Goal: Task Accomplishment & Management: Manage account settings

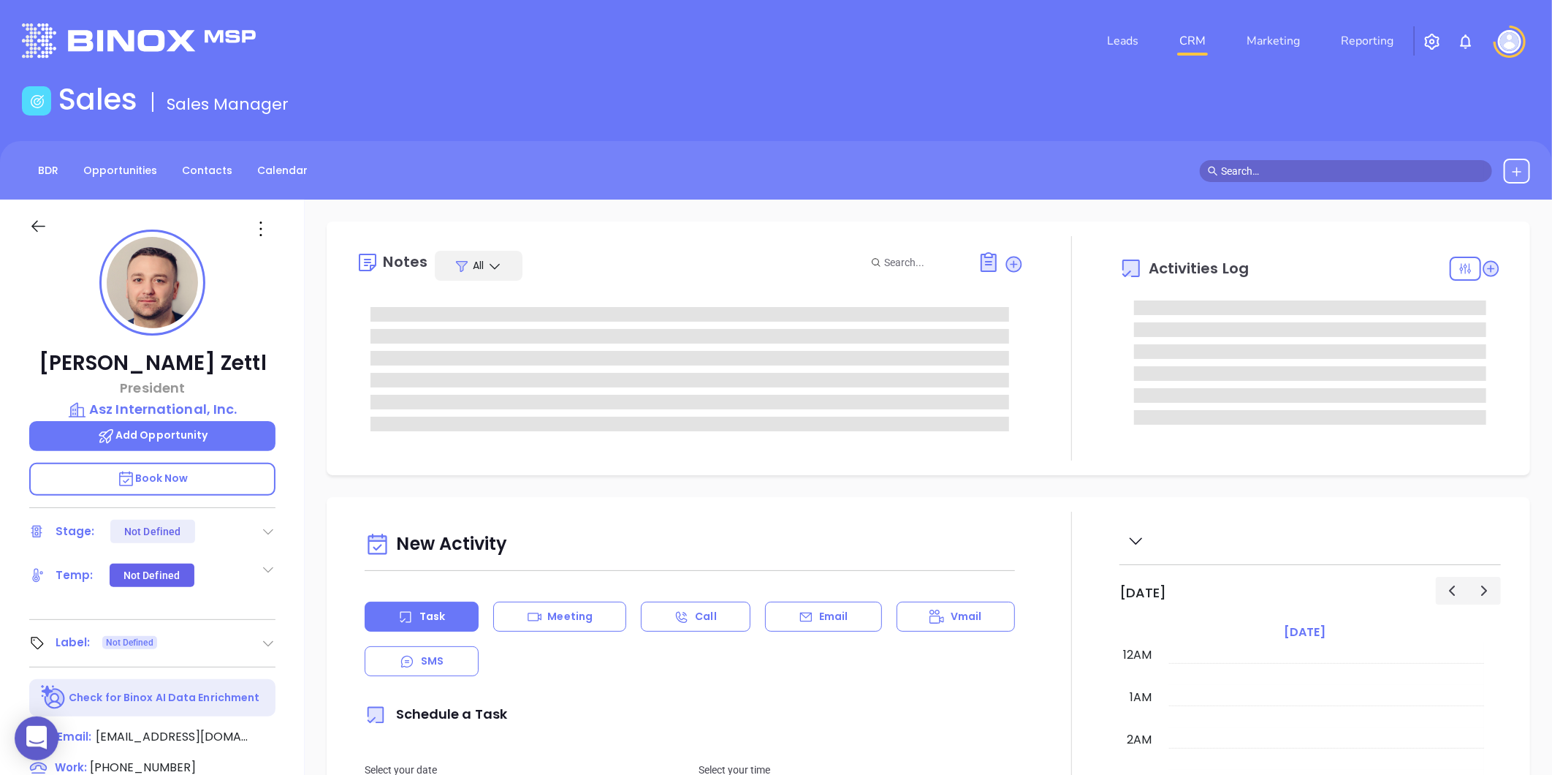
type input "[DATE]"
type input "[PERSON_NAME]"
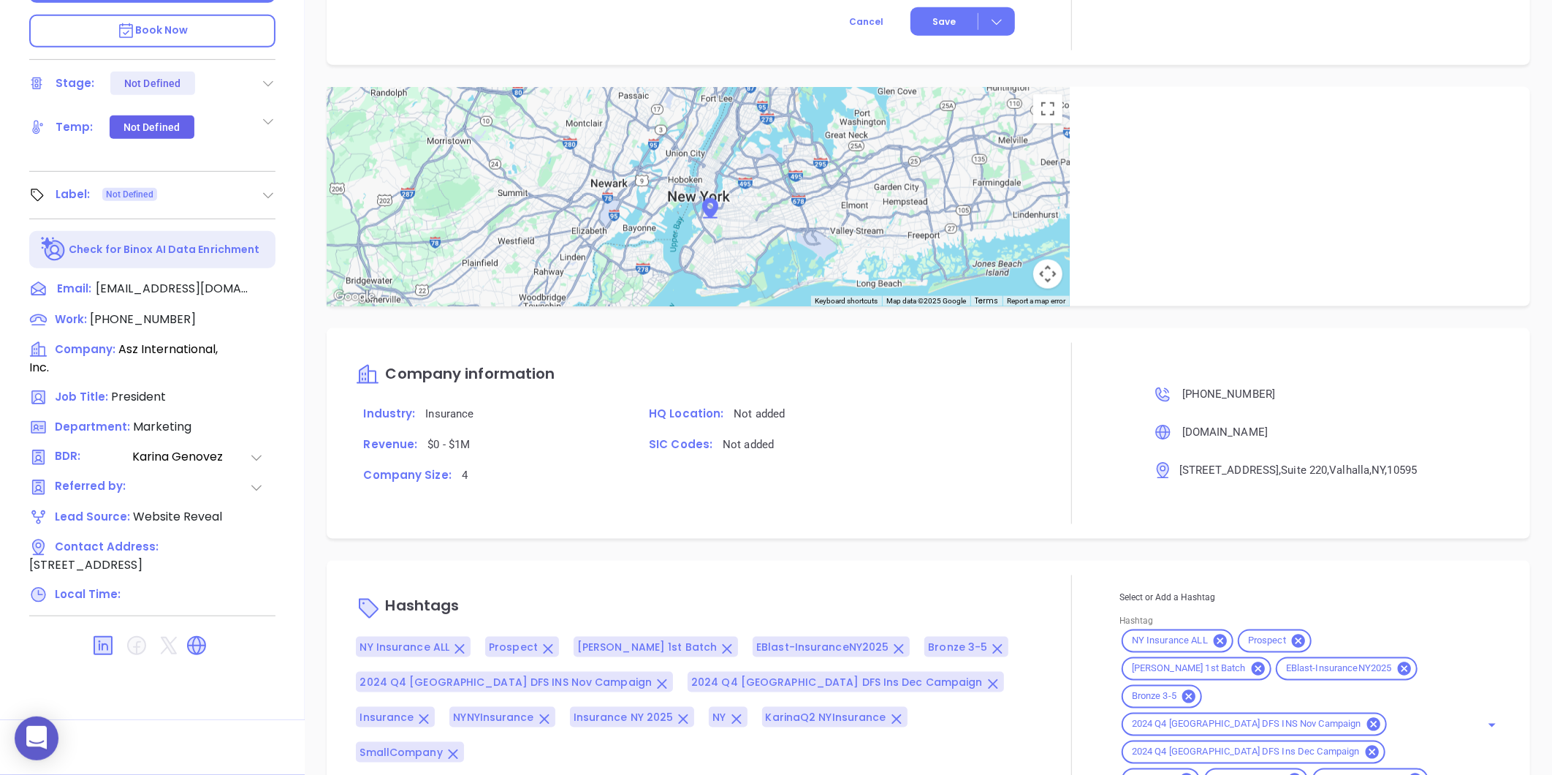
scroll to position [854, 0]
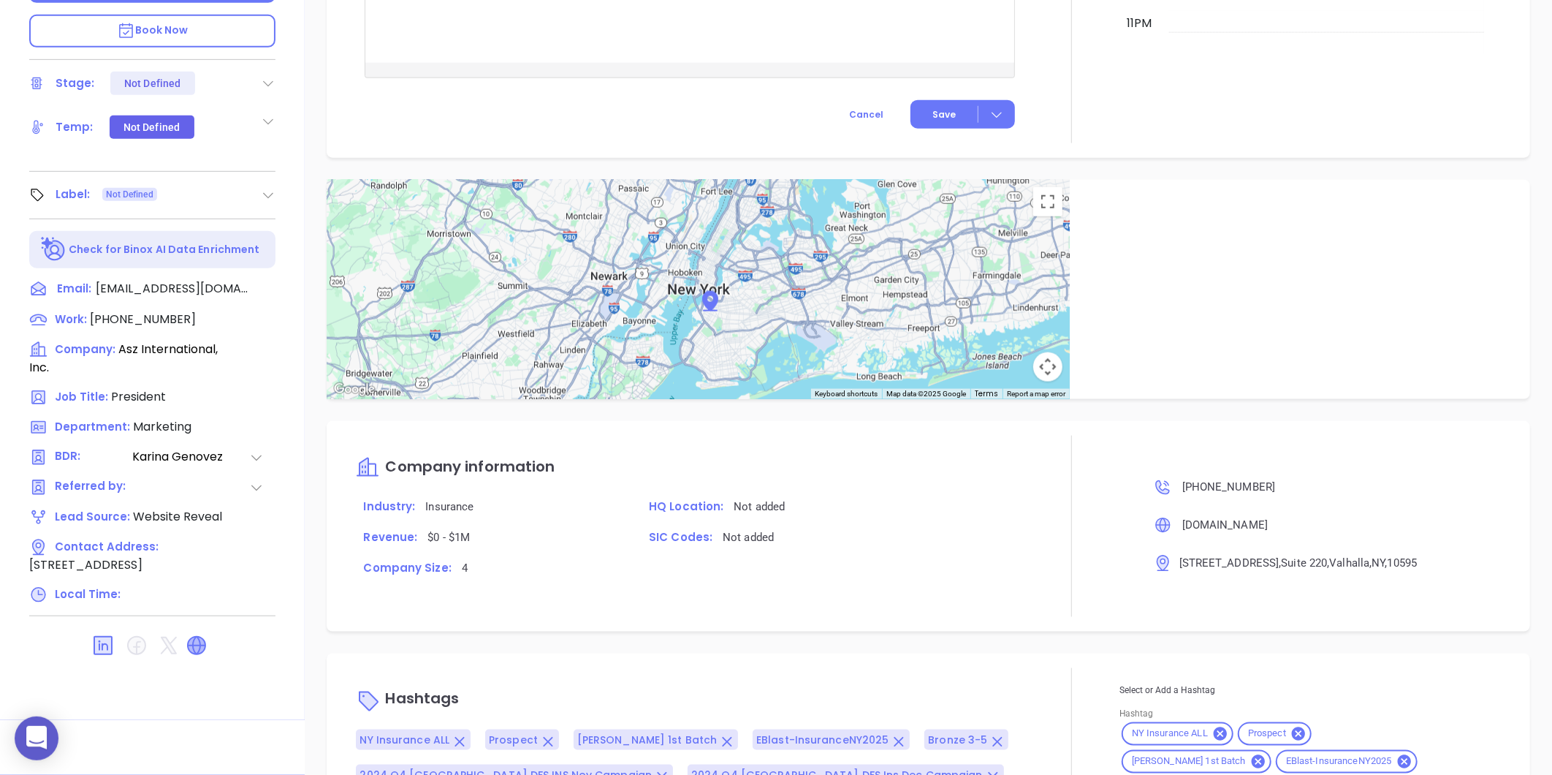
click at [189, 646] on icon at bounding box center [196, 645] width 23 height 23
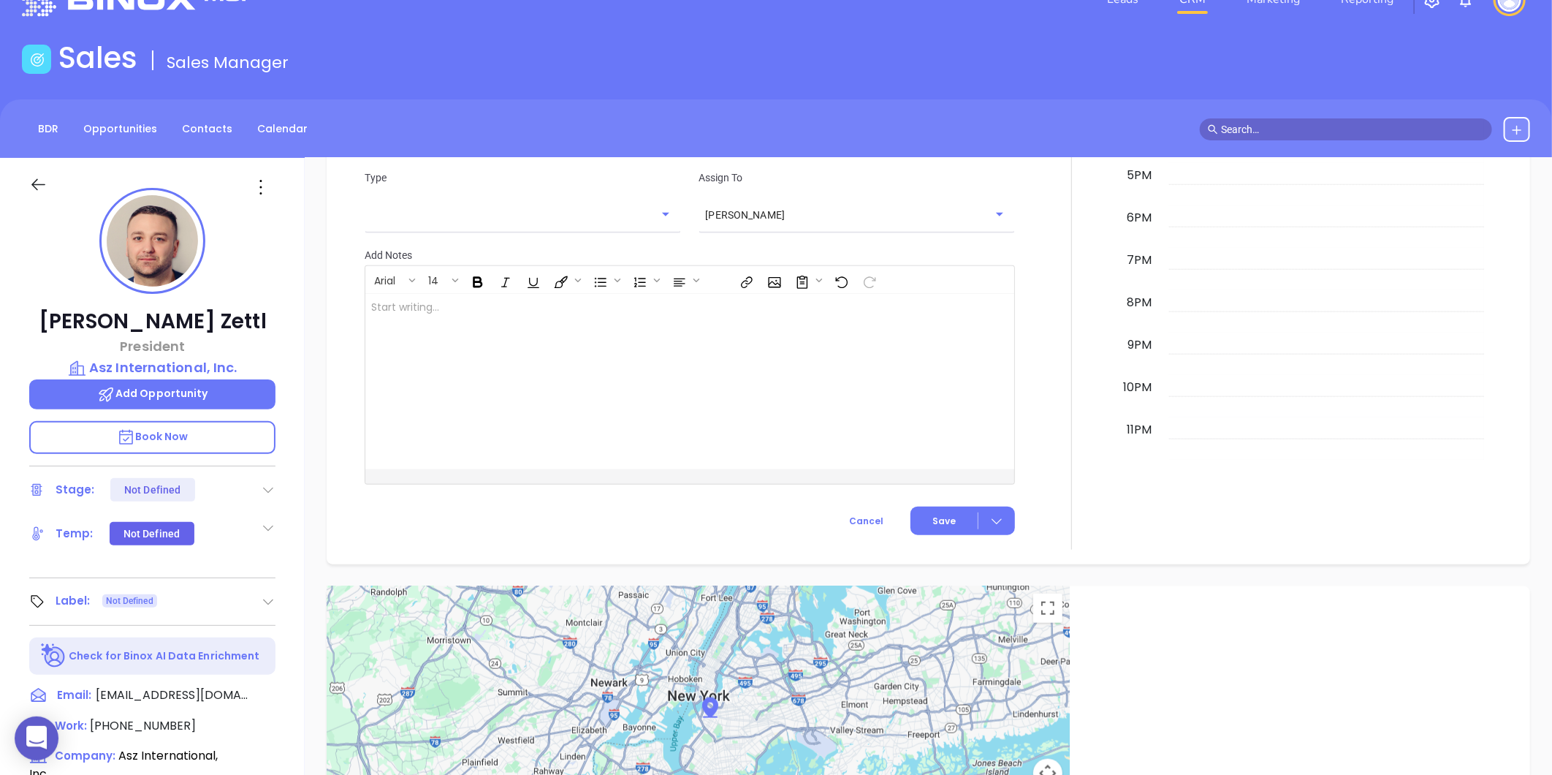
scroll to position [0, 0]
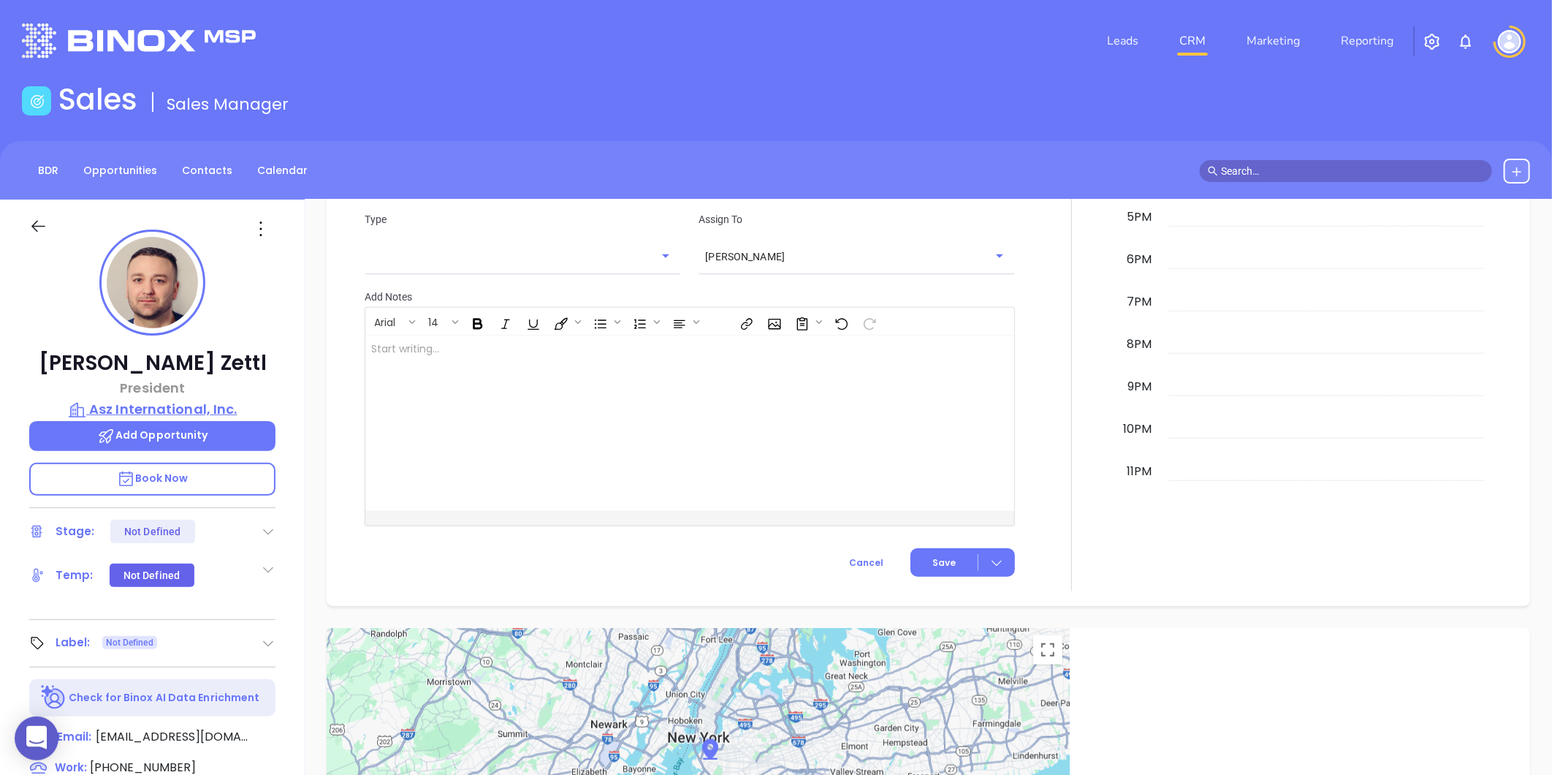
click at [164, 403] on p "Asz International, Inc." at bounding box center [152, 409] width 246 height 20
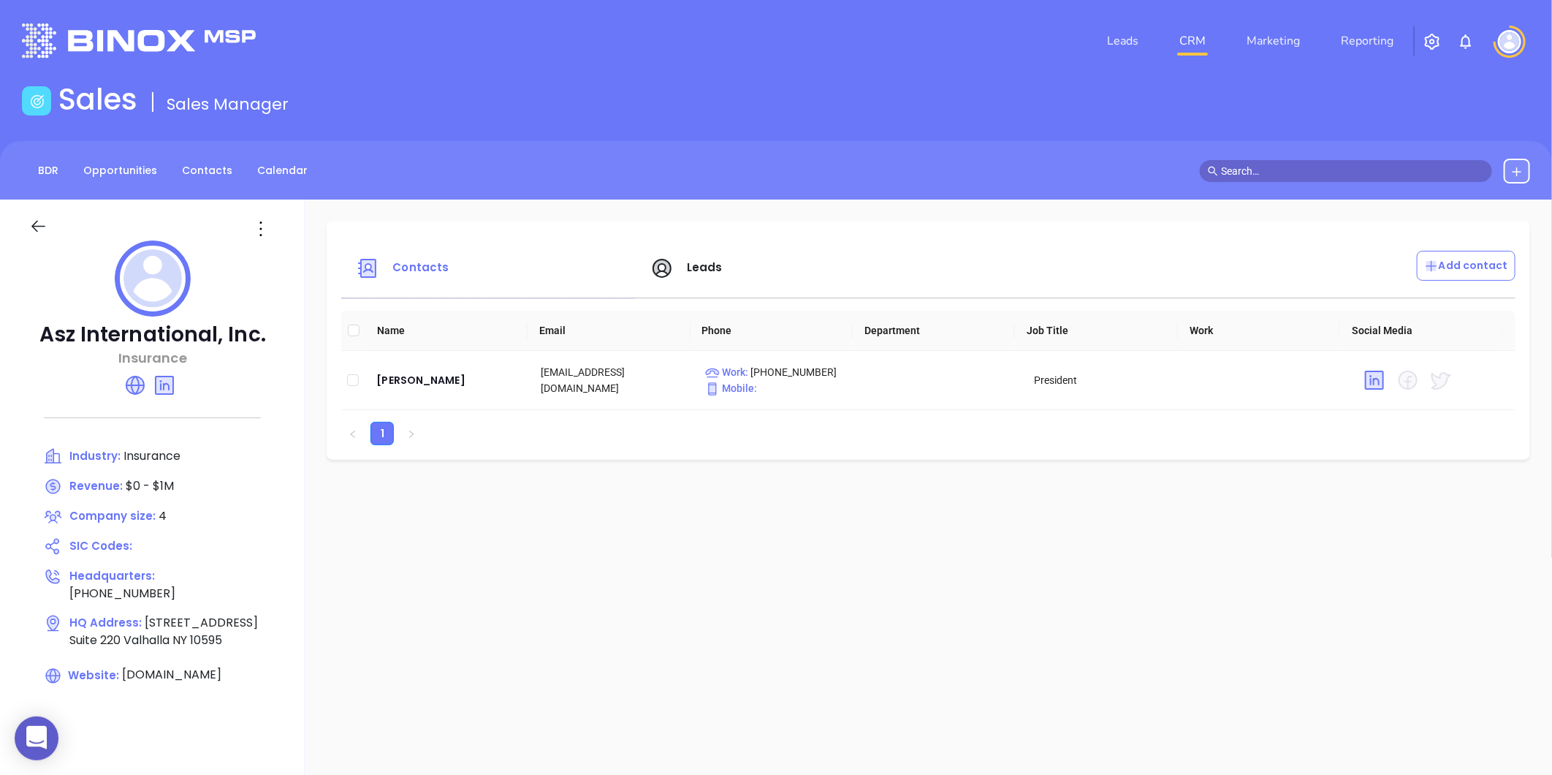
click at [258, 223] on icon at bounding box center [260, 228] width 23 height 23
click at [275, 245] on li "Edit" at bounding box center [327, 257] width 150 height 31
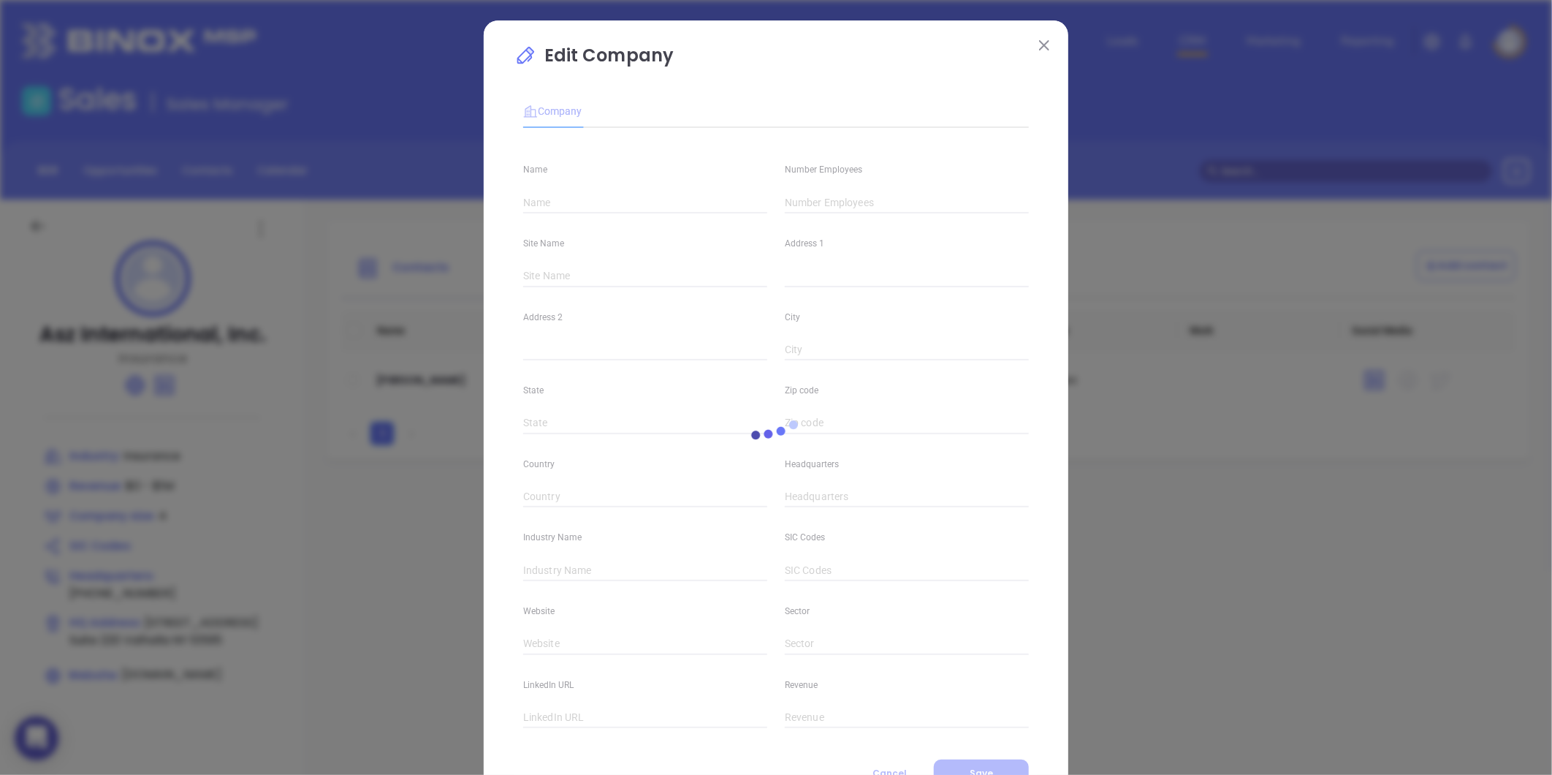
type input "Asz International, Inc."
type input "4"
type input "(800) 694-0279"
type input "Insurance"
type input "aszinternational.com"
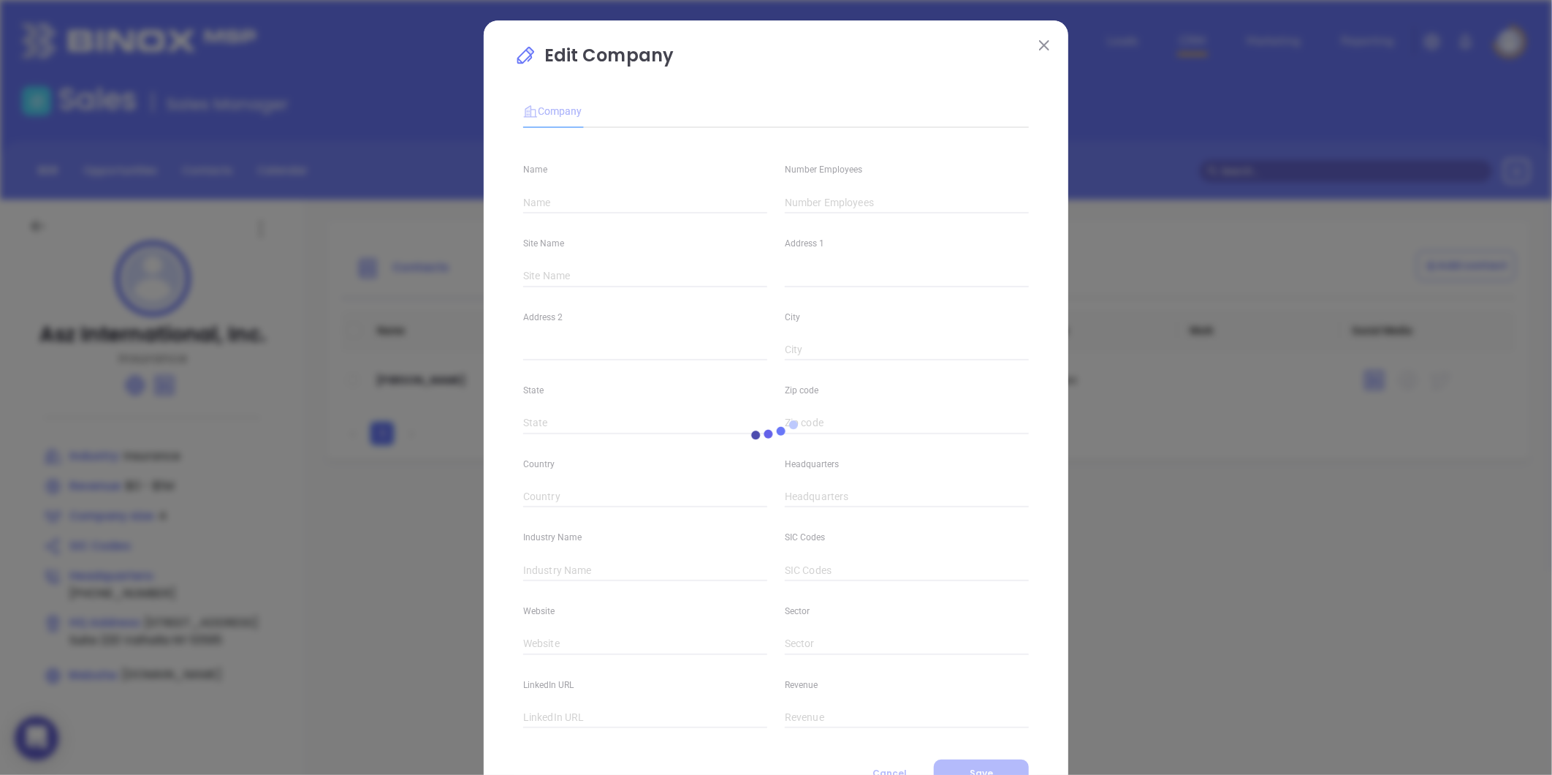
type input "https://www.linkedin.com/company/asz-international-inc-"
type input "$0 - $1M"
click at [845, 210] on input "4" at bounding box center [907, 202] width 244 height 22
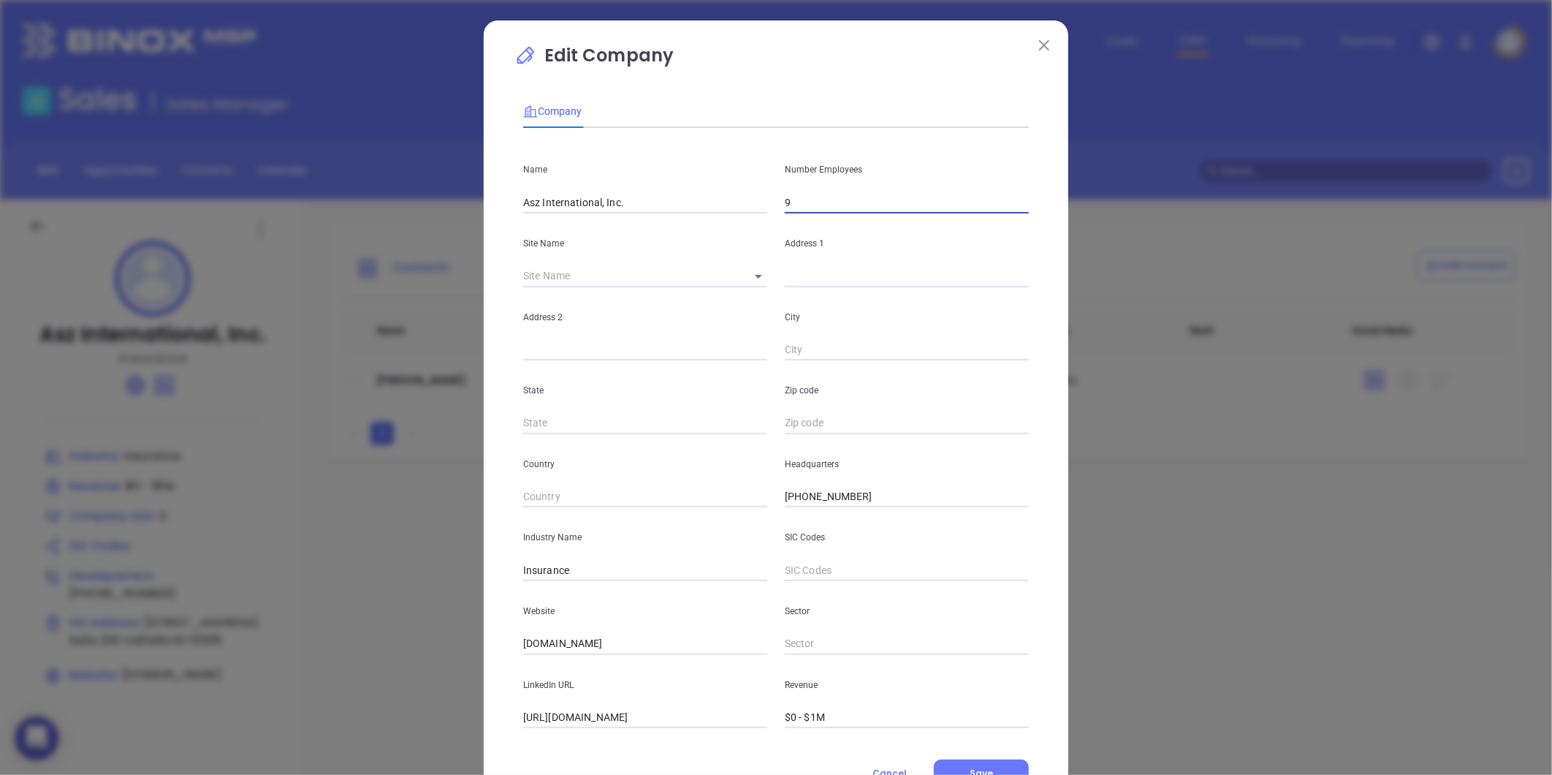
type input "9"
drag, startPoint x: 620, startPoint y: 642, endPoint x: 284, endPoint y: 675, distance: 337.8
click at [284, 675] on div "Edit Company Company Name Asz International, Inc. Number Employees 9 Site Name …" at bounding box center [776, 387] width 1552 height 775
paste input "https://www.aszinternational.com/"
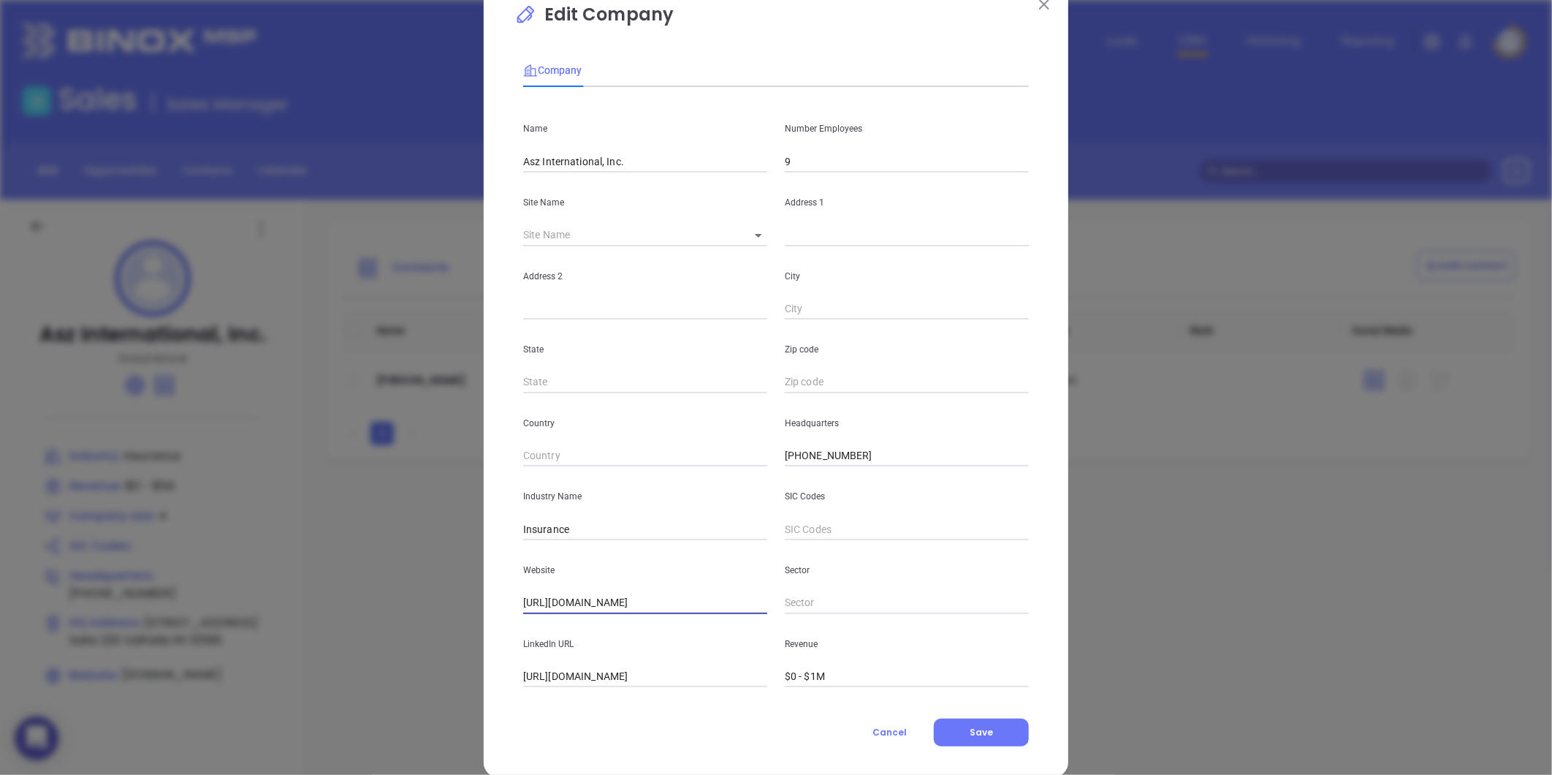
scroll to position [64, 0]
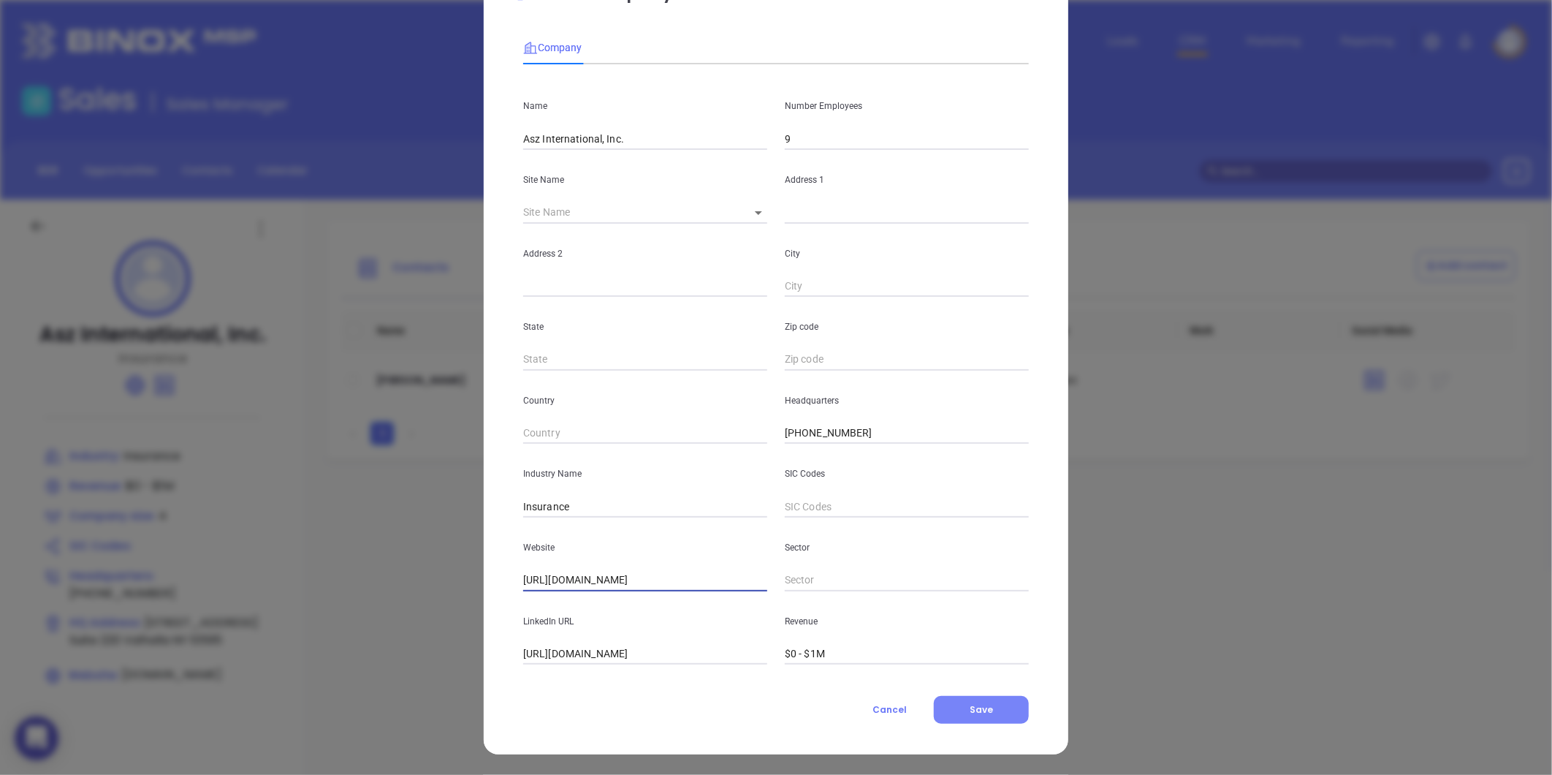
type input "https://www.aszinternational.com/"
click at [941, 713] on button "Save" at bounding box center [981, 710] width 95 height 28
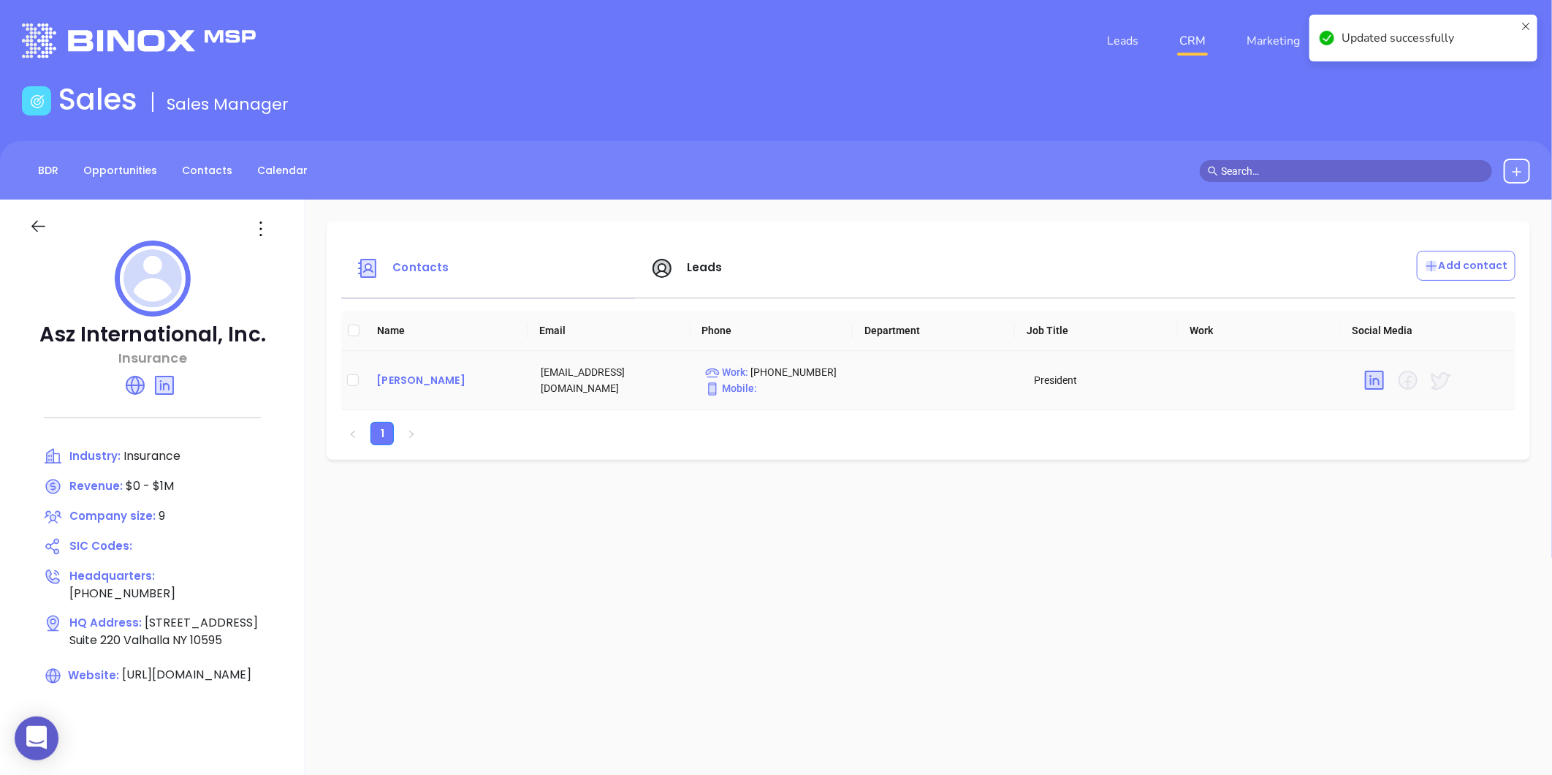
click at [390, 381] on div "Marc Zettl" at bounding box center [446, 380] width 141 height 18
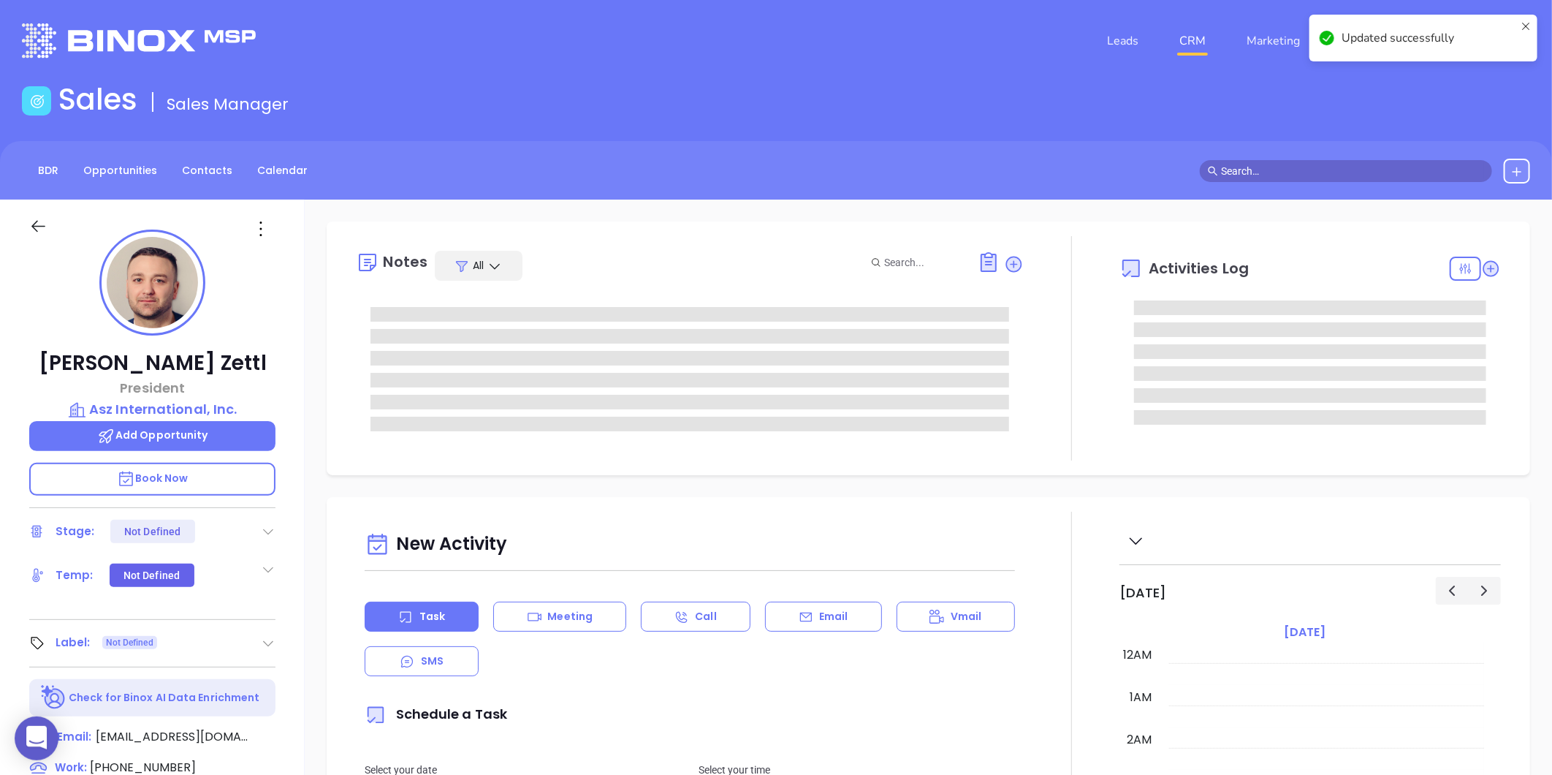
type input "[DATE]"
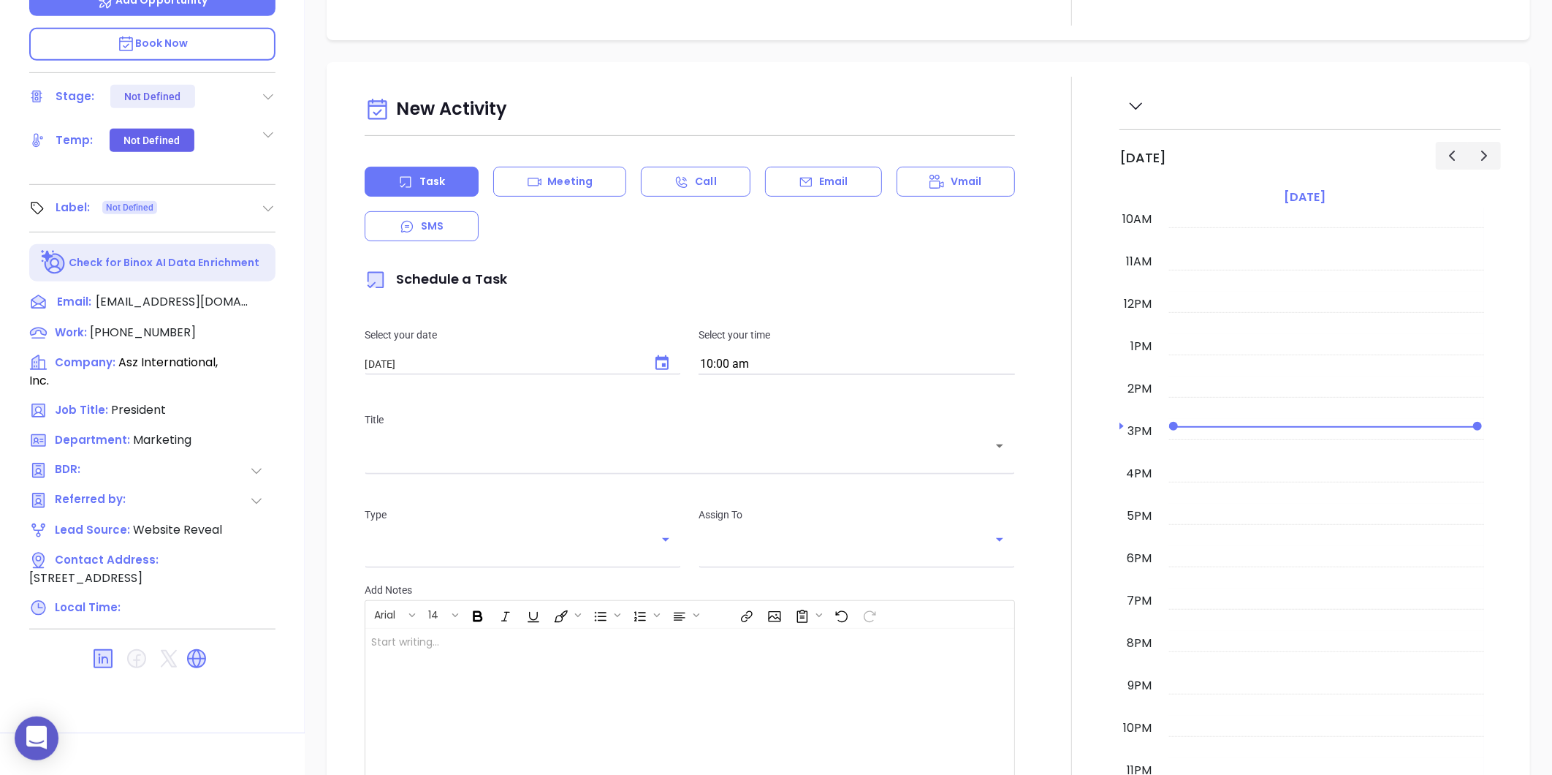
scroll to position [448, 0]
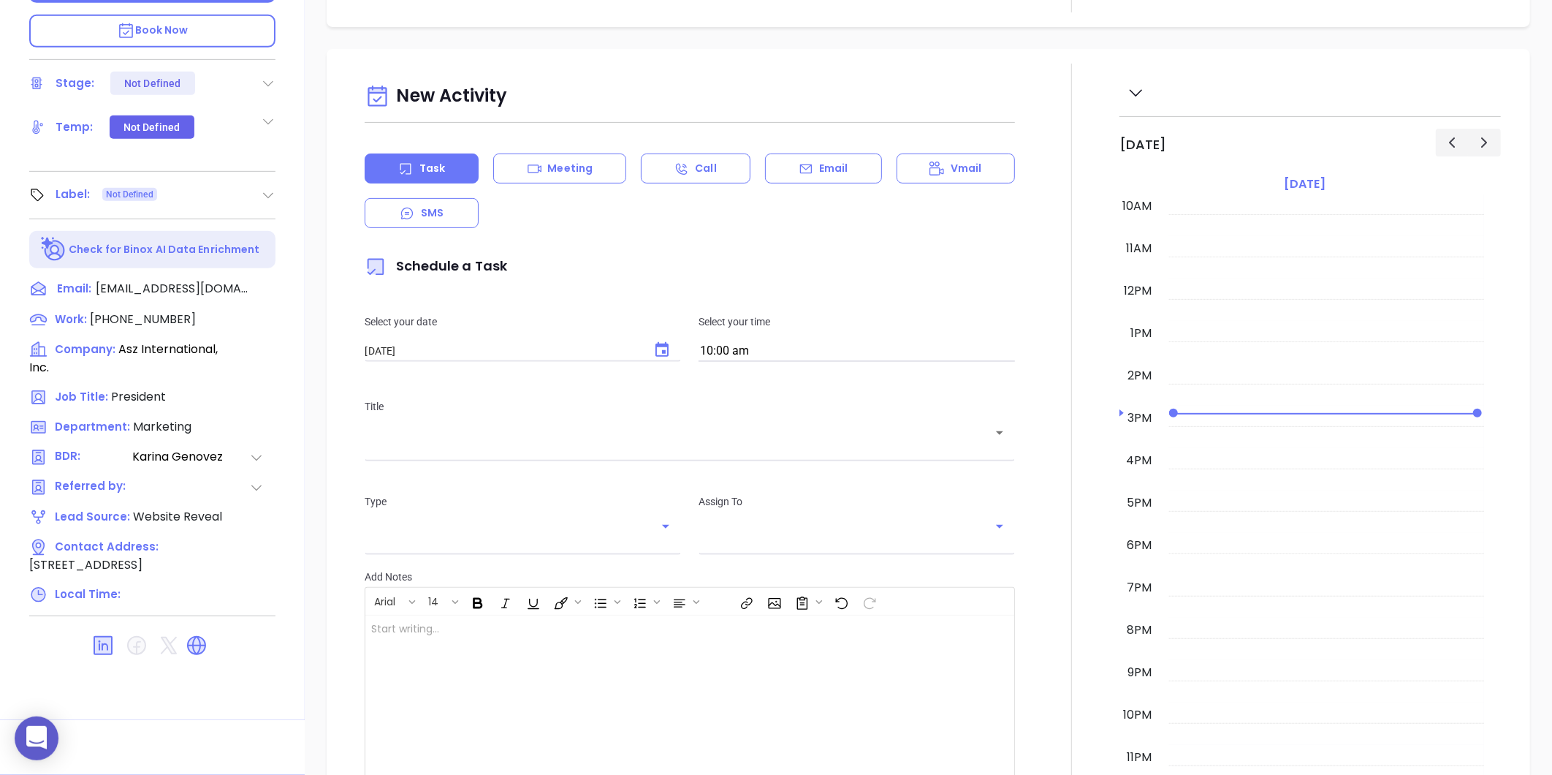
type input "[PERSON_NAME]"
click at [263, 189] on icon at bounding box center [268, 195] width 15 height 15
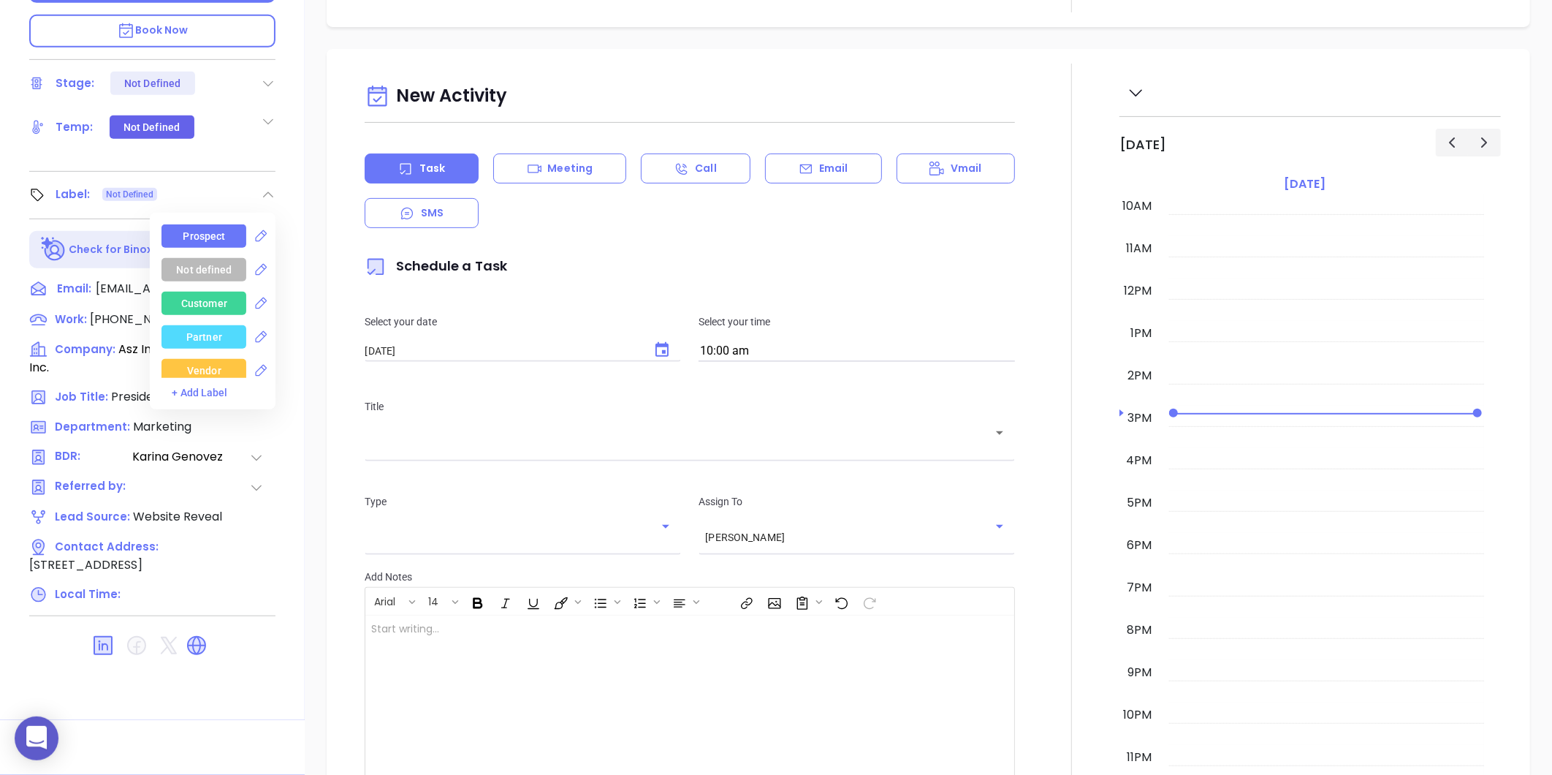
click at [202, 236] on div "Prospect" at bounding box center [204, 235] width 42 height 23
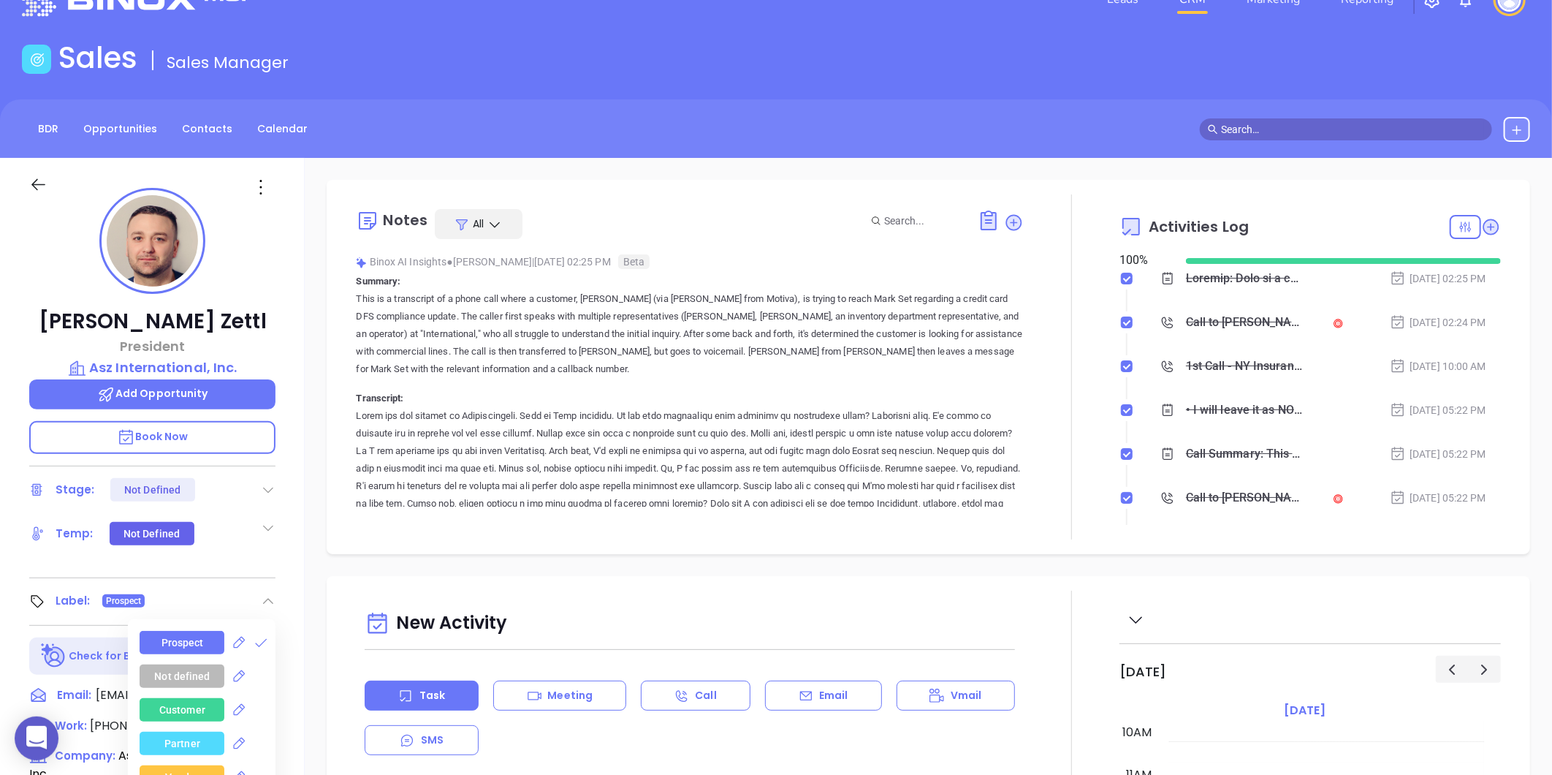
scroll to position [0, 0]
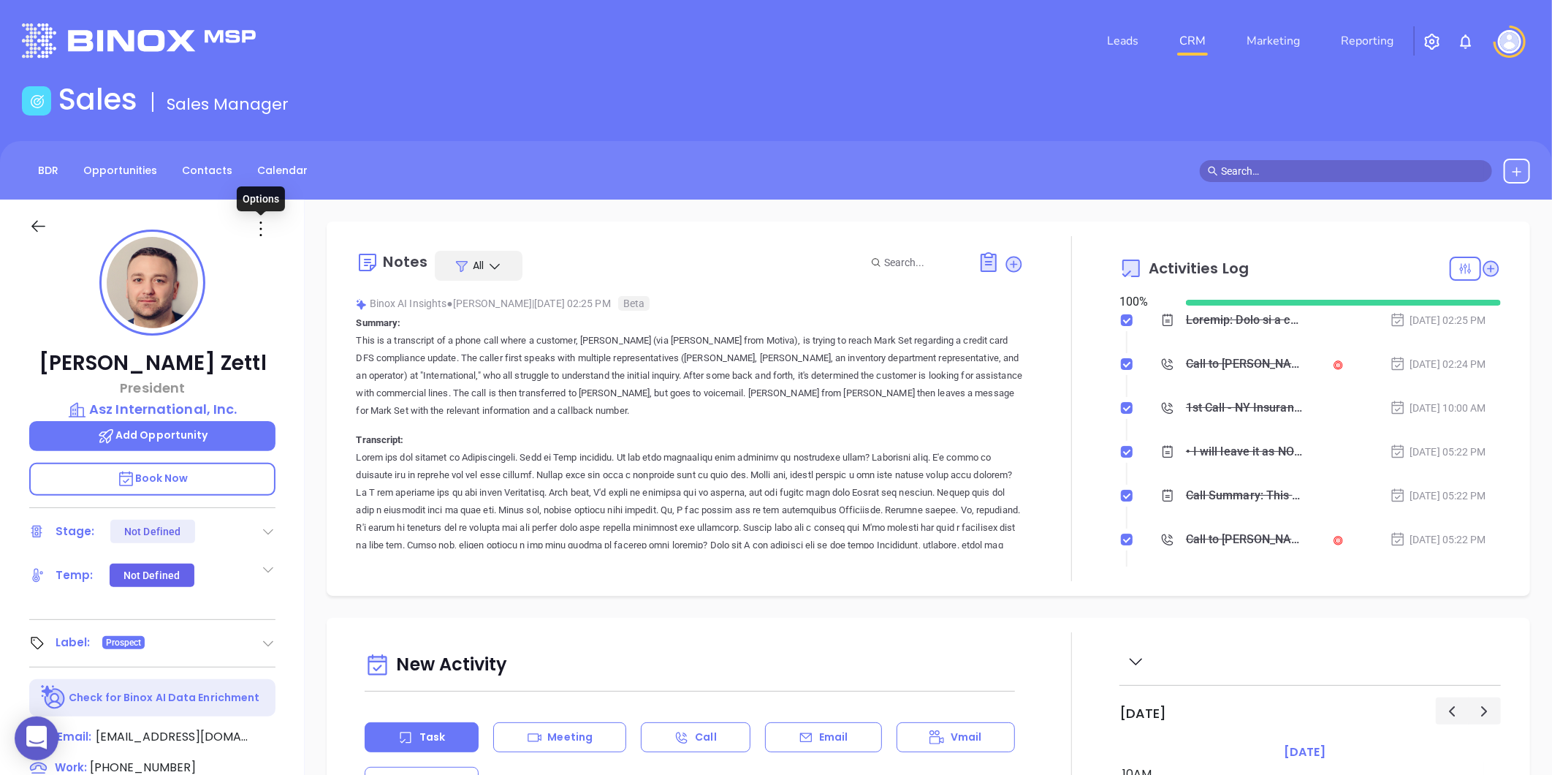
click at [258, 239] on icon at bounding box center [260, 228] width 23 height 23
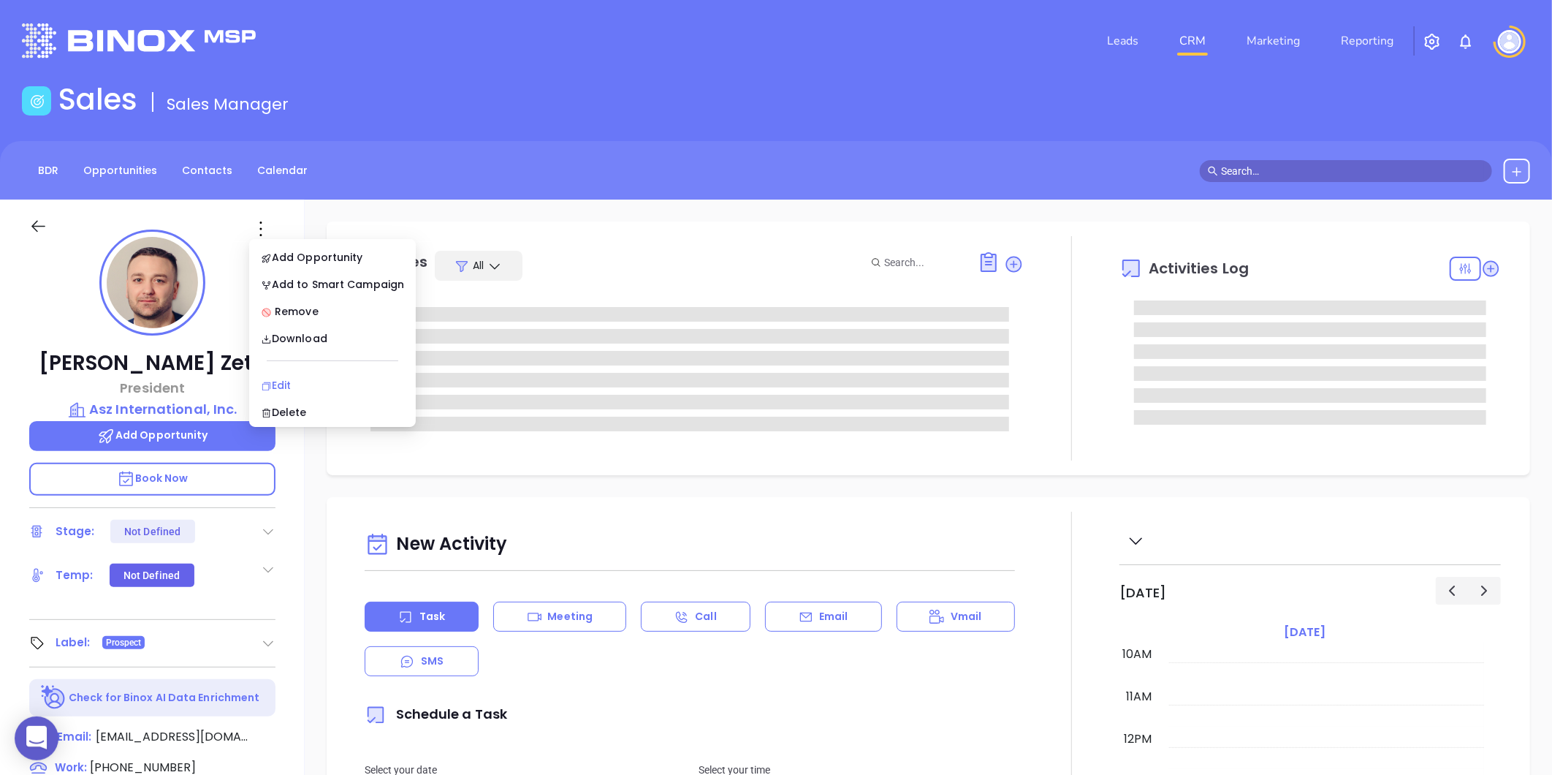
click at [276, 377] on div "Edit" at bounding box center [332, 385] width 143 height 16
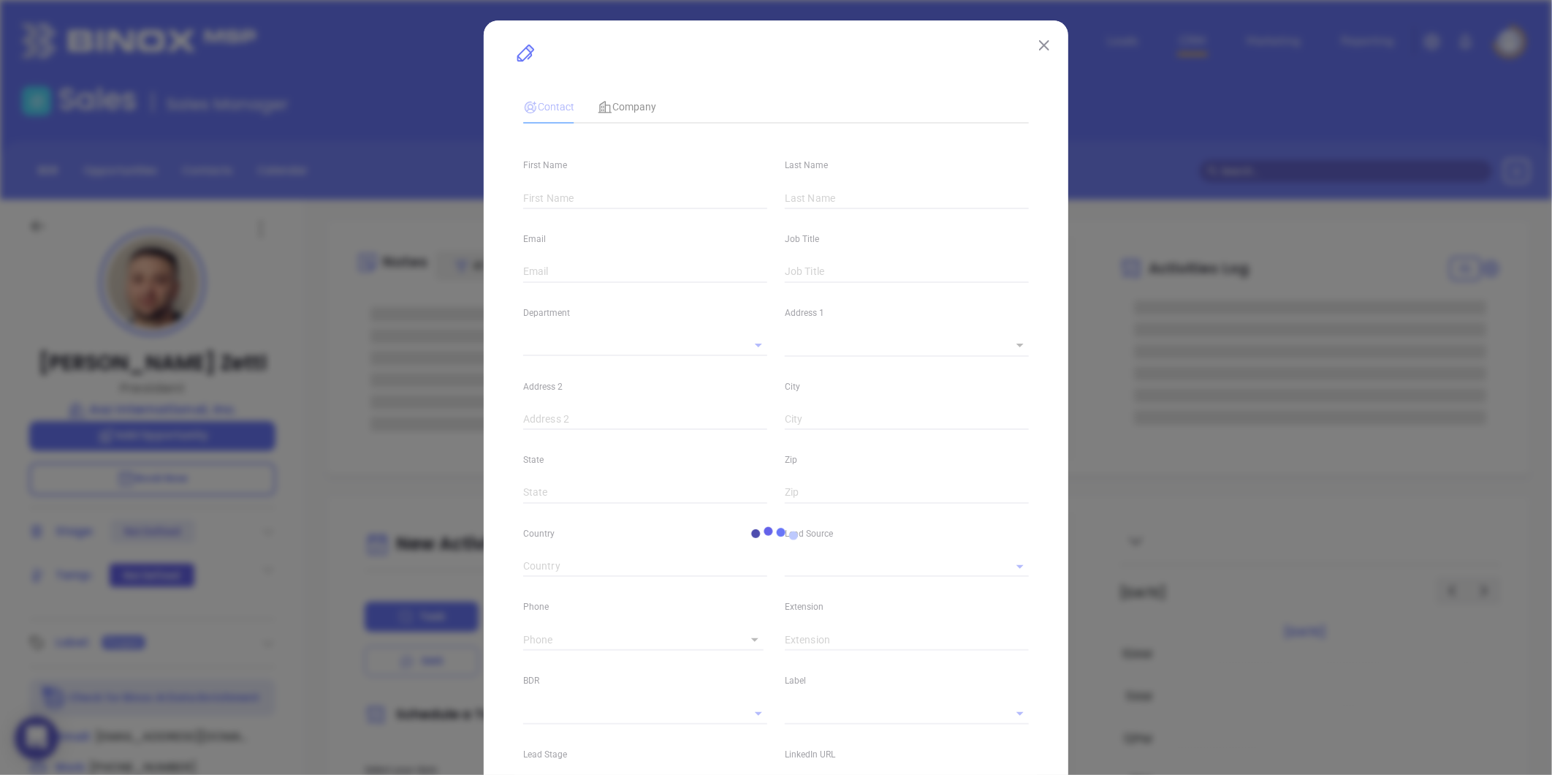
type input "Marc"
type input "Zettl"
type input "marczettl@aszinternational.com"
type input "President"
type input "1"
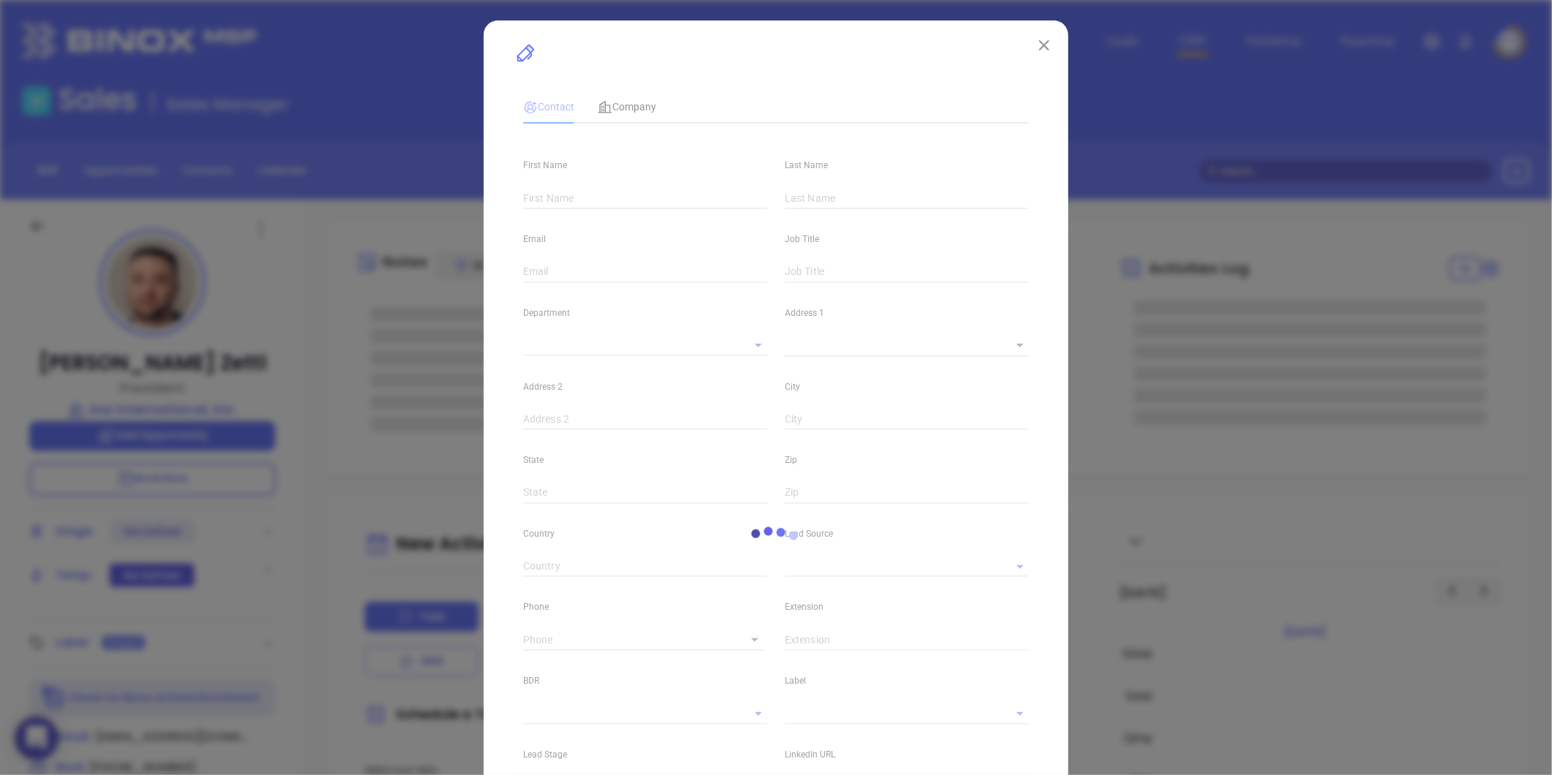
type input "www.linkedin.com/in/marczettl"
type input "Marketing"
type input "Website Reveal"
type input "Karina Genovez"
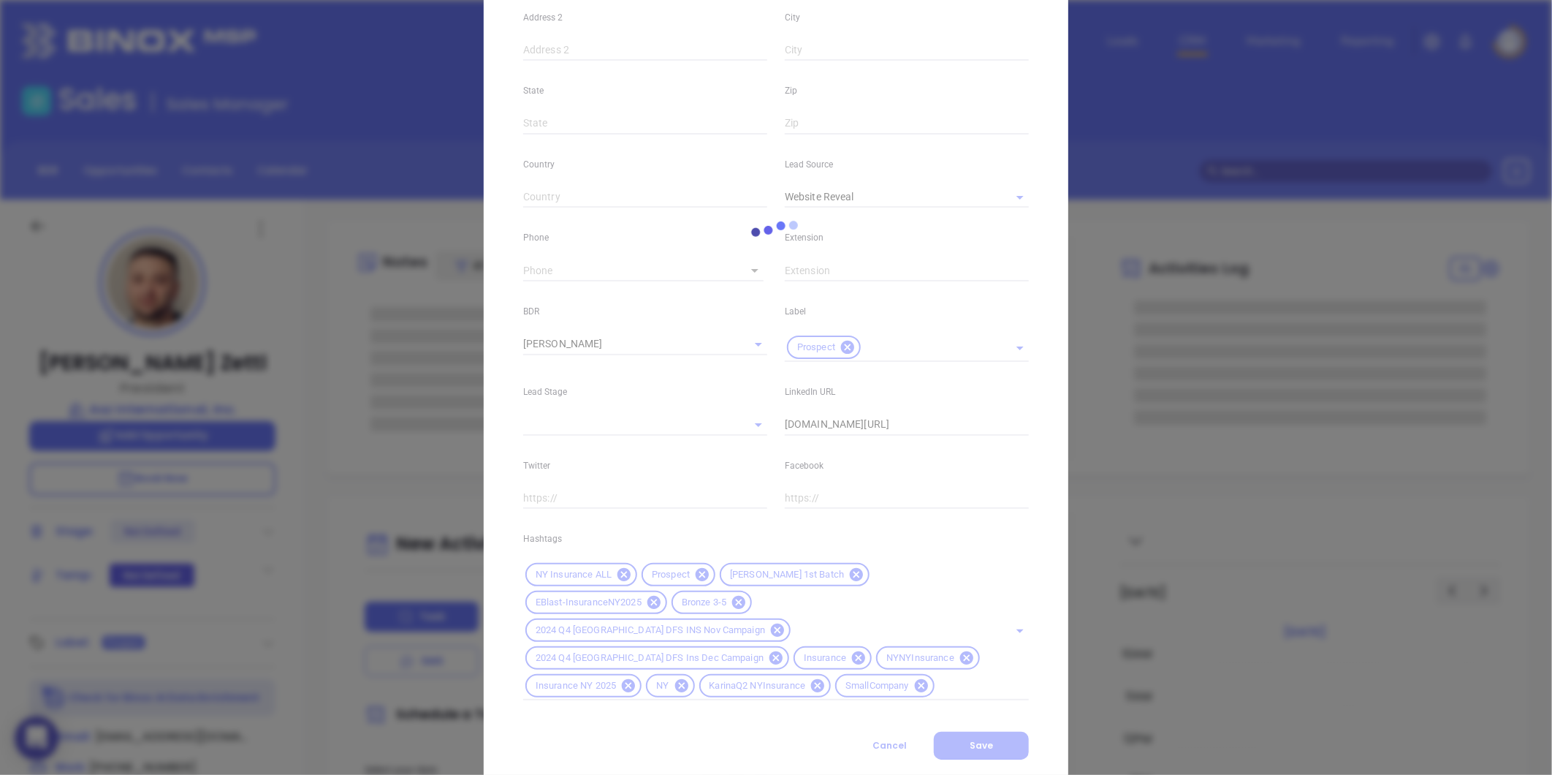
scroll to position [381, 0]
type input "(800) 694-0279"
type input "1"
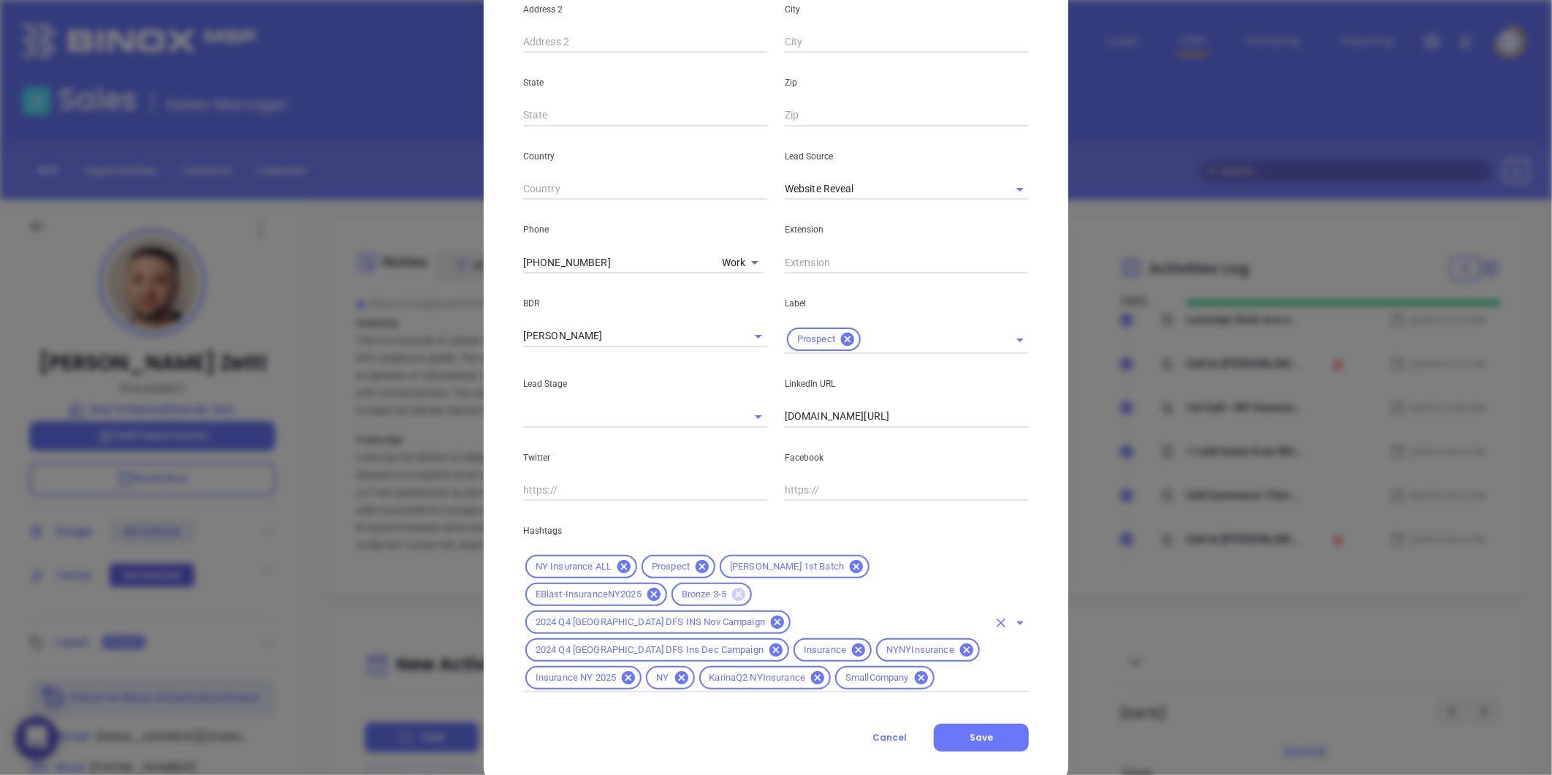
click at [732, 590] on icon at bounding box center [738, 594] width 13 height 13
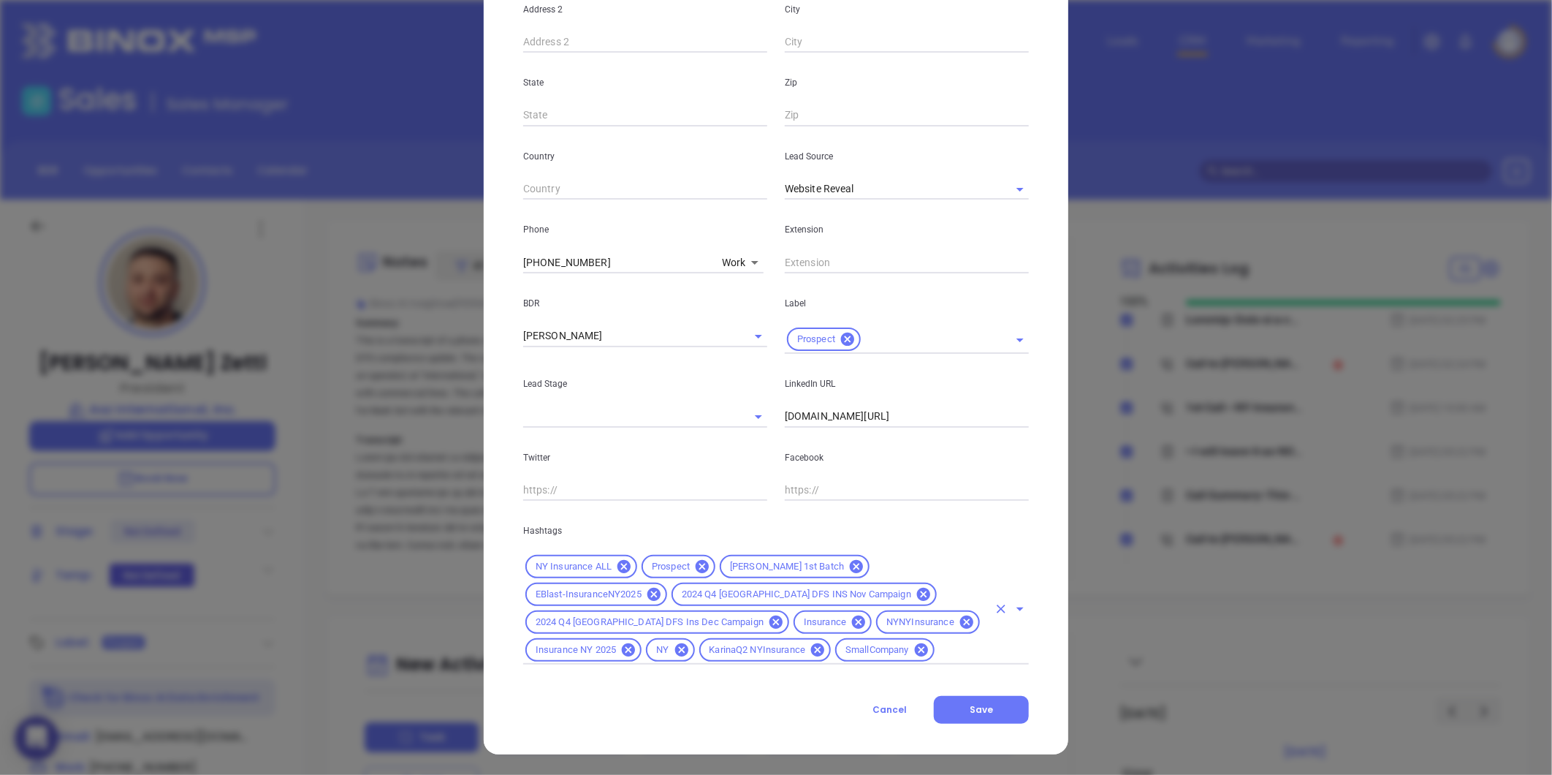
click at [835, 652] on div "SmallCompany" at bounding box center [884, 649] width 99 height 23
click at [915, 652] on icon at bounding box center [921, 649] width 13 height 13
click at [833, 652] on input "text" at bounding box center [910, 650] width 155 height 18
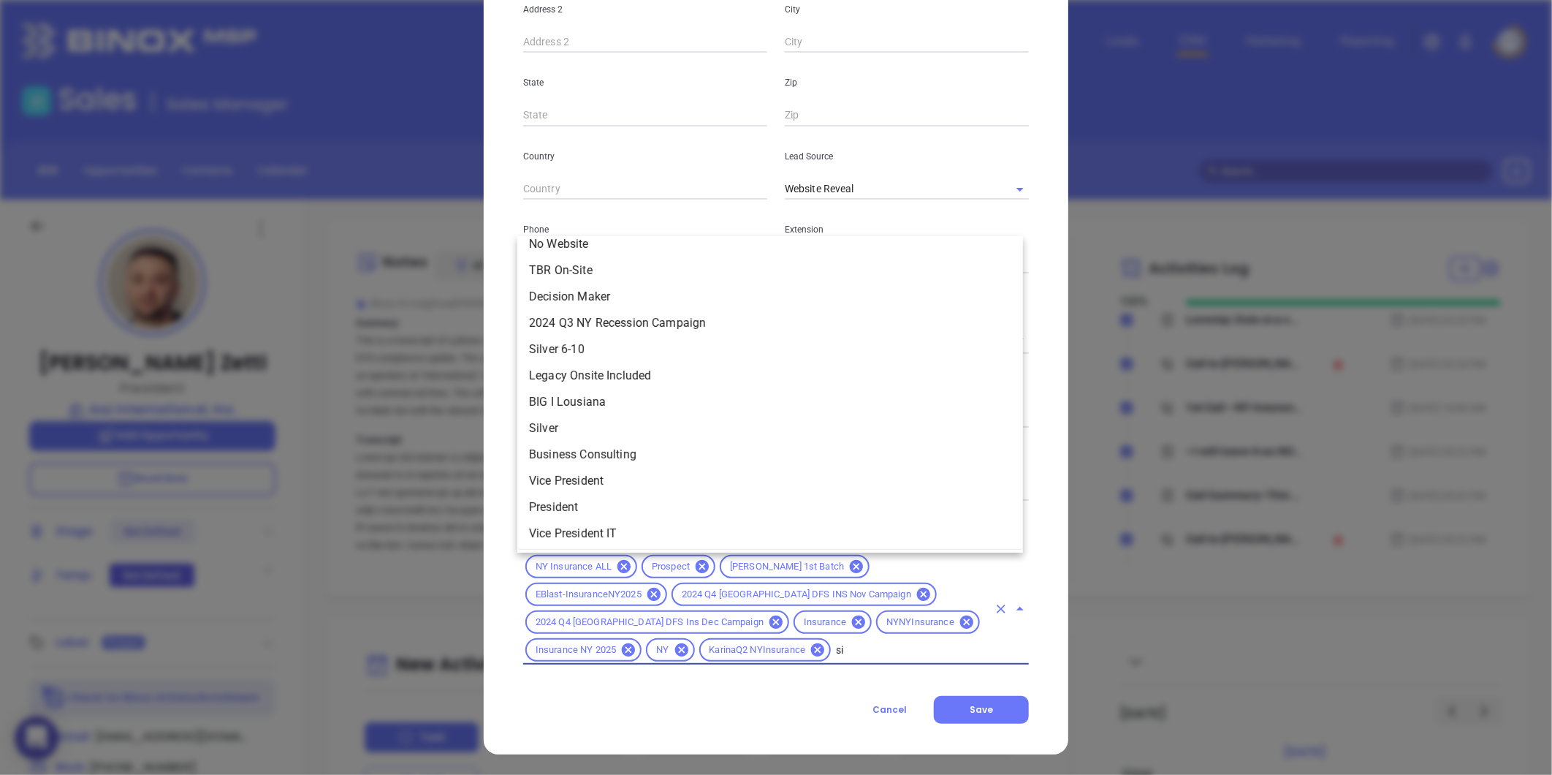
scroll to position [0, 0]
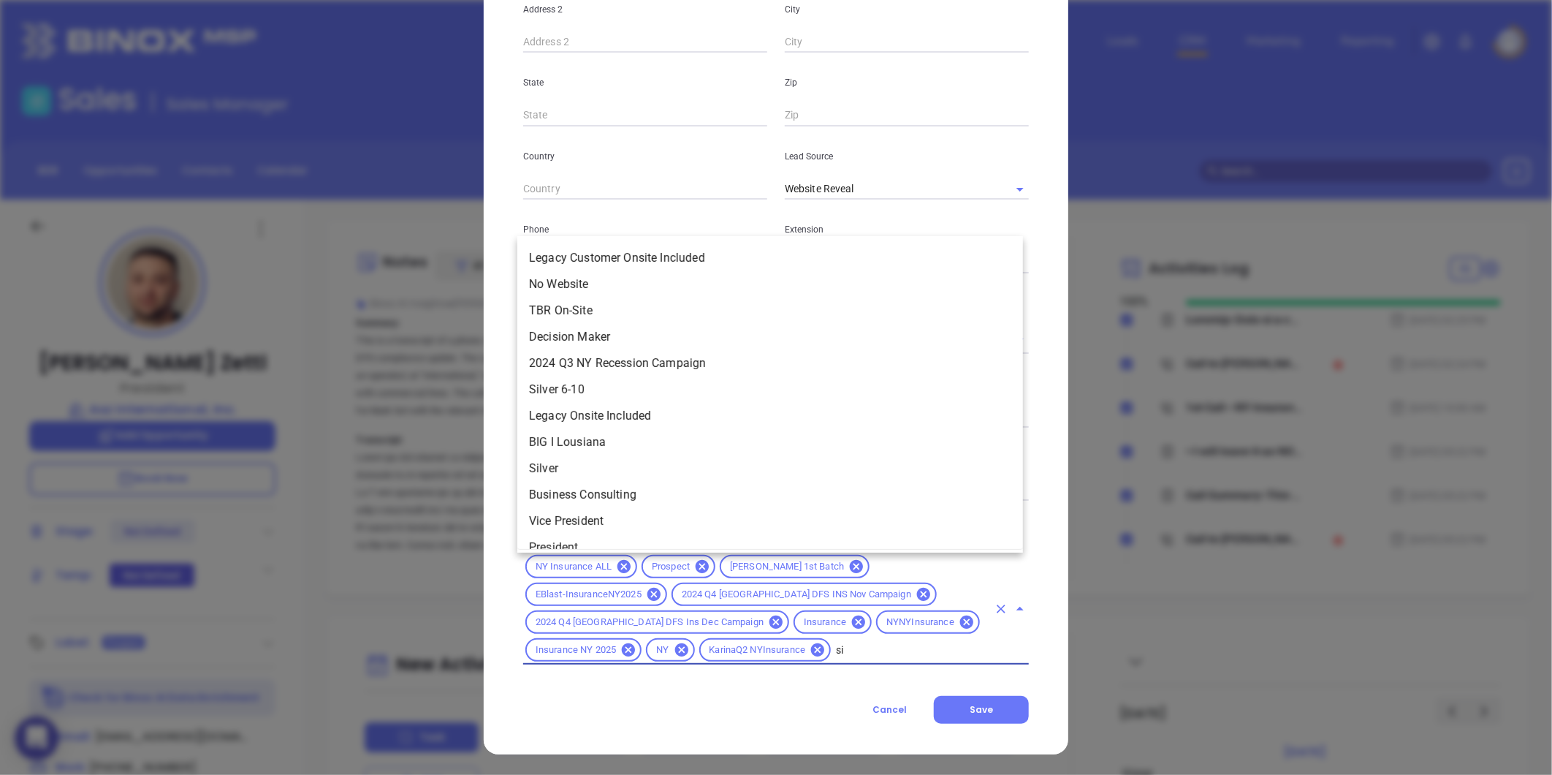
type input "sil"
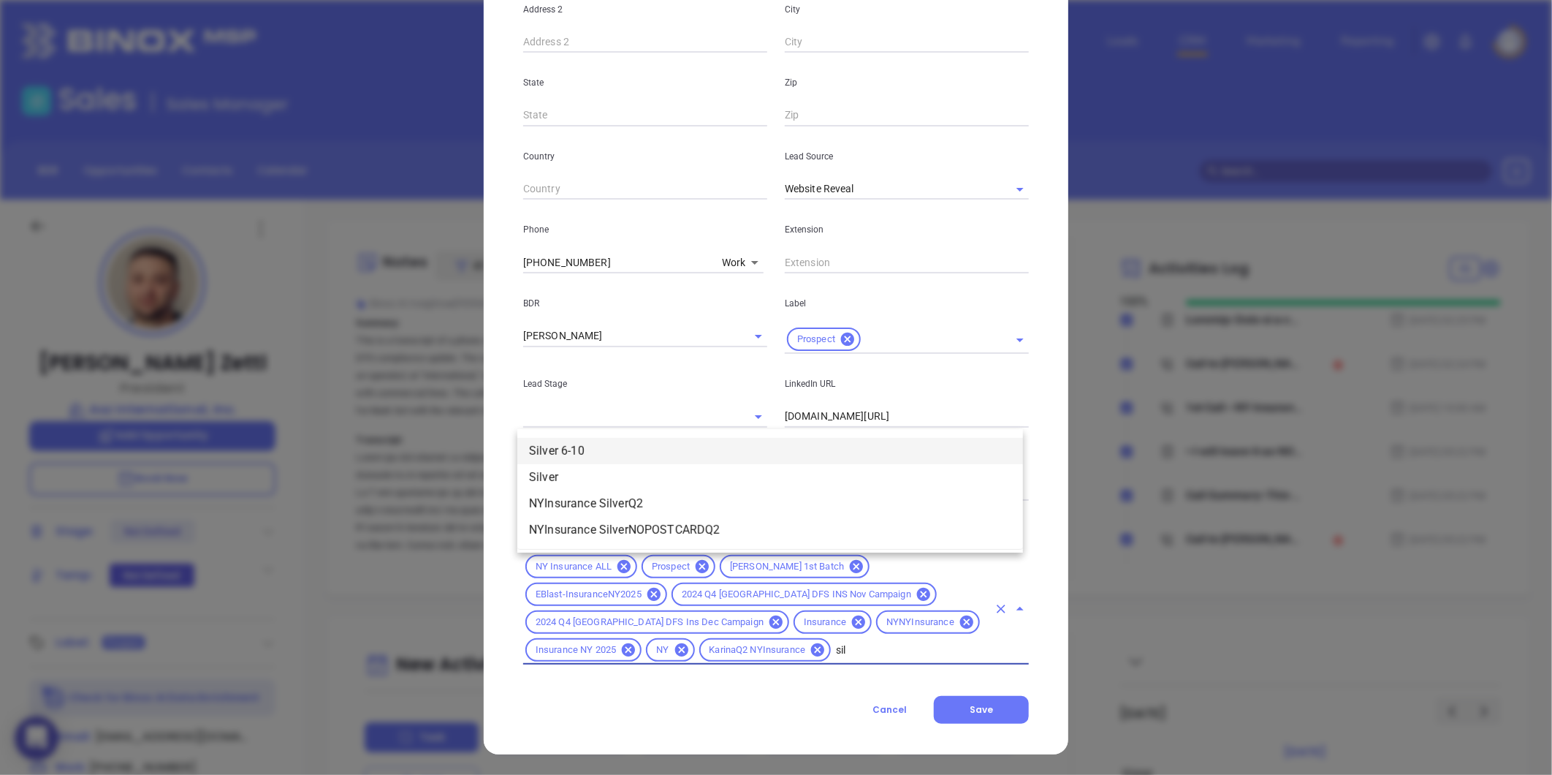
click at [592, 449] on li "Silver 6-10" at bounding box center [770, 451] width 506 height 26
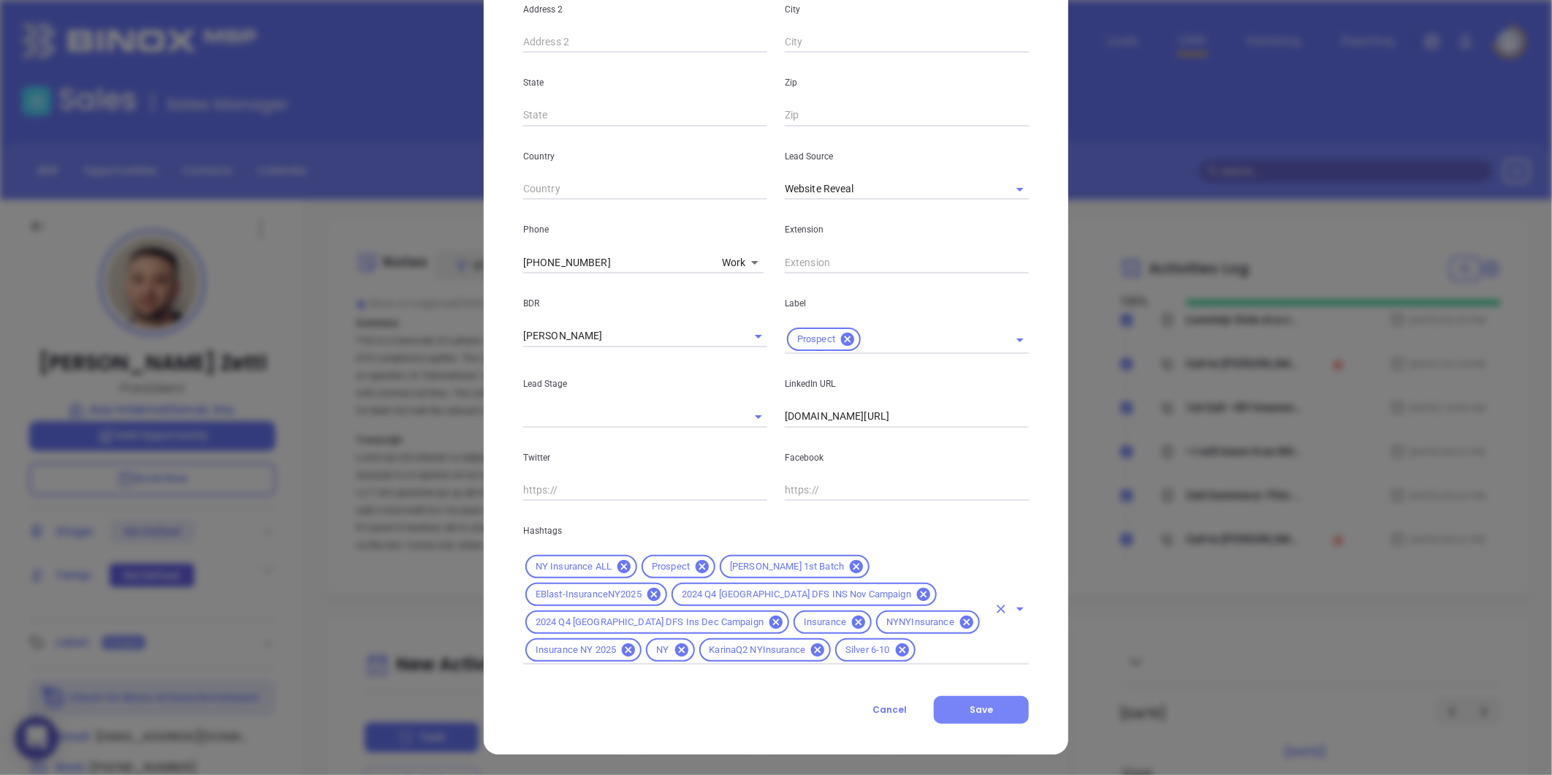
click at [994, 707] on button "Save" at bounding box center [981, 710] width 95 height 28
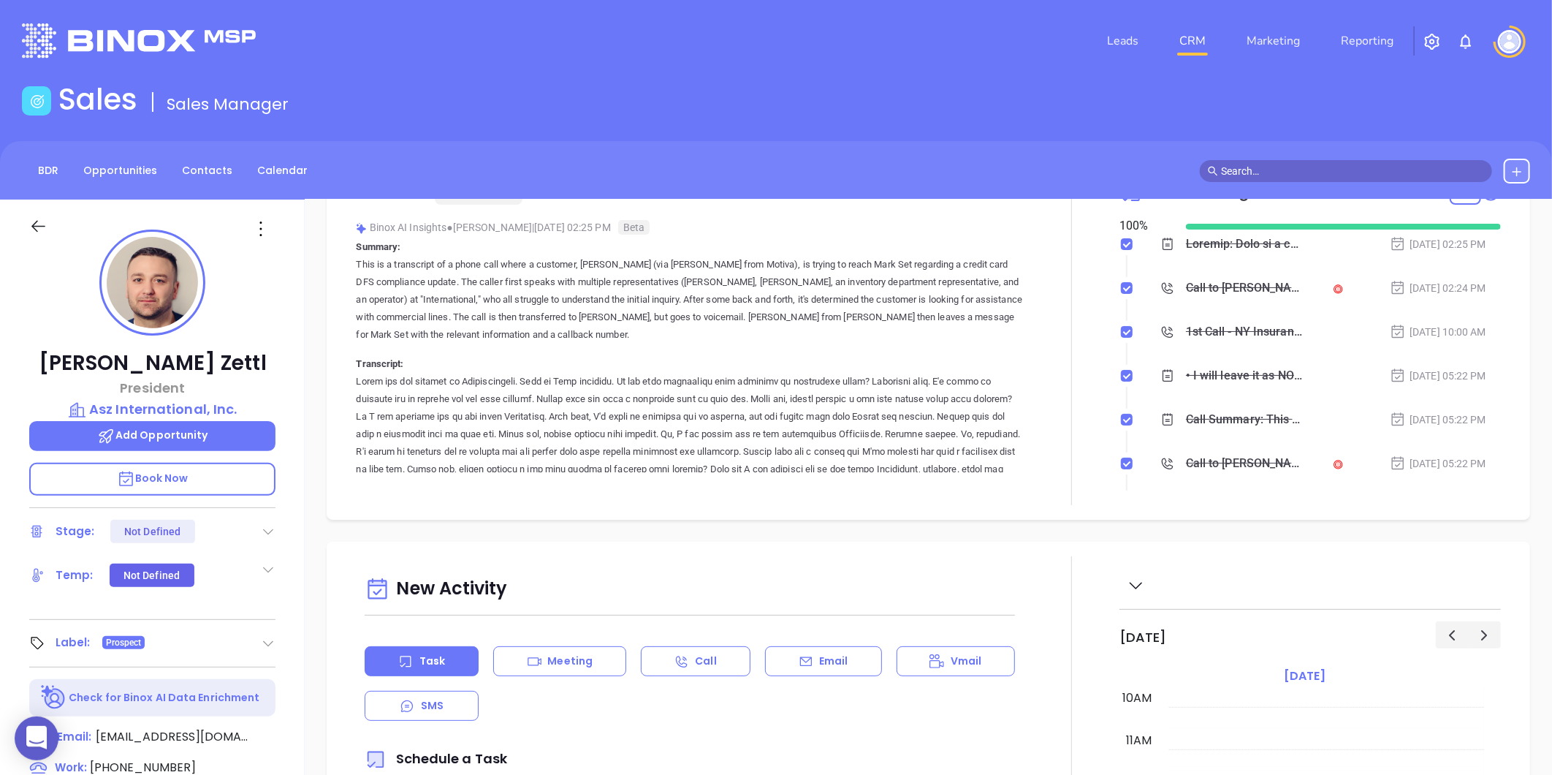
scroll to position [162, 0]
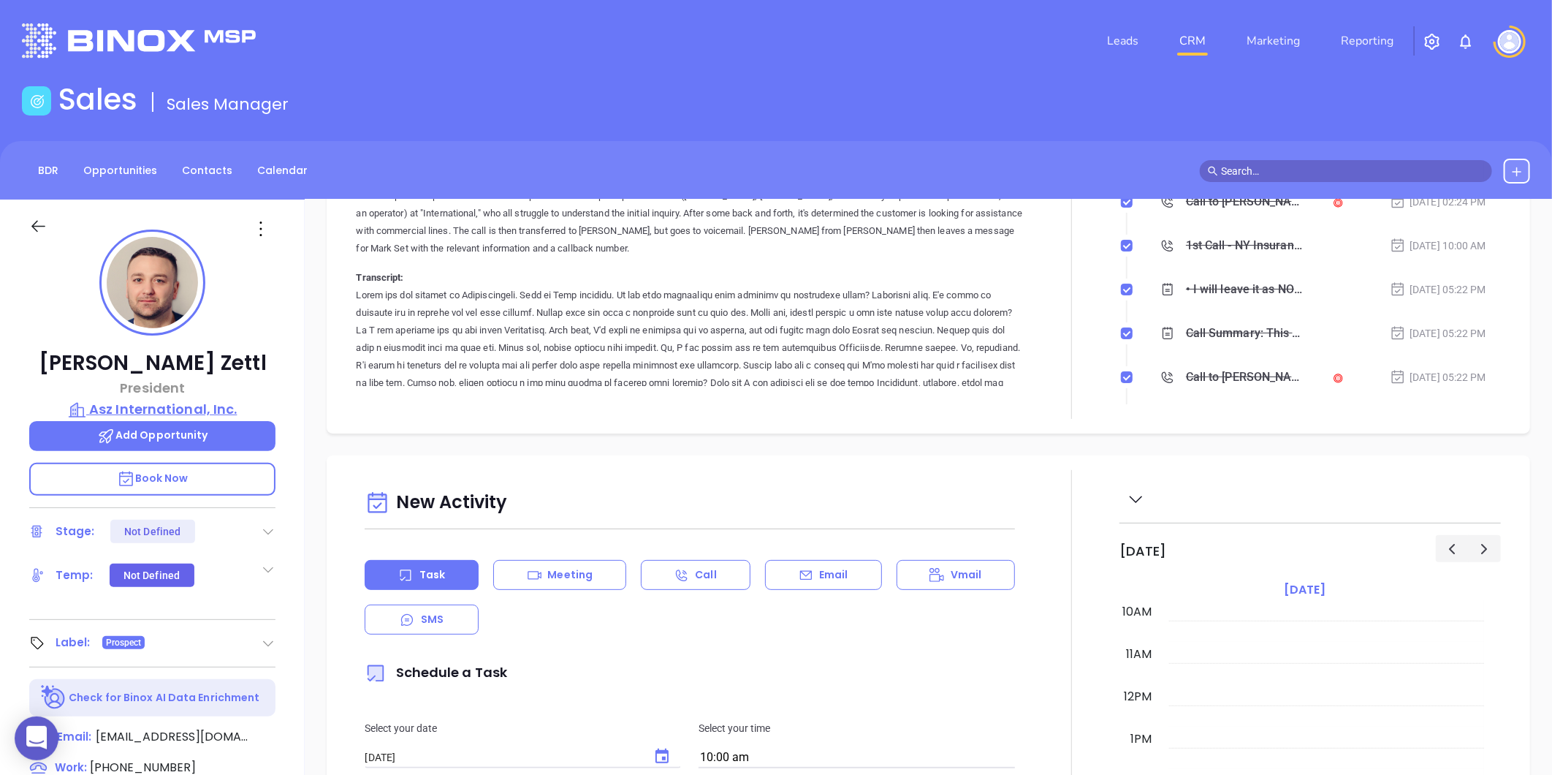
click at [153, 400] on p "Asz International, Inc." at bounding box center [152, 409] width 246 height 20
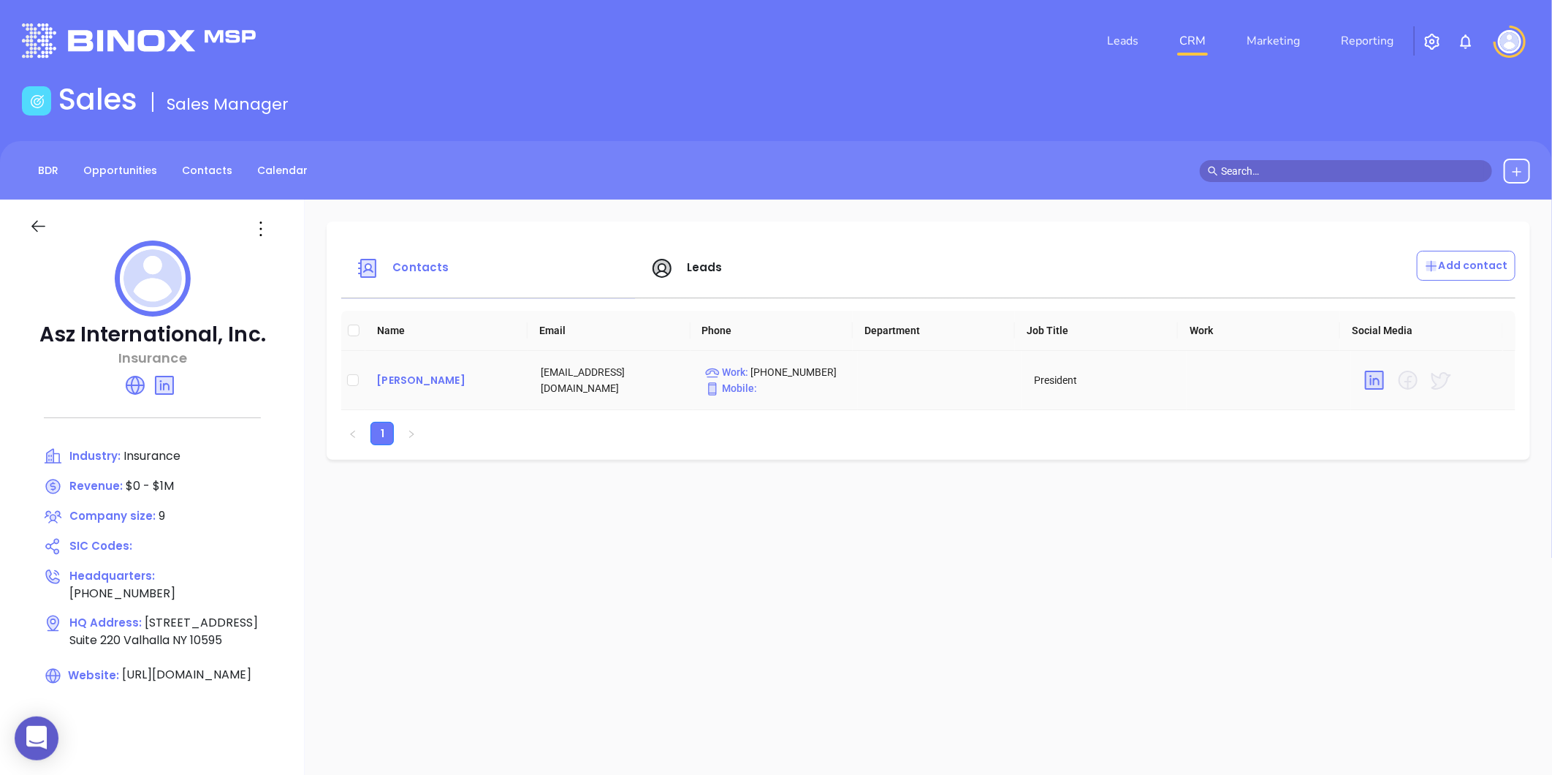
click at [408, 381] on div "Marc Zettl" at bounding box center [446, 380] width 141 height 18
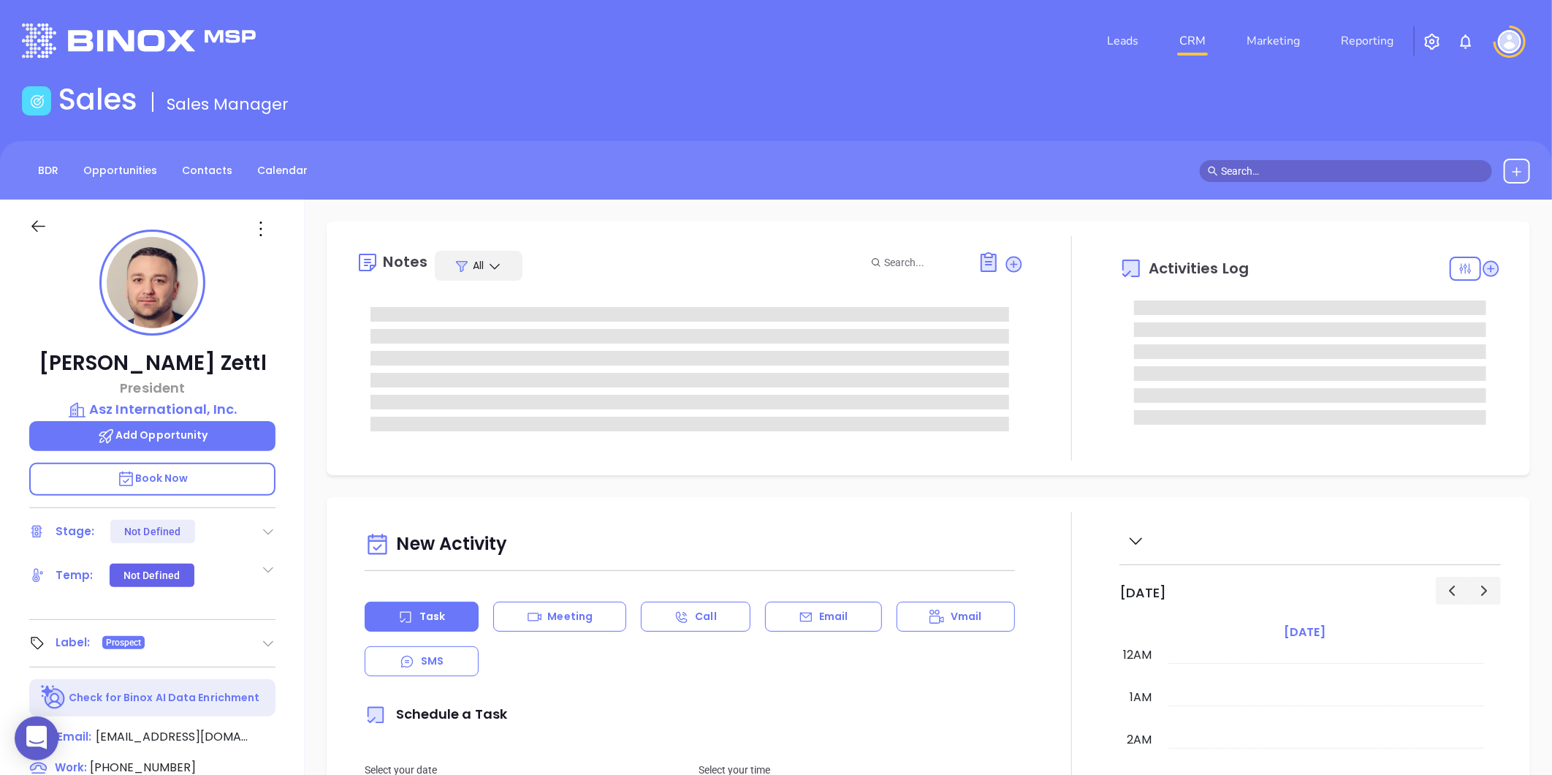
type input "[DATE]"
type input "[PERSON_NAME]"
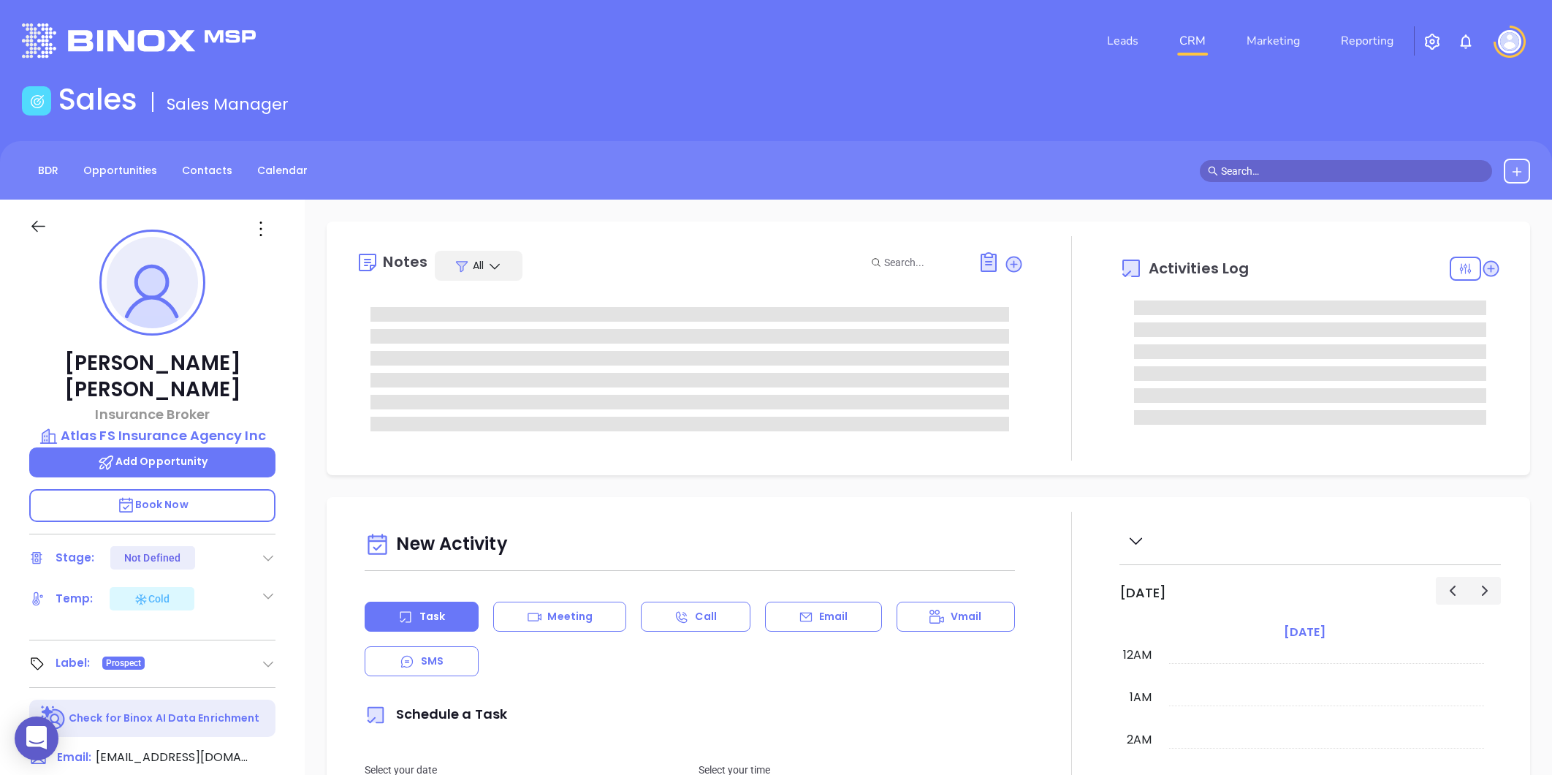
type input "Gissela Vargas"
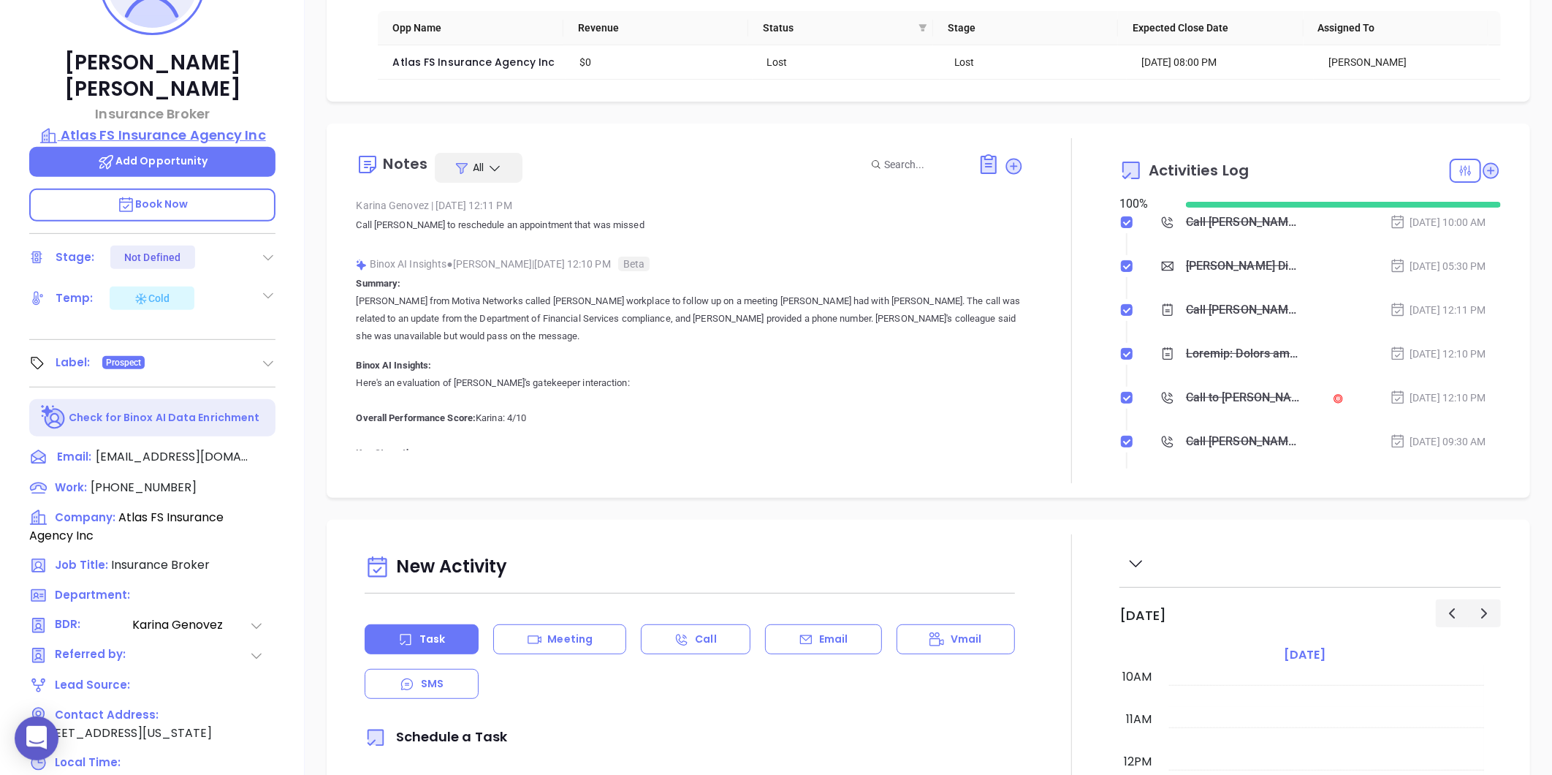
scroll to position [448, 0]
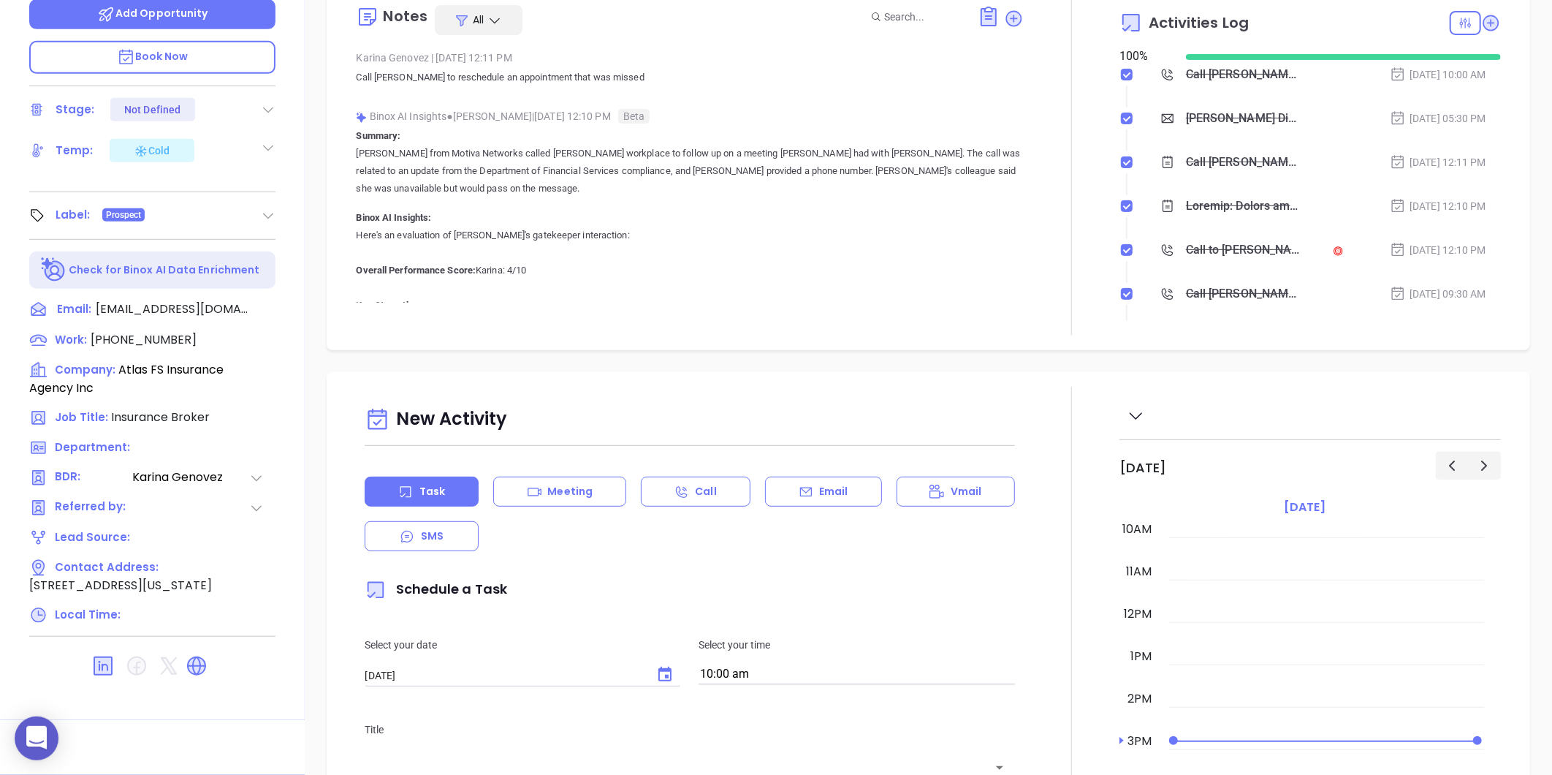
click at [216, 648] on div at bounding box center [152, 665] width 246 height 35
click at [202, 657] on icon at bounding box center [197, 666] width 18 height 18
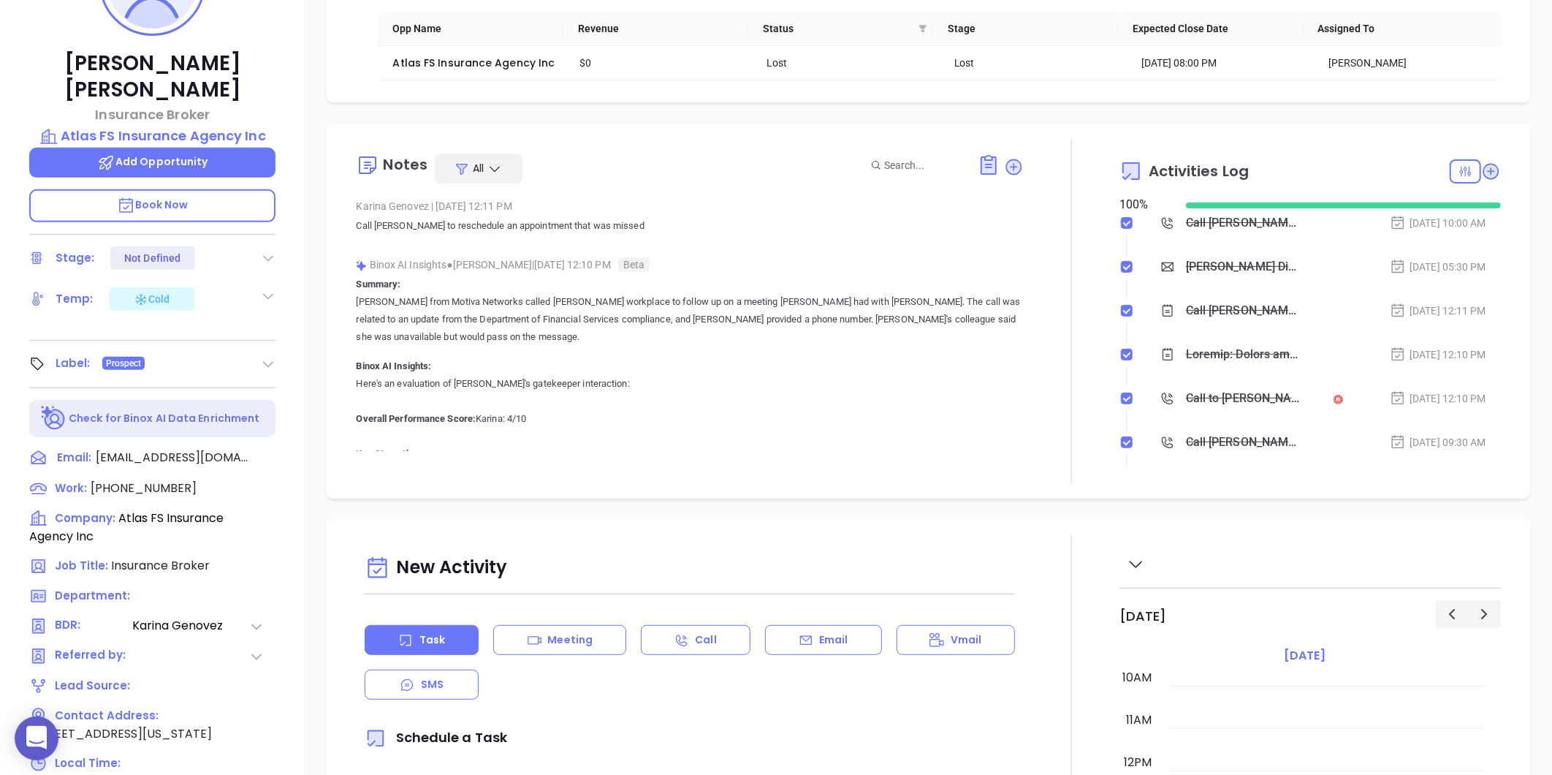
scroll to position [205, 0]
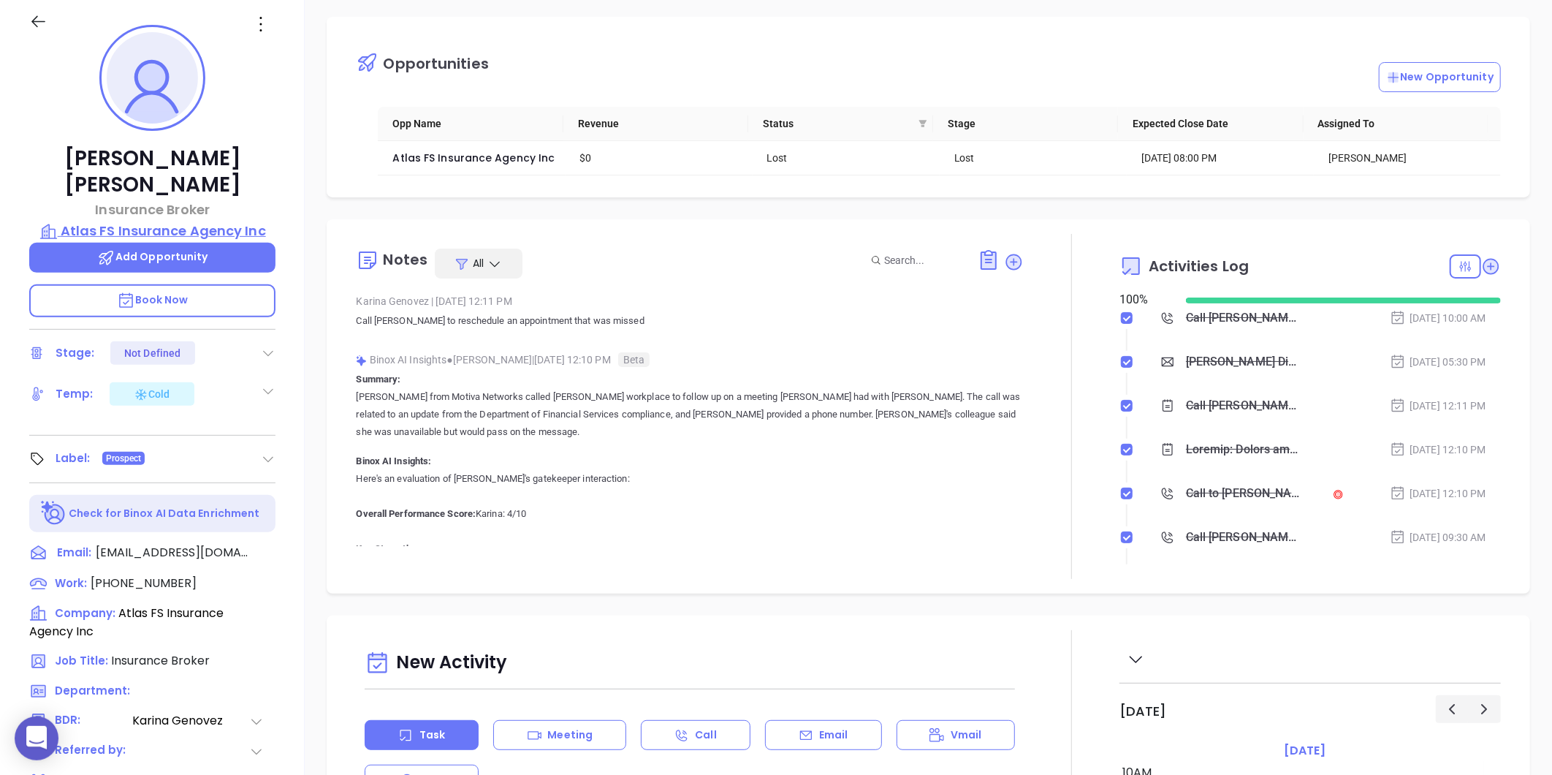
click at [200, 221] on p "Atlas FS Insurance Agency Inc" at bounding box center [152, 231] width 246 height 20
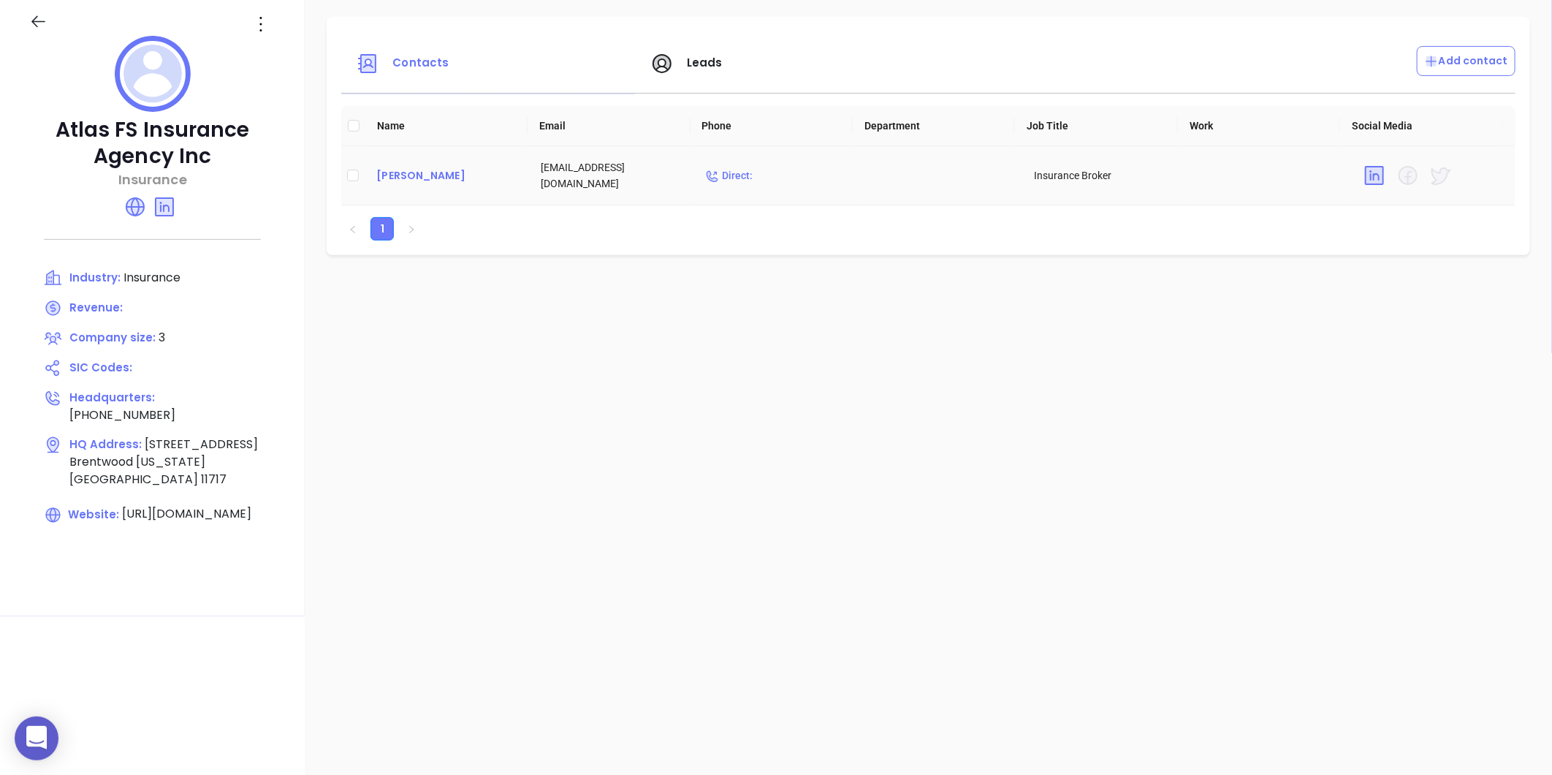
click at [389, 180] on div "Amanda Rodriguez" at bounding box center [446, 176] width 141 height 18
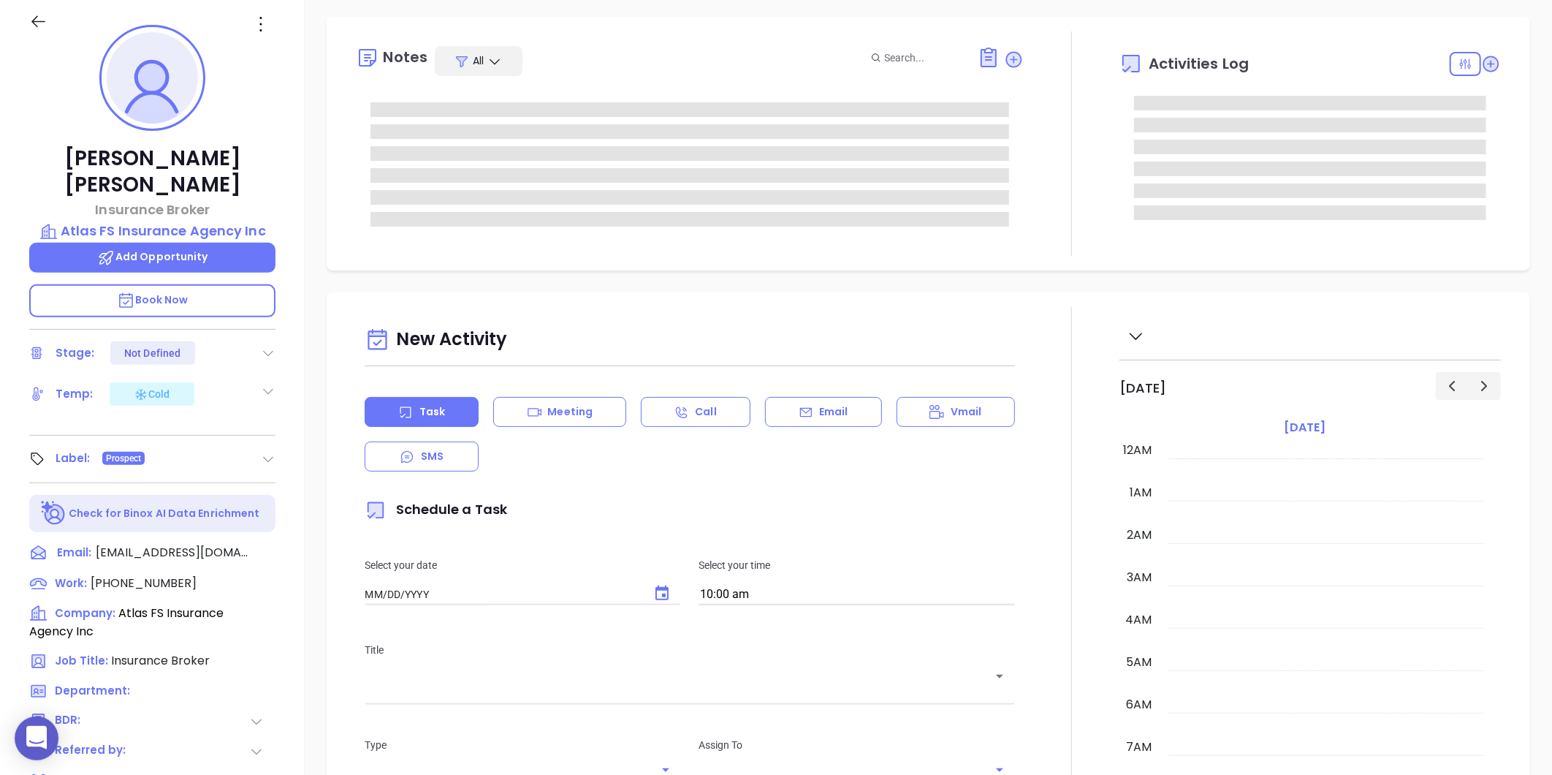
type input "[DATE]"
type input "[PERSON_NAME]"
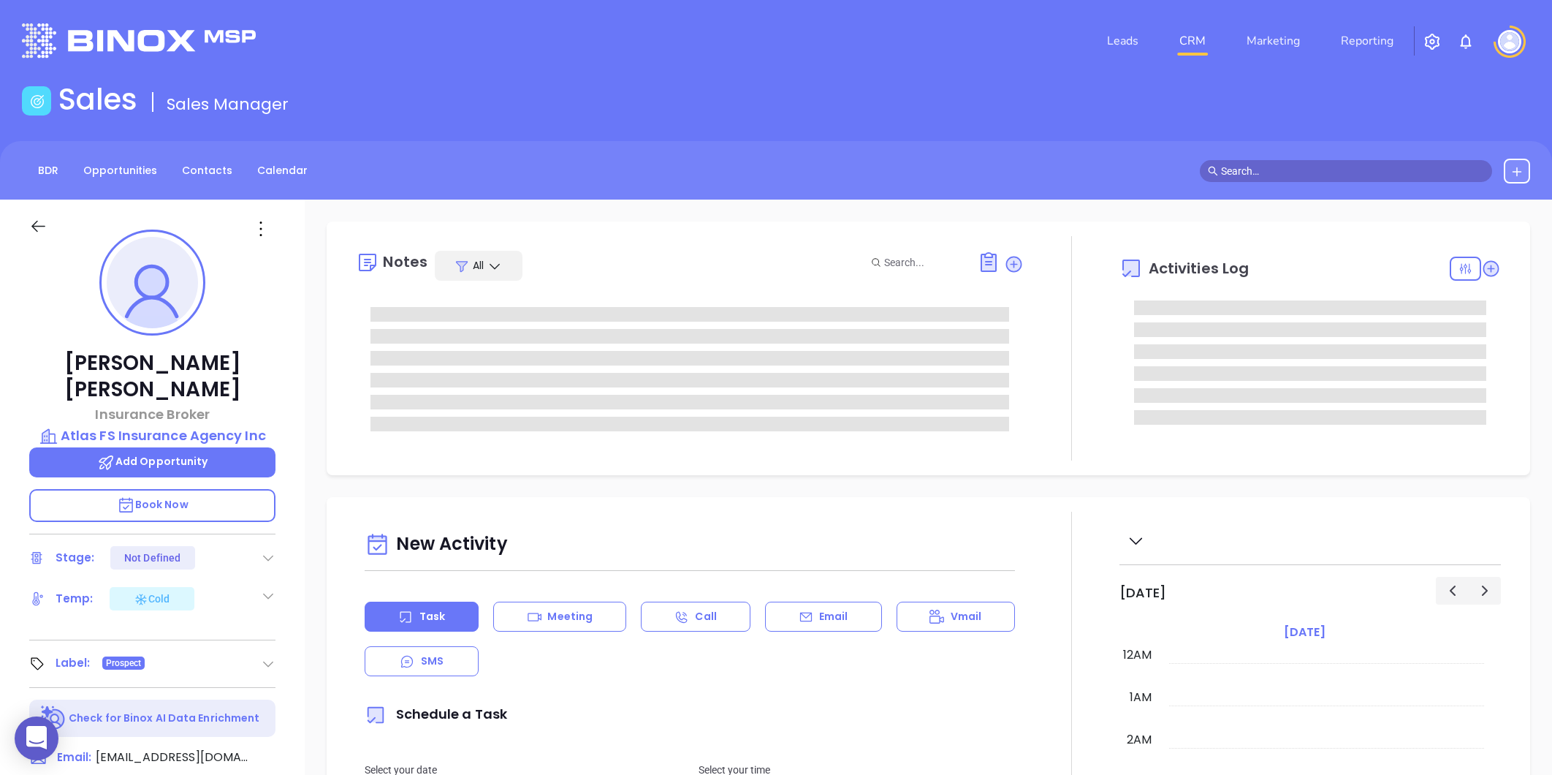
type input "[PERSON_NAME]"
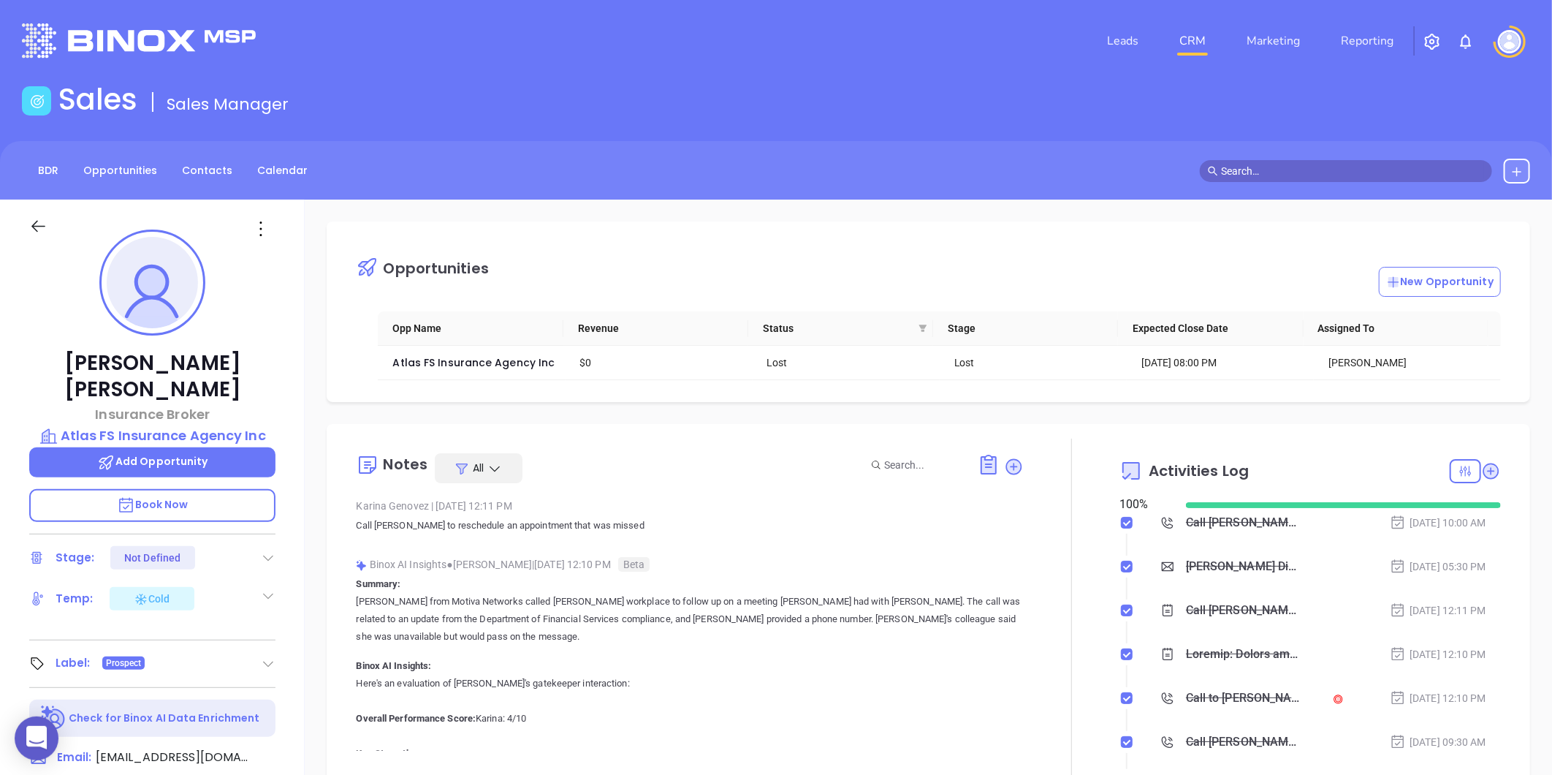
scroll to position [425, 0]
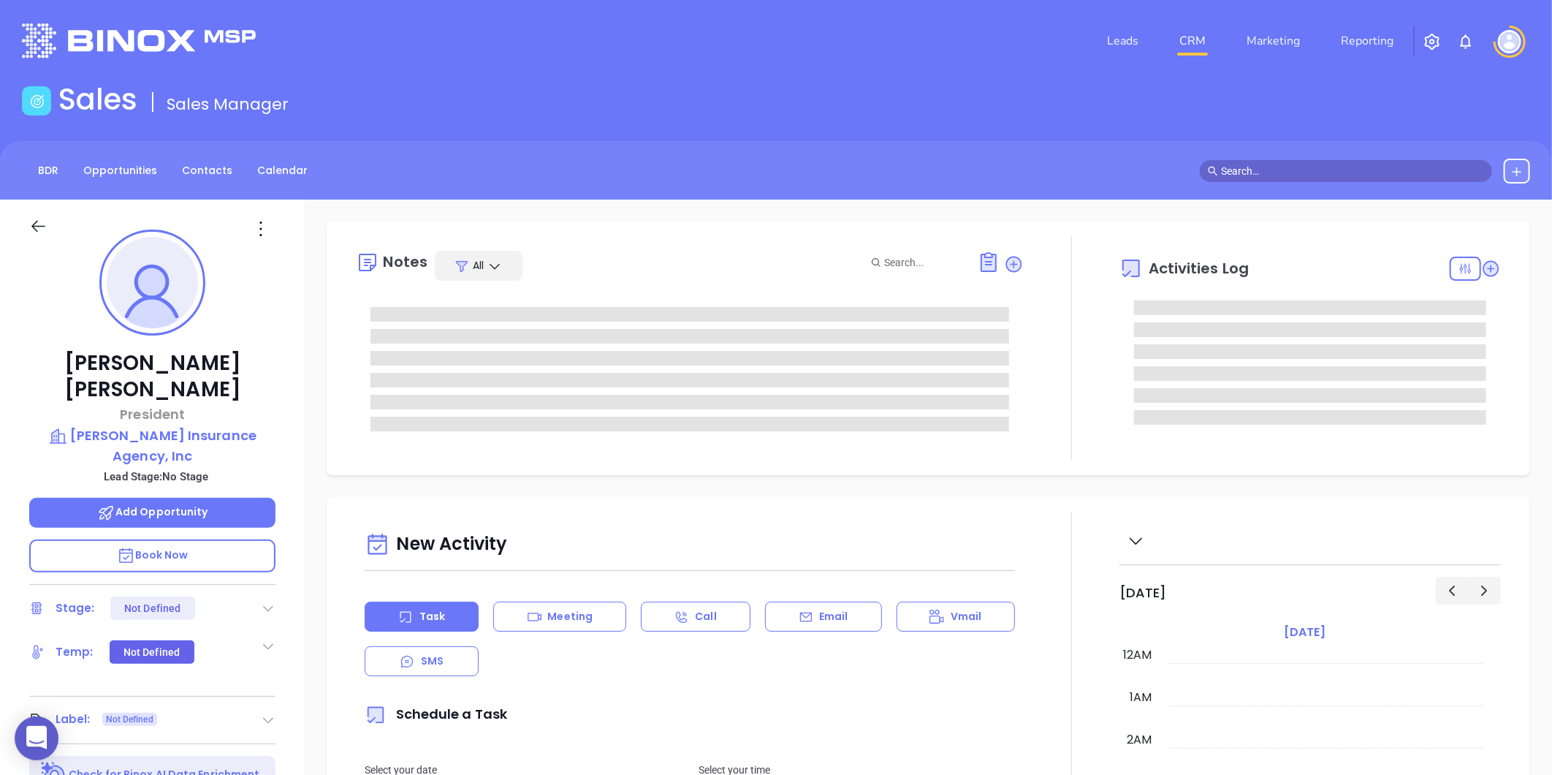
type input "[DATE]"
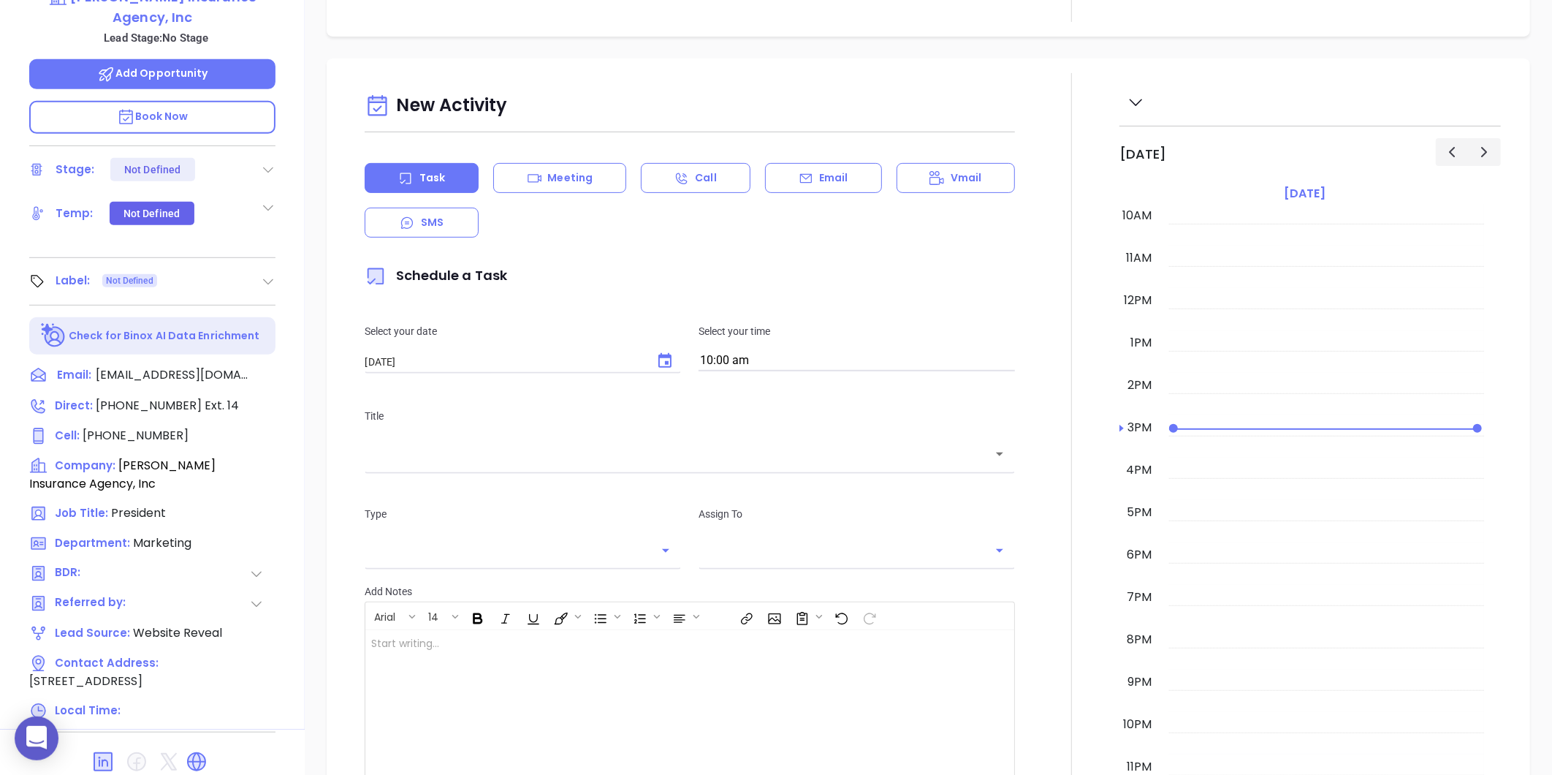
scroll to position [448, 0]
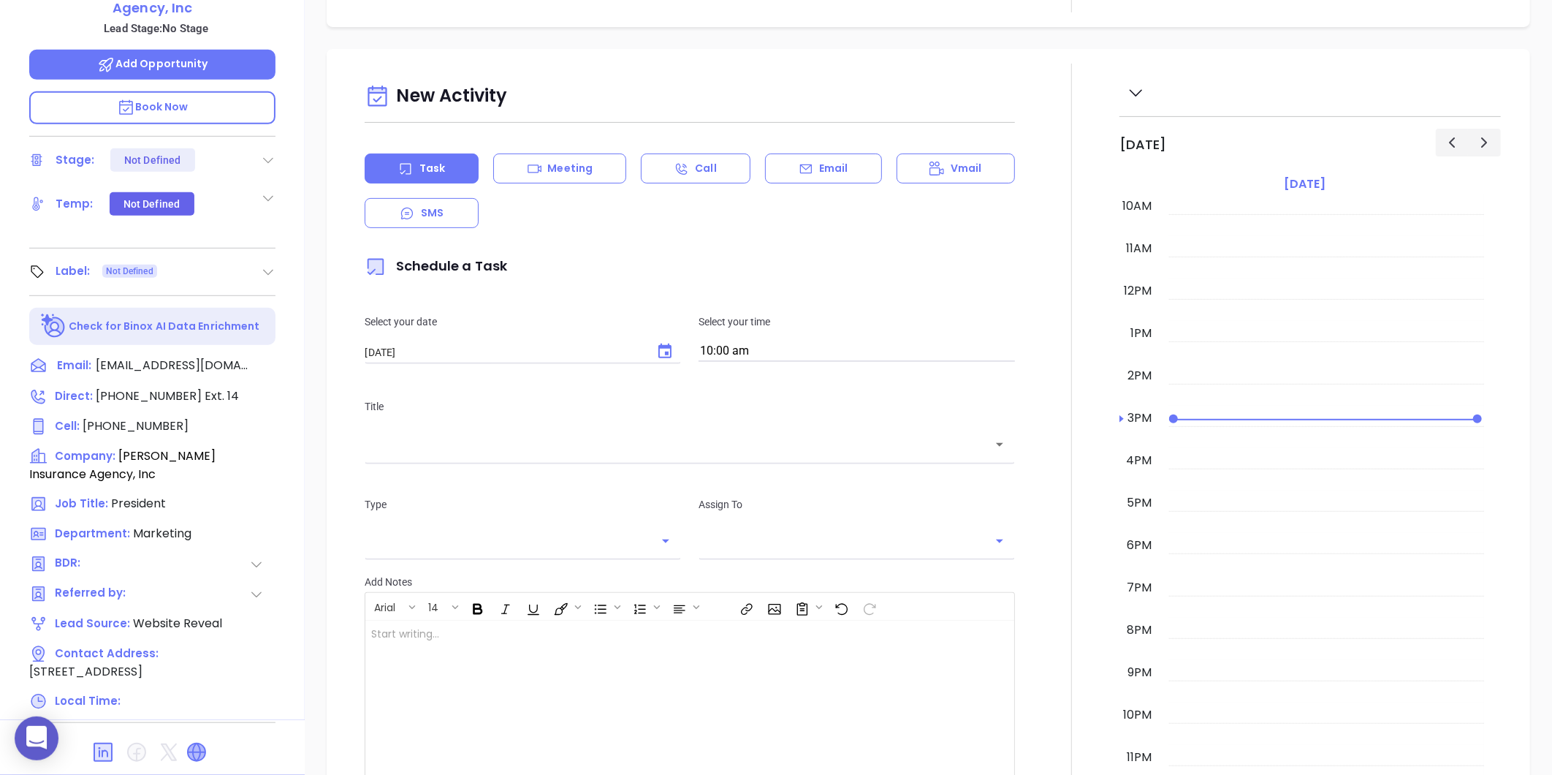
click at [195, 743] on icon at bounding box center [197, 752] width 18 height 18
type input "[PERSON_NAME]"
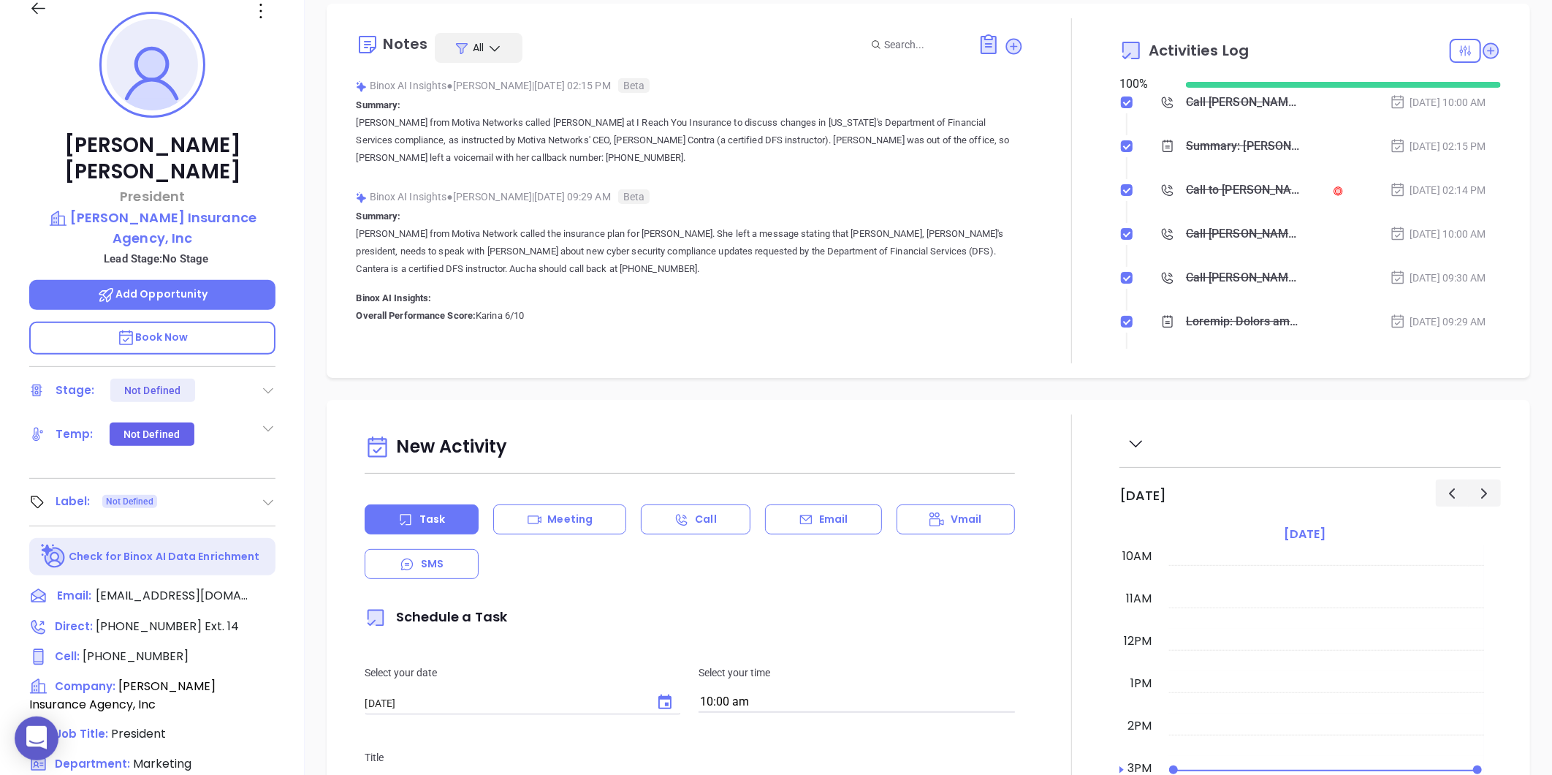
scroll to position [205, 0]
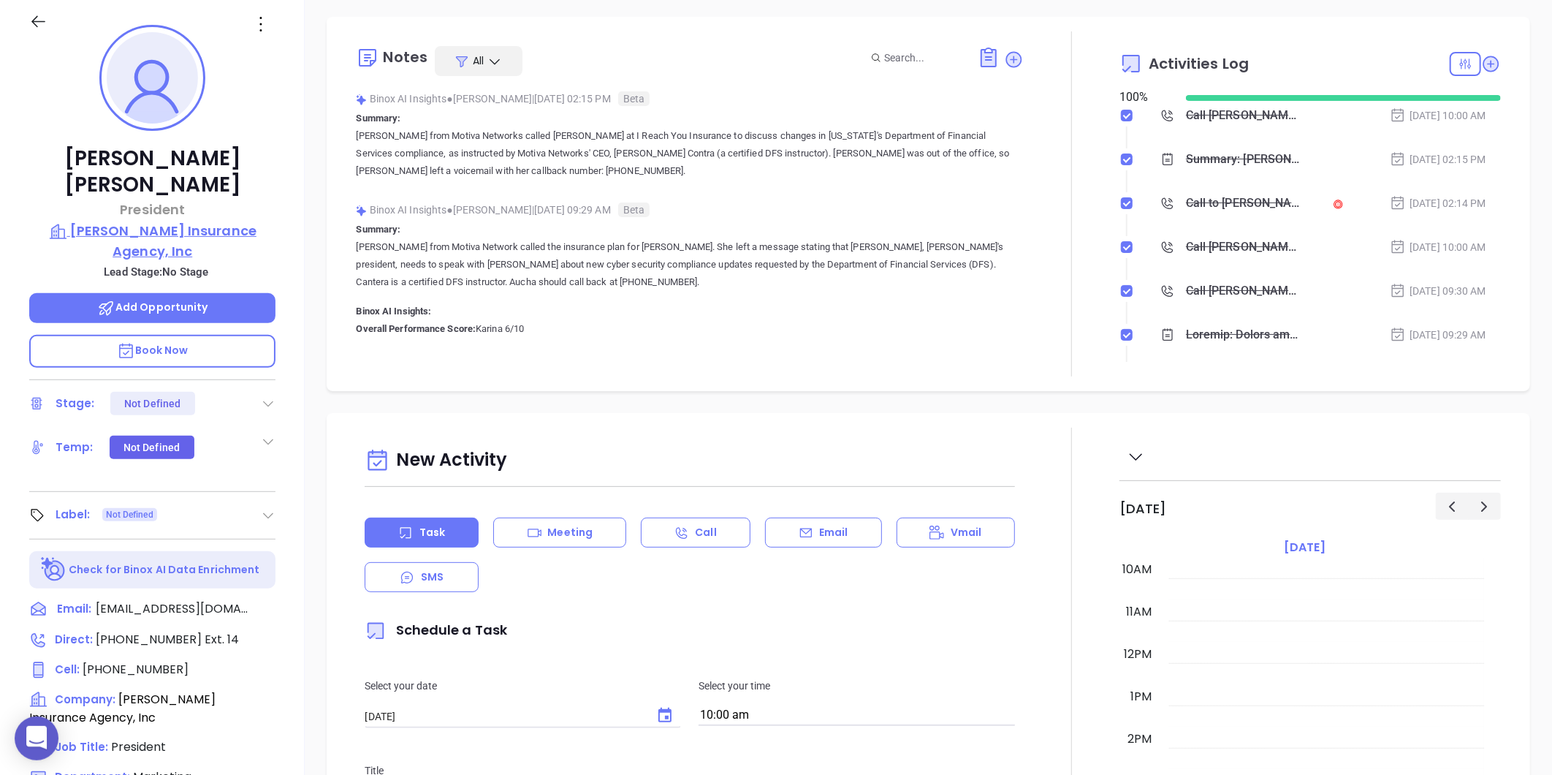
click at [200, 221] on p "Auricchio Insurance Agency, Inc" at bounding box center [152, 241] width 246 height 40
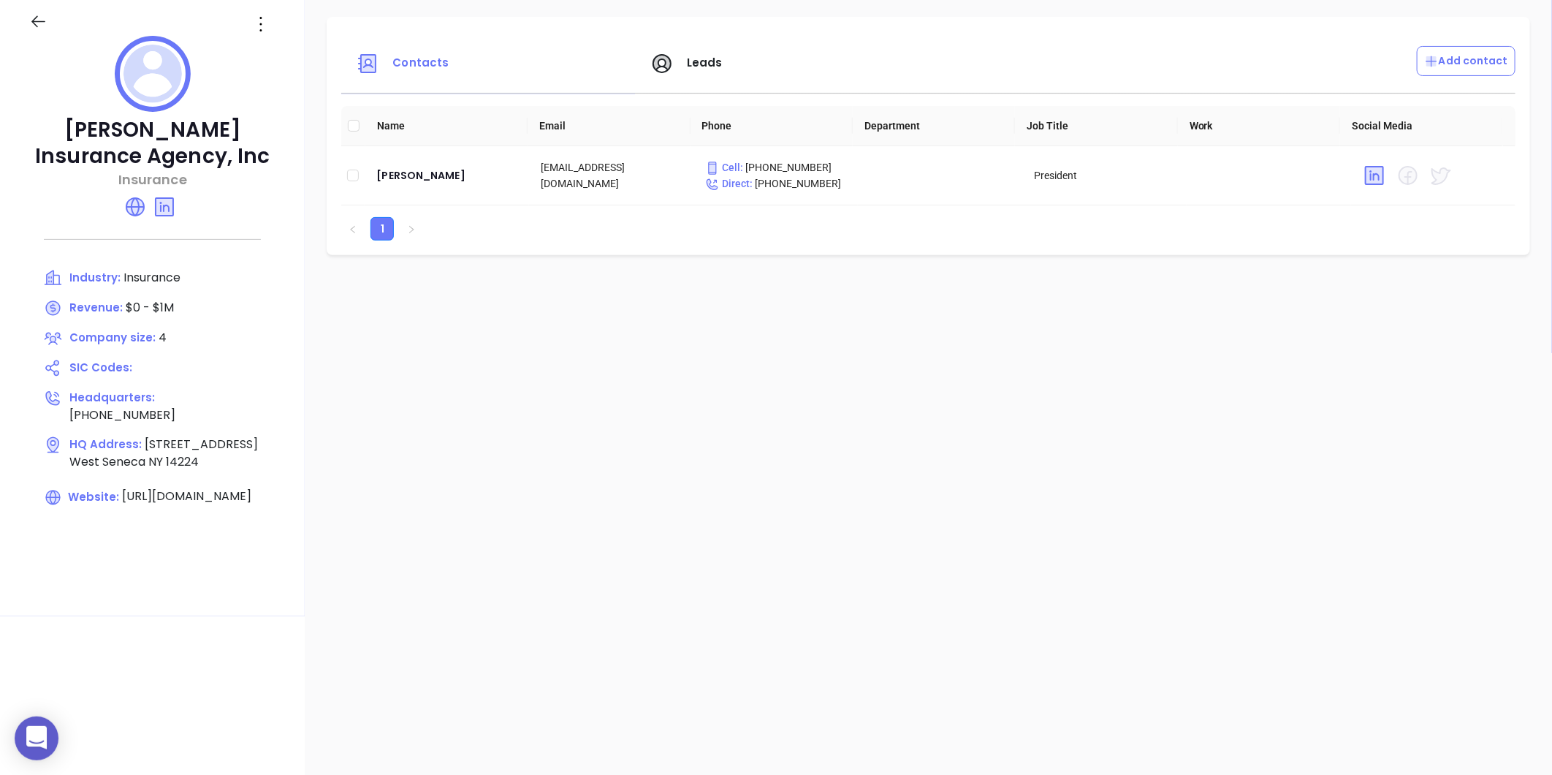
click at [261, 23] on icon at bounding box center [260, 23] width 23 height 23
click at [276, 56] on div "Edit" at bounding box center [331, 53] width 132 height 16
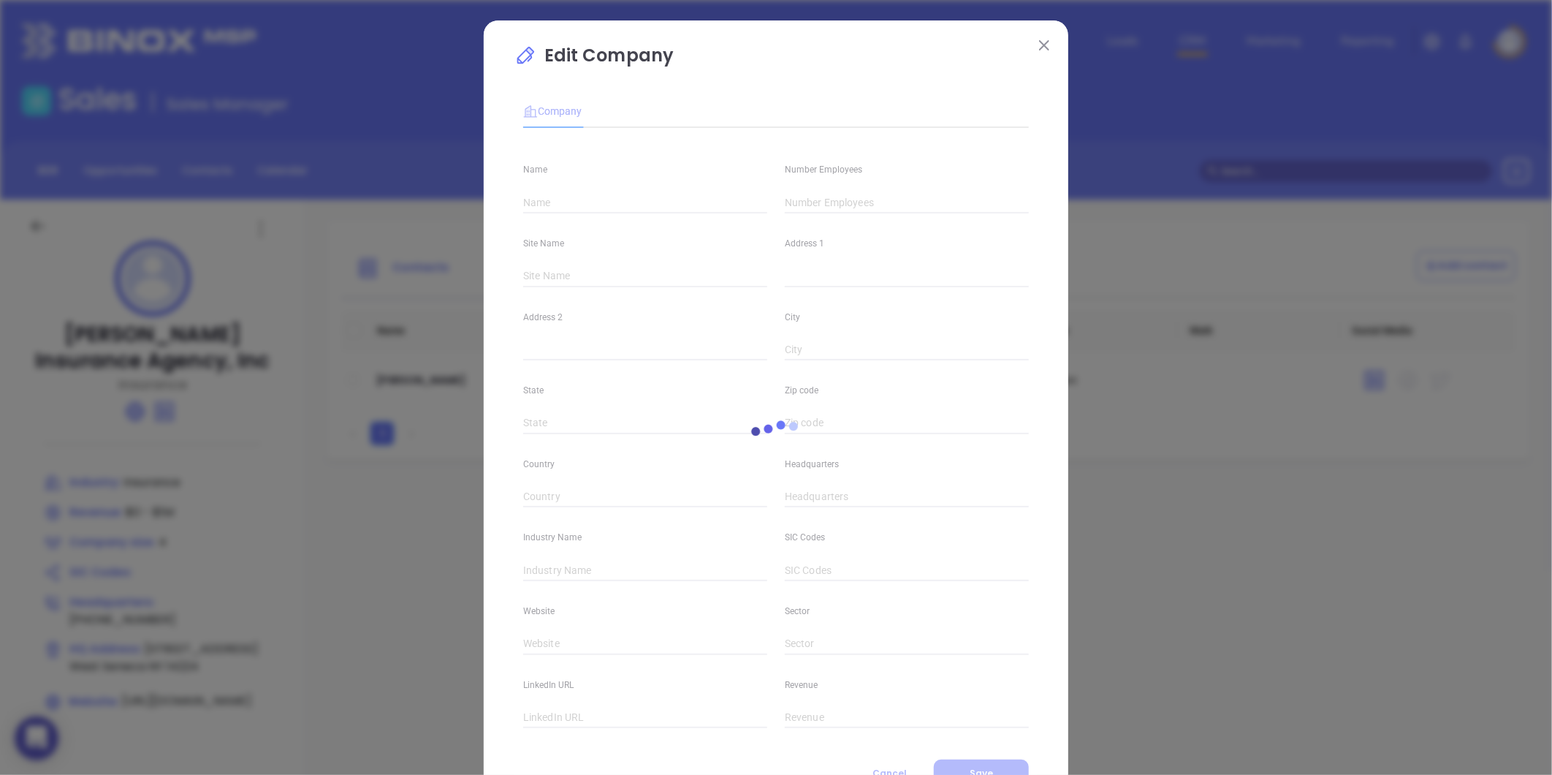
type input "Auricchio Insurance Agency, Inc"
type input "4"
type input "(716) 675-3800"
type input "Insurance"
type input "https://www.auricchioinsurance.com/"
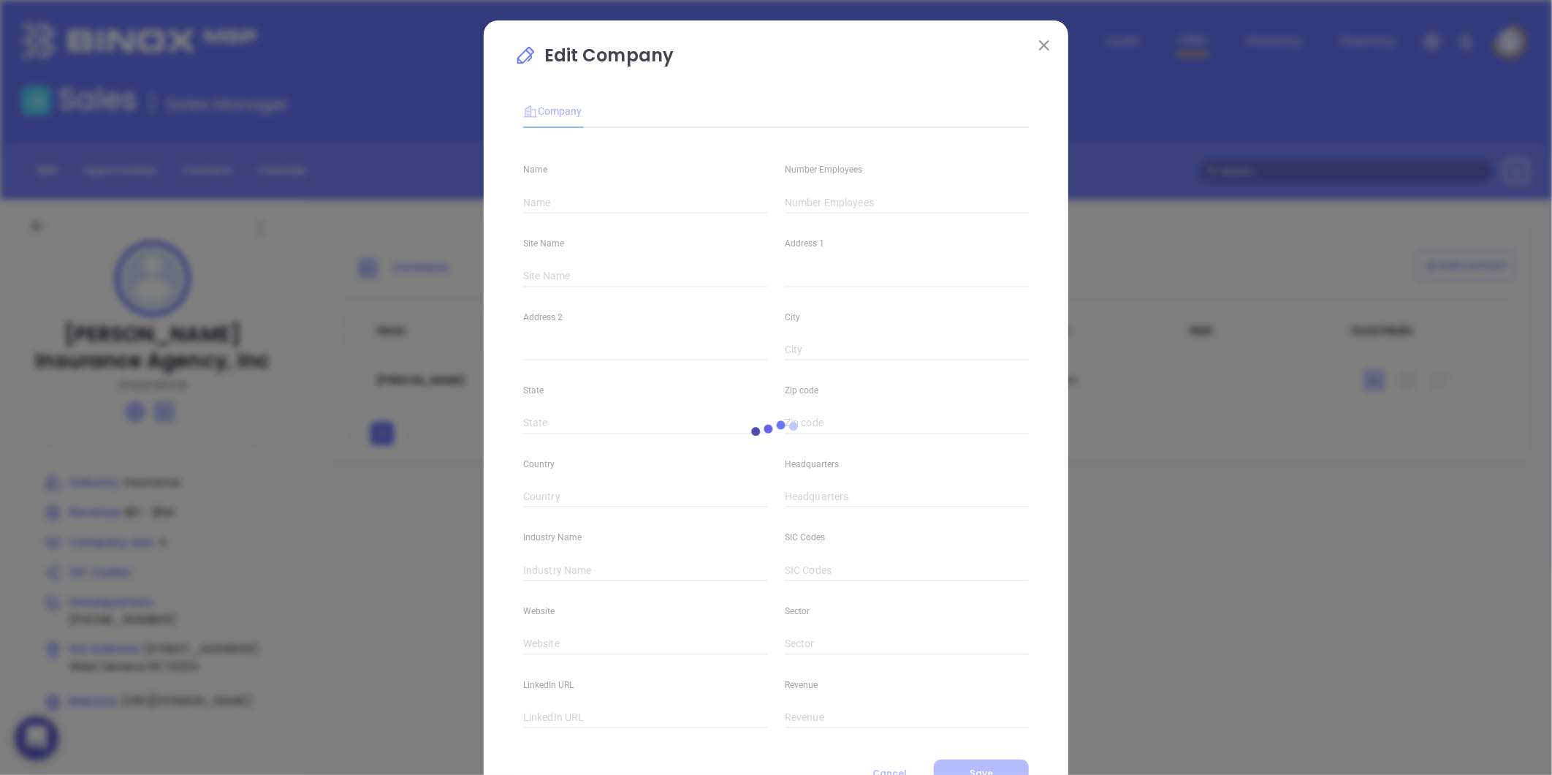
type input "https://www.linkedin.com/company/auricchio-insurance-agency-inc"
type input "$0 - $1M"
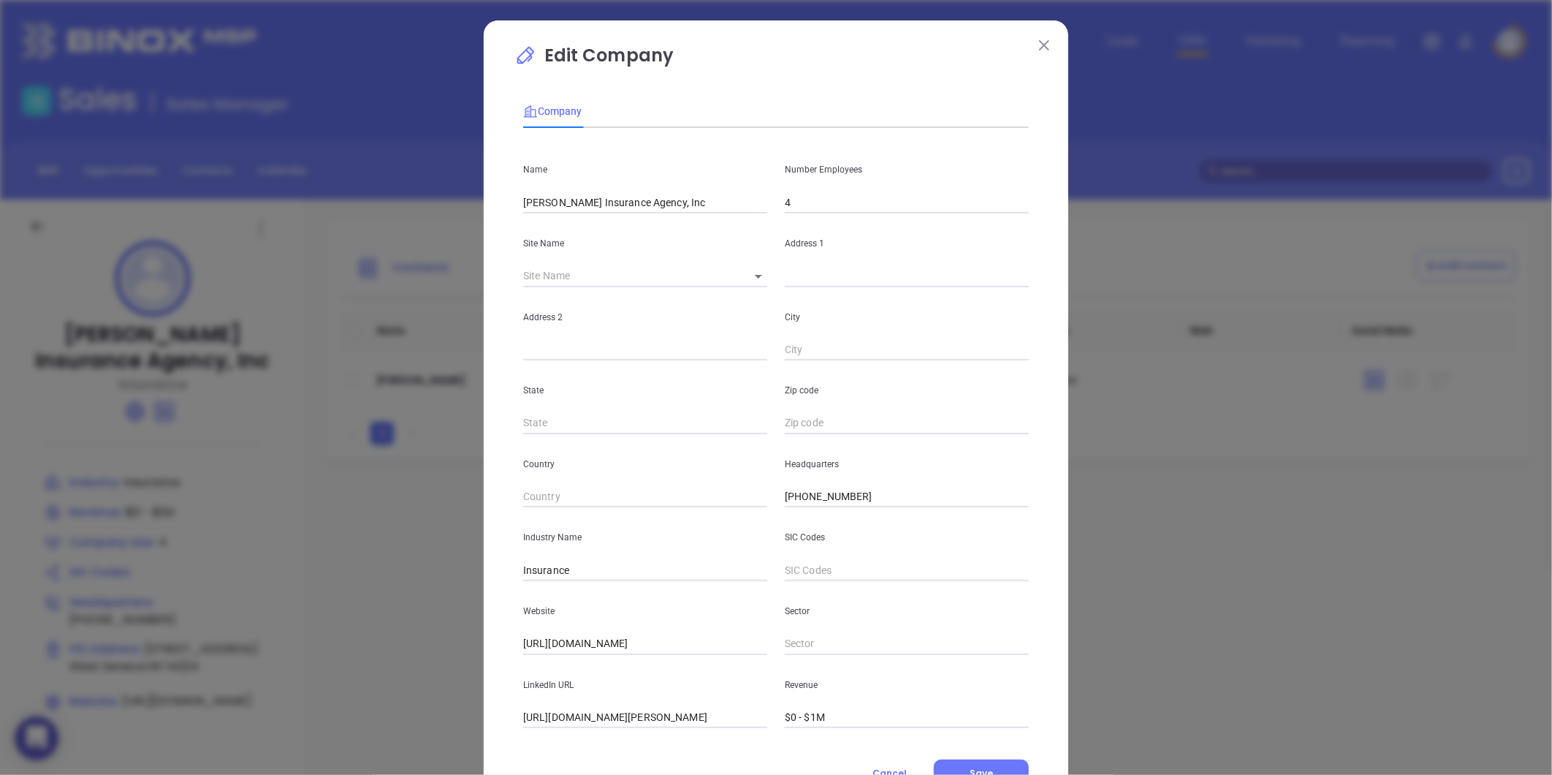
click at [819, 200] on input "4" at bounding box center [907, 202] width 244 height 22
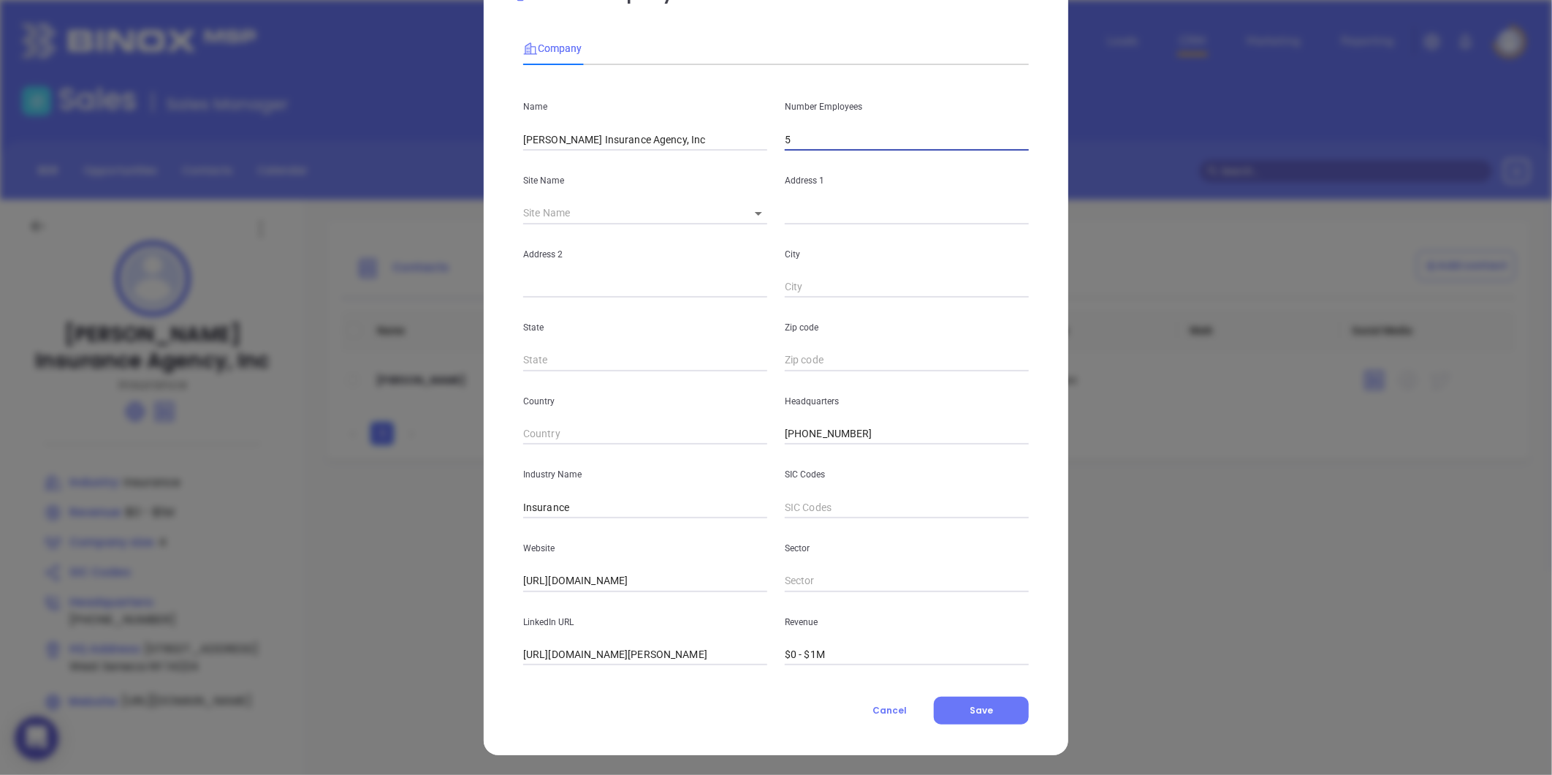
scroll to position [64, 0]
type input "5"
click at [962, 699] on button "Save" at bounding box center [981, 710] width 95 height 28
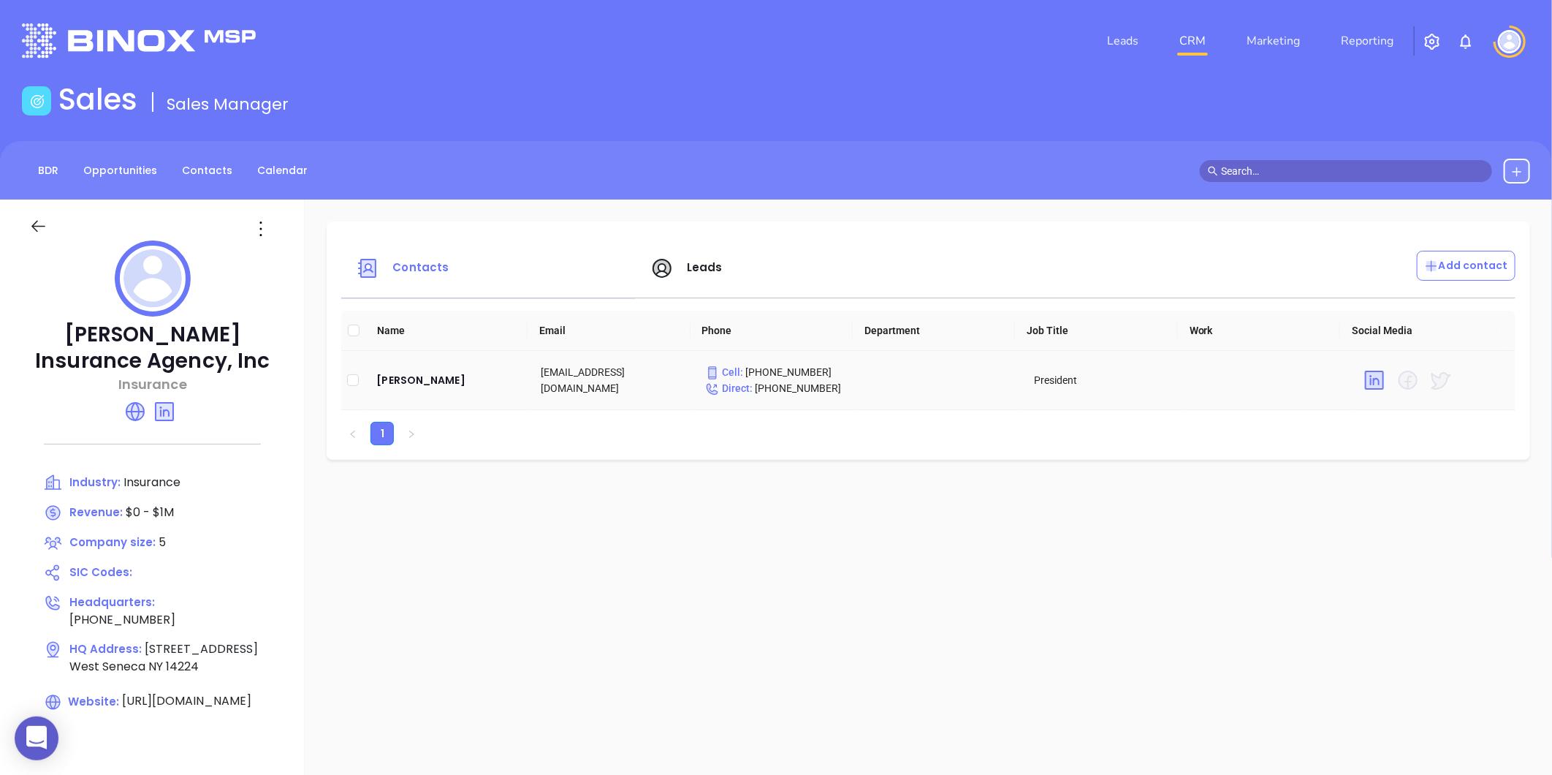
click at [389, 368] on td "Michael Auricchio" at bounding box center [447, 380] width 164 height 59
click at [392, 379] on div "Michael Auricchio" at bounding box center [446, 380] width 141 height 18
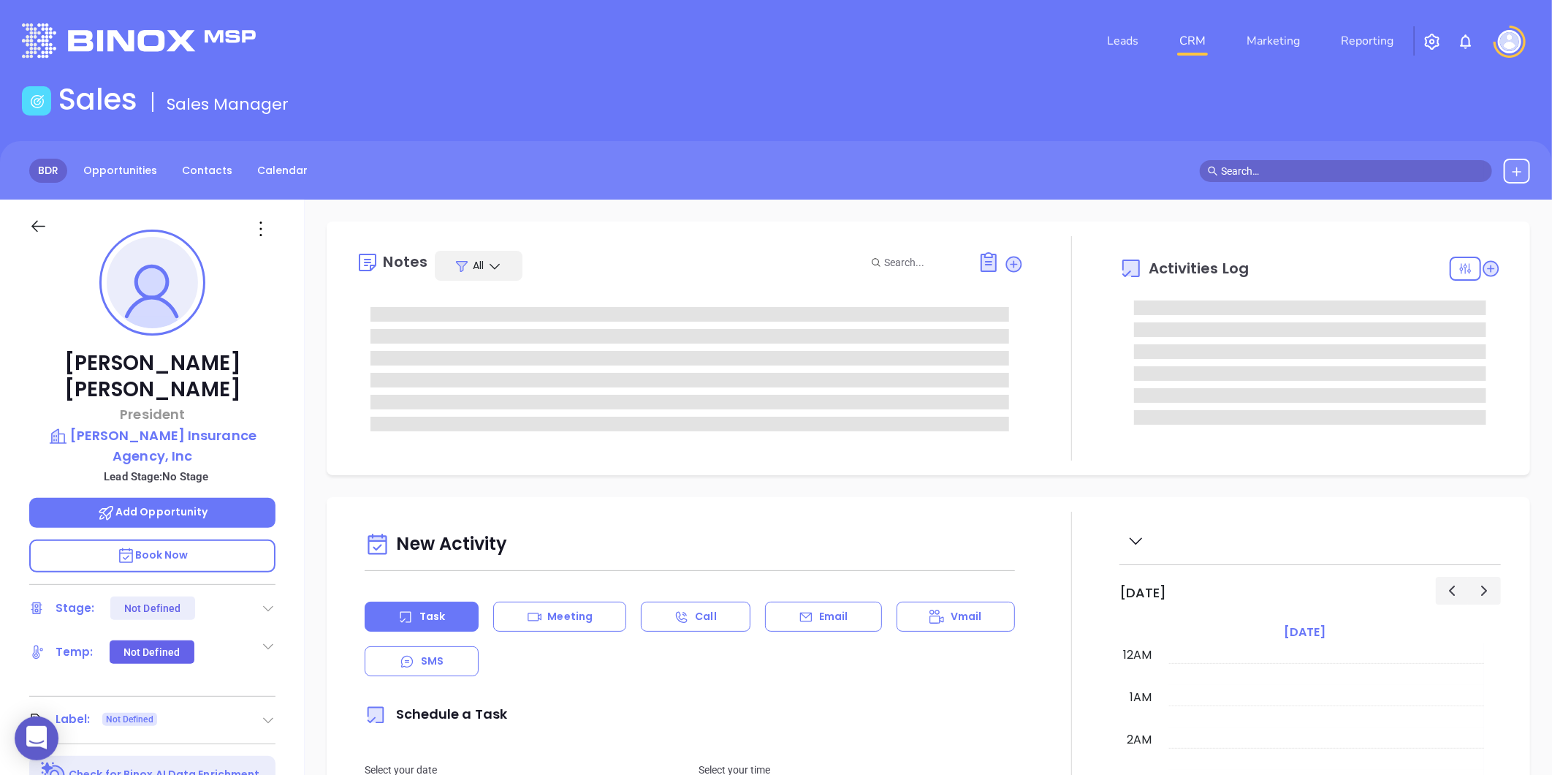
type input "[DATE]"
type input "[PERSON_NAME]"
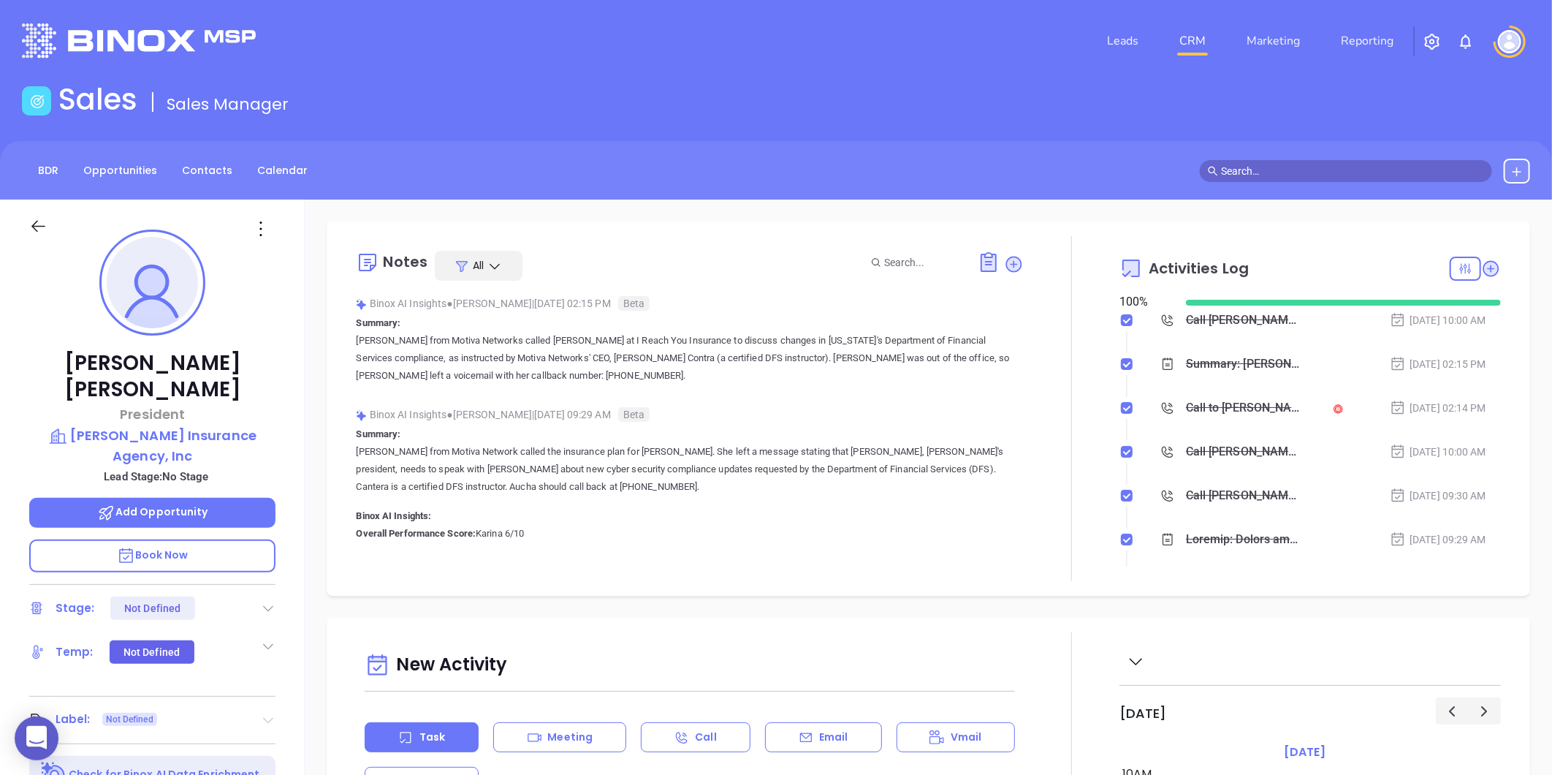
click at [267, 718] on icon at bounding box center [269, 721] width 10 height 6
click at [224, 749] on div "Prospect" at bounding box center [204, 760] width 85 height 23
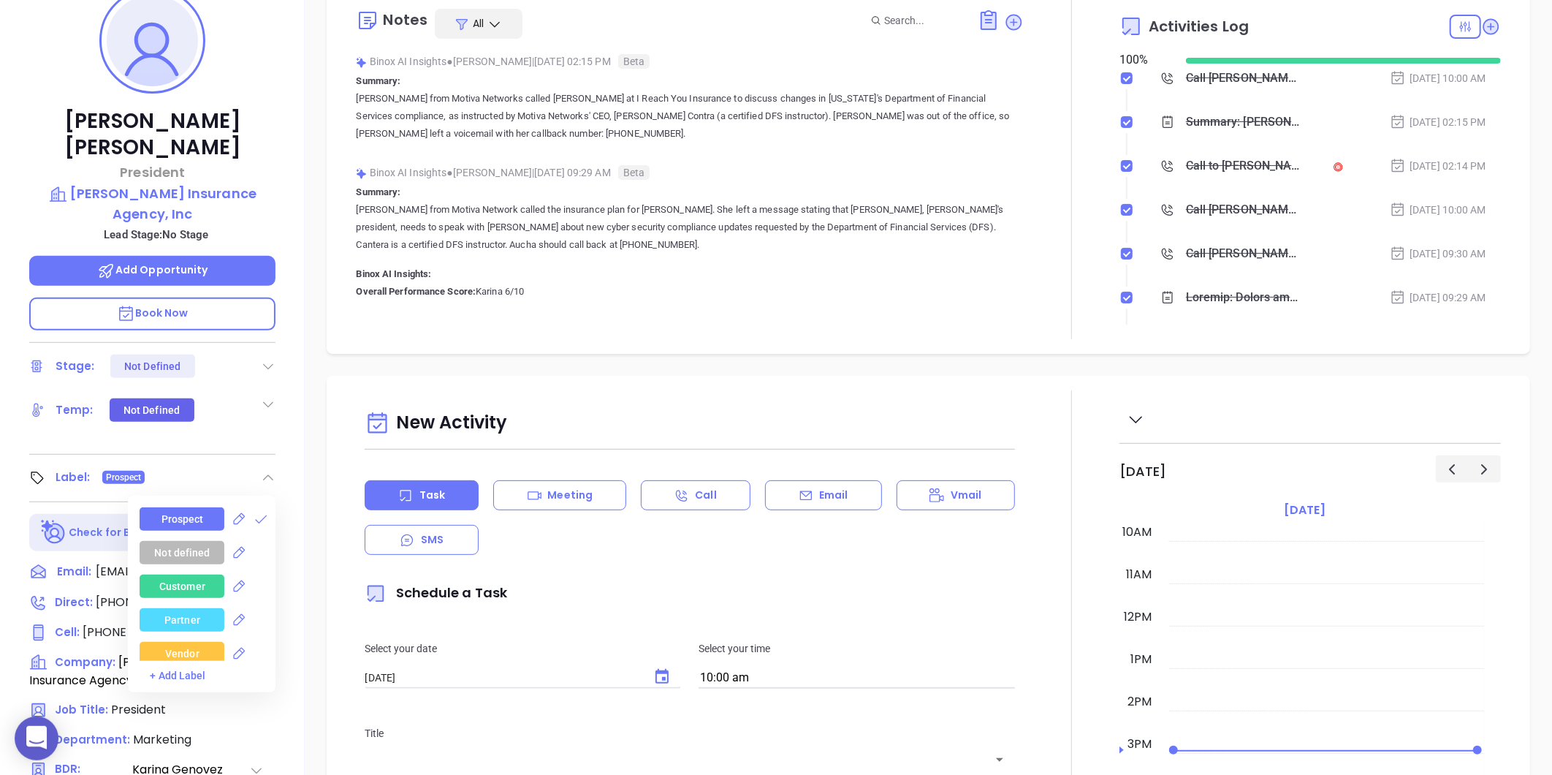
scroll to position [243, 0]
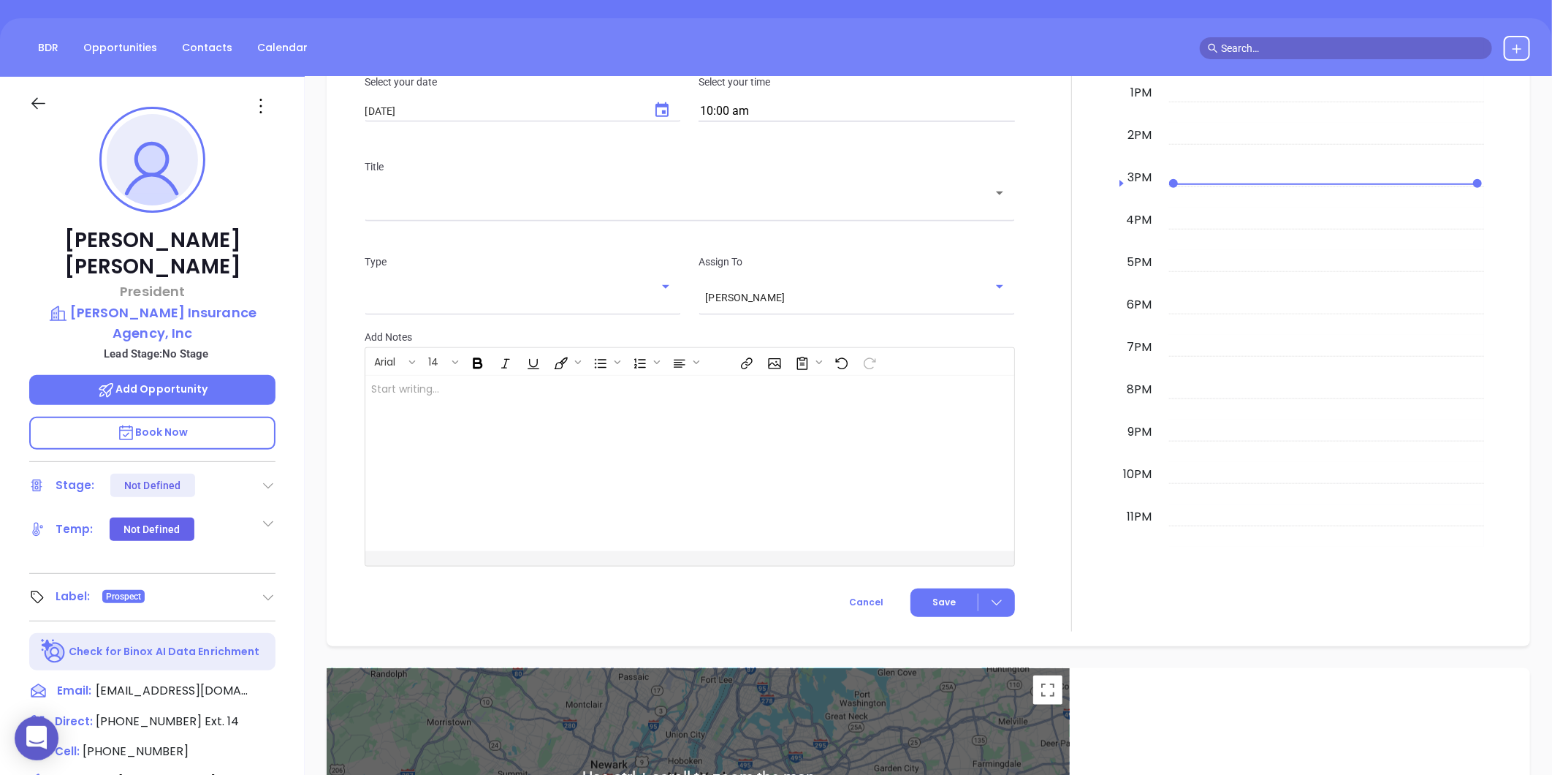
scroll to position [0, 0]
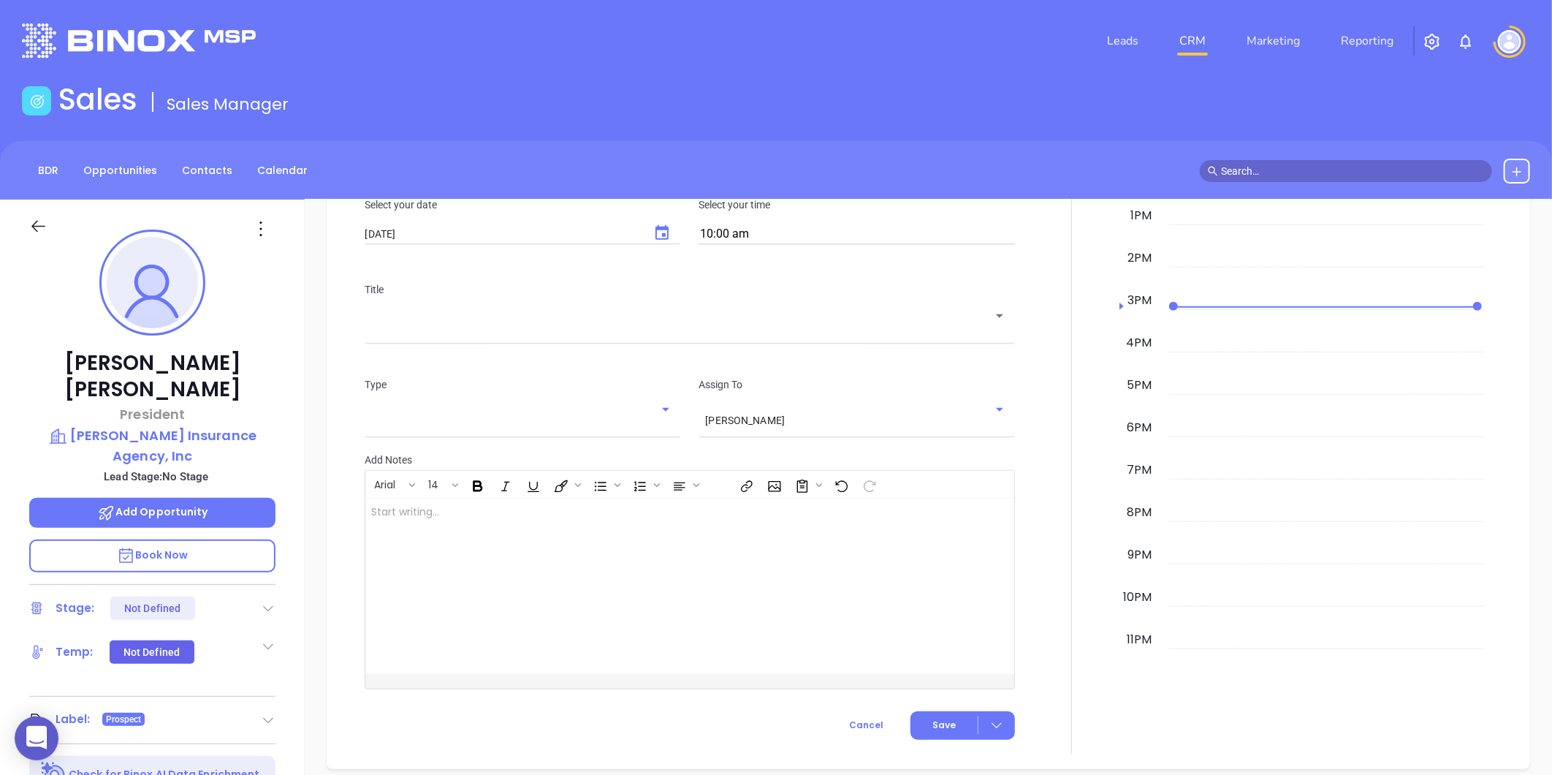
click at [258, 227] on icon at bounding box center [260, 228] width 23 height 23
click at [276, 387] on div "Edit" at bounding box center [332, 385] width 143 height 16
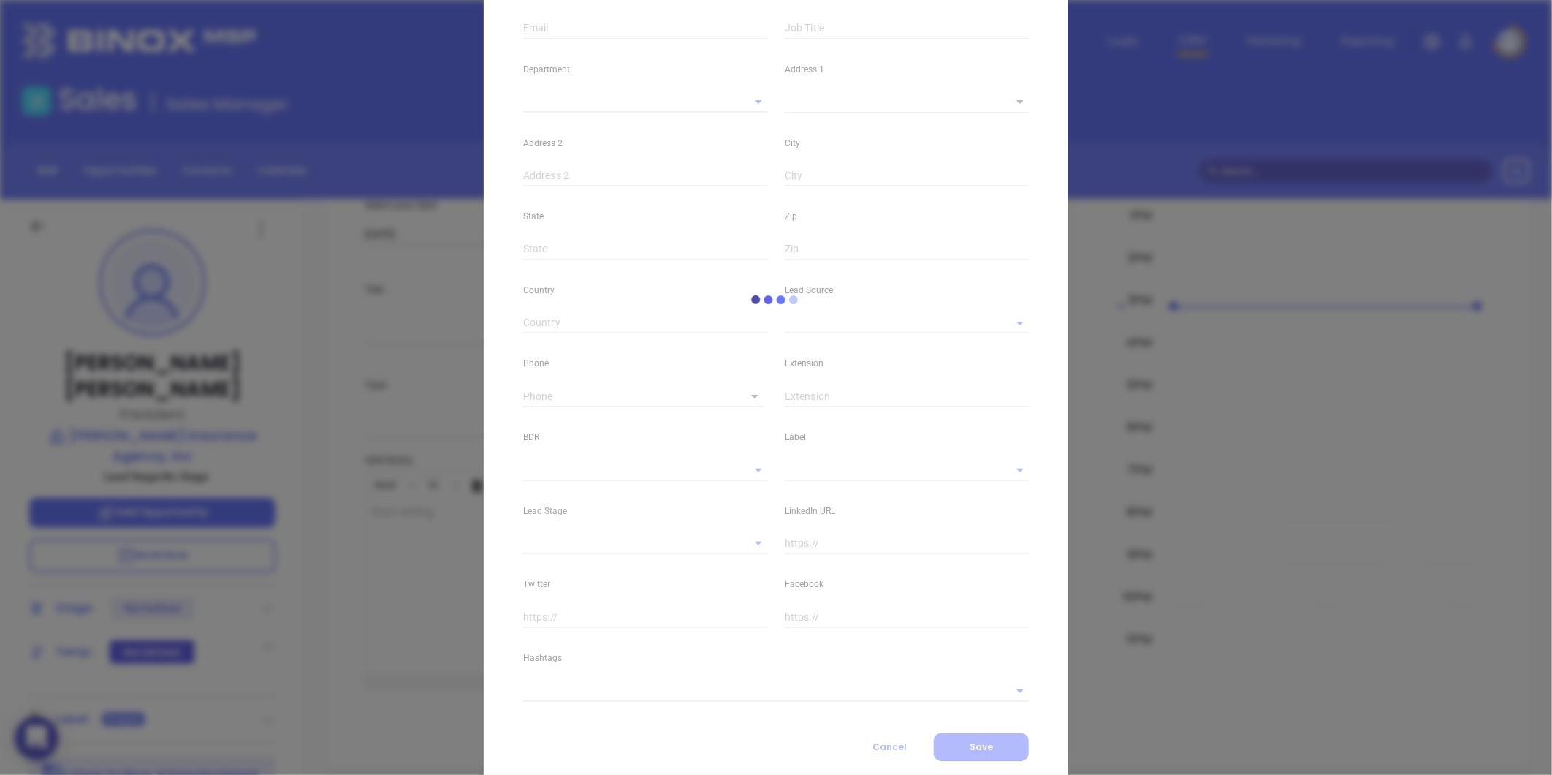
type input "Michael"
type input "Auricchio"
type input "mdauricchio@auricchioinsurance.com"
type input "President"
type input "1"
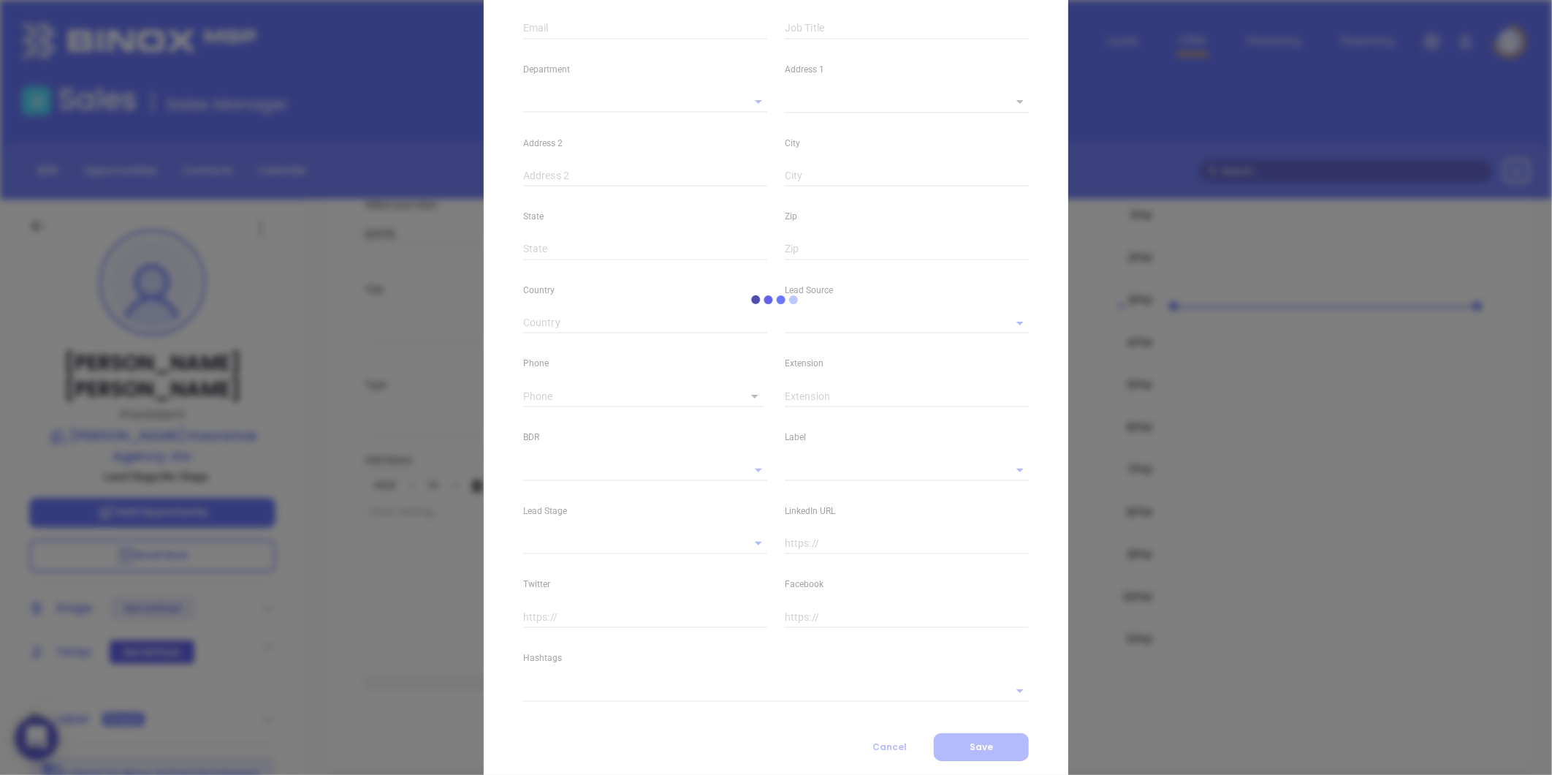
type input "www.linkedin.com/in/michael-auricchio-55321b12"
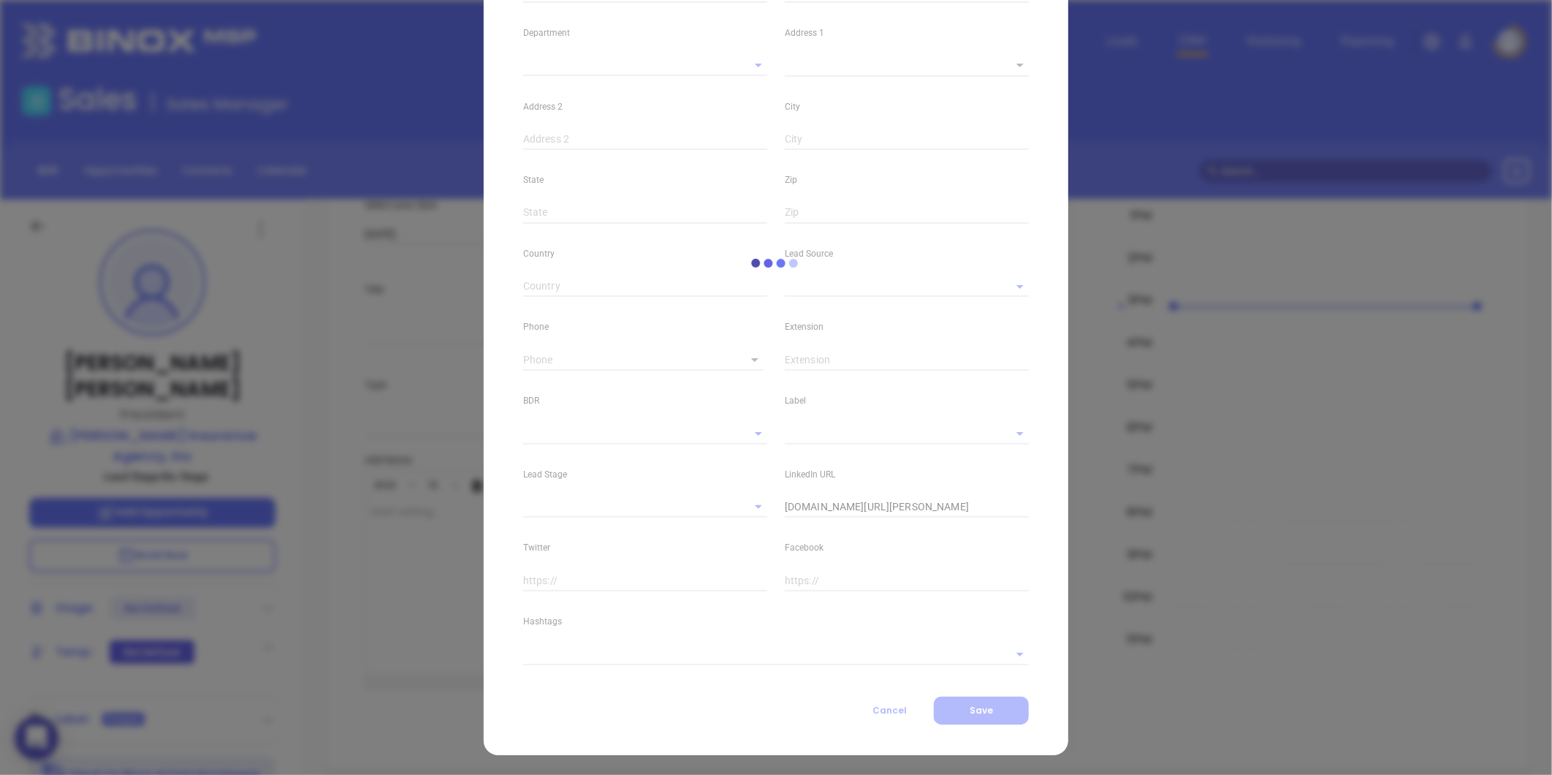
type input "Marketing"
type input "Website Reveal"
type input "[PERSON_NAME]"
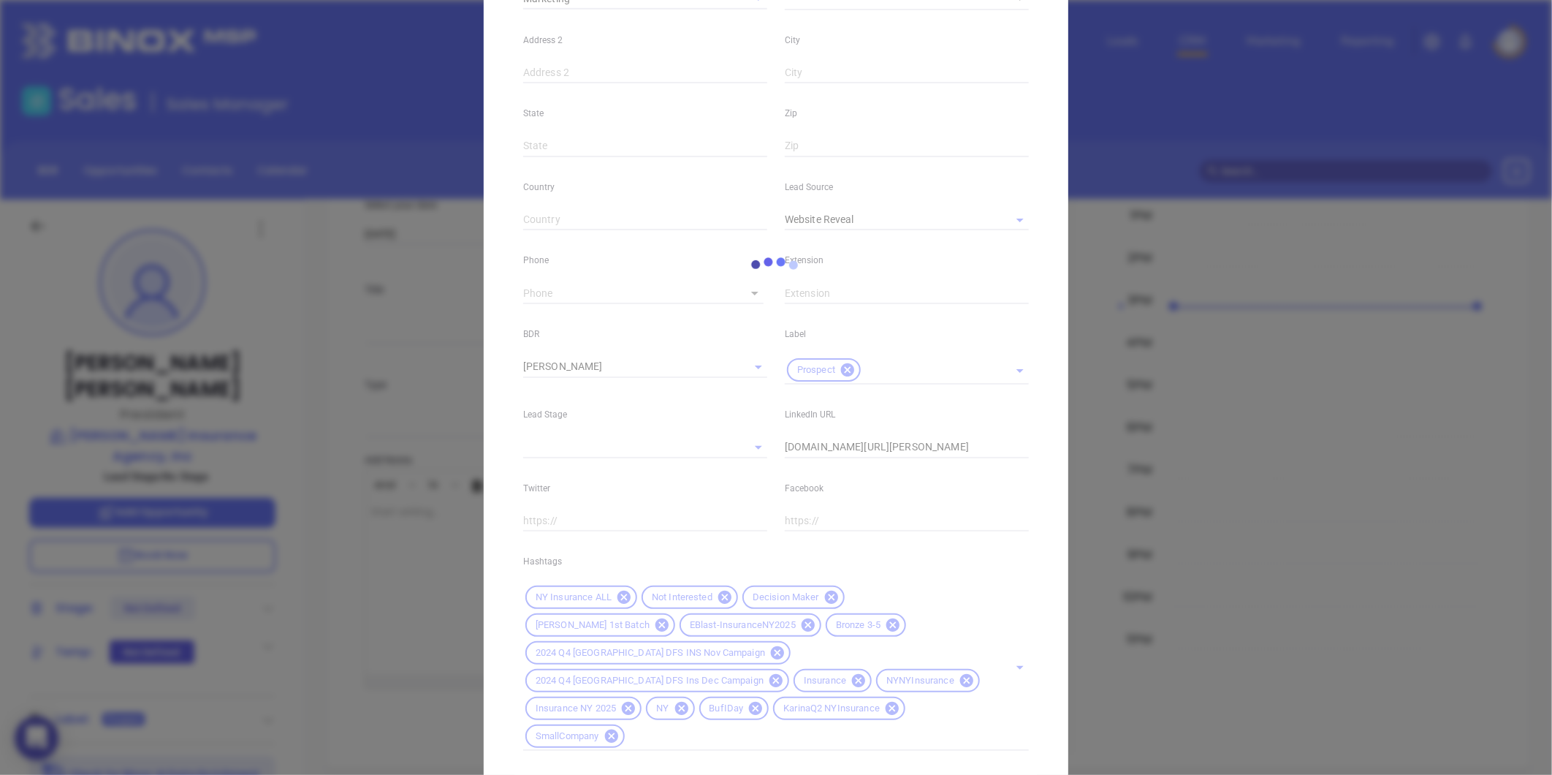
scroll to position [409, 0]
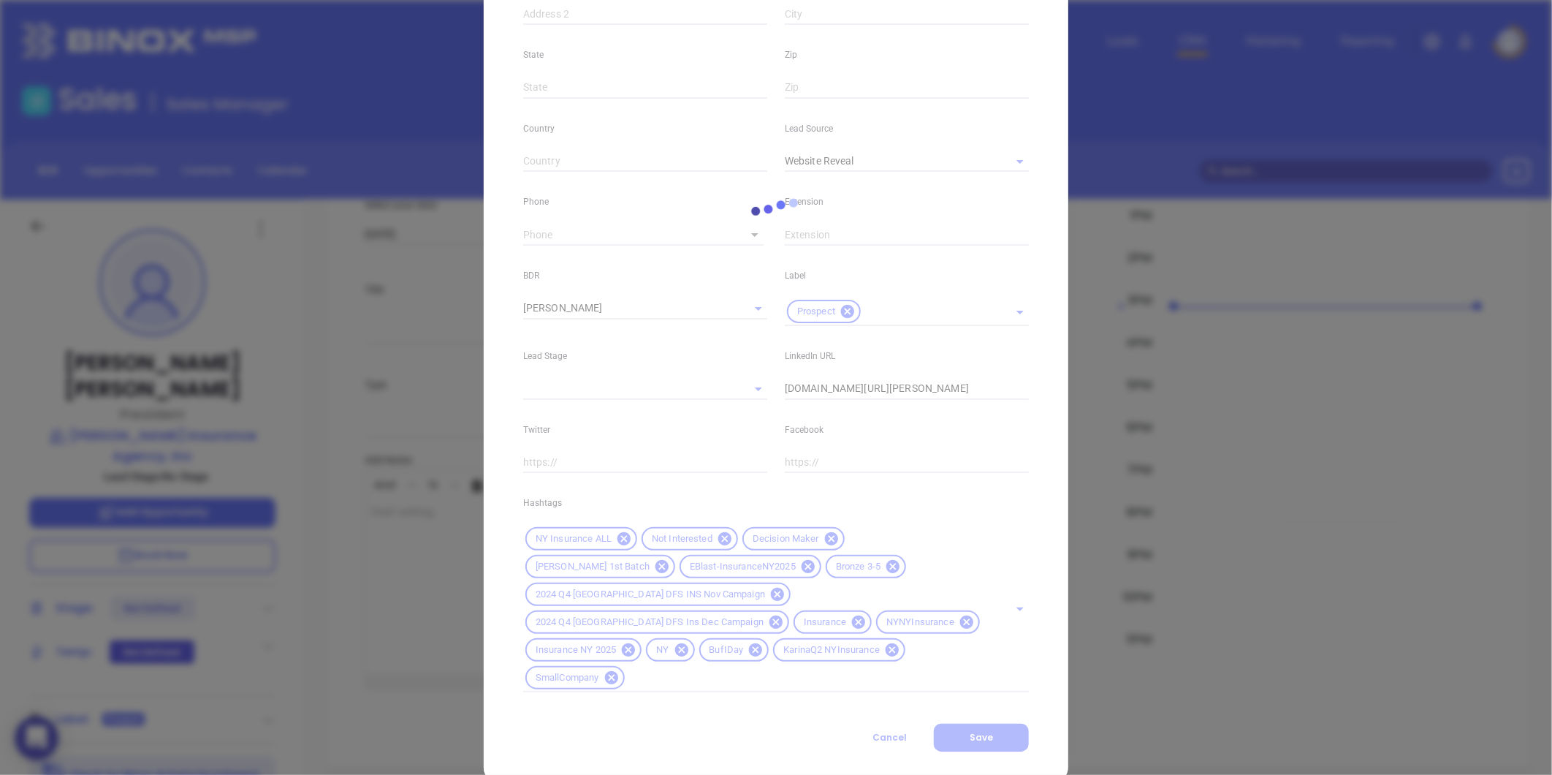
type input "1"
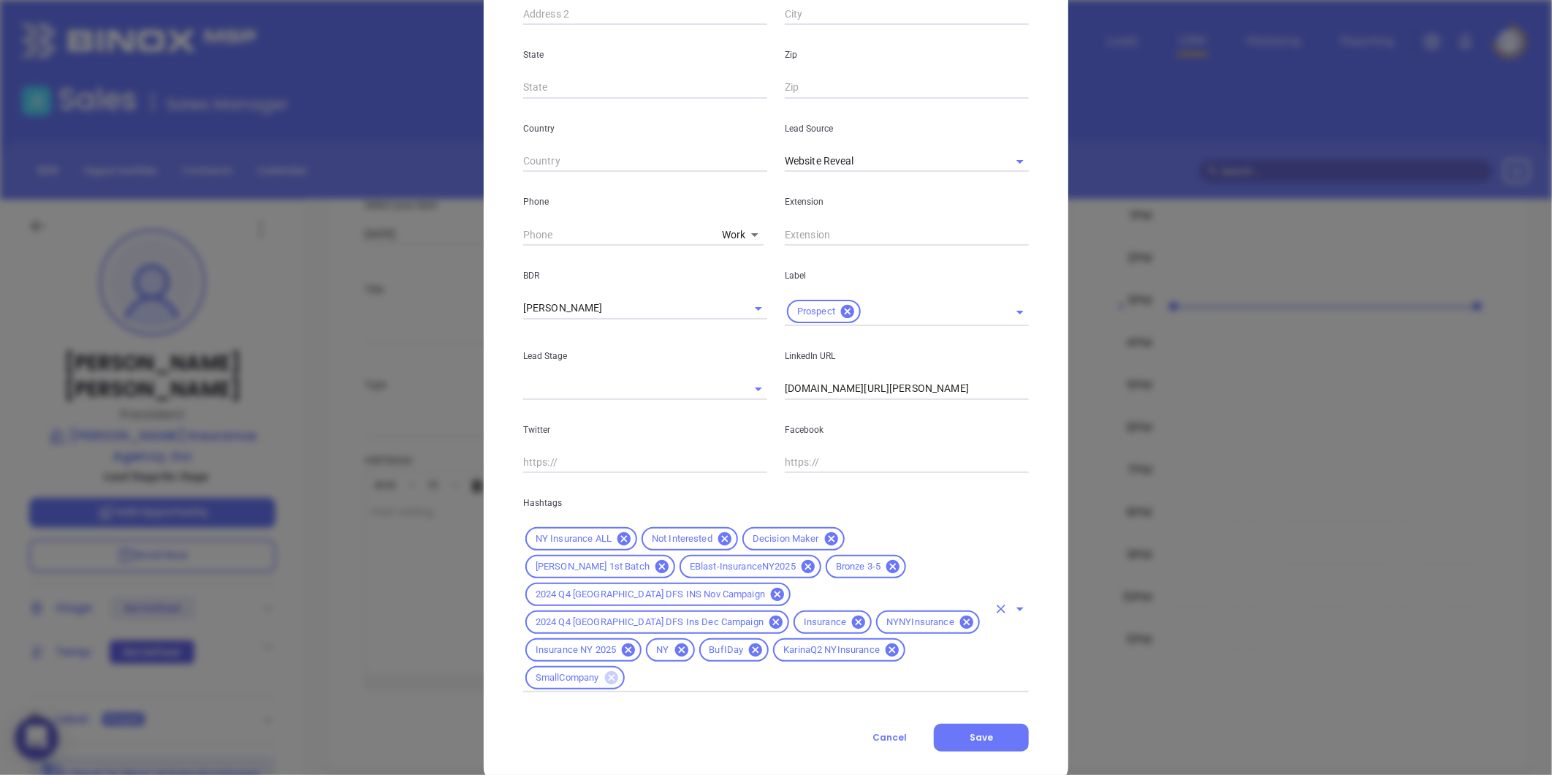
click at [604, 671] on icon at bounding box center [610, 677] width 13 height 13
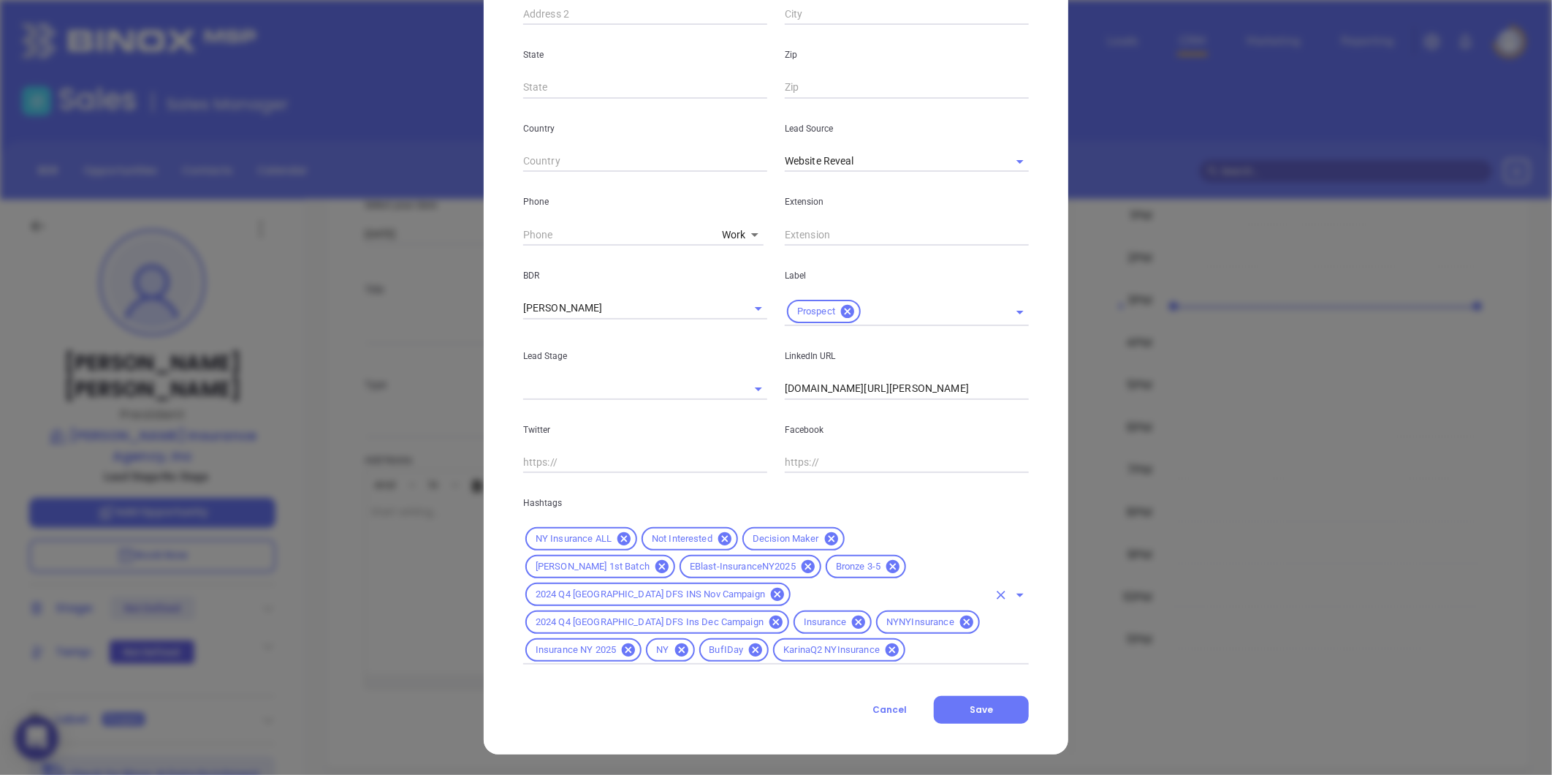
scroll to position [381, 0]
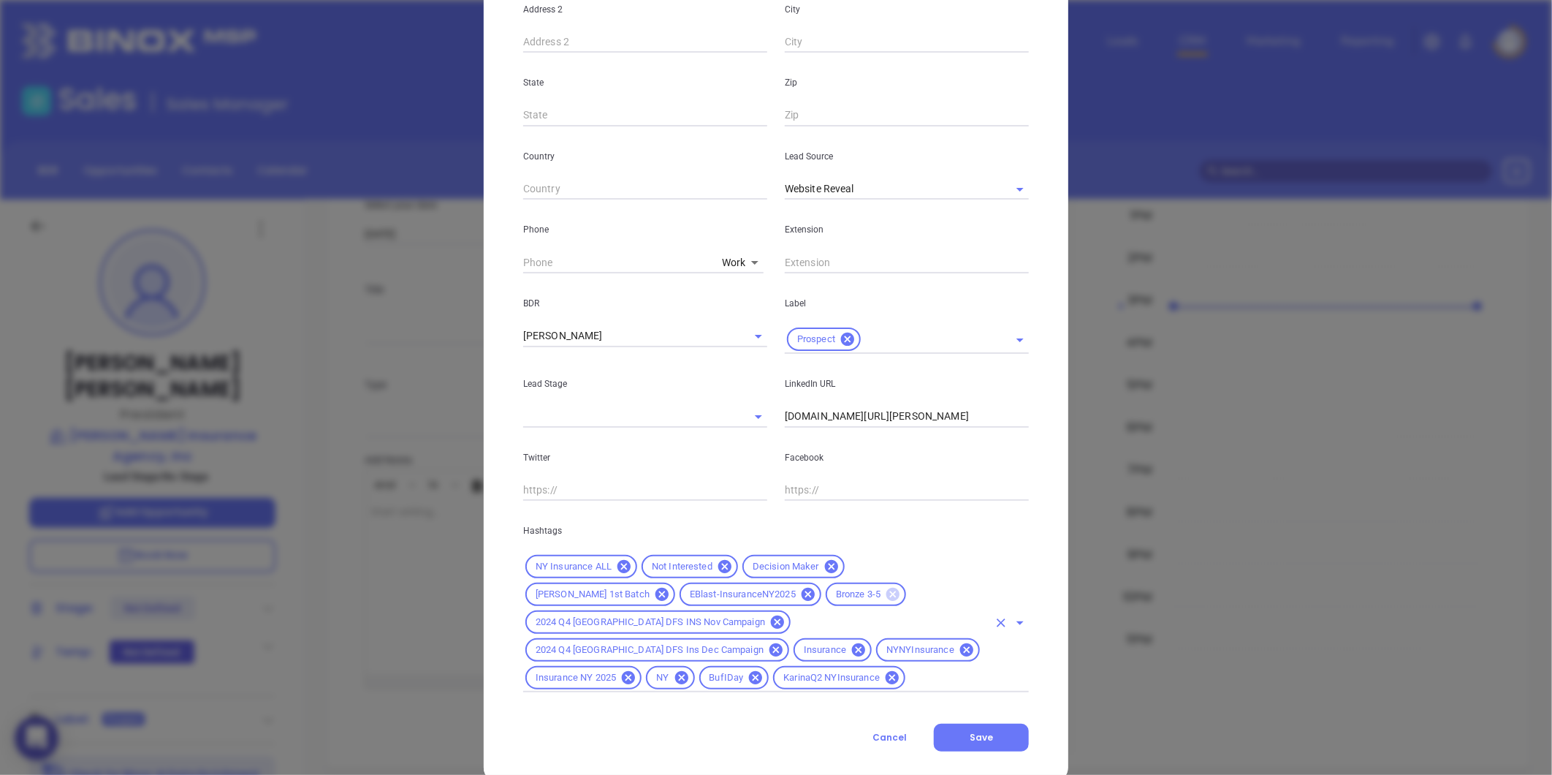
click at [886, 599] on icon at bounding box center [892, 594] width 13 height 13
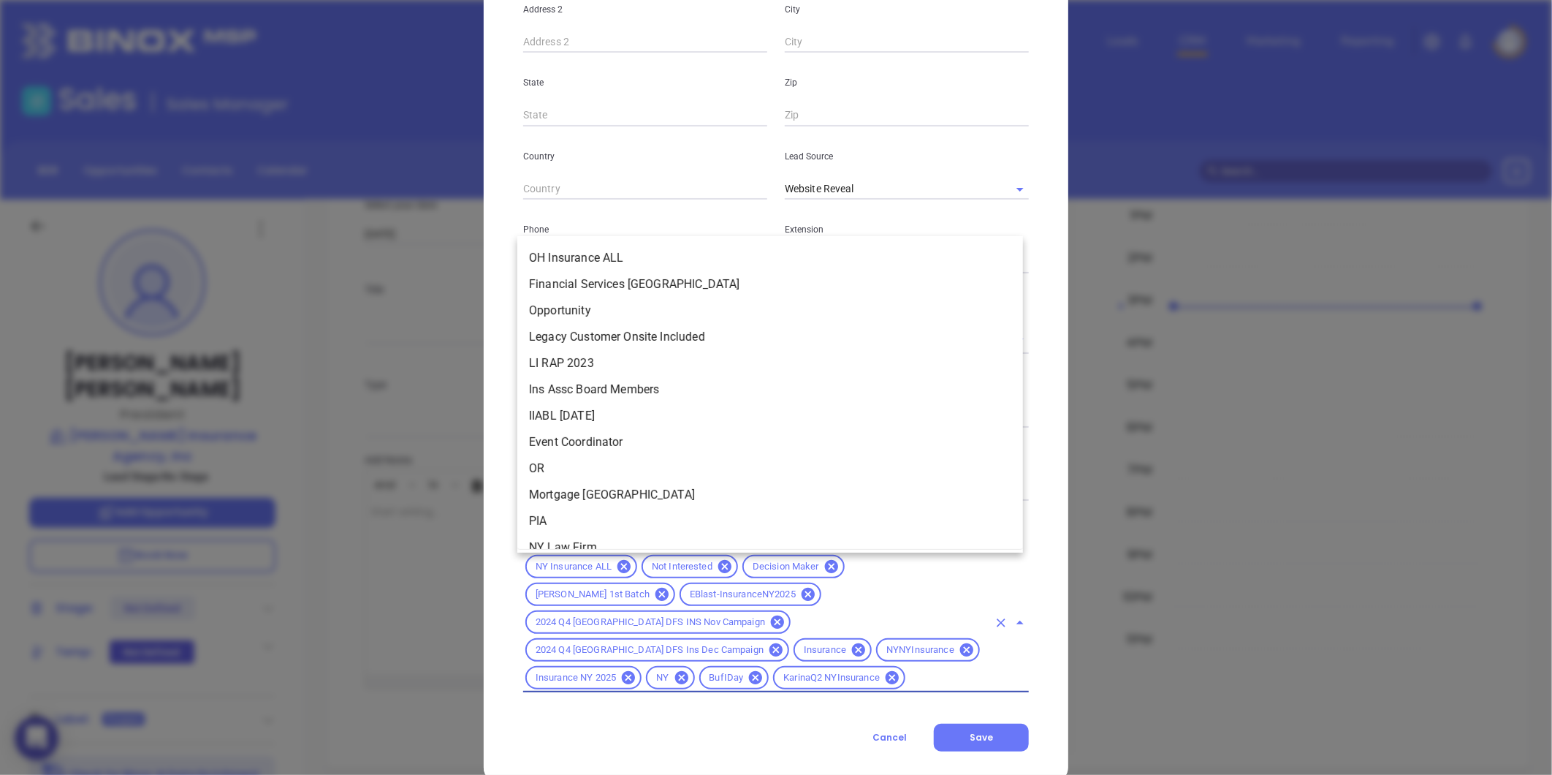
click at [933, 669] on input "text" at bounding box center [948, 678] width 80 height 18
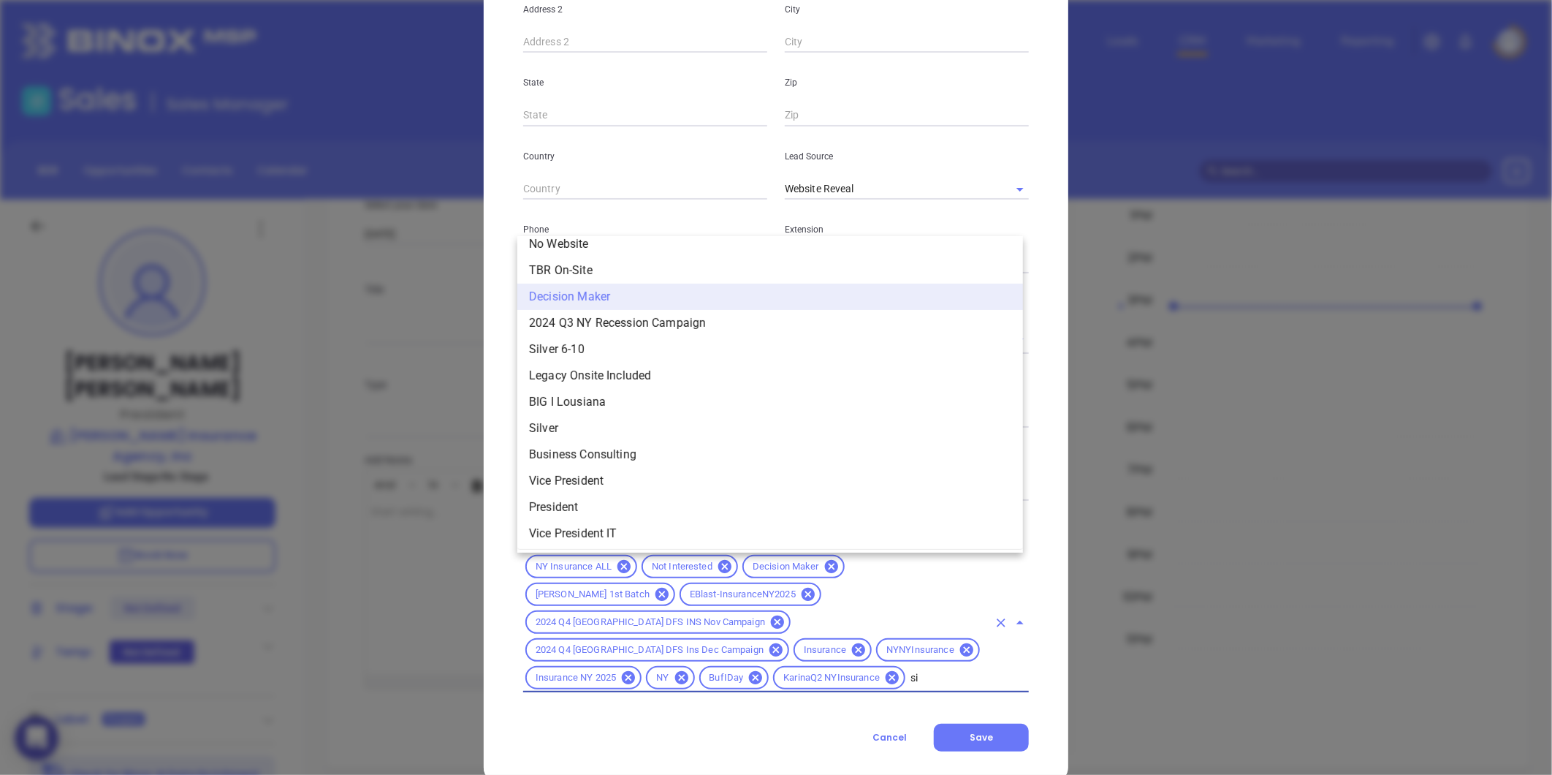
scroll to position [0, 0]
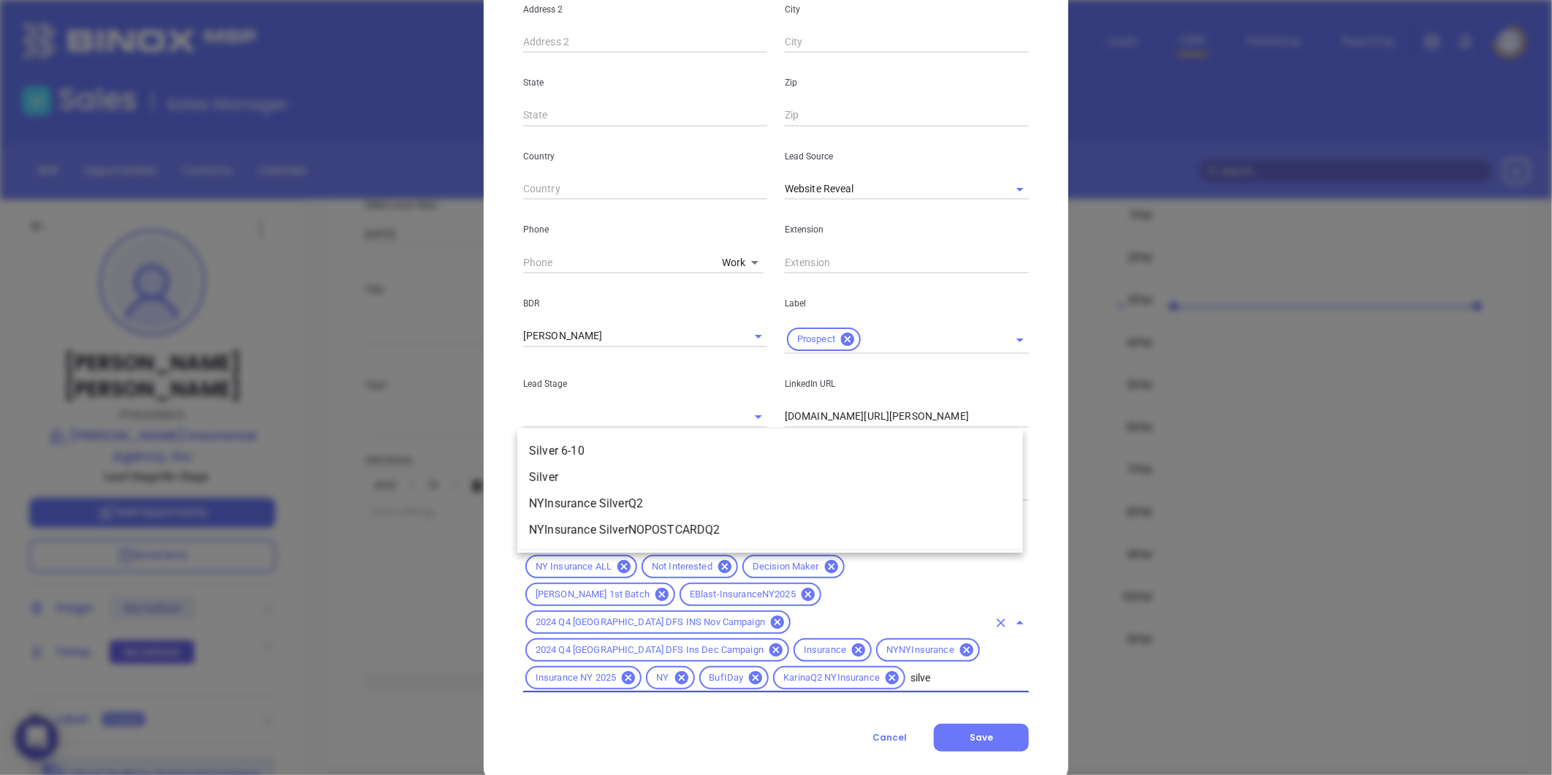
type input "silver"
click at [677, 440] on li "Silver 6-10" at bounding box center [770, 451] width 506 height 26
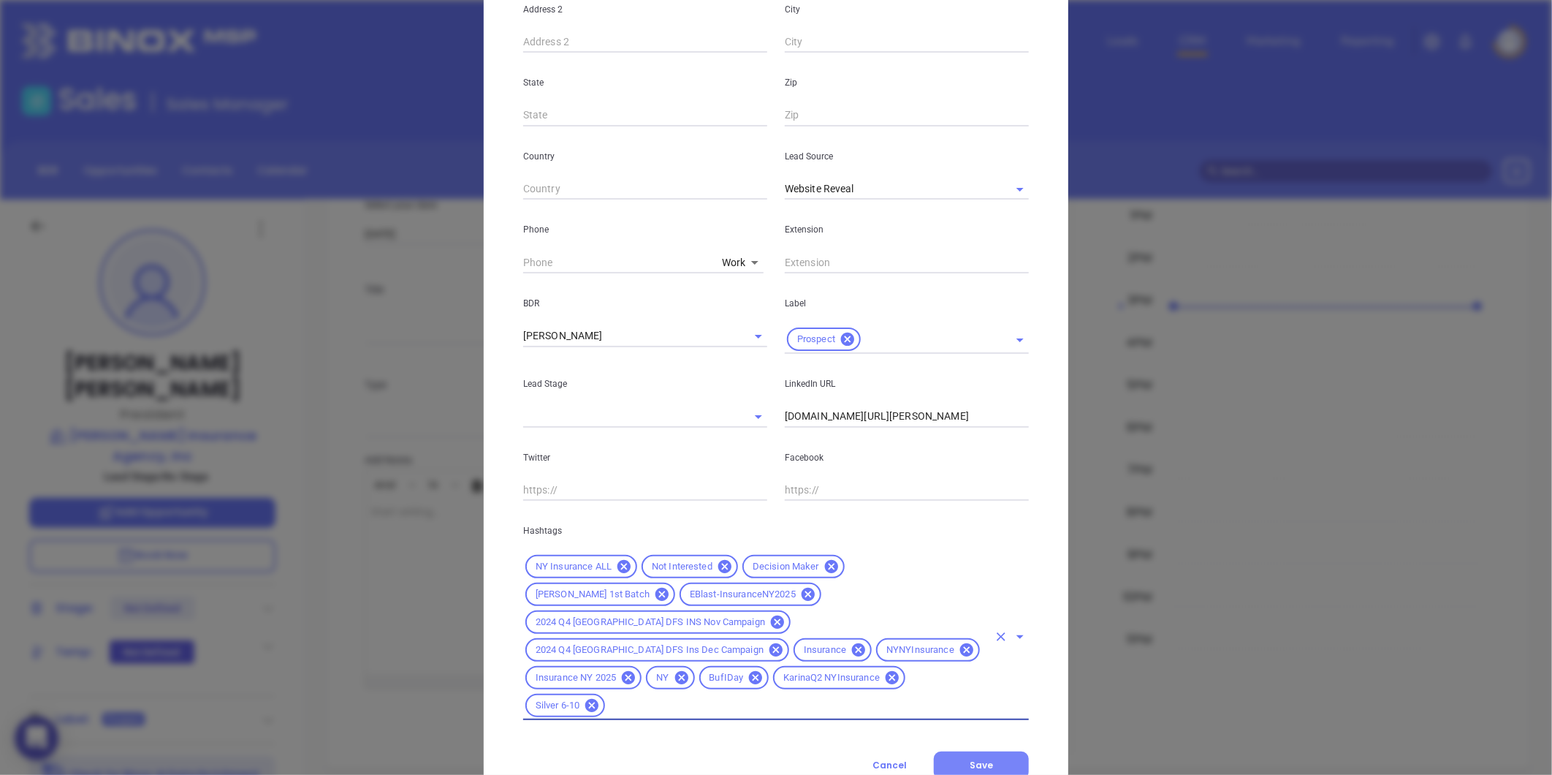
click at [960, 751] on button "Save" at bounding box center [981, 765] width 95 height 28
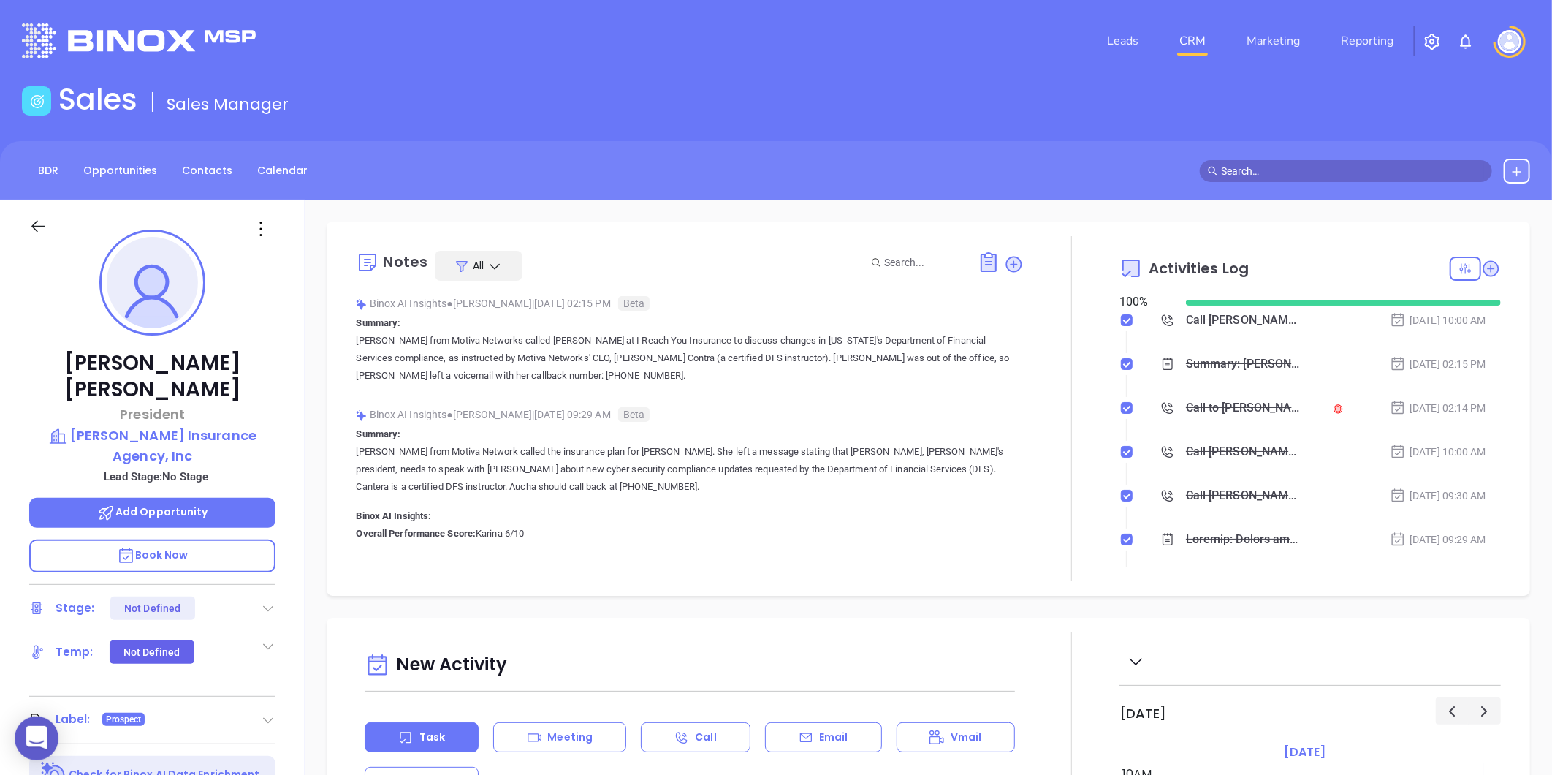
click at [265, 229] on icon at bounding box center [260, 228] width 23 height 23
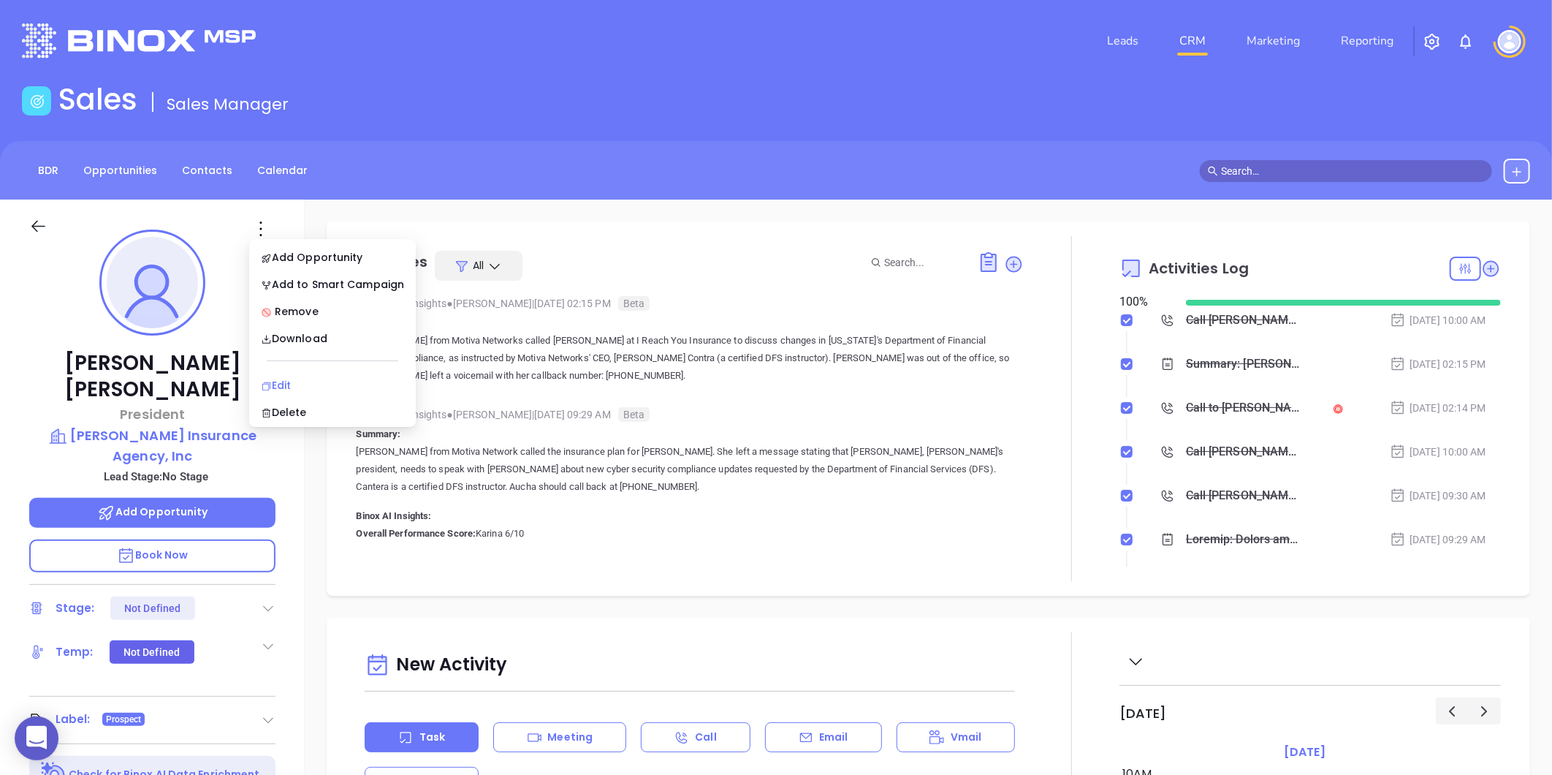
click at [286, 382] on div "Edit" at bounding box center [332, 385] width 143 height 16
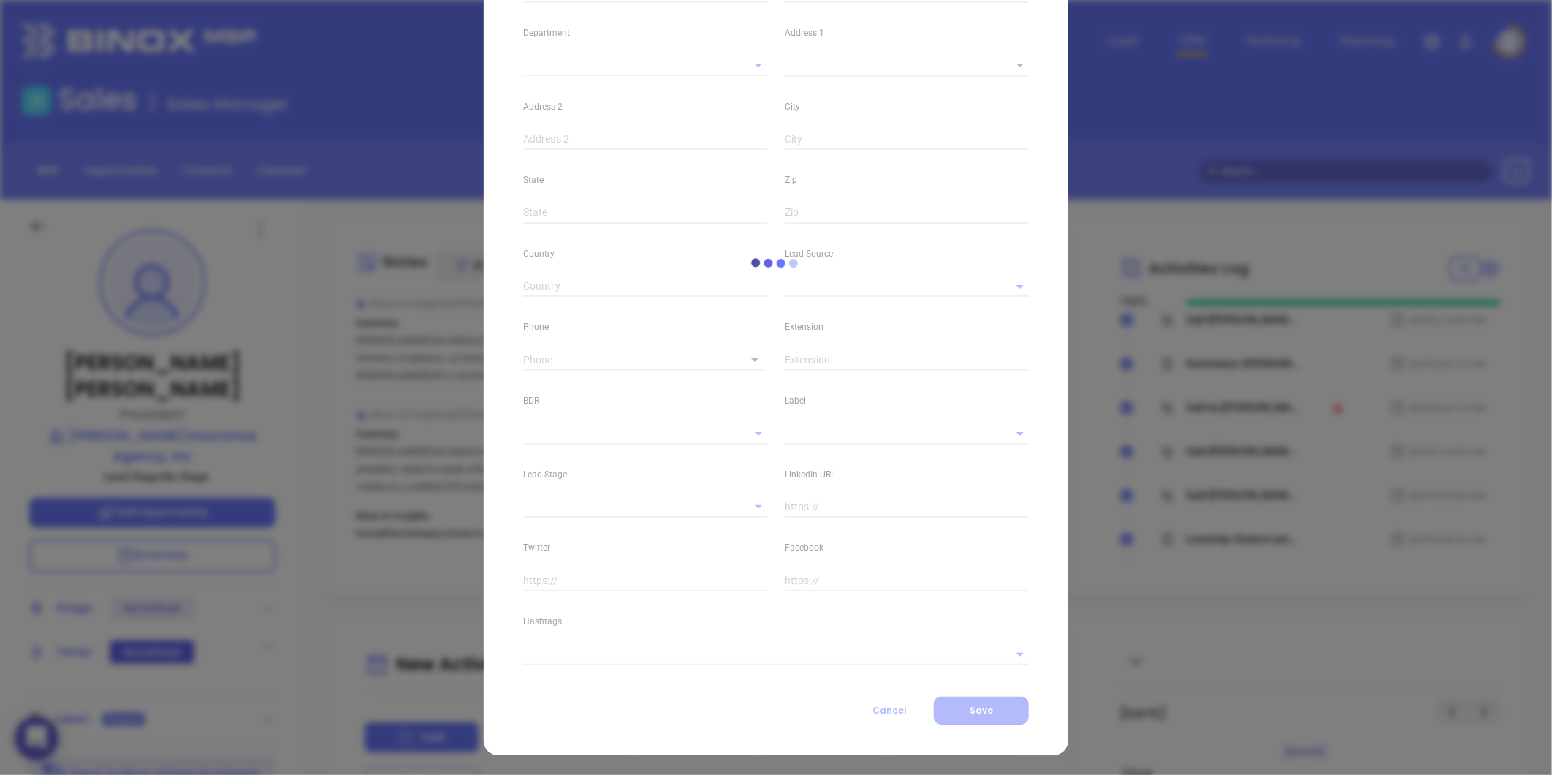
type input "Michael"
type input "Auricchio"
type input "mdauricchio@auricchioinsurance.com"
type input "President"
type input "1"
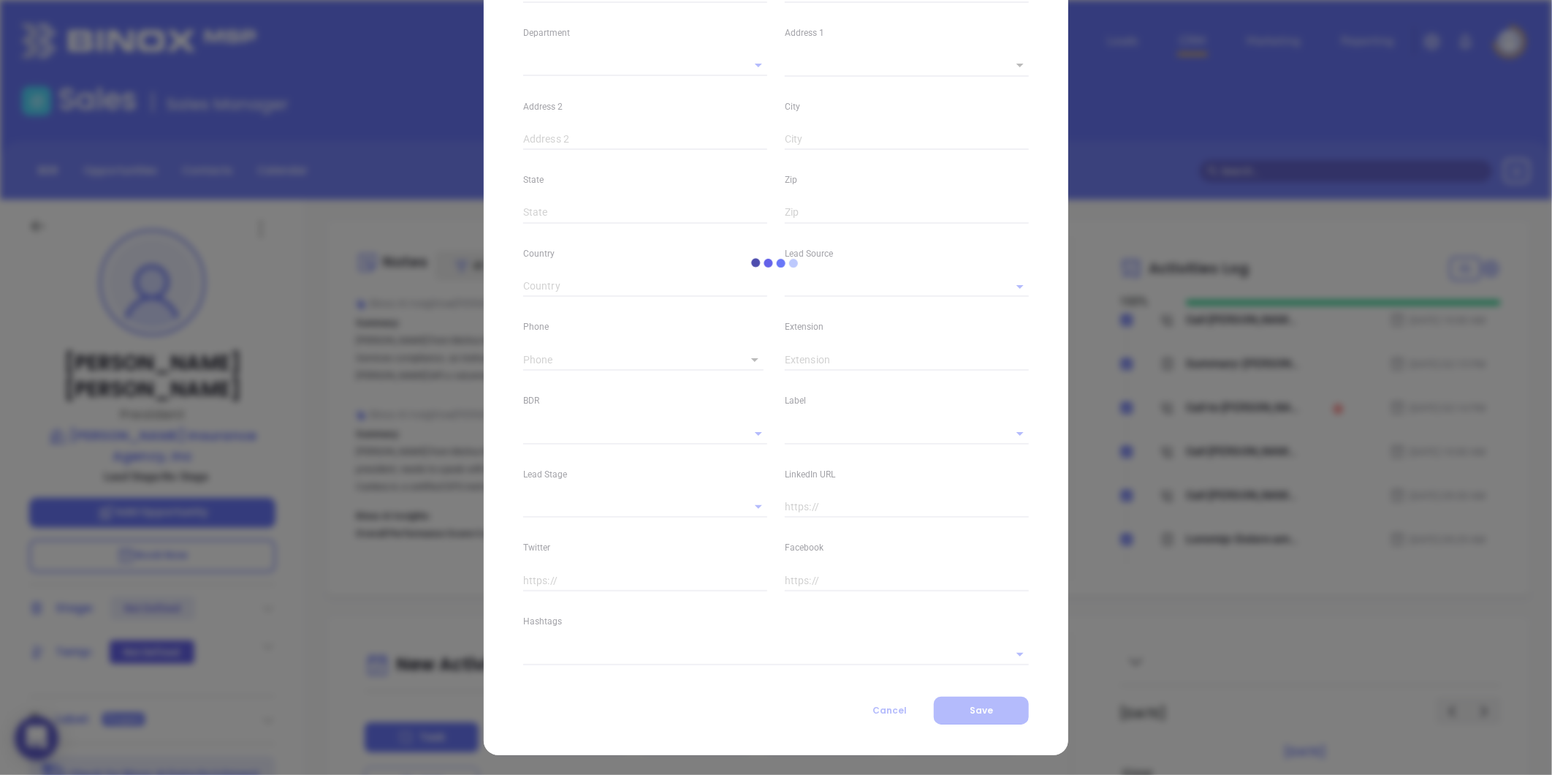
type input "www.linkedin.com/in/michael-auricchio-55321b12"
type input "Marketing"
type input "Website Reveal"
type input "[PERSON_NAME]"
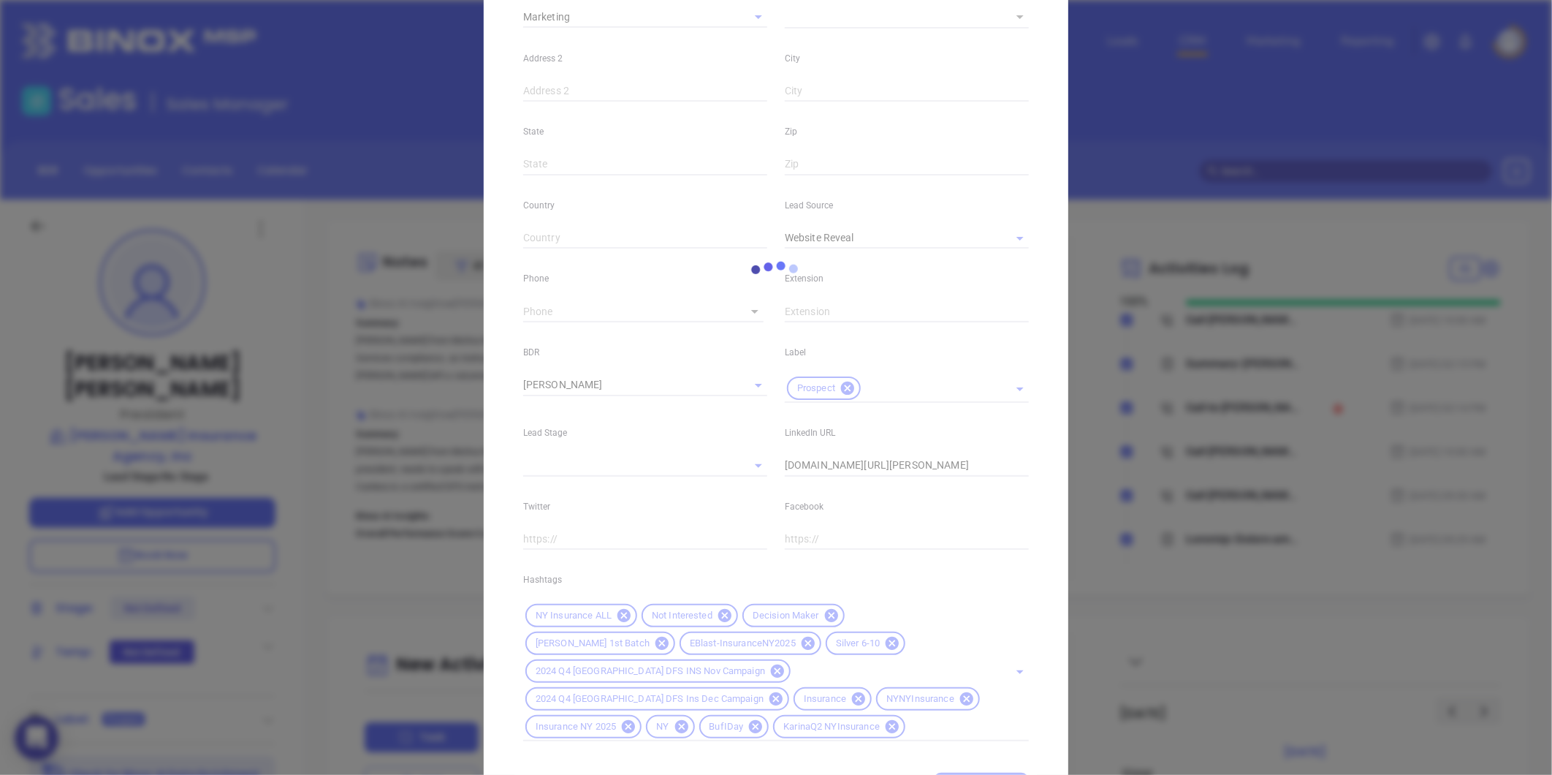
scroll to position [381, 0]
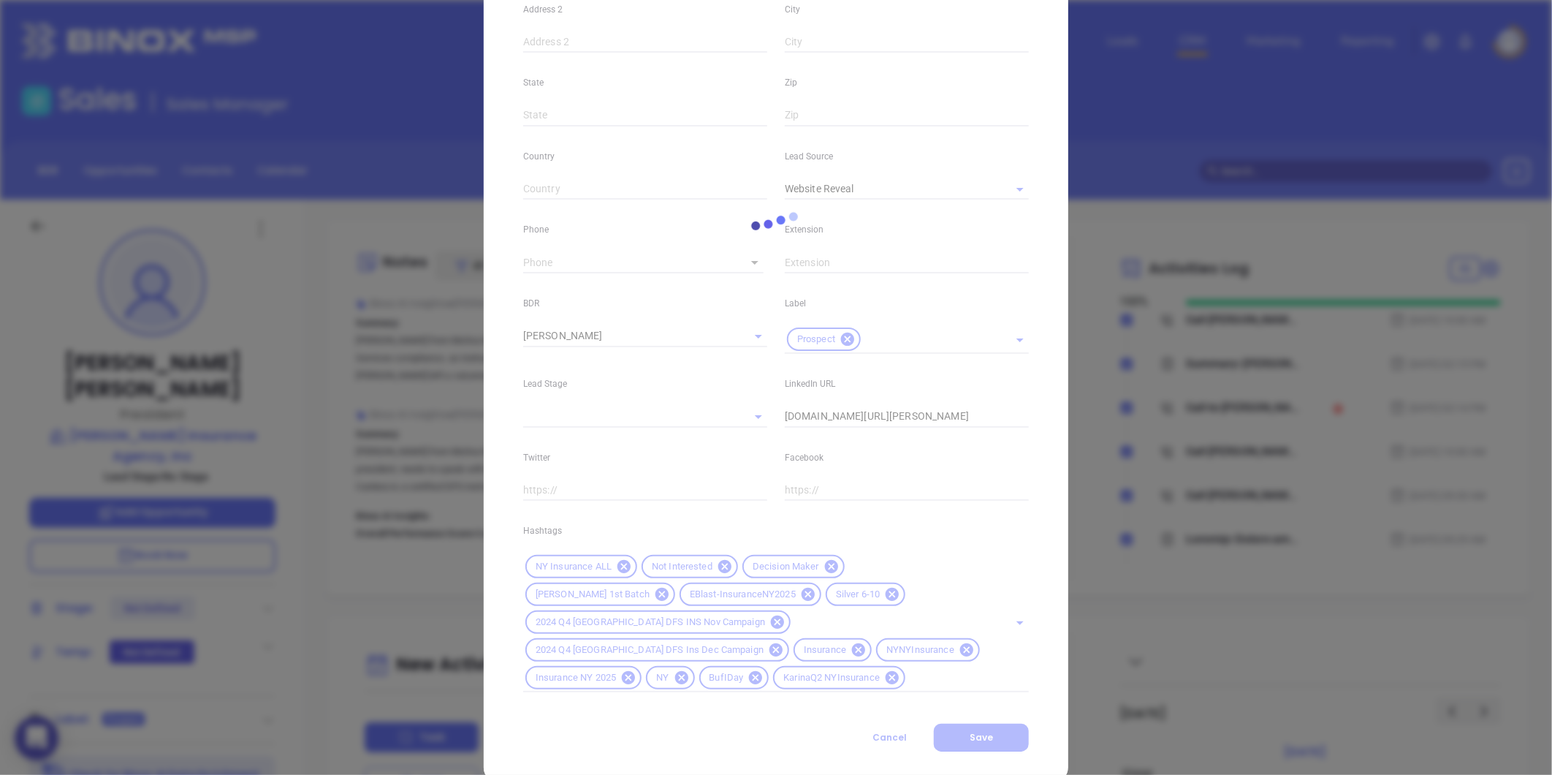
type input "1"
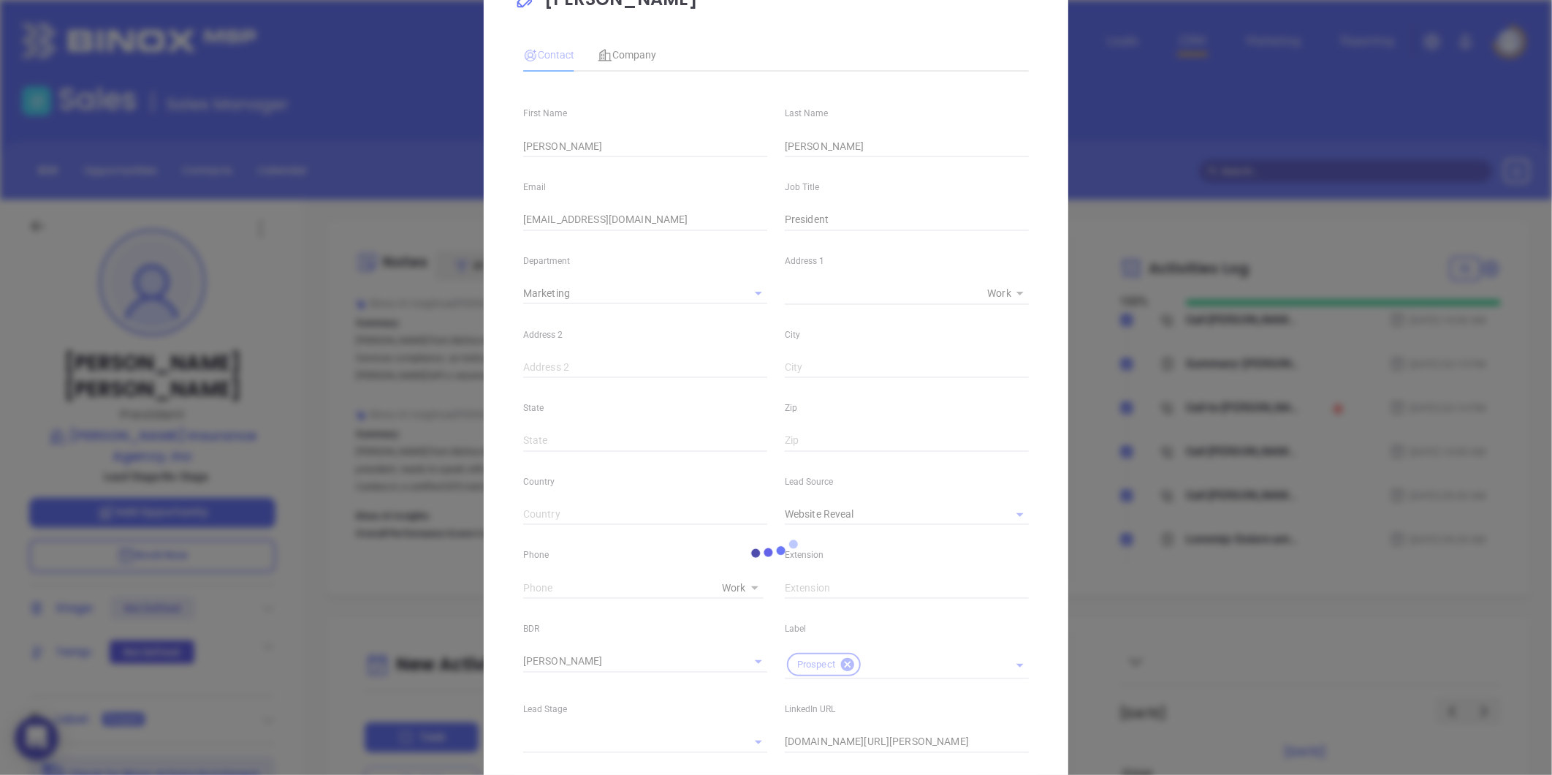
scroll to position [0, 0]
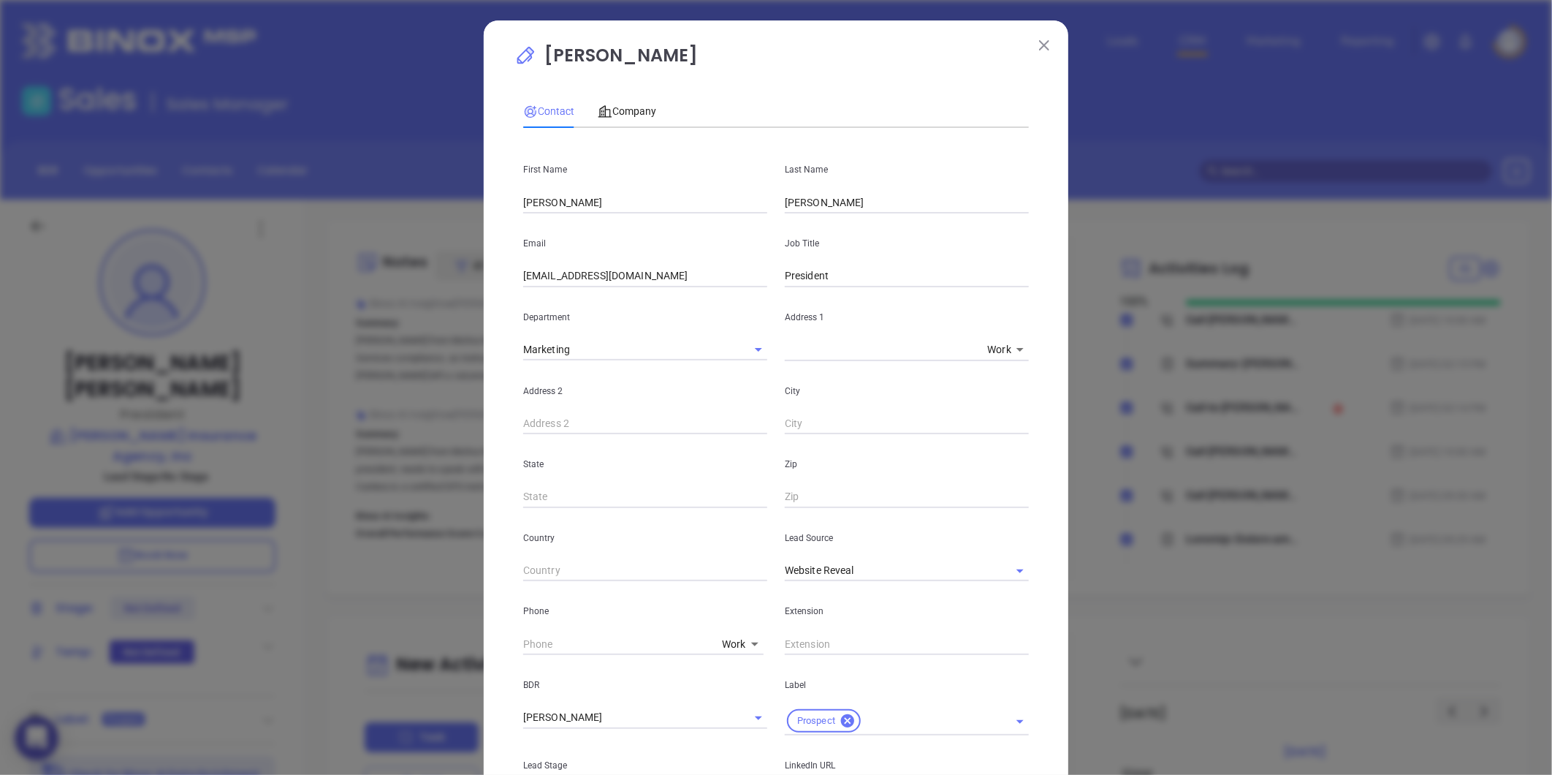
drag, startPoint x: 1056, startPoint y: 46, endPoint x: 1038, endPoint y: 53, distance: 19.0
click at [1043, 50] on div "Michael Auricchio Contact Company First Name Michael Last Name Auricchio Email …" at bounding box center [776, 591] width 585 height 1143
click at [1038, 53] on button at bounding box center [1044, 44] width 19 height 19
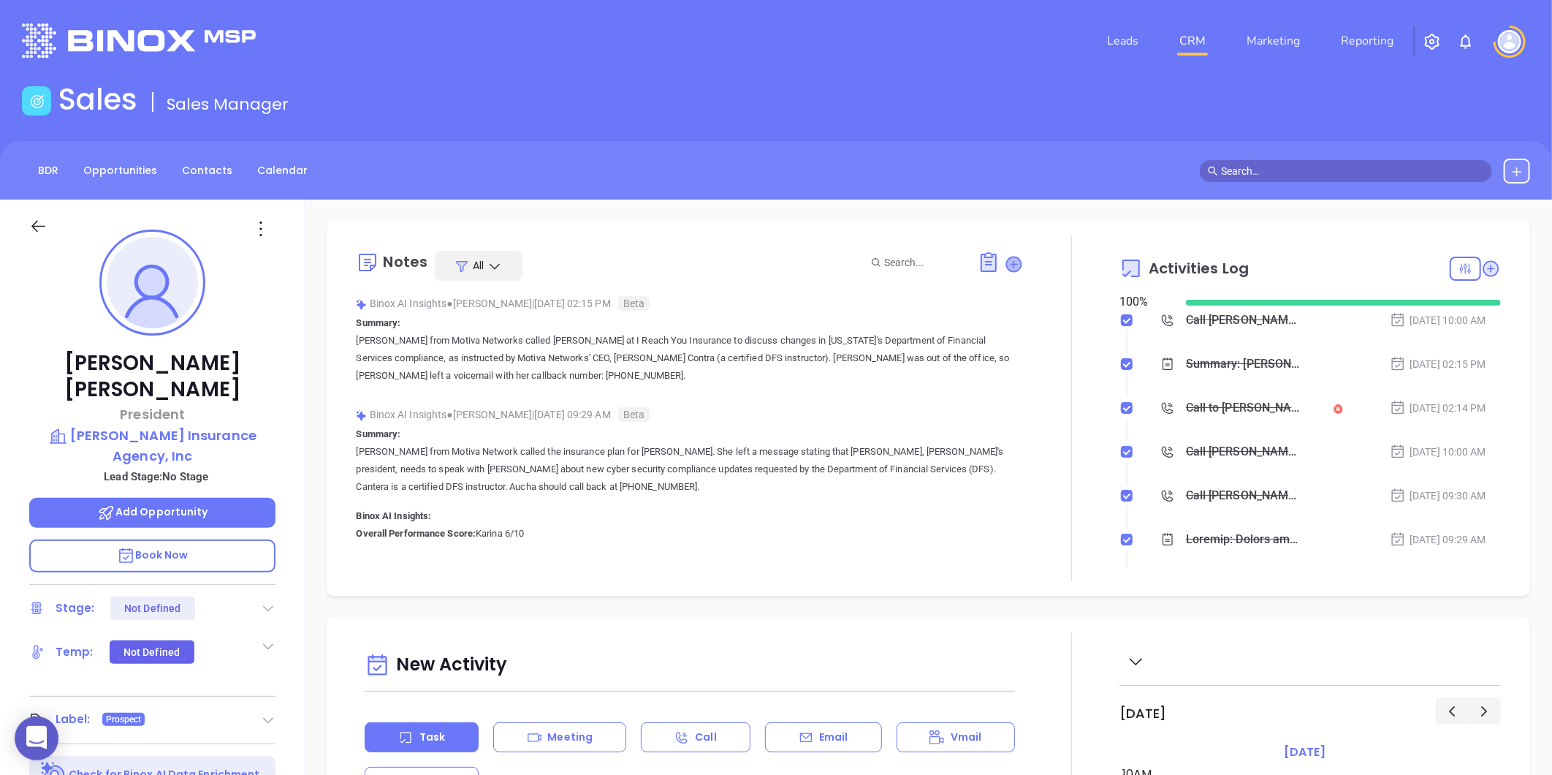
click at [1010, 266] on icon at bounding box center [1014, 264] width 15 height 15
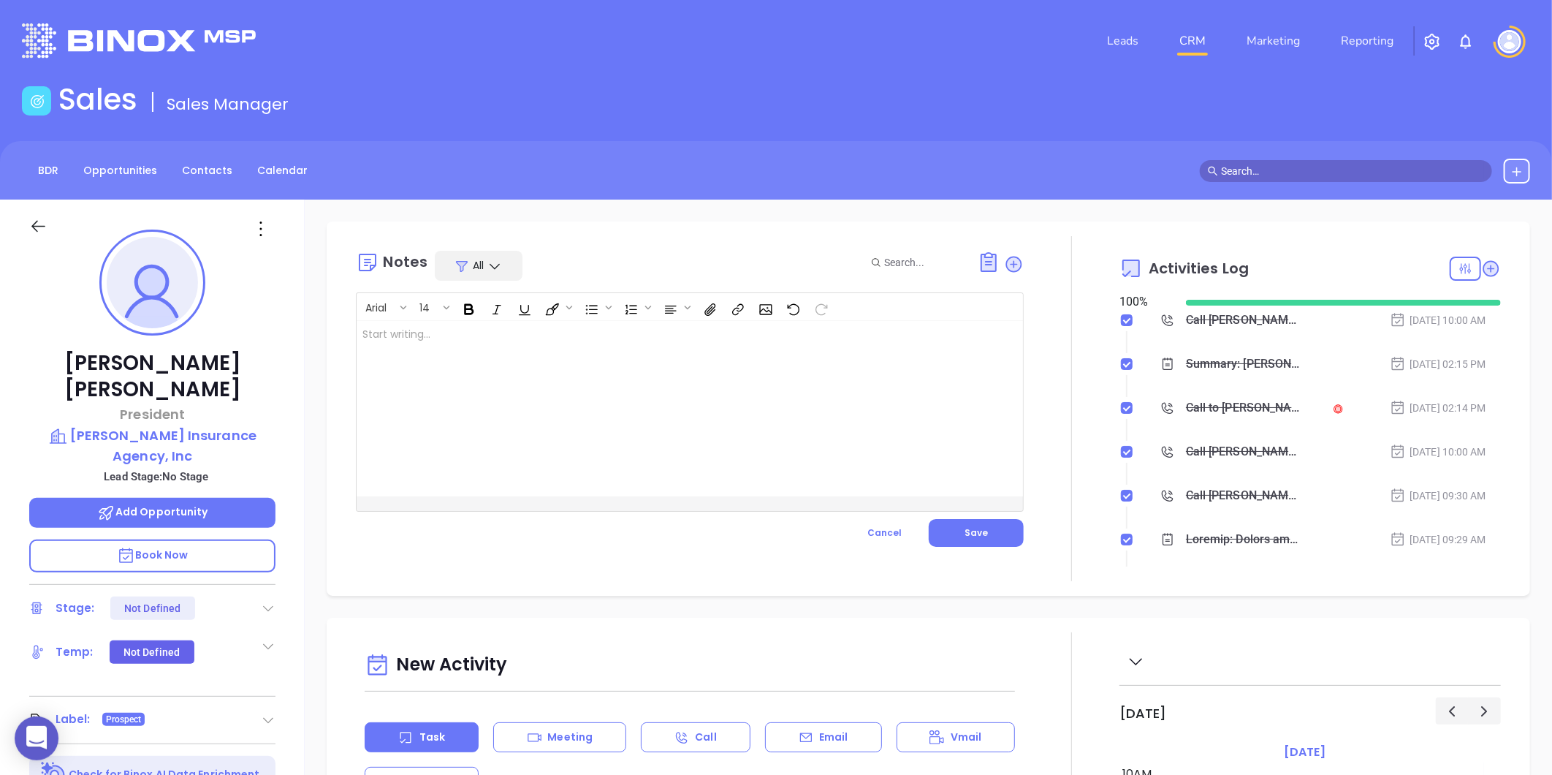
click at [468, 422] on div at bounding box center [667, 408] width 620 height 175
click at [951, 523] on button "Save" at bounding box center [976, 533] width 95 height 28
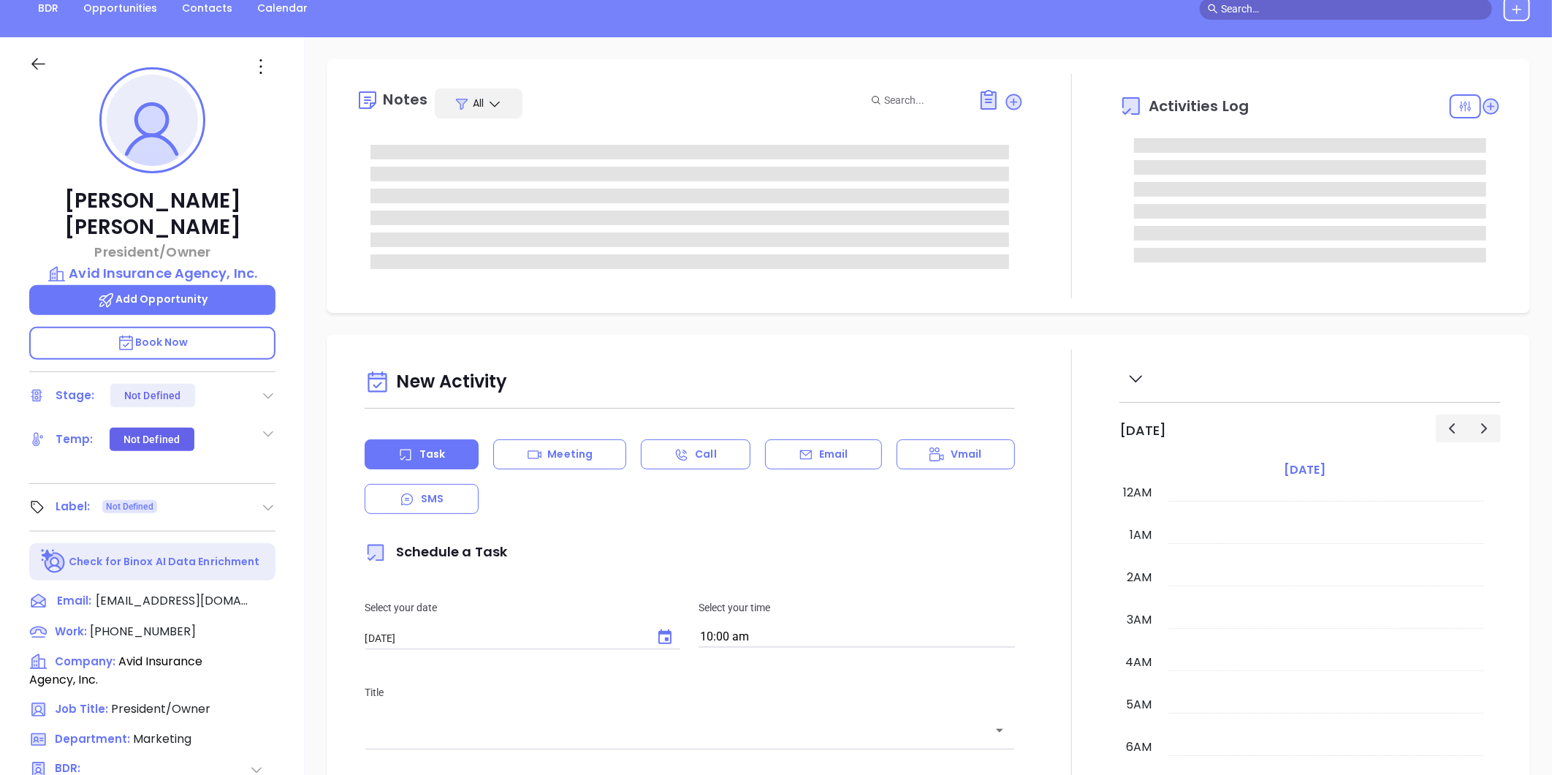
scroll to position [425, 0]
type input "[PERSON_NAME]"
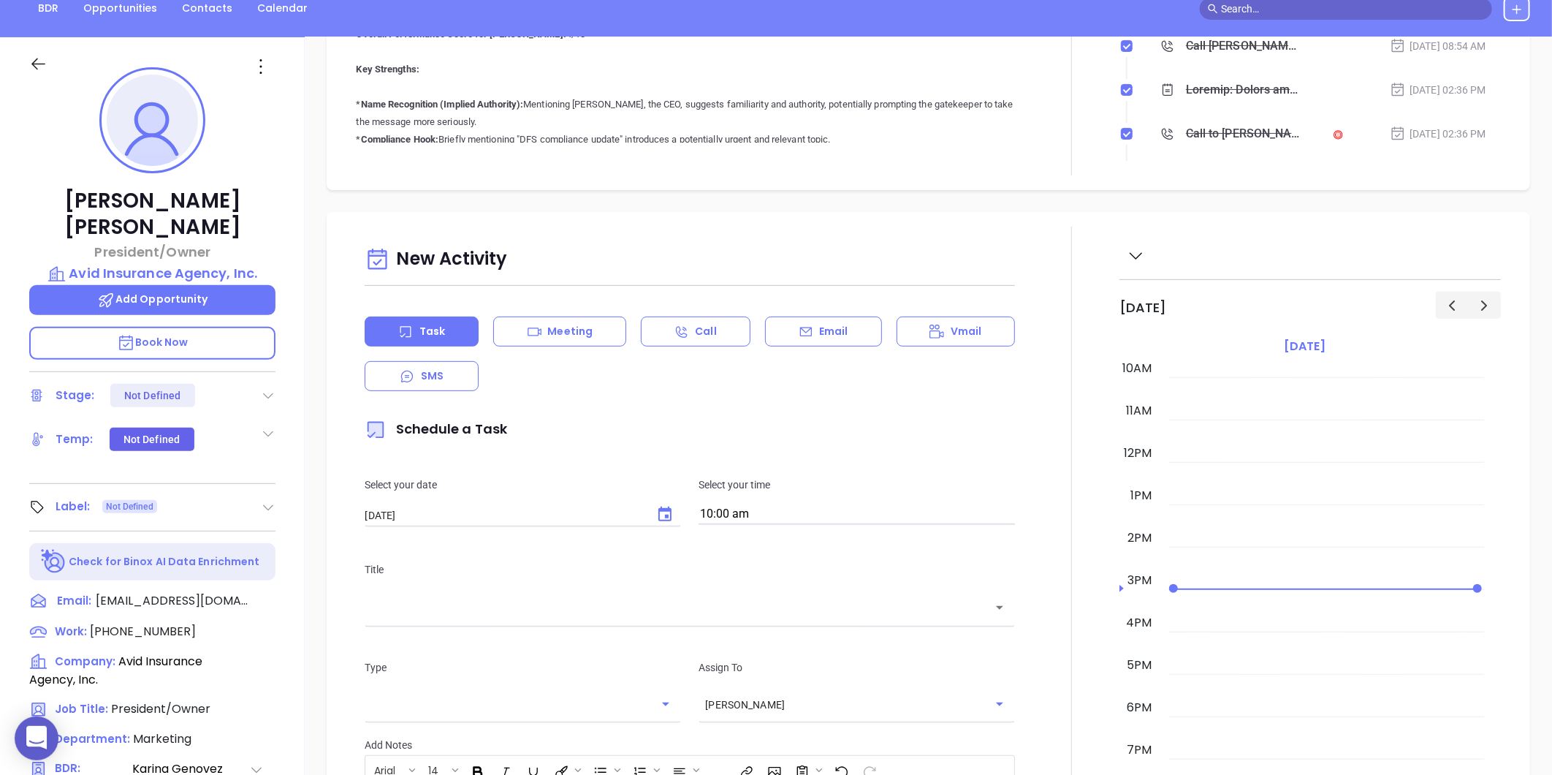
scroll to position [487, 0]
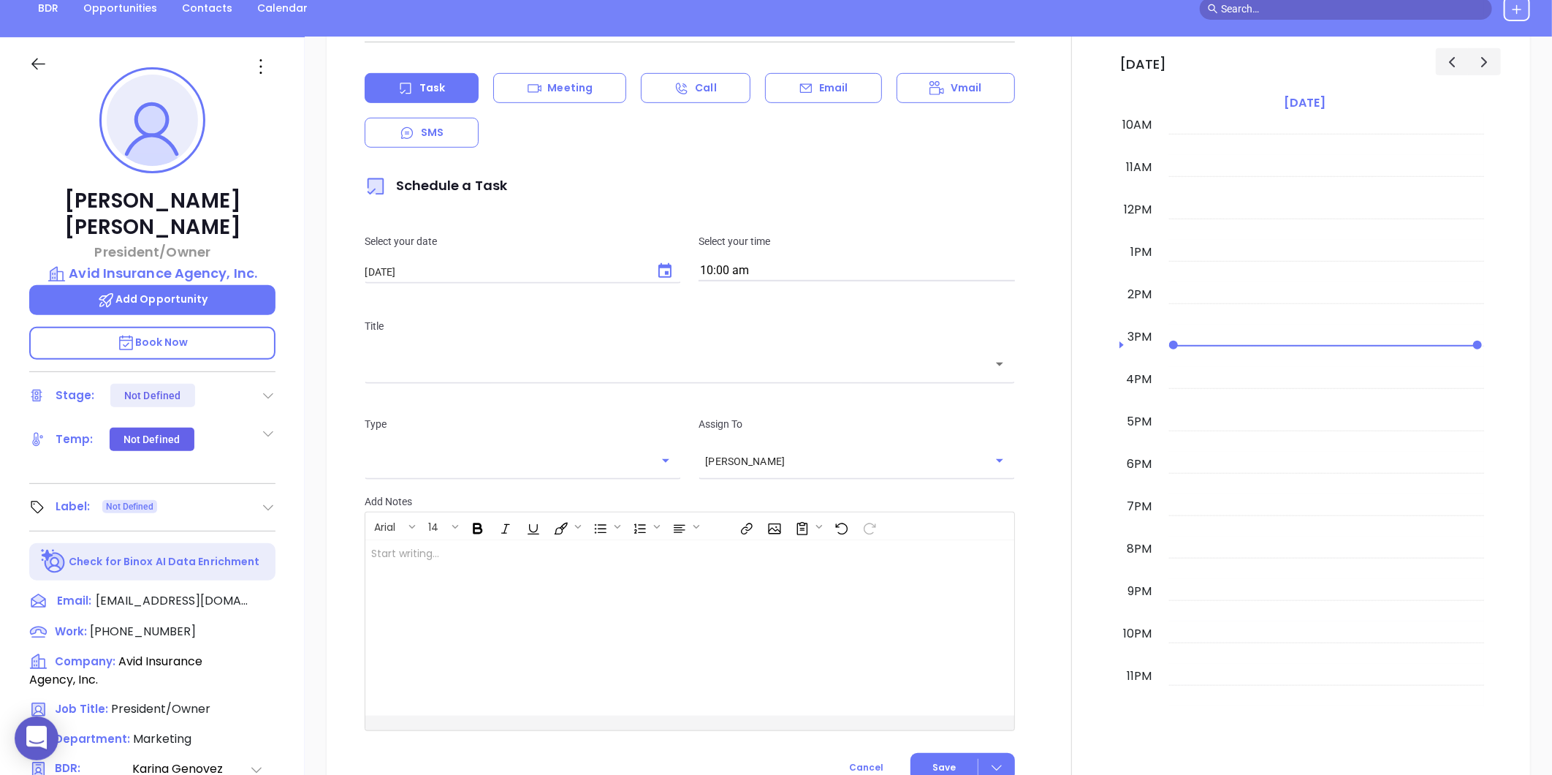
click at [268, 500] on icon at bounding box center [268, 507] width 15 height 15
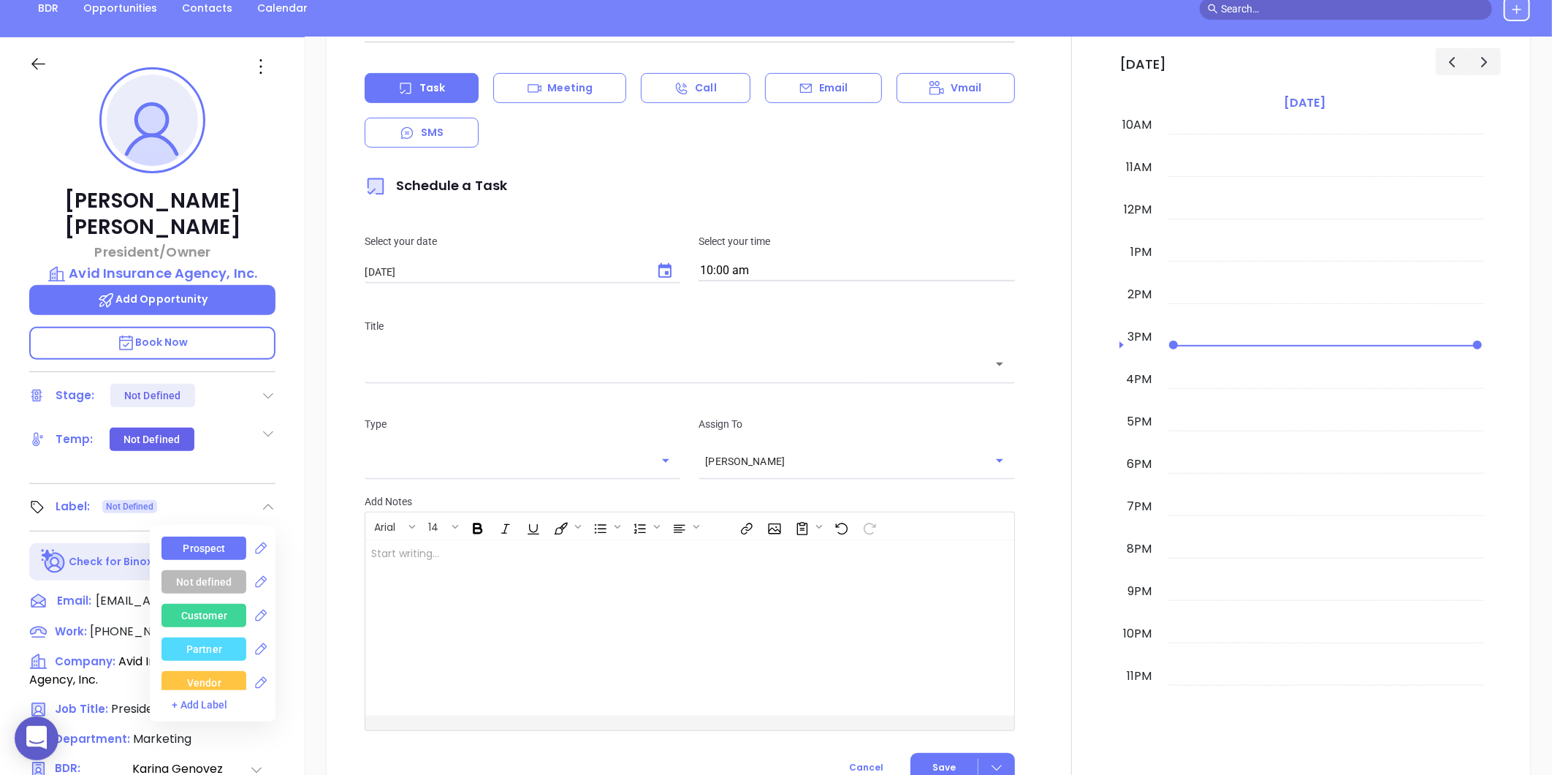
click at [200, 536] on div "Prospect" at bounding box center [204, 547] width 42 height 23
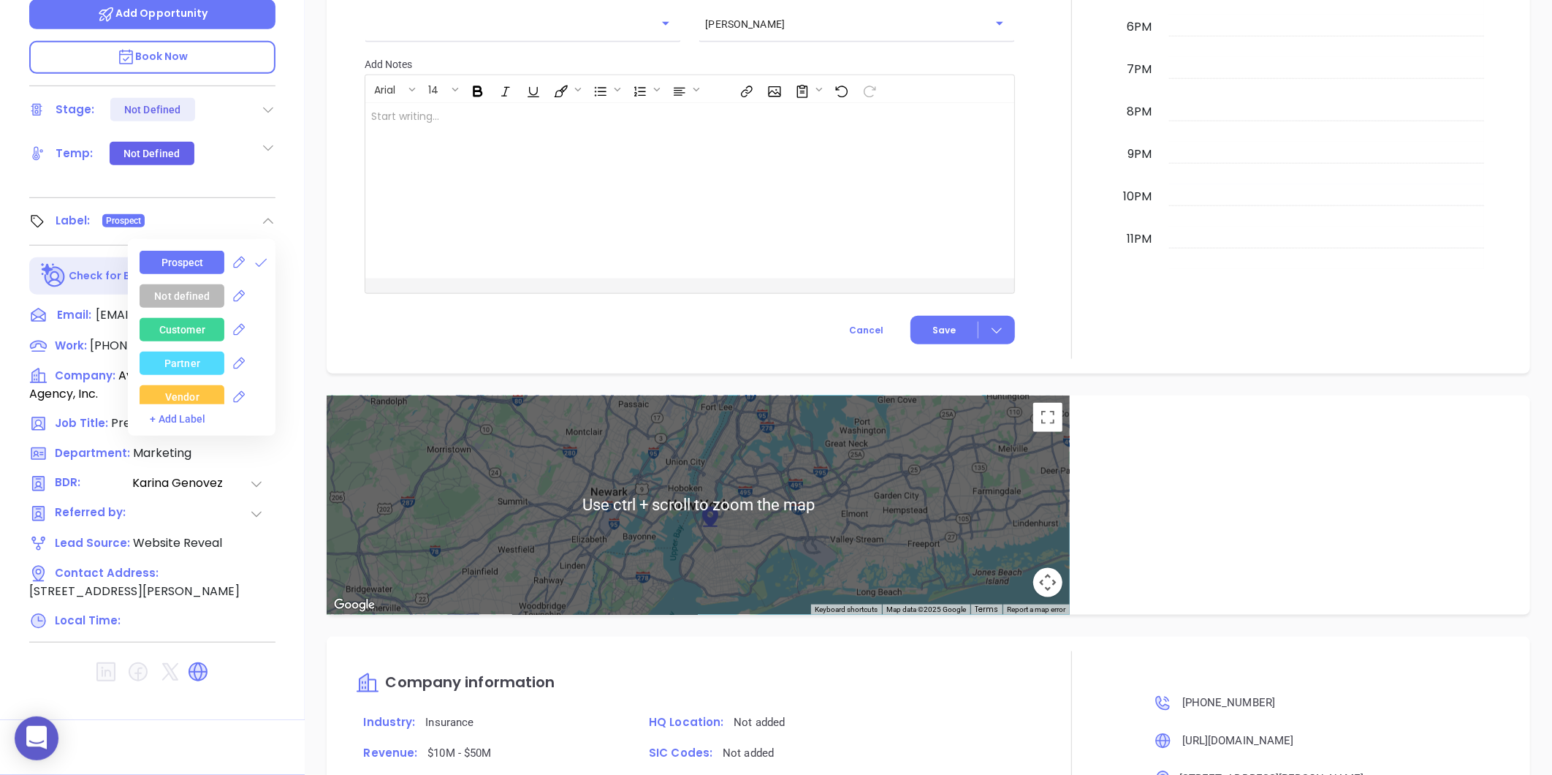
scroll to position [610, 0]
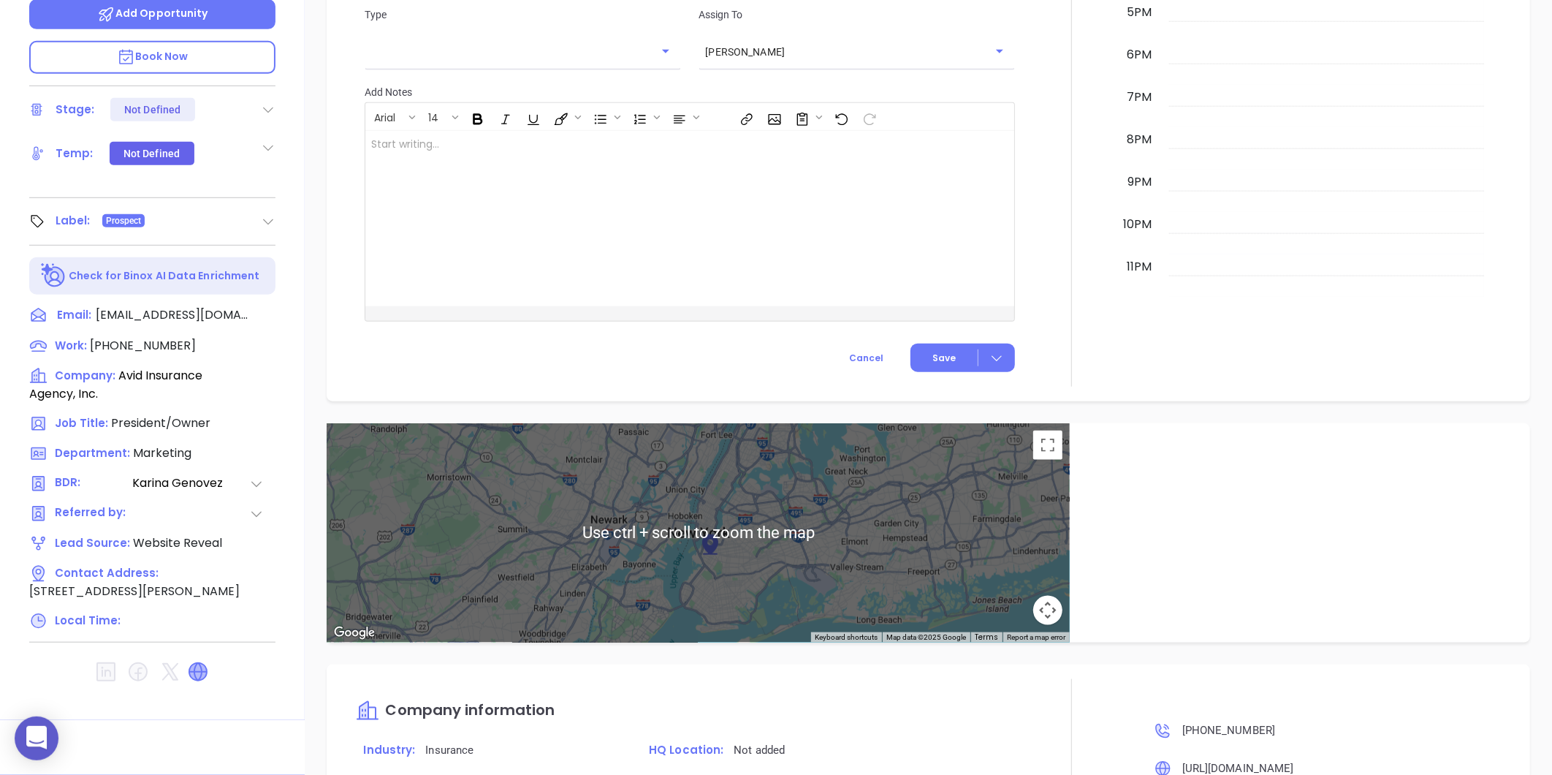
click at [197, 663] on icon at bounding box center [198, 672] width 18 height 18
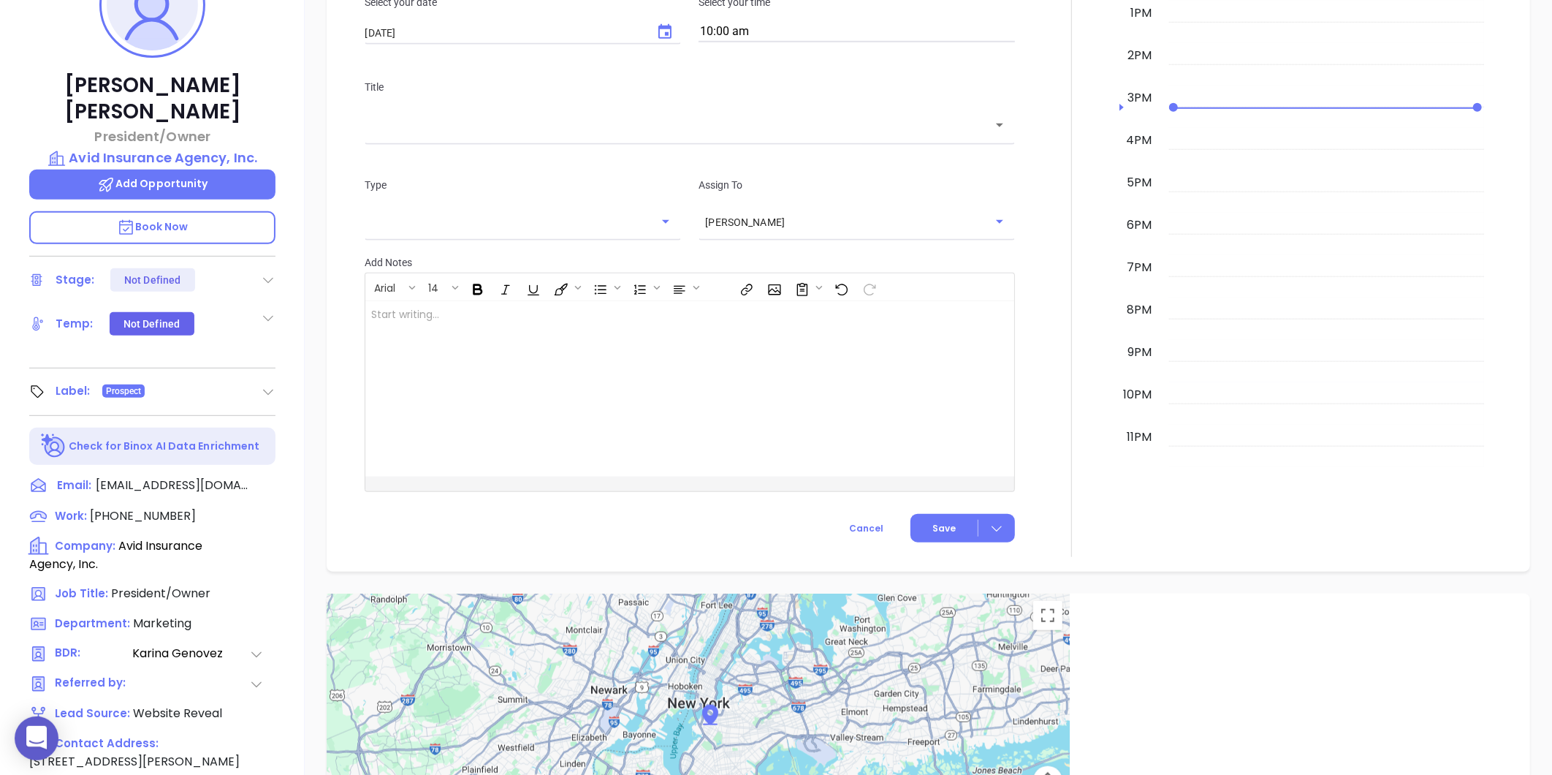
scroll to position [123, 0]
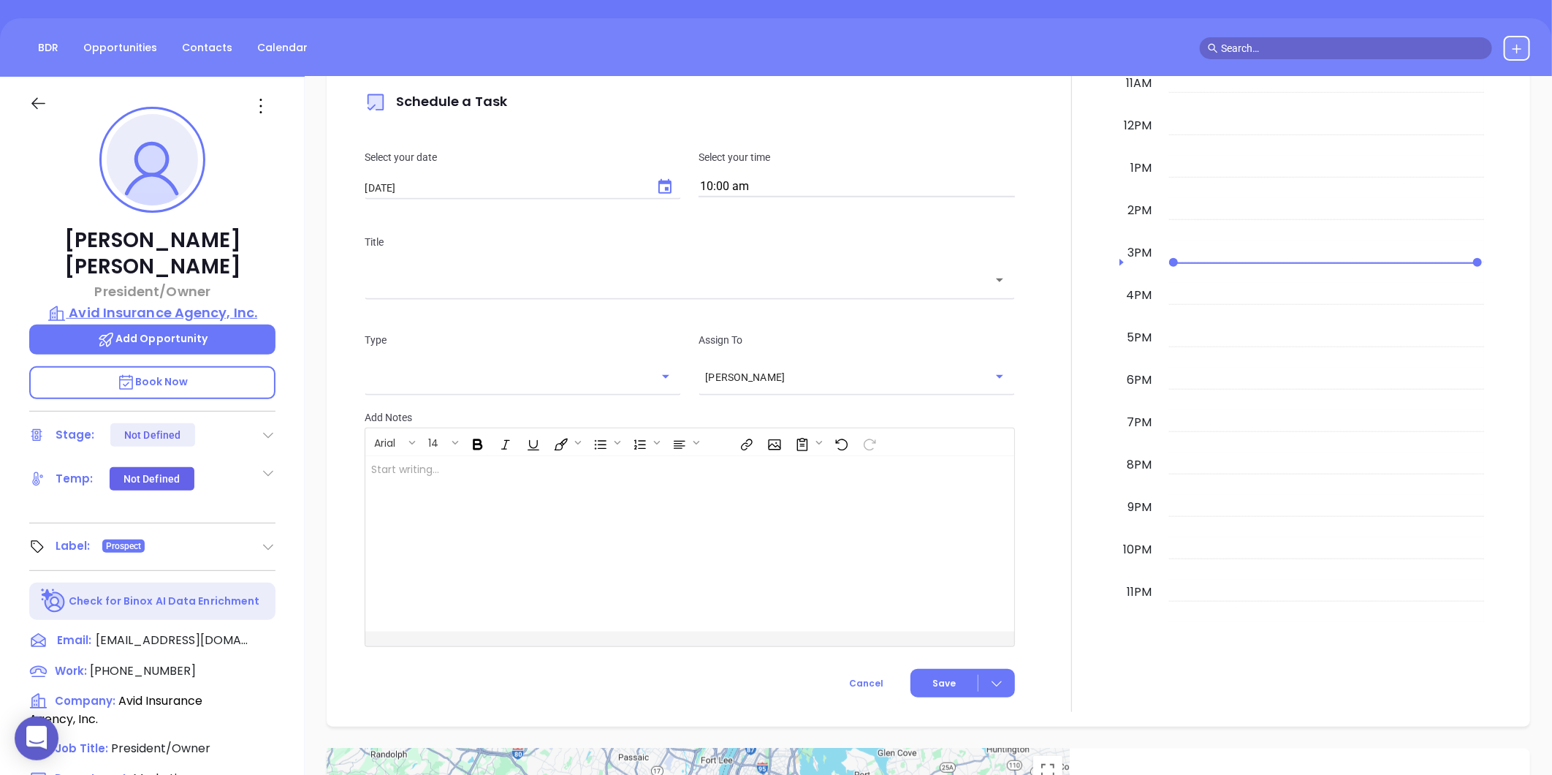
click at [152, 303] on p "Avid Insurance Agency, Inc." at bounding box center [152, 313] width 246 height 20
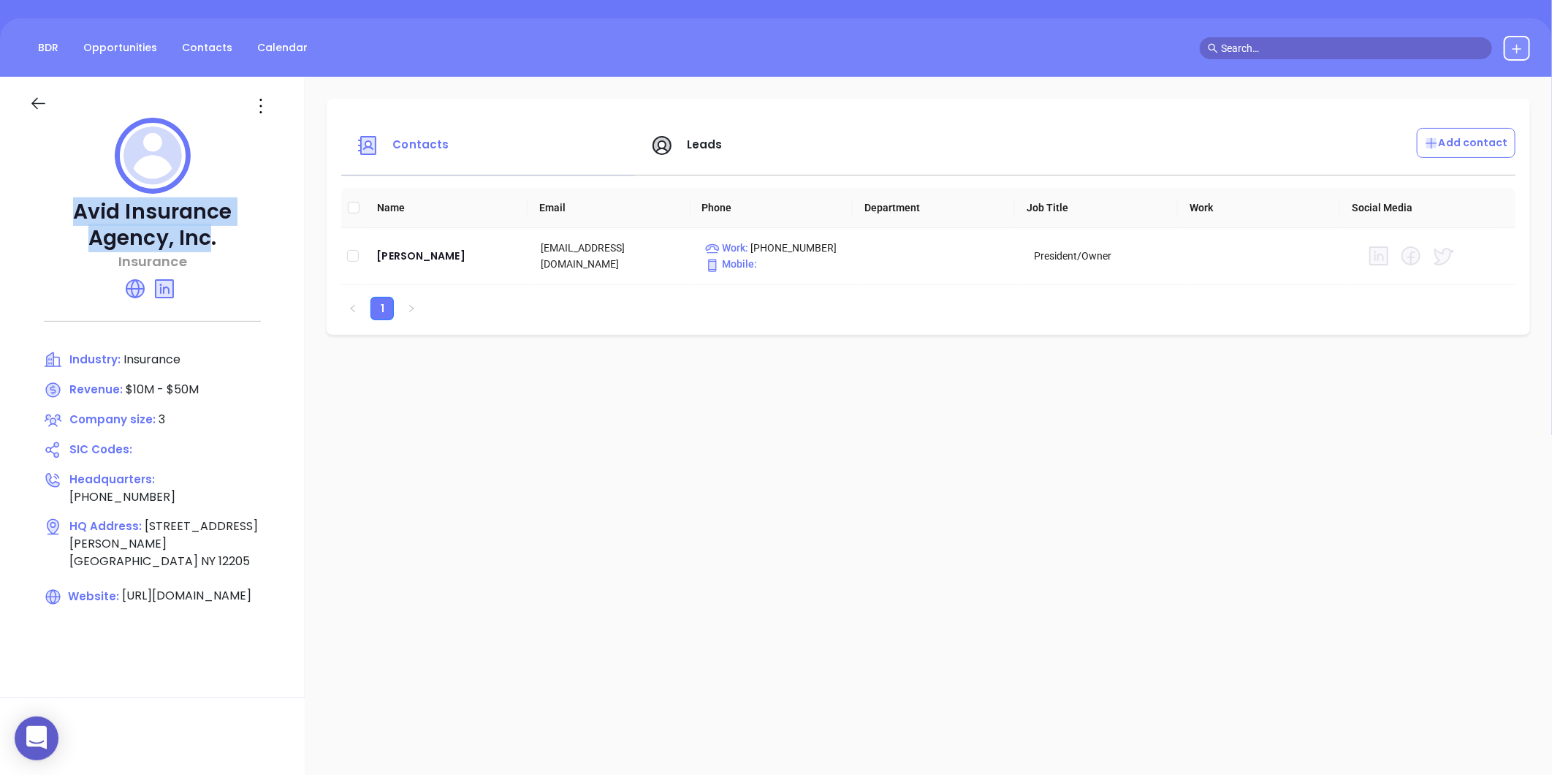
drag, startPoint x: 67, startPoint y: 218, endPoint x: 210, endPoint y: 234, distance: 144.1
click at [210, 234] on p "Avid Insurance Agency, Inc." at bounding box center [152, 225] width 246 height 53
copy p "Avid Insurance Agency, Inc"
click at [398, 254] on div "Roger Saddlemire" at bounding box center [446, 256] width 141 height 18
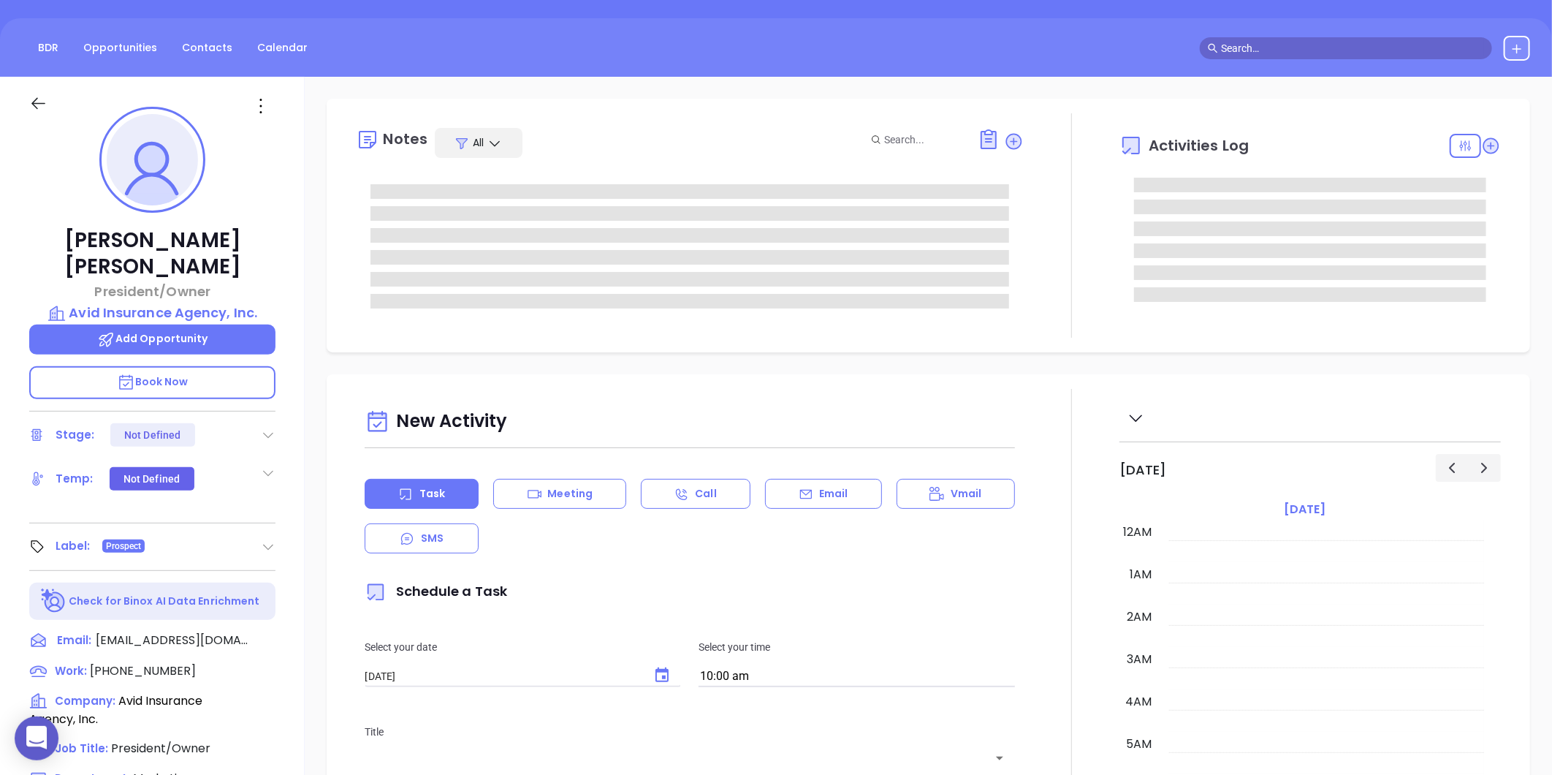
scroll to position [425, 0]
type input "[PERSON_NAME]"
click at [270, 107] on icon at bounding box center [260, 105] width 23 height 23
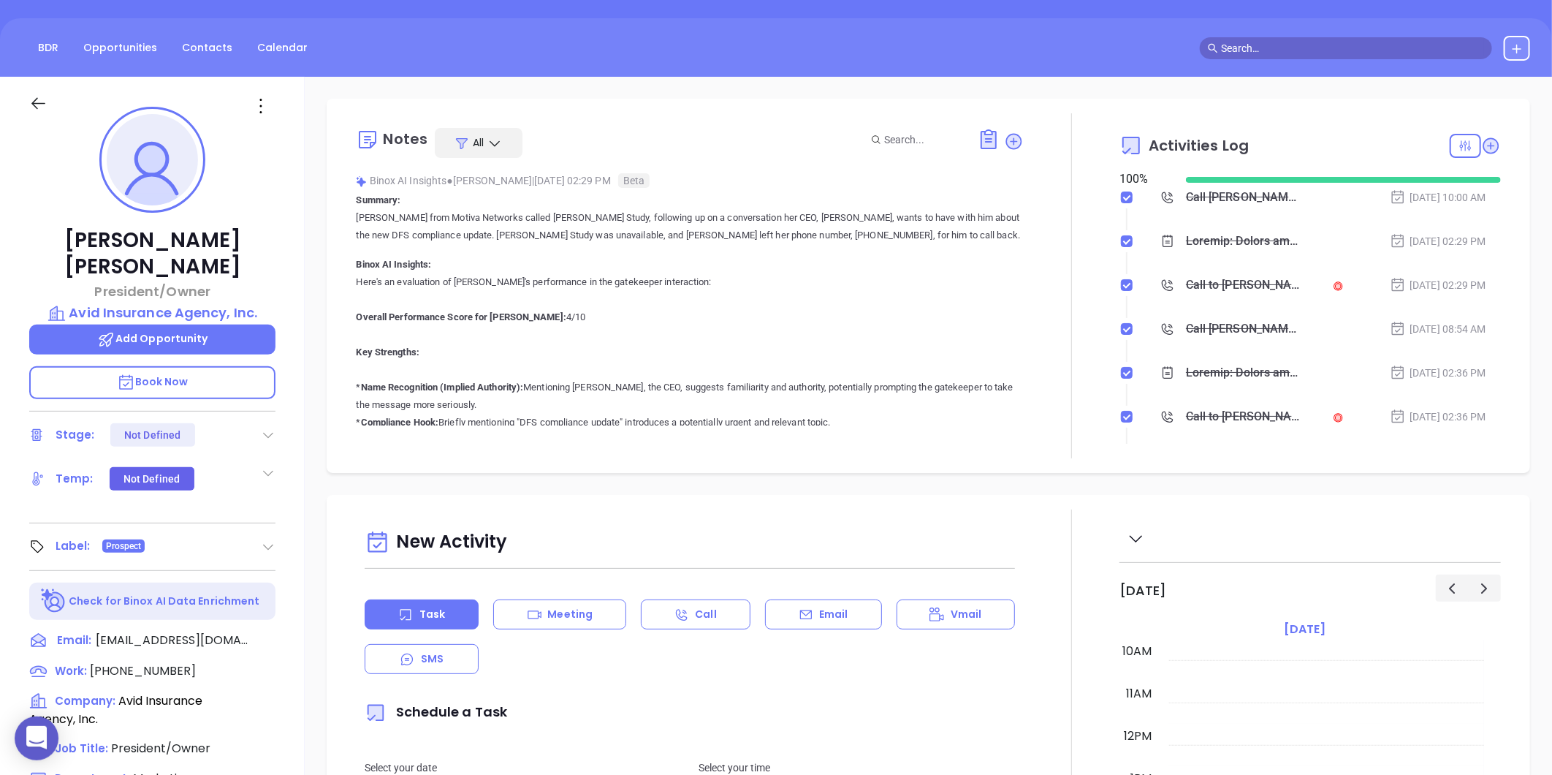
click at [279, 513] on div "Roger Saddlemire President/Owner Avid Insurance Agency, Inc. Add Opportunity Bo…" at bounding box center [152, 561] width 305 height 968
click at [276, 517] on div "Roger Saddlemire President/Owner Avid Insurance Agency, Inc. Add Opportunity Bo…" at bounding box center [152, 561] width 305 height 968
click at [268, 535] on div "Label: Prospect" at bounding box center [152, 546] width 246 height 23
click at [266, 544] on icon at bounding box center [269, 547] width 10 height 6
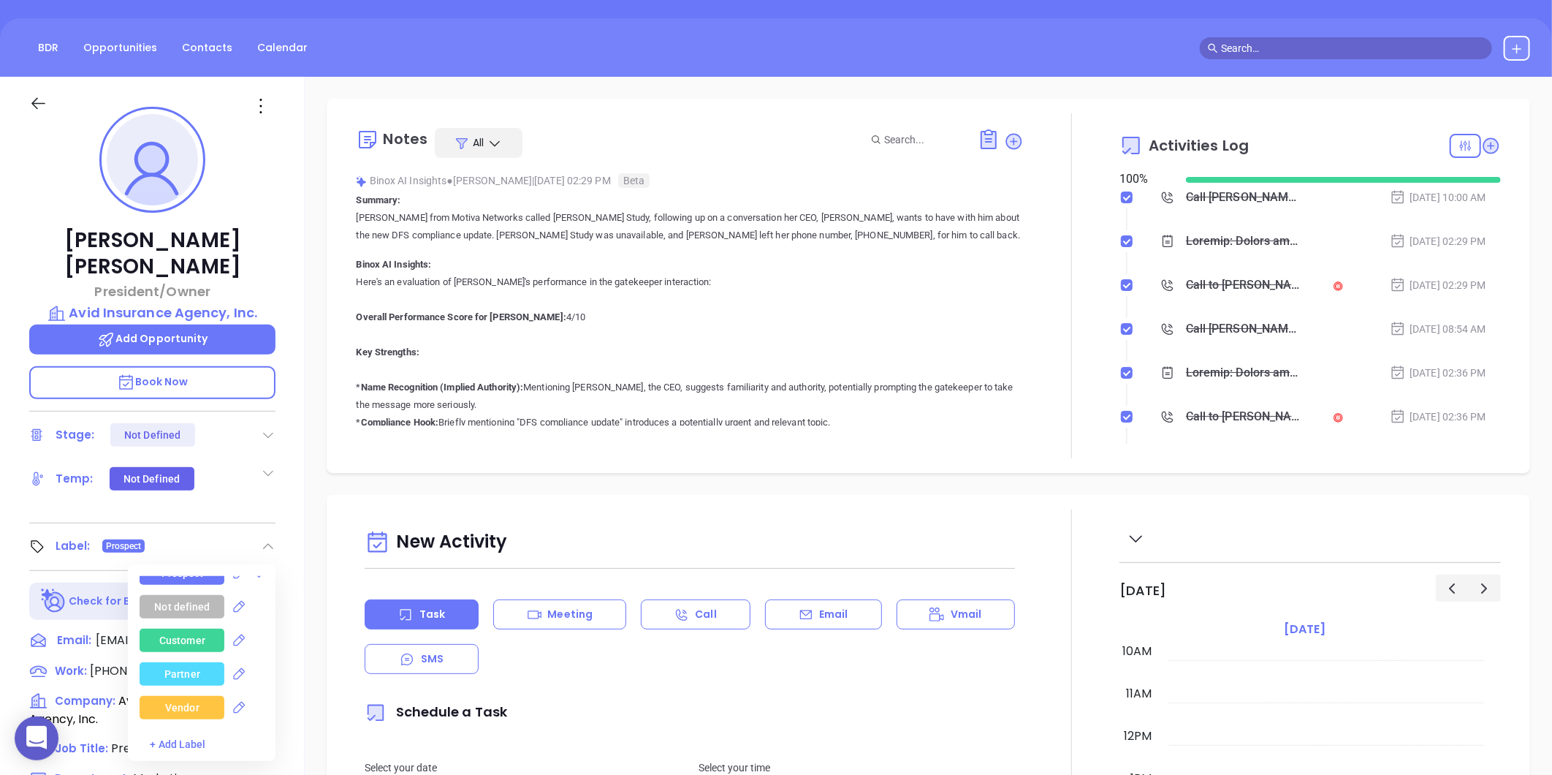
scroll to position [0, 0]
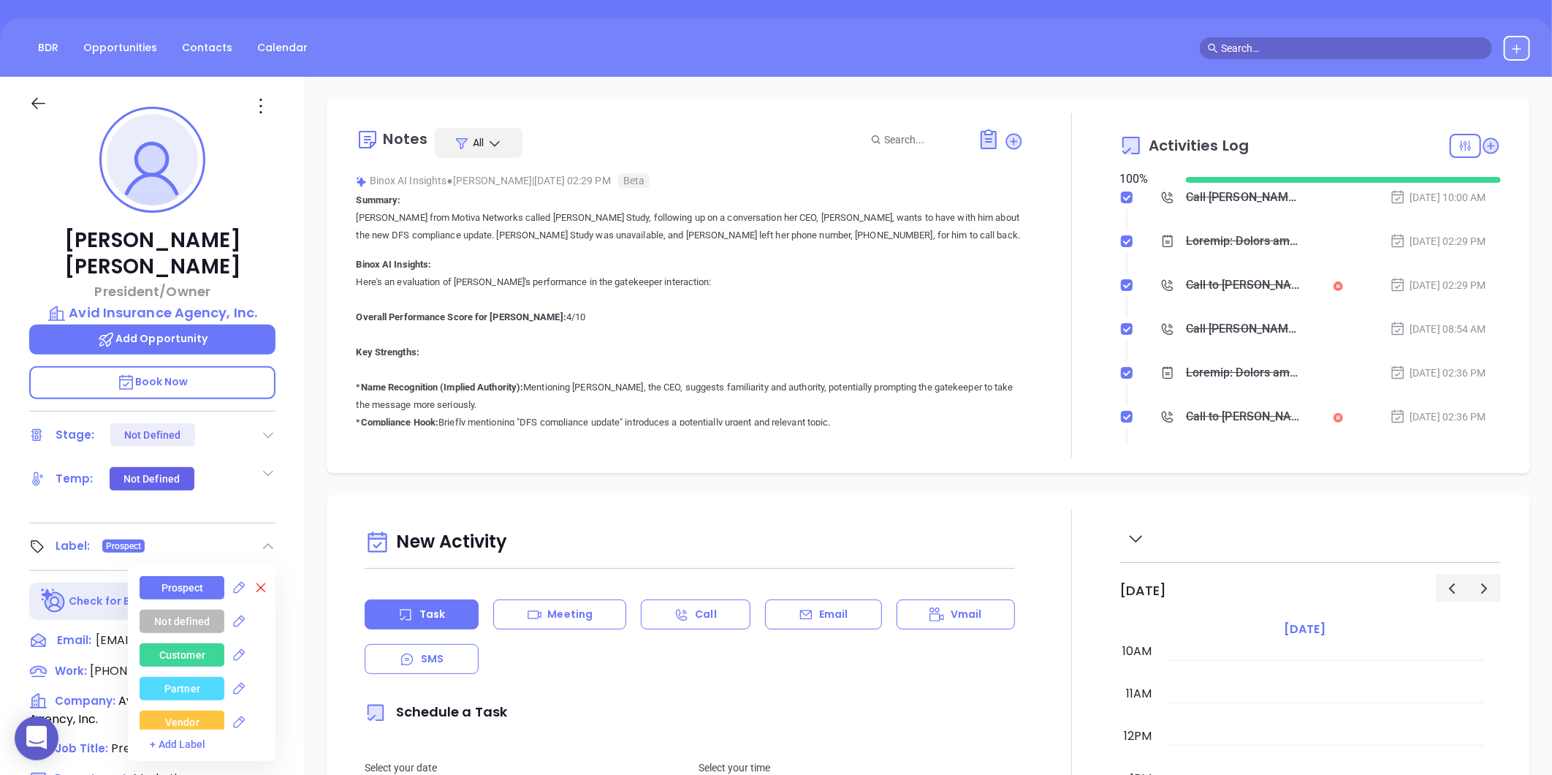
click at [259, 580] on icon at bounding box center [261, 587] width 15 height 15
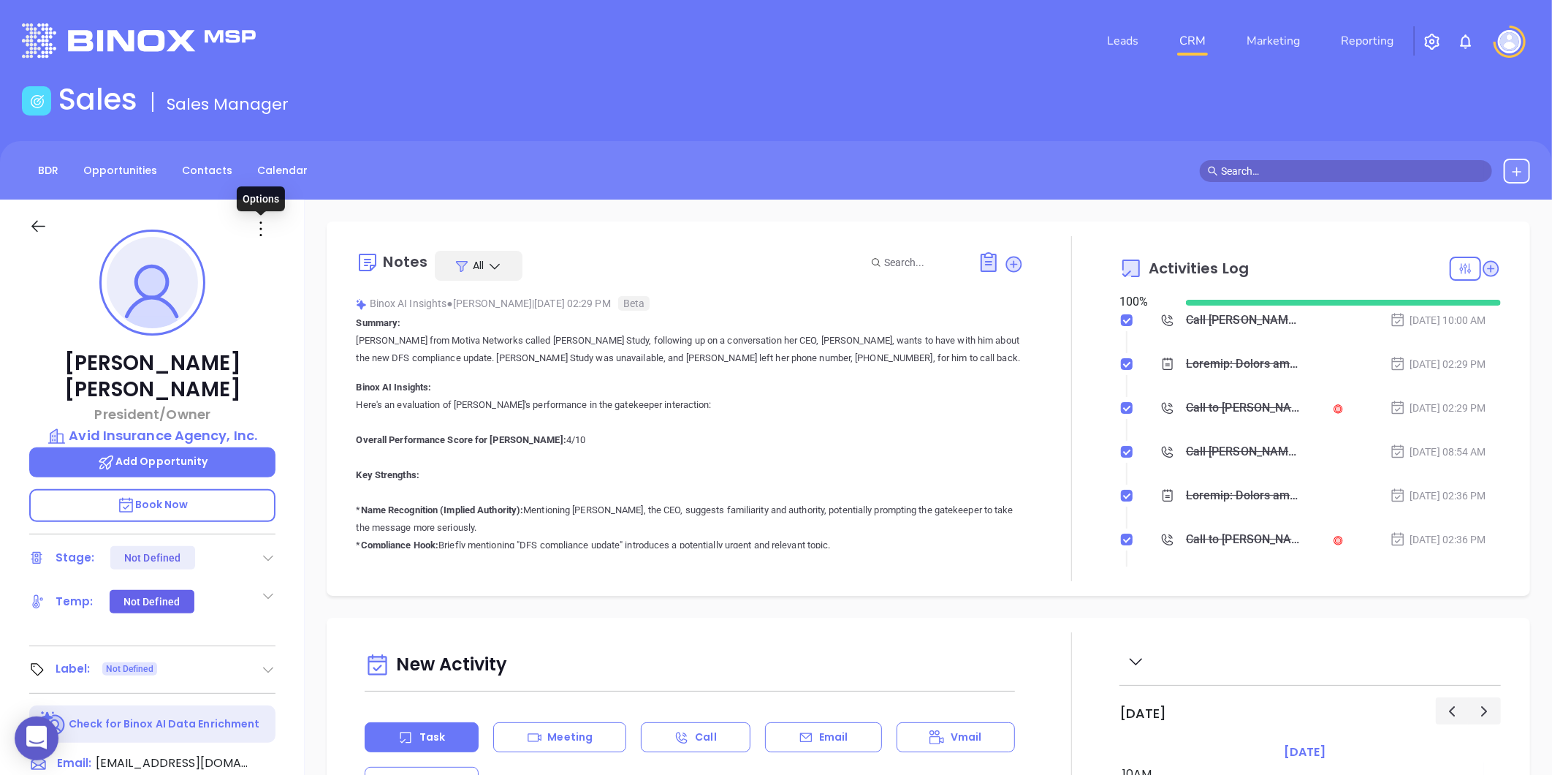
click at [253, 232] on icon at bounding box center [260, 228] width 23 height 23
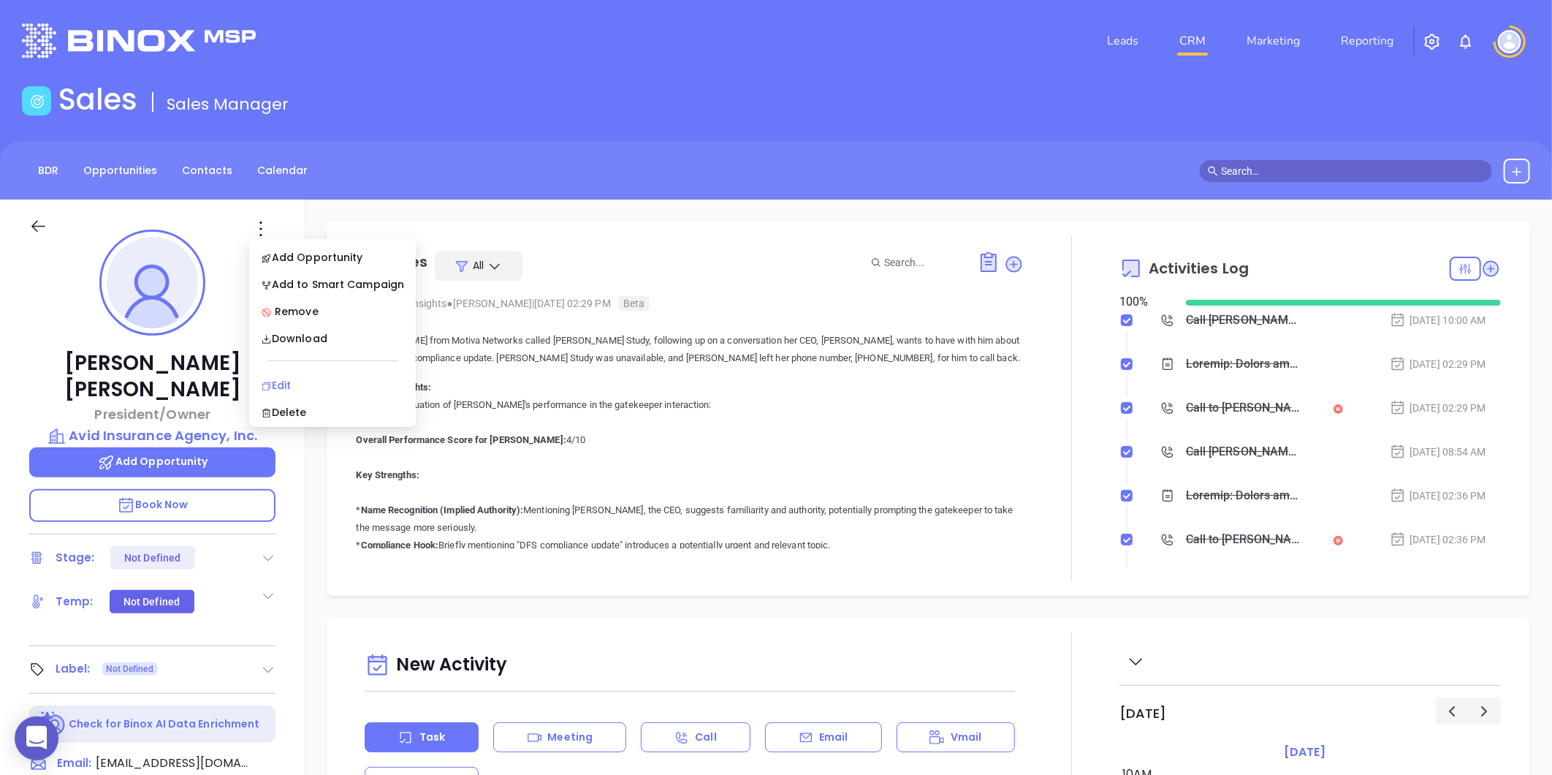
click at [281, 383] on div "Edit" at bounding box center [332, 385] width 143 height 16
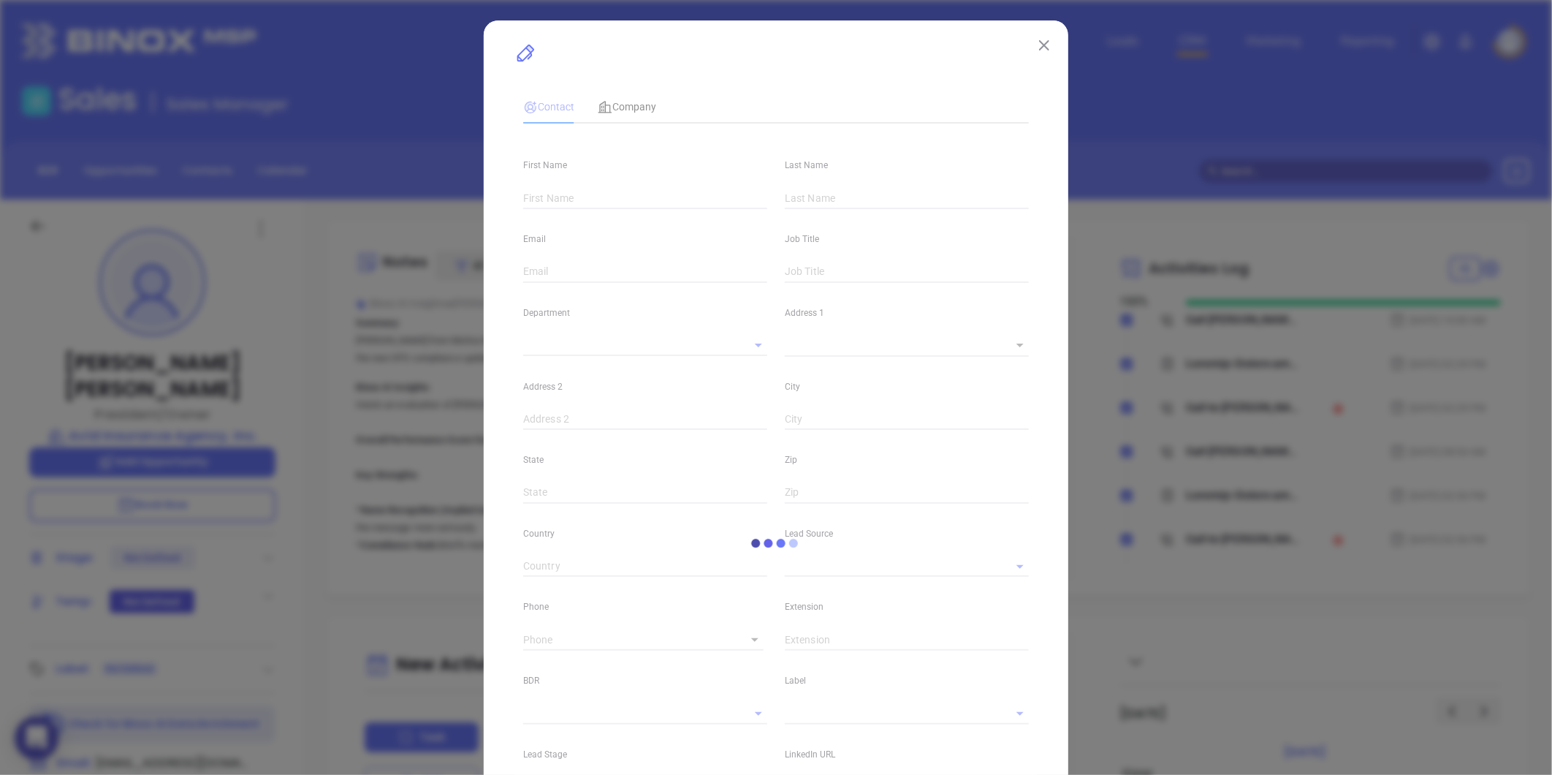
type input "Roger"
type input "Saddlemire"
type input "rsaddlemire@avidins.com"
type input "President/Owner"
type input "1"
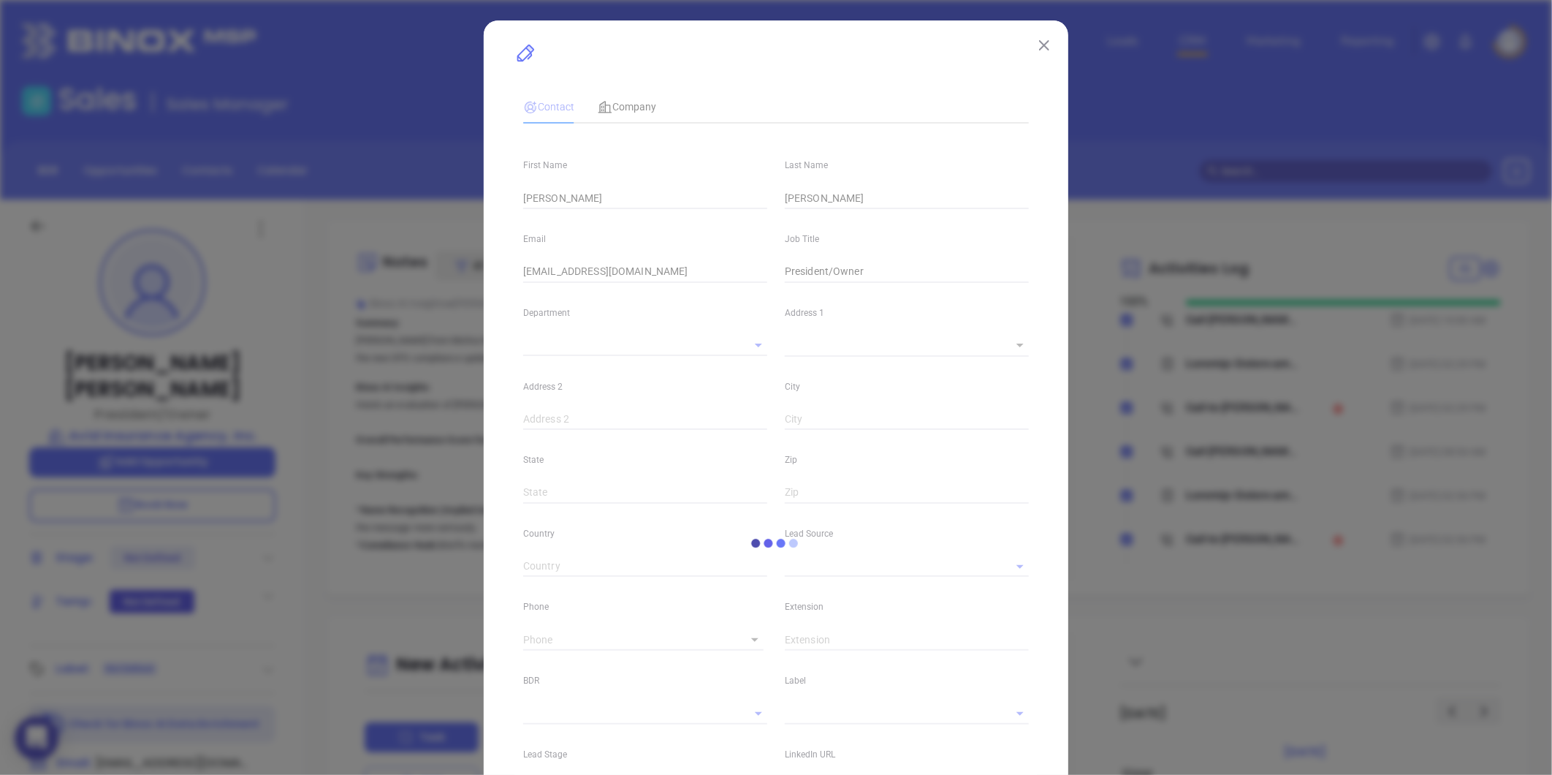
type input "Marketing"
type input "Website Reveal"
type input "[PERSON_NAME]"
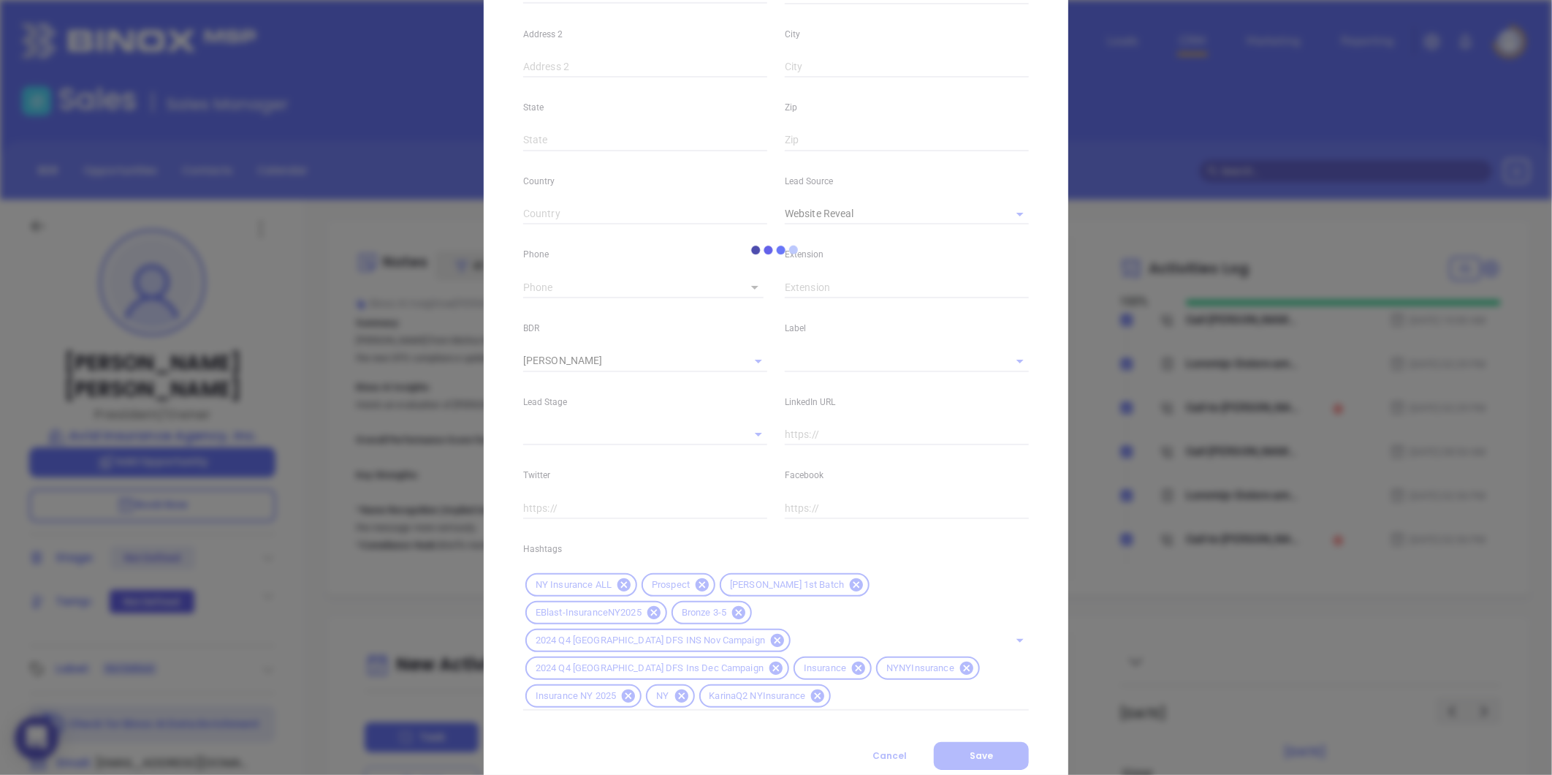
scroll to position [375, 0]
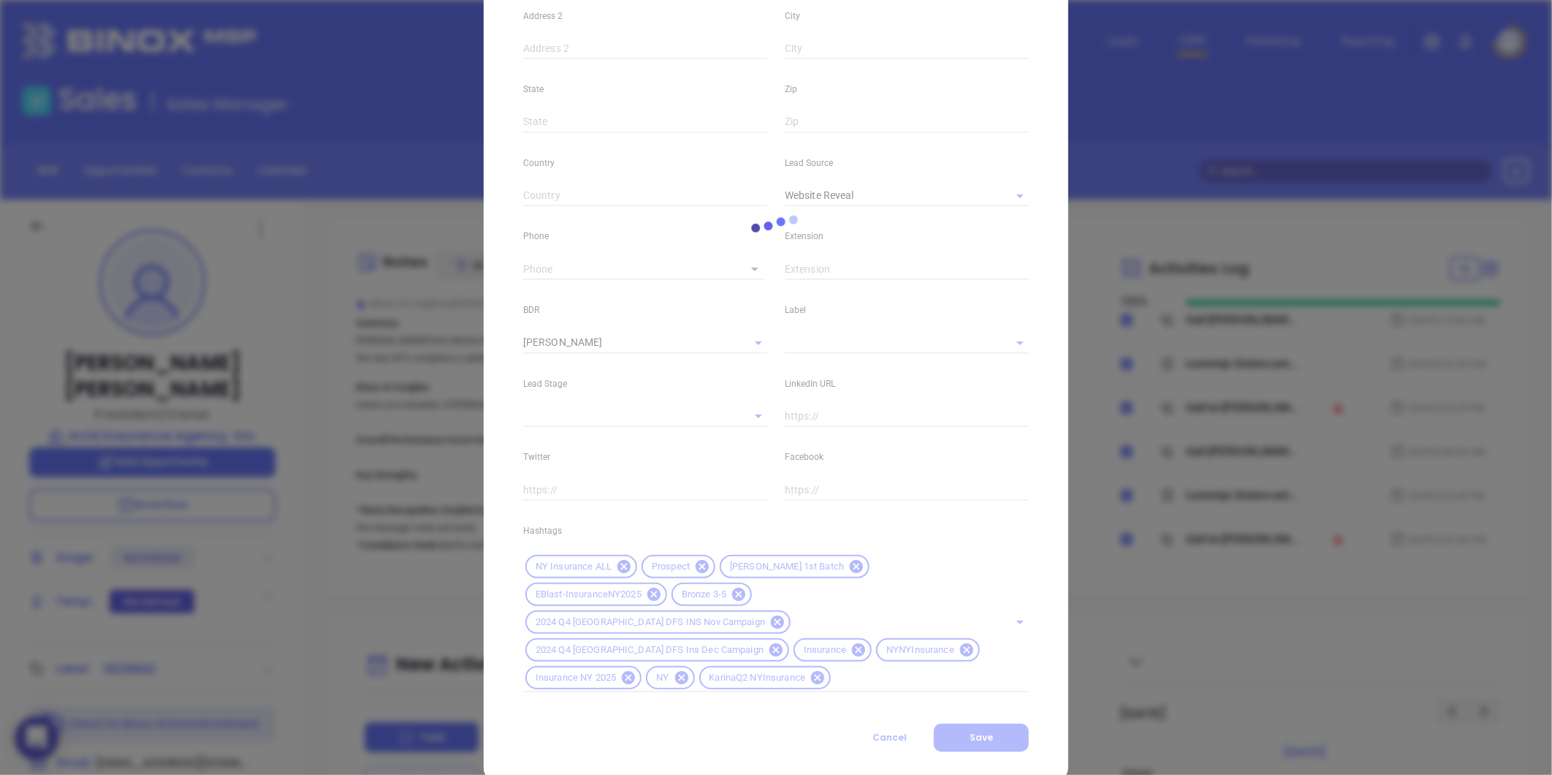
type input "(518) 869-8106"
type input "1"
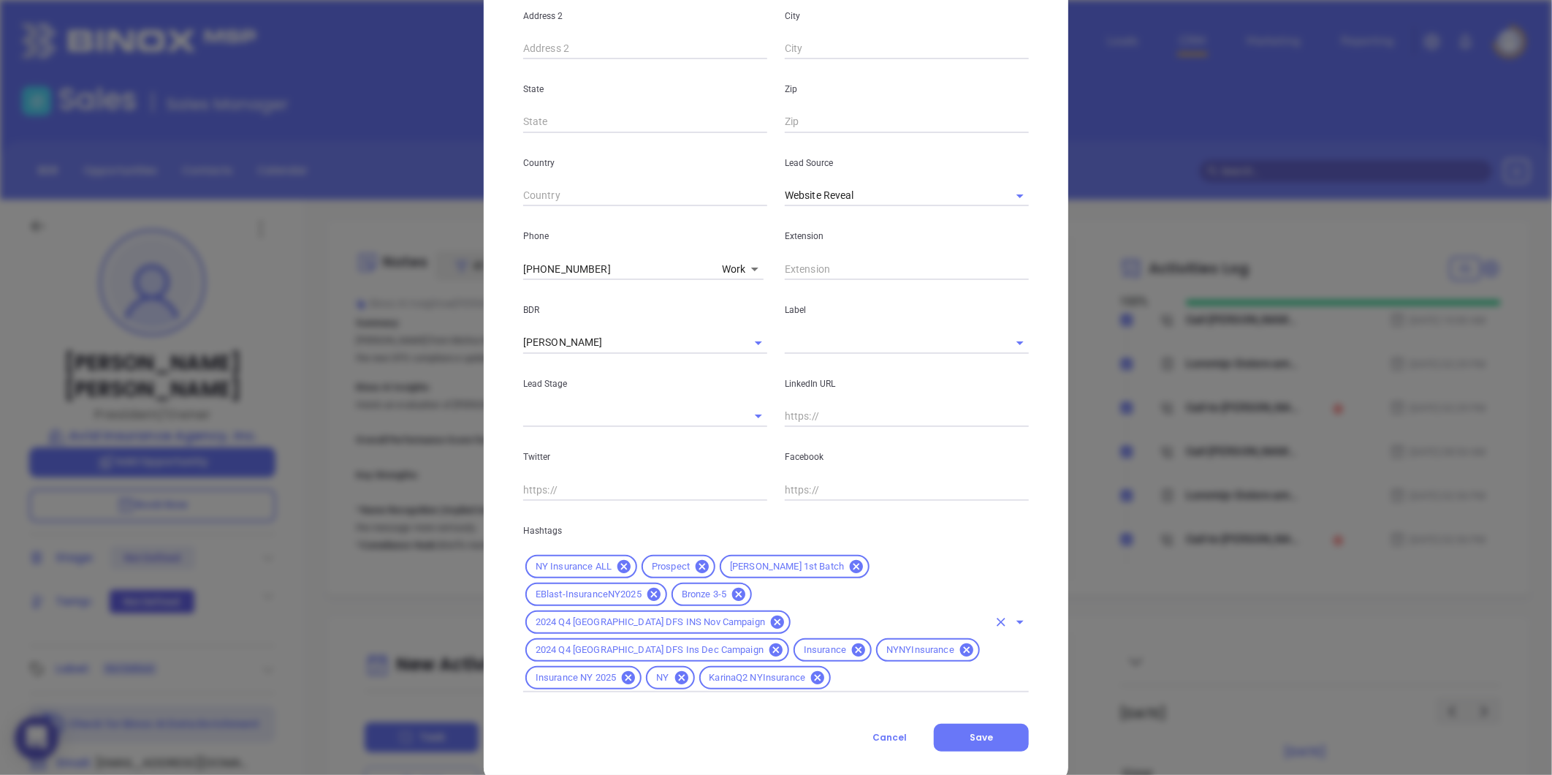
click at [871, 661] on div "NY Insurance ALL Prospect Milton 1st Batch EBlast-InsuranceNY2025 Bronze 3-5 20…" at bounding box center [776, 622] width 506 height 140
type input "acqu"
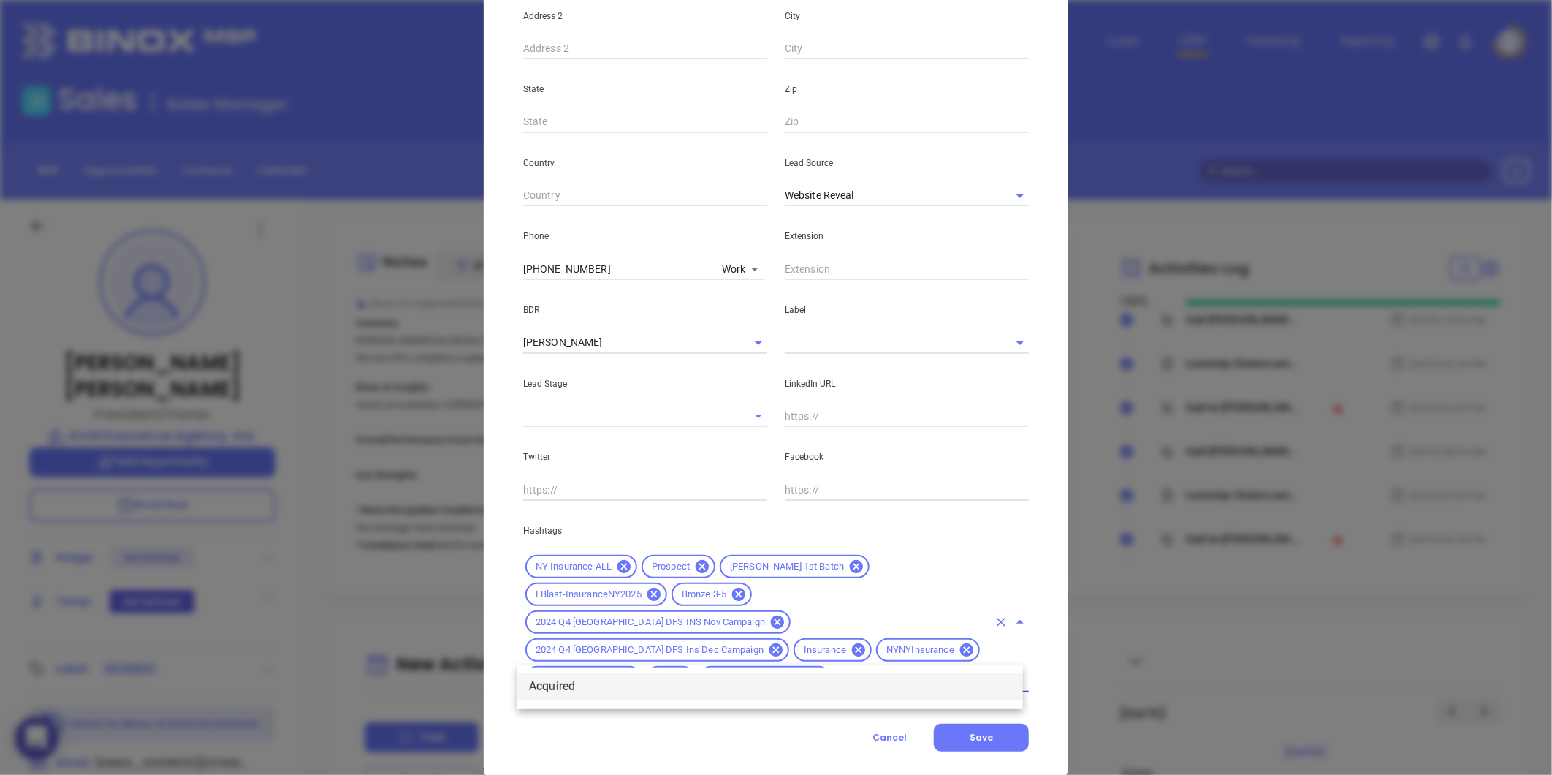
click at [568, 692] on li "Acquired" at bounding box center [770, 686] width 506 height 26
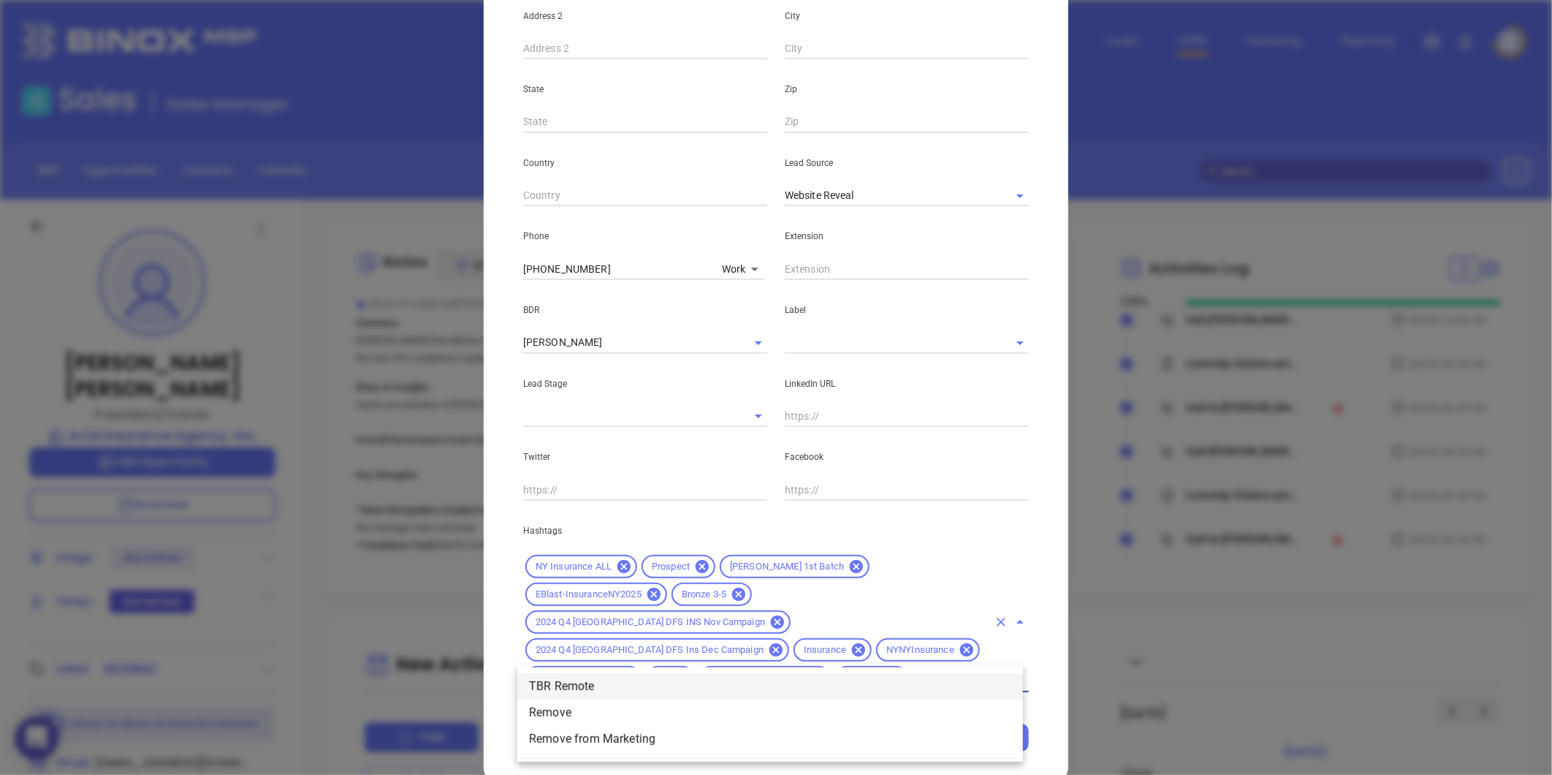
type input "remo"
click at [561, 736] on li "Remove from Marketing" at bounding box center [770, 739] width 506 height 26
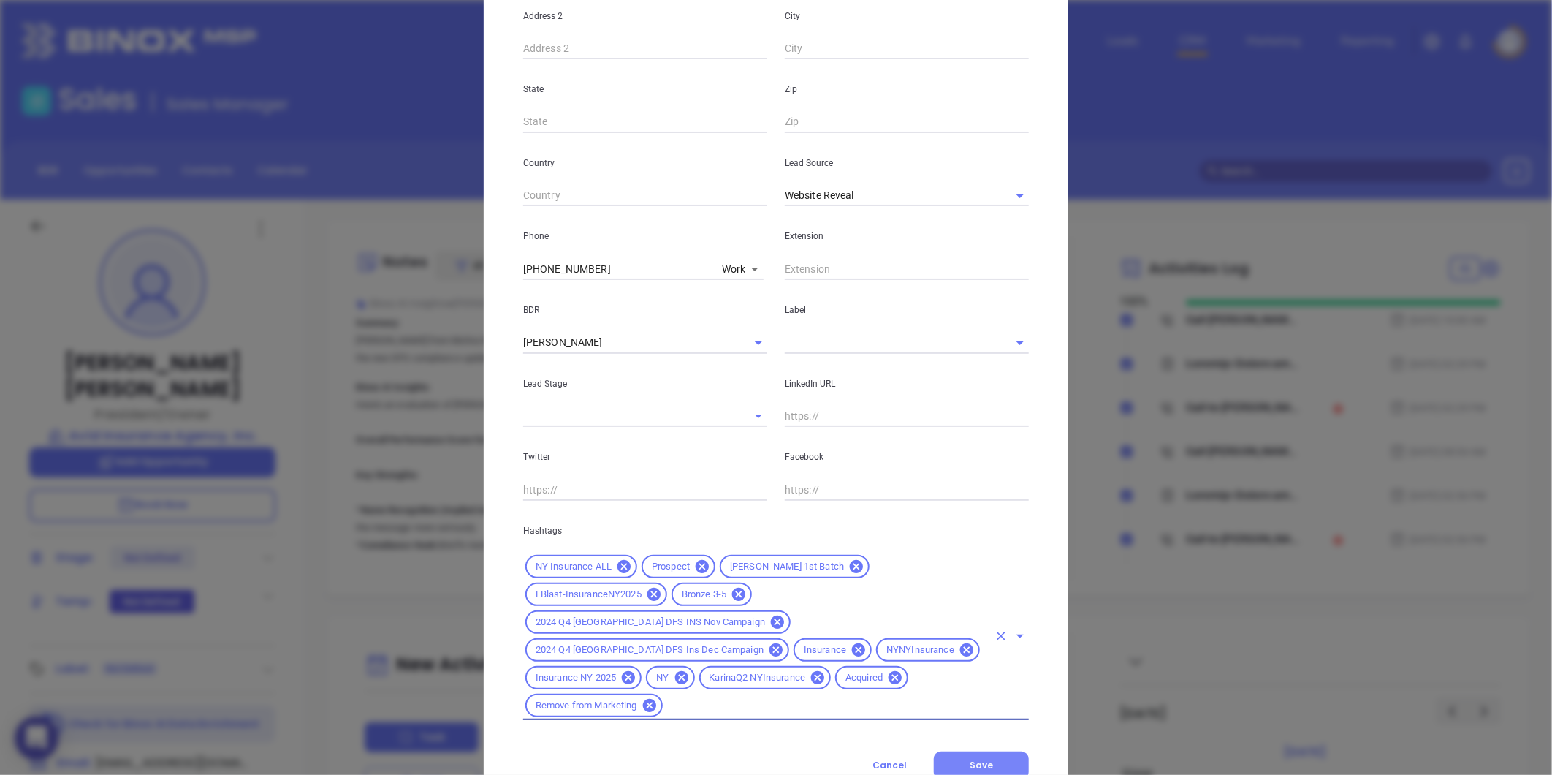
click at [975, 759] on span "Save" at bounding box center [981, 765] width 23 height 12
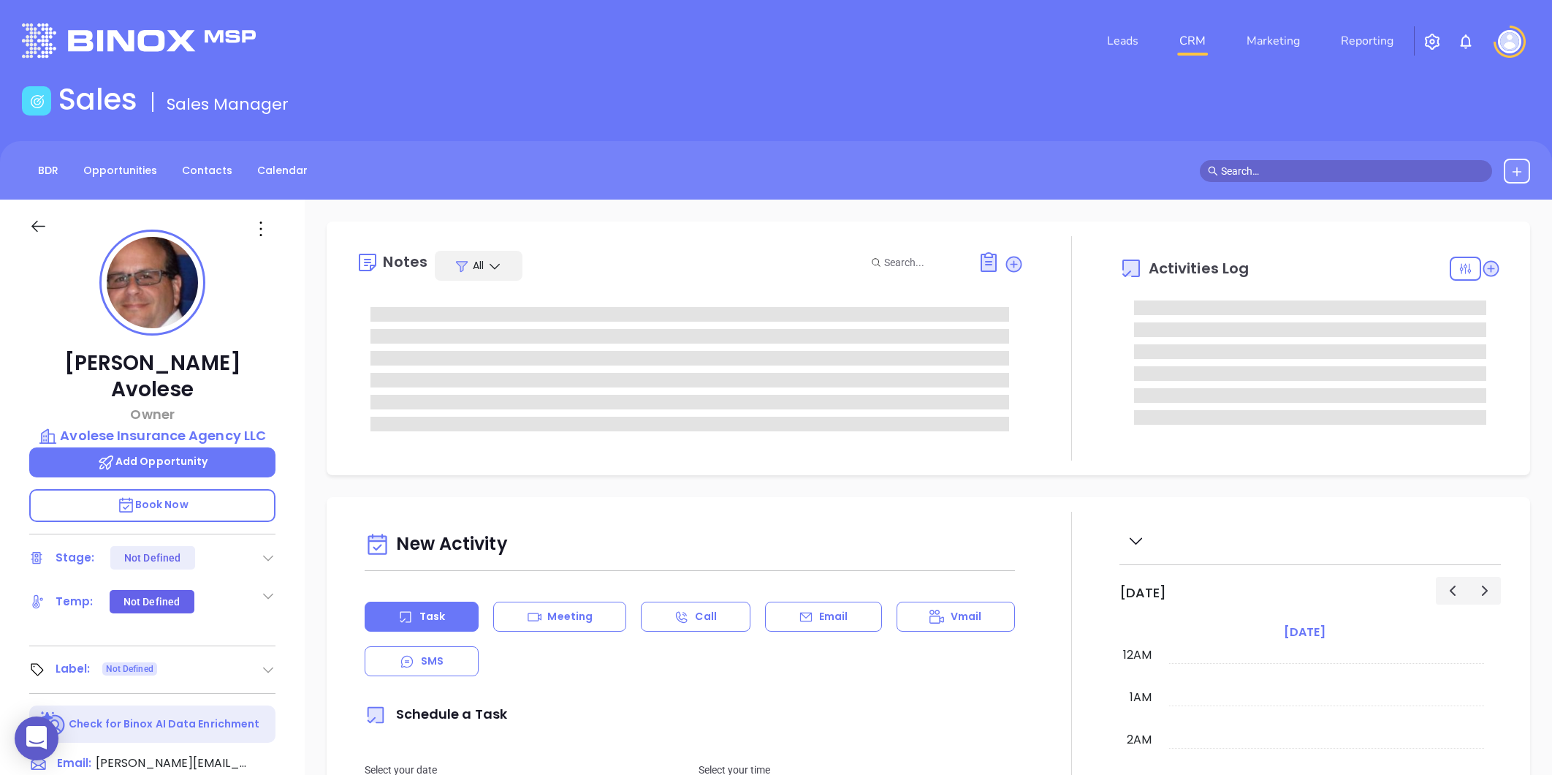
type input "[DATE]"
type input "[PERSON_NAME]"
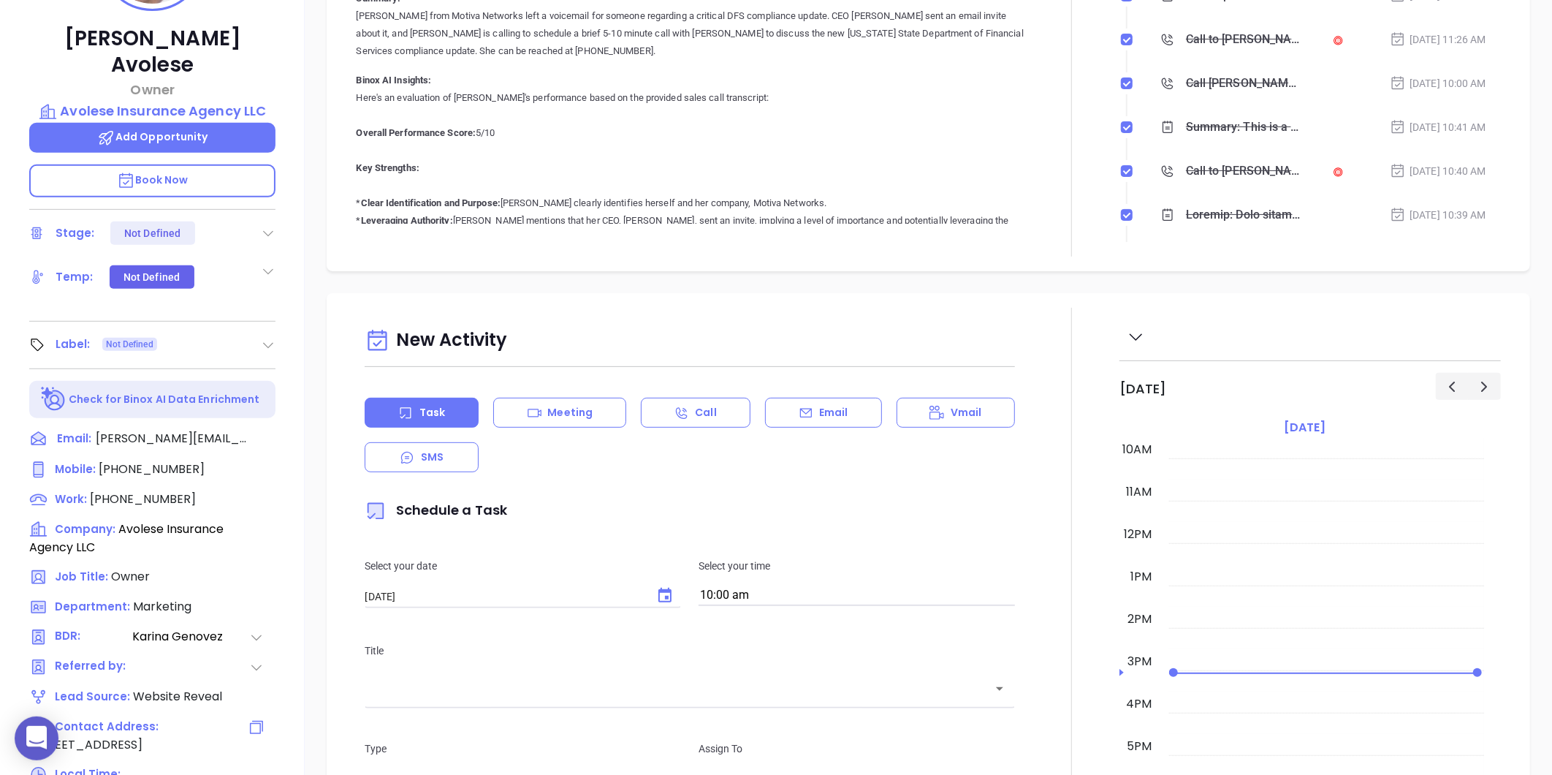
scroll to position [448, 0]
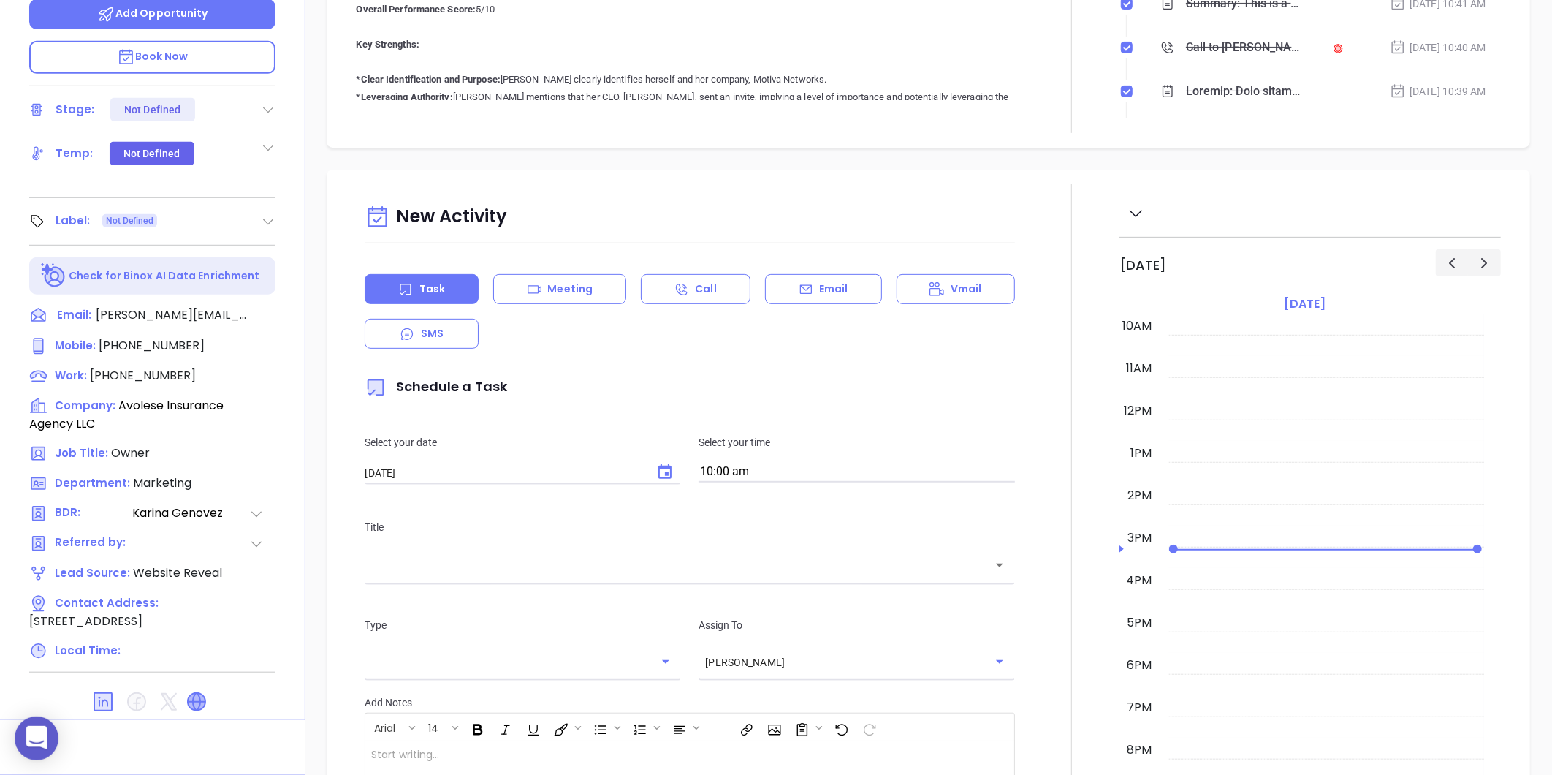
click at [197, 693] on icon at bounding box center [197, 702] width 18 height 18
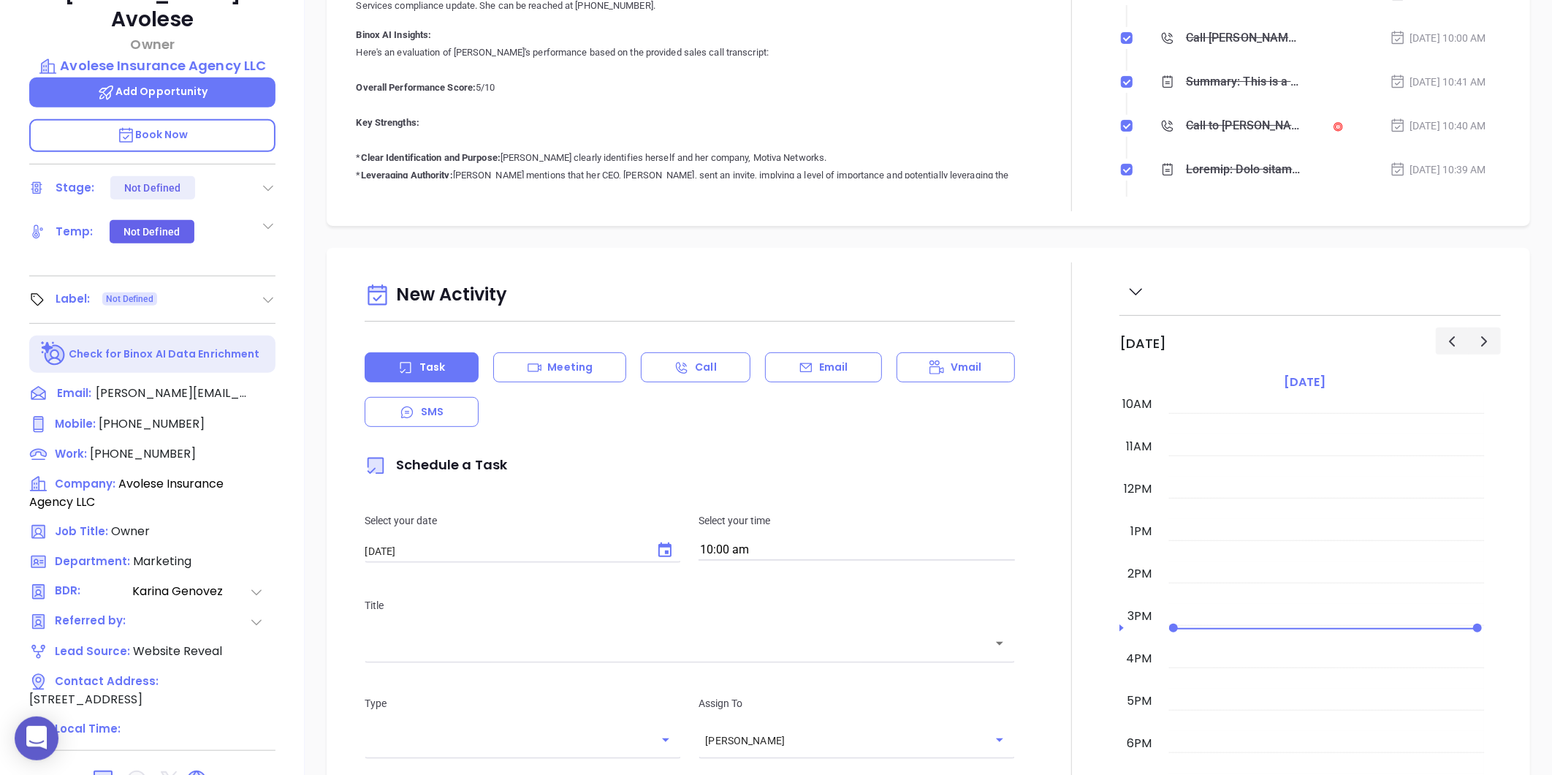
scroll to position [286, 0]
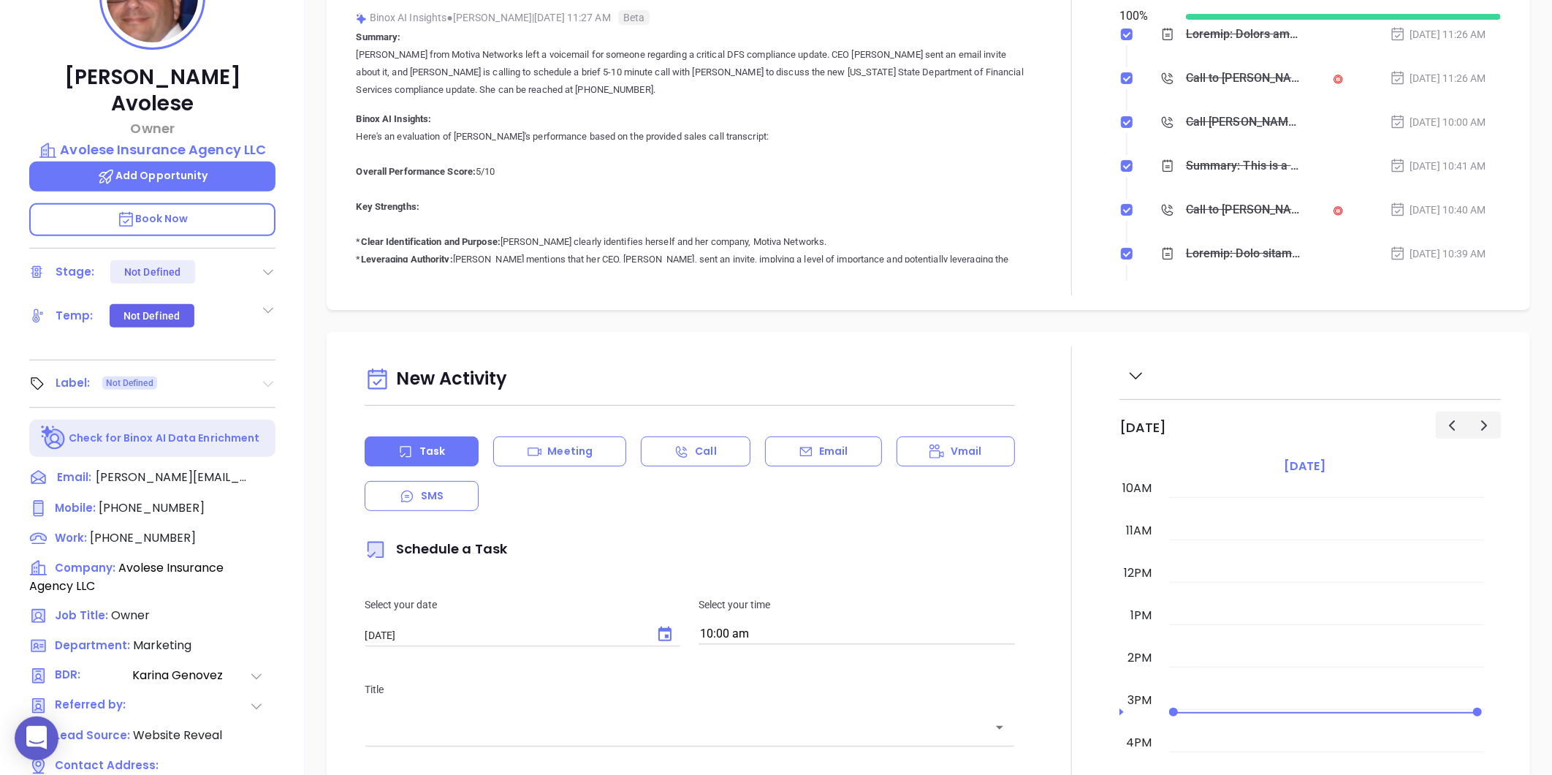
click at [273, 381] on icon at bounding box center [269, 384] width 10 height 6
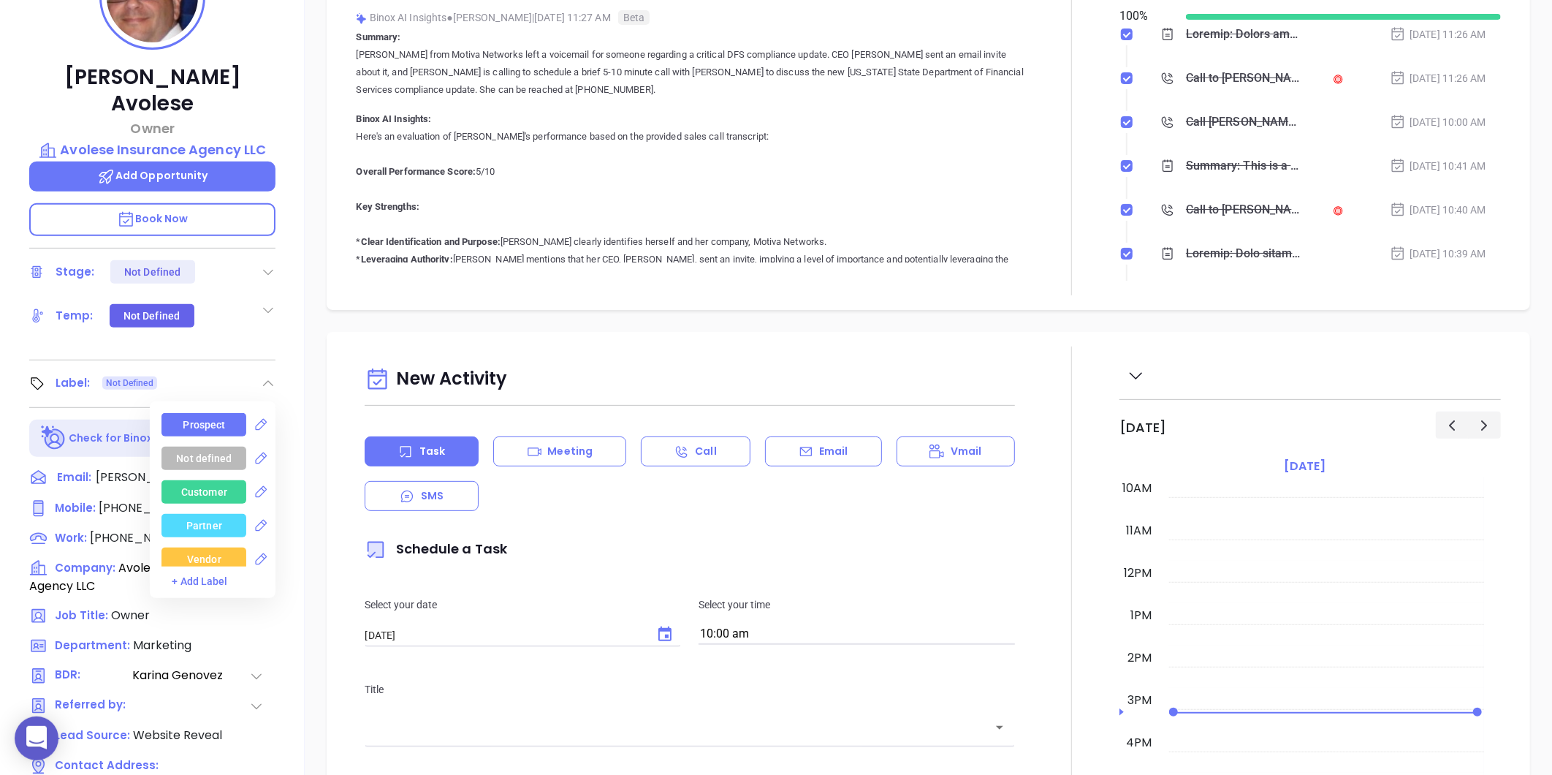
click at [200, 413] on div "Prospect" at bounding box center [204, 424] width 42 height 23
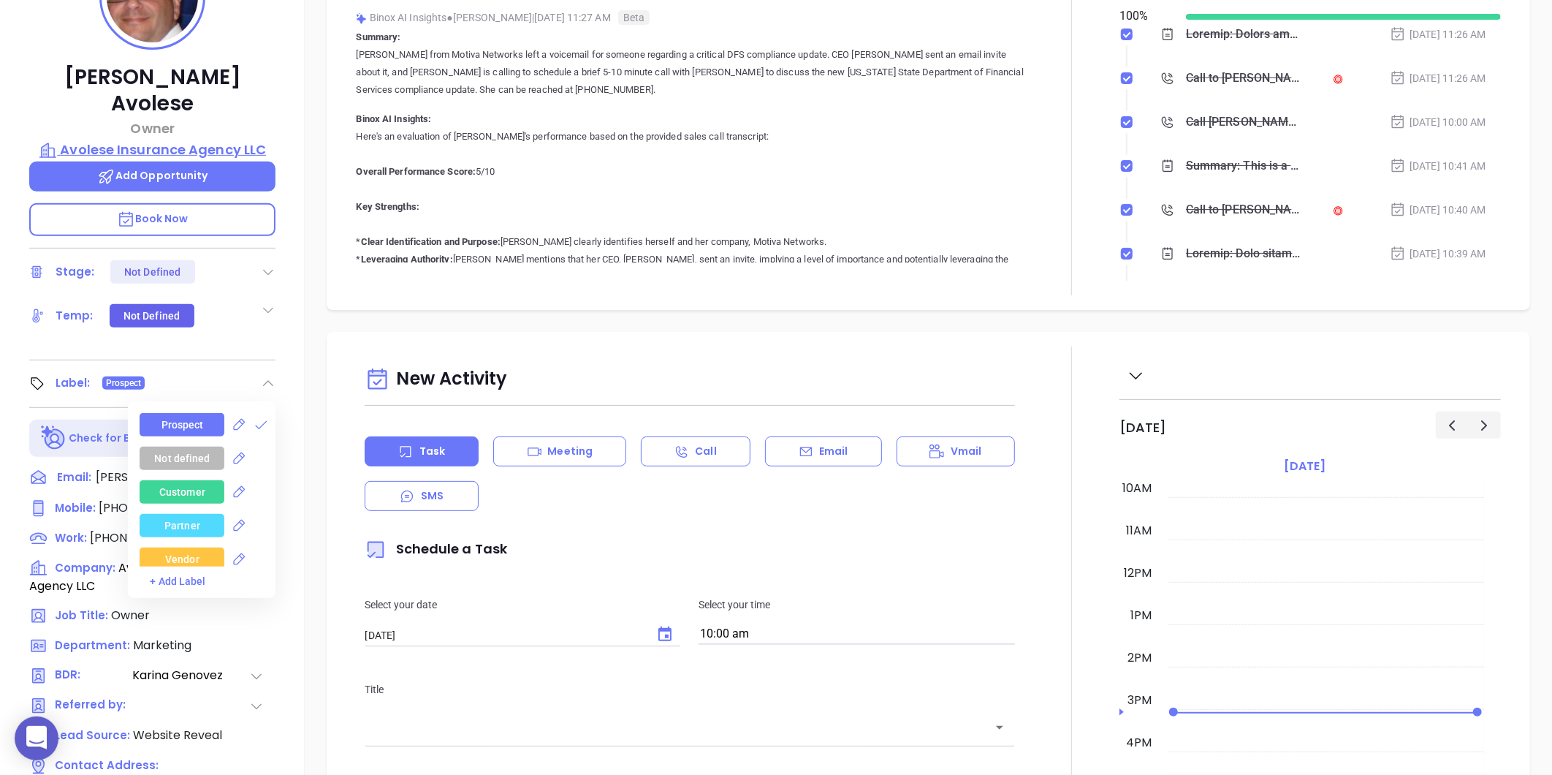
click at [172, 140] on p "Avolese Insurance Agency LLC" at bounding box center [152, 150] width 246 height 20
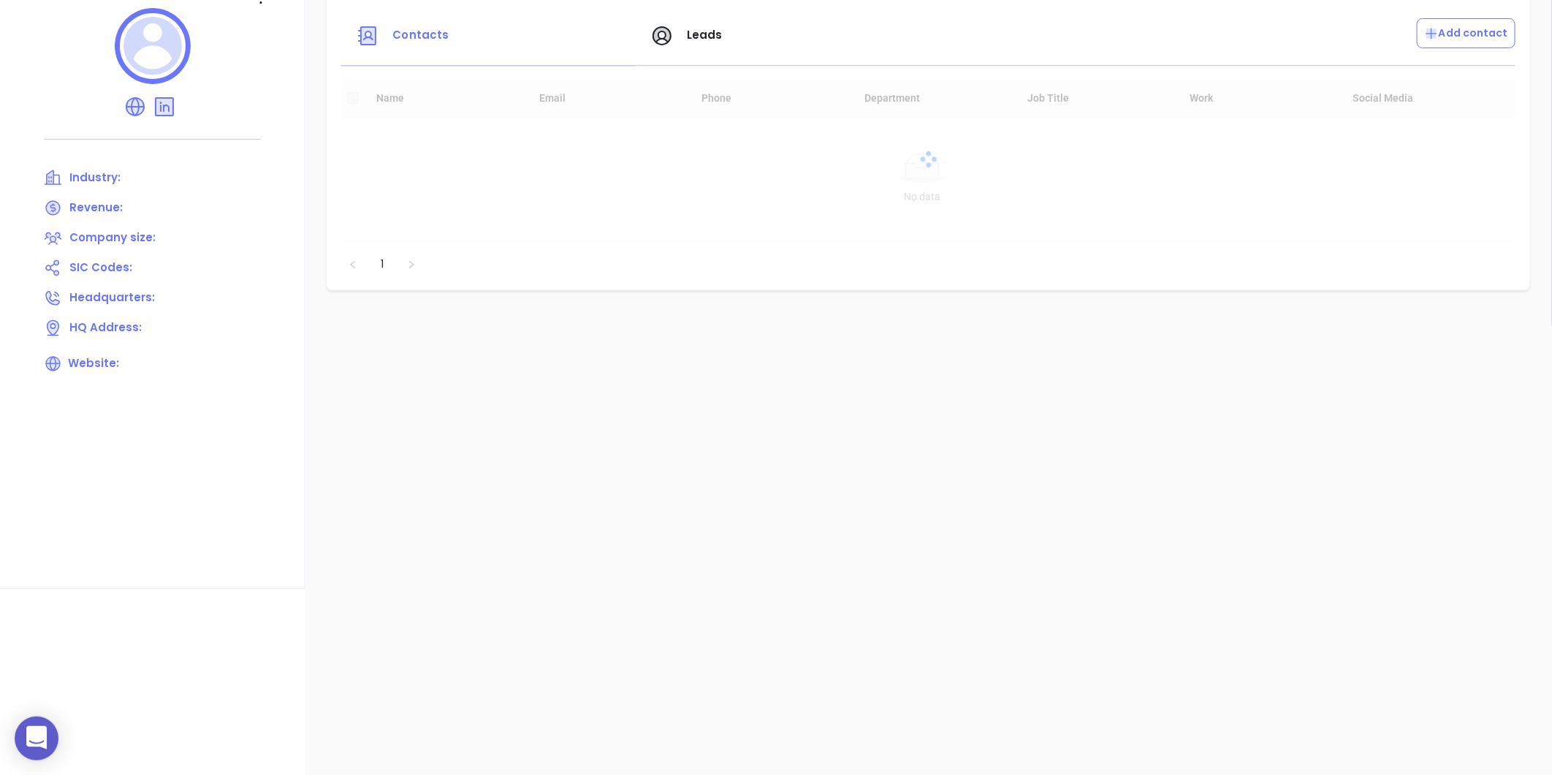
scroll to position [205, 0]
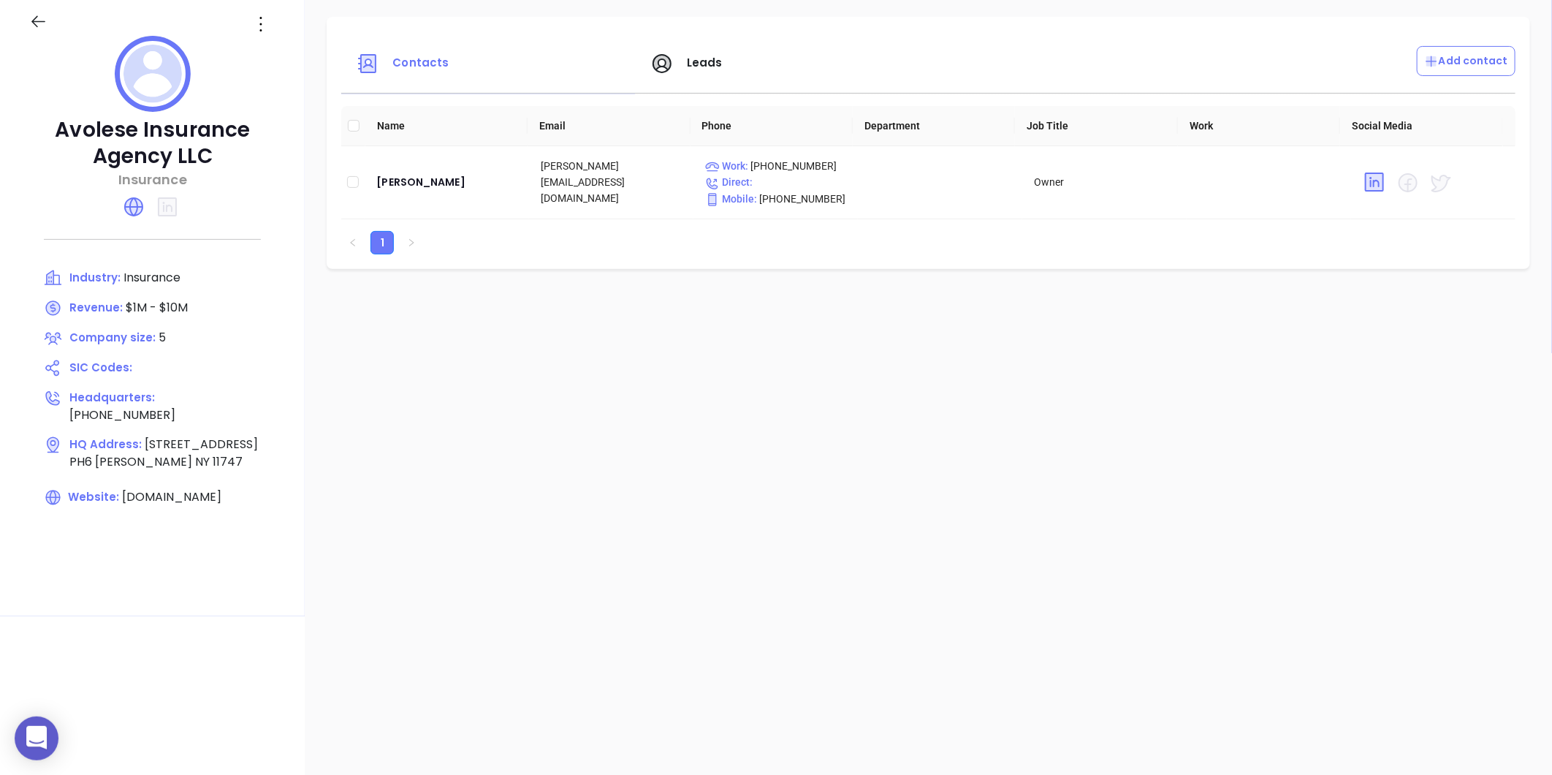
click at [264, 52] on div at bounding box center [152, 76] width 246 height 81
click at [274, 40] on div at bounding box center [152, 76] width 246 height 81
click at [261, 23] on icon at bounding box center [261, 24] width 2 height 15
click at [297, 52] on div "Edit" at bounding box center [327, 53] width 132 height 16
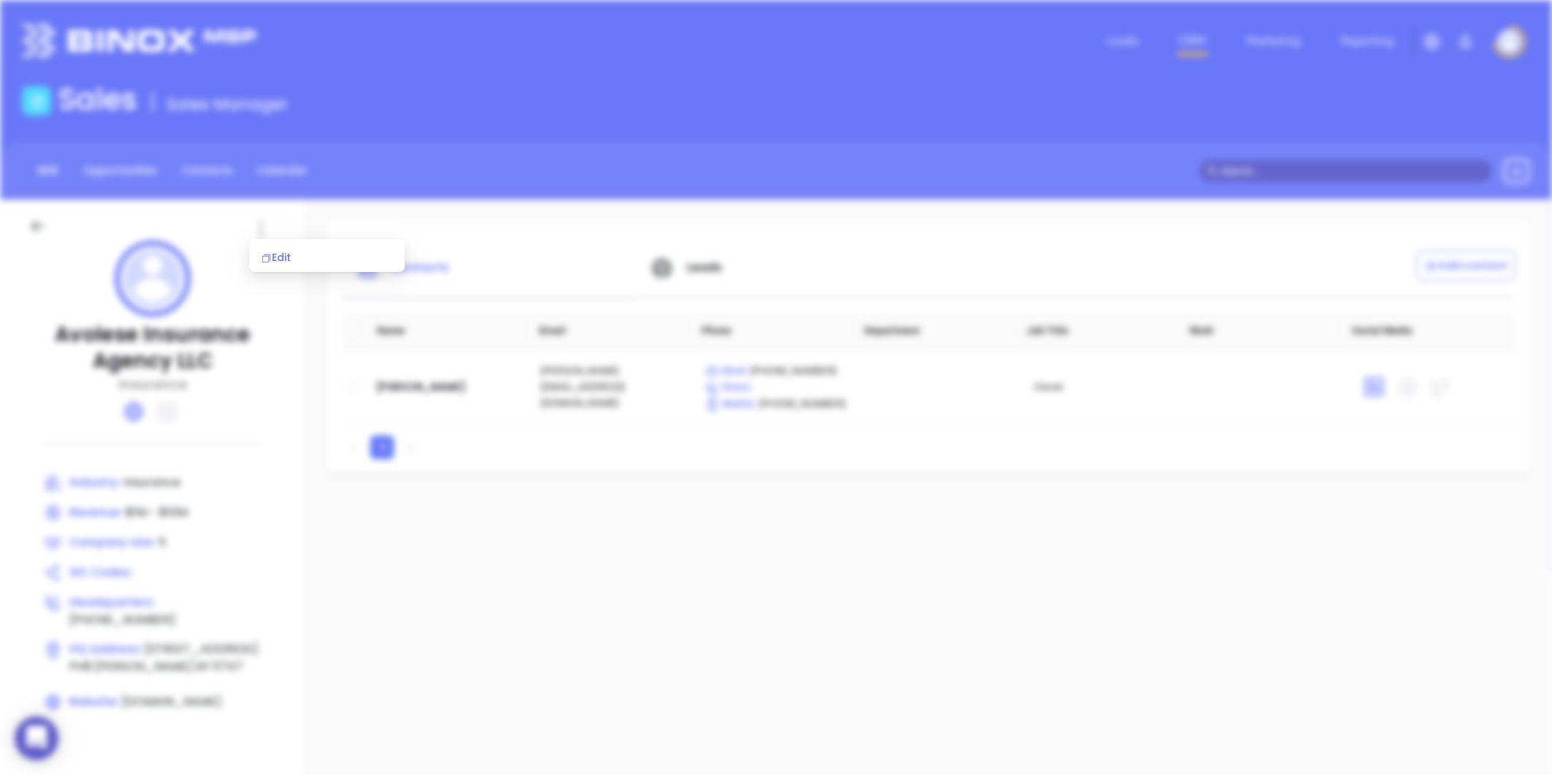
scroll to position [0, 0]
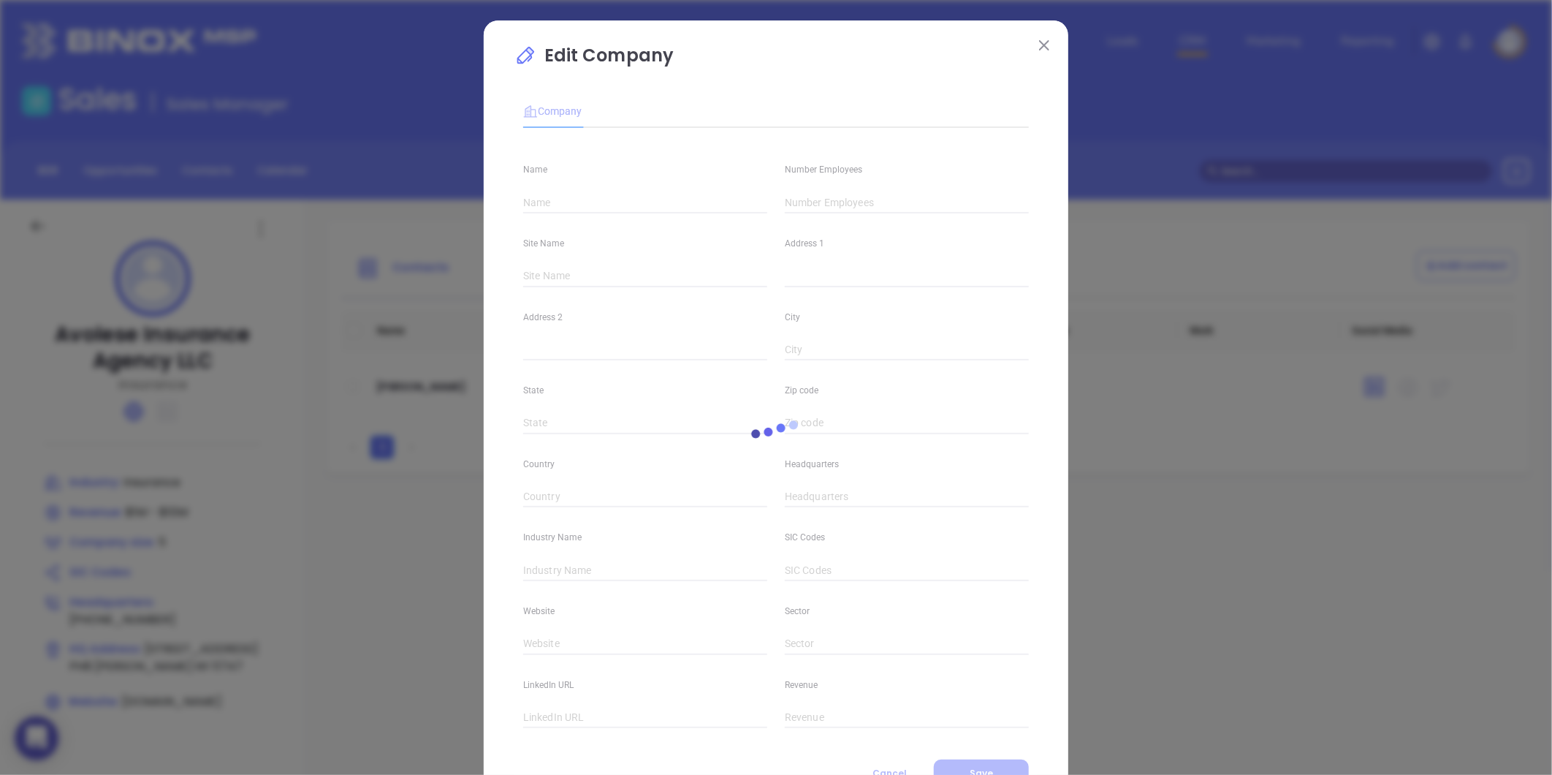
type input "Avolese Insurance Agency LLC"
type input "5"
type input "[PHONE_NUMBER]"
type input "Insurance"
type input "[DOMAIN_NAME]"
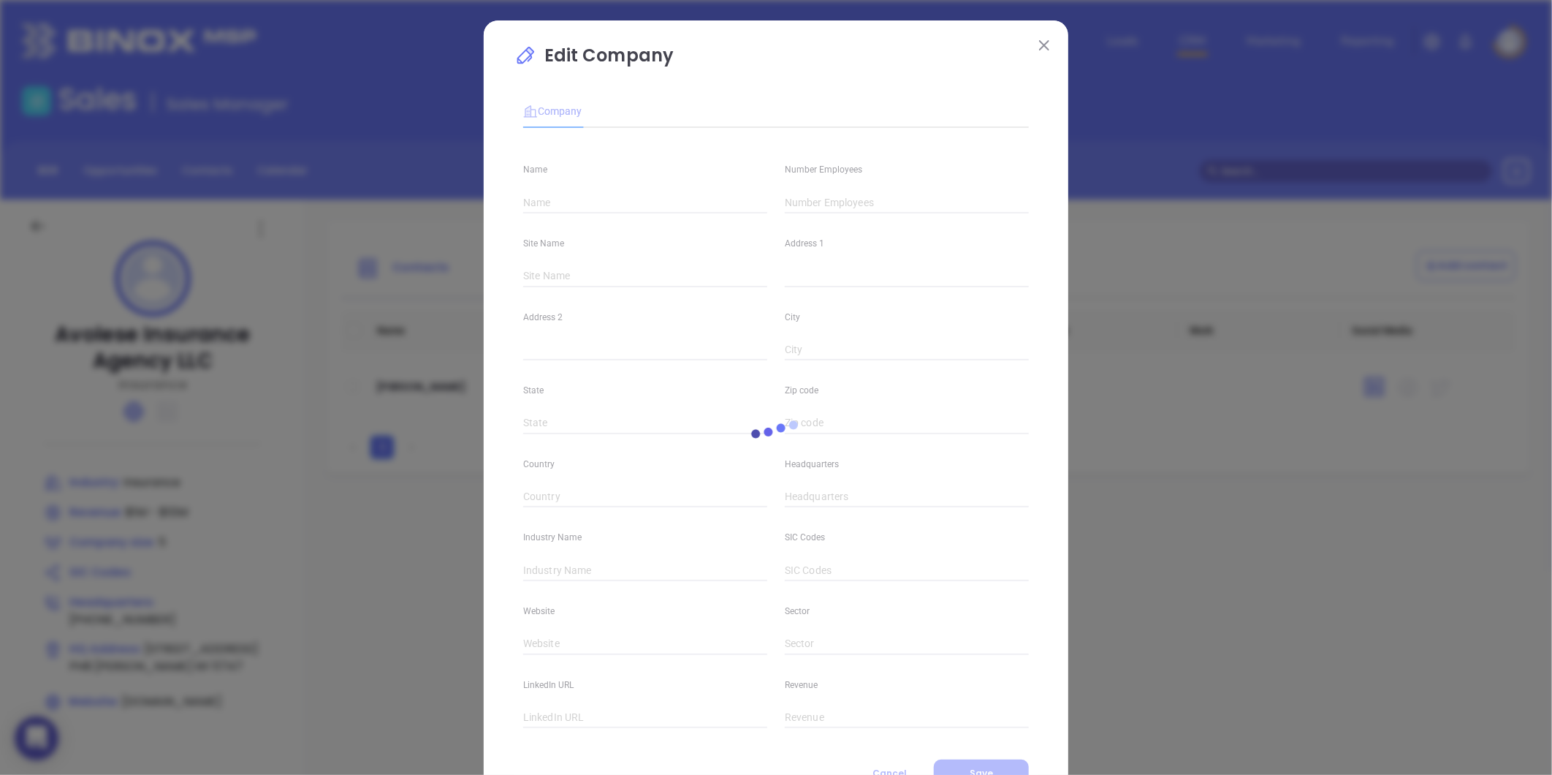
type input "$1M - $10M"
click at [798, 205] on input "5" at bounding box center [907, 202] width 244 height 22
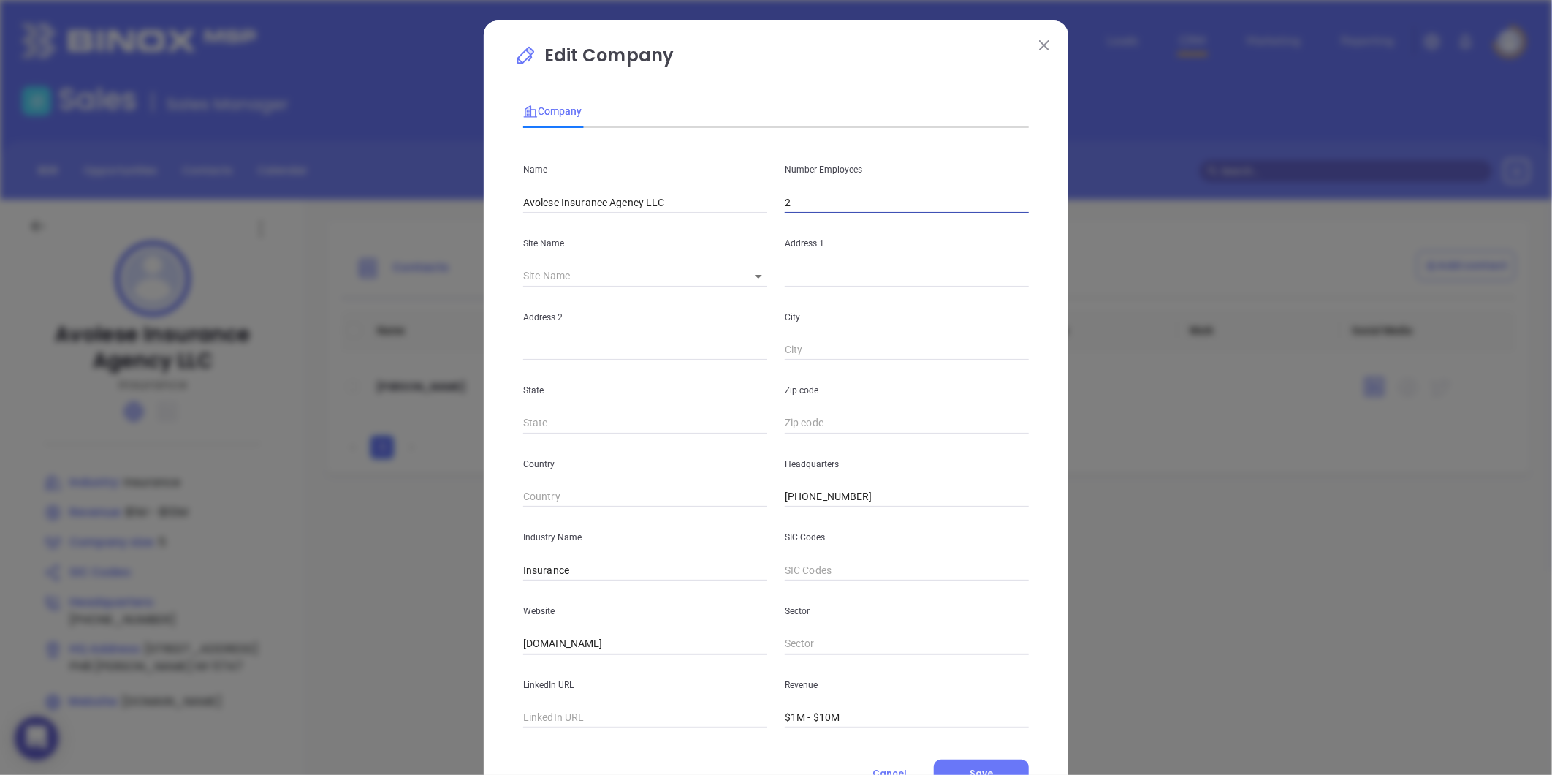
type input "2"
drag, startPoint x: 641, startPoint y: 634, endPoint x: 457, endPoint y: 643, distance: 183.6
click at [457, 643] on div "Edit Company Company Name Avolese Insurance Agency LLC Number Employees 2 Site …" at bounding box center [776, 387] width 1552 height 775
paste input "[URL][DOMAIN_NAME]"
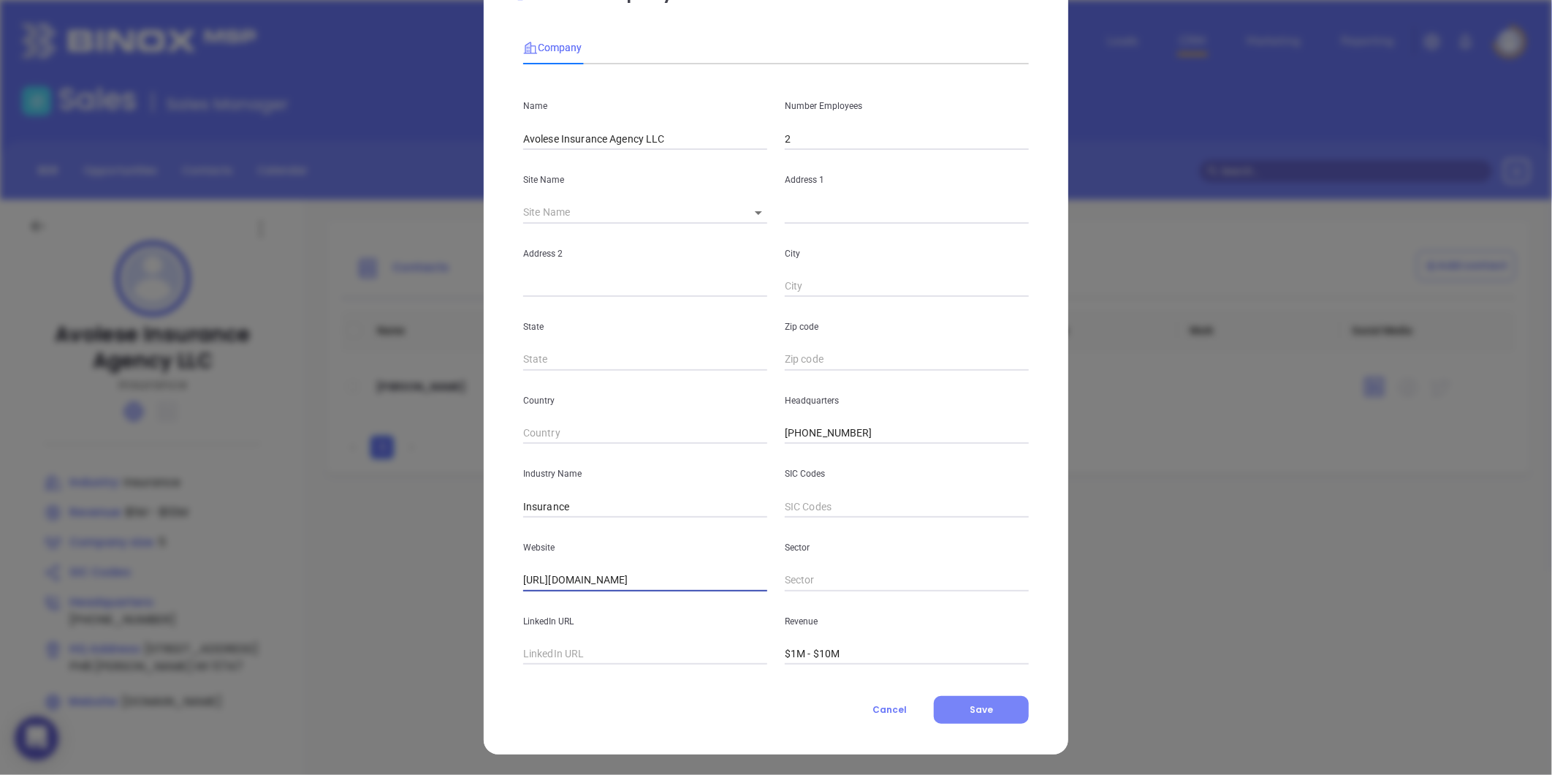
type input "[URL][DOMAIN_NAME]"
click at [983, 720] on button "Save" at bounding box center [981, 710] width 95 height 28
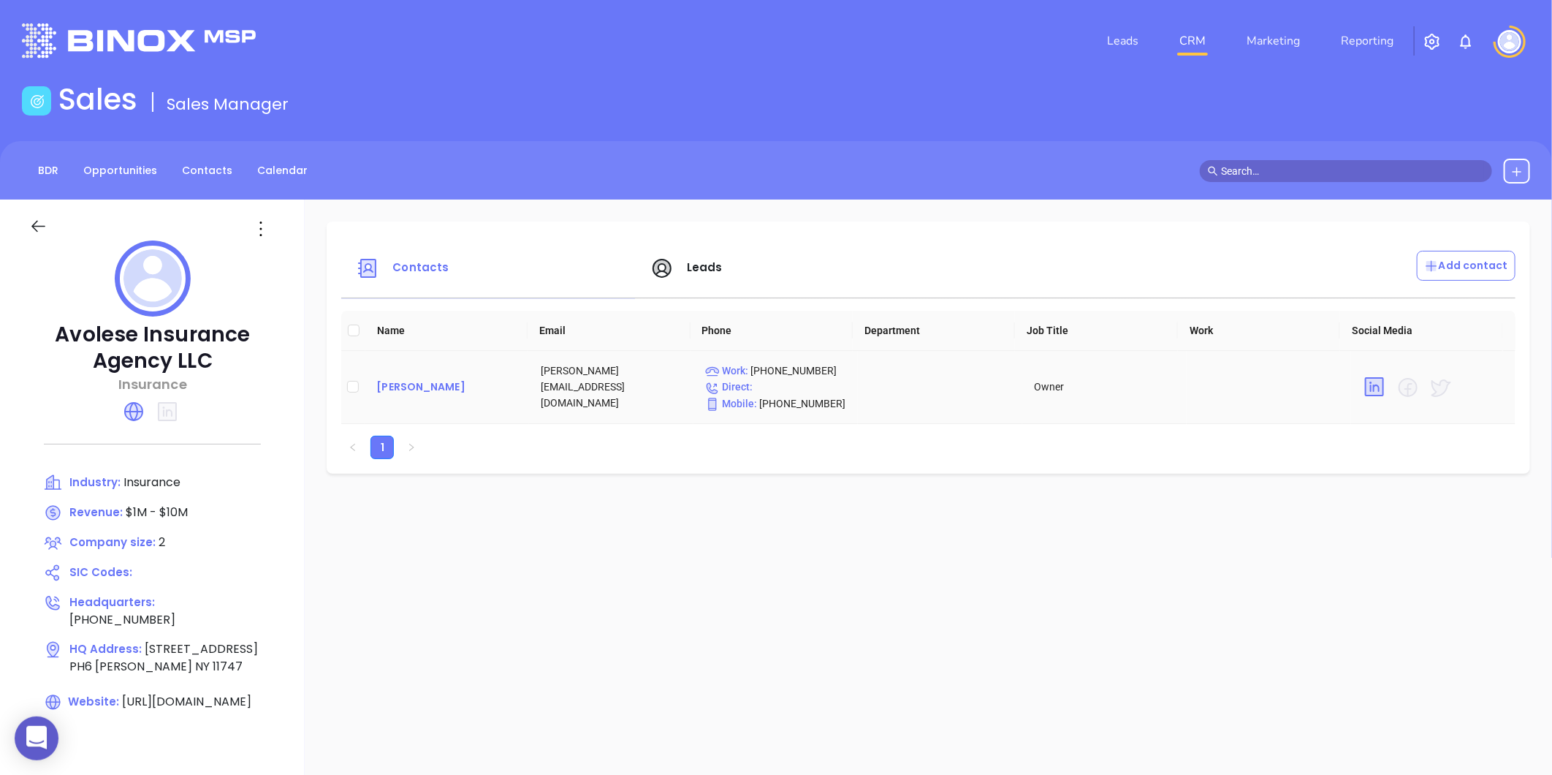
click at [381, 381] on div "[PERSON_NAME]" at bounding box center [446, 387] width 141 height 18
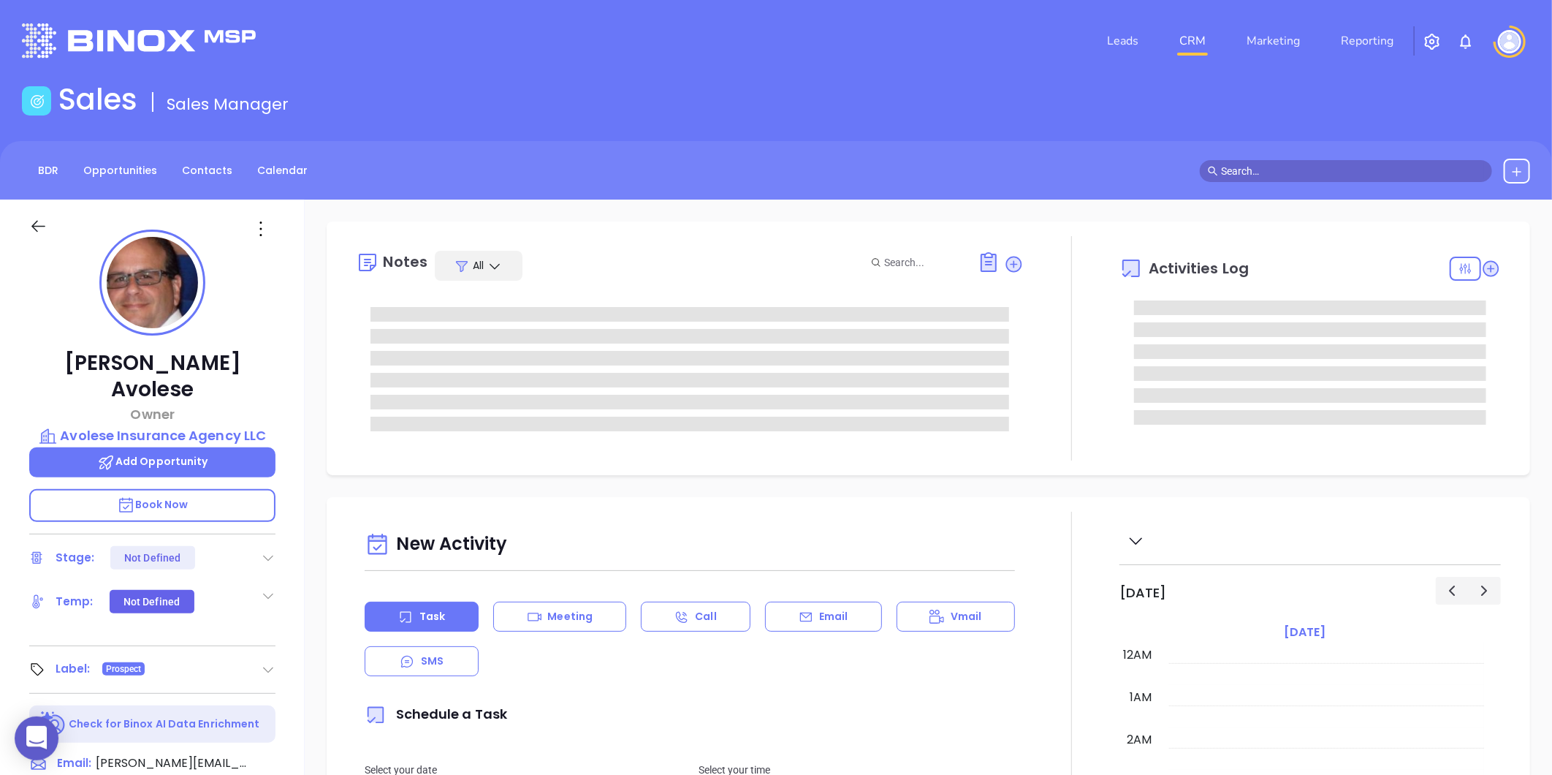
type input "[DATE]"
click at [263, 225] on icon at bounding box center [260, 228] width 23 height 23
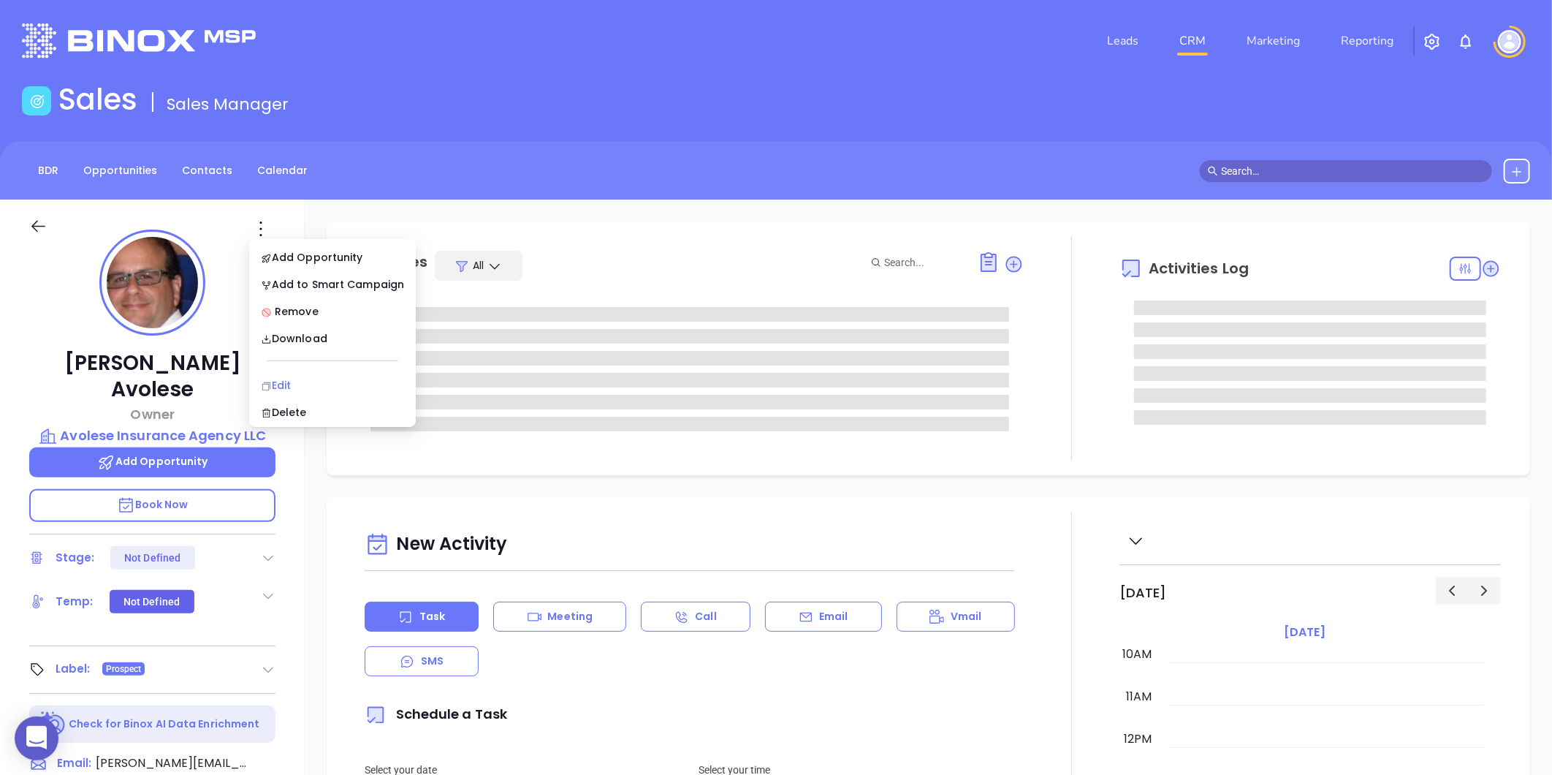
click at [288, 377] on div "Edit" at bounding box center [332, 385] width 143 height 16
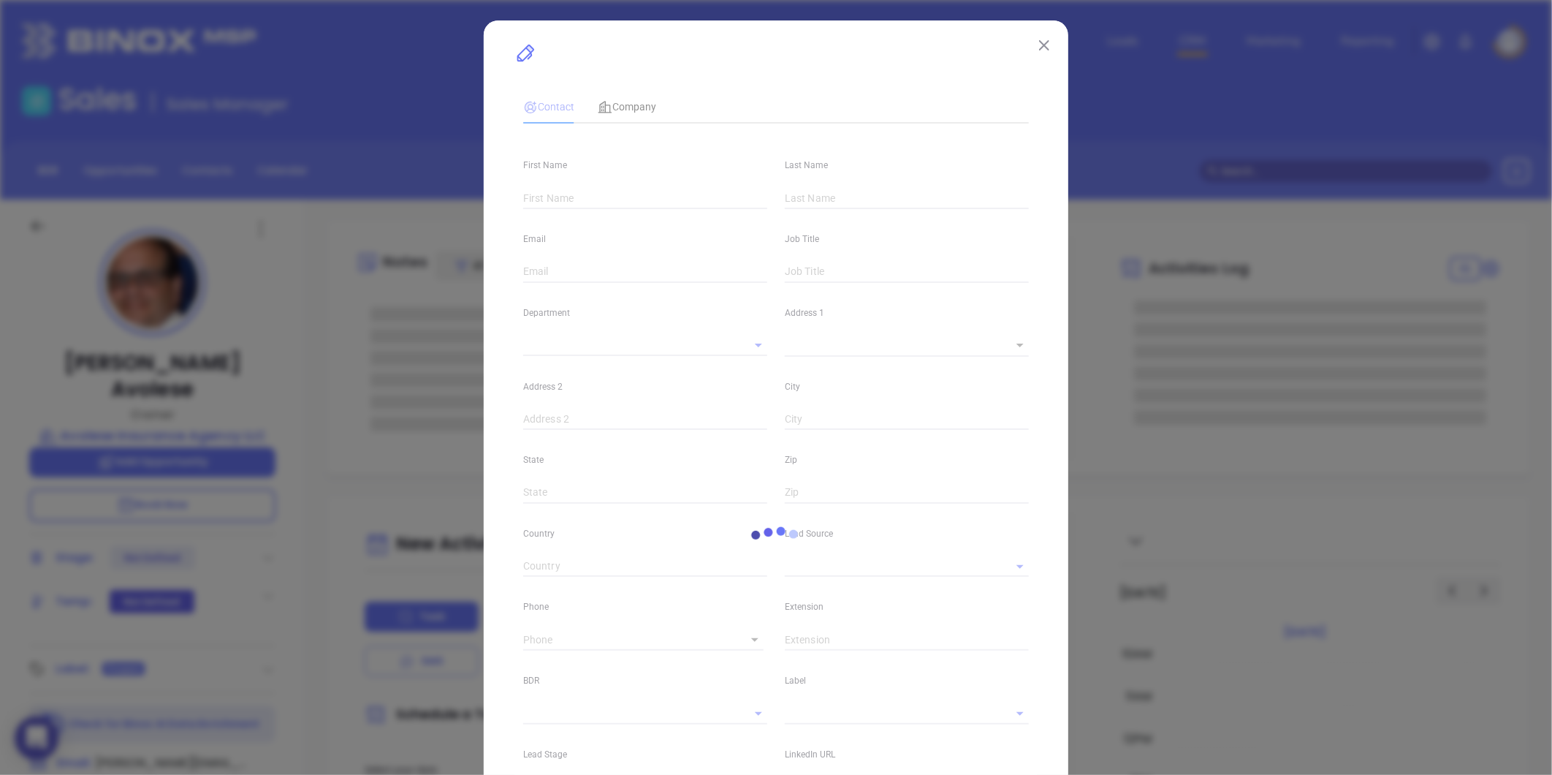
type input "[PERSON_NAME]"
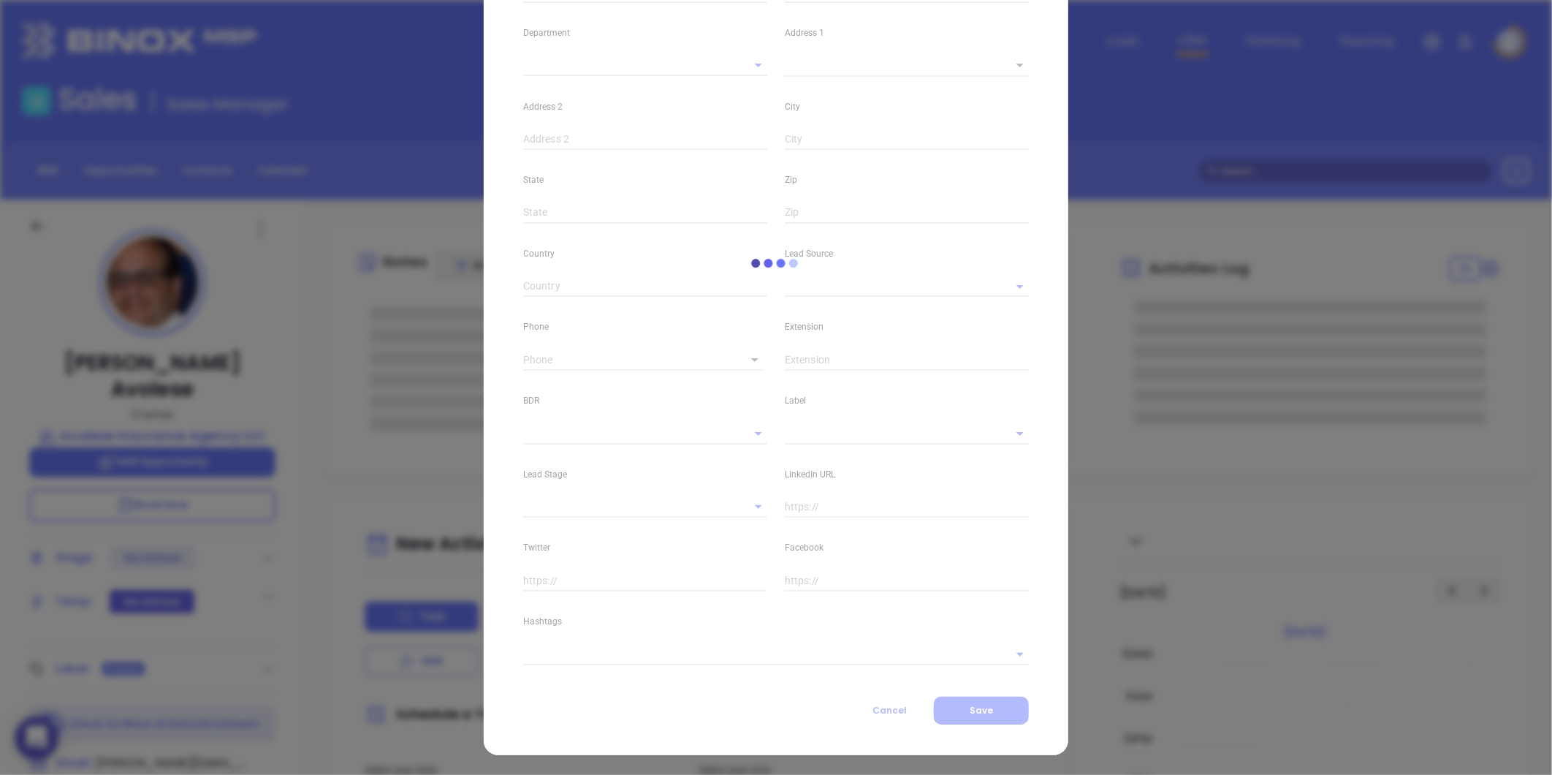
type input "[PERSON_NAME]"
type input "Avolese"
type input "[PERSON_NAME][EMAIL_ADDRESS][DOMAIN_NAME]"
type input "Owner"
type textarea "[STREET_ADDRESS]"
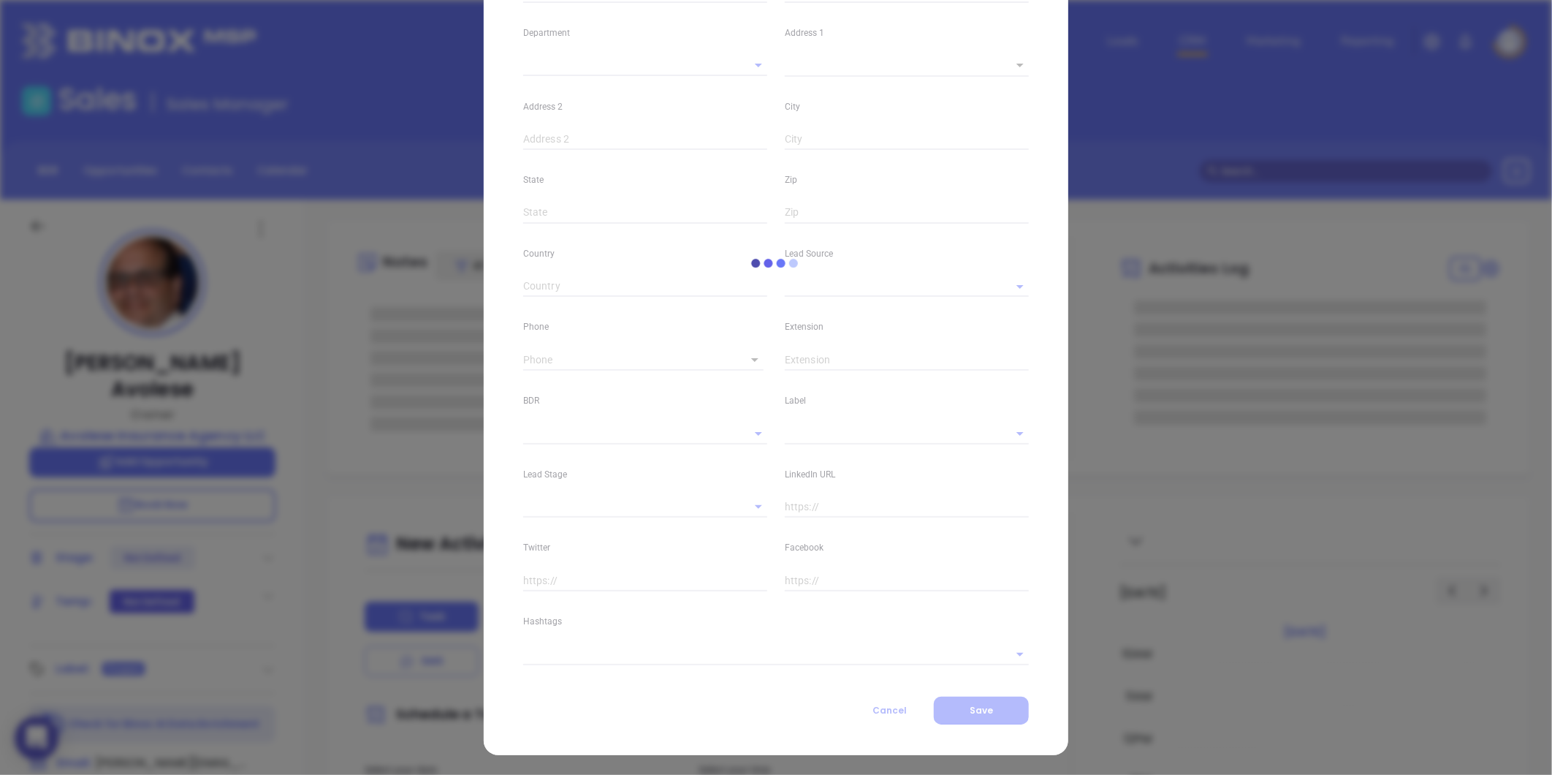
type input "1"
type input "PH6"
type input "[PERSON_NAME]"
type input "NY"
type input "11747"
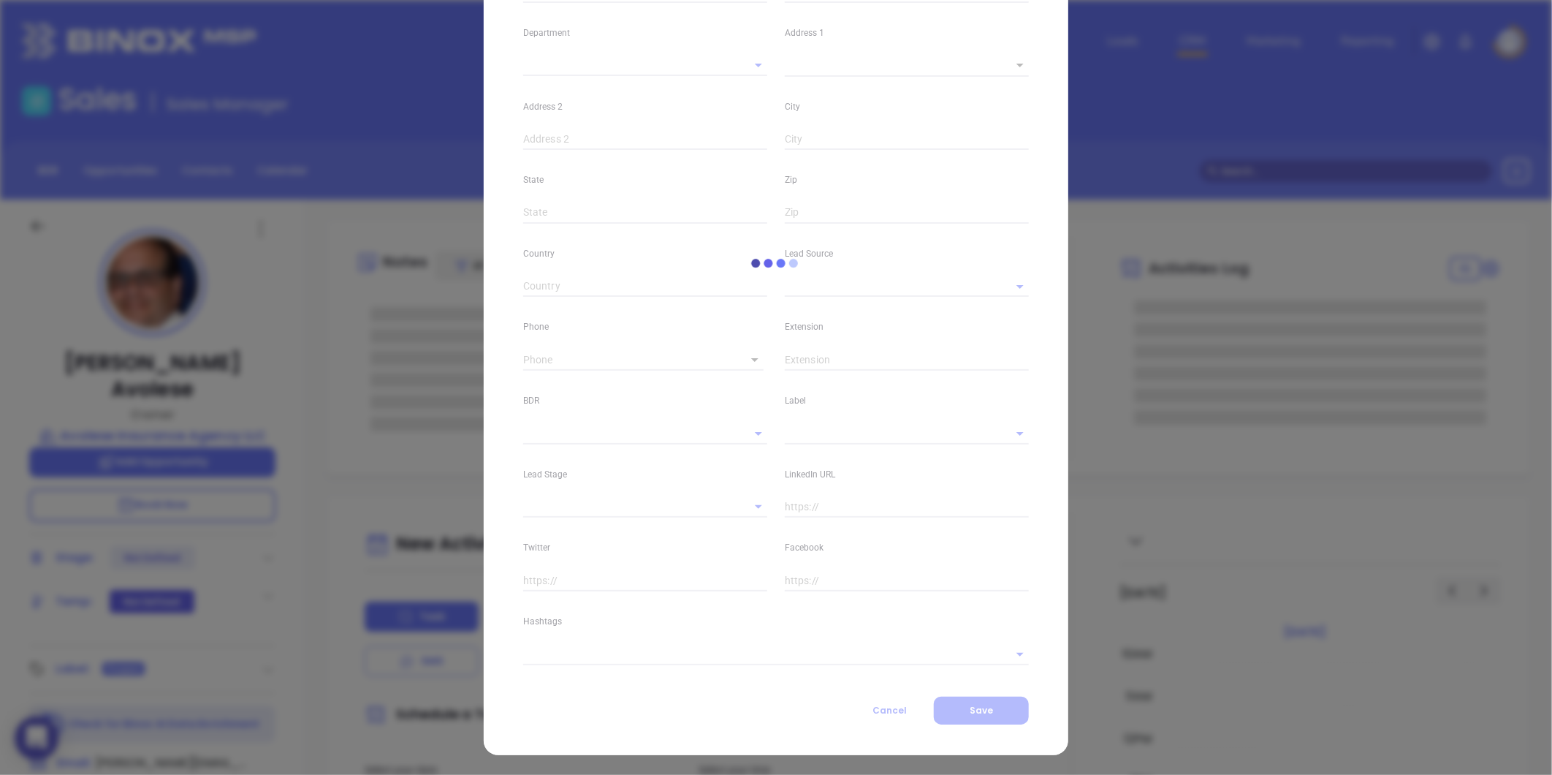
type input "[DOMAIN_NAME][URL][PERSON_NAME]"
type input "Marketing"
type input "Website Reveal"
type input "[PERSON_NAME]"
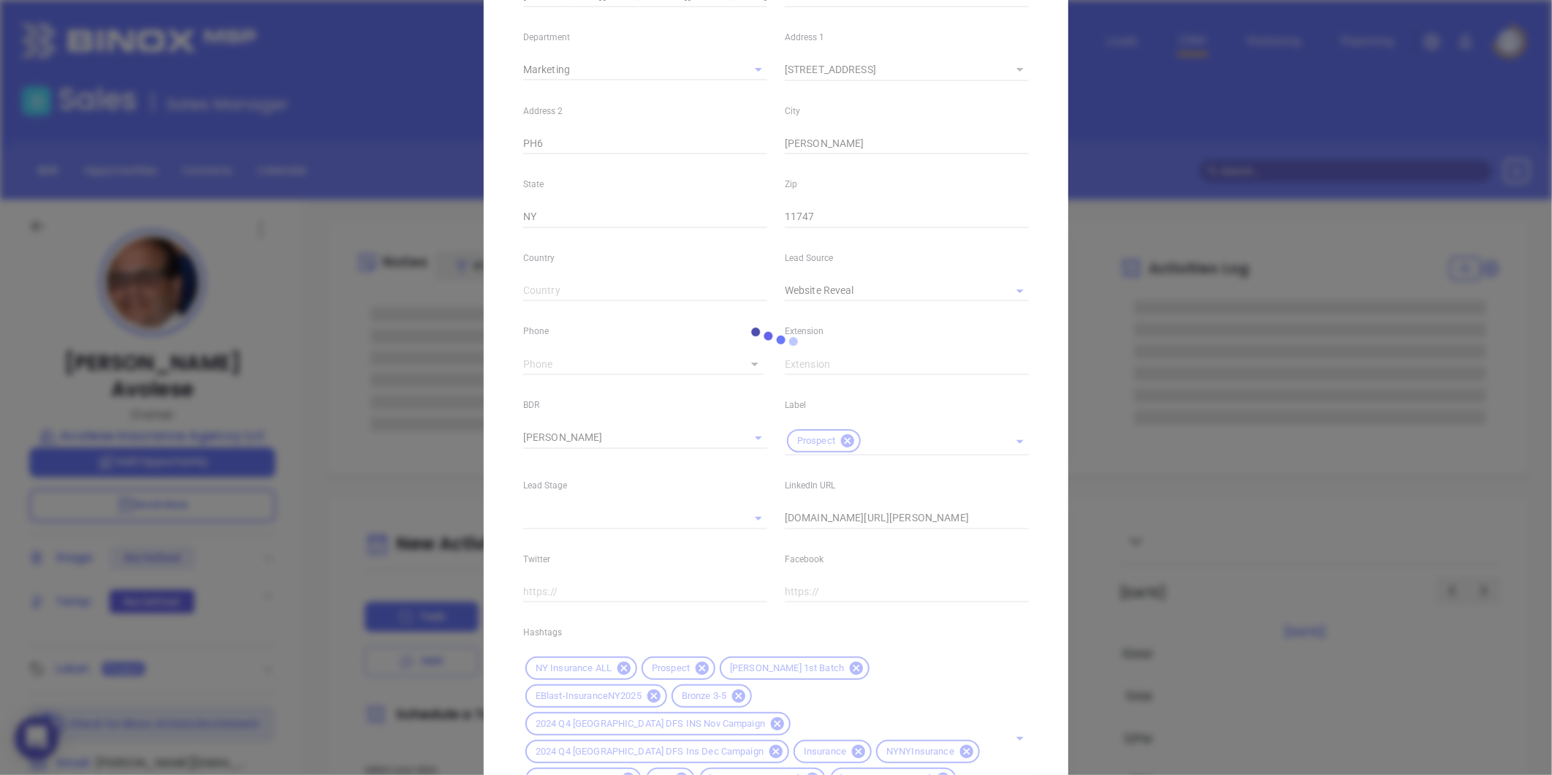
scroll to position [284, 0]
type input "[PHONE_NUMBER]"
type input "1"
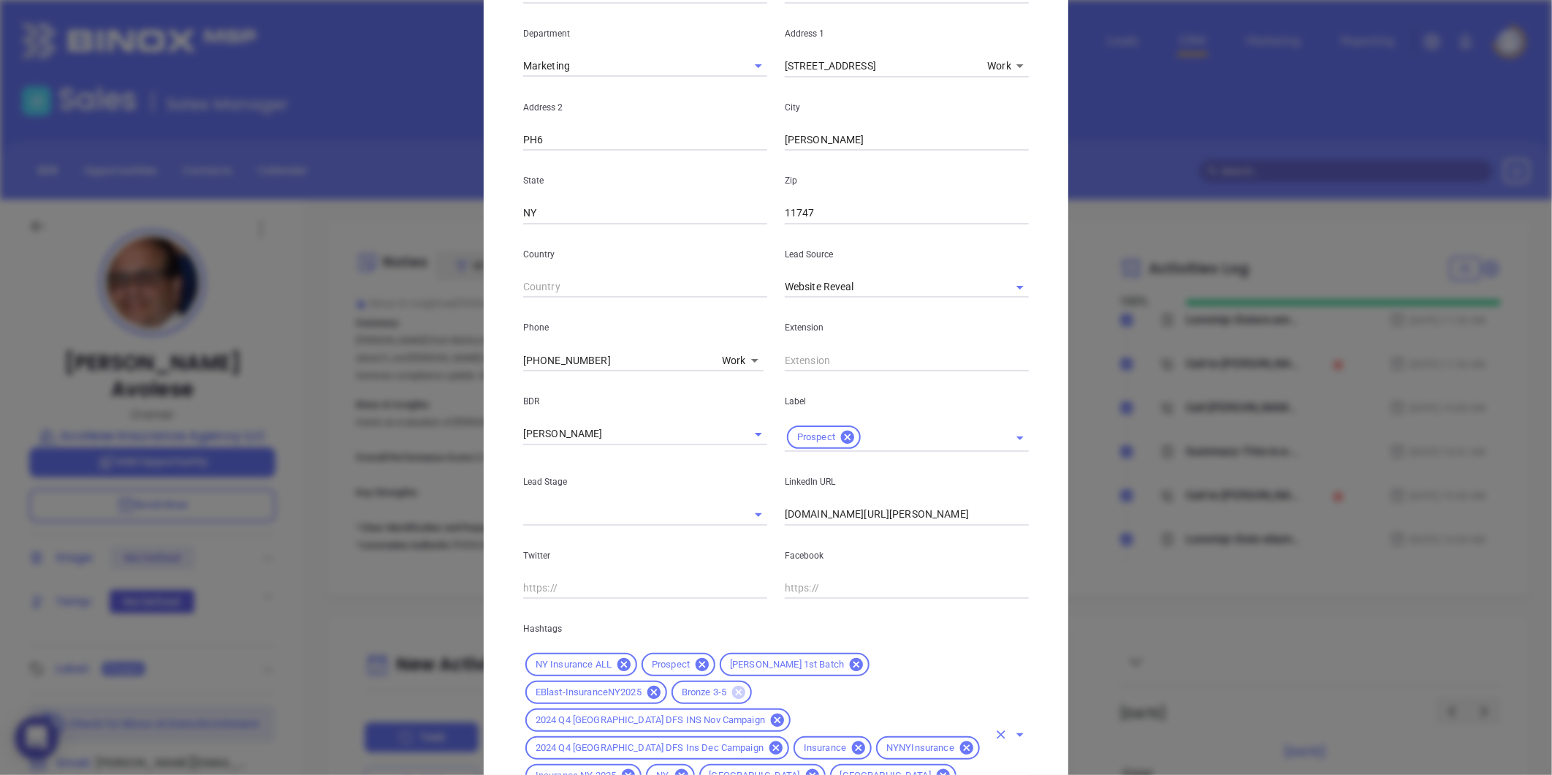
click at [732, 695] on icon at bounding box center [738, 691] width 13 height 13
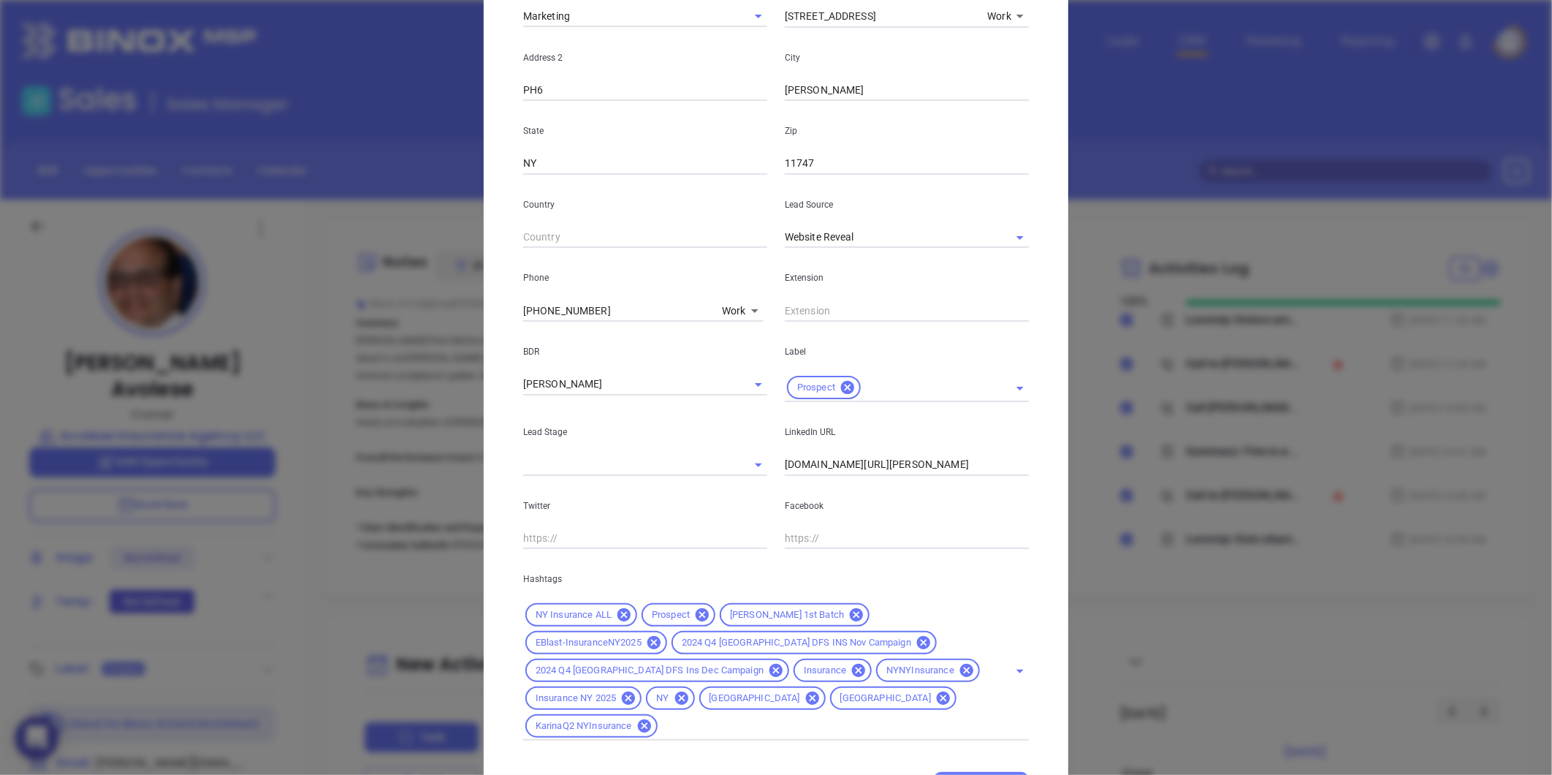
scroll to position [381, 0]
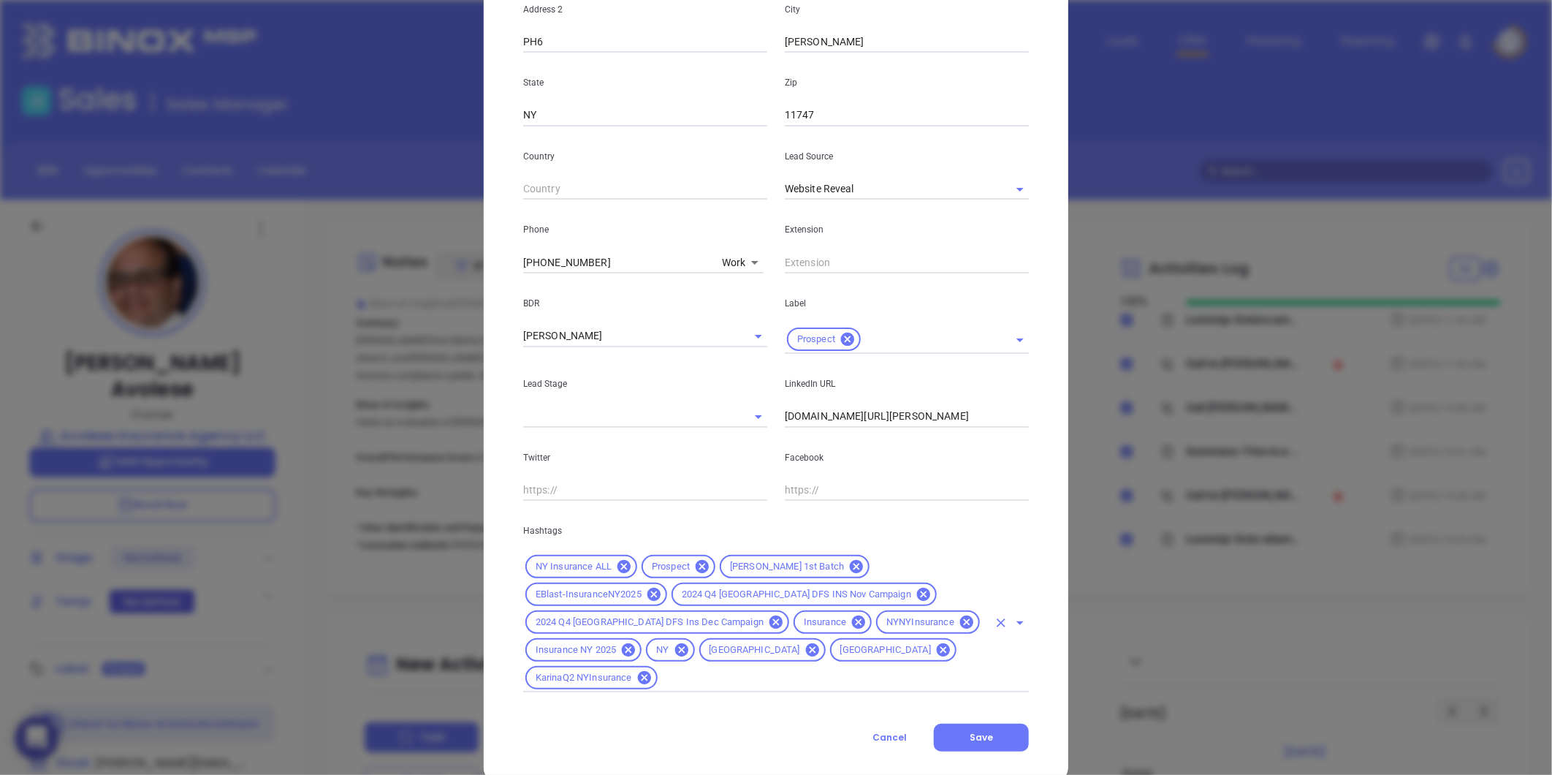
click at [791, 669] on input "text" at bounding box center [824, 678] width 328 height 18
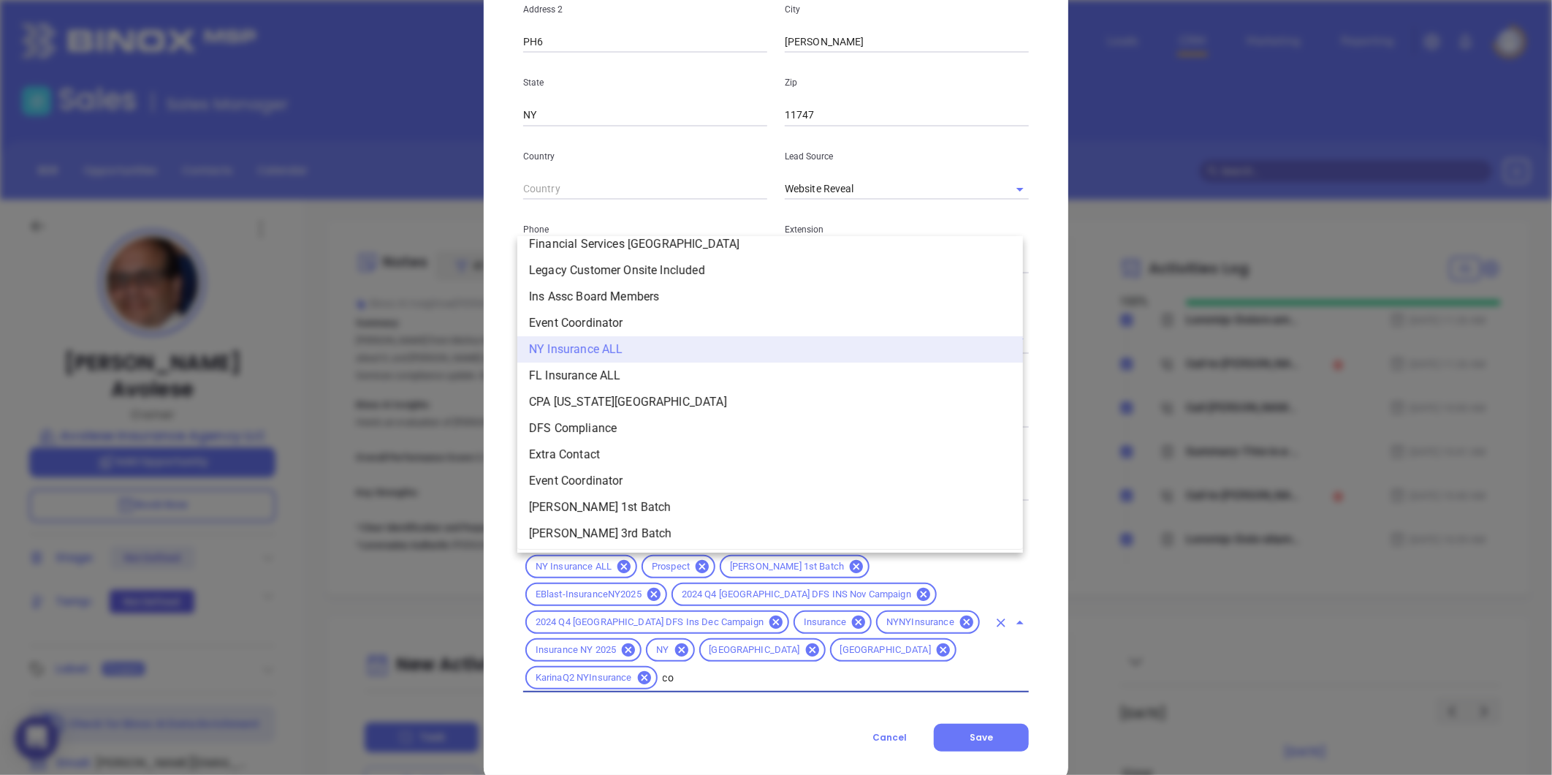
scroll to position [0, 0]
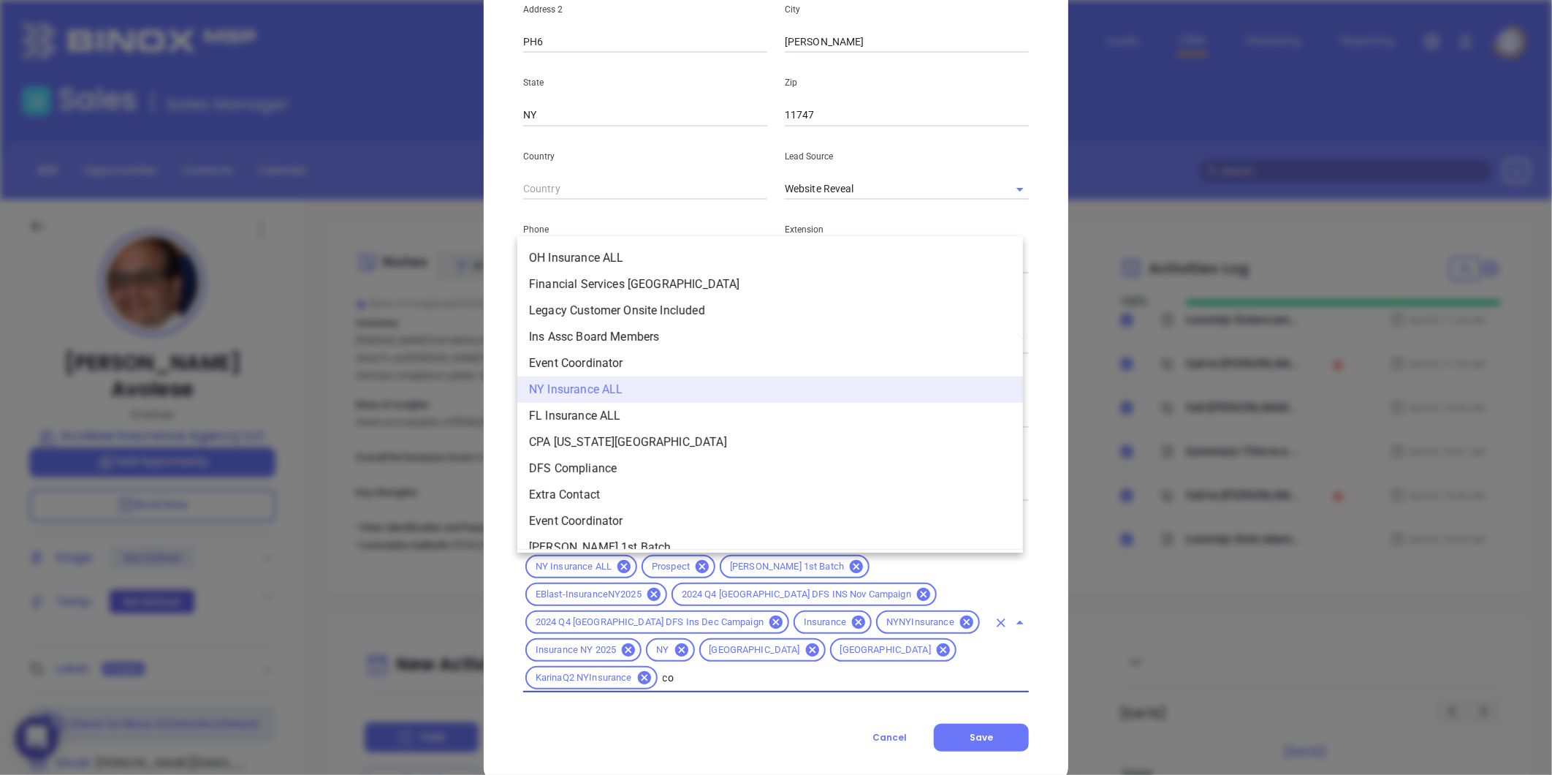
type input "cop"
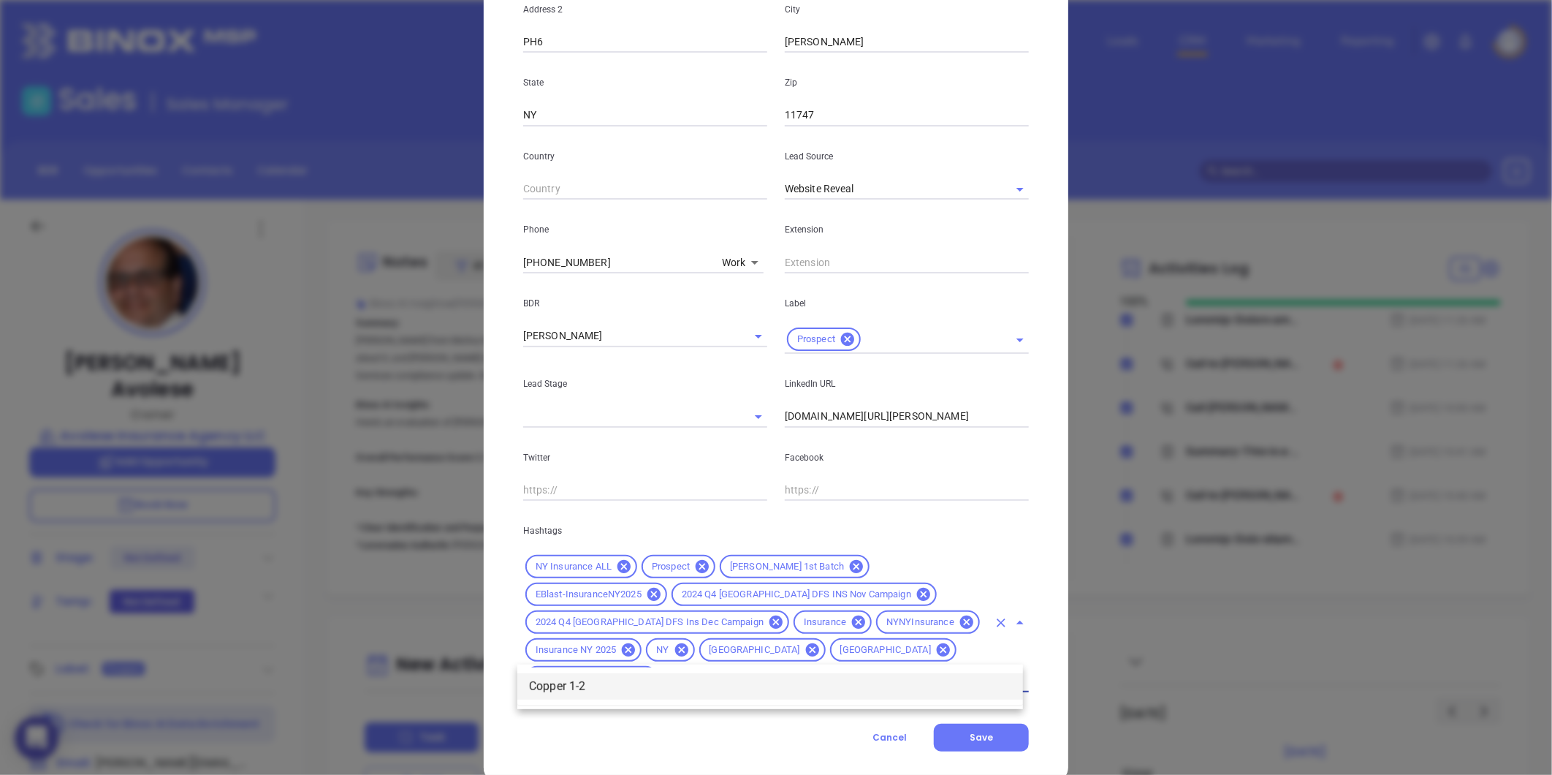
click at [806, 699] on li "Copper 1-2" at bounding box center [770, 686] width 506 height 26
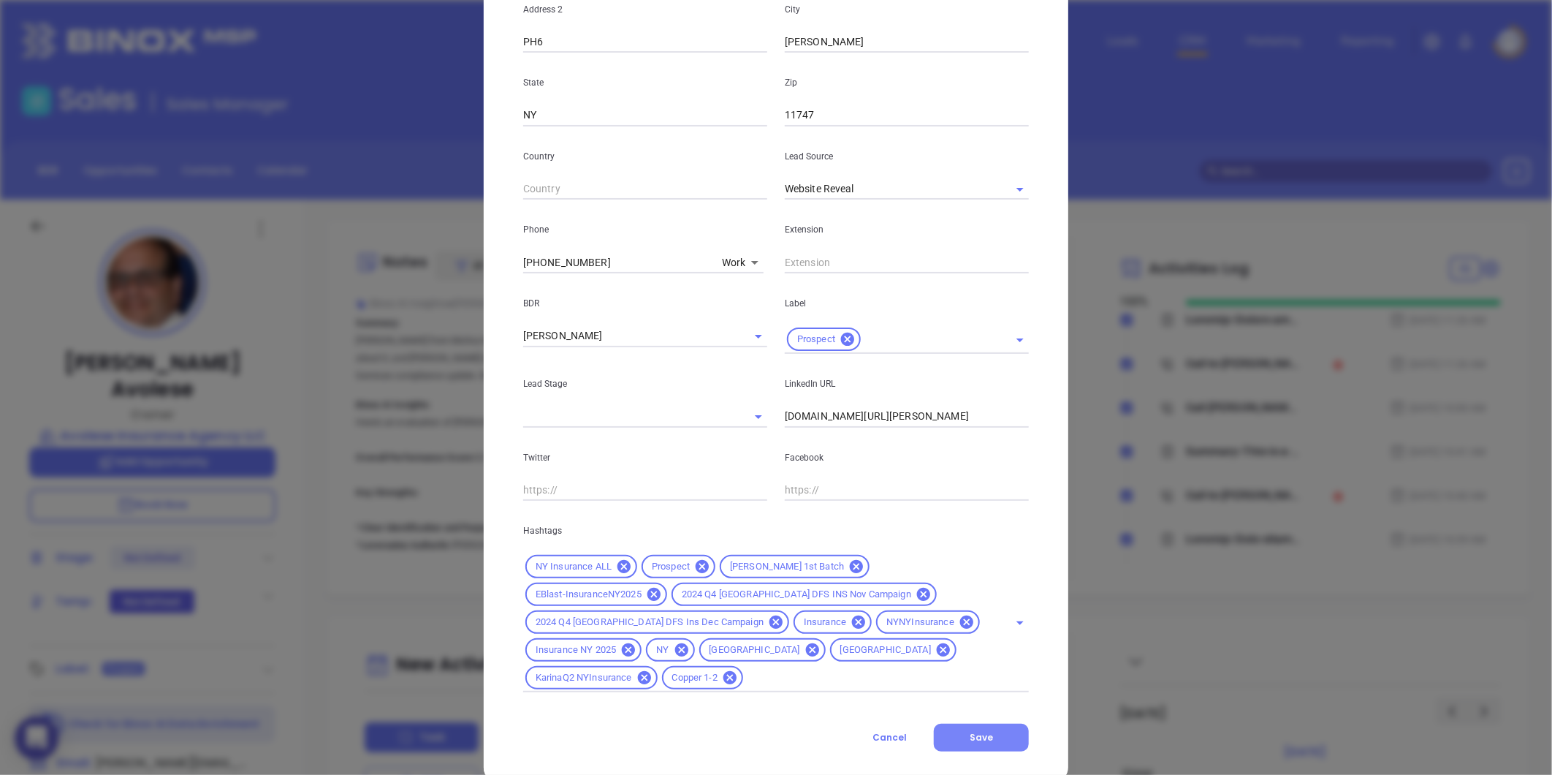
click at [968, 723] on button "Save" at bounding box center [981, 737] width 95 height 28
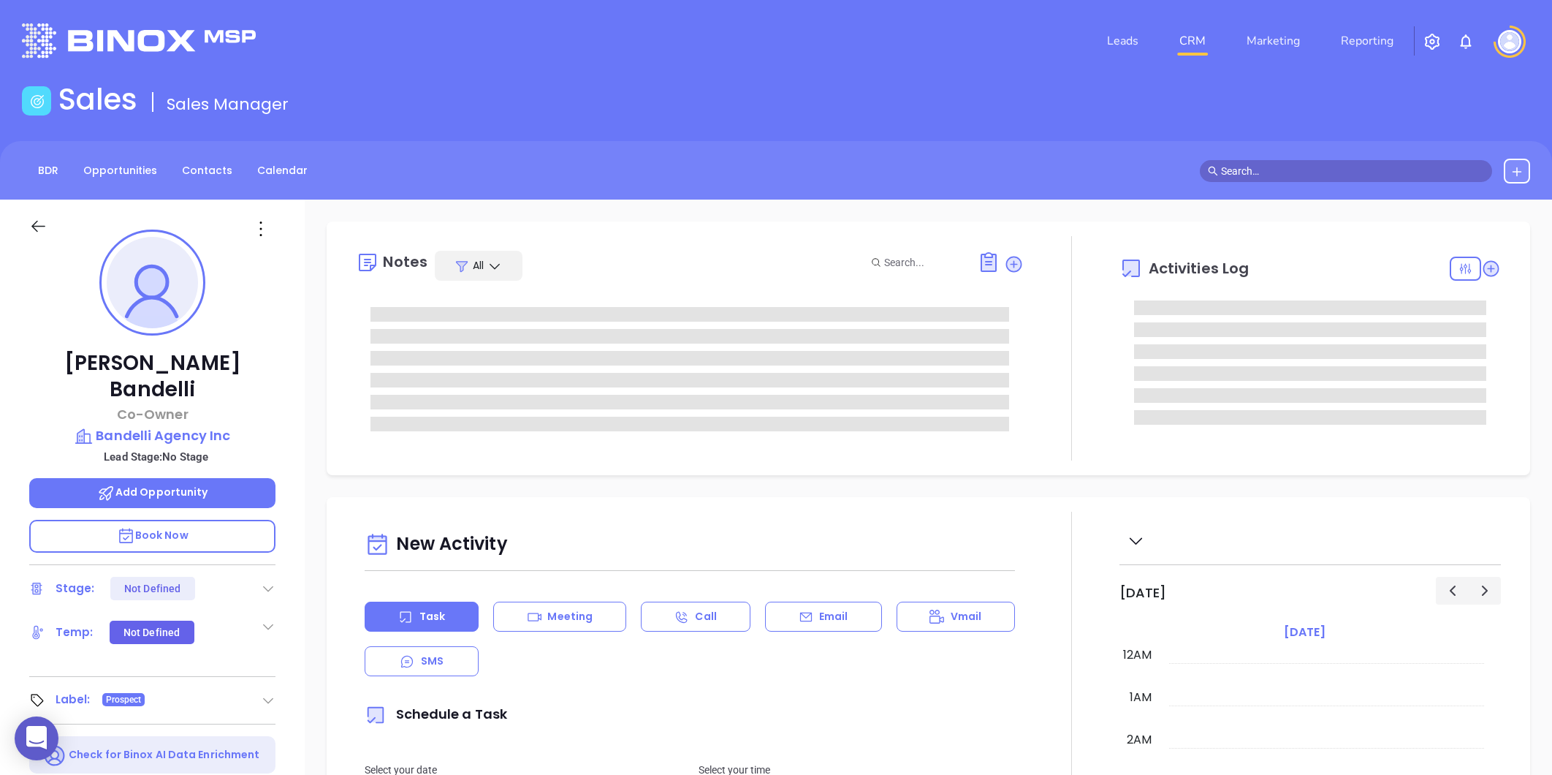
type input "[PERSON_NAME]"
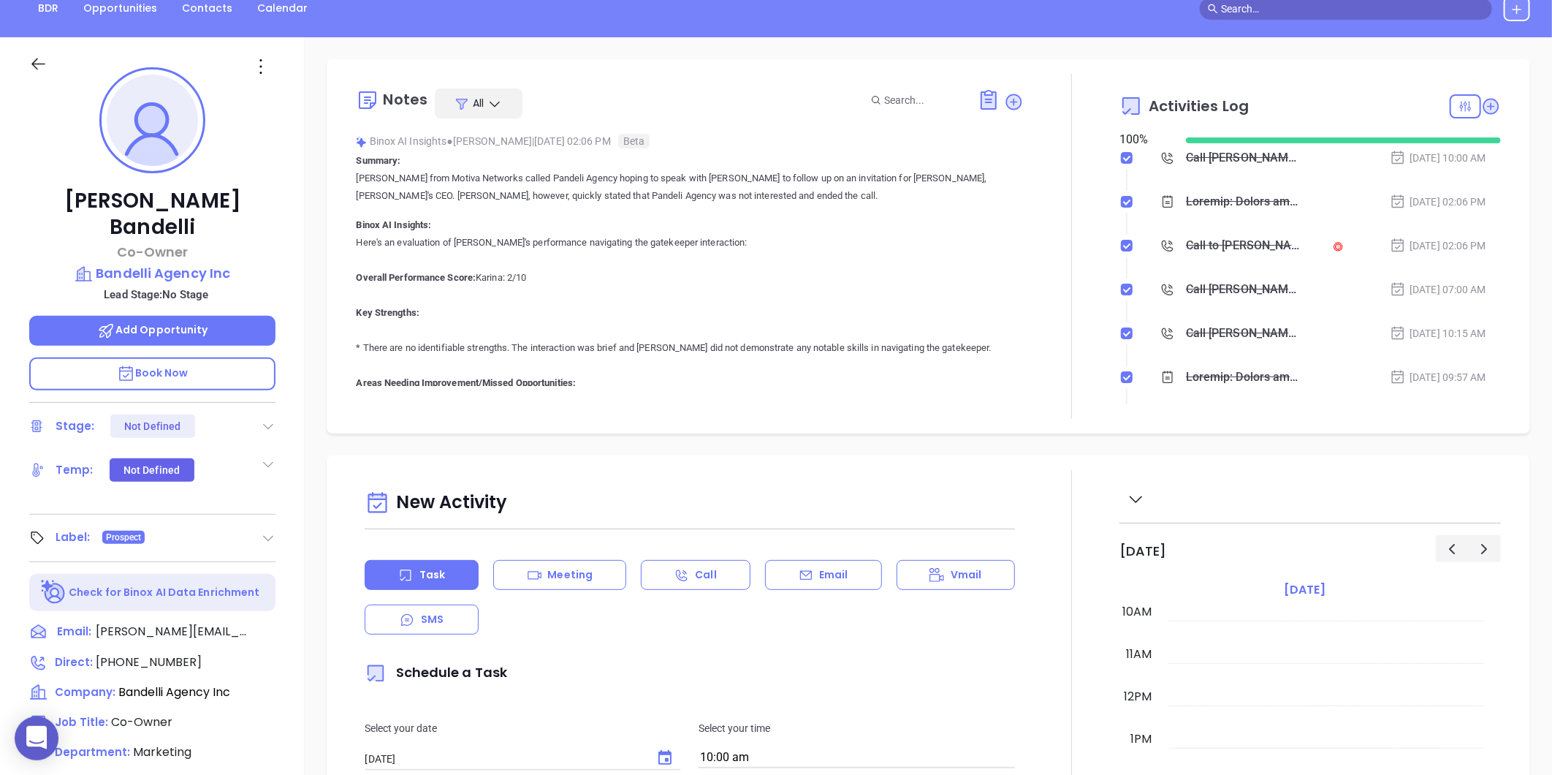
scroll to position [448, 0]
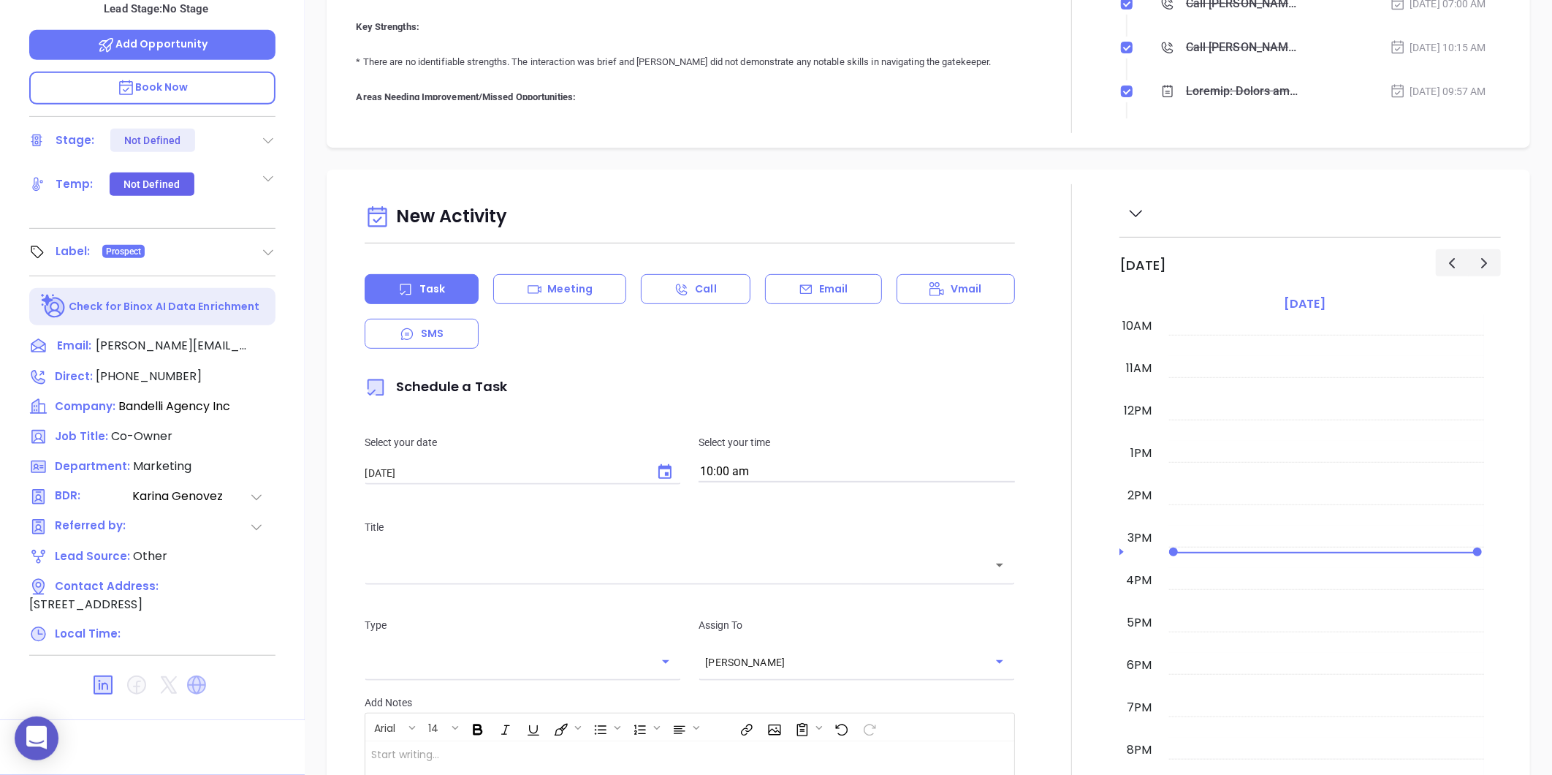
click at [199, 675] on icon at bounding box center [196, 684] width 19 height 19
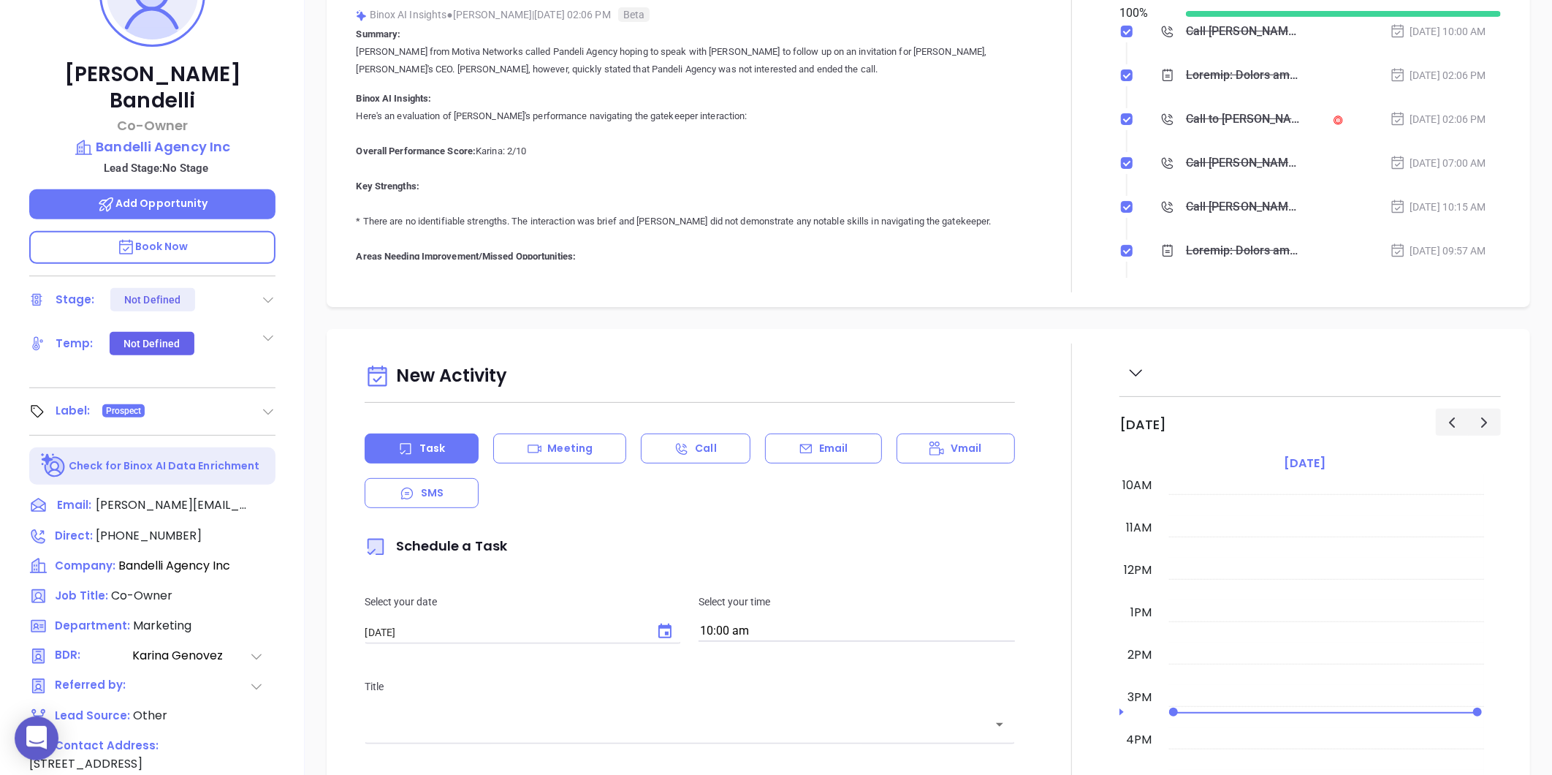
scroll to position [123, 0]
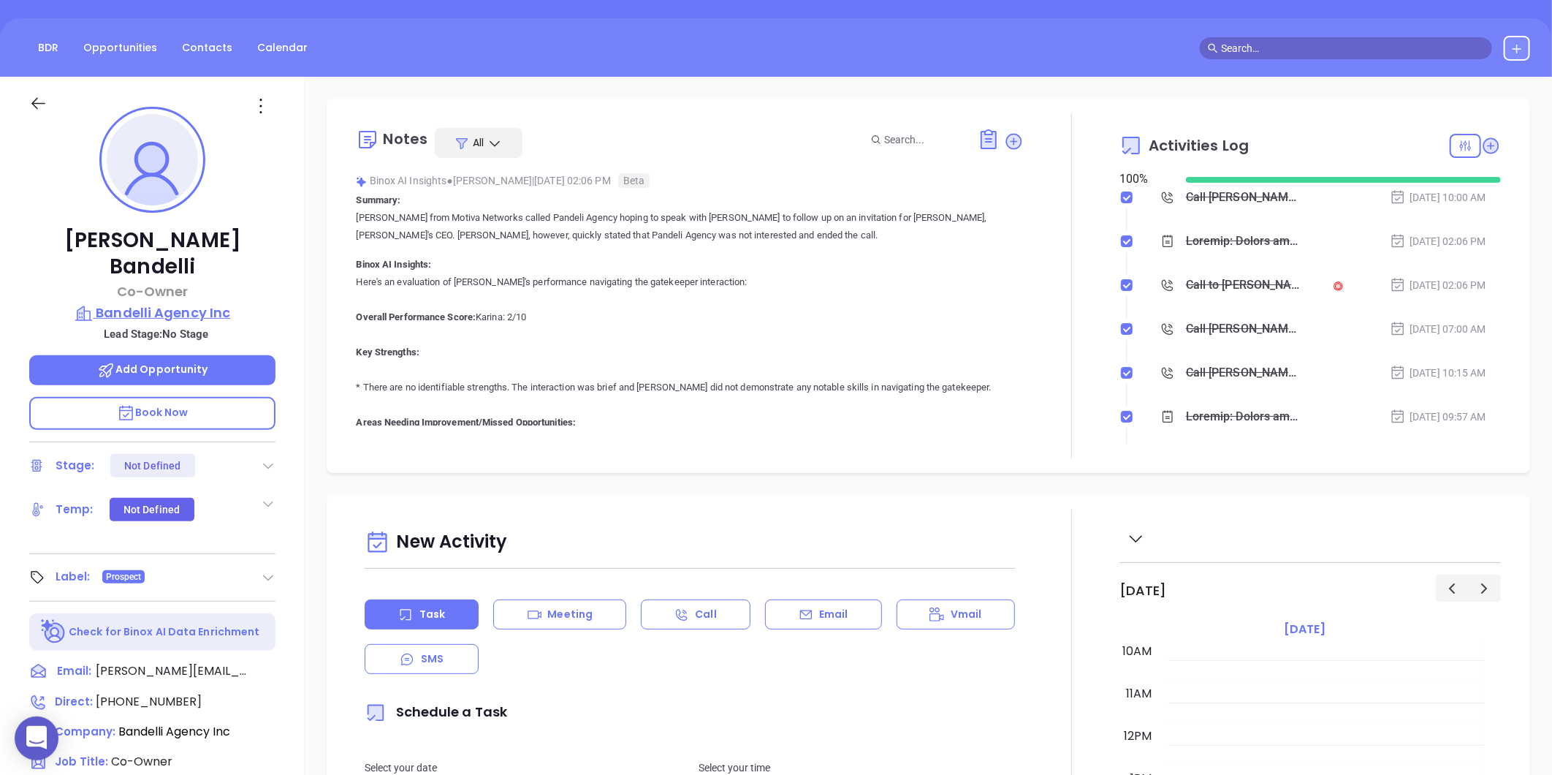
click at [153, 303] on p "Bandelli Agency Inc" at bounding box center [152, 313] width 246 height 20
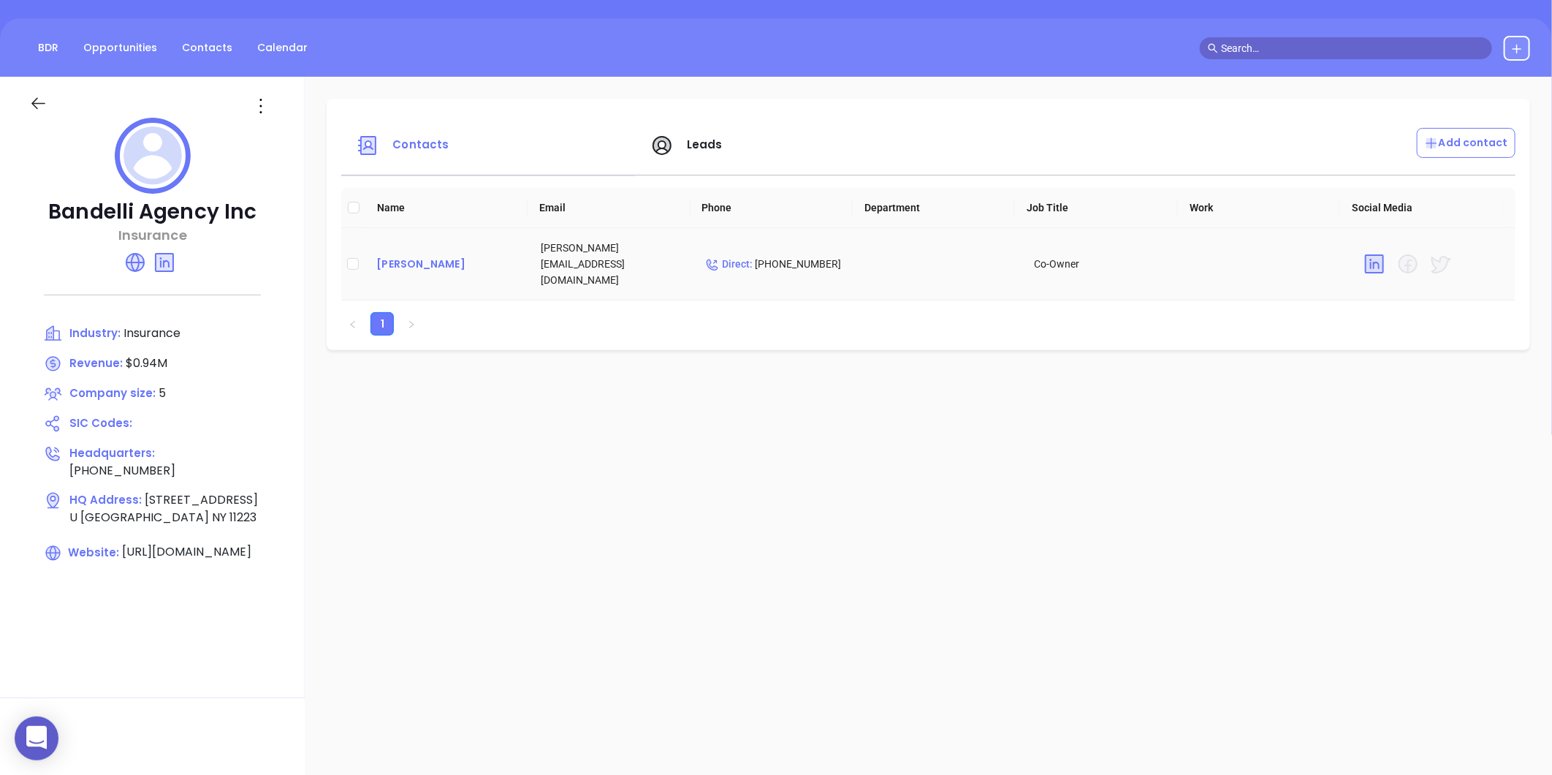
click at [414, 264] on div "Andrea Bandelli" at bounding box center [446, 264] width 141 height 18
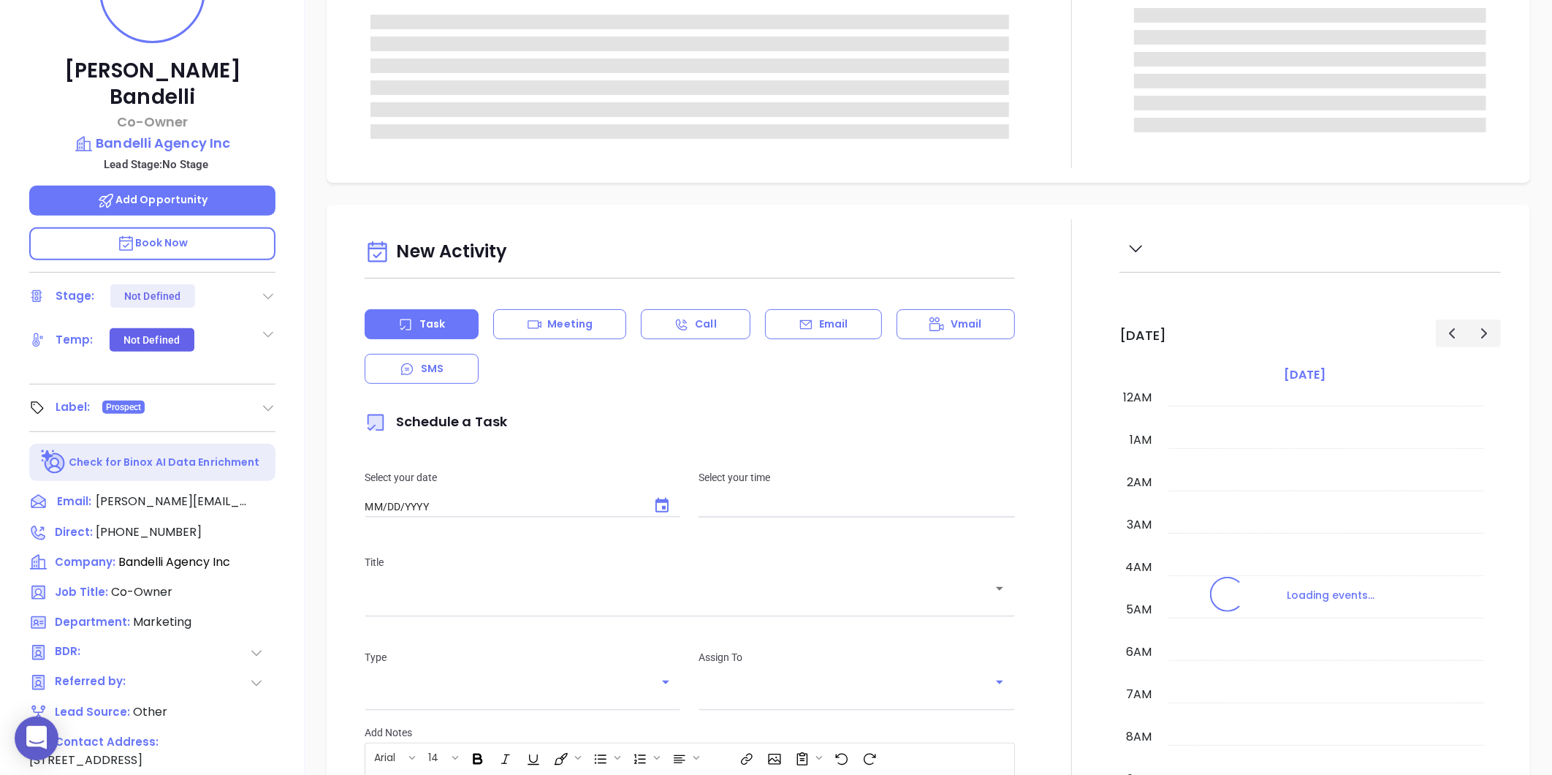
type input "10:00 am"
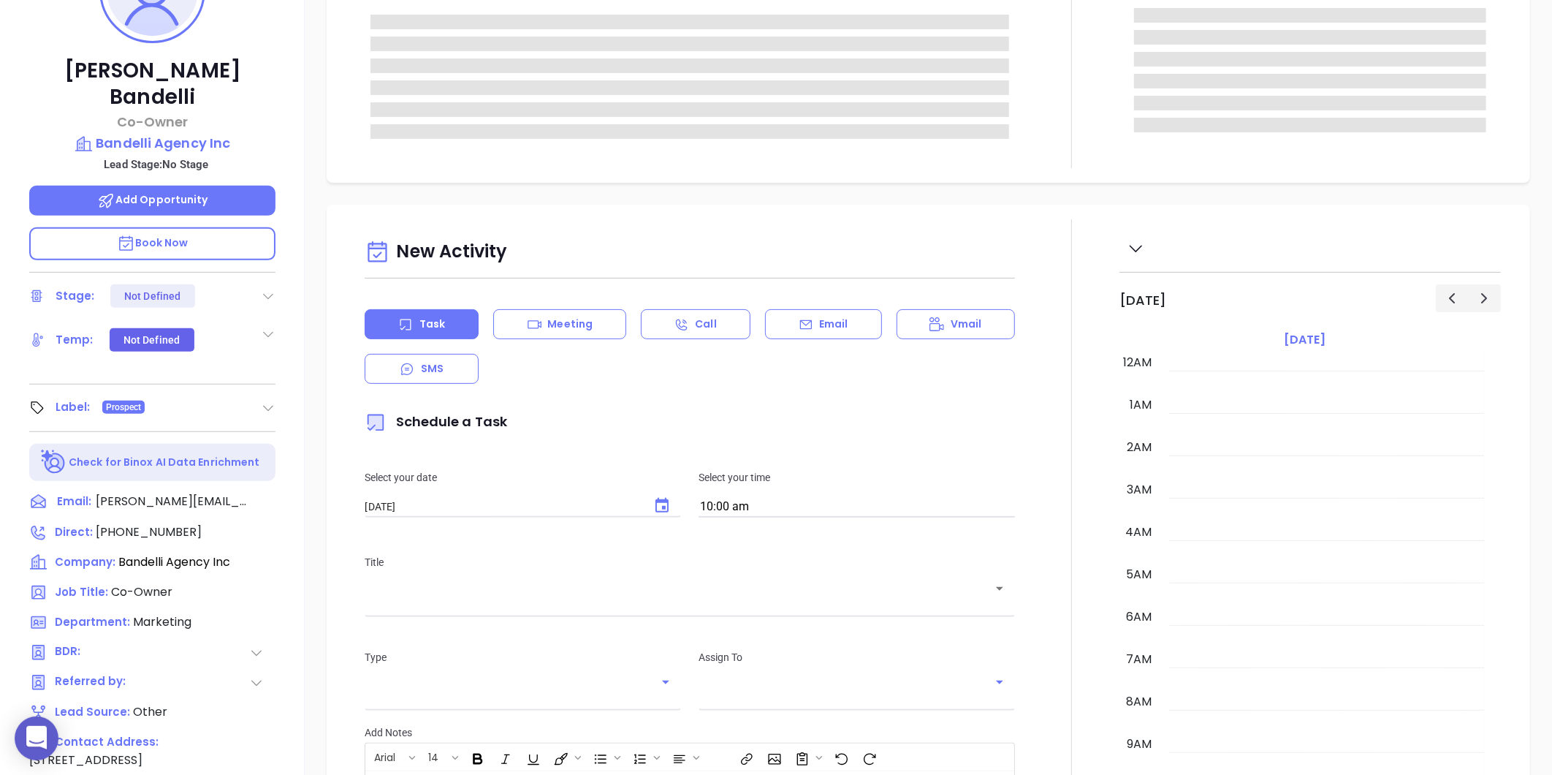
type input "[DATE]"
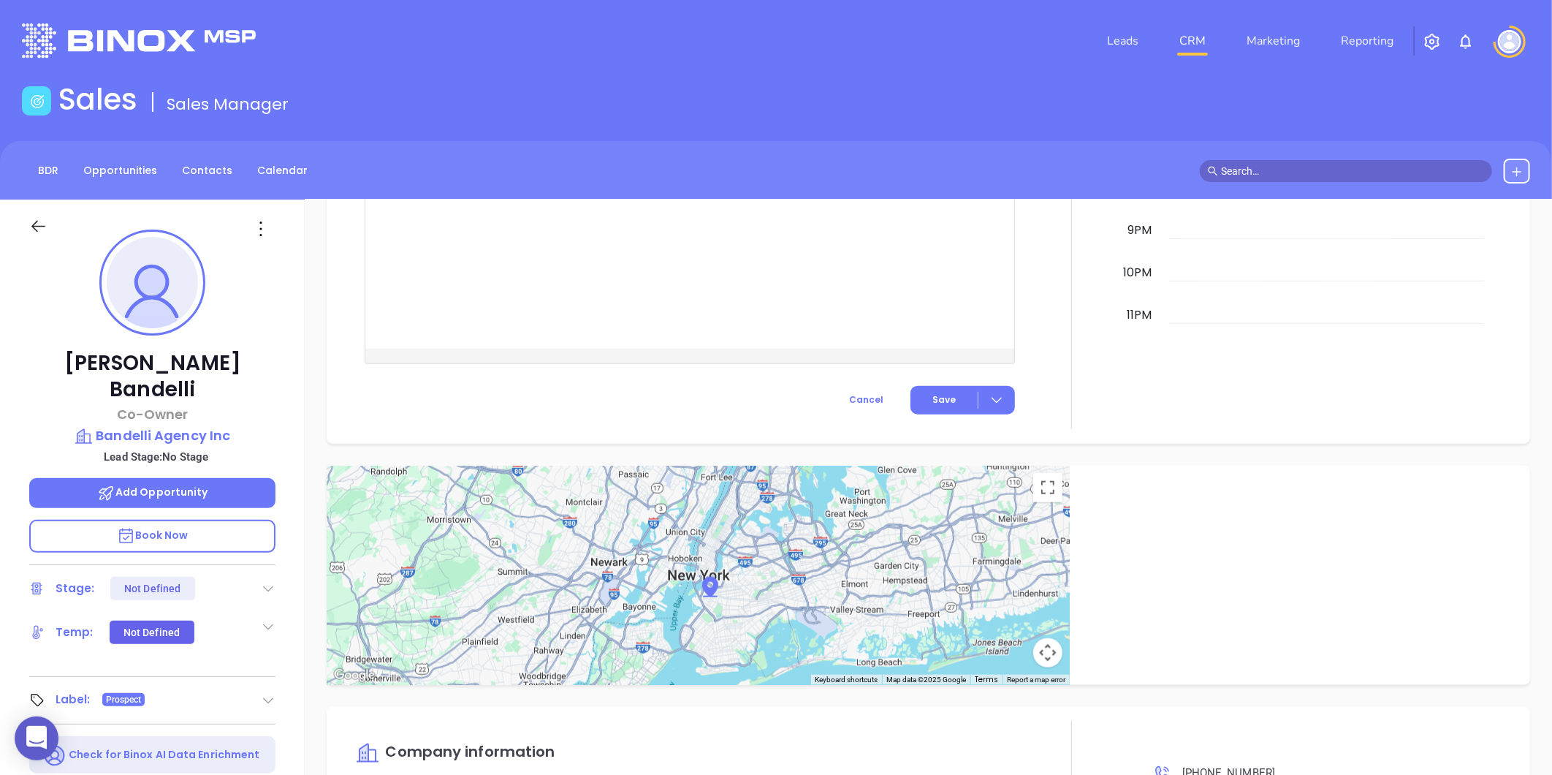
type input "[PERSON_NAME]"
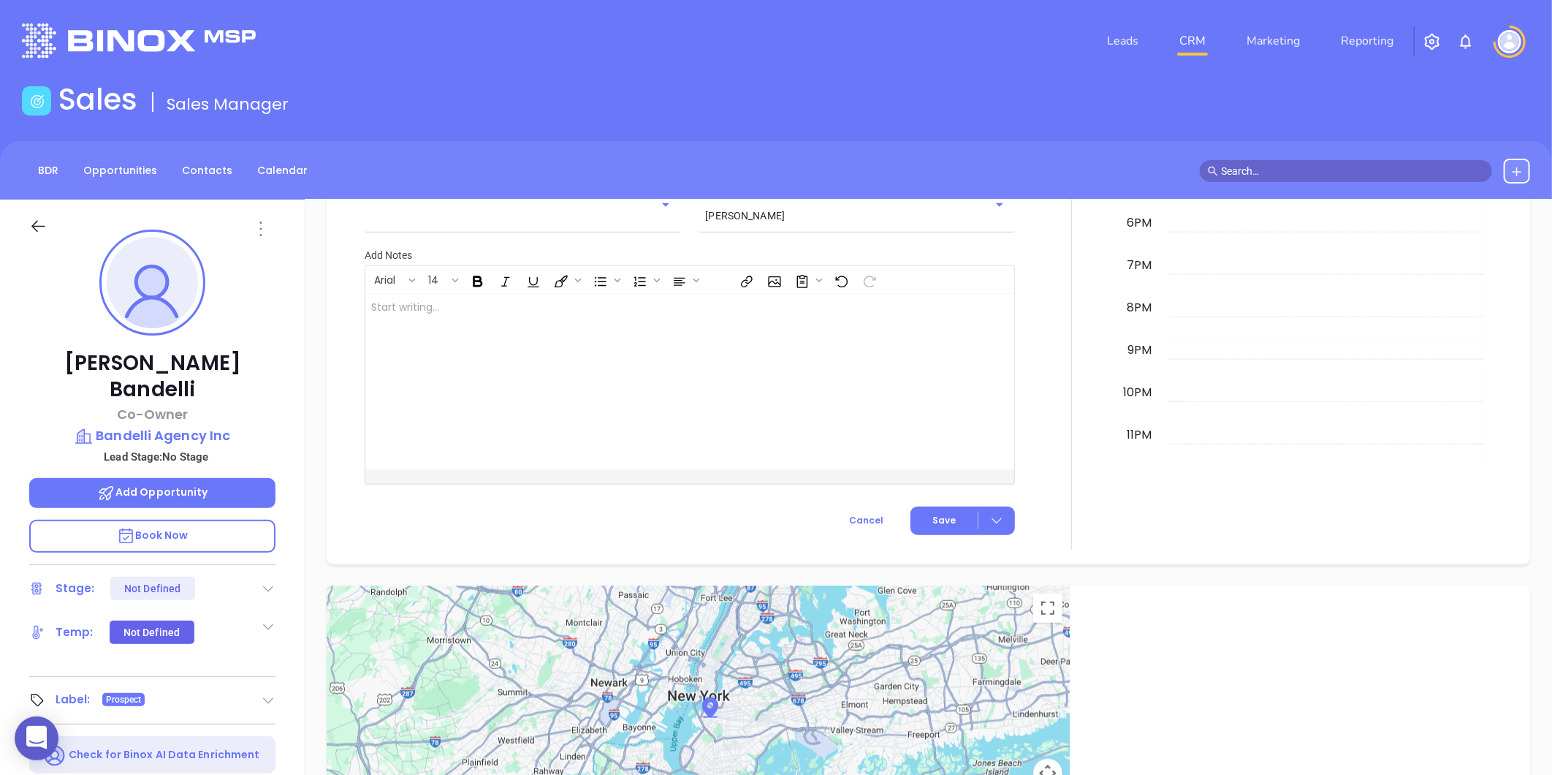
click at [260, 235] on icon at bounding box center [261, 228] width 2 height 15
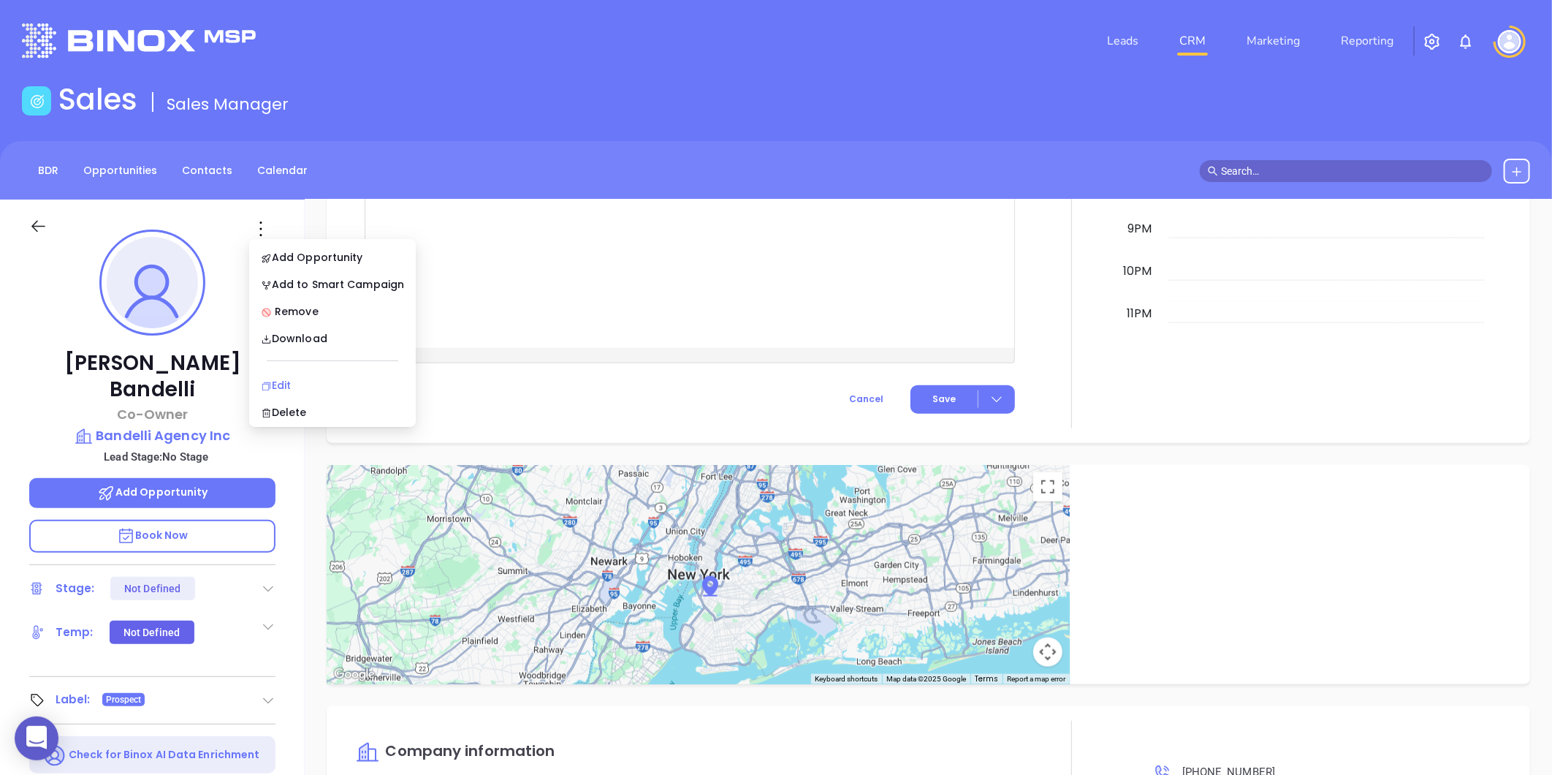
click at [273, 384] on div "Edit" at bounding box center [332, 385] width 143 height 16
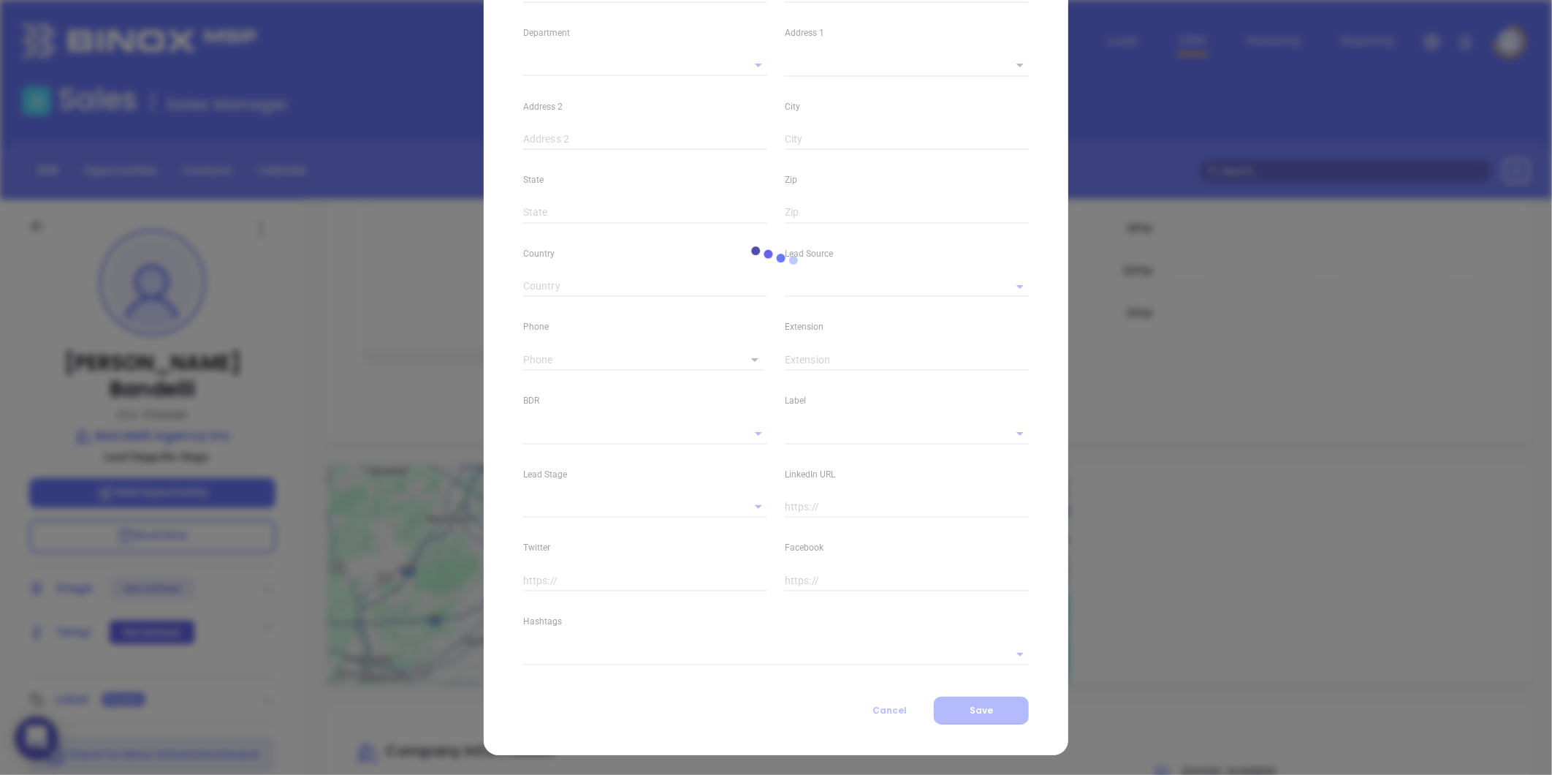
type input "Andrea"
type input "Bandelli"
type input "andrea@bandelliagency.com"
type input "Co-Owner"
type textarea "339 Avenue"
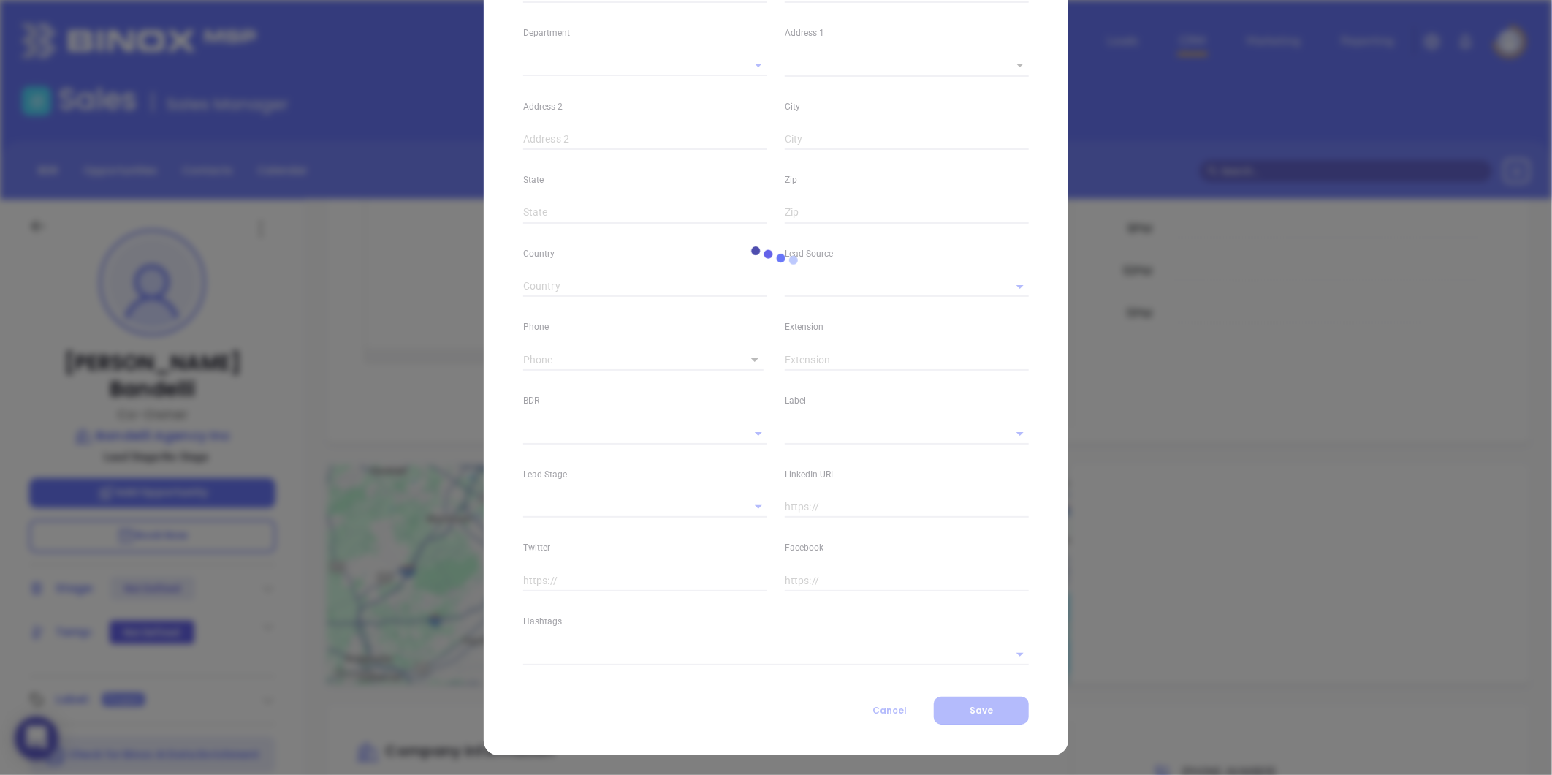
type input "1"
type input "U Brooklyn"
type input "NY"
type input "11223"
type input "www.linkedin.com/in/andreabandelli"
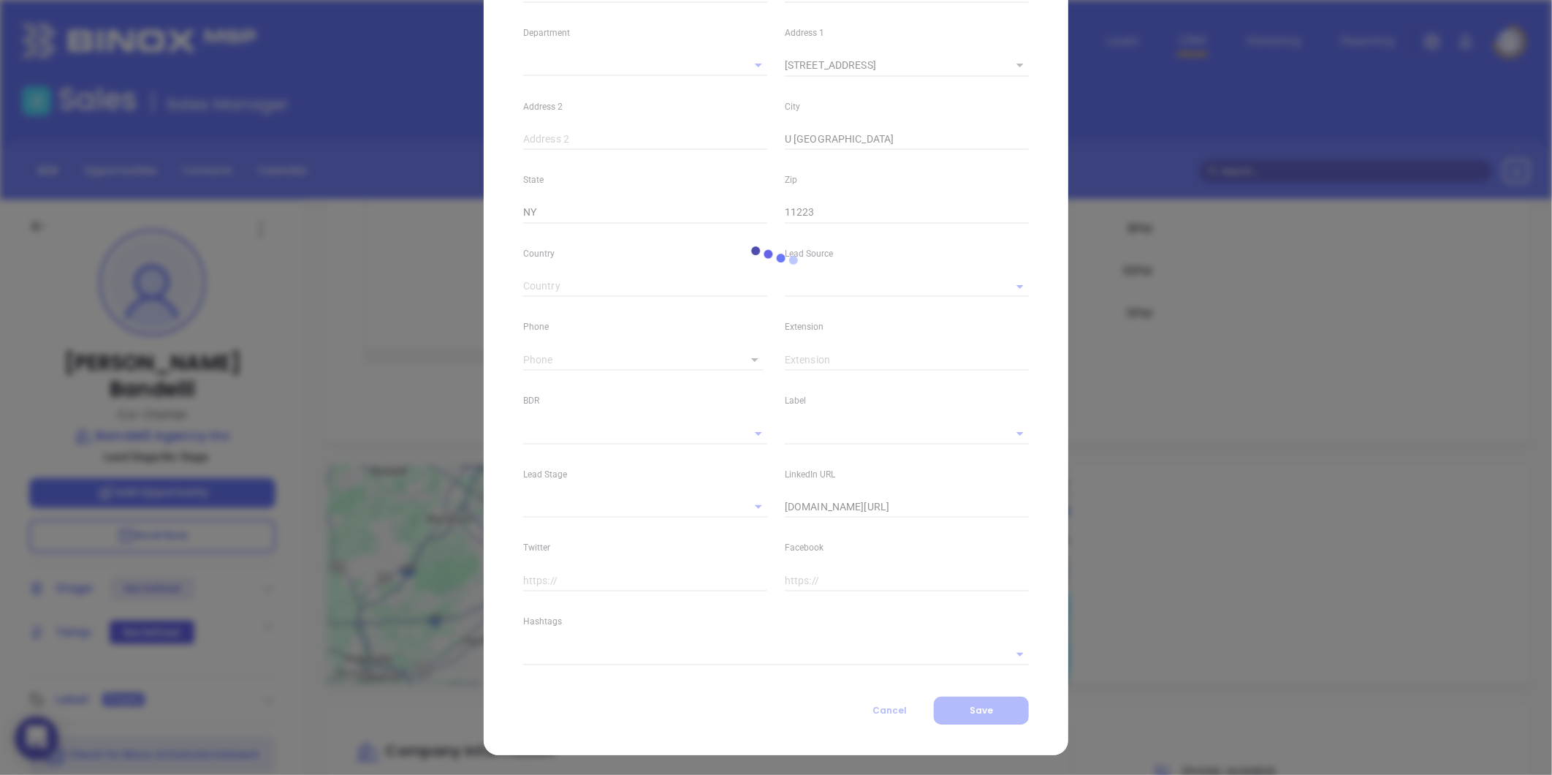
type input "Marketing"
type input "Other"
type input "[PERSON_NAME]"
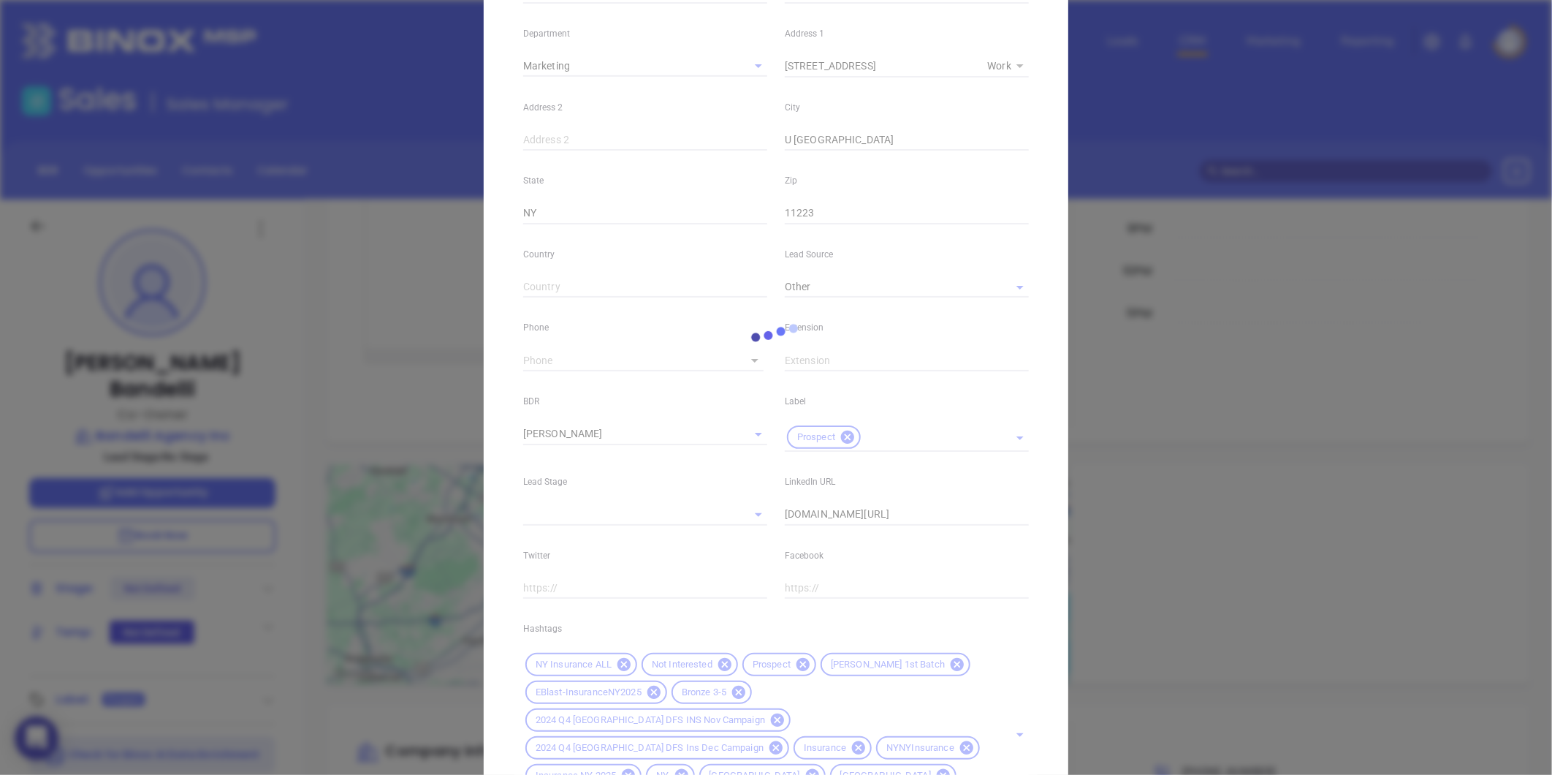
type input "1"
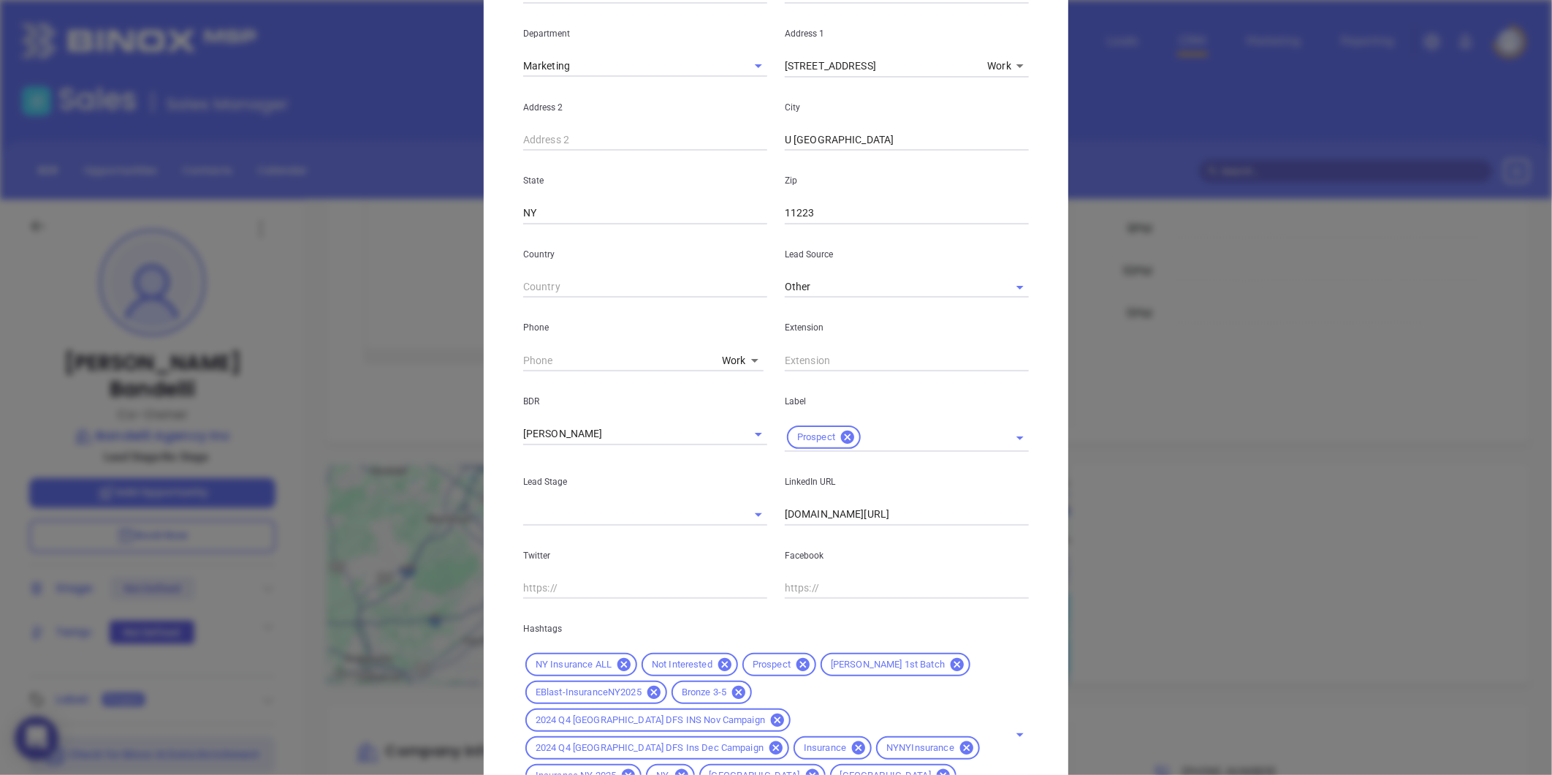
click at [732, 692] on icon at bounding box center [738, 691] width 13 height 13
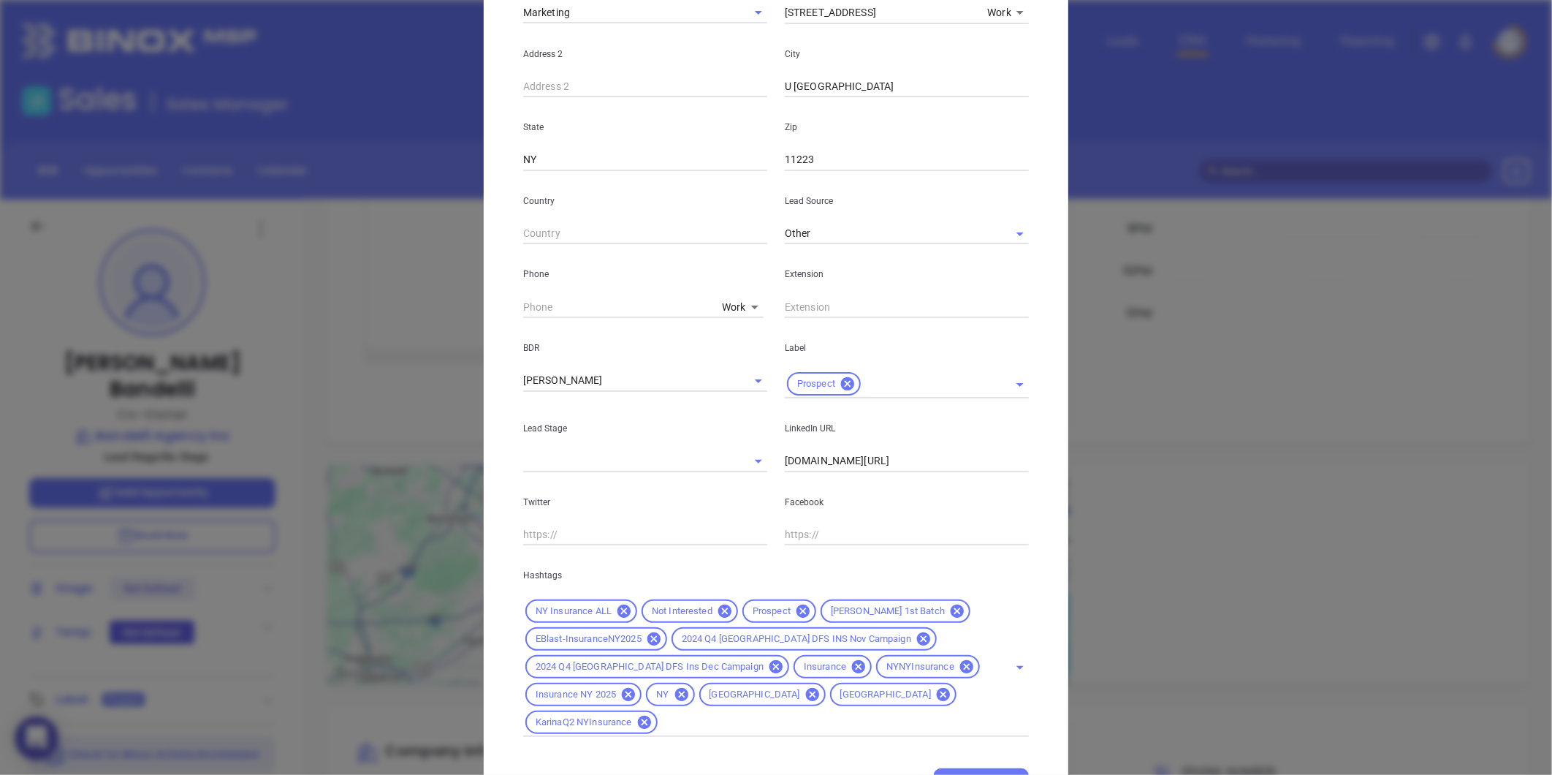
scroll to position [365, 0]
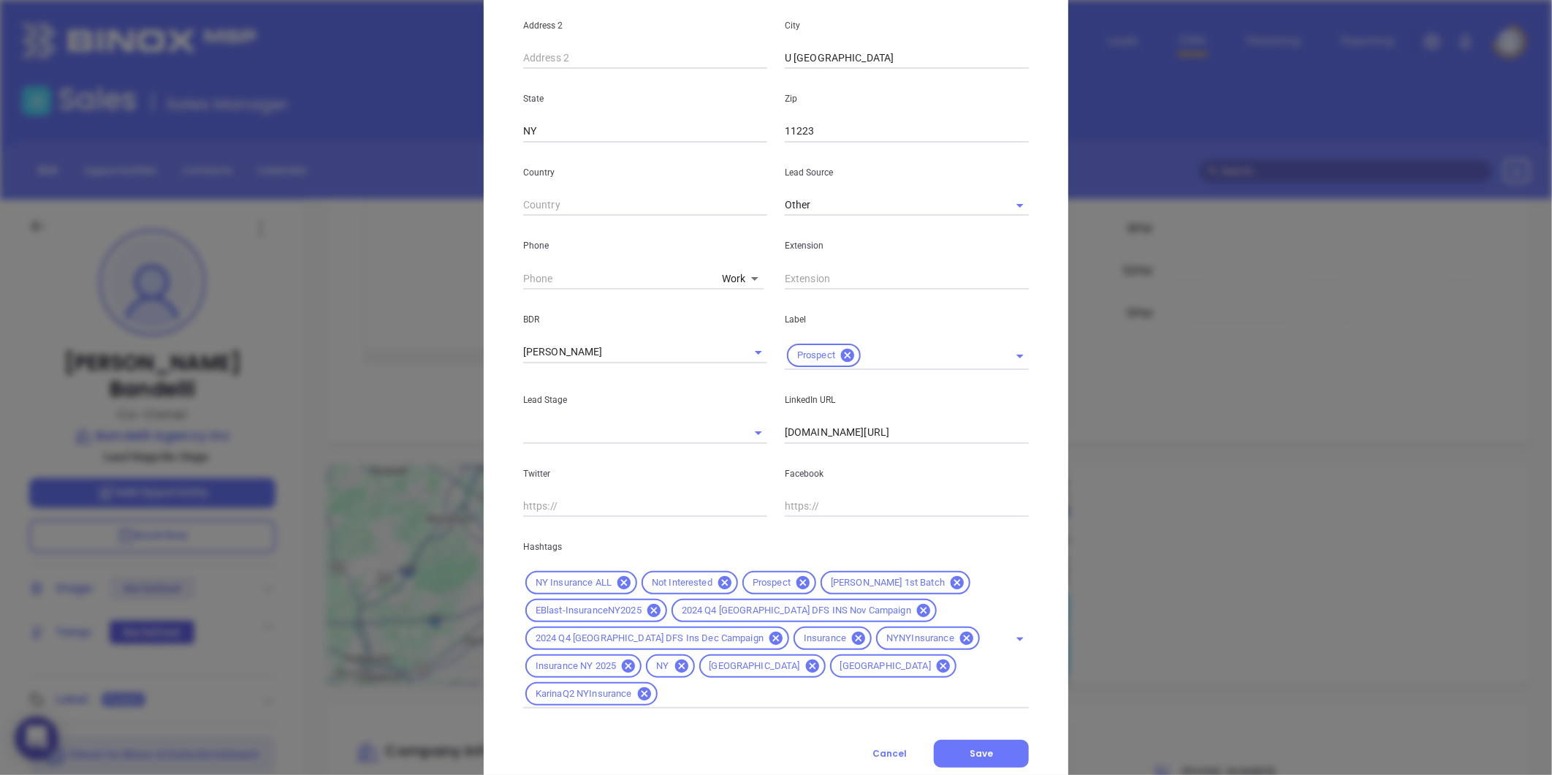
click at [726, 692] on input "text" at bounding box center [824, 694] width 328 height 18
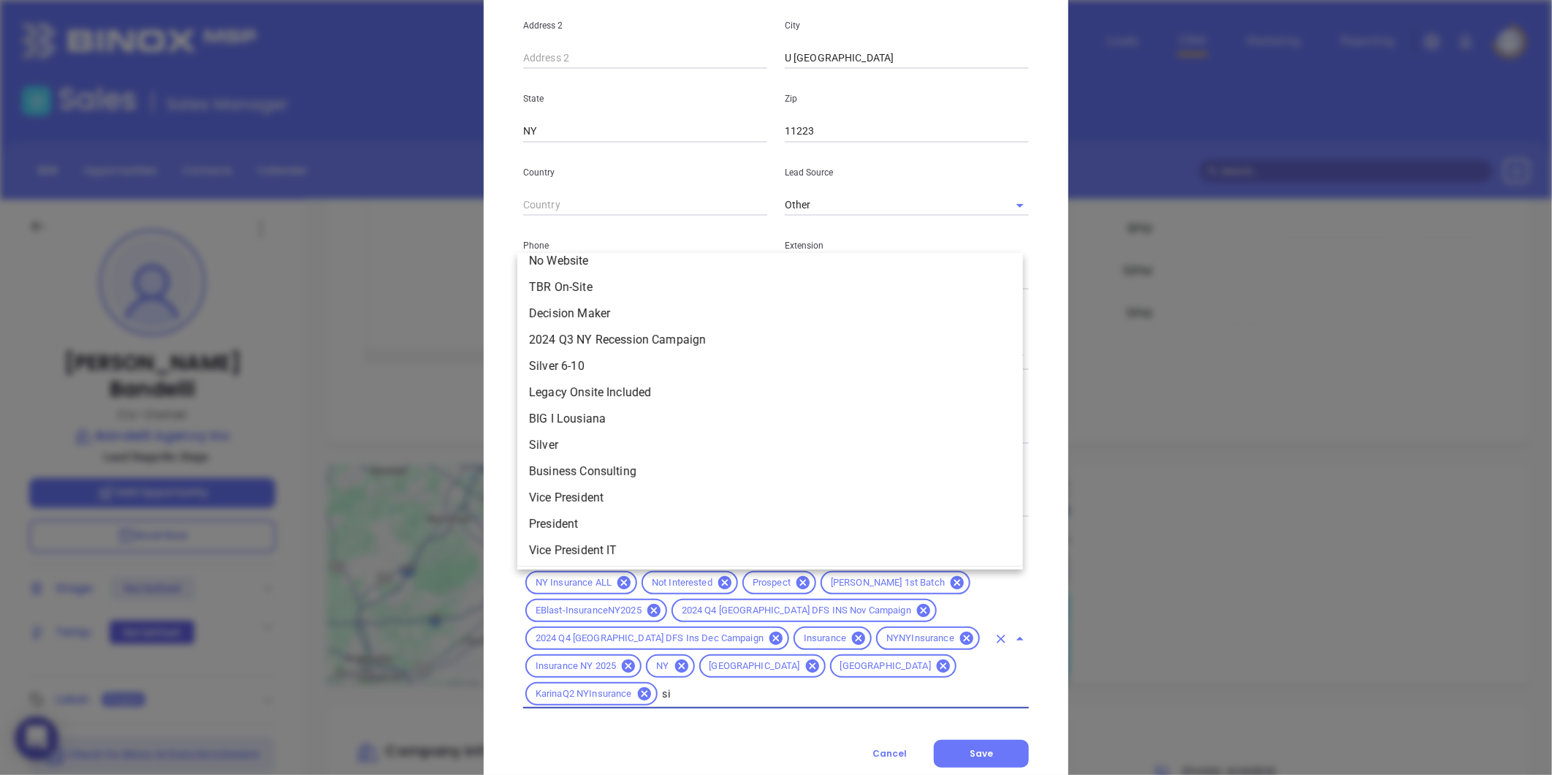
scroll to position [0, 0]
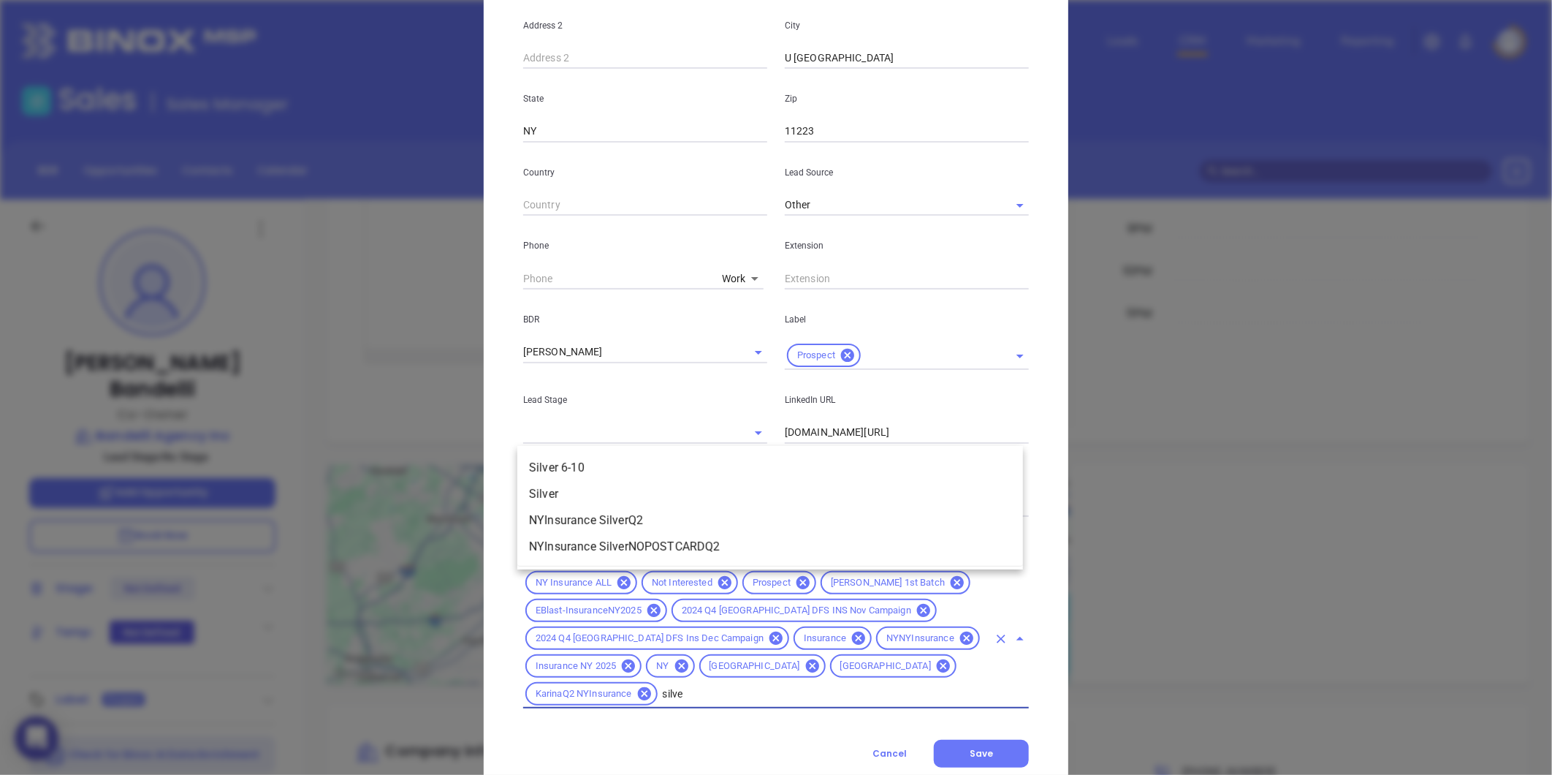
type input "silver"
click at [607, 460] on li "Silver 6-10" at bounding box center [770, 468] width 506 height 26
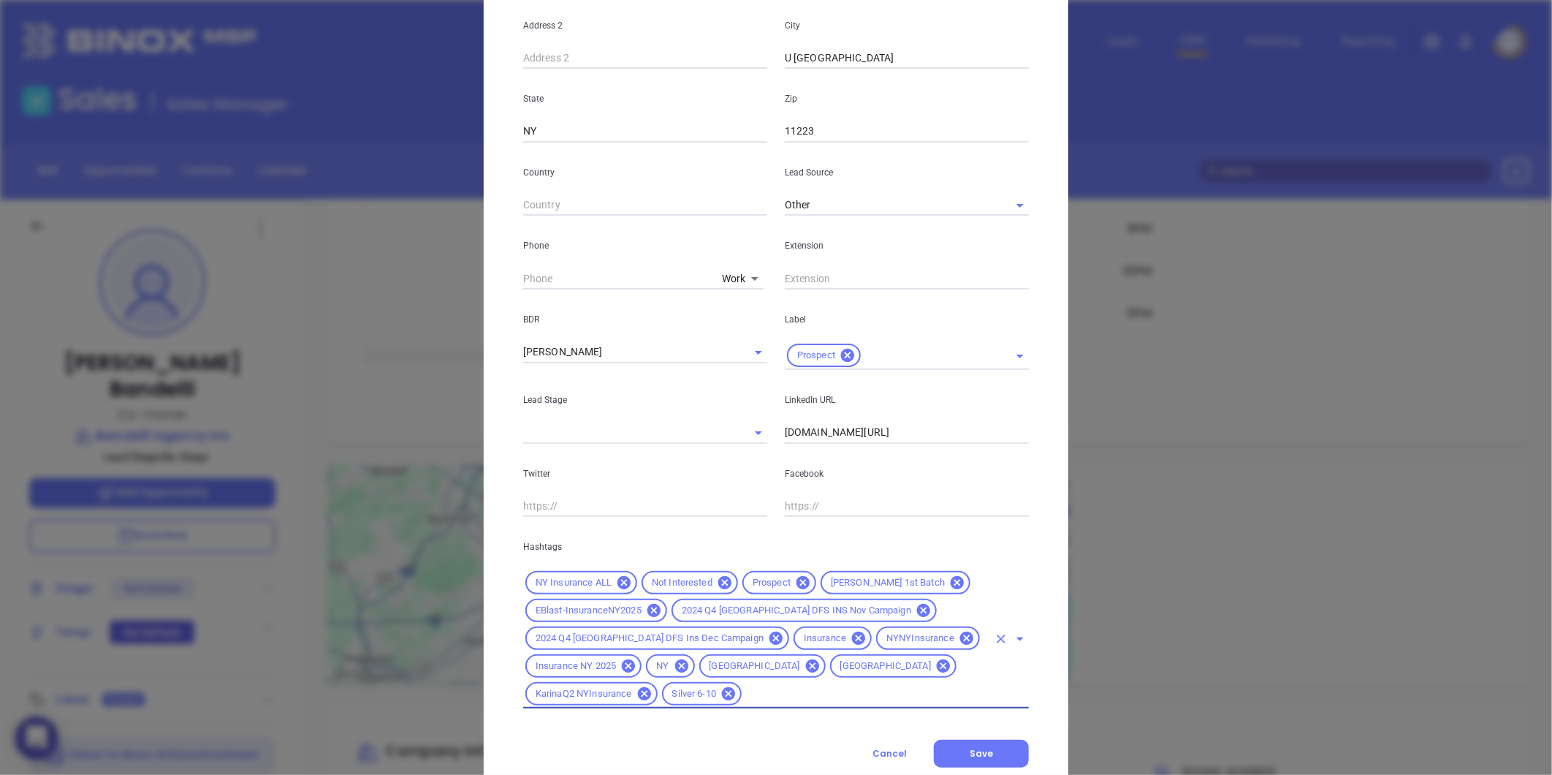
click at [946, 746] on button "Save" at bounding box center [981, 754] width 95 height 28
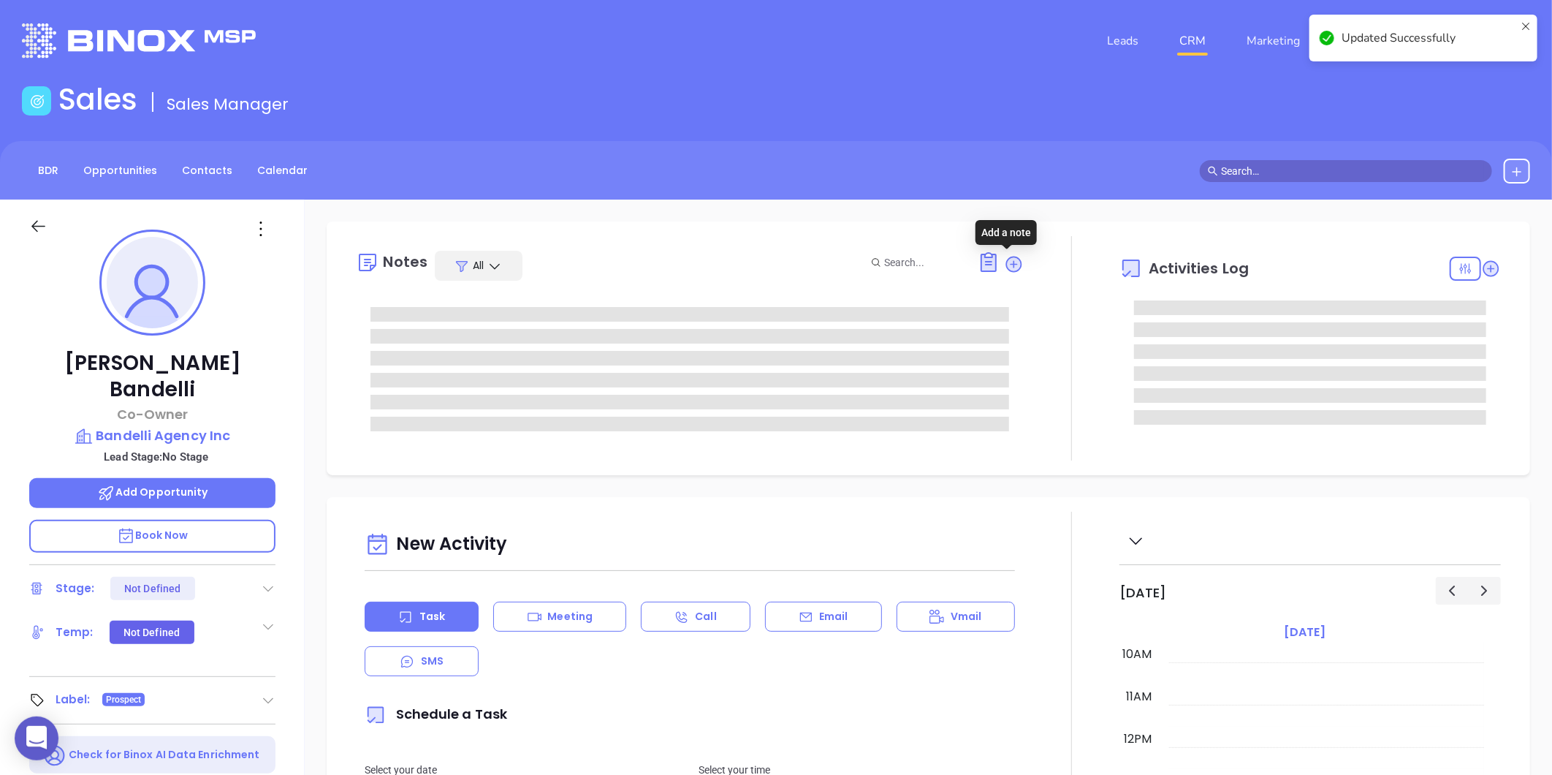
click at [1004, 265] on icon at bounding box center [1014, 264] width 20 height 20
click at [1007, 265] on icon at bounding box center [1014, 264] width 15 height 15
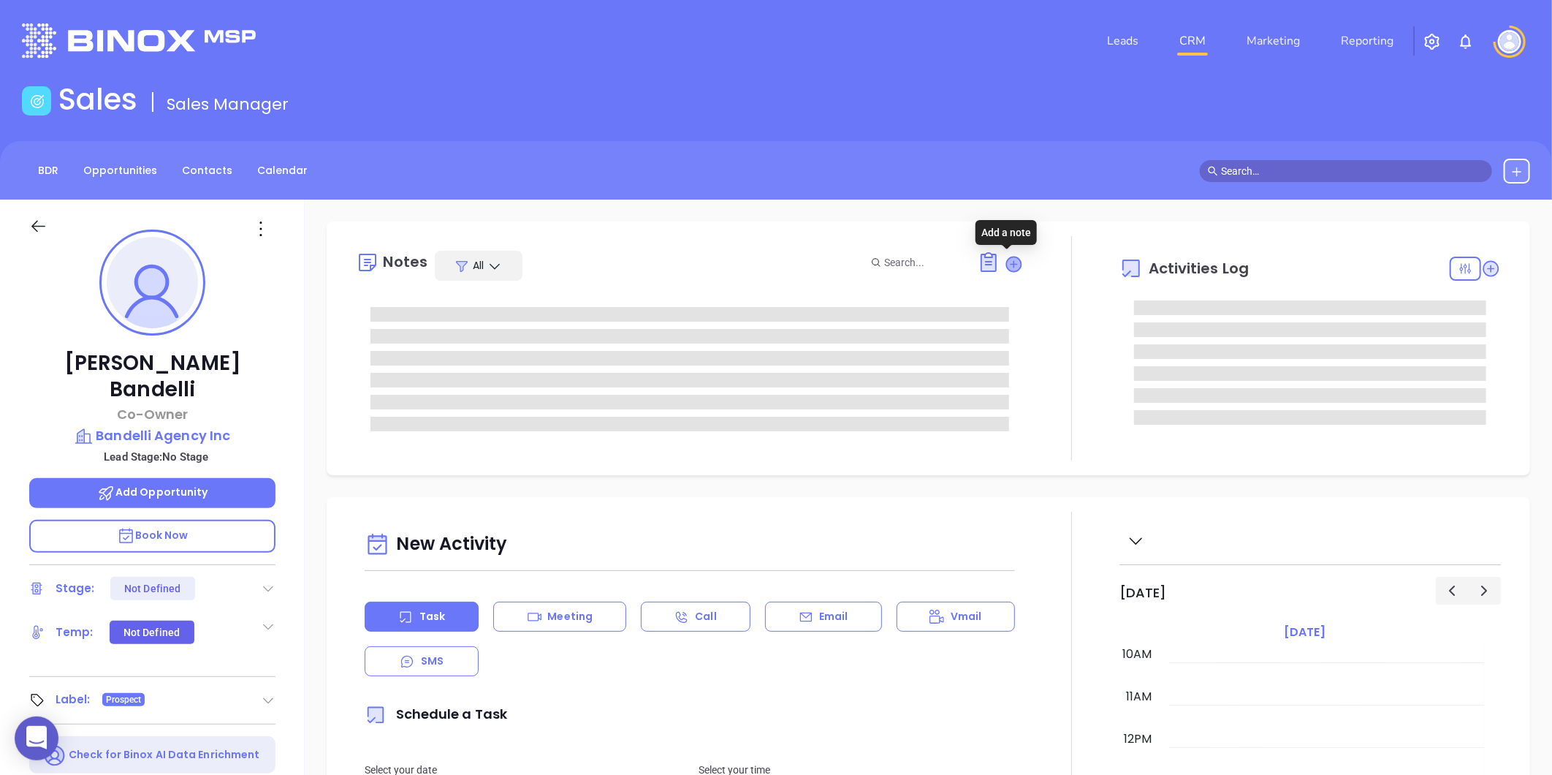
click at [1007, 265] on icon at bounding box center [1014, 264] width 15 height 15
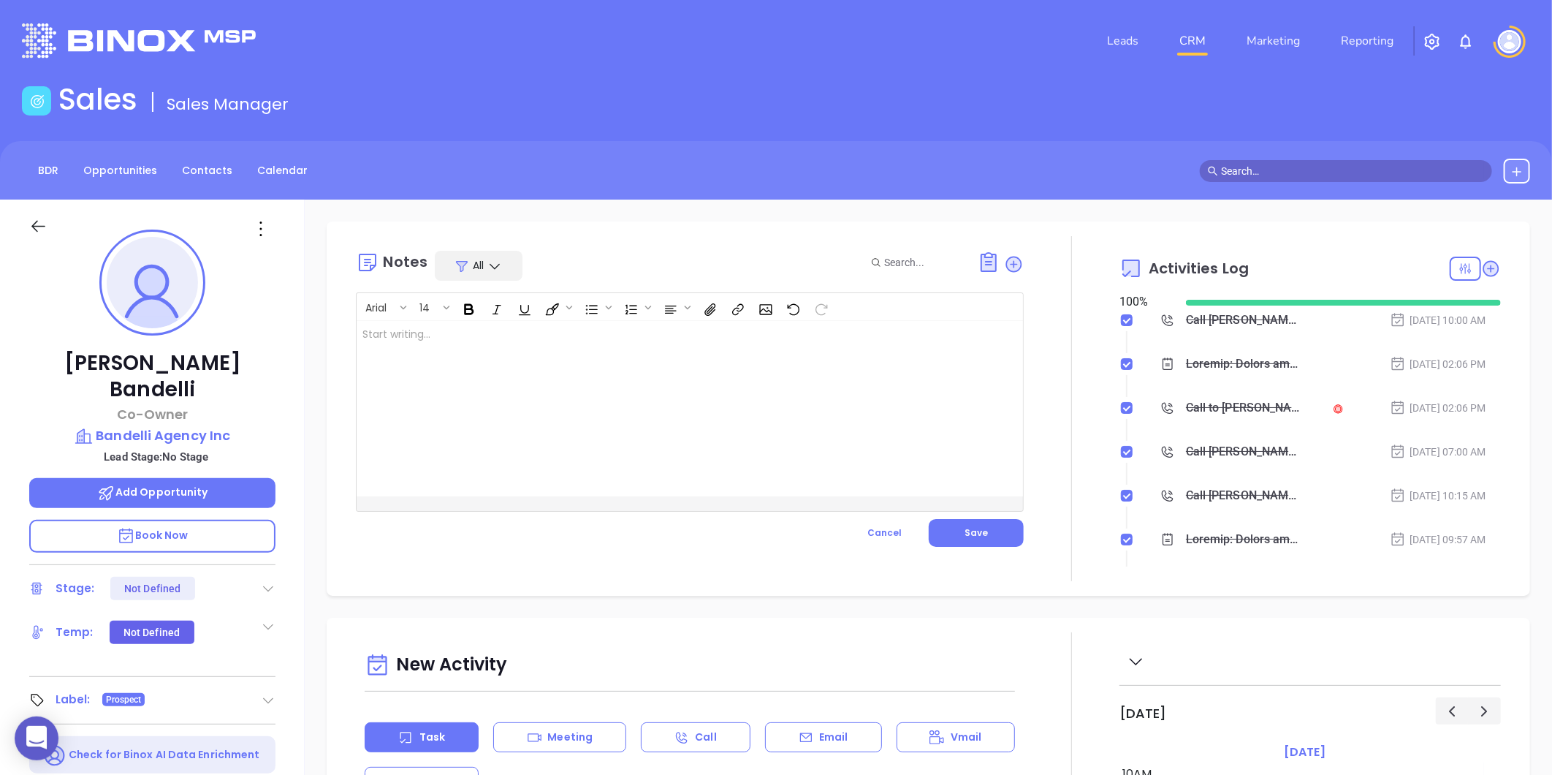
click at [400, 427] on div at bounding box center [667, 408] width 620 height 175
click at [951, 541] on button "Save" at bounding box center [976, 533] width 95 height 28
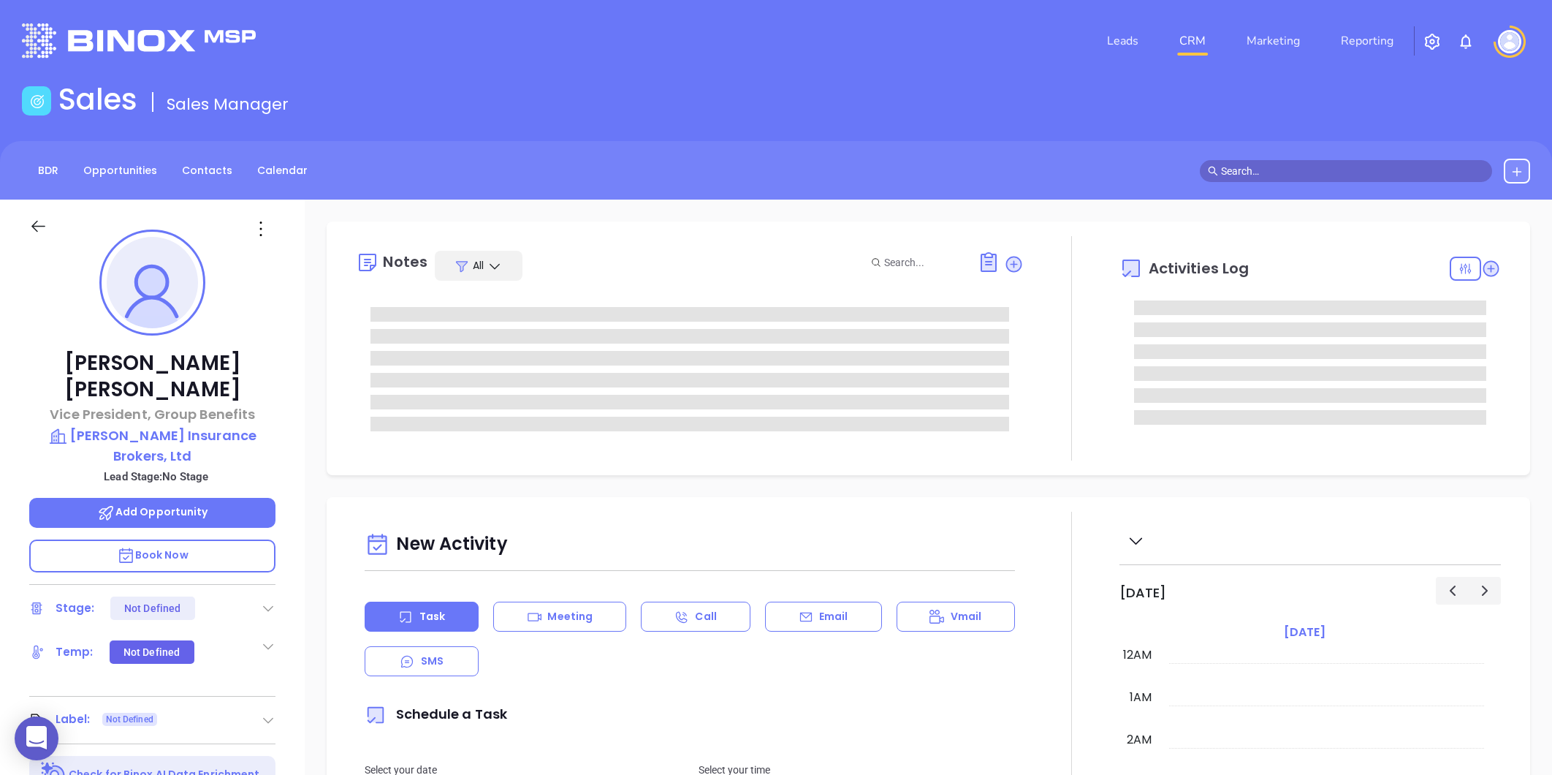
type input "[DATE]"
type input "[PERSON_NAME]"
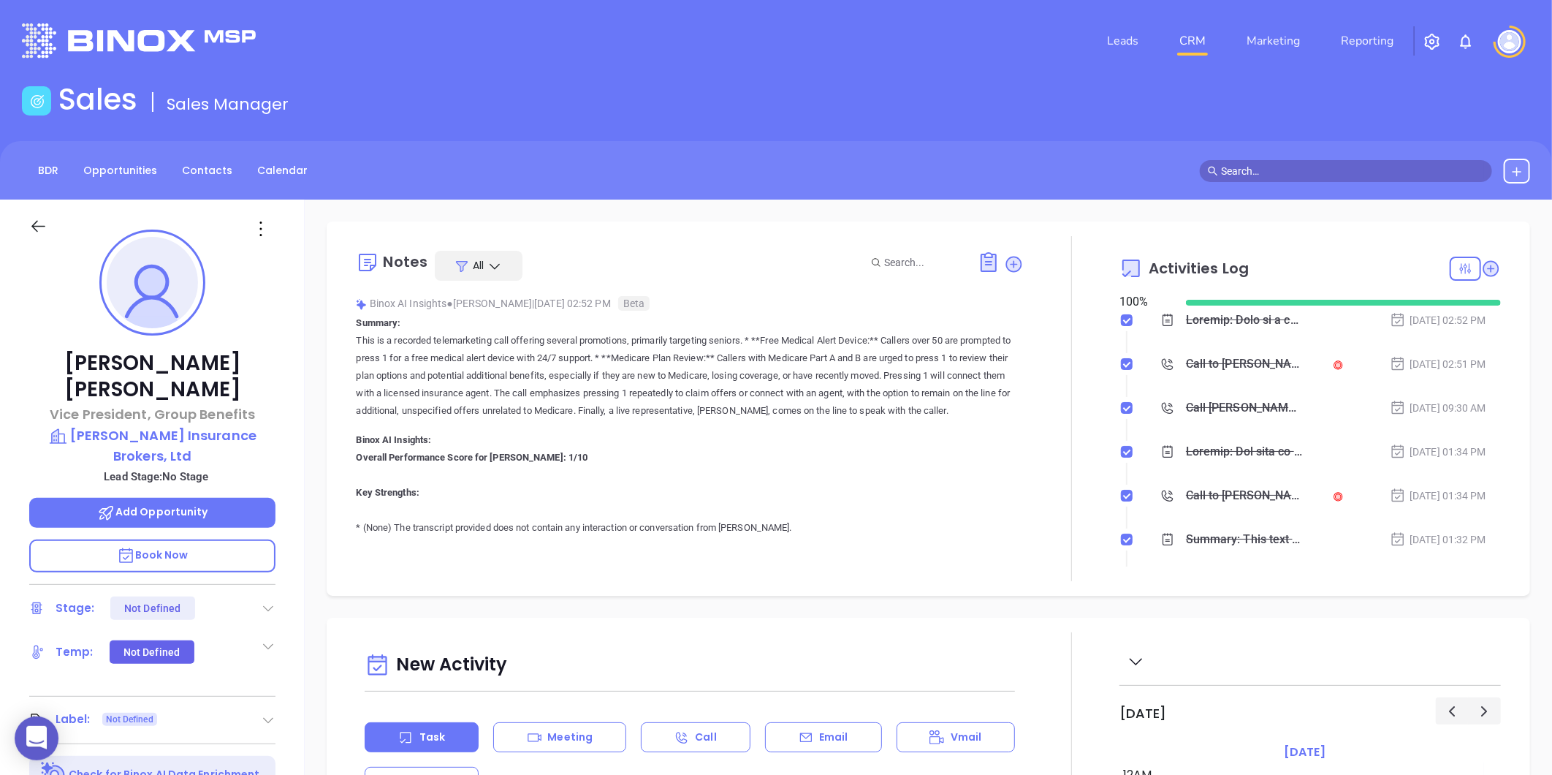
scroll to position [425, 0]
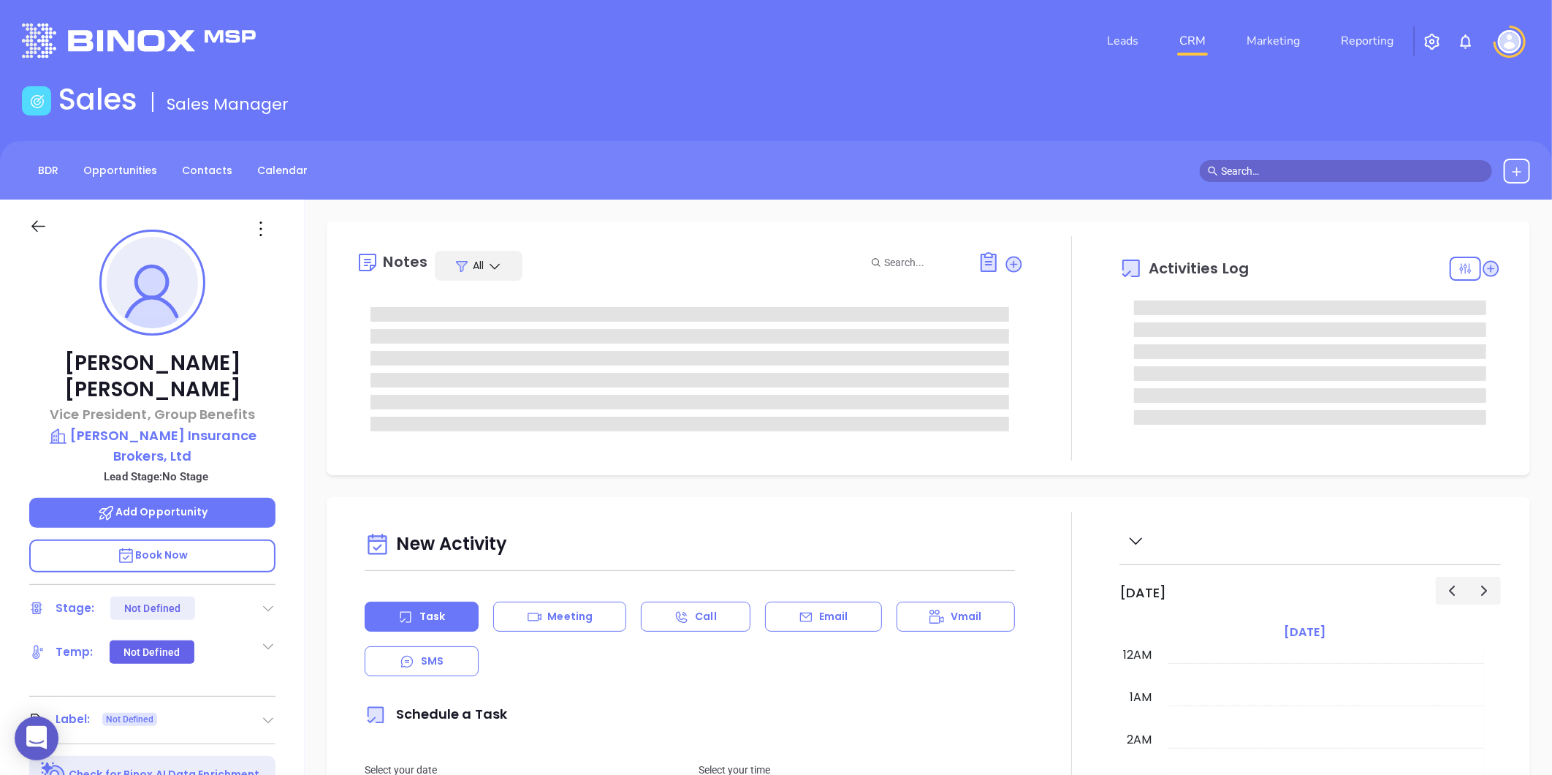
type input "[DATE]"
type input "[PERSON_NAME]"
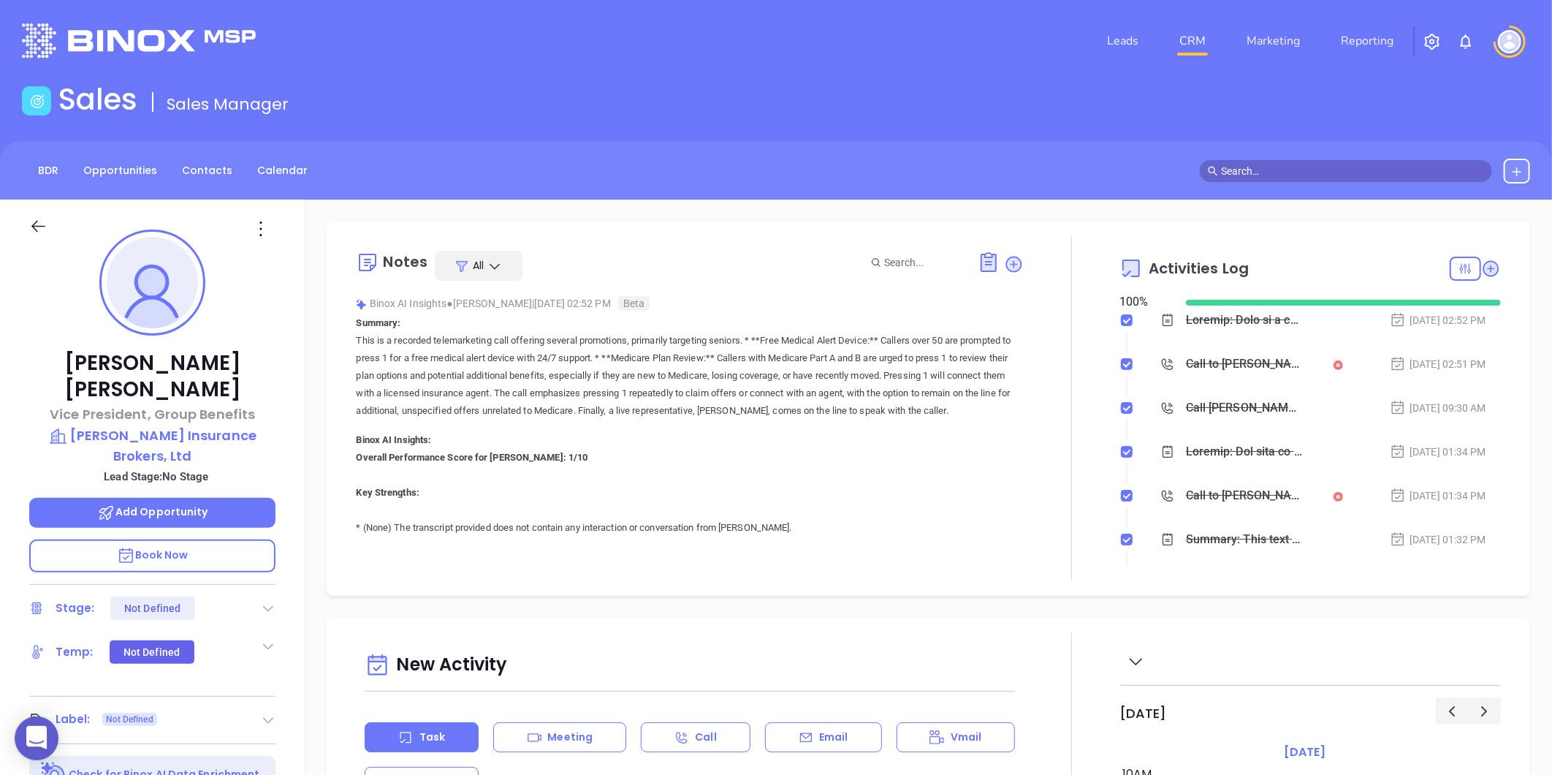
click at [265, 713] on icon at bounding box center [268, 720] width 15 height 15
click at [191, 749] on div "Prospect" at bounding box center [204, 760] width 42 height 23
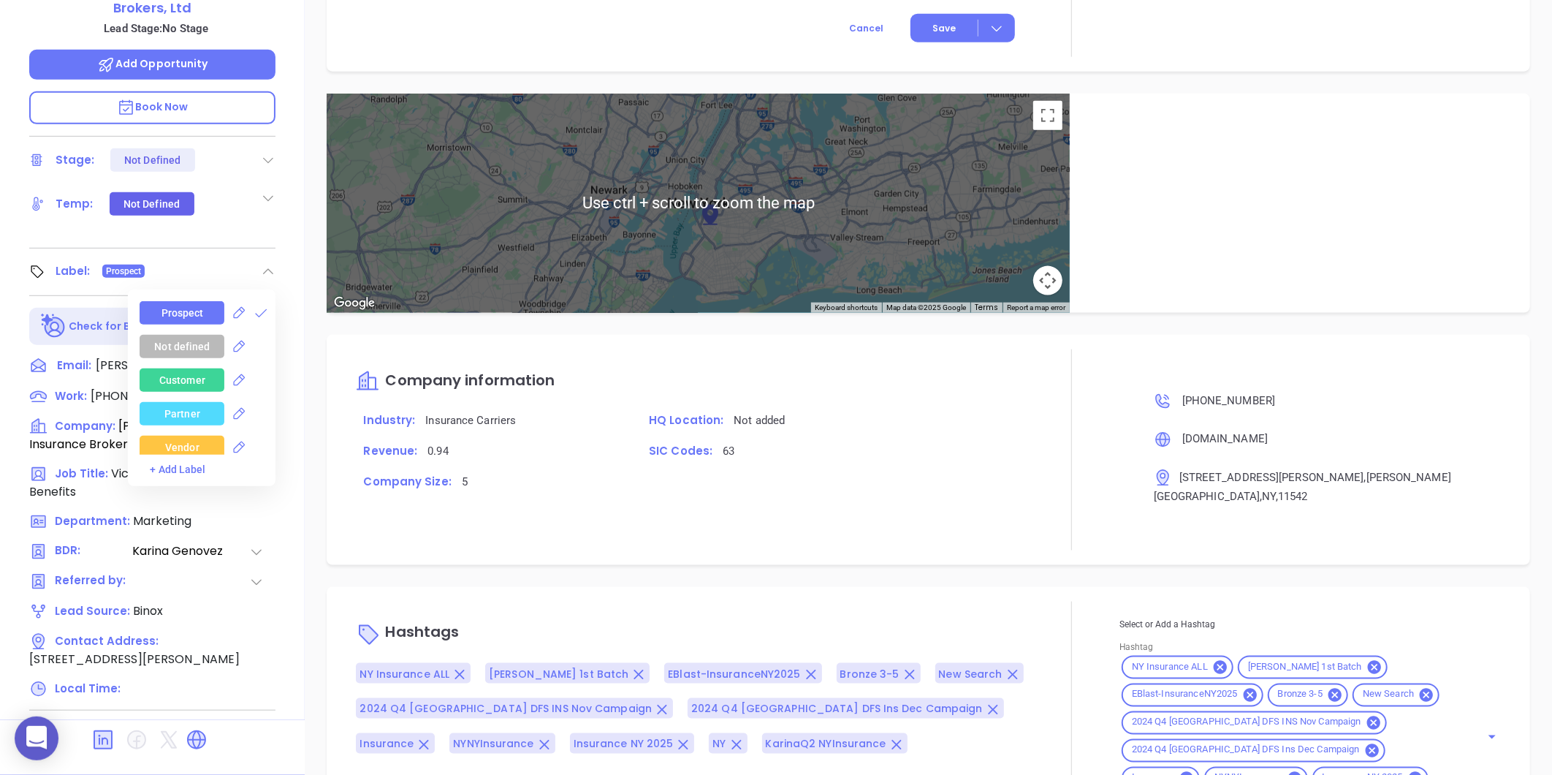
scroll to position [895, 0]
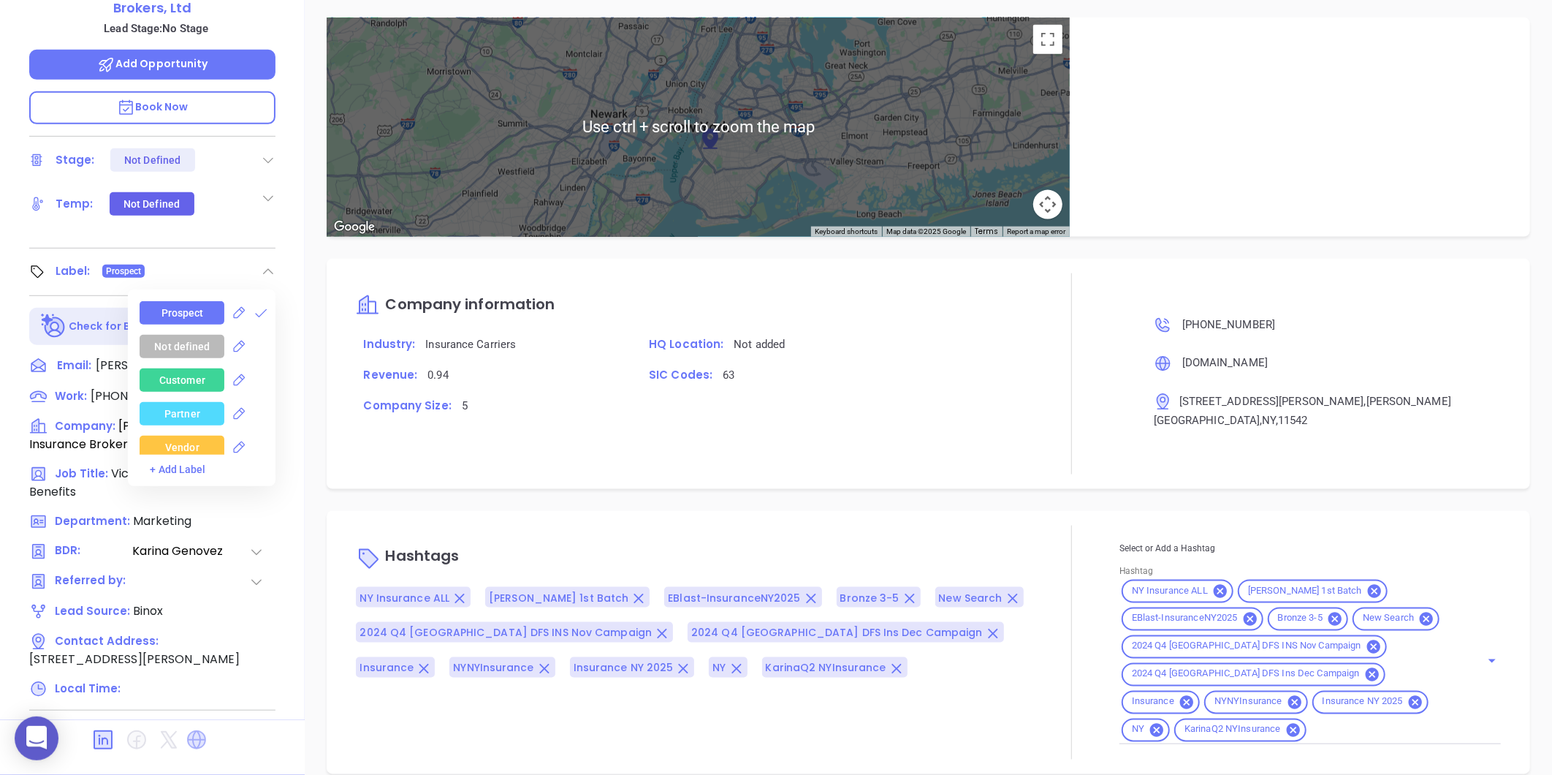
click at [200, 730] on icon at bounding box center [196, 739] width 19 height 19
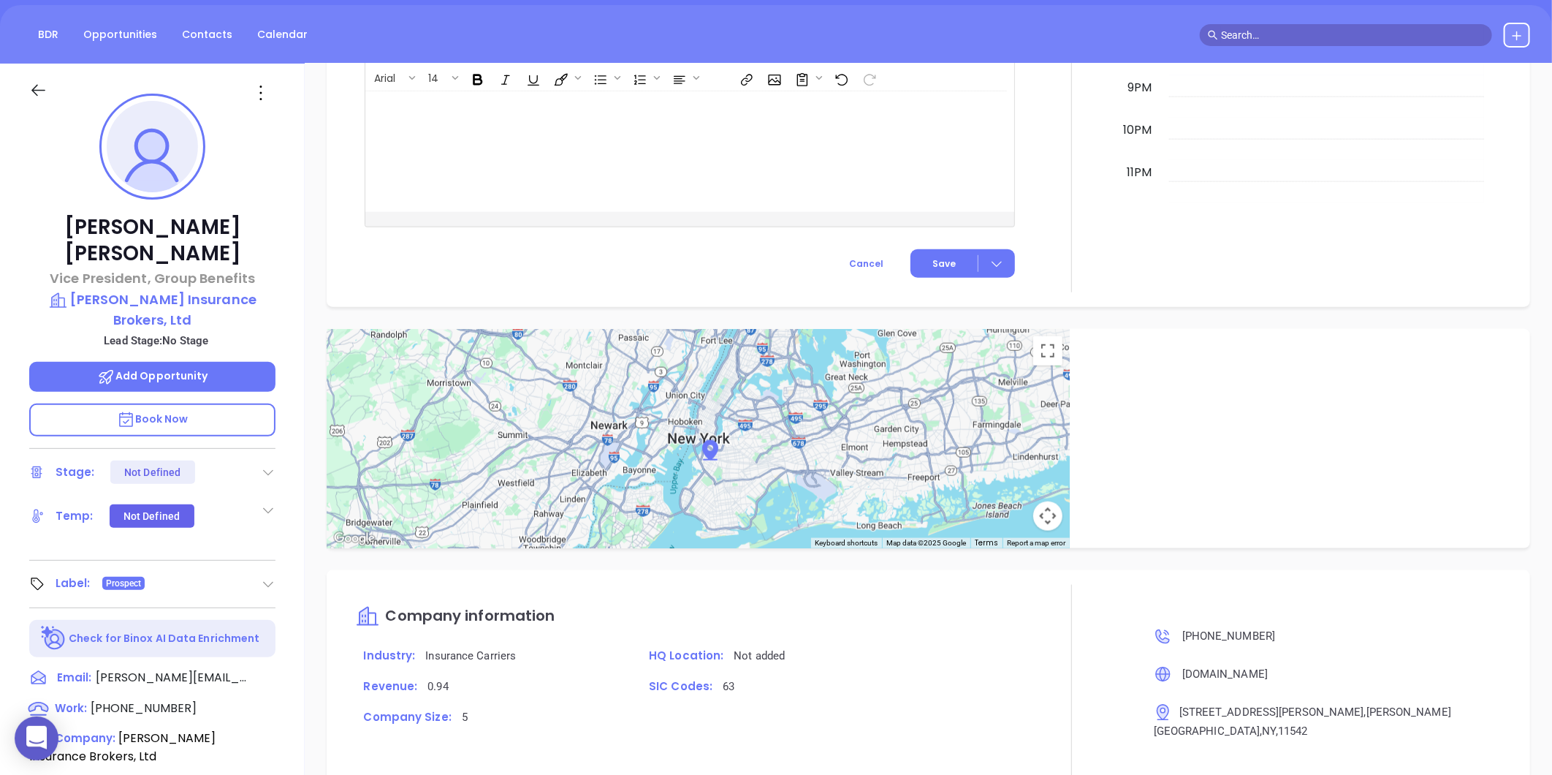
scroll to position [42, 0]
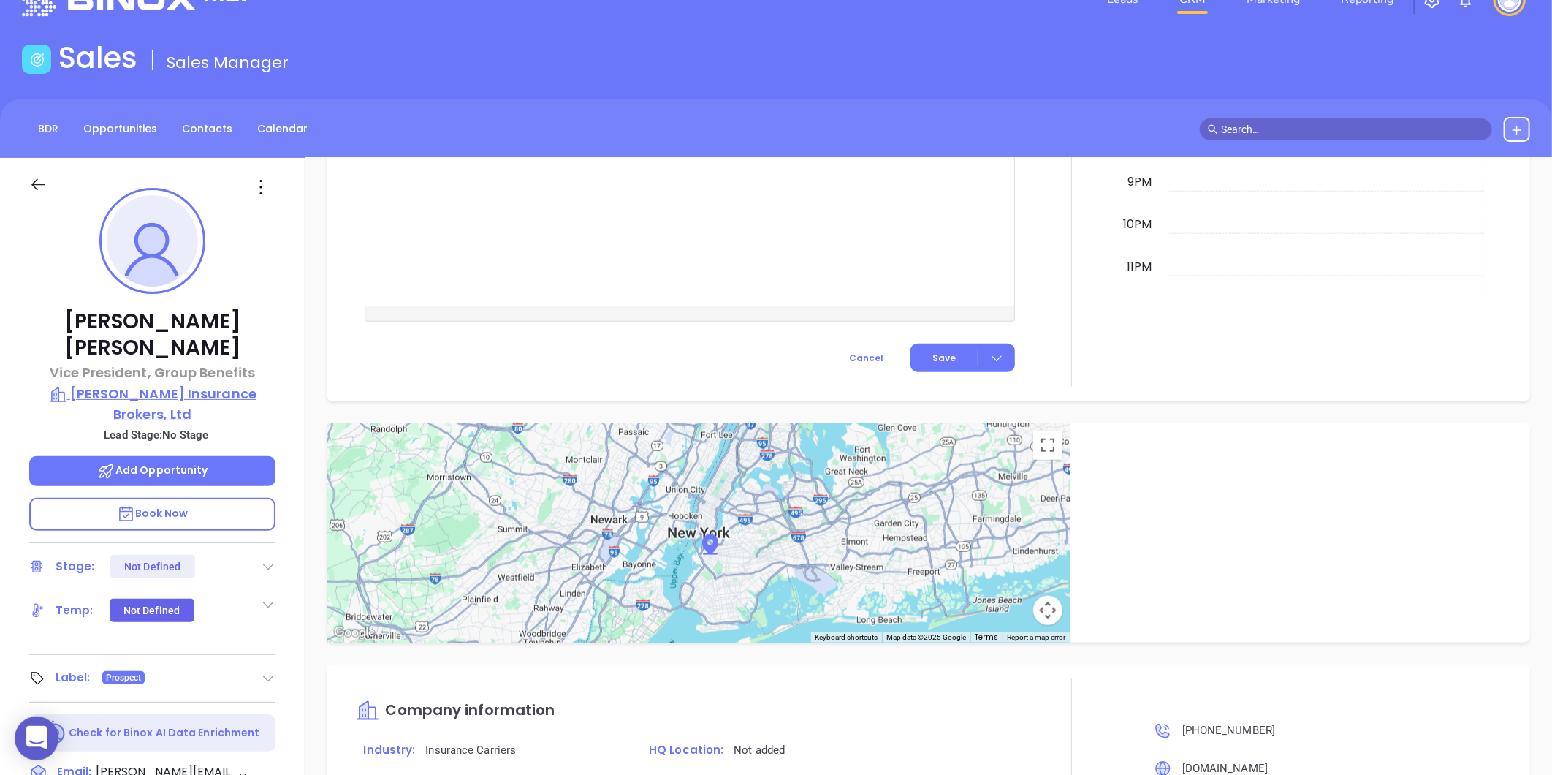
click at [148, 384] on p "[PERSON_NAME] Insurance Brokers, Ltd" at bounding box center [152, 404] width 246 height 40
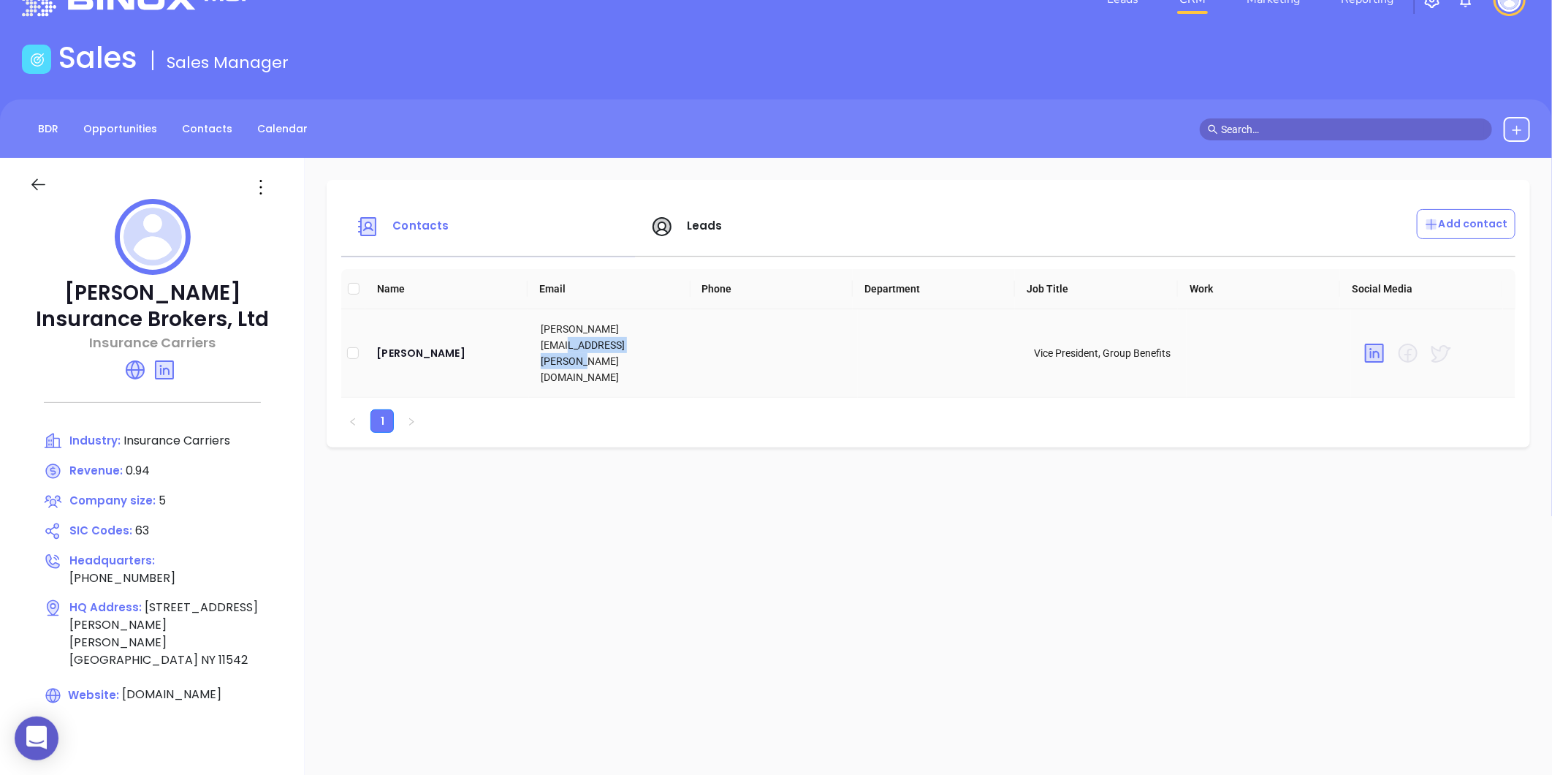
drag, startPoint x: 630, startPoint y: 327, endPoint x: 656, endPoint y: 352, distance: 35.7
click at [656, 352] on td "[PERSON_NAME][EMAIL_ADDRESS][PERSON_NAME][DOMAIN_NAME]" at bounding box center [611, 353] width 164 height 88
copy td "[DOMAIN_NAME]"
click at [264, 181] on icon at bounding box center [260, 186] width 23 height 23
click at [294, 216] on div "Edit" at bounding box center [327, 216] width 132 height 16
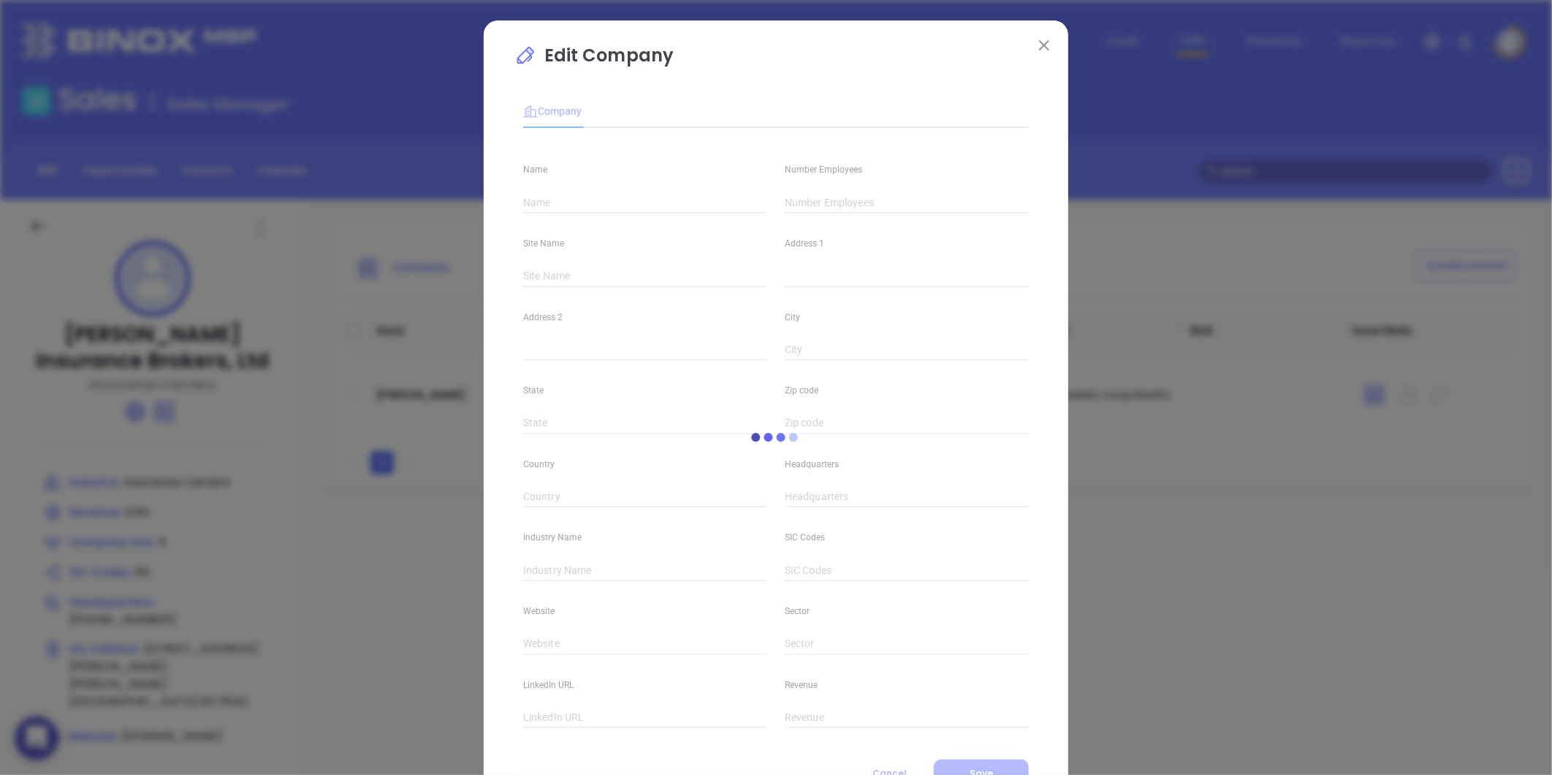
type input "[PERSON_NAME] Insurance Brokers, Ltd"
type input "5"
type input "[STREET_ADDRESS][PERSON_NAME]"
type input "[PERSON_NAME][GEOGRAPHIC_DATA]"
type input "NY"
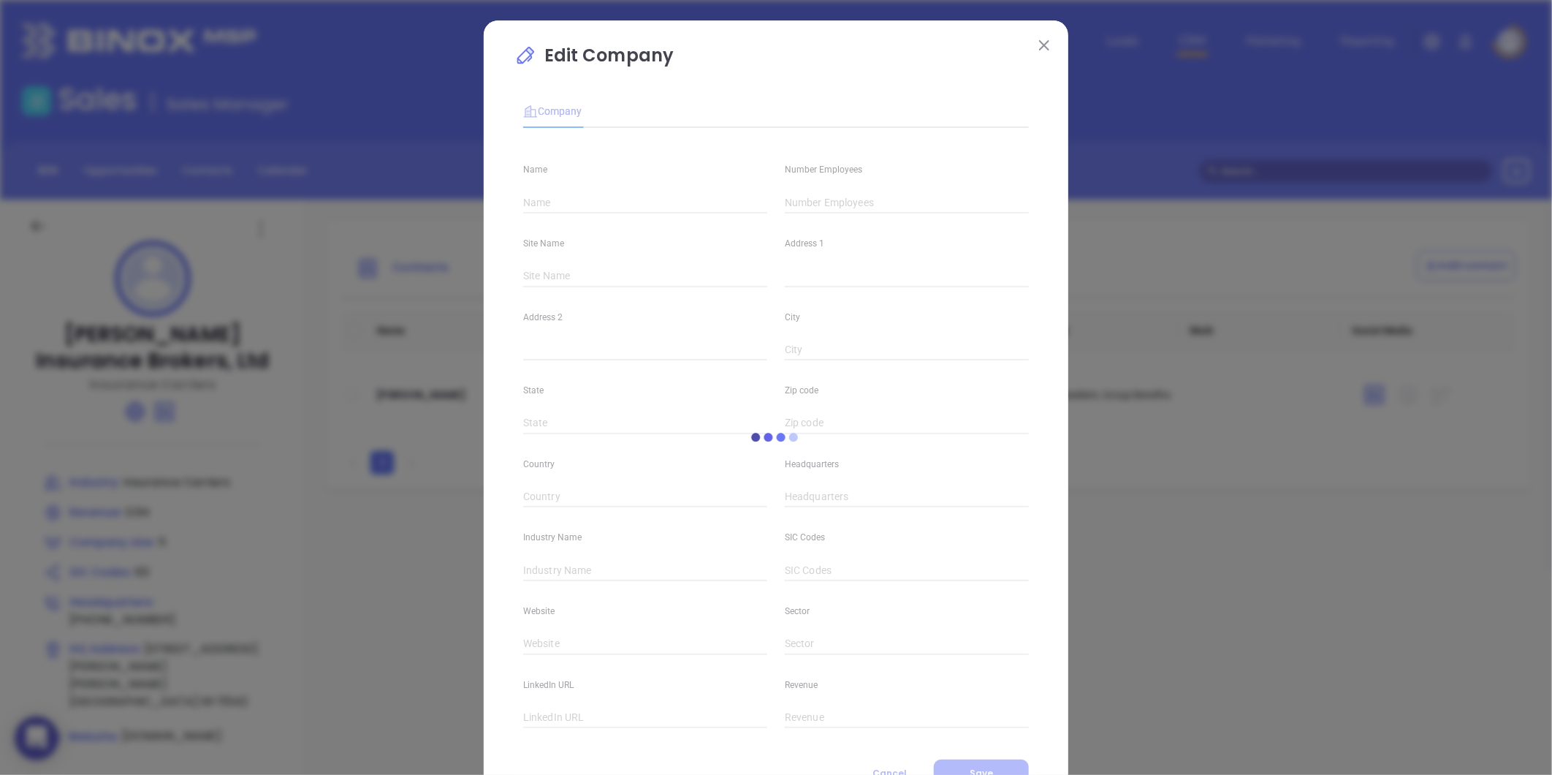
type input "11542"
type input "[PHONE_NUMBER]"
type input "Insurance Carriers"
type input "63"
type input "[DOMAIN_NAME]"
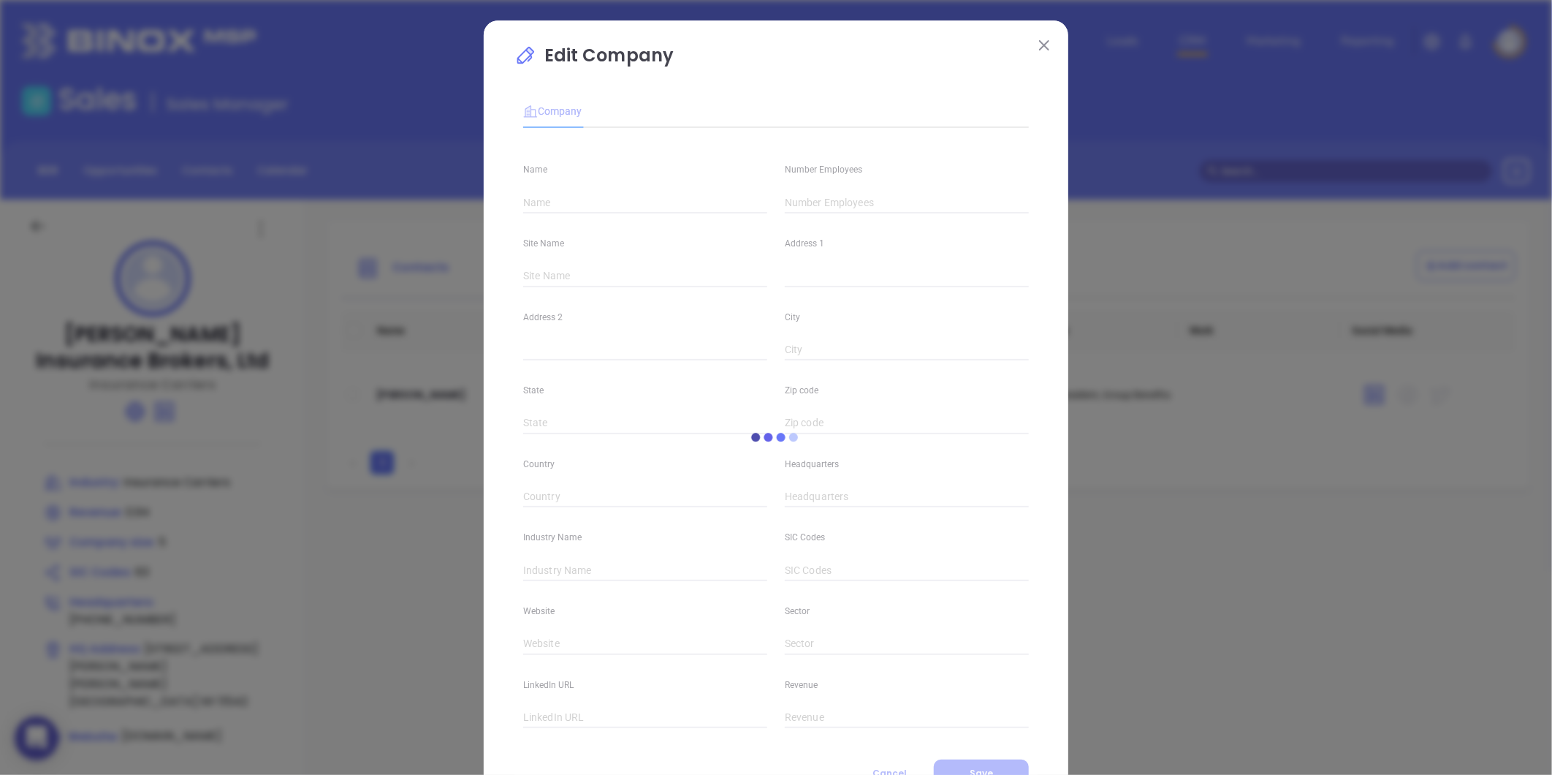
type input "Finance and Insurance"
type input "[DOMAIN_NAME][URL][PERSON_NAME]"
type input "0.94"
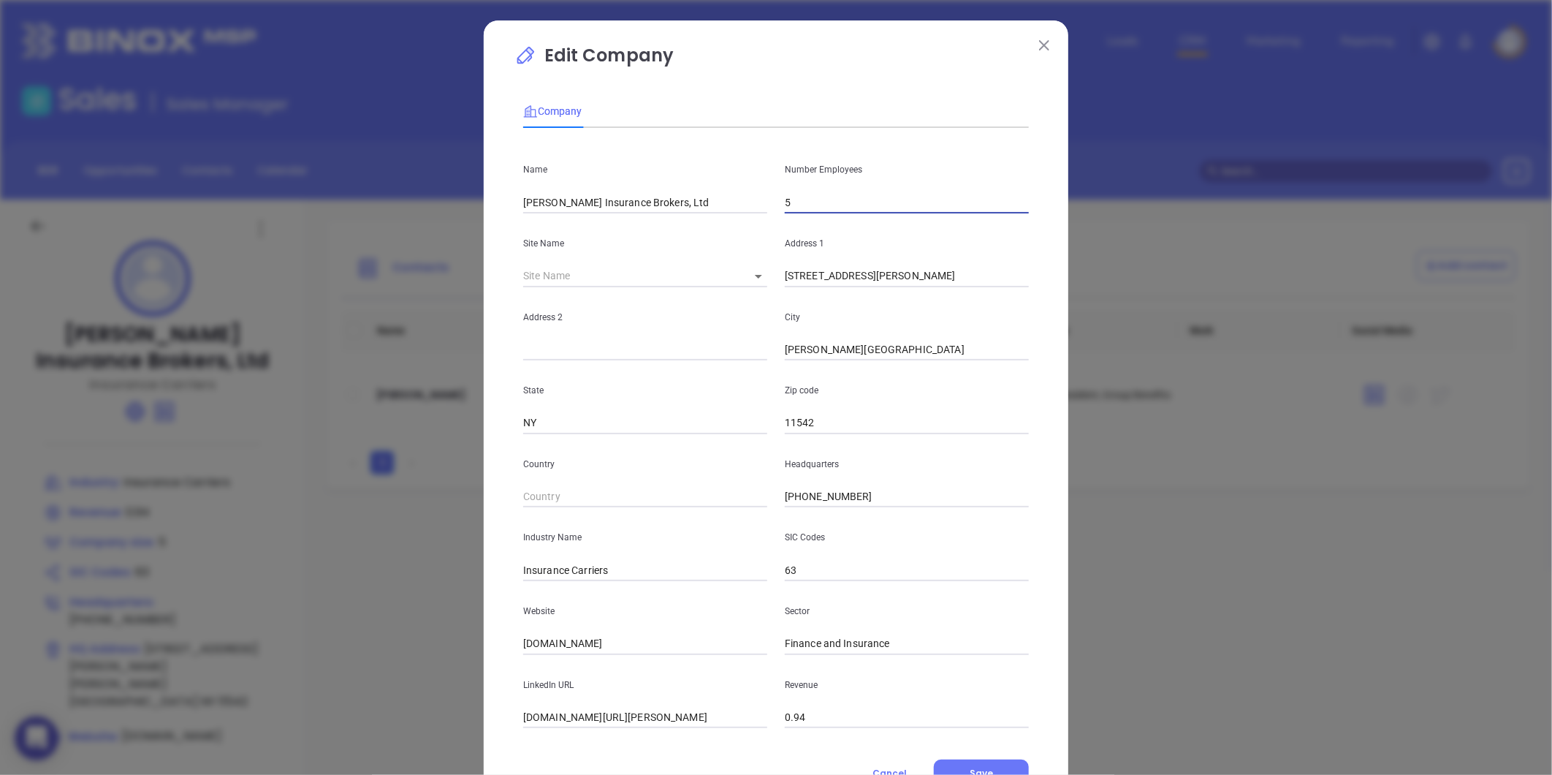
click at [812, 201] on input "5" at bounding box center [907, 202] width 244 height 22
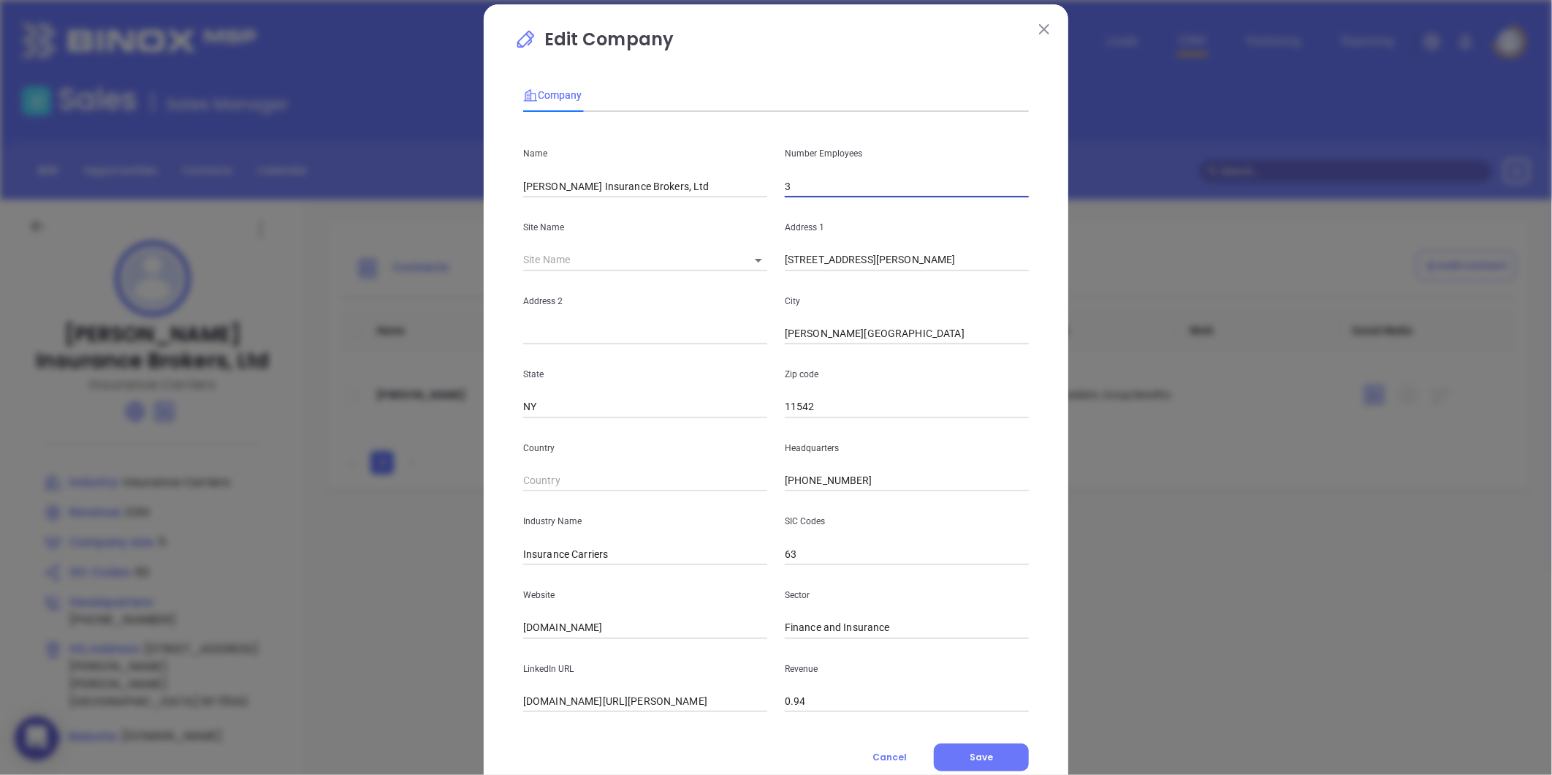
scroll to position [64, 0]
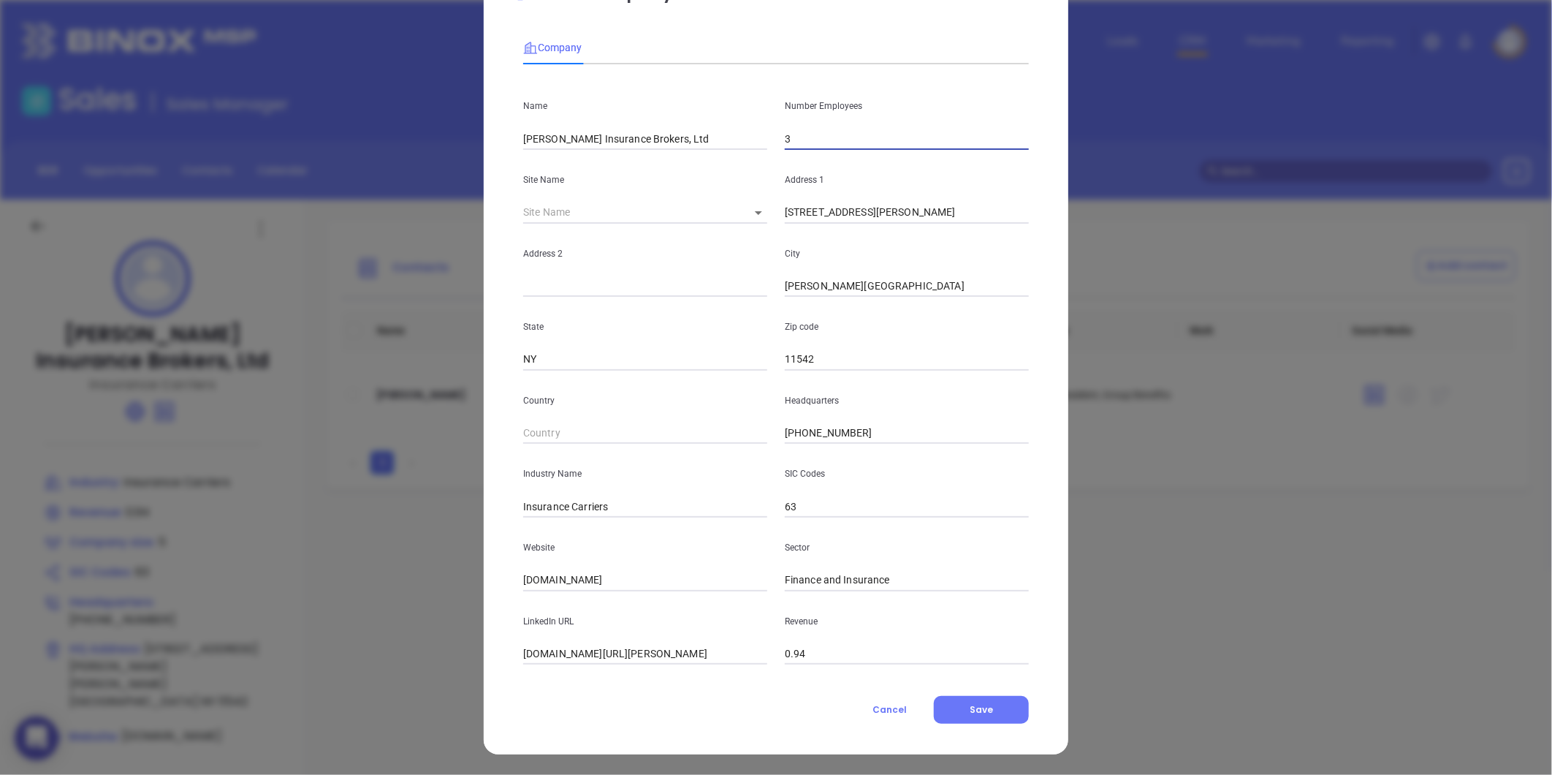
type input "3"
drag, startPoint x: 631, startPoint y: 504, endPoint x: 564, endPoint y: 532, distance: 72.1
click at [564, 532] on div "Name [PERSON_NAME] Insurance Brokers, Ltd Number Employees 3 Site Name ​ 104220…" at bounding box center [776, 370] width 506 height 588
type input "Insurance"
click at [525, 553] on p "Website" at bounding box center [645, 547] width 244 height 16
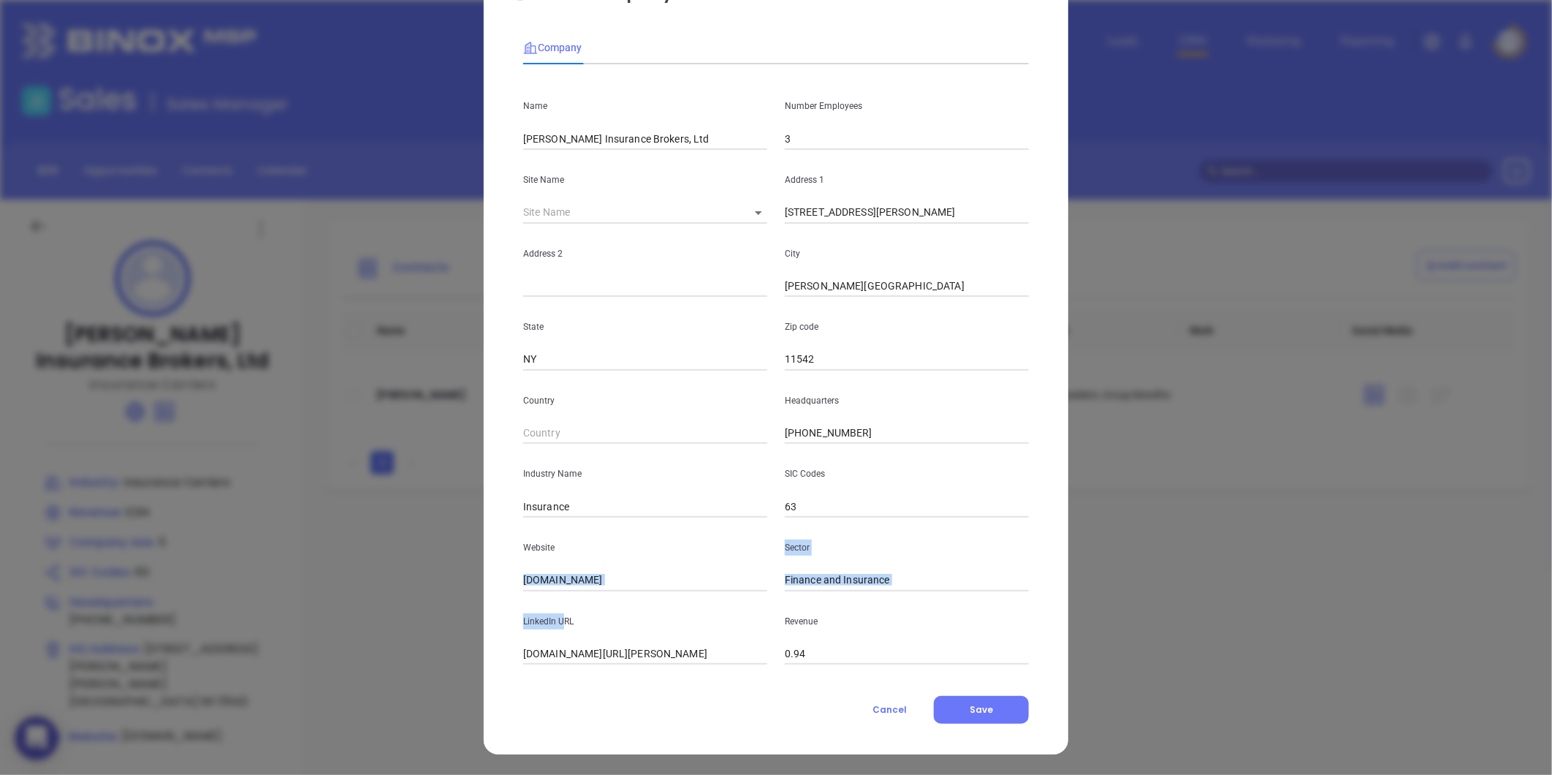
drag, startPoint x: 623, startPoint y: 566, endPoint x: 551, endPoint y: 590, distance: 76.5
click at [551, 590] on div "Name [PERSON_NAME] Insurance Brokers, Ltd Number Employees 3 Site Name ​ 104220…" at bounding box center [776, 370] width 506 height 588
drag, startPoint x: 551, startPoint y: 590, endPoint x: 625, endPoint y: 575, distance: 75.4
click at [625, 575] on input "[DOMAIN_NAME]" at bounding box center [645, 580] width 244 height 22
drag, startPoint x: 628, startPoint y: 582, endPoint x: 458, endPoint y: 599, distance: 171.1
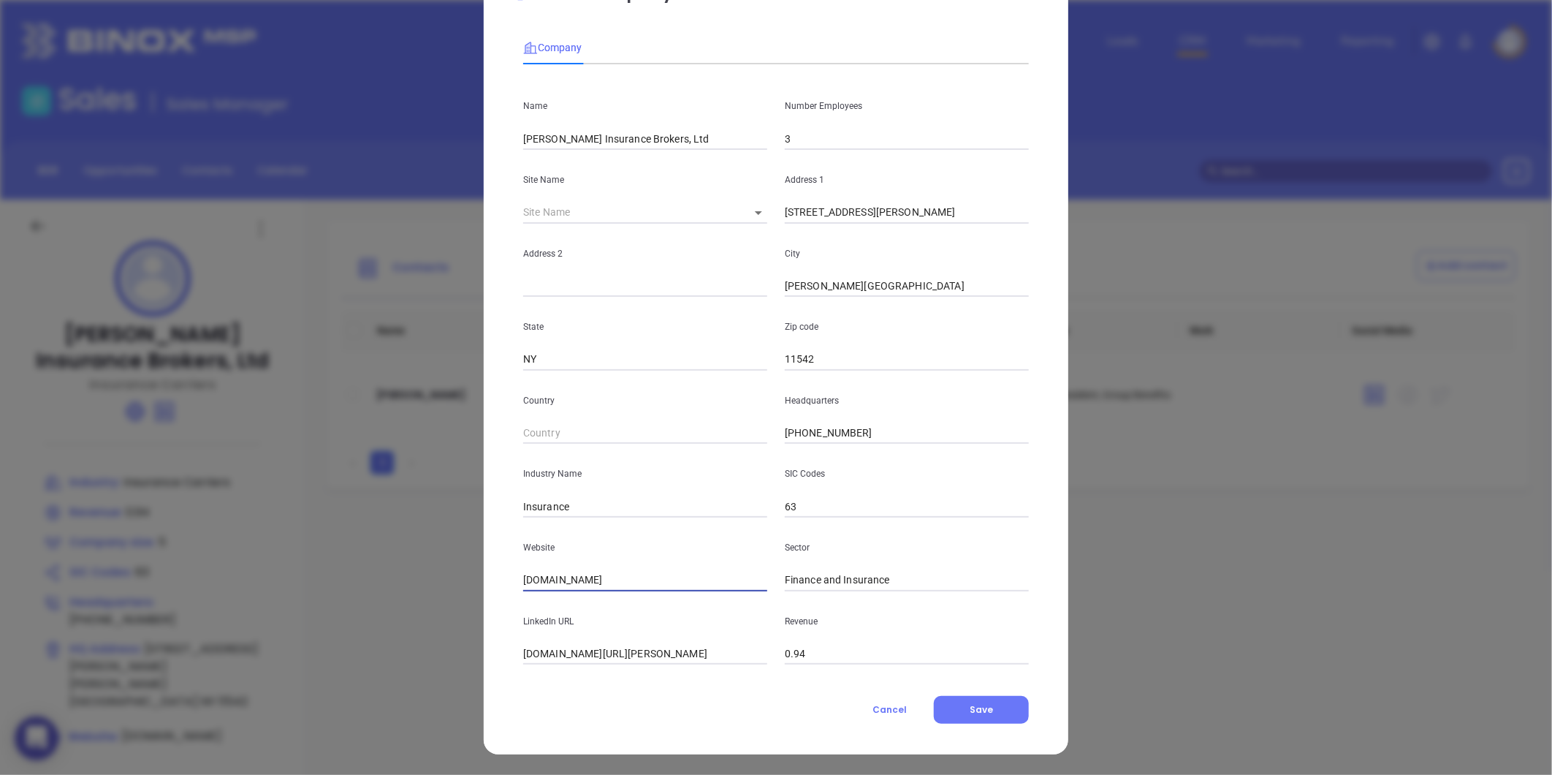
click at [459, 599] on div "Edit Company Company Name [PERSON_NAME] Insurance Brokers, Ltd Number Employees…" at bounding box center [776, 387] width 1552 height 775
paste input "[URL][DOMAIN_NAME]"
type input "[URL][DOMAIN_NAME]"
click at [987, 710] on span "Save" at bounding box center [981, 709] width 23 height 12
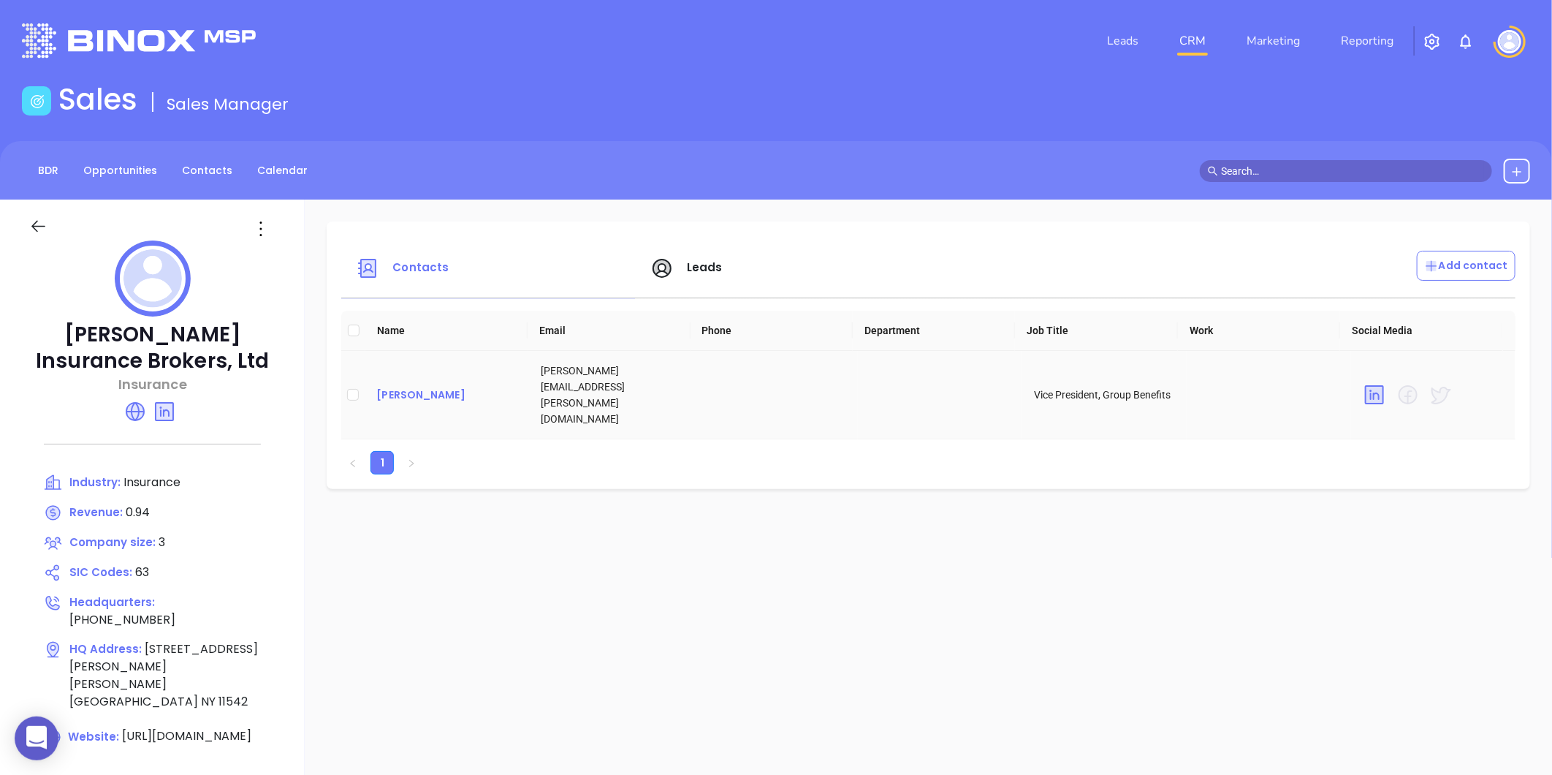
click at [398, 386] on div "[PERSON_NAME]" at bounding box center [446, 395] width 141 height 18
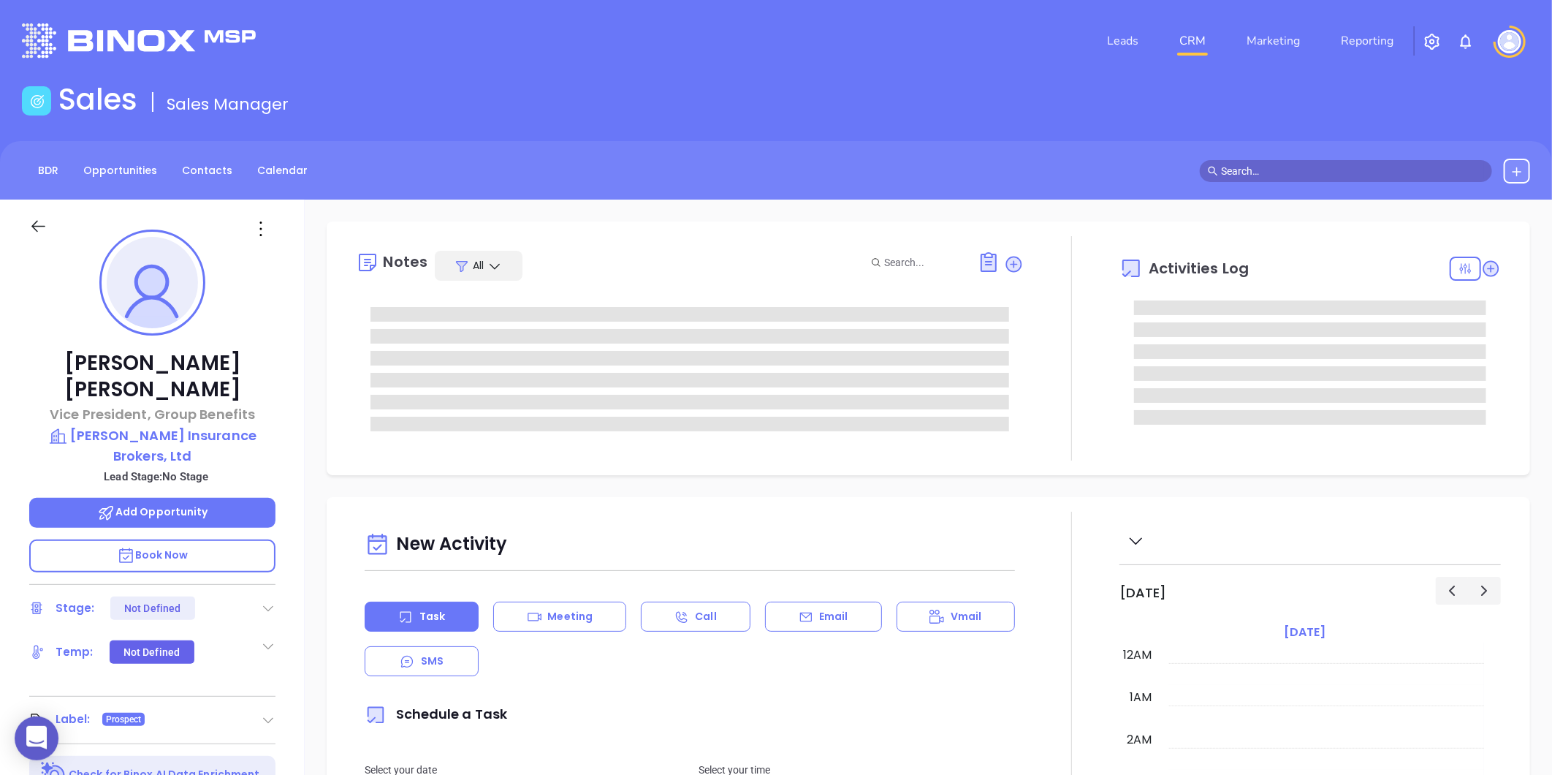
type input "[DATE]"
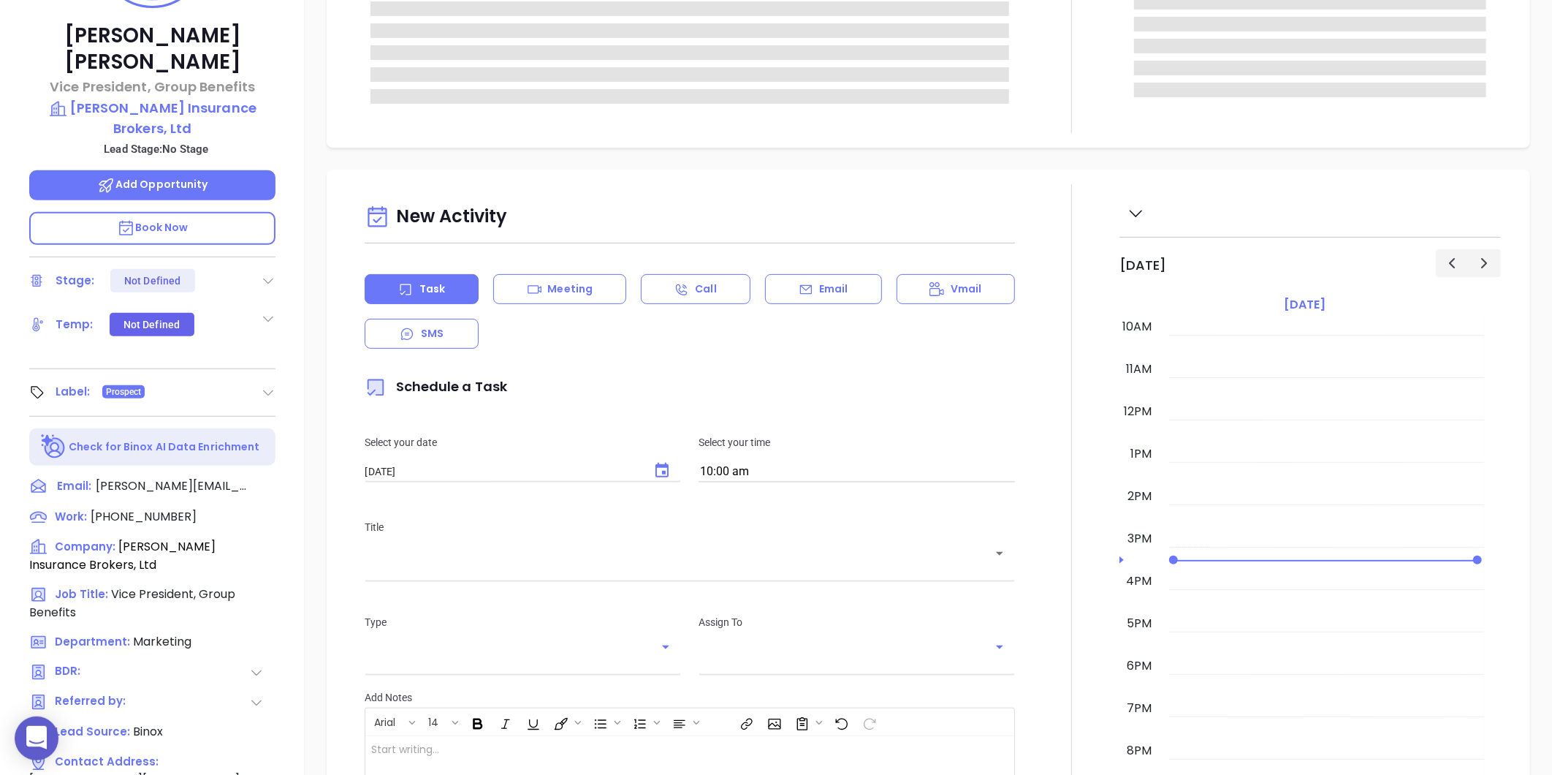
scroll to position [448, 0]
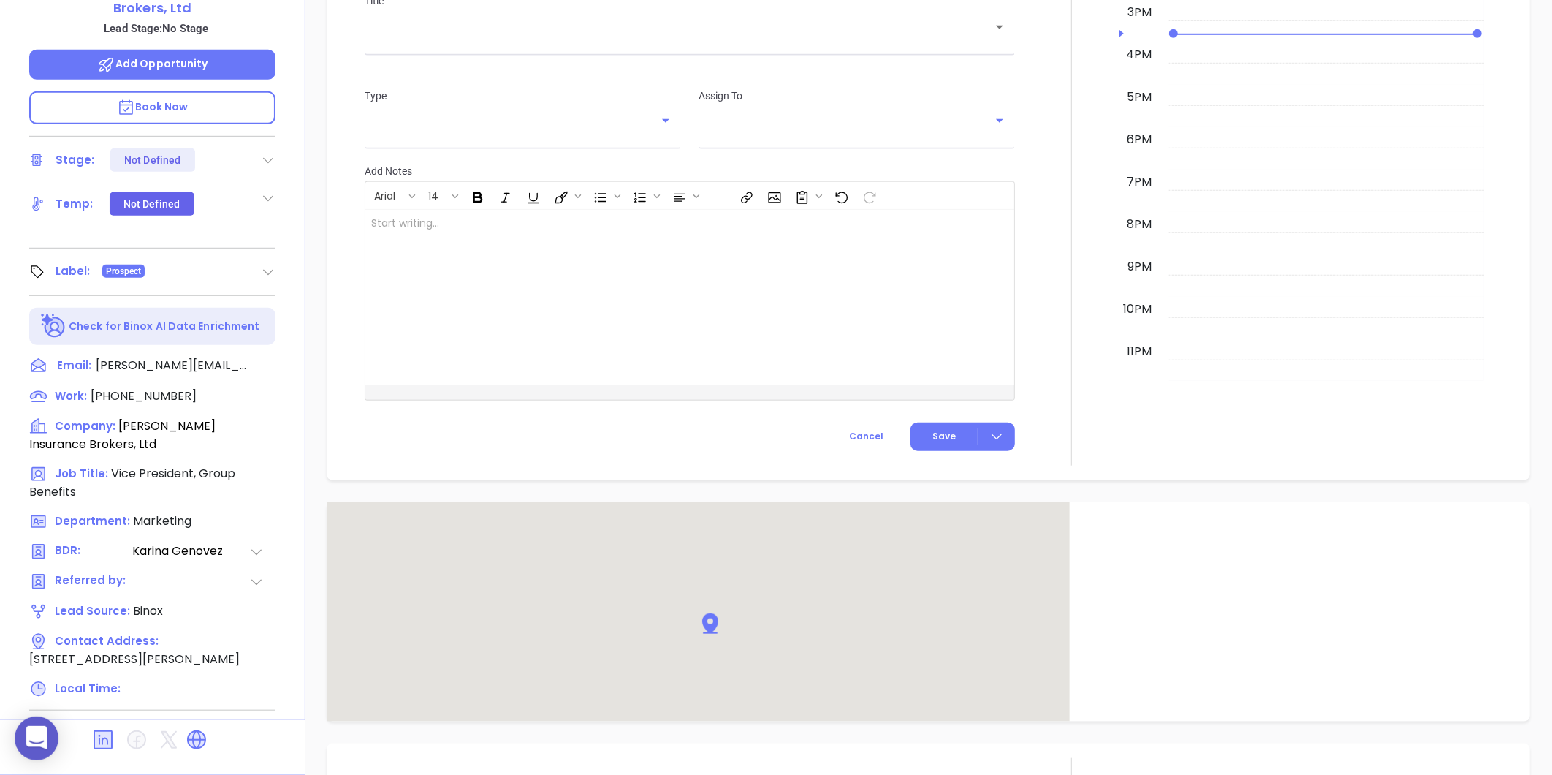
type input "[PERSON_NAME]"
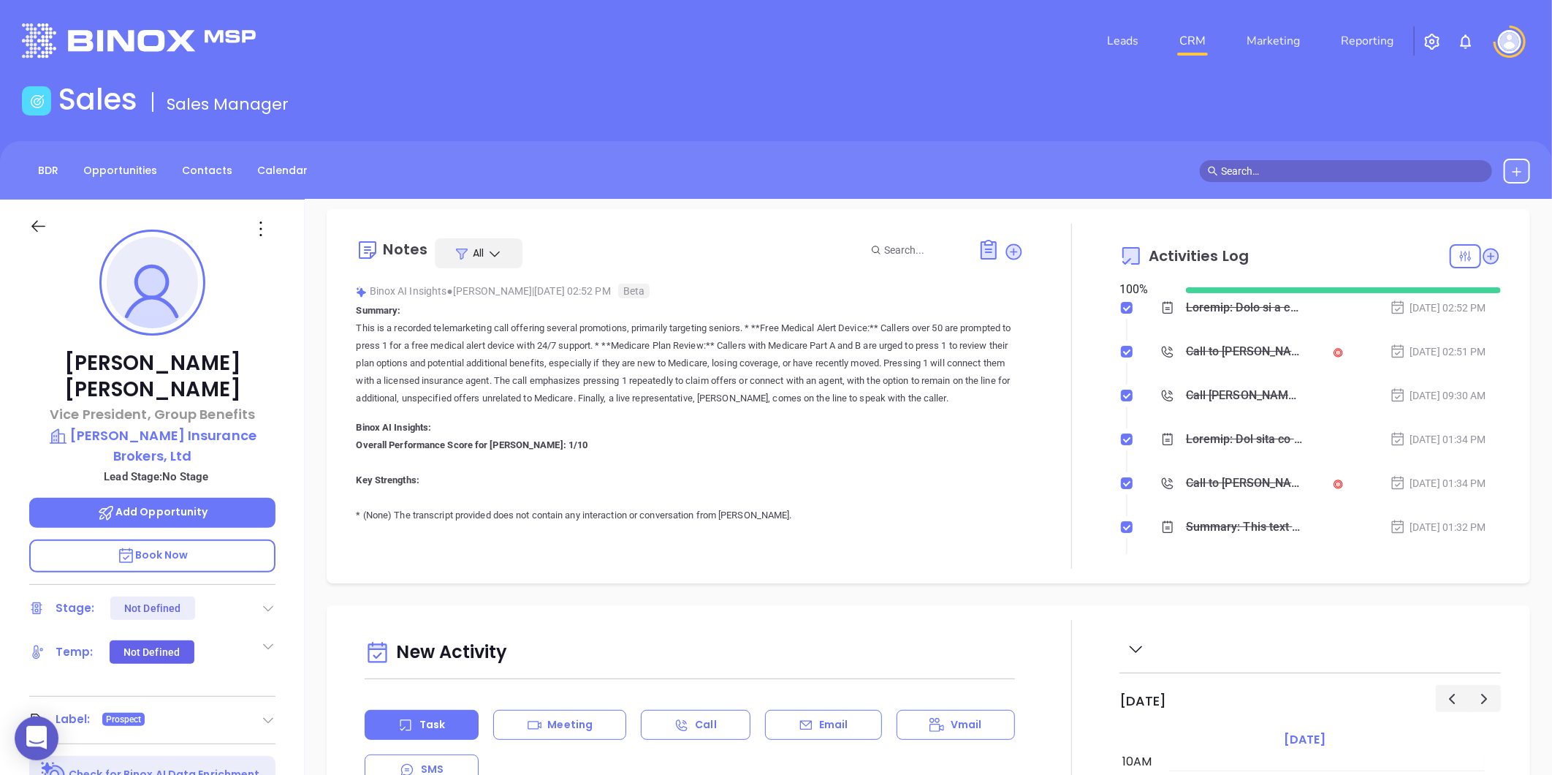
scroll to position [0, 0]
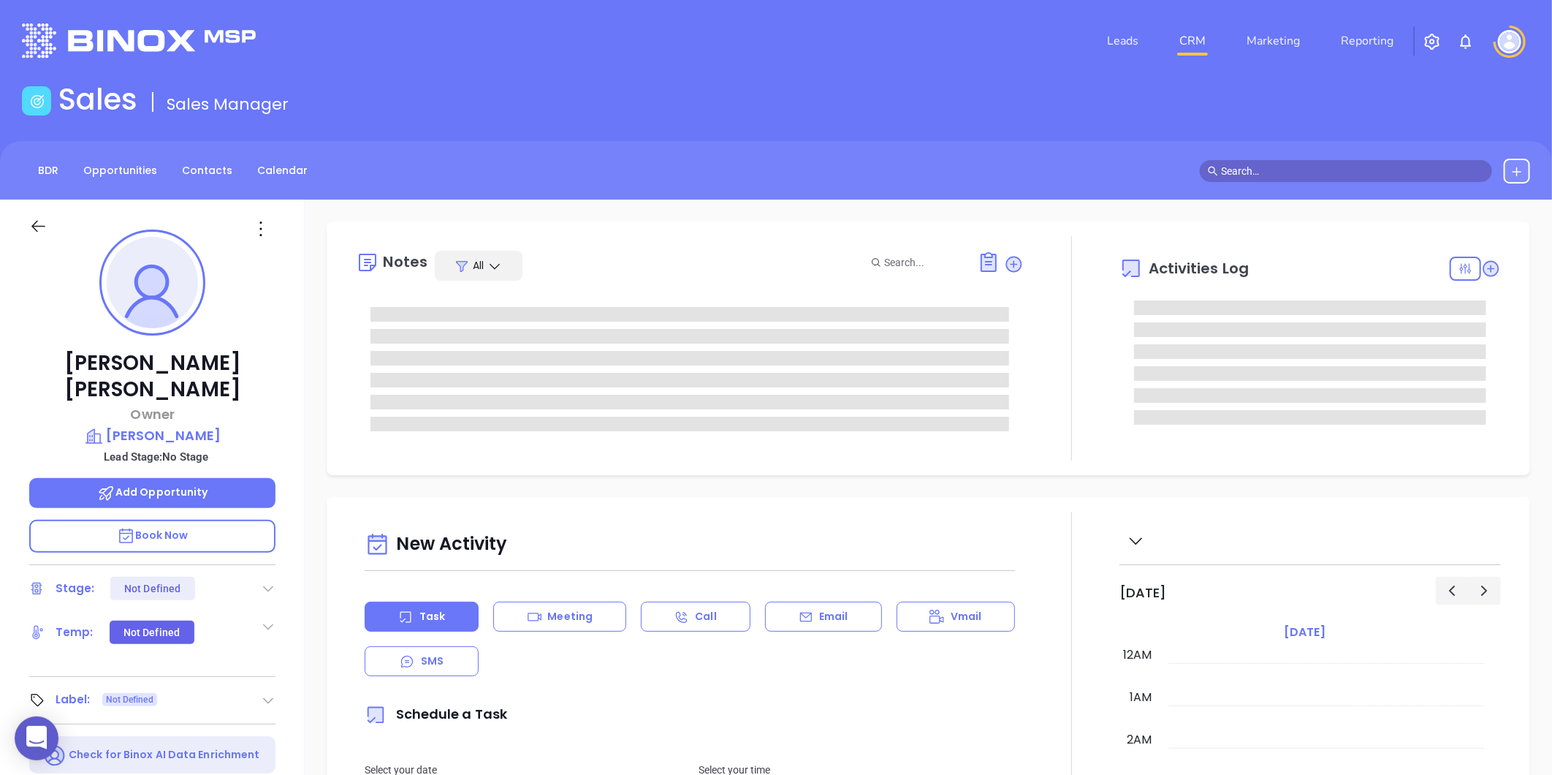
type input "[DATE]"
type input "[PERSON_NAME]"
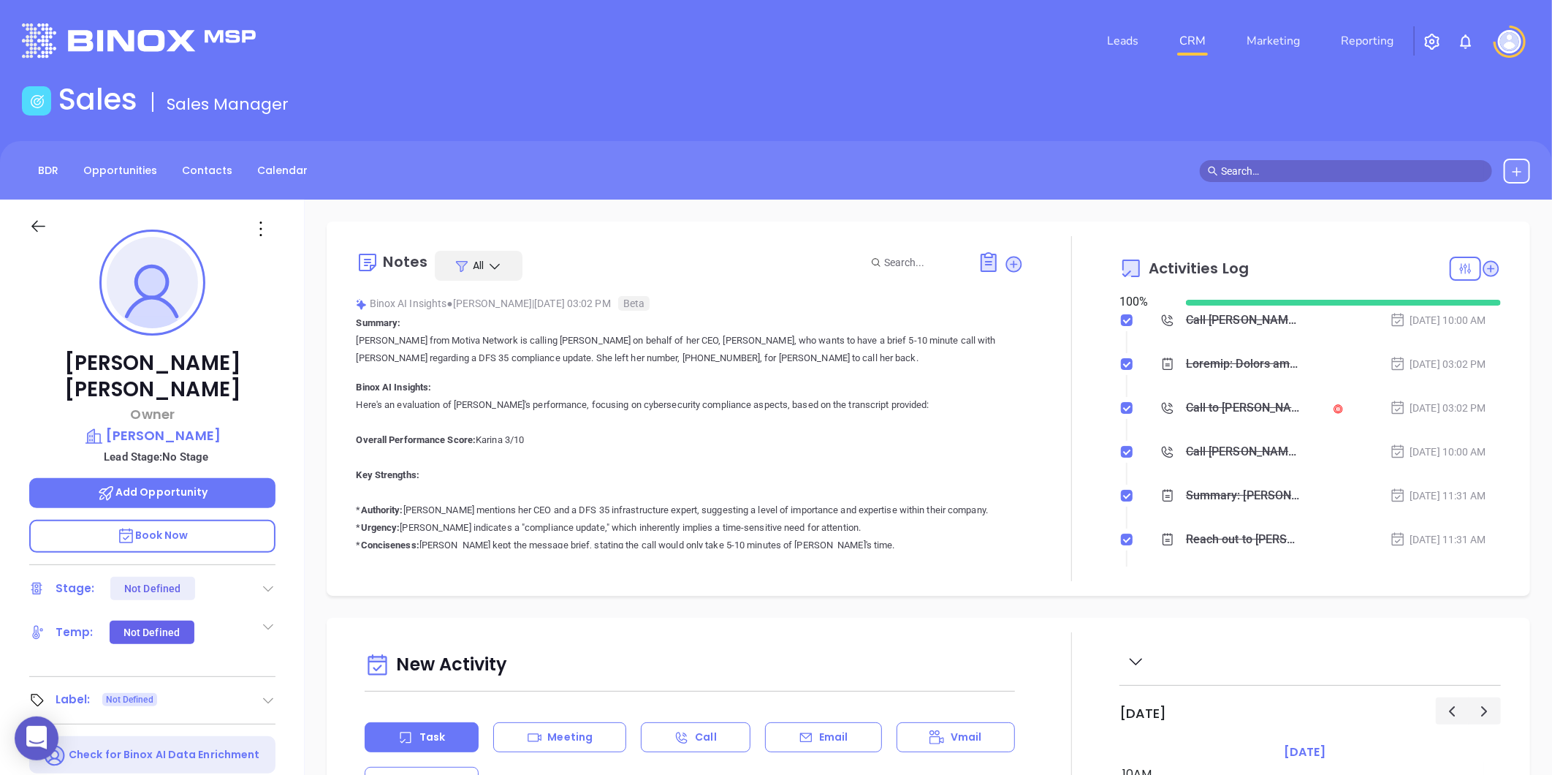
click at [265, 693] on icon at bounding box center [268, 700] width 15 height 15
click at [205, 729] on div "Prospect" at bounding box center [204, 740] width 42 height 23
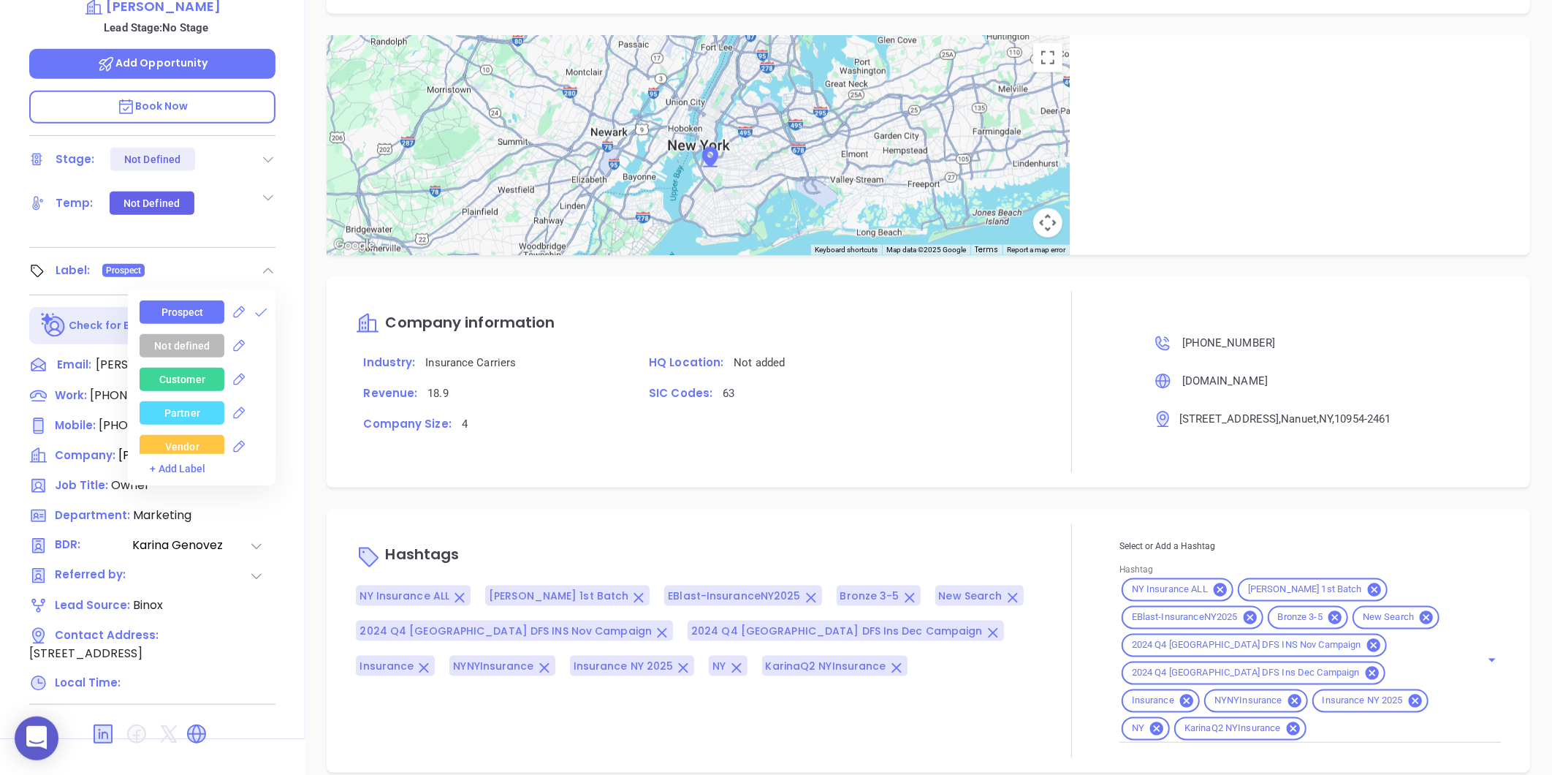
scroll to position [448, 0]
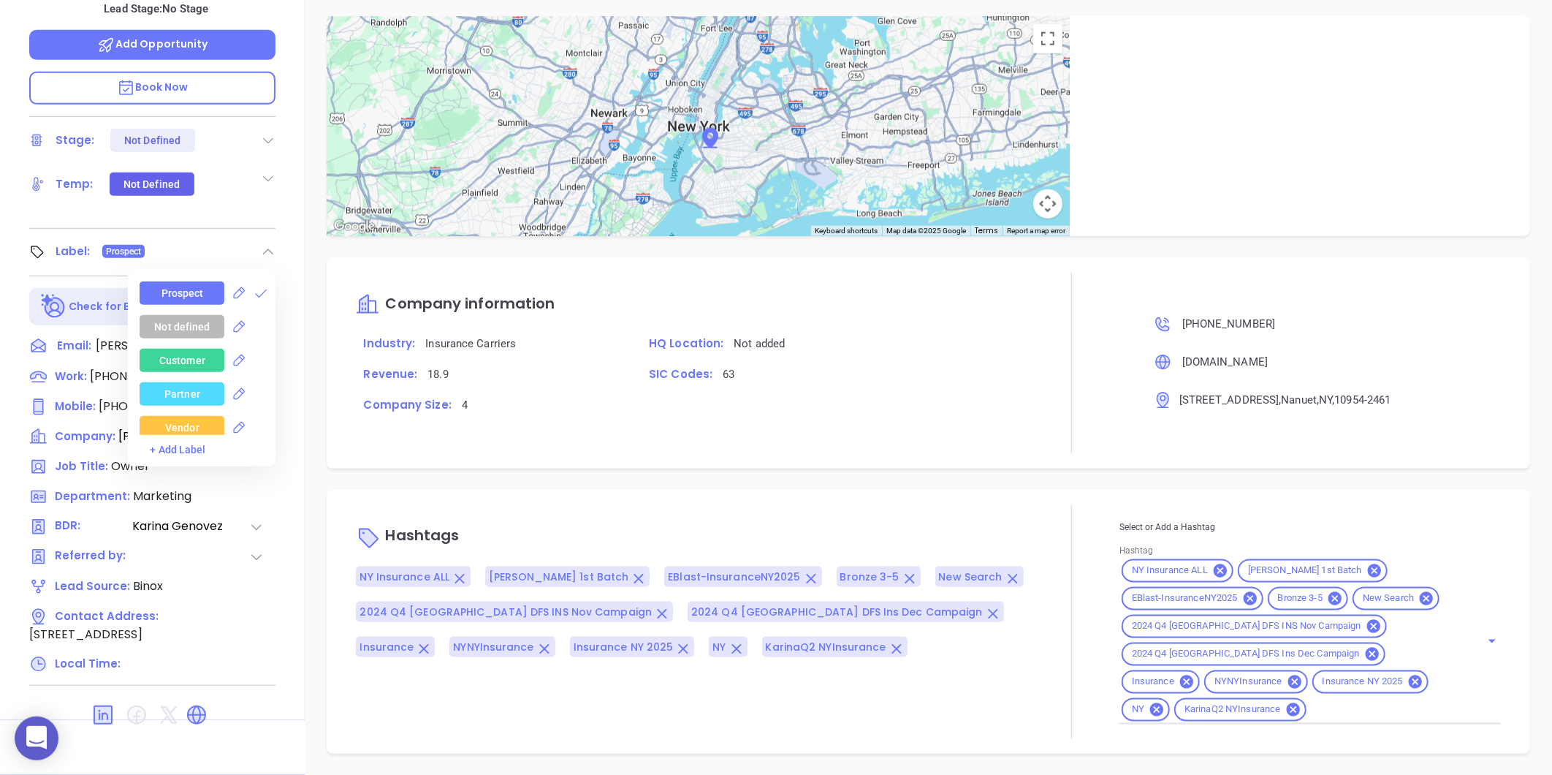
click at [187, 703] on icon at bounding box center [196, 714] width 23 height 23
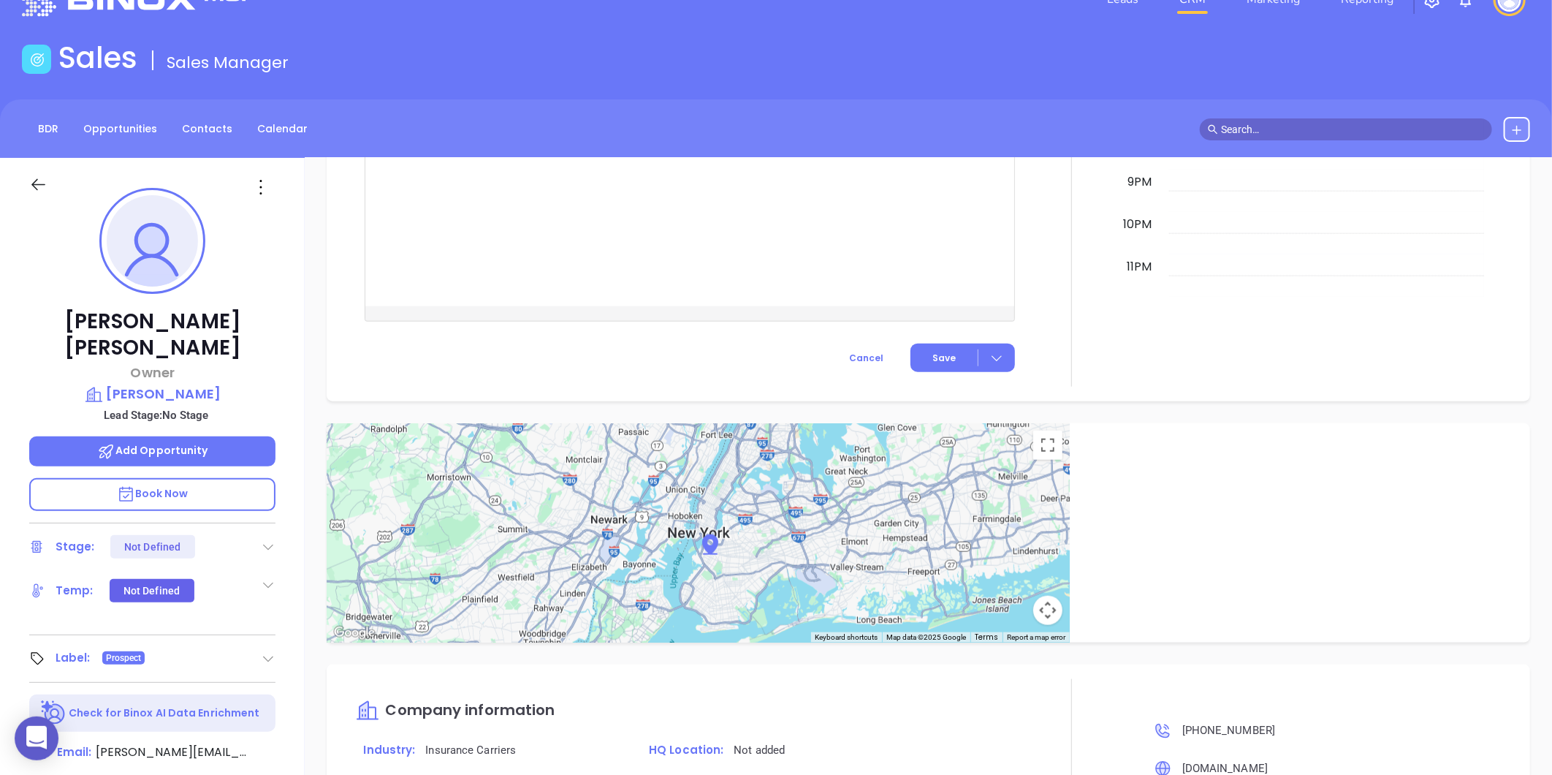
scroll to position [0, 0]
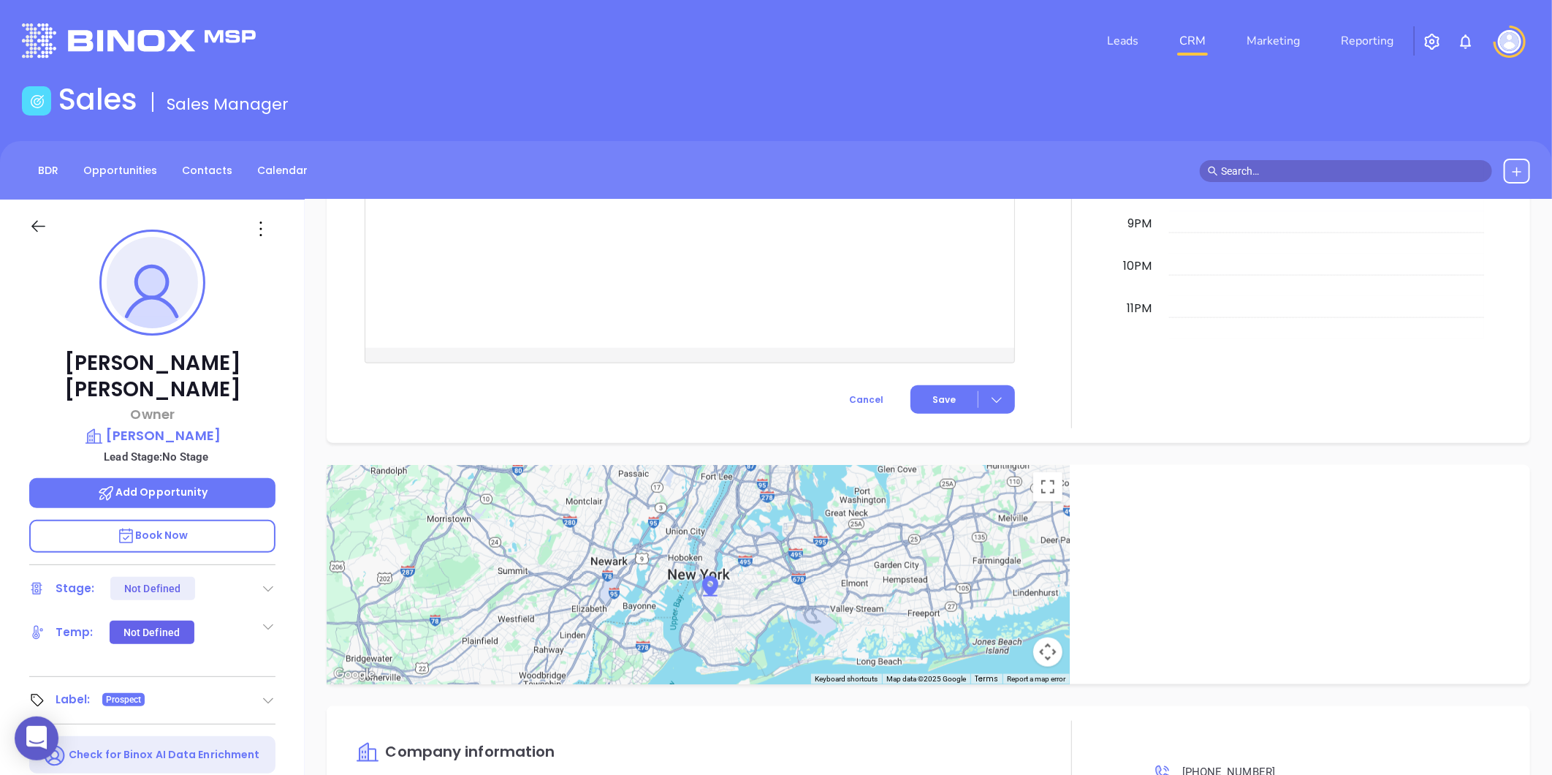
click at [267, 230] on icon at bounding box center [260, 228] width 23 height 23
click at [280, 385] on div "Edit" at bounding box center [332, 385] width 143 height 16
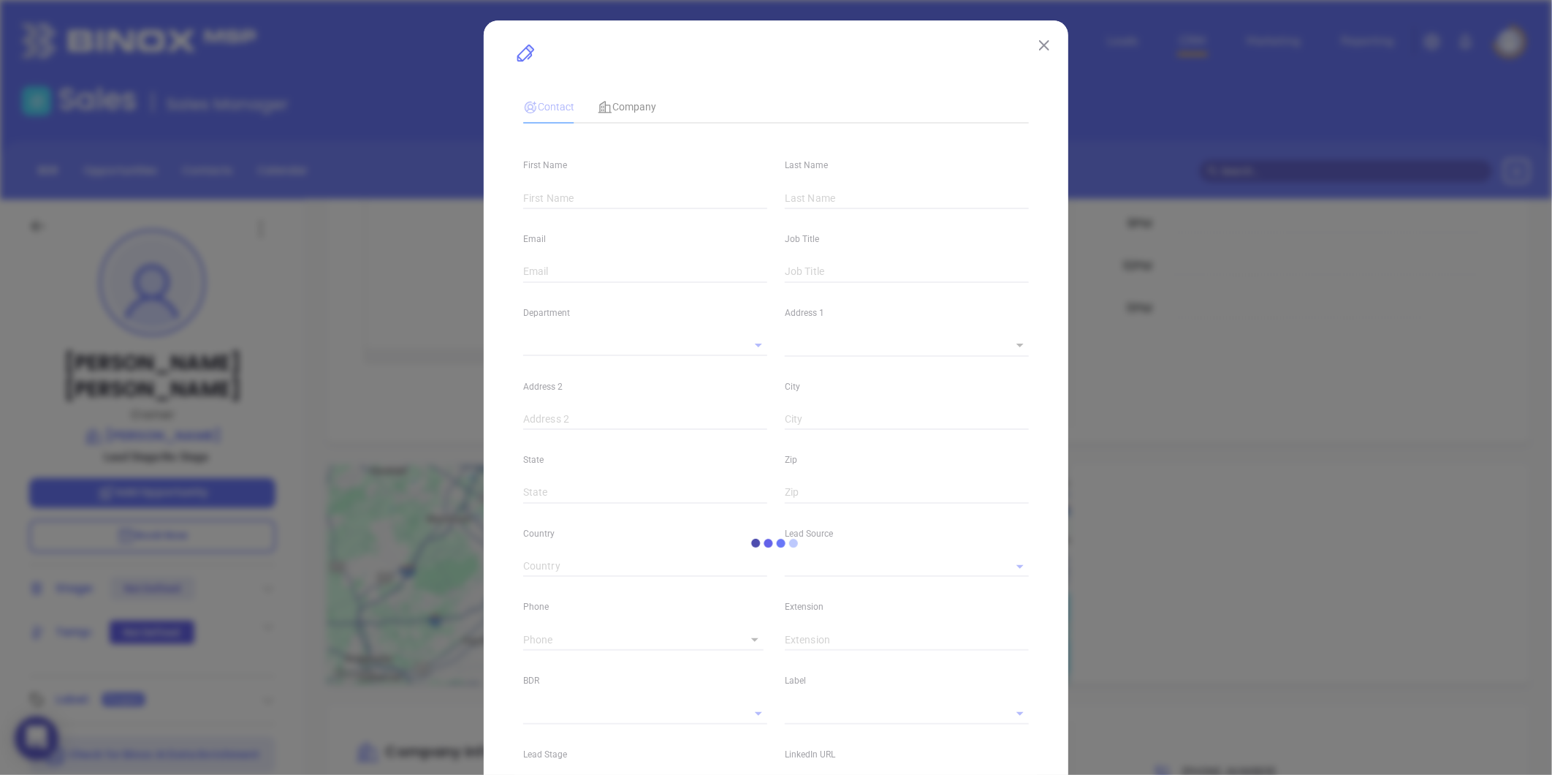
type input "[PERSON_NAME]"
type input "[PERSON_NAME][EMAIL_ADDRESS][DOMAIN_NAME]"
type input "Owner"
type input "1"
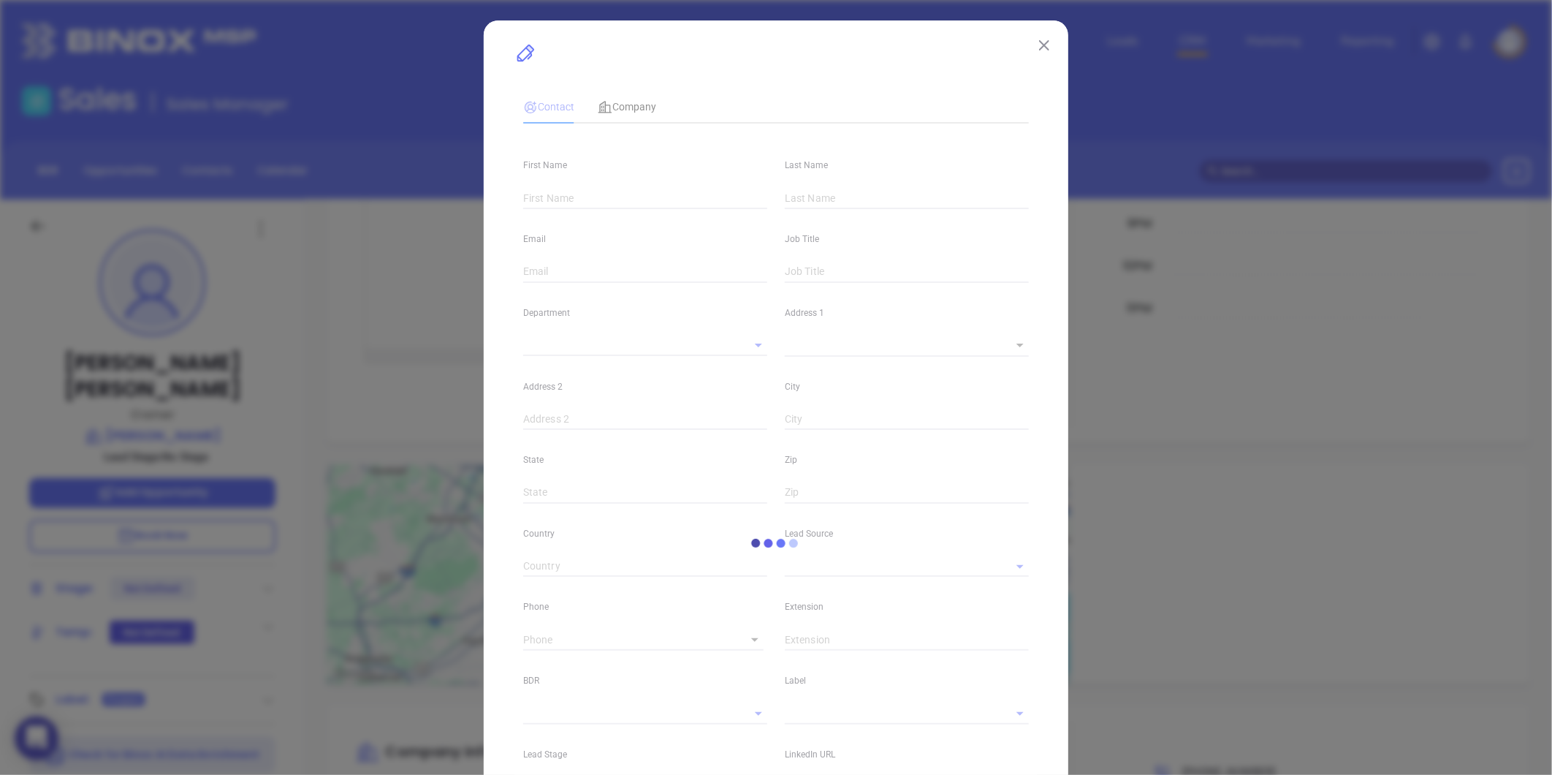
type input "[DOMAIN_NAME][URL][PERSON_NAME]"
type input "Marketing"
type input "Binox"
type input "[PERSON_NAME]"
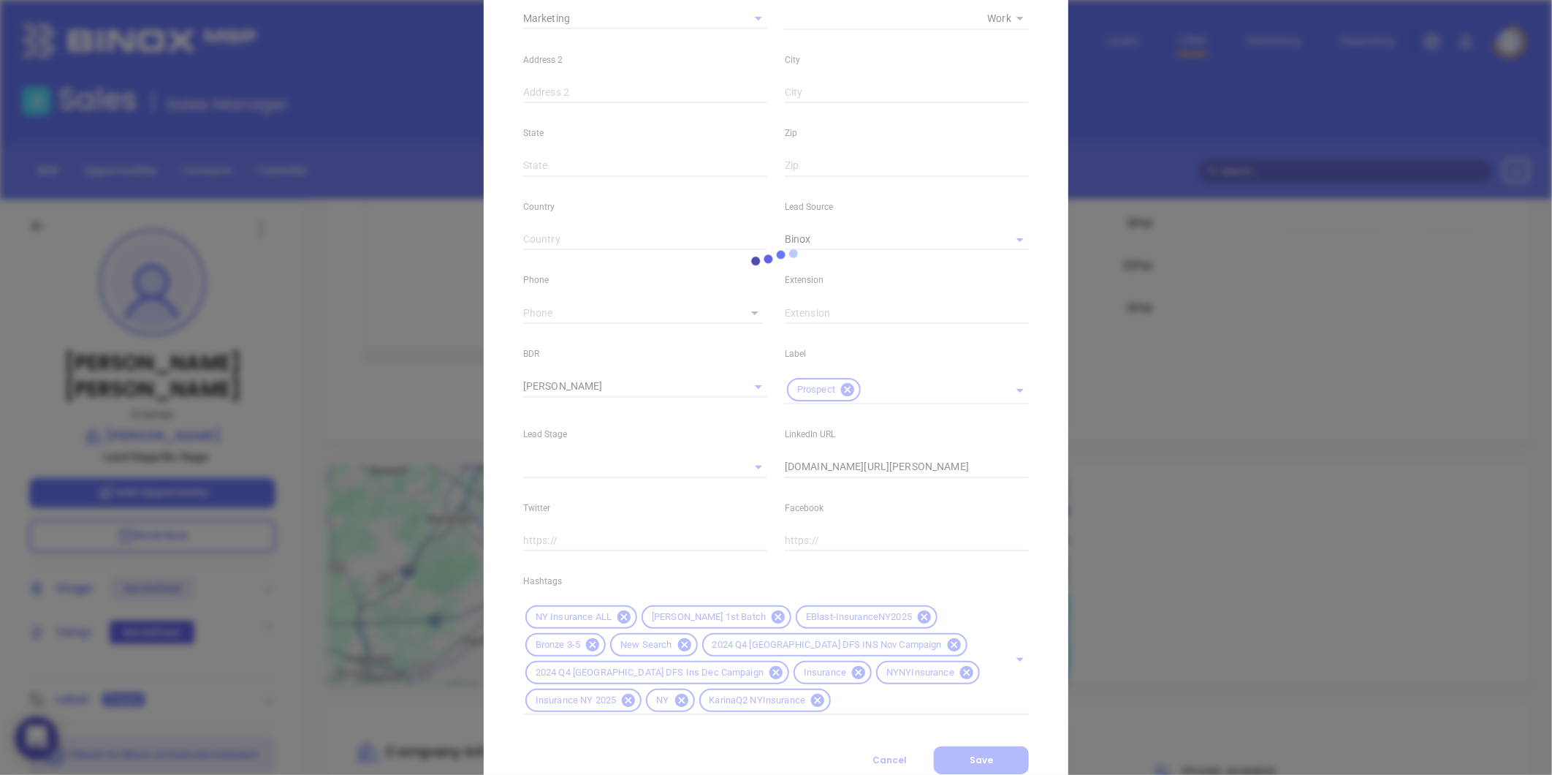
scroll to position [381, 0]
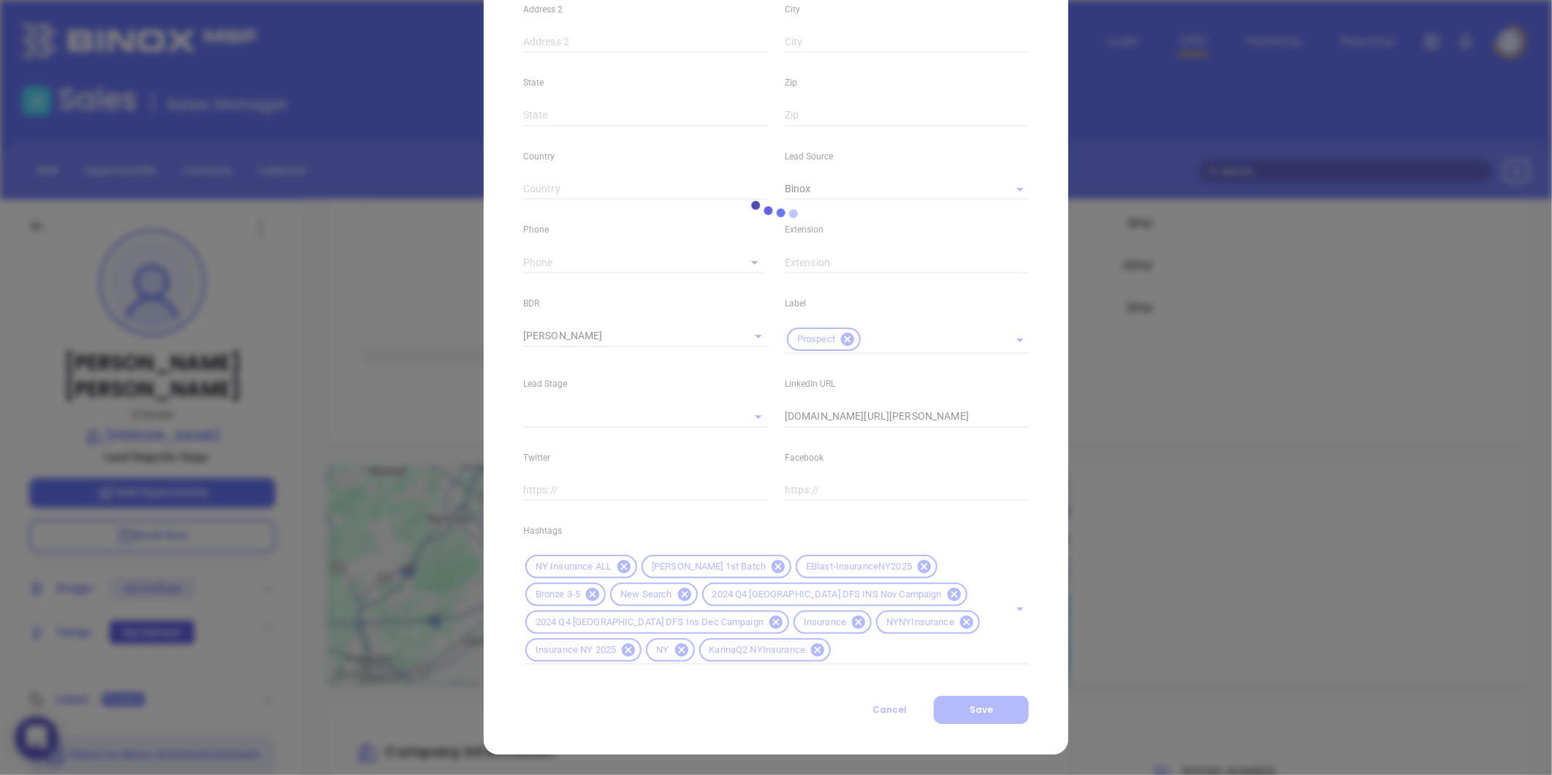
type input "[PHONE_NUMBER]"
type input "1"
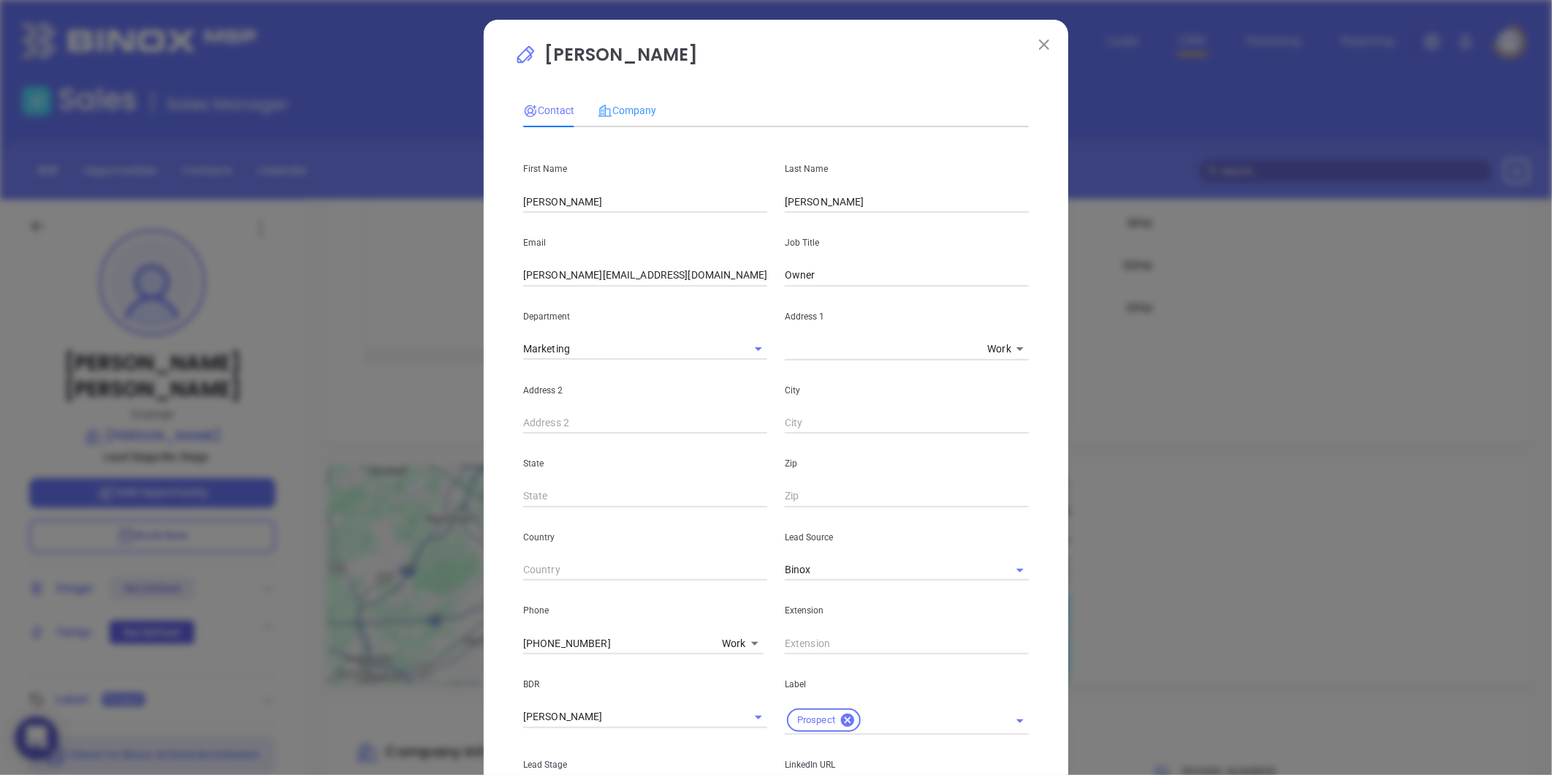
scroll to position [0, 0]
click at [624, 99] on div "Company" at bounding box center [627, 111] width 58 height 34
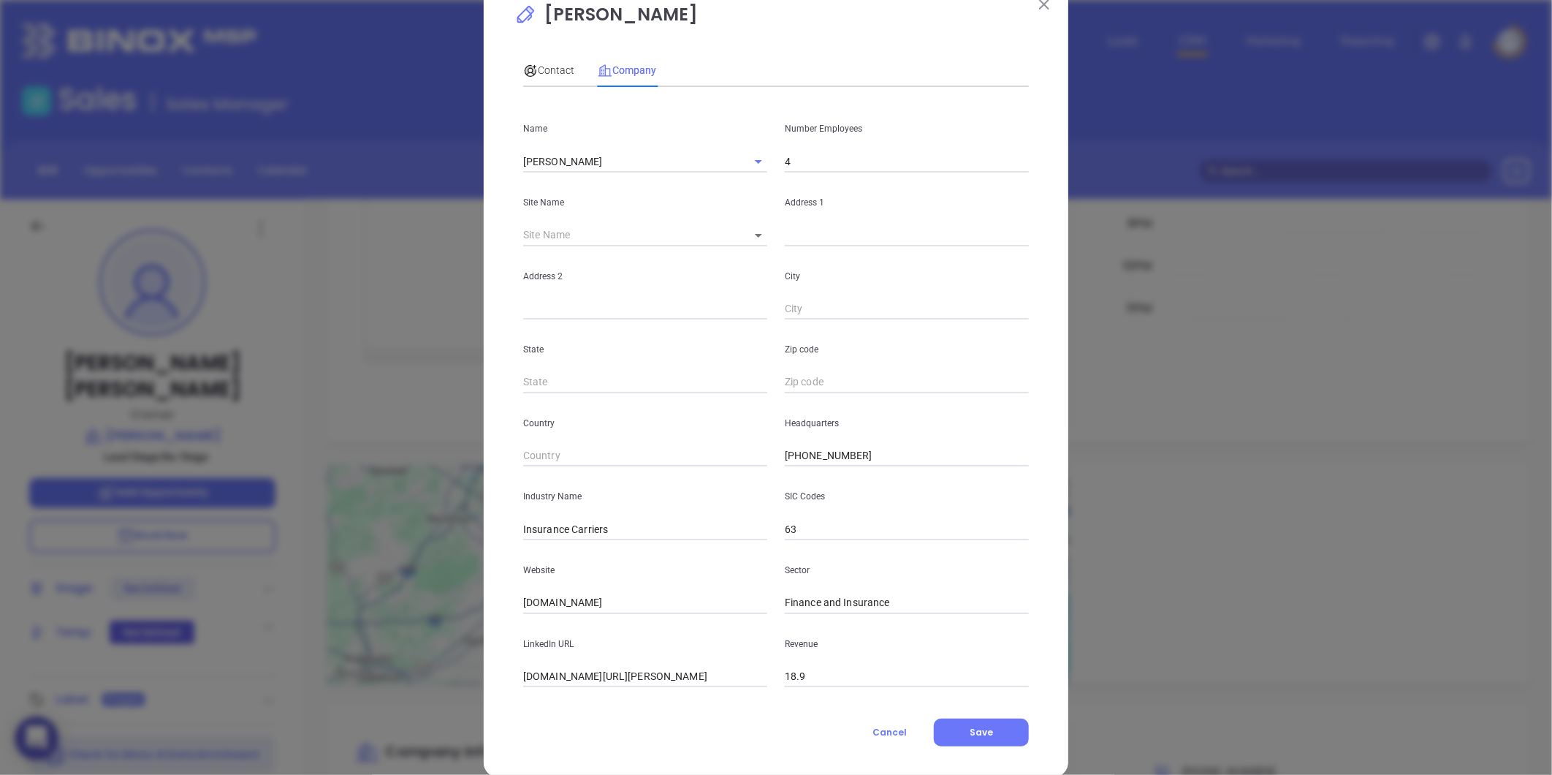
scroll to position [64, 0]
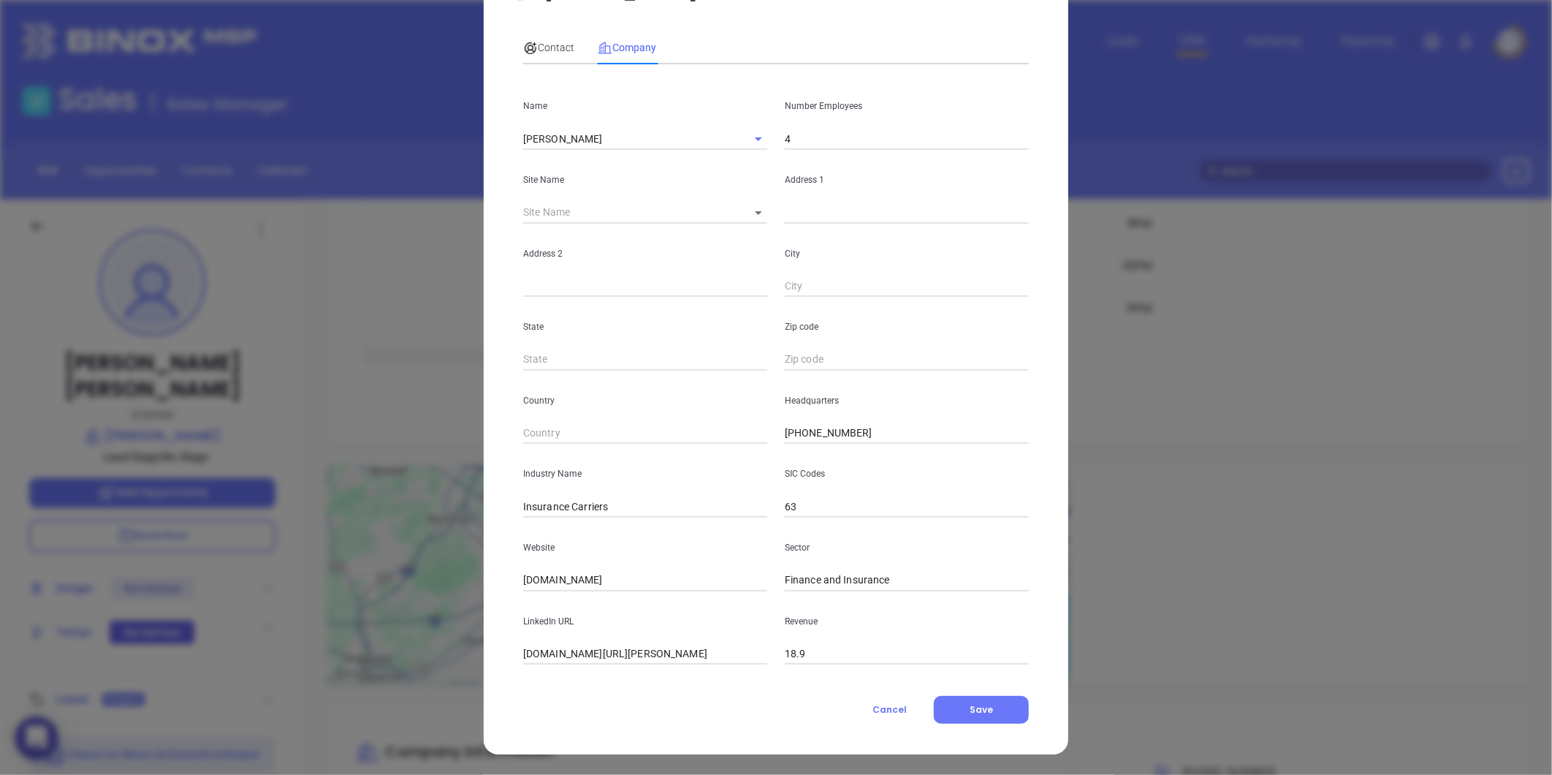
click at [826, 129] on input "4" at bounding box center [907, 139] width 244 height 22
type input "3"
click at [608, 514] on input "Insurance Carriers" at bounding box center [645, 506] width 244 height 22
type input "Insurance"
click at [627, 453] on div "Industry Name Insurance" at bounding box center [645, 481] width 262 height 74
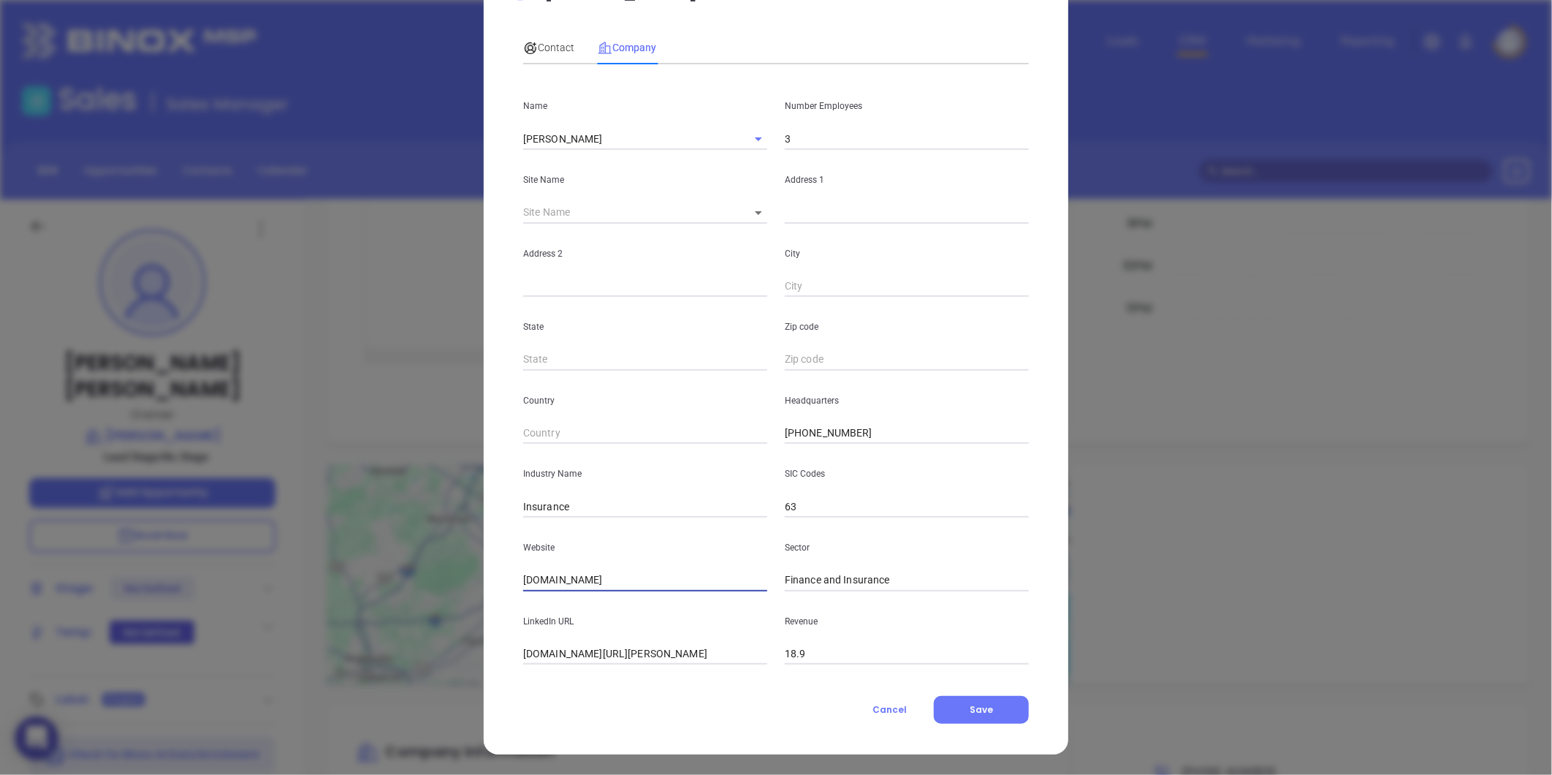
drag, startPoint x: 647, startPoint y: 586, endPoint x: 342, endPoint y: 634, distance: 308.5
click at [344, 633] on div "[PERSON_NAME] Contact Company First Name [PERSON_NAME] Last Name [PERSON_NAME] …" at bounding box center [776, 387] width 1552 height 775
paste input "[URL][DOMAIN_NAME]"
type input "[URL][DOMAIN_NAME]"
click at [934, 704] on button "Save" at bounding box center [981, 710] width 95 height 28
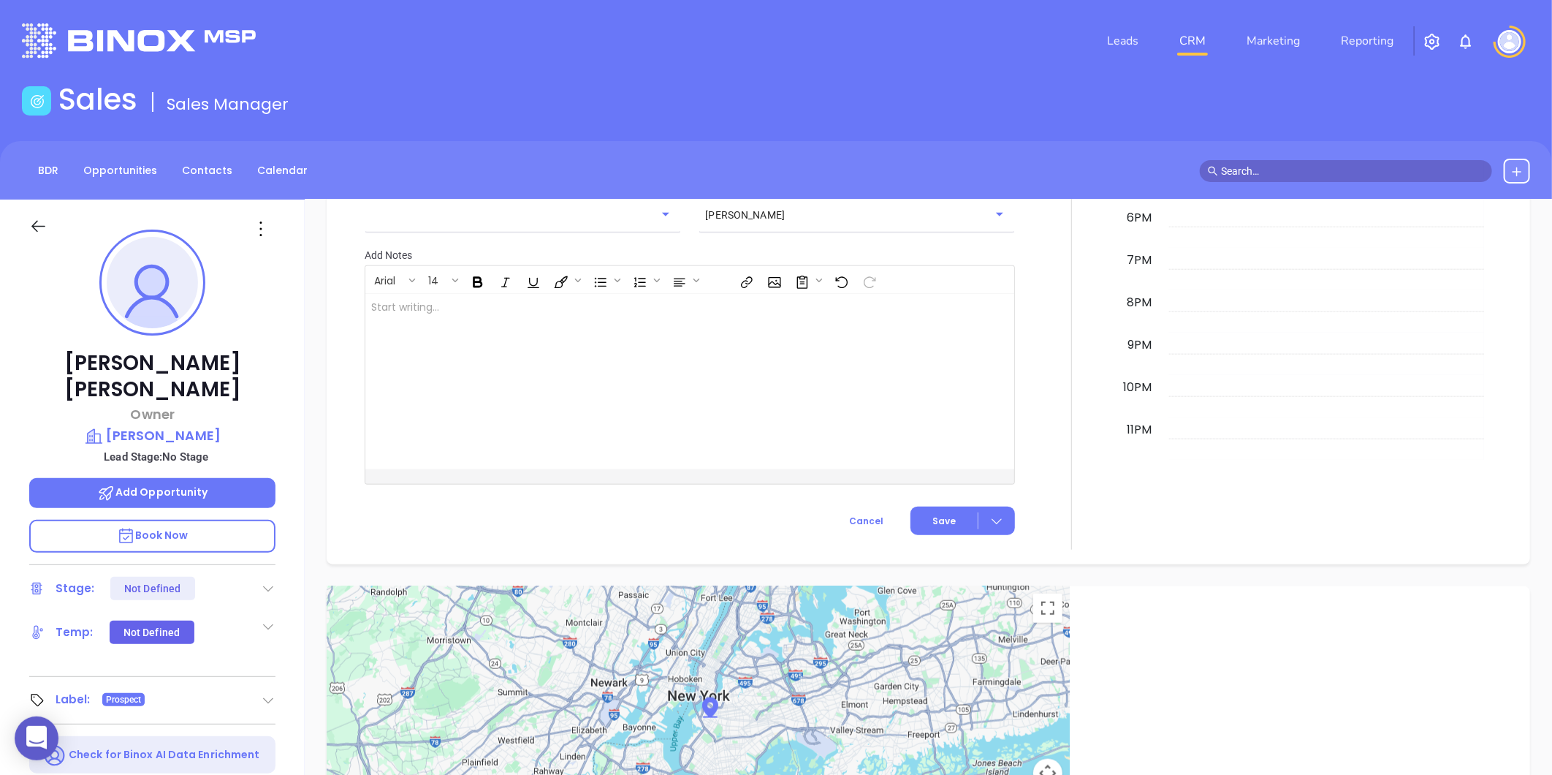
scroll to position [1017, 0]
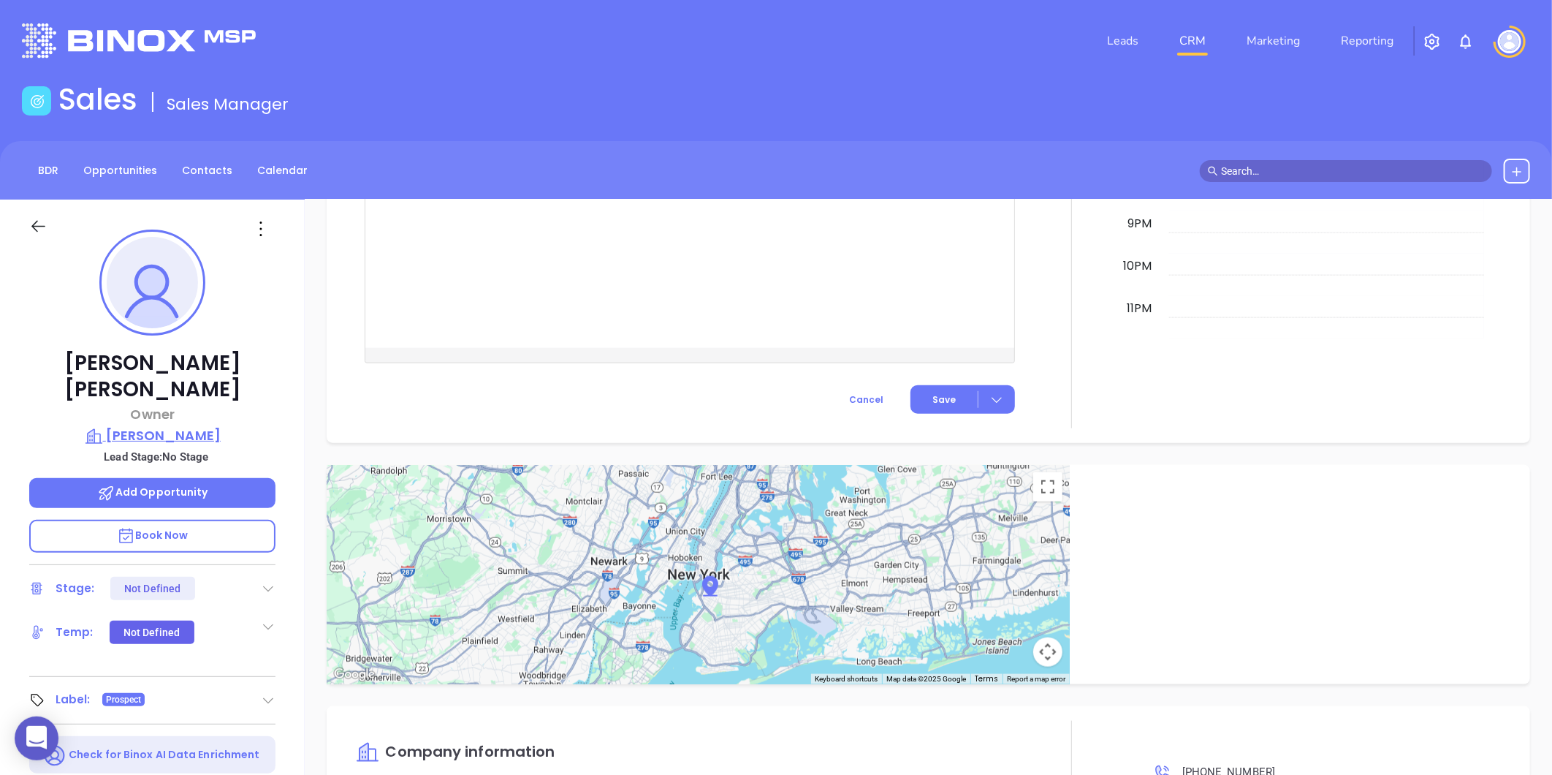
click at [205, 425] on p "[PERSON_NAME]" at bounding box center [152, 435] width 246 height 20
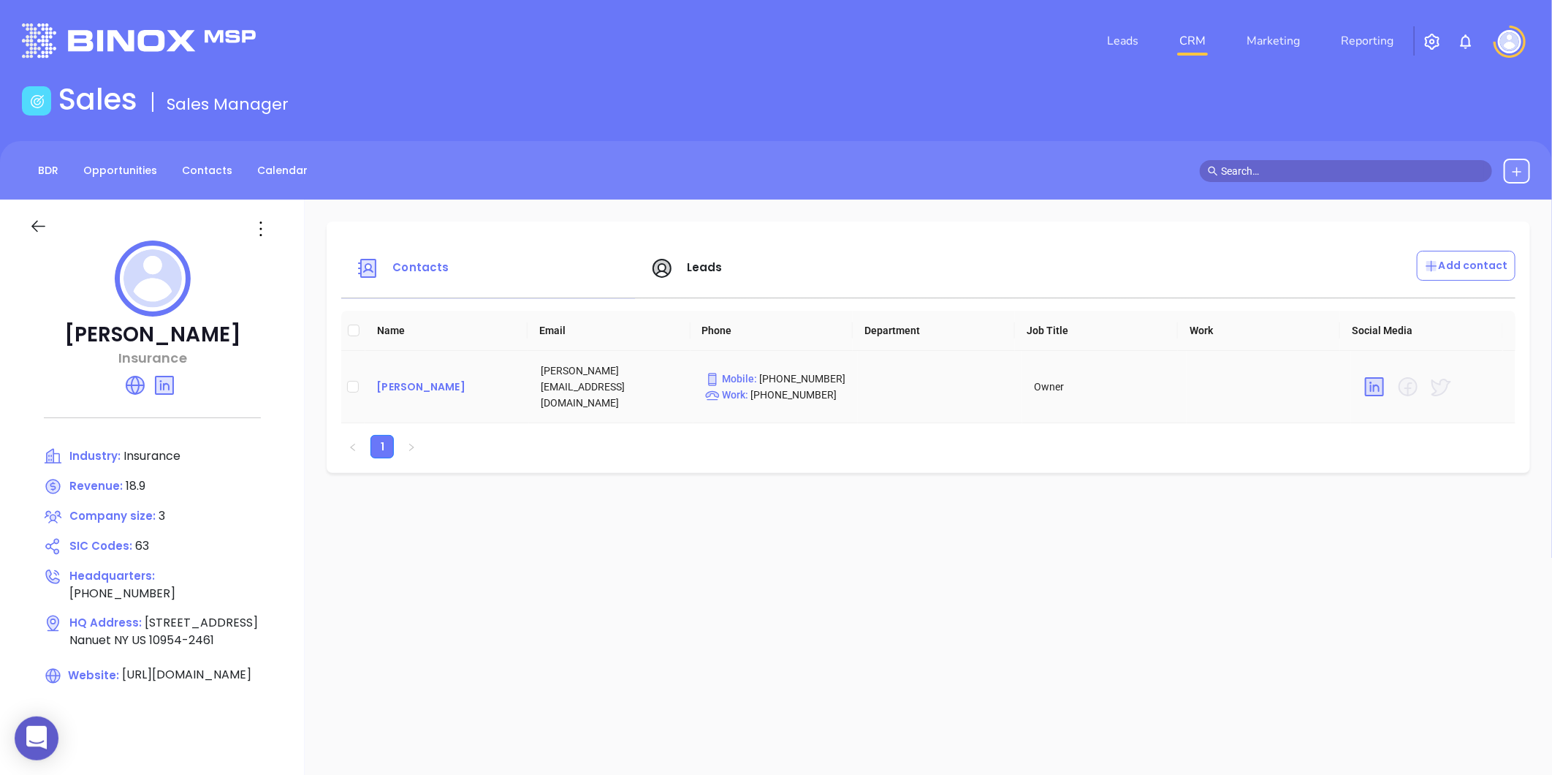
click at [397, 378] on div "[PERSON_NAME]" at bounding box center [446, 387] width 141 height 18
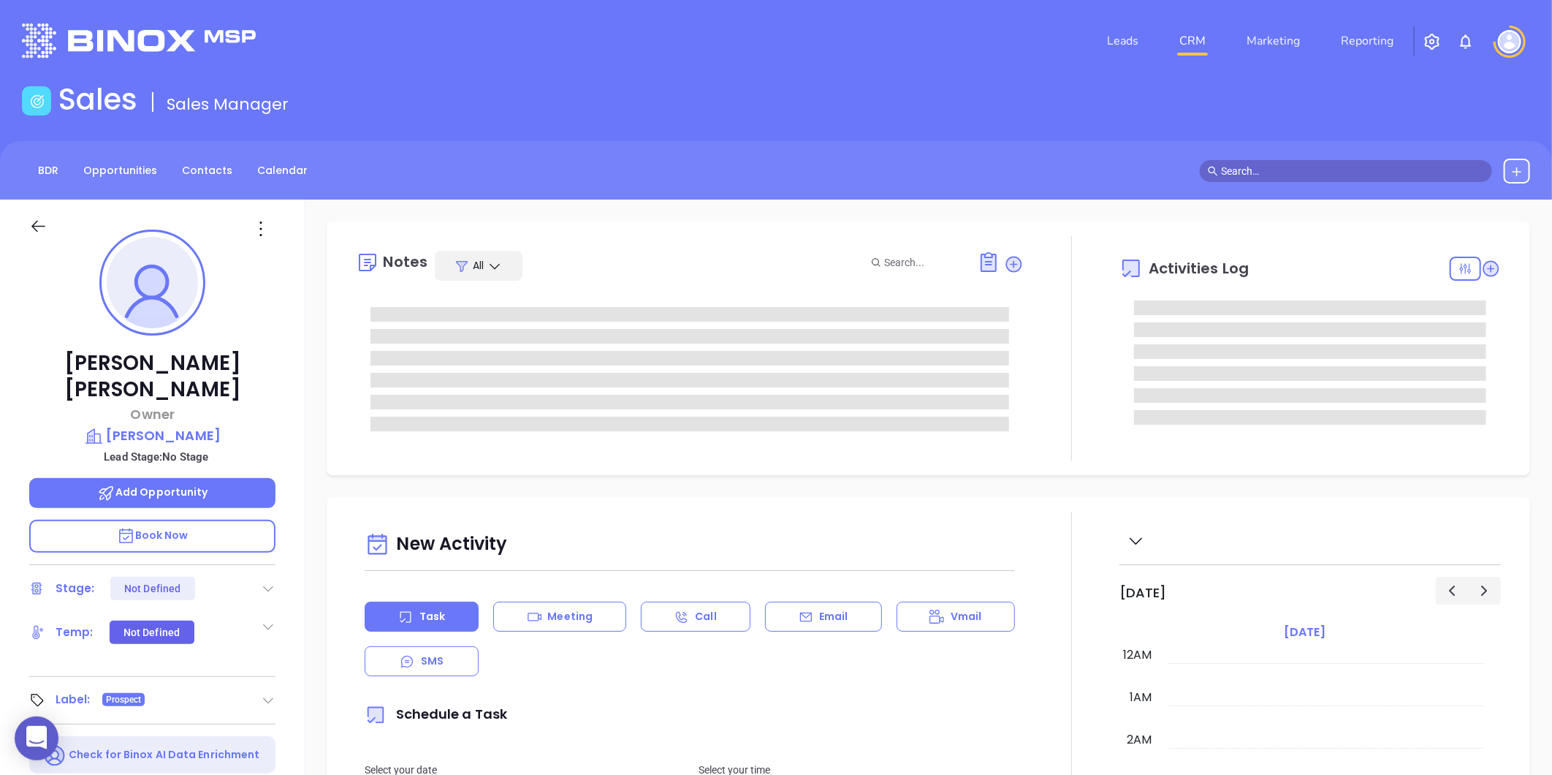
type input "[DATE]"
type input "[PERSON_NAME]"
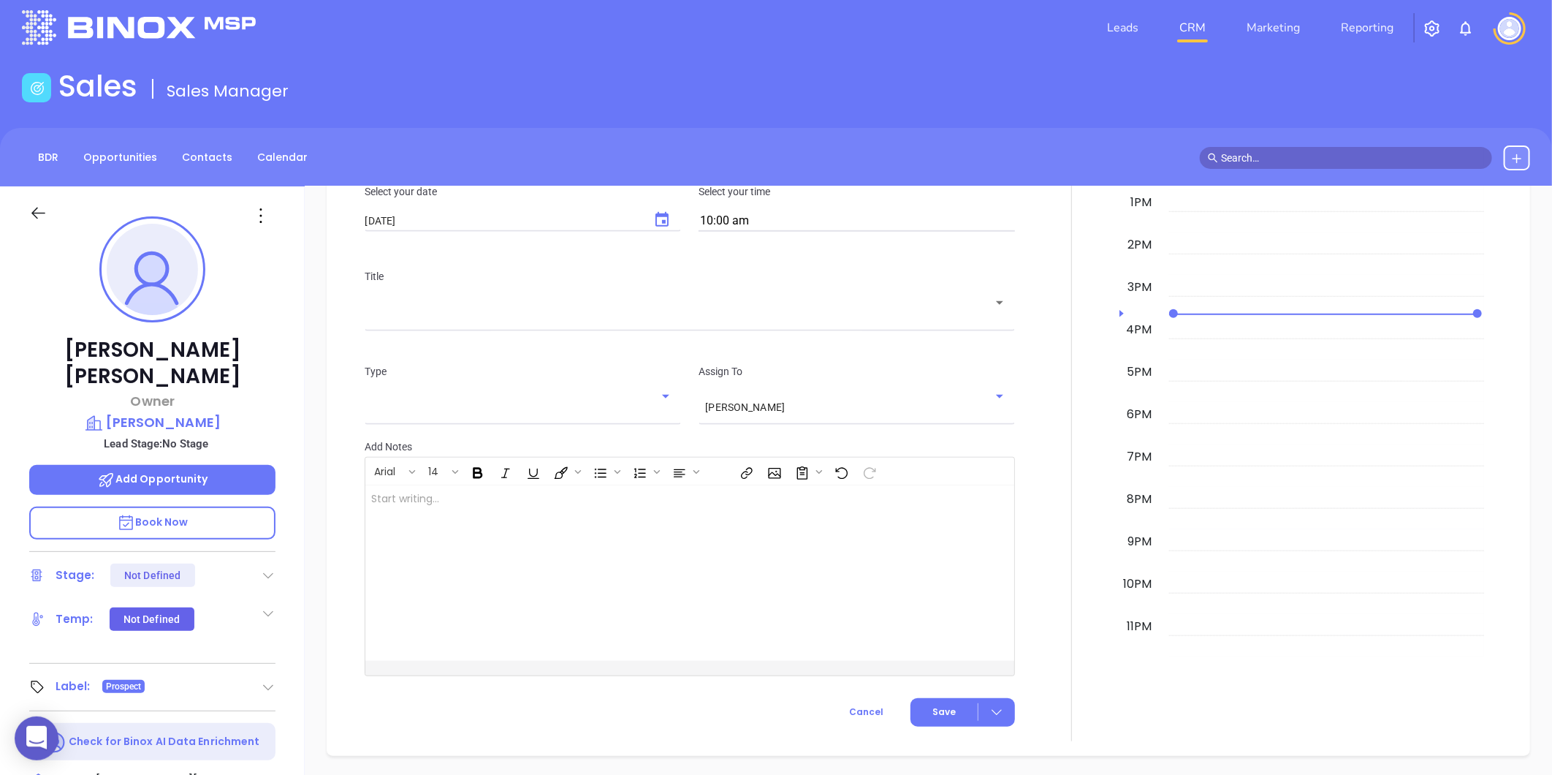
scroll to position [0, 0]
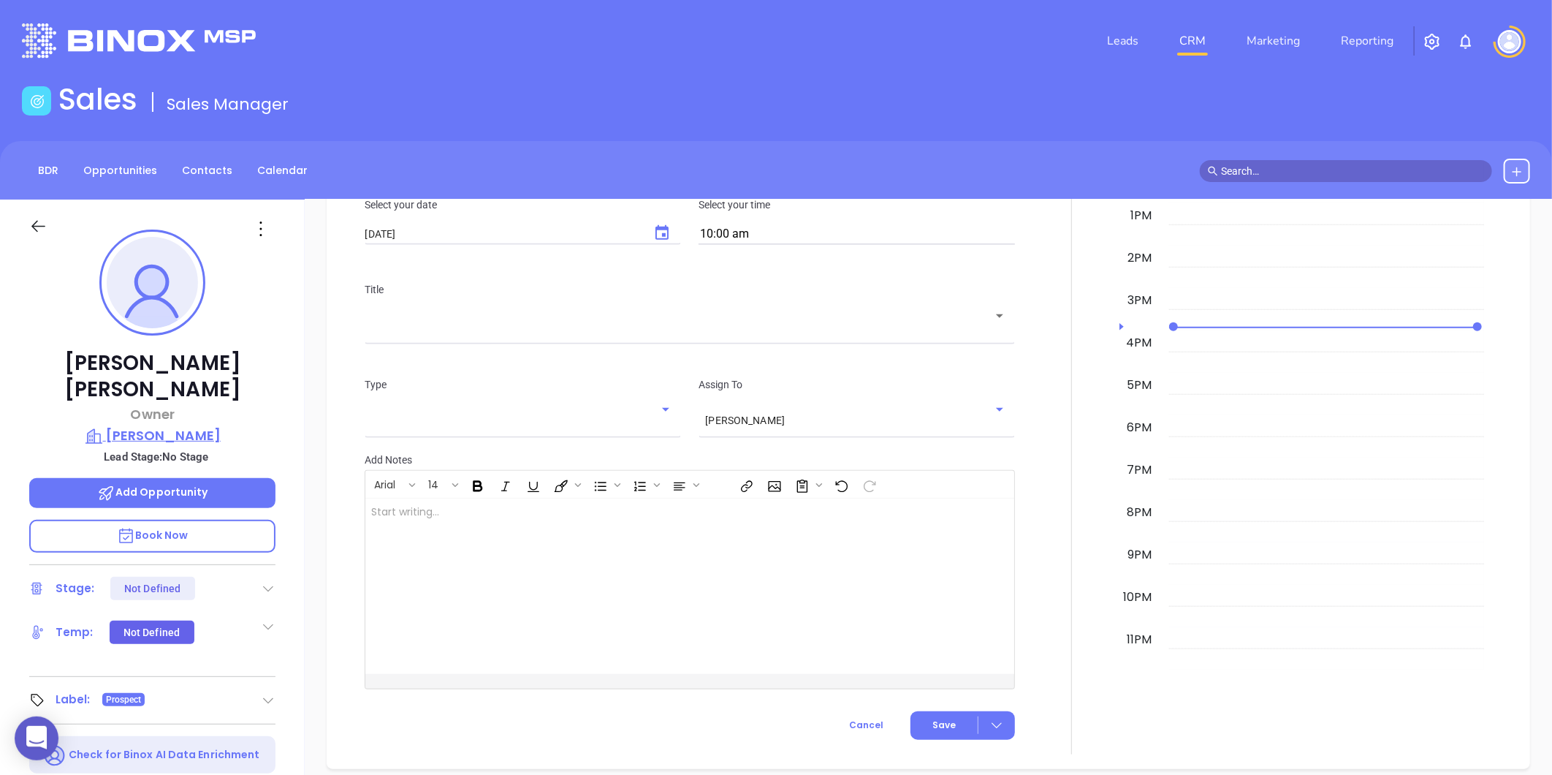
click at [173, 425] on p "[PERSON_NAME]" at bounding box center [152, 435] width 246 height 20
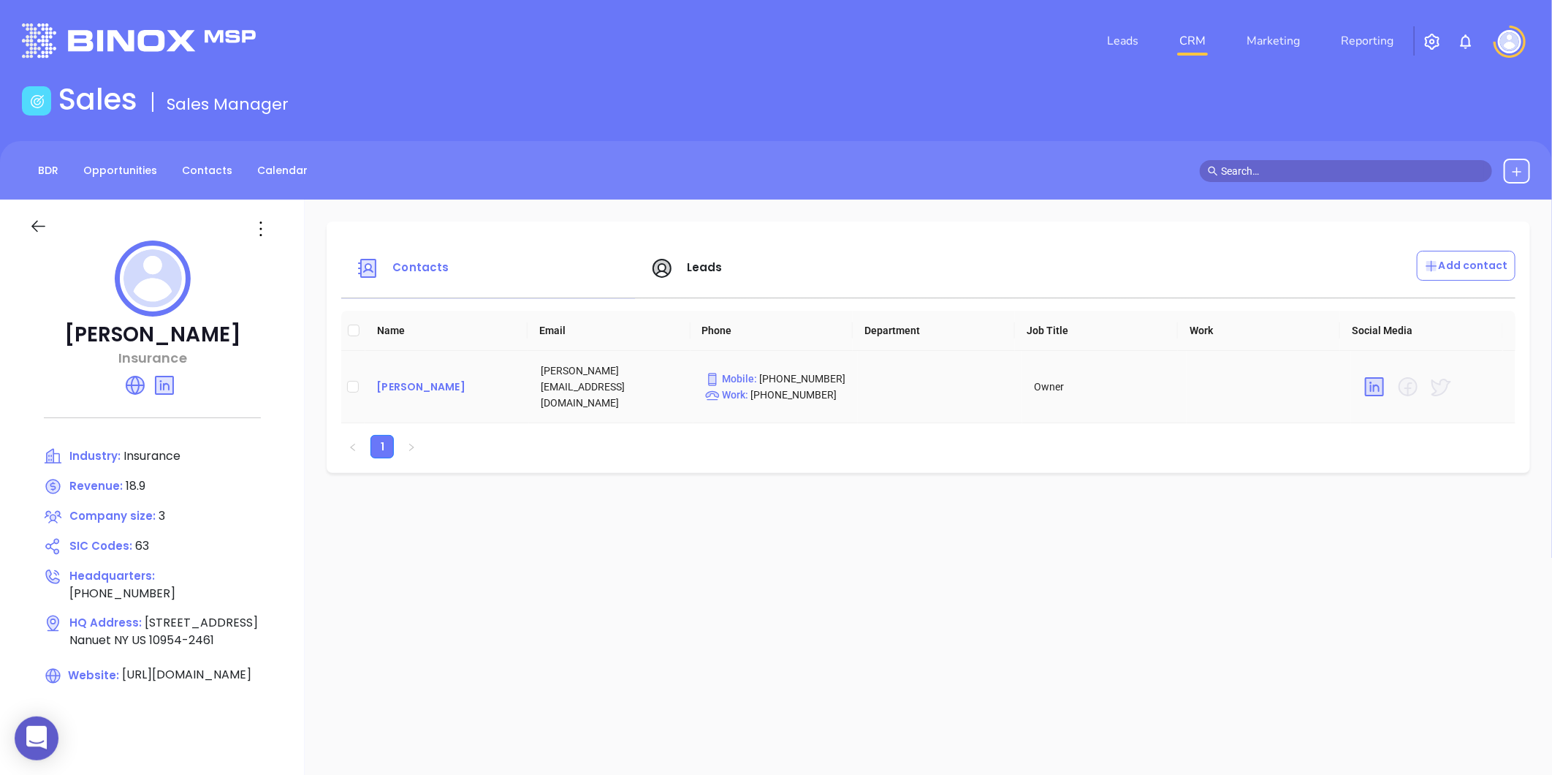
click at [444, 381] on div "[PERSON_NAME]" at bounding box center [446, 387] width 141 height 18
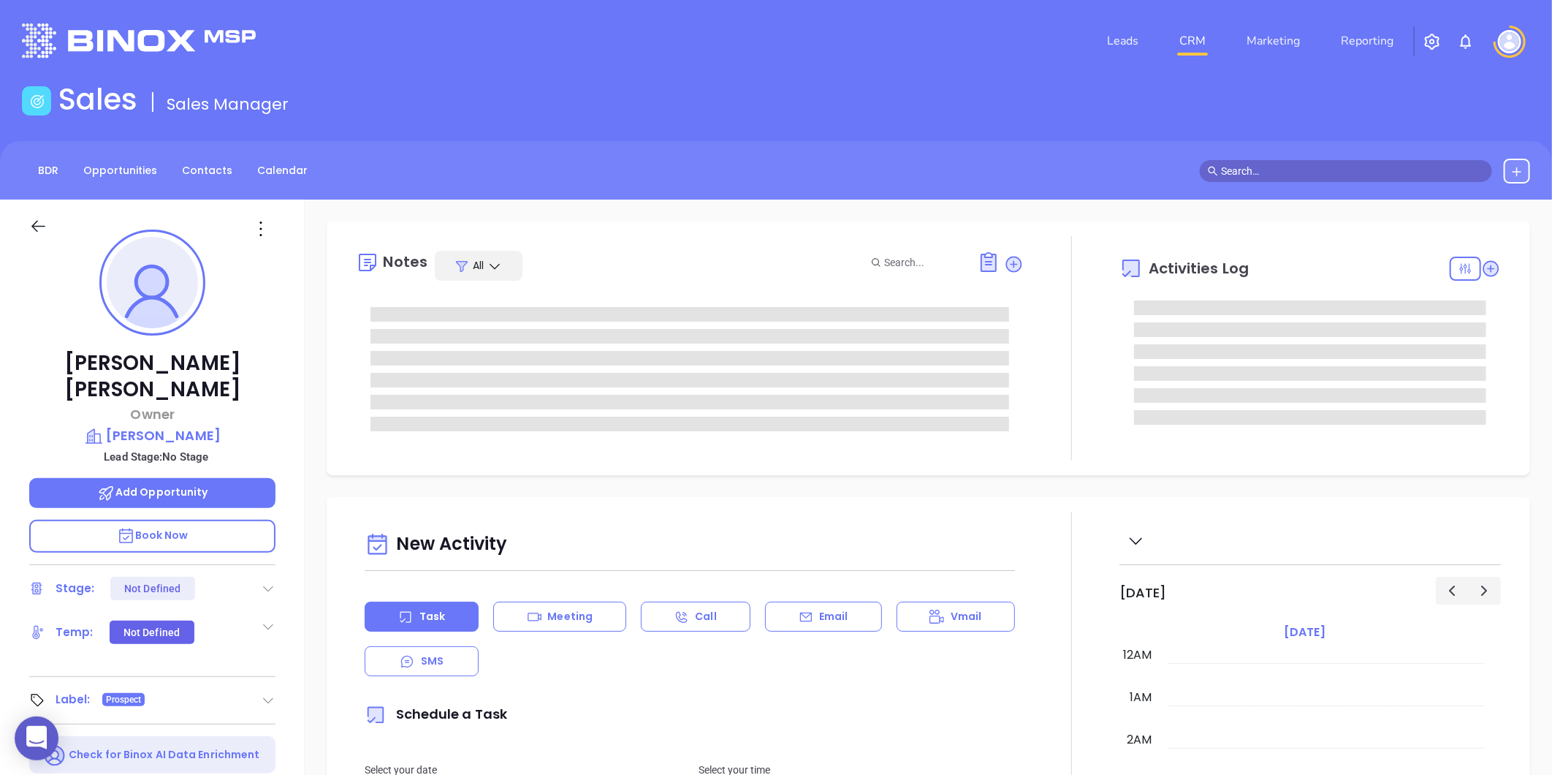
type input "[DATE]"
type input "[PERSON_NAME]"
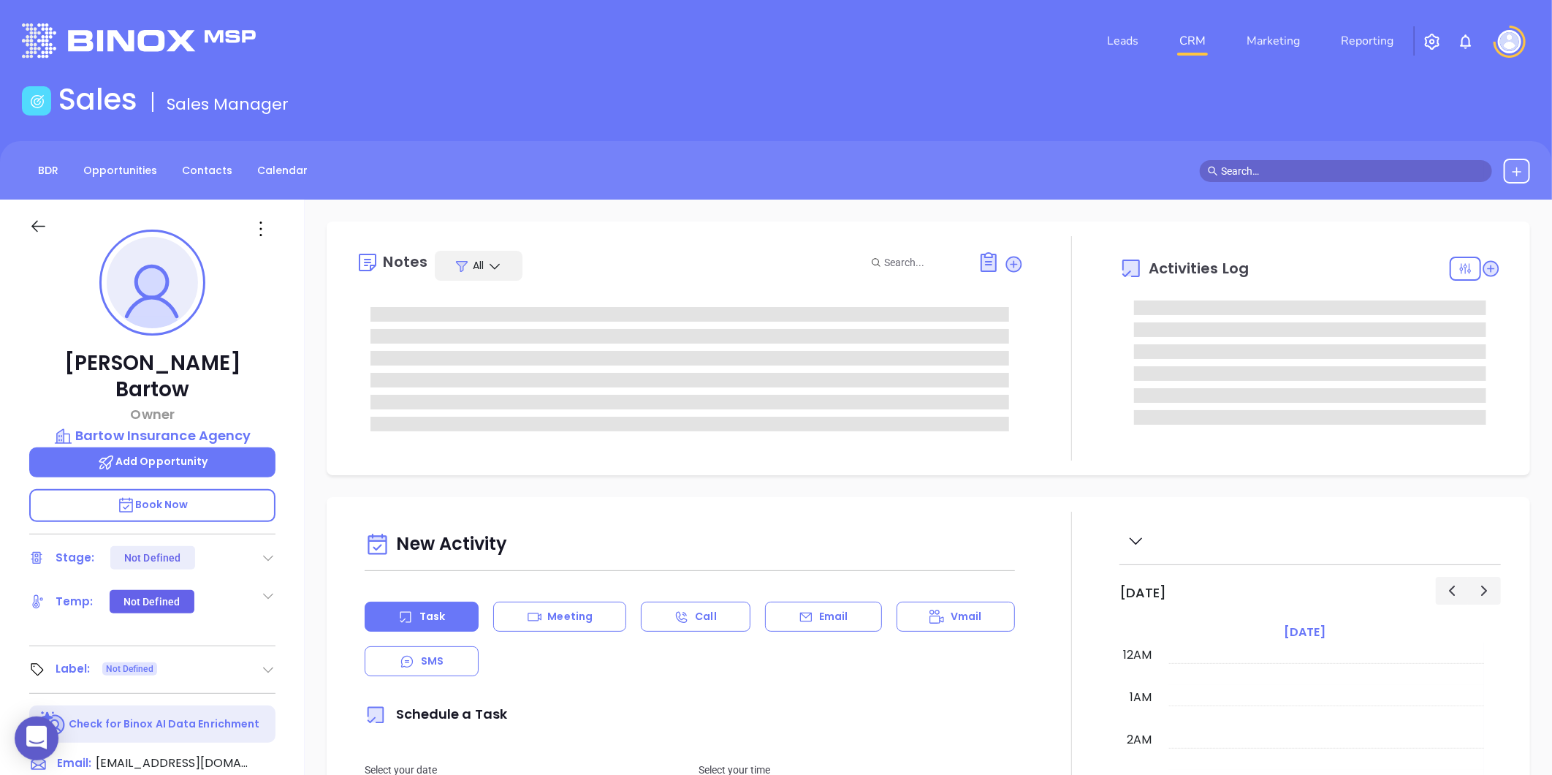
type input "[DATE]"
type input "[PERSON_NAME]"
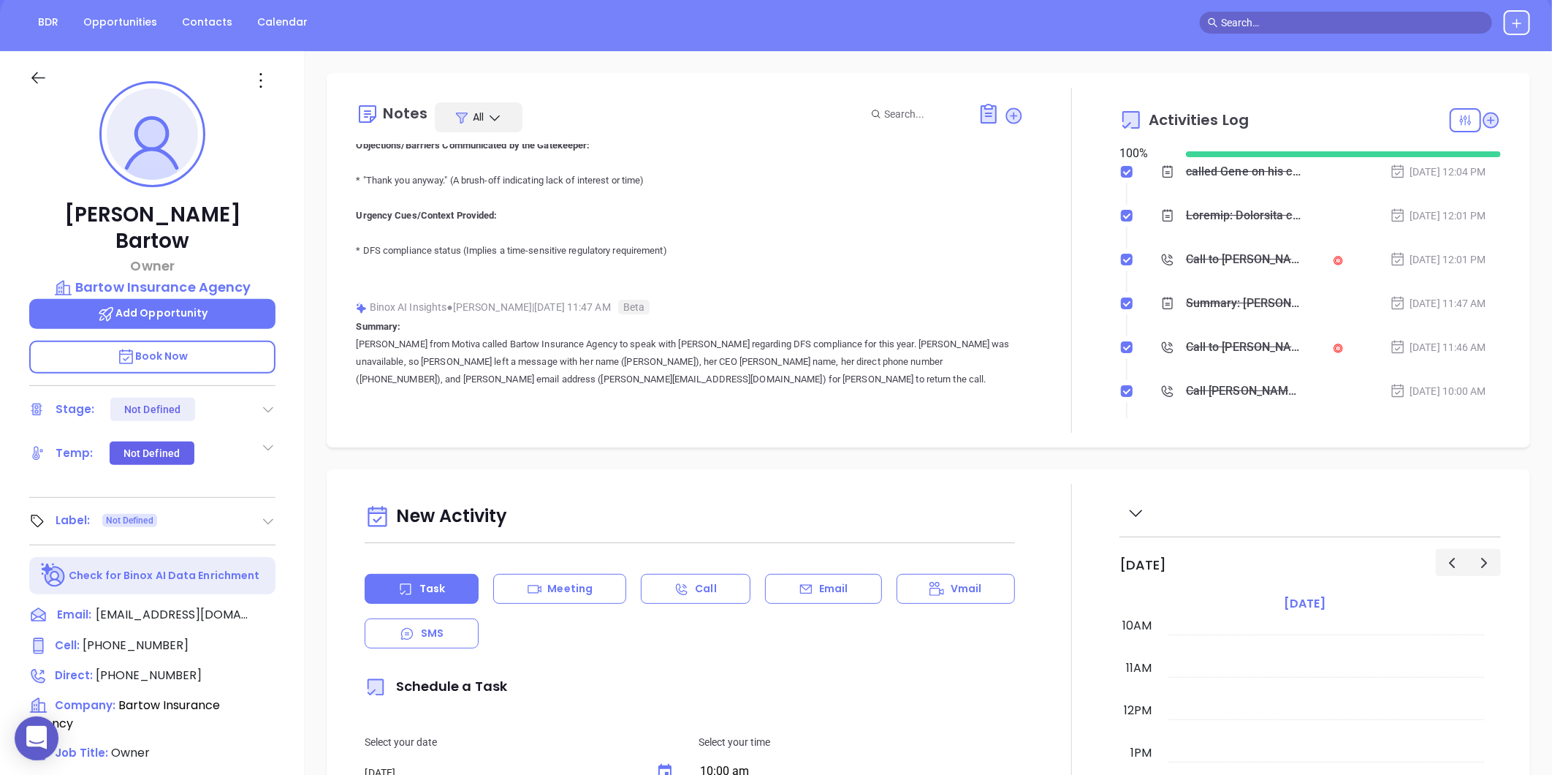
scroll to position [162, 0]
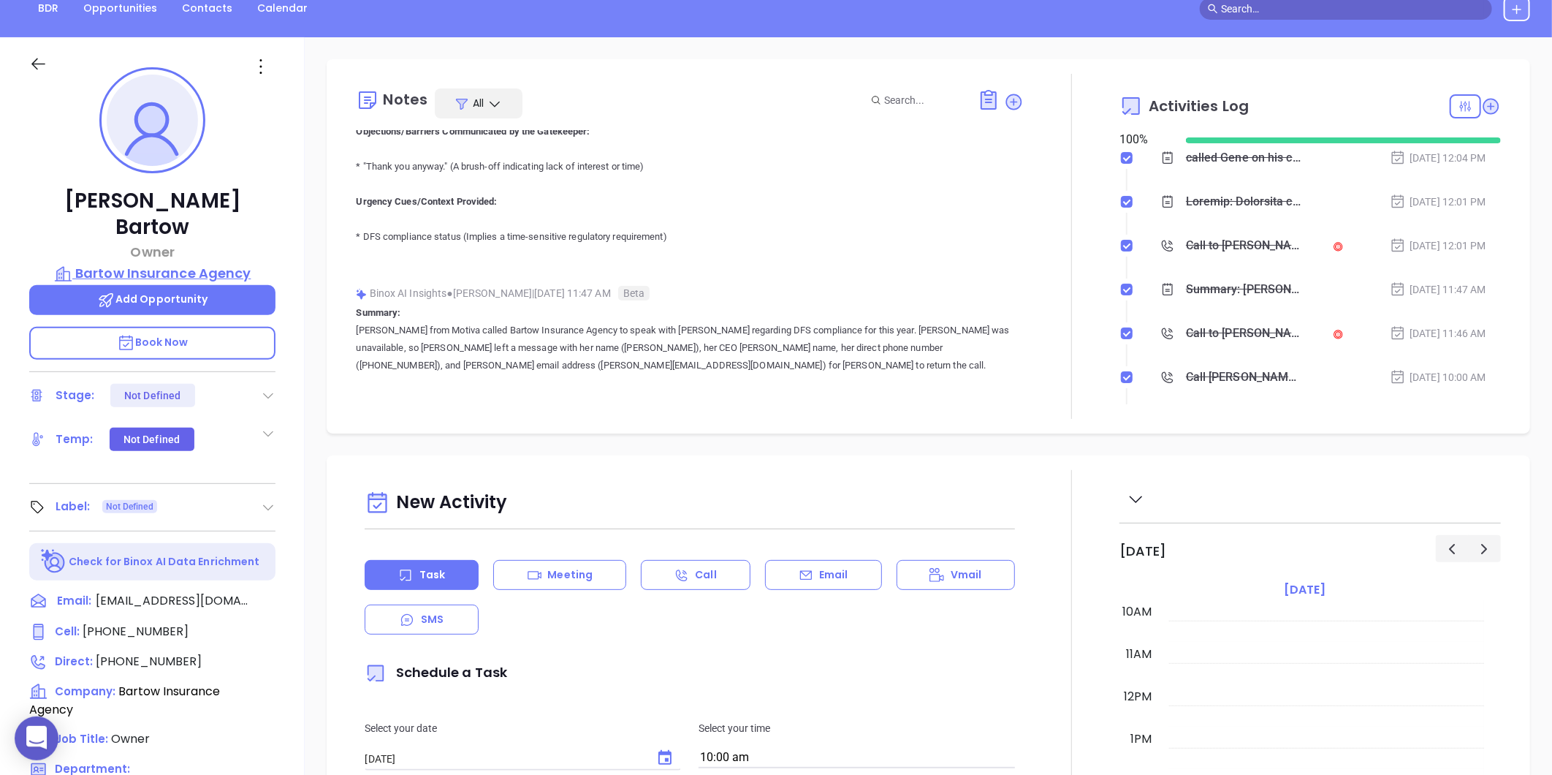
click at [209, 263] on p "Bartow Insurance Agency" at bounding box center [152, 273] width 246 height 20
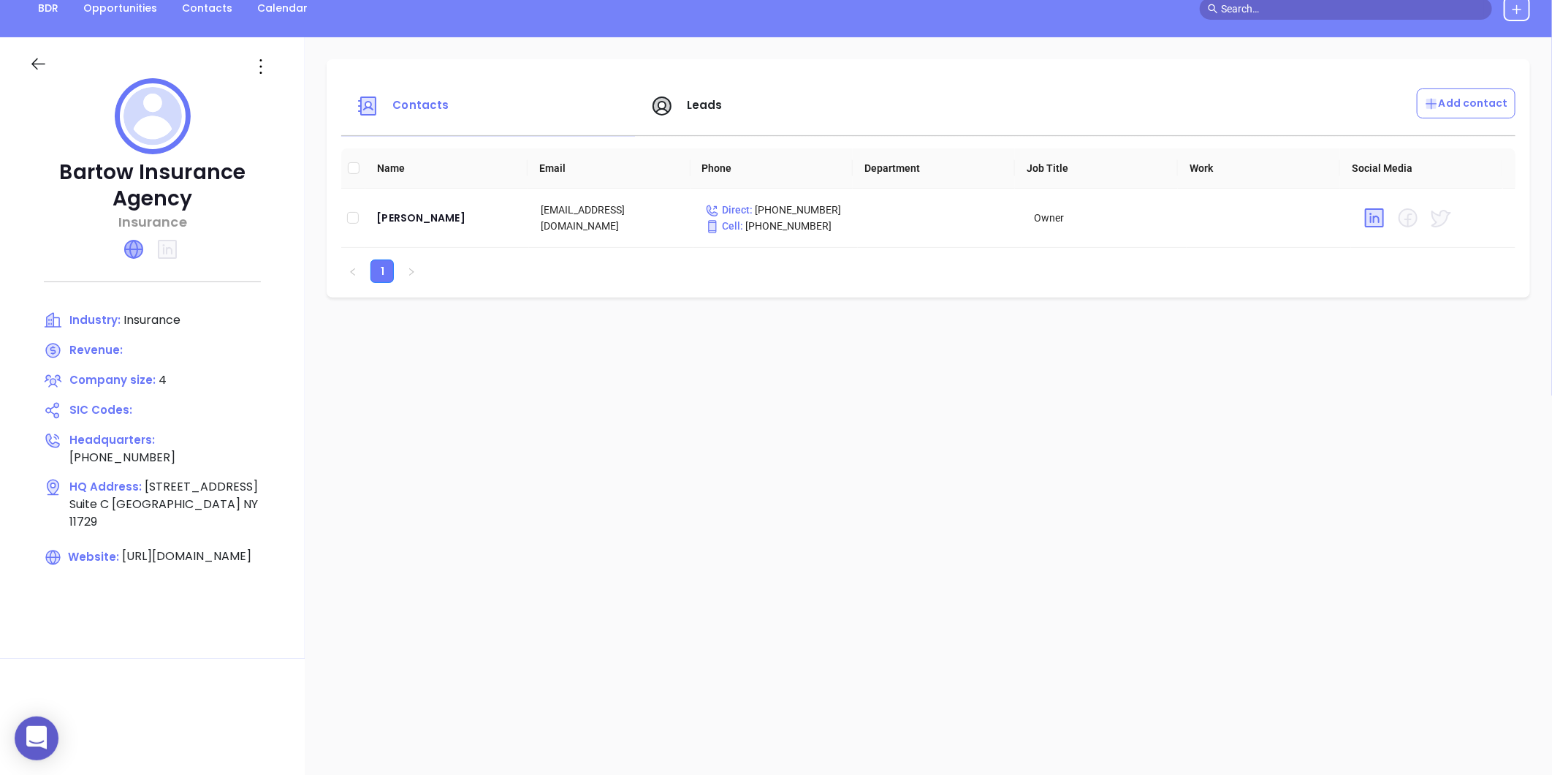
click at [132, 253] on icon at bounding box center [134, 249] width 18 height 18
click at [385, 210] on div "[PERSON_NAME]" at bounding box center [446, 218] width 141 height 18
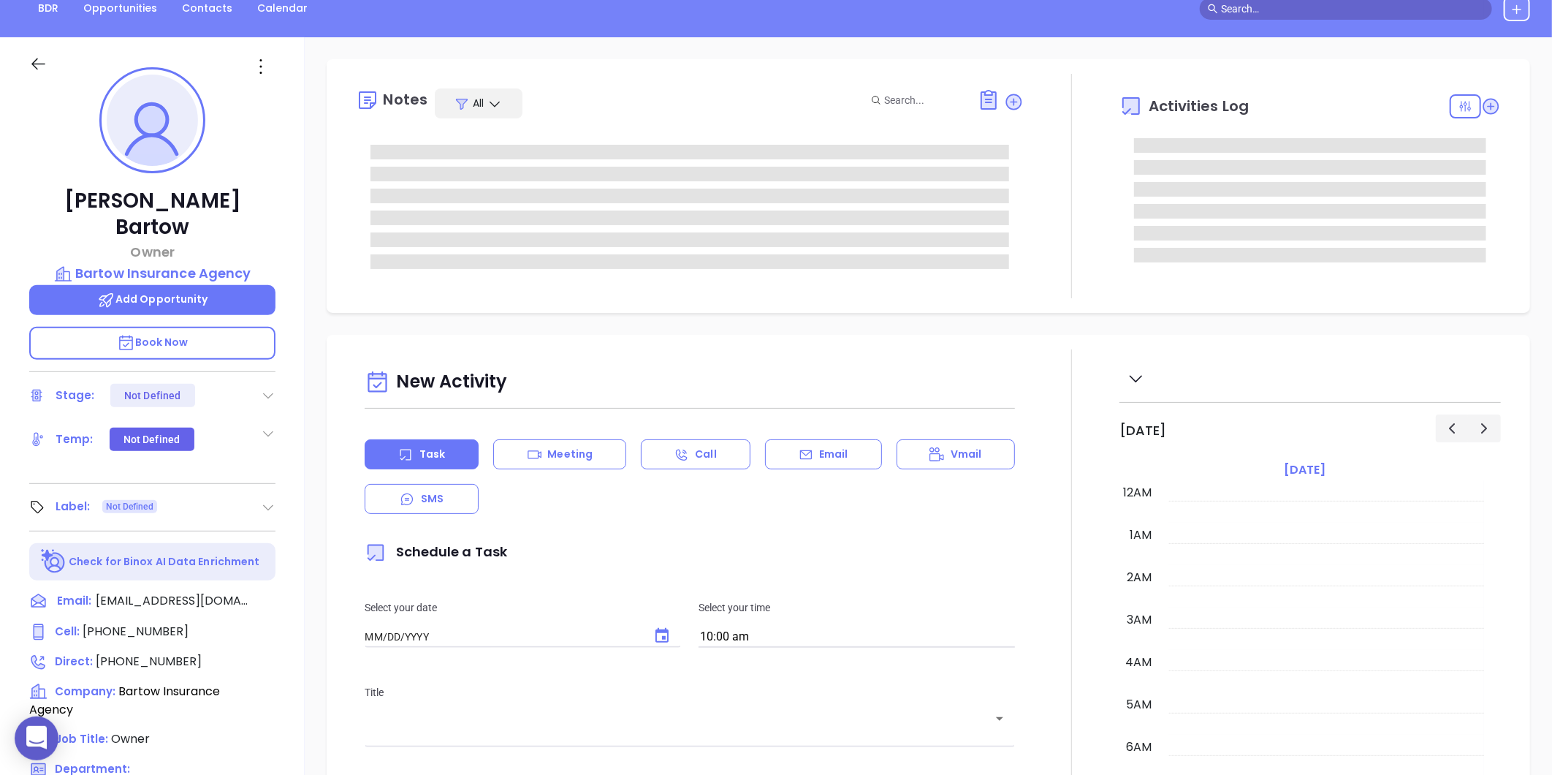
type input "[DATE]"
type input "[PERSON_NAME]"
click at [267, 500] on icon at bounding box center [268, 507] width 15 height 15
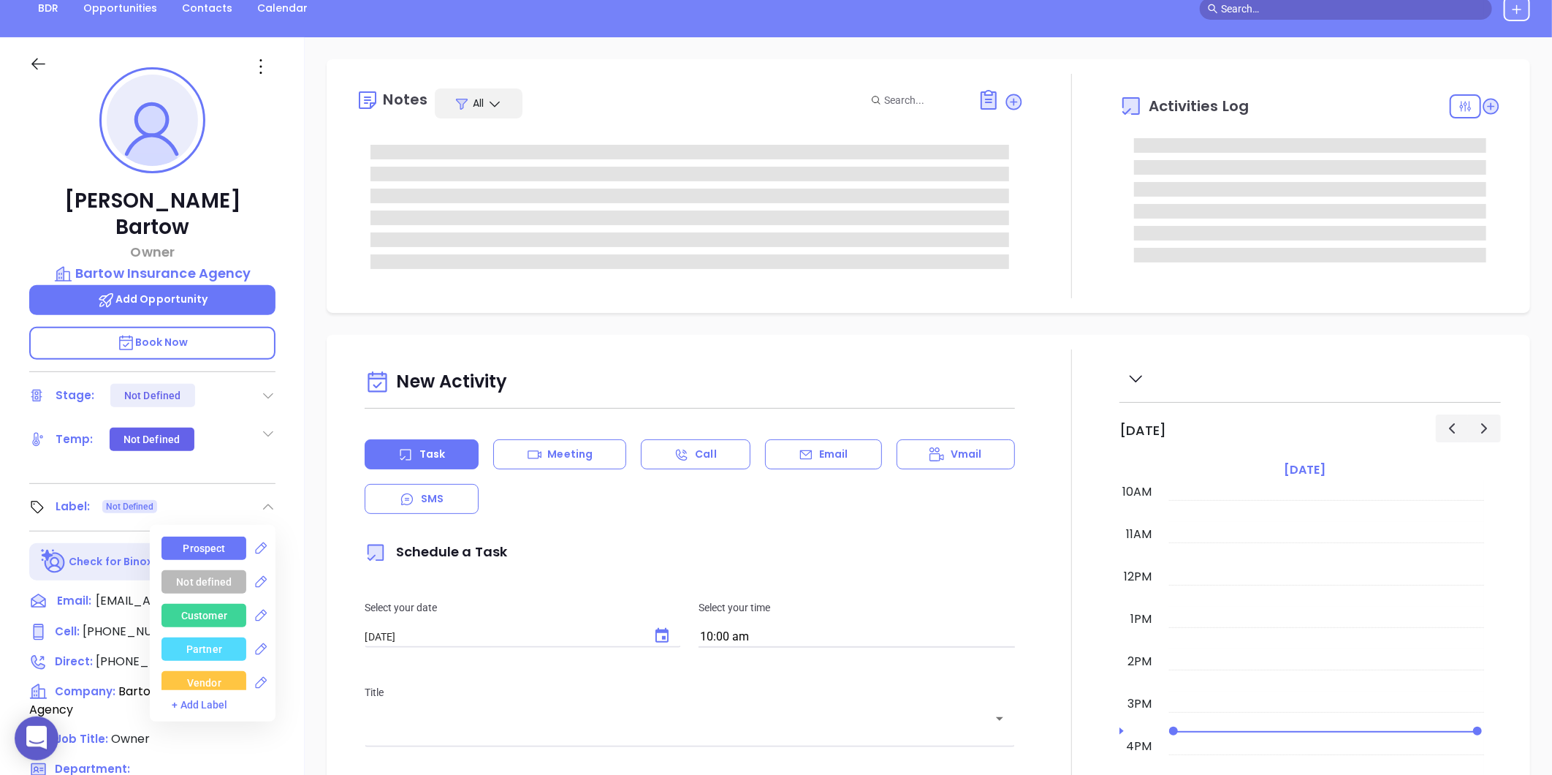
click at [189, 536] on div "Prospect" at bounding box center [204, 547] width 42 height 23
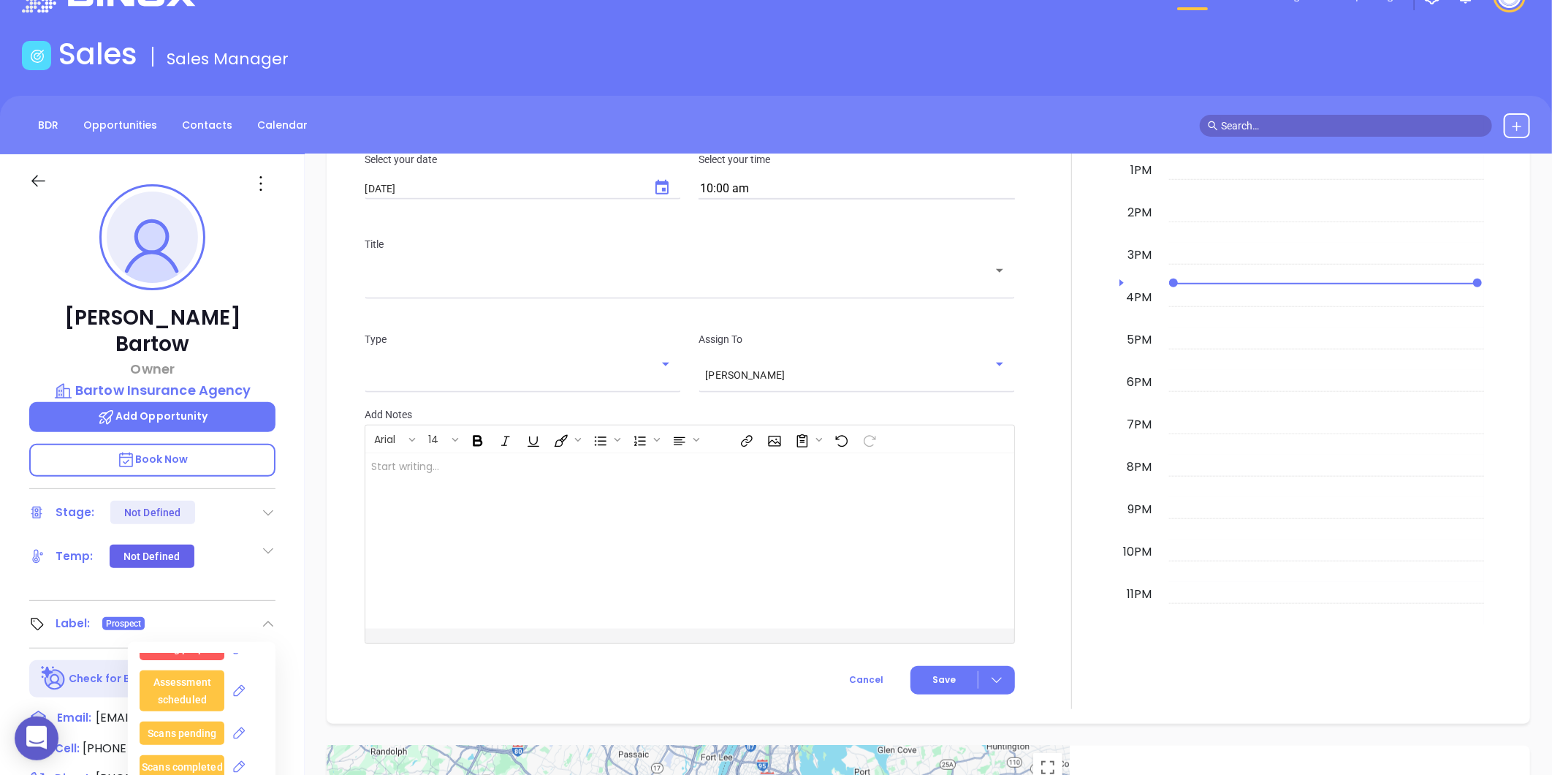
scroll to position [42, 0]
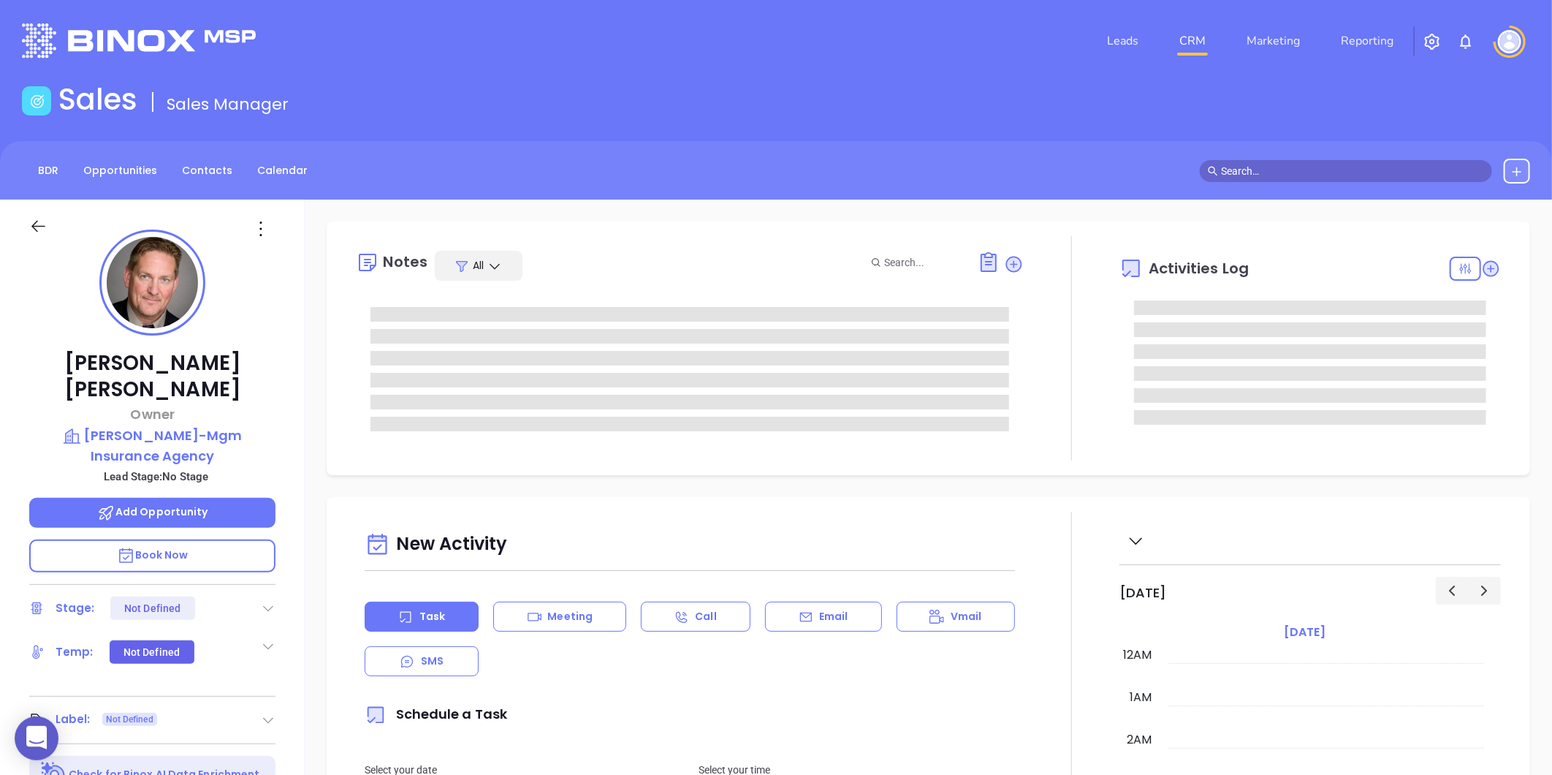
type input "[DATE]"
type input "[PERSON_NAME]"
click at [94, 425] on p "[PERSON_NAME]-Mgm Insurance Agency" at bounding box center [152, 445] width 246 height 40
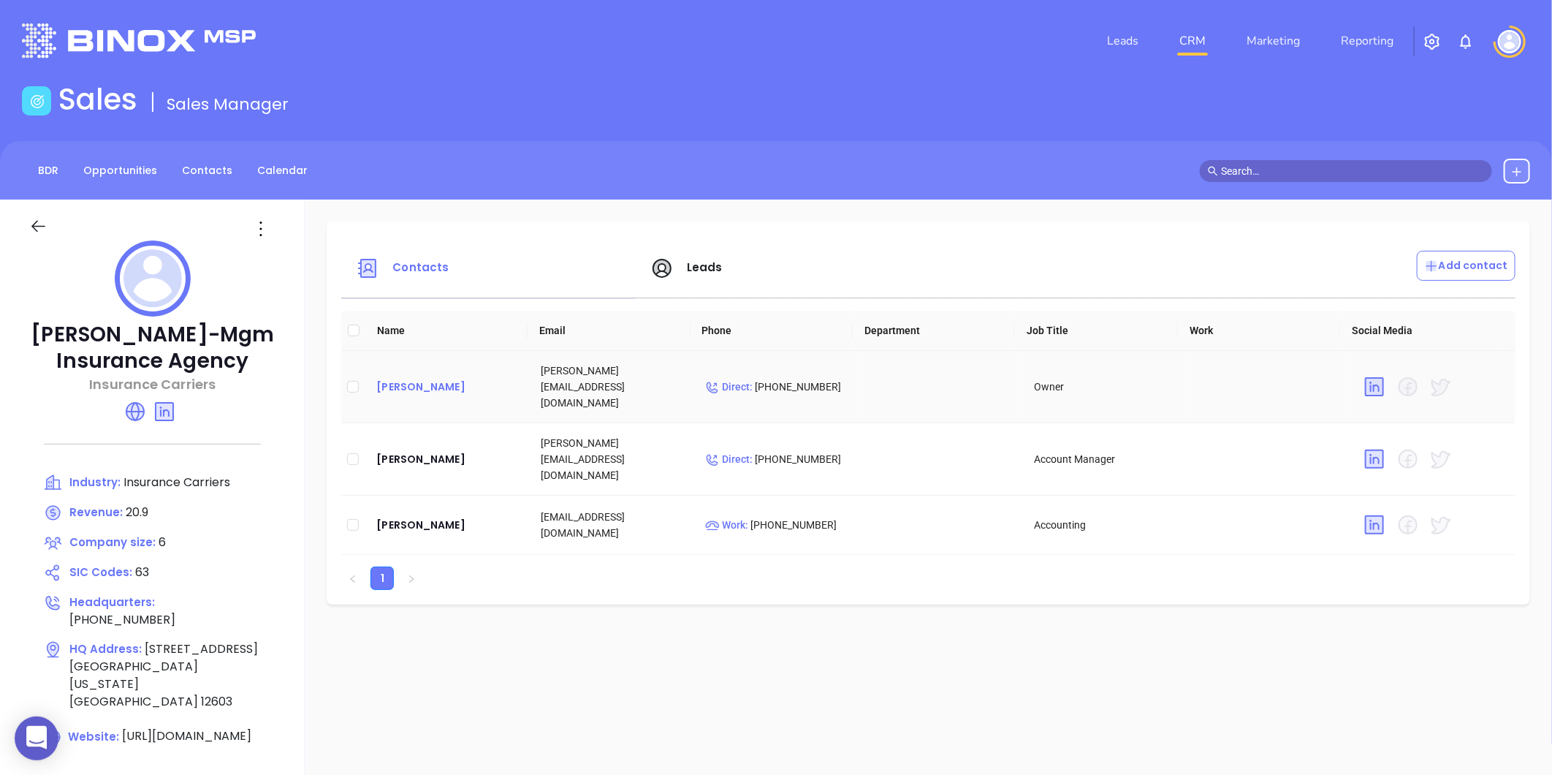
click at [398, 378] on div "[PERSON_NAME]" at bounding box center [446, 387] width 141 height 18
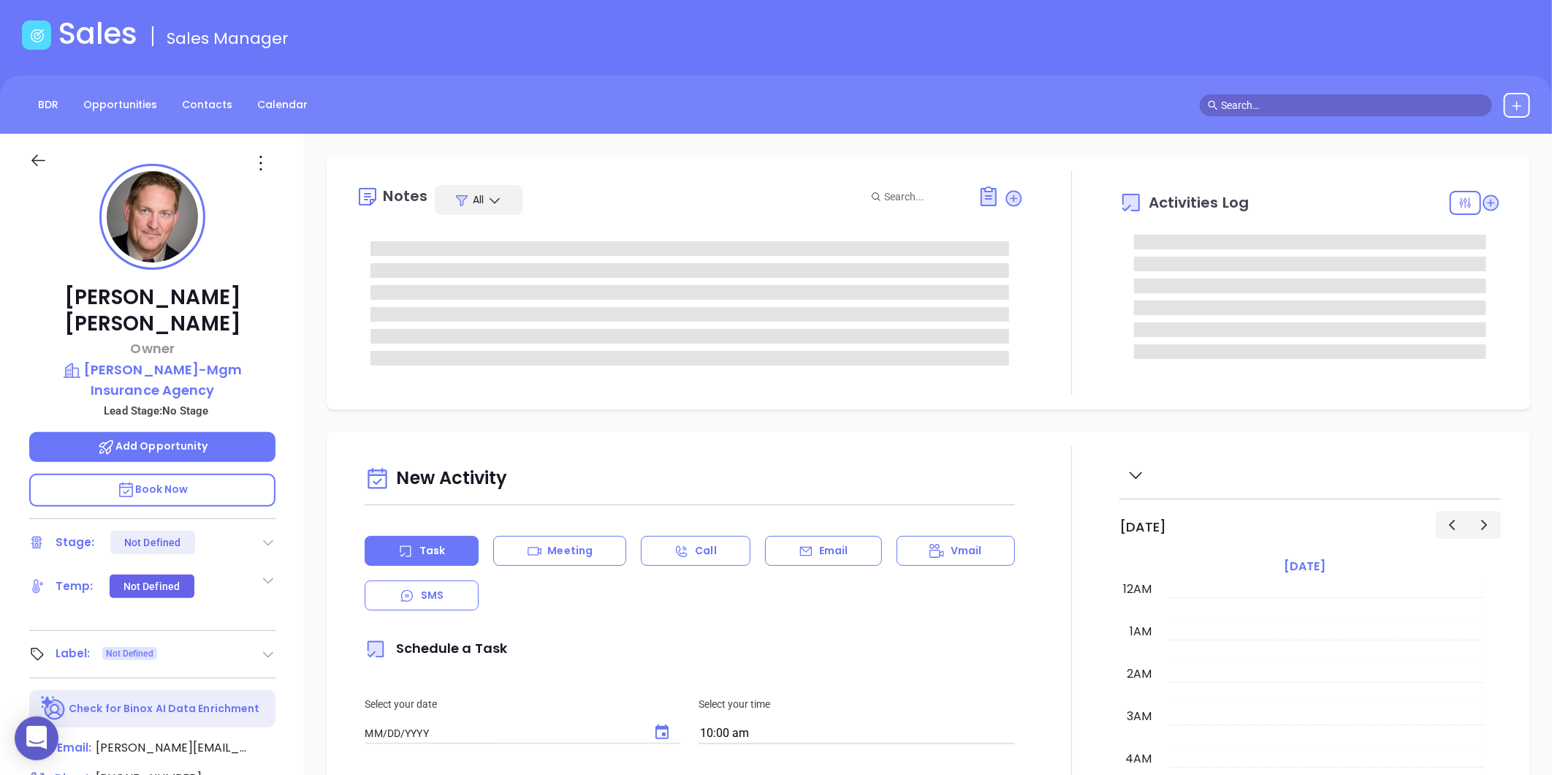
type input "[DATE]"
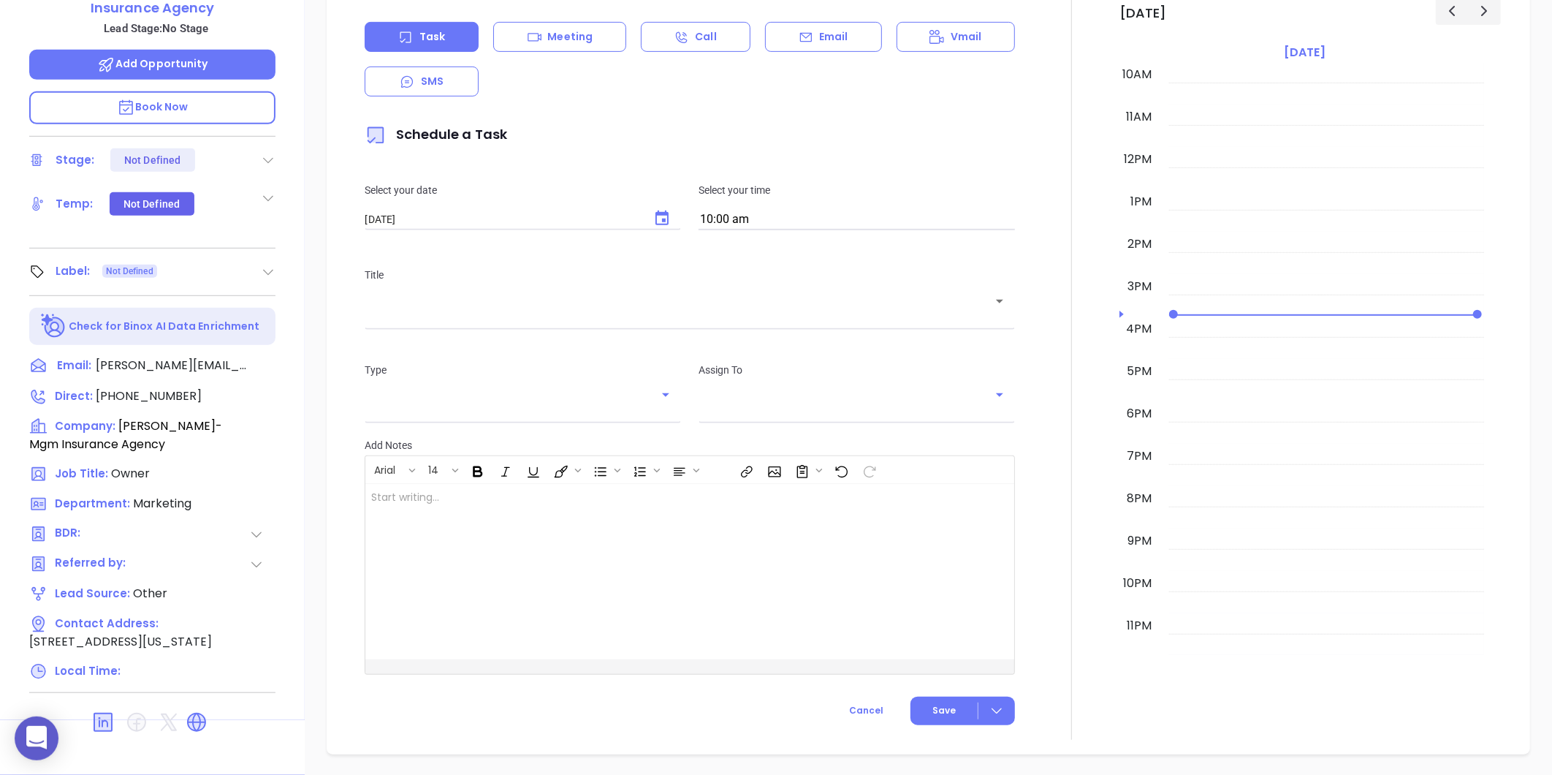
scroll to position [406, 0]
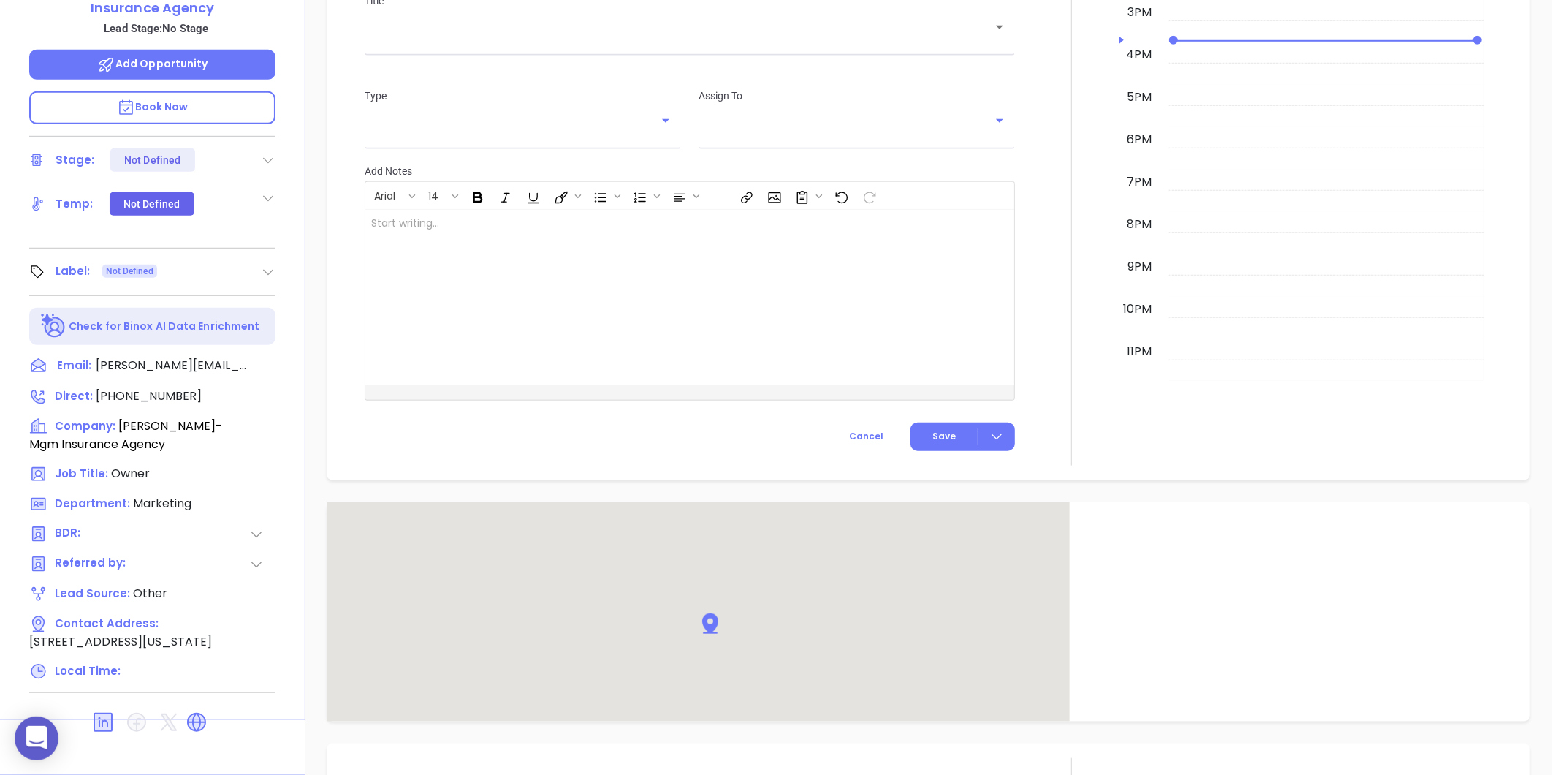
type input "[PERSON_NAME]"
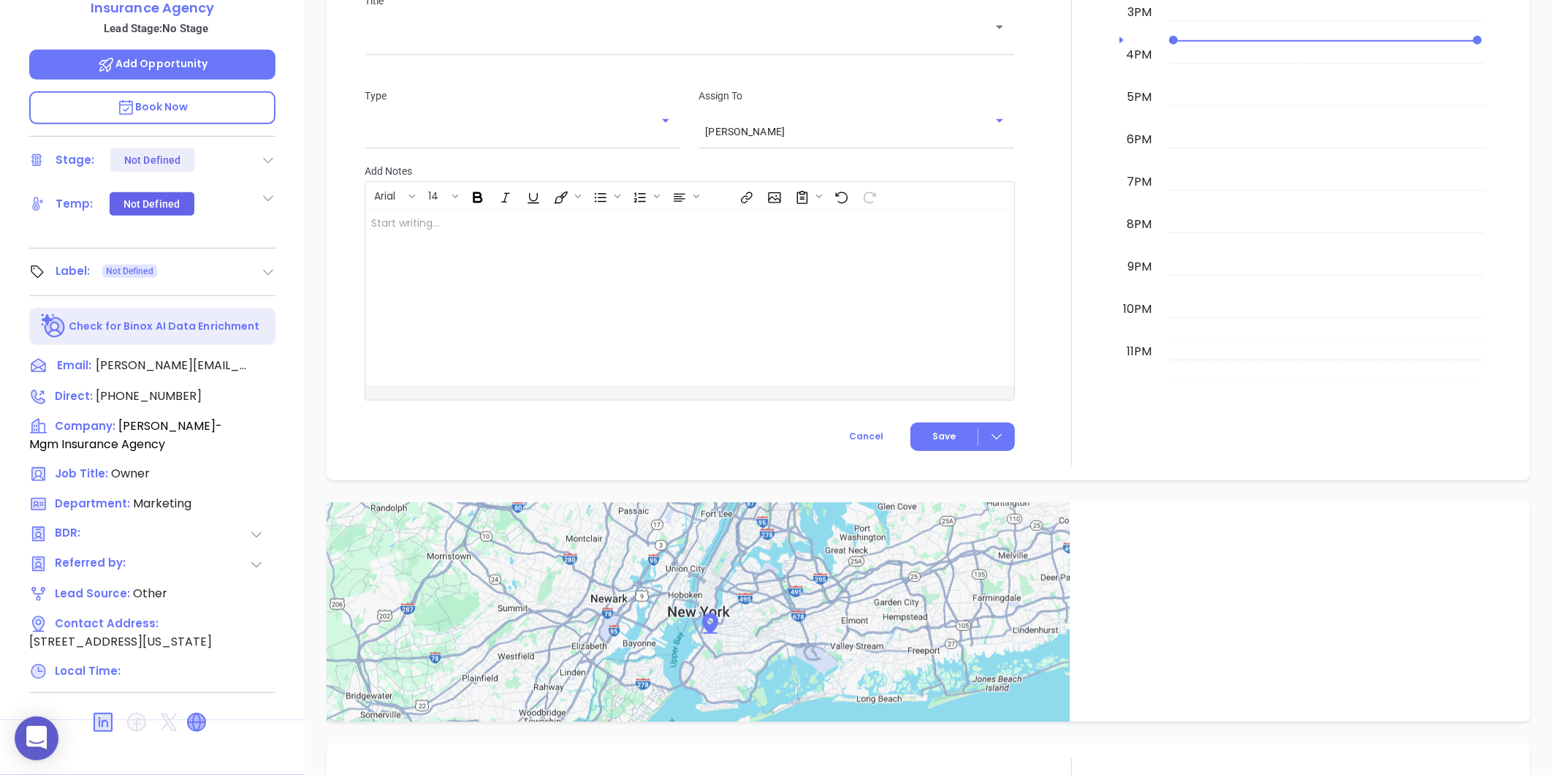
click at [194, 713] on icon at bounding box center [197, 722] width 18 height 18
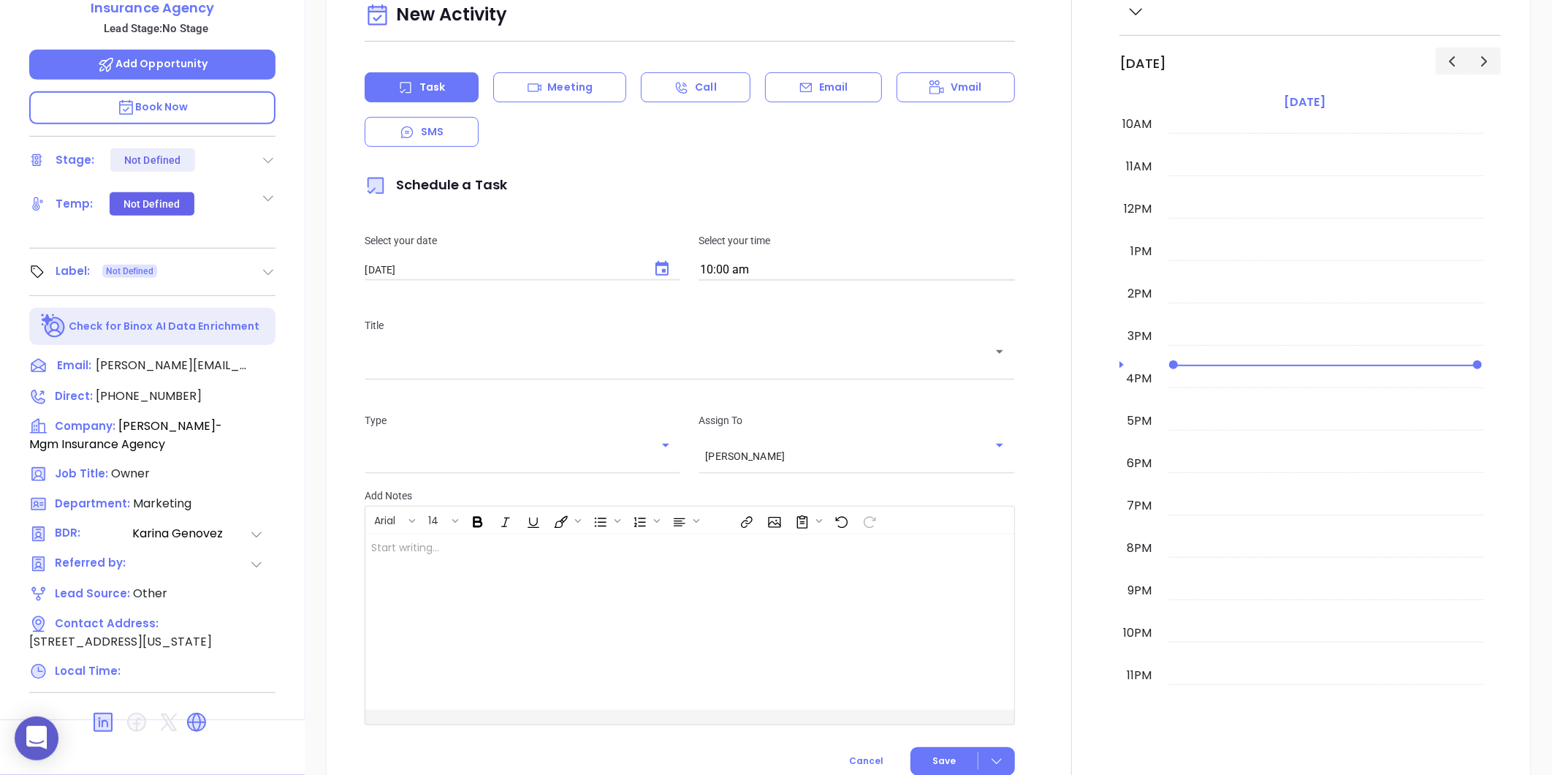
scroll to position [0, 0]
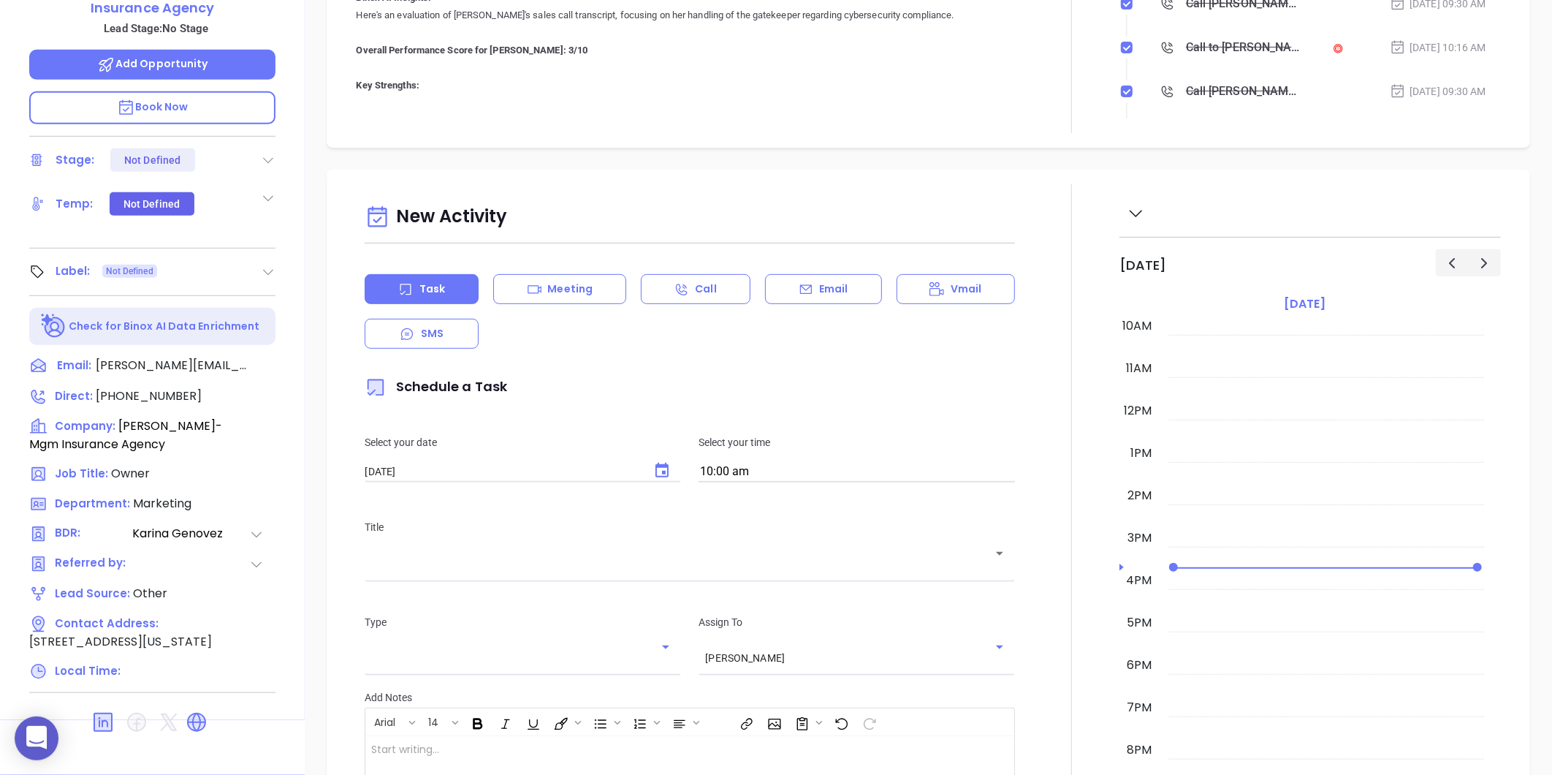
click at [265, 265] on icon at bounding box center [268, 272] width 15 height 15
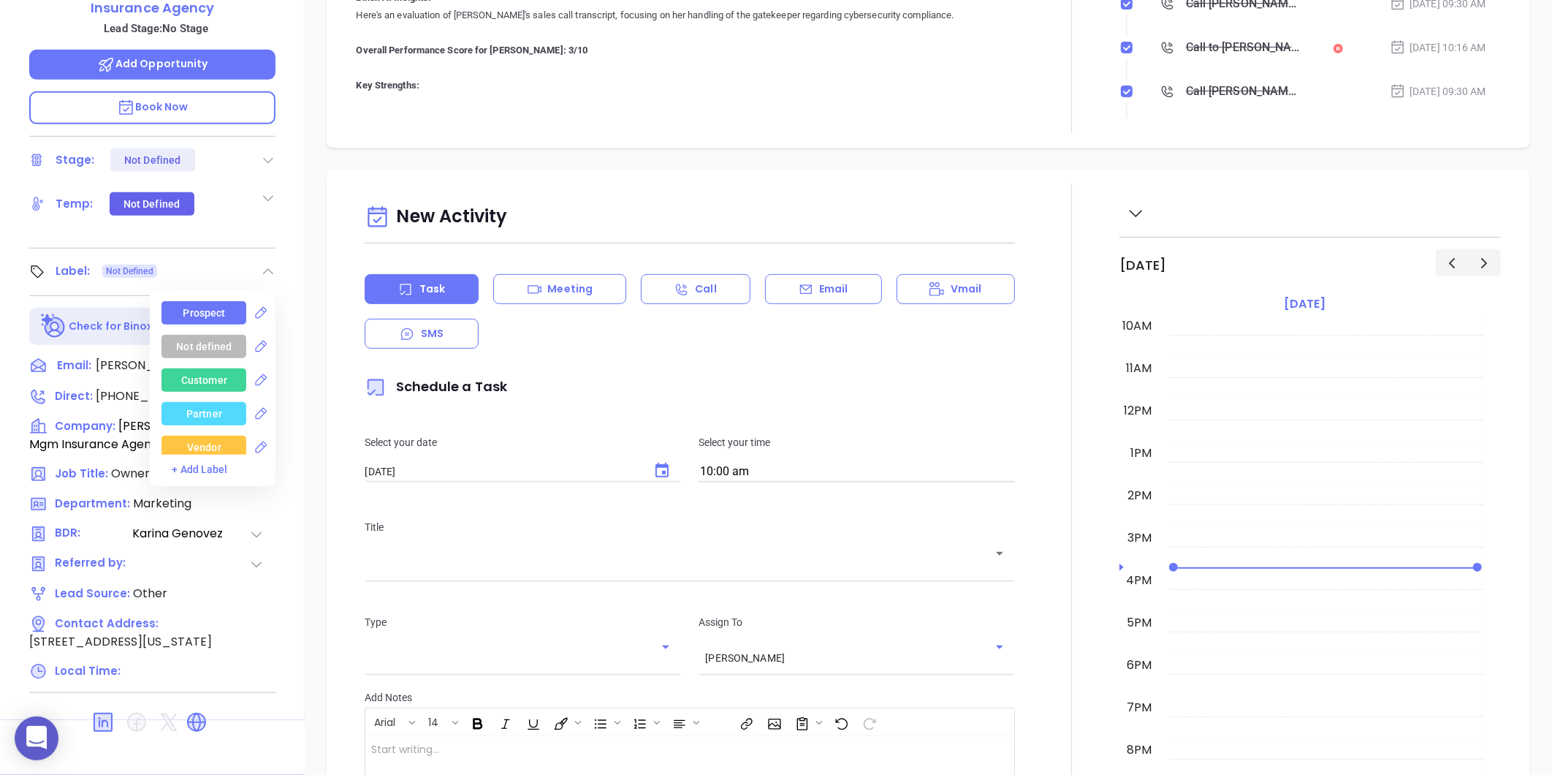
click at [213, 301] on div "Prospect" at bounding box center [204, 312] width 42 height 23
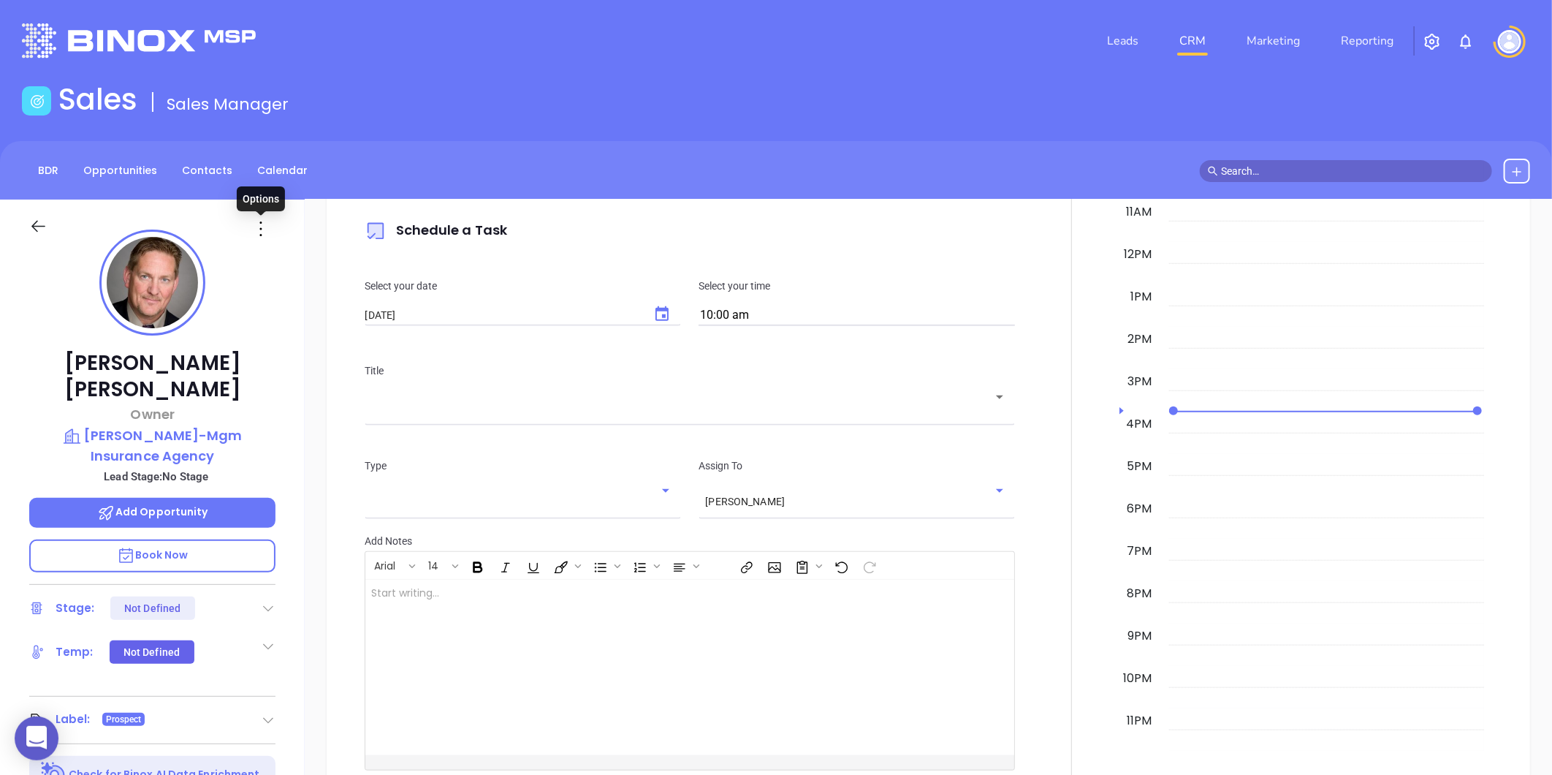
click at [268, 231] on icon at bounding box center [260, 228] width 23 height 23
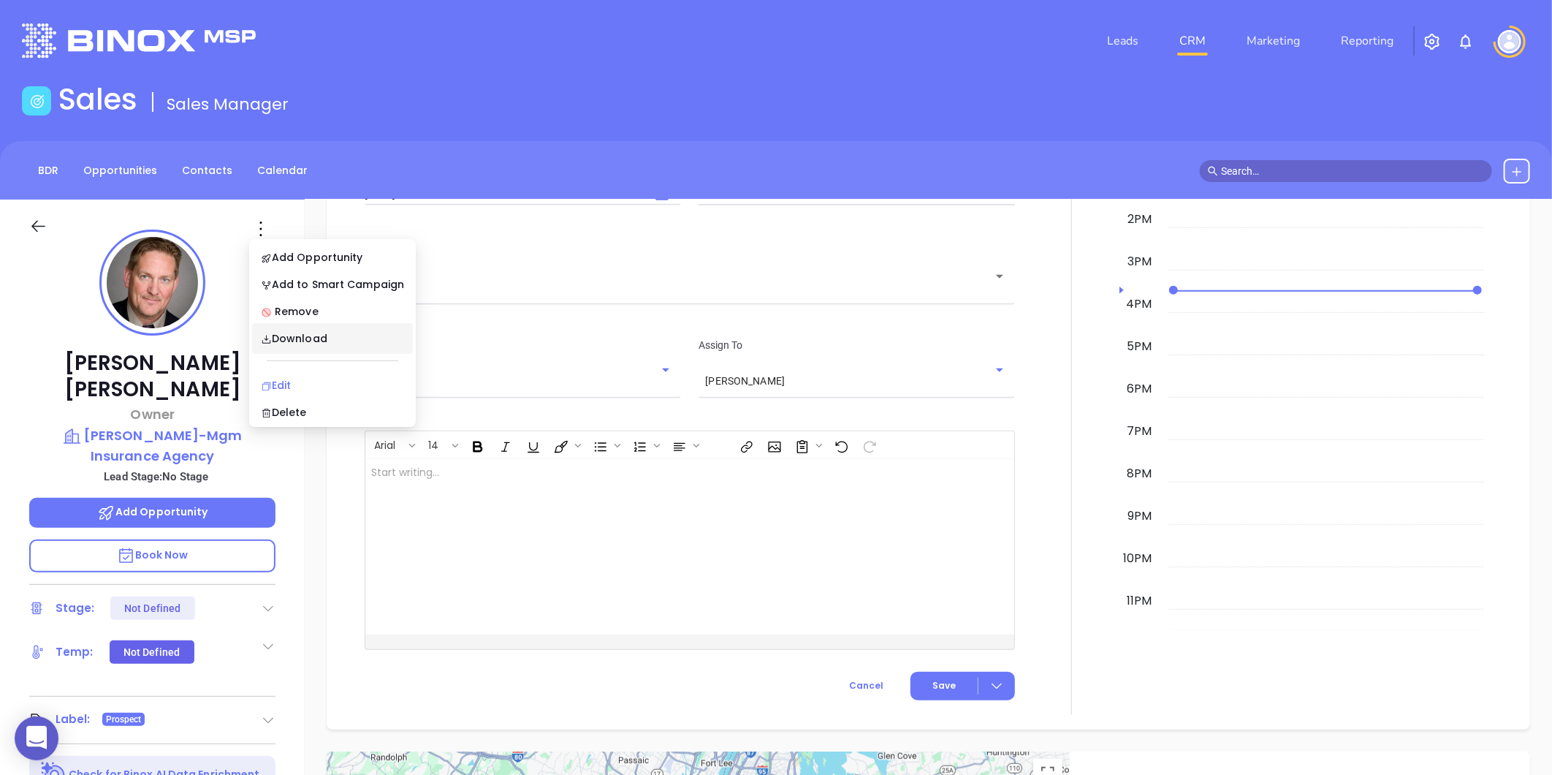
scroll to position [484, 0]
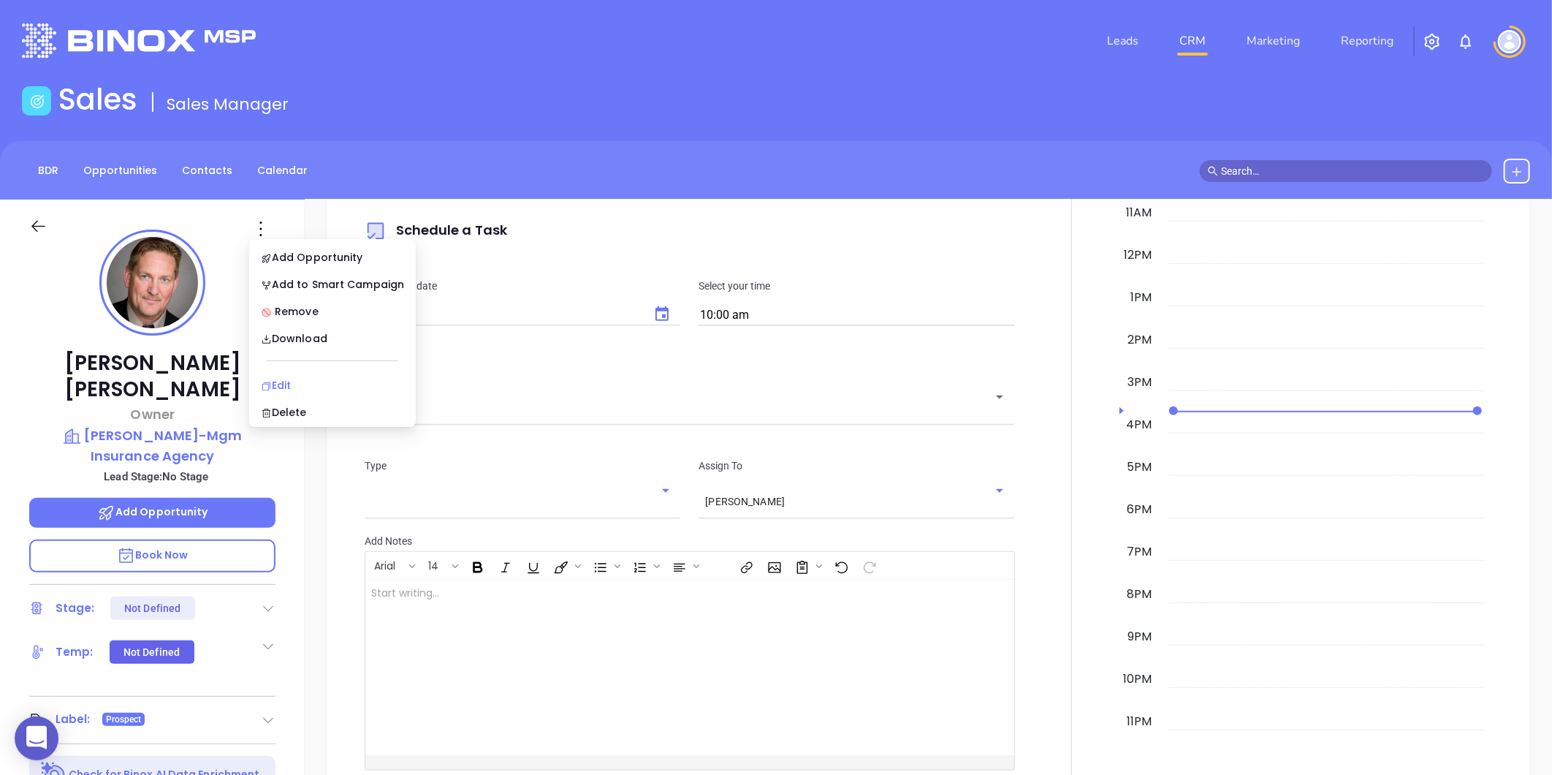
click at [286, 377] on div "Edit" at bounding box center [332, 385] width 143 height 16
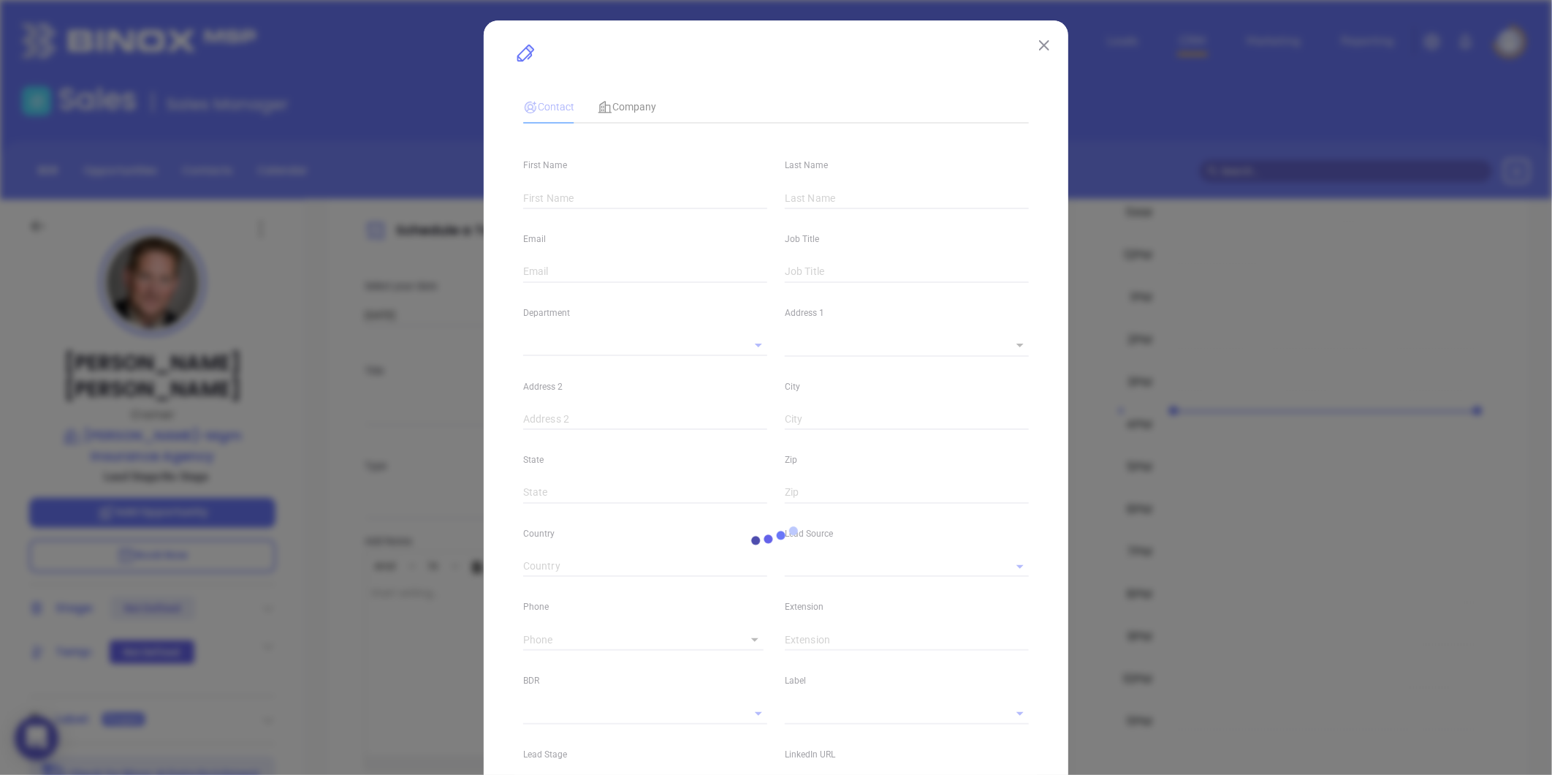
type input "[PERSON_NAME]"
type input "[PERSON_NAME][EMAIL_ADDRESS][DOMAIN_NAME]"
type input "Owner"
type textarea "[STREET_ADDRESS]"
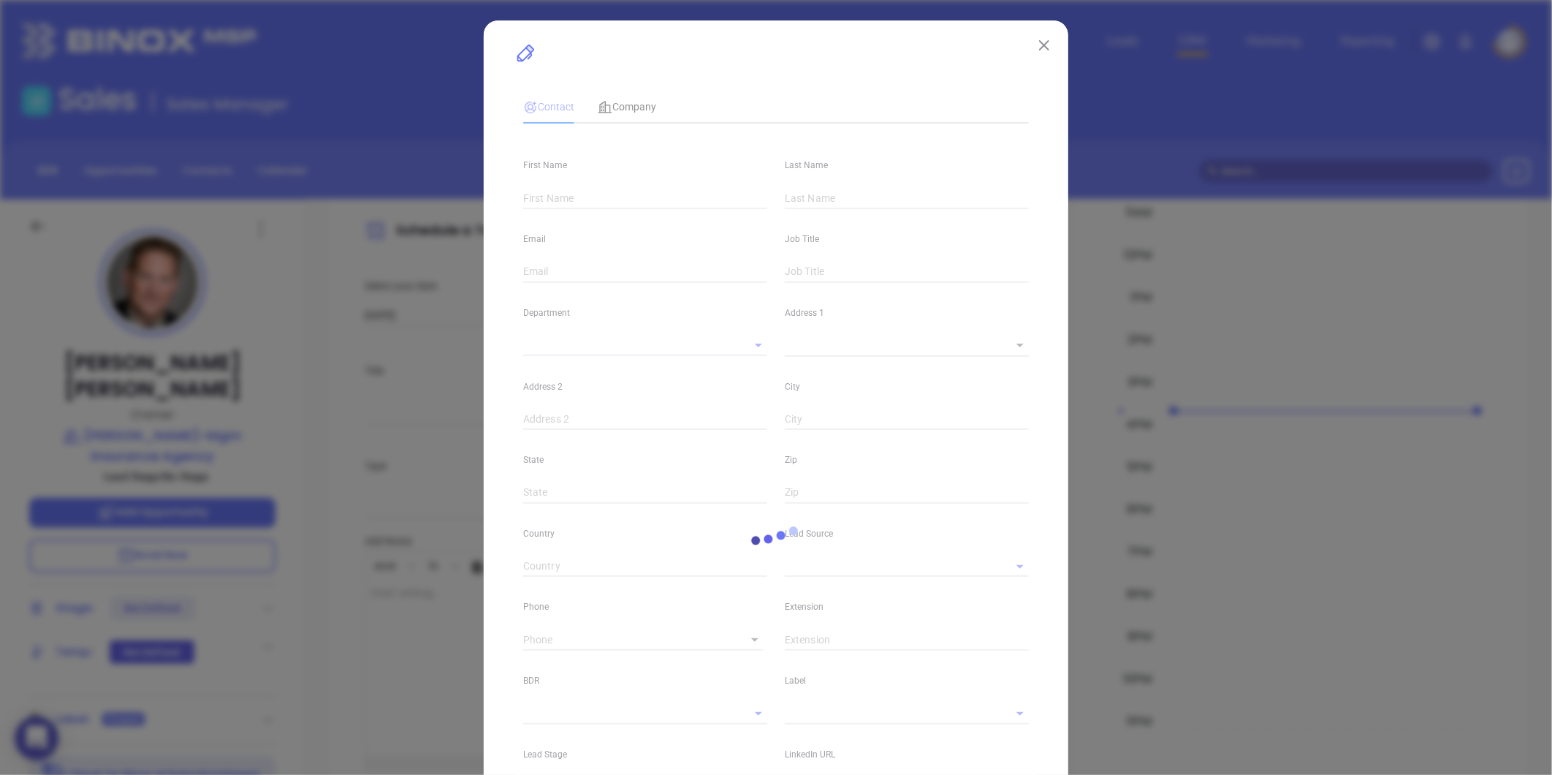
type input "1"
type input "[GEOGRAPHIC_DATA]"
type input "[US_STATE]"
type input "12603"
type input "[GEOGRAPHIC_DATA]"
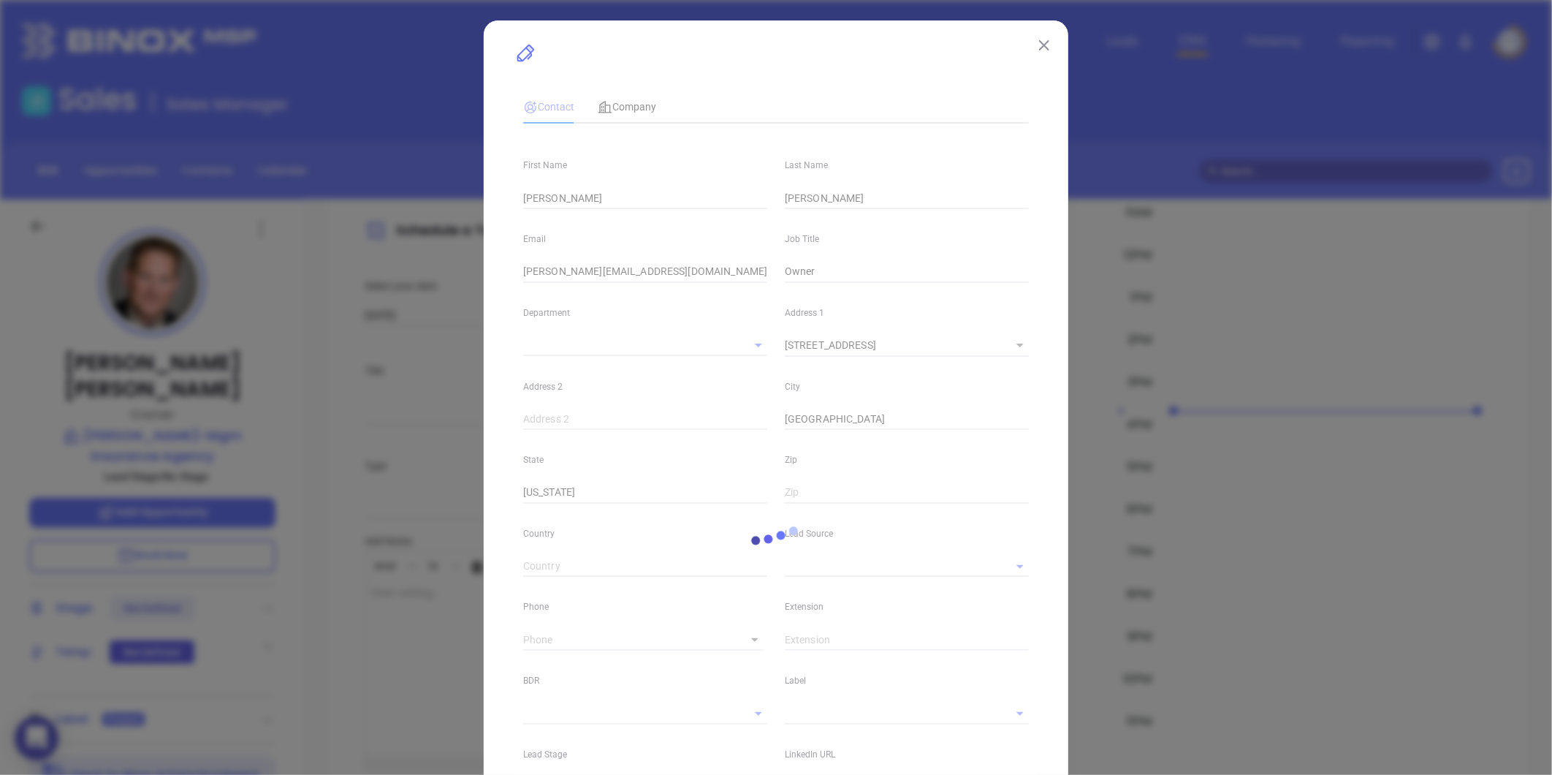
type input "[DOMAIN_NAME][URL]"
type input "Marketing"
type input "Other"
type input "[PERSON_NAME]"
type input "1"
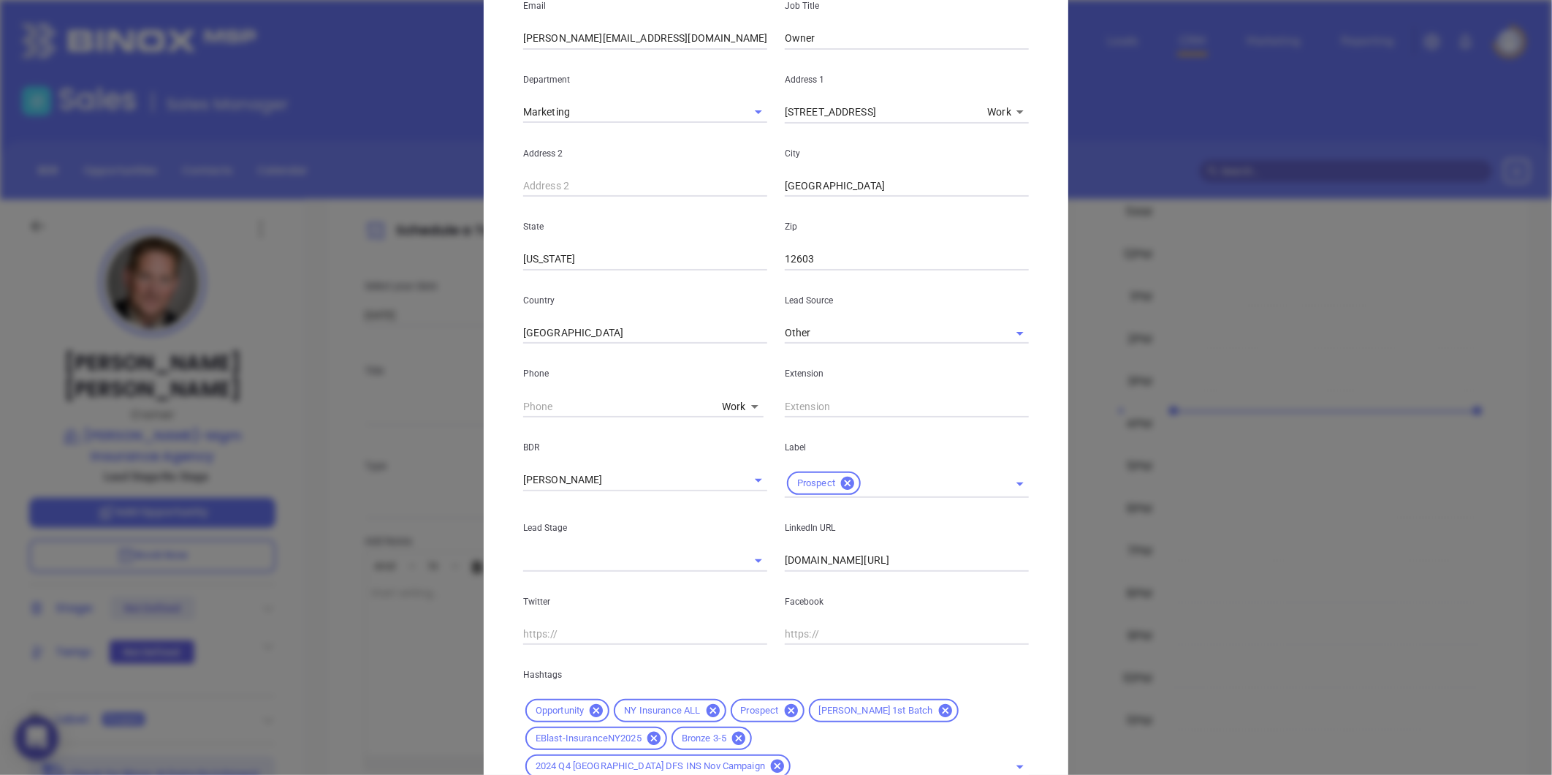
scroll to position [243, 0]
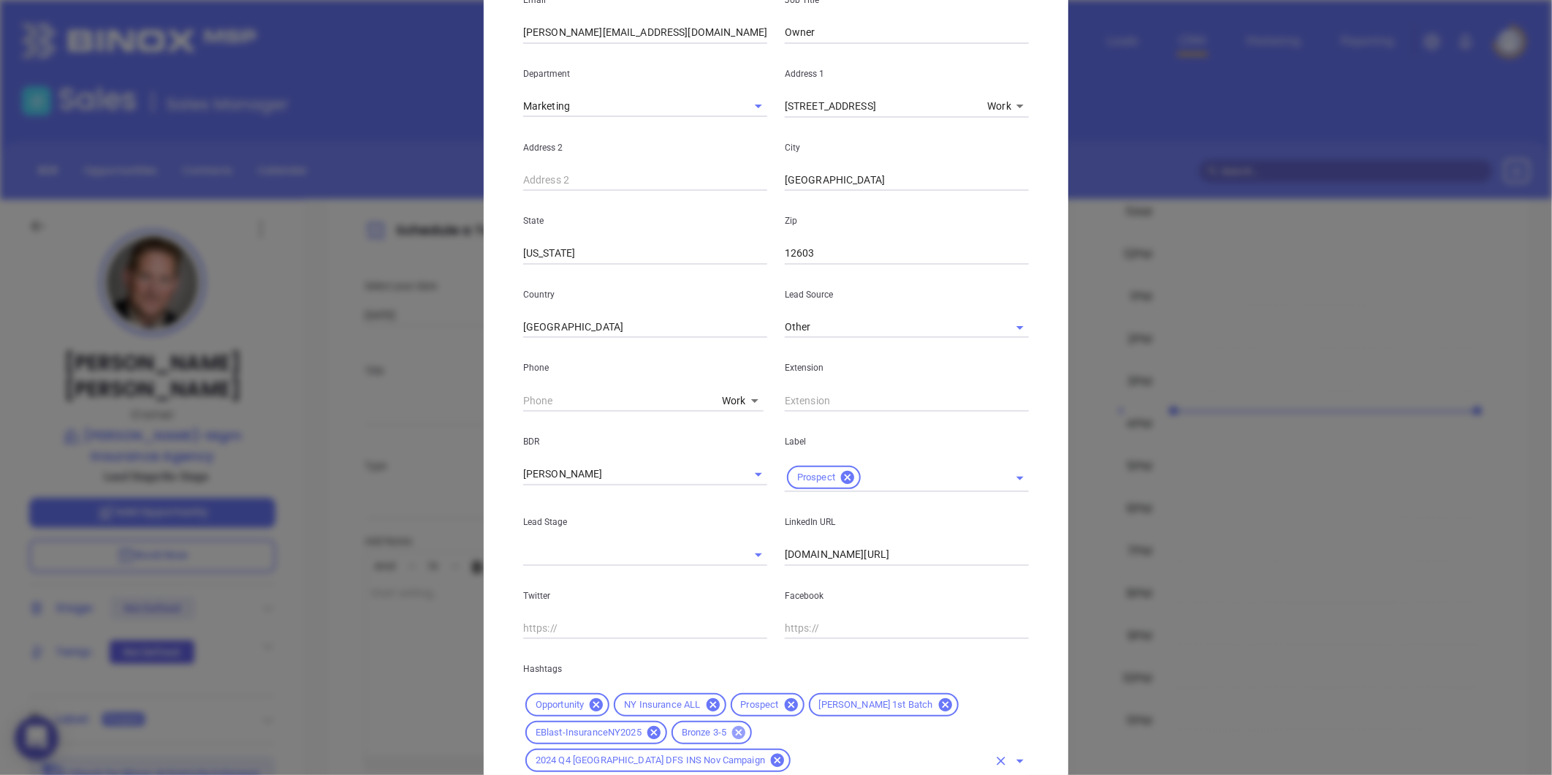
click at [739, 726] on icon at bounding box center [739, 732] width 16 height 16
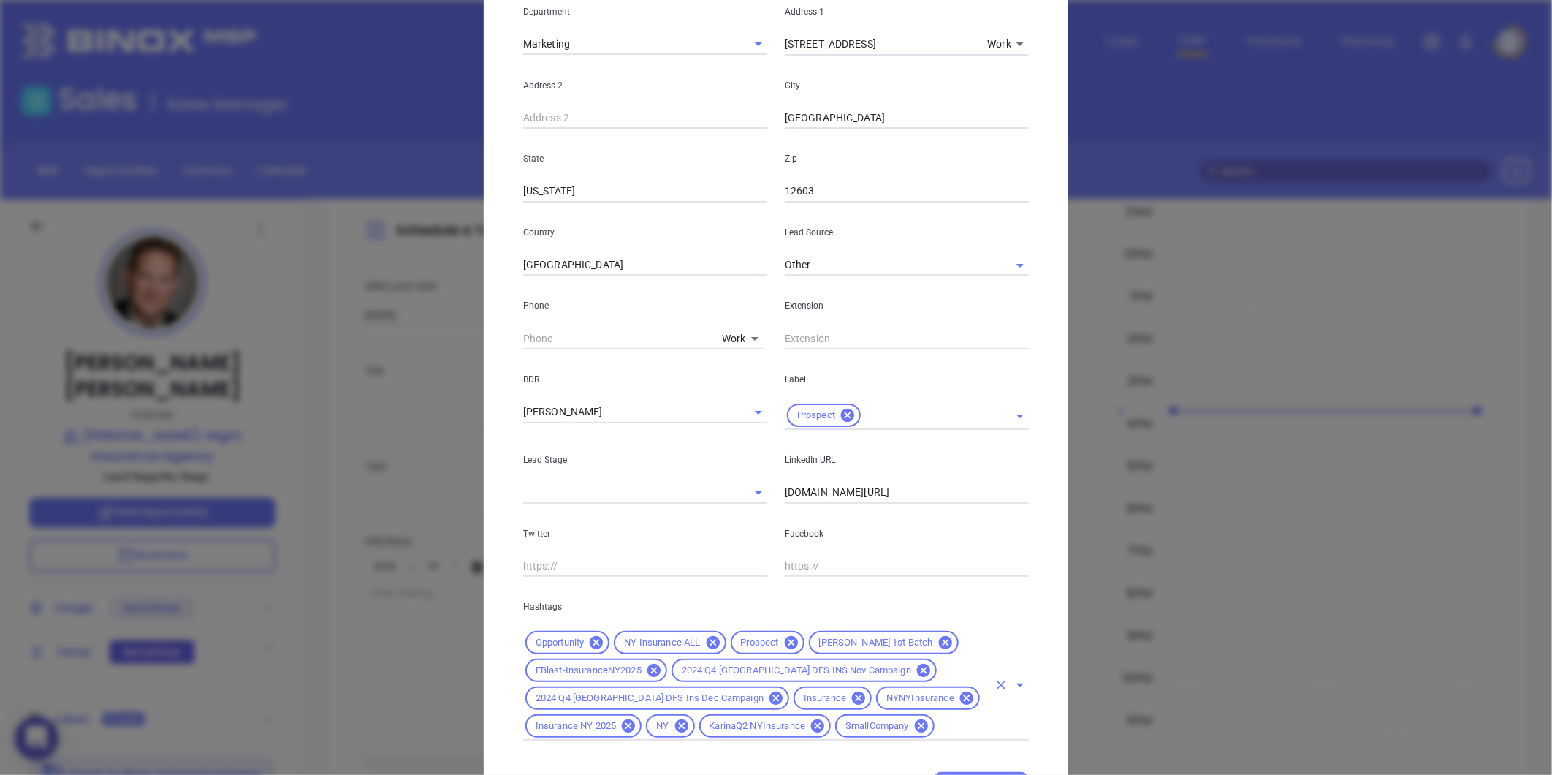
scroll to position [381, 0]
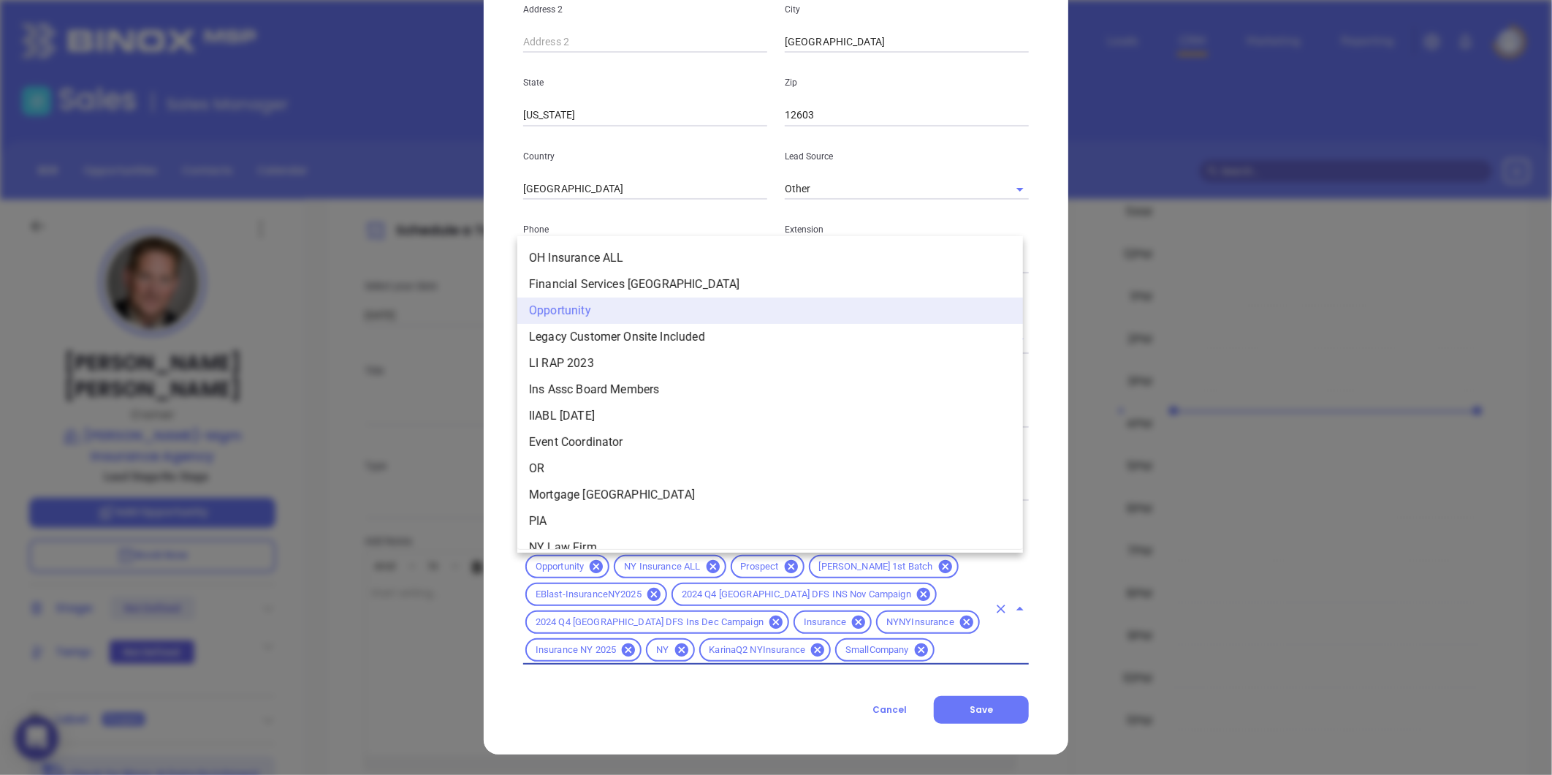
click at [937, 647] on input "text" at bounding box center [962, 650] width 51 height 18
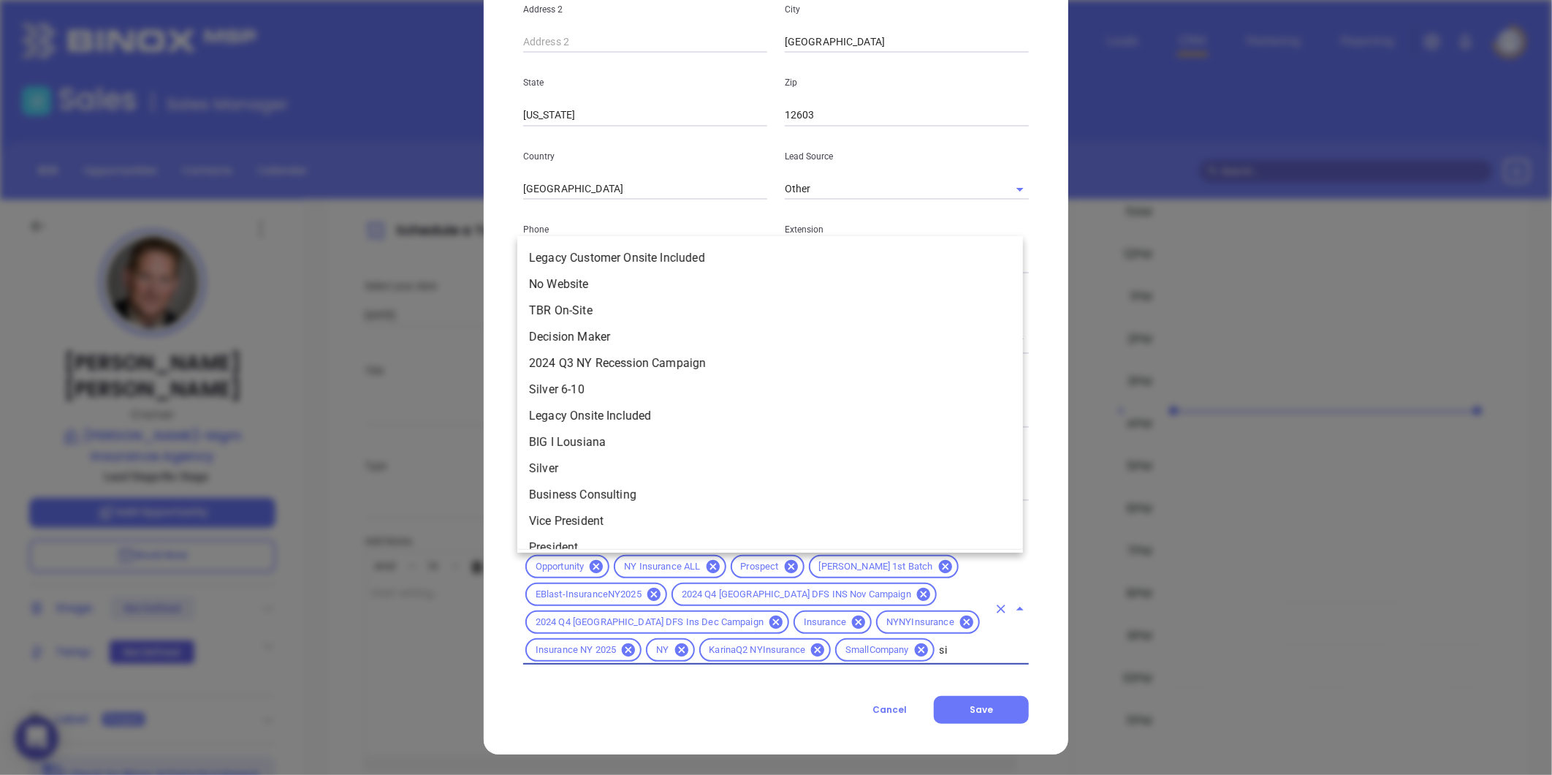
type input "sil"
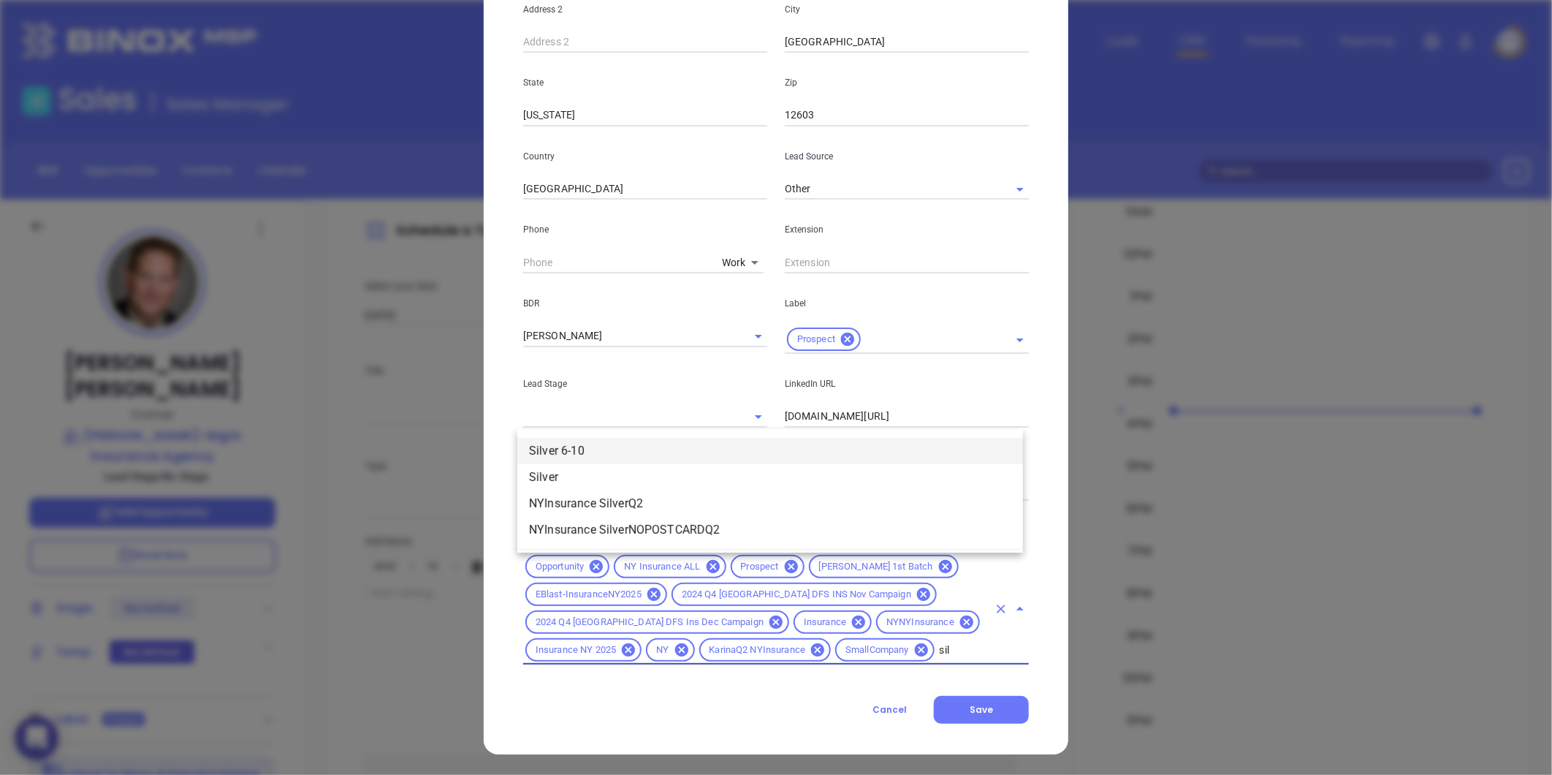
click at [599, 455] on li "Silver 6-10" at bounding box center [770, 451] width 506 height 26
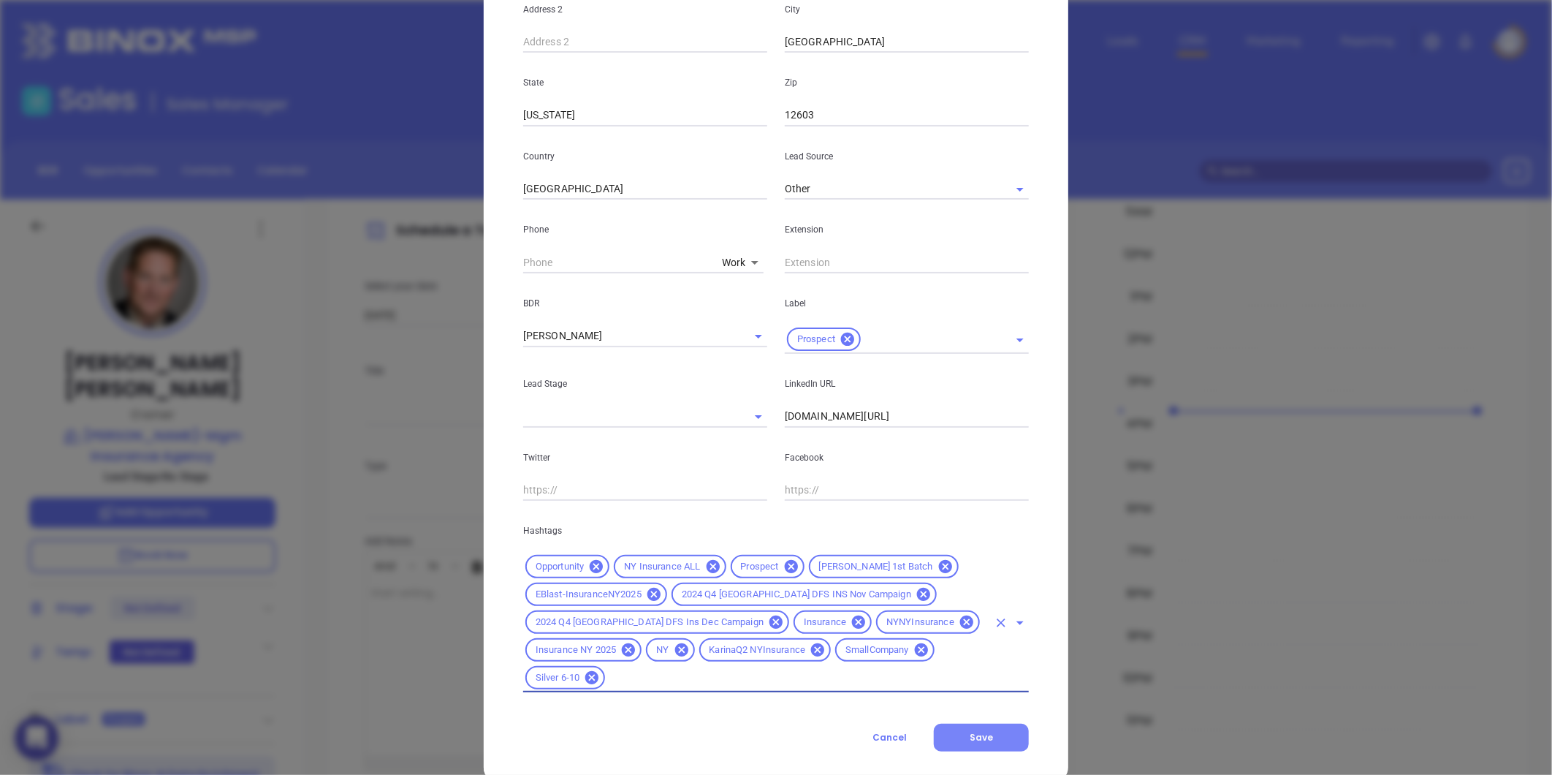
click at [973, 725] on button "Save" at bounding box center [981, 737] width 95 height 28
click at [913, 645] on icon at bounding box center [921, 650] width 16 height 16
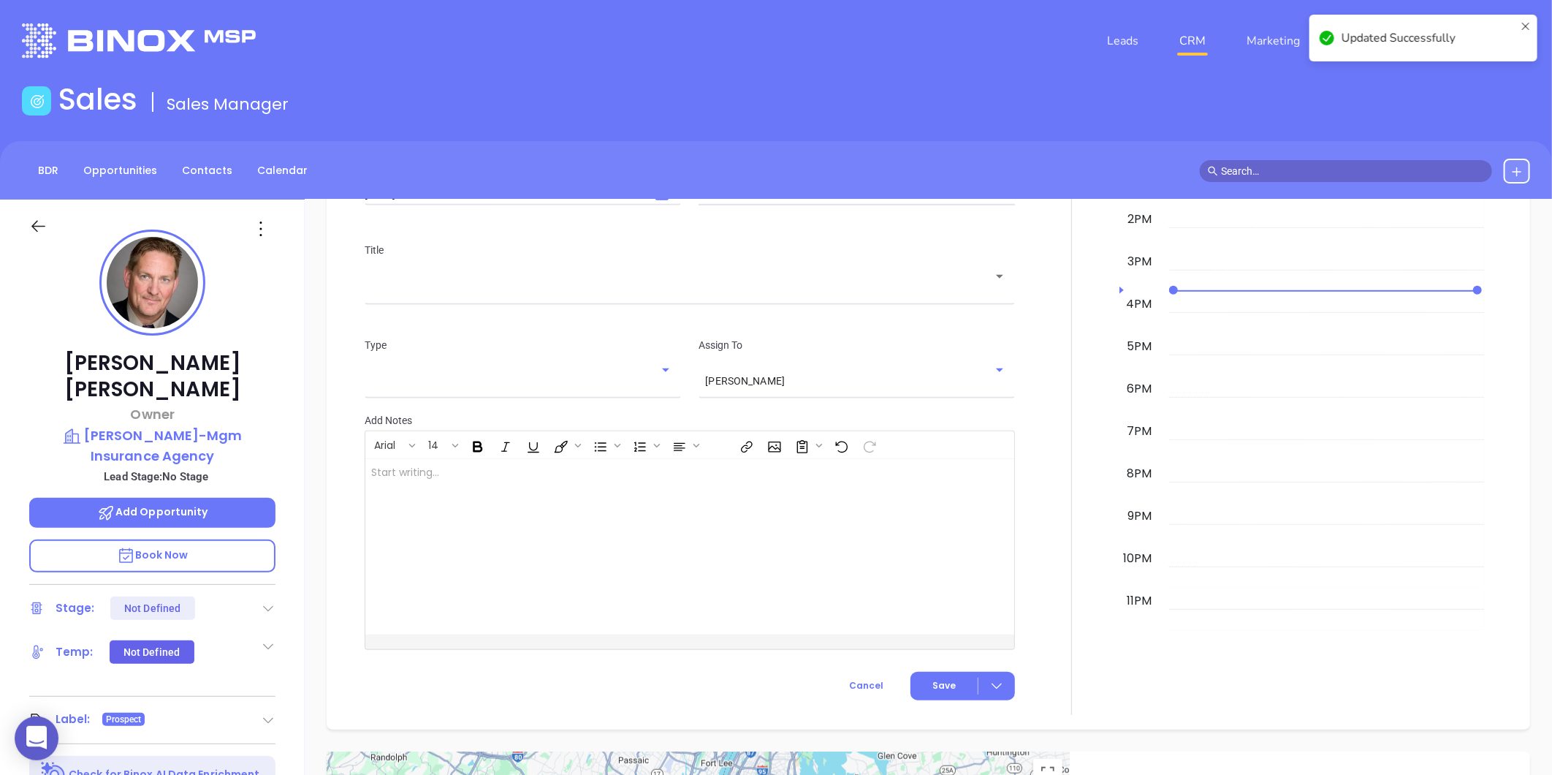
scroll to position [484, 0]
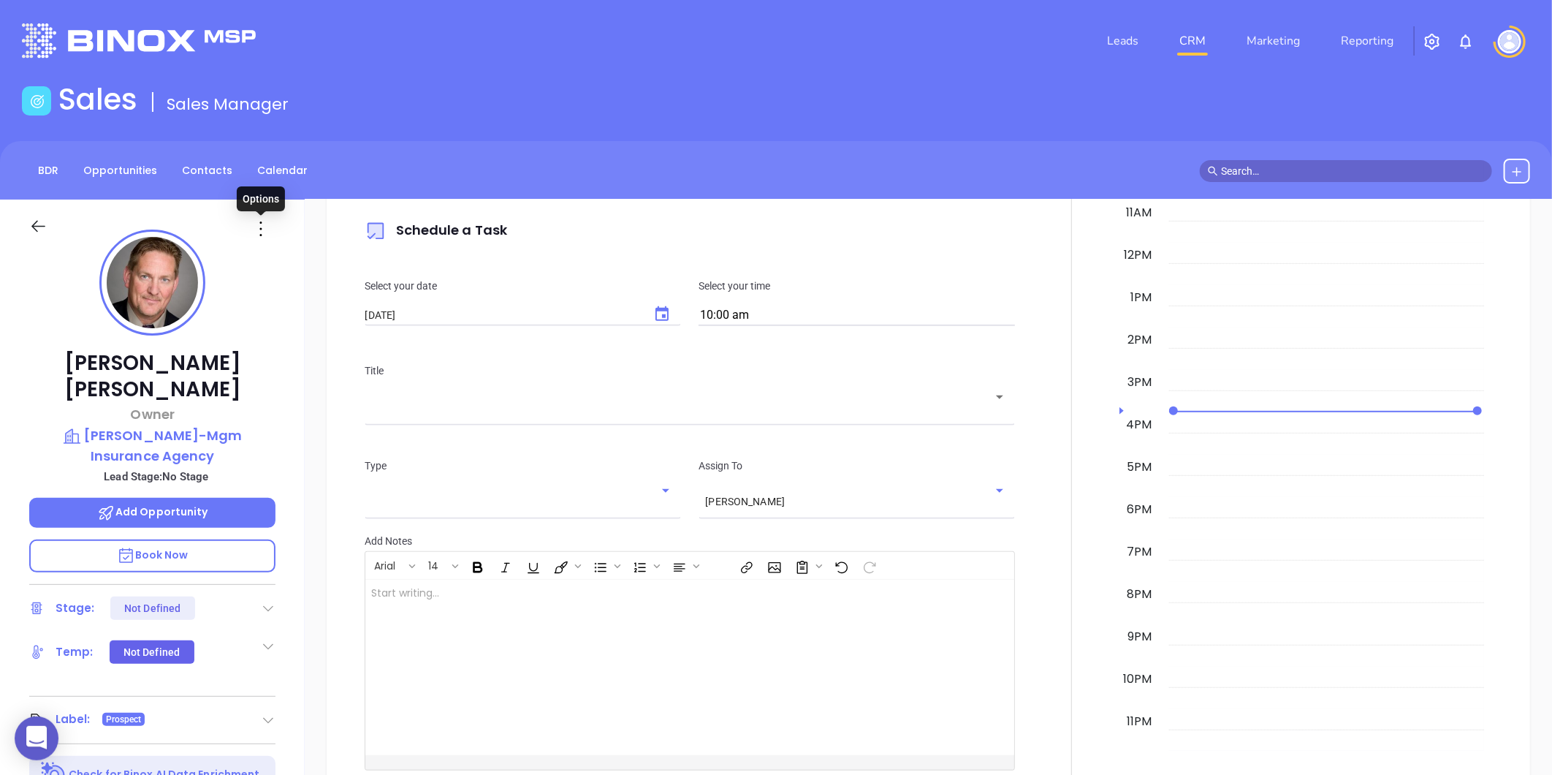
click at [265, 234] on icon at bounding box center [260, 228] width 23 height 23
click at [289, 373] on li "Edit" at bounding box center [332, 385] width 161 height 31
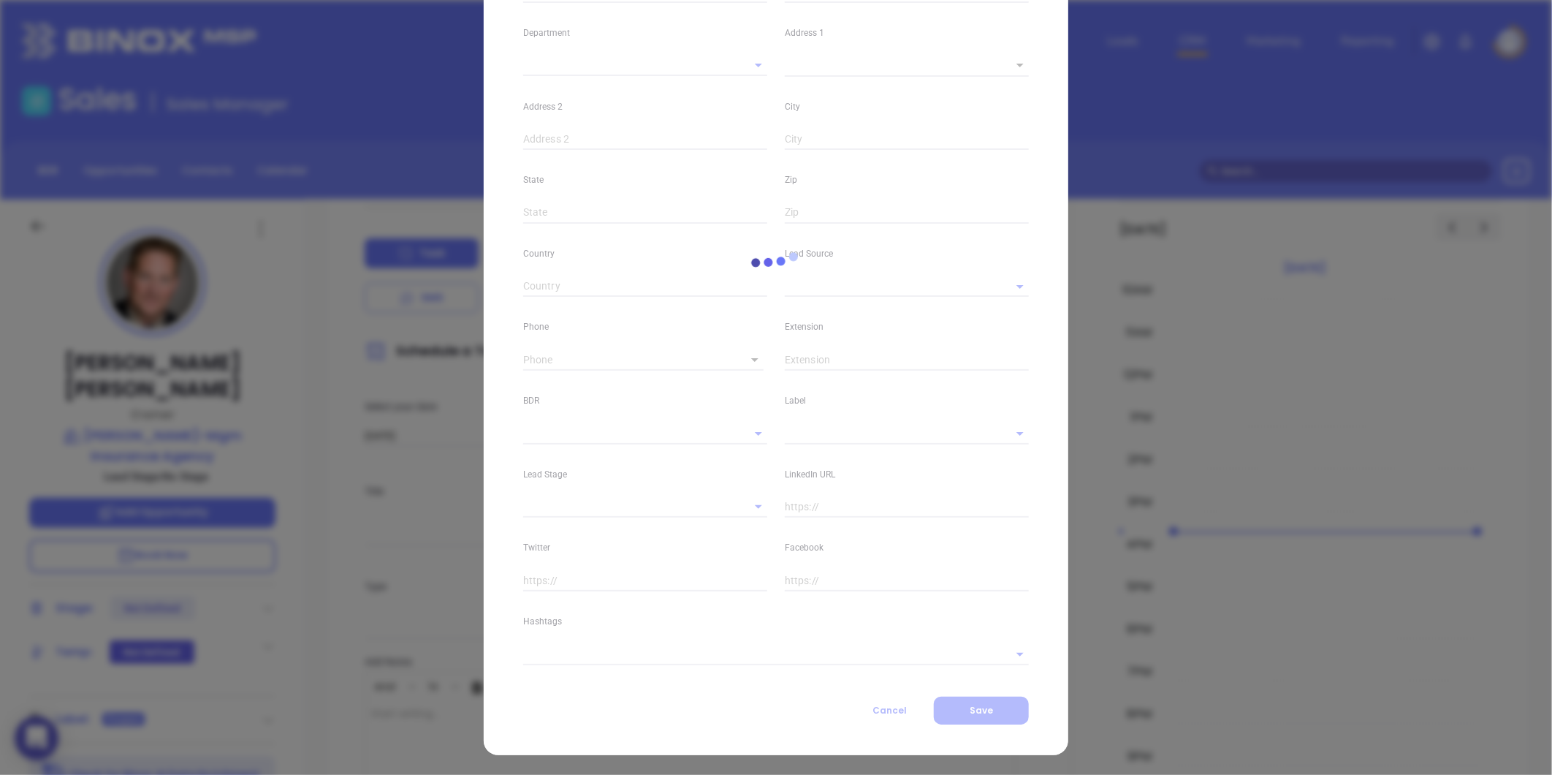
scroll to position [604, 0]
type input "[PERSON_NAME]"
type input "[PERSON_NAME][EMAIL_ADDRESS][DOMAIN_NAME]"
type input "Owner"
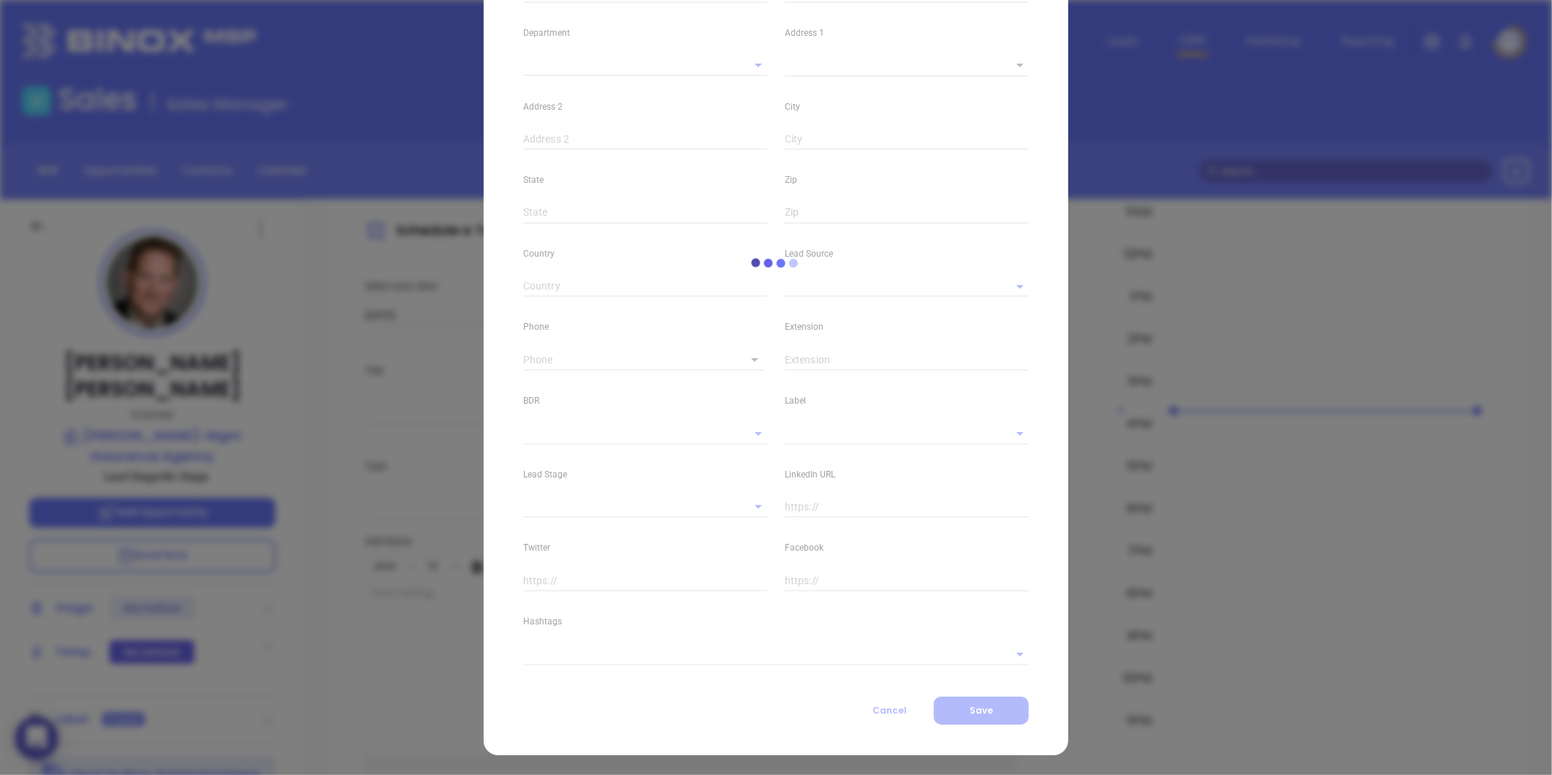
type textarea "[STREET_ADDRESS]"
type input "1"
type input "[GEOGRAPHIC_DATA]"
type input "[US_STATE]"
type input "12603"
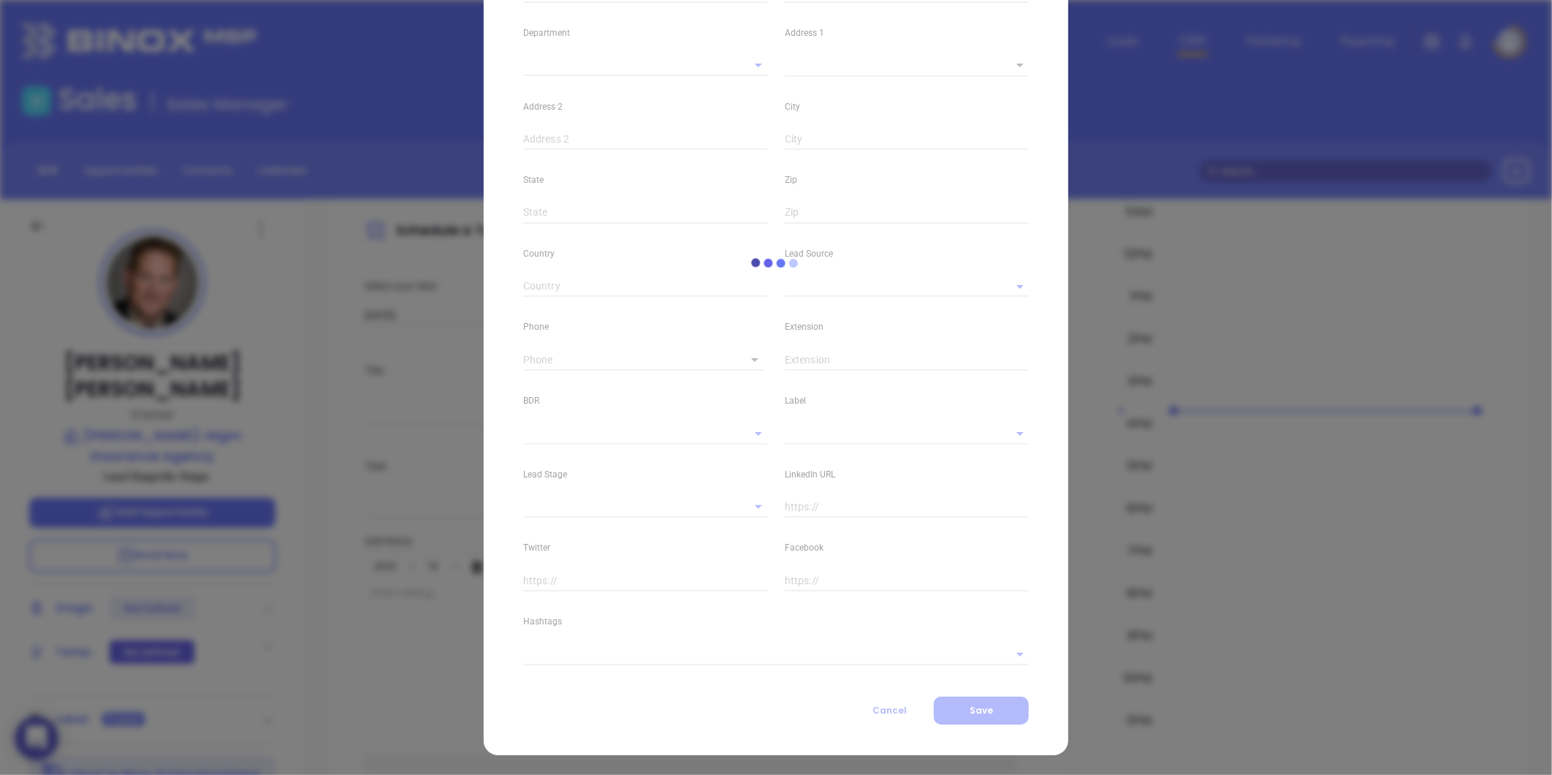
type input "[GEOGRAPHIC_DATA]"
type input "[DOMAIN_NAME][URL]"
type input "Marketing"
type input "Other"
type input "[PERSON_NAME]"
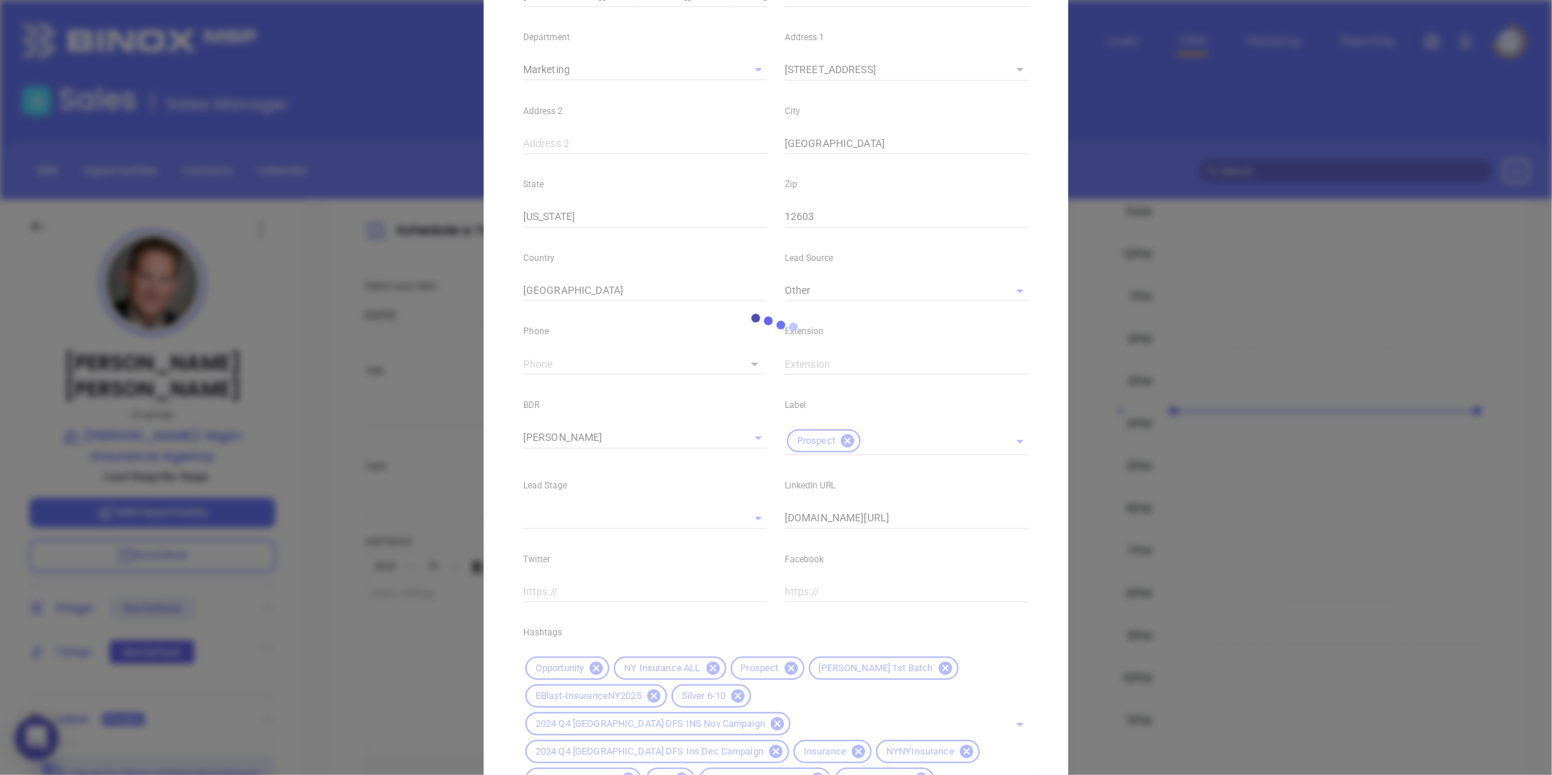
scroll to position [284, 0]
type input "1"
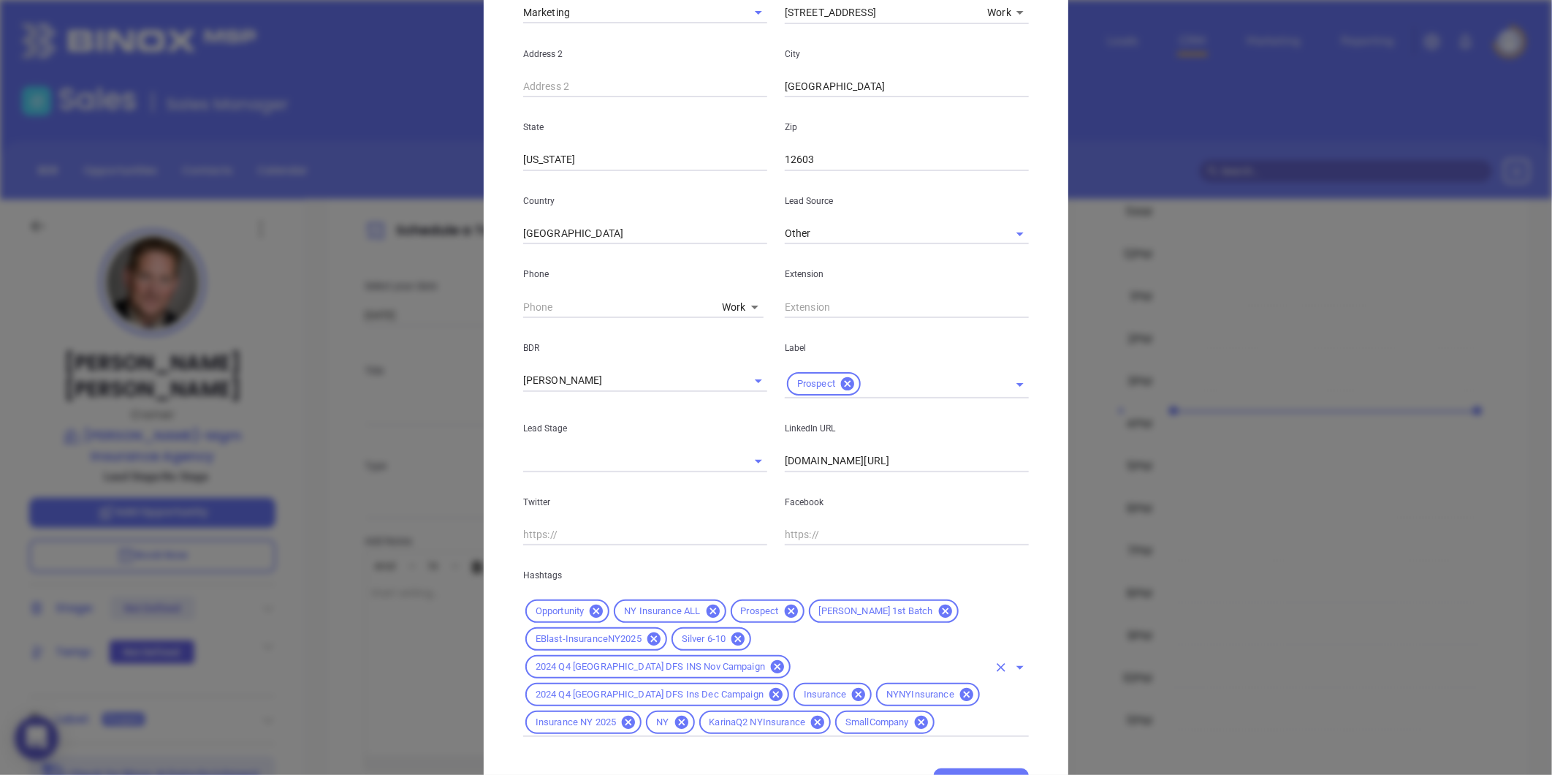
scroll to position [381, 0]
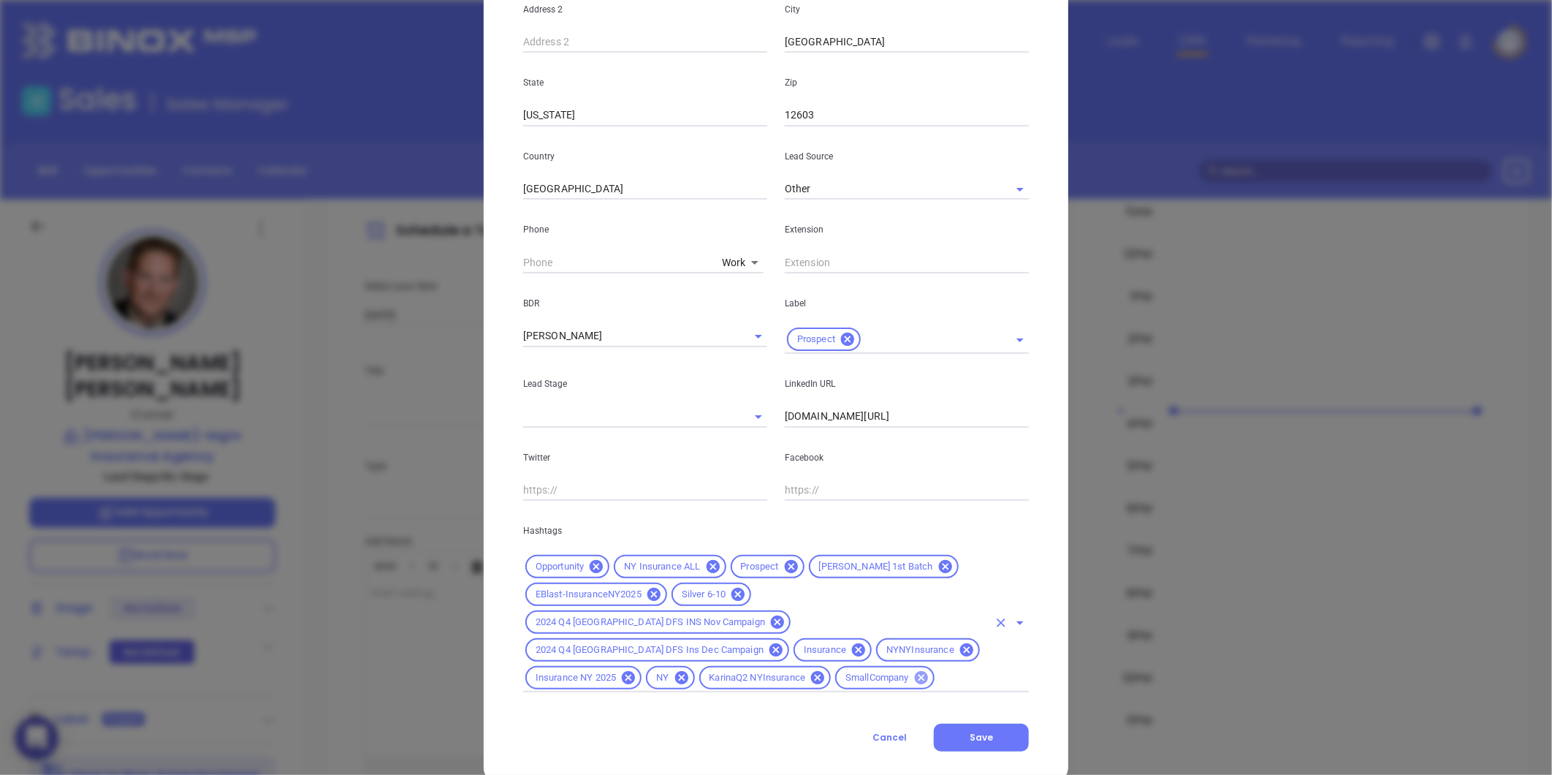
click at [913, 669] on icon at bounding box center [921, 677] width 16 height 16
click at [975, 723] on button "Save" at bounding box center [981, 737] width 95 height 28
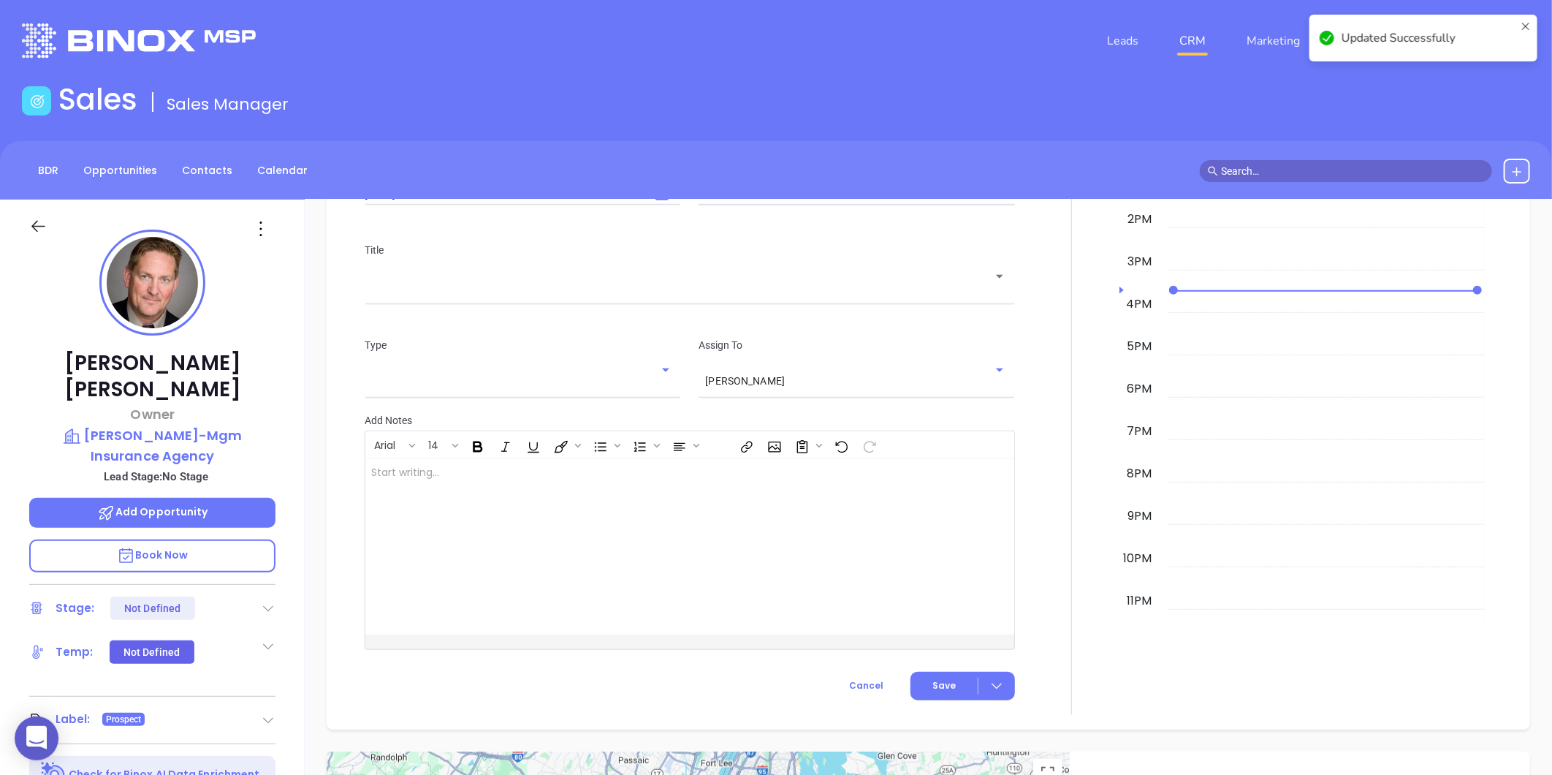
scroll to position [484, 0]
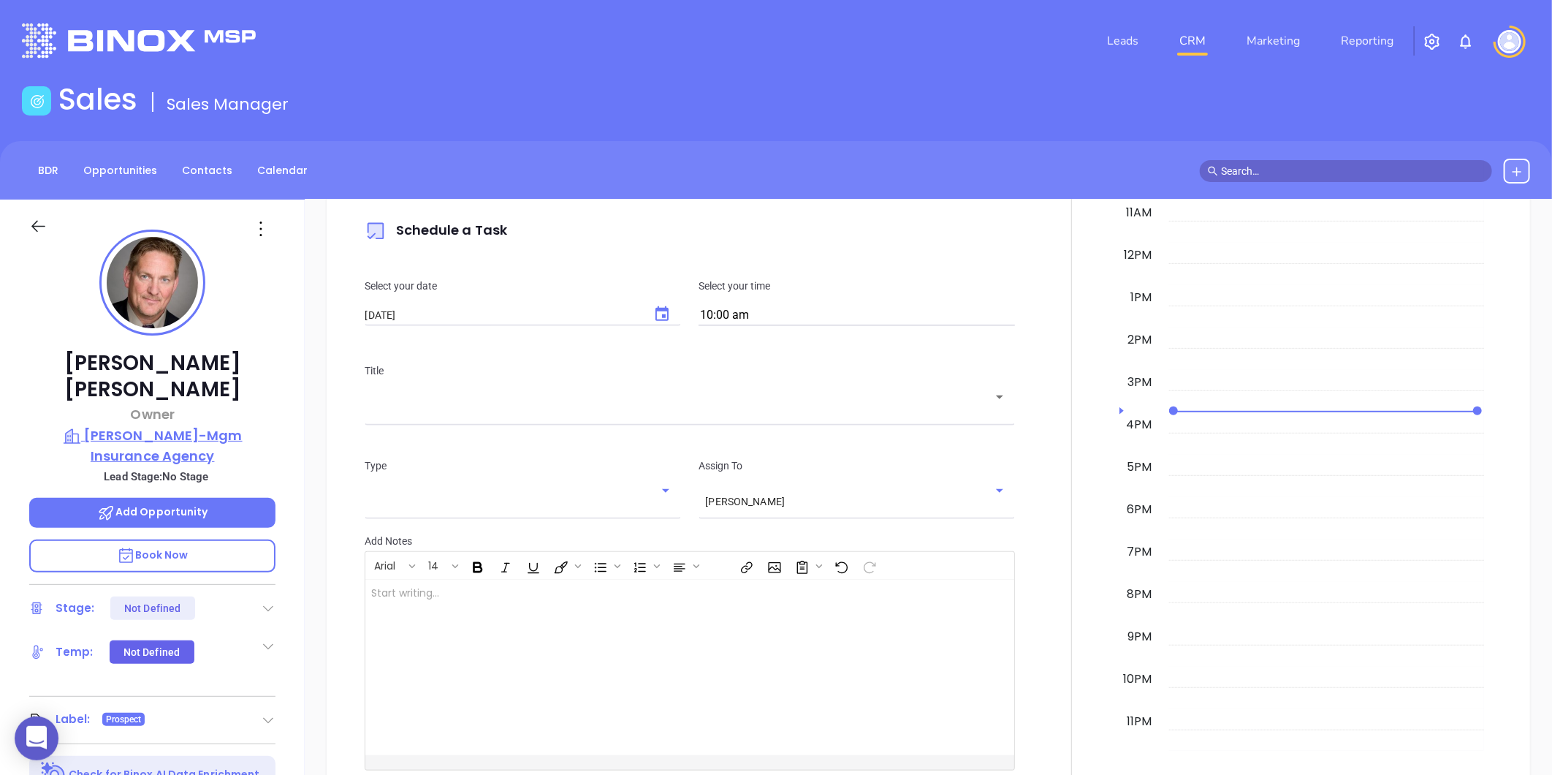
click at [166, 425] on p "[PERSON_NAME]-Mgm Insurance Agency" at bounding box center [152, 445] width 246 height 40
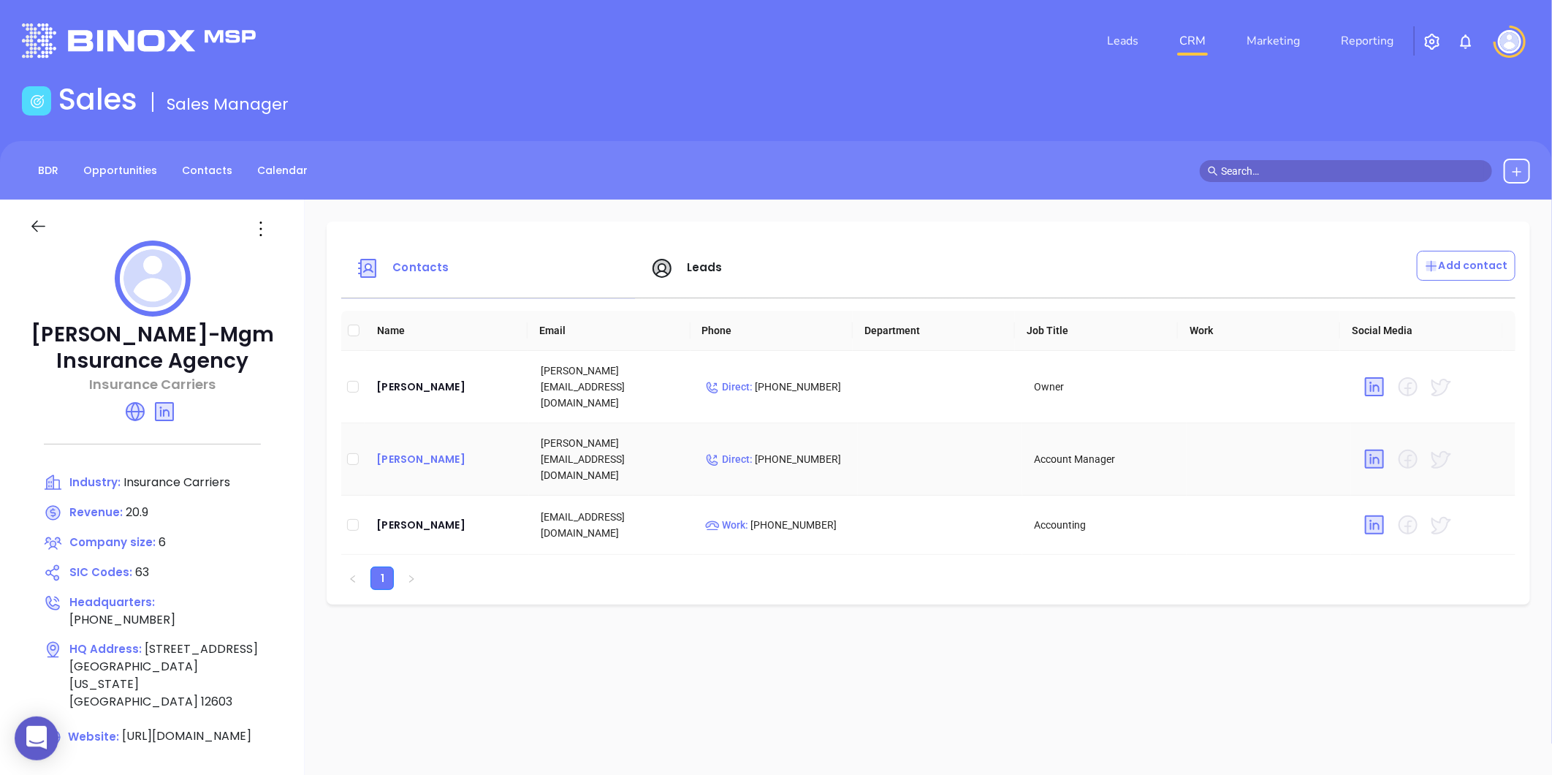
click at [398, 450] on div "[PERSON_NAME]" at bounding box center [446, 459] width 141 height 18
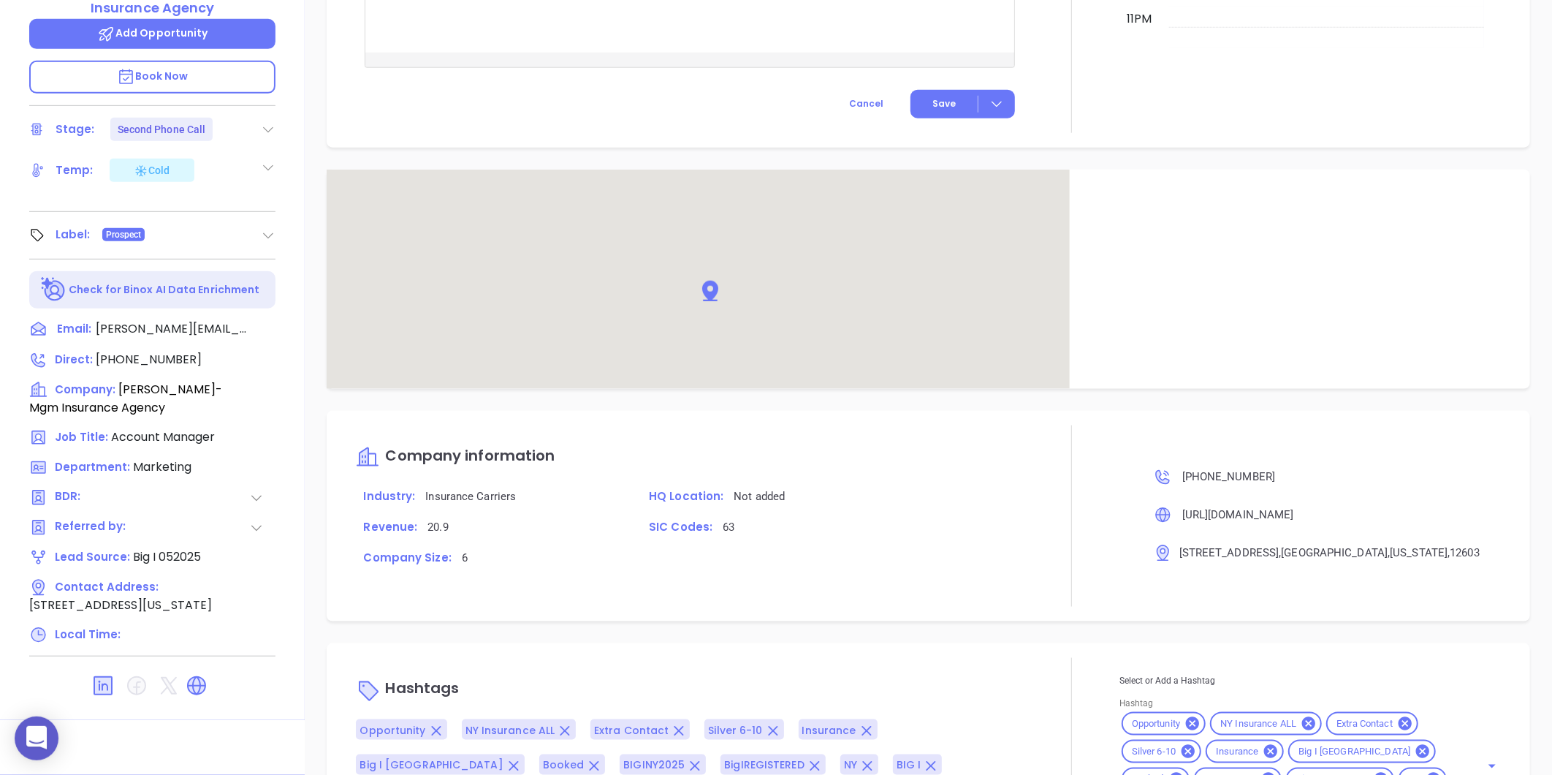
scroll to position [807, 0]
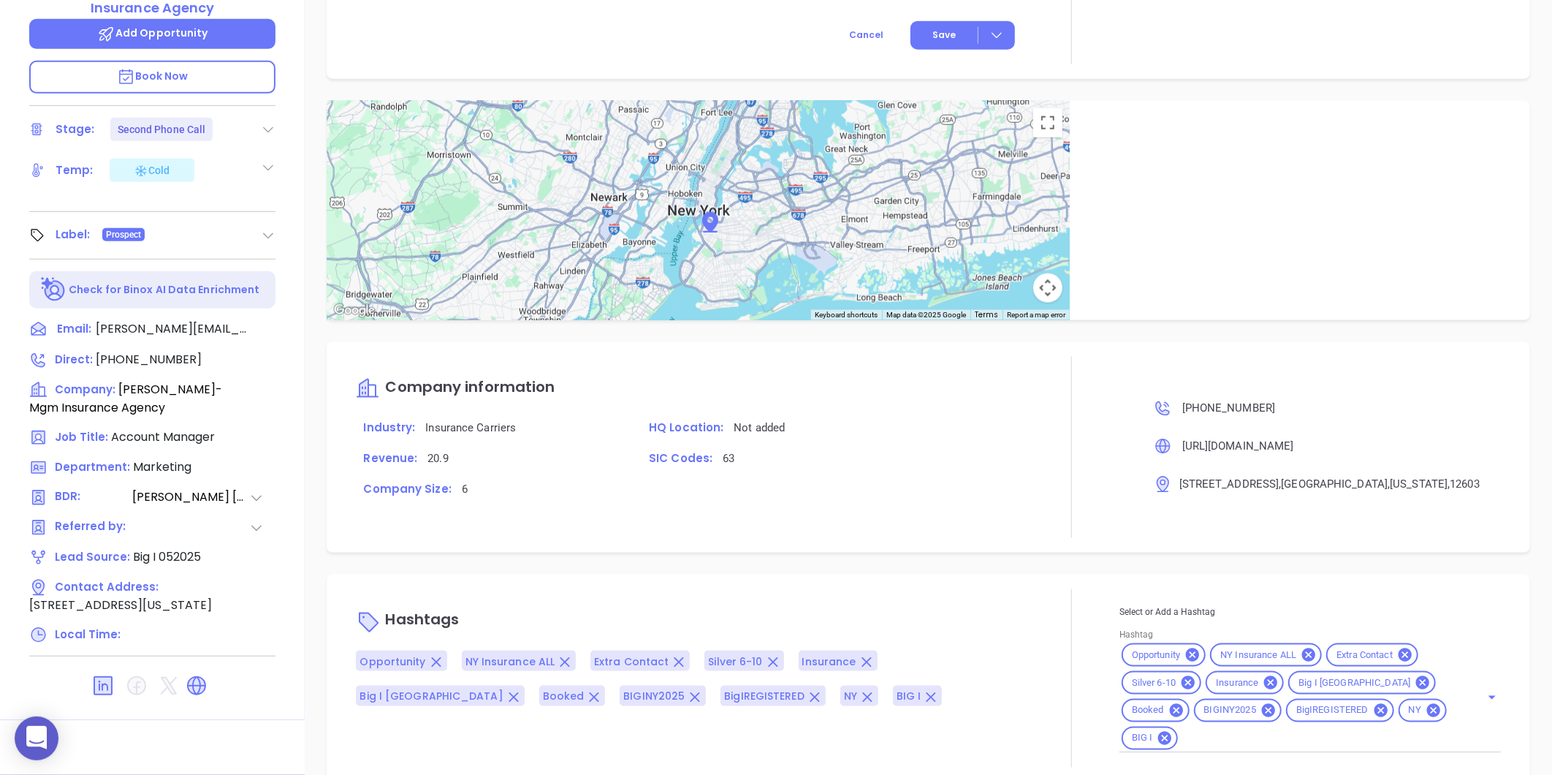
type input "[PERSON_NAME]"
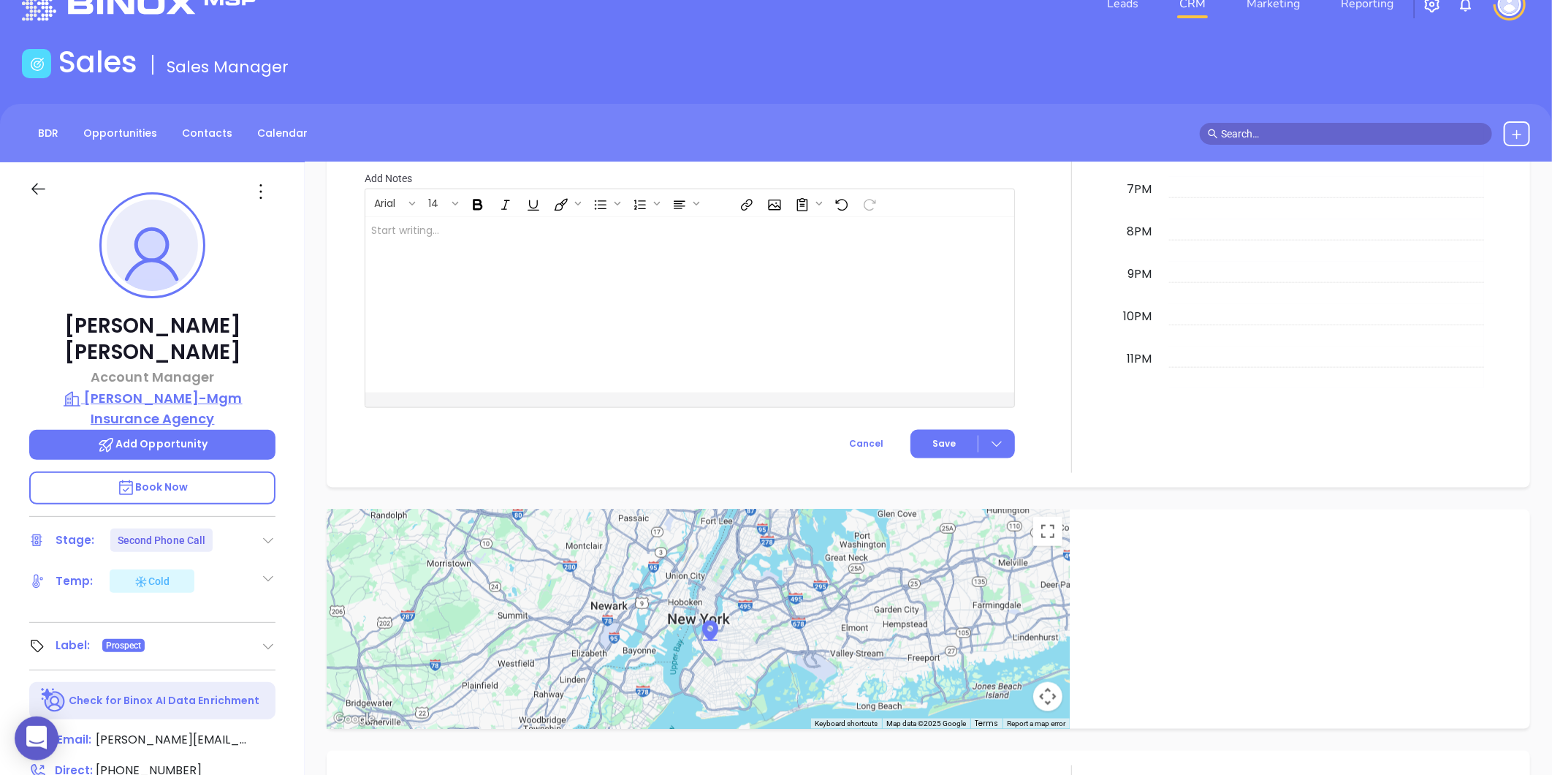
scroll to position [0, 0]
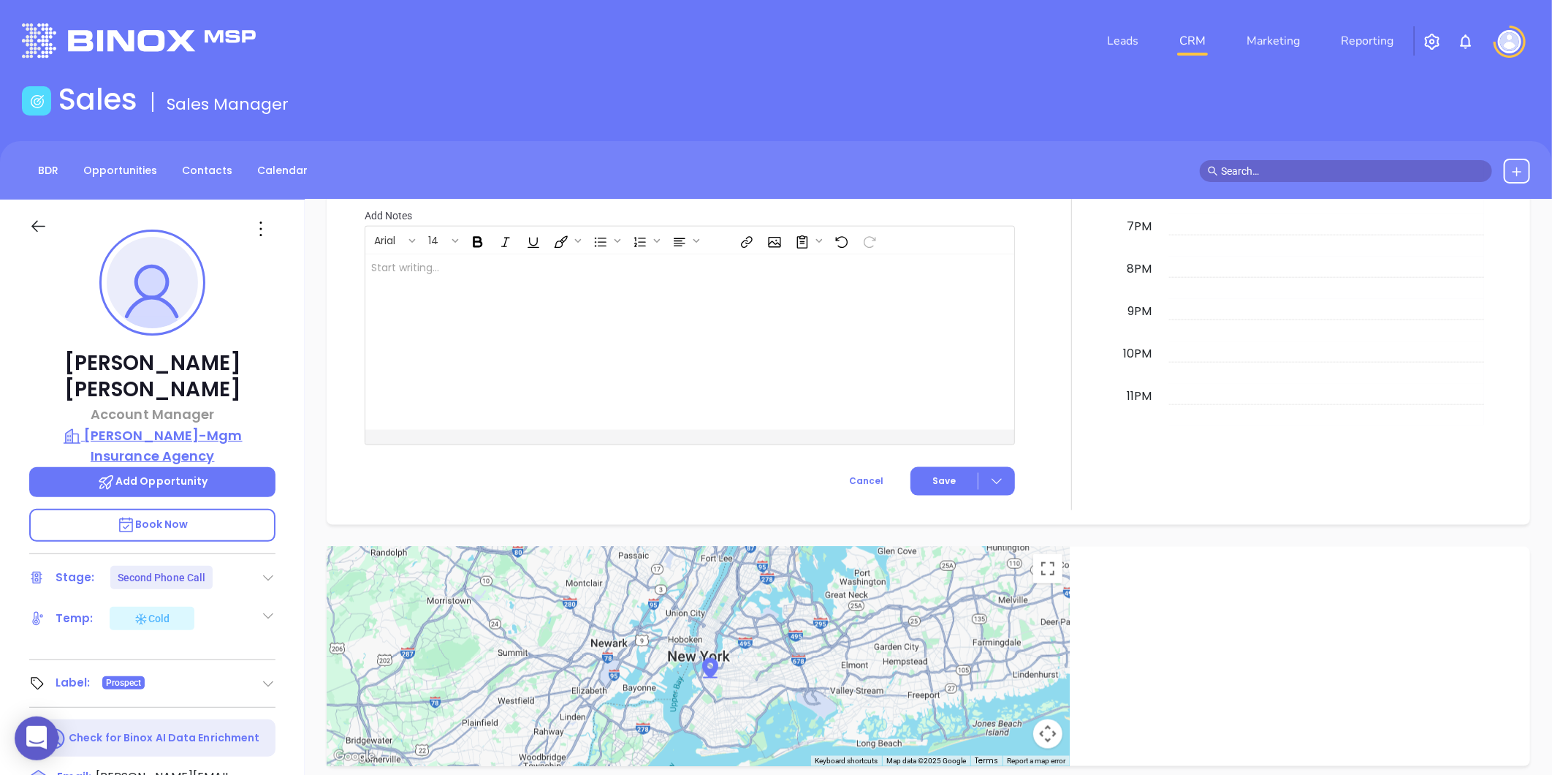
click at [165, 425] on p "[PERSON_NAME]-Mgm Insurance Agency" at bounding box center [152, 445] width 246 height 40
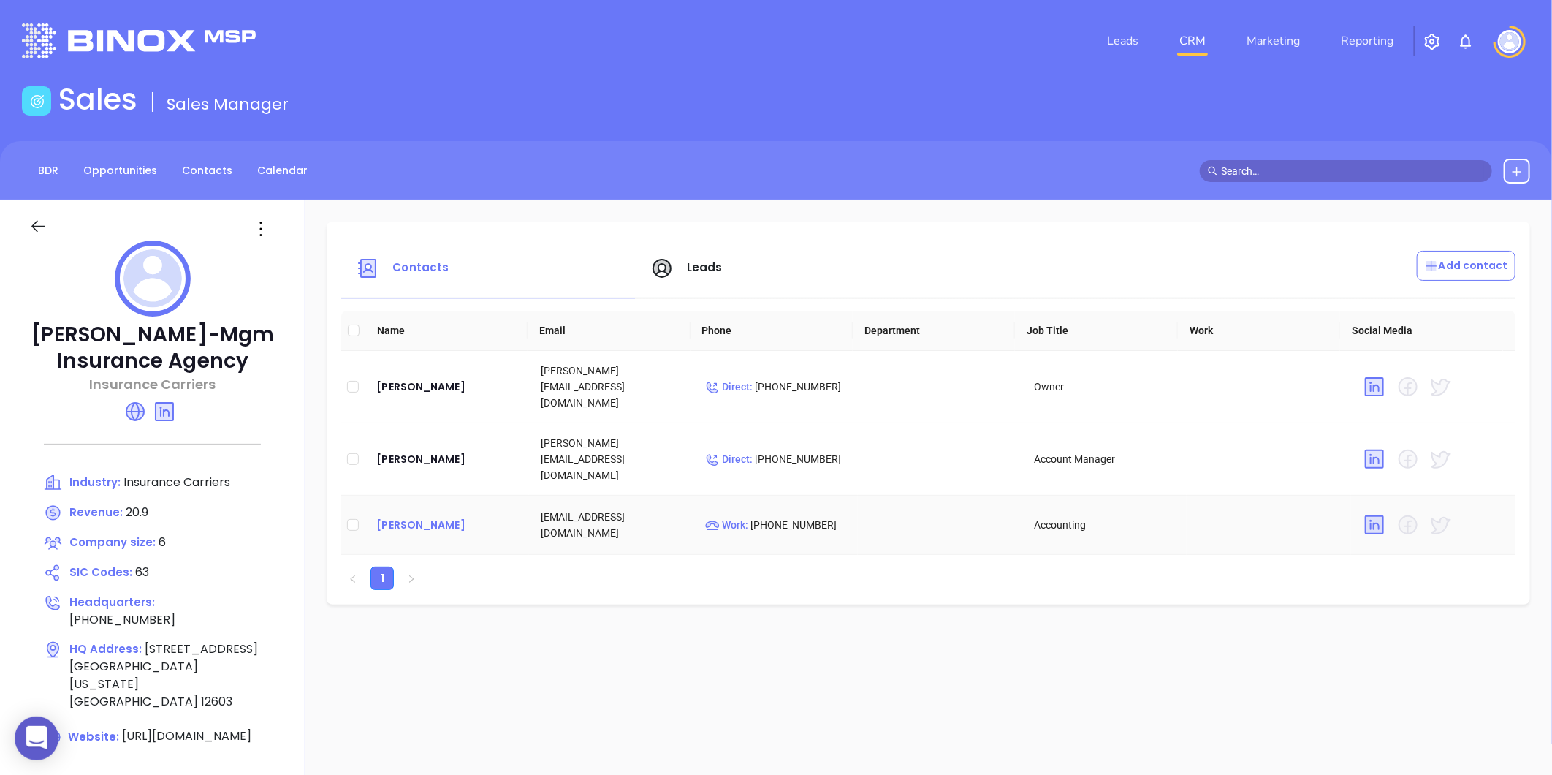
click at [407, 516] on div "[PERSON_NAME]" at bounding box center [446, 525] width 141 height 18
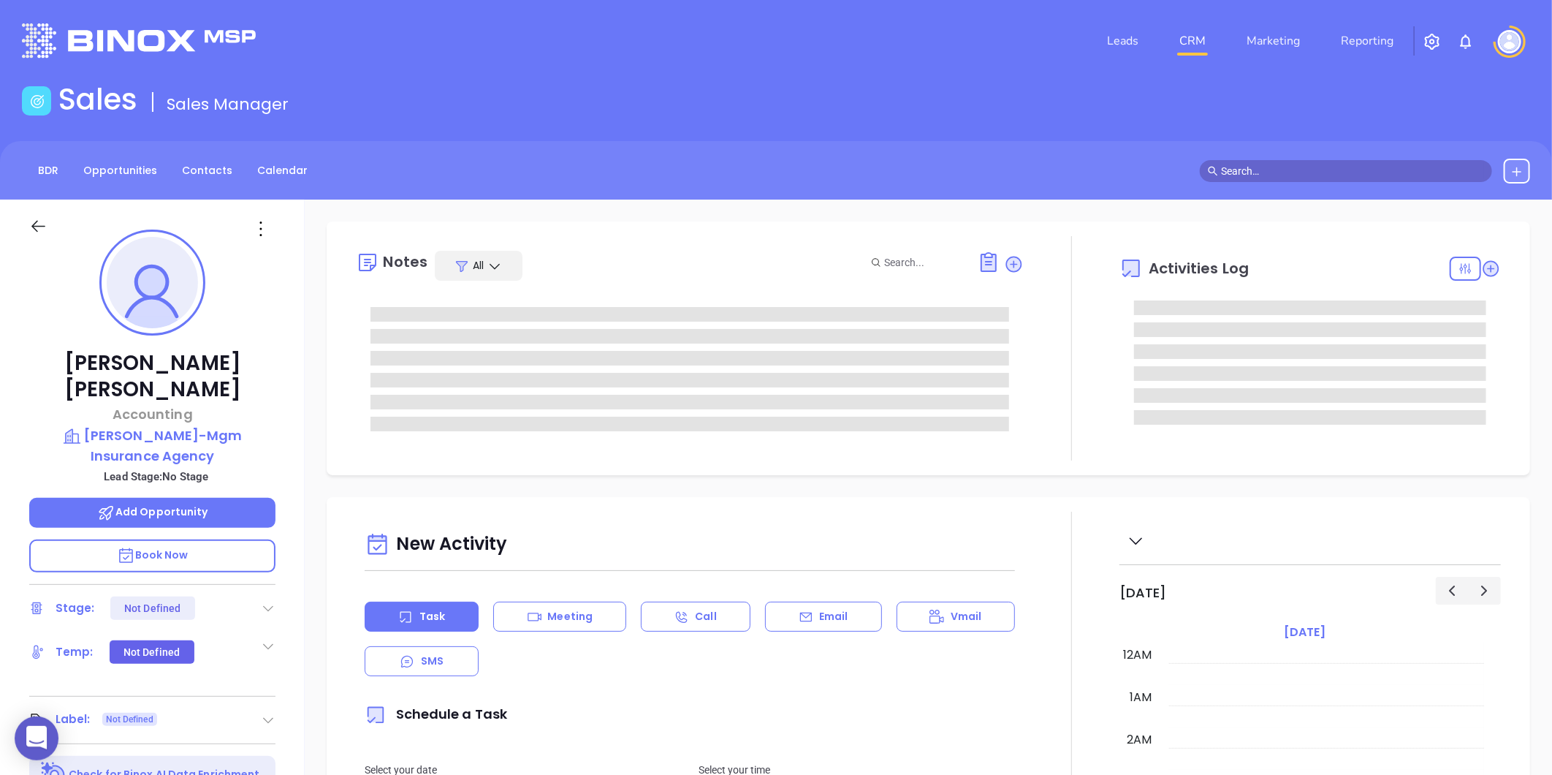
scroll to position [425, 0]
type input "[PERSON_NAME]"
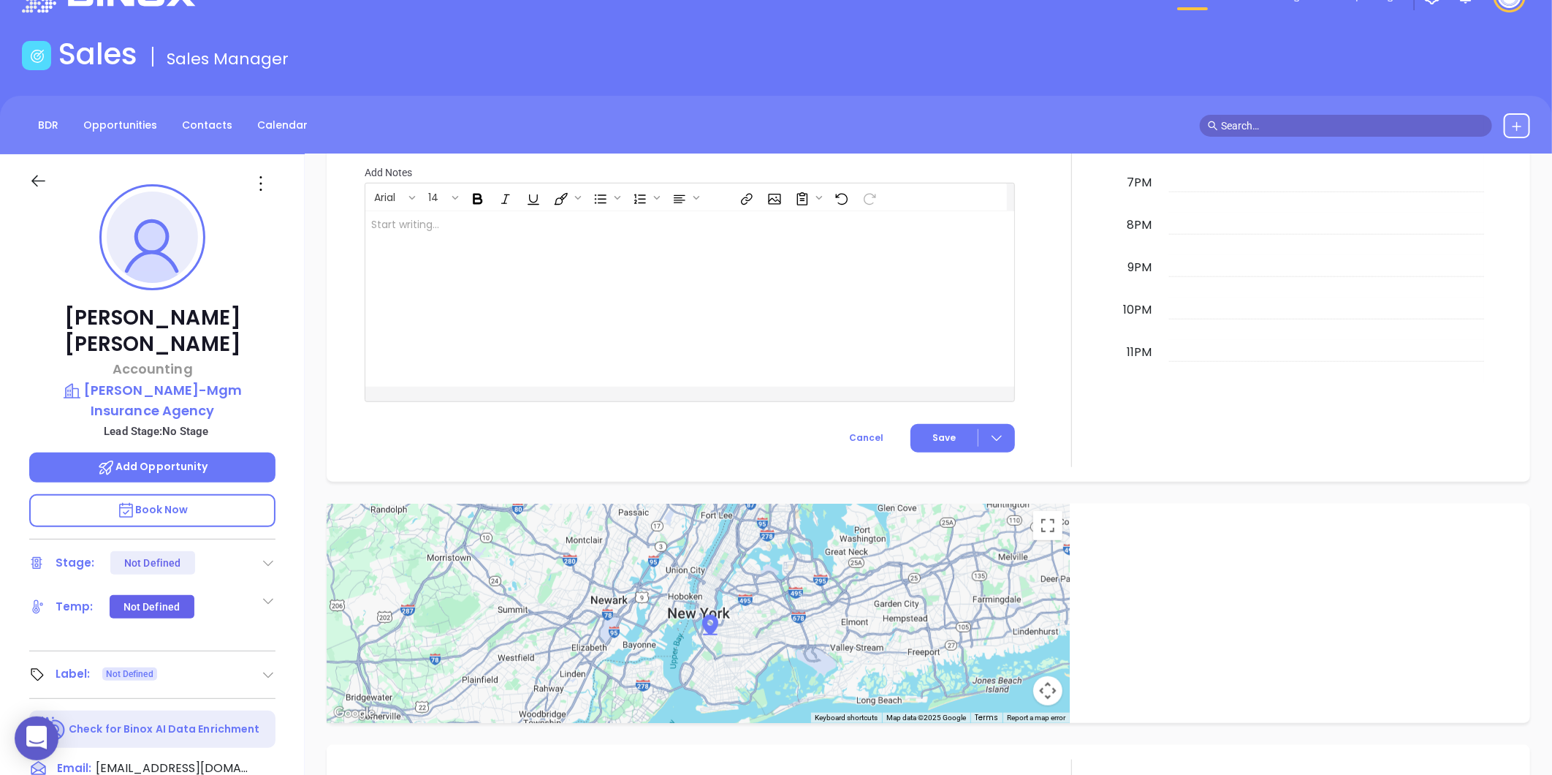
scroll to position [42, 0]
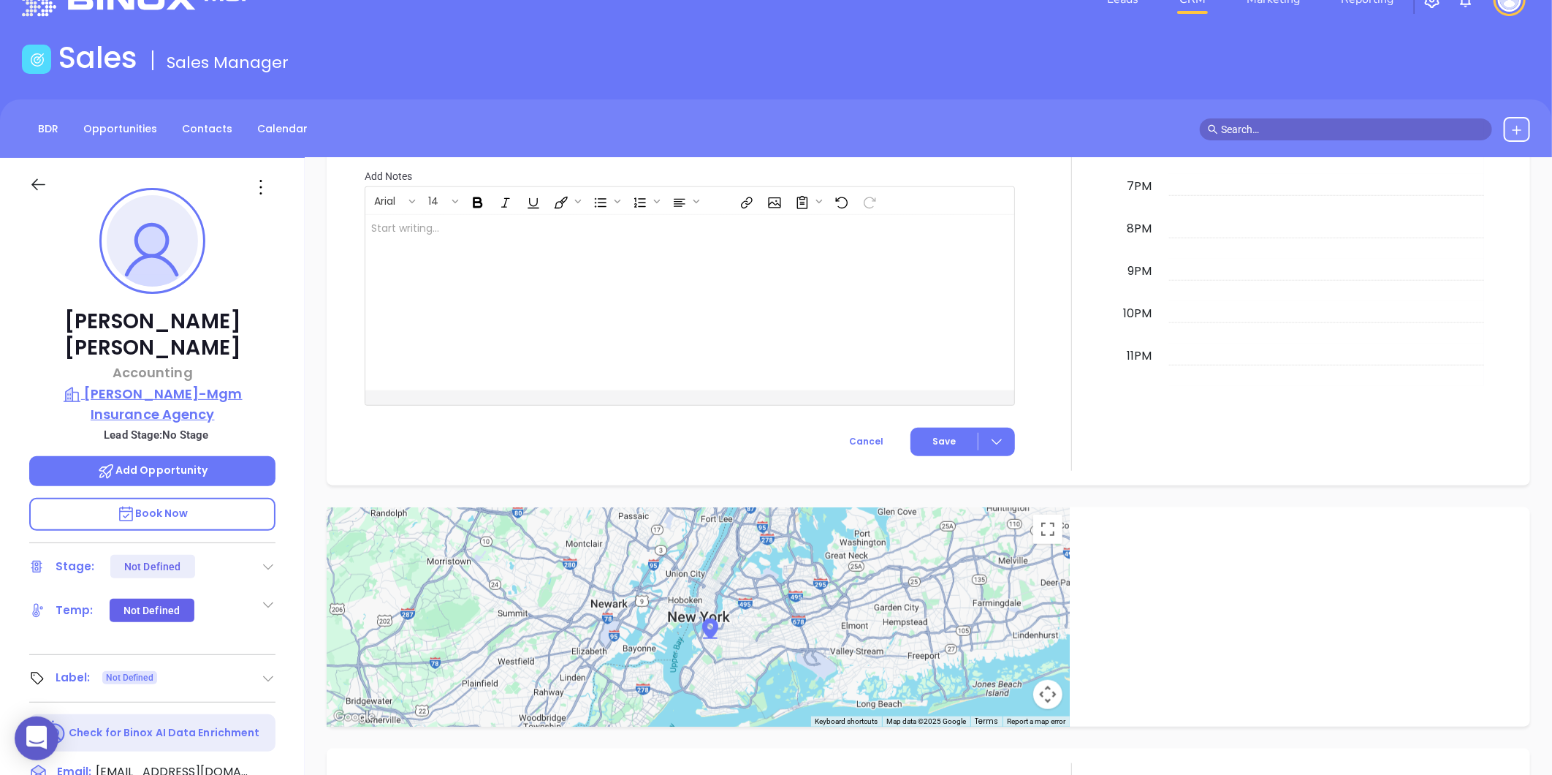
click at [162, 384] on p "[PERSON_NAME]-Mgm Insurance Agency" at bounding box center [152, 404] width 246 height 40
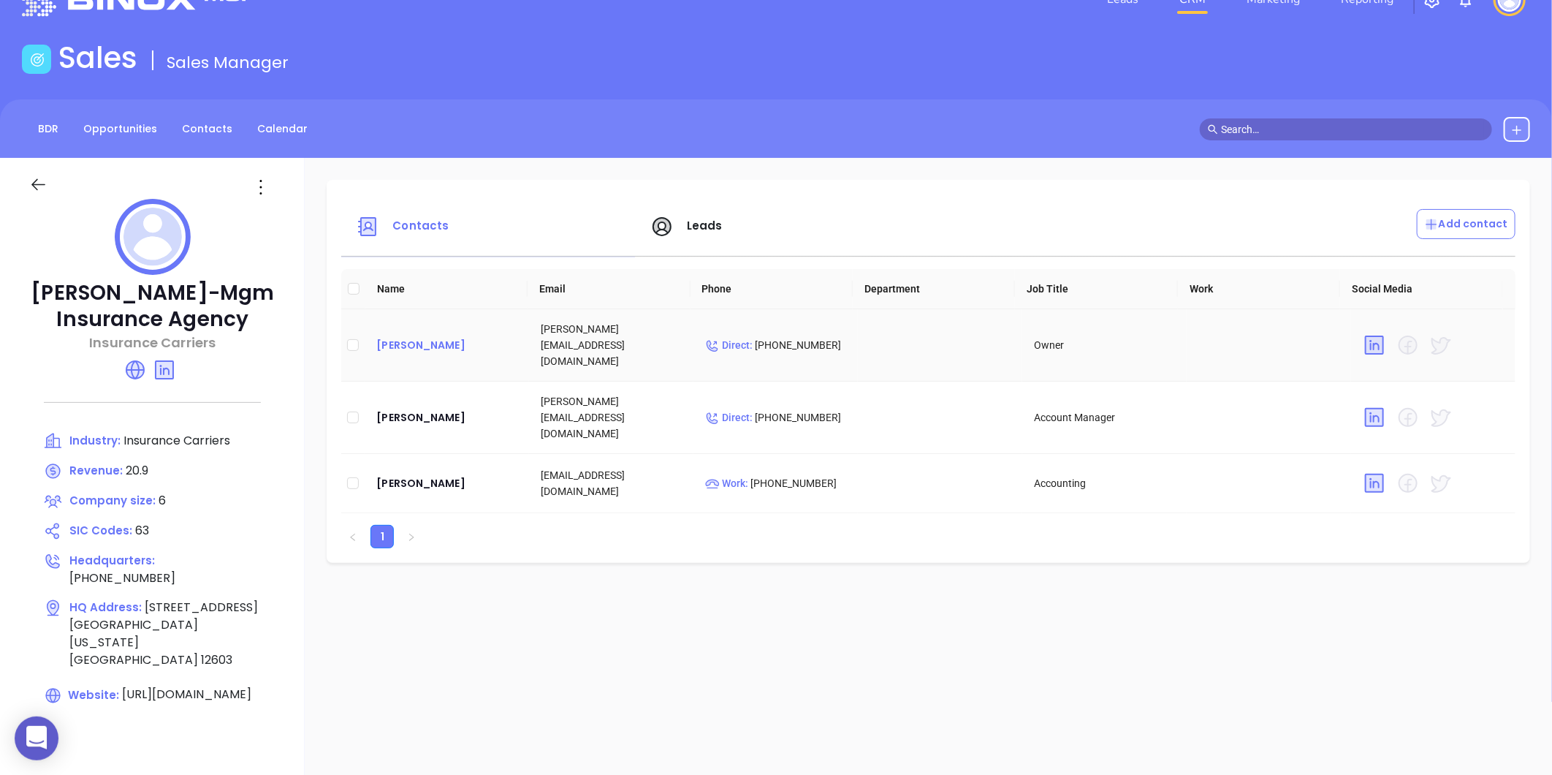
click at [397, 339] on div "[PERSON_NAME]" at bounding box center [446, 345] width 141 height 18
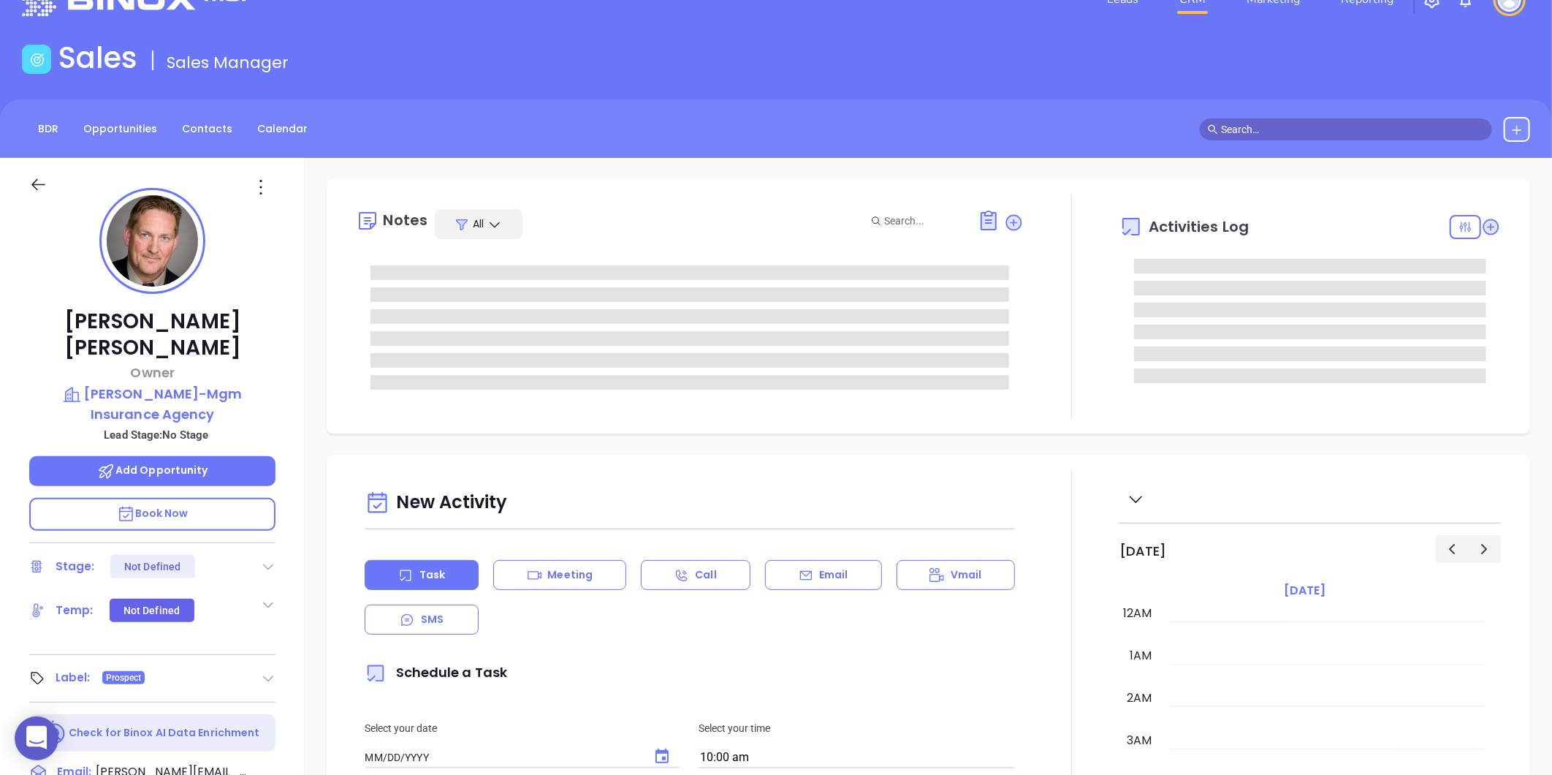
type input "[DATE]"
type input "[PERSON_NAME]"
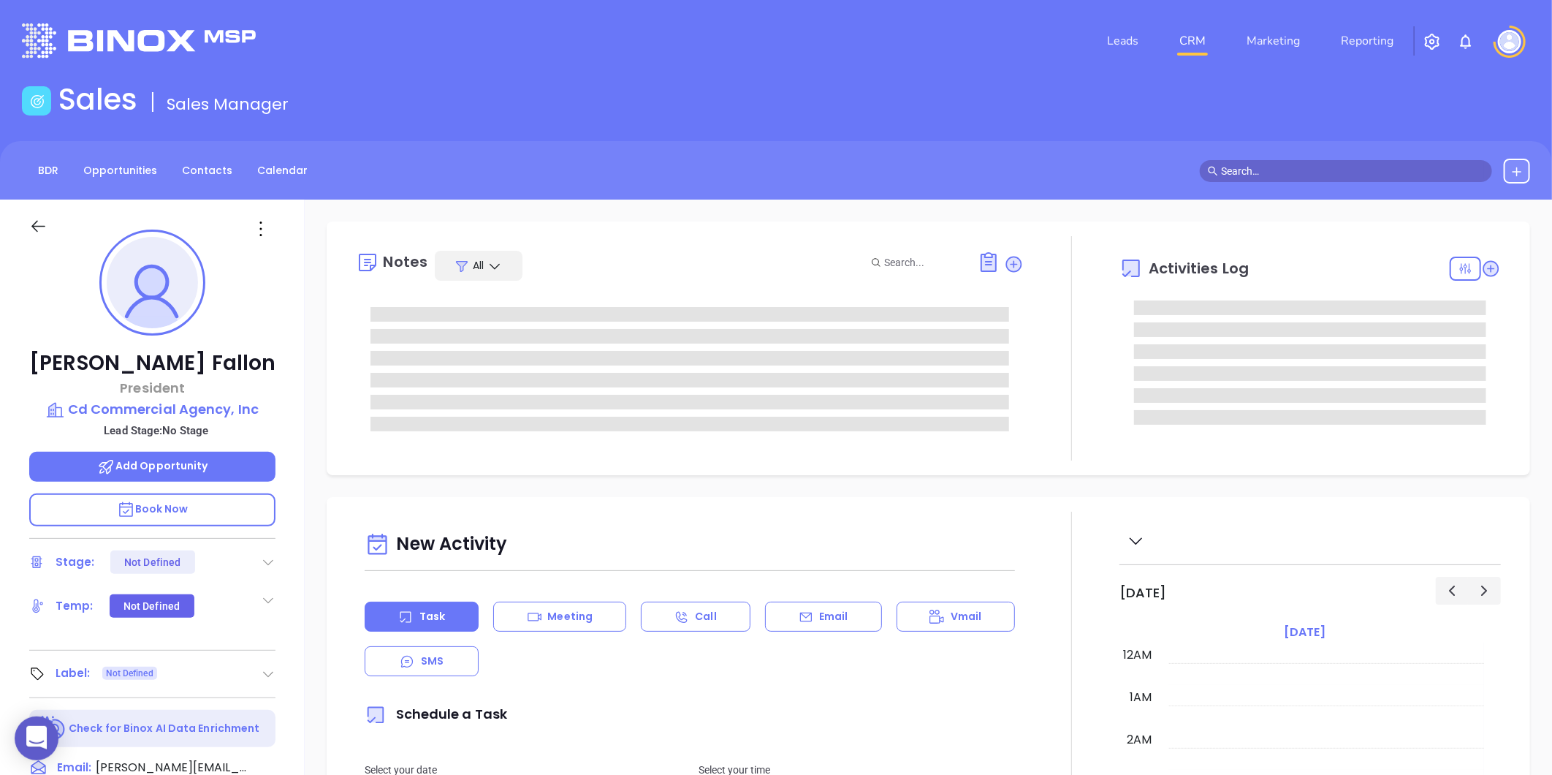
type input "[DATE]"
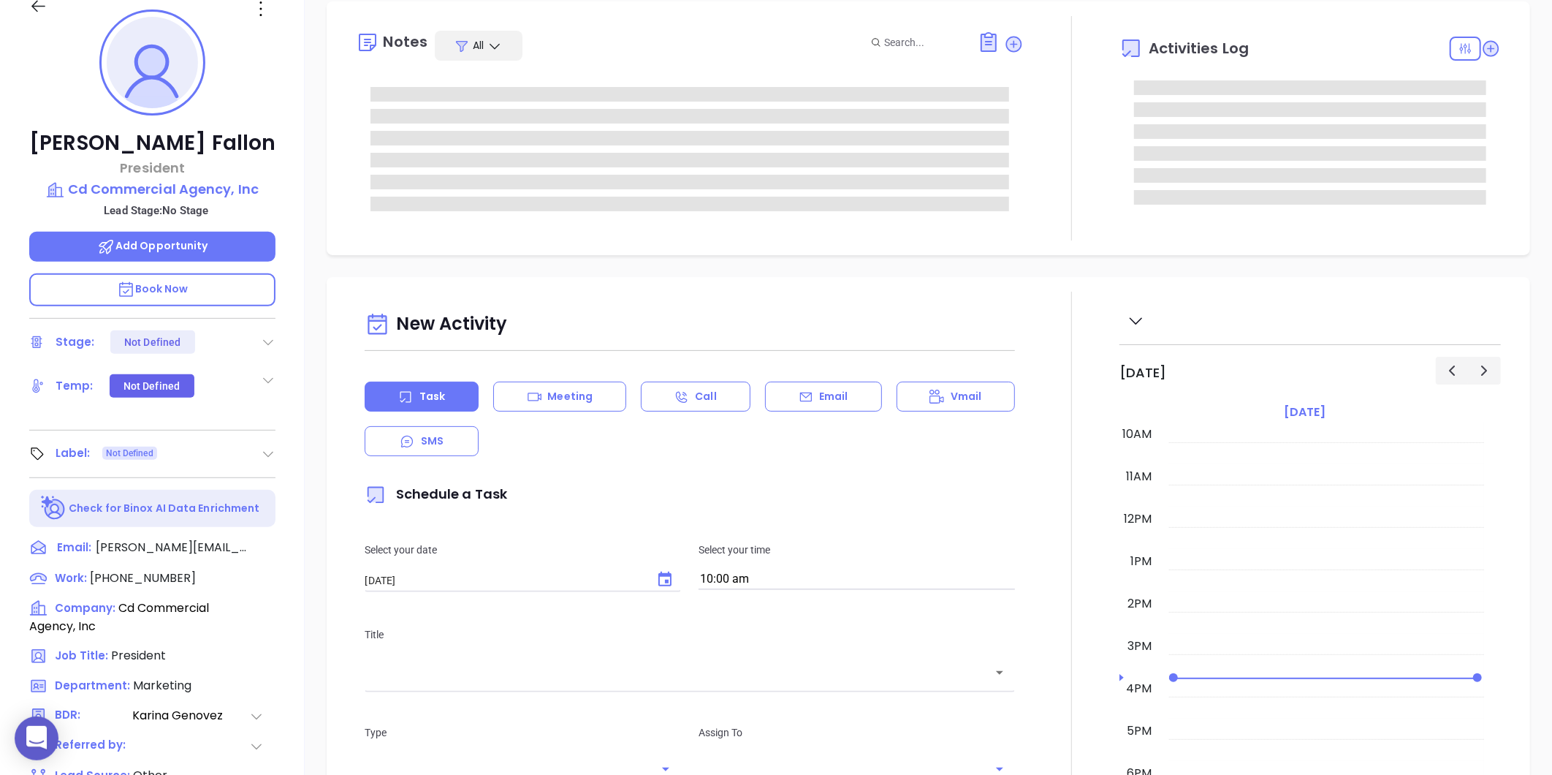
scroll to position [243, 0]
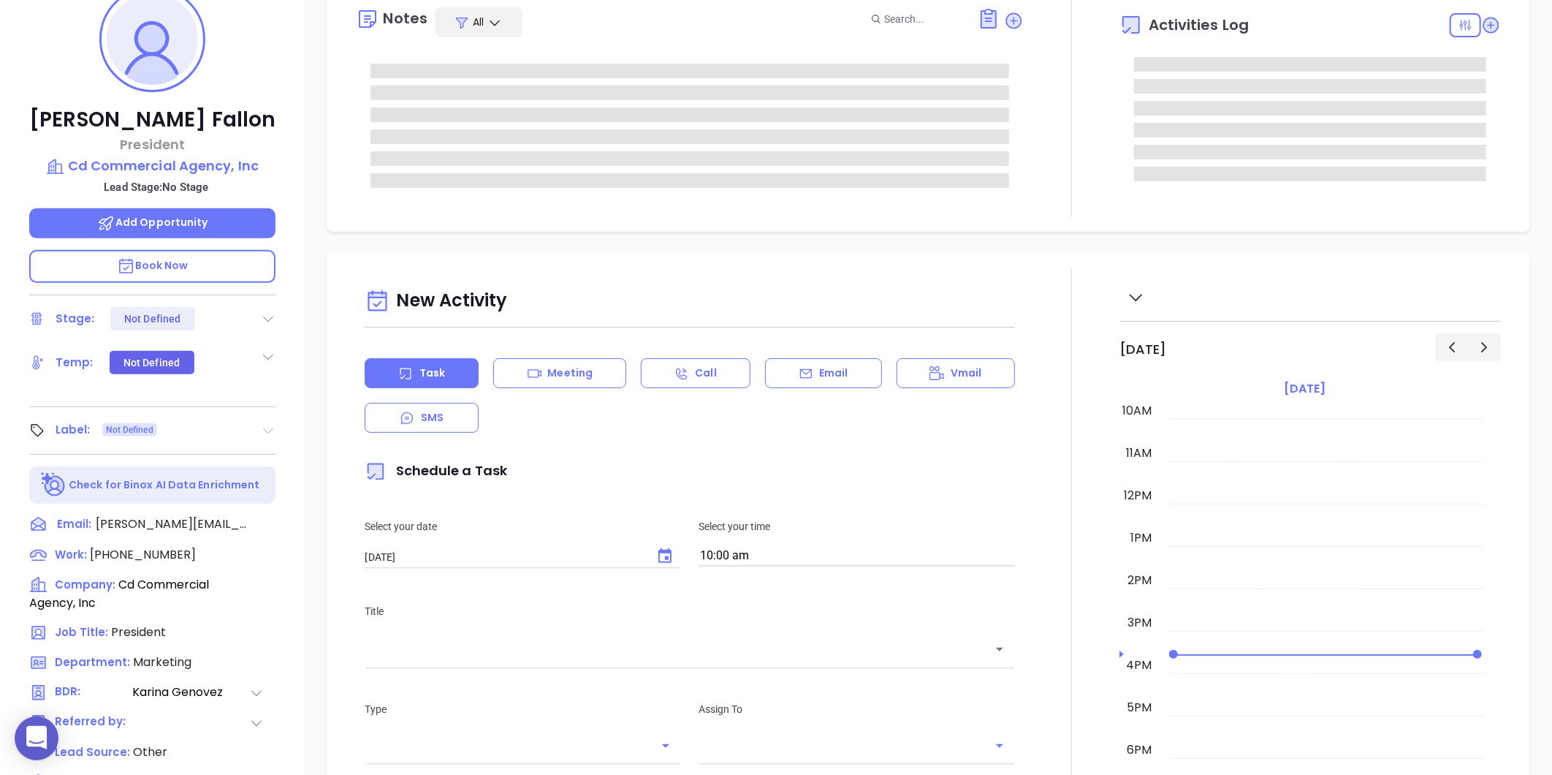
type input "[PERSON_NAME]"
click at [265, 428] on icon at bounding box center [269, 431] width 10 height 6
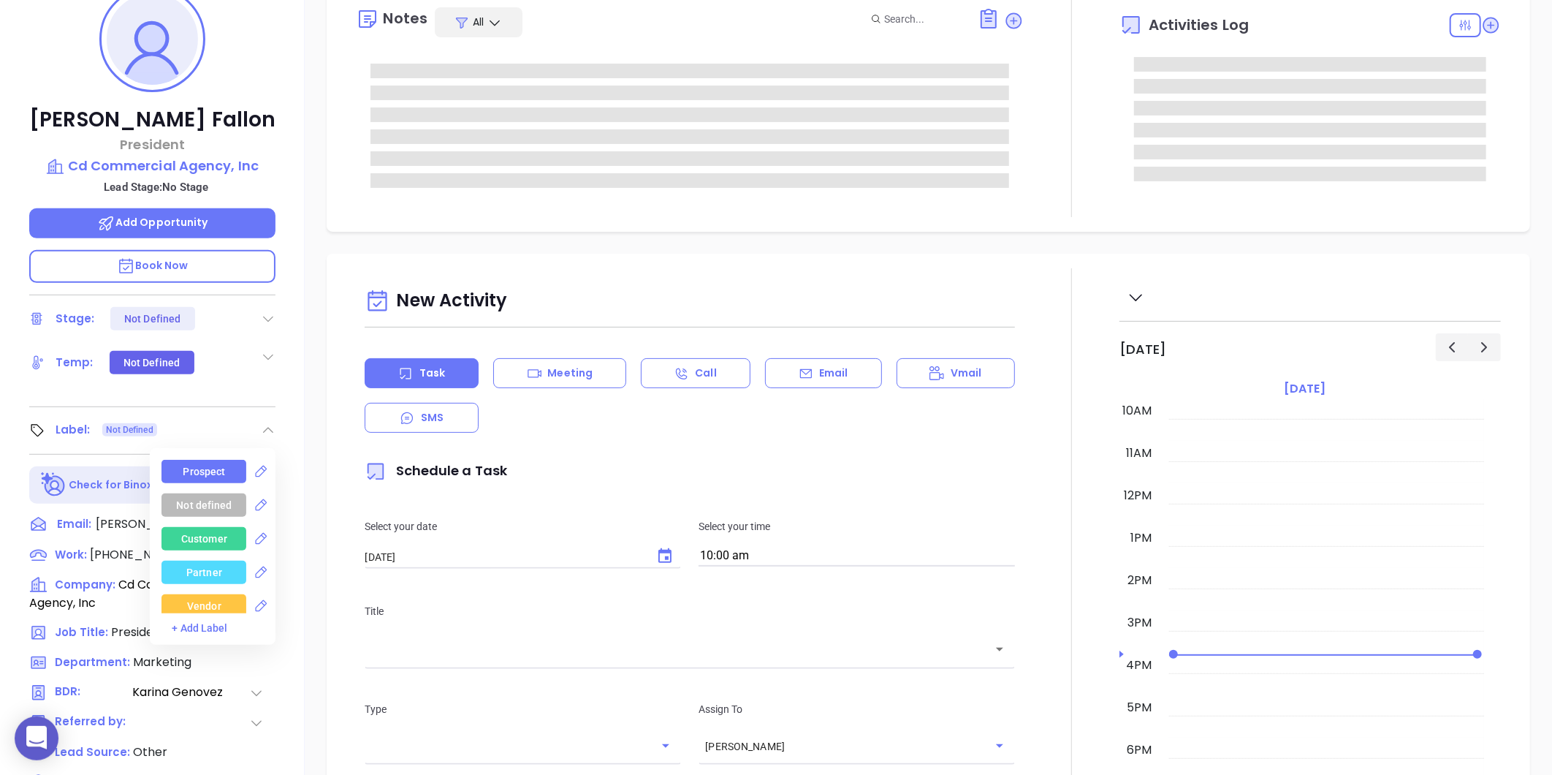
click at [231, 470] on div "Prospect" at bounding box center [204, 471] width 85 height 23
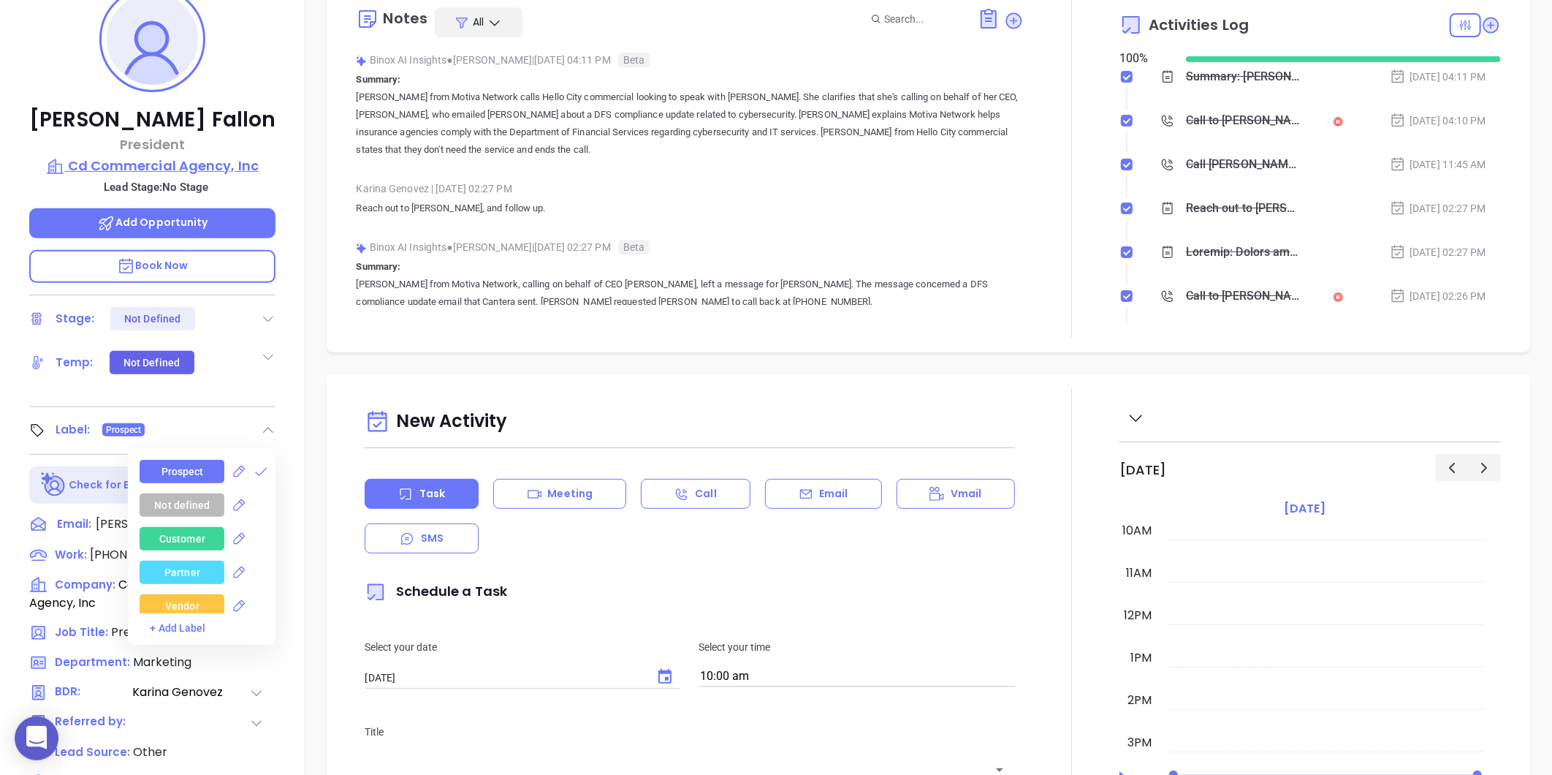
click at [219, 163] on p "Cd Commercial Agency, Inc" at bounding box center [152, 166] width 246 height 20
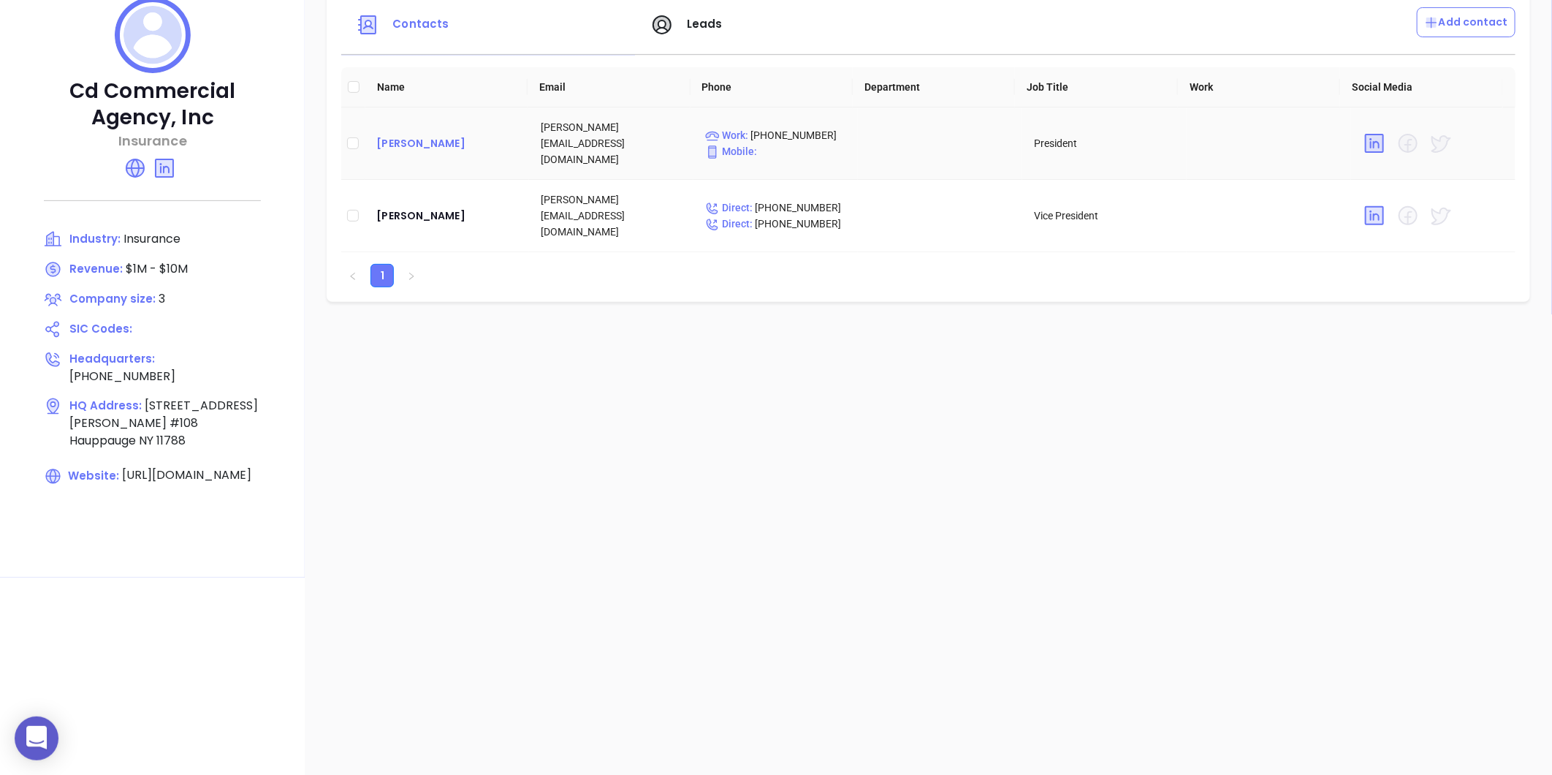
click at [411, 141] on div "[PERSON_NAME]" at bounding box center [446, 143] width 141 height 18
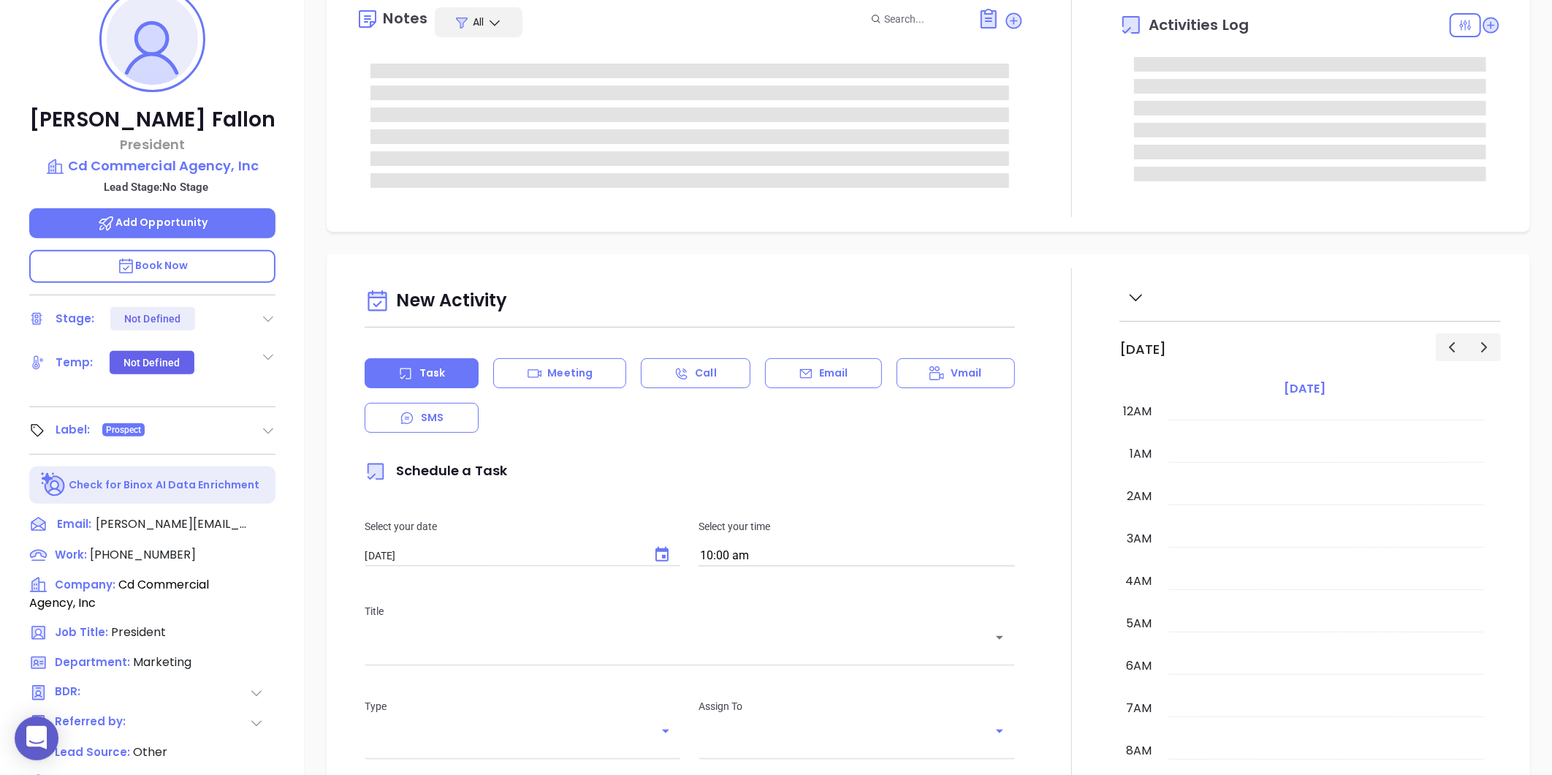
scroll to position [425, 0]
type input "[PERSON_NAME]"
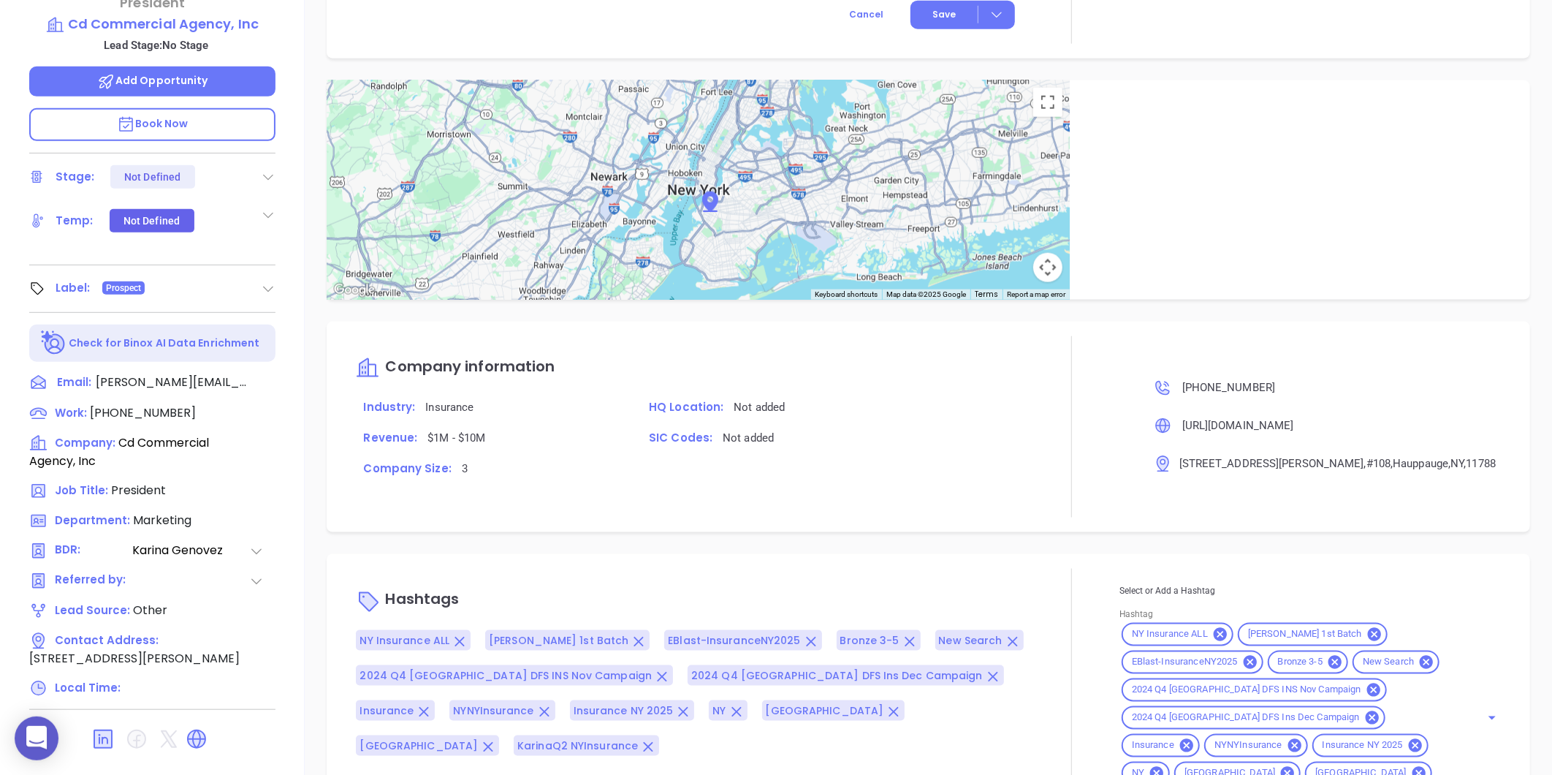
scroll to position [448, 0]
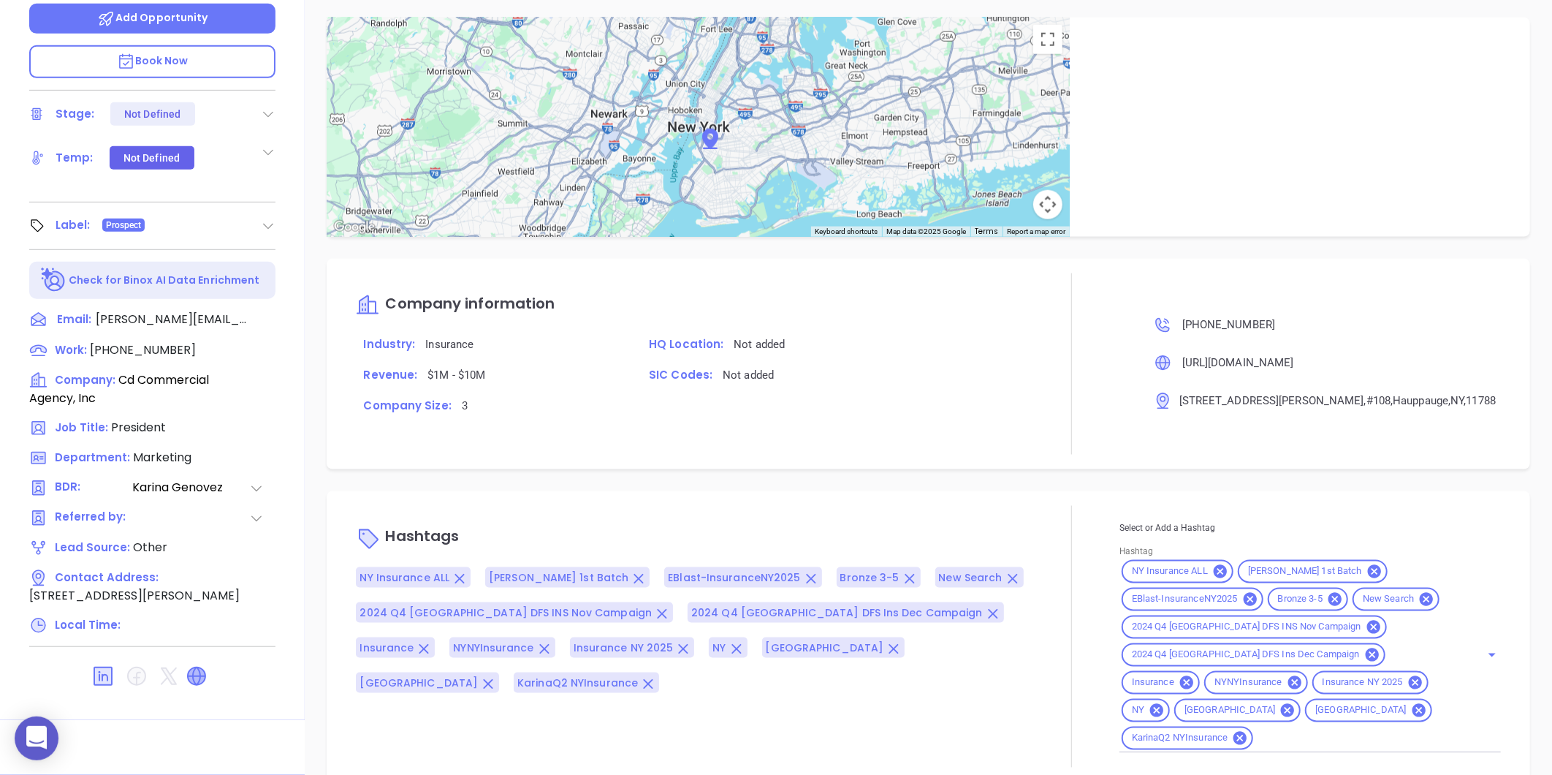
click at [198, 672] on icon at bounding box center [197, 676] width 18 height 18
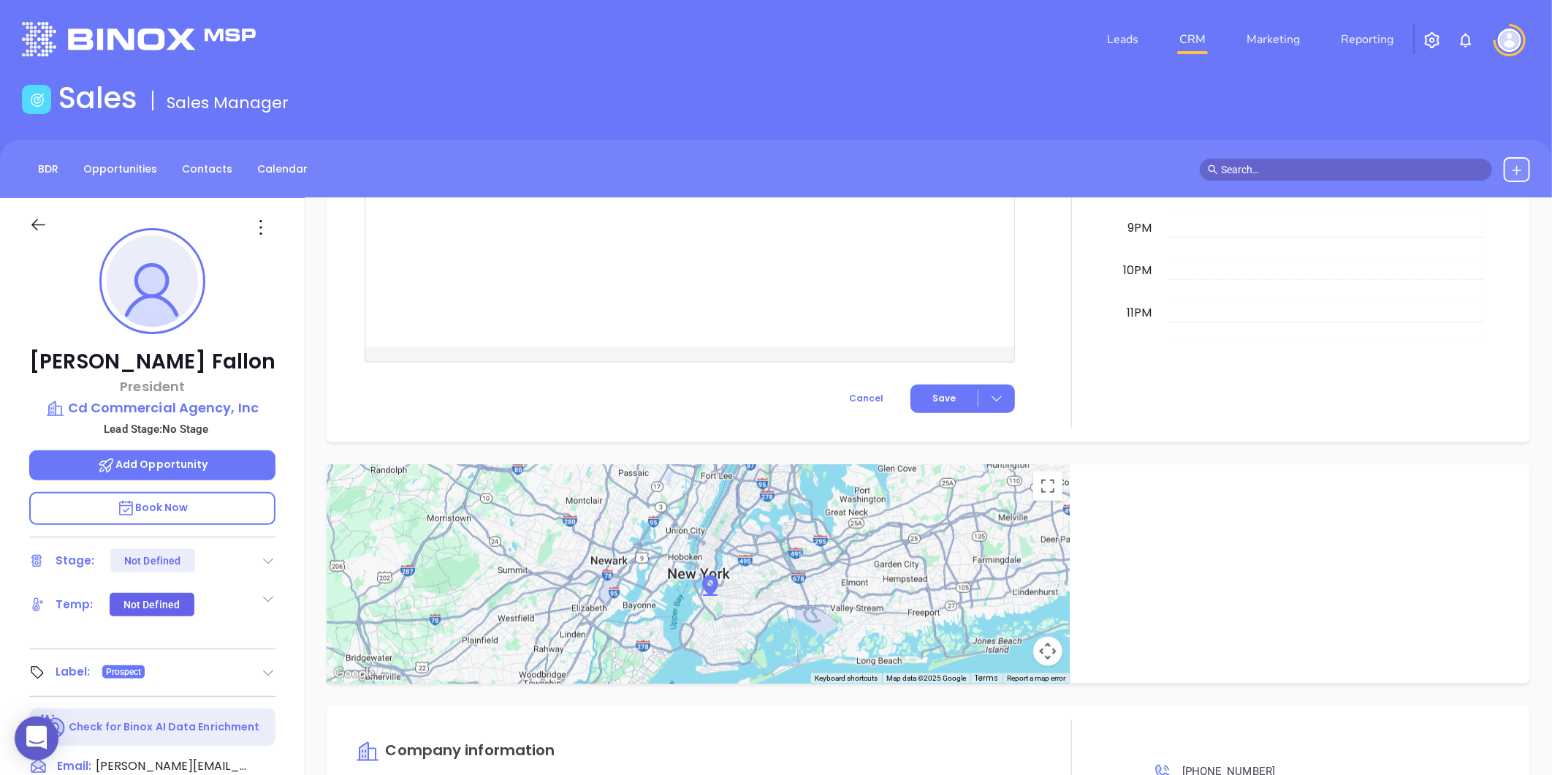
scroll to position [0, 0]
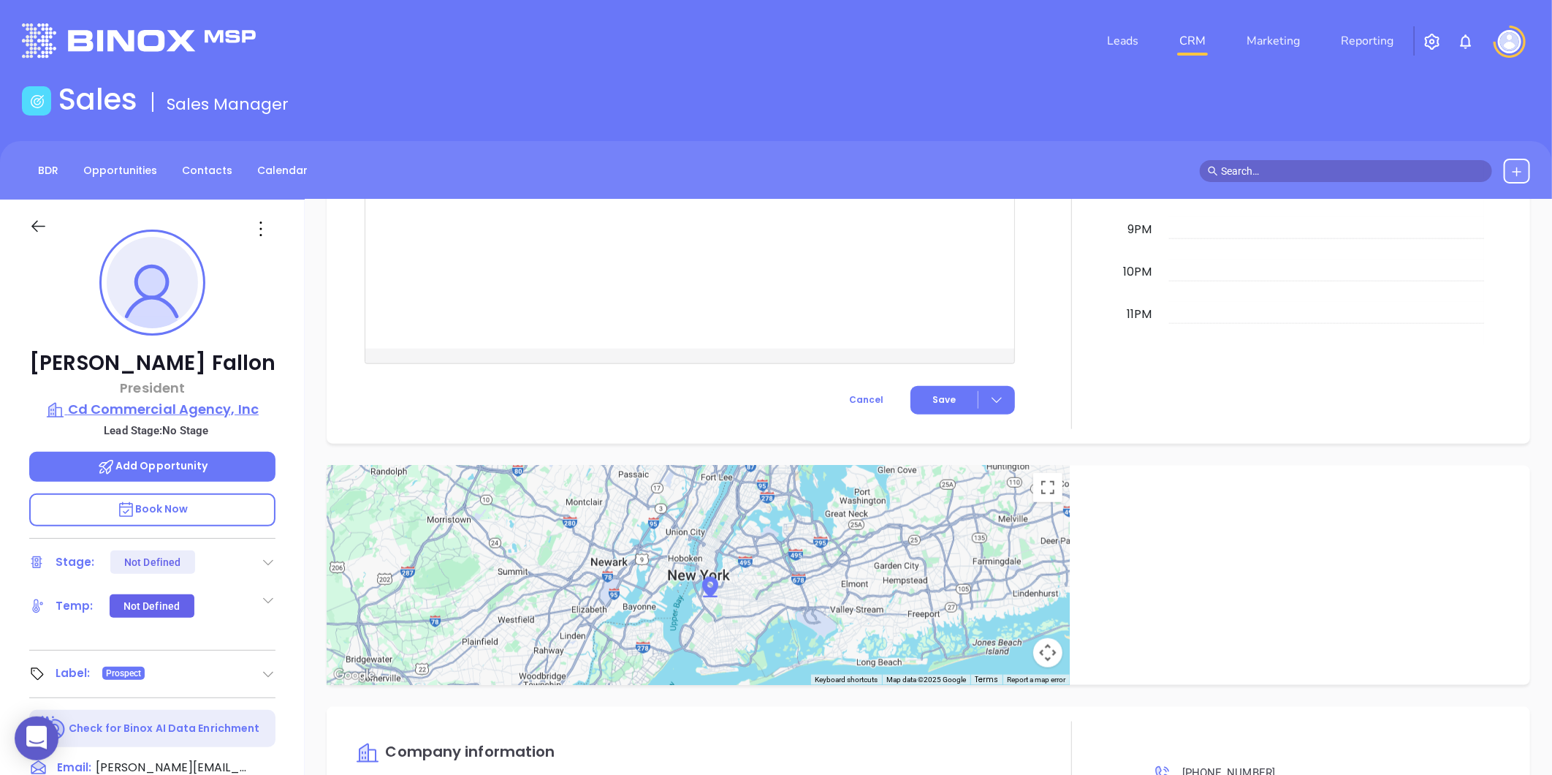
click at [155, 404] on p "Cd Commercial Agency, Inc" at bounding box center [152, 409] width 246 height 20
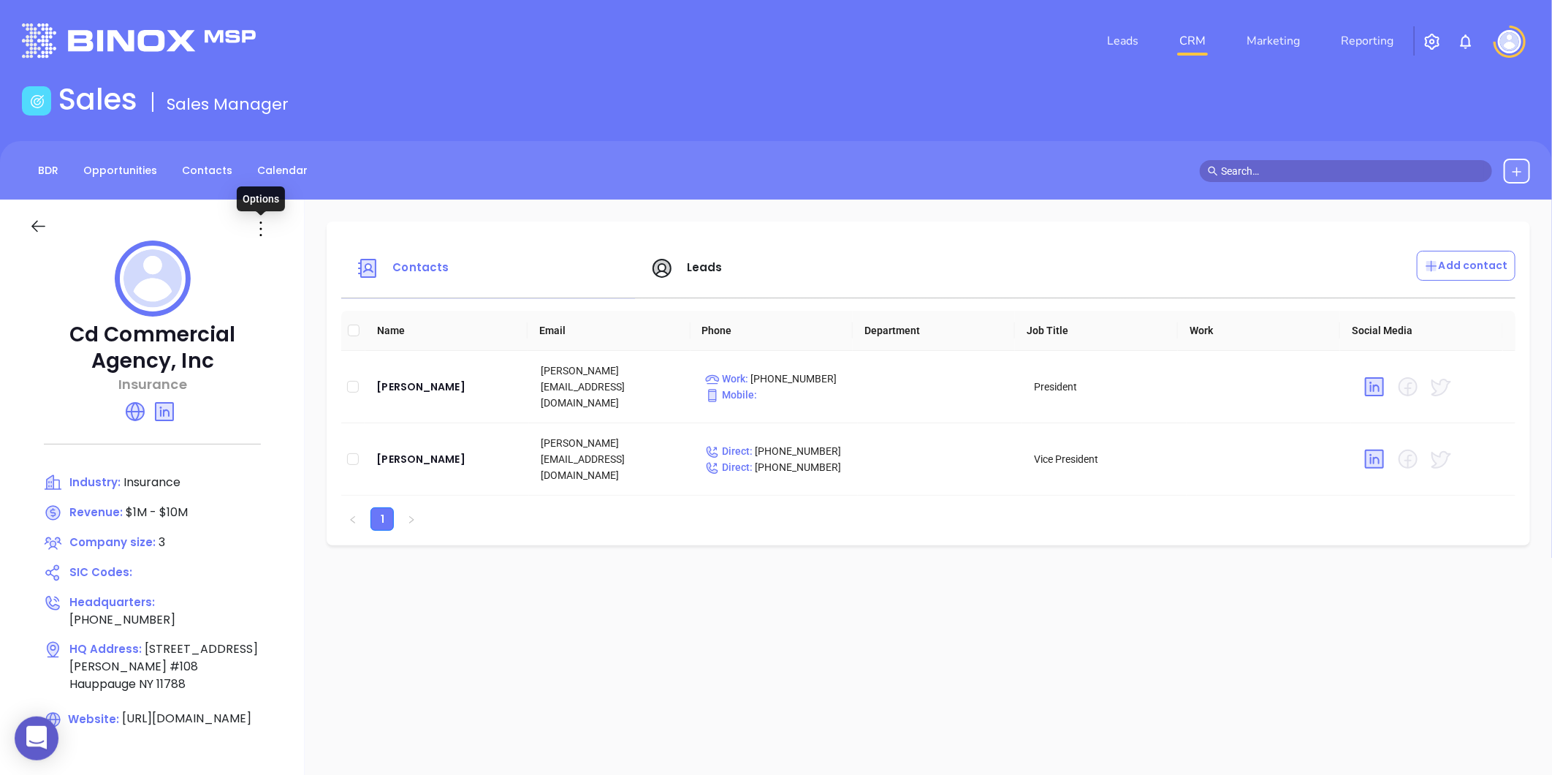
click at [256, 230] on icon at bounding box center [260, 228] width 23 height 23
click at [276, 257] on div "Edit" at bounding box center [327, 257] width 132 height 16
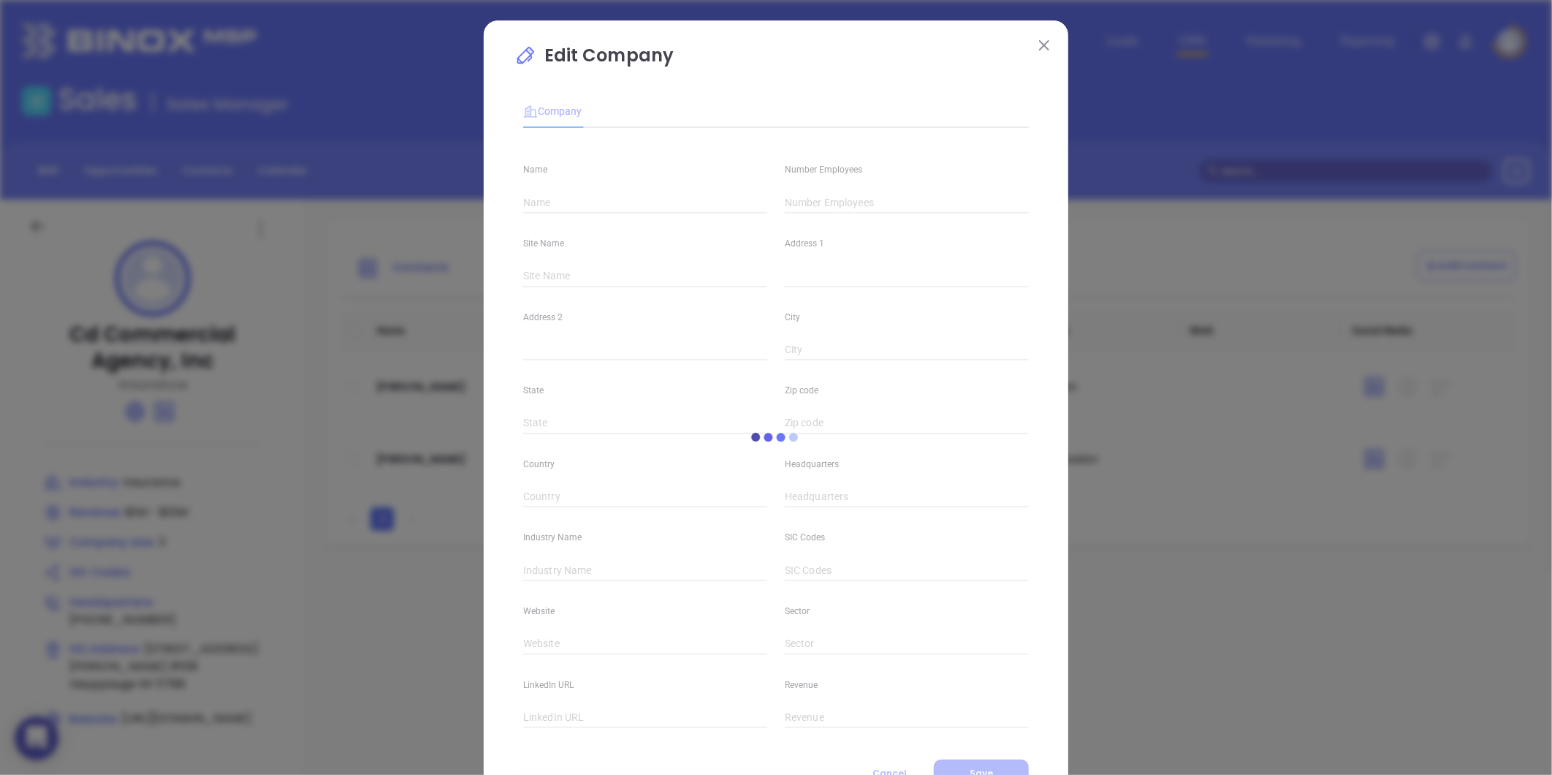
type input "Cd Commercial Agency, Inc"
type input "3"
type input "[STREET_ADDRESS][PERSON_NAME]"
type input "#108"
type input "Hauppauge"
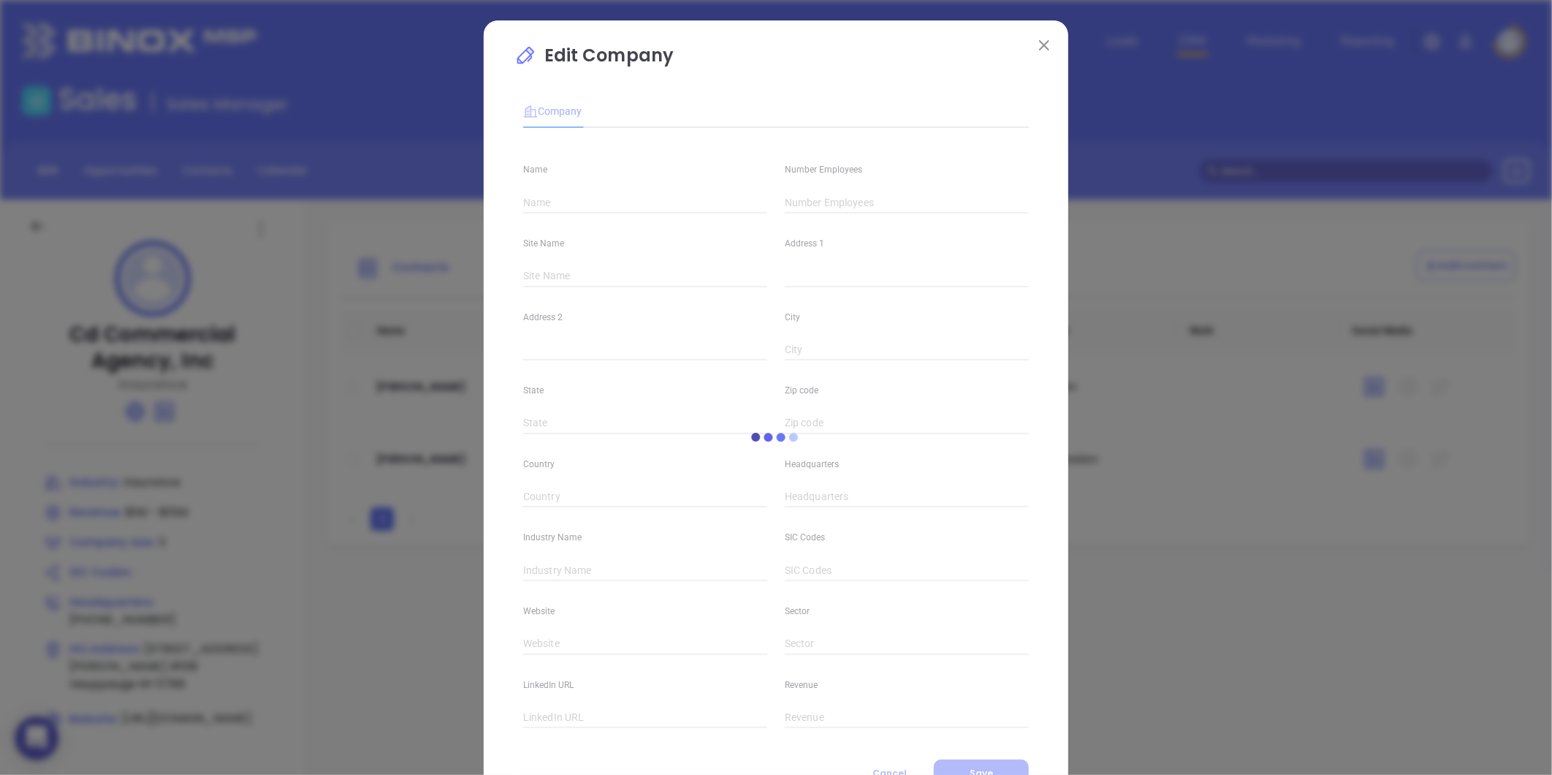
type input "NY"
type input "11788"
type input "[PHONE_NUMBER]"
type input "Insurance"
type input "[URL][DOMAIN_NAME]"
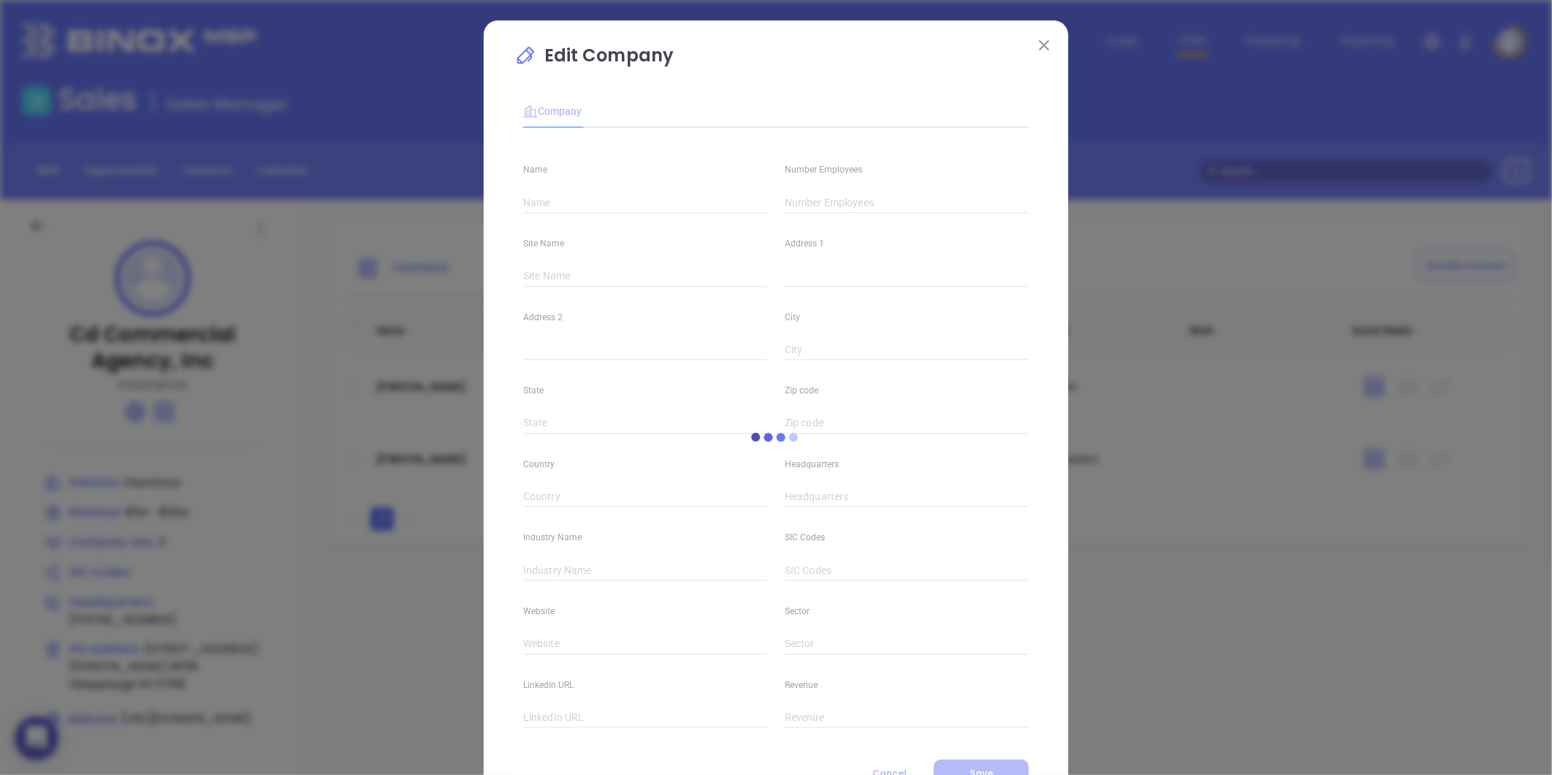
type input "[URL][DOMAIN_NAME]"
type input "$1M - $10M"
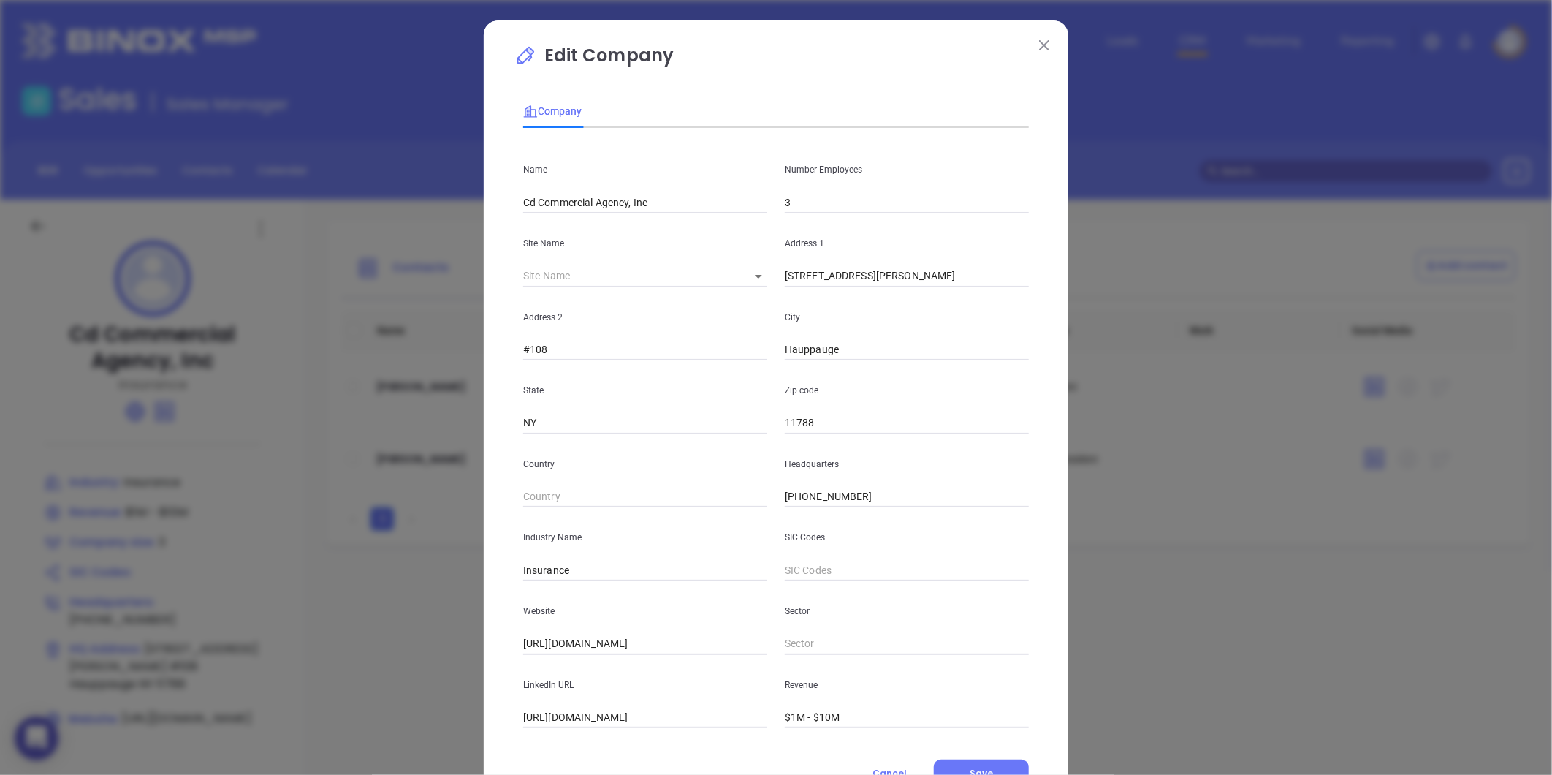
click at [821, 200] on input "3" at bounding box center [907, 202] width 244 height 22
type input "3"
type input "4"
click at [980, 770] on span "Save" at bounding box center [981, 773] width 23 height 12
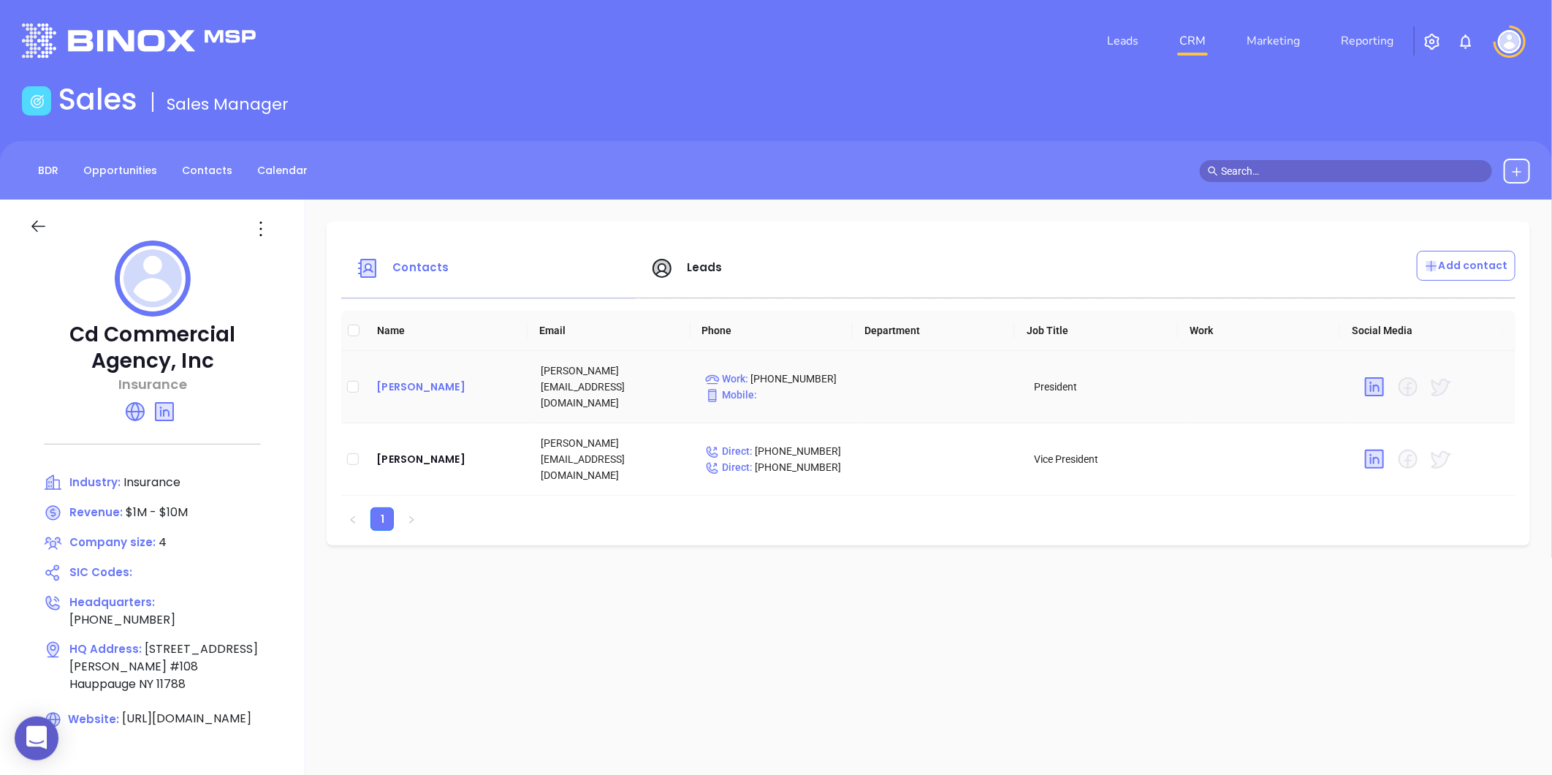
click at [430, 380] on div "[PERSON_NAME]" at bounding box center [446, 387] width 141 height 18
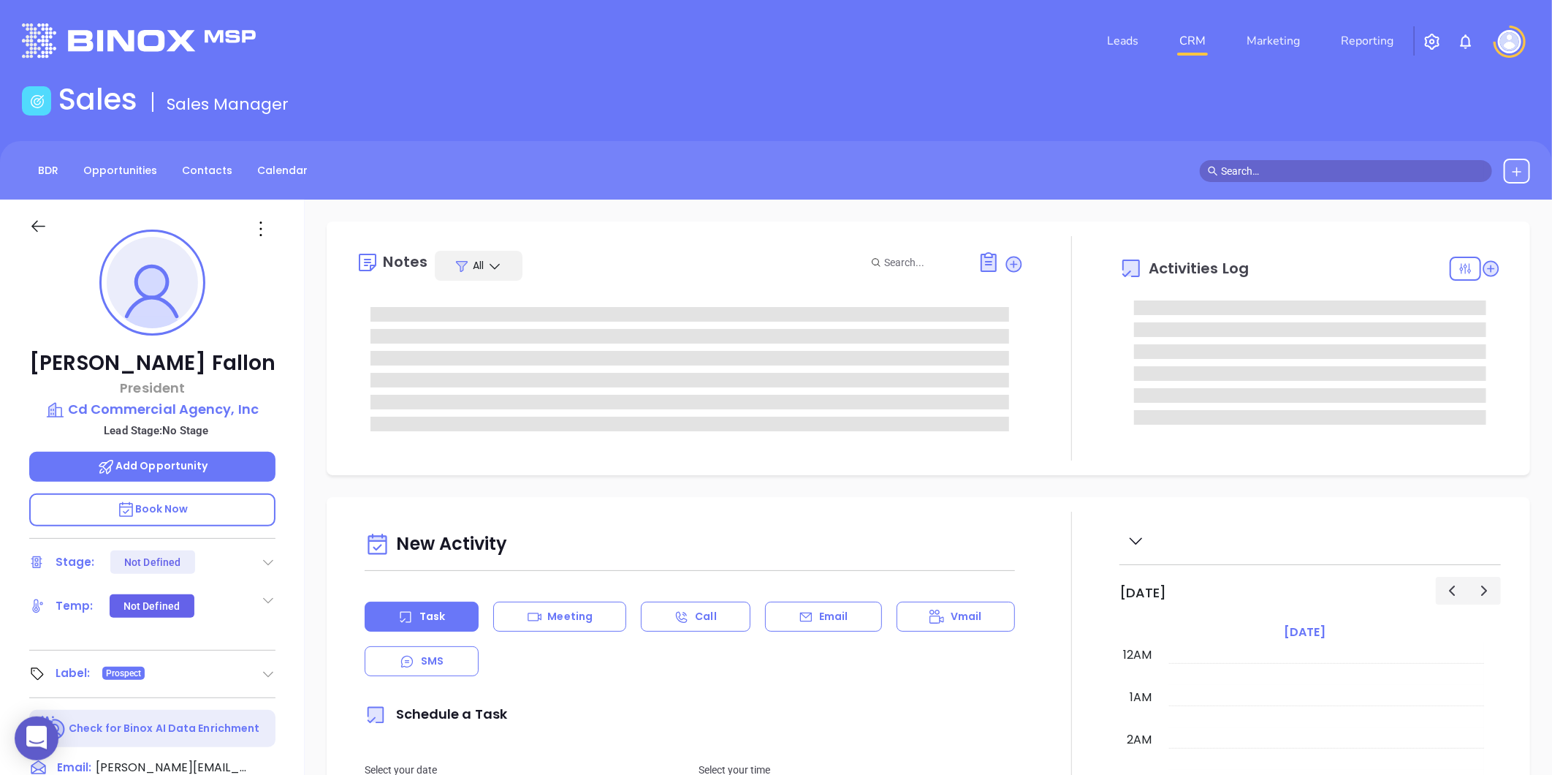
type input "[DATE]"
type input "[PERSON_NAME]"
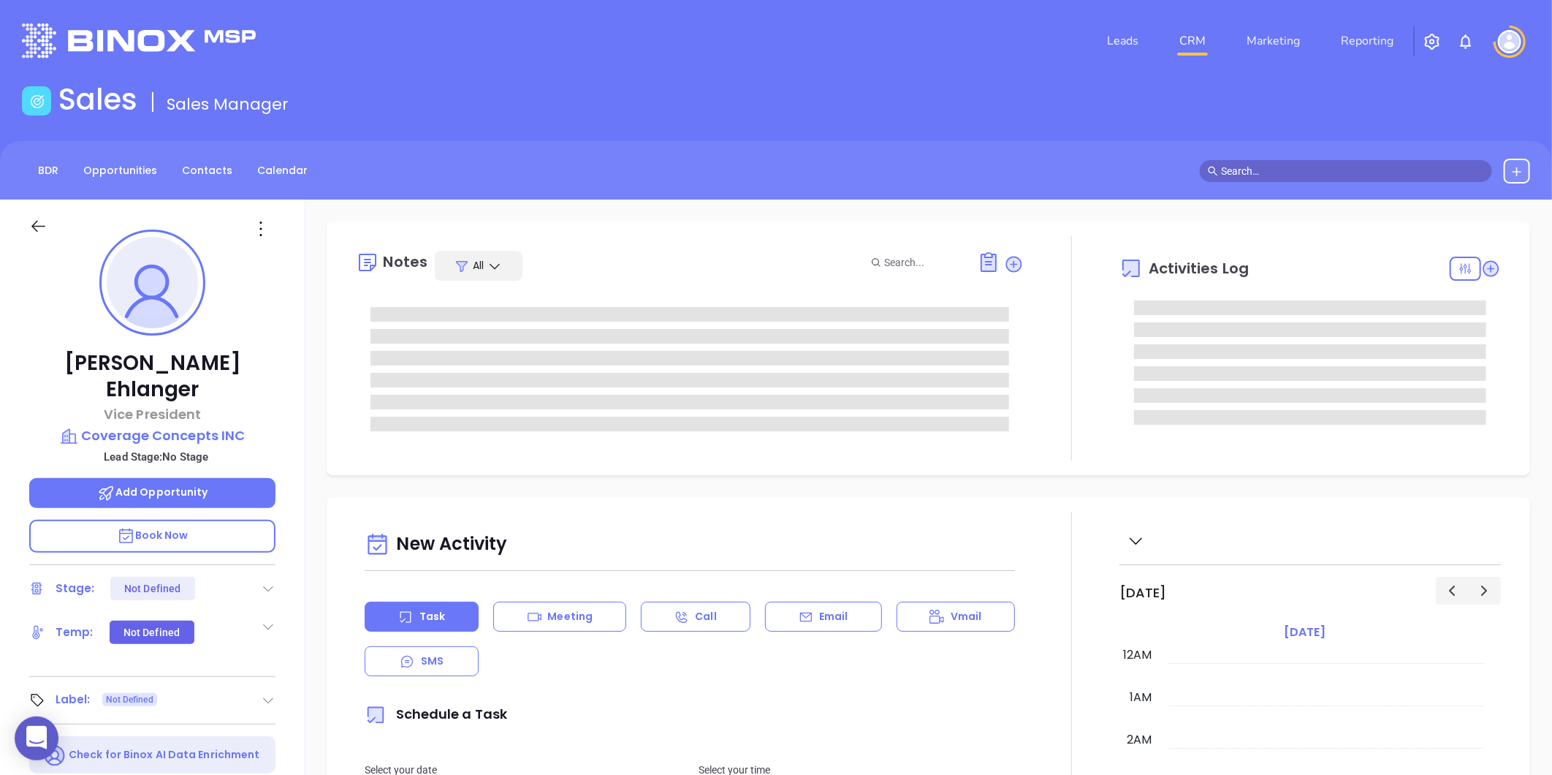
type input "[DATE]"
type input "[PERSON_NAME]"
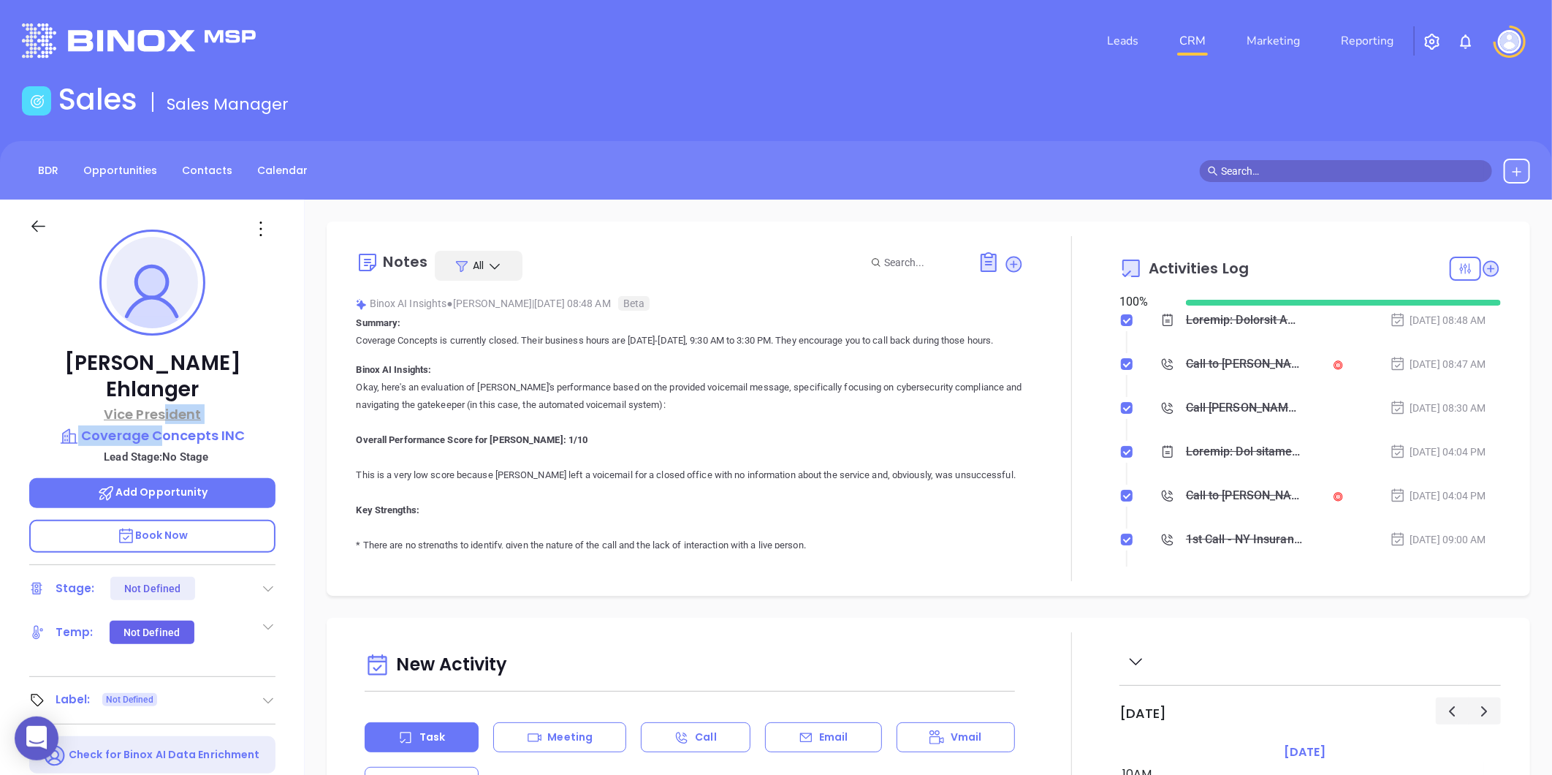
click at [164, 395] on div "Ginny Ehlanger Vice President Coverage Concepts INC Lead Stage: No Stage Add Op…" at bounding box center [152, 684] width 305 height 968
drag, startPoint x: 164, startPoint y: 395, endPoint x: 162, endPoint y: 403, distance: 7.6
click at [162, 425] on p "Coverage Concepts INC" at bounding box center [152, 435] width 246 height 20
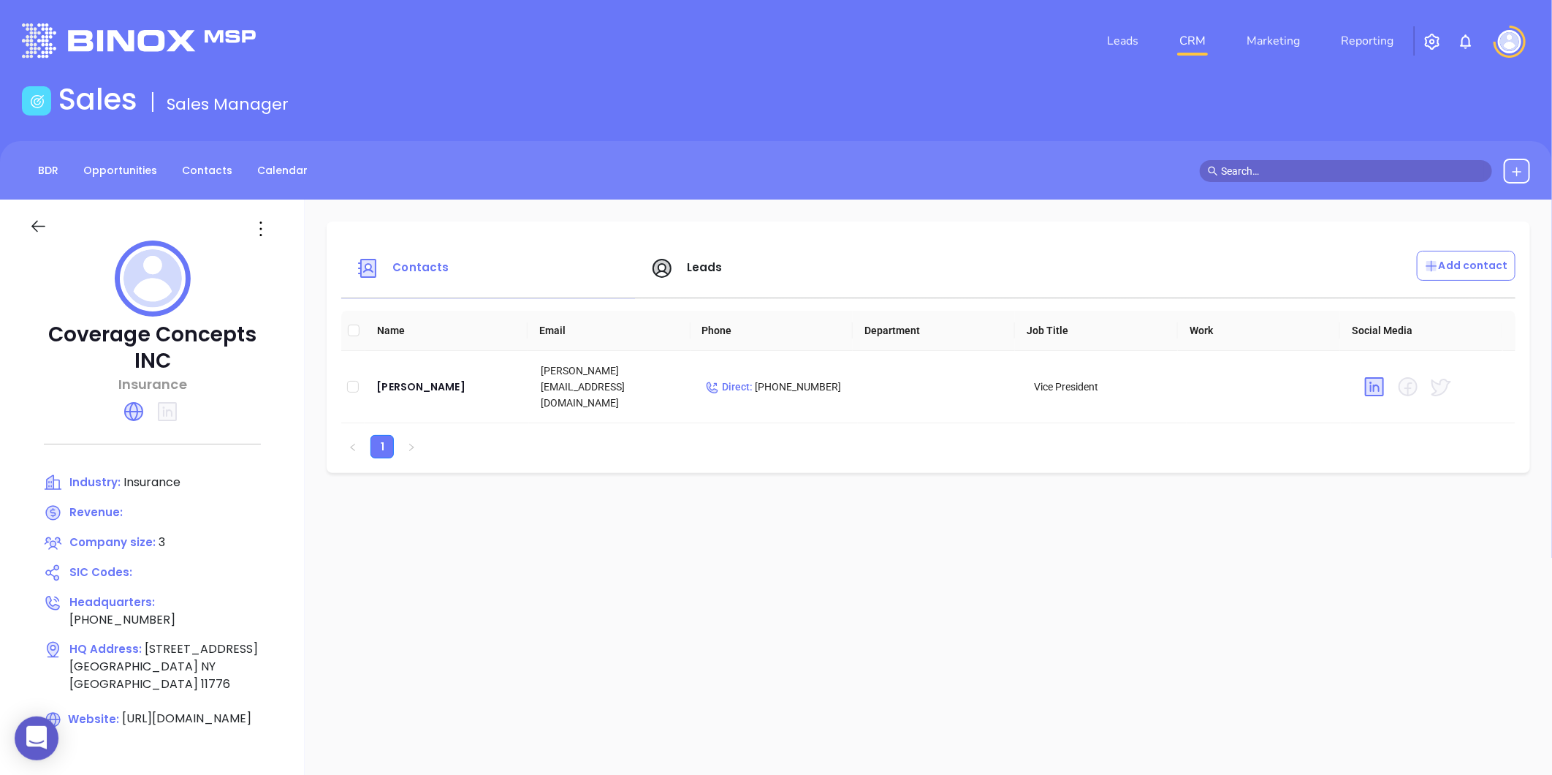
click at [262, 232] on icon at bounding box center [260, 228] width 23 height 23
click at [273, 259] on div "Edit" at bounding box center [328, 257] width 132 height 16
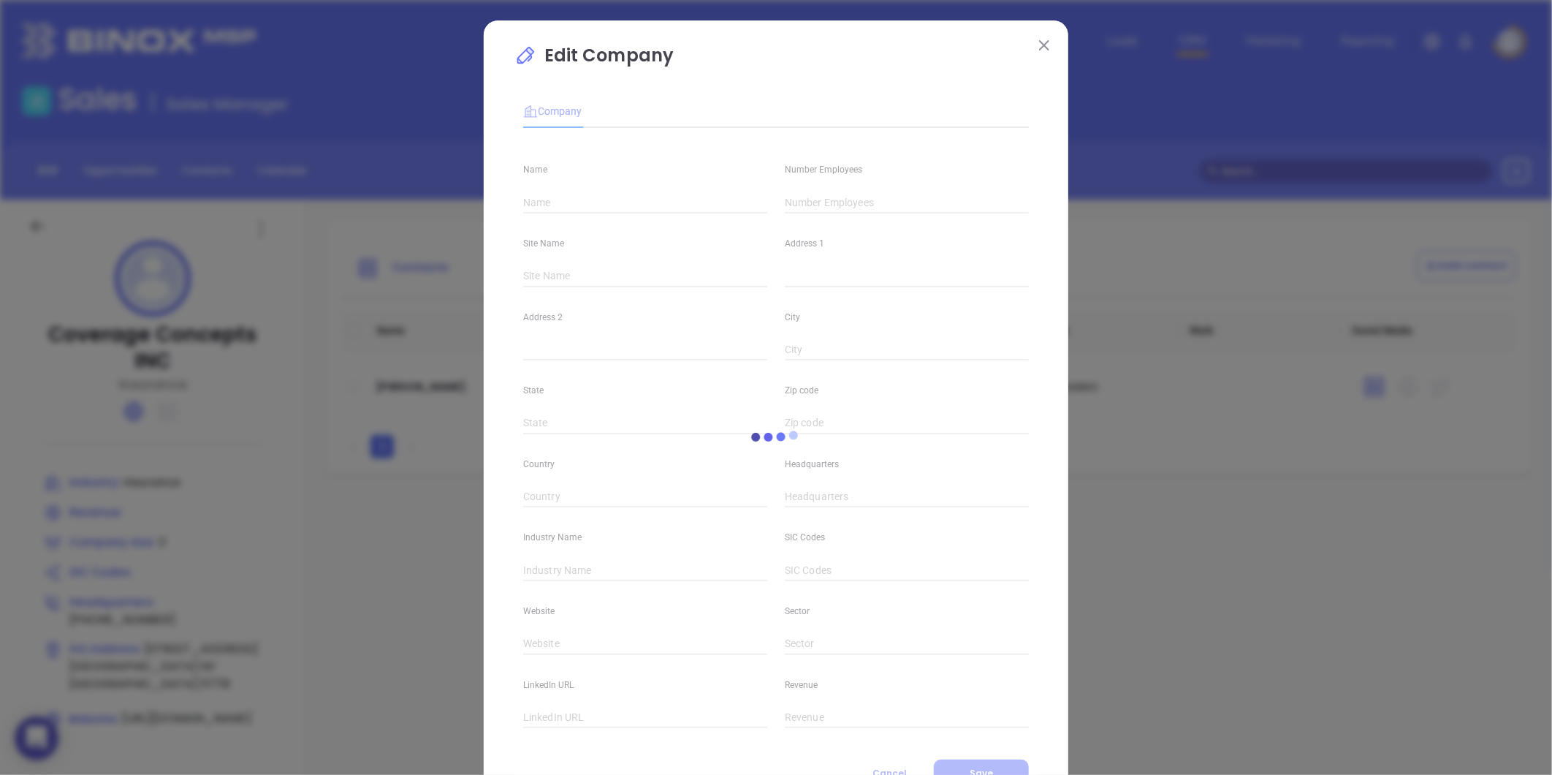
type input "Coverage Concepts INC"
type input "3"
type input "Coverage Concepts INC"
type input "4953 Nesconset Highway"
type input "Port Jefferson Station"
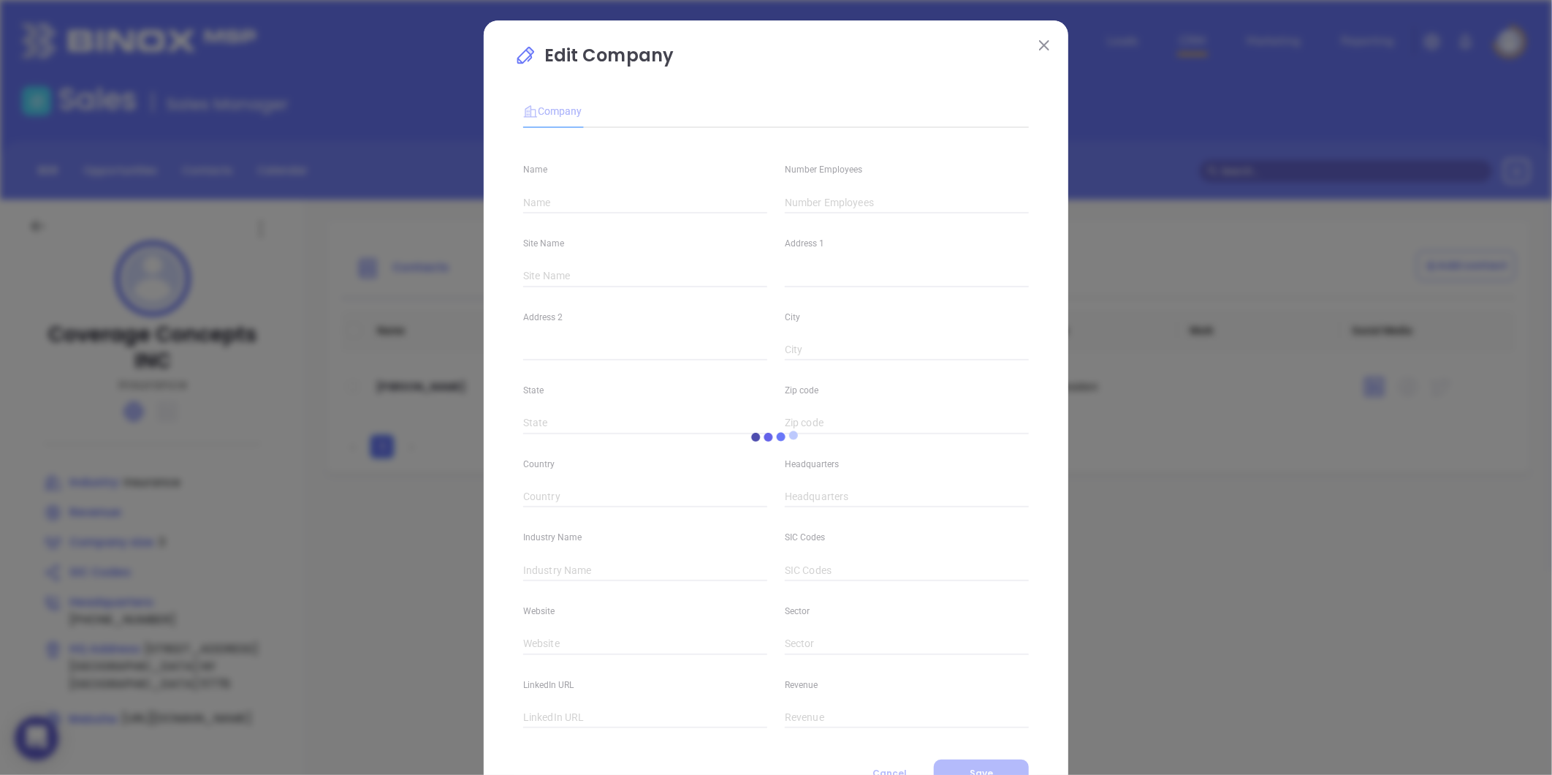
type input "NY"
type input "11776"
type input "[GEOGRAPHIC_DATA]"
type input "(631) 331-7700"
type input "Insurance"
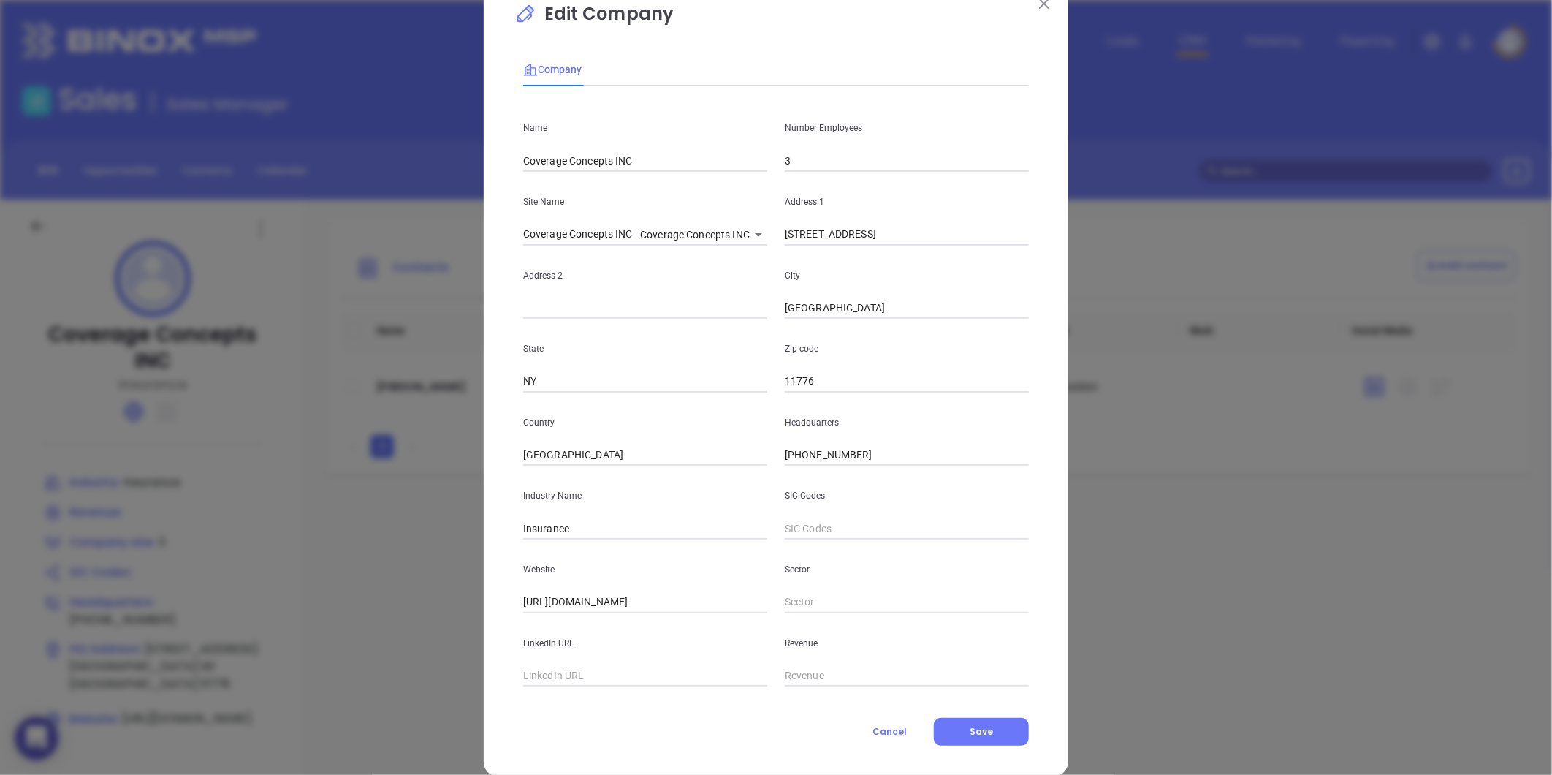
scroll to position [64, 0]
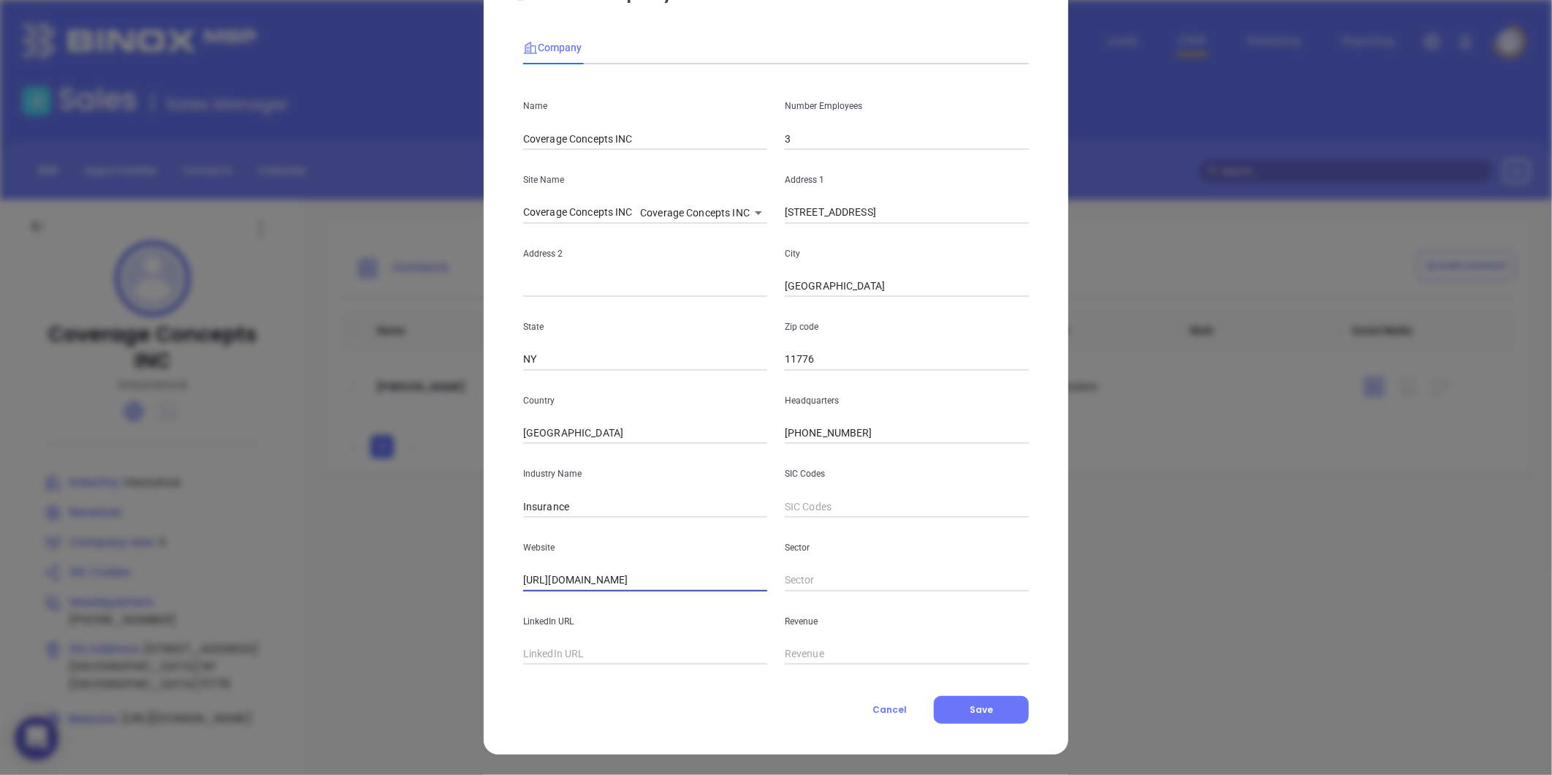
click at [697, 580] on input "http://coverageconcept.com/about-us/" at bounding box center [645, 580] width 244 height 22
type input "http://coverageconcept.com/"
click at [950, 707] on button "Save" at bounding box center [981, 710] width 95 height 28
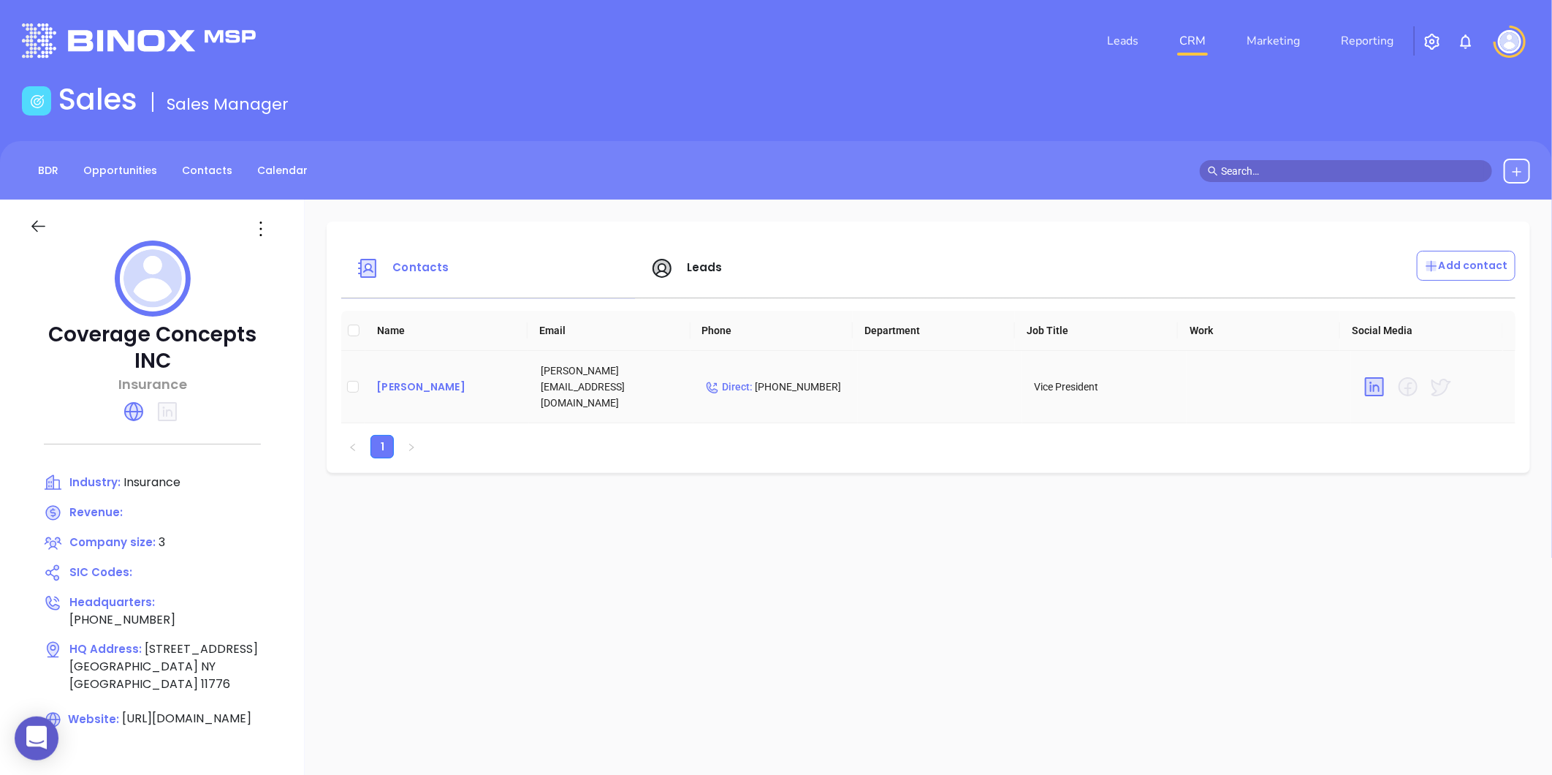
click at [403, 378] on div "Ginny Ehlanger" at bounding box center [446, 387] width 141 height 18
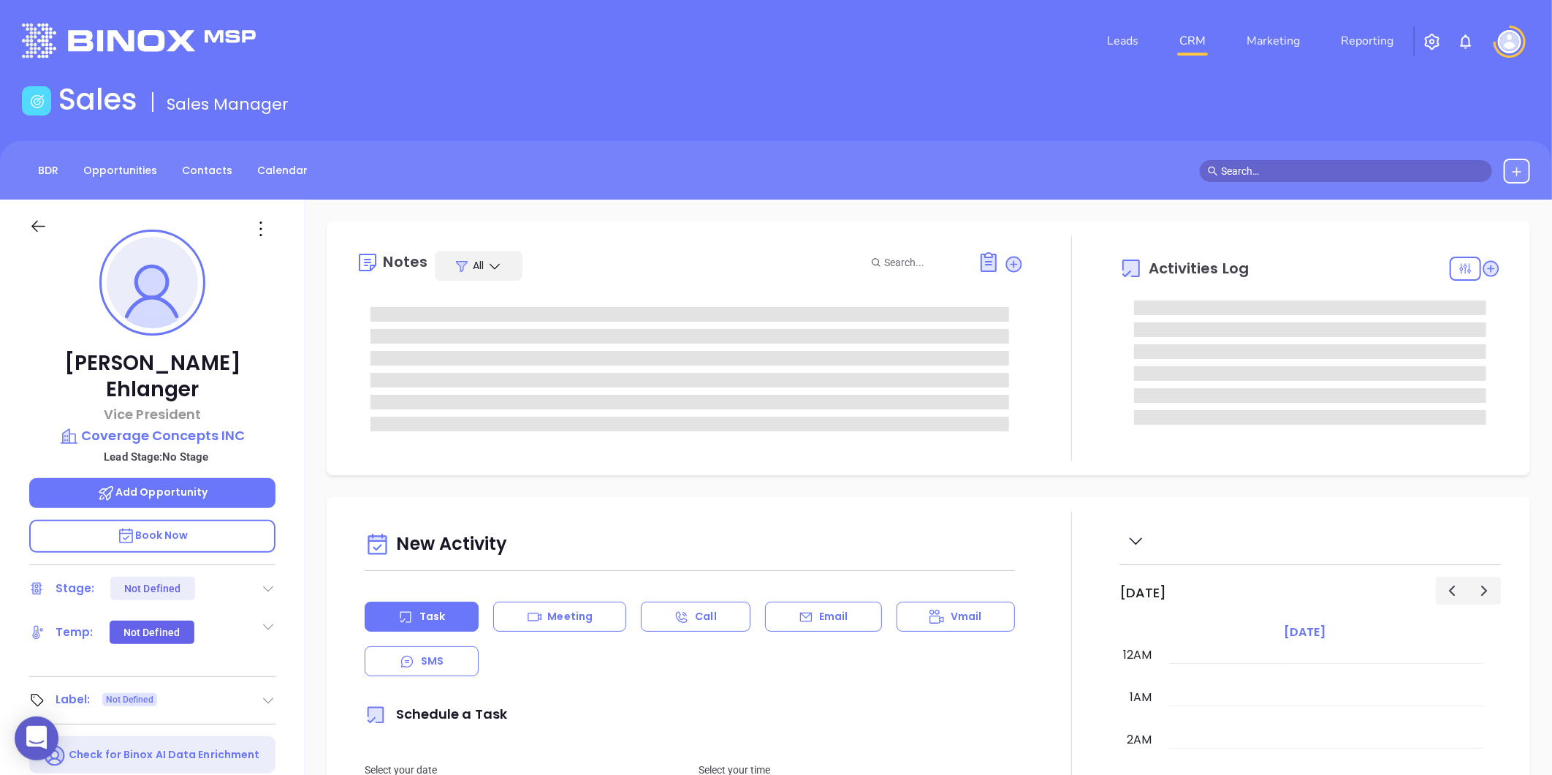
type input "[DATE]"
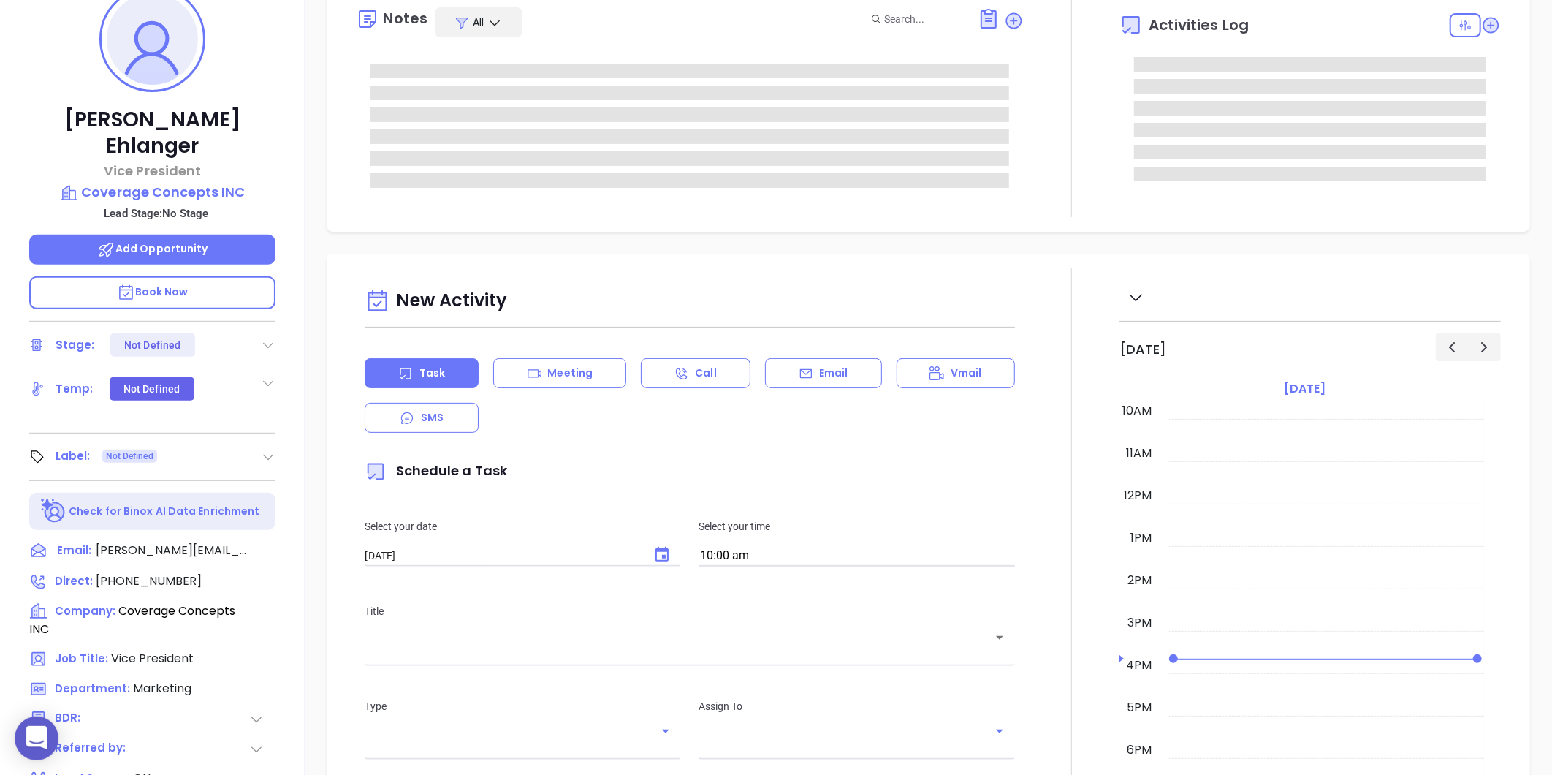
scroll to position [324, 0]
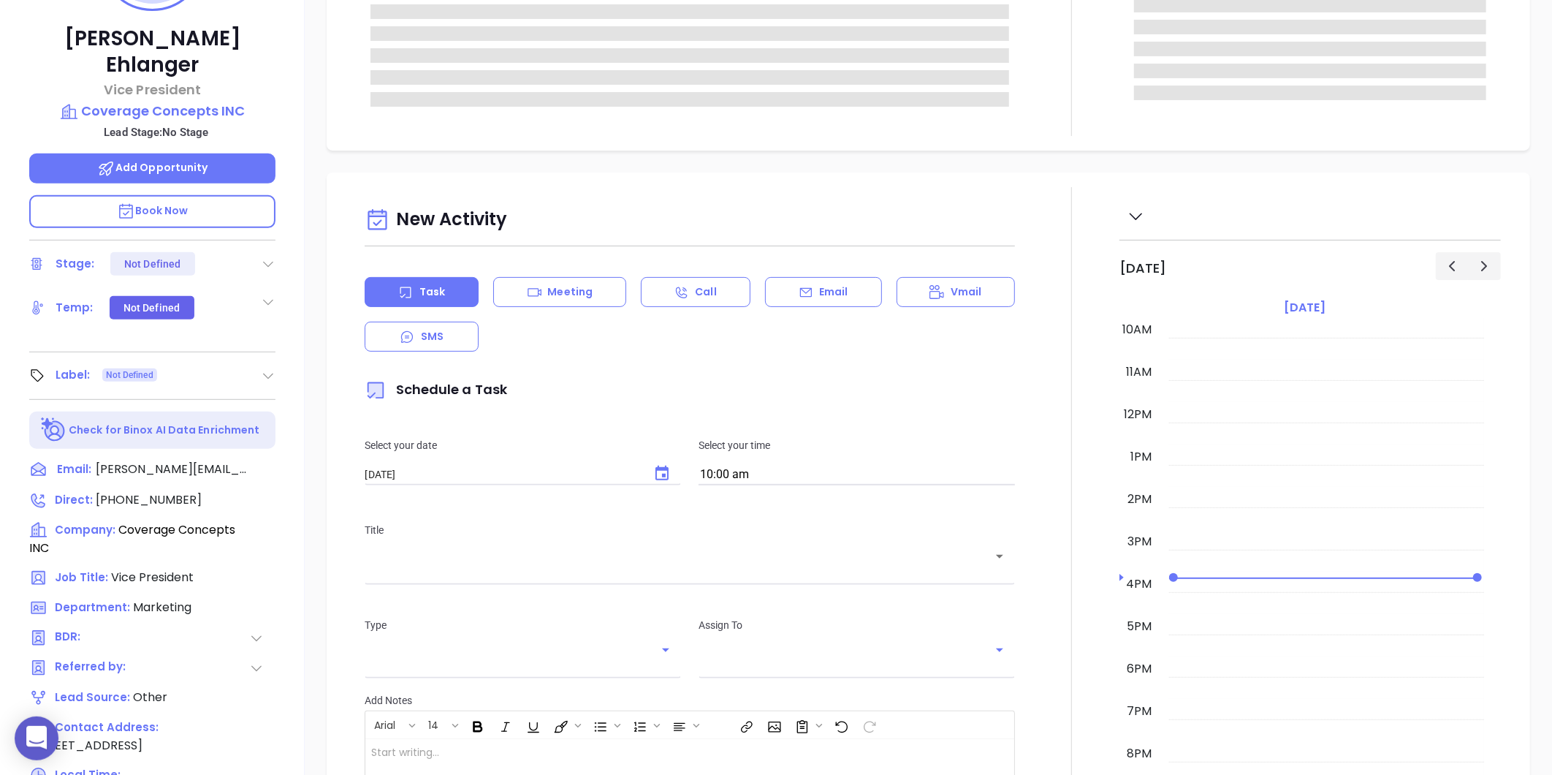
click at [267, 368] on icon at bounding box center [268, 375] width 15 height 15
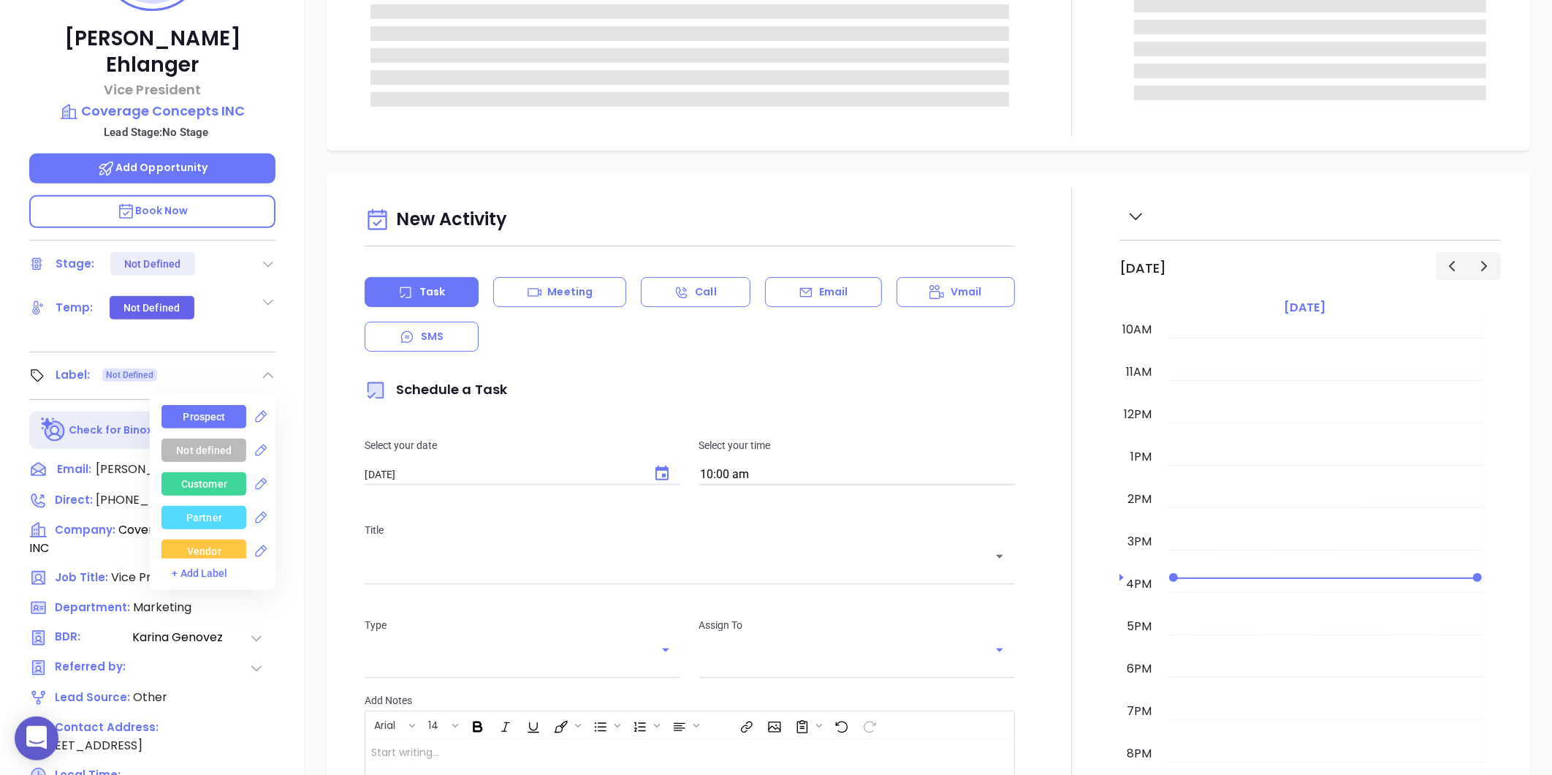
type input "[PERSON_NAME]"
click at [205, 405] on div "Prospect" at bounding box center [204, 416] width 42 height 23
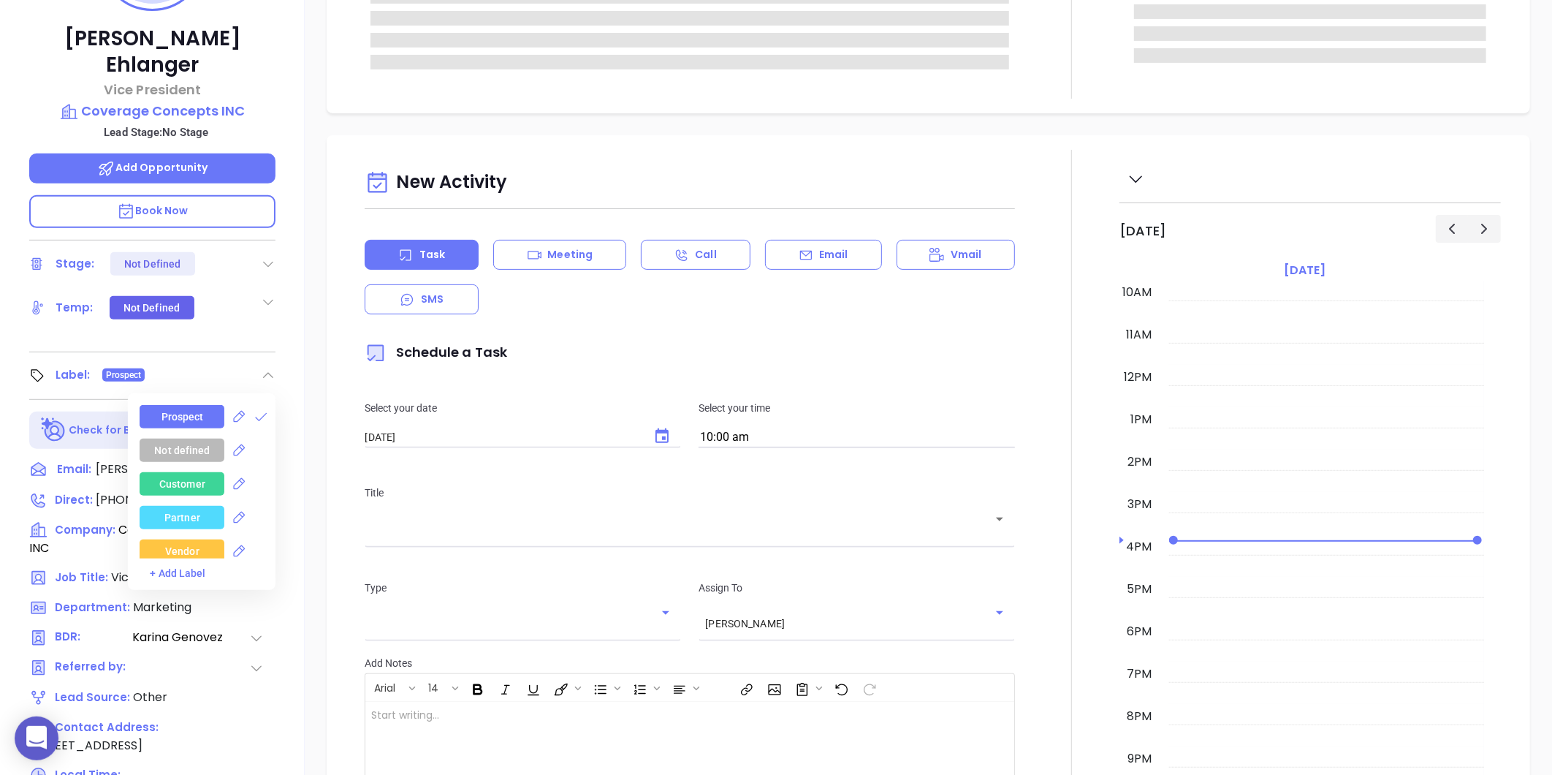
scroll to position [0, 0]
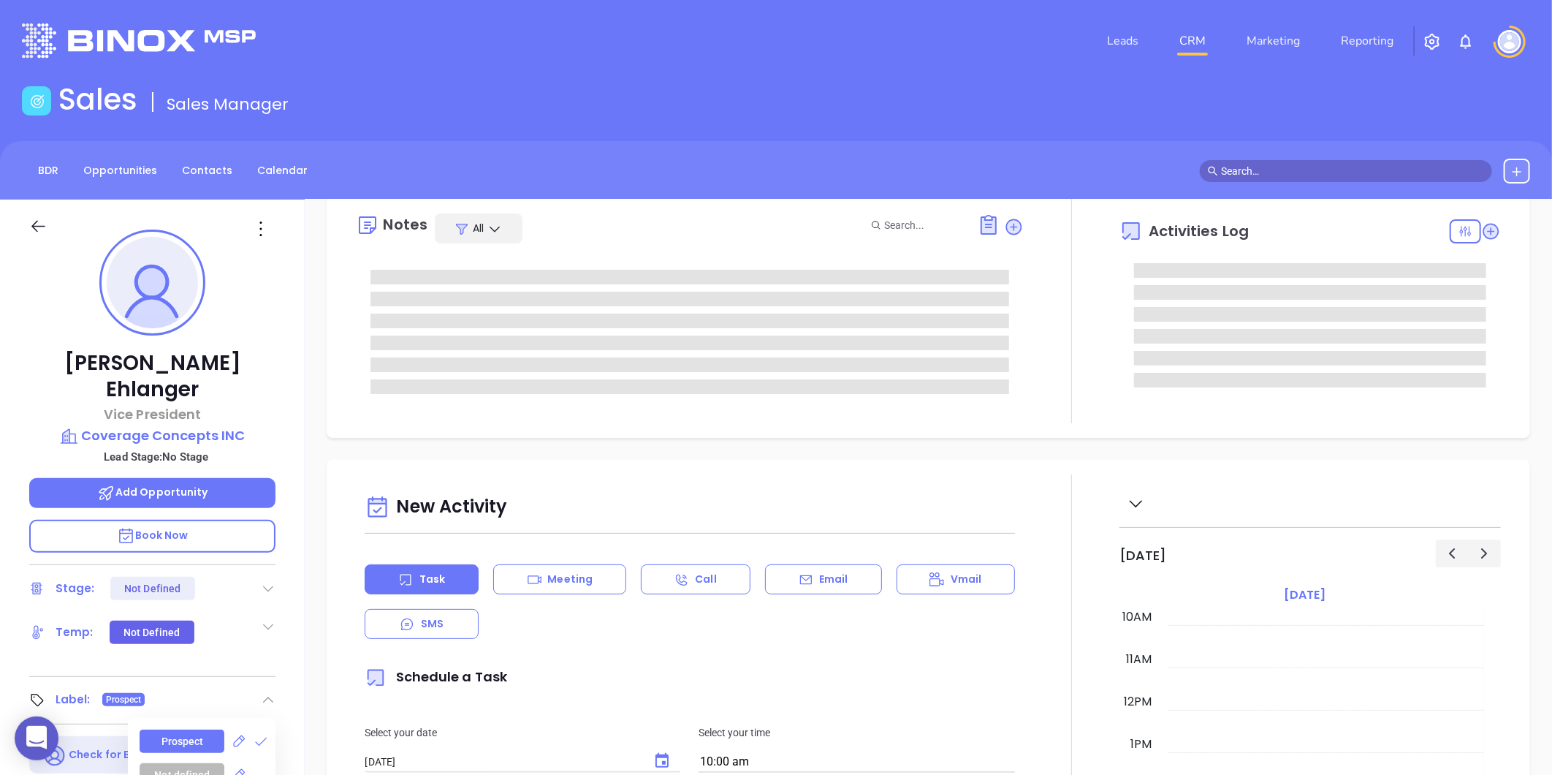
click at [266, 240] on icon at bounding box center [260, 228] width 23 height 23
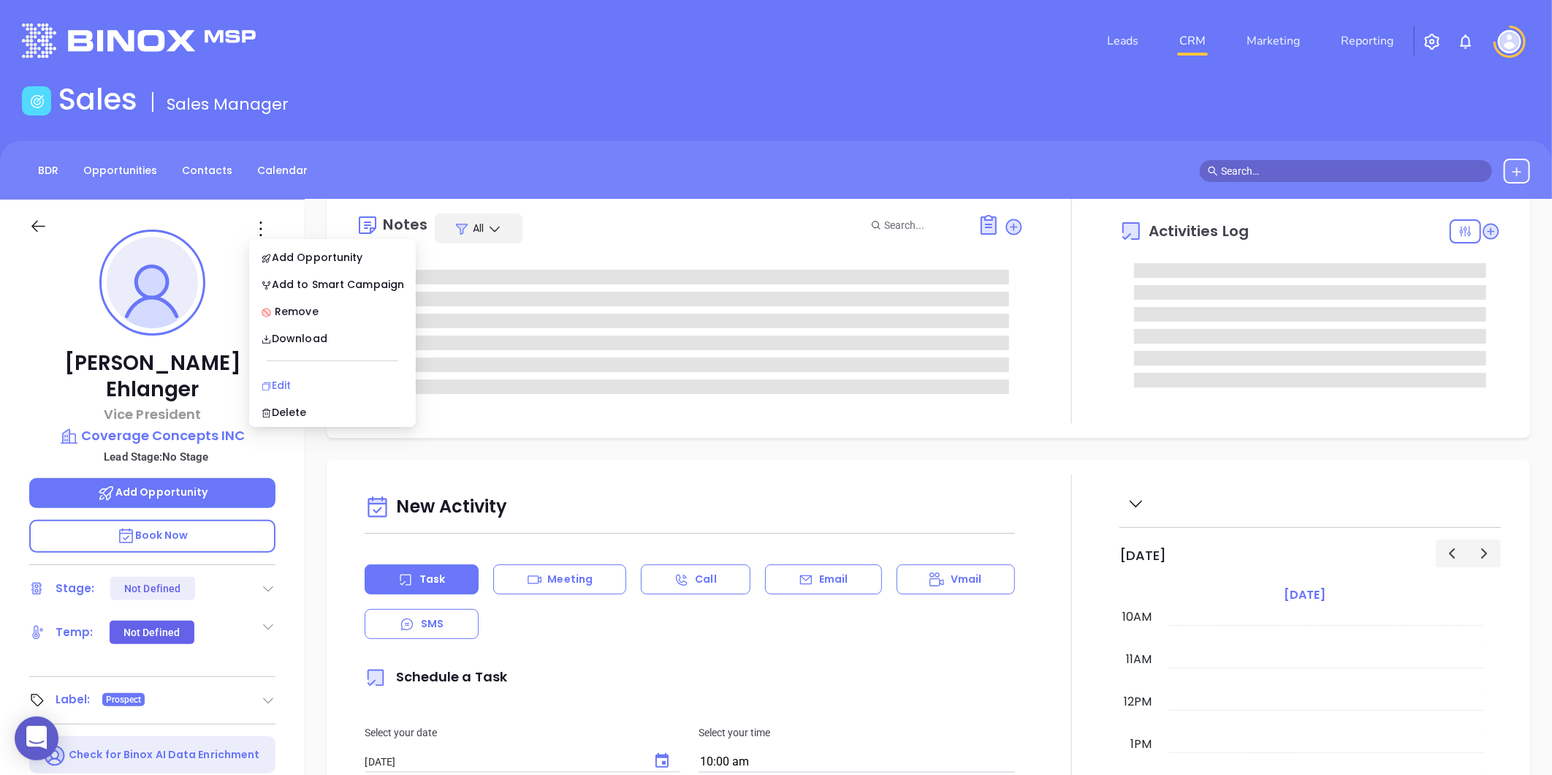
click at [281, 380] on div "Edit" at bounding box center [332, 385] width 143 height 16
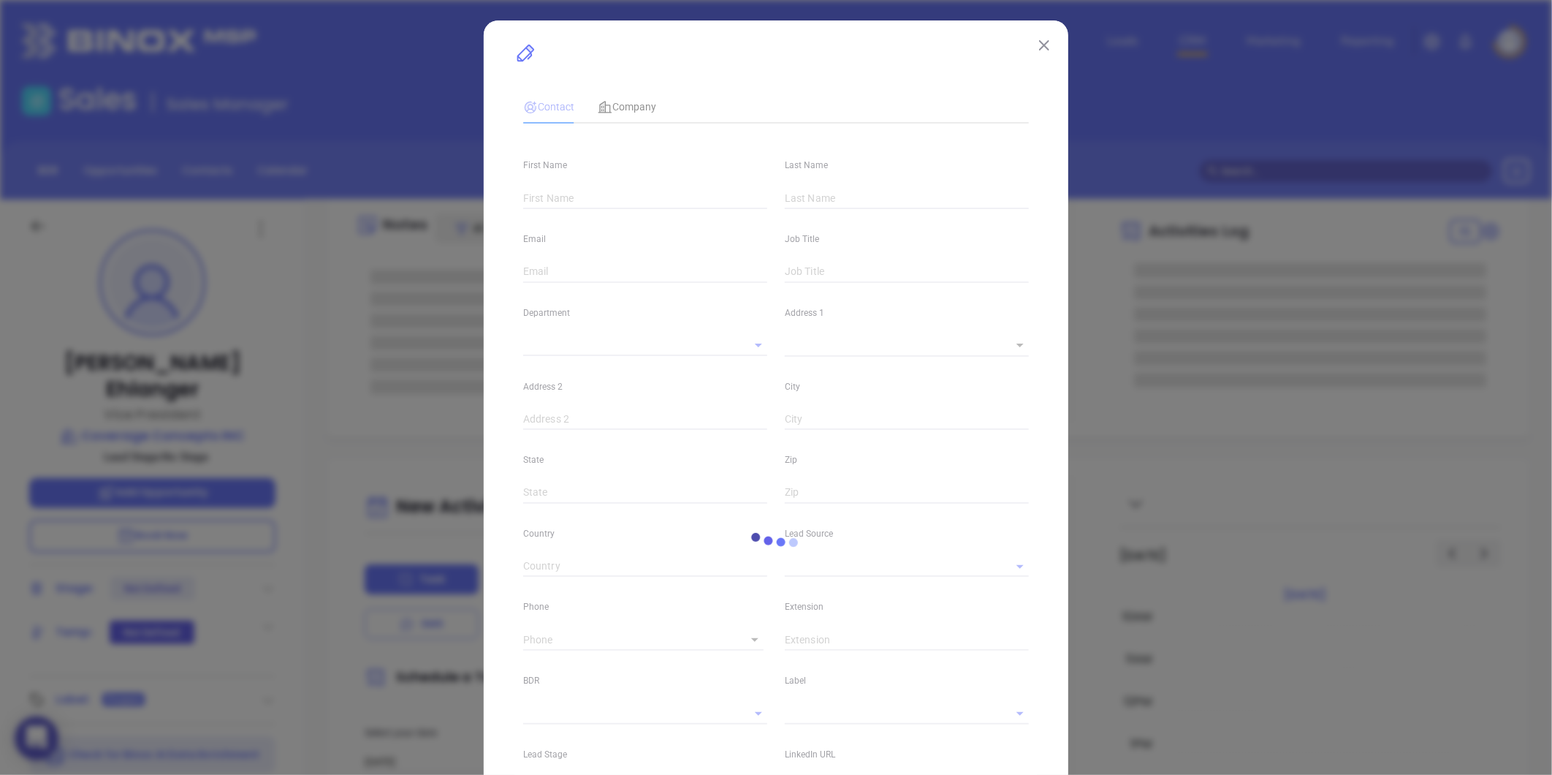
type input "Ginny"
type input "Ehlanger"
type input "ginny@coverageconcept.com"
type input "Vice President"
type textarea "4953 Nesconset Highway"
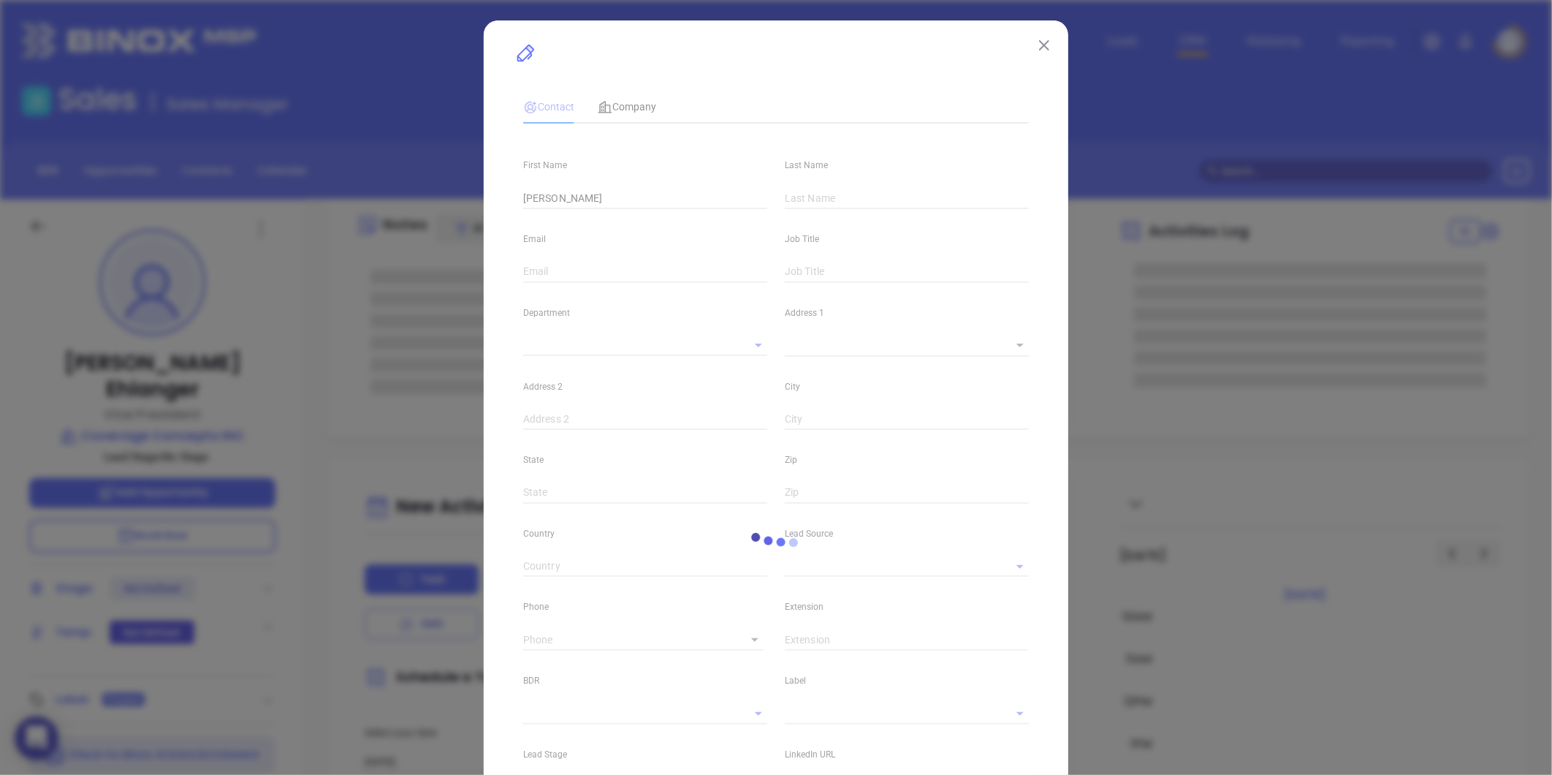
type input "1"
type input "Port Jefferson Station"
type input "NY"
type input "11776"
type input "[GEOGRAPHIC_DATA]"
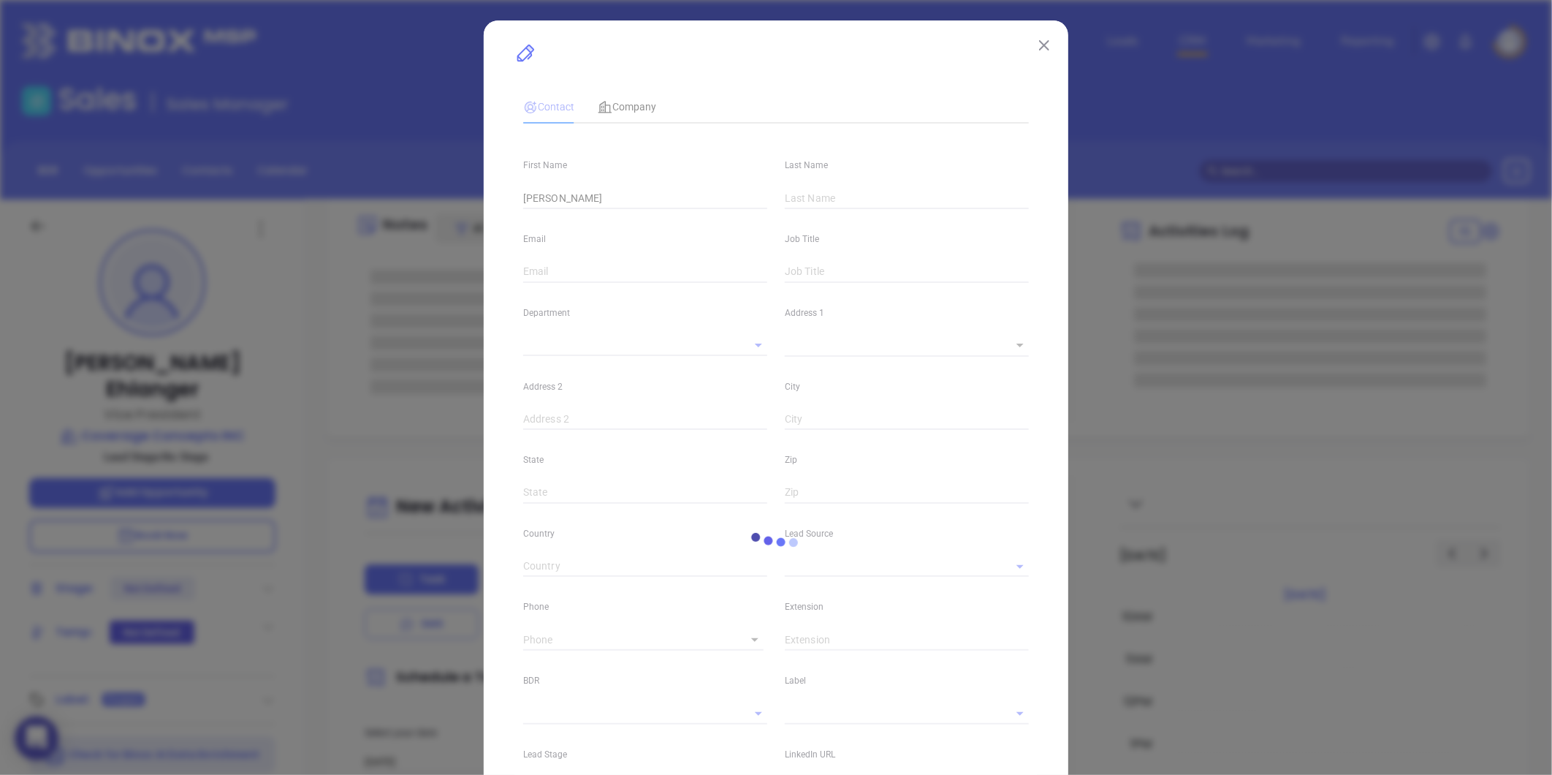
type input "www.linkedin.com/in/ginny-ehlinger-09227768"
type input "Marketing"
type input "Other"
type input "Karina Genovez"
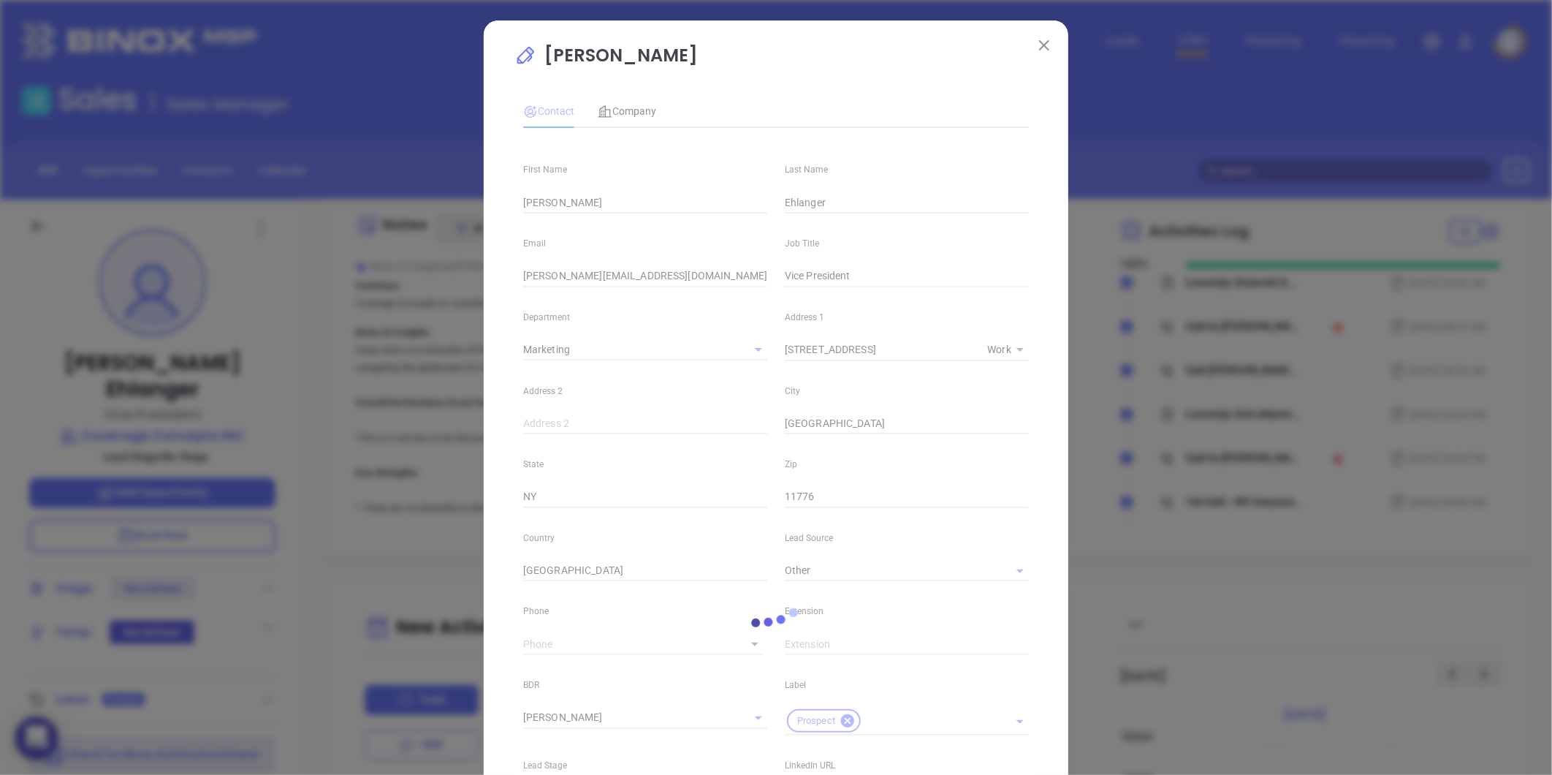
type input "1"
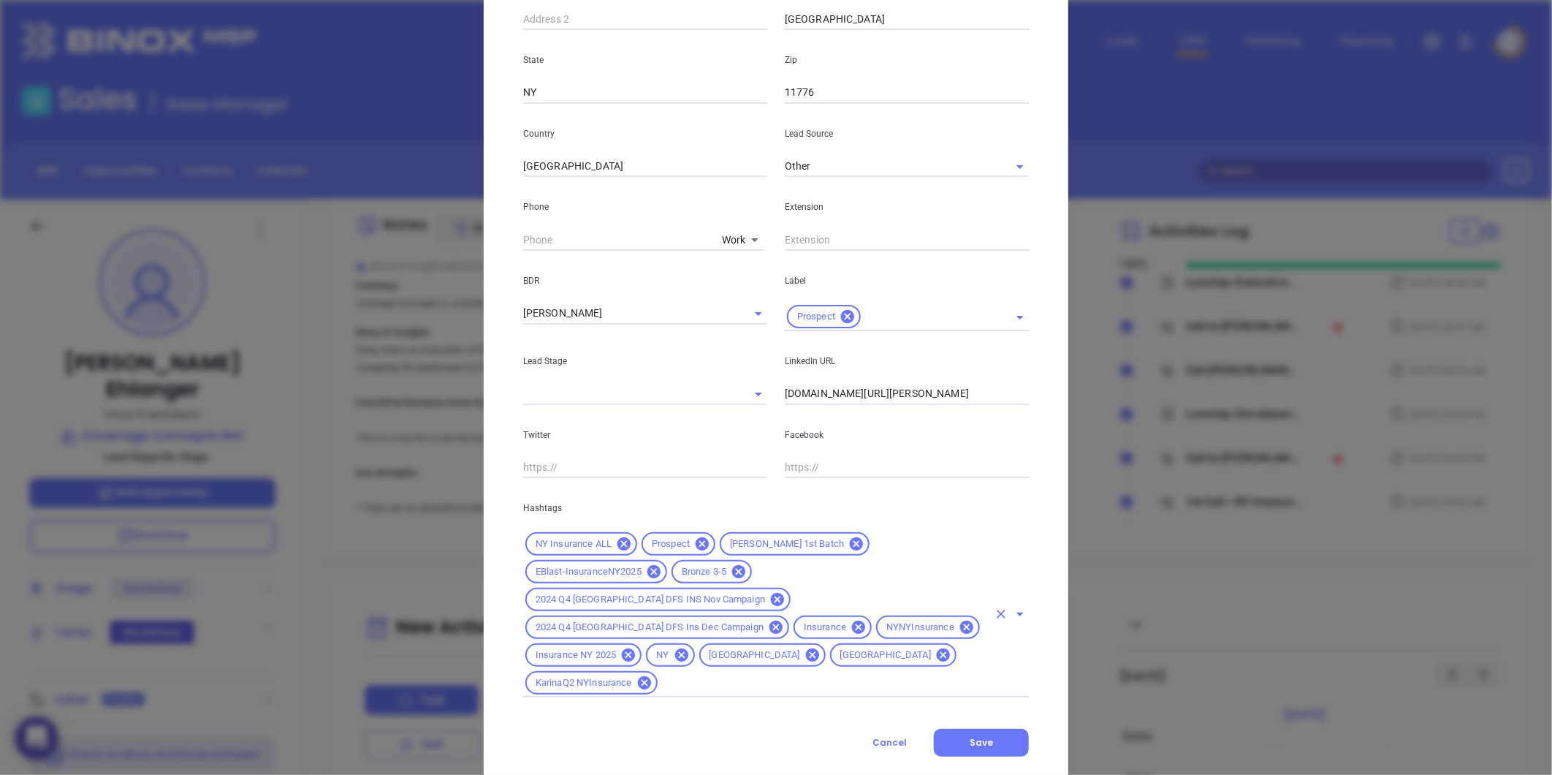
scroll to position [406, 0]
click at [731, 566] on icon at bounding box center [739, 570] width 16 height 16
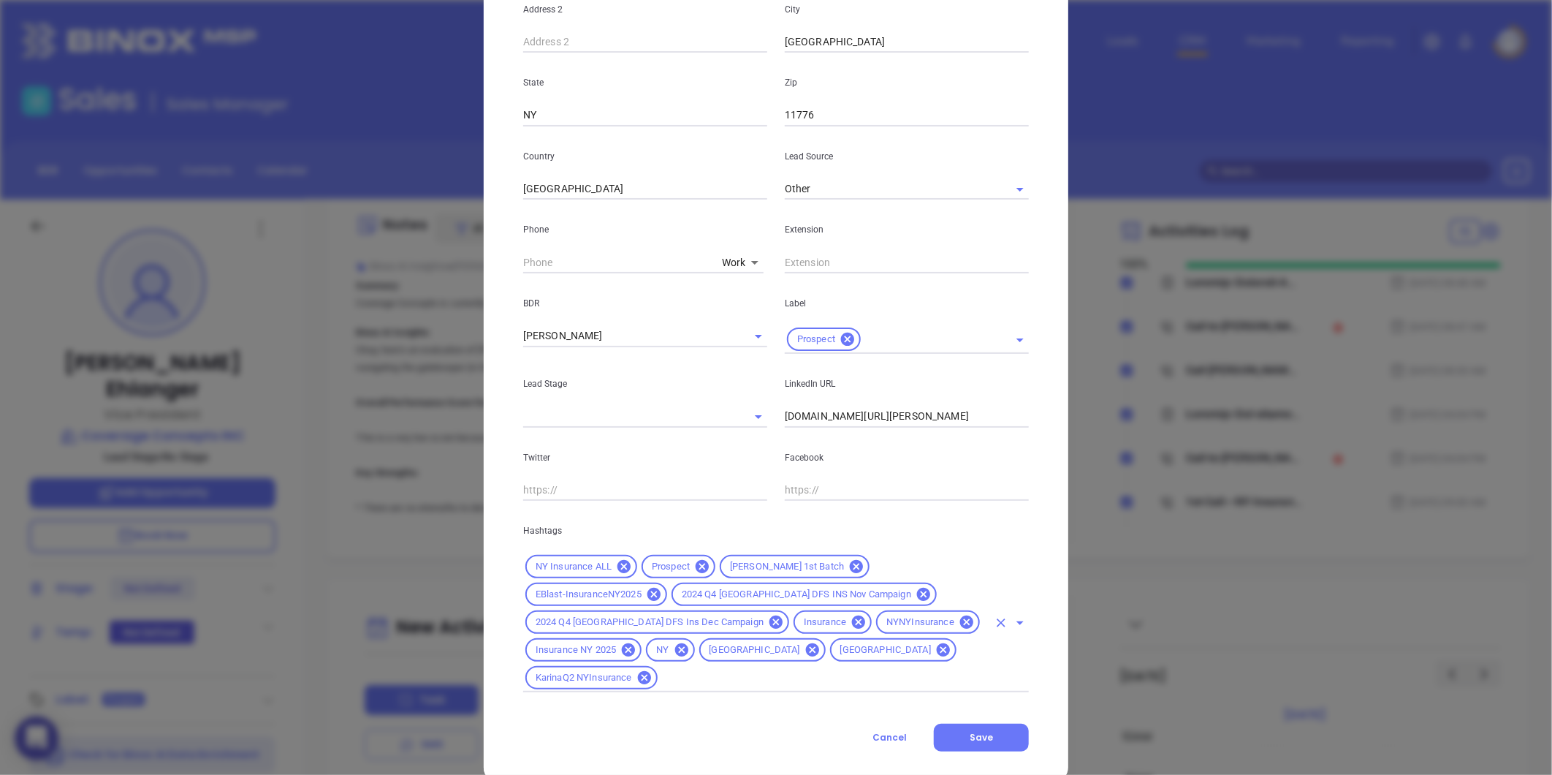
click at [758, 669] on input "text" at bounding box center [824, 678] width 328 height 18
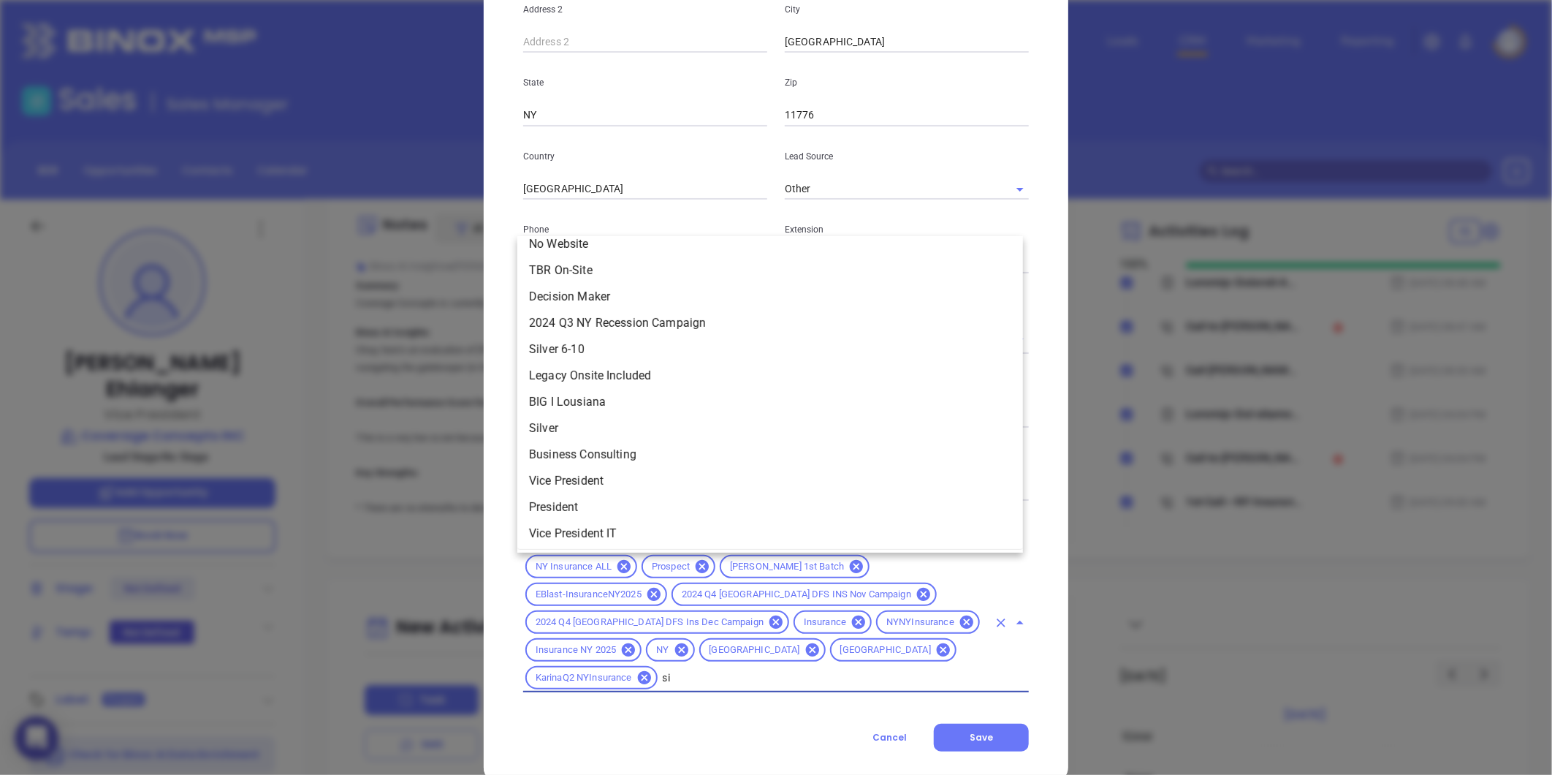
scroll to position [0, 0]
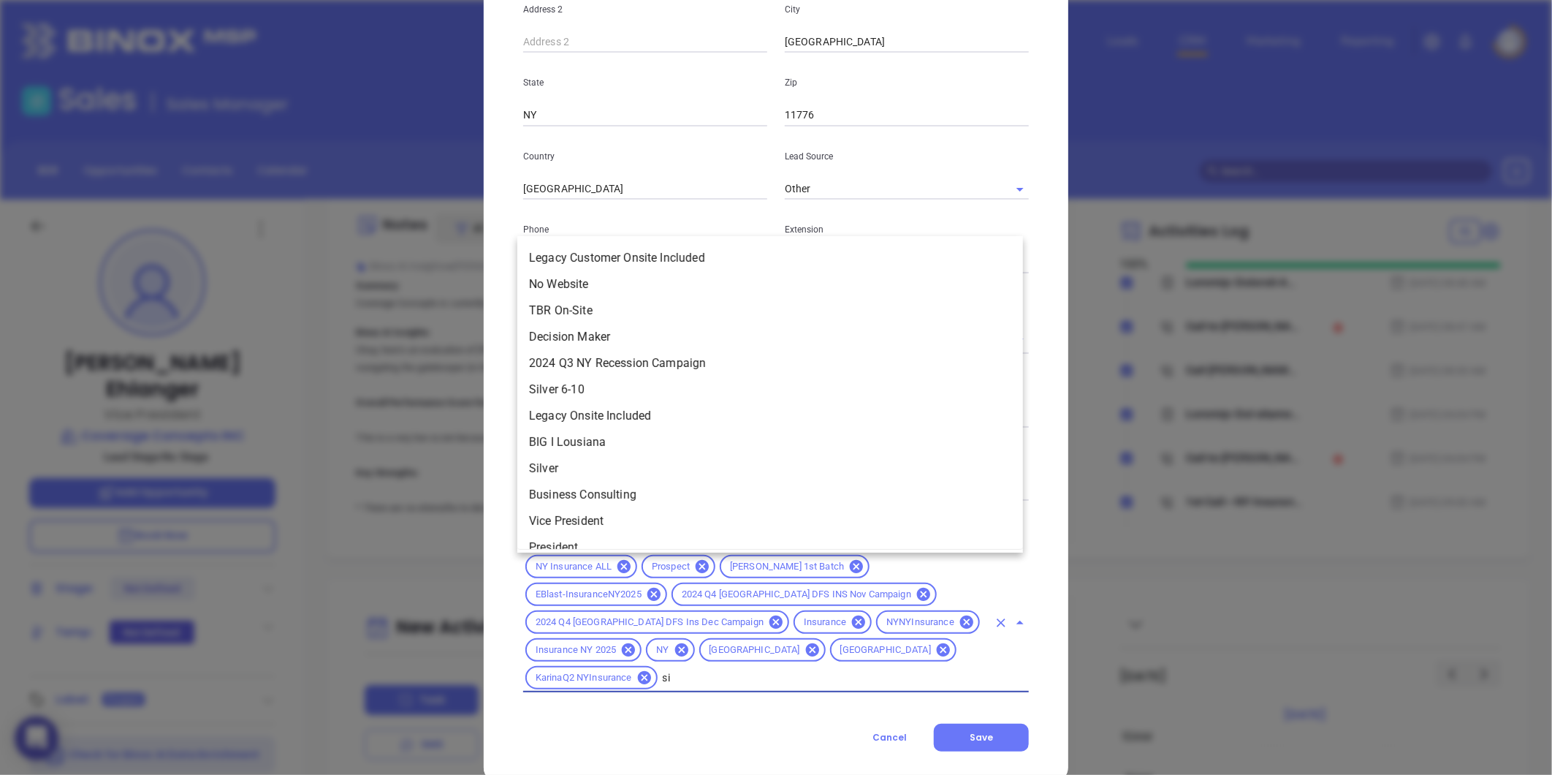
type input "sil"
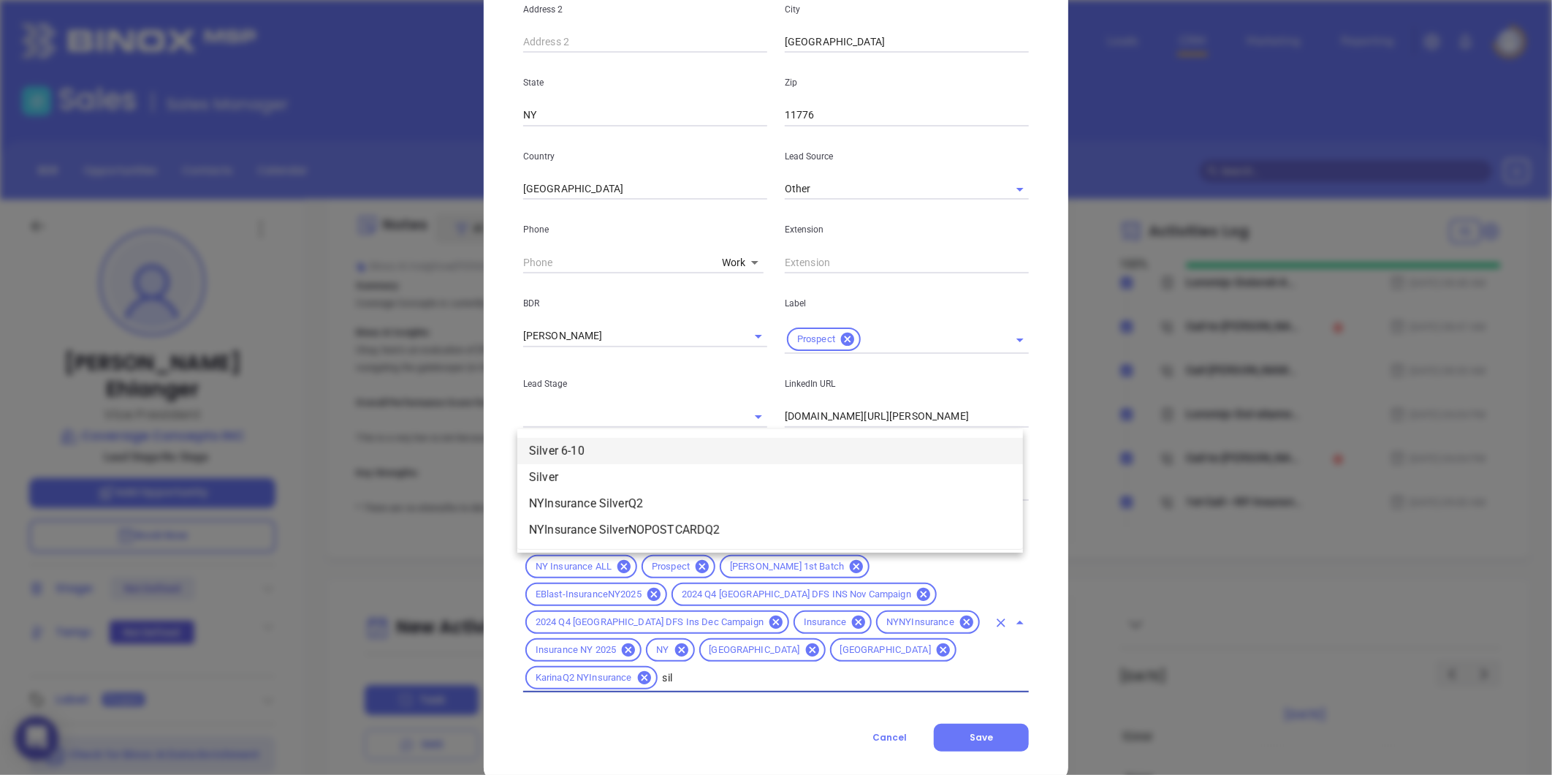
click at [583, 454] on li "Silver 6-10" at bounding box center [770, 451] width 506 height 26
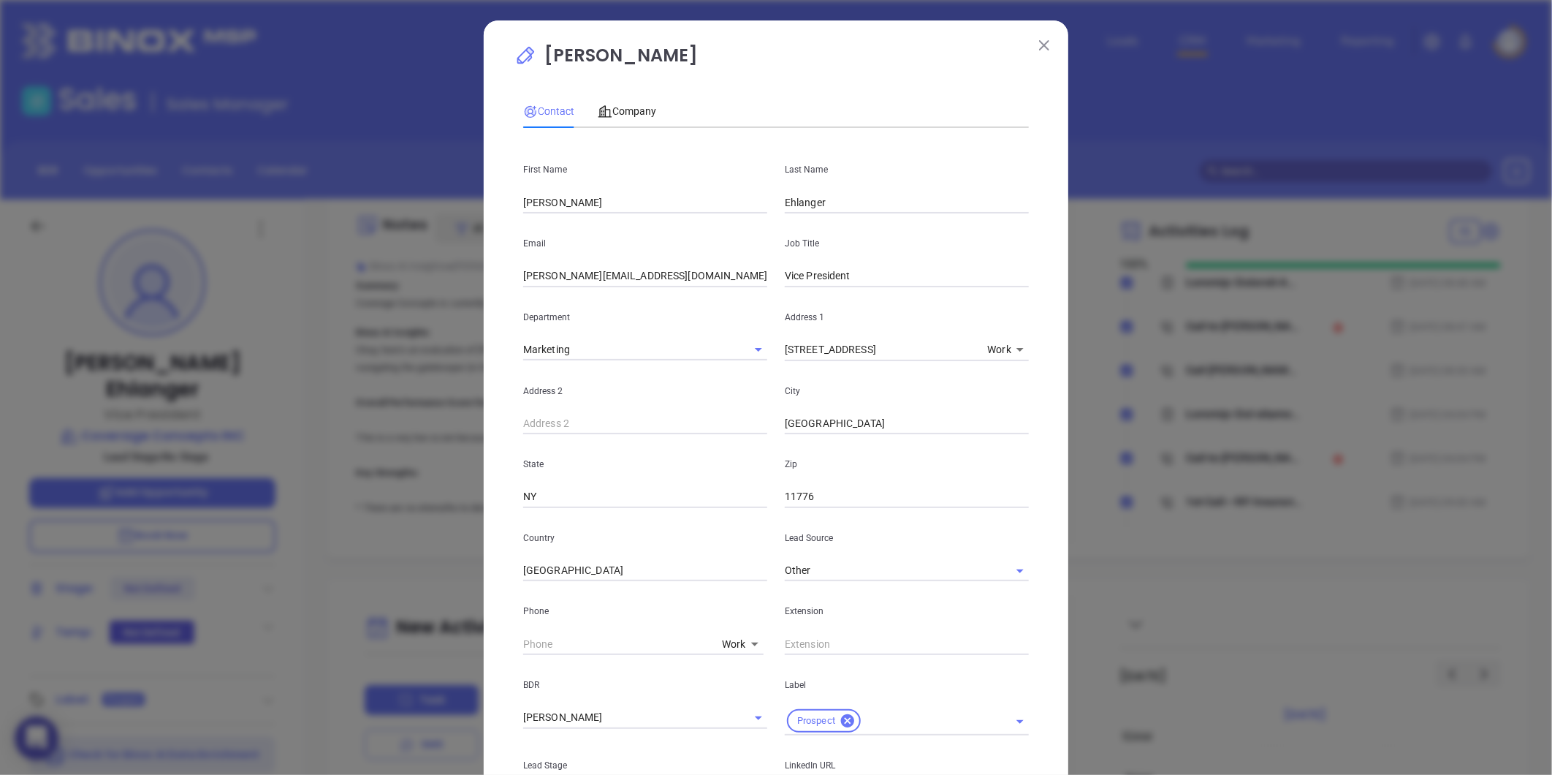
click at [628, 92] on div "Contact Company First Name Ginny Last Name Ehlanger Email ginny@coverageconcept…" at bounding box center [776, 580] width 506 height 987
click at [610, 110] on span "Company" at bounding box center [627, 111] width 58 height 12
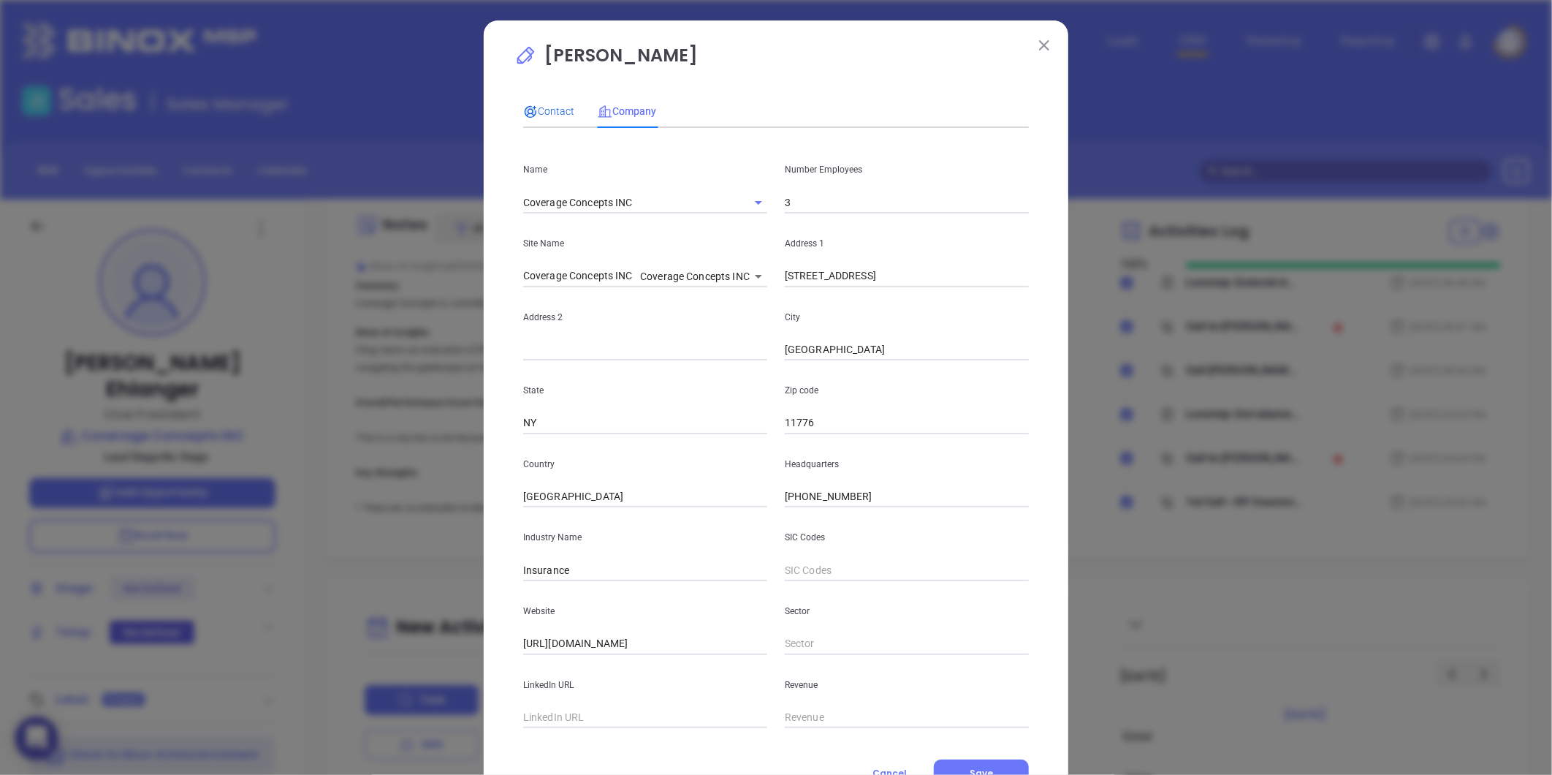
click at [542, 111] on span "Contact" at bounding box center [548, 111] width 51 height 12
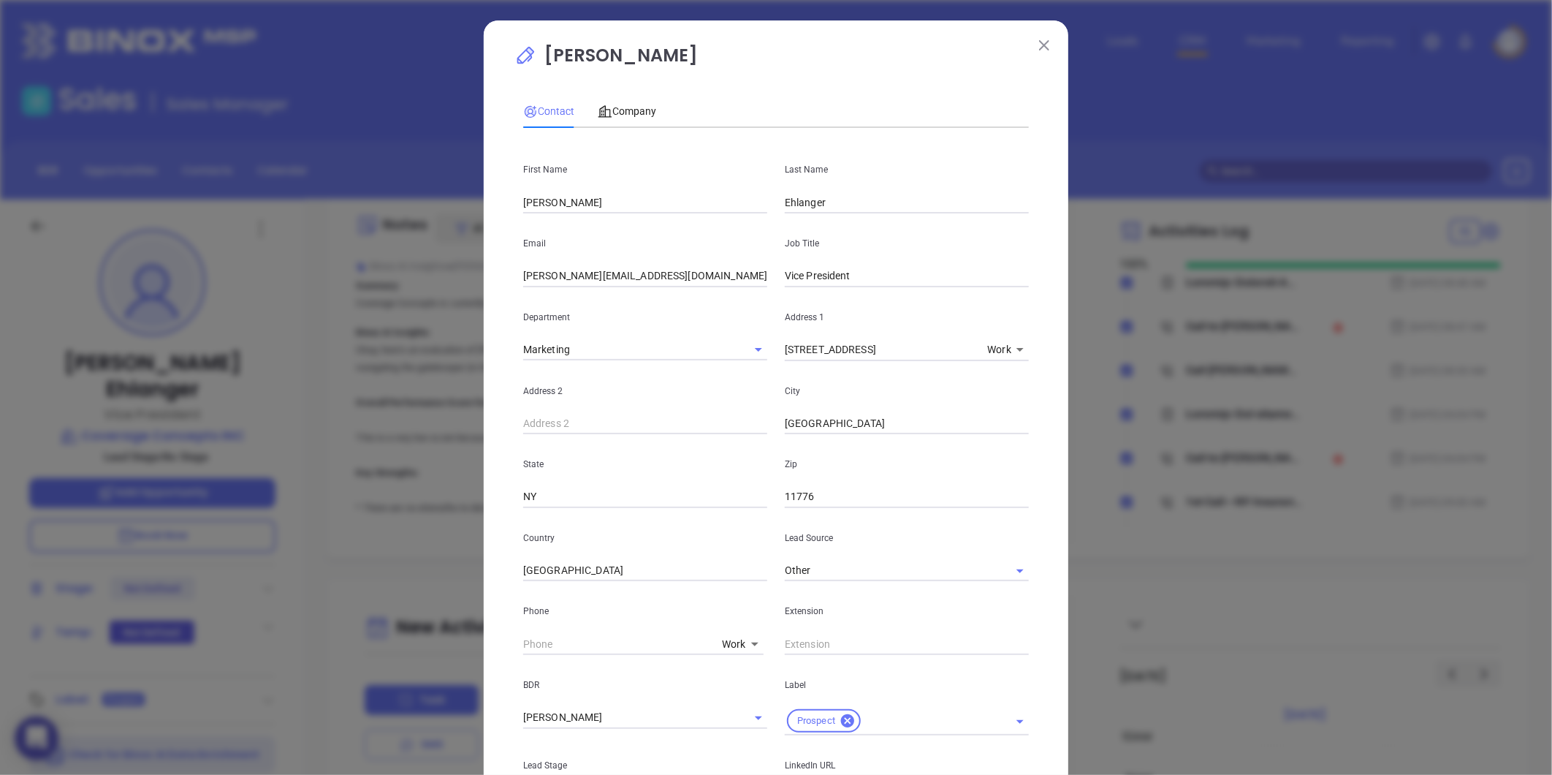
click at [1045, 39] on button at bounding box center [1044, 44] width 19 height 19
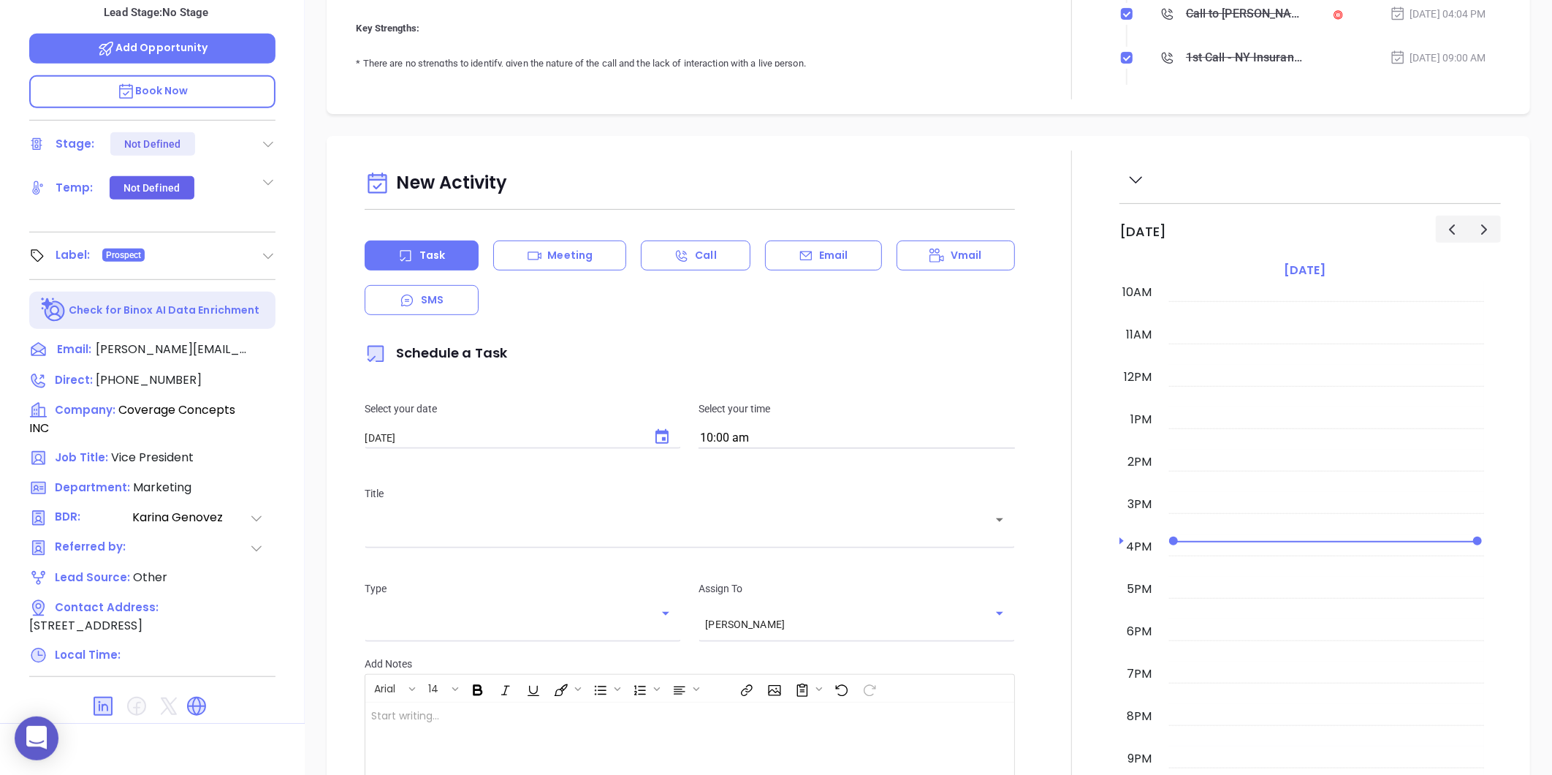
scroll to position [448, 0]
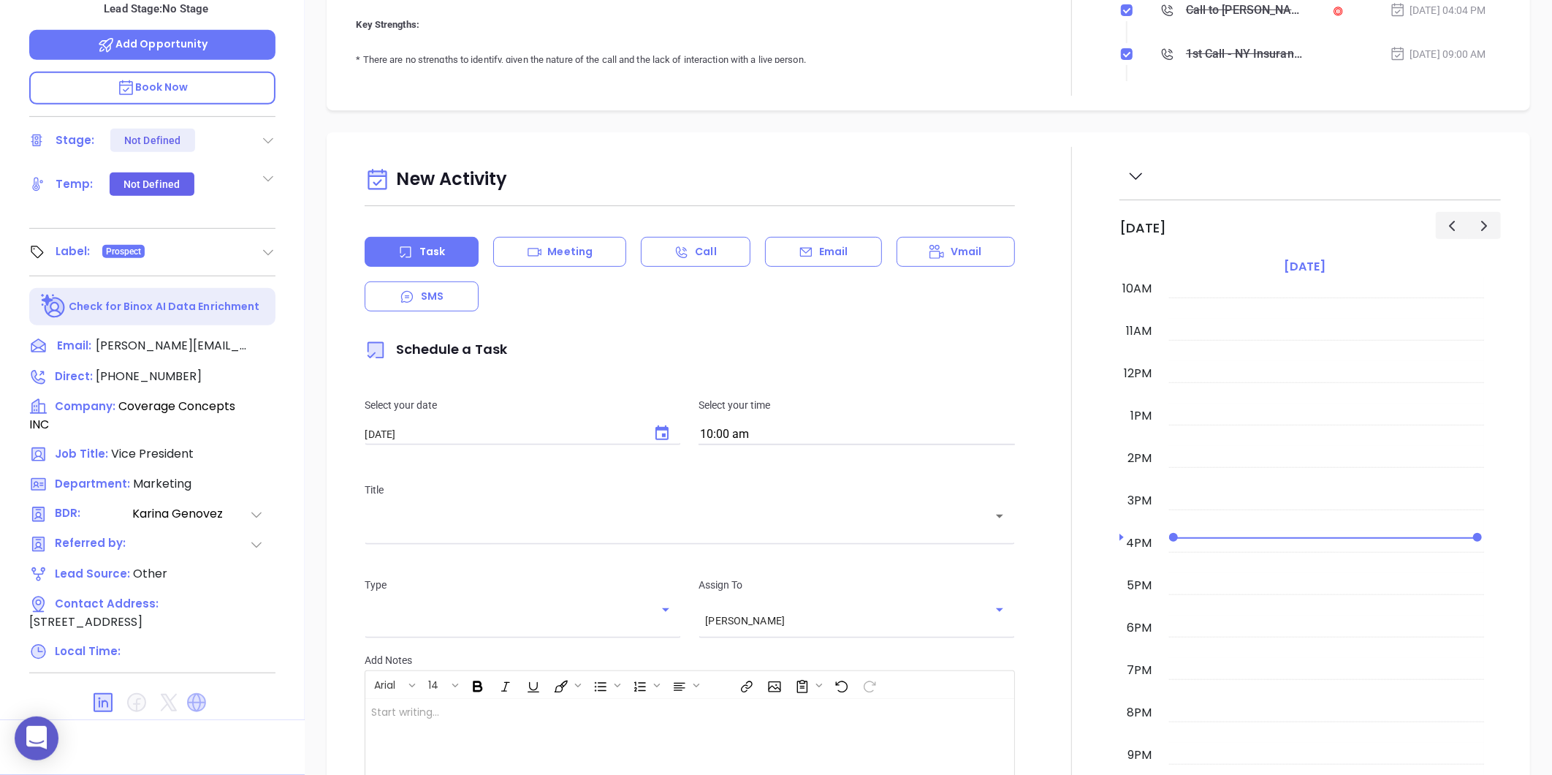
click at [195, 693] on icon at bounding box center [196, 702] width 19 height 19
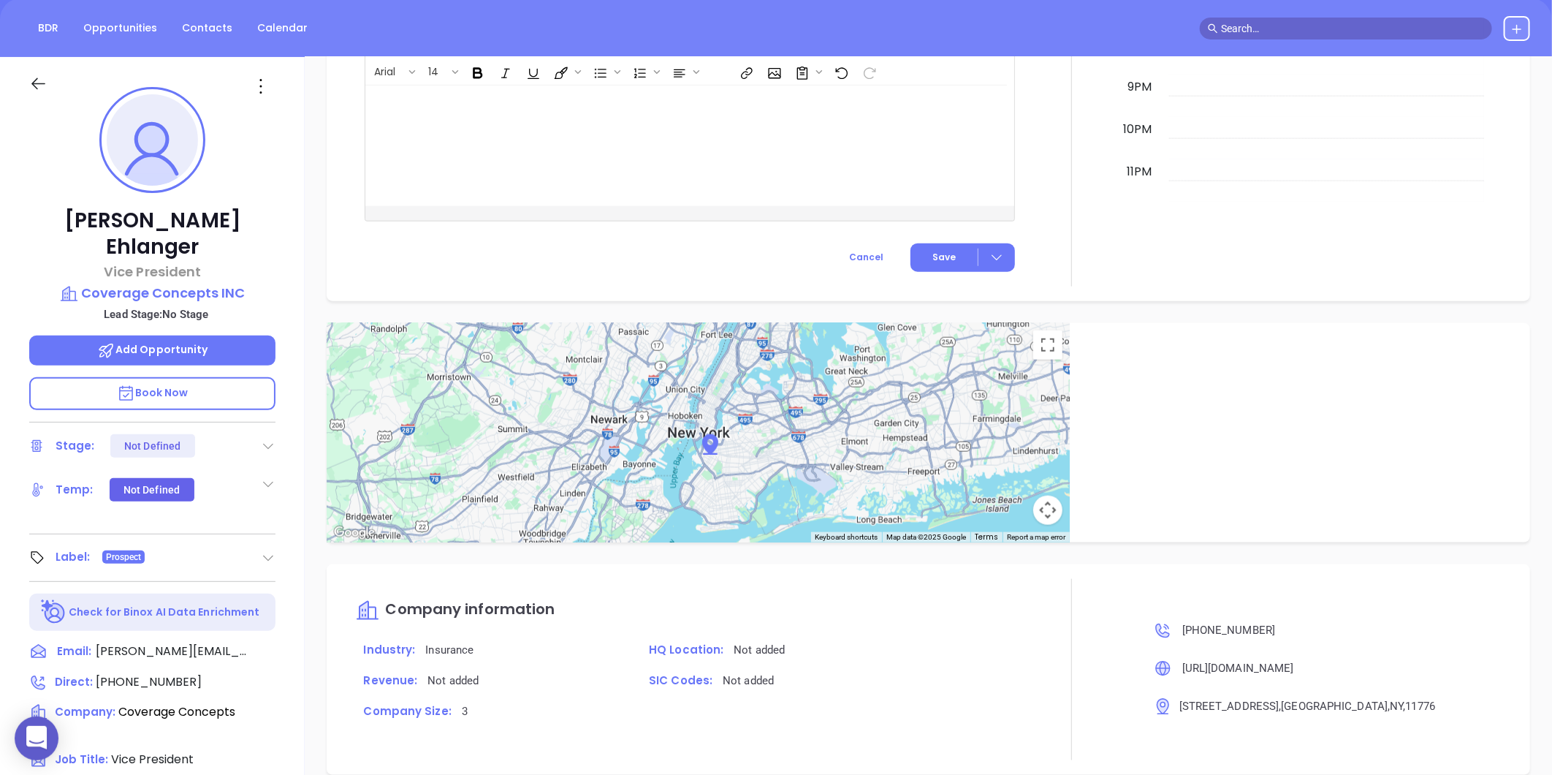
scroll to position [0, 0]
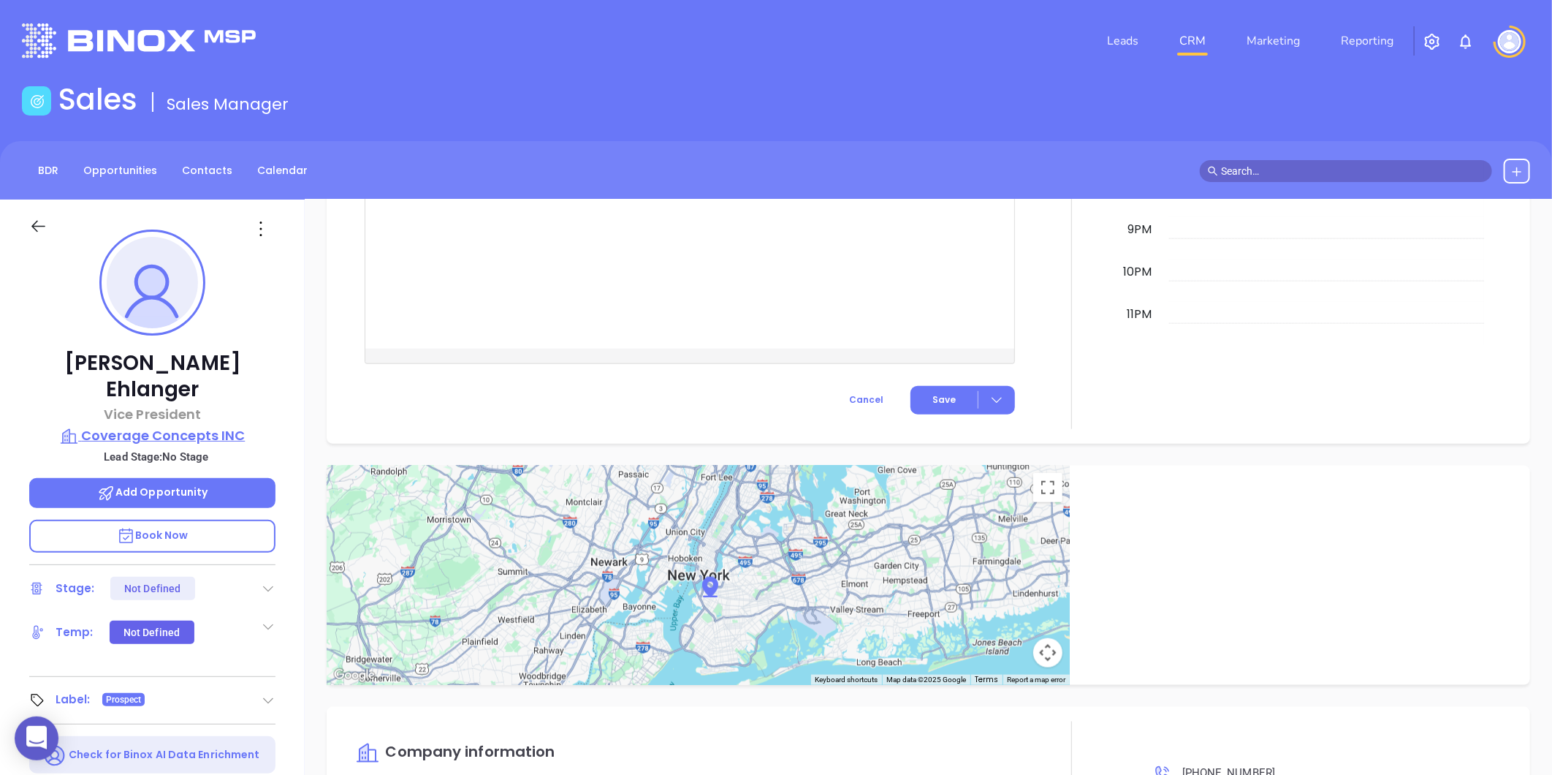
click at [145, 425] on p "Coverage Concepts INC" at bounding box center [152, 435] width 246 height 20
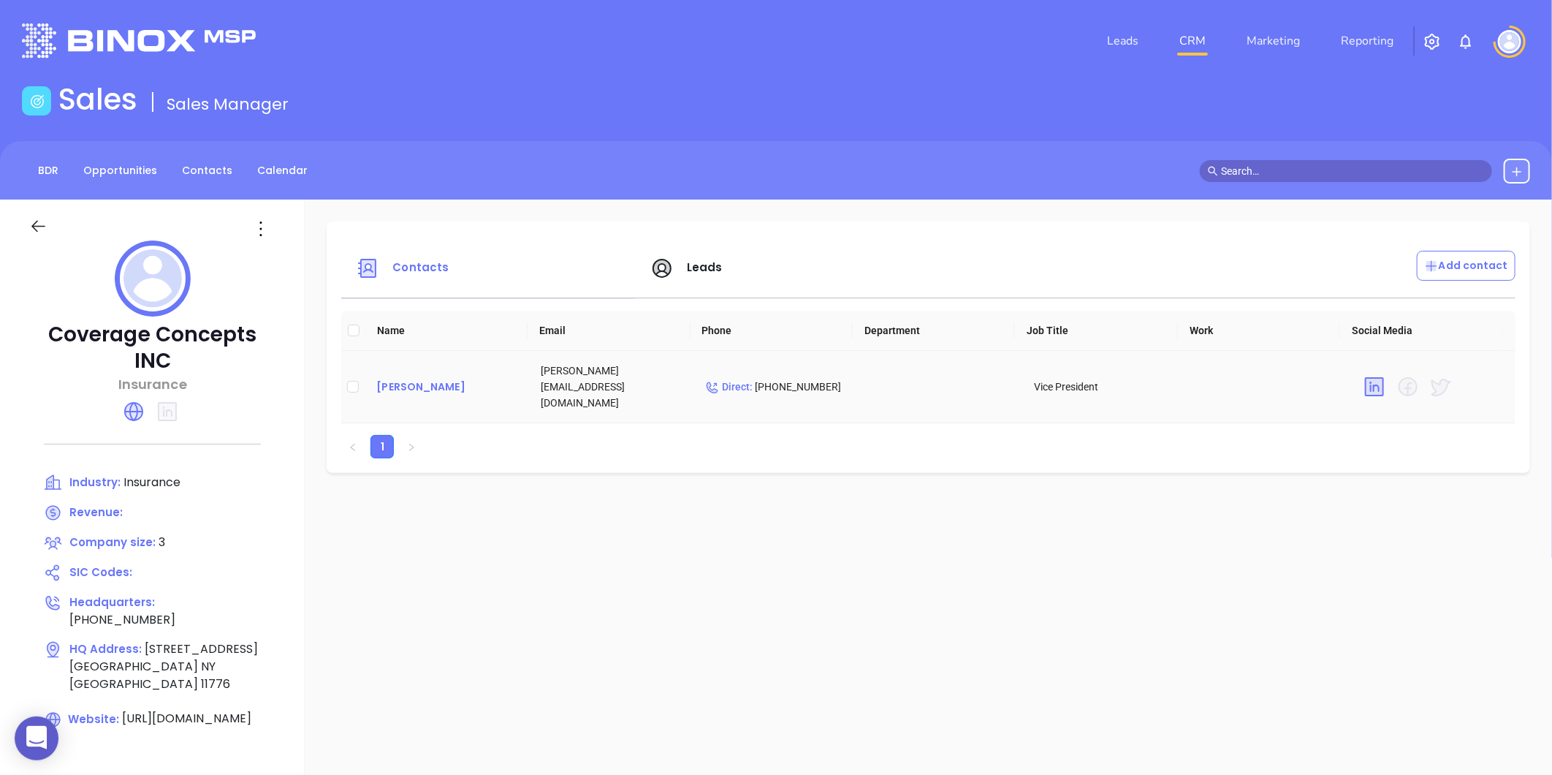
click at [406, 378] on div "Ginny Ehlanger" at bounding box center [446, 387] width 141 height 18
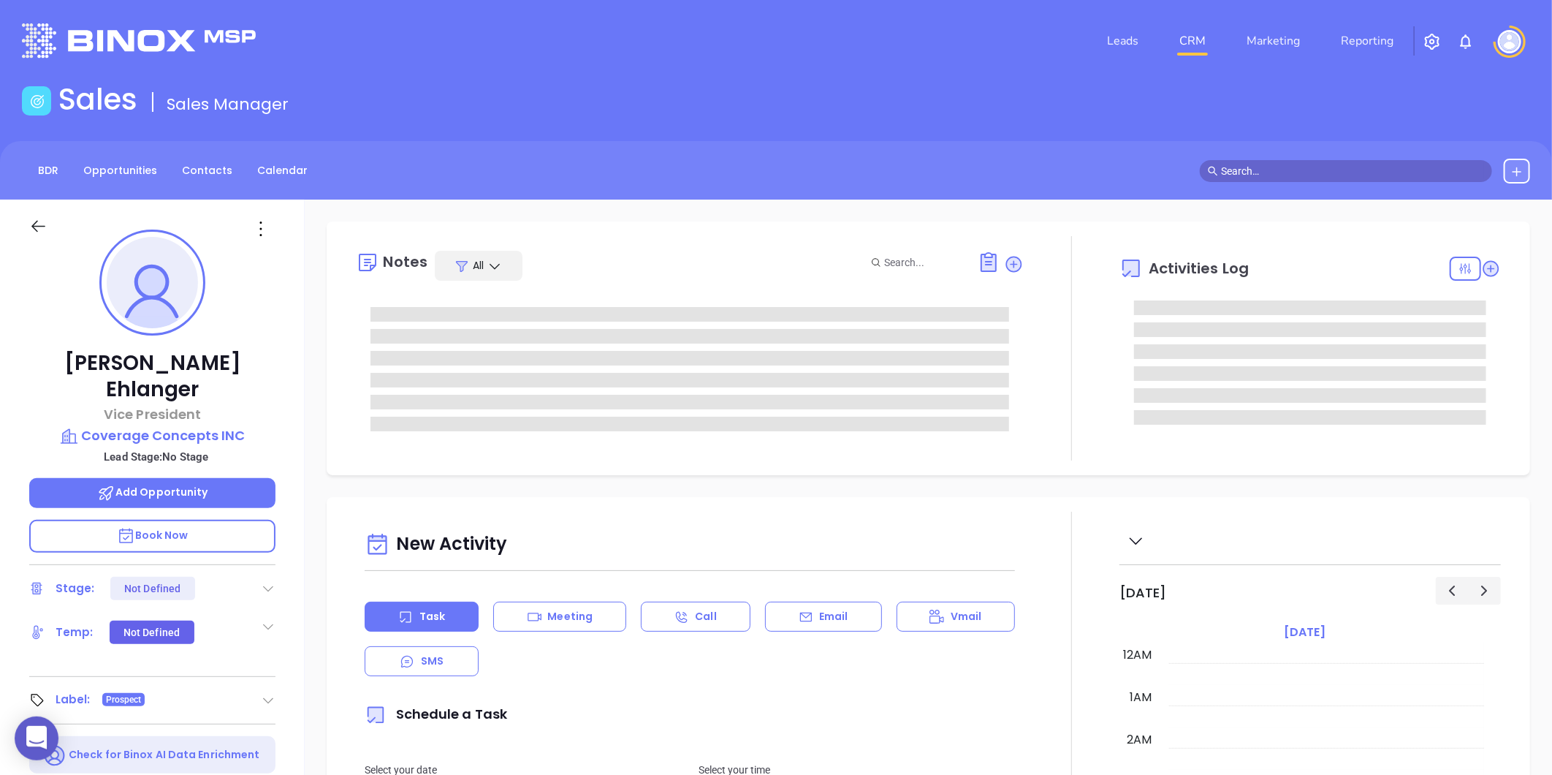
type input "[DATE]"
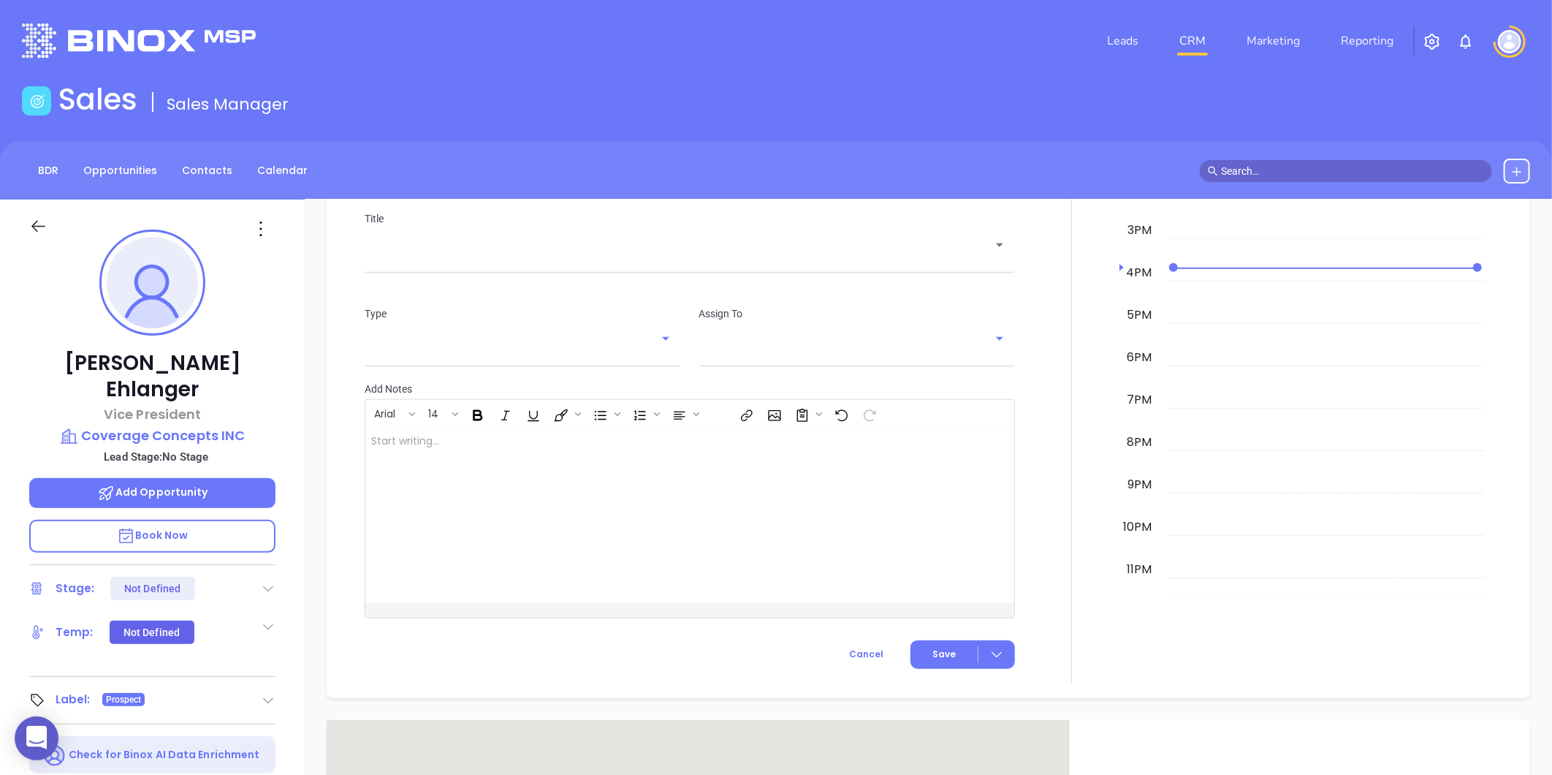
type input "[PERSON_NAME]"
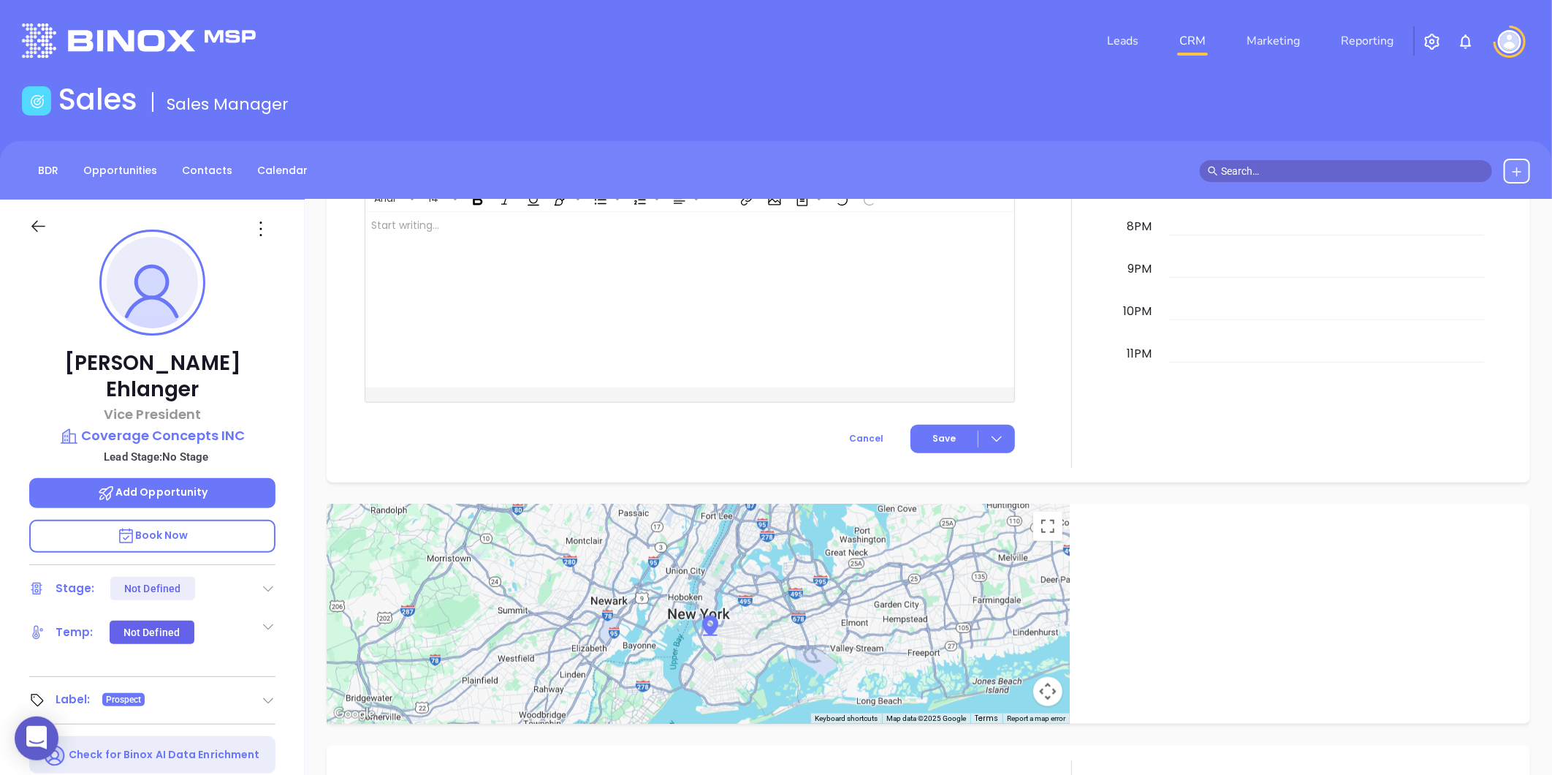
scroll to position [890, 0]
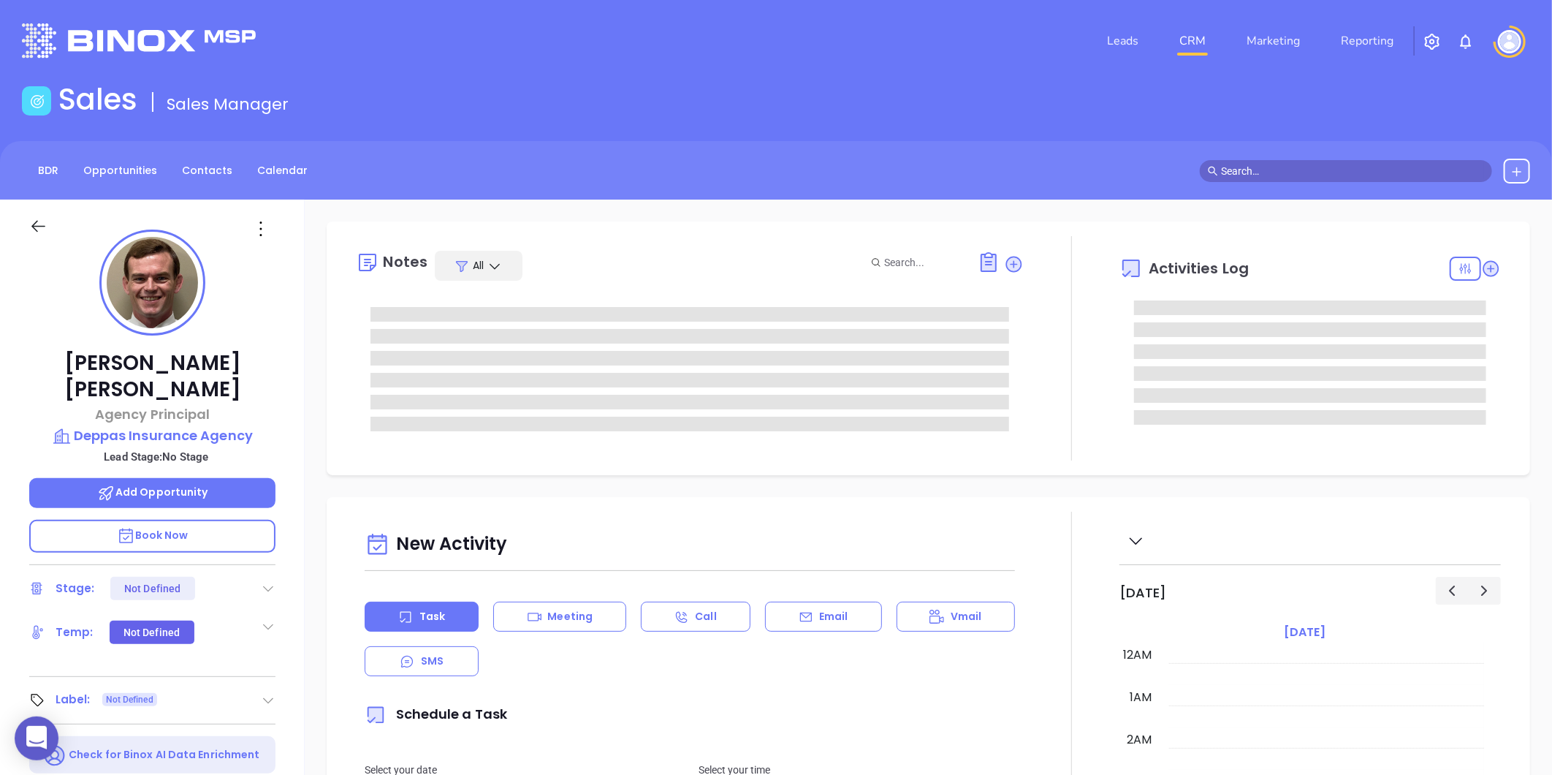
type input "[DATE]"
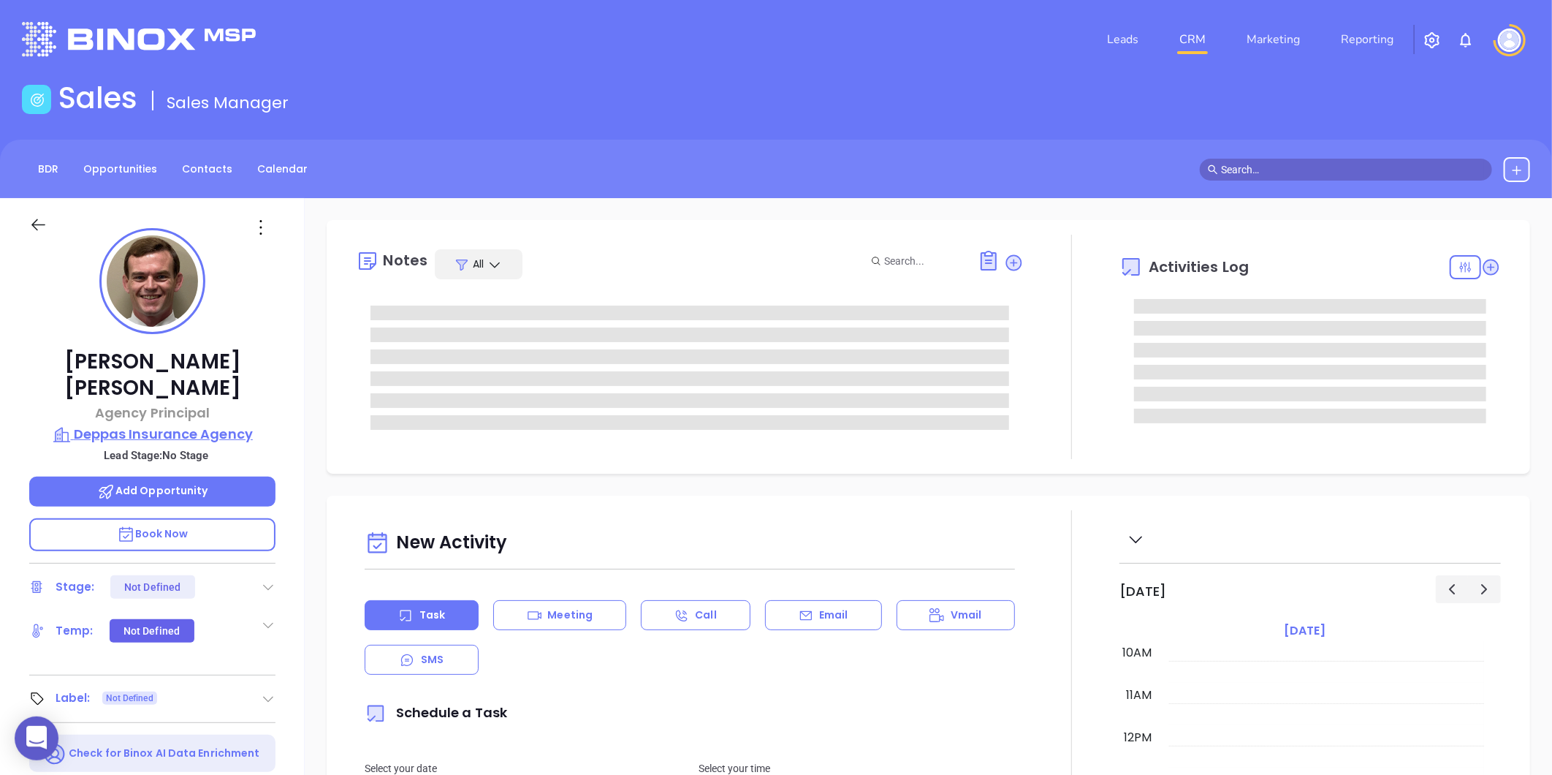
type input "[PERSON_NAME]"
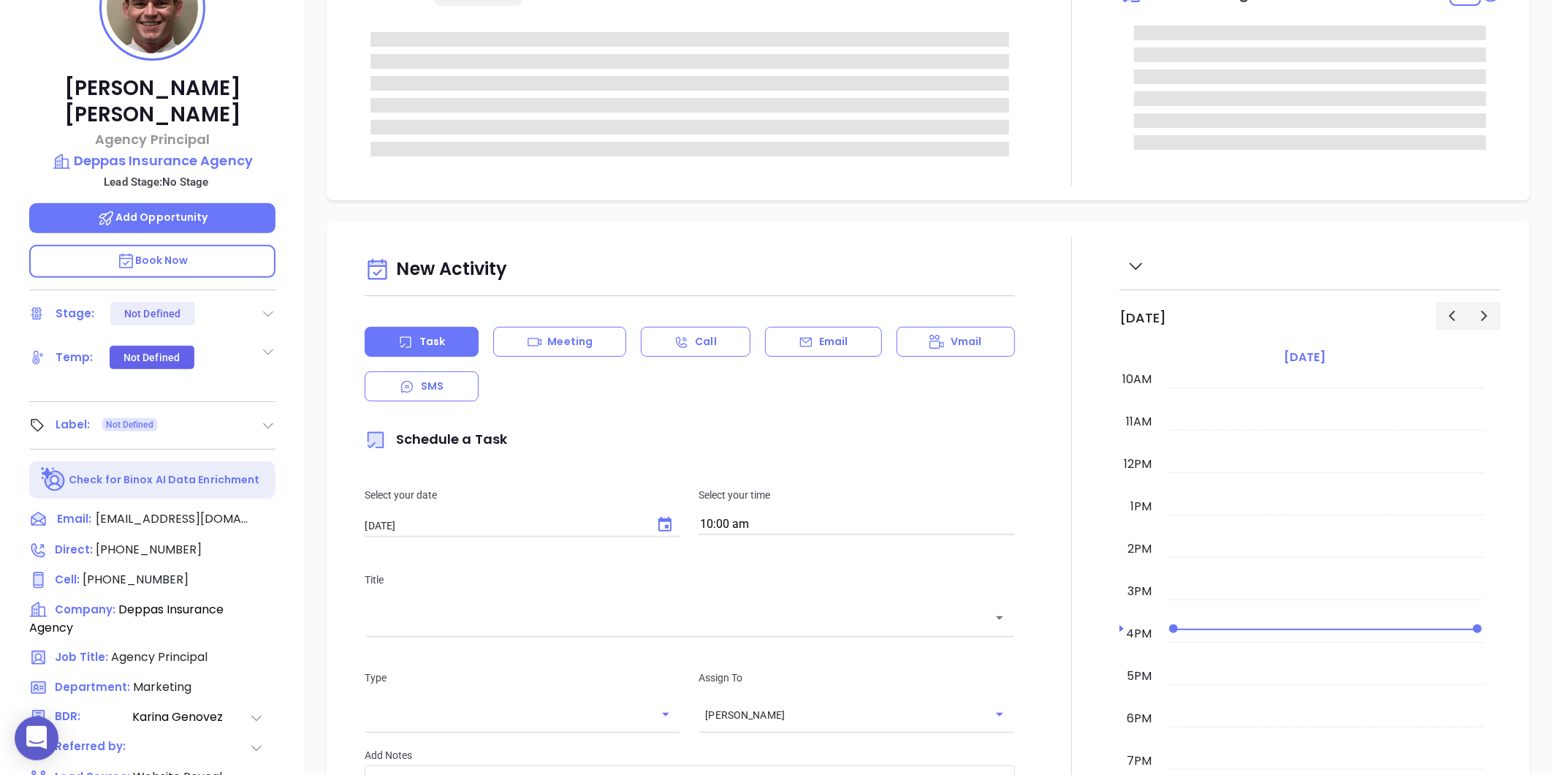
scroll to position [448, 0]
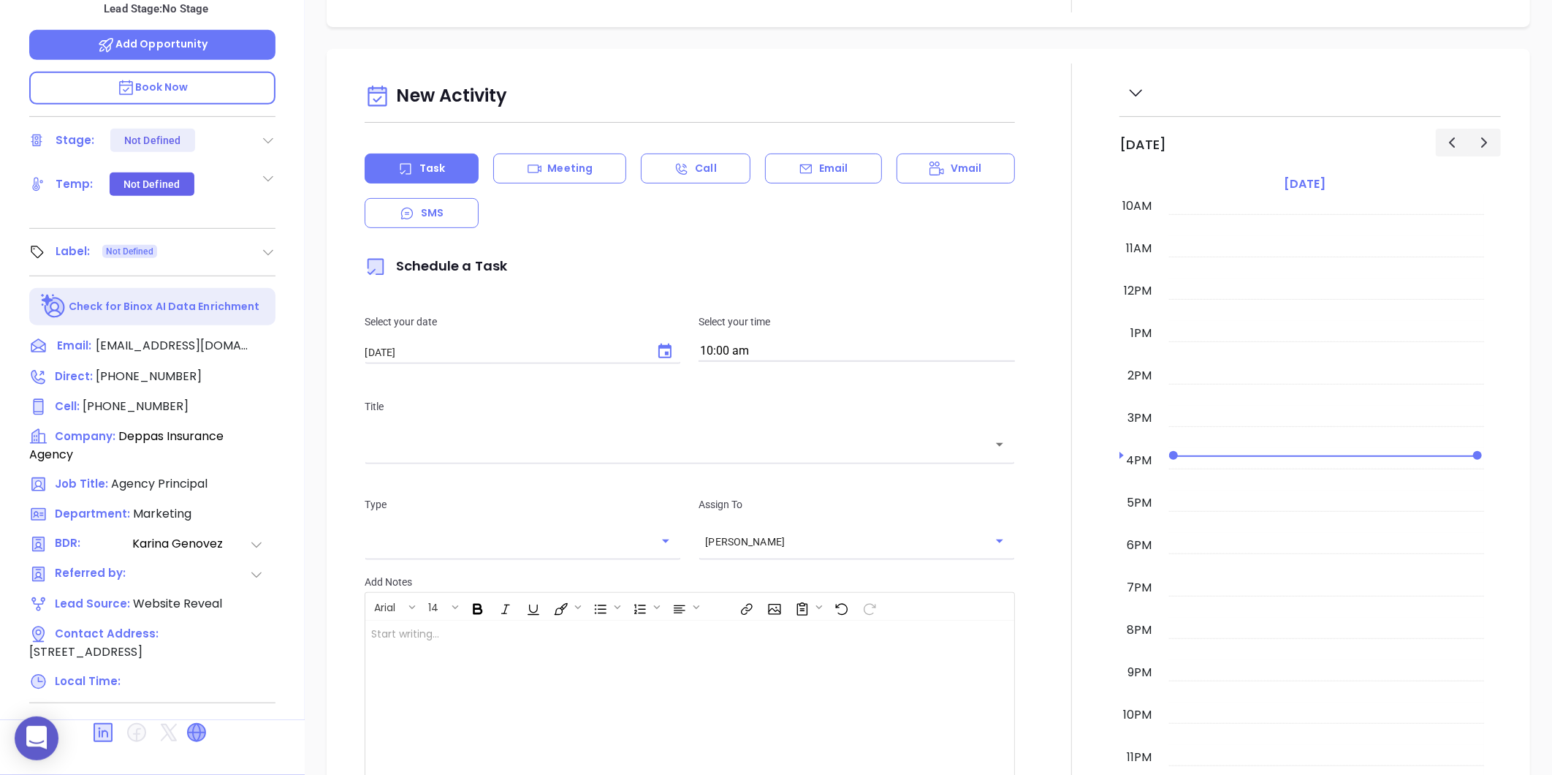
click at [196, 723] on icon at bounding box center [197, 732] width 18 height 18
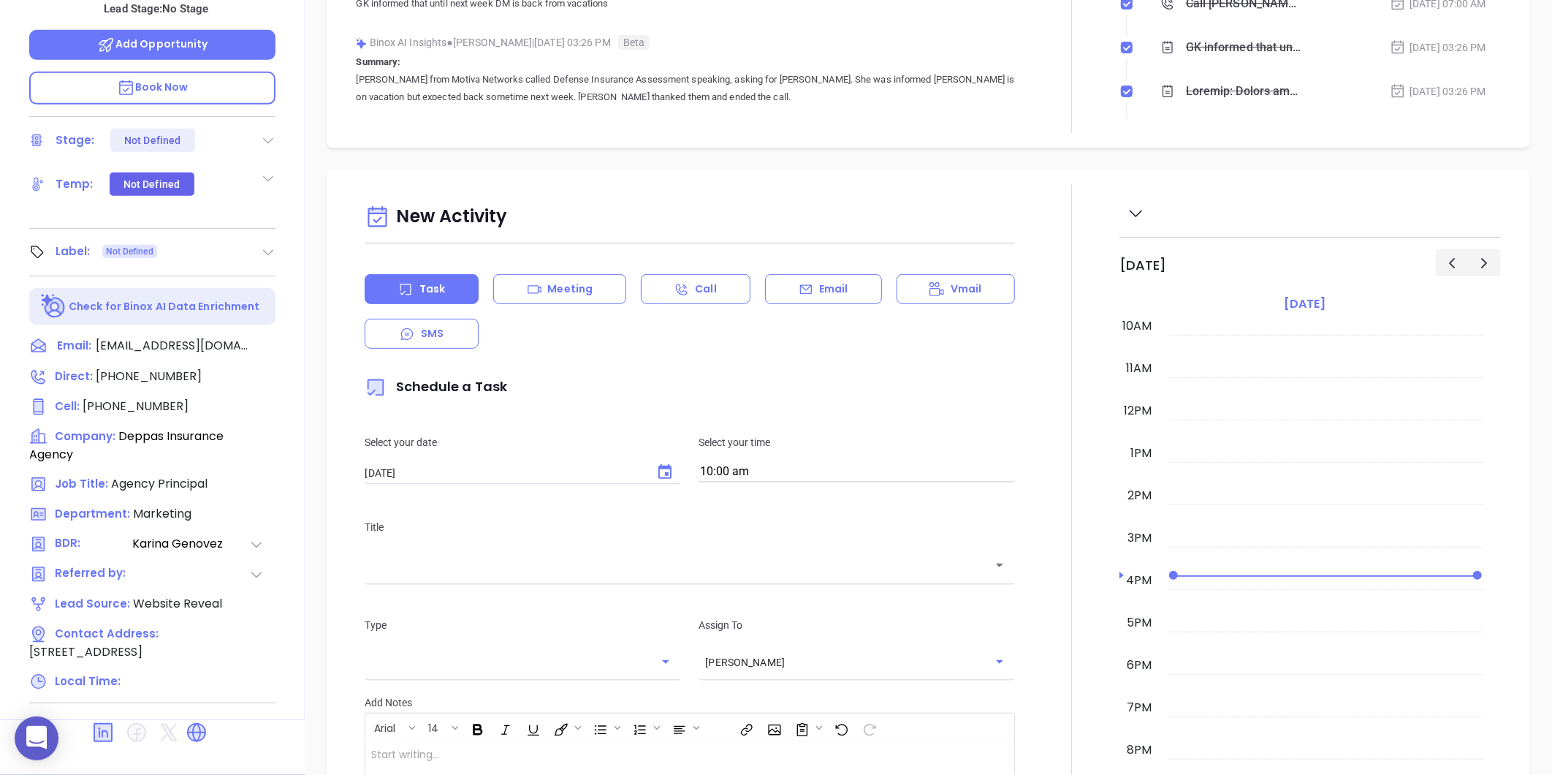
click at [279, 223] on div "[PERSON_NAME] Agency Principal Deppas Insurance Agency Lead Stage: No Stage Add…" at bounding box center [152, 236] width 305 height 968
click at [270, 250] on icon at bounding box center [269, 253] width 10 height 6
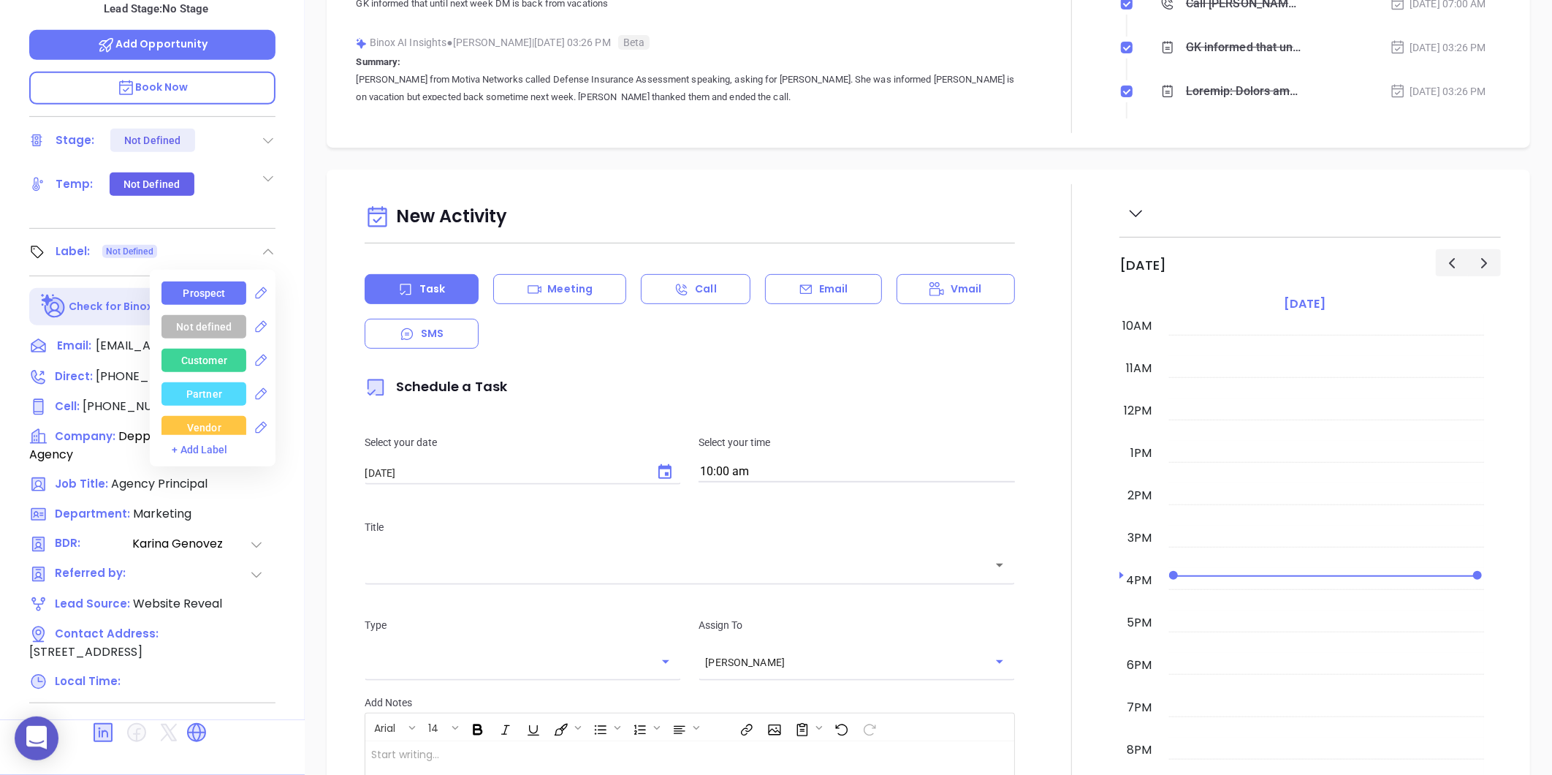
click at [229, 281] on div "Prospect" at bounding box center [204, 292] width 85 height 23
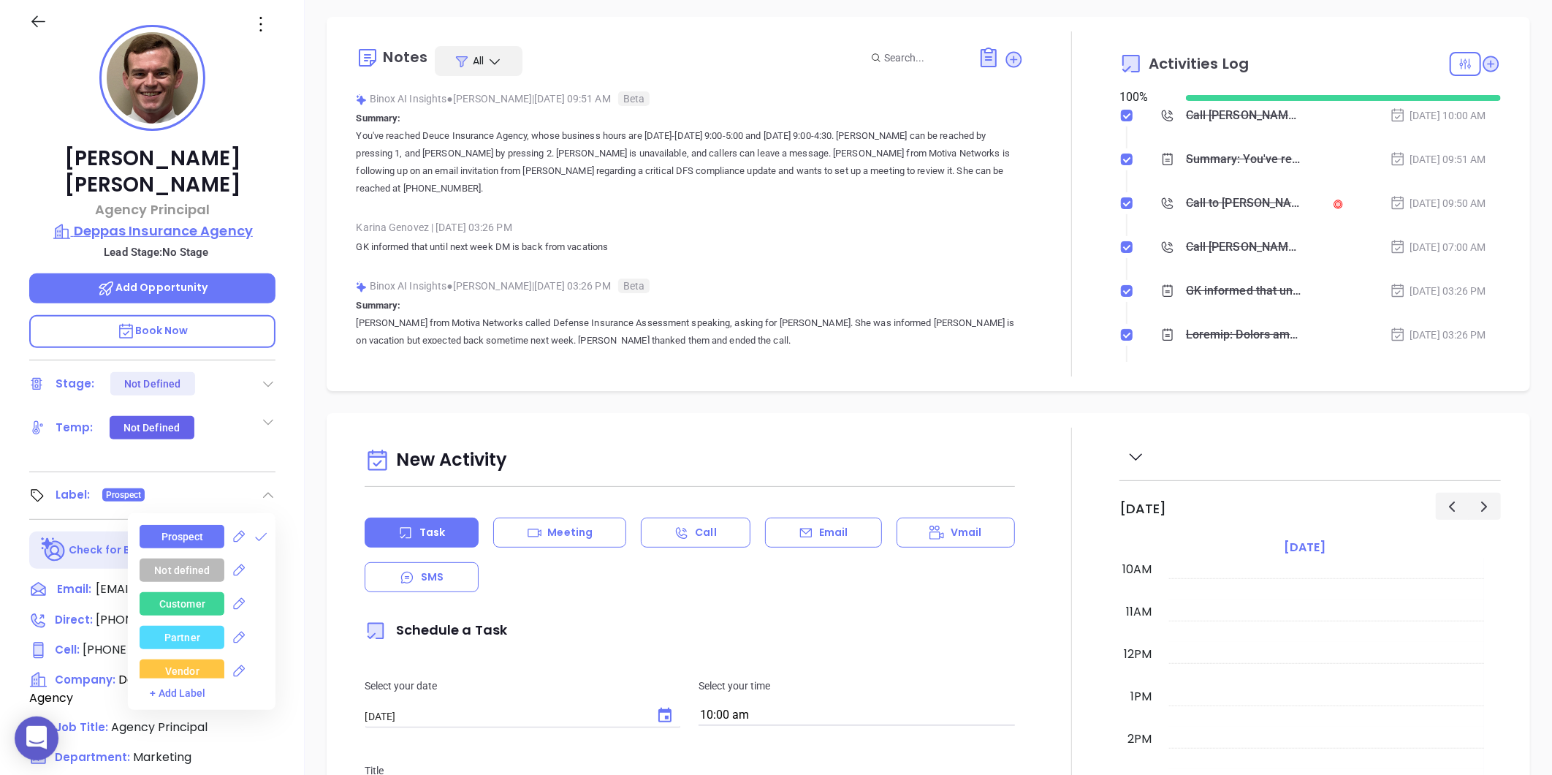
click at [152, 221] on p "Deppas Insurance Agency" at bounding box center [152, 231] width 246 height 20
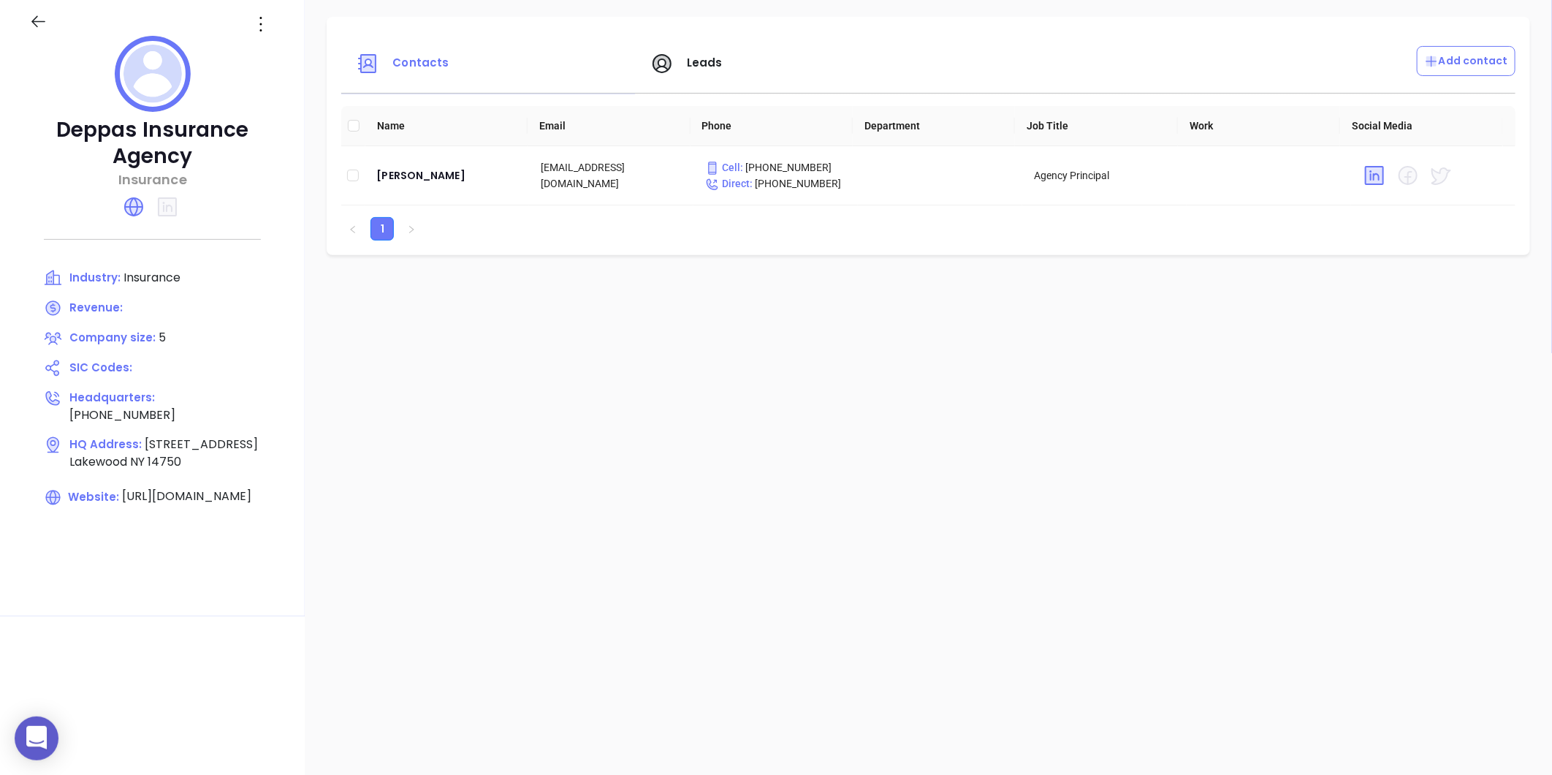
click at [249, 35] on icon at bounding box center [260, 23] width 23 height 23
click at [267, 55] on icon at bounding box center [266, 53] width 11 height 11
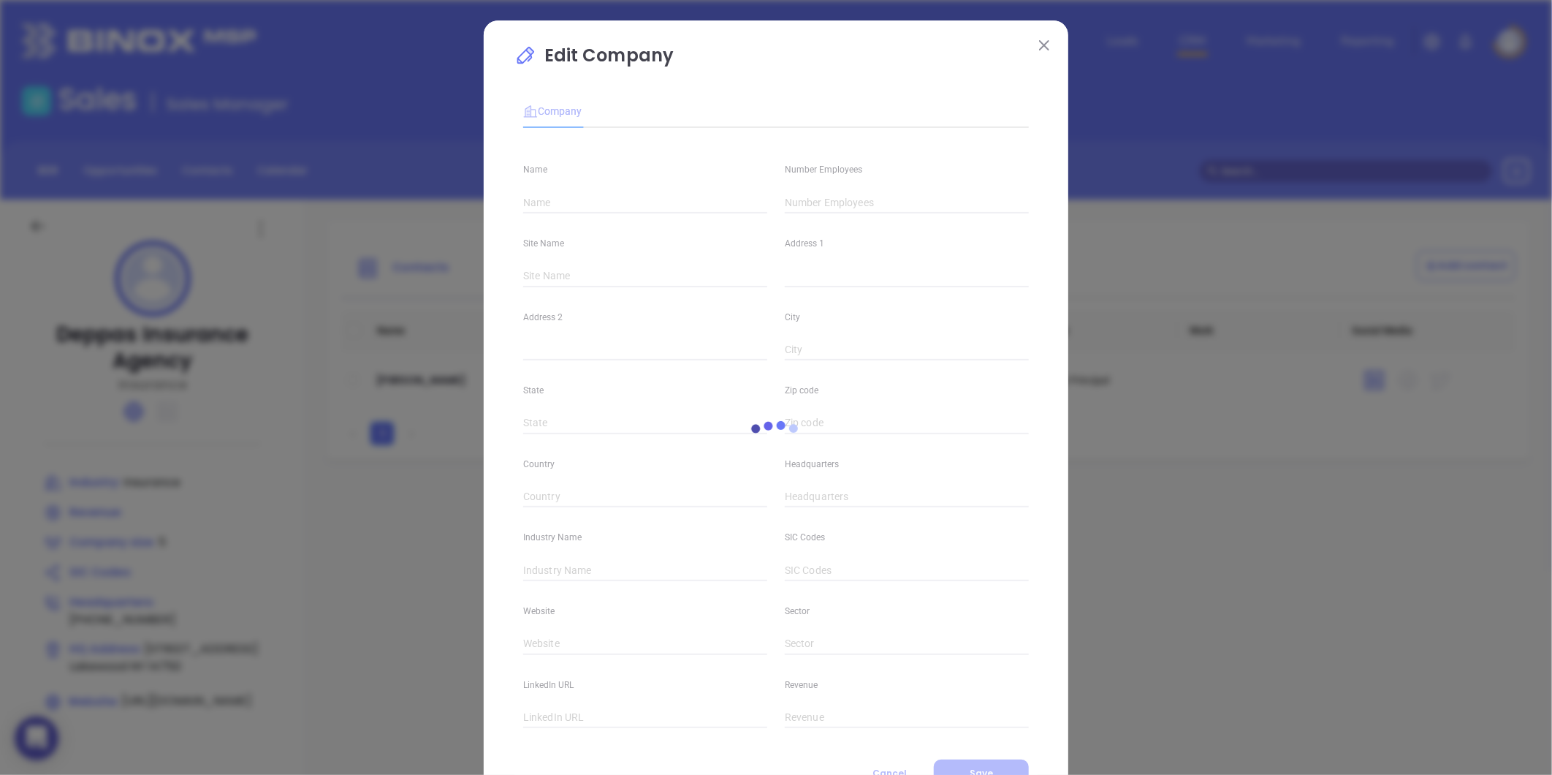
type input "Deppas Insurance Agency"
type input "5"
type input "[PHONE_NUMBER]"
type input "Insurance"
type input "[URL][DOMAIN_NAME]"
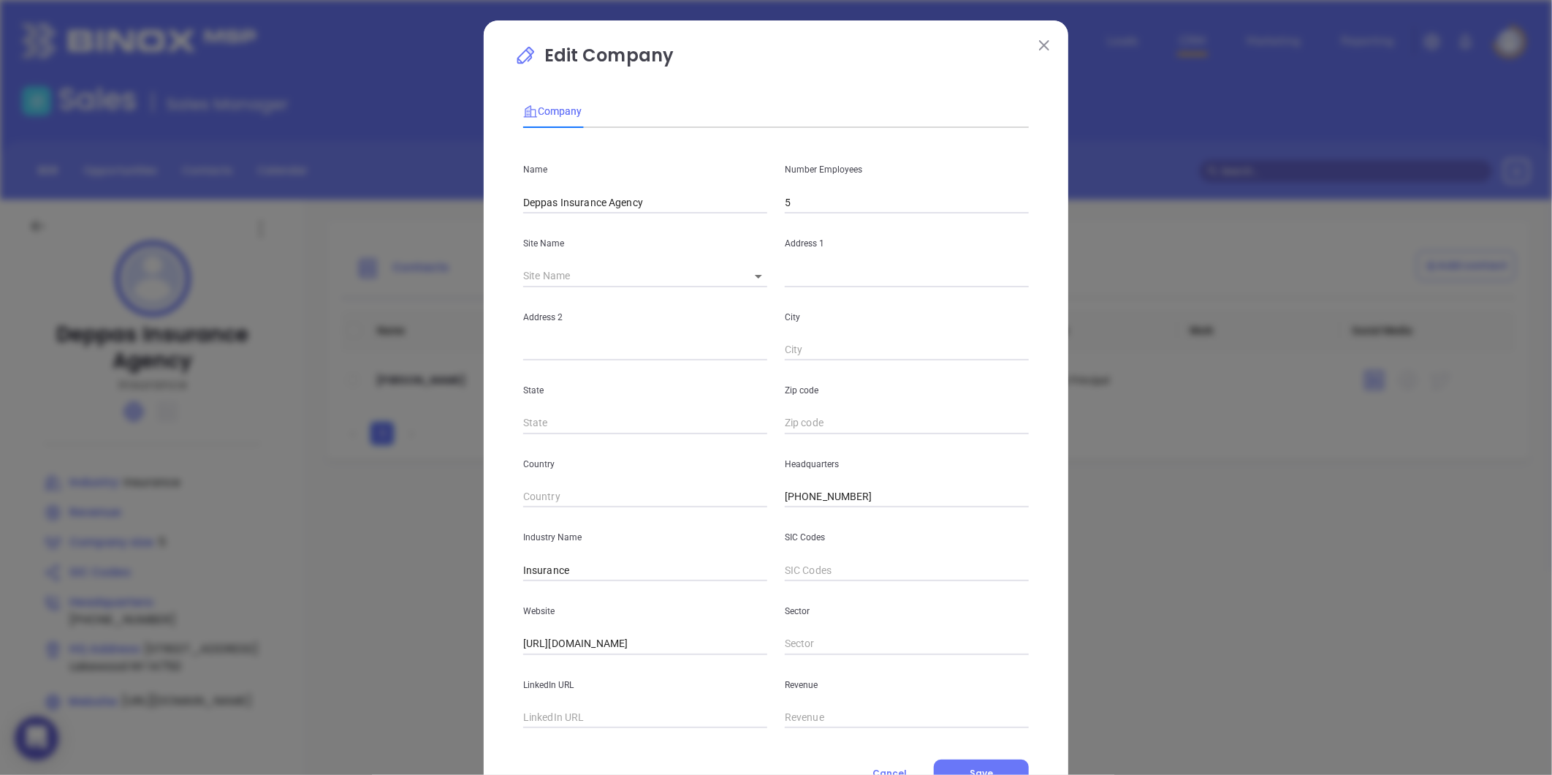
click at [814, 216] on div "Address 1" at bounding box center [907, 250] width 262 height 74
click at [816, 200] on input "5" at bounding box center [907, 202] width 244 height 22
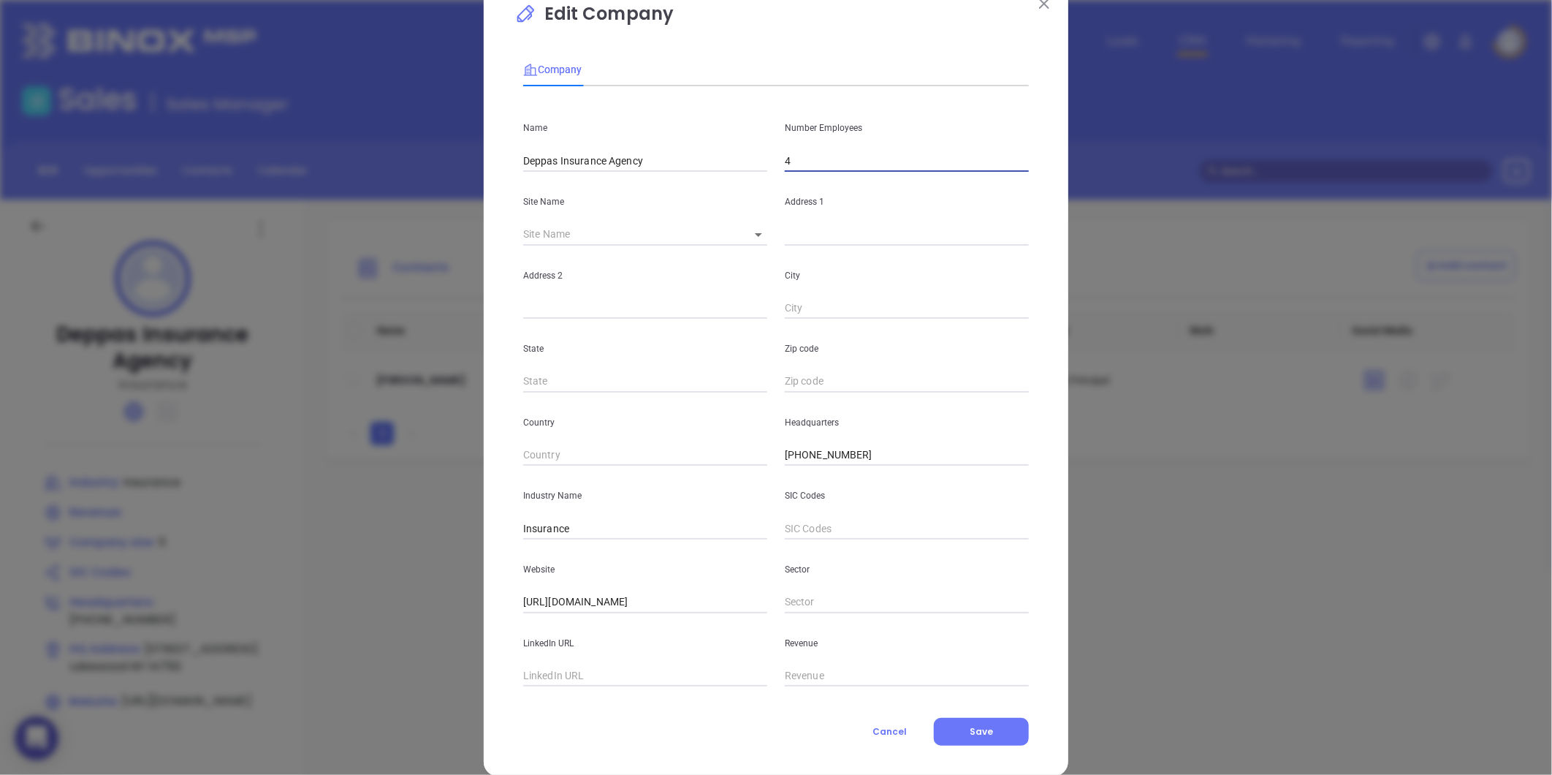
scroll to position [64, 0]
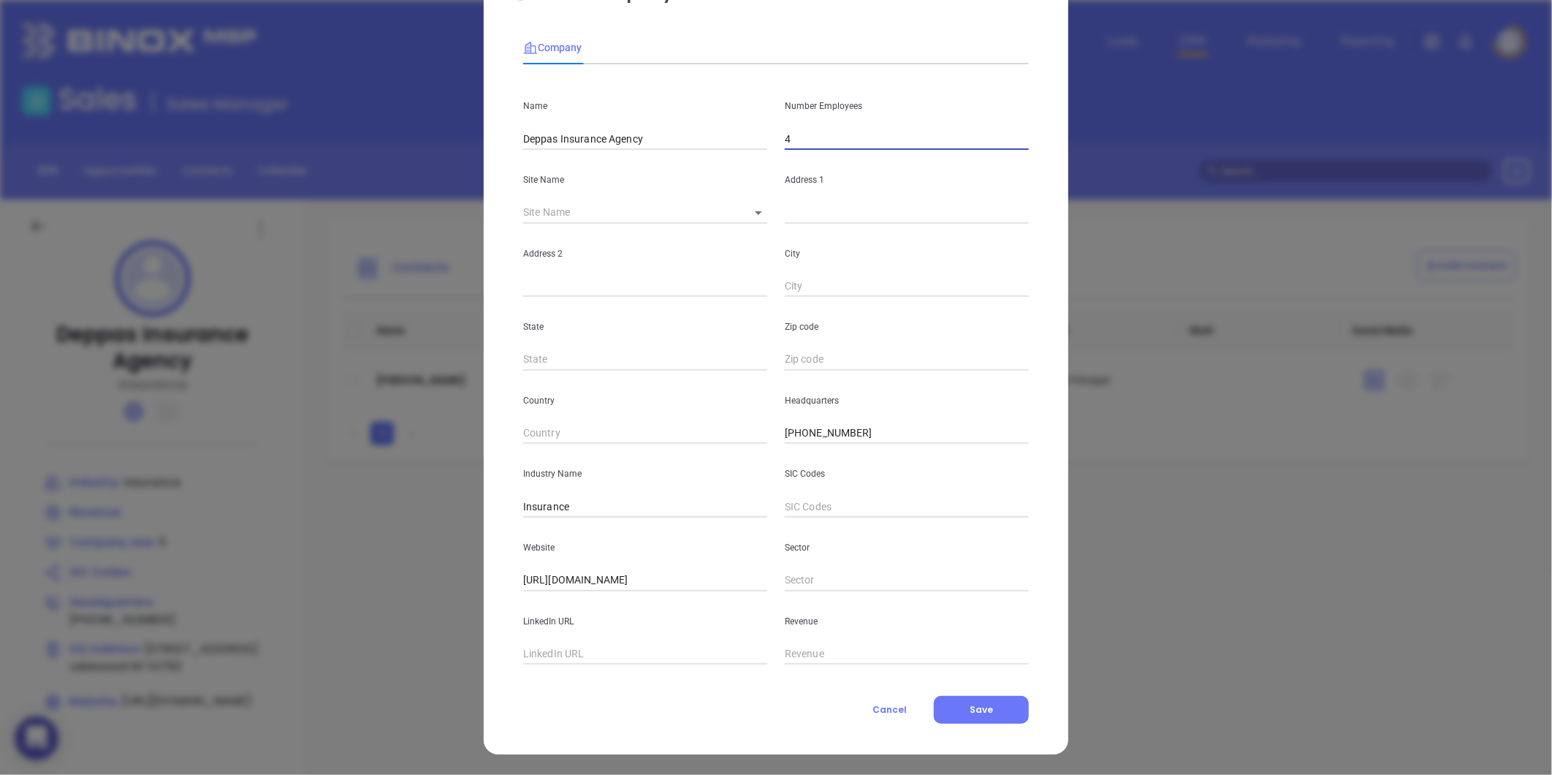
type input "4"
click at [972, 690] on div "Company Name Deppas Insurance Agency Number Employees 4 Site Name ​ Address 1 A…" at bounding box center [776, 373] width 506 height 700
click at [973, 712] on span "Save" at bounding box center [981, 709] width 23 height 12
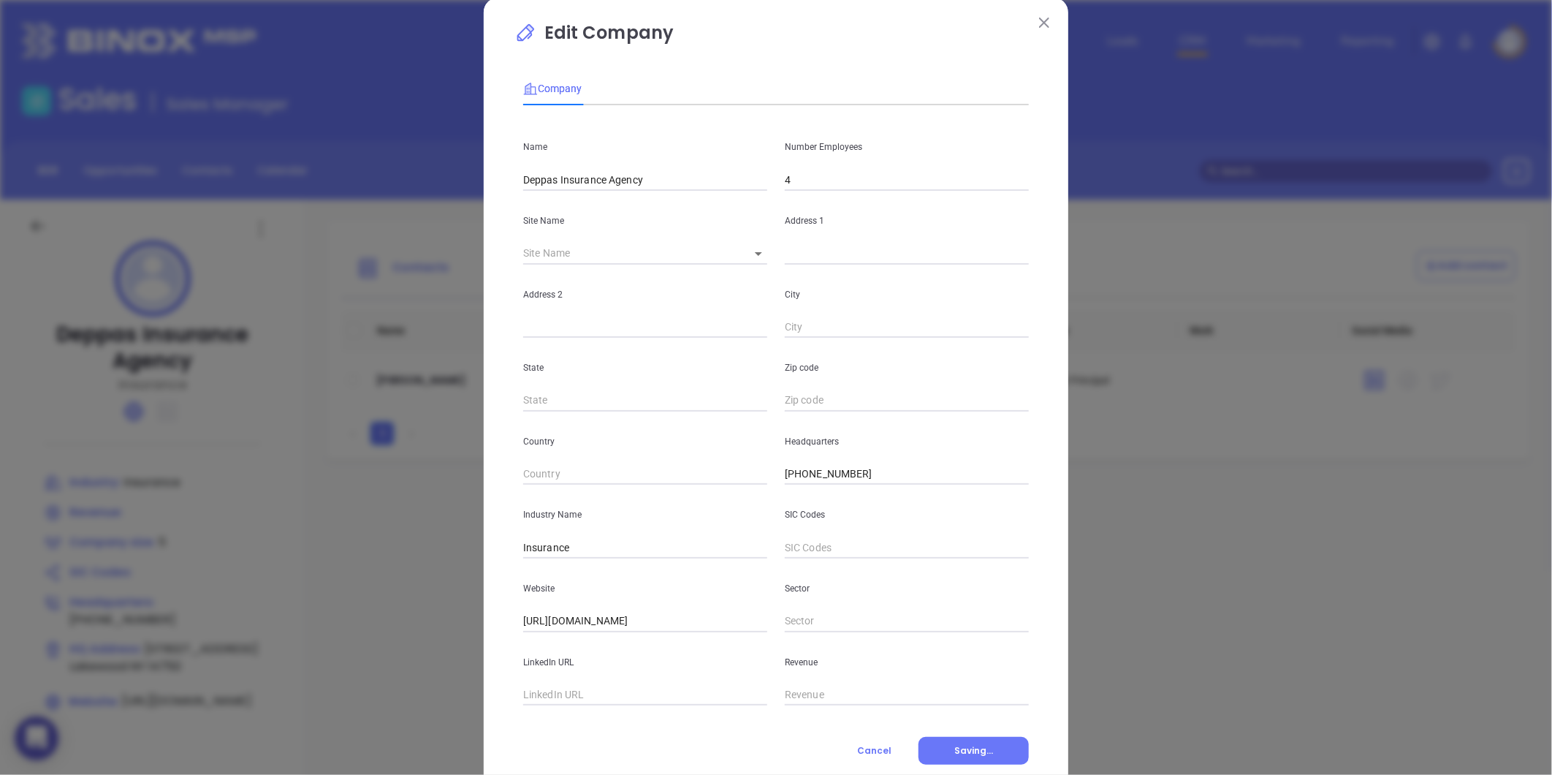
scroll to position [0, 0]
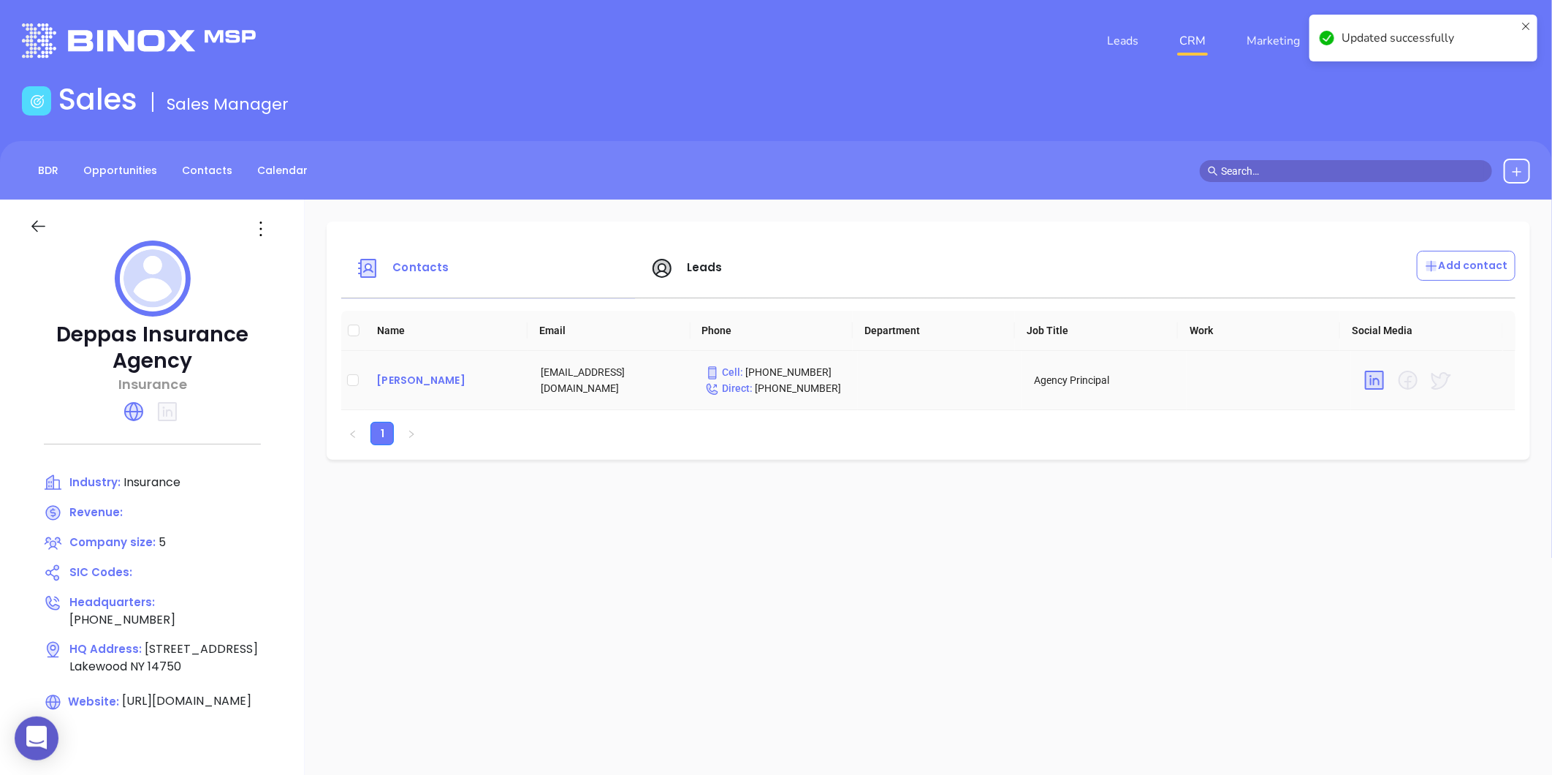
click at [410, 378] on div "[PERSON_NAME]" at bounding box center [446, 380] width 141 height 18
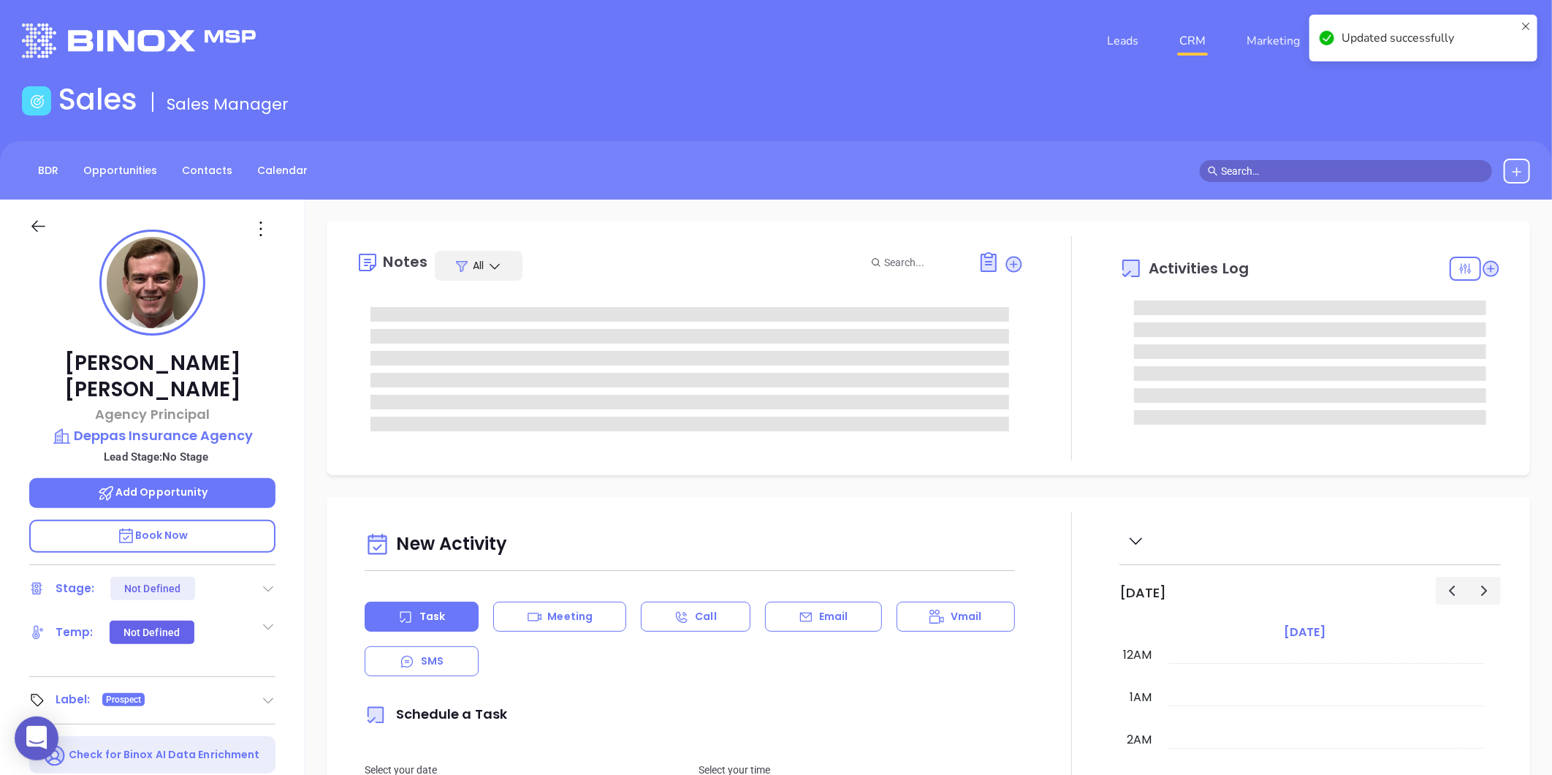
type input "10:00 am"
type input "[DATE]"
type input "[PERSON_NAME]"
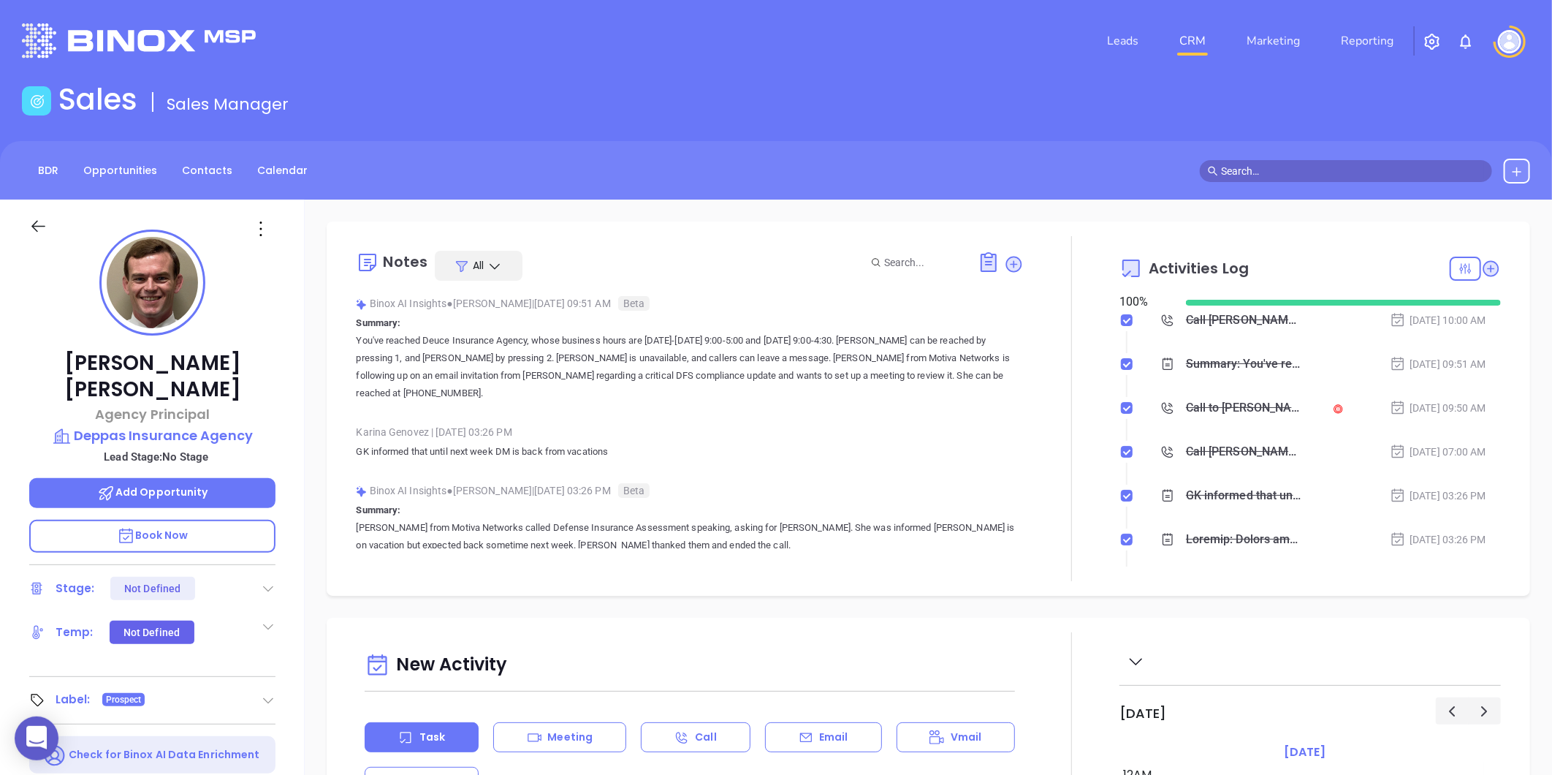
scroll to position [425, 0]
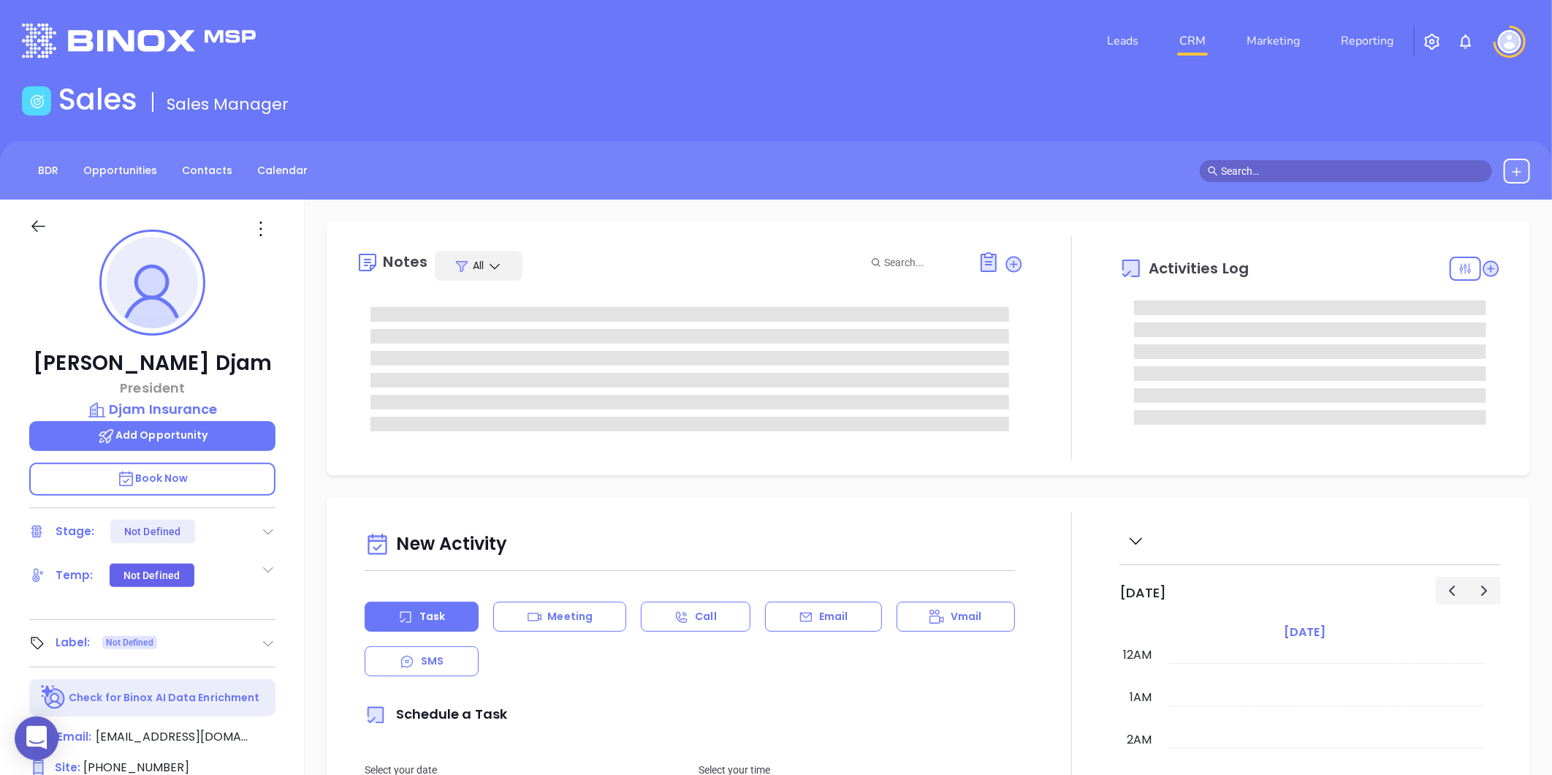
type input "[DATE]"
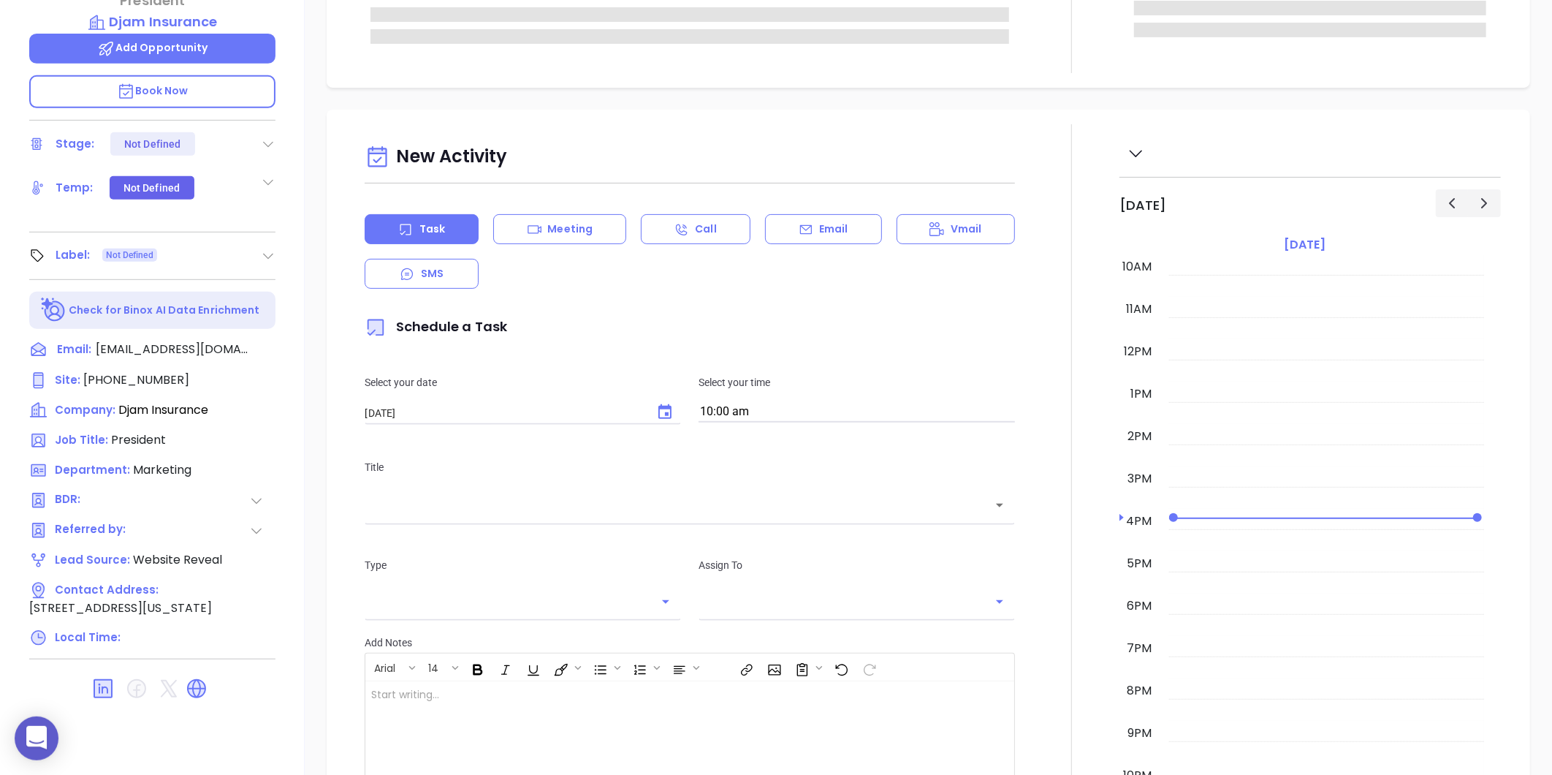
scroll to position [406, 0]
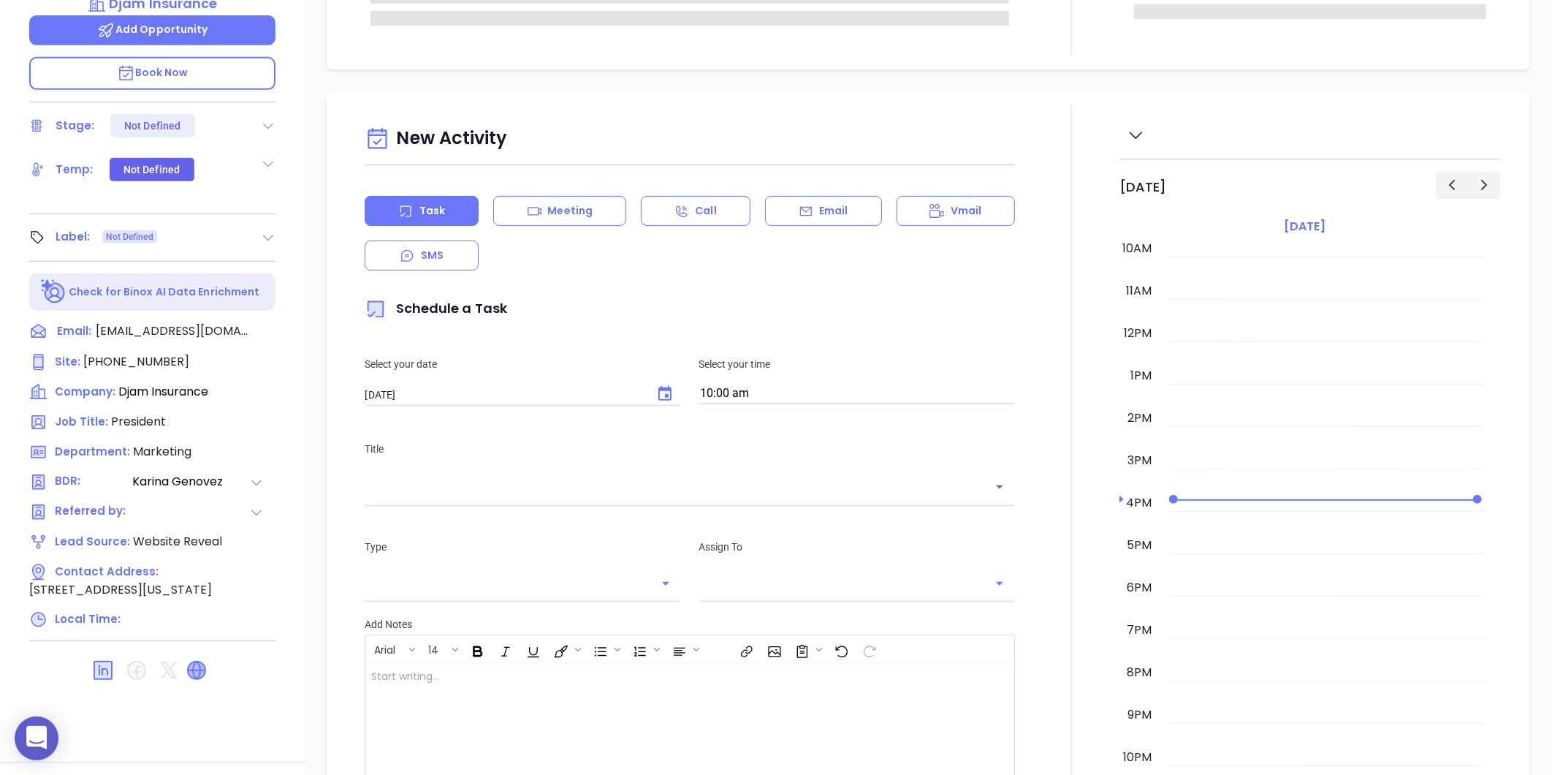
click at [192, 679] on icon at bounding box center [197, 670] width 18 height 18
type input "[PERSON_NAME]"
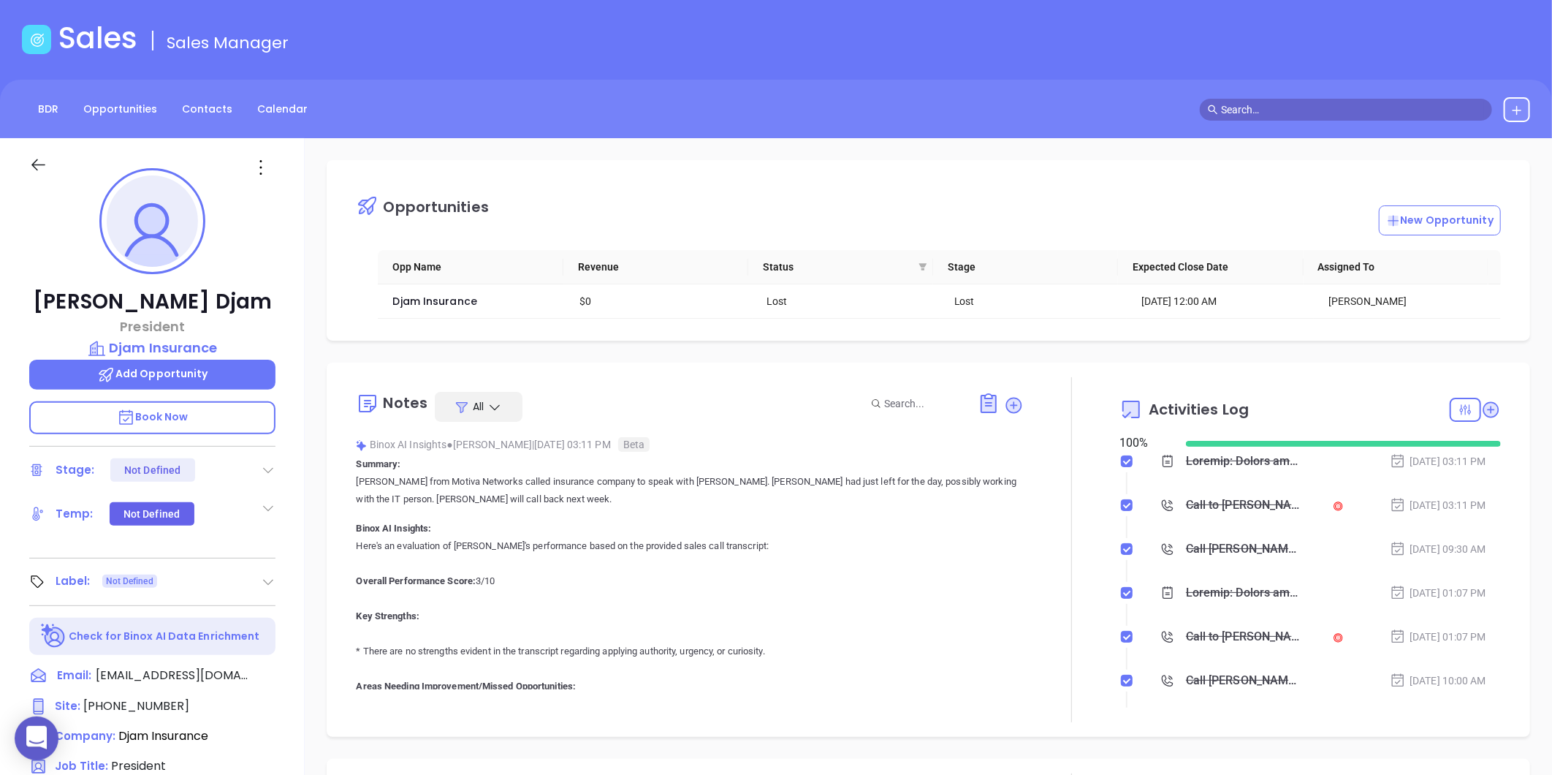
scroll to position [0, 0]
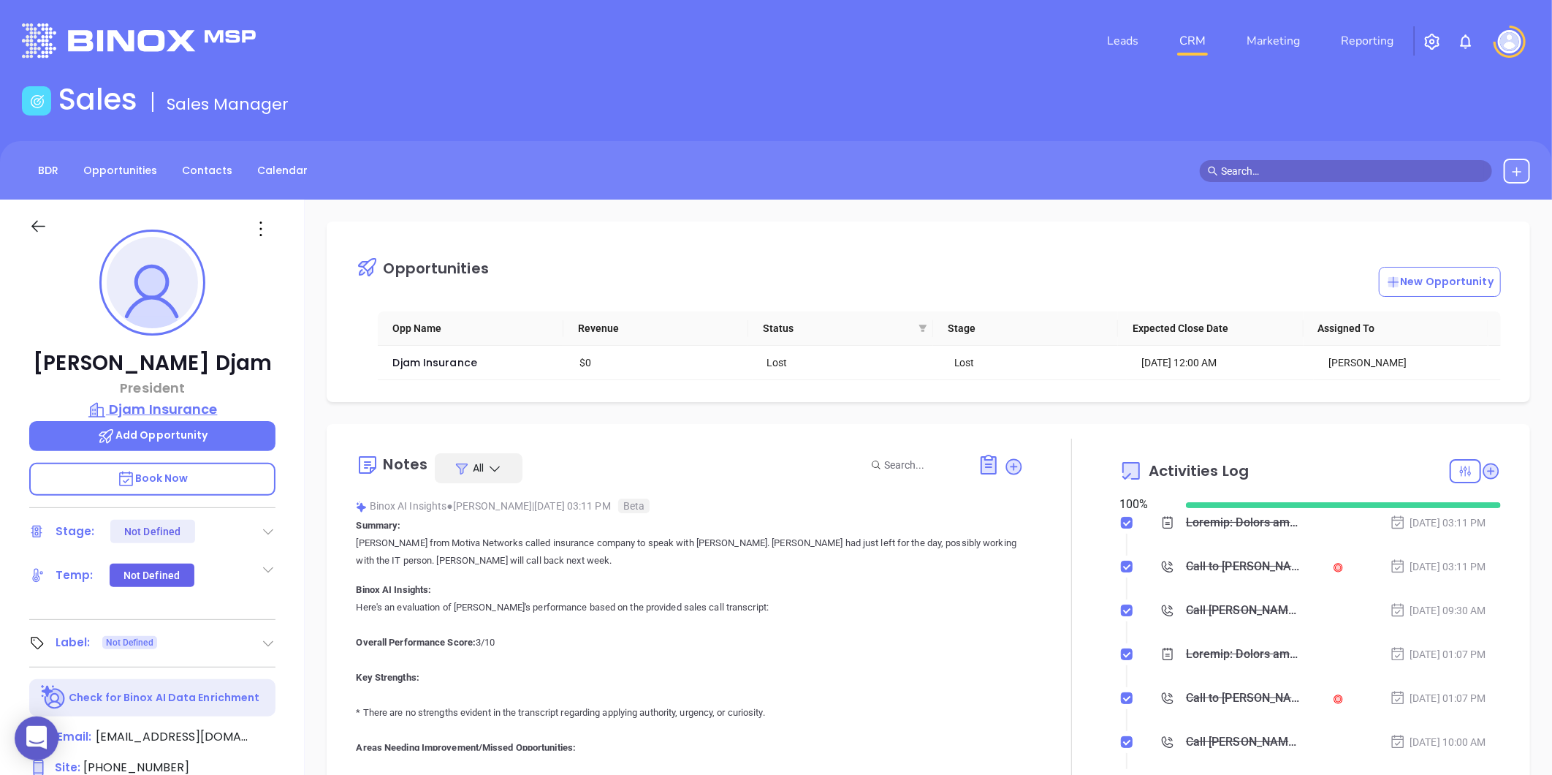
click at [164, 414] on p "Djam Insurance" at bounding box center [152, 409] width 246 height 20
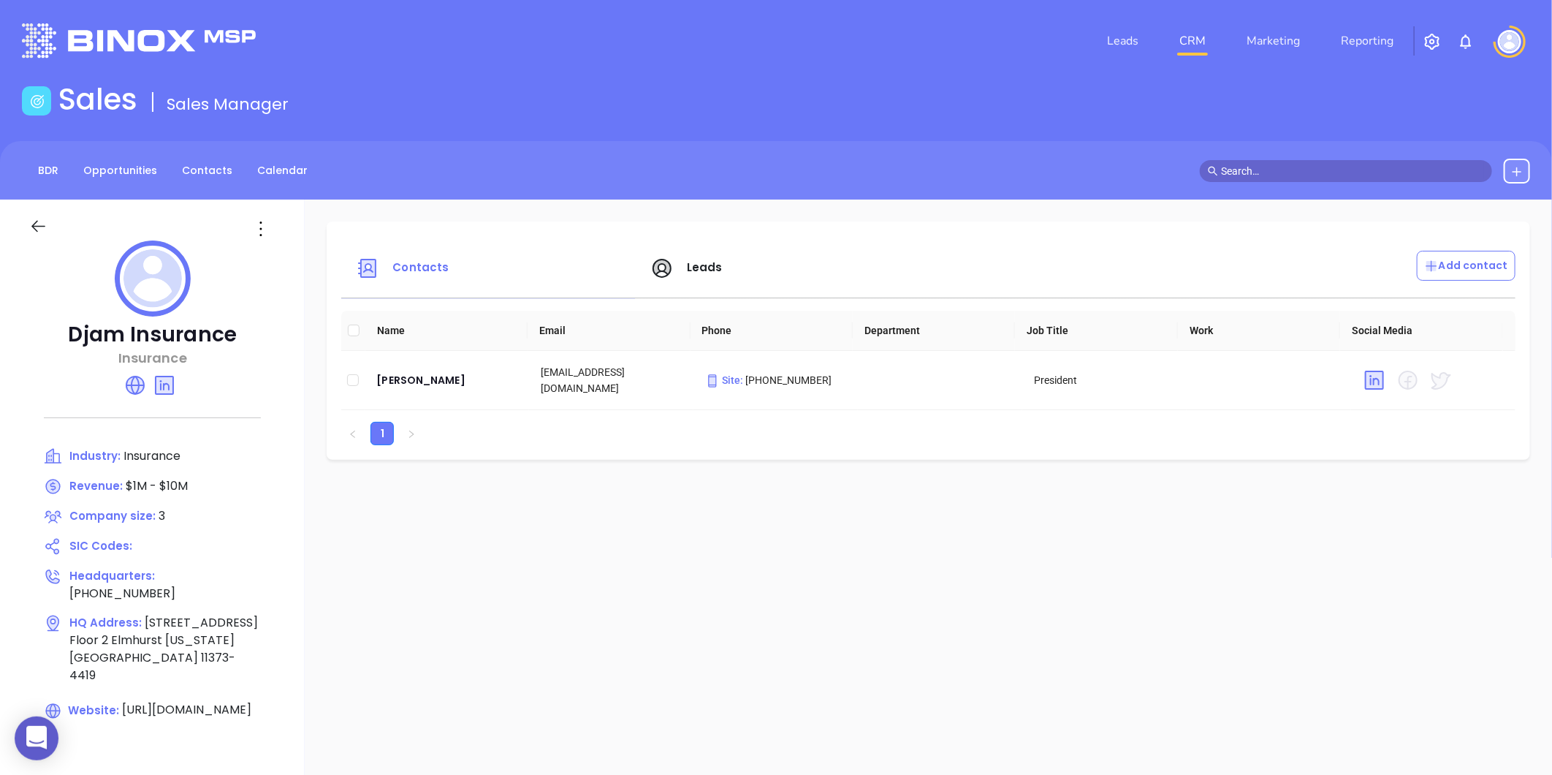
click at [261, 232] on icon at bounding box center [260, 228] width 23 height 23
click at [273, 270] on li "Edit" at bounding box center [327, 257] width 150 height 31
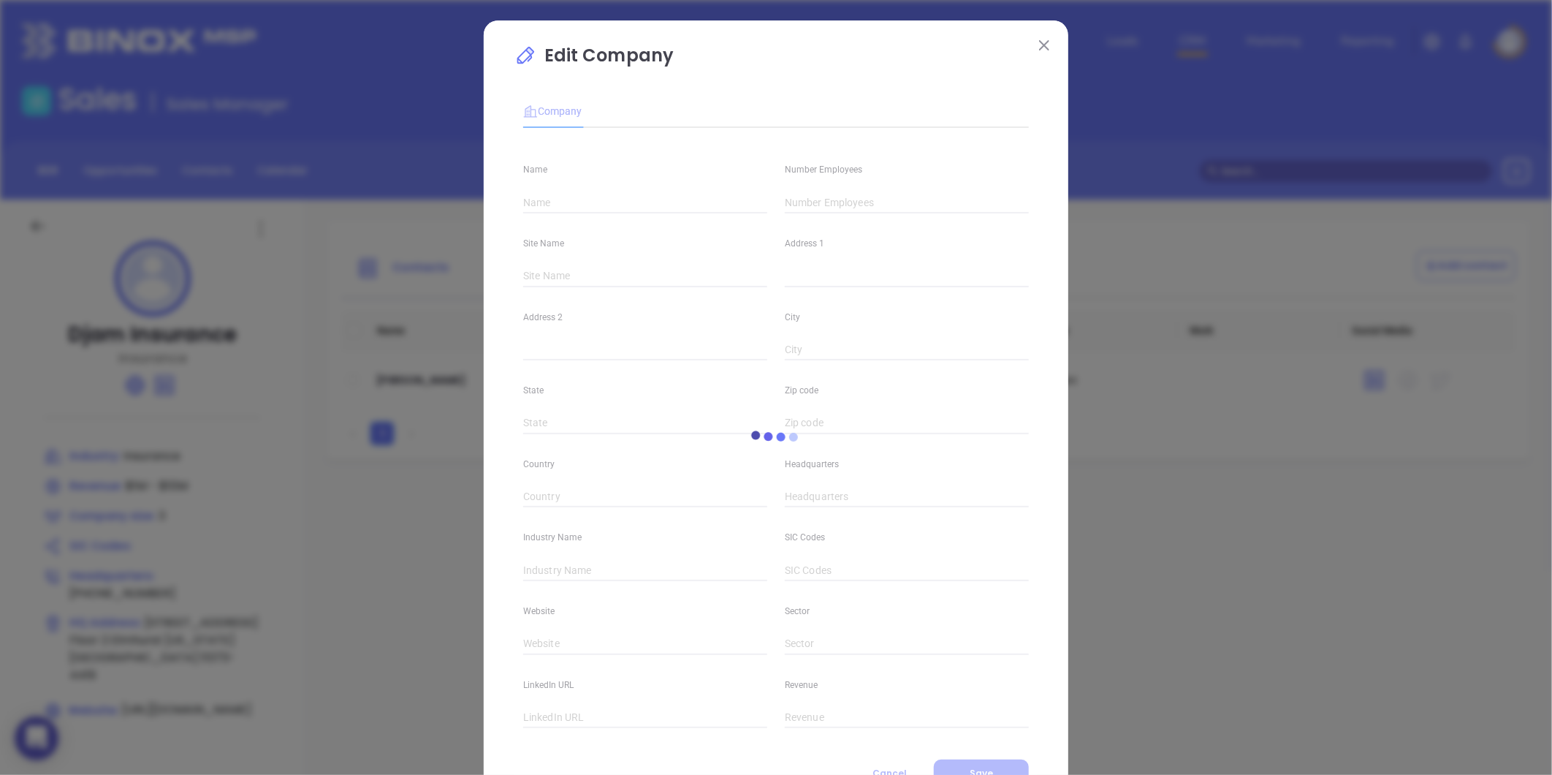
type input "Djam Insurance"
type input "3"
type input "Main"
type input "[STREET_ADDRESS]"
type input "Floor 2"
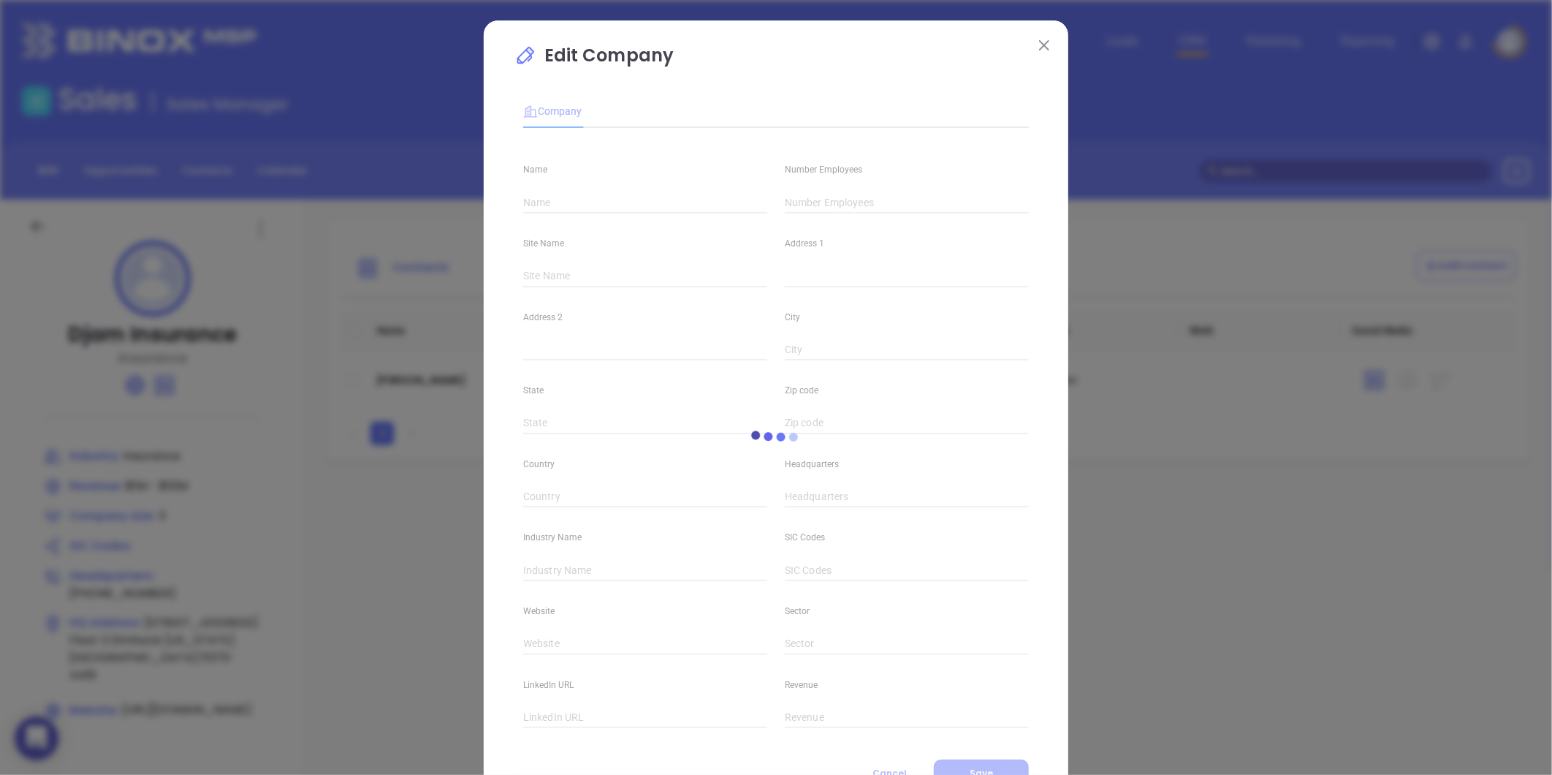
type input "Elmhurst"
type input "[US_STATE]"
type input "11373-4419"
type input "[GEOGRAPHIC_DATA]"
type input "[PHONE_NUMBER]"
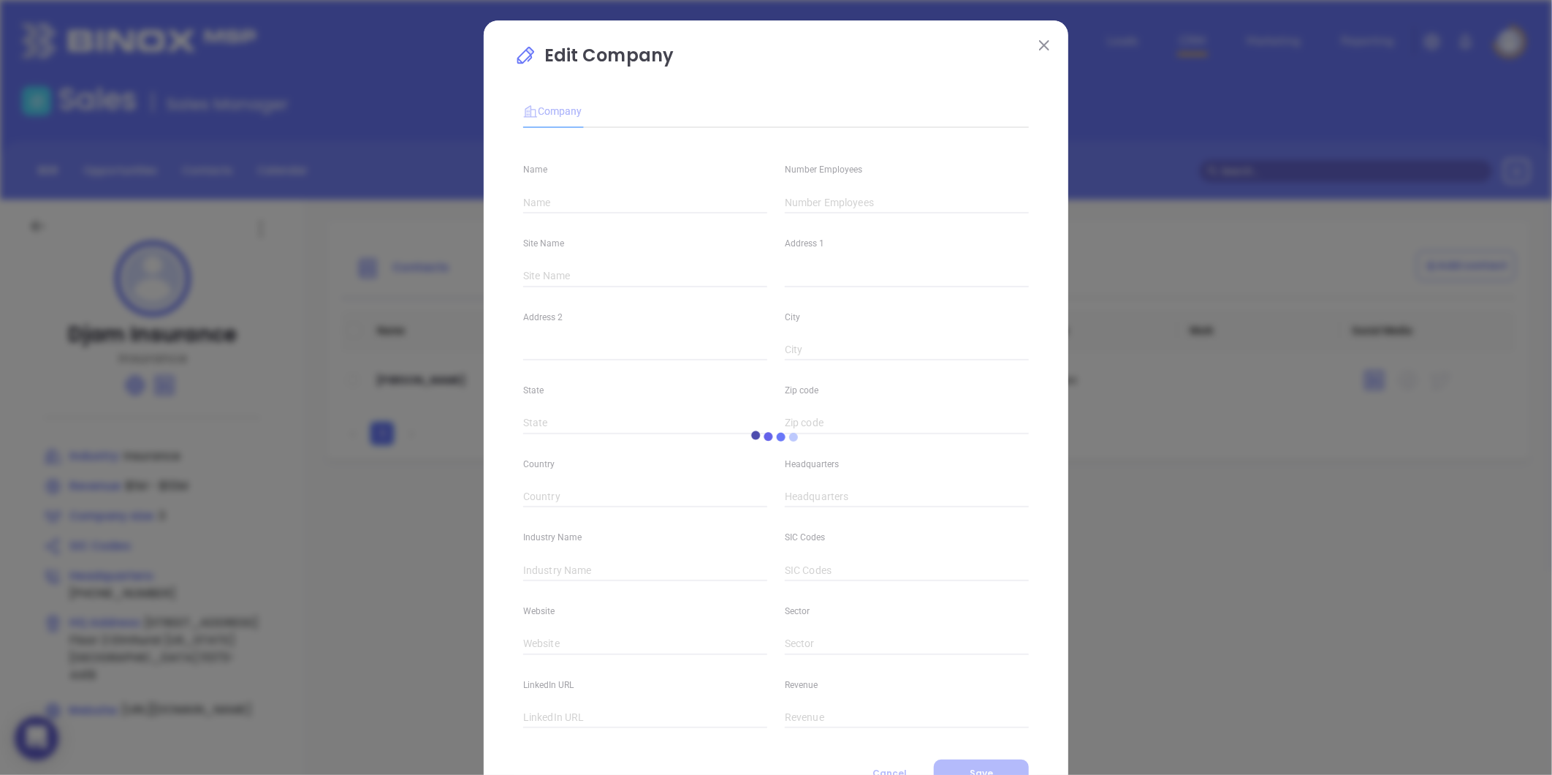
type input "Insurance"
type input "[URL][DOMAIN_NAME]"
type input "$1M - $10M"
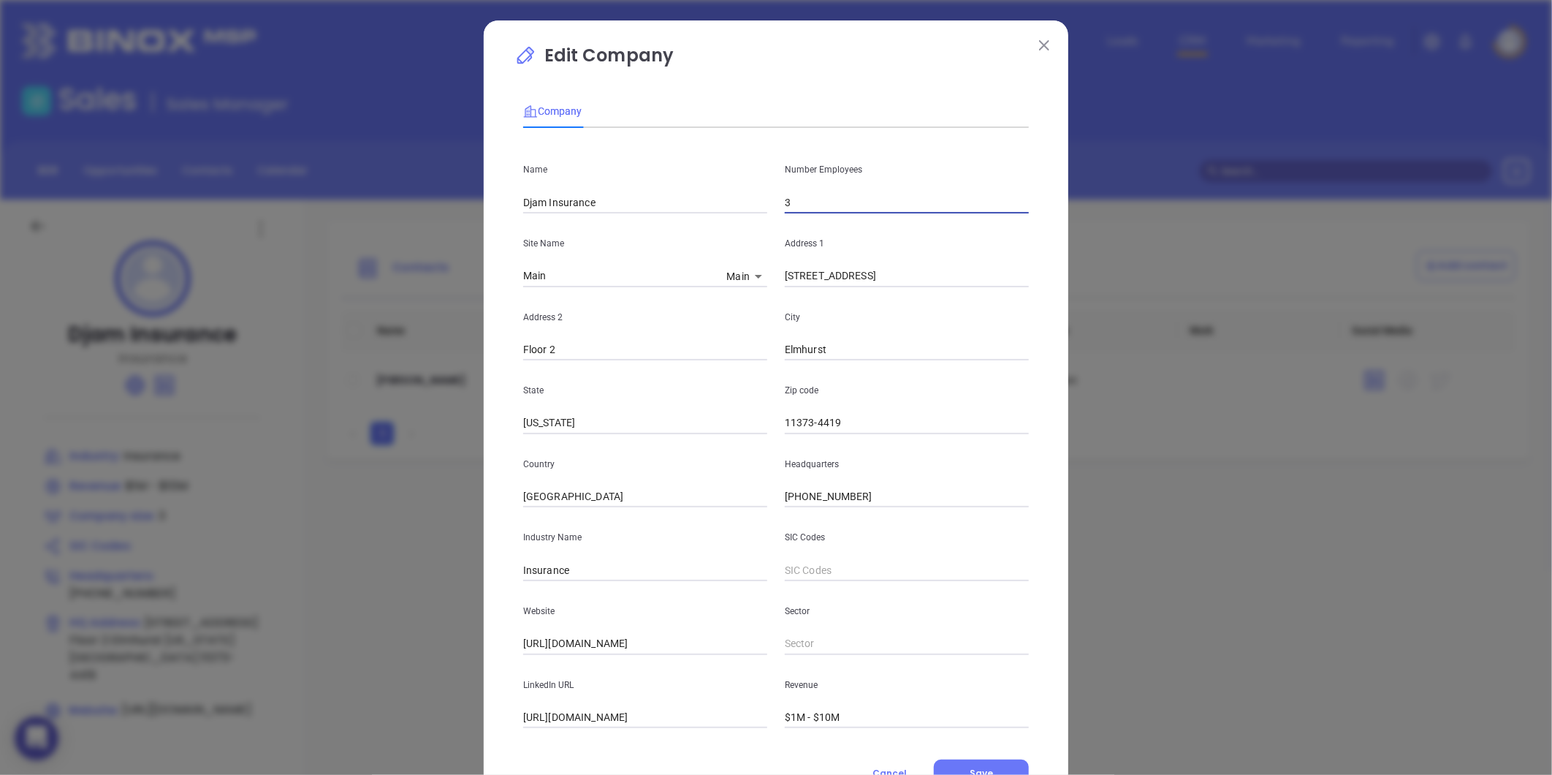
click at [807, 205] on input "3" at bounding box center [907, 202] width 244 height 22
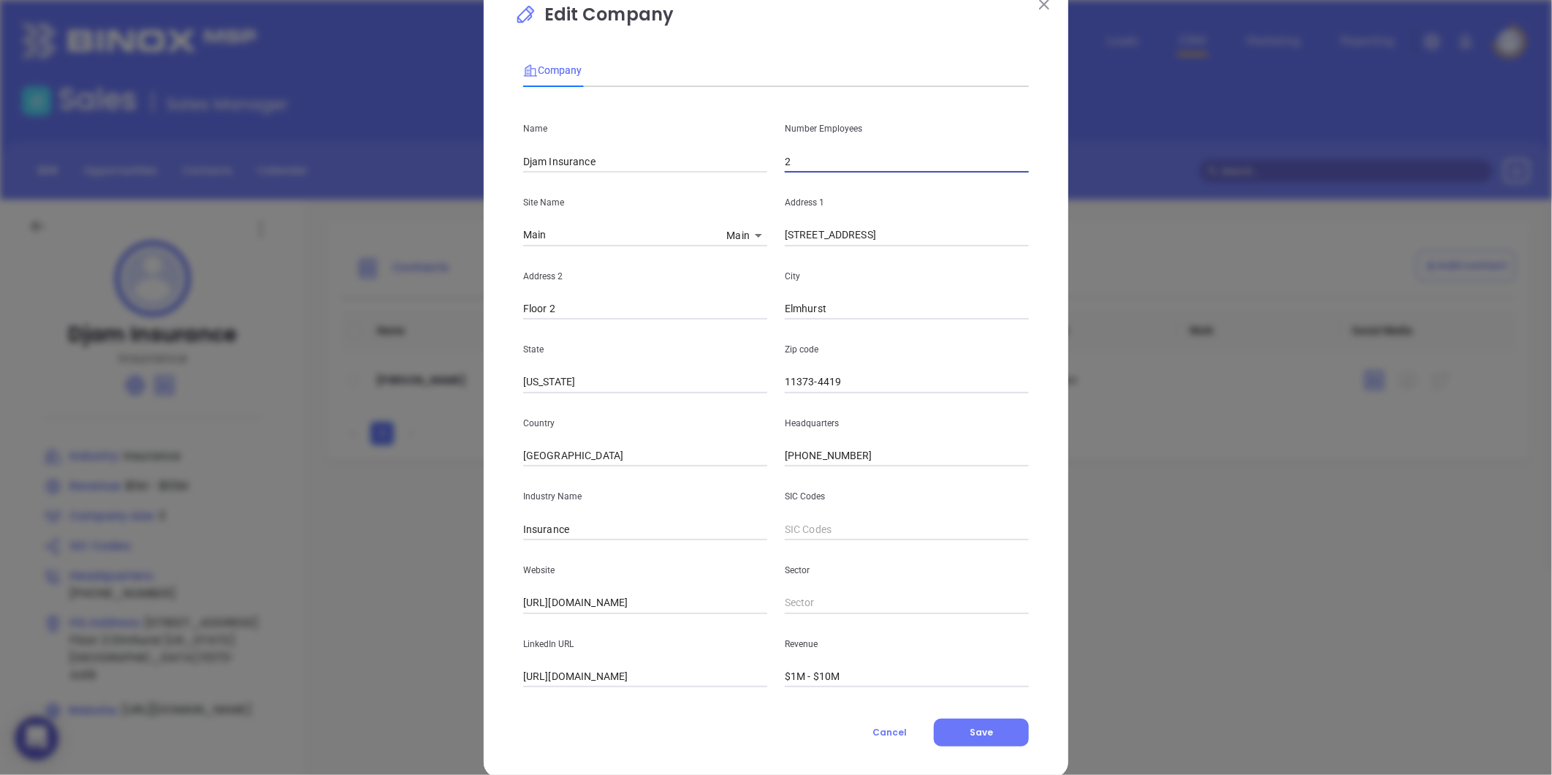
scroll to position [64, 0]
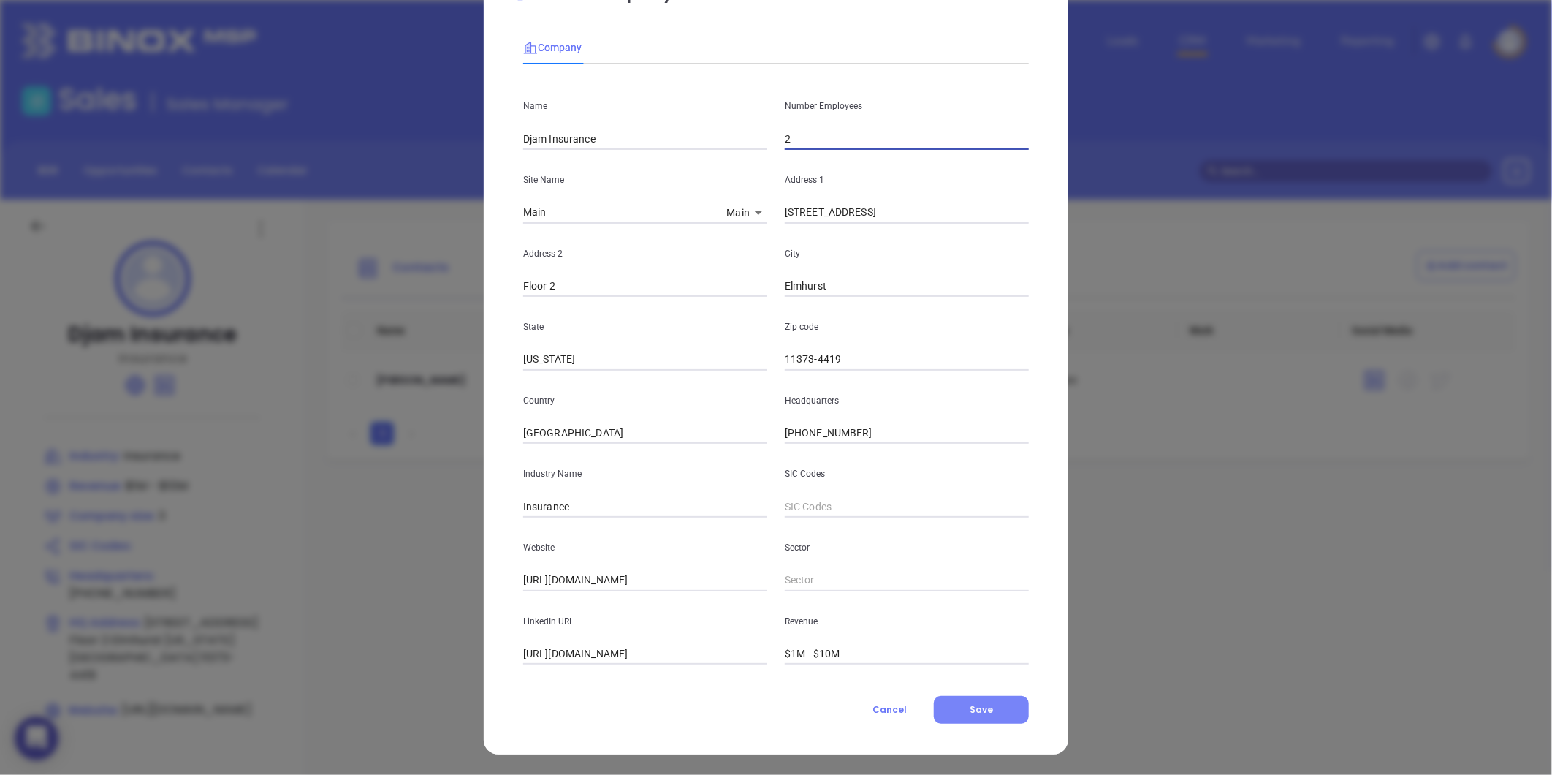
type input "2"
click at [976, 710] on span "Save" at bounding box center [981, 709] width 23 height 12
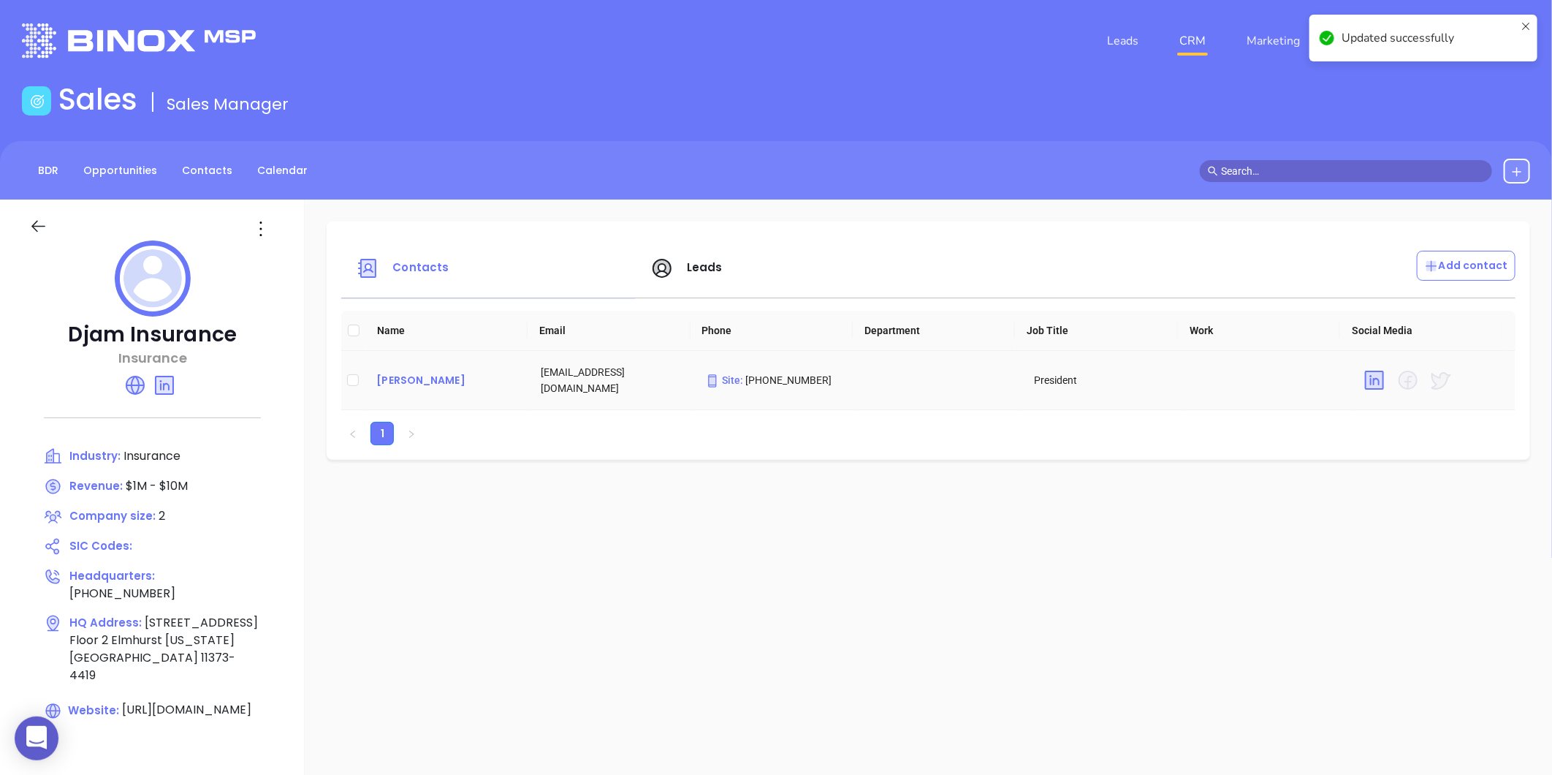
click at [411, 373] on div "[PERSON_NAME]" at bounding box center [446, 380] width 141 height 18
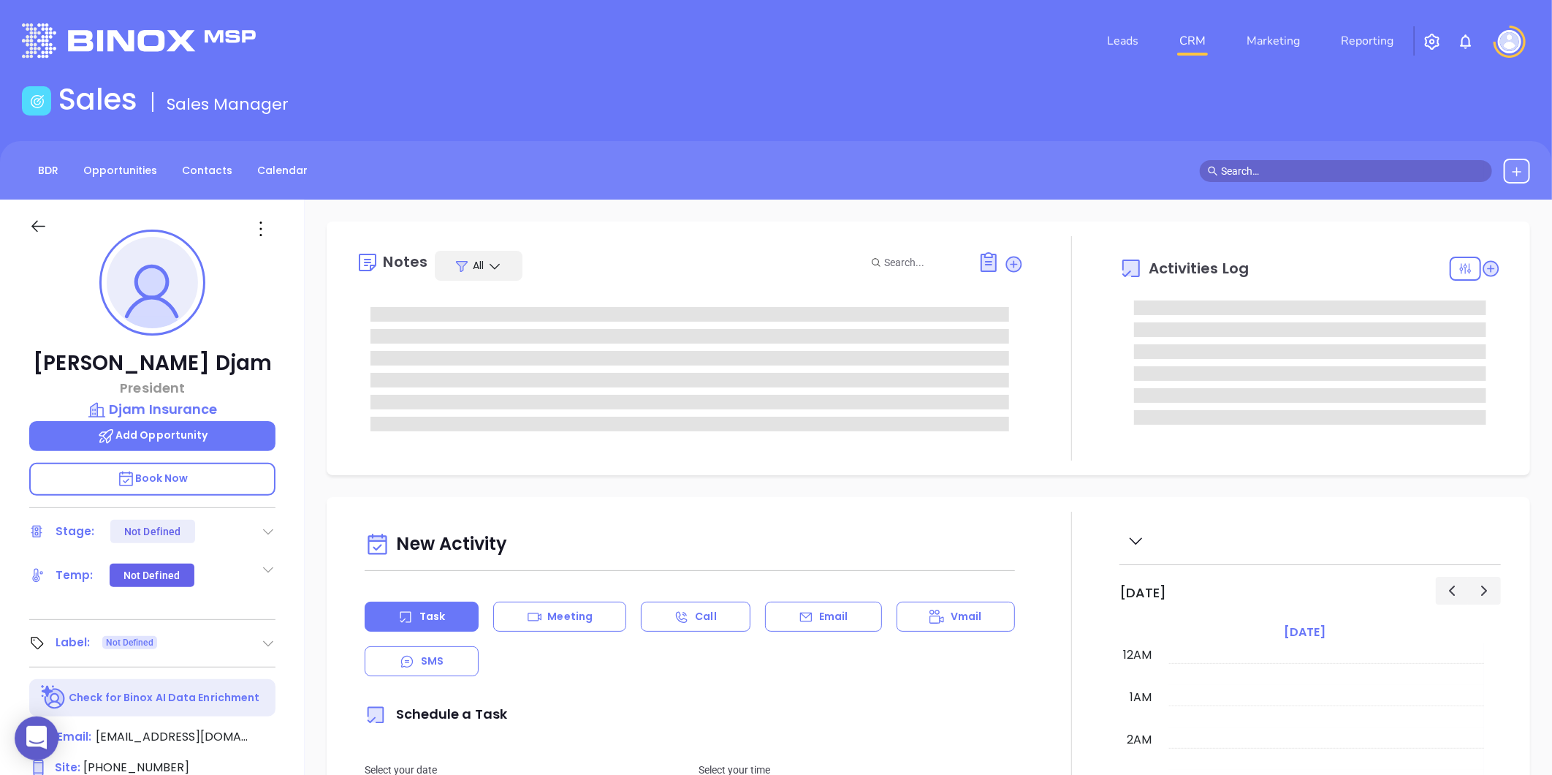
type input "[DATE]"
click at [261, 240] on icon at bounding box center [260, 228] width 23 height 23
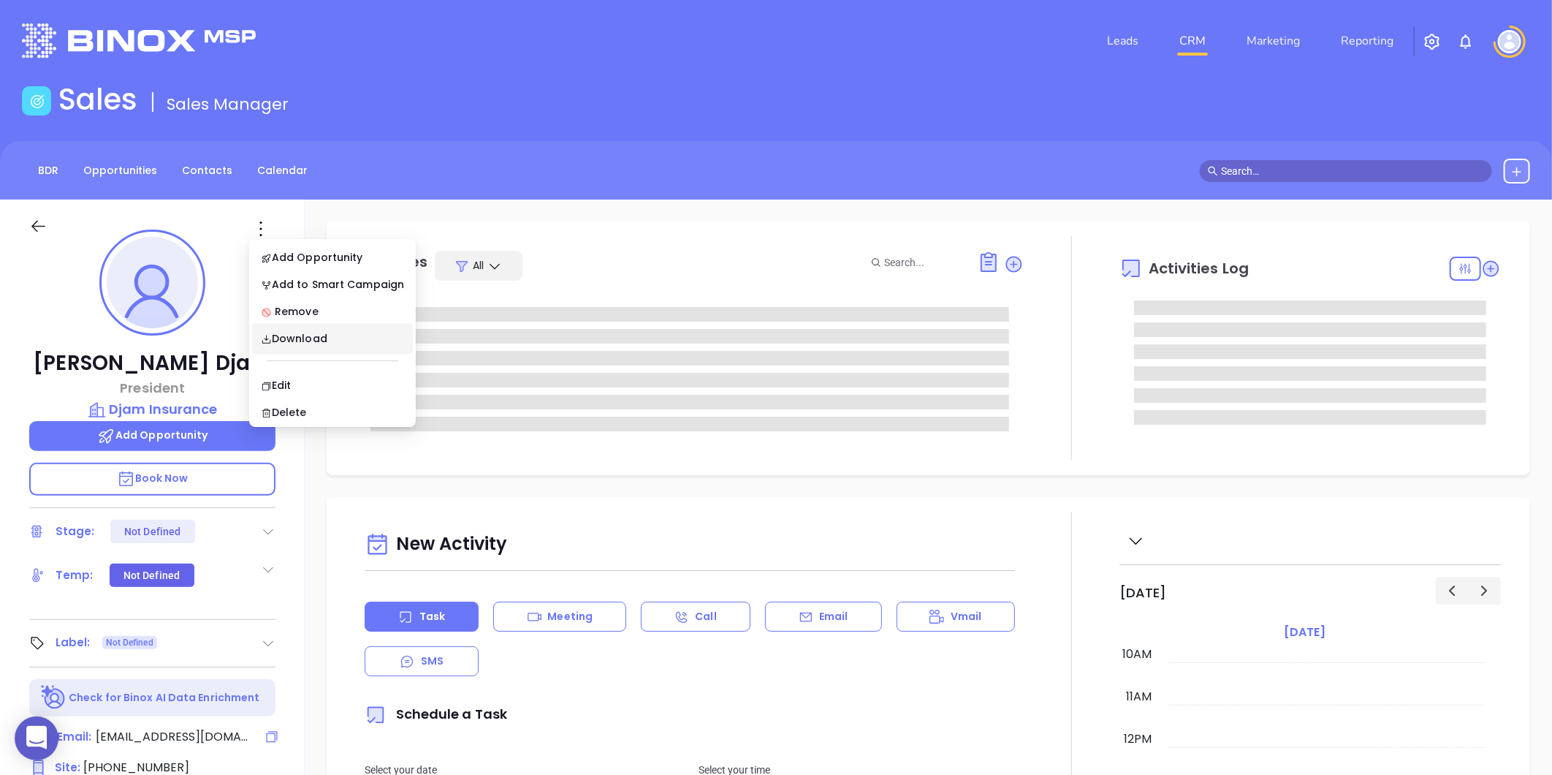
type input "[PERSON_NAME]"
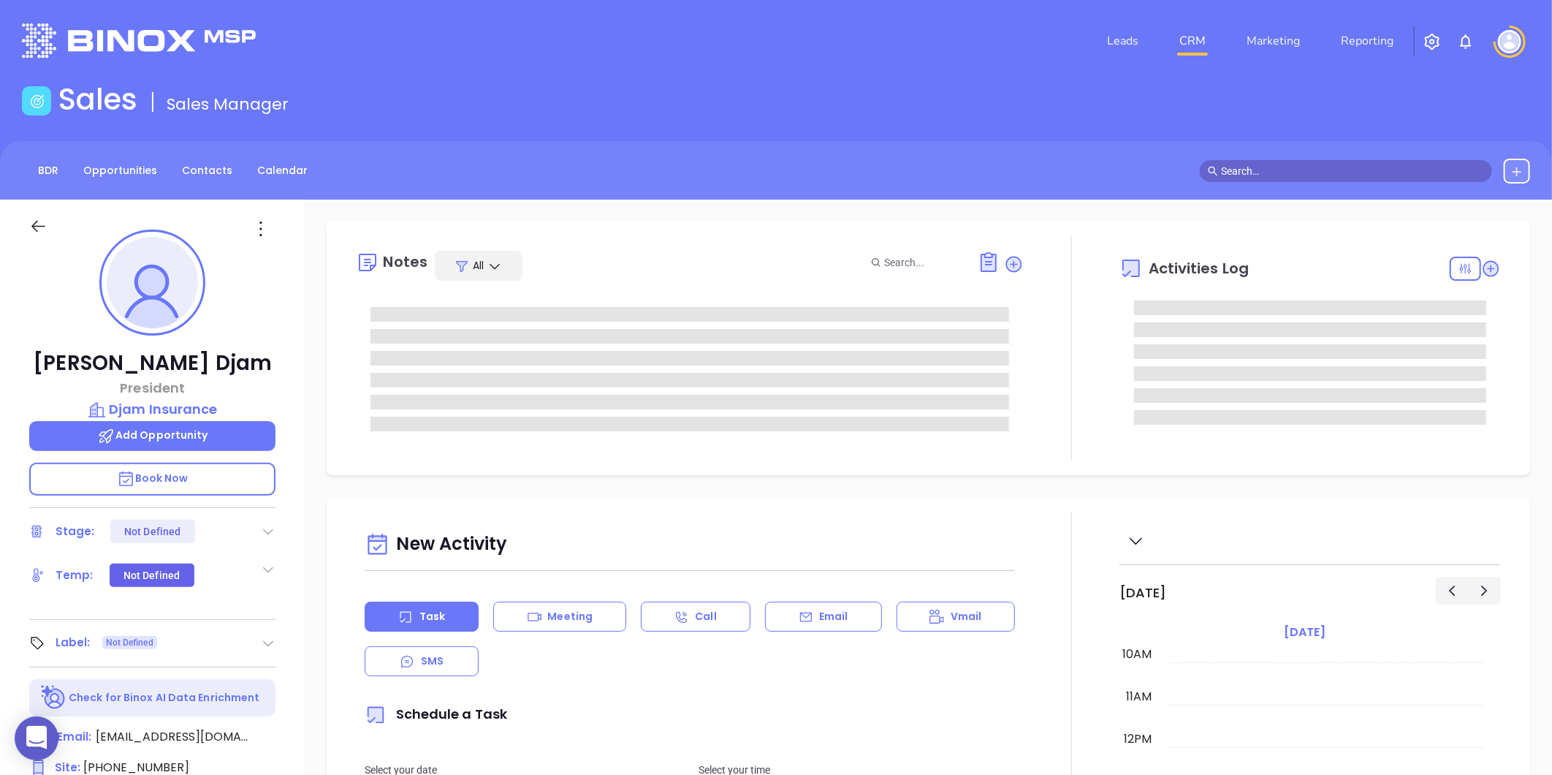
click at [265, 647] on icon at bounding box center [268, 643] width 15 height 15
click at [183, 682] on div "Prospect" at bounding box center [204, 683] width 42 height 23
click at [268, 229] on icon at bounding box center [260, 228] width 23 height 23
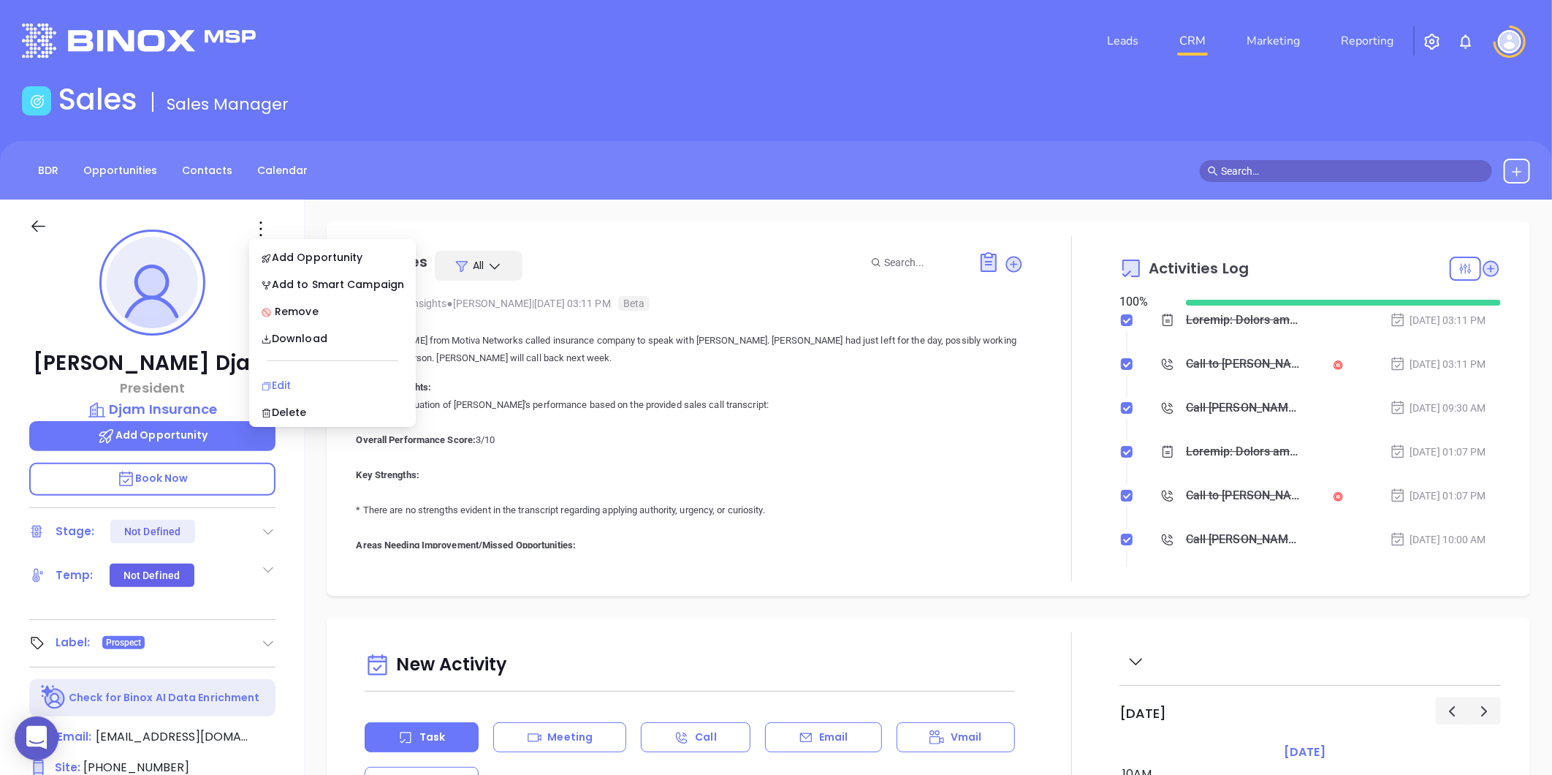
click at [279, 386] on div "Edit" at bounding box center [332, 385] width 143 height 16
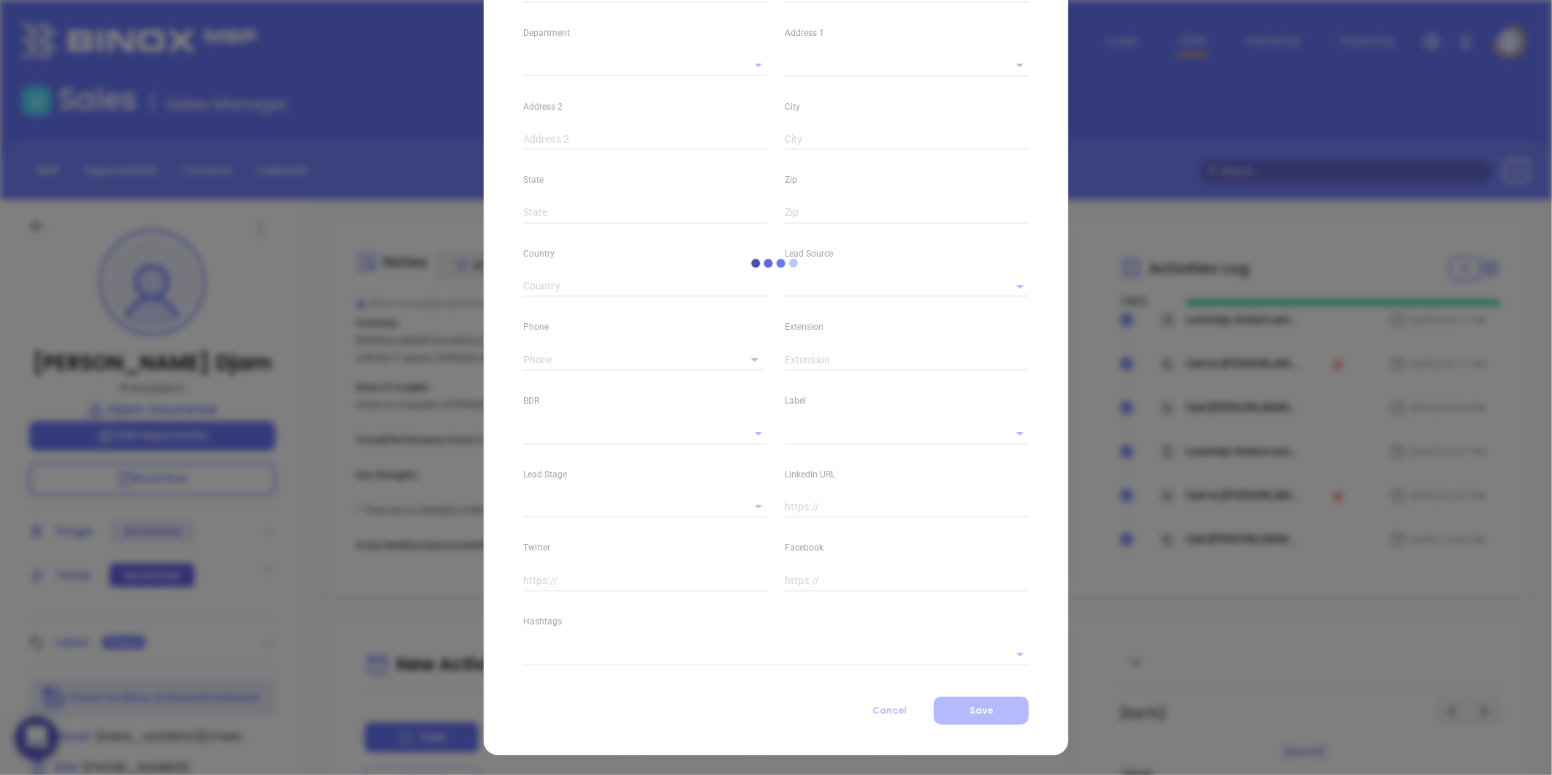
type input "[PERSON_NAME]"
type input "Djam"
type input "[EMAIL_ADDRESS][DOMAIN_NAME]"
type input "President"
type textarea "[STREET_ADDRESS]"
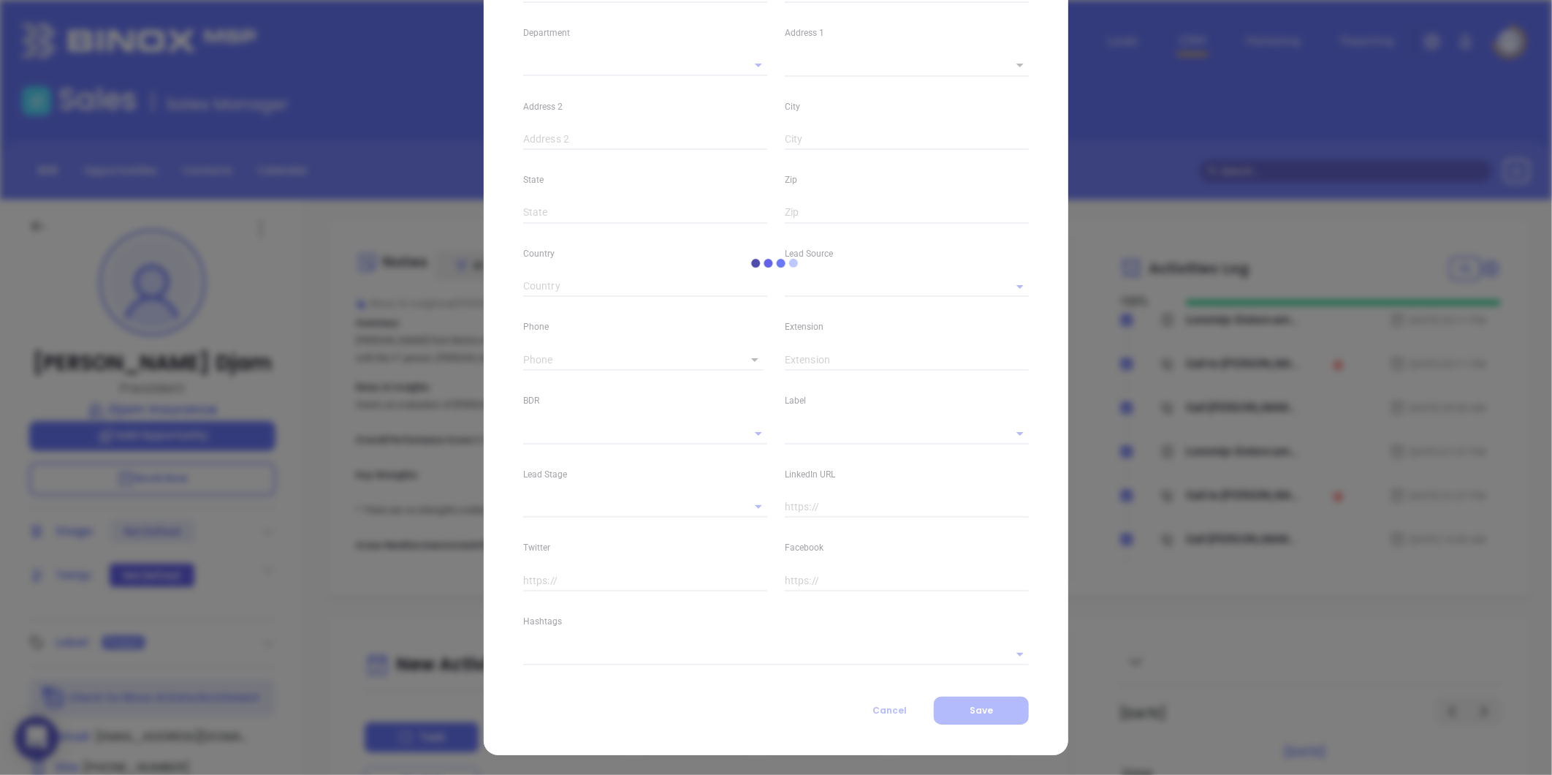
type input "1"
type input "Floor 2"
type input "Elmhurst"
type input "[US_STATE]"
type input "11373-4419"
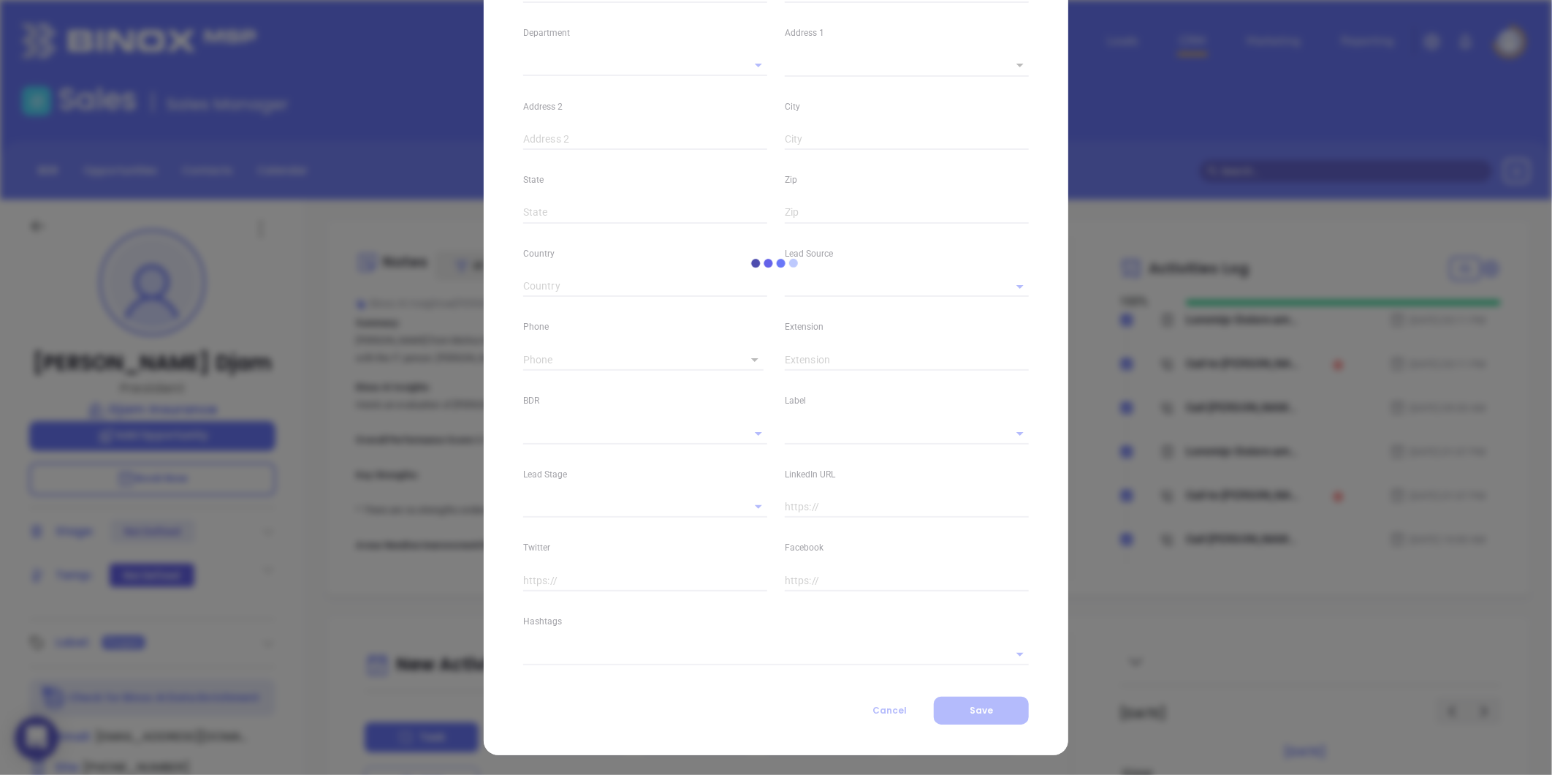
type input "[GEOGRAPHIC_DATA]"
type input "[DOMAIN_NAME][URL][PERSON_NAME]"
type input "Marketing"
type input "Website Reveal"
type input "[PERSON_NAME]"
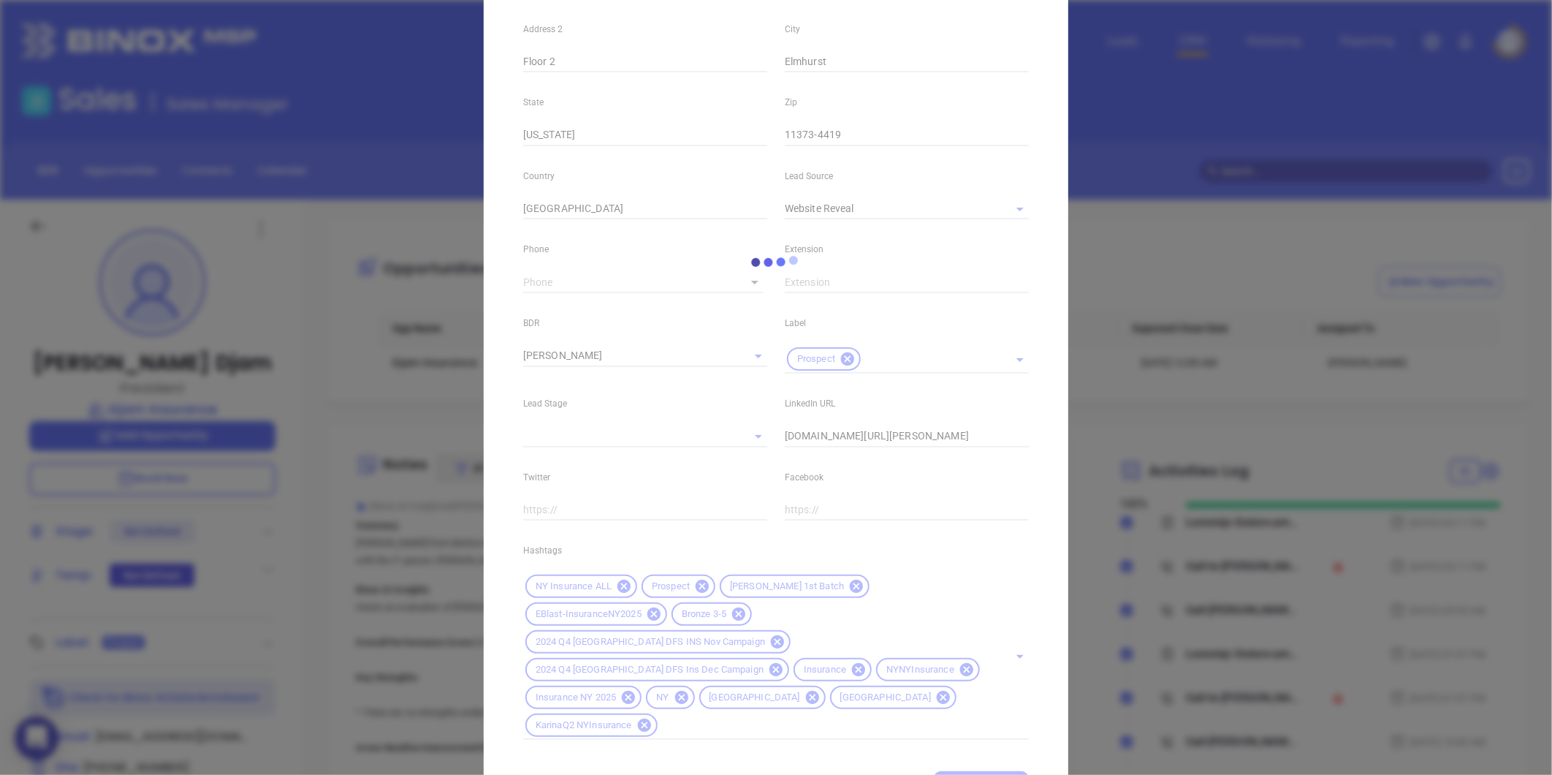
scroll to position [409, 0]
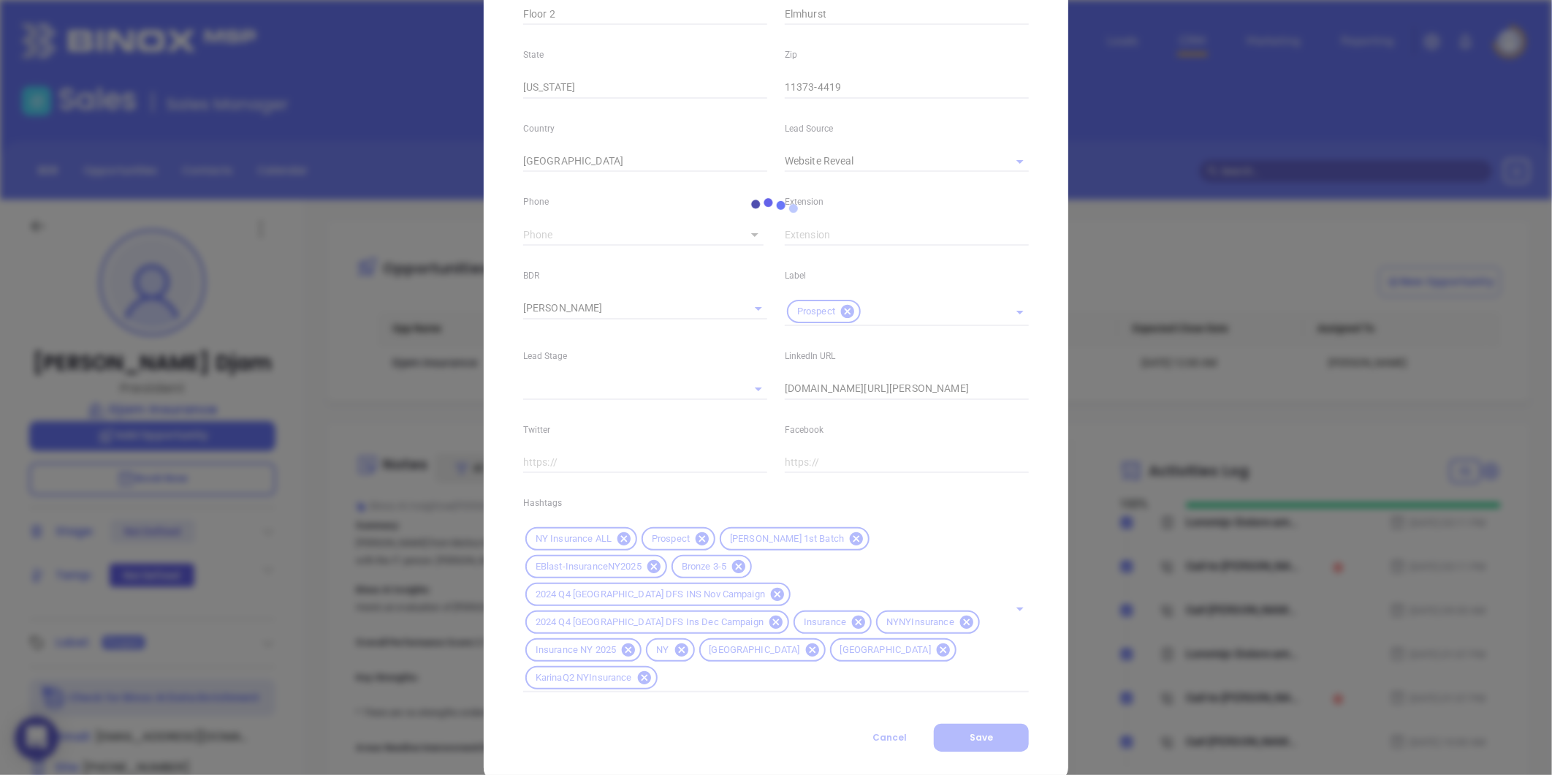
type input "1"
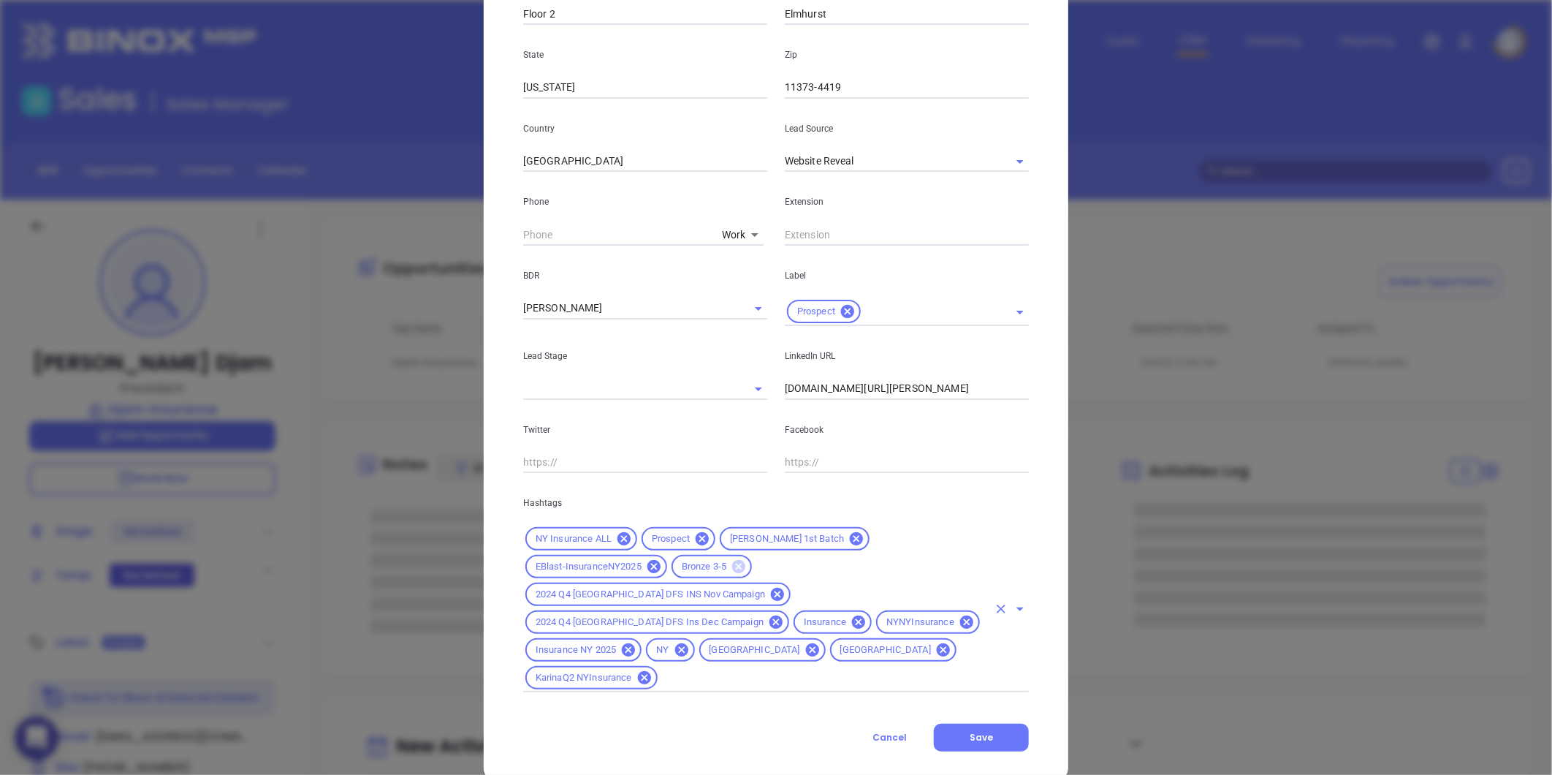
click at [732, 567] on icon at bounding box center [738, 566] width 13 height 13
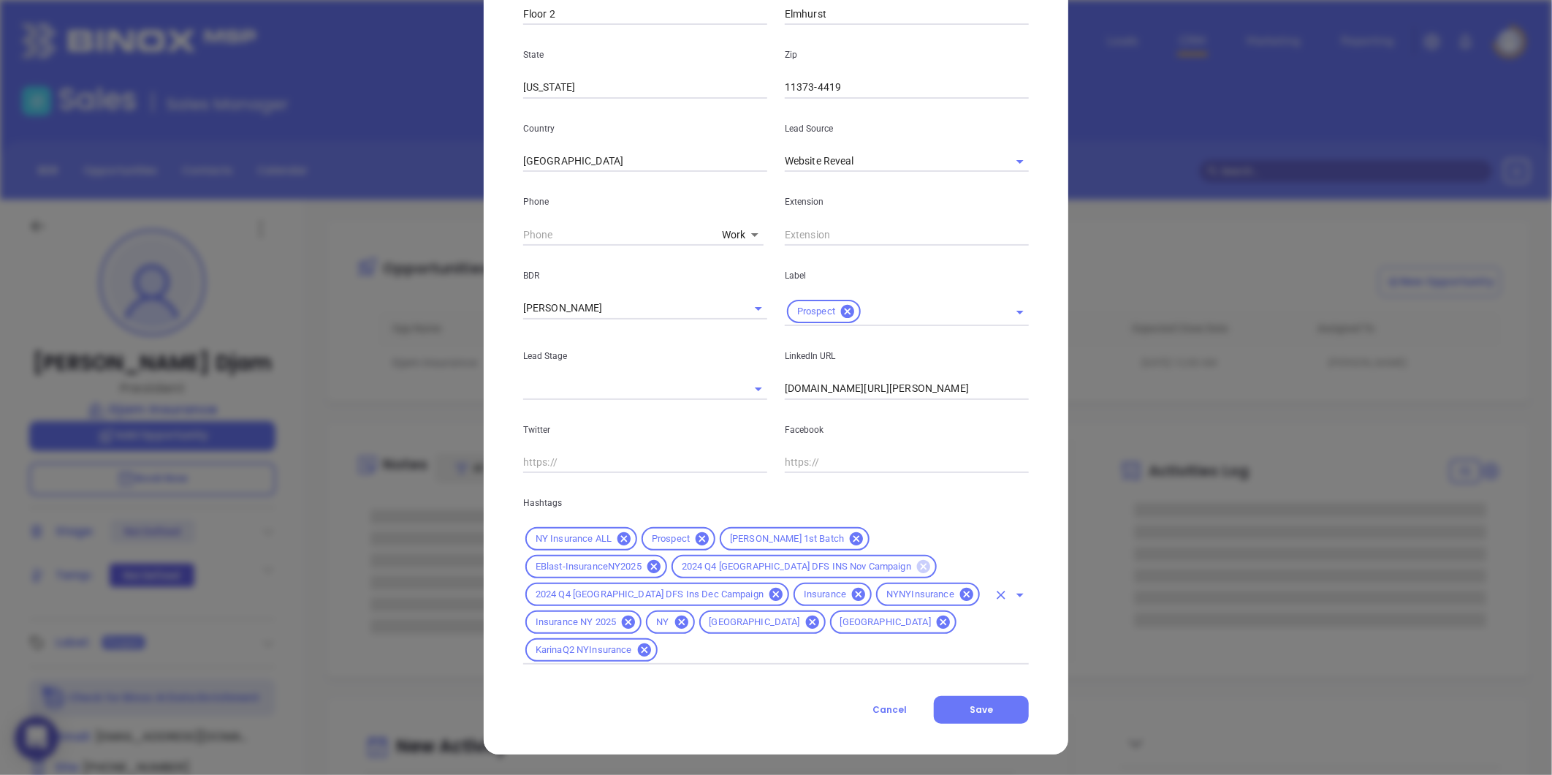
scroll to position [381, 0]
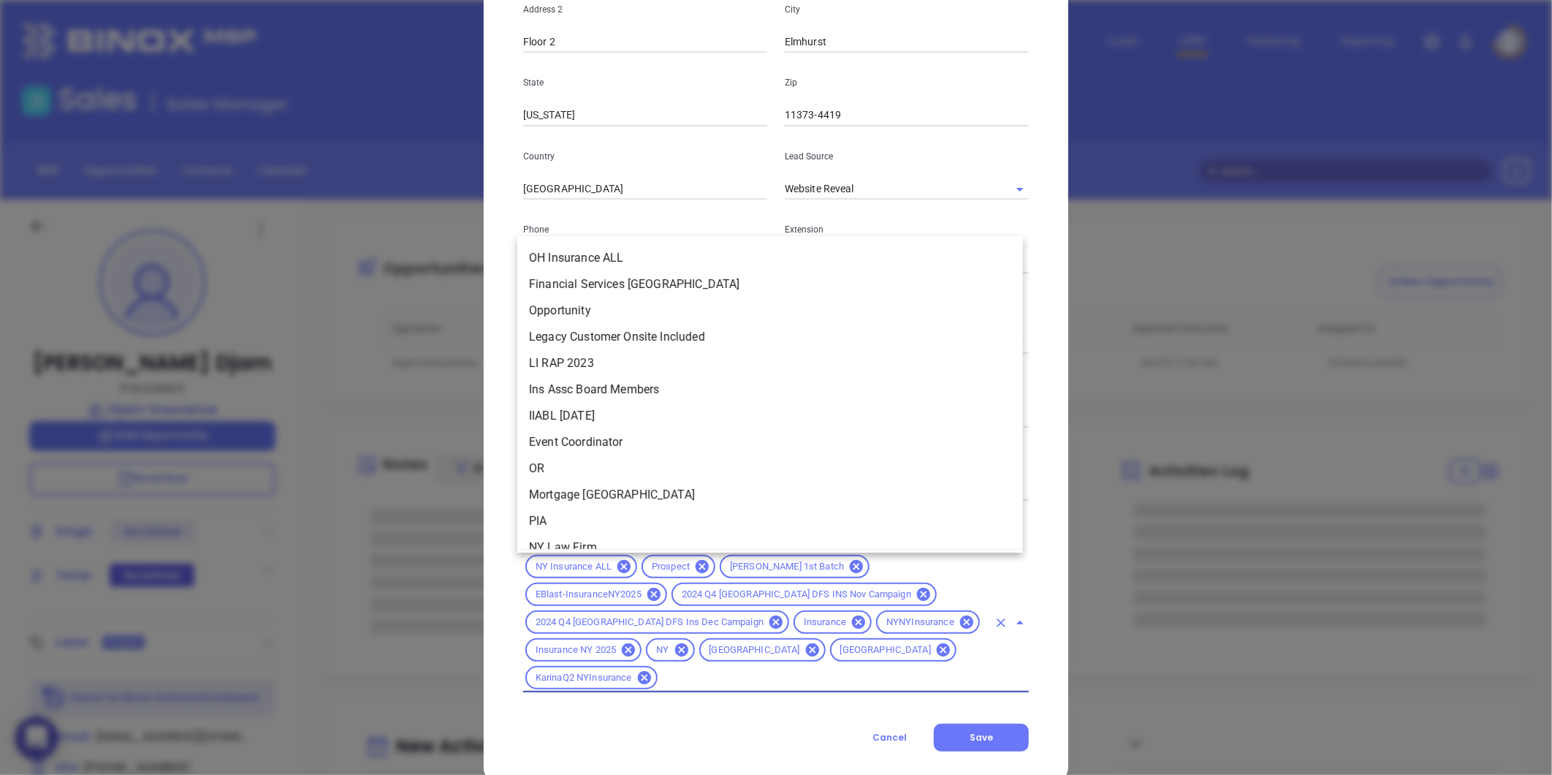
click at [794, 669] on input "text" at bounding box center [824, 678] width 328 height 18
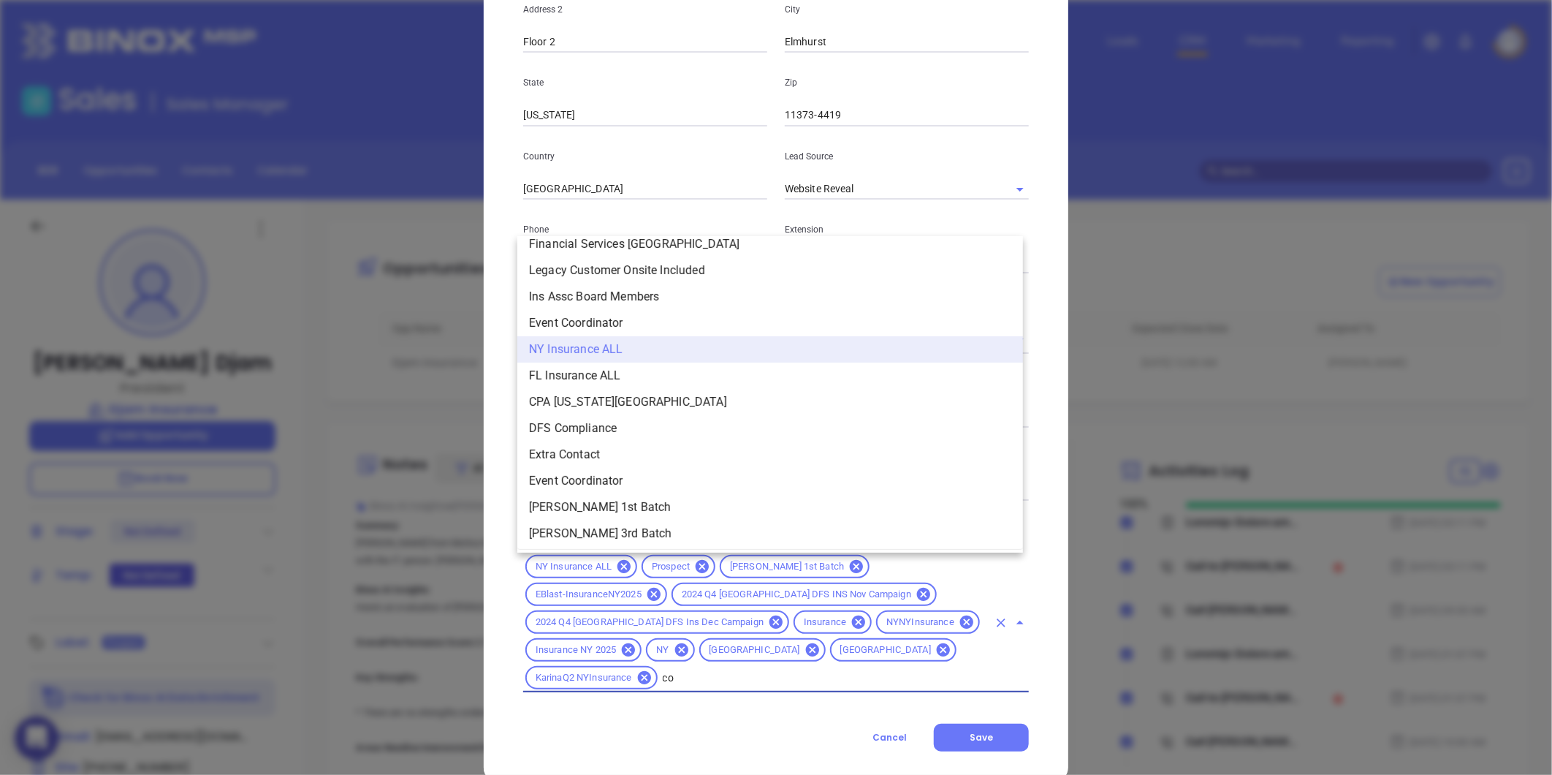
type input "cop"
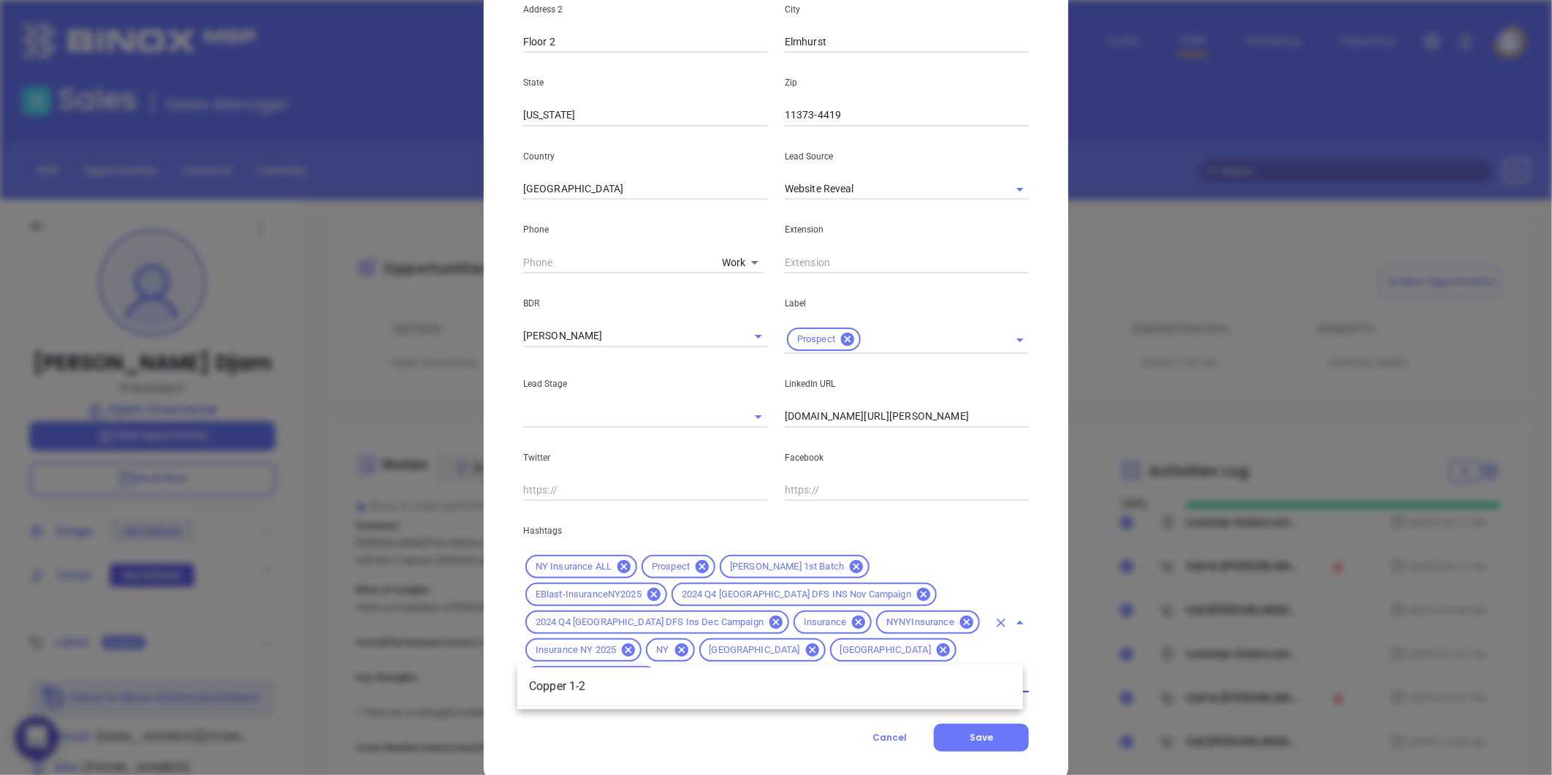
scroll to position [0, 0]
click at [721, 691] on li "Copper 1-2" at bounding box center [770, 686] width 506 height 26
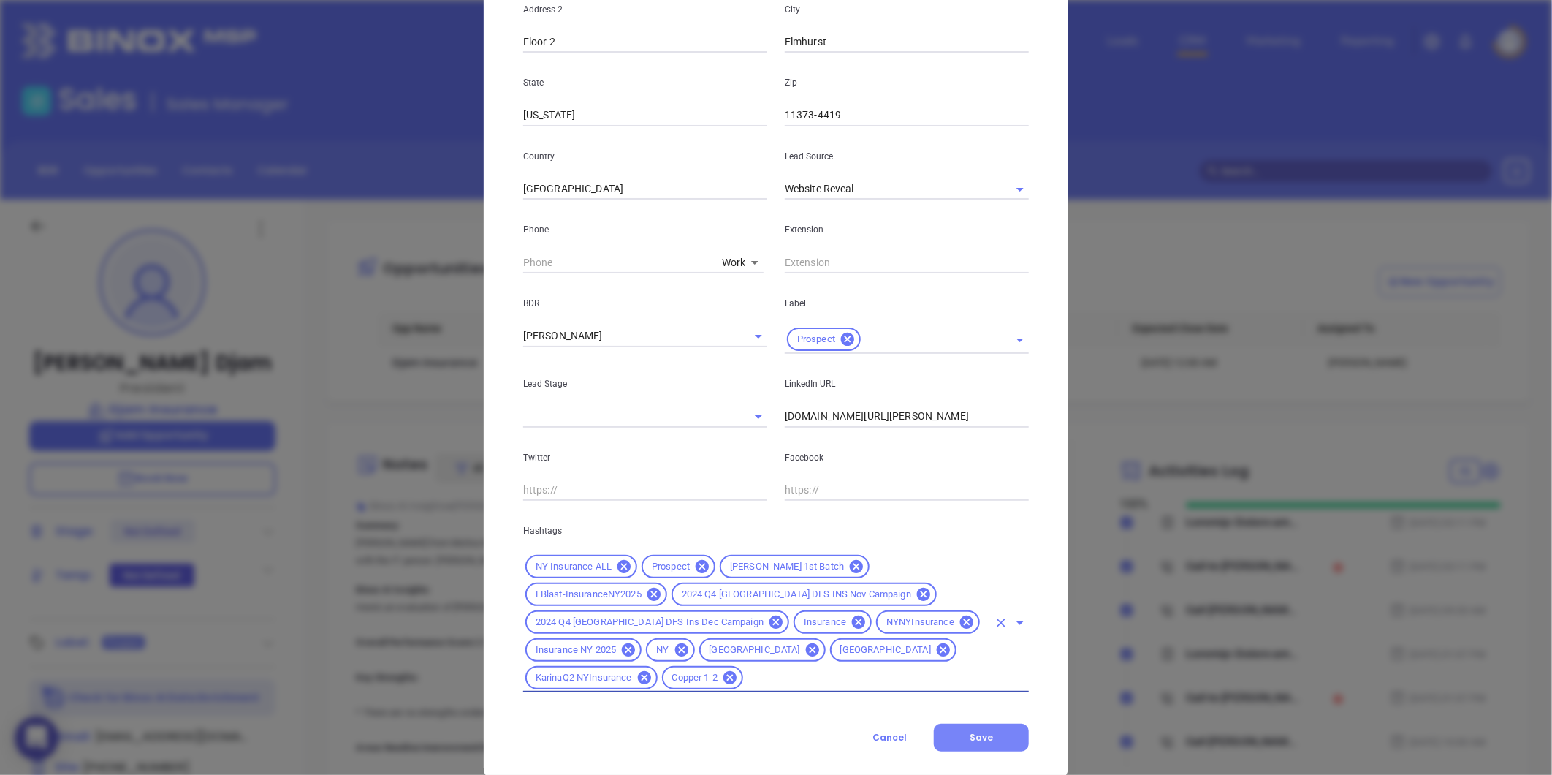
click at [970, 731] on span "Save" at bounding box center [981, 737] width 23 height 12
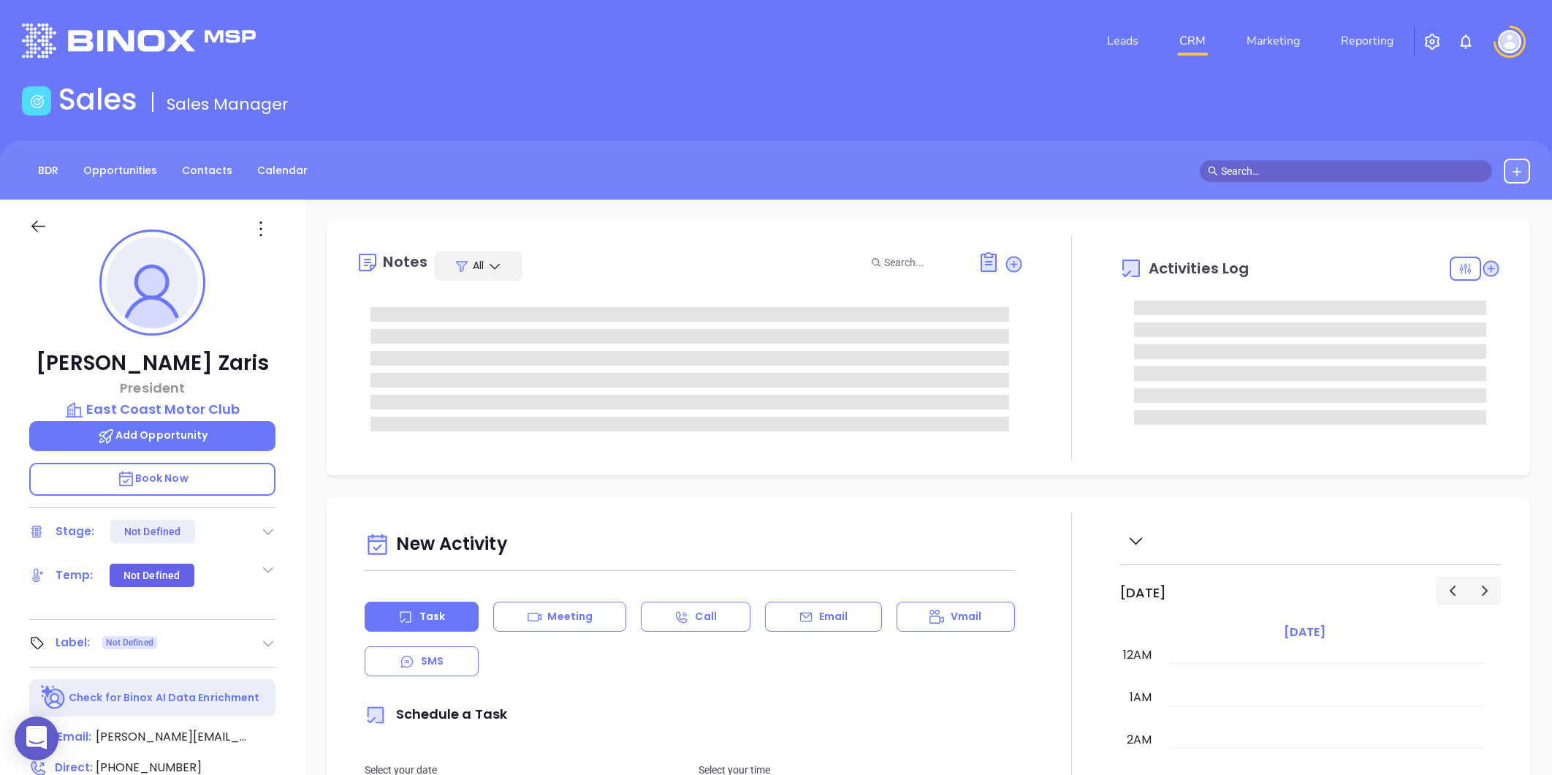
type input "[DATE]"
type input "[PERSON_NAME]"
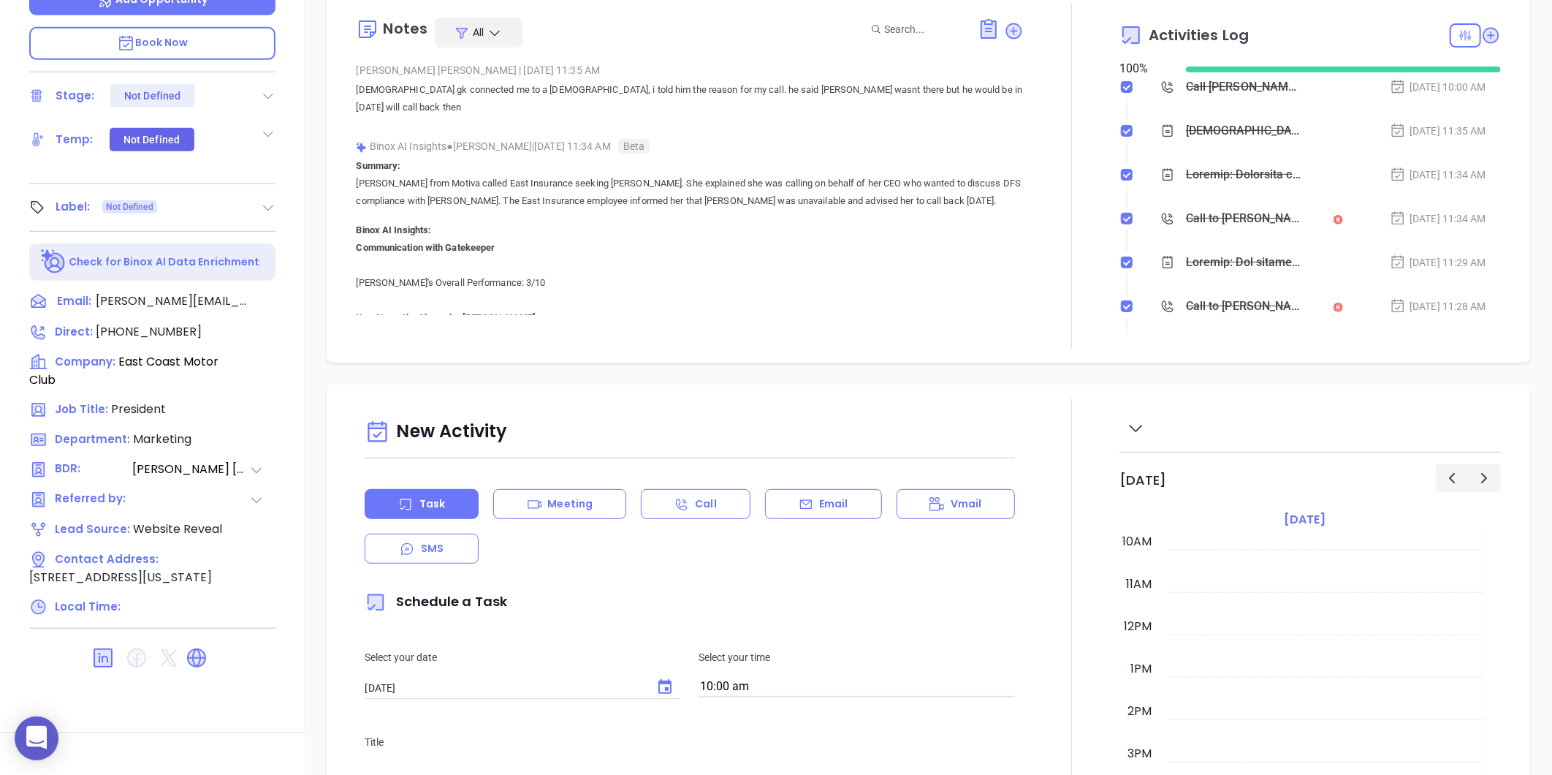
scroll to position [448, 0]
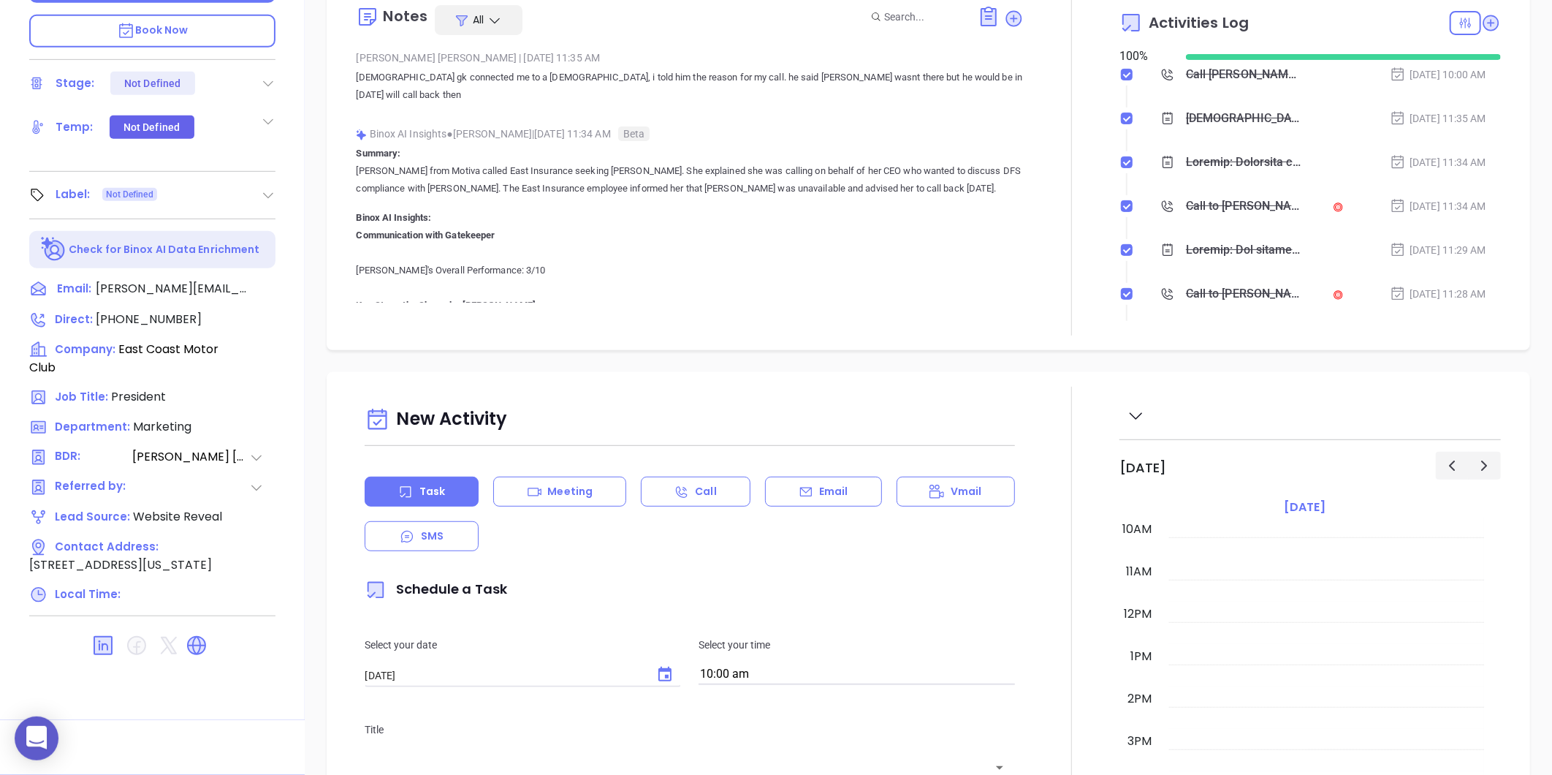
click at [269, 188] on icon at bounding box center [268, 195] width 15 height 15
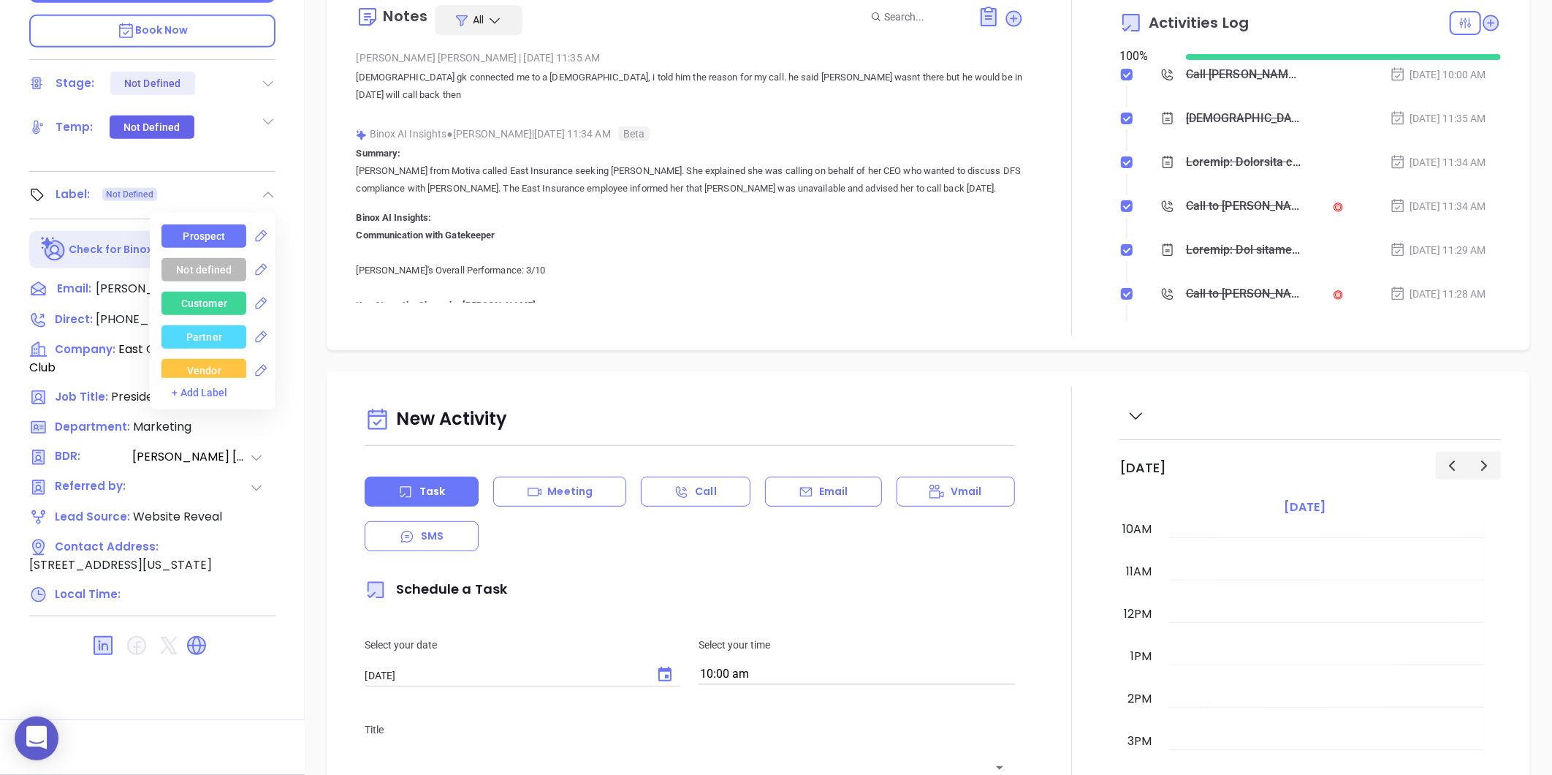
click at [227, 227] on div "Prospect" at bounding box center [204, 235] width 85 height 23
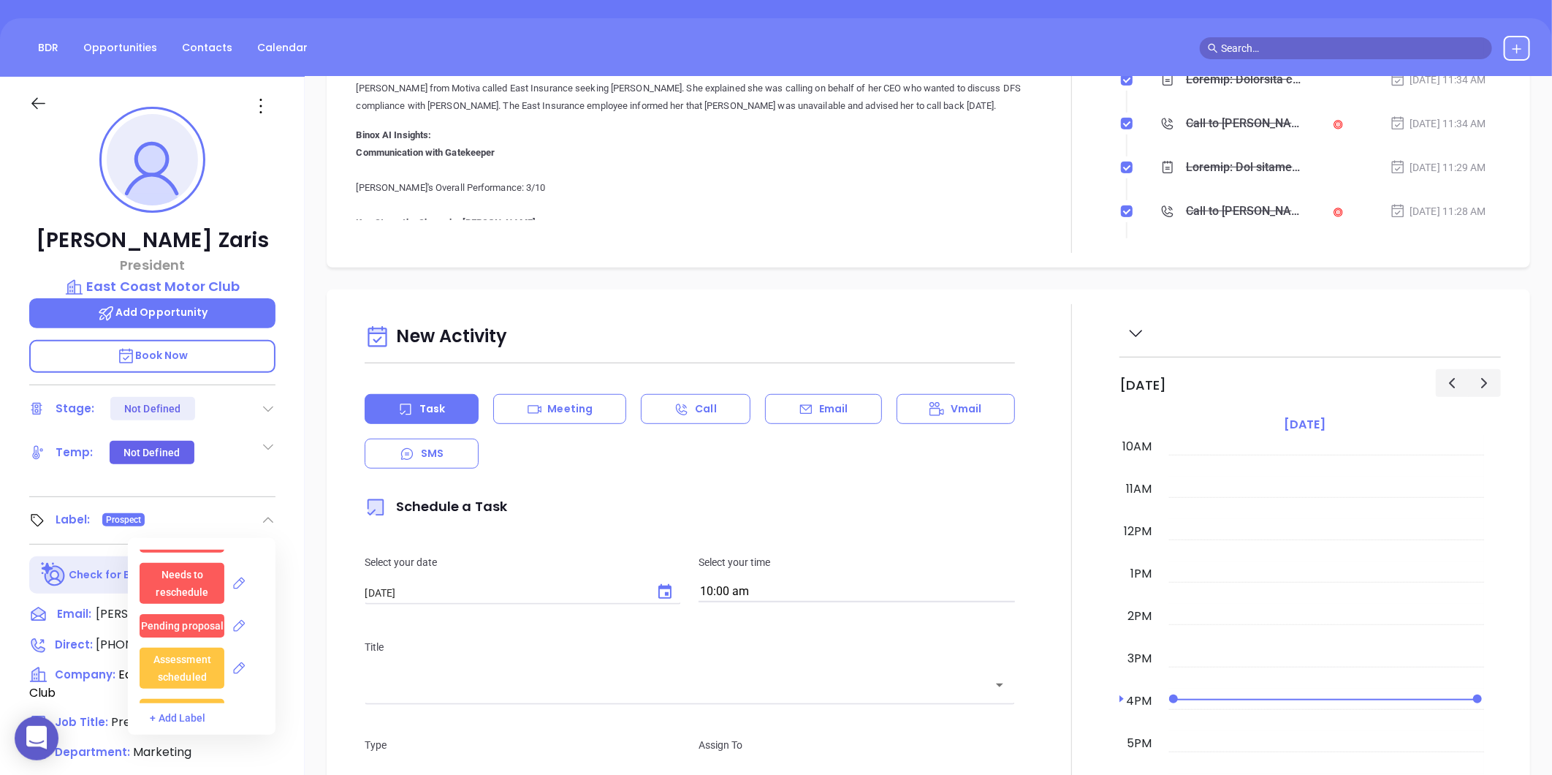
scroll to position [42, 0]
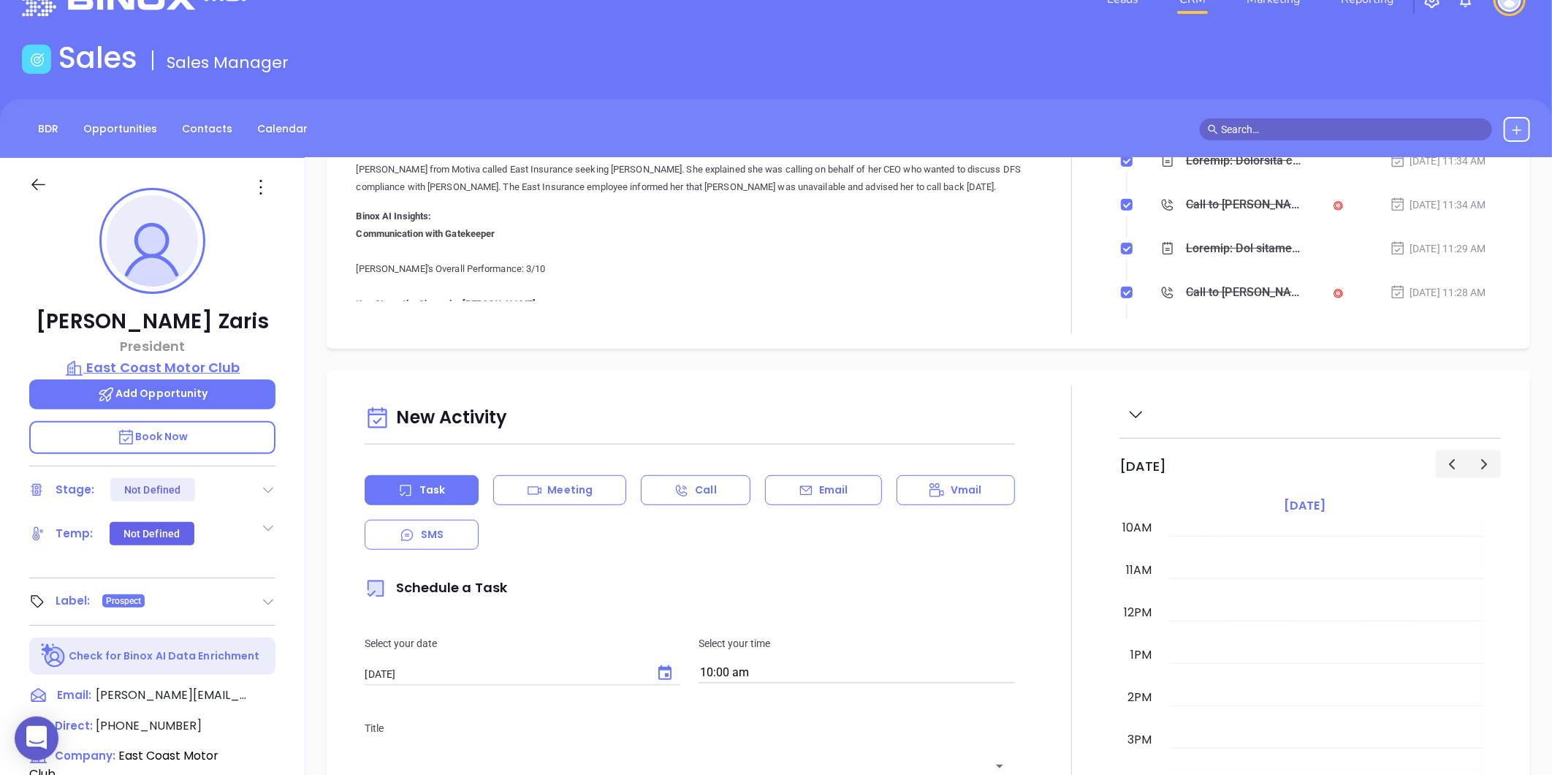
click at [212, 359] on p "East Coast Motor Club" at bounding box center [152, 367] width 246 height 20
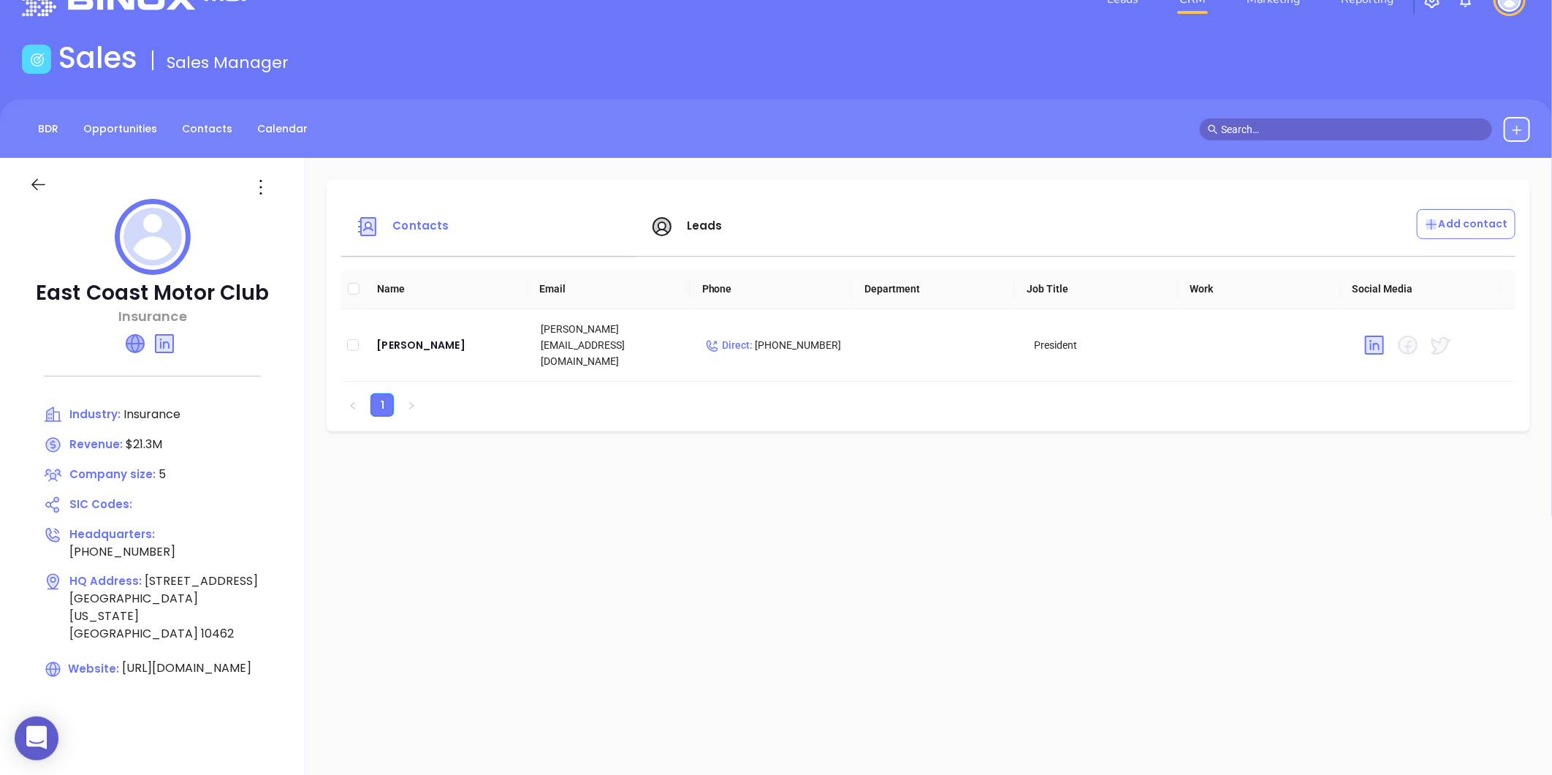
click at [135, 344] on icon at bounding box center [135, 344] width 18 height 18
click at [273, 188] on icon at bounding box center [260, 186] width 23 height 23
click at [267, 184] on icon at bounding box center [260, 186] width 23 height 23
click at [260, 189] on icon at bounding box center [260, 186] width 23 height 23
click at [268, 203] on li "Edit" at bounding box center [332, 215] width 150 height 31
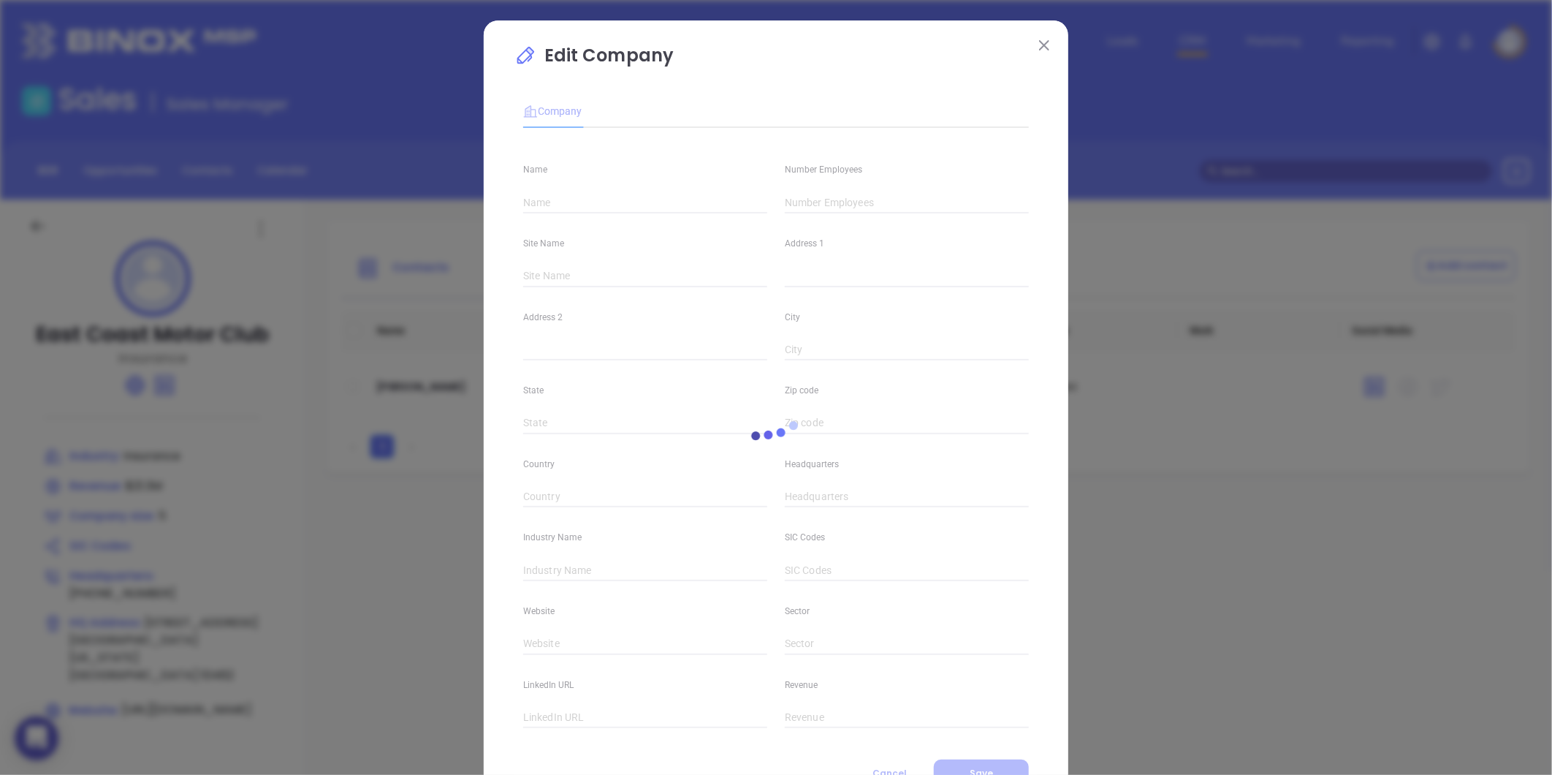
type input "East Coast Motor Club"
type input "5"
type input "Main"
type input "[STREET_ADDRESS]"
type input "[GEOGRAPHIC_DATA]"
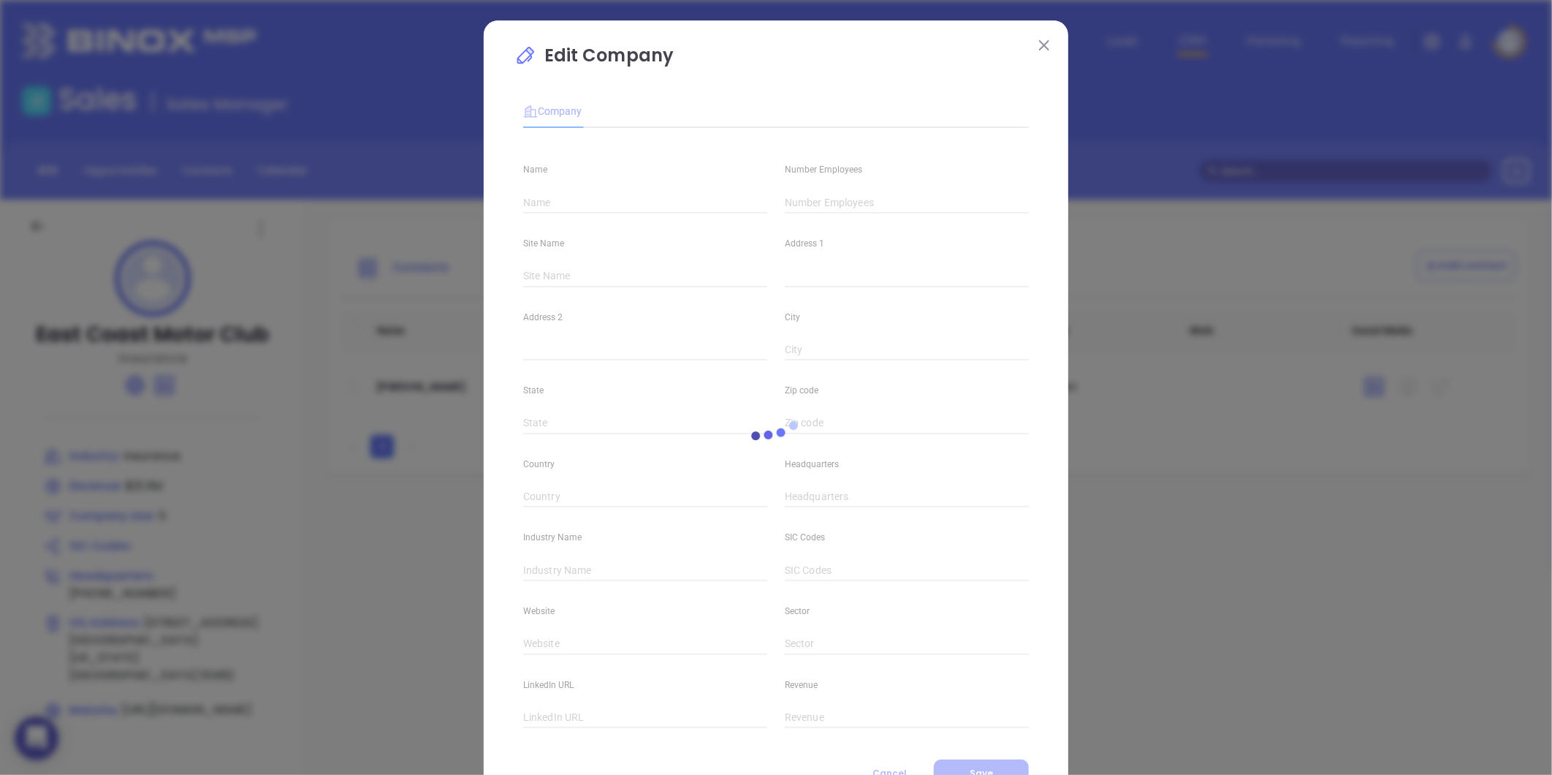
type input "[US_STATE]"
type input "10462"
type input "[GEOGRAPHIC_DATA]"
type input "[PHONE_NUMBER]"
type input "Insurance"
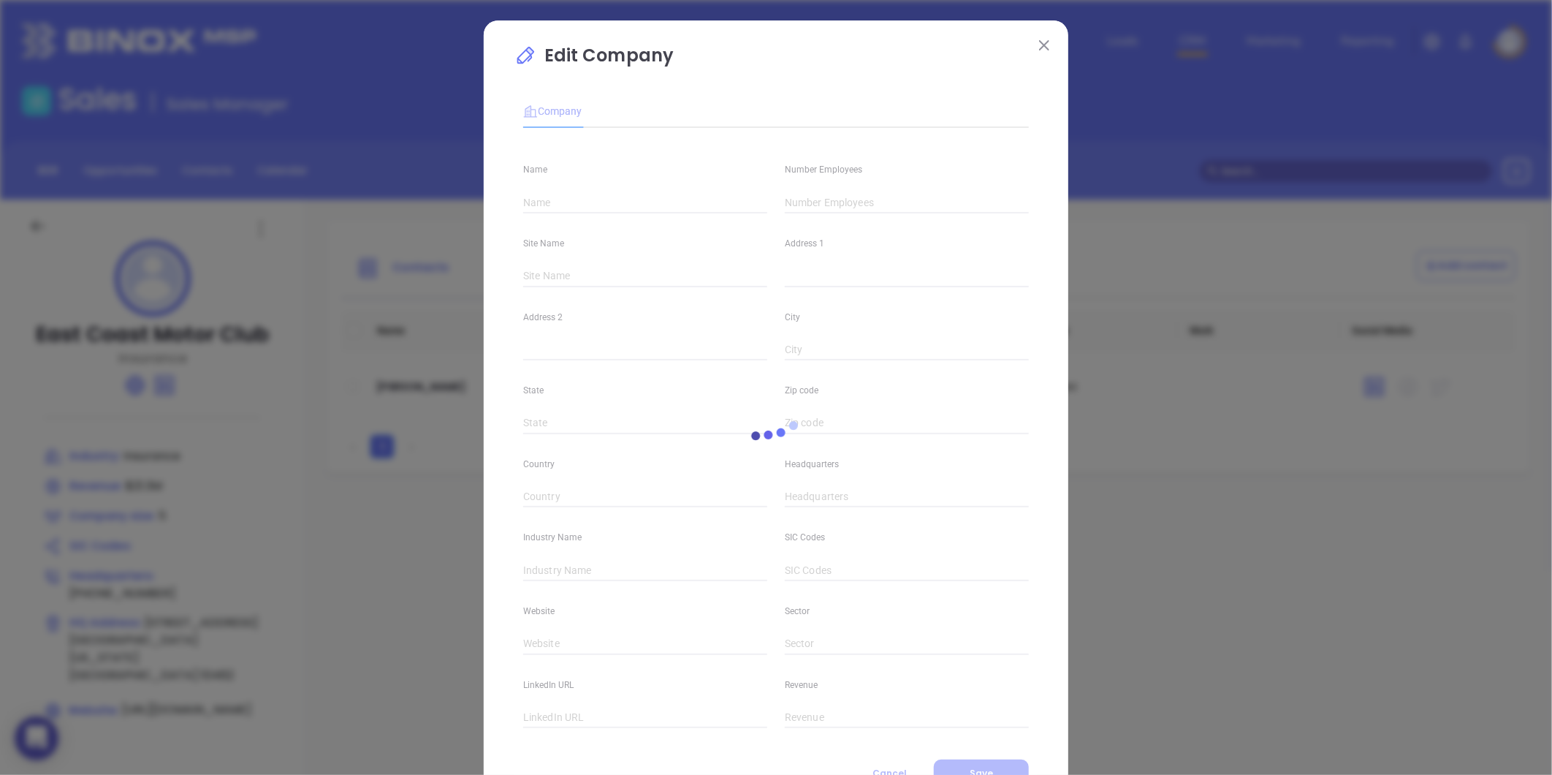
type input "[URL][DOMAIN_NAME]"
type input "$21.3M"
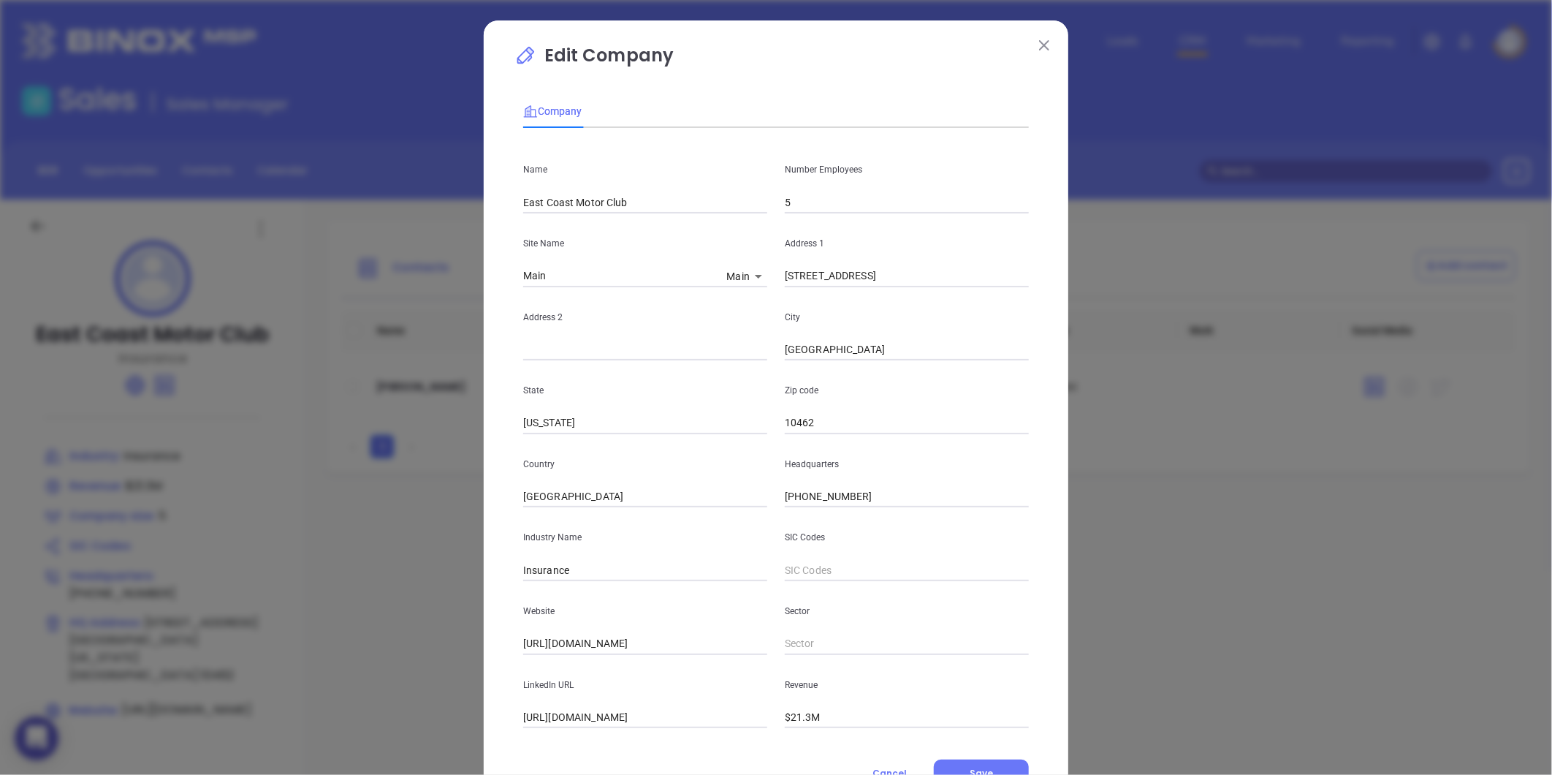
click at [838, 177] on p "Number Employees" at bounding box center [907, 170] width 244 height 16
click at [820, 216] on div "Address [STREET_ADDRESS]" at bounding box center [907, 250] width 262 height 74
click at [818, 210] on input "5" at bounding box center [907, 202] width 244 height 22
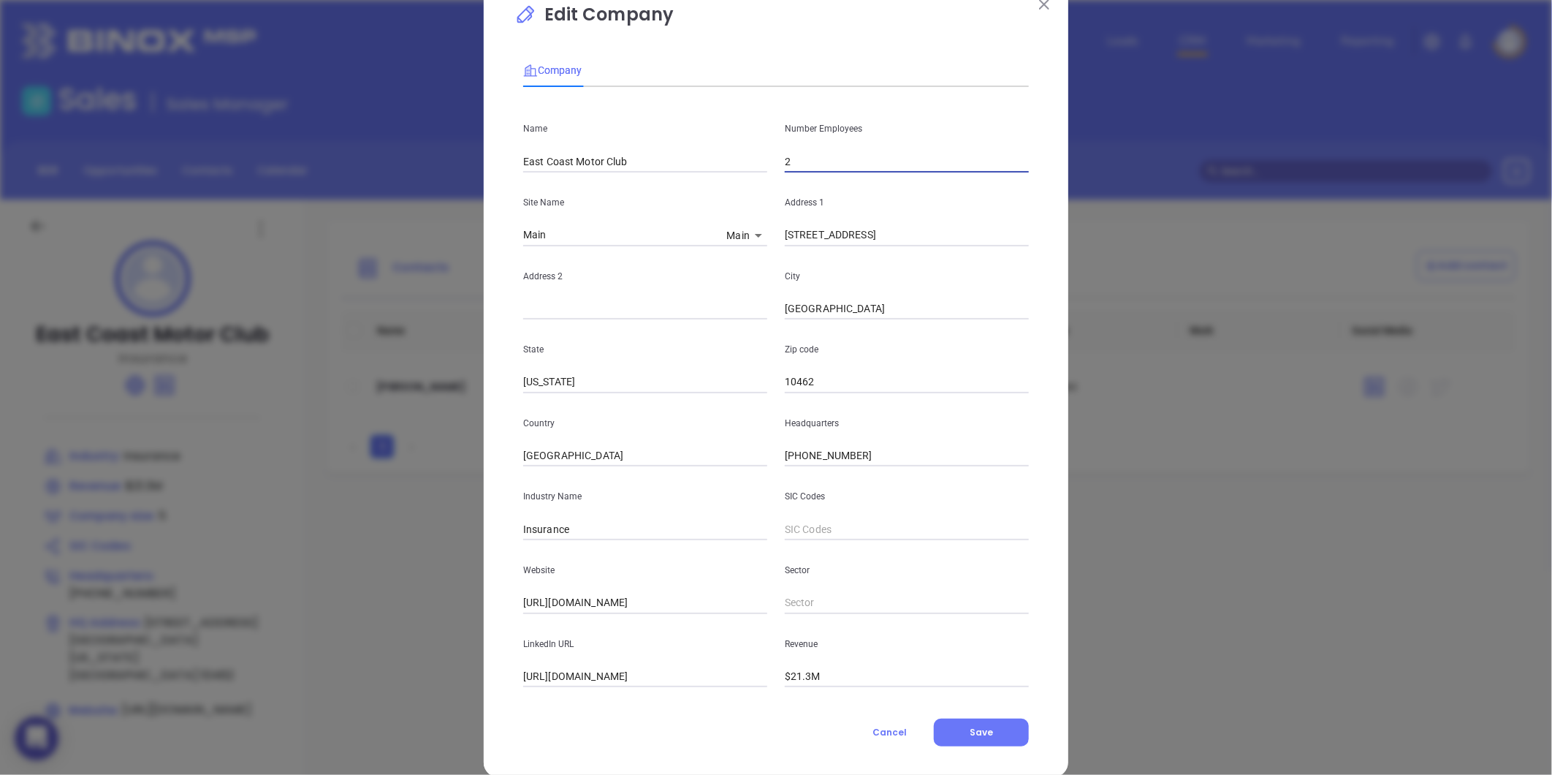
scroll to position [64, 0]
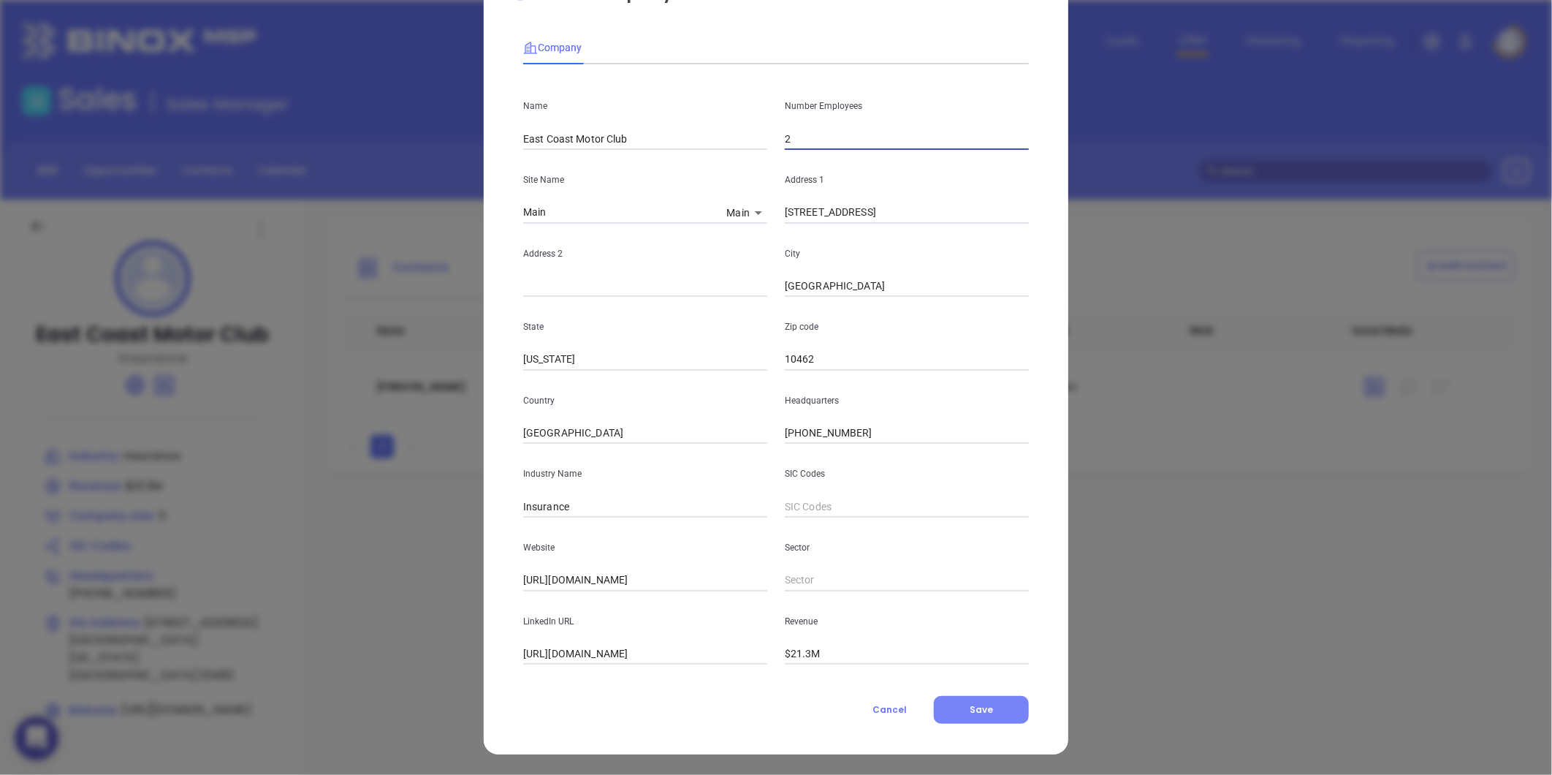
type input "2"
click at [934, 699] on button "Save" at bounding box center [981, 710] width 95 height 28
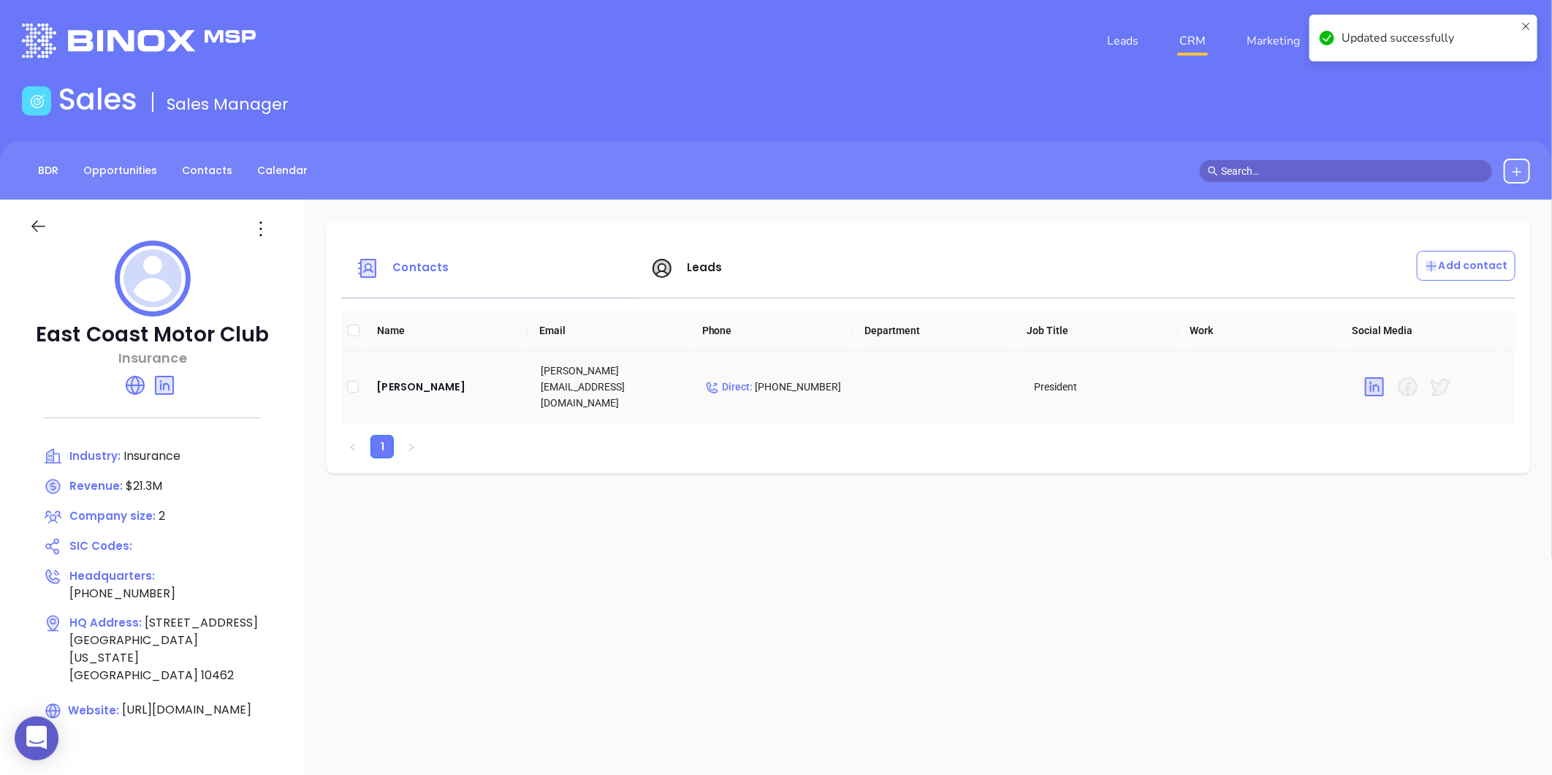
click at [418, 390] on td "[PERSON_NAME]" at bounding box center [447, 387] width 164 height 72
click at [415, 388] on div "[PERSON_NAME]" at bounding box center [446, 387] width 141 height 18
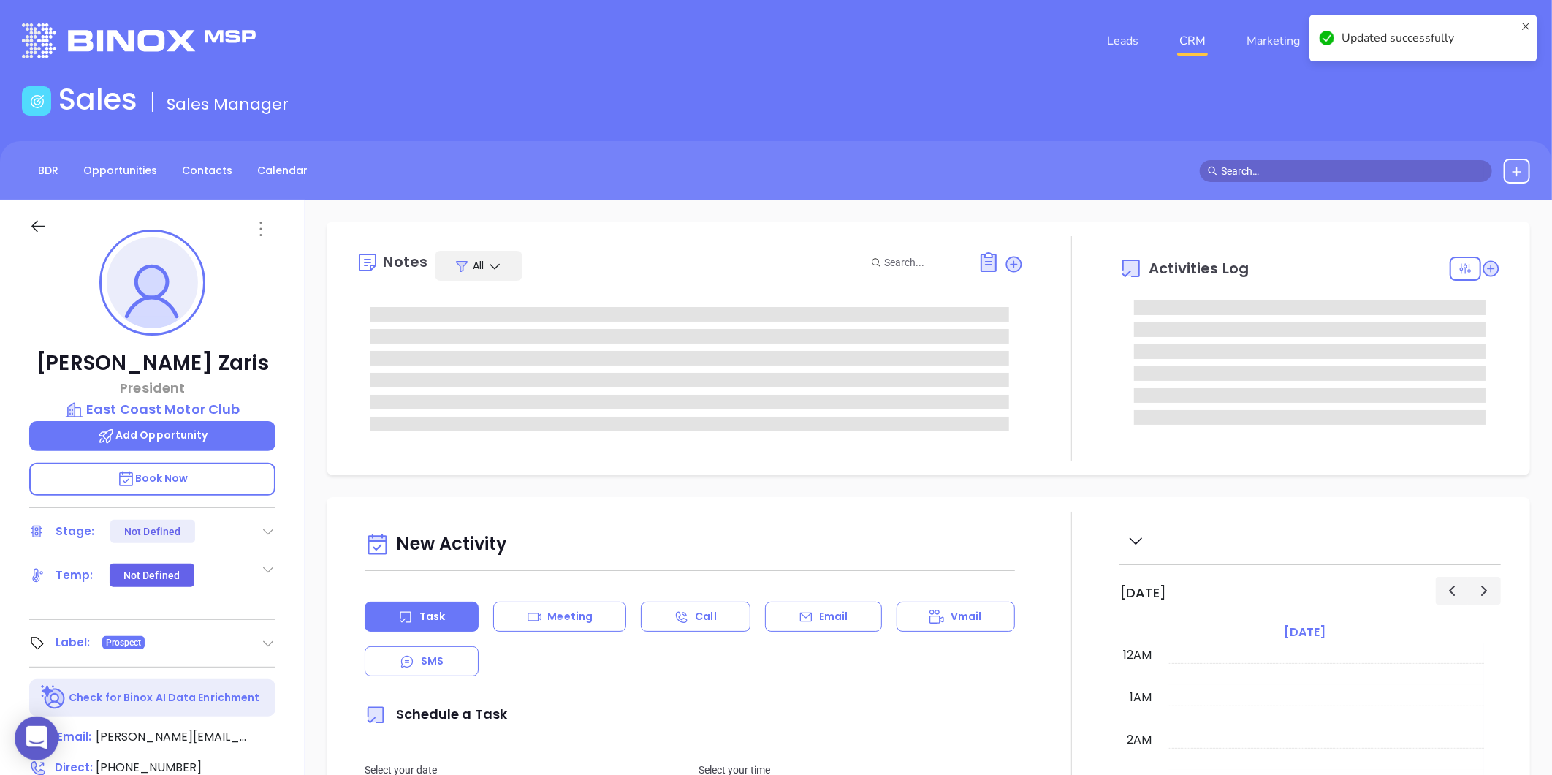
scroll to position [425, 0]
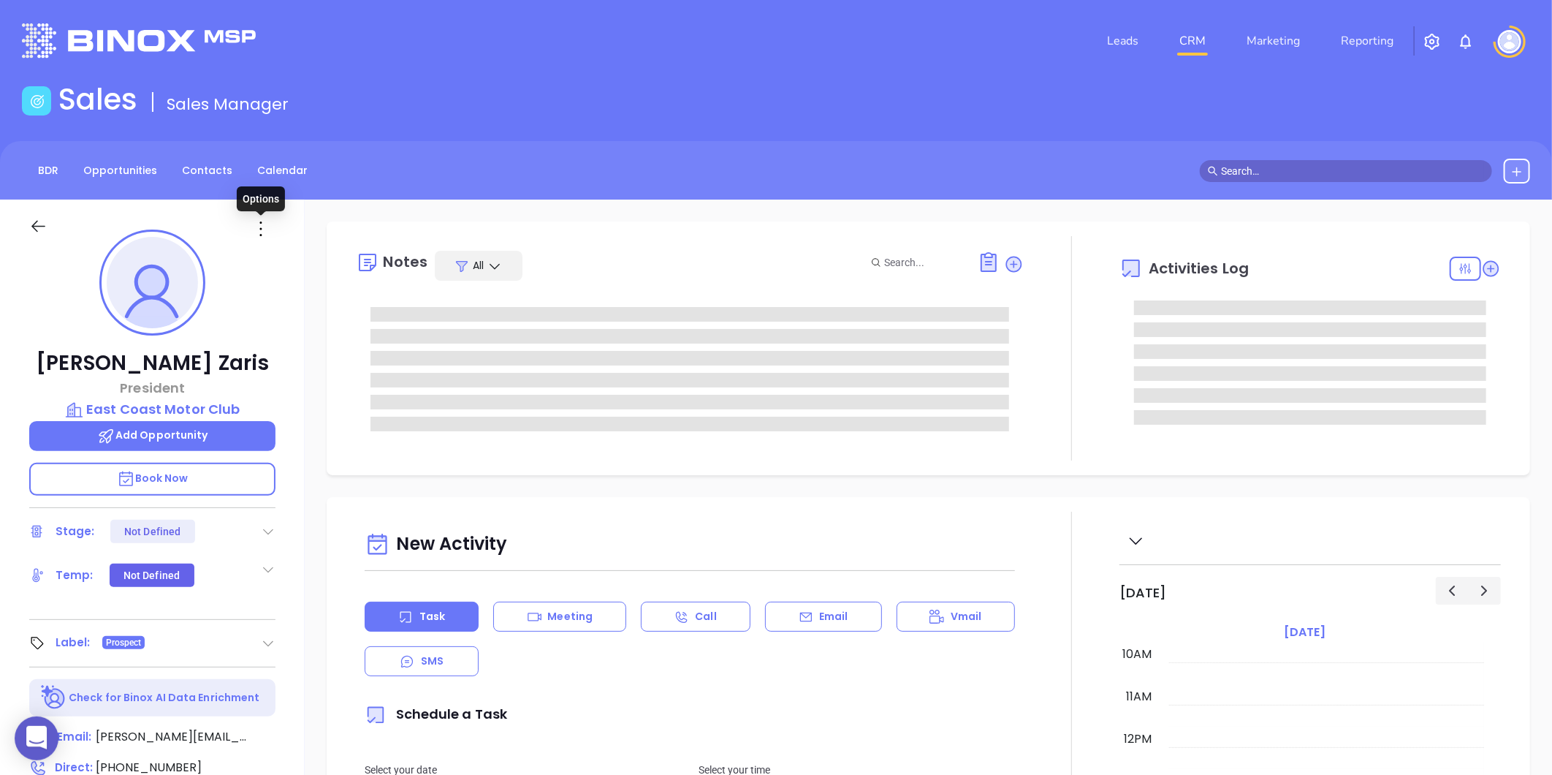
click at [267, 235] on icon at bounding box center [260, 228] width 23 height 23
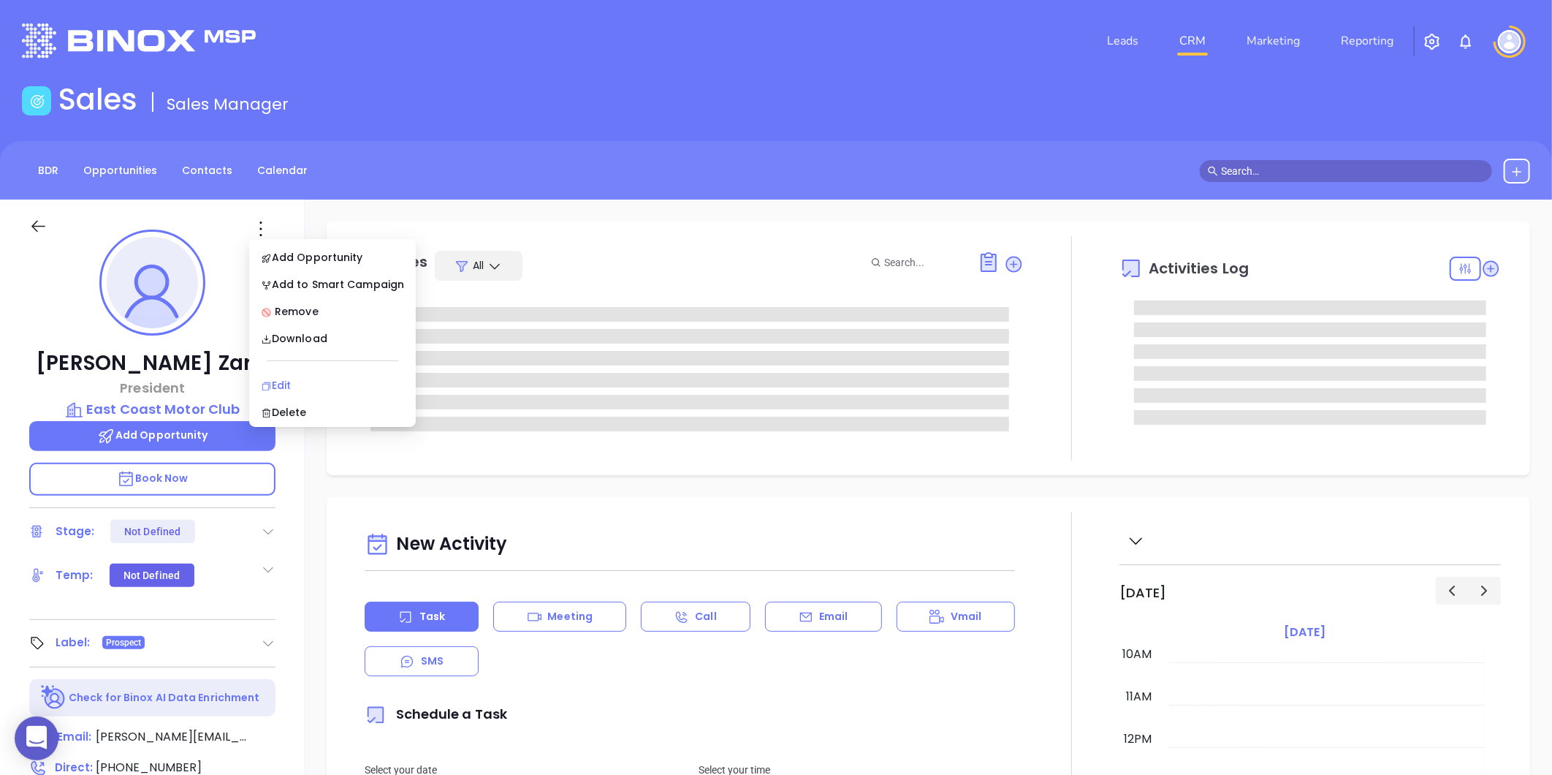
click at [276, 378] on div "Edit" at bounding box center [332, 385] width 143 height 16
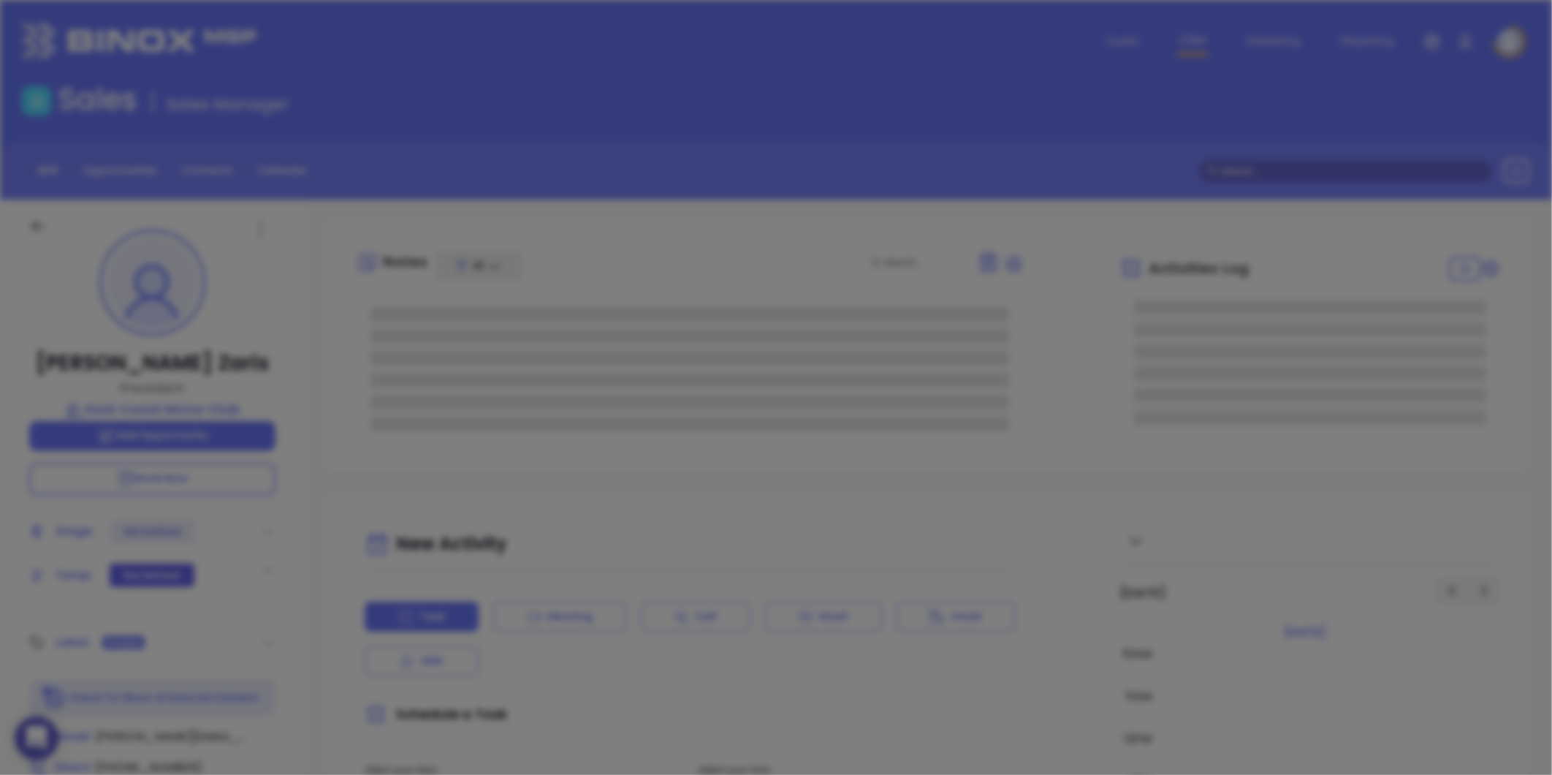
type input "[PERSON_NAME]"
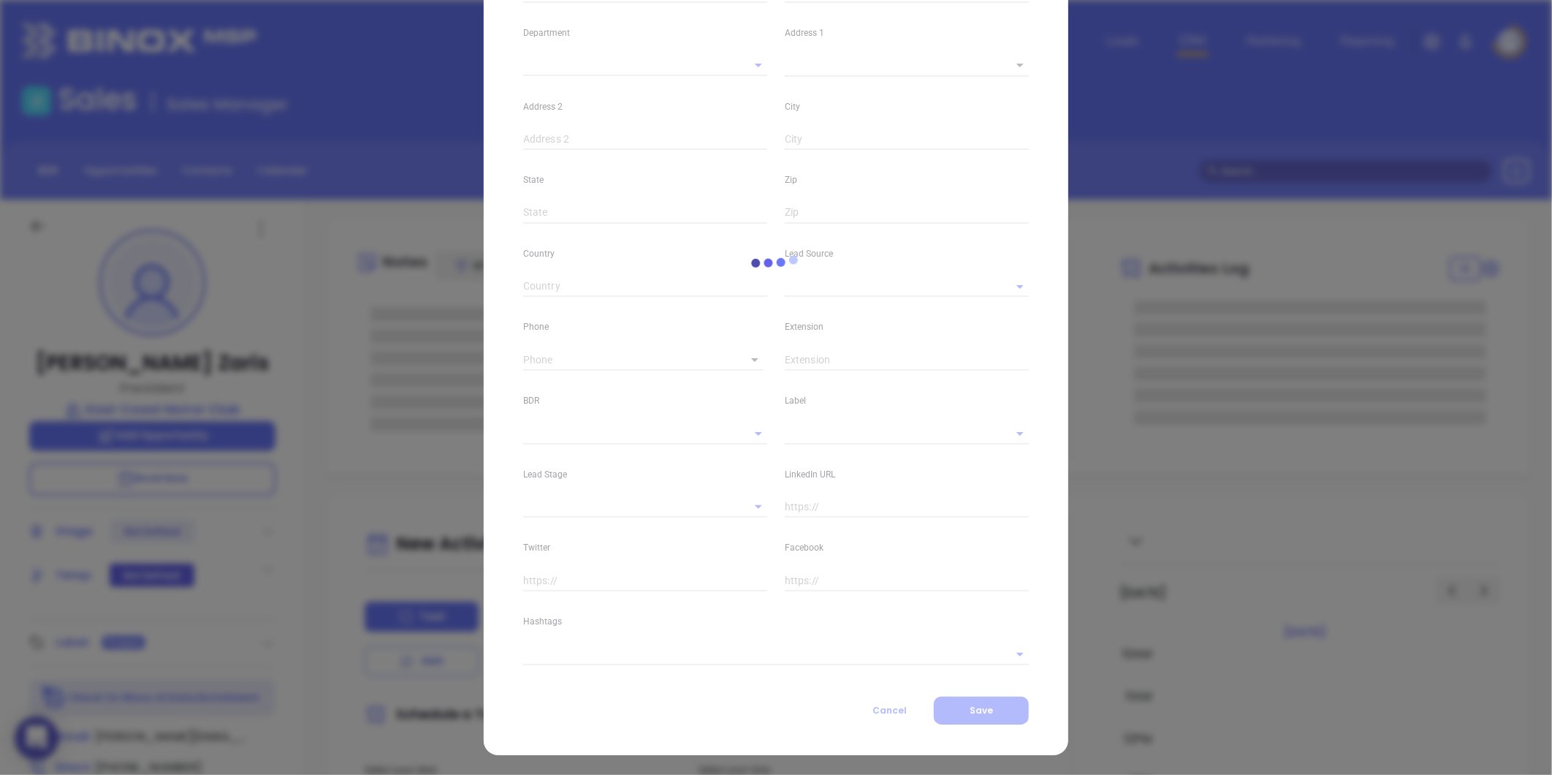
type input "[PERSON_NAME]"
type input "Zaris"
type input "[PERSON_NAME][EMAIL_ADDRESS][DOMAIN_NAME]"
type input "President"
type textarea "[STREET_ADDRESS]"
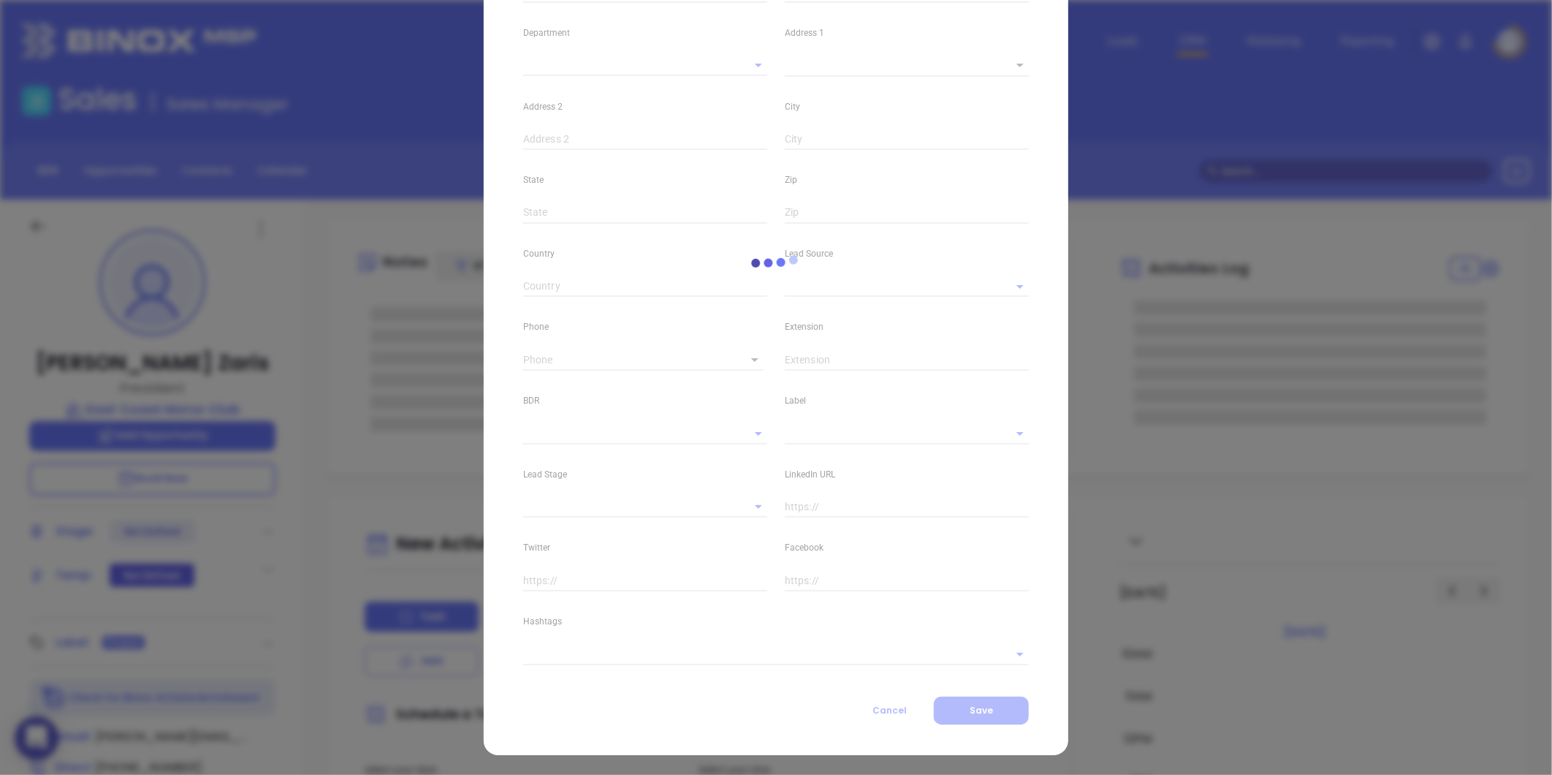
type input "1"
type input "[GEOGRAPHIC_DATA]"
type input "[US_STATE]"
type input "10462"
type input "[GEOGRAPHIC_DATA]"
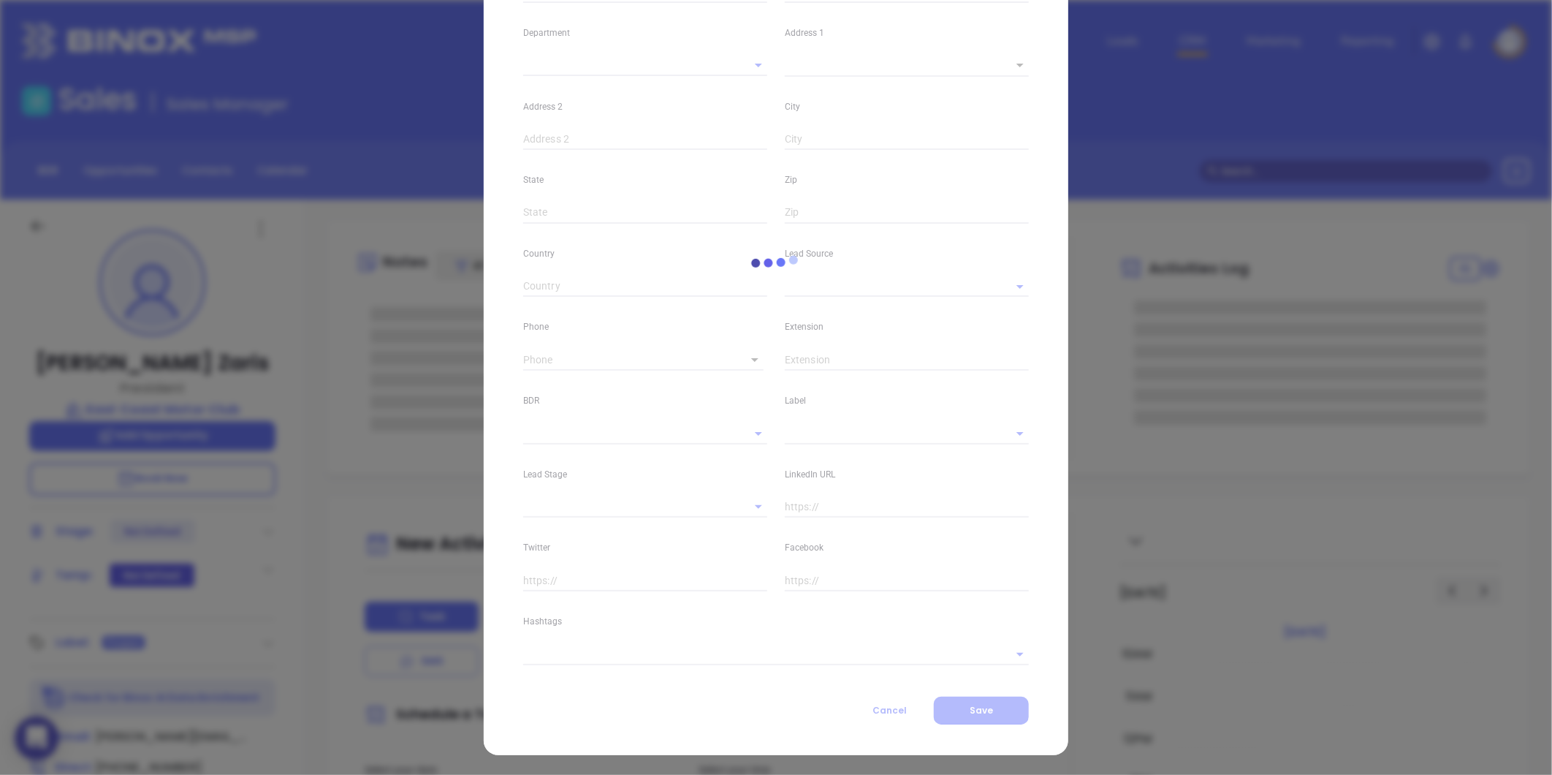
type input "[DOMAIN_NAME][URL][PERSON_NAME]"
type input "Marketing"
type input "Website Reveal"
type input "[PERSON_NAME]"
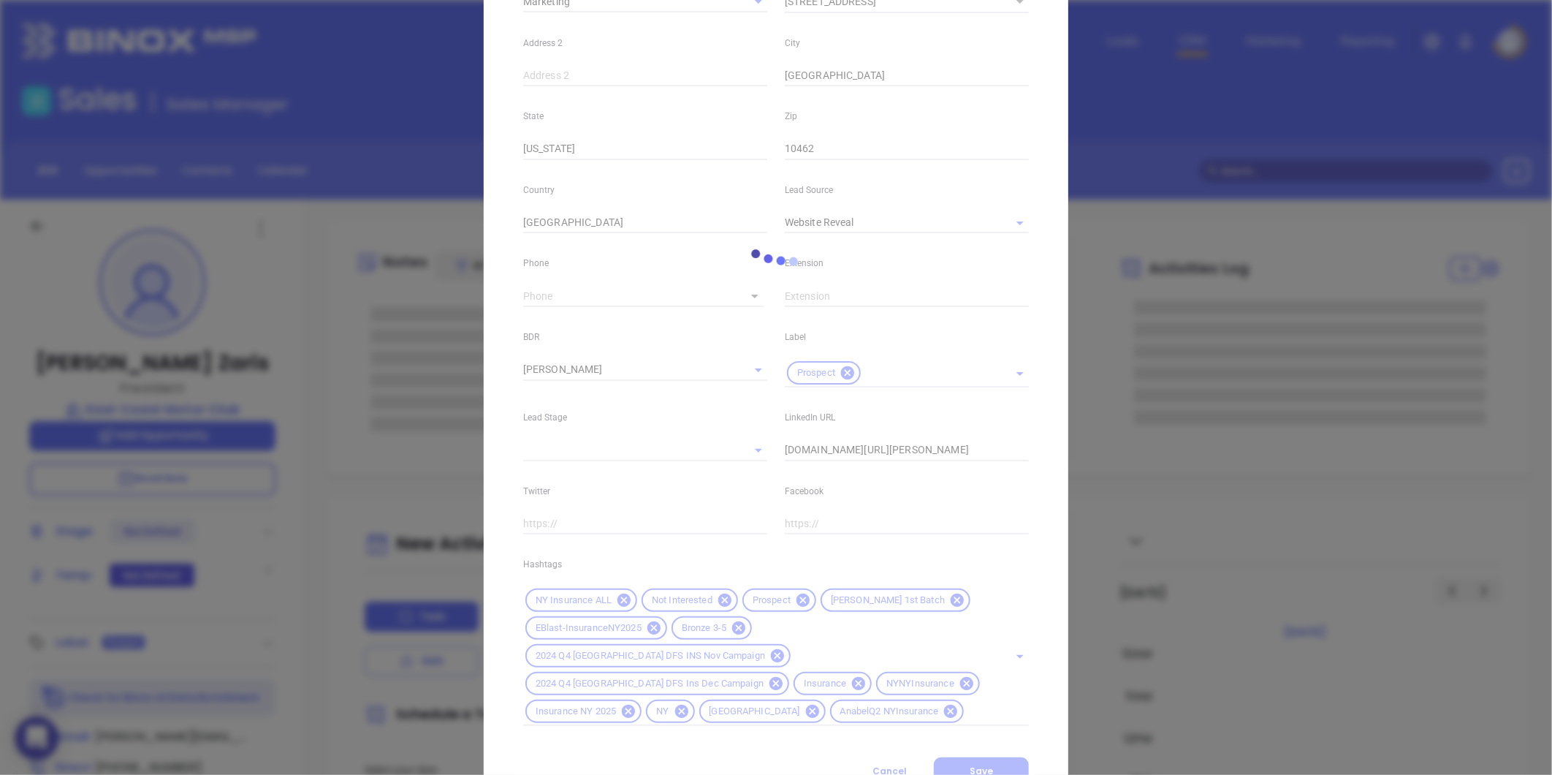
scroll to position [381, 0]
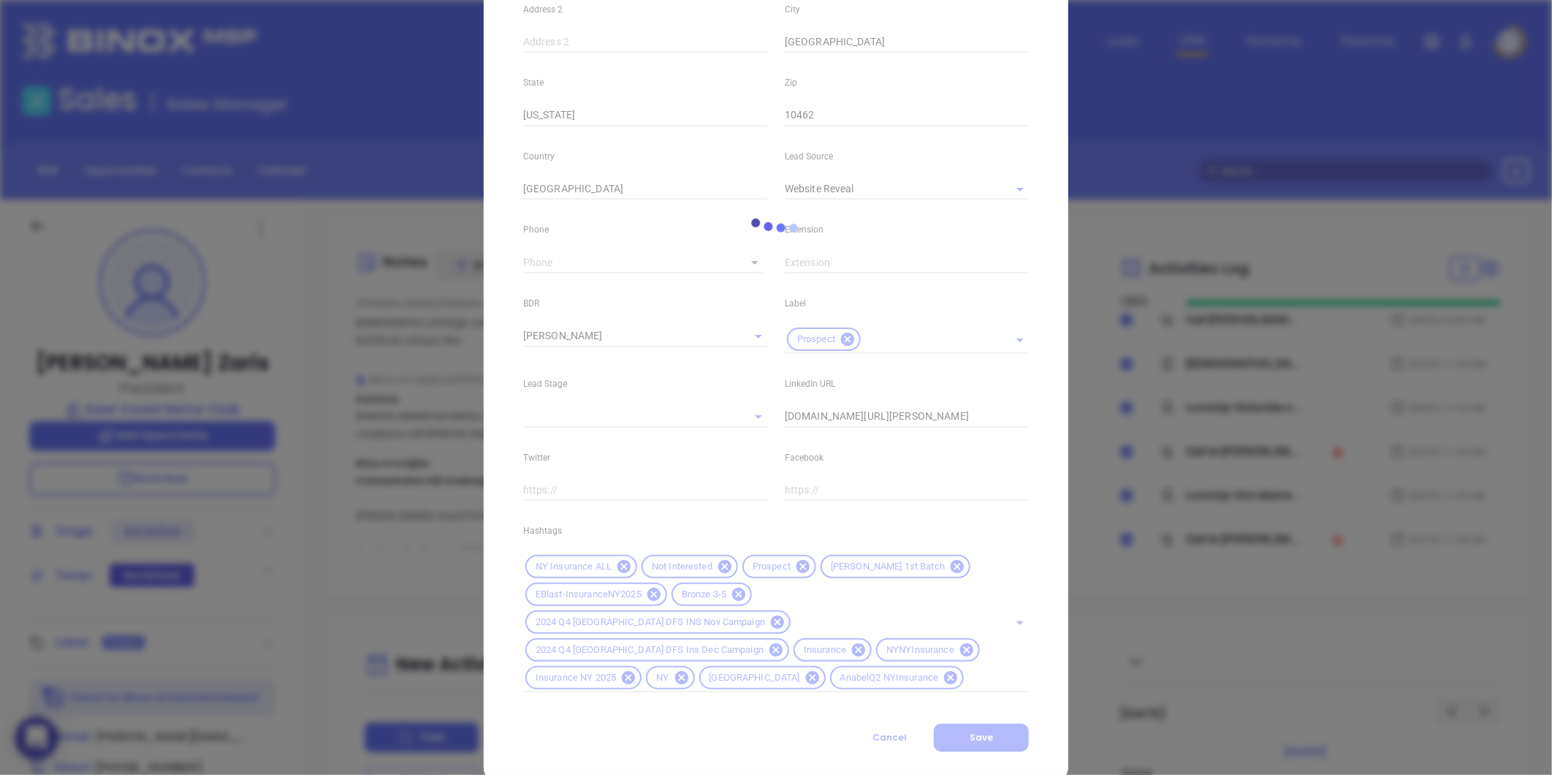
type input "1"
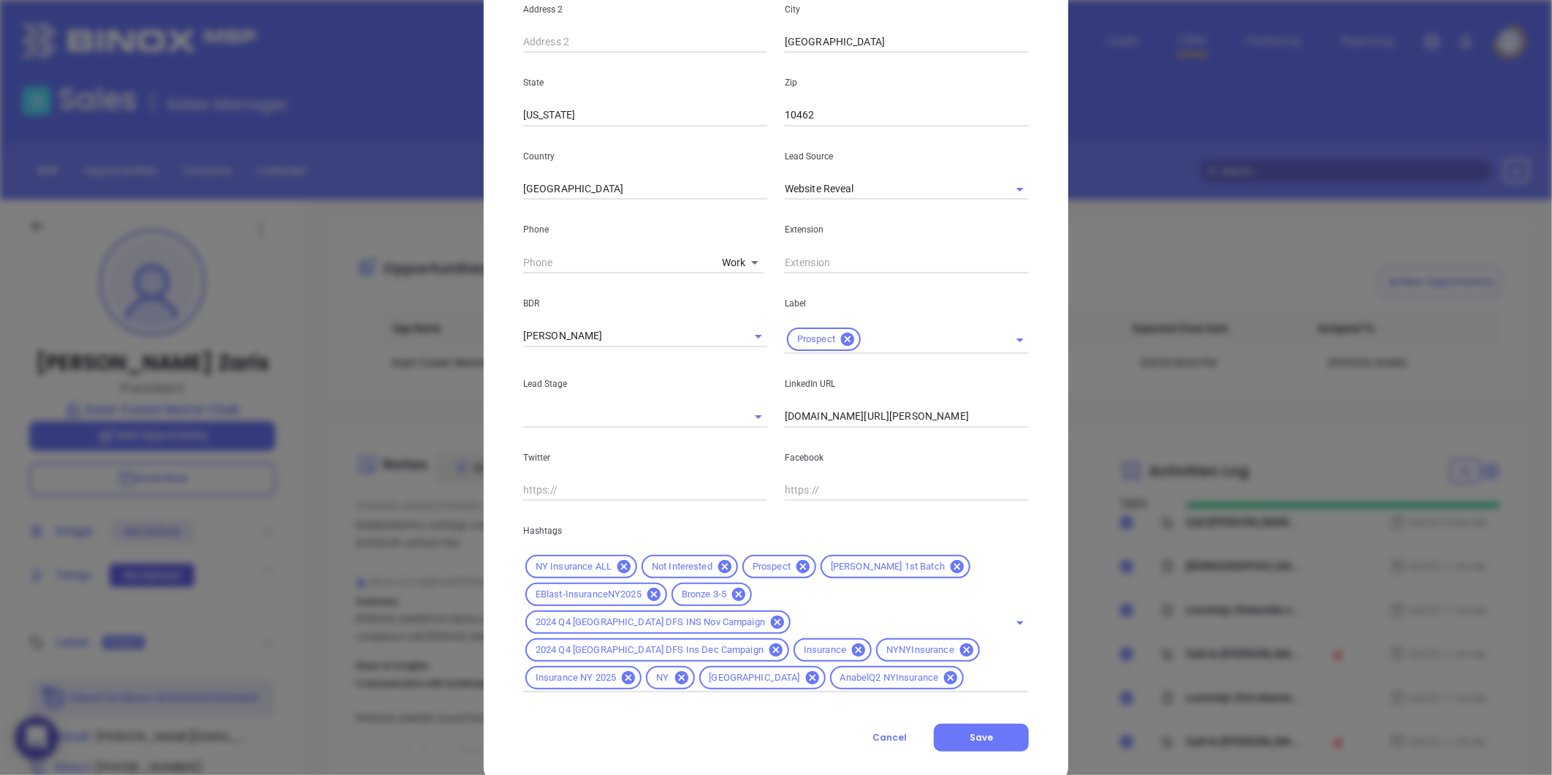
click at [732, 596] on icon at bounding box center [738, 594] width 13 height 13
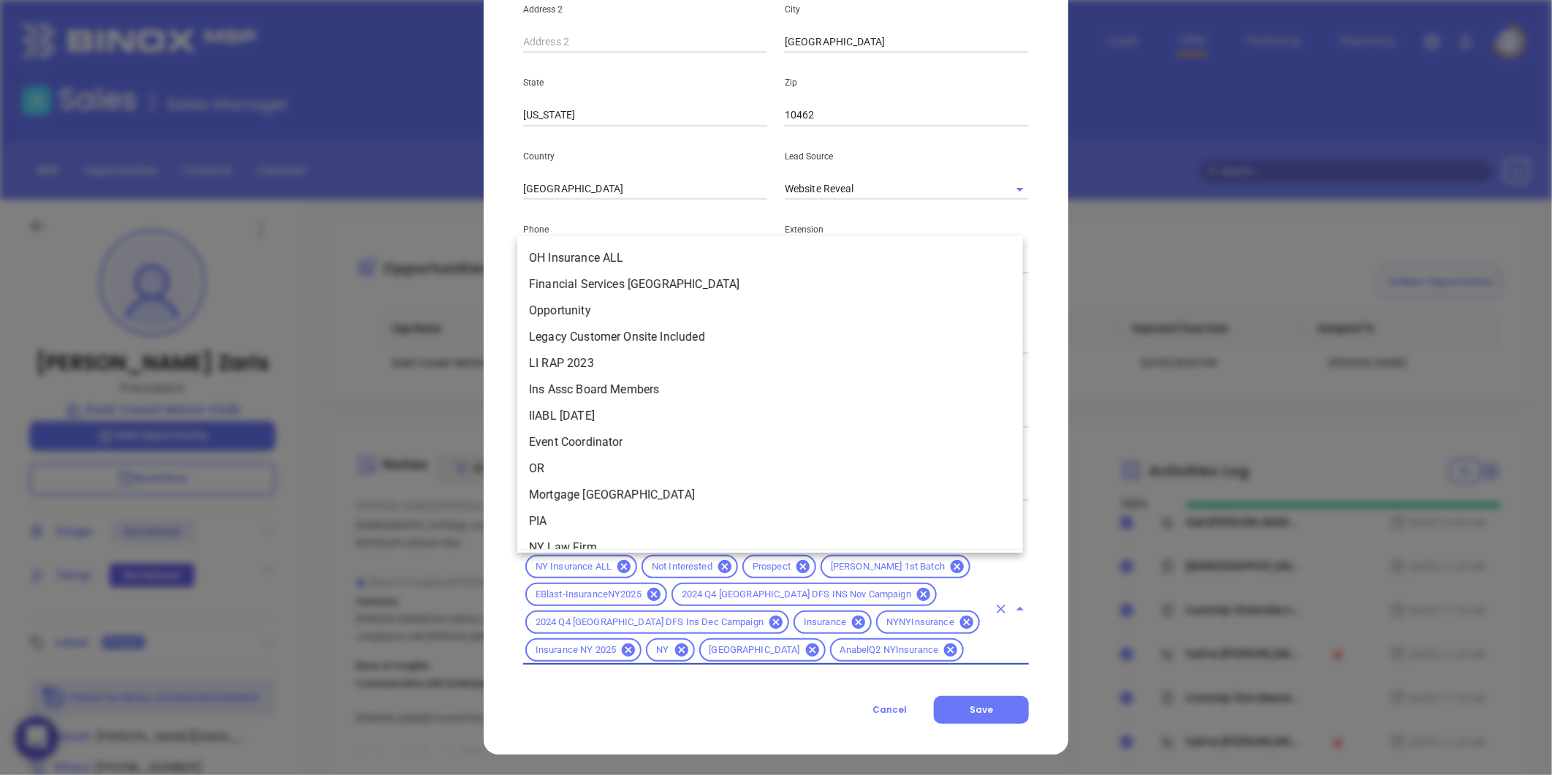
click at [970, 653] on input "text" at bounding box center [977, 650] width 22 height 18
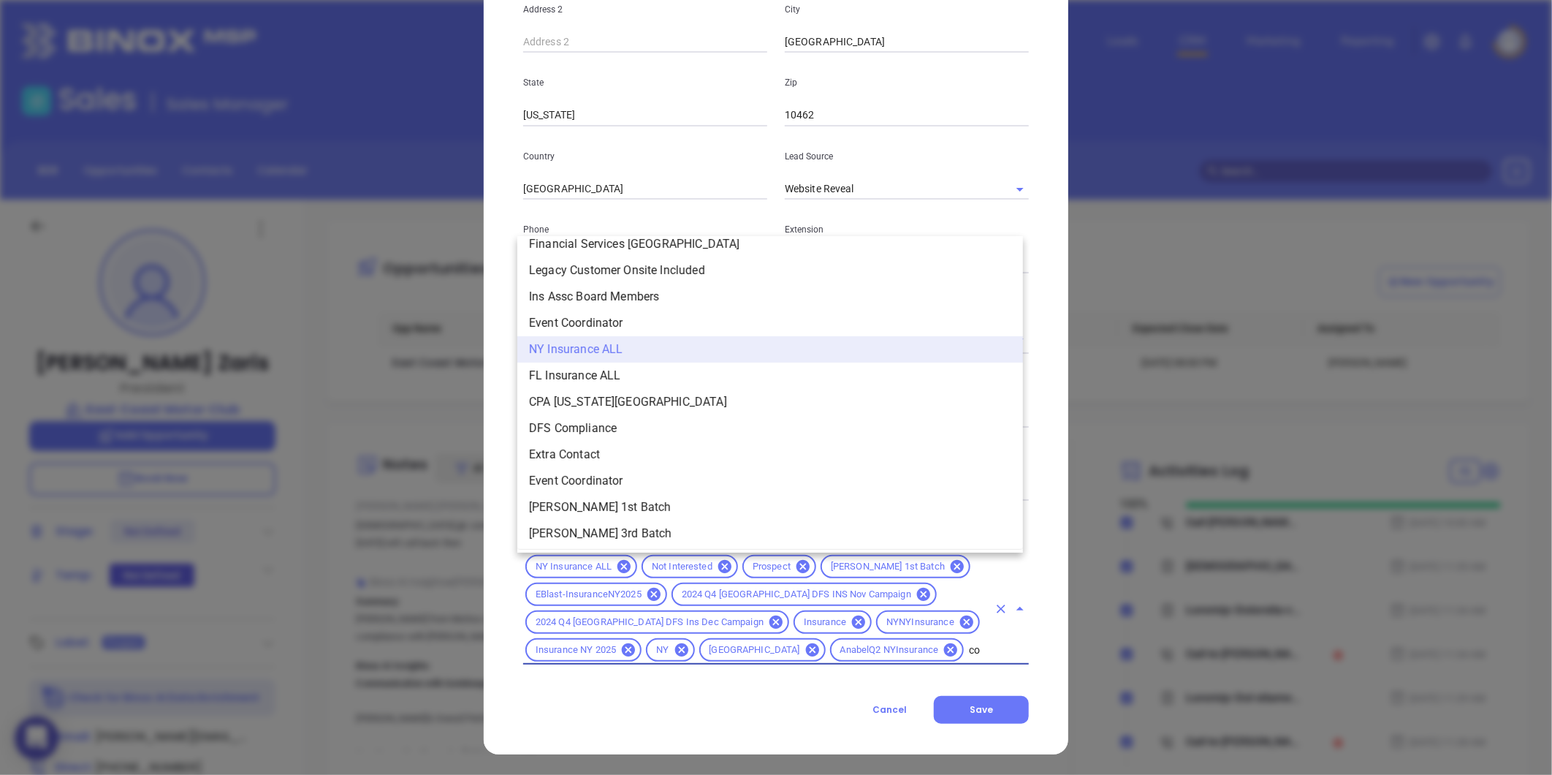
scroll to position [0, 0]
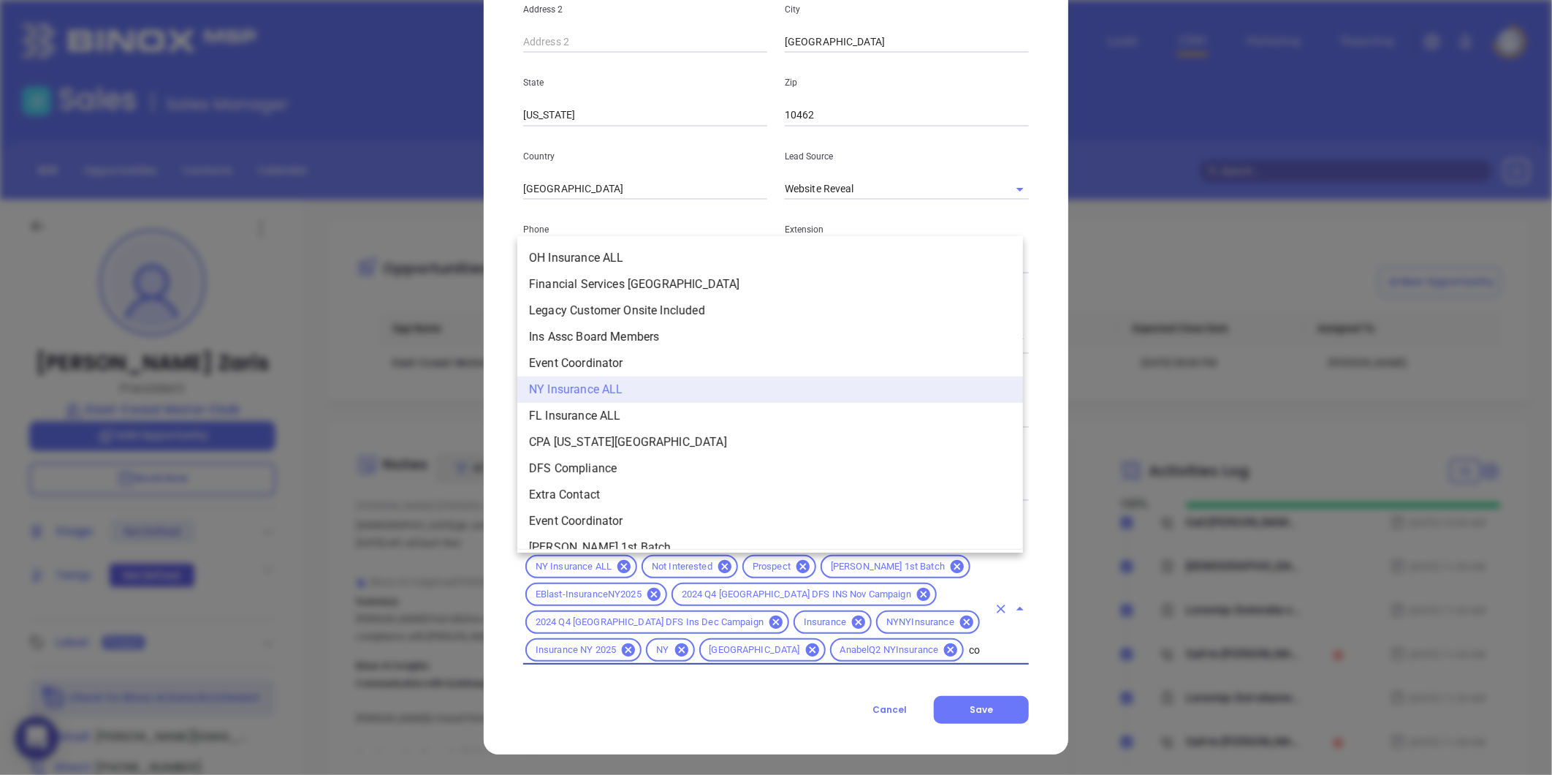
type input "cop"
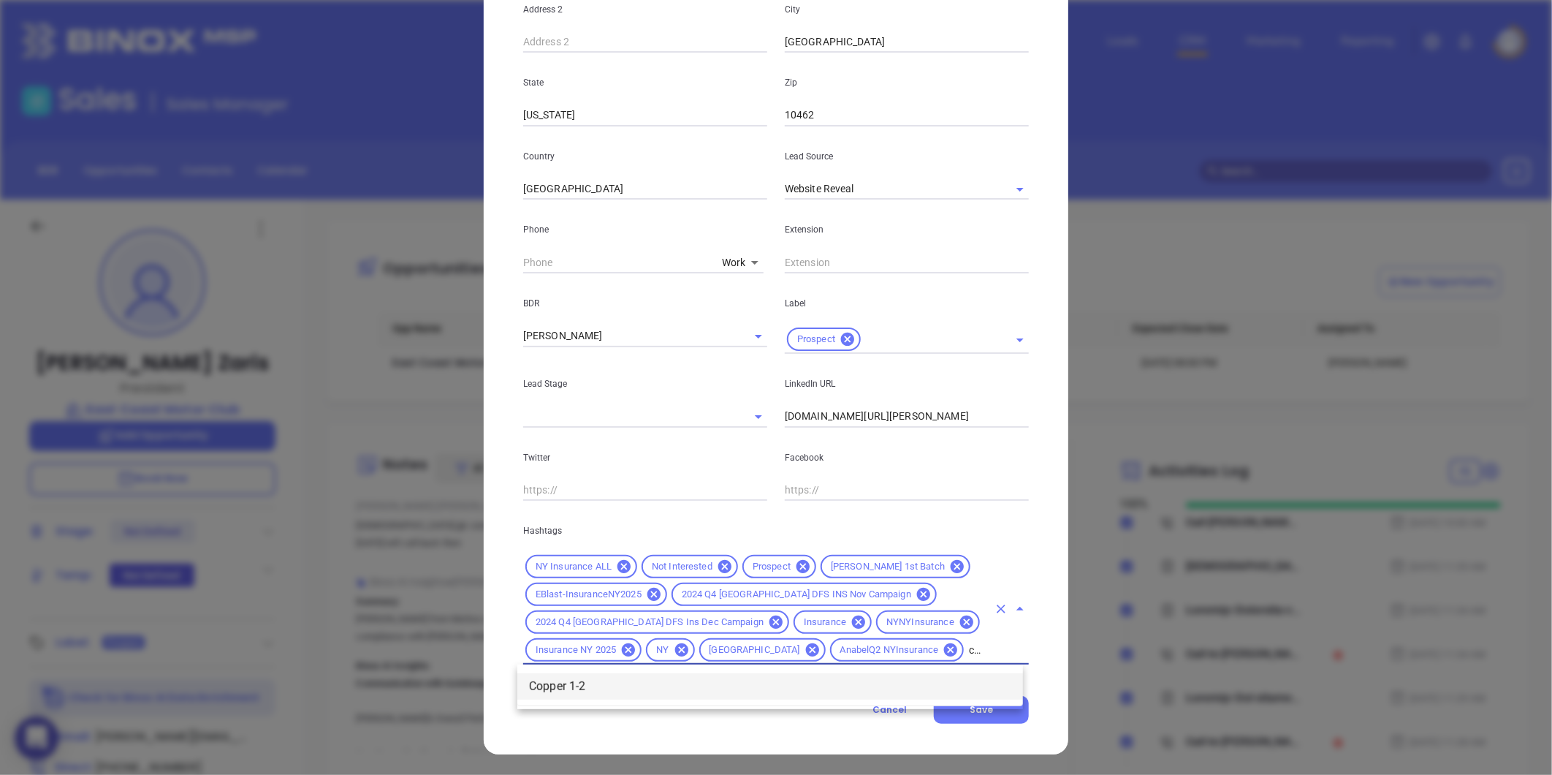
click at [576, 703] on ul "Copper 1-2" at bounding box center [770, 686] width 506 height 38
click at [631, 695] on li "Copper 1-2" at bounding box center [770, 686] width 506 height 26
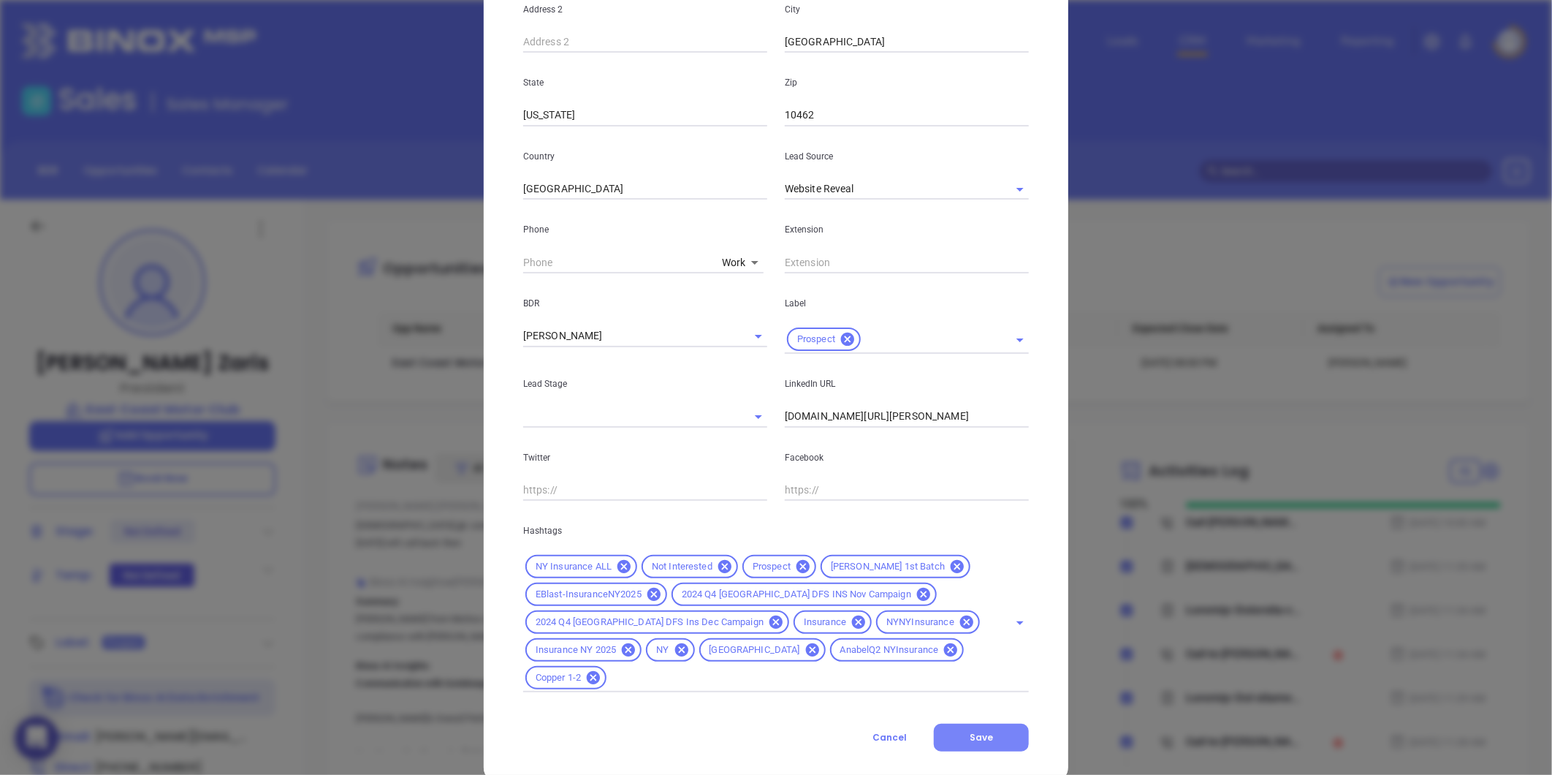
click at [984, 743] on button "Save" at bounding box center [981, 737] width 95 height 28
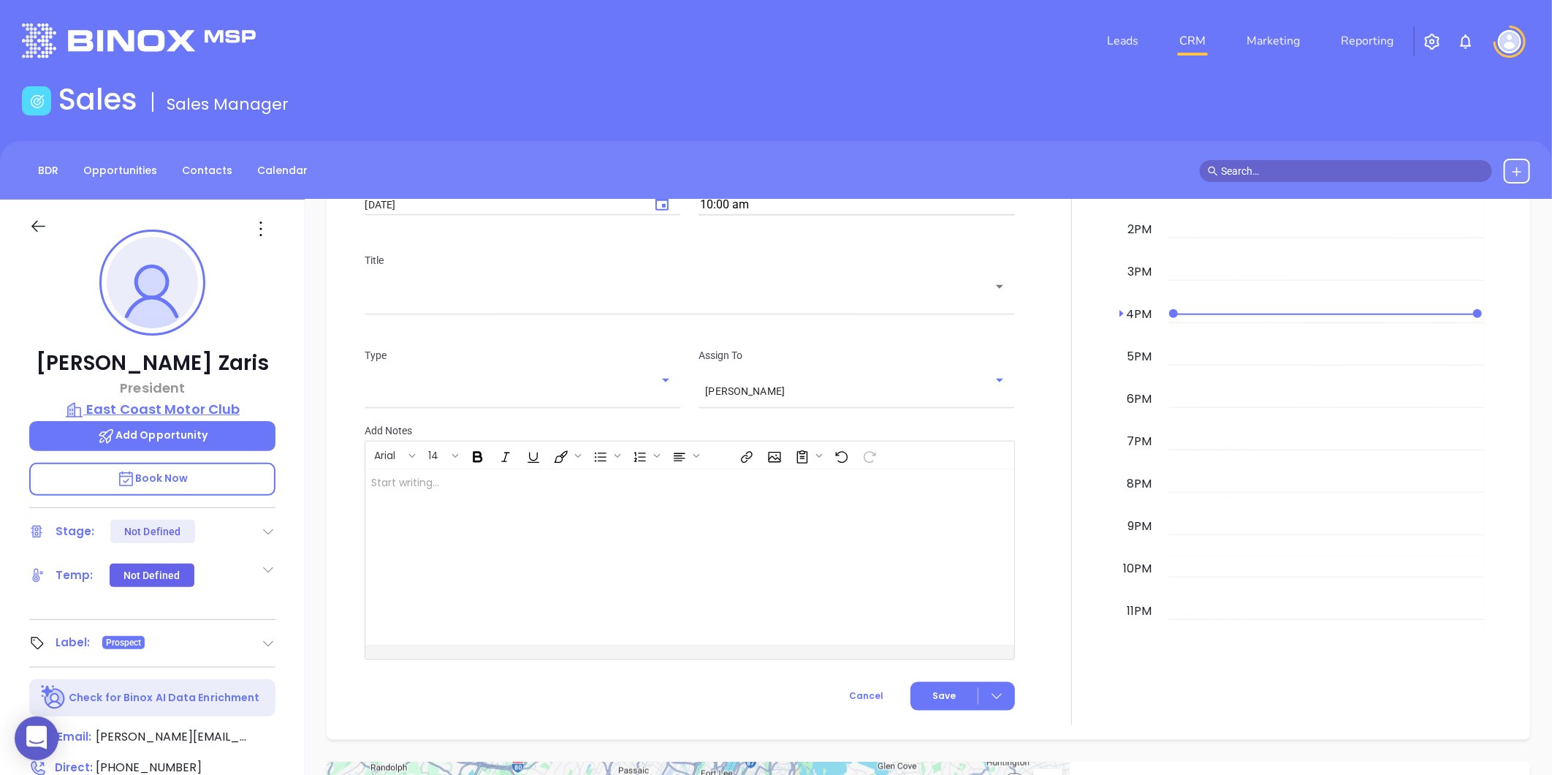
click at [161, 399] on p "East Coast Motor Club" at bounding box center [152, 409] width 246 height 20
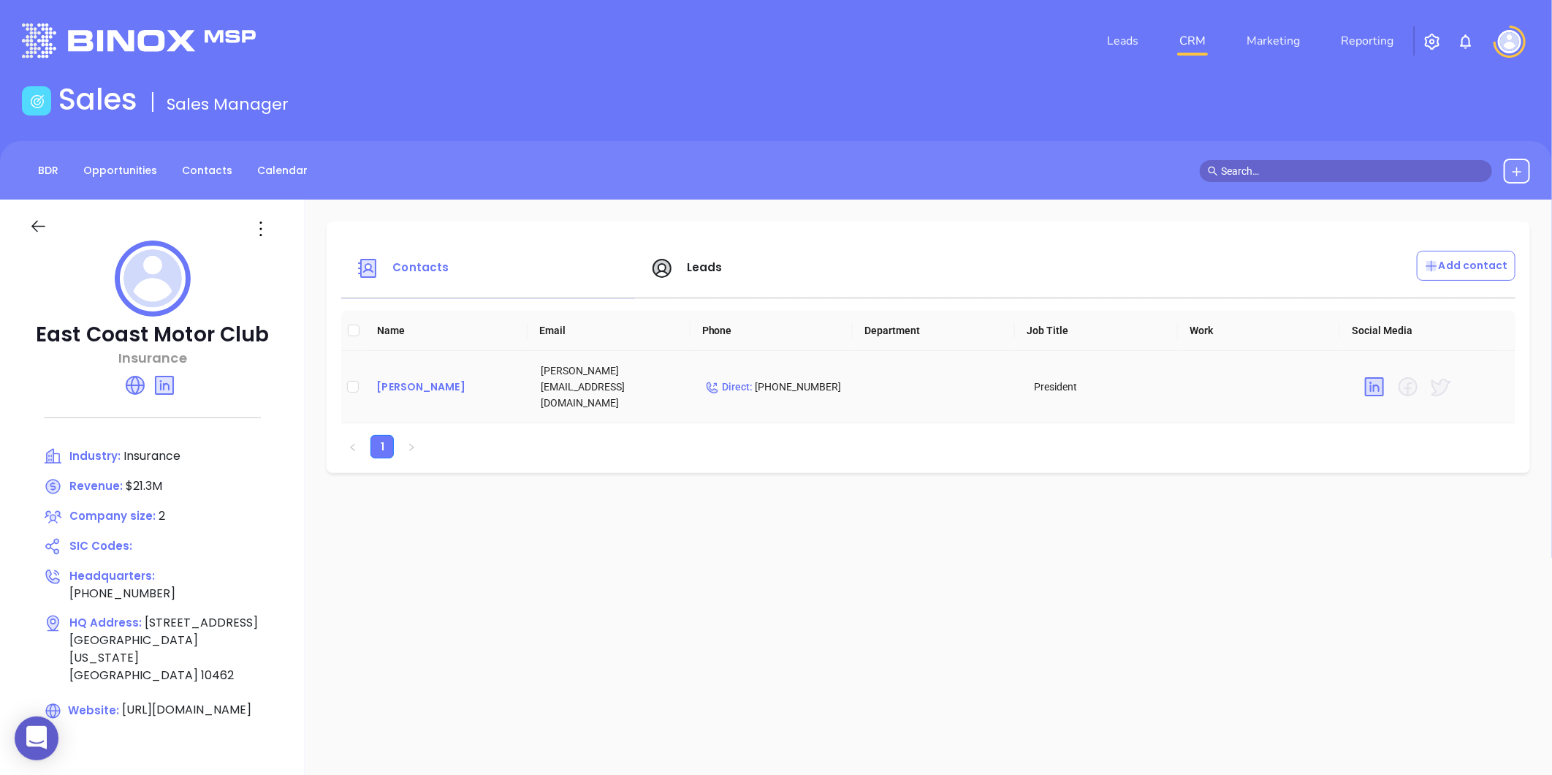
click at [406, 378] on div "[PERSON_NAME]" at bounding box center [446, 387] width 141 height 18
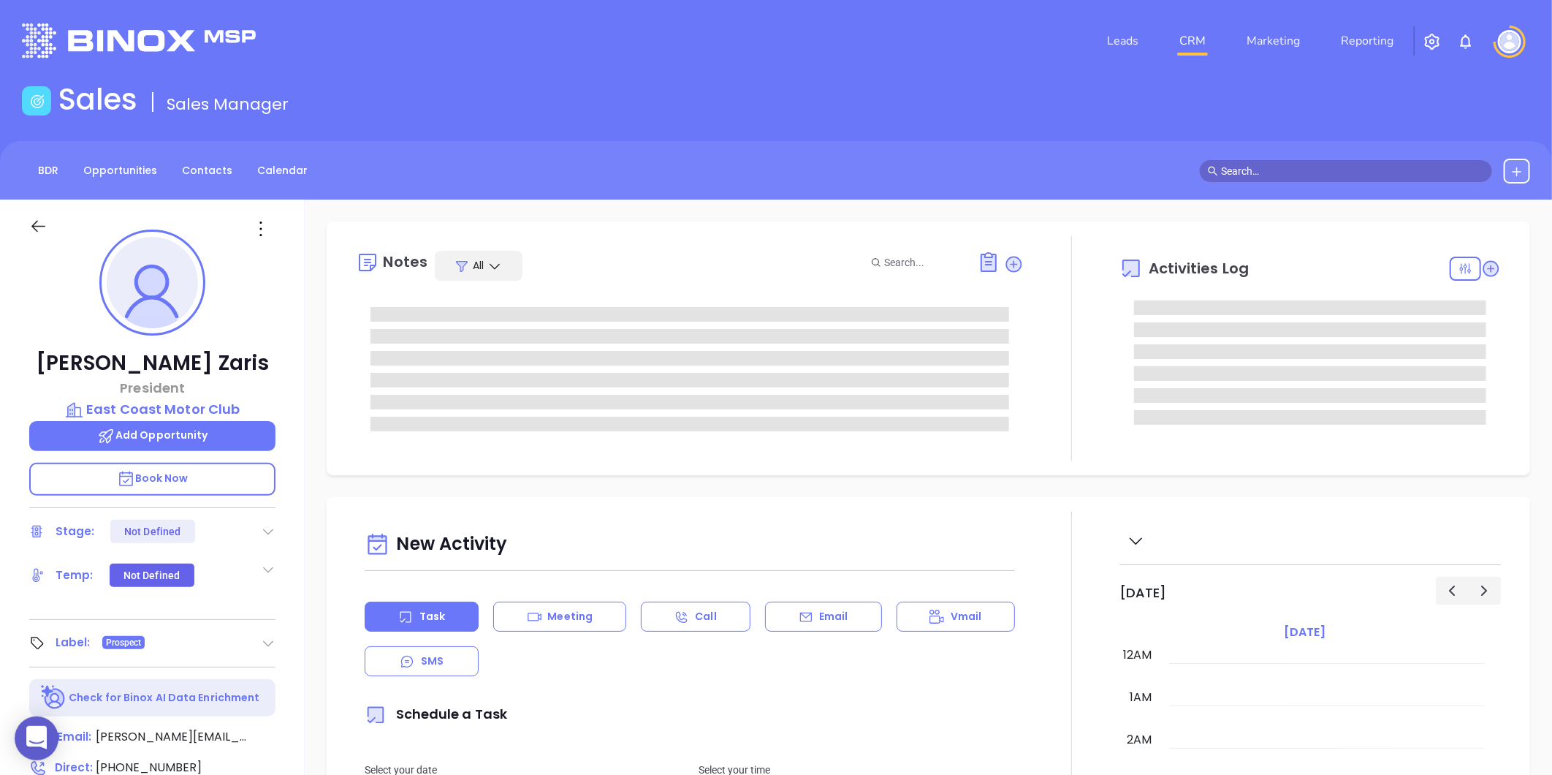
type input "[DATE]"
type input "[PERSON_NAME]"
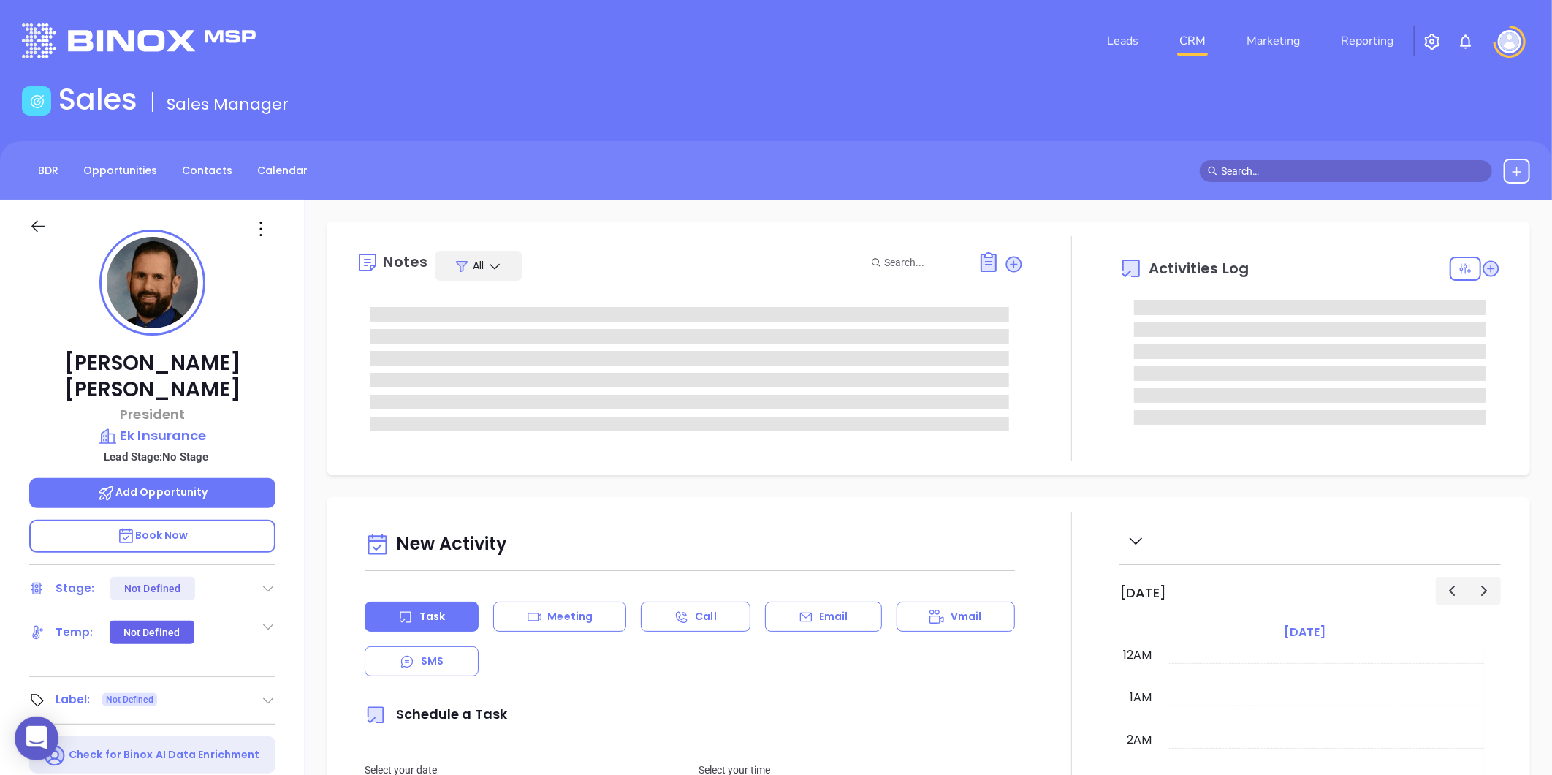
type input "10:00 am"
type input "[DATE]"
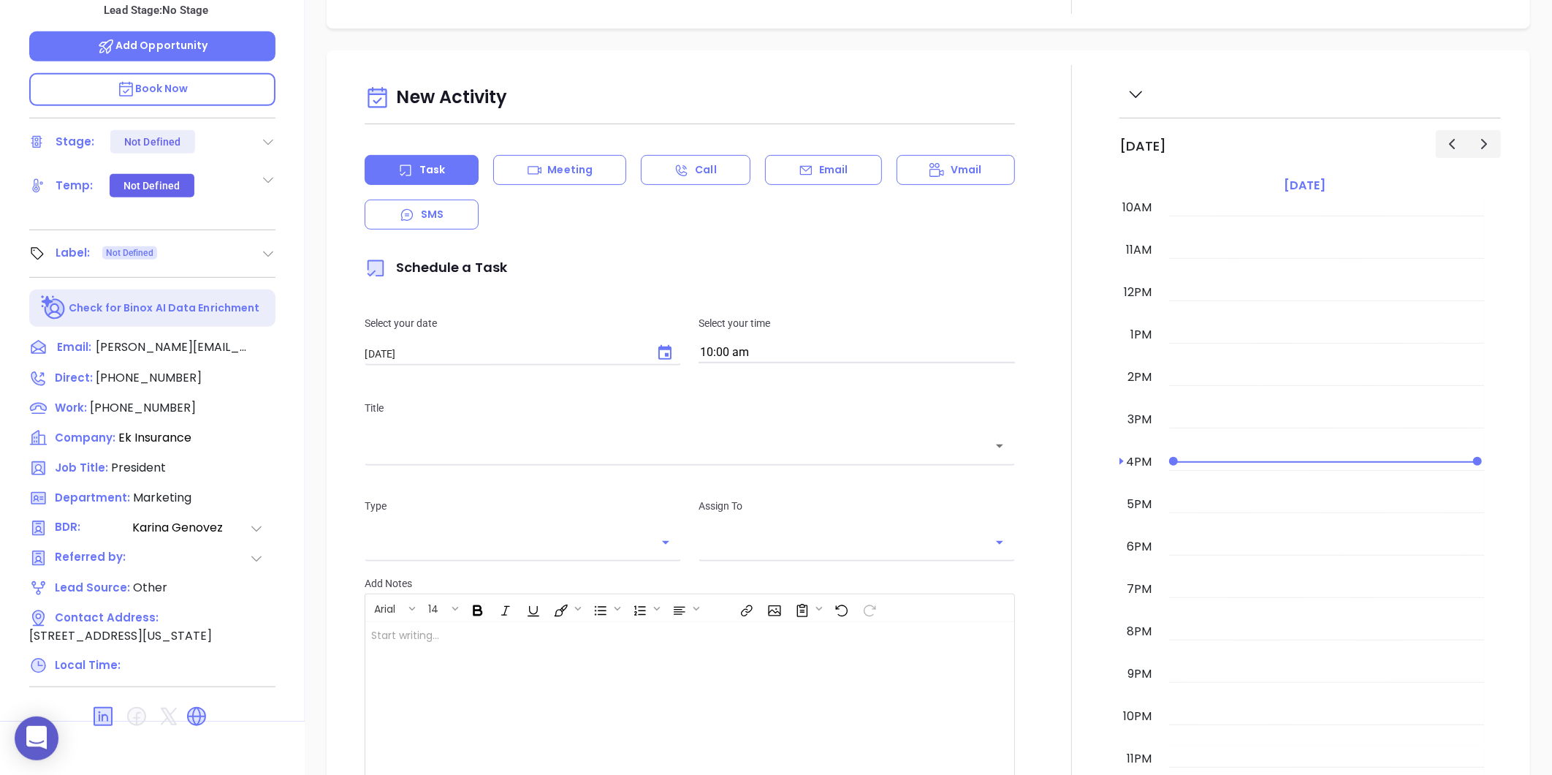
scroll to position [448, 0]
type input "[PERSON_NAME]"
click at [272, 250] on icon at bounding box center [269, 253] width 10 height 6
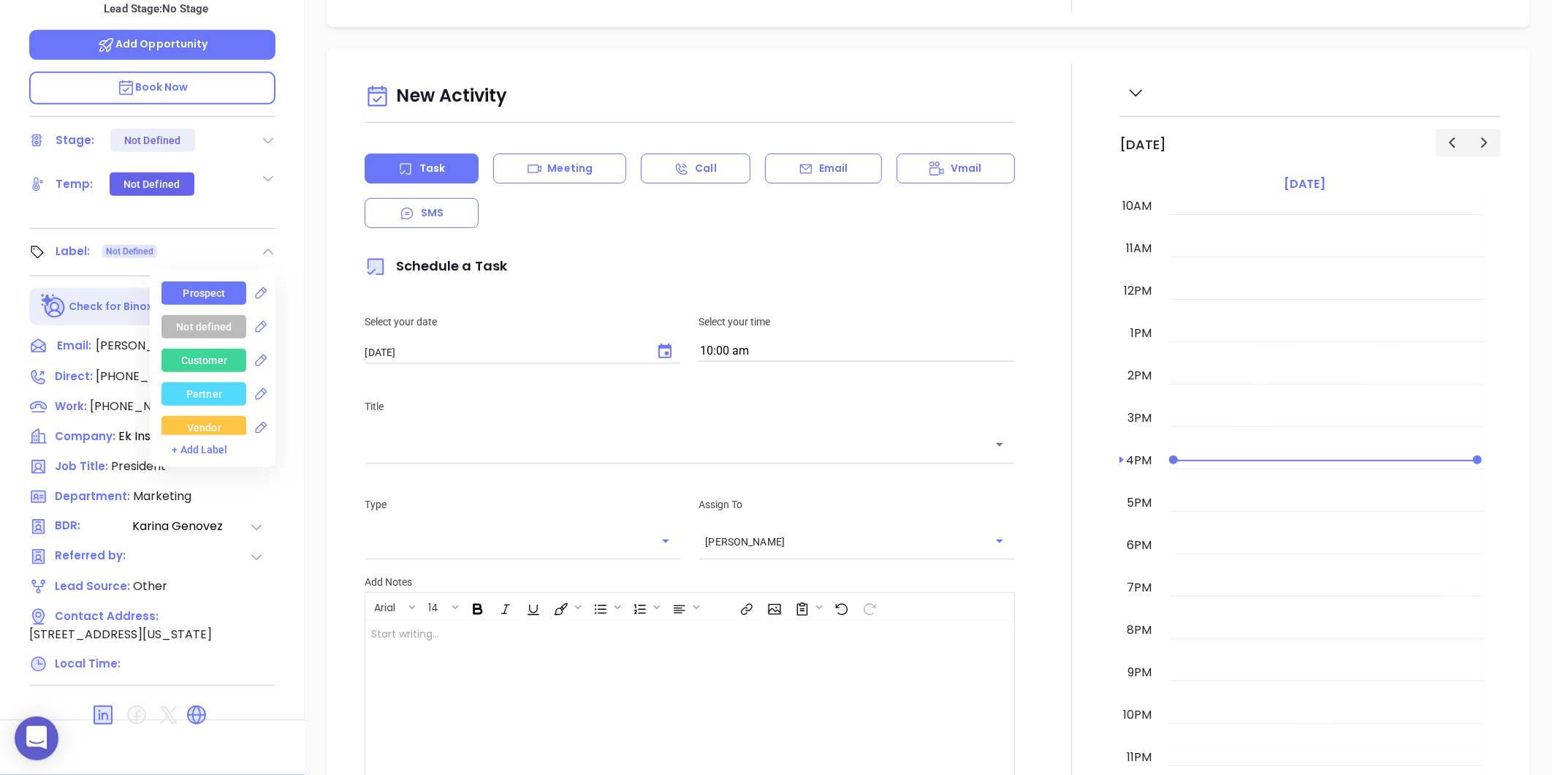
click at [212, 281] on div "Prospect" at bounding box center [204, 292] width 42 height 23
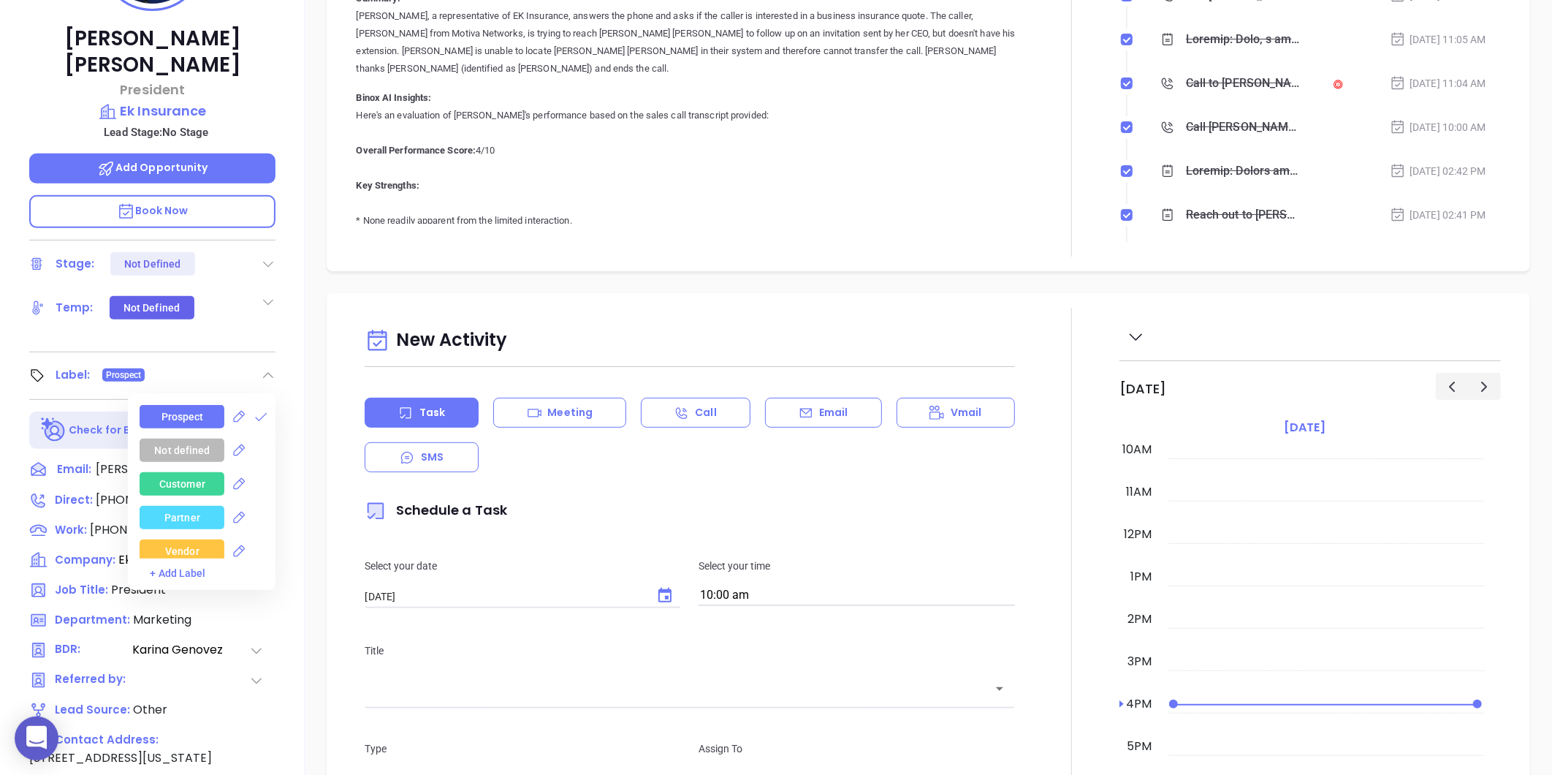
scroll to position [286, 0]
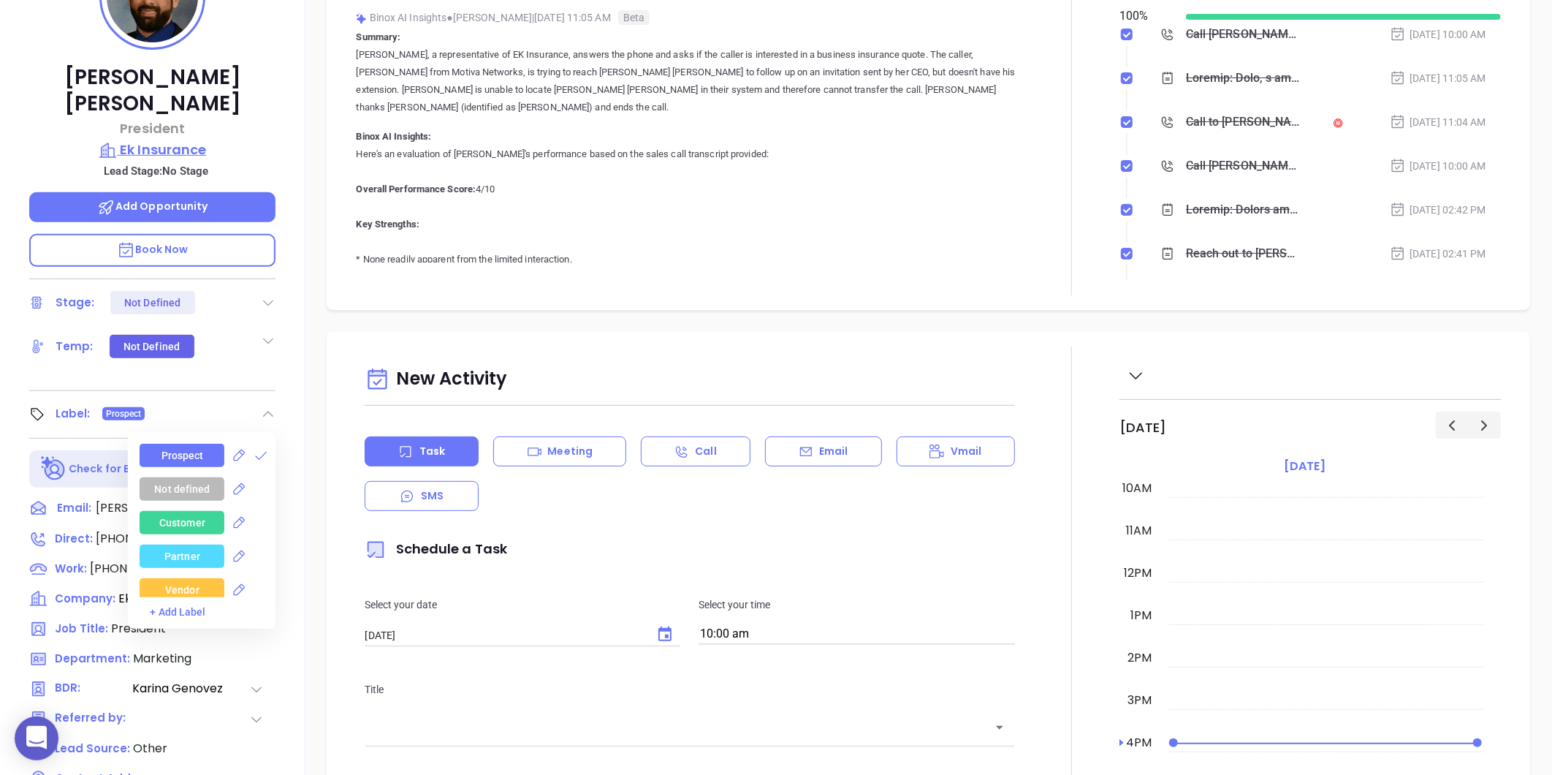
click at [165, 140] on p "Ek Insurance" at bounding box center [152, 150] width 246 height 20
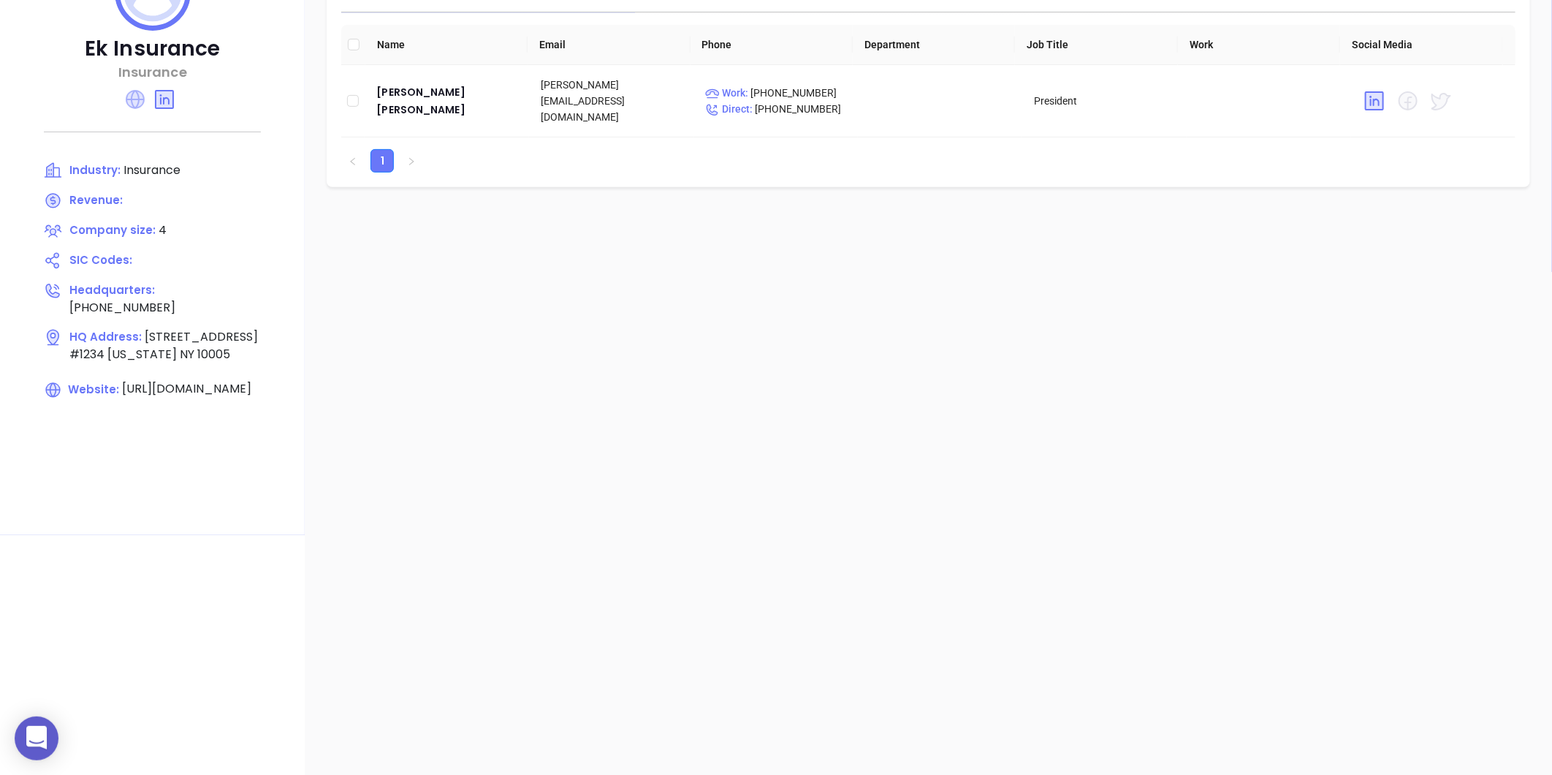
click at [137, 105] on icon at bounding box center [135, 99] width 19 height 19
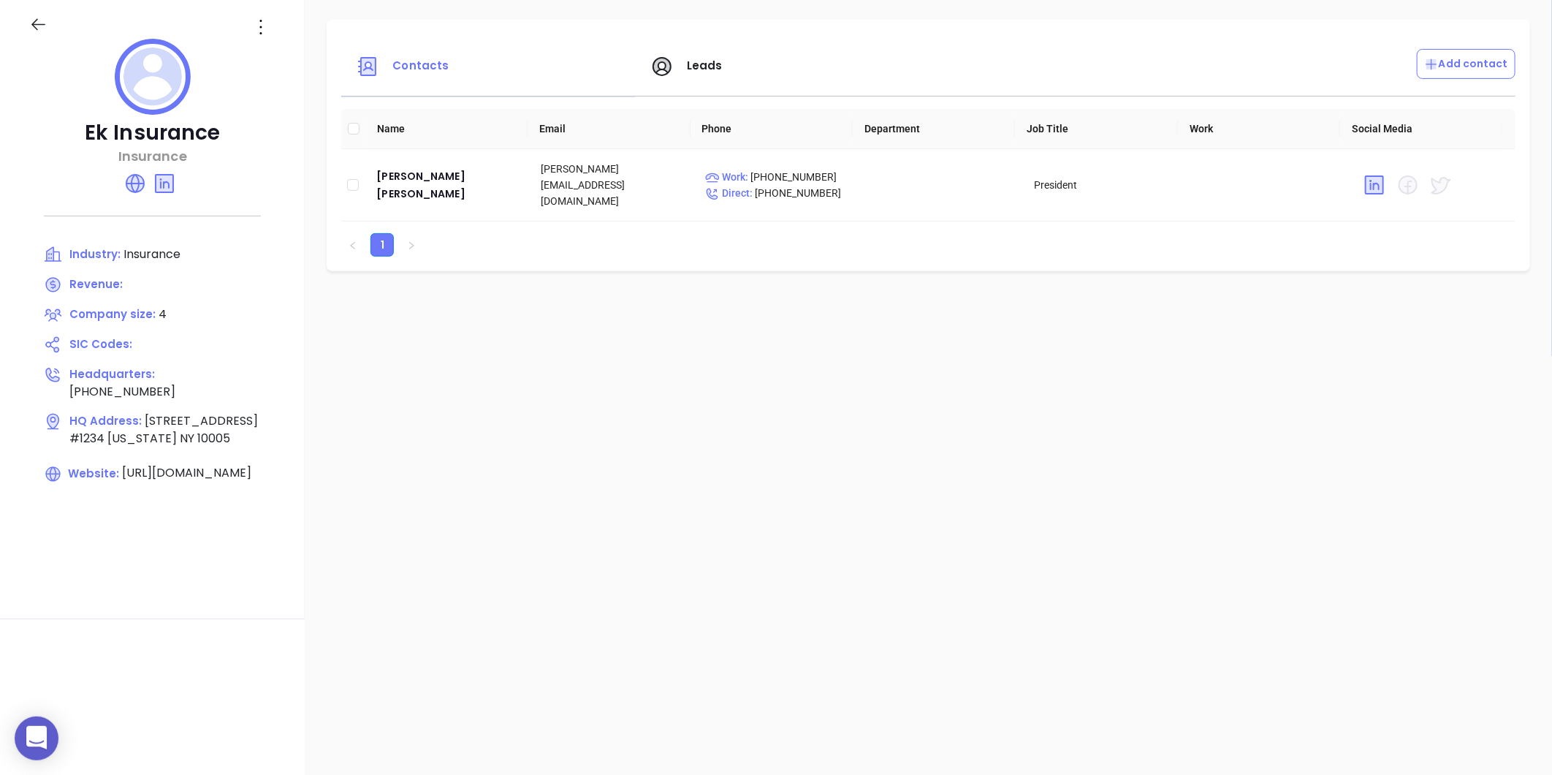
scroll to position [123, 0]
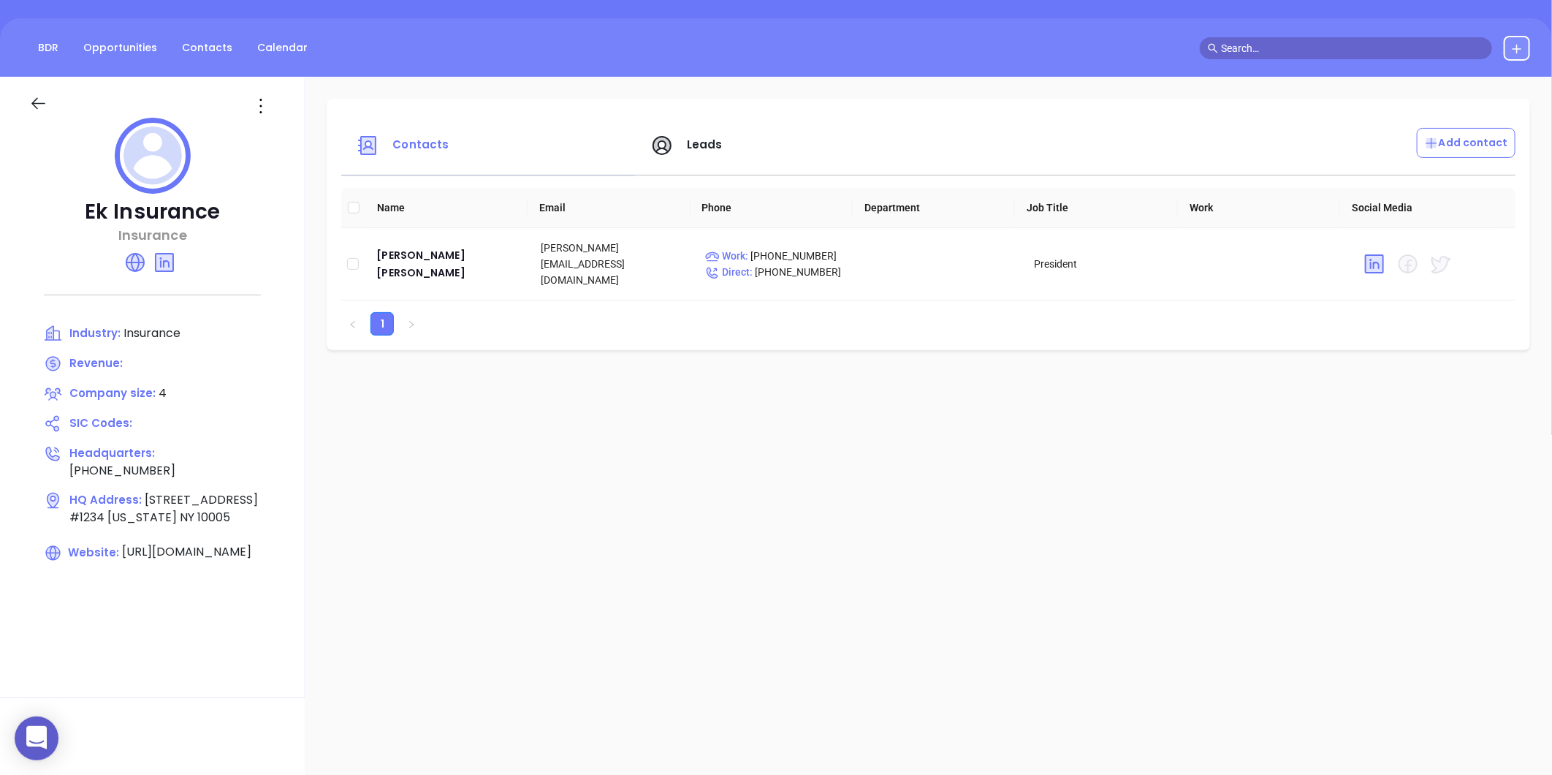
click at [259, 101] on icon at bounding box center [260, 105] width 23 height 23
click at [267, 130] on icon at bounding box center [266, 135] width 11 height 11
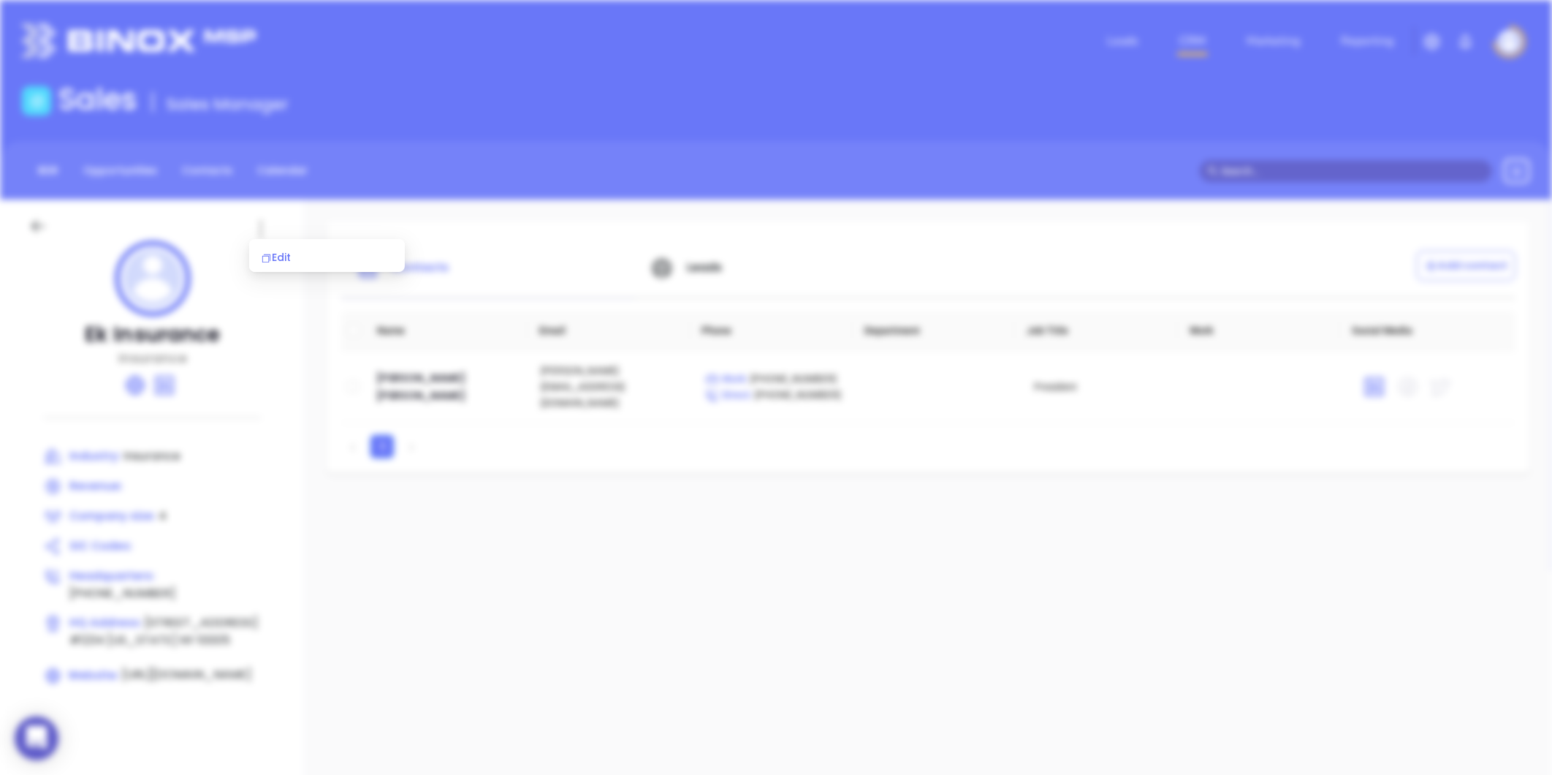
scroll to position [0, 0]
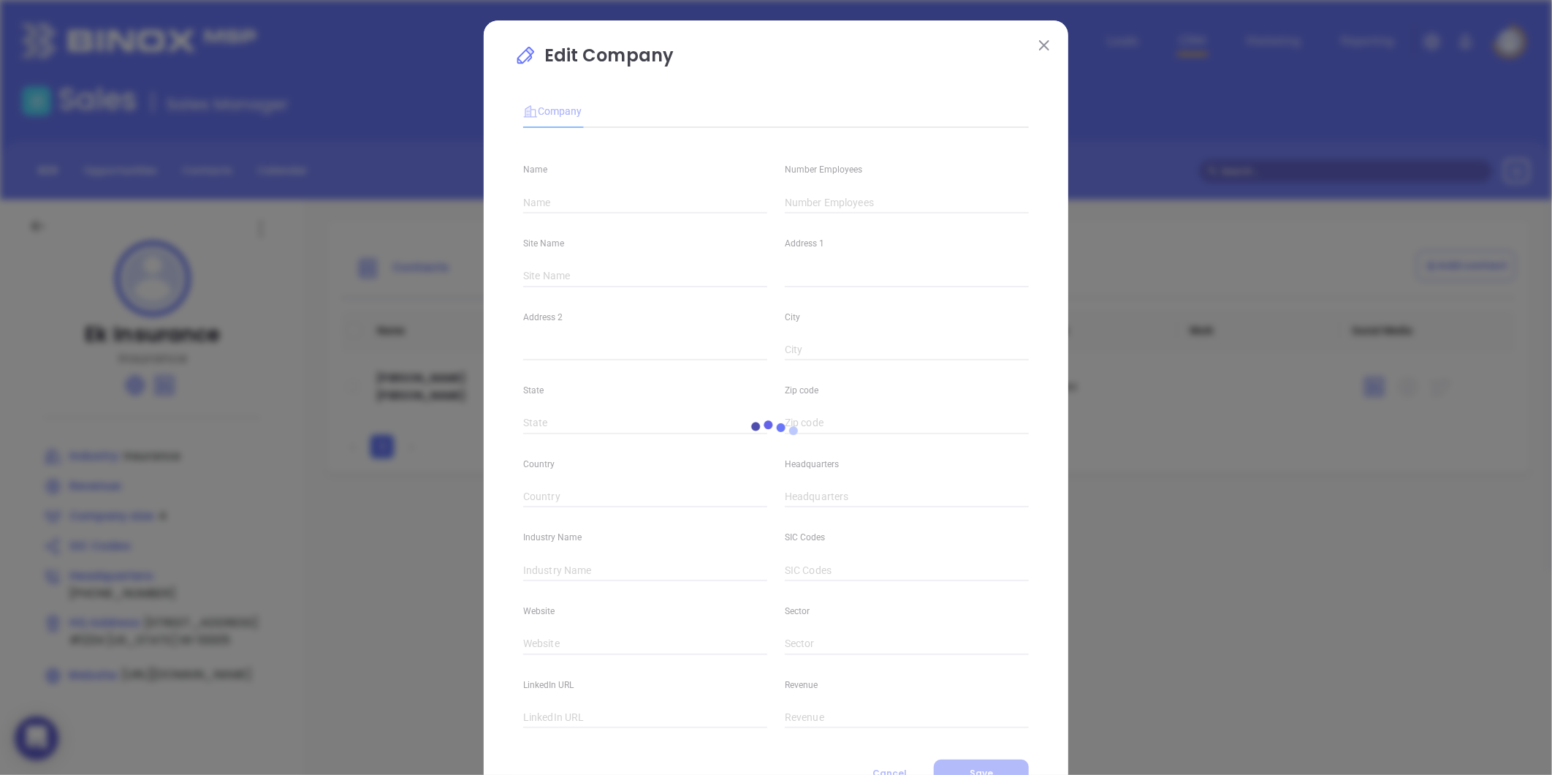
type input "Ek Insurance"
type input "4"
type input "Main"
type input "[STREET_ADDRESS]"
type input "#1234"
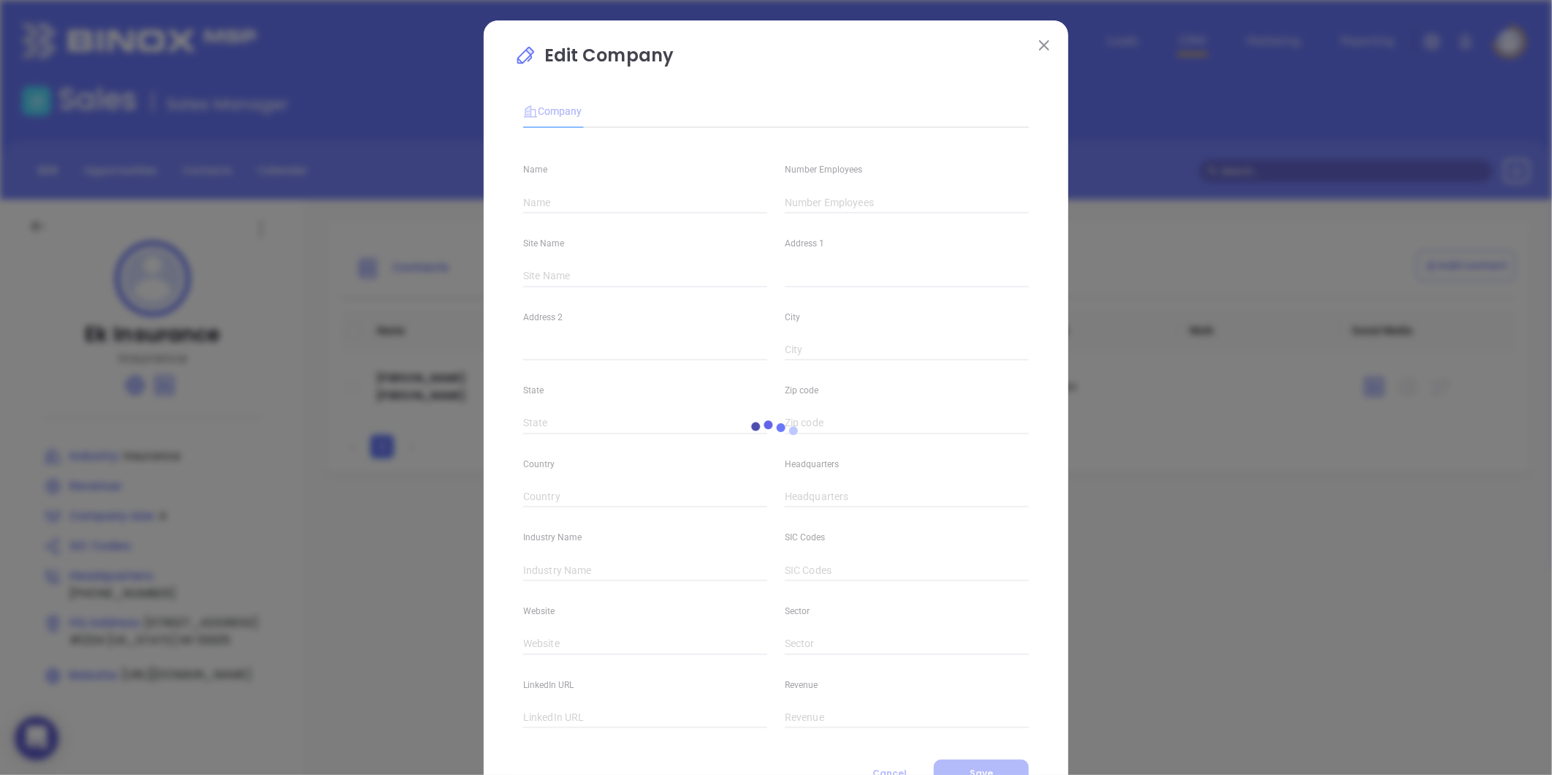
type input "[US_STATE]"
type input "NY"
type input "10005"
type input "[PHONE_NUMBER]"
type input "Insurance"
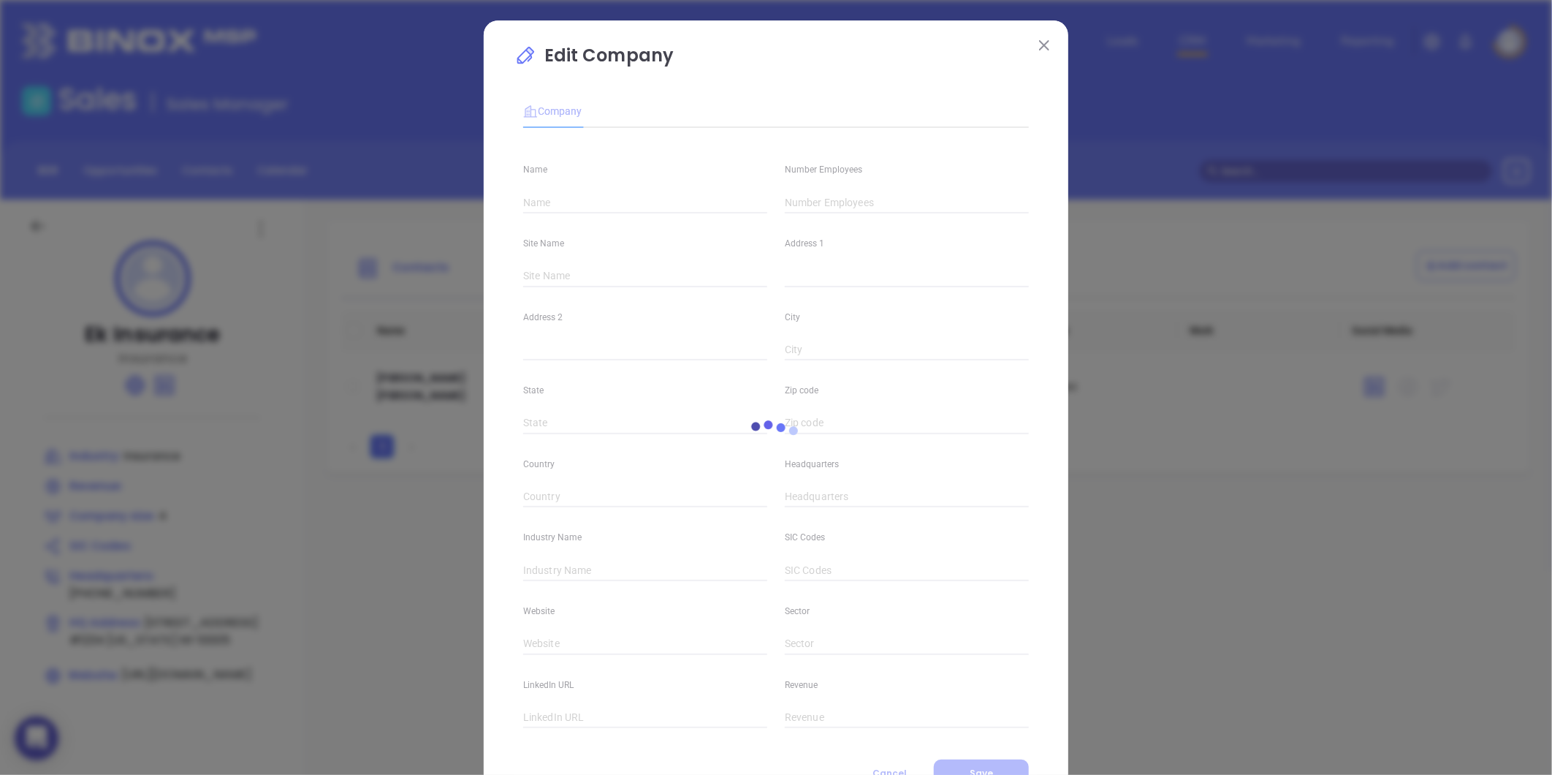
type input "[URL][DOMAIN_NAME]"
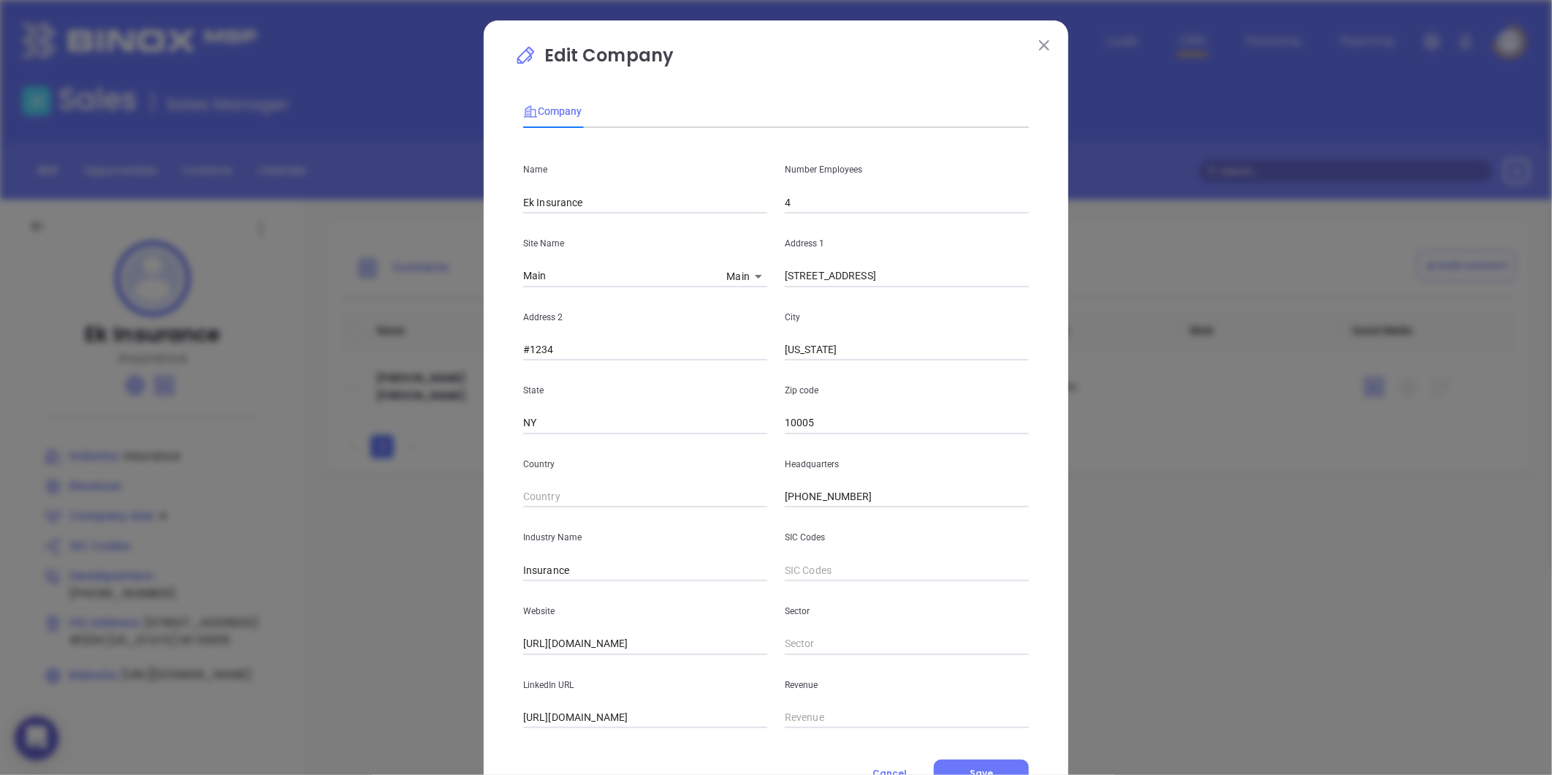
click at [811, 203] on input "4" at bounding box center [907, 202] width 244 height 22
type input "4"
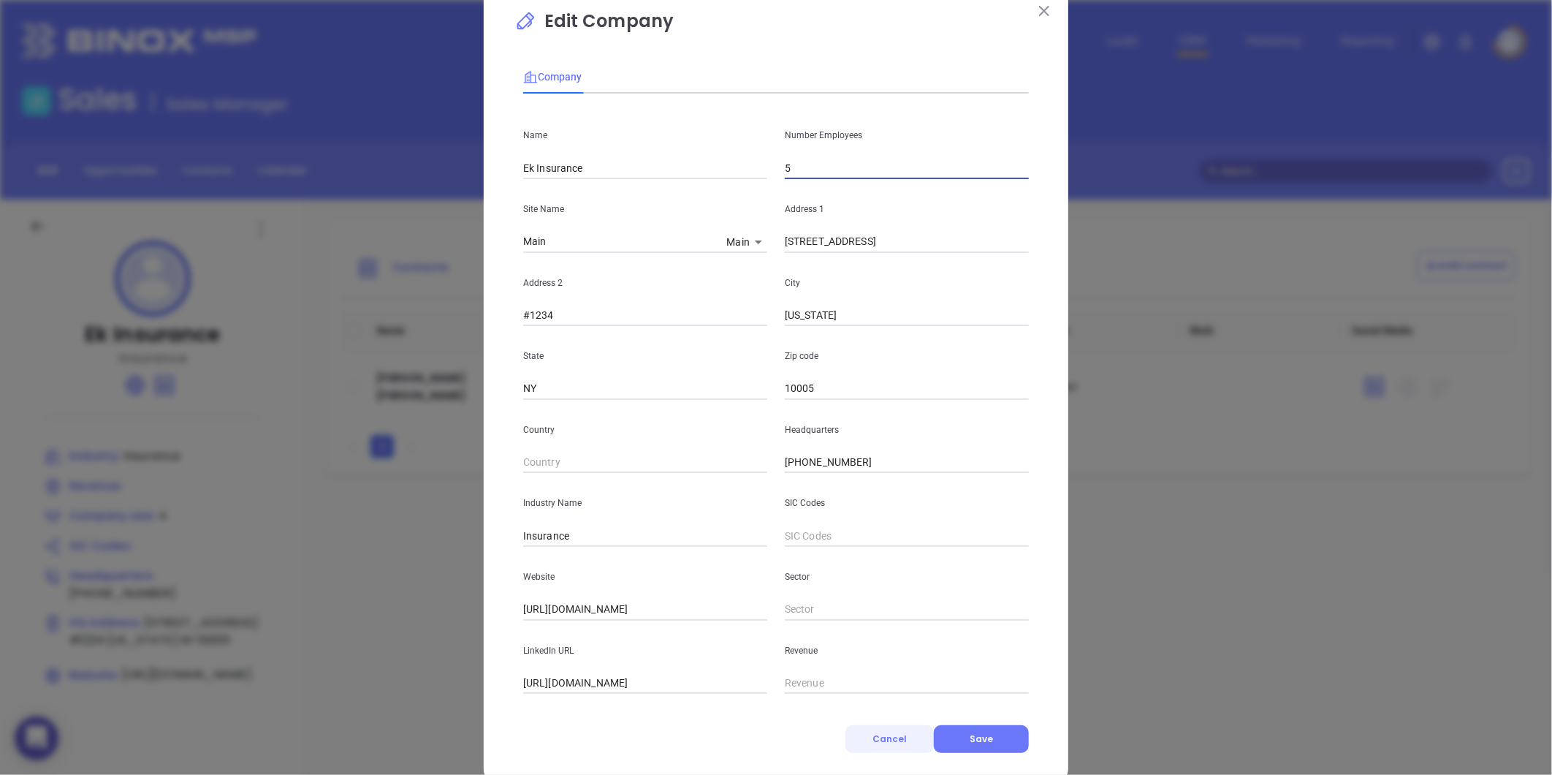
scroll to position [64, 0]
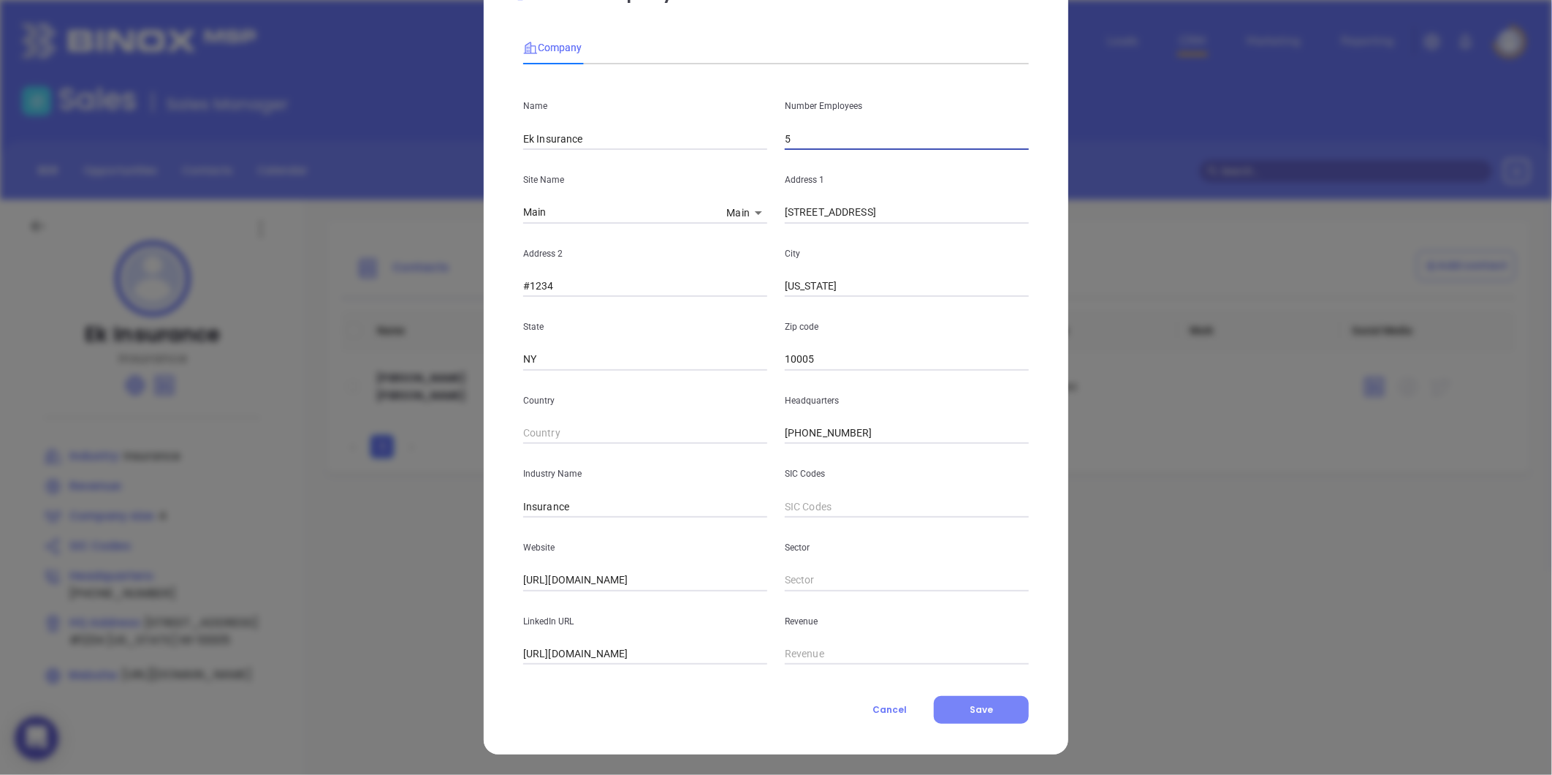
type input "5"
click at [970, 703] on span "Save" at bounding box center [981, 709] width 23 height 12
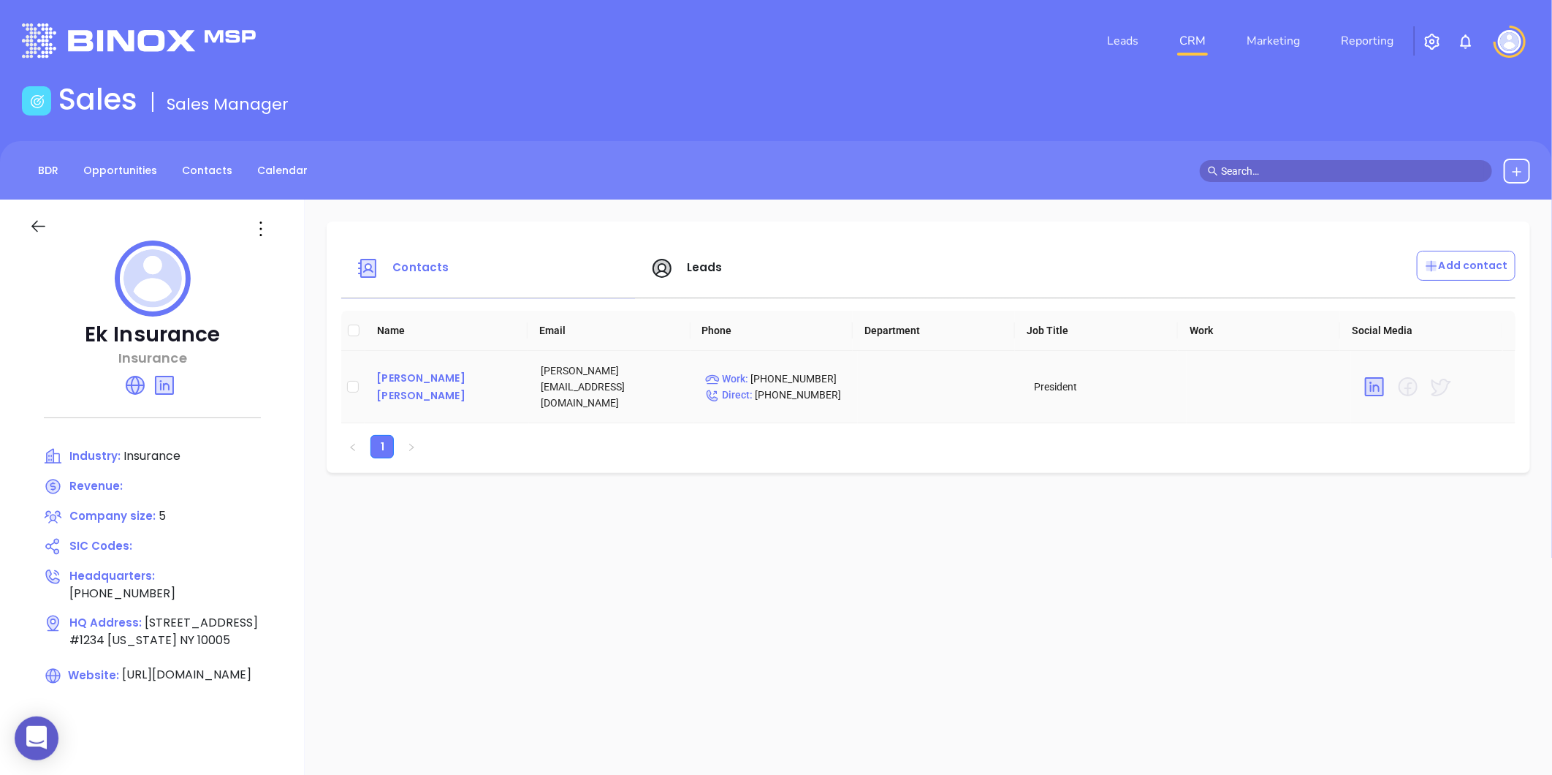
click at [404, 376] on div "[PERSON_NAME] [PERSON_NAME]" at bounding box center [446, 386] width 141 height 35
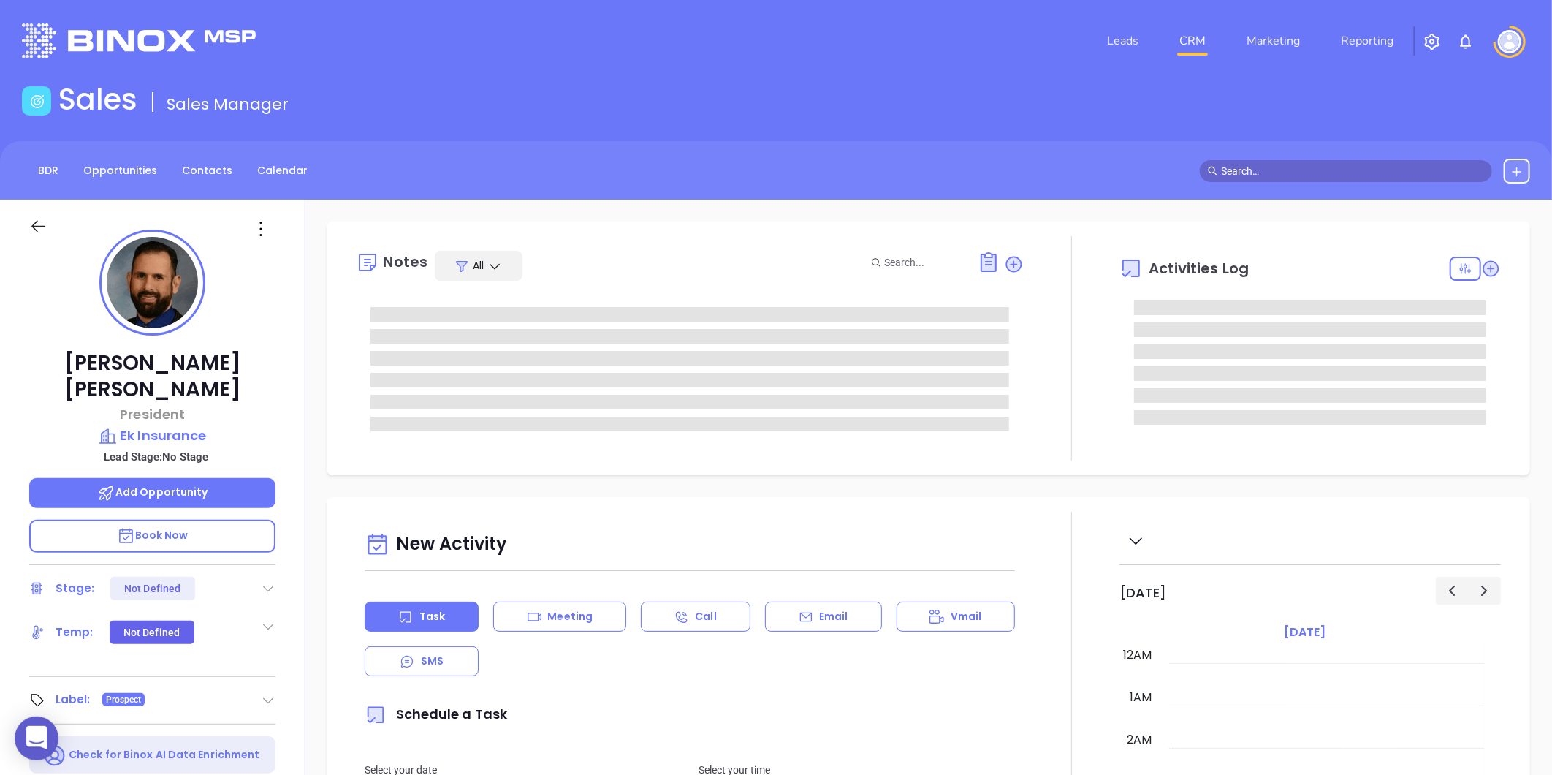
type input "[DATE]"
click at [257, 229] on icon at bounding box center [260, 228] width 23 height 23
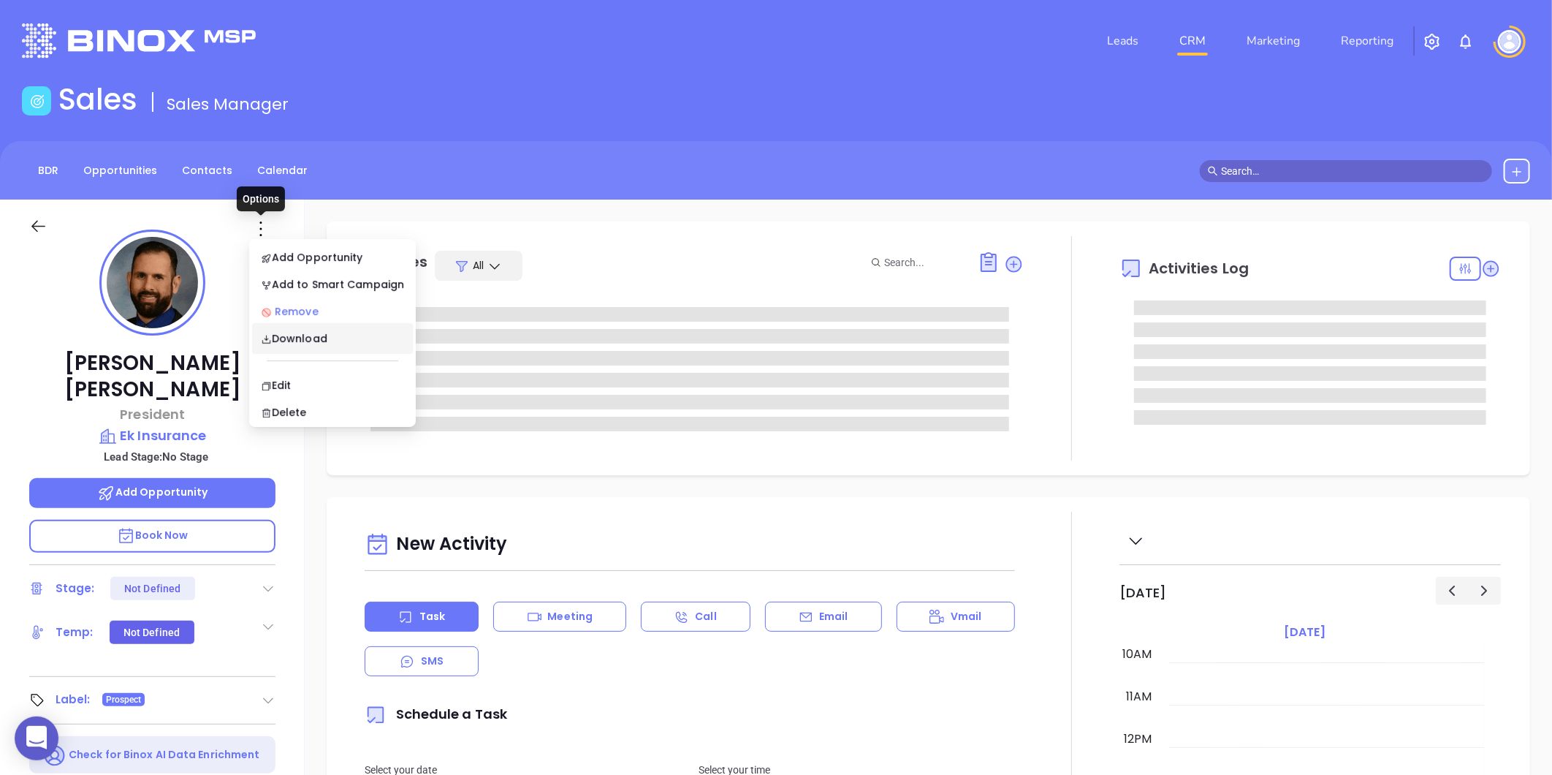
type input "[PERSON_NAME]"
click at [281, 384] on div "Edit" at bounding box center [332, 385] width 143 height 16
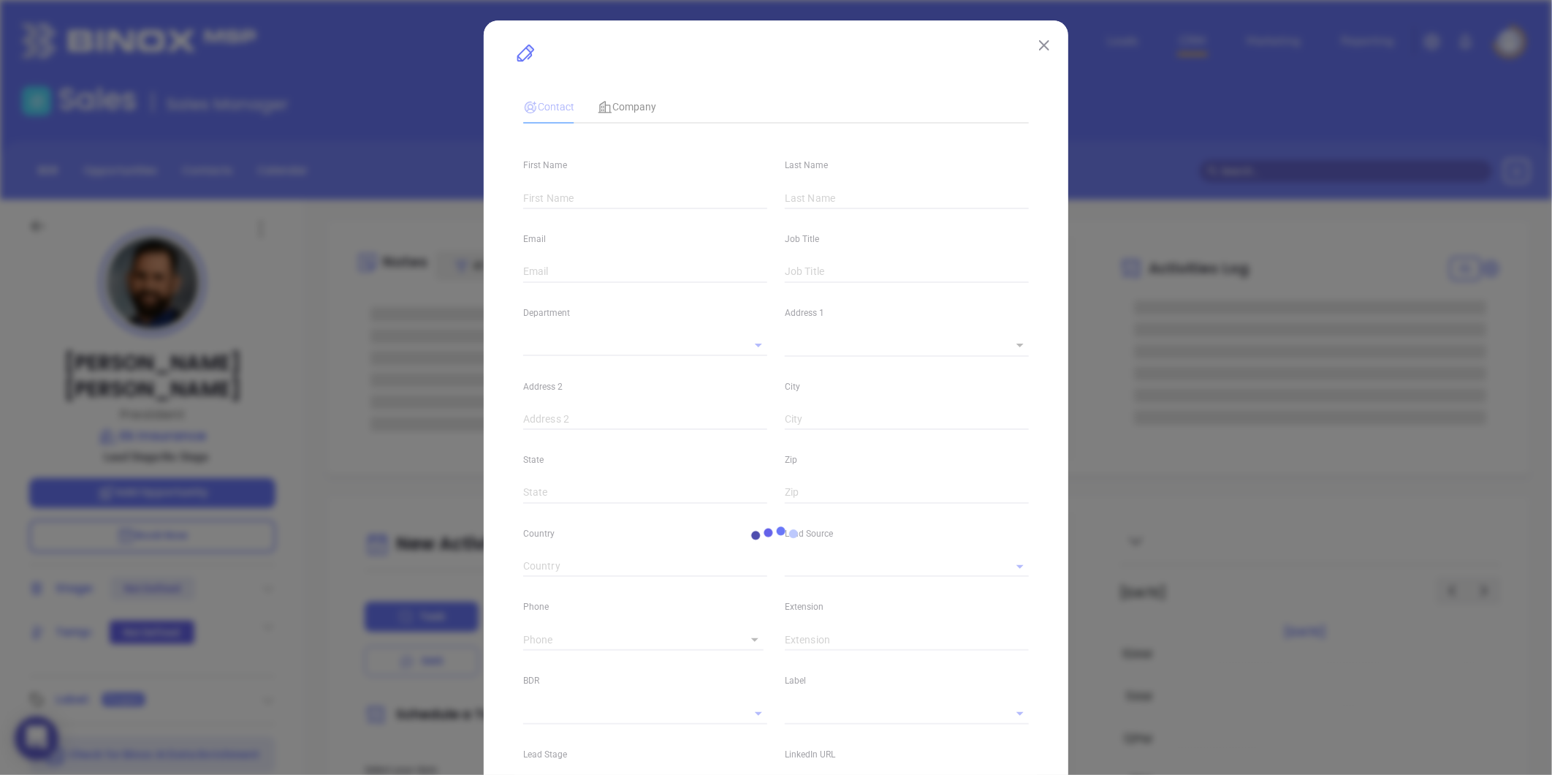
type input "Ethan Andrew"
type input "Kosmin"
type input "ethan@ekinsurance.com"
type input "President"
type textarea "99 Wall Street"
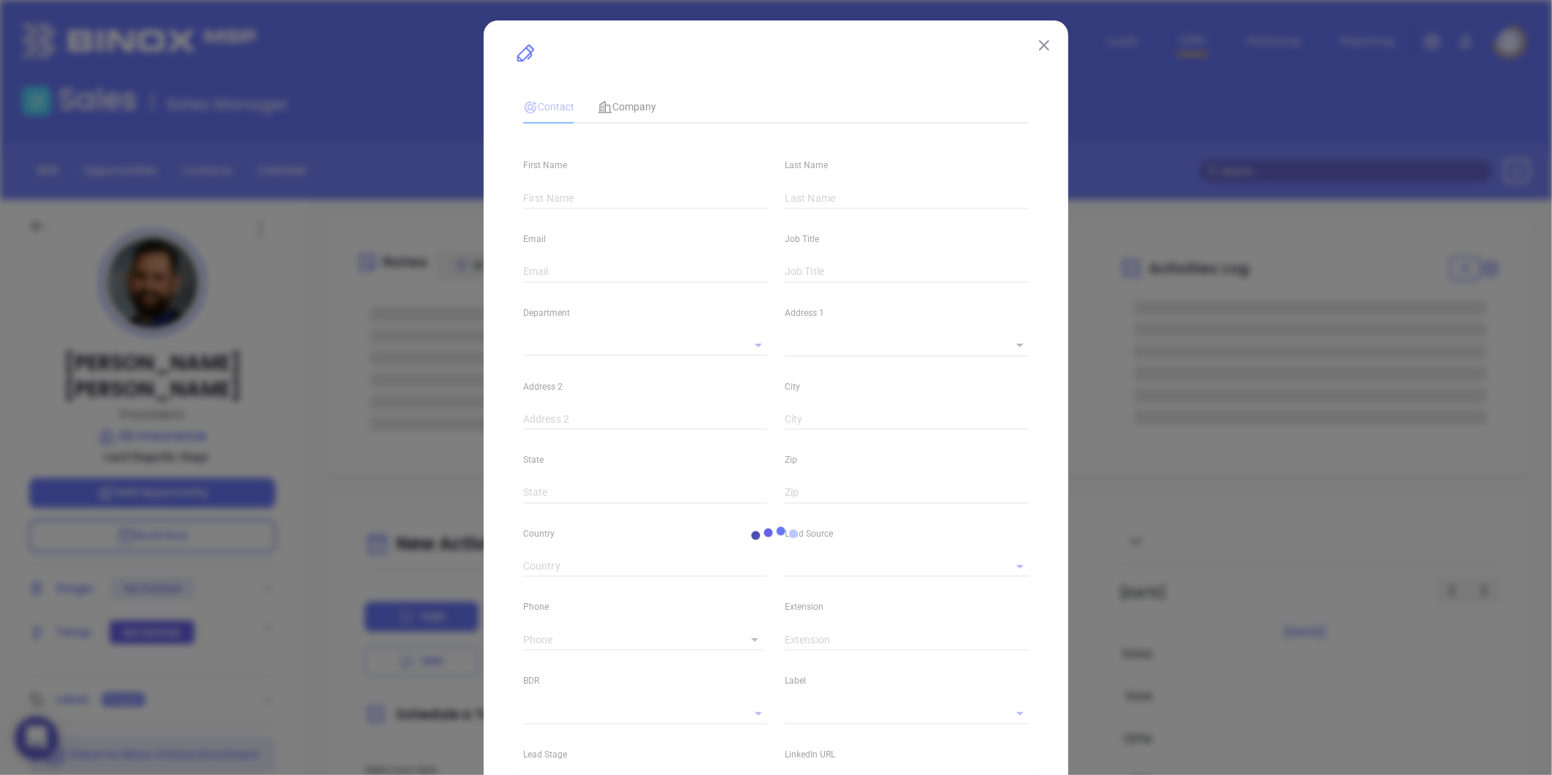
type input "1"
type input "#1234"
type input "New York"
type input "NY"
type input "10005"
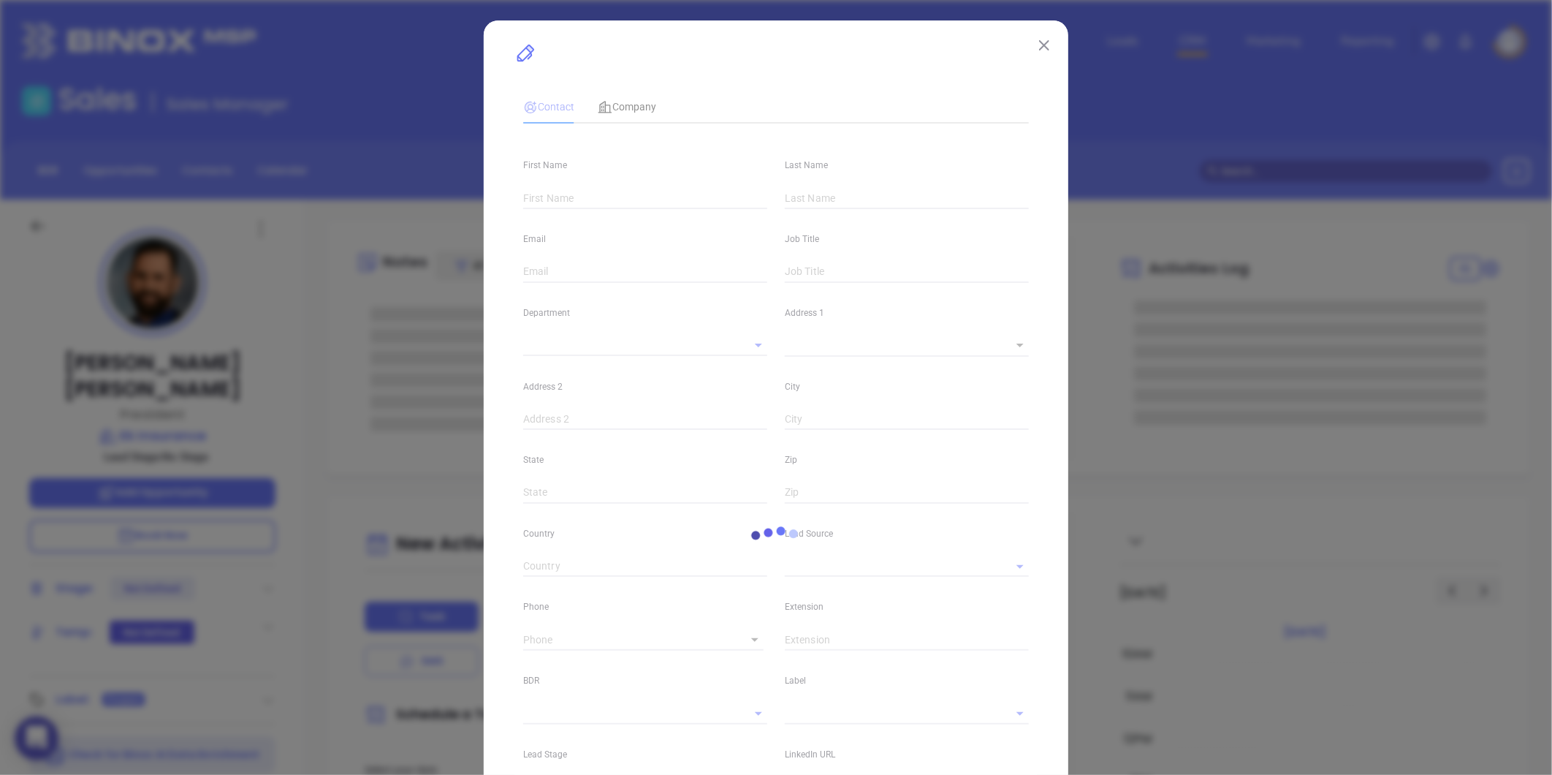
type input "www.linkedin.com/in/ekinsurance"
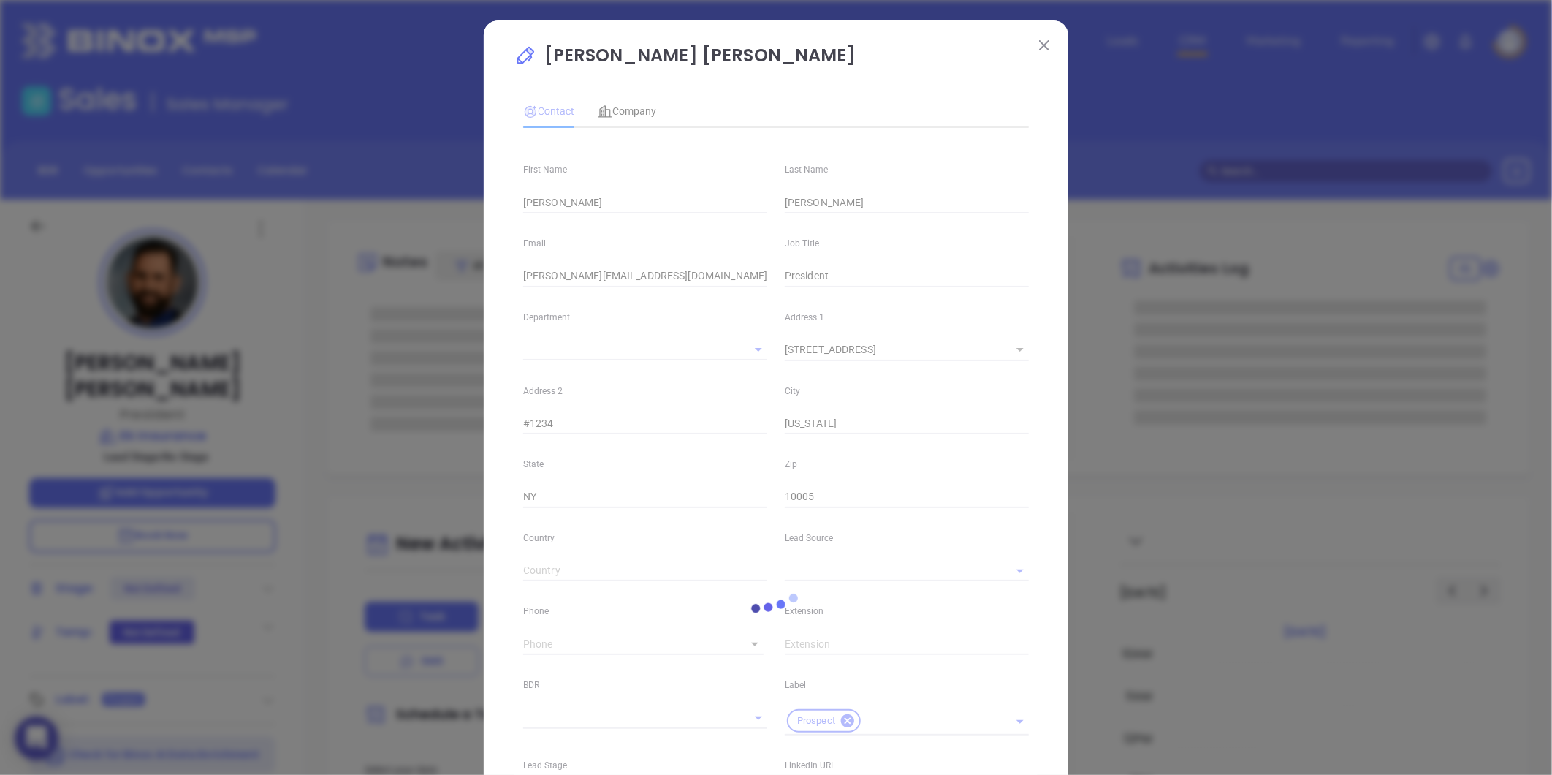
type input "Marketing"
type input "Other"
type input "Karina Genovez"
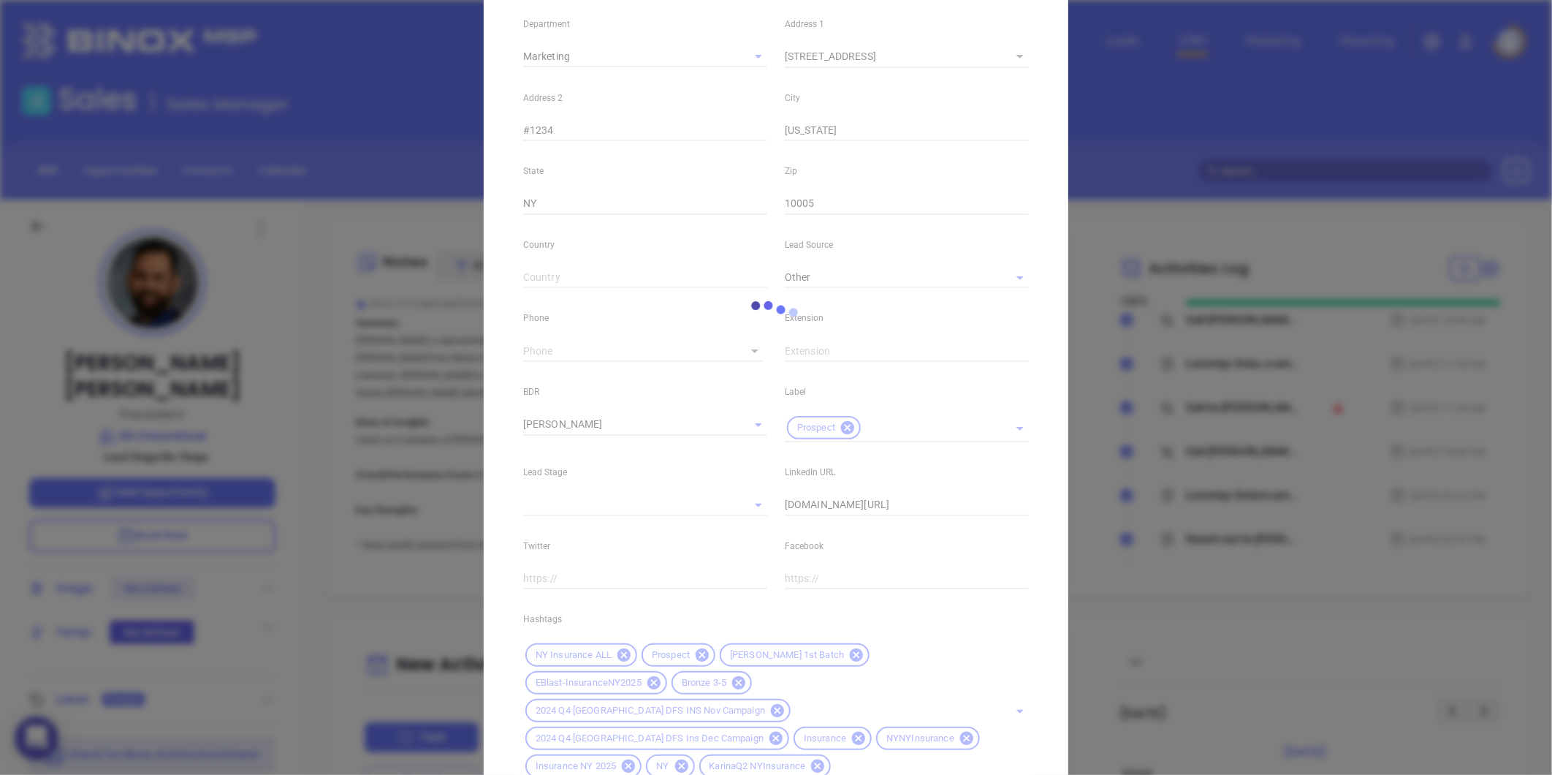
scroll to position [381, 0]
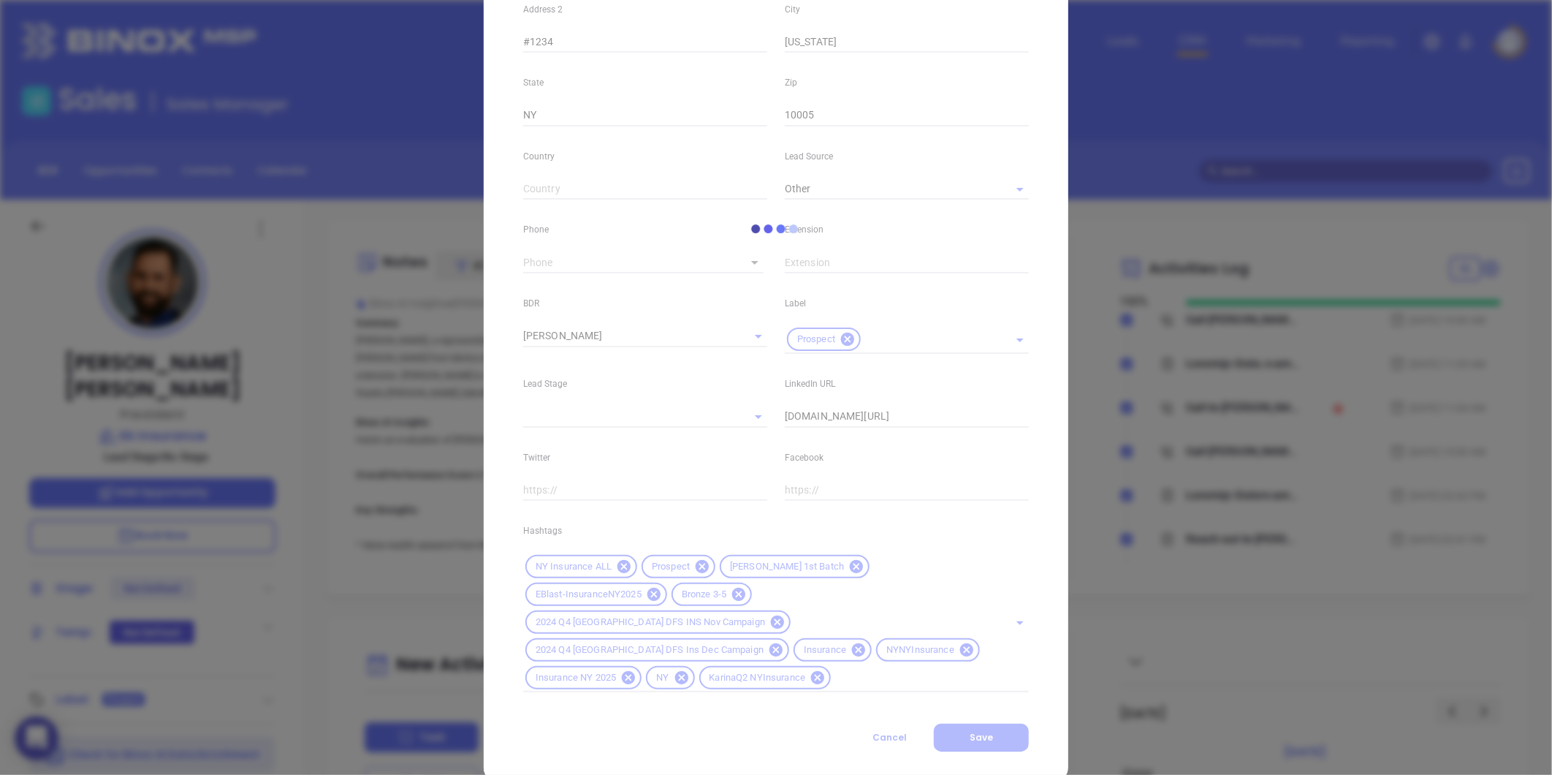
type input "(484) 800-1000"
type input "1"
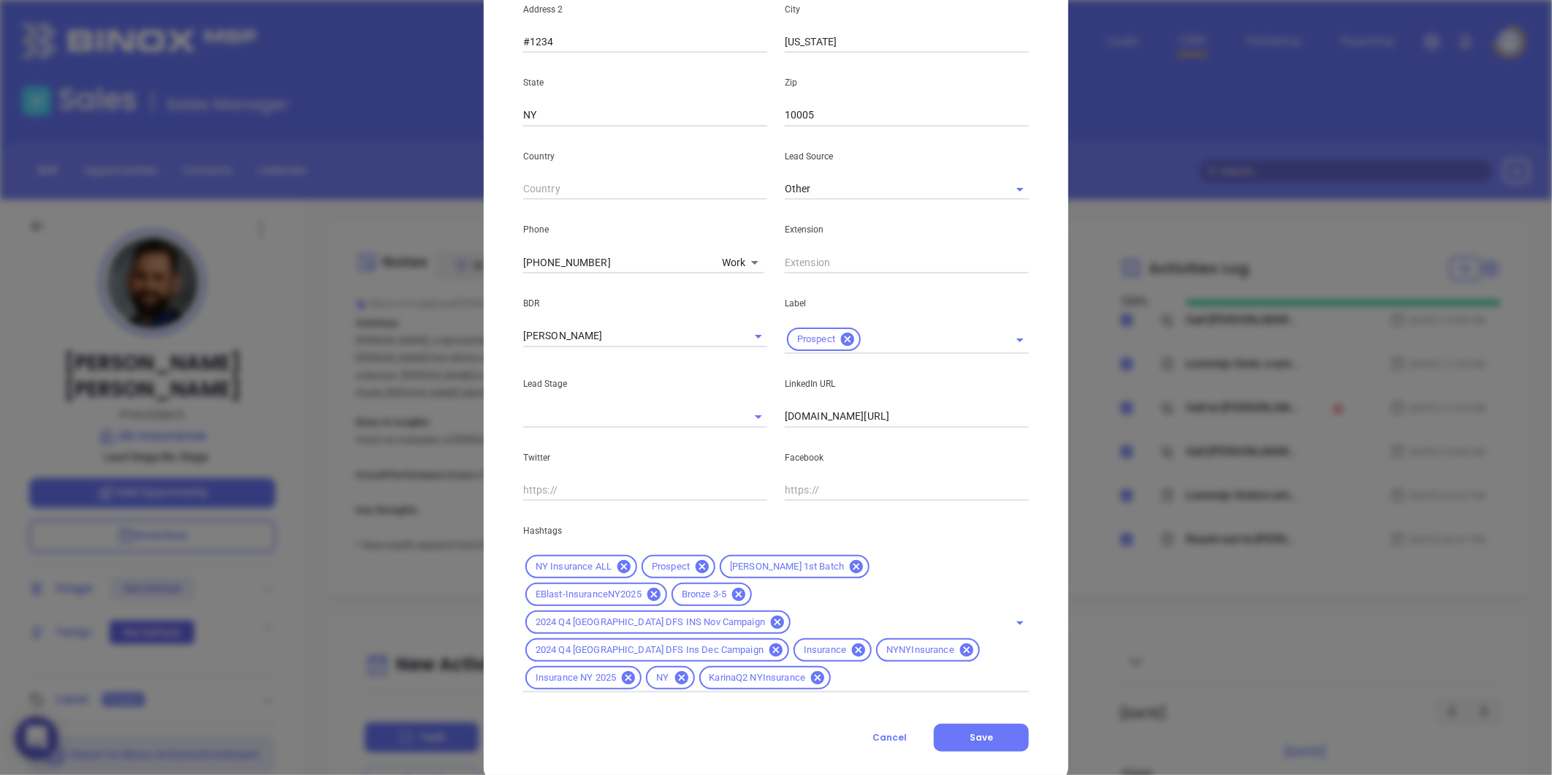
click at [732, 594] on icon at bounding box center [738, 594] width 13 height 13
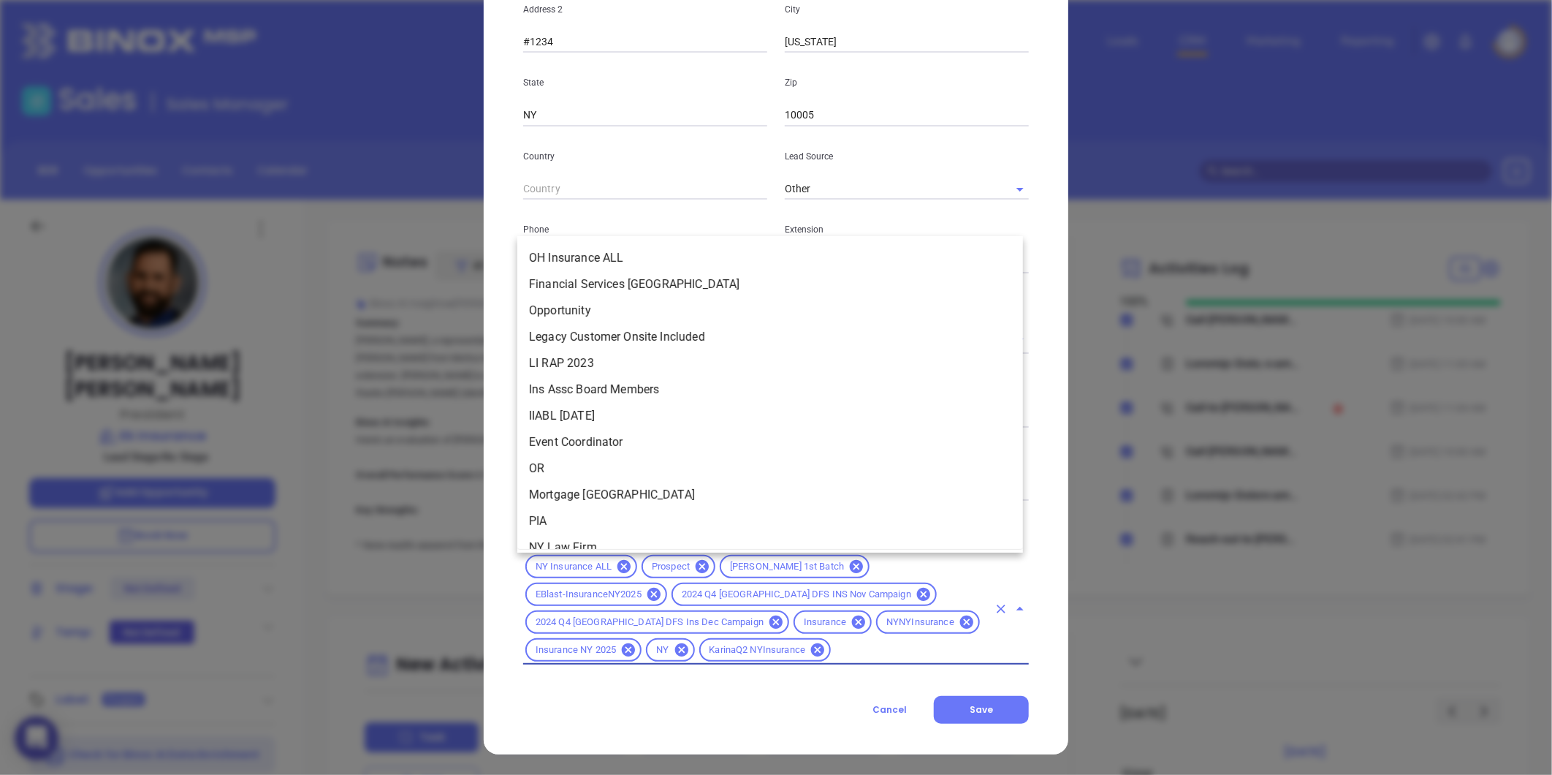
click at [833, 649] on input "text" at bounding box center [910, 650] width 155 height 18
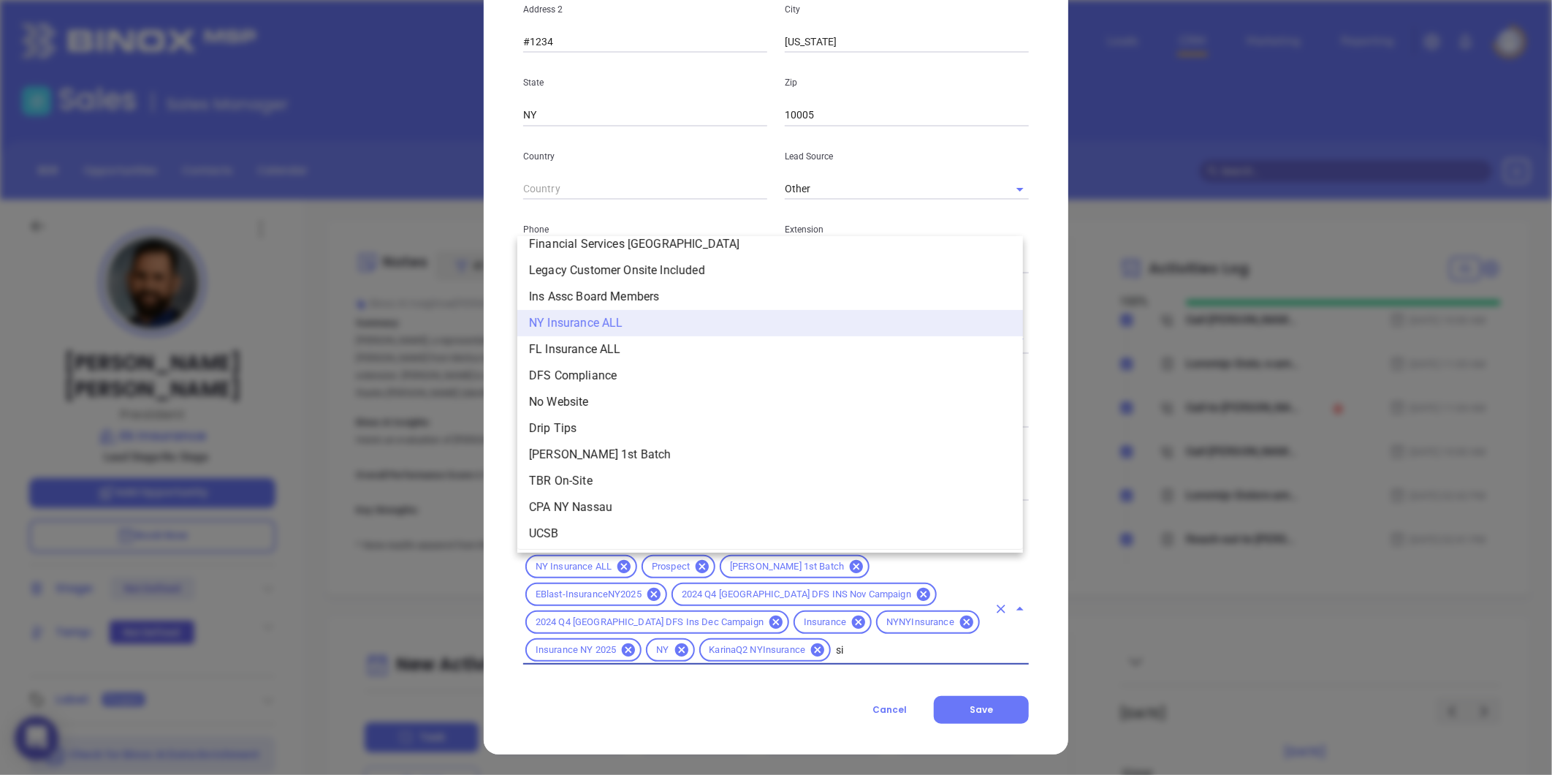
scroll to position [0, 0]
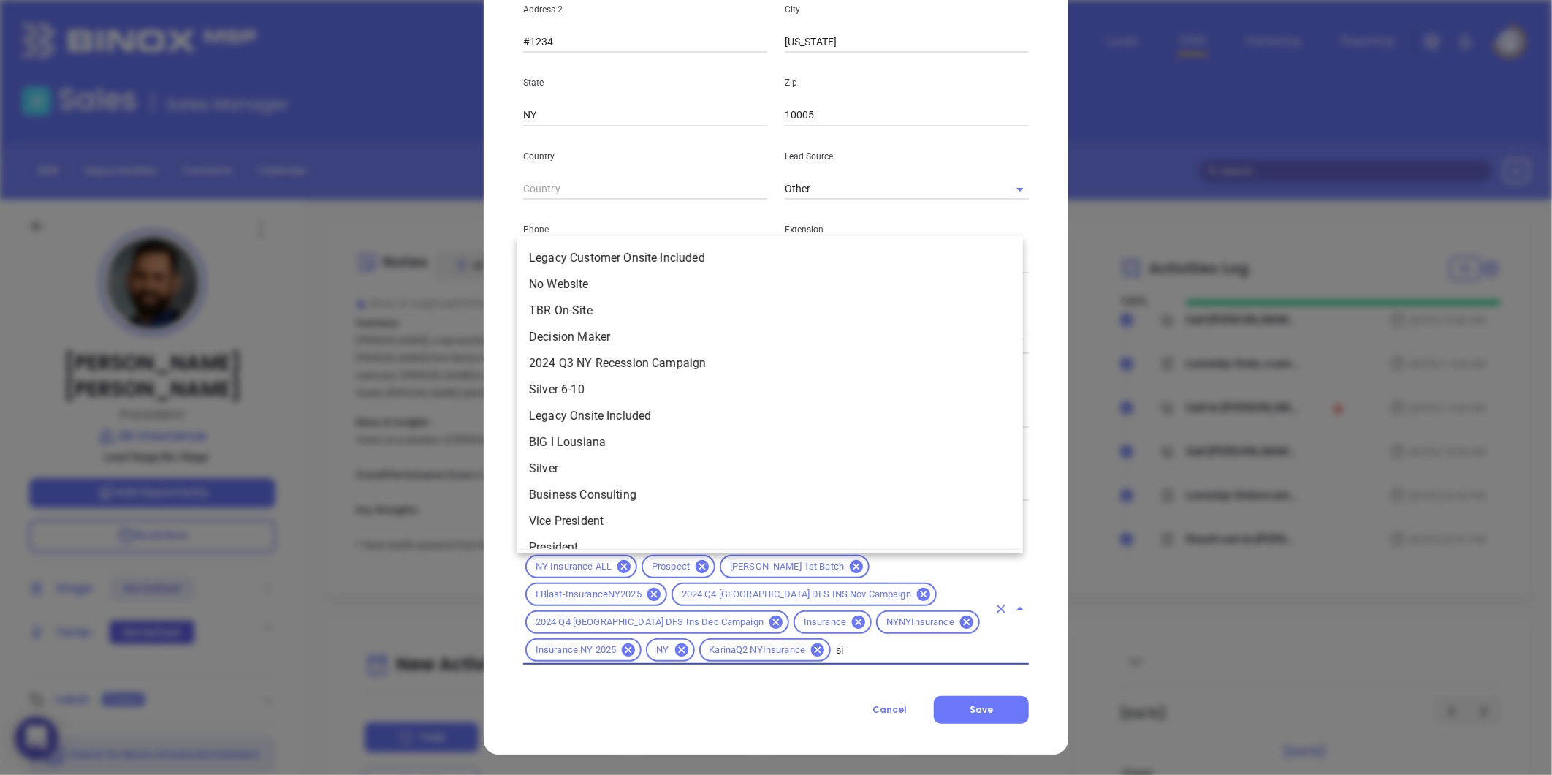
type input "sil"
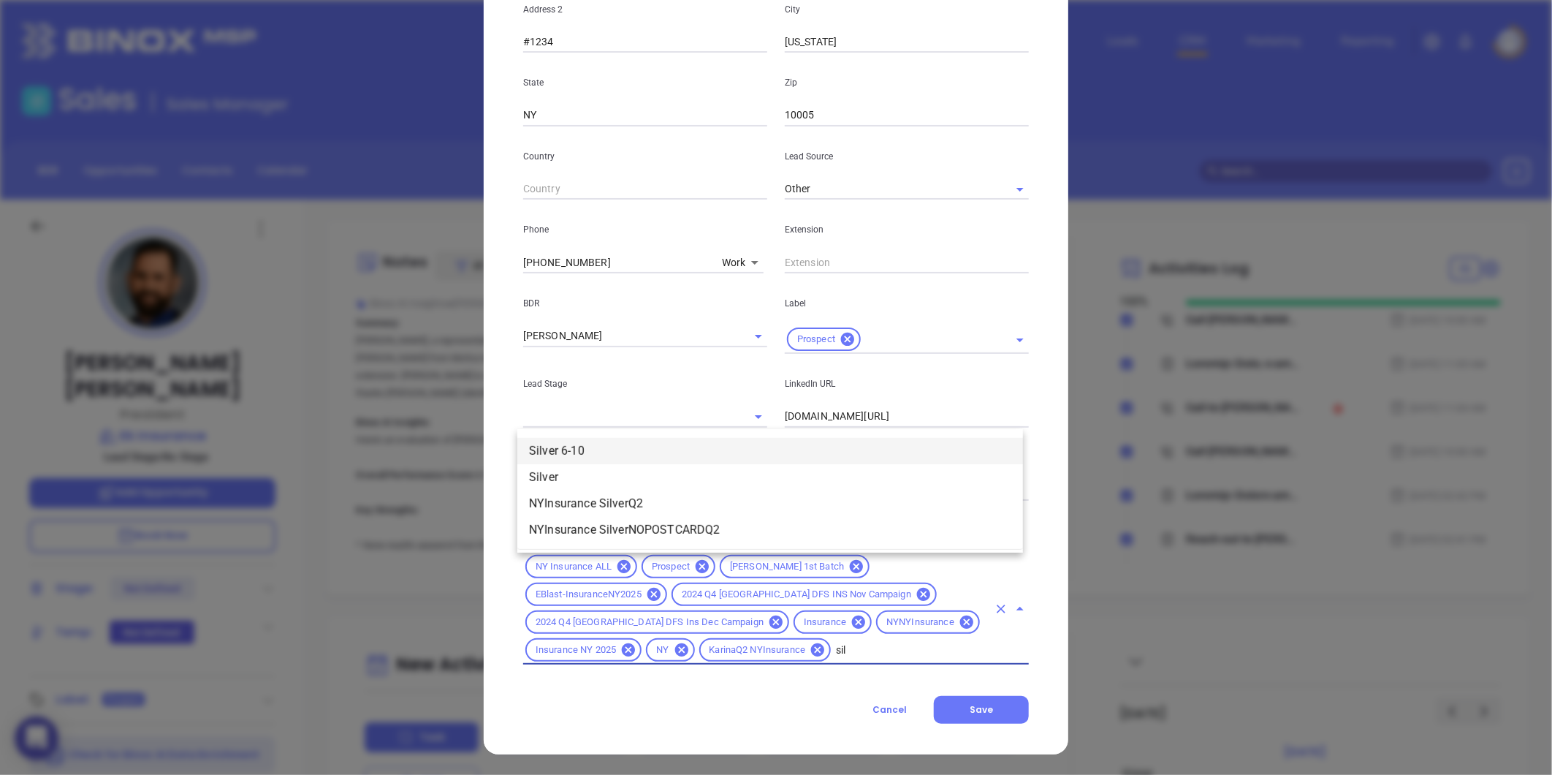
click at [582, 447] on li "Silver 6-10" at bounding box center [770, 451] width 506 height 26
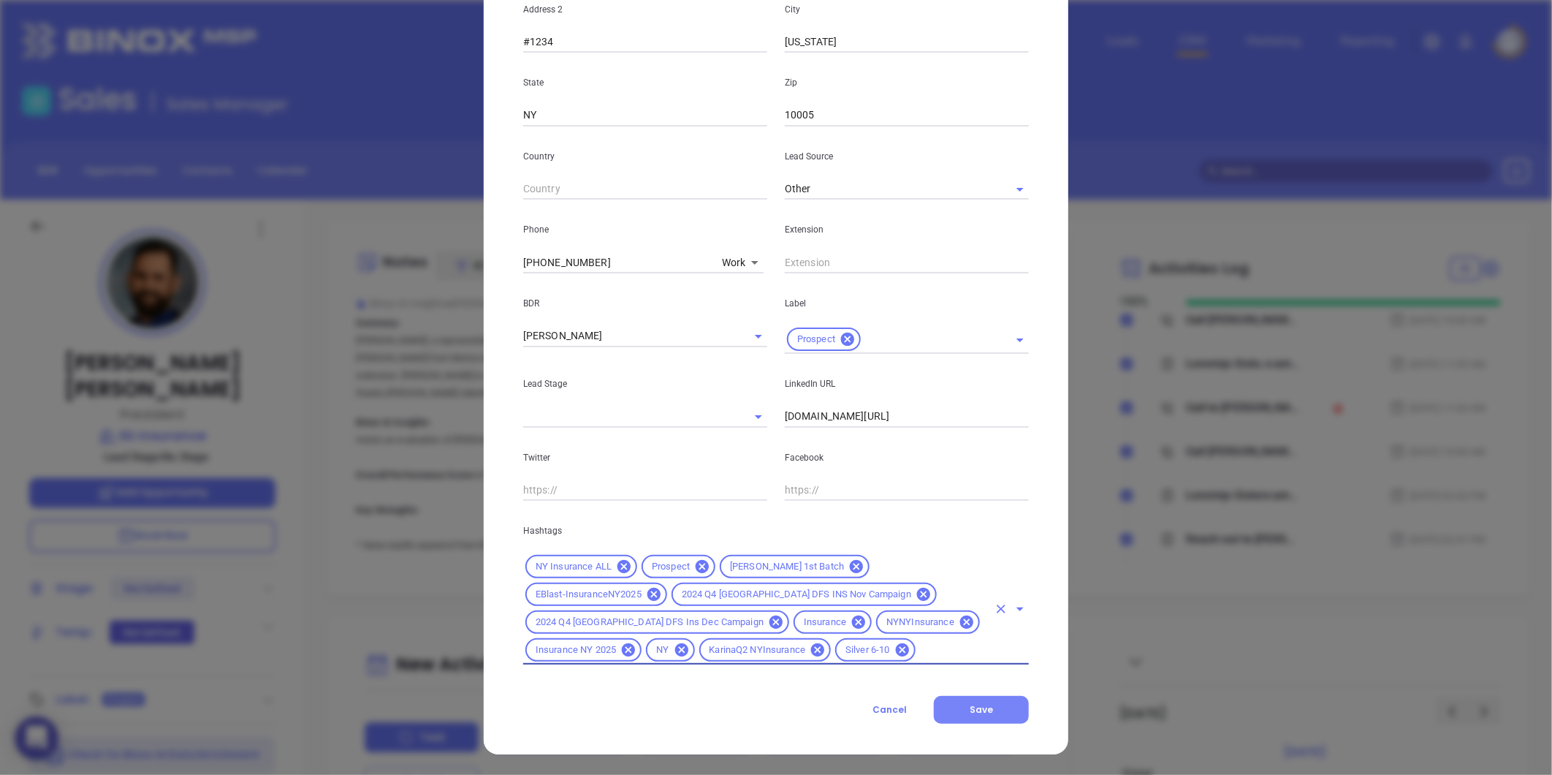
click at [944, 698] on button "Save" at bounding box center [981, 710] width 95 height 28
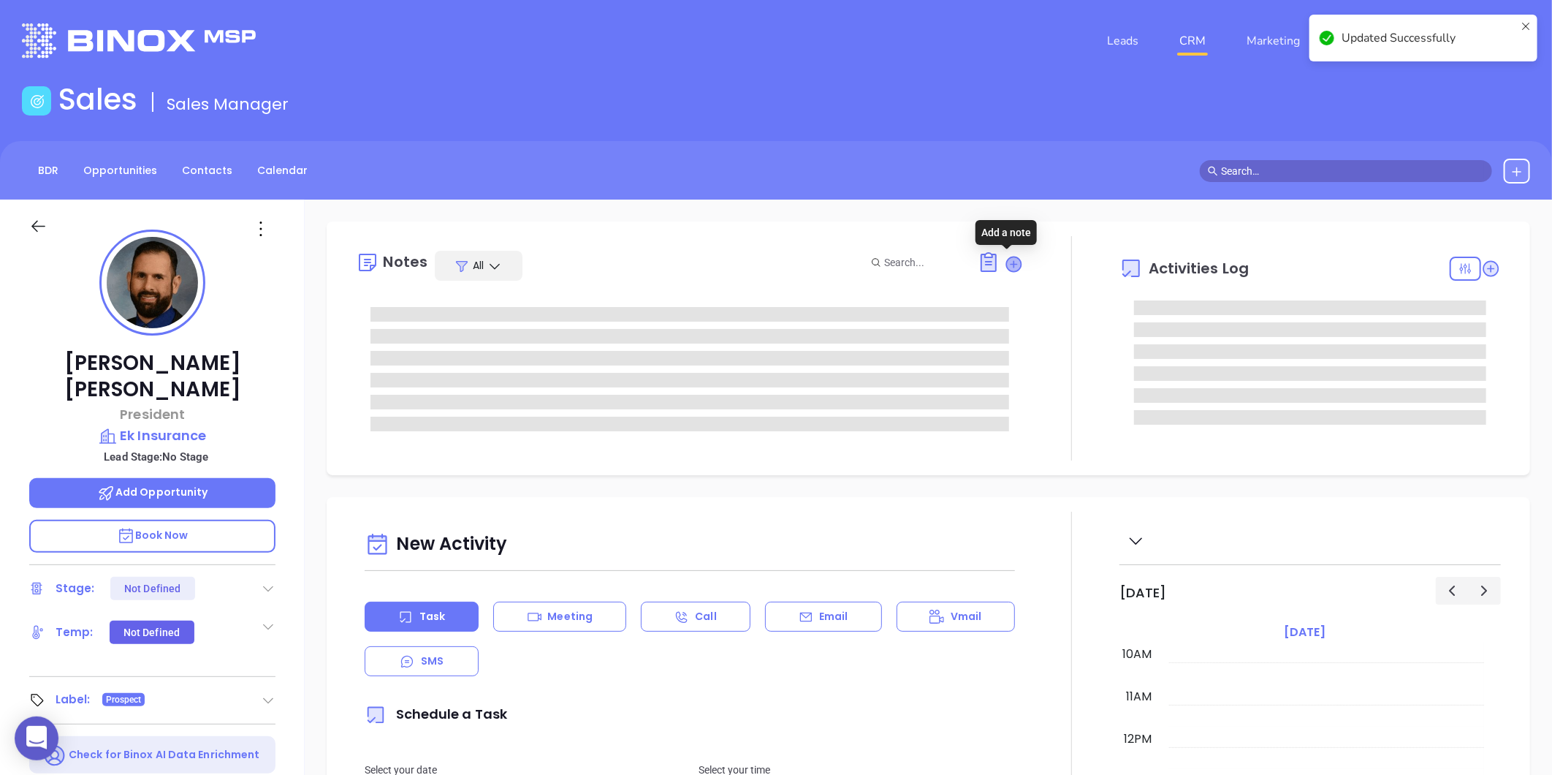
click at [1007, 265] on icon at bounding box center [1014, 264] width 15 height 15
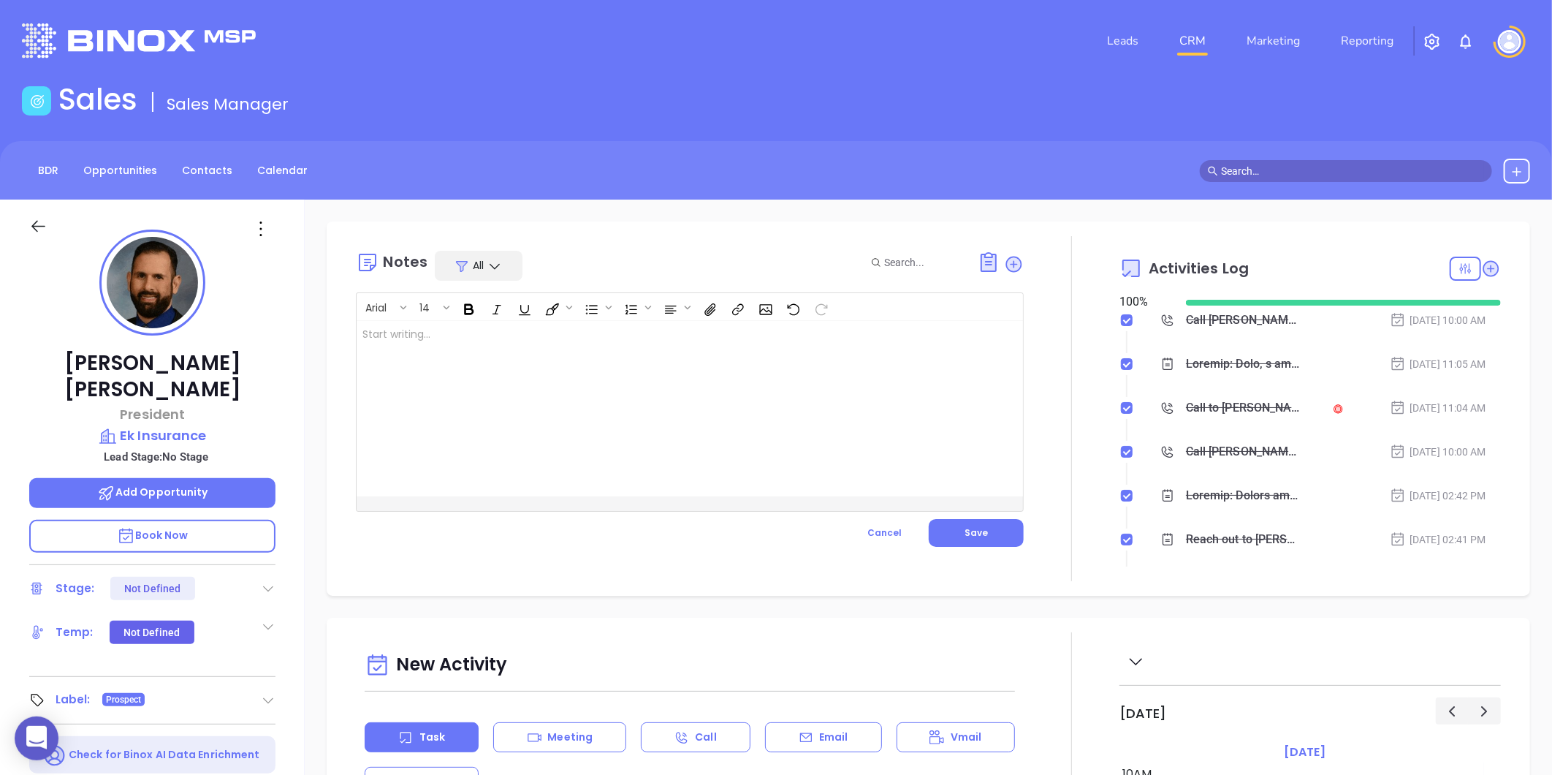
click at [436, 398] on div at bounding box center [667, 408] width 620 height 175
click at [929, 535] on button "Save" at bounding box center [976, 533] width 95 height 28
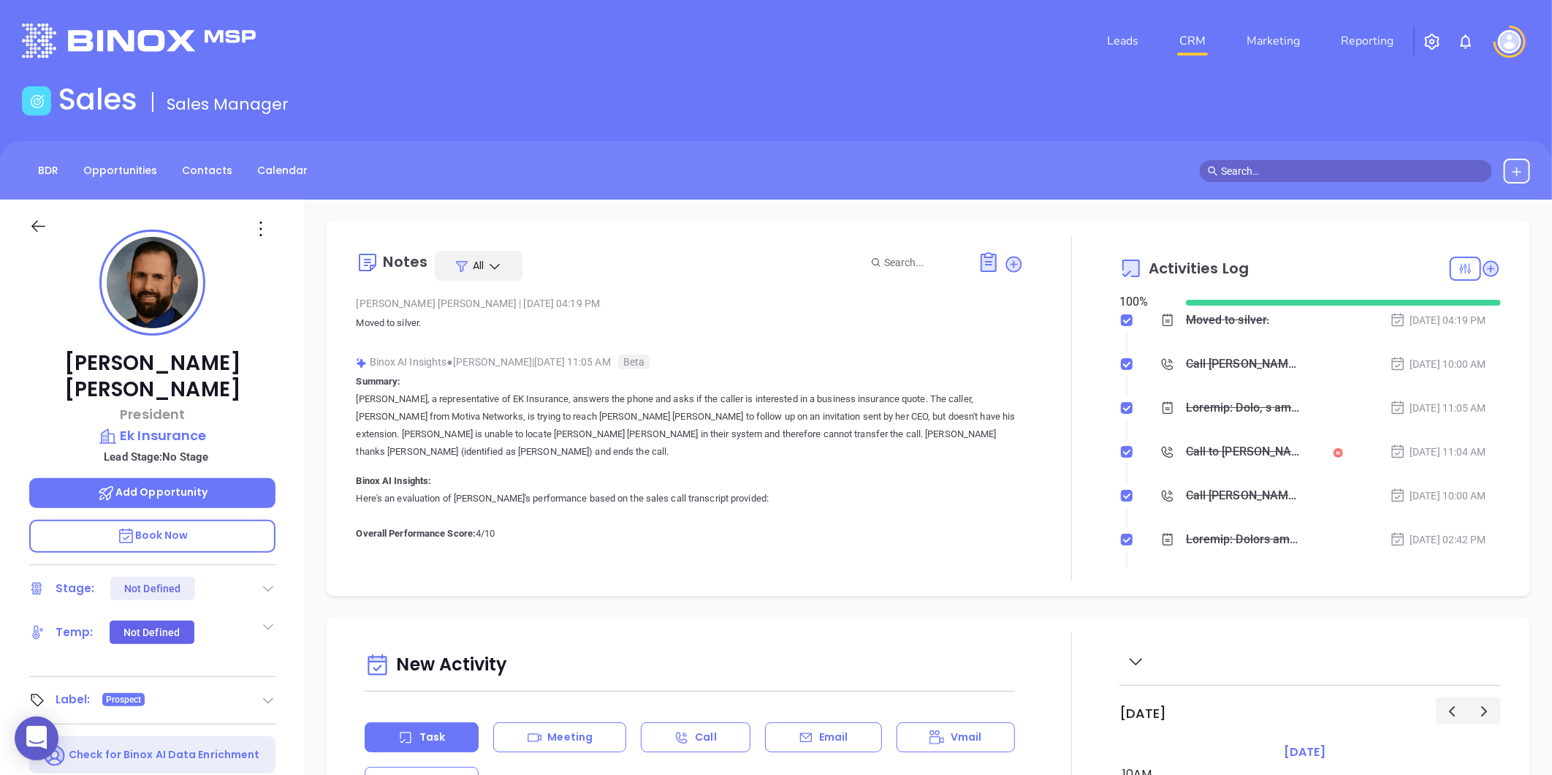
click at [258, 230] on icon at bounding box center [260, 228] width 23 height 23
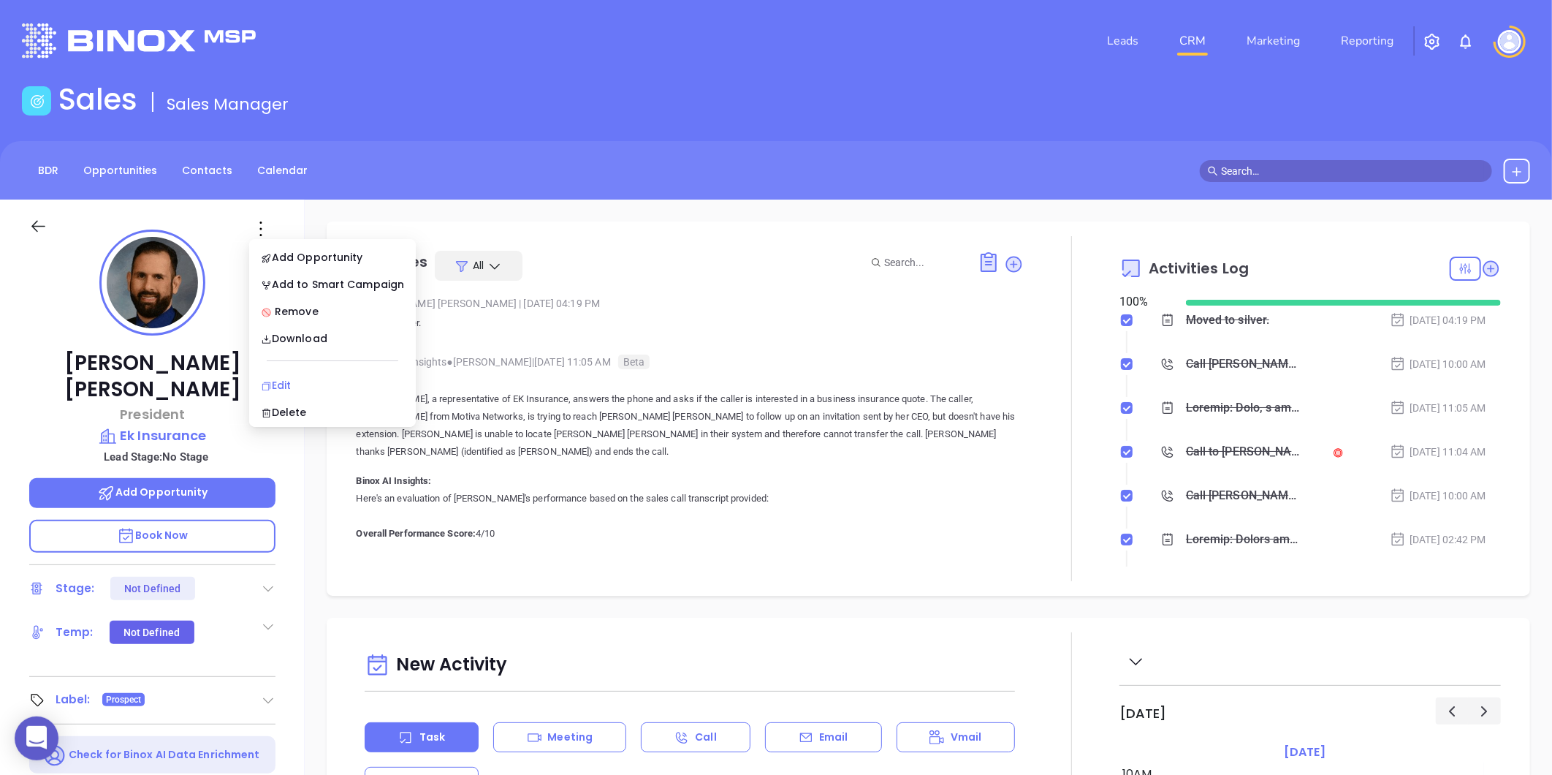
click at [272, 380] on div "Edit" at bounding box center [332, 385] width 143 height 16
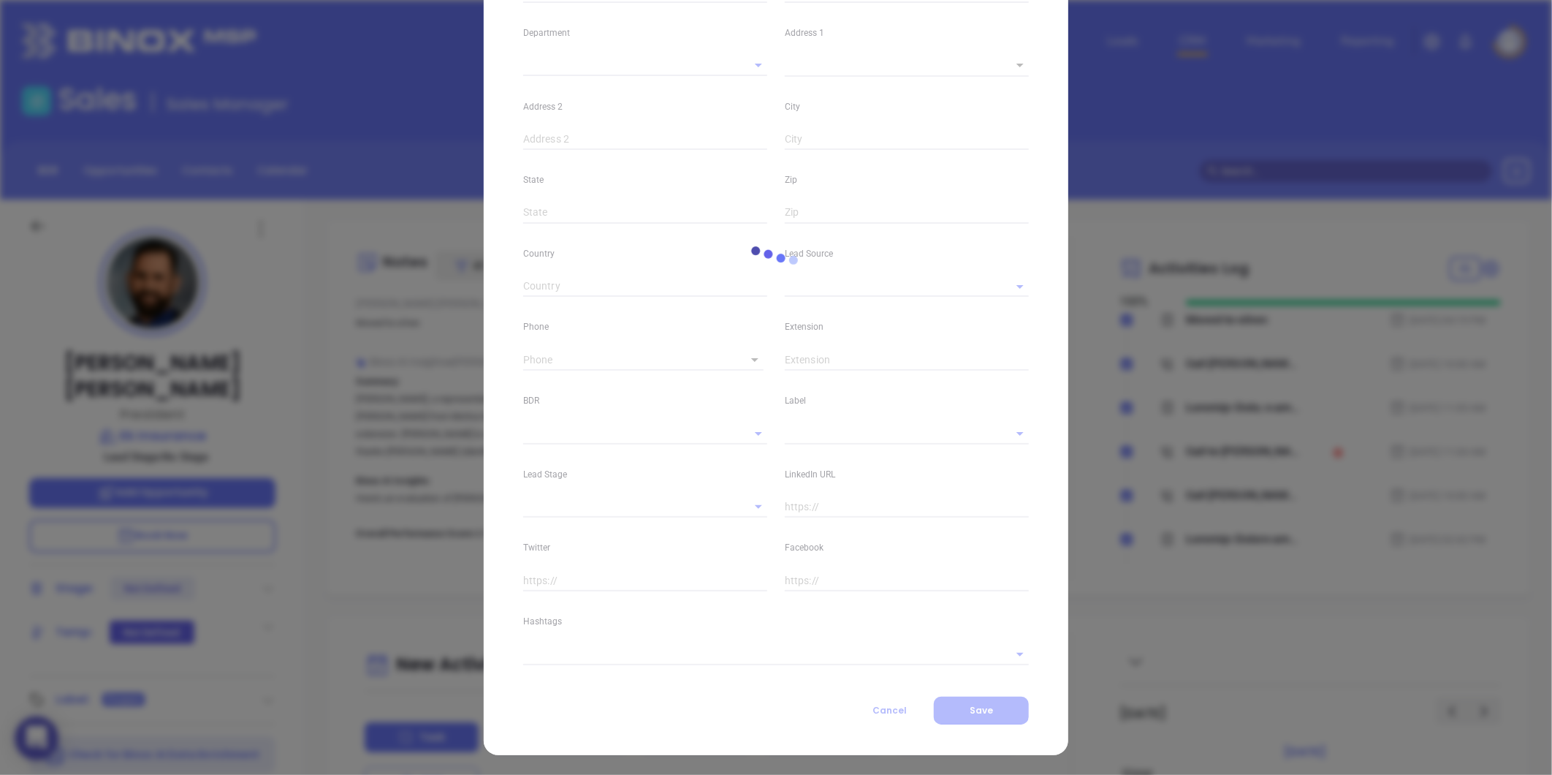
type input "Ethan Andrew"
type input "Kosmin"
type input "ethan@ekinsurance.com"
type input "President"
type textarea "99 Wall Street"
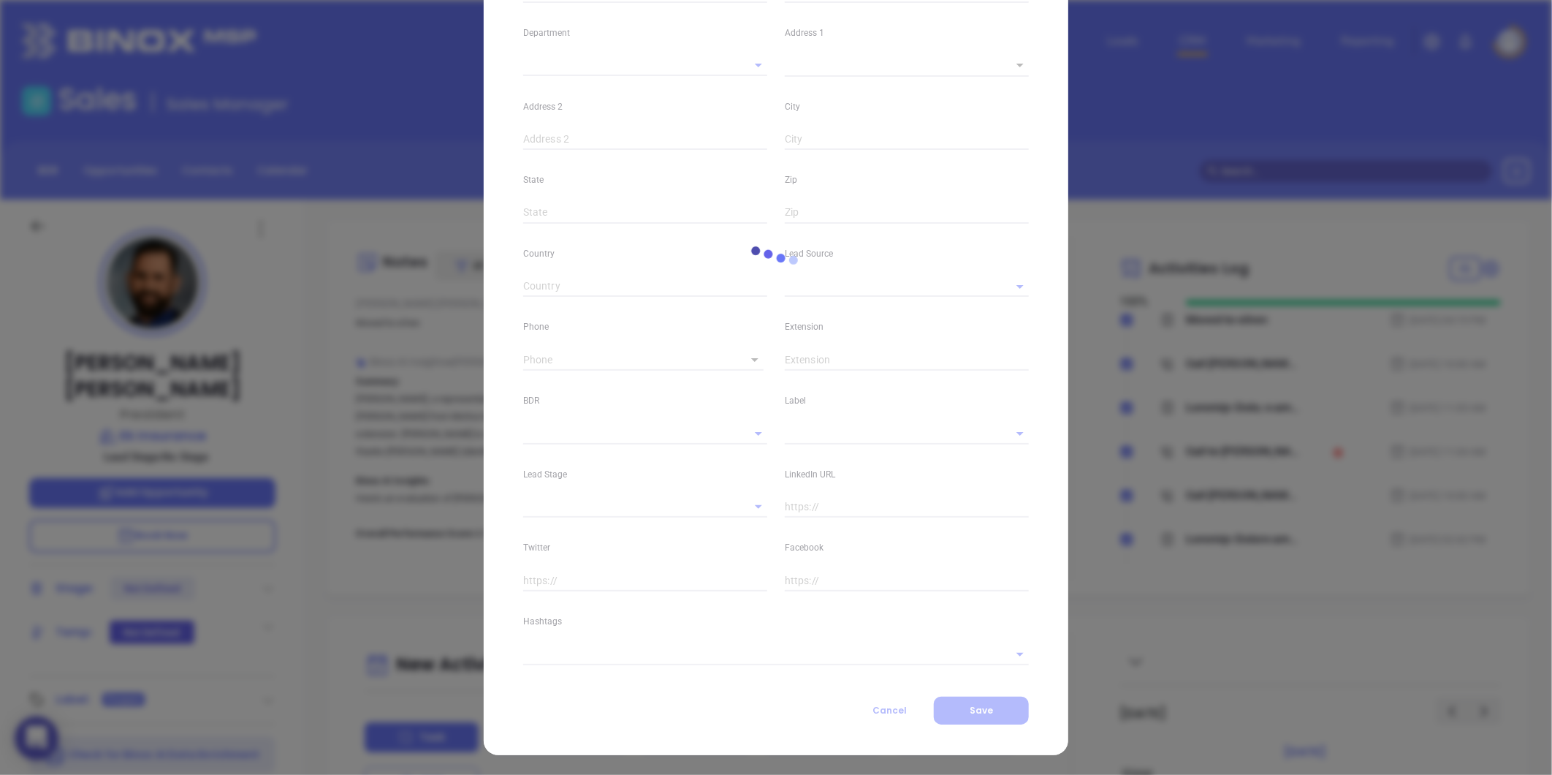
type input "1"
type input "#1234"
type input "[US_STATE]"
type input "NY"
type input "10005"
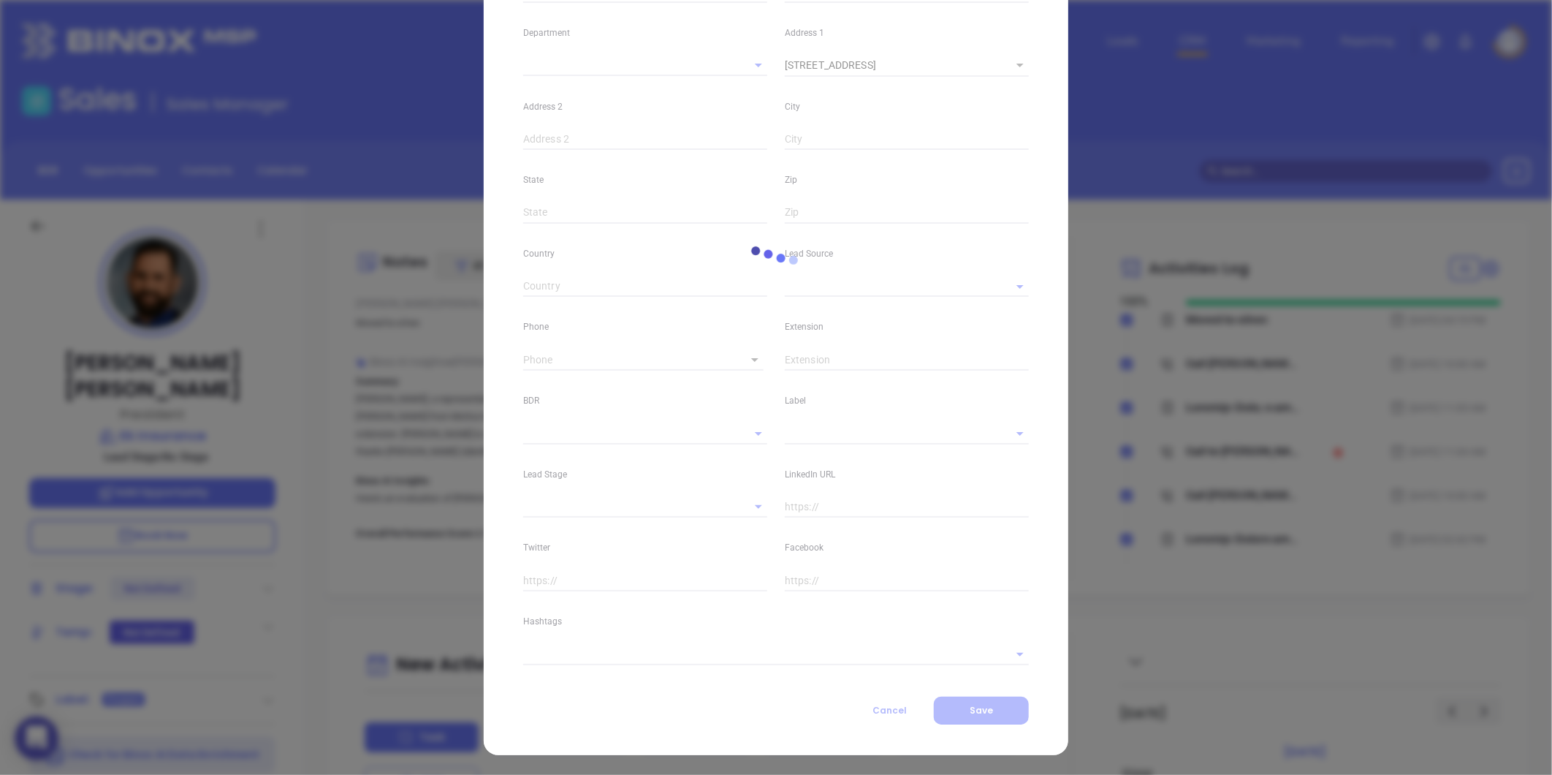
type input "www.linkedin.com/in/ekinsurance"
type input "Marketing"
type input "Other"
type input "Karina Genovez"
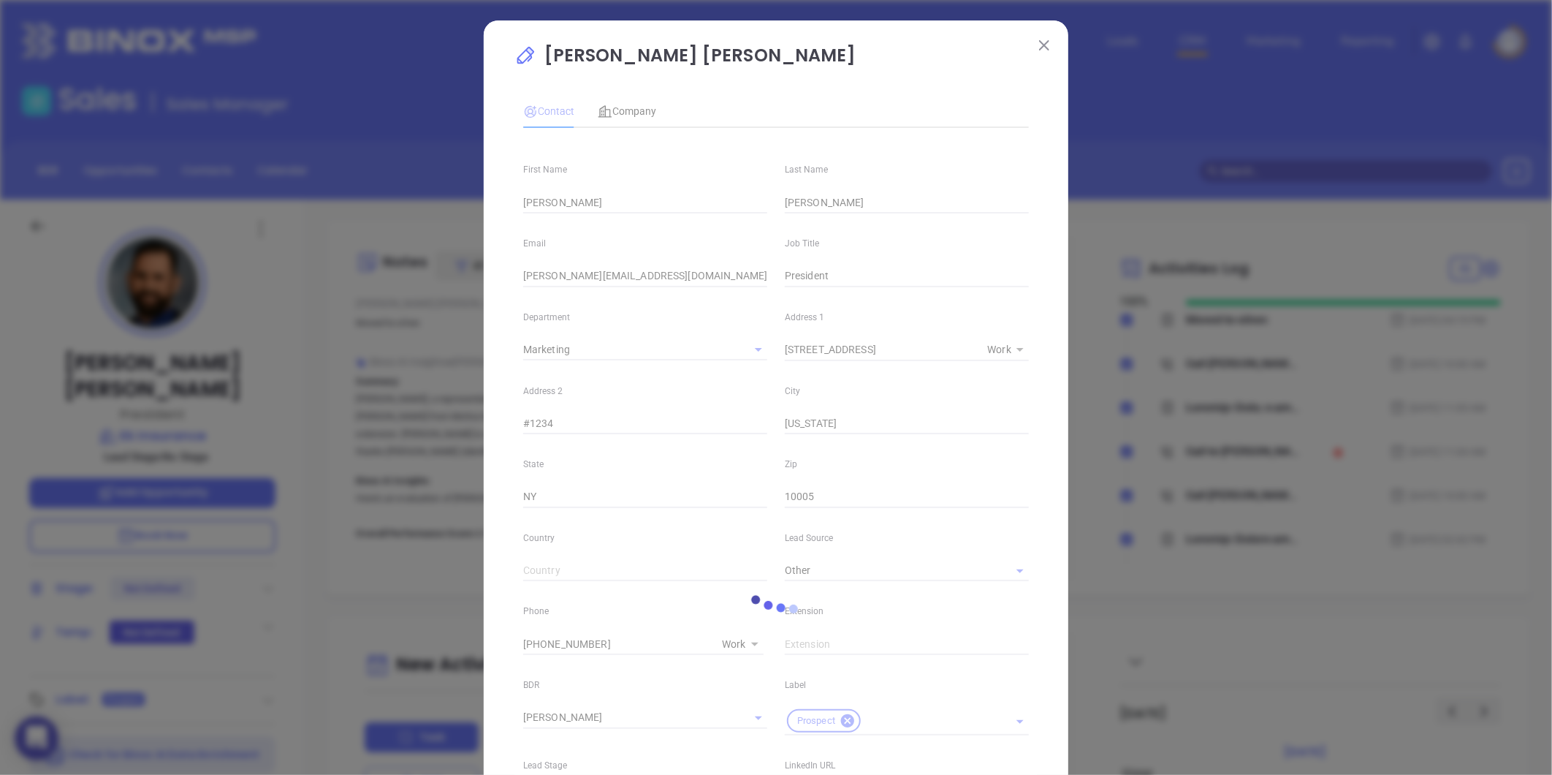
type input "(484) 800-1000"
type input "1"
click at [1031, 32] on div "Ethan Andrew Kosmin loading Contact Company First Name Ethan Andrew Last Name K…" at bounding box center [776, 591] width 585 height 1143
click at [1039, 46] on img at bounding box center [1044, 45] width 10 height 10
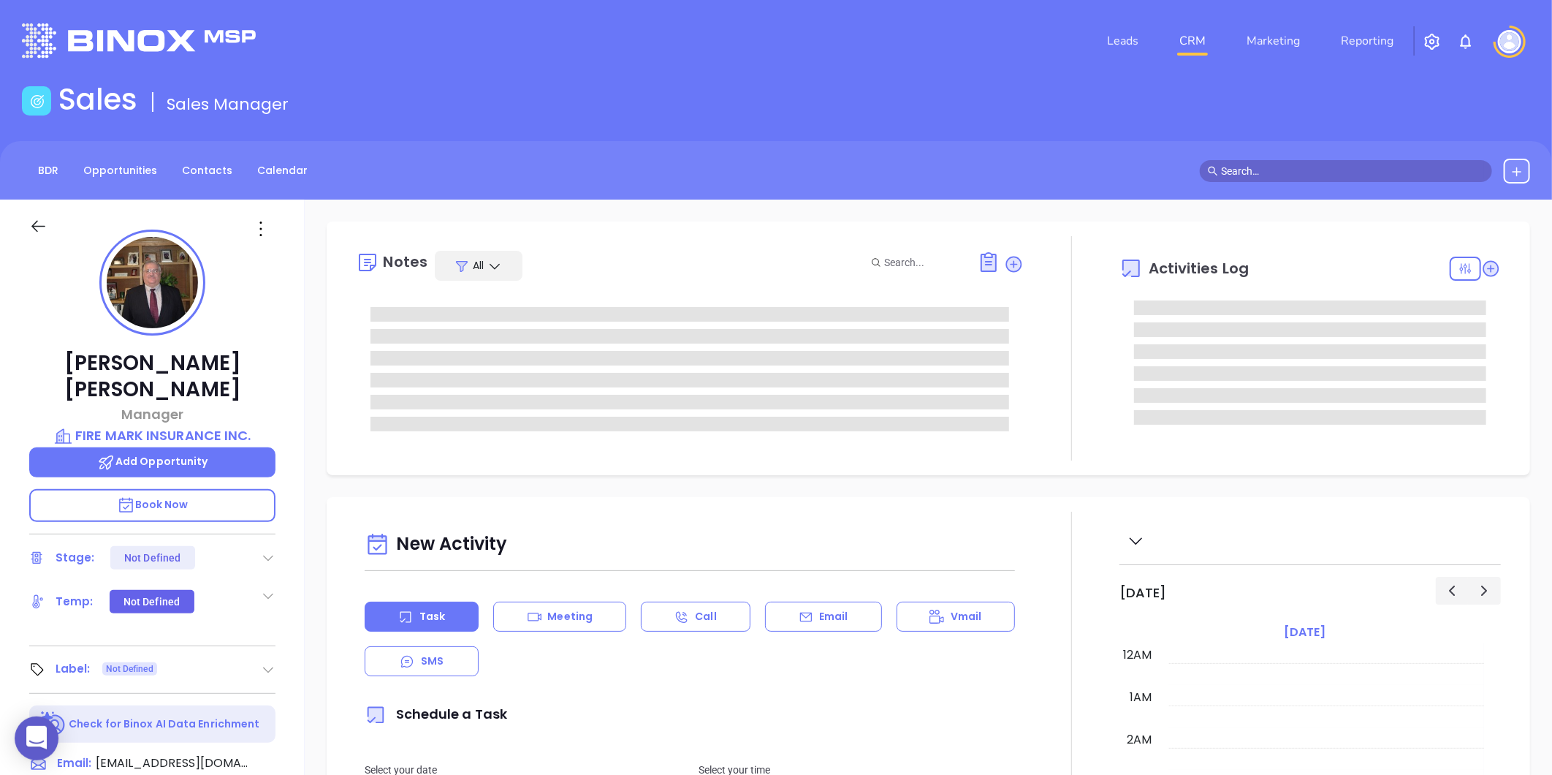
type input "[DATE]"
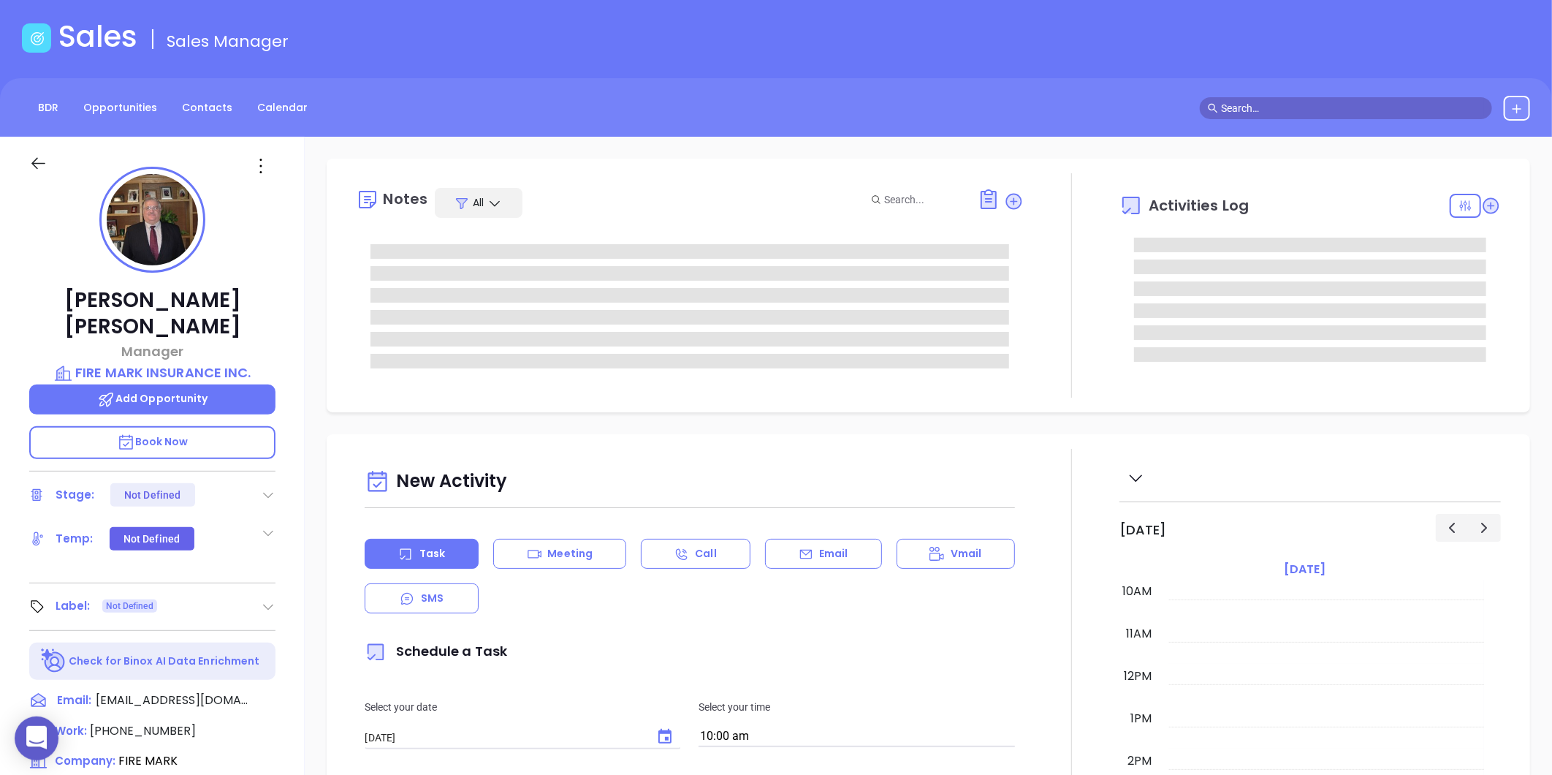
scroll to position [162, 0]
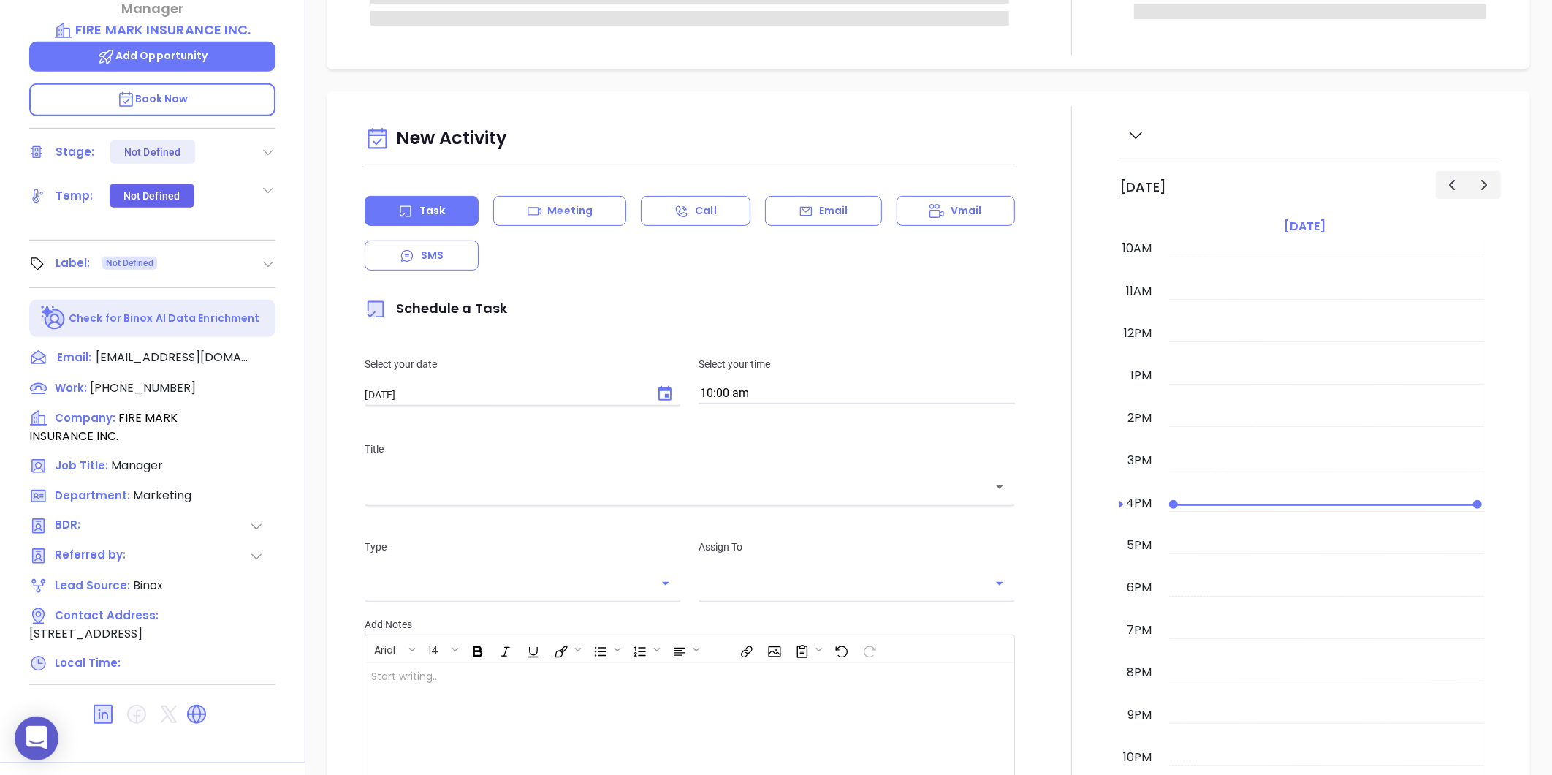
type input "[PERSON_NAME]"
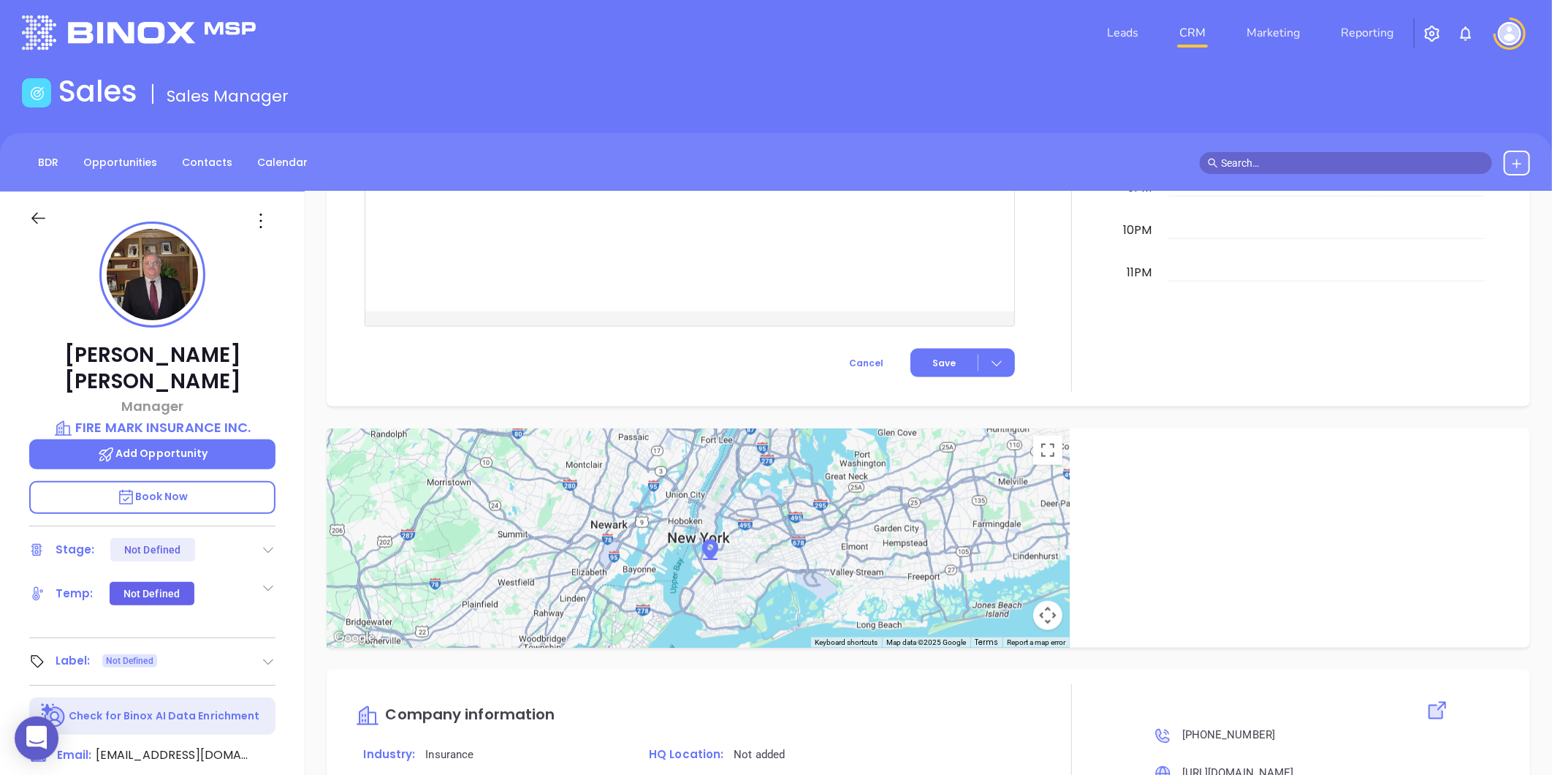
scroll to position [0, 0]
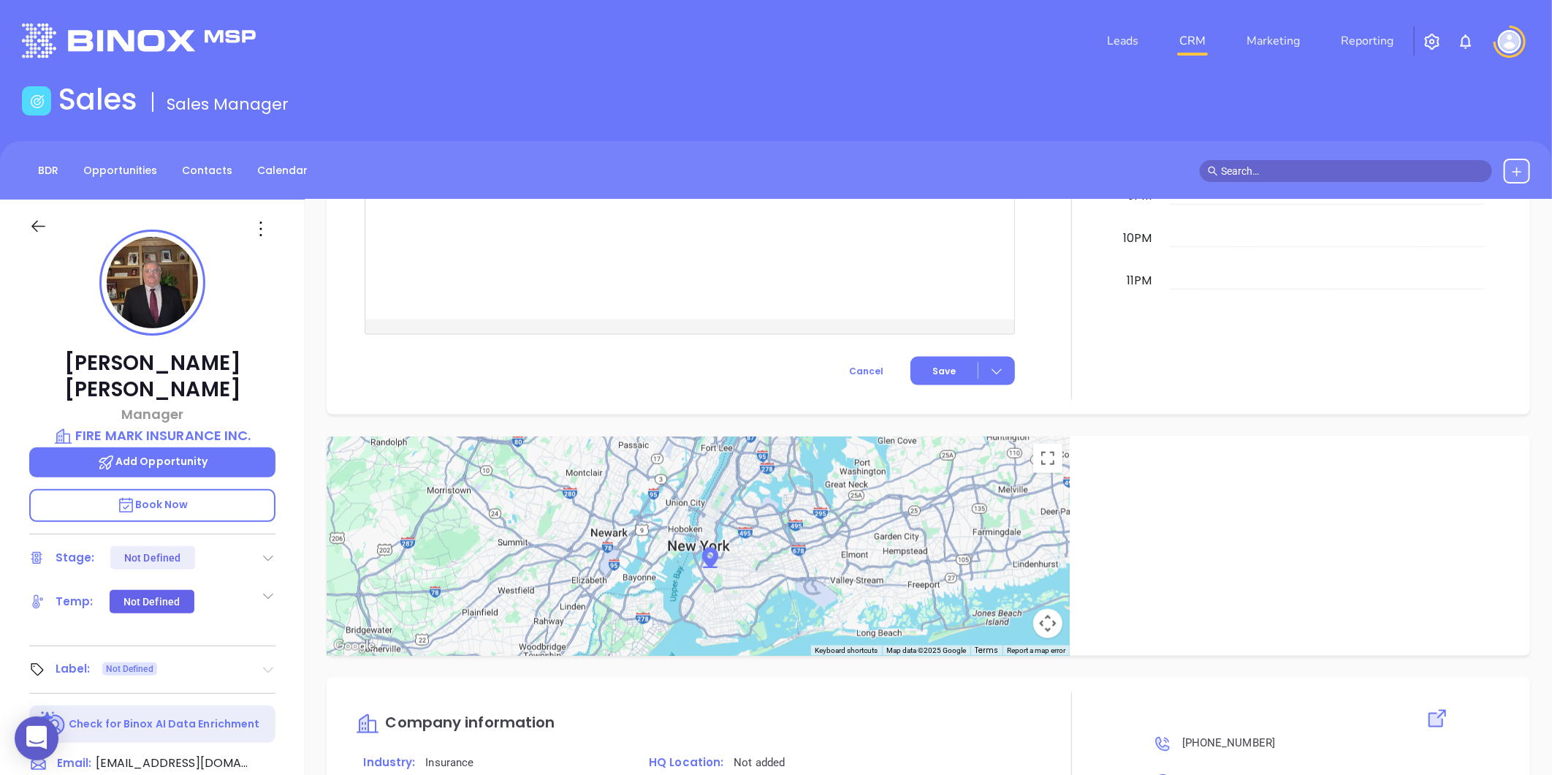
click at [266, 667] on icon at bounding box center [269, 670] width 10 height 6
click at [216, 699] on div "Prospect" at bounding box center [204, 710] width 42 height 23
click at [201, 425] on p "FIRE MARK INSURANCE INC." at bounding box center [152, 435] width 246 height 20
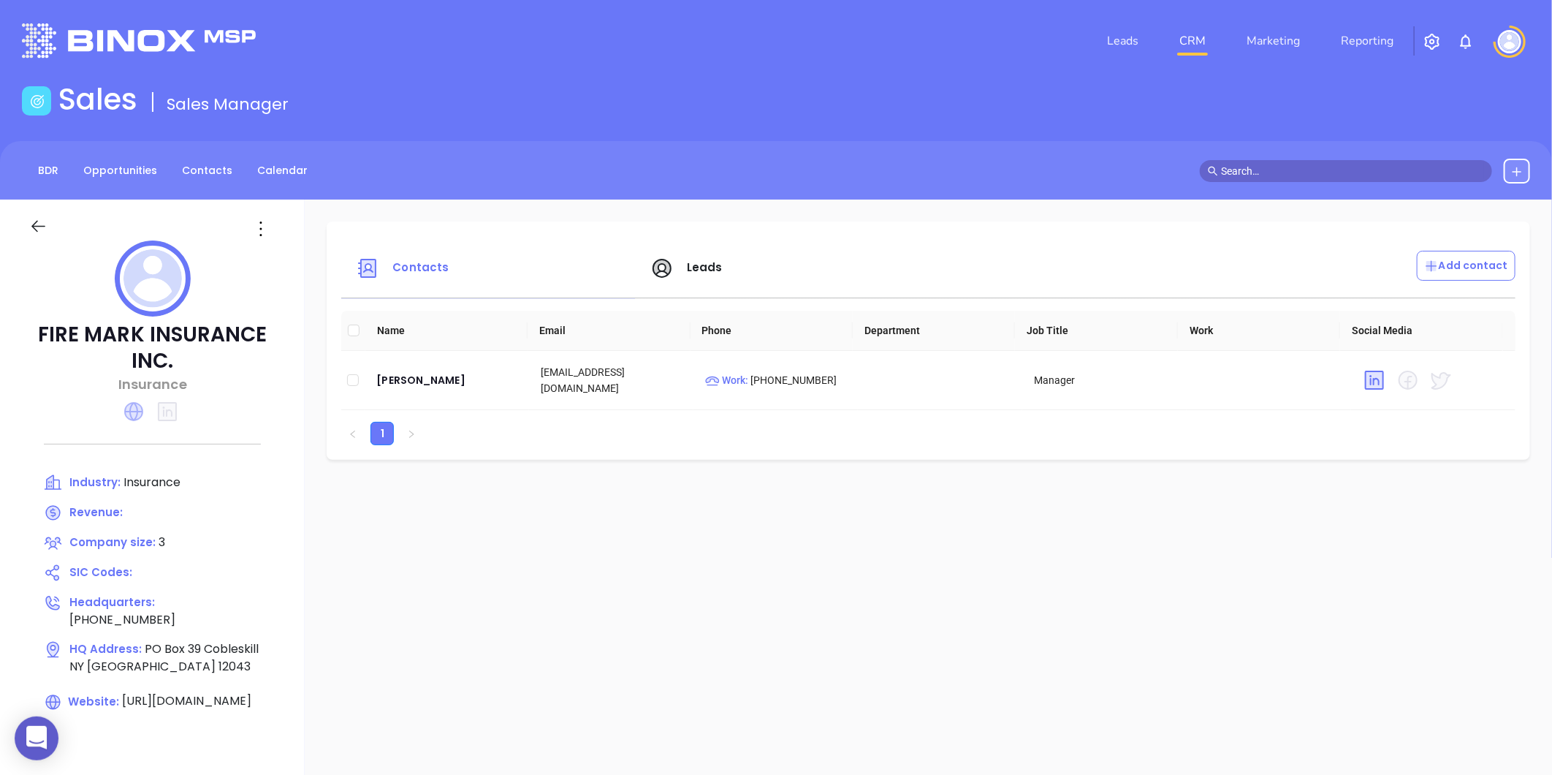
click at [136, 411] on icon at bounding box center [133, 411] width 19 height 19
click at [257, 228] on icon at bounding box center [260, 228] width 23 height 23
click at [273, 260] on div "Edit" at bounding box center [327, 257] width 132 height 16
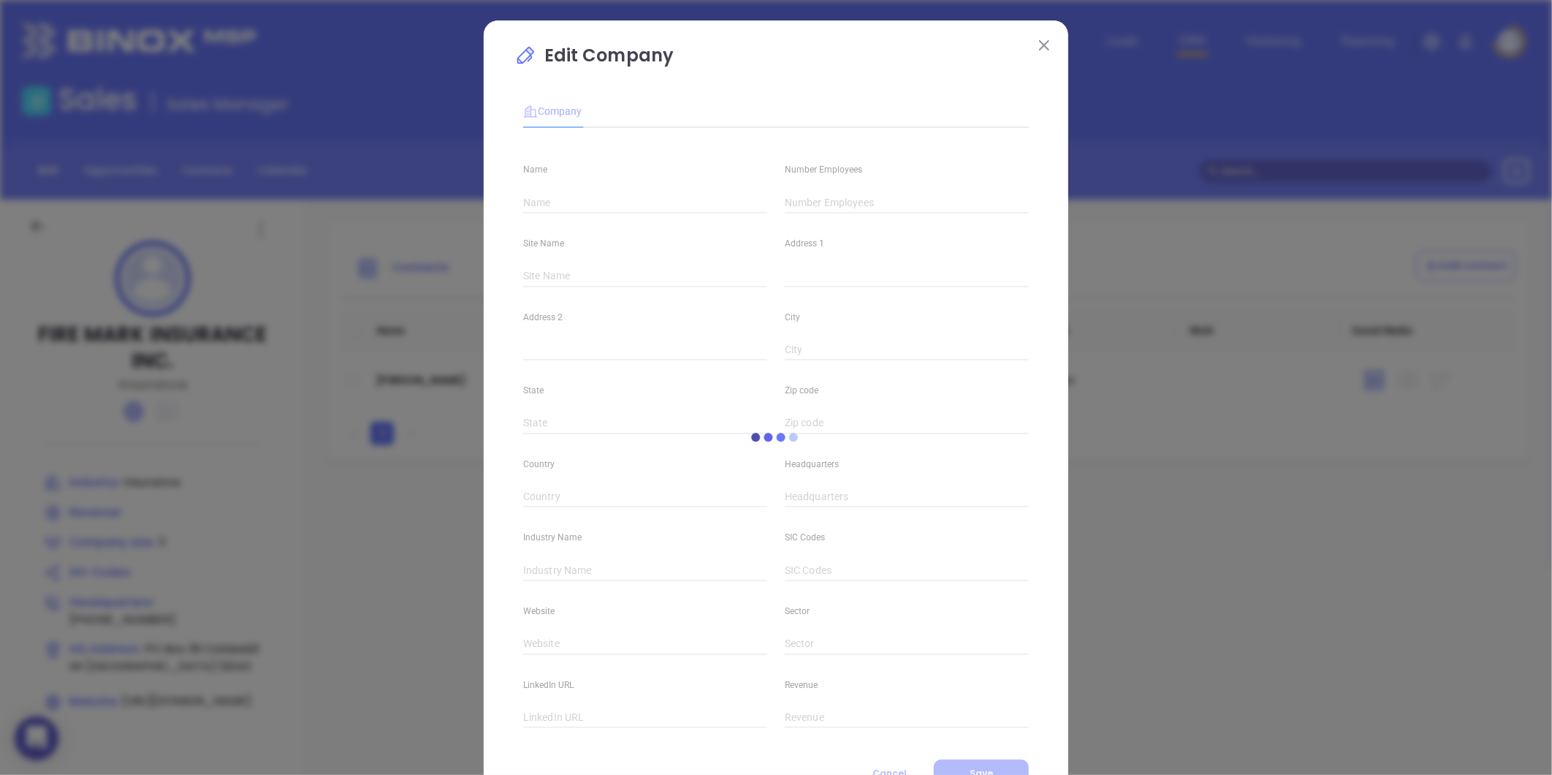
type input "FIRE MARK INSURANCE INC."
type input "3"
type input "Default"
type input "PO Box 39"
type input "Cobleskill"
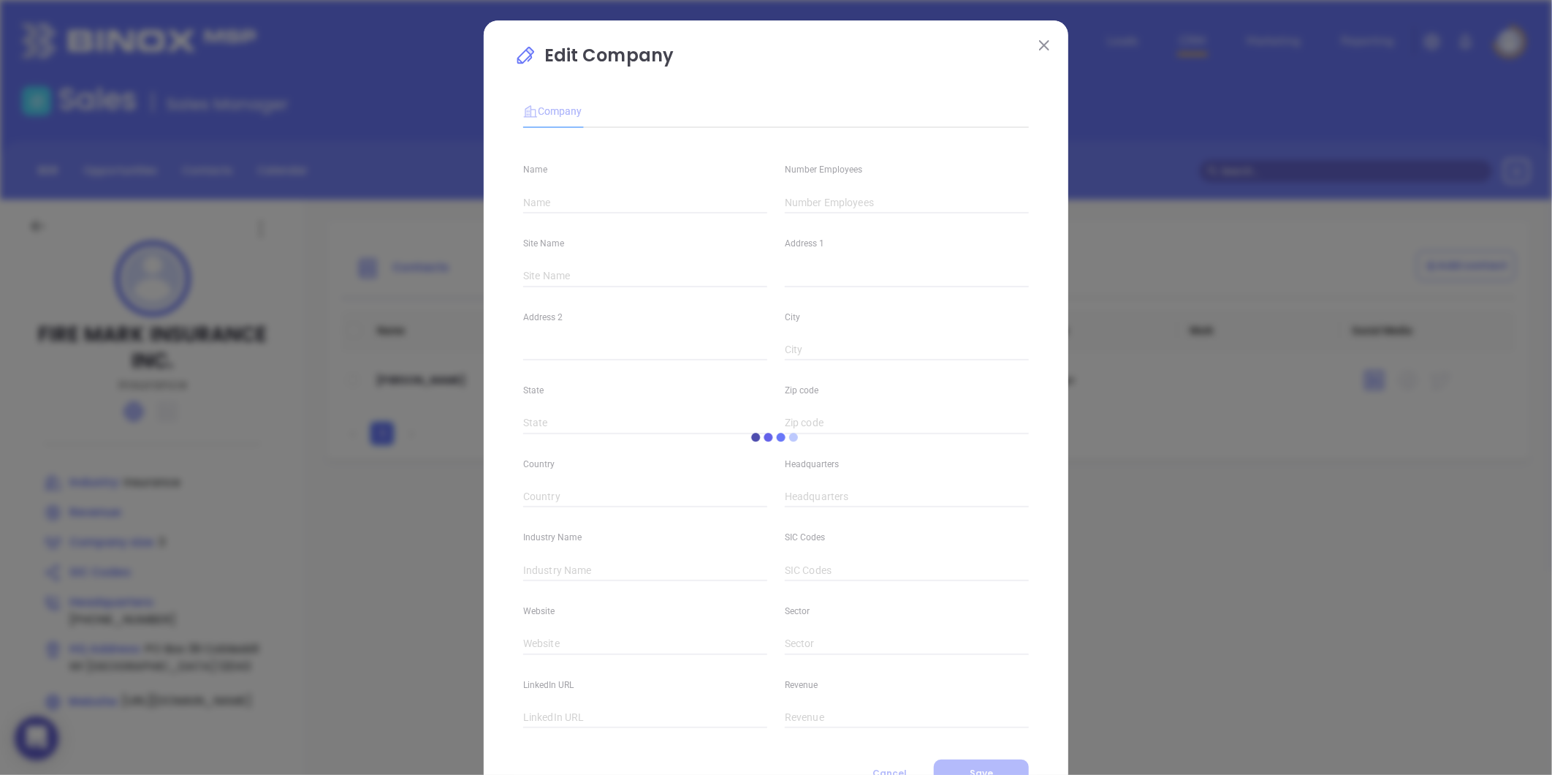
type input "NY"
type input "12043"
type input "[GEOGRAPHIC_DATA]"
type input "(518) 234-2121"
type input "Insurance"
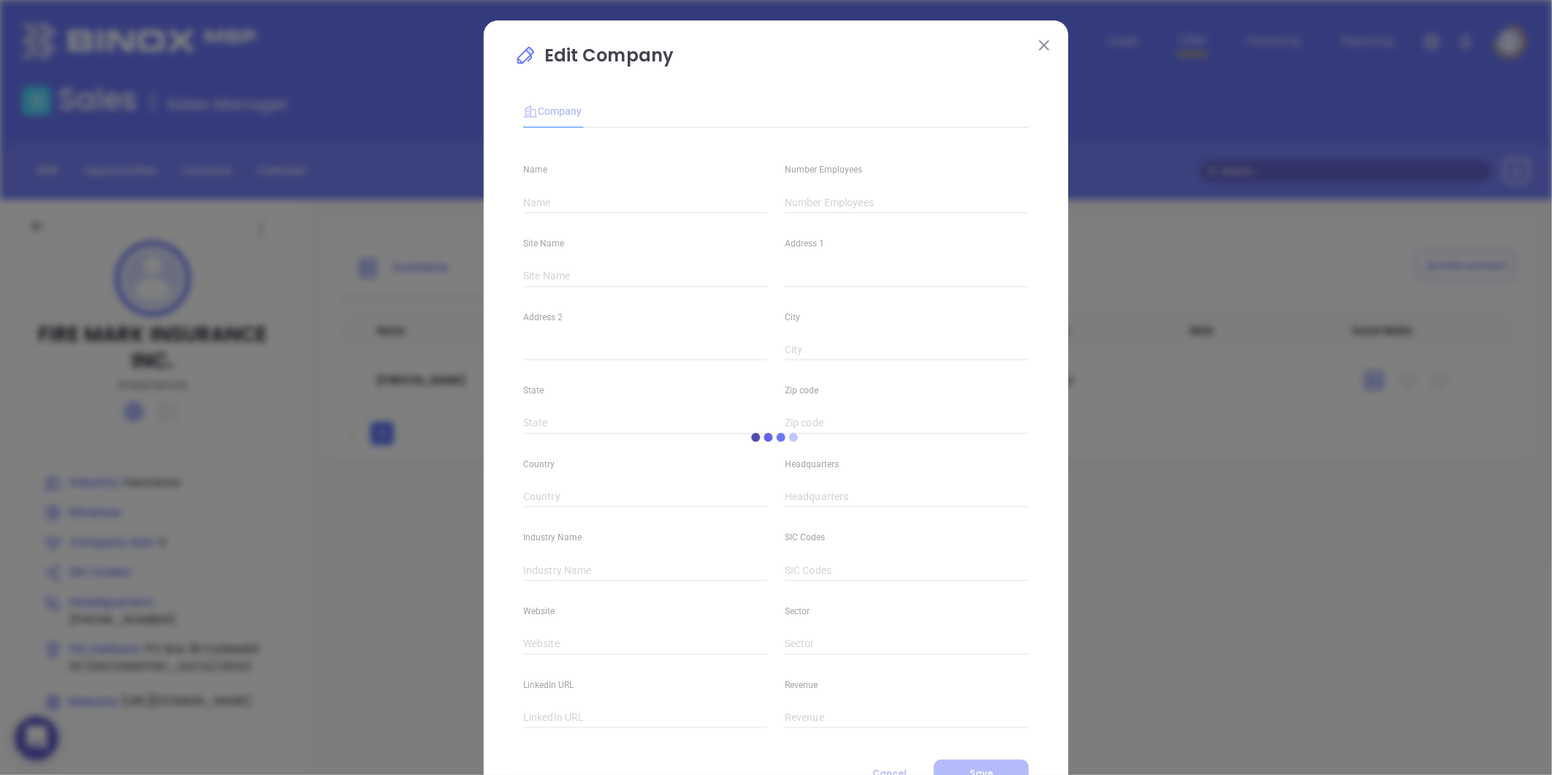
type input "https://firemarkins.com/"
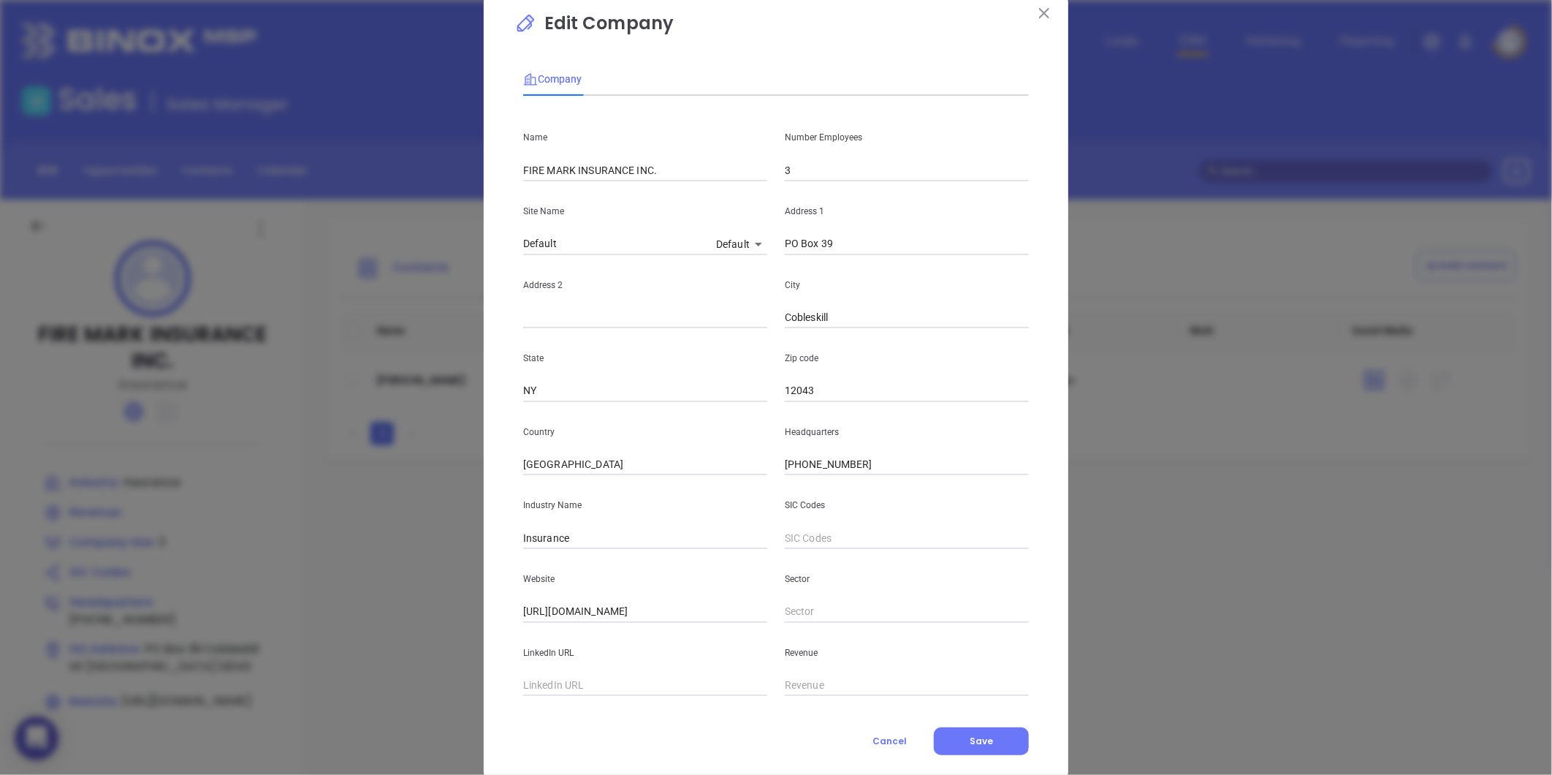
scroll to position [64, 0]
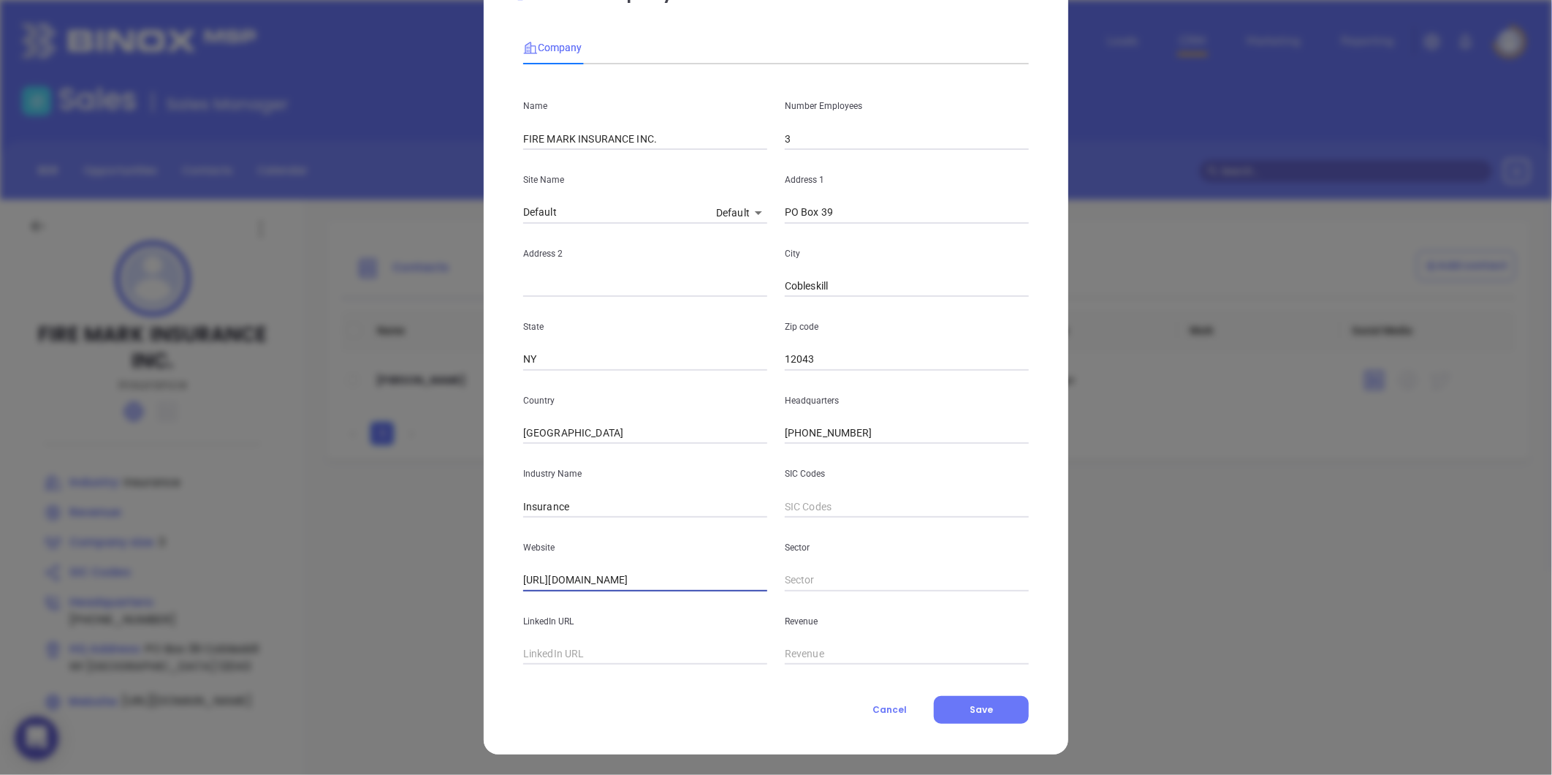
drag, startPoint x: 627, startPoint y: 577, endPoint x: 550, endPoint y: 592, distance: 78.8
click at [550, 592] on div "Name FIRE MARK INSURANCE INC. Number Employees 3 Site Name Default Default 4158…" at bounding box center [776, 370] width 506 height 588
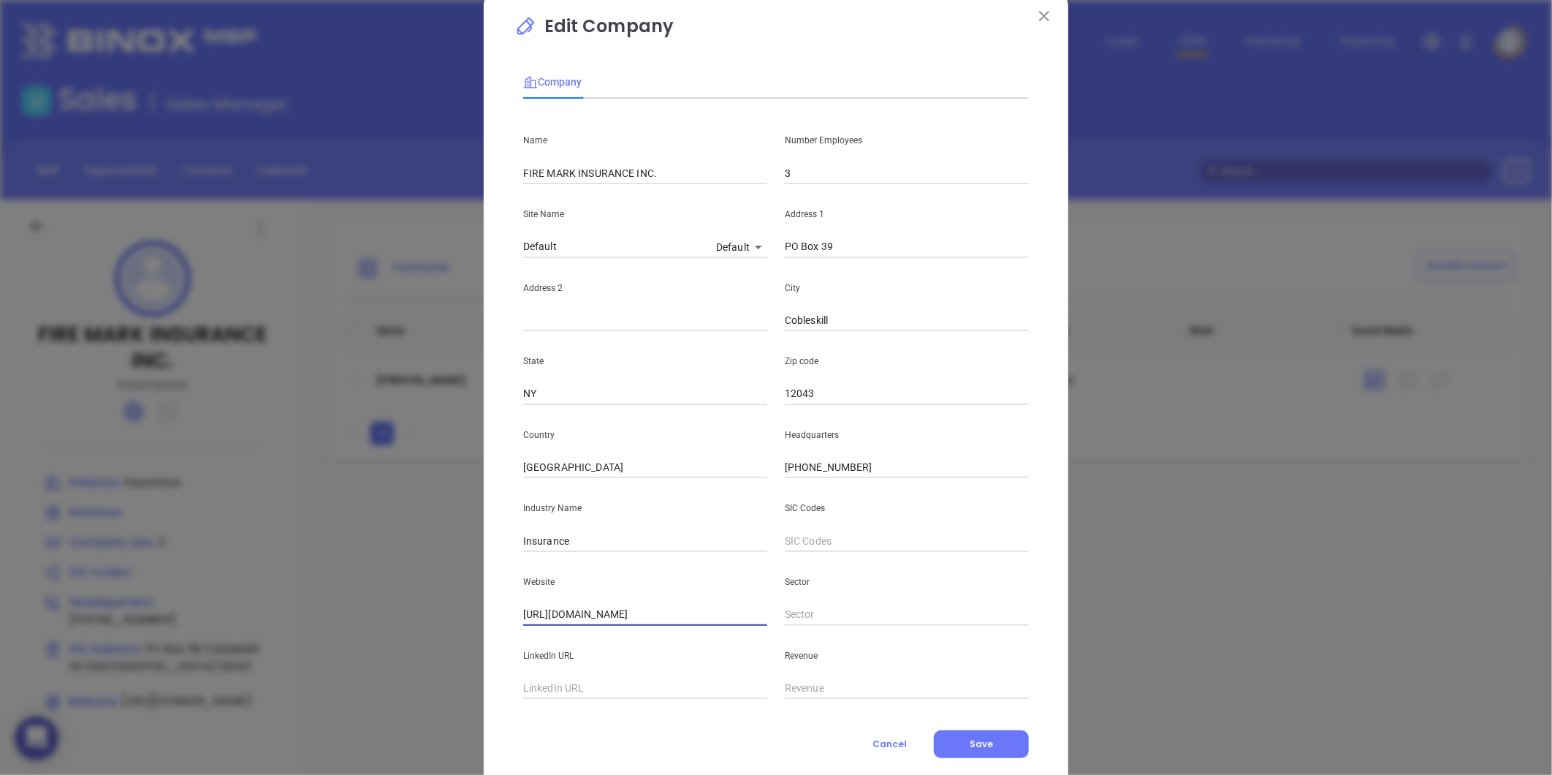
scroll to position [0, 0]
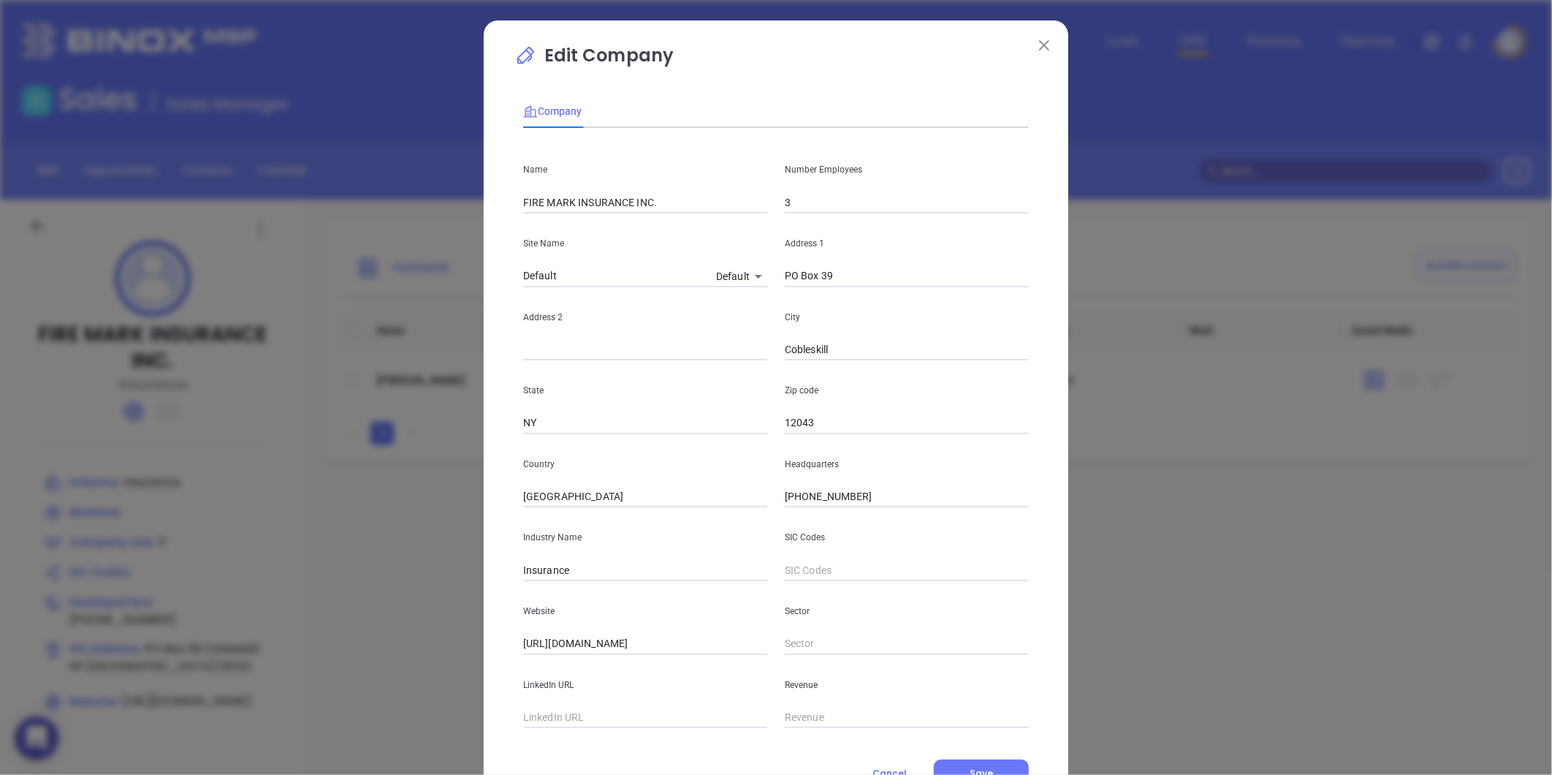
click at [1036, 51] on button at bounding box center [1044, 44] width 19 height 19
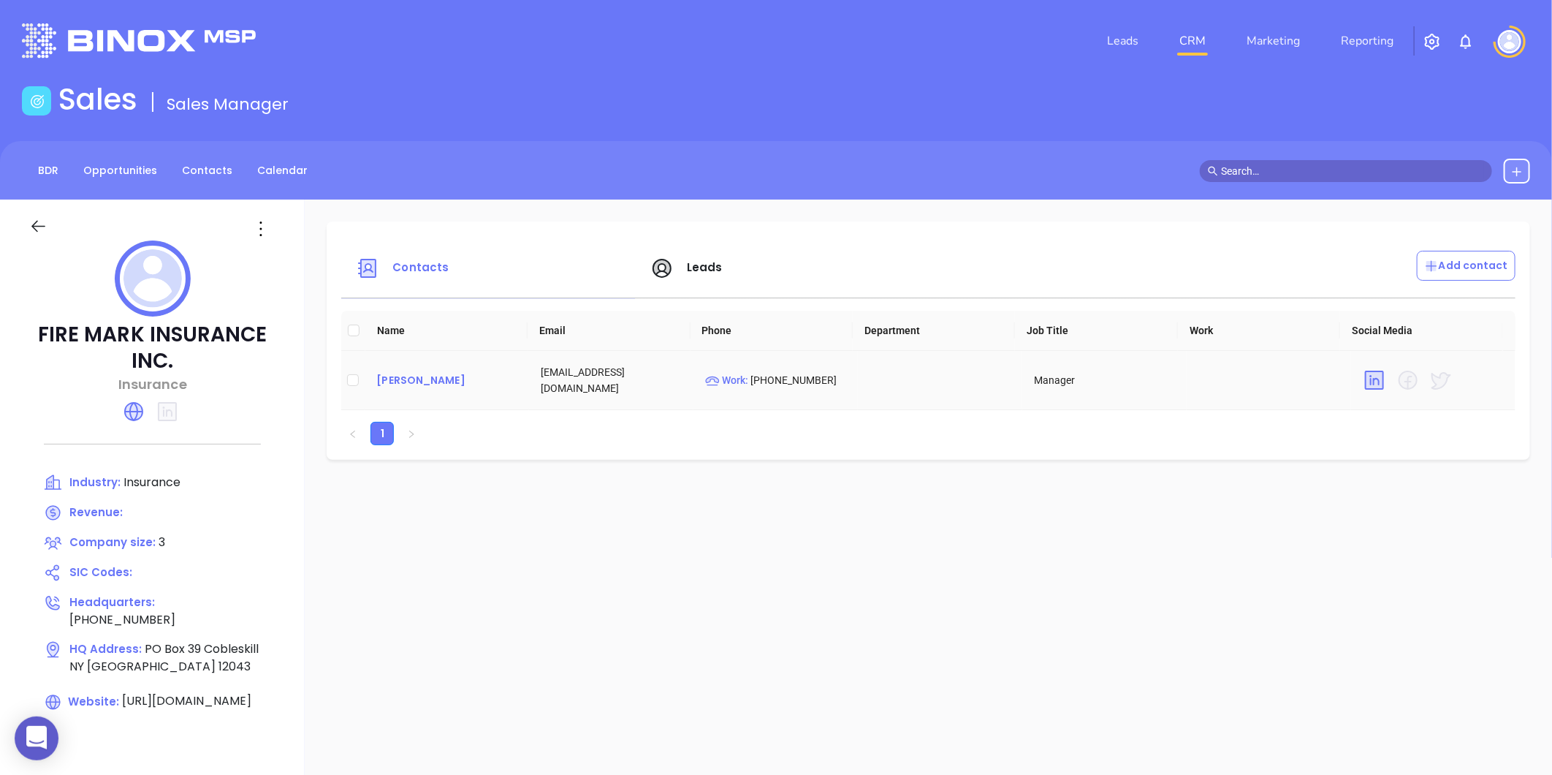
click at [436, 384] on div "Raymond Gillis Sr" at bounding box center [446, 380] width 141 height 18
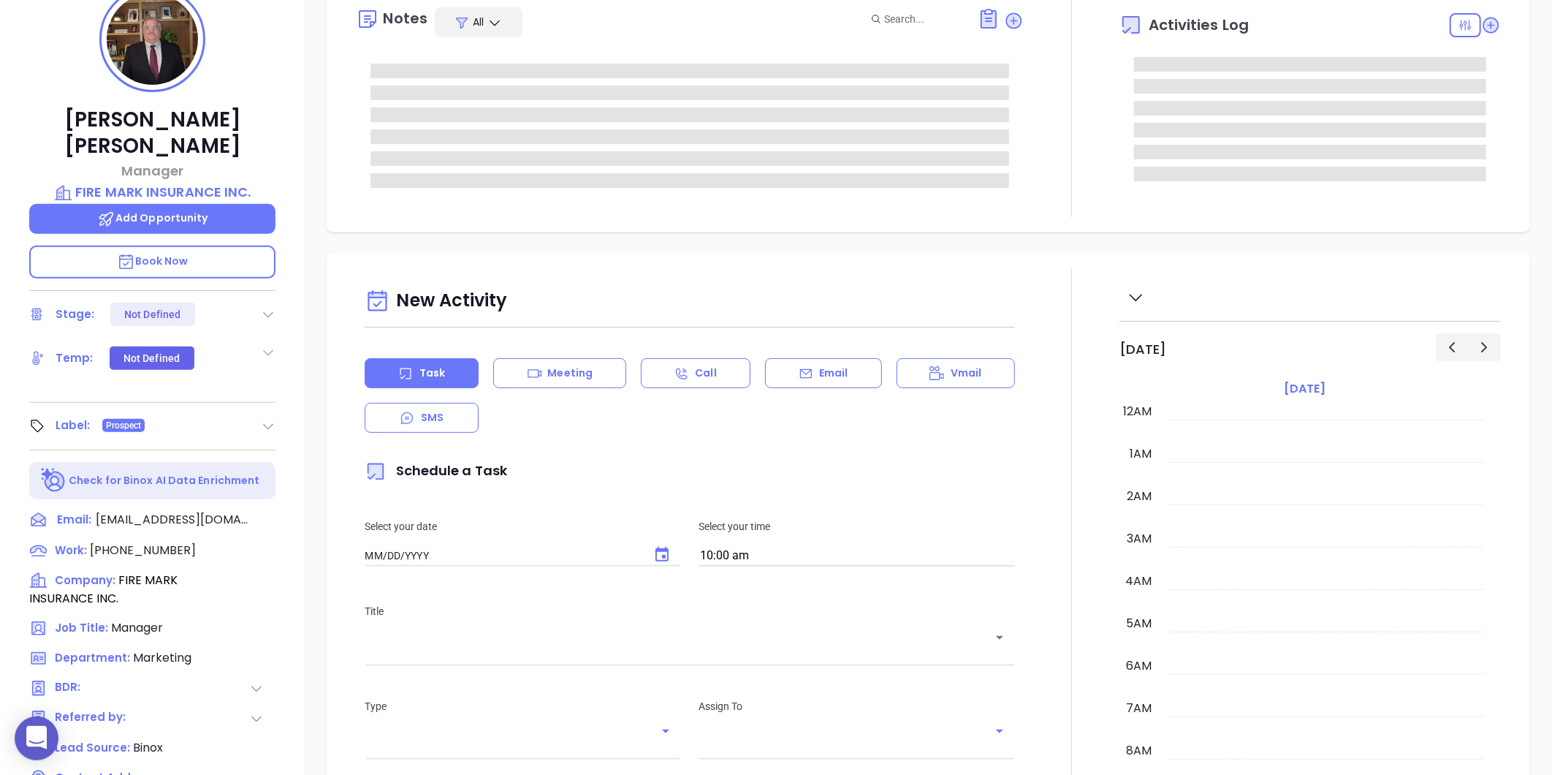
type input "[DATE]"
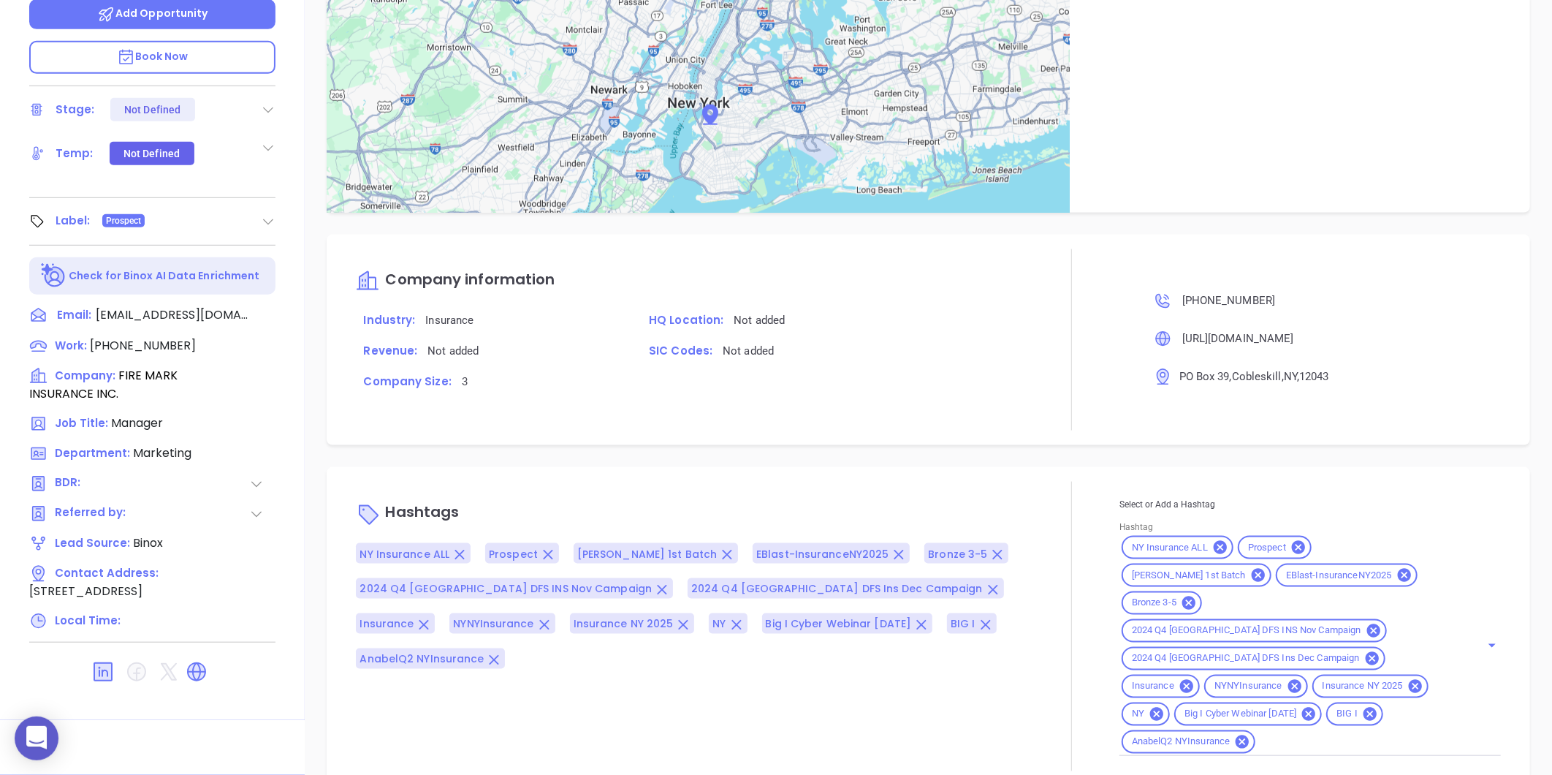
scroll to position [918, 0]
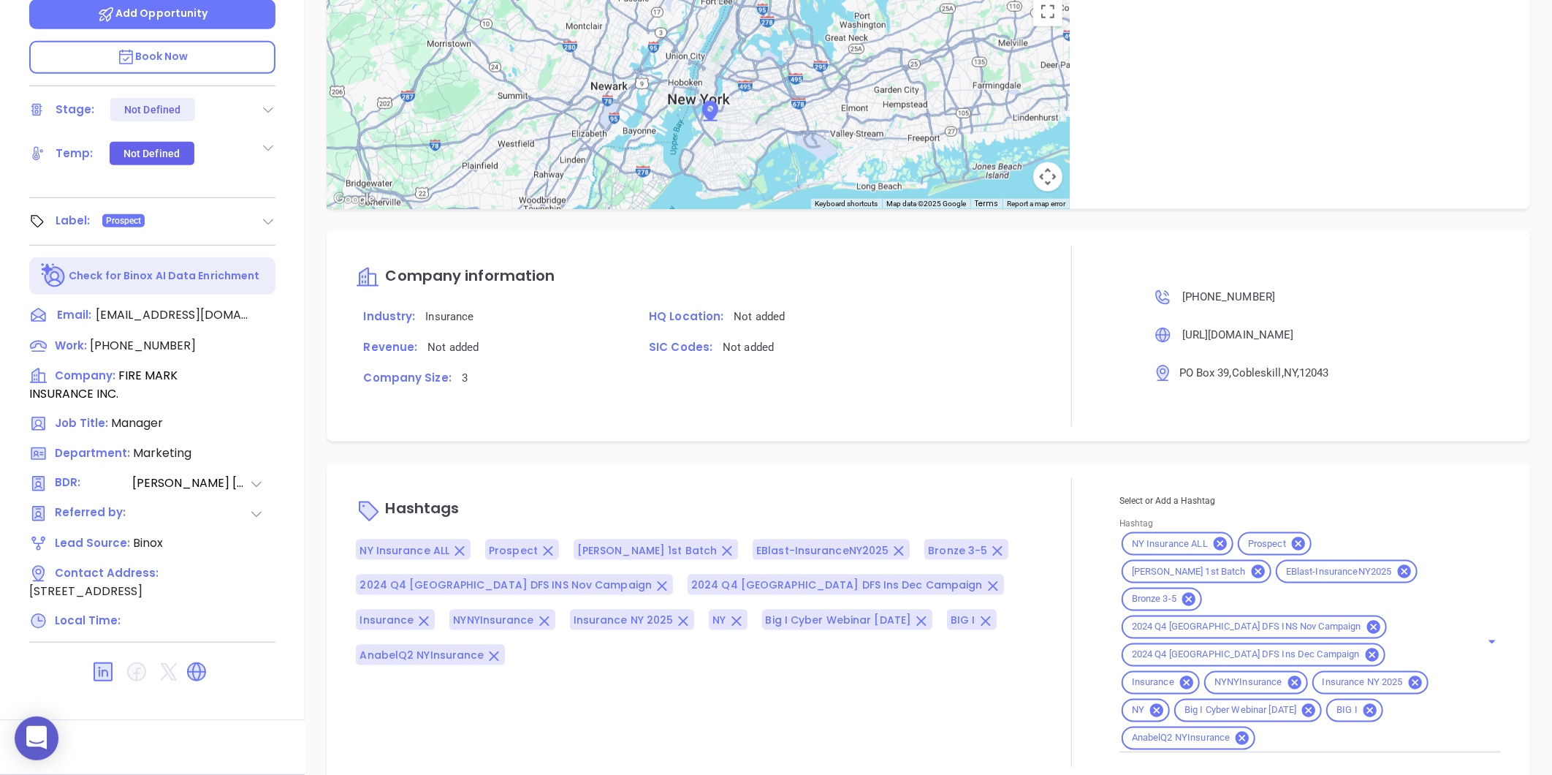
type input "[PERSON_NAME]"
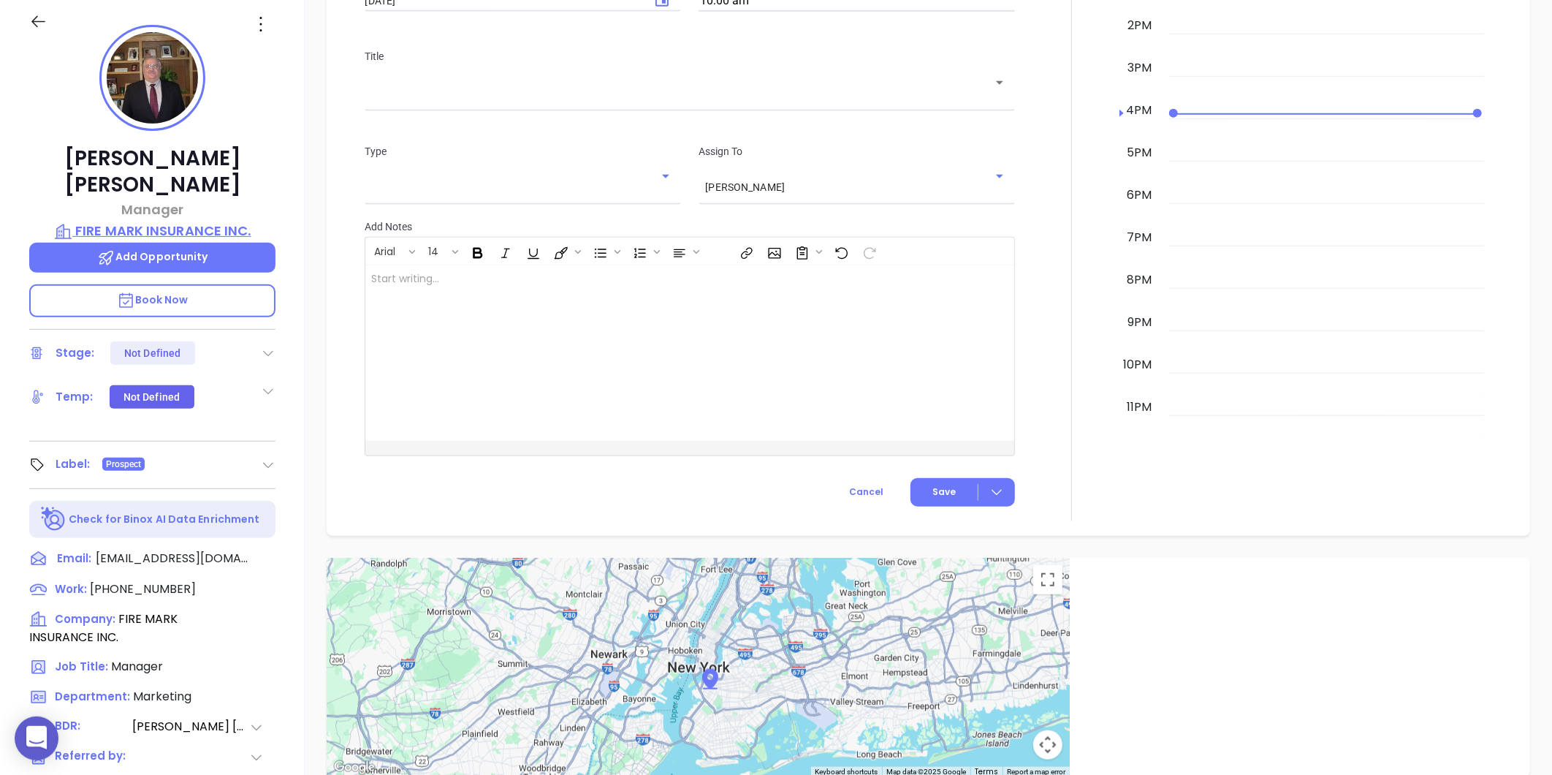
scroll to position [714, 0]
click at [162, 221] on p "FIRE MARK INSURANCE INC." at bounding box center [152, 231] width 246 height 20
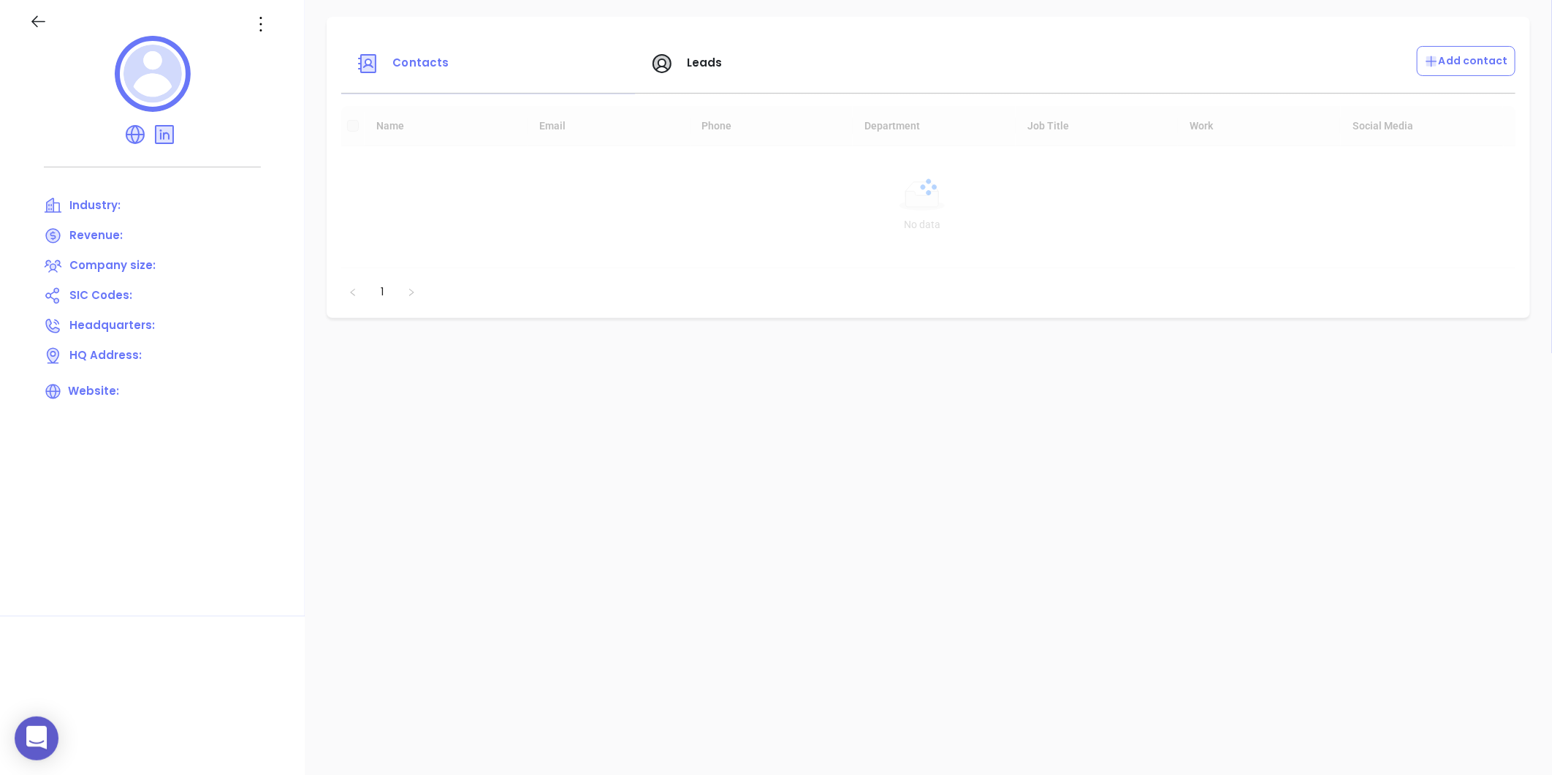
click at [248, 26] on div at bounding box center [262, 23] width 44 height 23
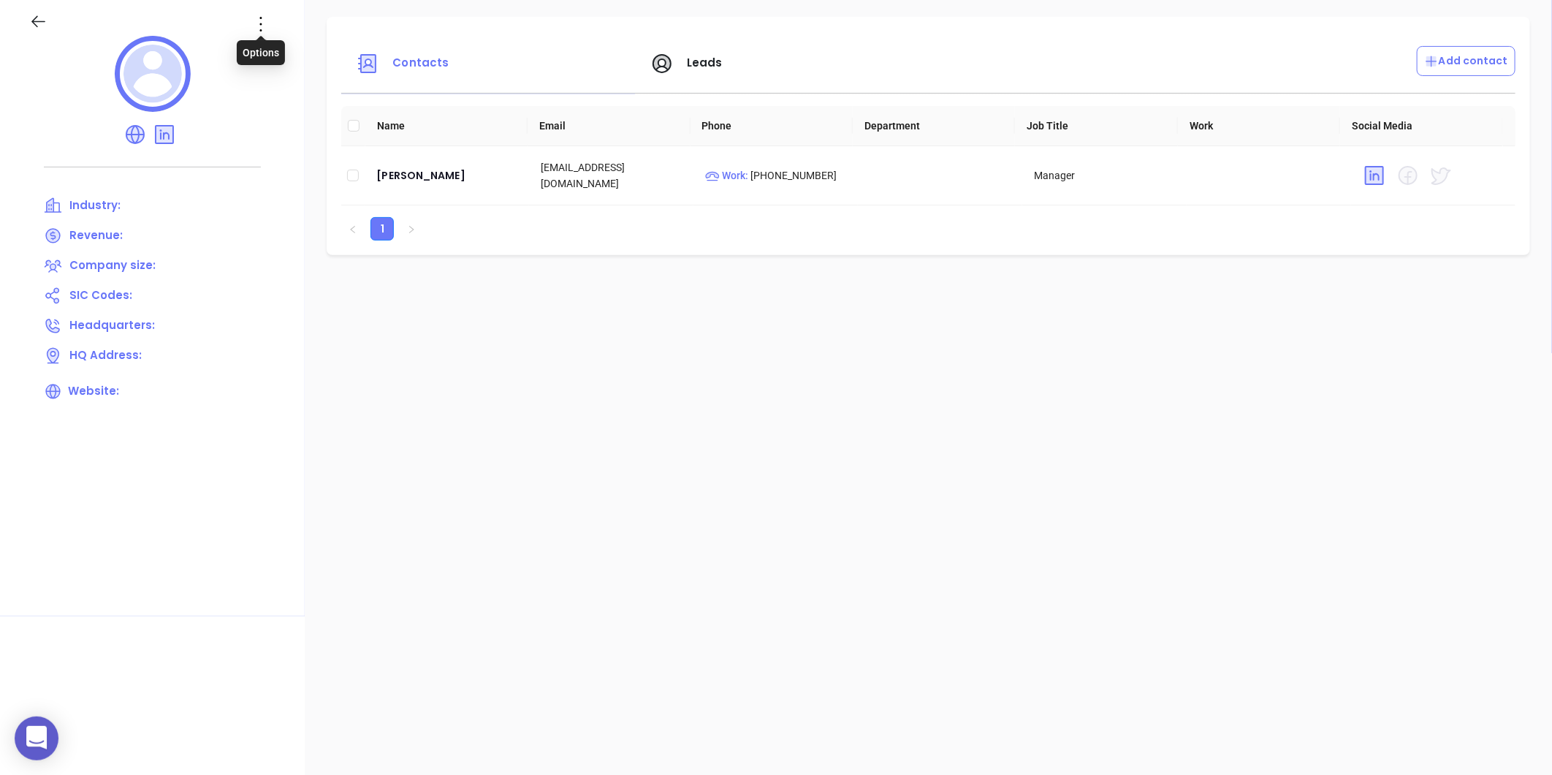
click at [257, 26] on icon at bounding box center [260, 23] width 23 height 23
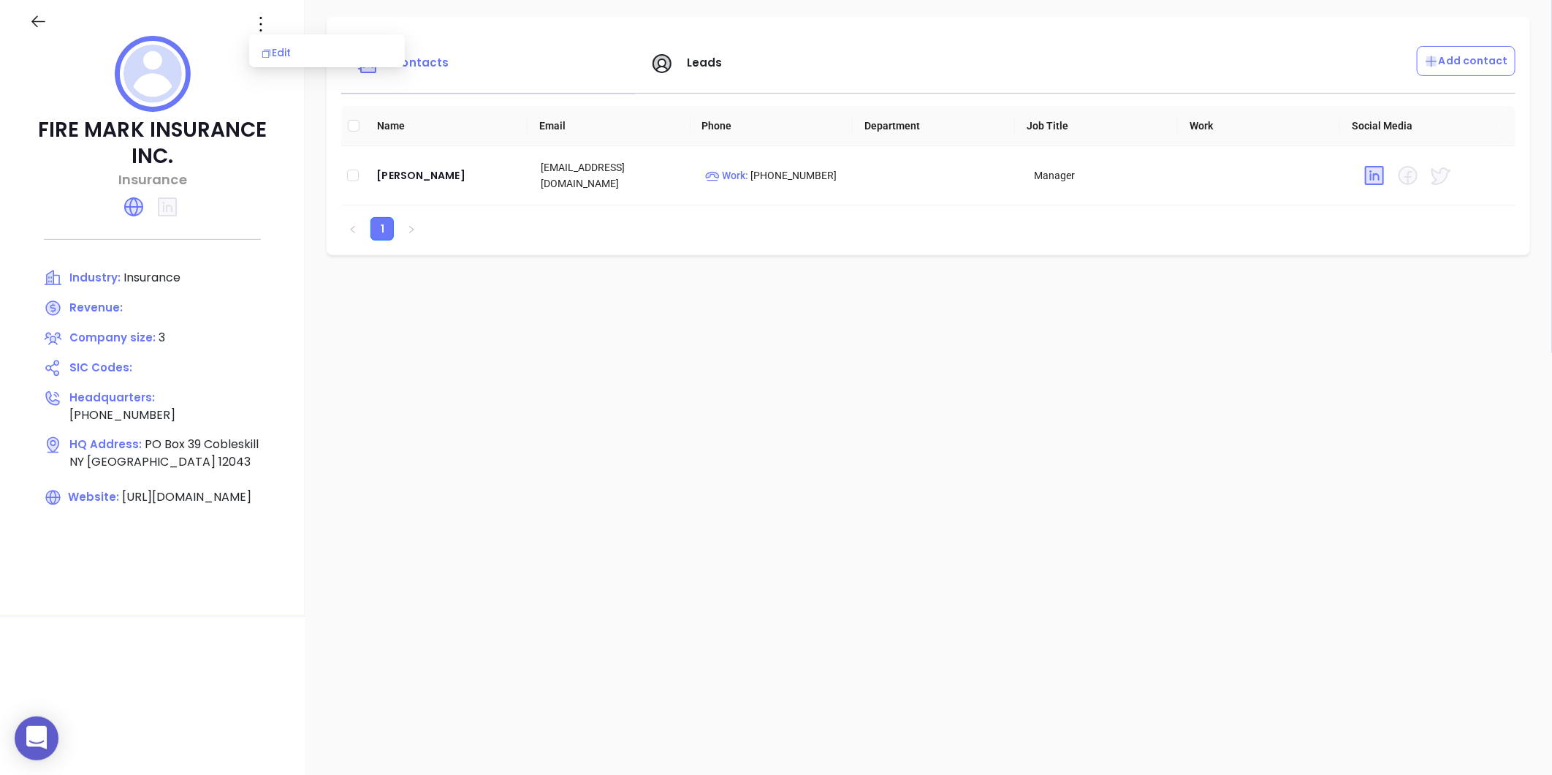
click at [273, 45] on div "Edit" at bounding box center [327, 53] width 132 height 16
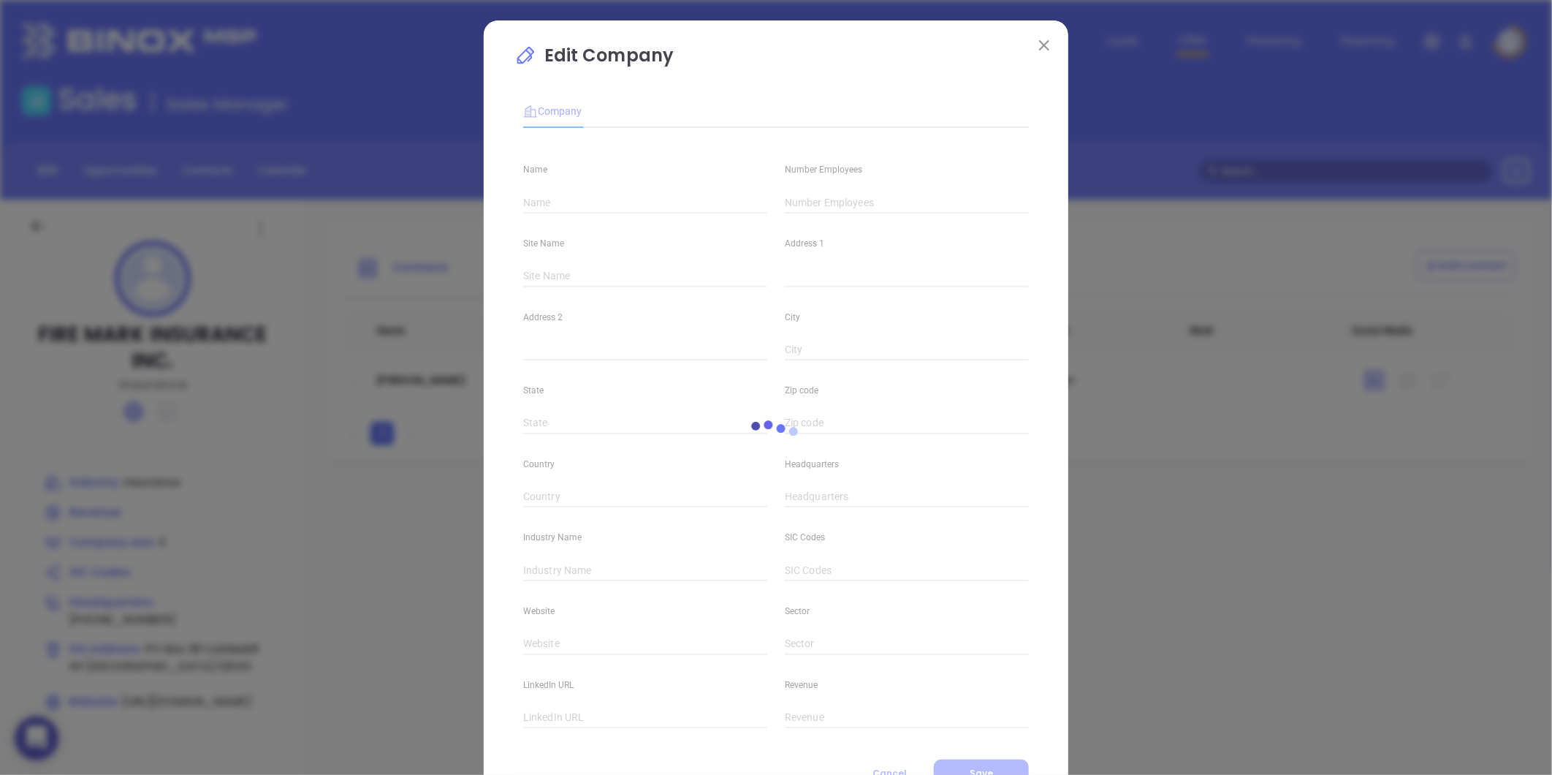
type input "FIRE MARK INSURANCE INC."
type input "3"
type input "Default"
type input "PO Box 39"
type input "Cobleskill"
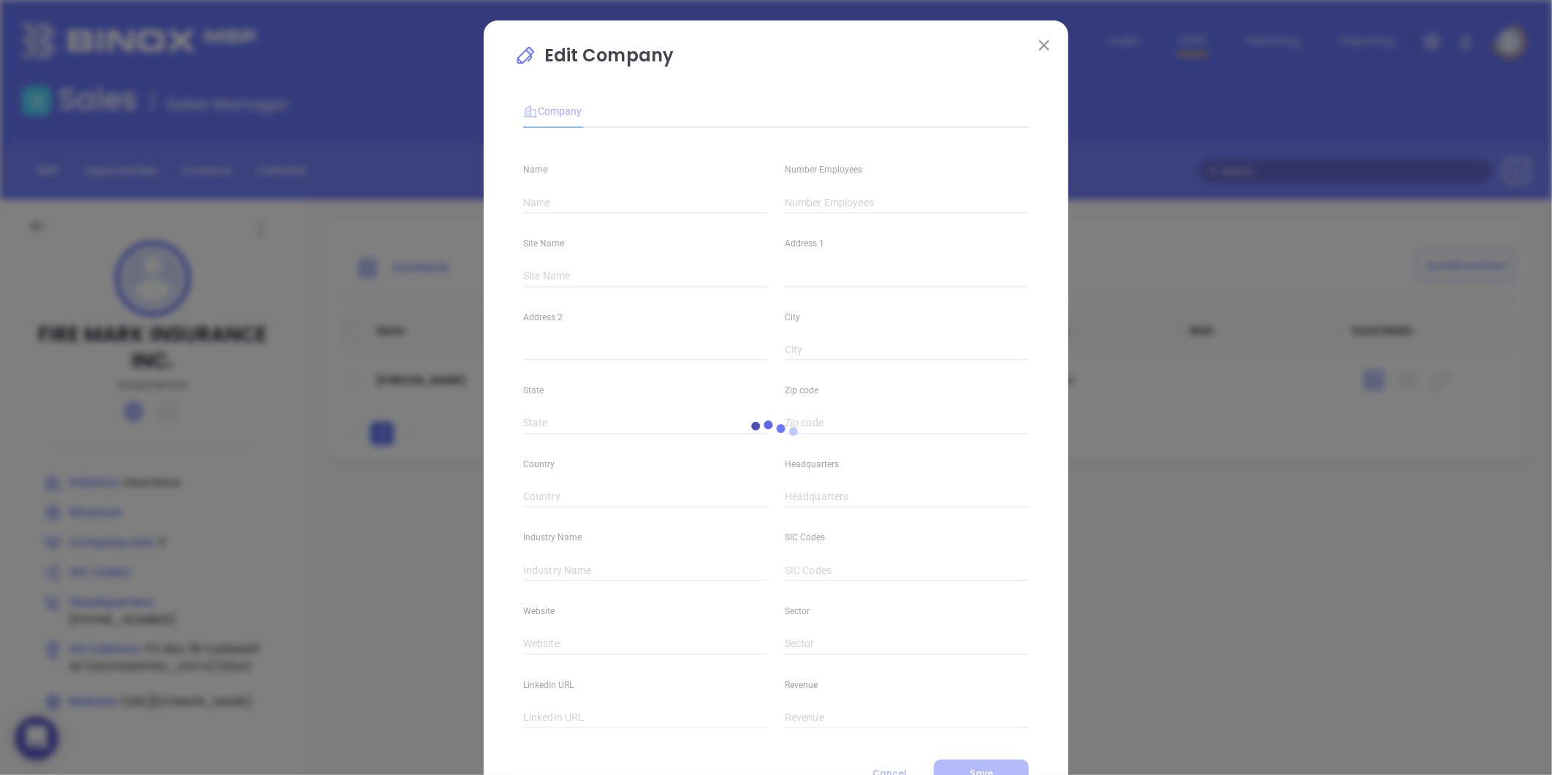
type input "NY"
type input "12043"
type input "[GEOGRAPHIC_DATA]"
type input "(518) 234-2121"
type input "Insurance"
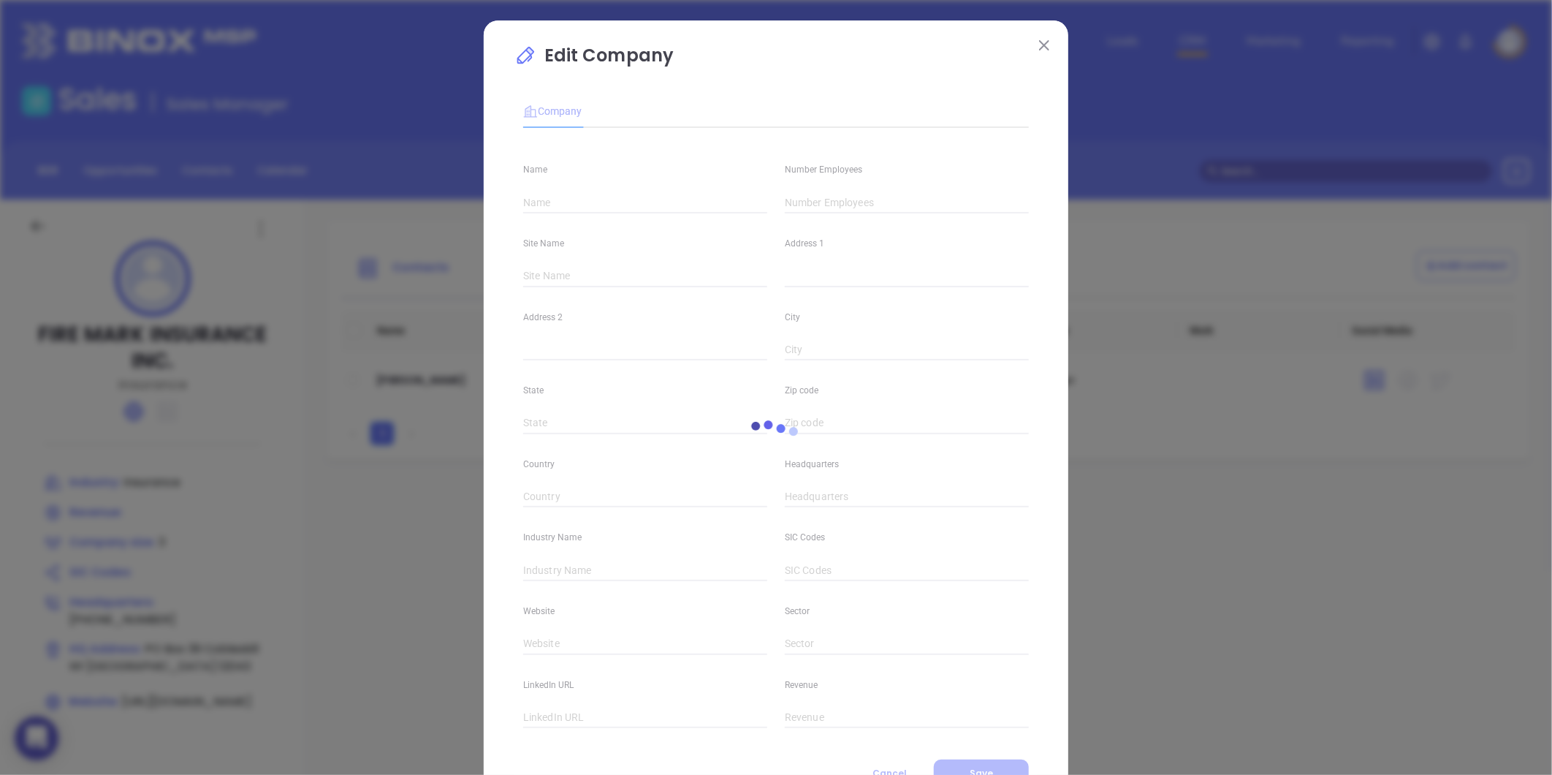
type input "https://firemarkins.com/"
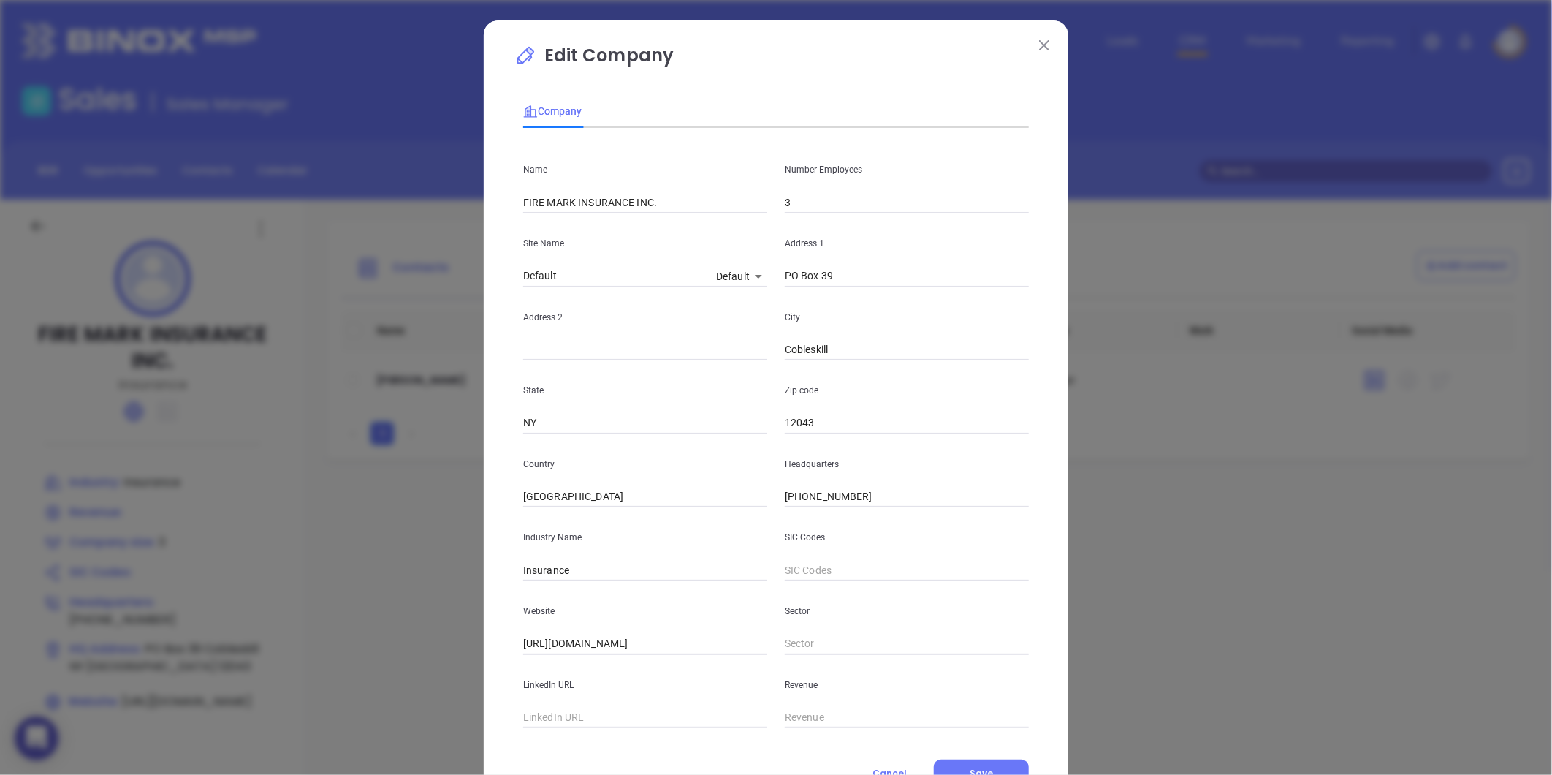
drag, startPoint x: 775, startPoint y: 208, endPoint x: 783, endPoint y: 208, distance: 7.3
click at [776, 208] on div "Number Employees 3" at bounding box center [907, 177] width 262 height 74
click at [787, 208] on input "3" at bounding box center [907, 202] width 244 height 22
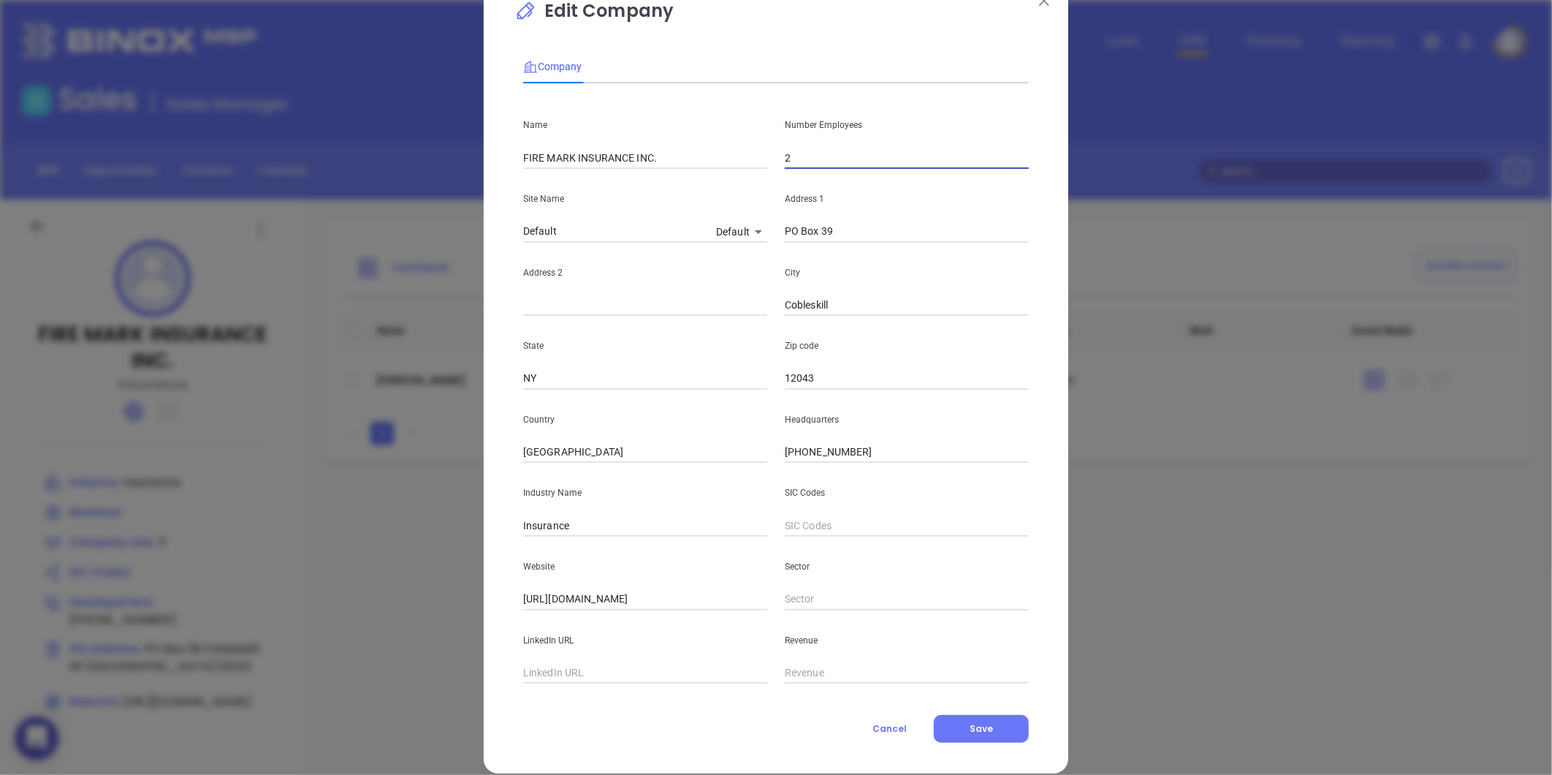
scroll to position [64, 0]
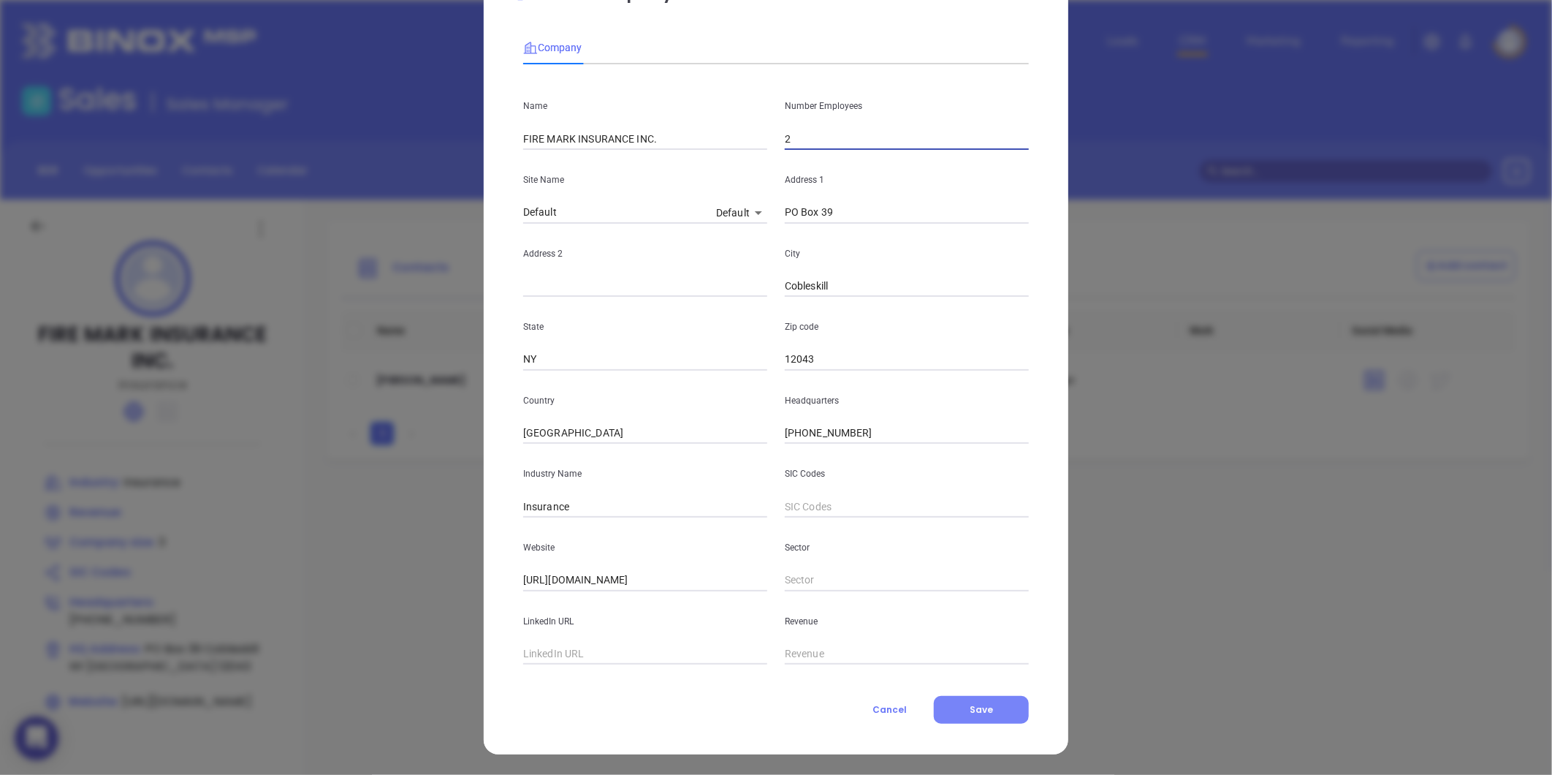
type input "2"
click at [951, 715] on button "Save" at bounding box center [981, 710] width 95 height 28
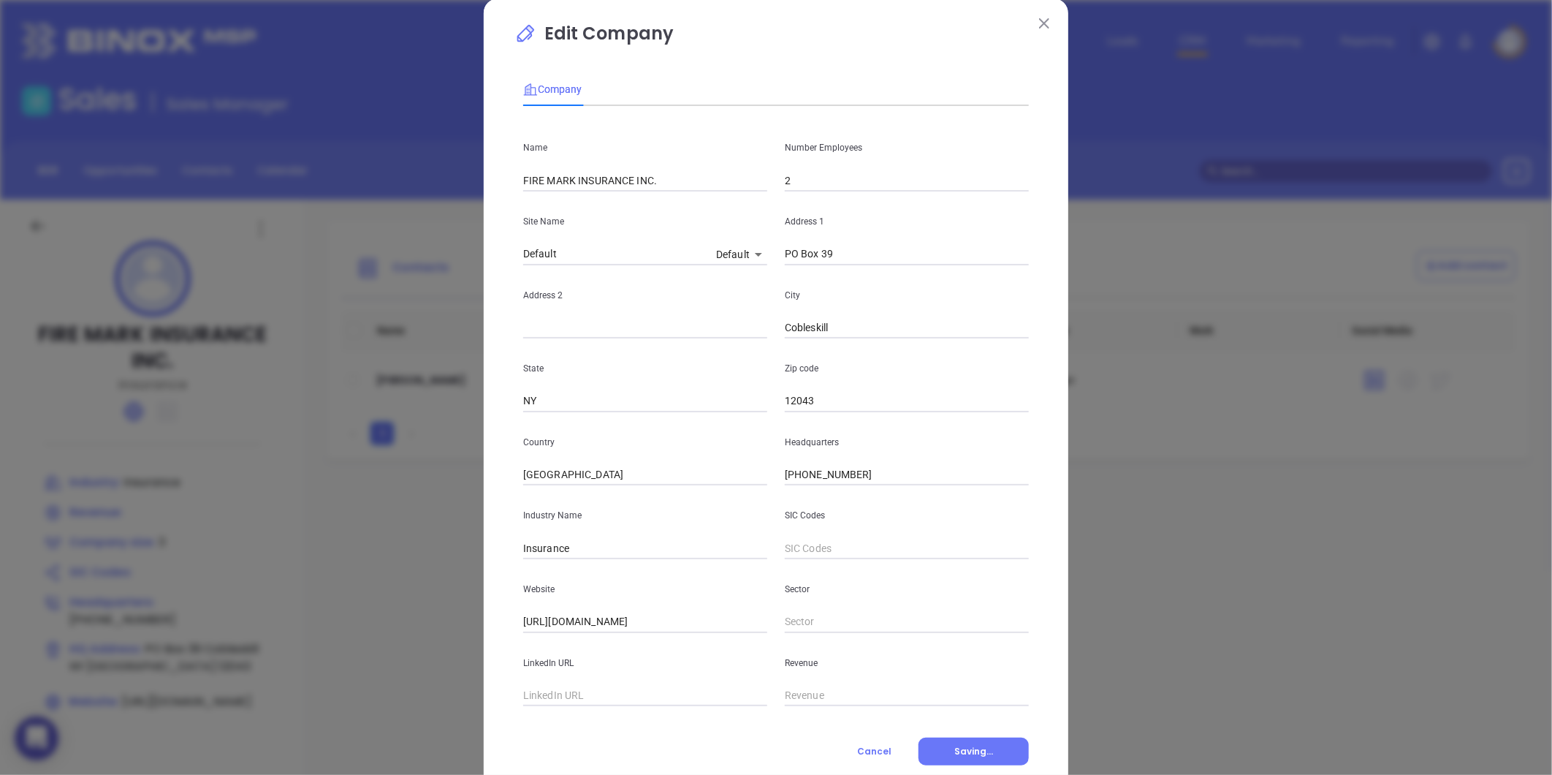
scroll to position [0, 0]
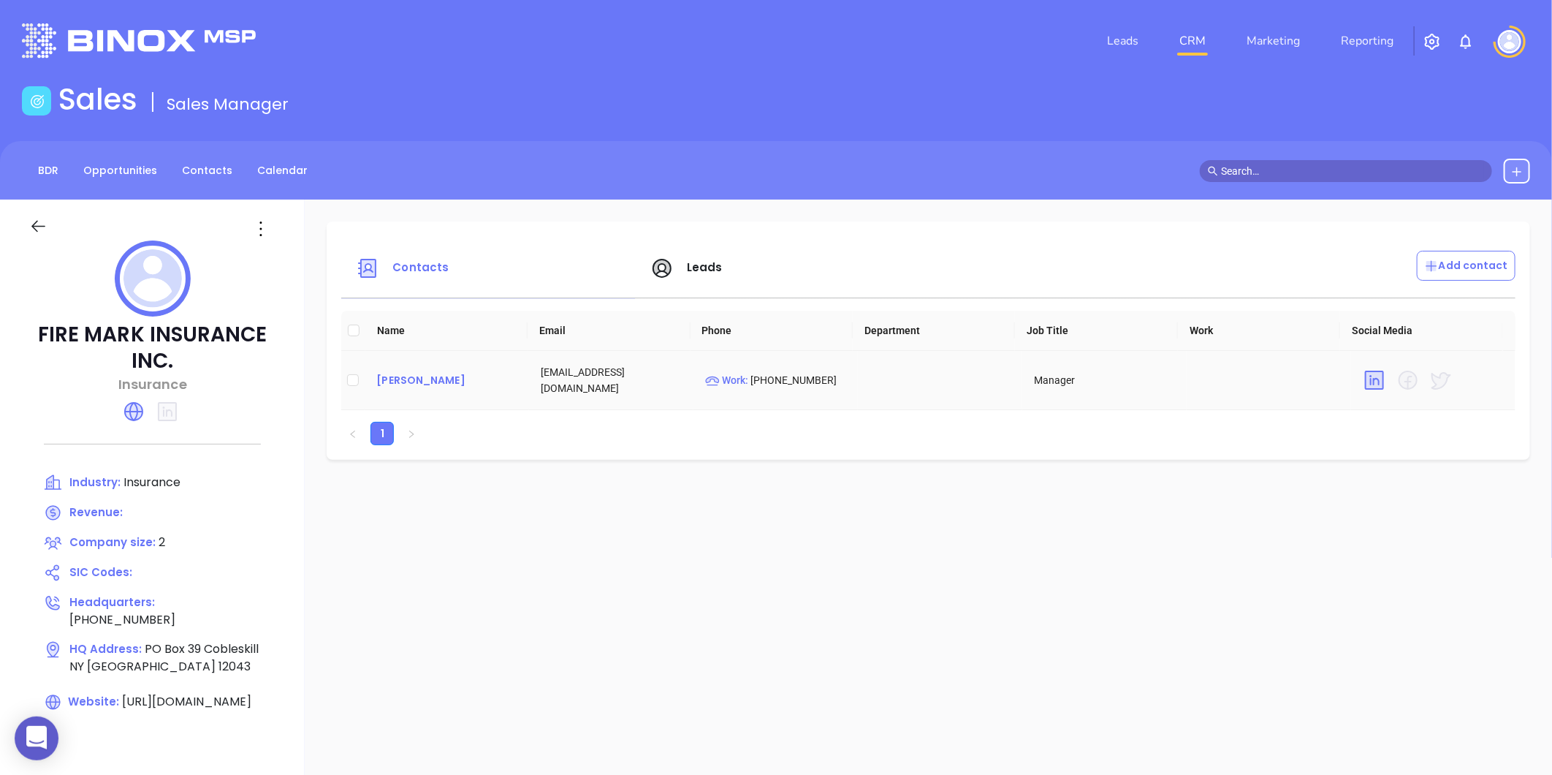
click at [417, 384] on div "Raymond Gillis Sr" at bounding box center [446, 380] width 141 height 18
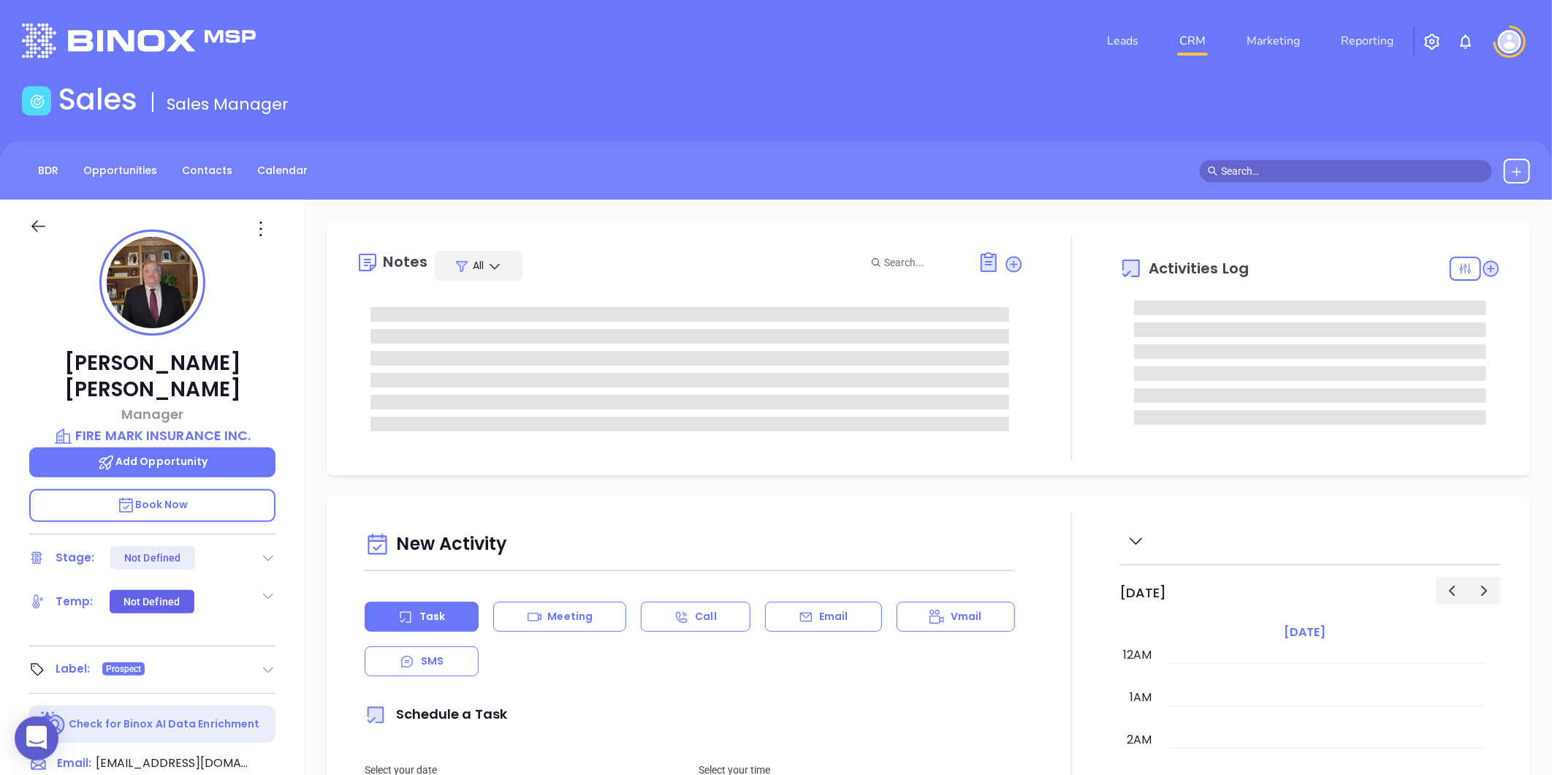
type input "[DATE]"
click at [268, 242] on div at bounding box center [152, 226] width 264 height 52
type input "[PERSON_NAME]"
click at [262, 235] on icon at bounding box center [260, 228] width 23 height 23
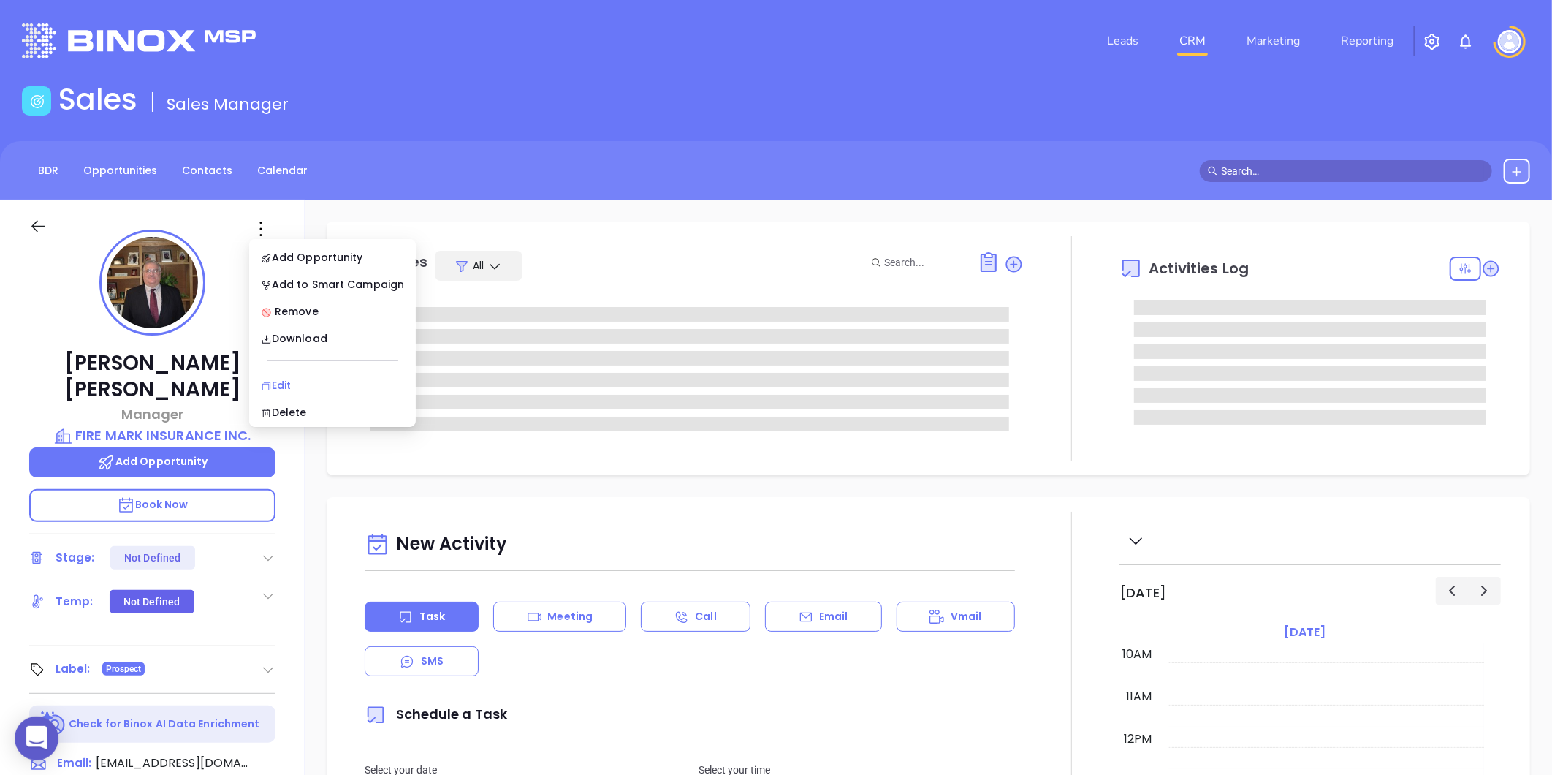
click at [288, 377] on div "Edit" at bounding box center [332, 385] width 143 height 16
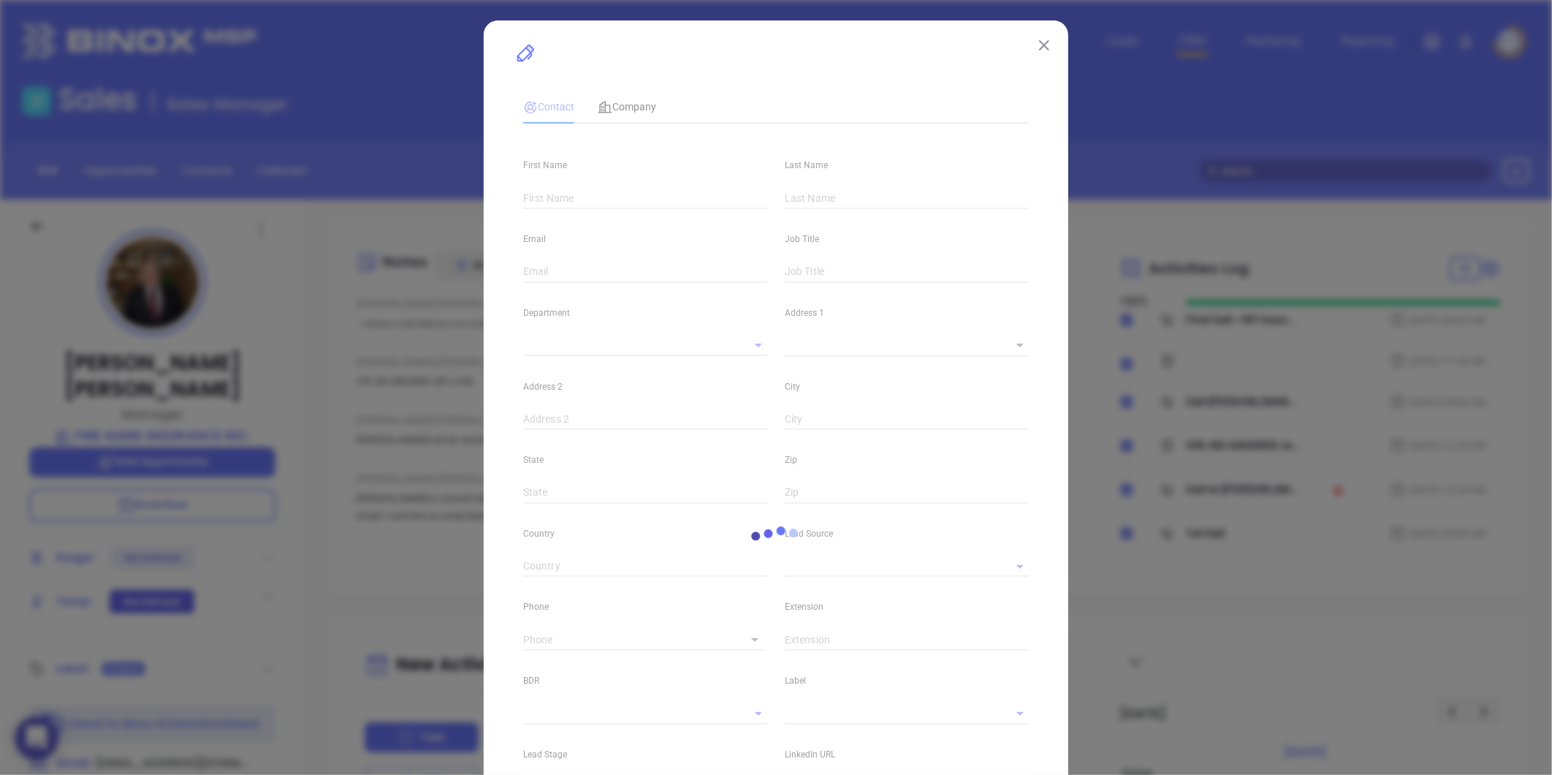
type input "Raymond"
type input "Gillis Sr"
type input "ray@firemarkins.com"
type input "Manager"
type textarea "PO Box 39"
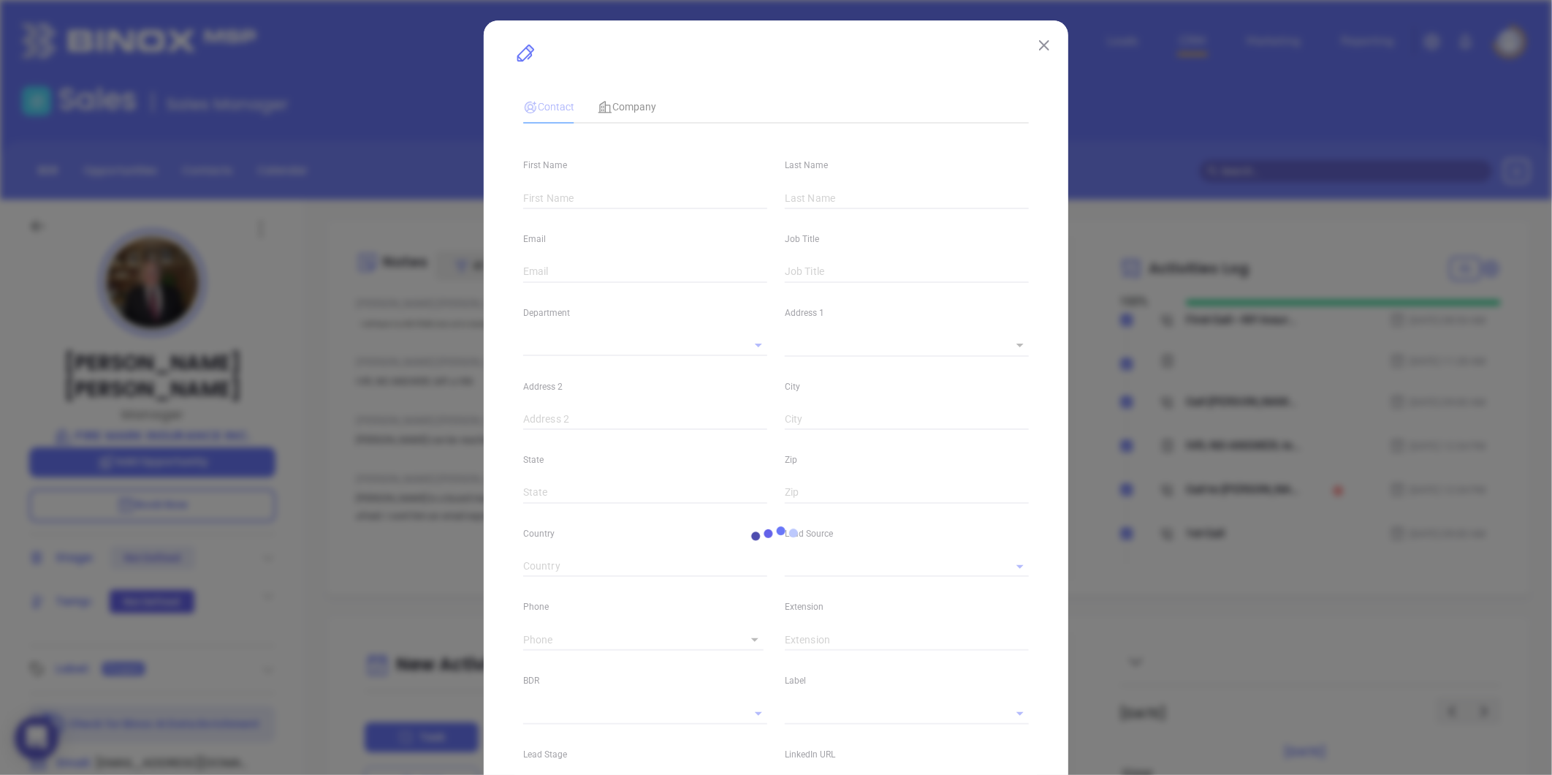
type input "1"
type input "Cobleskill"
type input "NY"
type input "12043"
type input "[GEOGRAPHIC_DATA]"
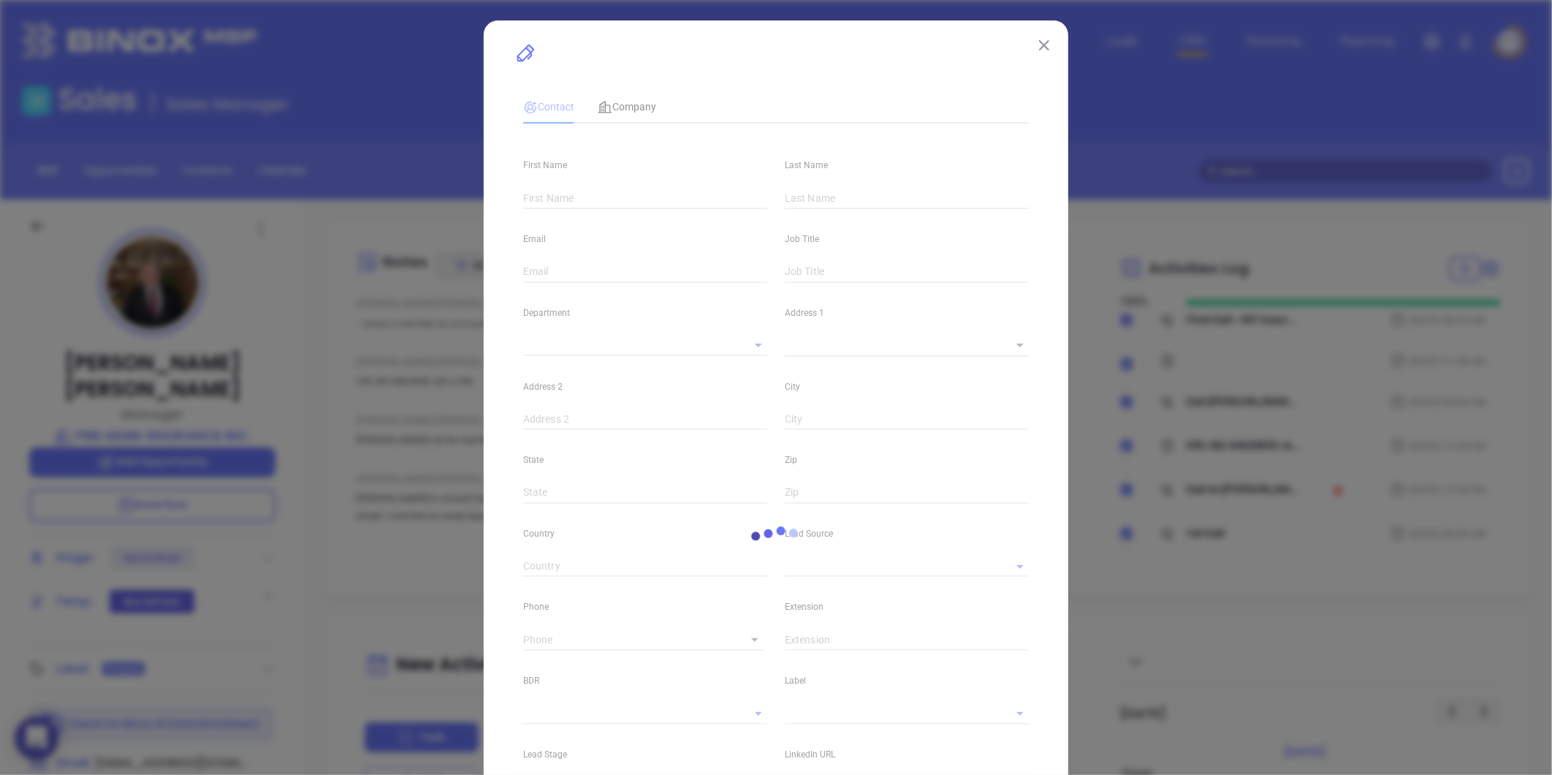
type input "www.linkedin.com/in/ray-gillis-7b296019"
type input "Marketing"
type input "Binox"
type input "[PERSON_NAME]"
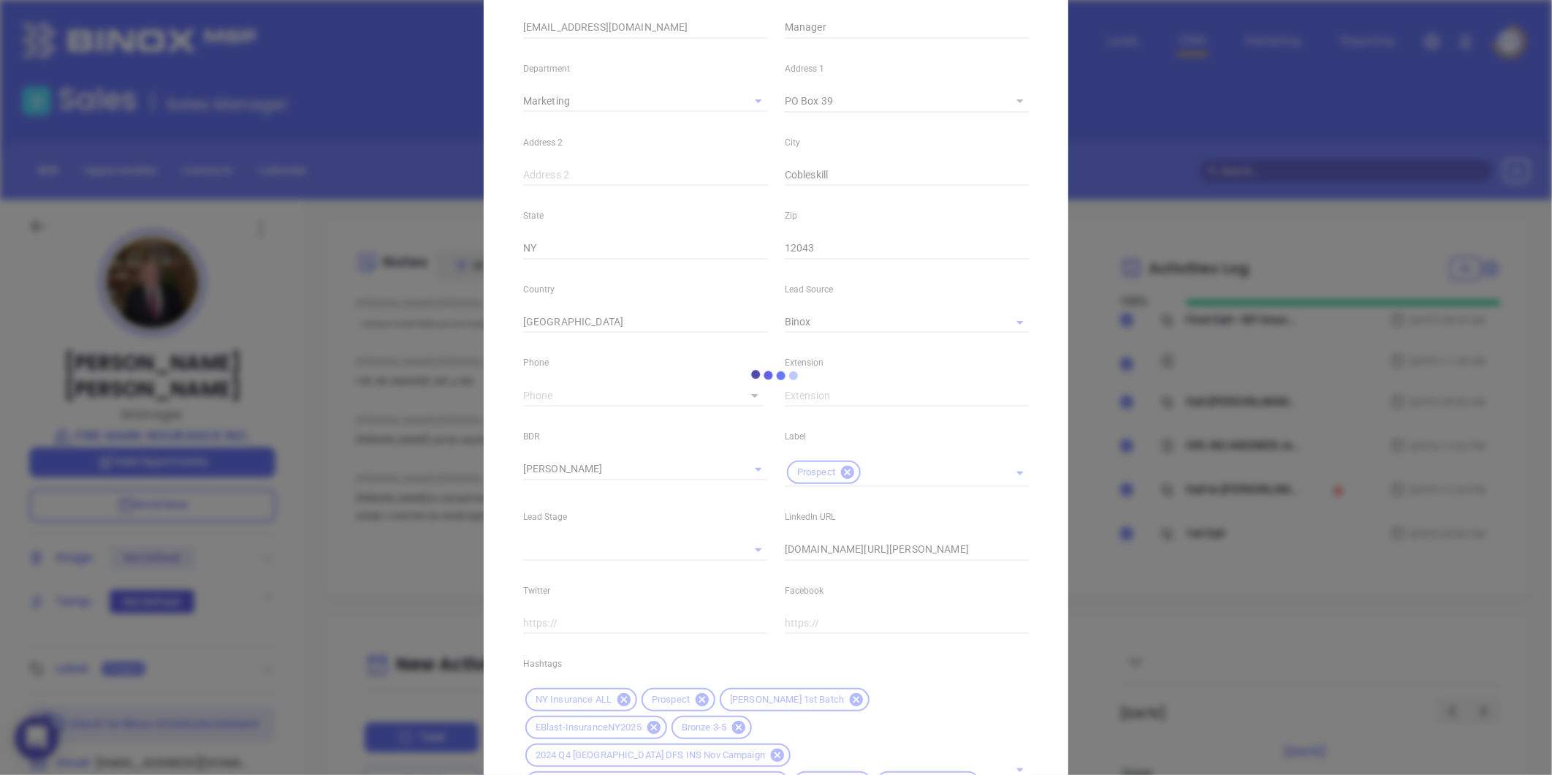
scroll to position [409, 0]
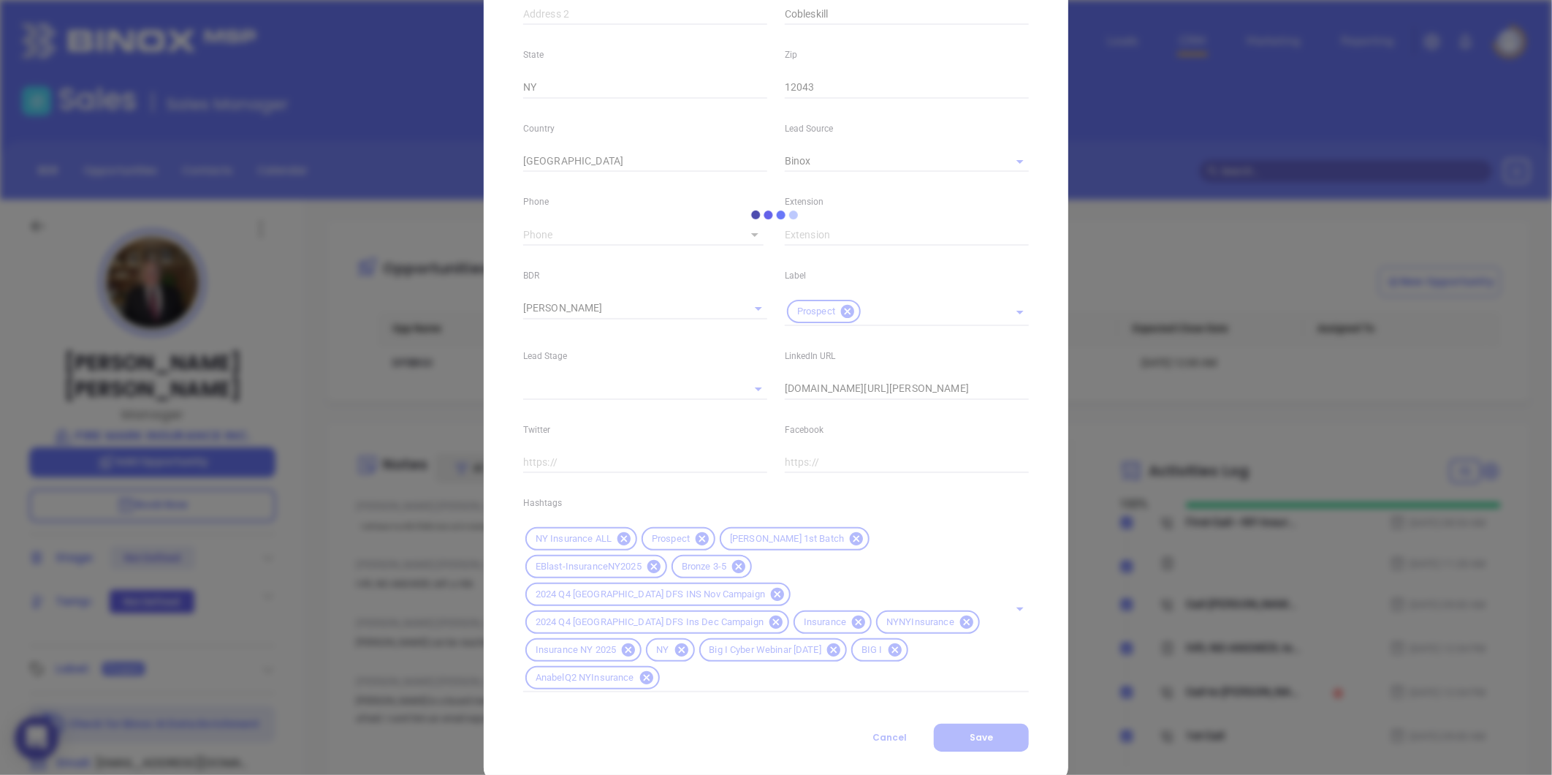
type input "(518) 234-2121"
type input "1"
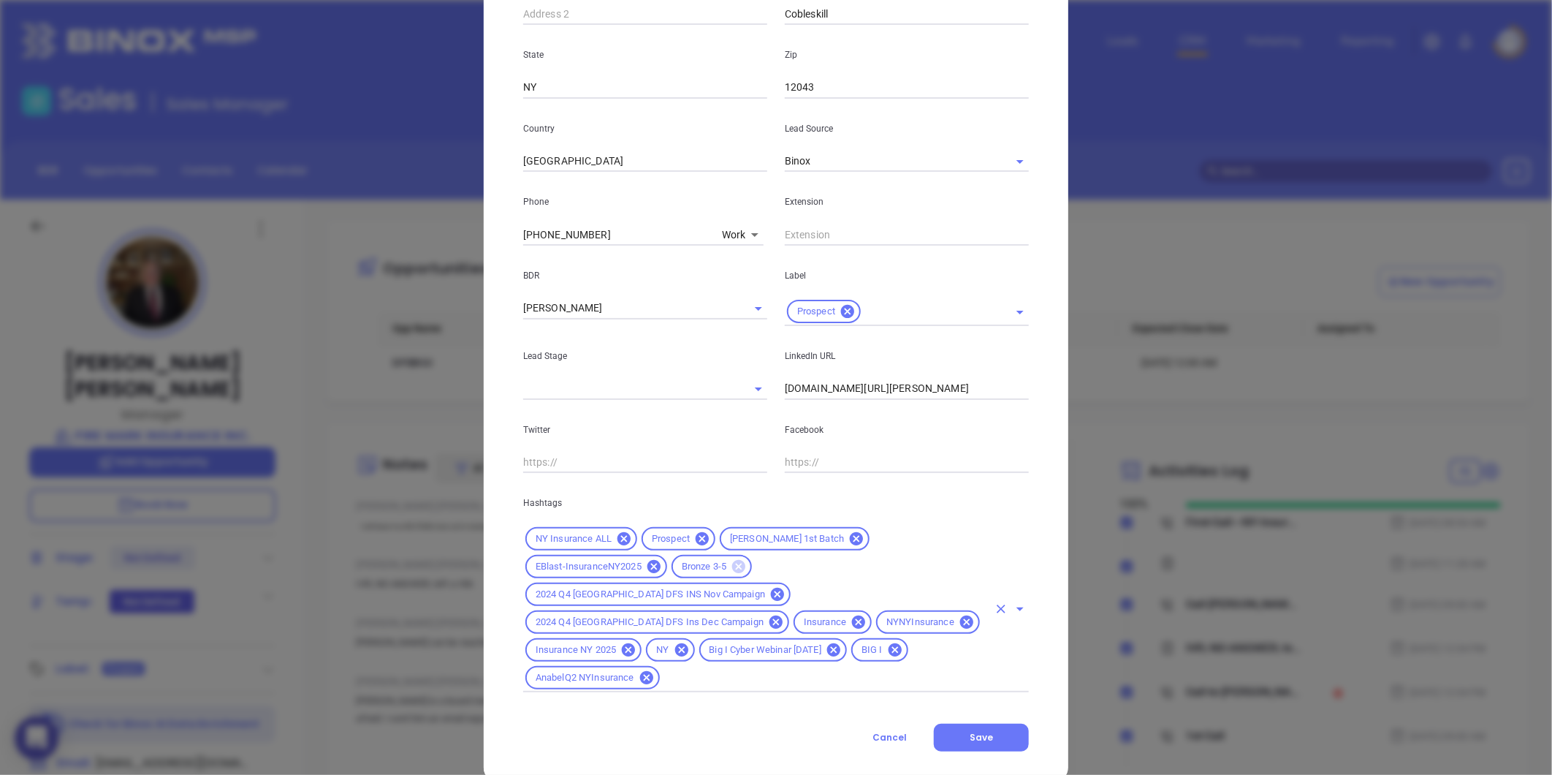
click at [732, 566] on icon at bounding box center [738, 566] width 13 height 13
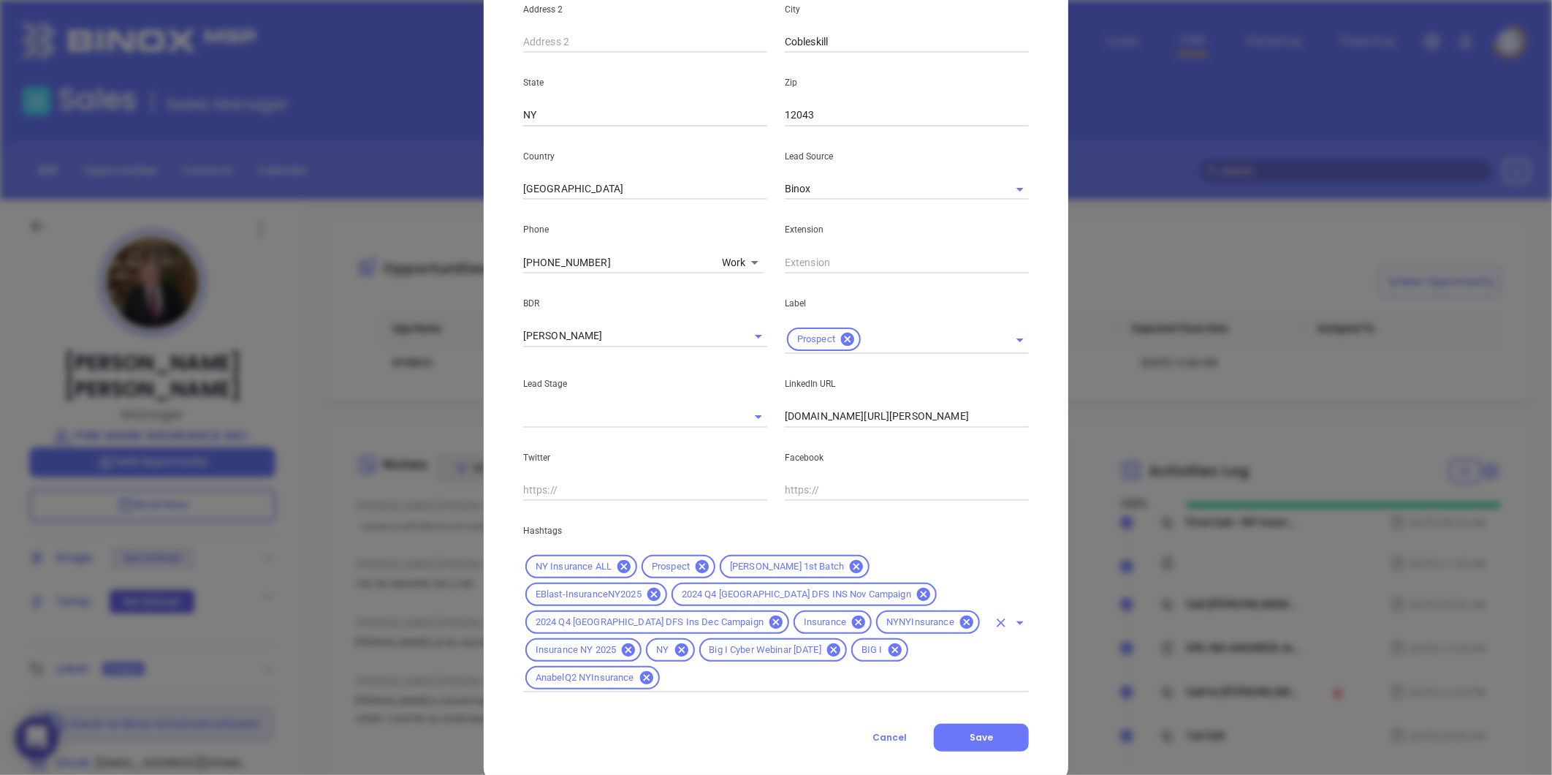
click at [908, 669] on input "text" at bounding box center [825, 678] width 326 height 18
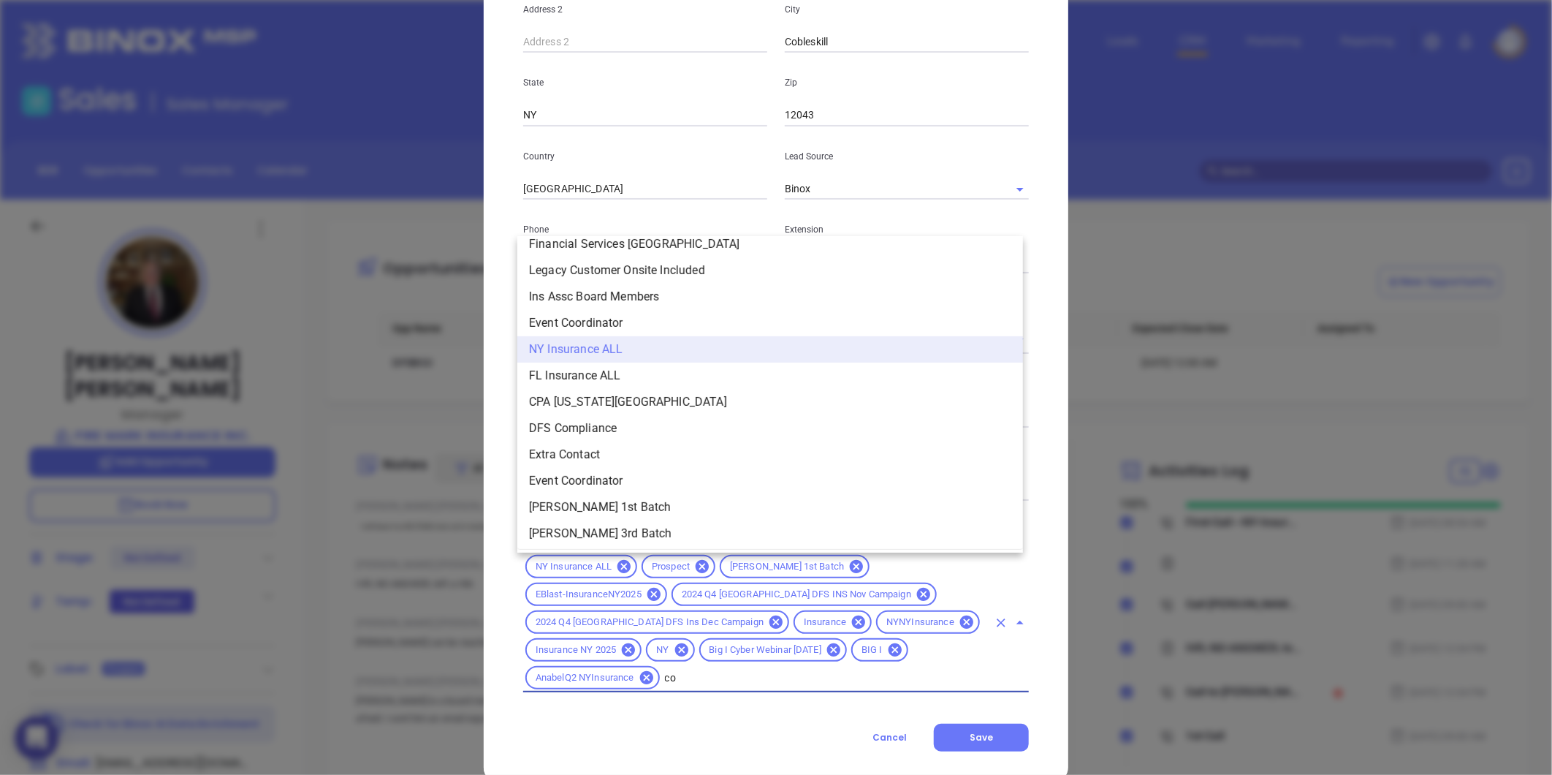
scroll to position [0, 0]
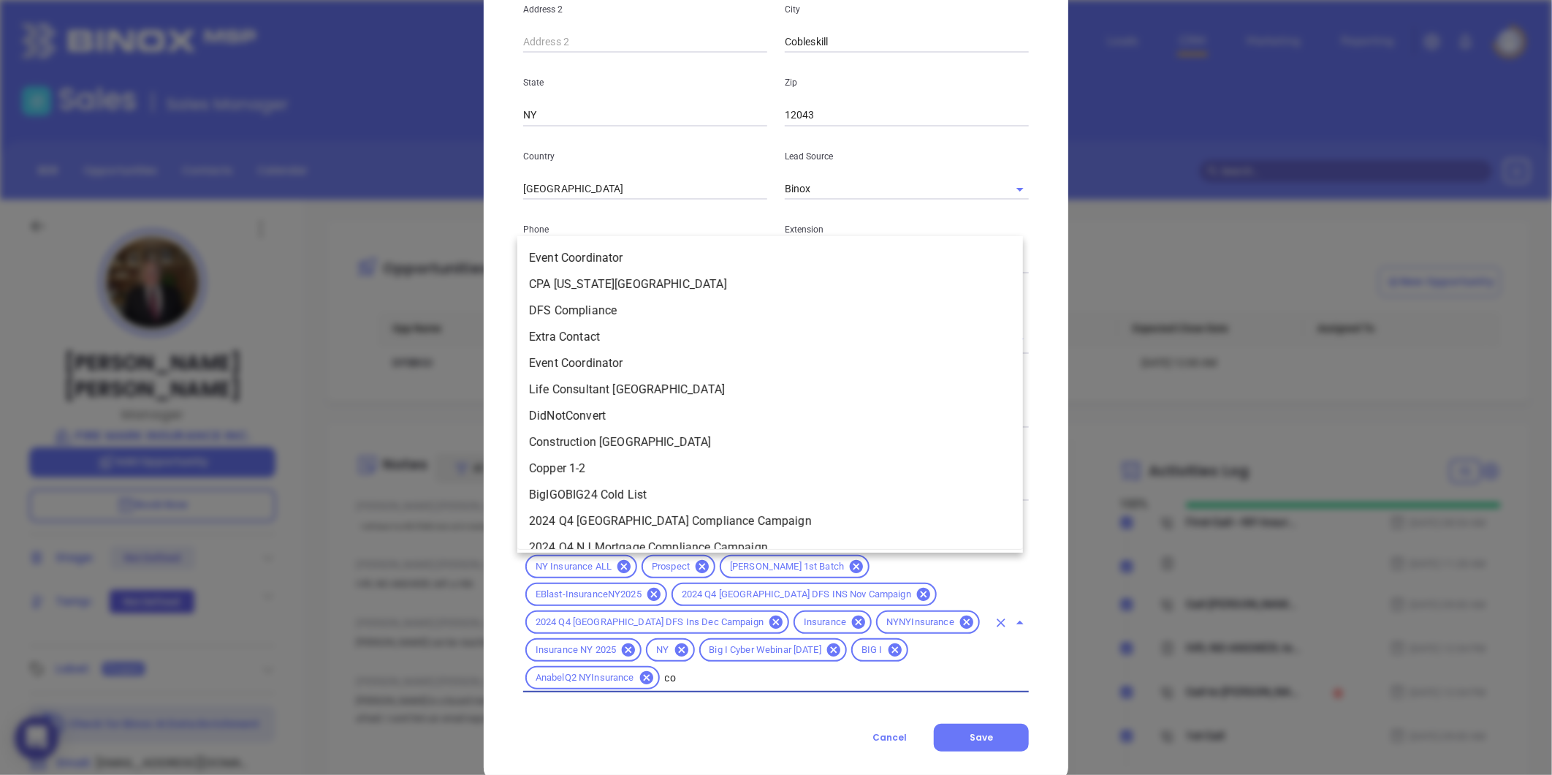
type input "cop"
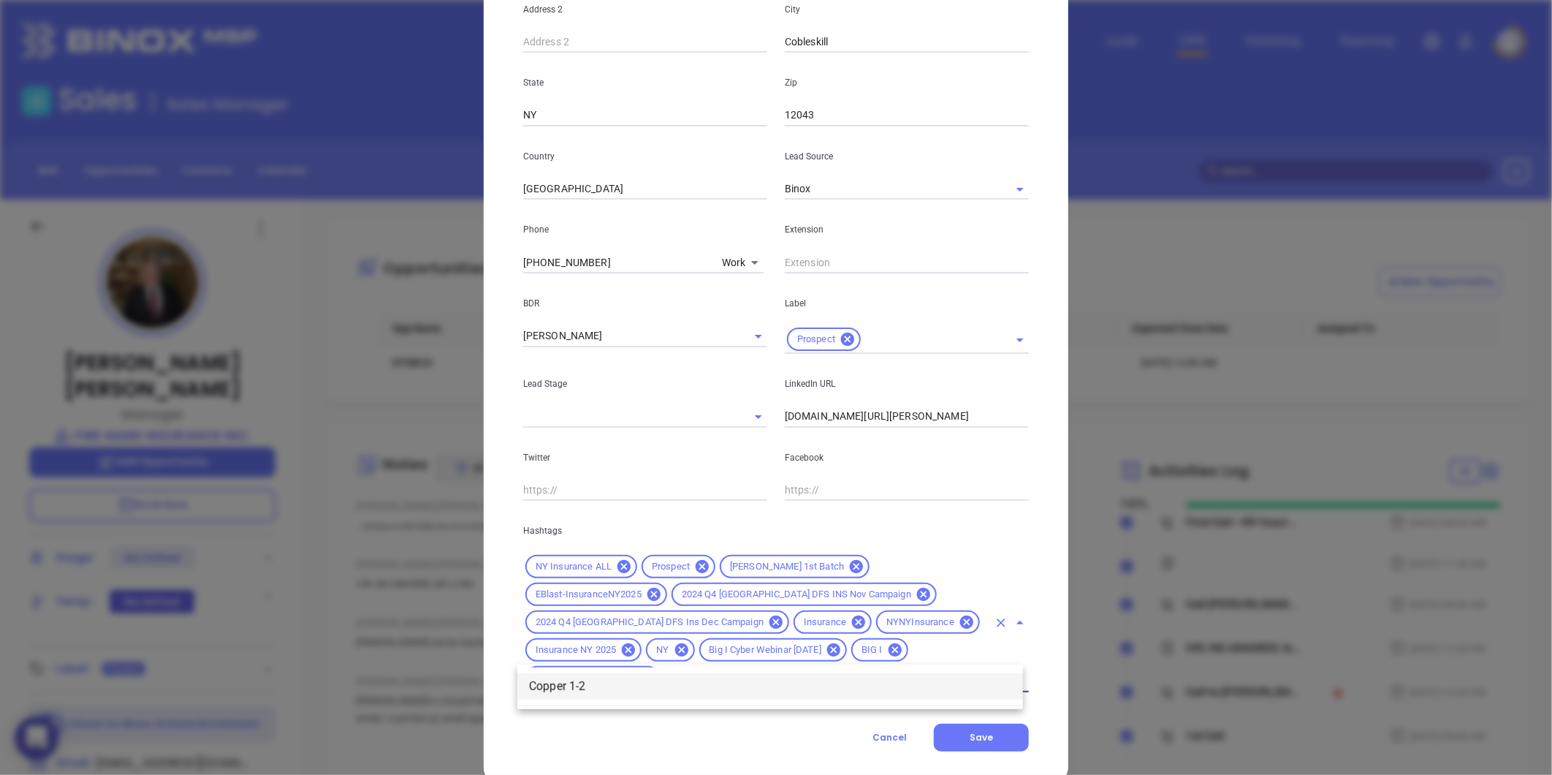
click at [907, 675] on li "Copper 1-2" at bounding box center [770, 686] width 506 height 26
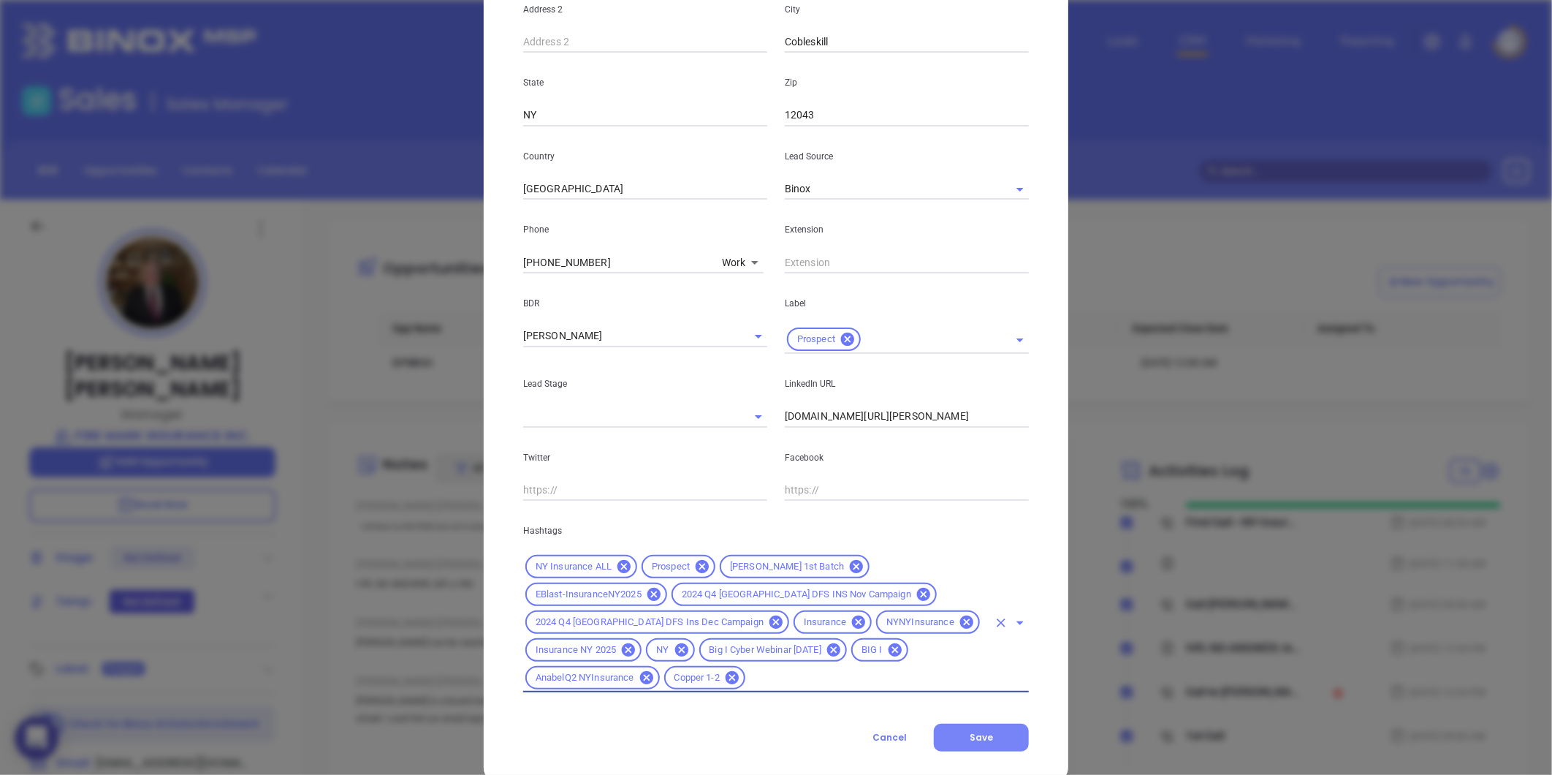
click at [970, 731] on span "Save" at bounding box center [981, 737] width 23 height 12
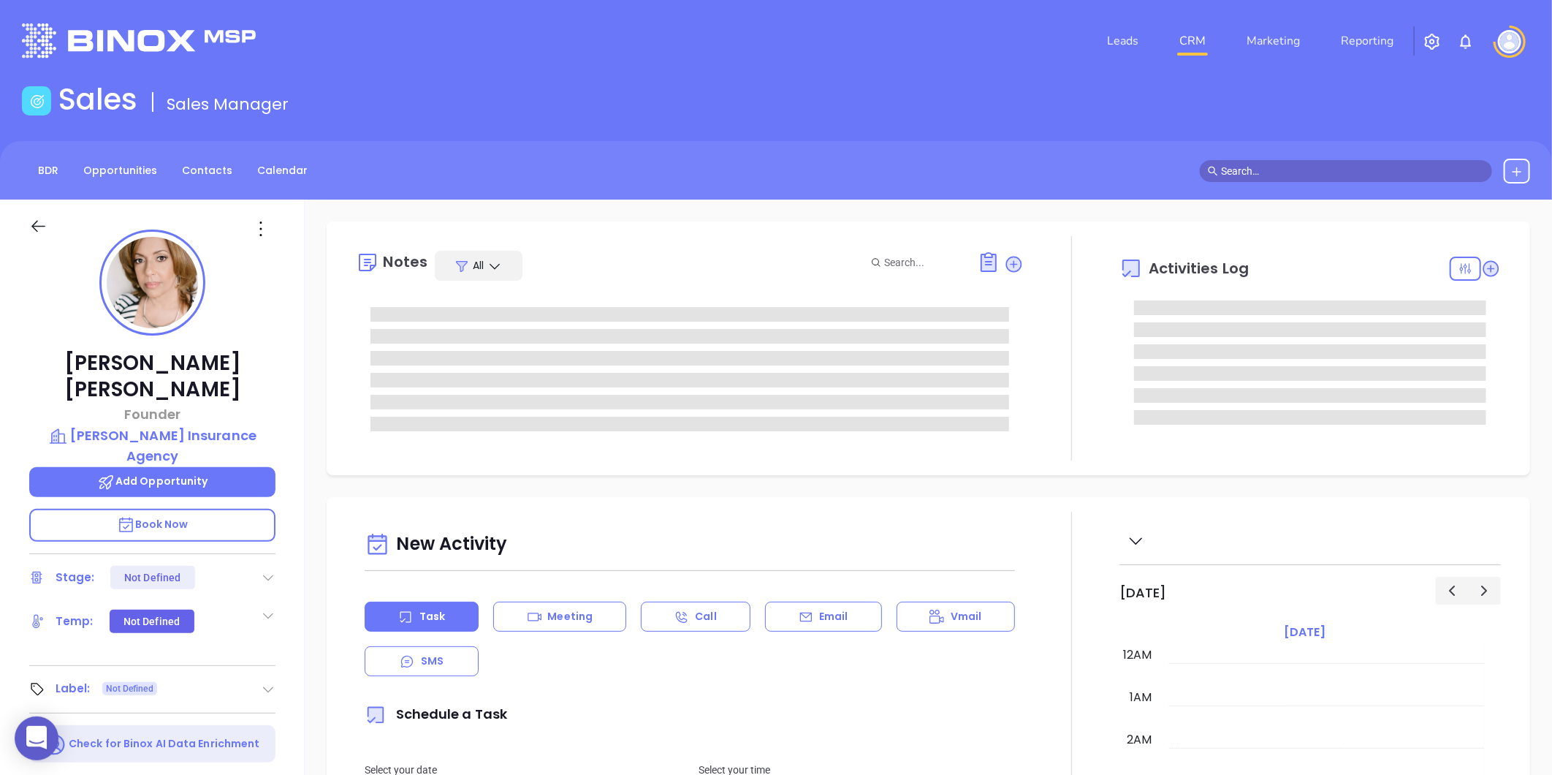
type input "[DATE]"
type input "[PERSON_NAME]"
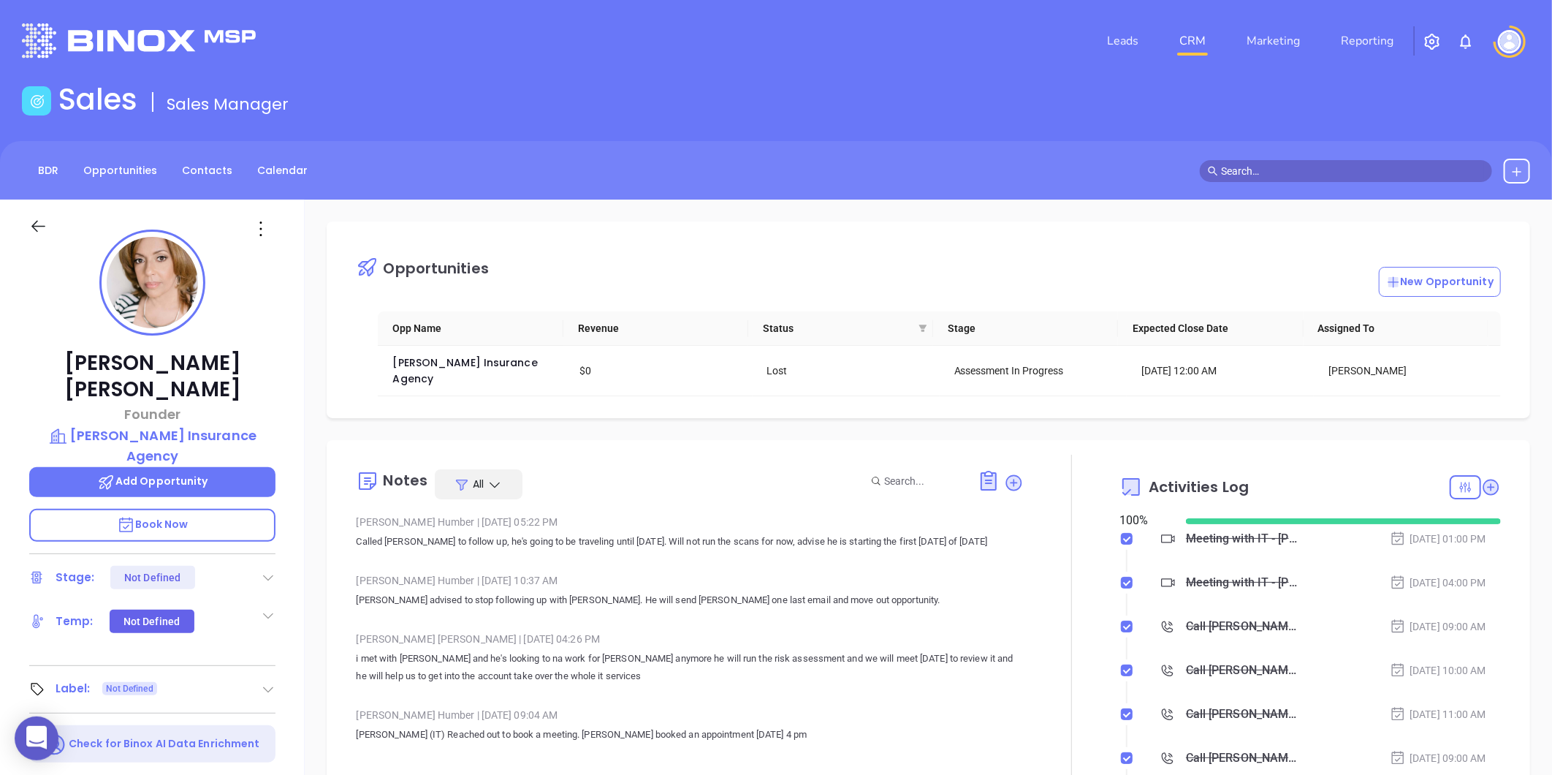
click at [258, 677] on div "Label: Not Defined" at bounding box center [152, 688] width 246 height 23
click at [150, 425] on p "[PERSON_NAME] Insurance Agency" at bounding box center [152, 445] width 246 height 40
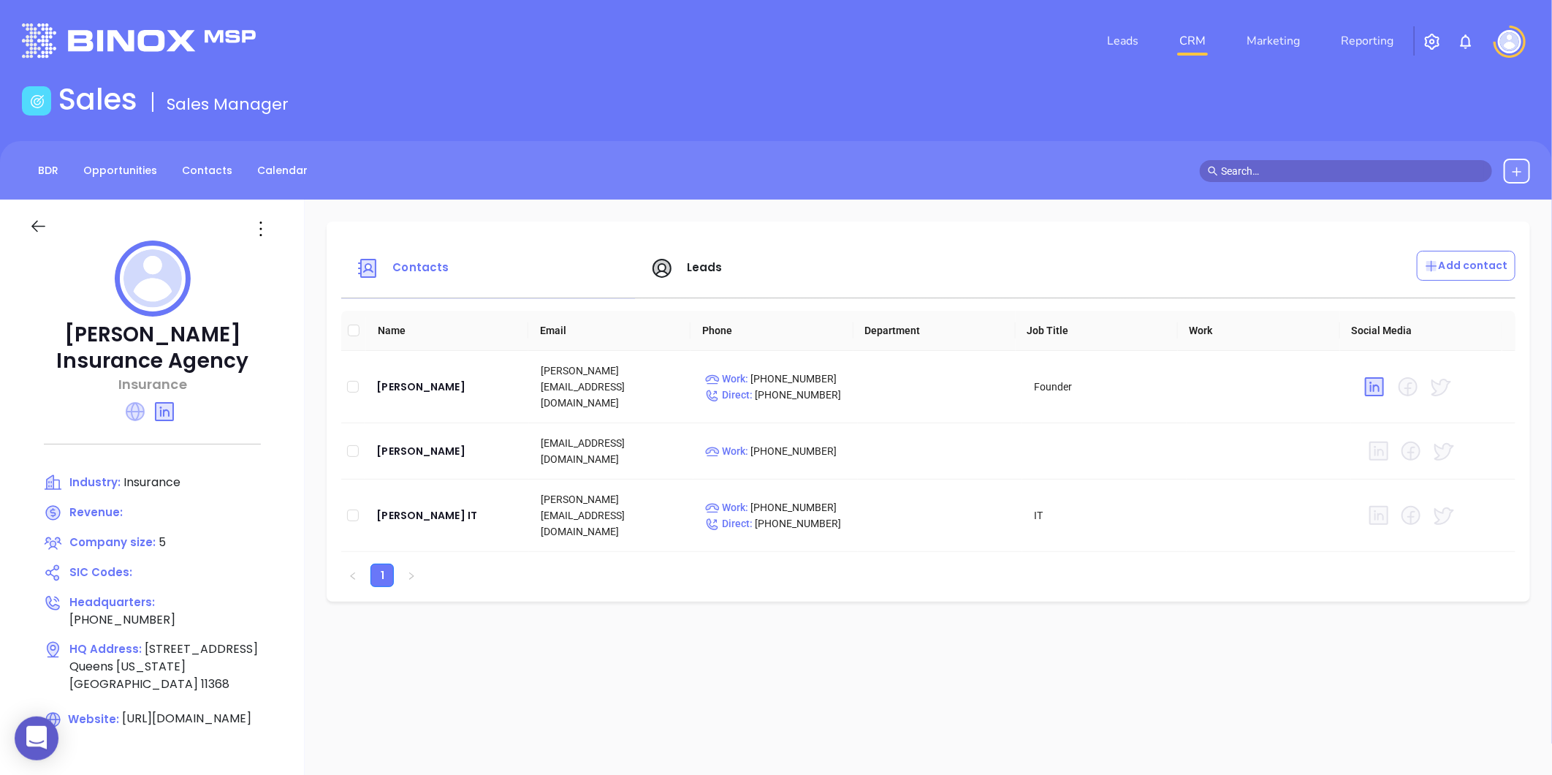
click at [145, 419] on icon at bounding box center [135, 411] width 19 height 19
click at [48, 221] on div at bounding box center [53, 228] width 66 height 23
click at [41, 227] on icon at bounding box center [38, 226] width 18 height 18
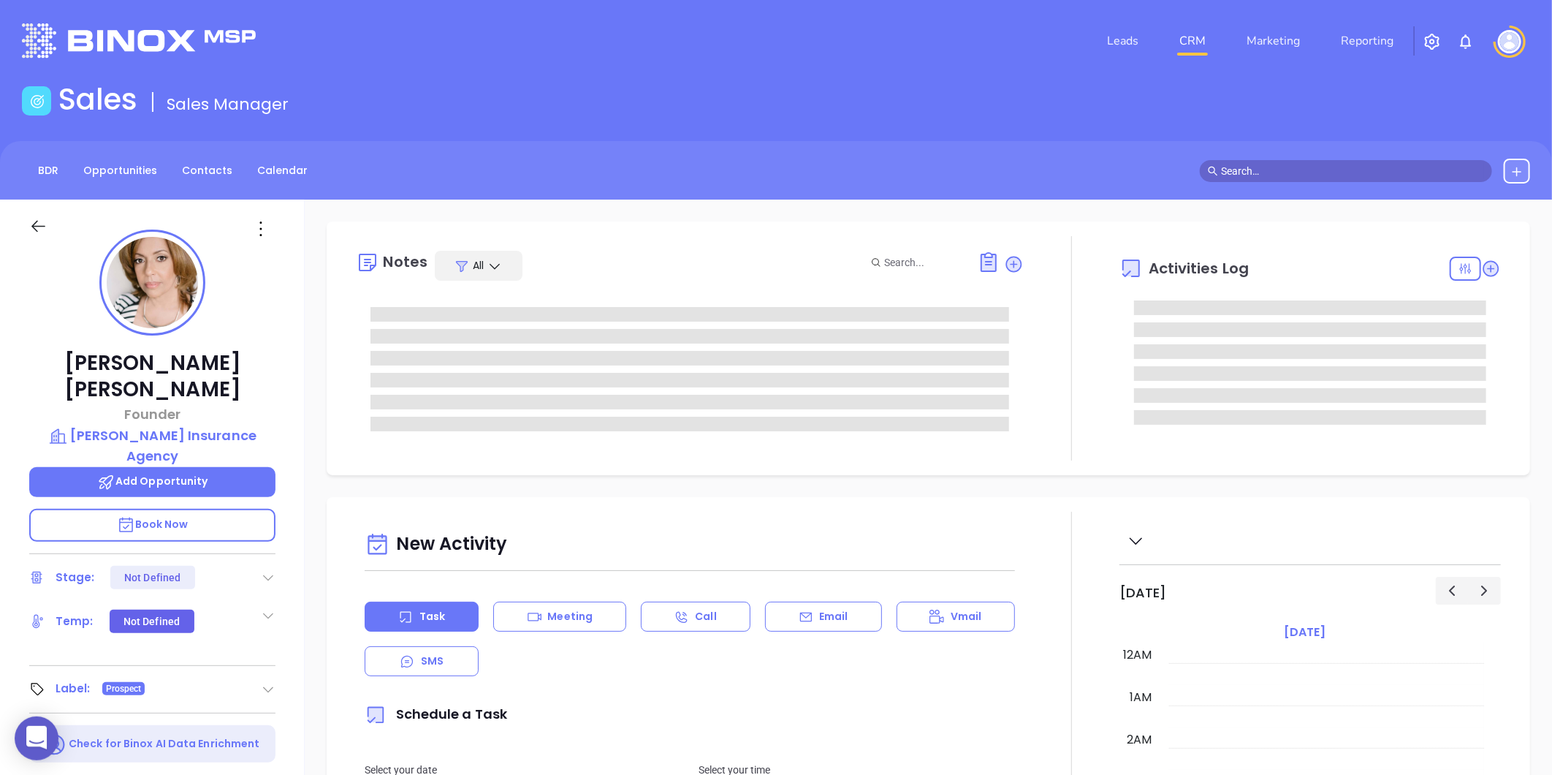
type input "[DATE]"
type input "[PERSON_NAME]"
click at [1209, 41] on link "CRM" at bounding box center [1193, 40] width 38 height 29
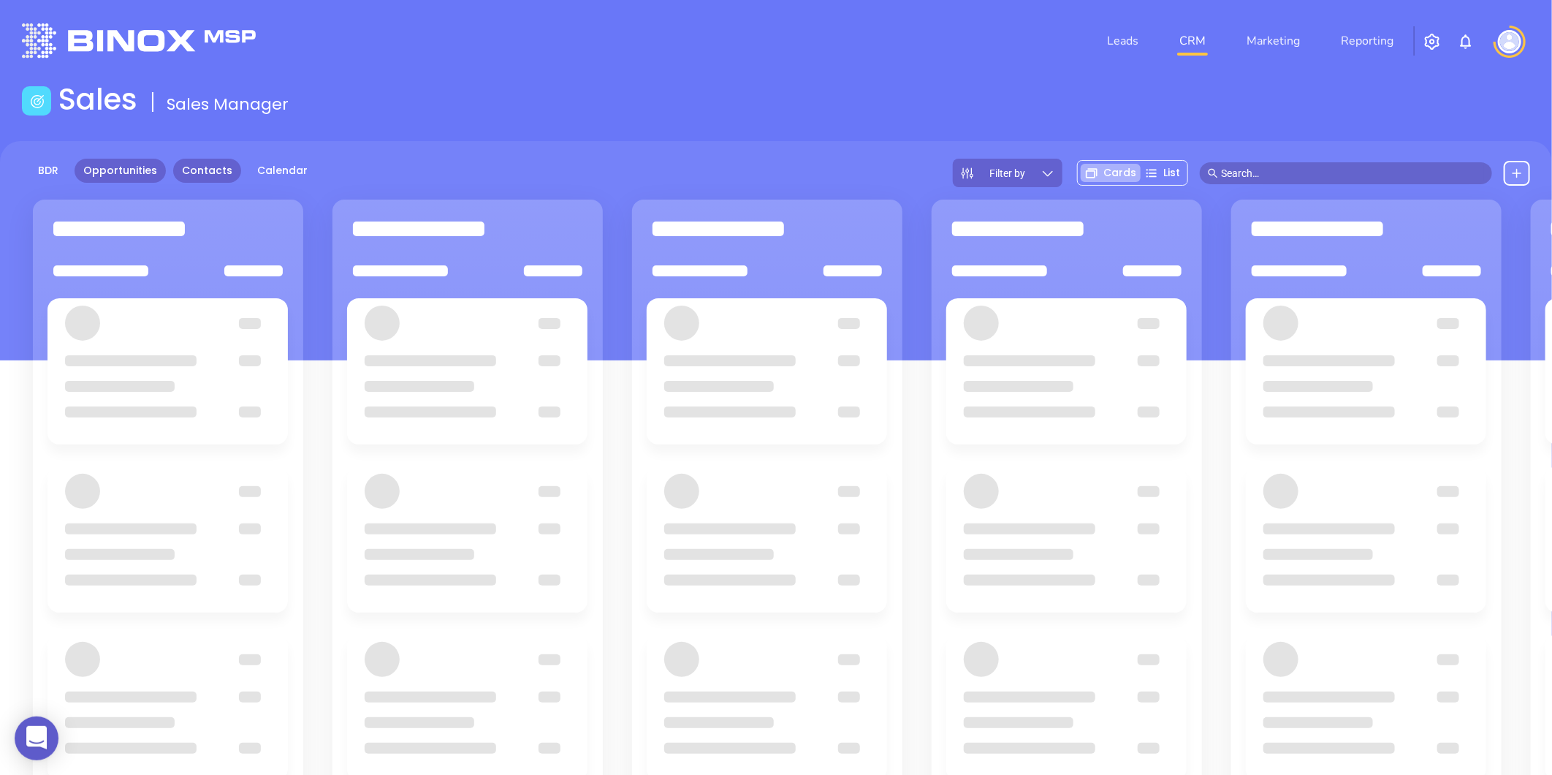
click at [205, 179] on link "Contacts" at bounding box center [207, 171] width 68 height 24
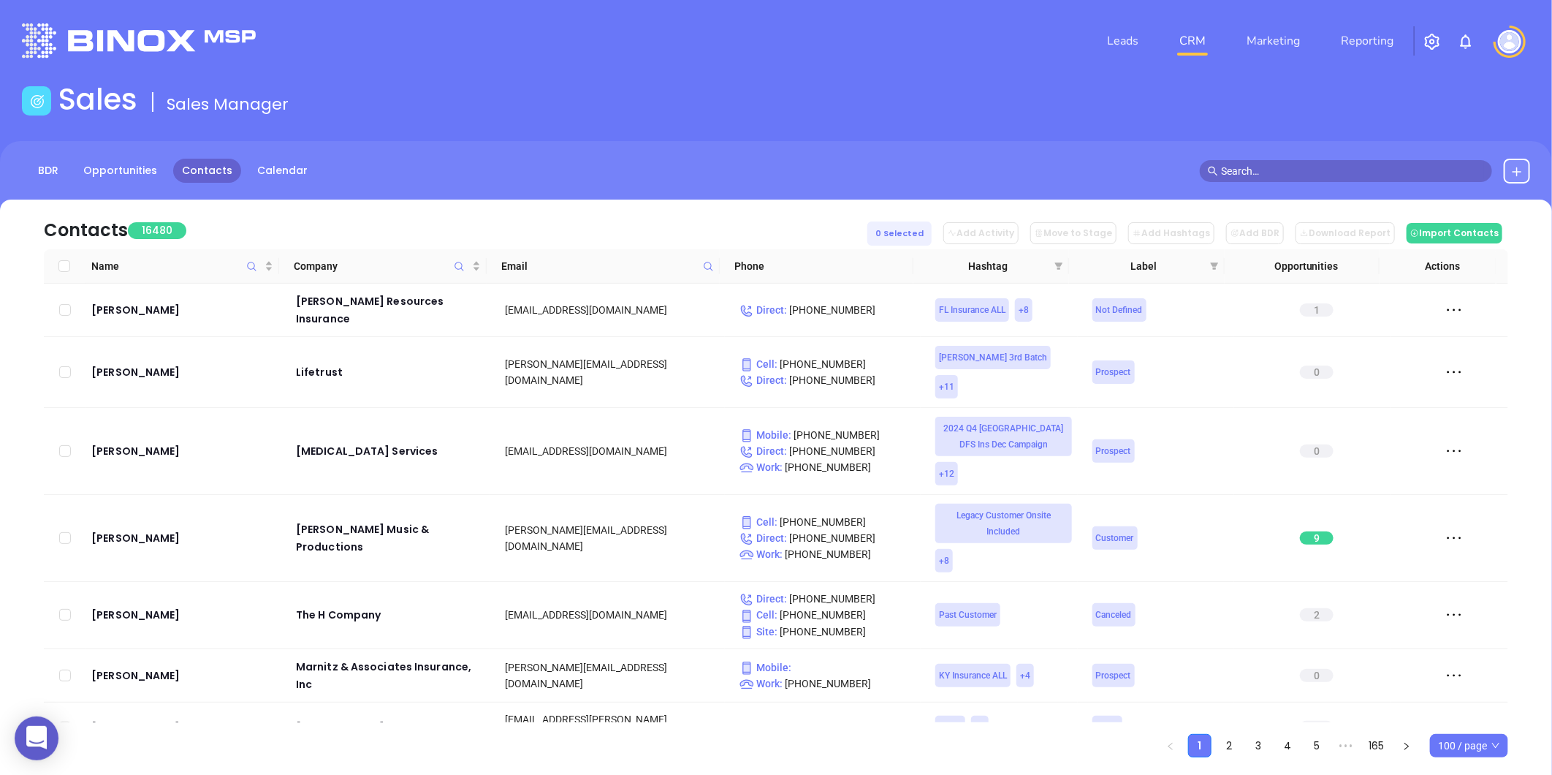
click at [704, 273] on span at bounding box center [708, 266] width 17 height 22
paste input "smithbrothersusa.com"
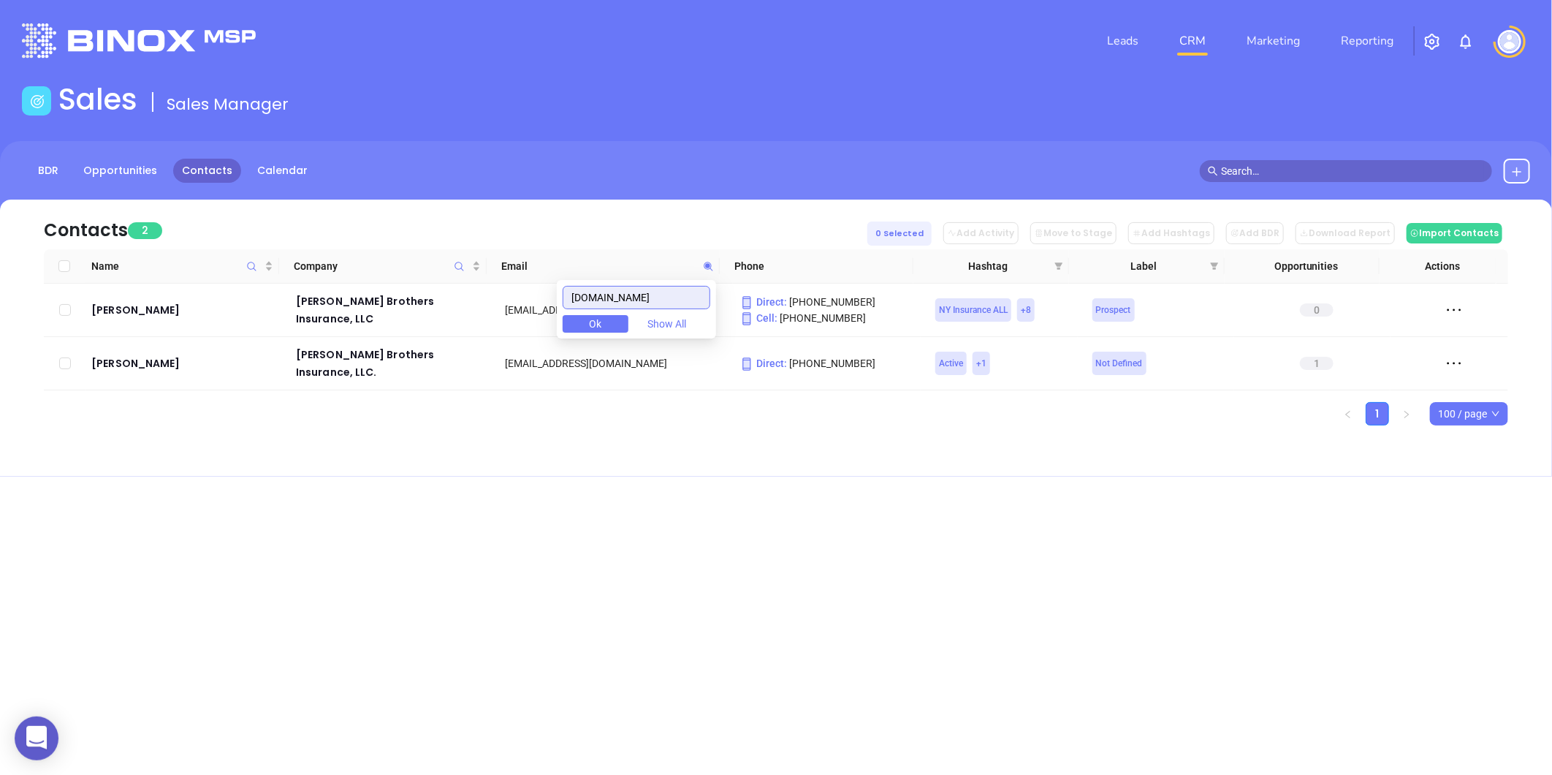
type input "smithbrothersusa.com"
click at [671, 471] on div "Leads CRM Marketing Reporting Financial Leads Leads Sales Sales Manager BDR Opp…" at bounding box center [776, 387] width 1552 height 775
click at [132, 311] on div "Joseph B. Smith" at bounding box center [183, 310] width 184 height 18
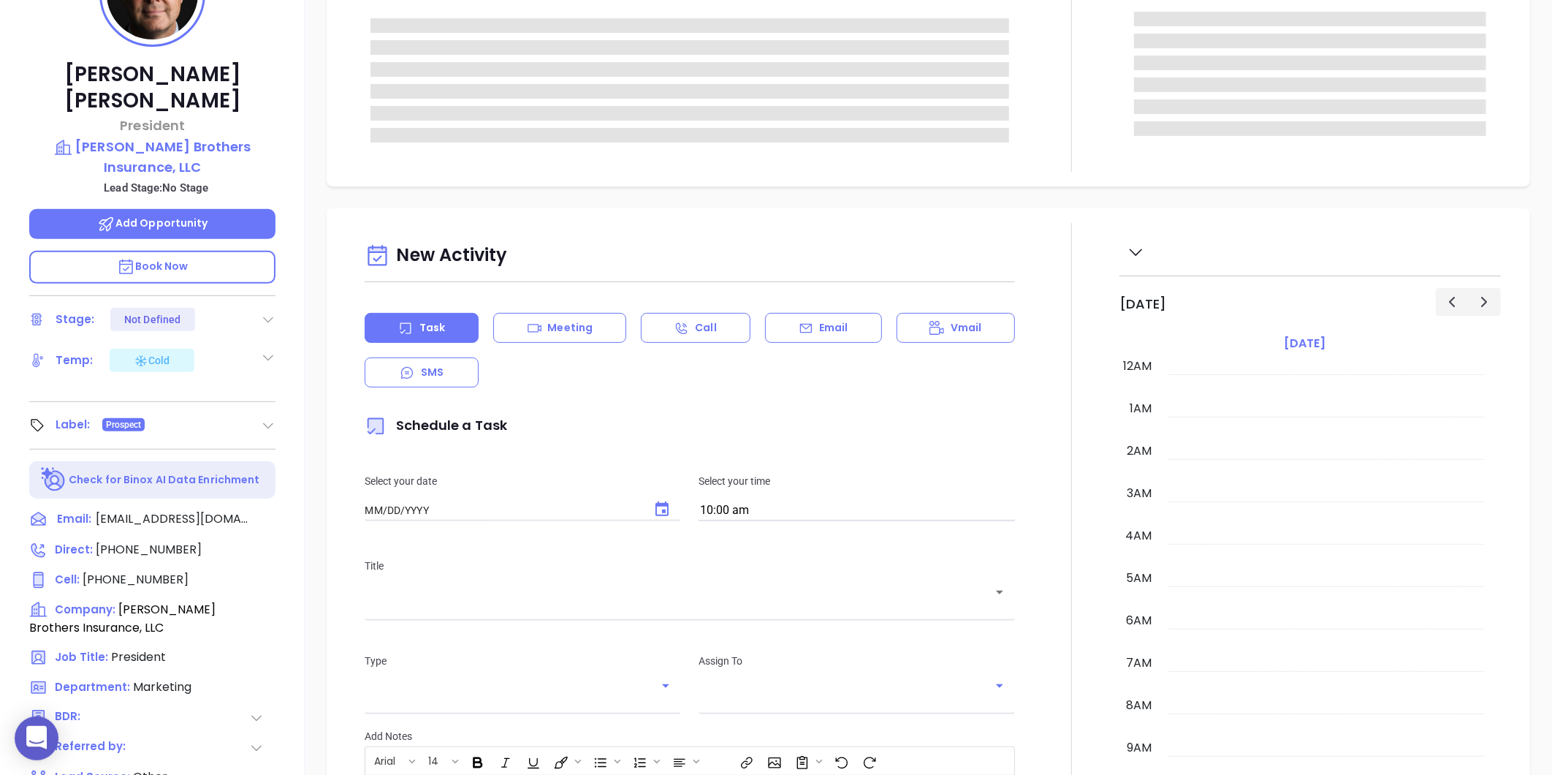
type input "[DATE]"
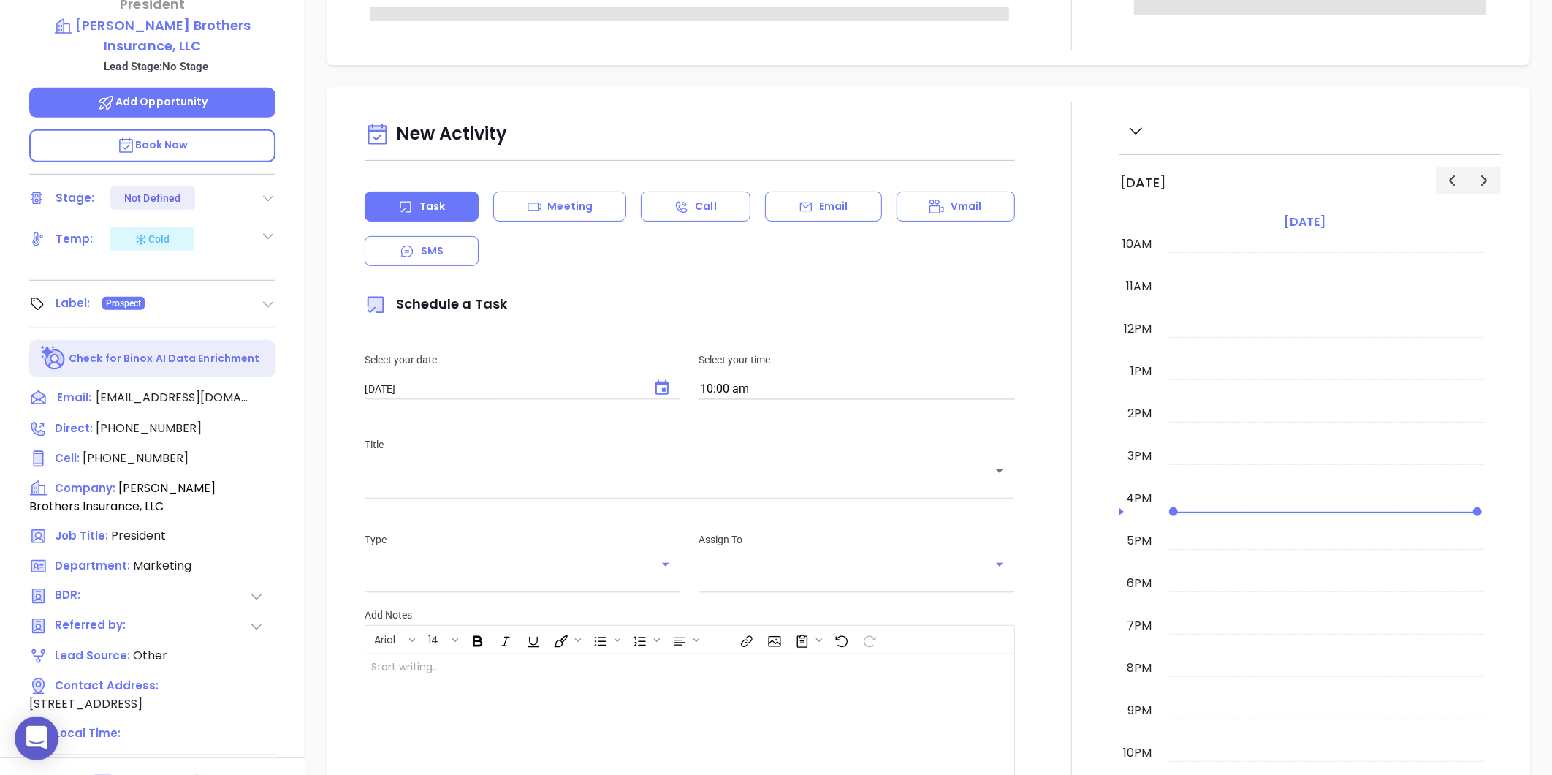
scroll to position [448, 0]
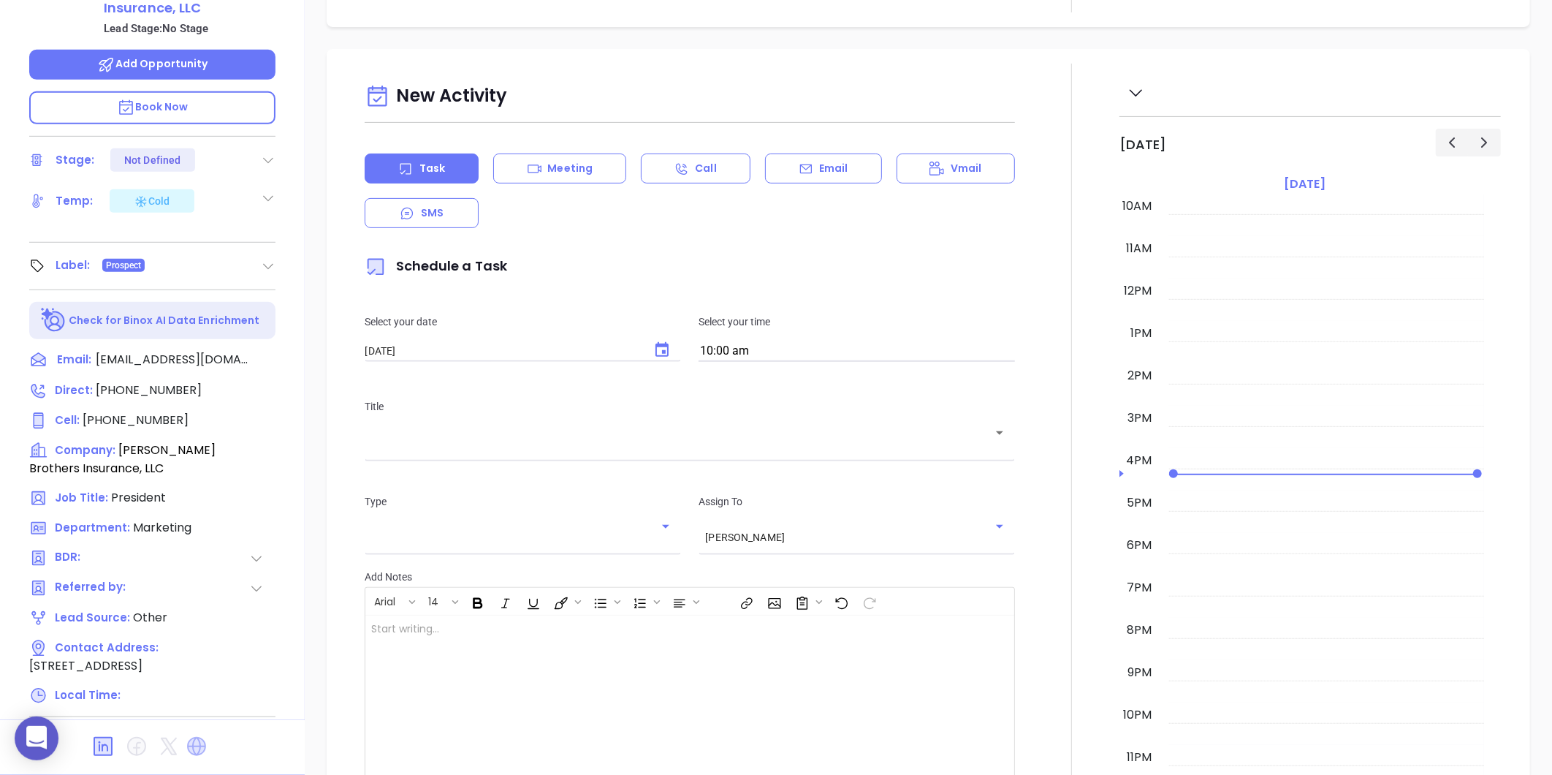
type input "[PERSON_NAME]"
click at [195, 737] on icon at bounding box center [197, 746] width 18 height 18
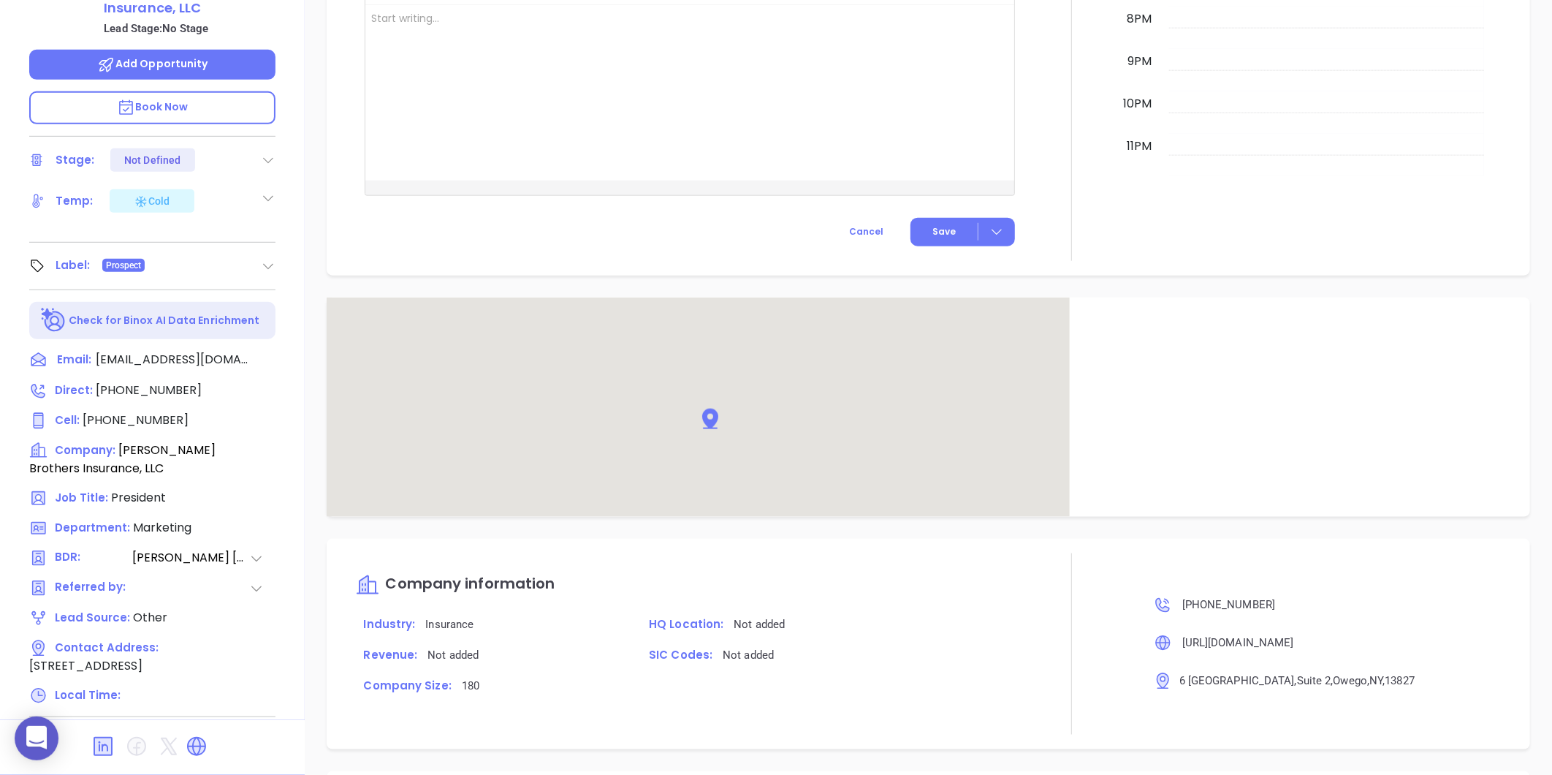
scroll to position [928, 0]
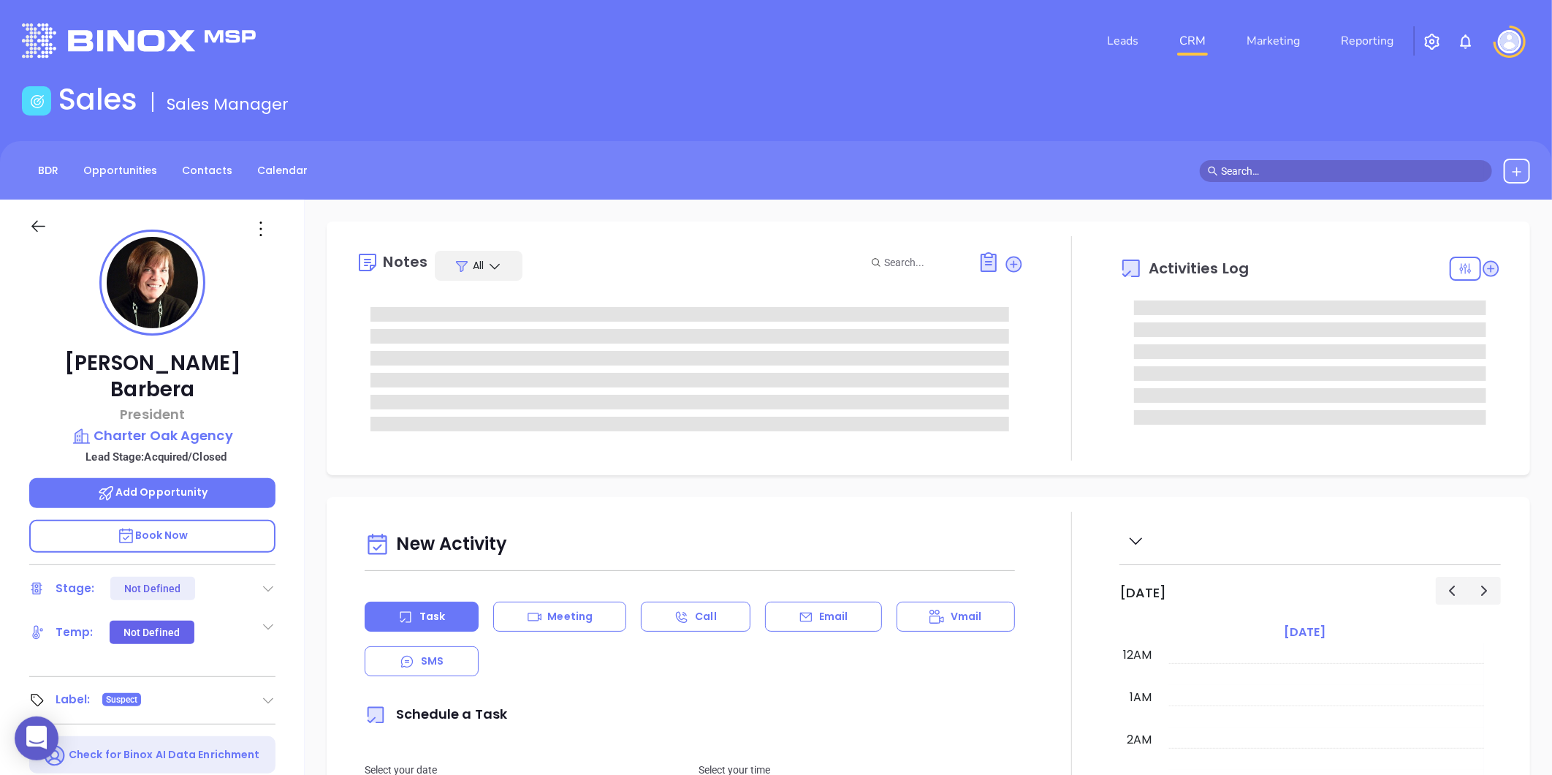
type input "[DATE]"
type input "[PERSON_NAME]"
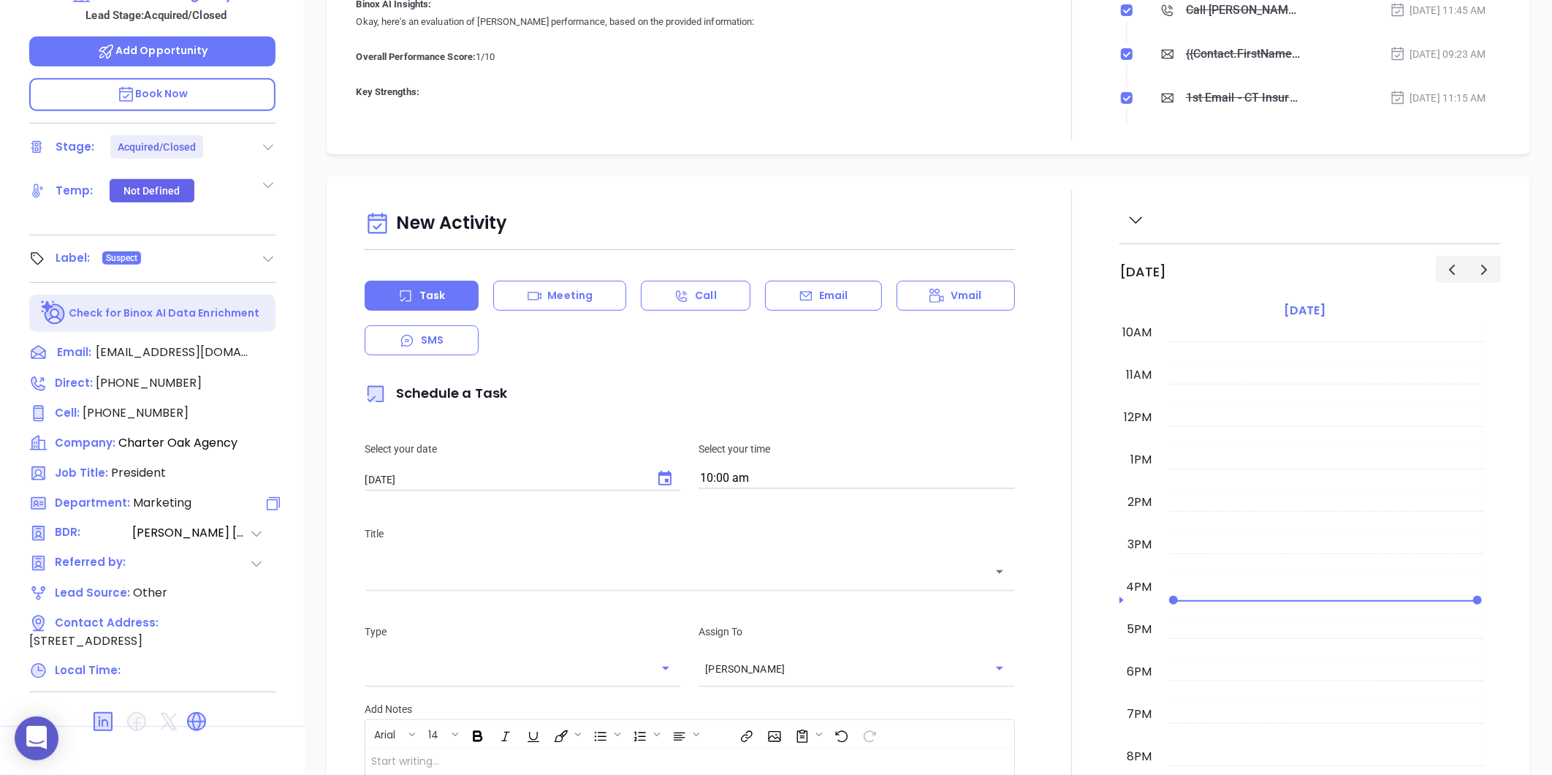
scroll to position [448, 0]
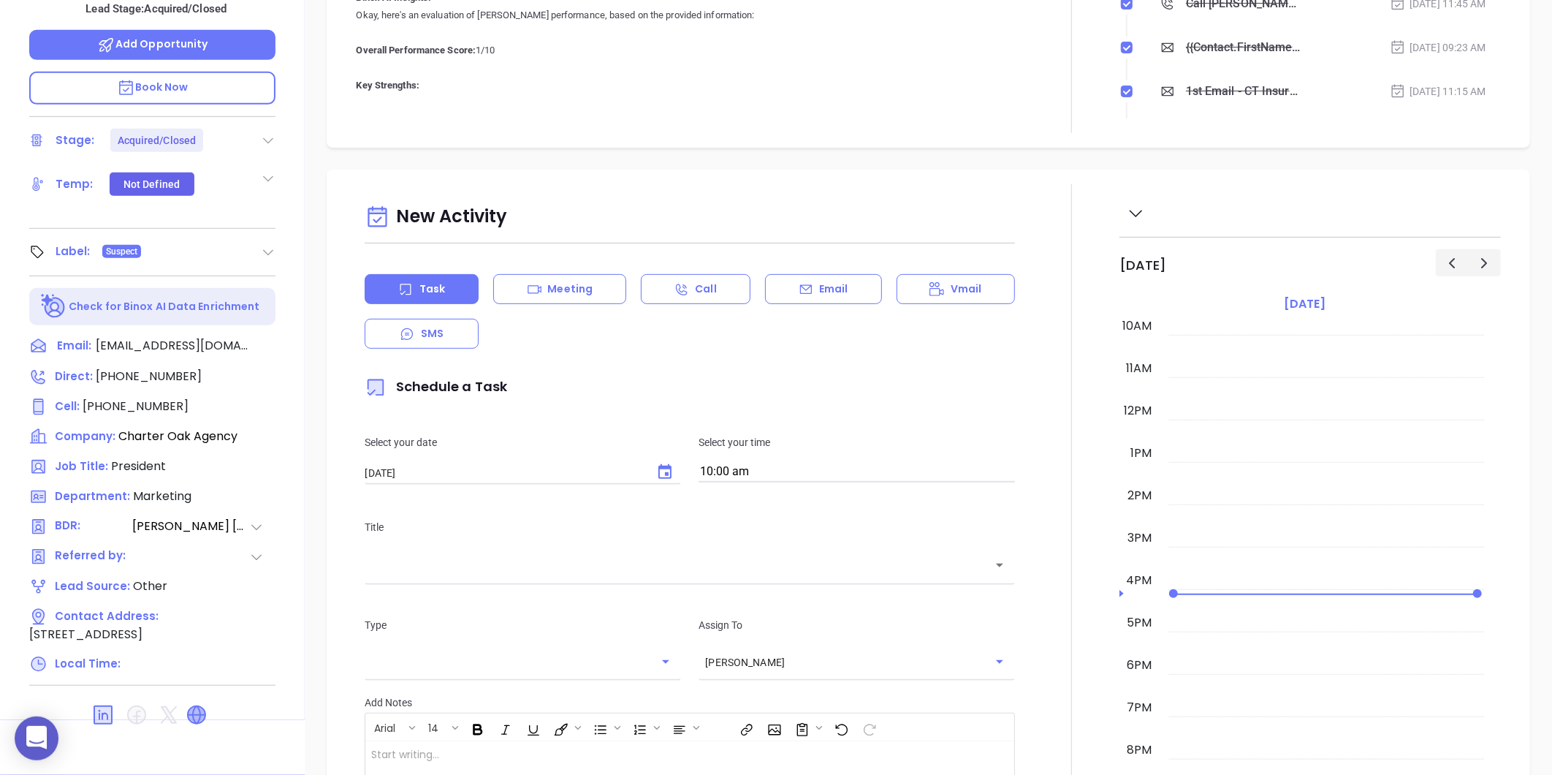
click at [200, 706] on icon at bounding box center [197, 715] width 18 height 18
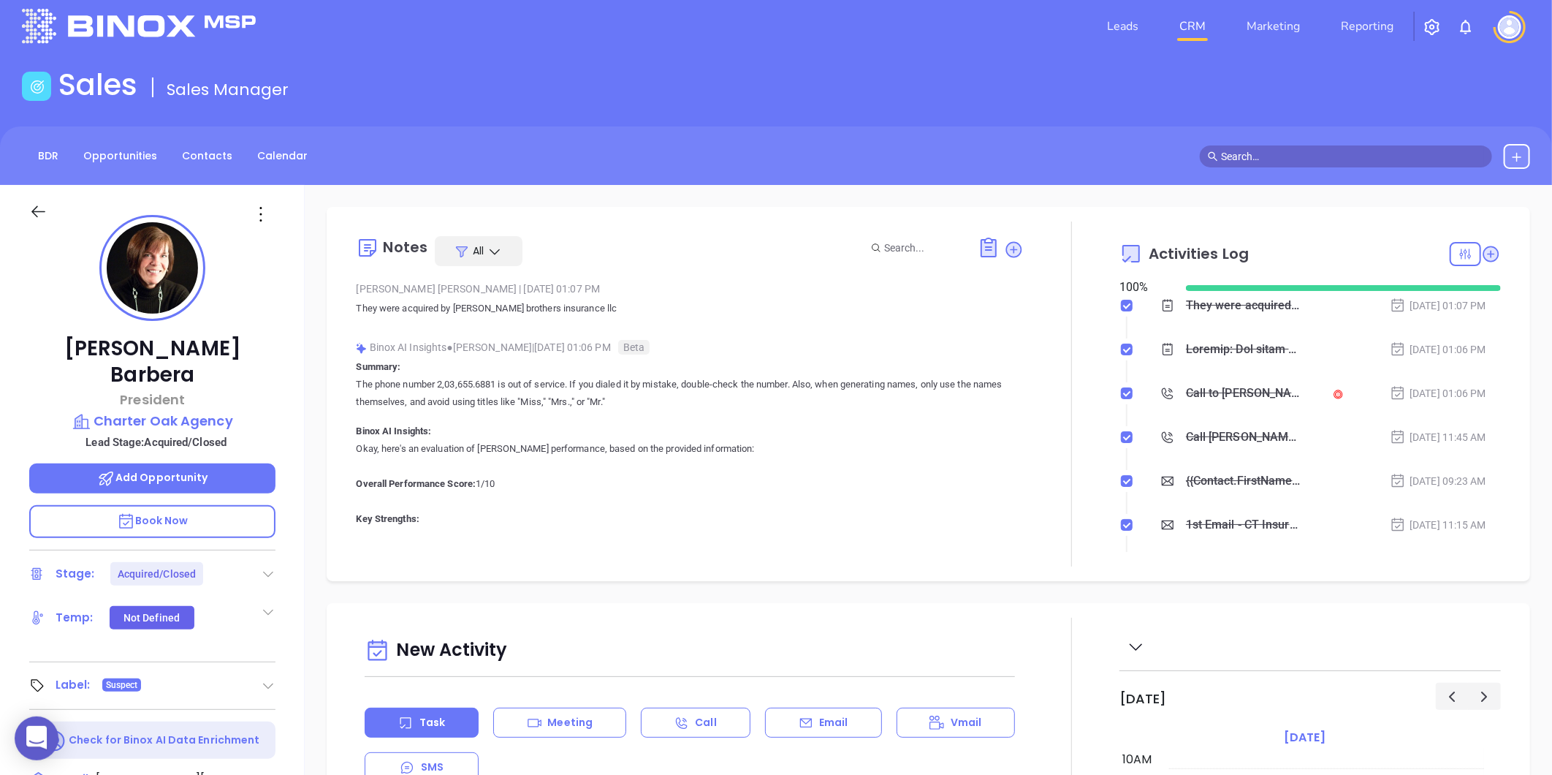
scroll to position [0, 0]
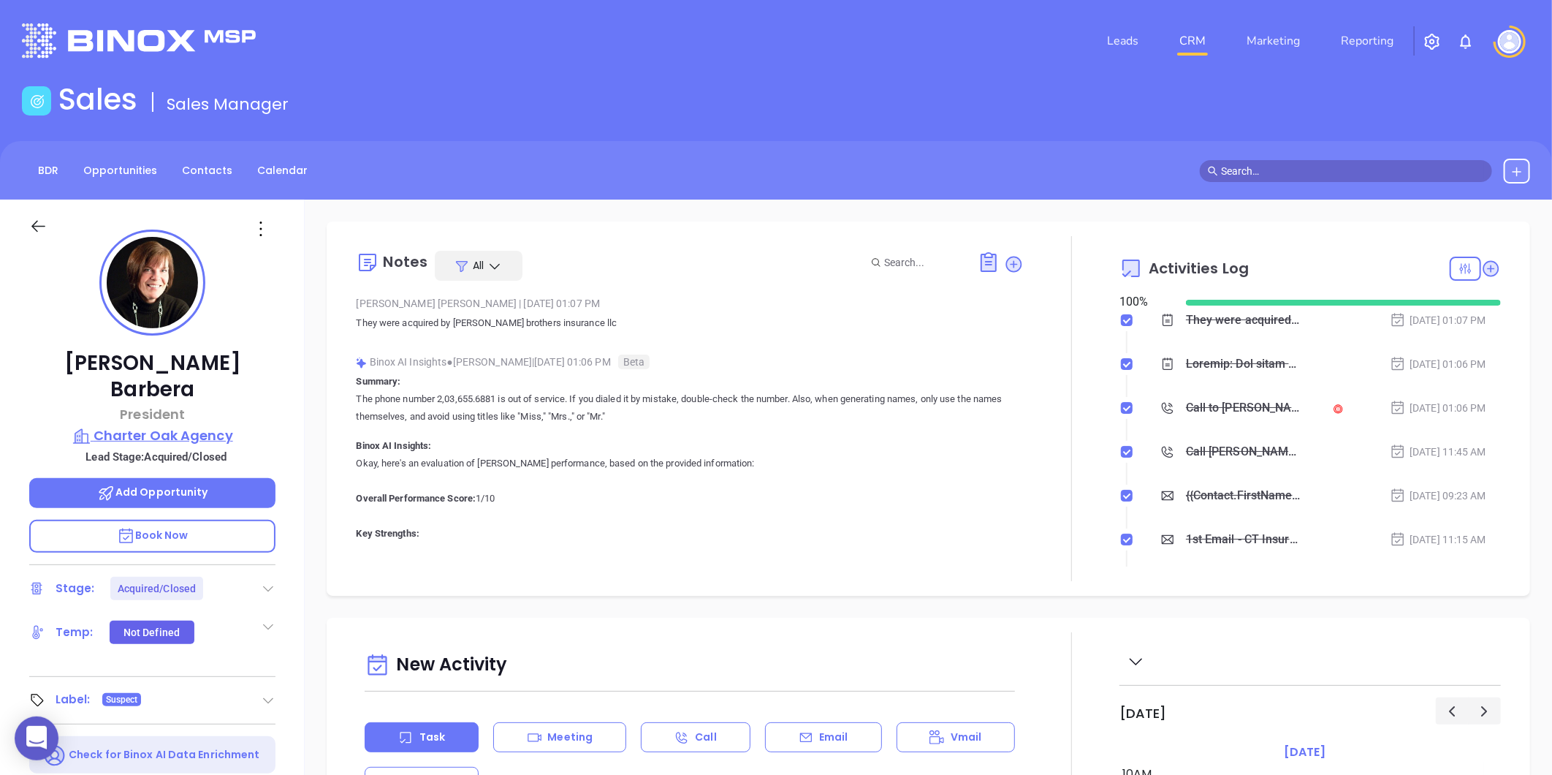
click at [162, 425] on p "Charter Oak Agency" at bounding box center [152, 435] width 246 height 20
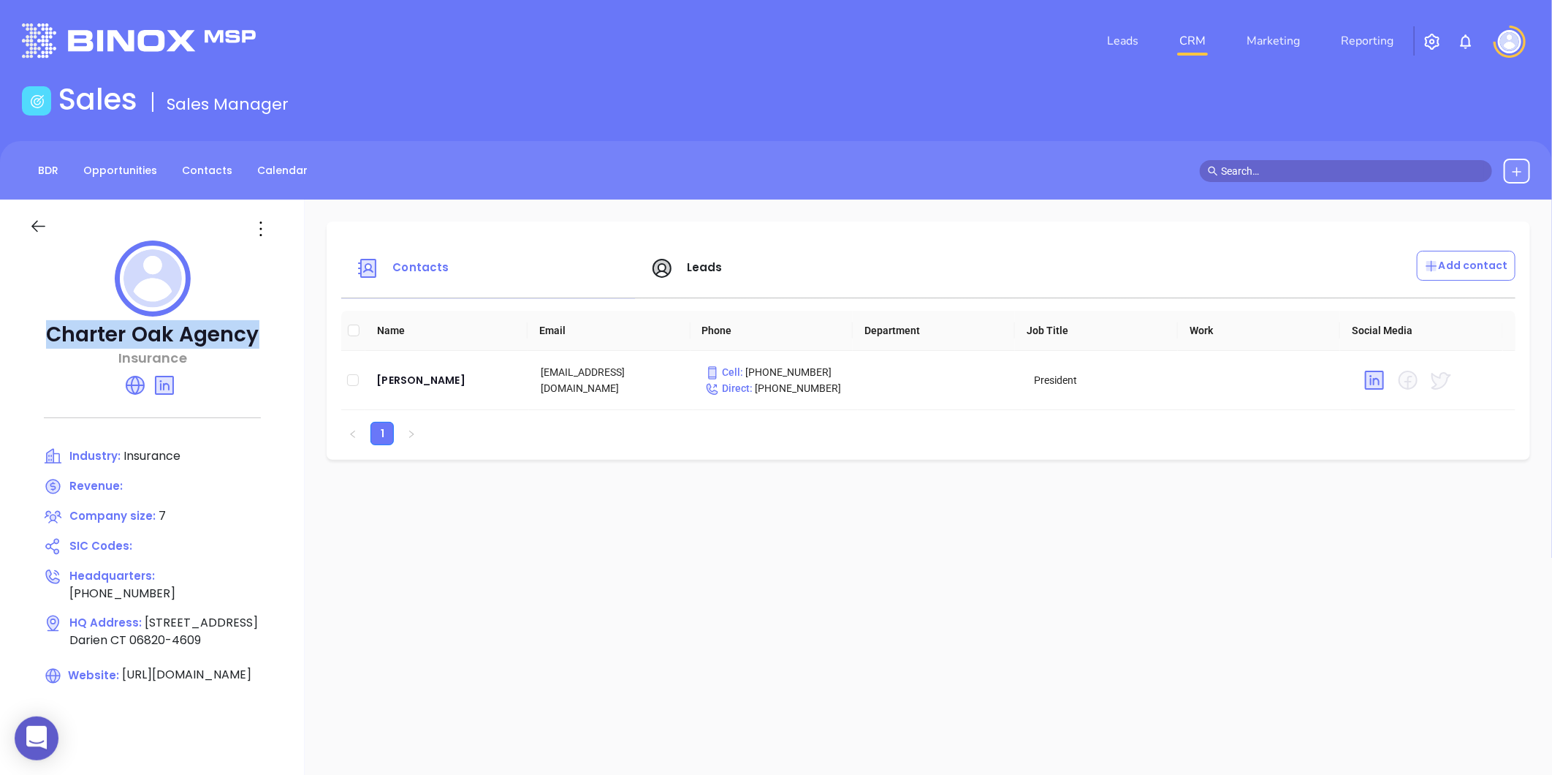
drag, startPoint x: 53, startPoint y: 335, endPoint x: 259, endPoint y: 331, distance: 206.8
click at [259, 331] on p "Charter Oak Agency" at bounding box center [152, 335] width 246 height 26
copy p "Charter Oak Agency"
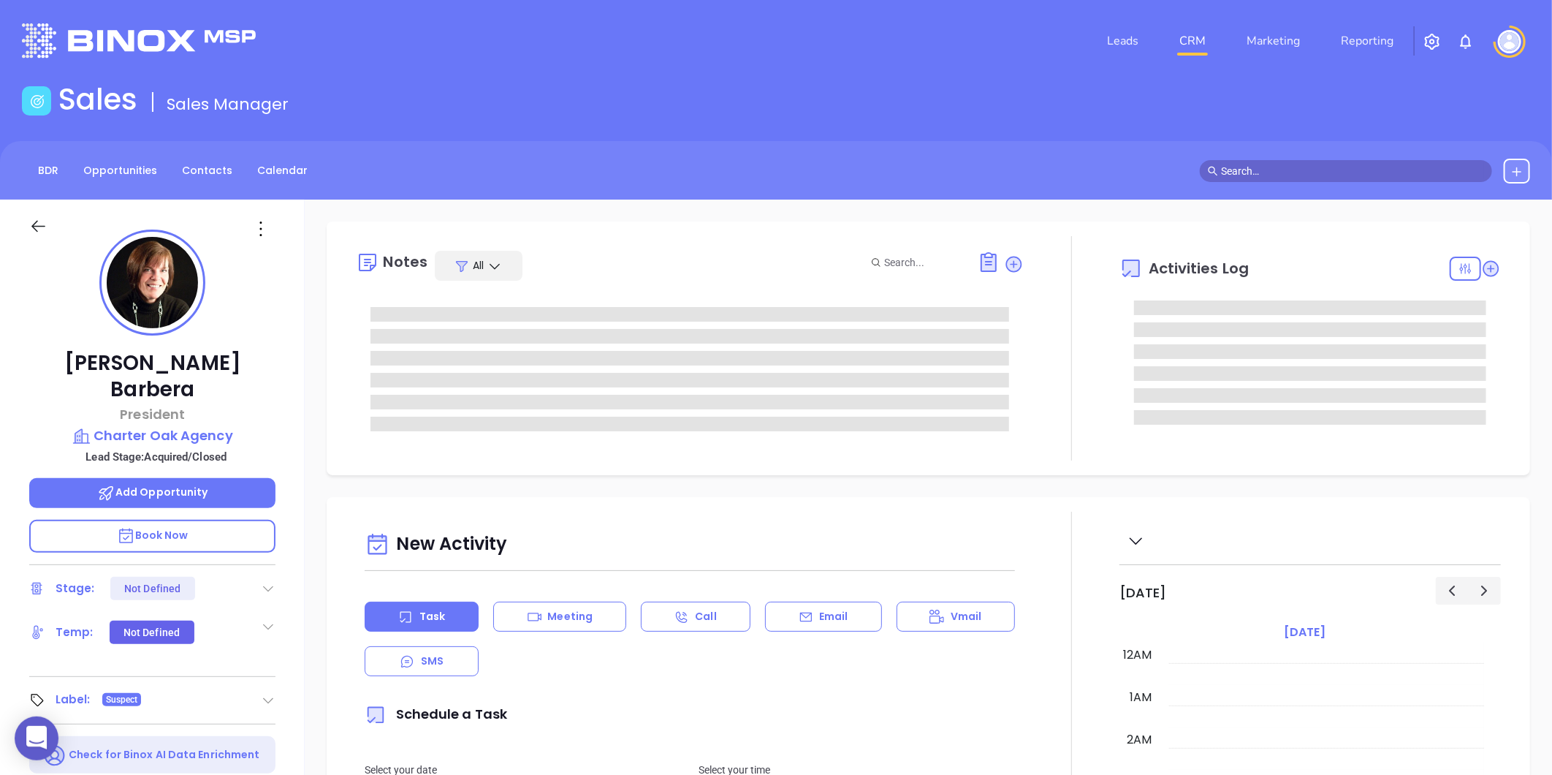
type input "[DATE]"
type input "[PERSON_NAME]"
type input "[DATE]"
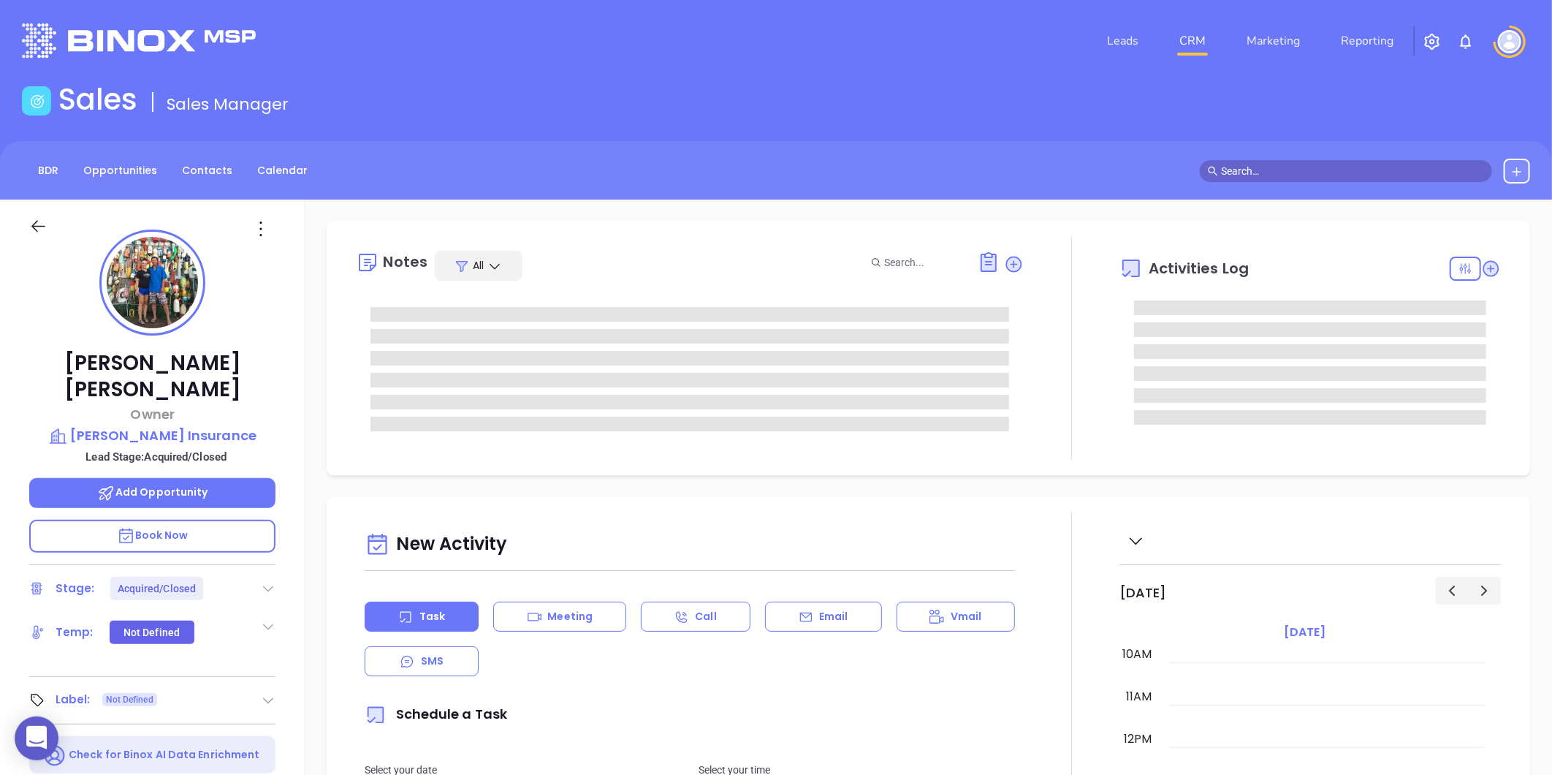
type input "[PERSON_NAME]"
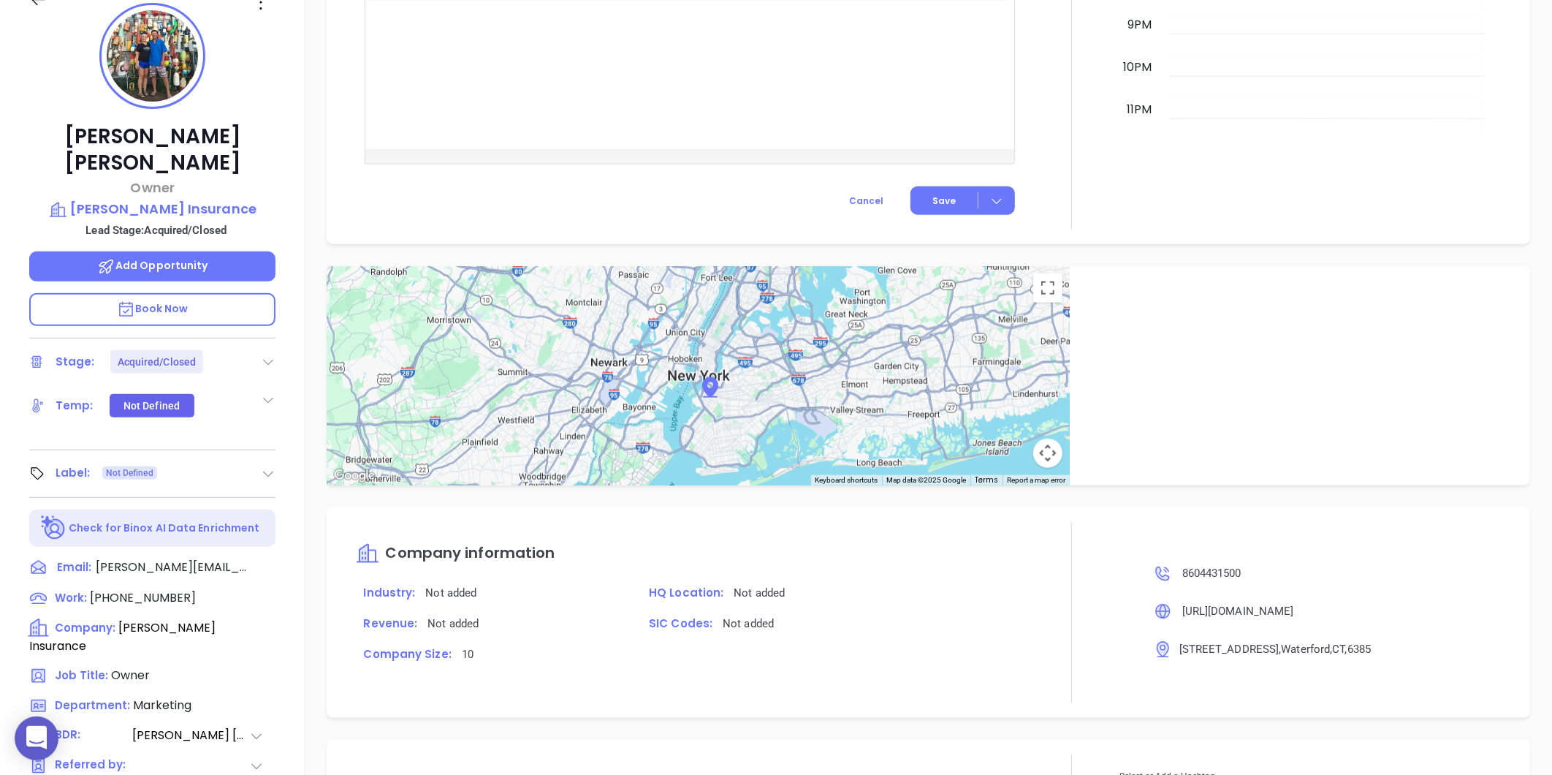
scroll to position [205, 0]
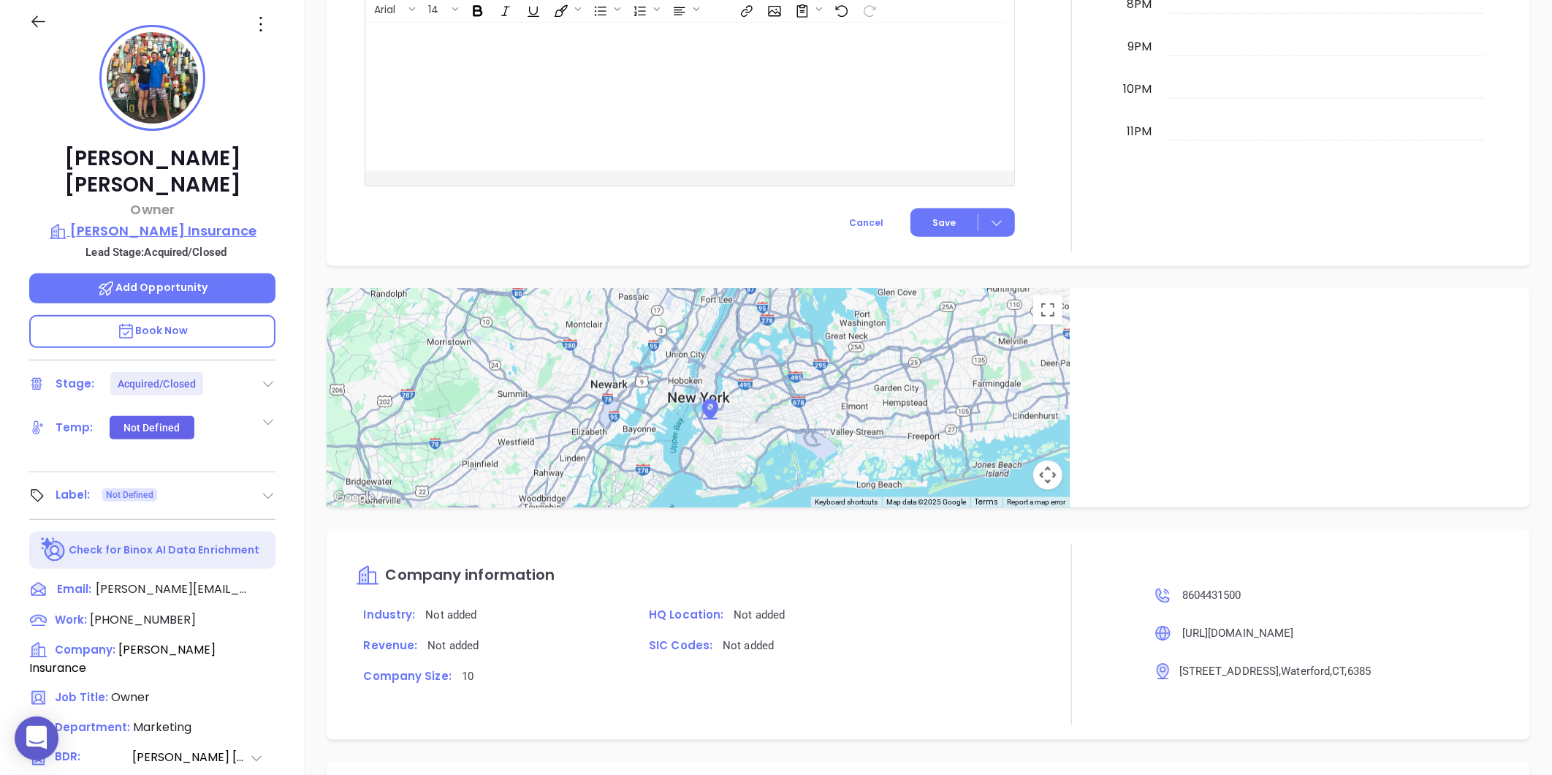
click at [129, 221] on p "[PERSON_NAME] Insurance" at bounding box center [152, 231] width 246 height 20
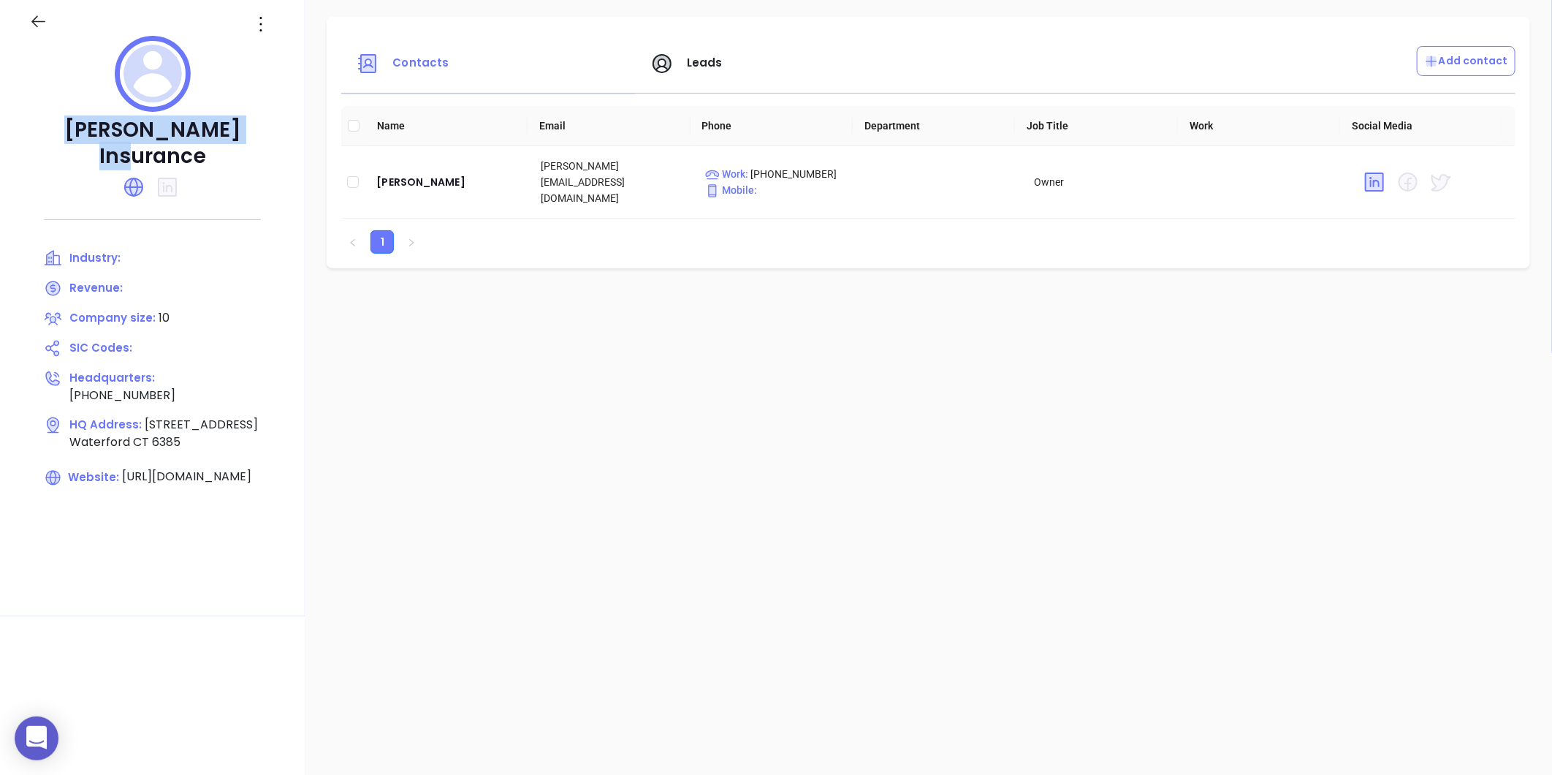
drag, startPoint x: 44, startPoint y: 121, endPoint x: 253, endPoint y: 121, distance: 209.0
click at [253, 121] on p "[PERSON_NAME] Insurance" at bounding box center [152, 143] width 246 height 53
click at [413, 187] on td "[PERSON_NAME]" at bounding box center [447, 182] width 164 height 72
click at [419, 178] on div "[PERSON_NAME]" at bounding box center [446, 182] width 141 height 18
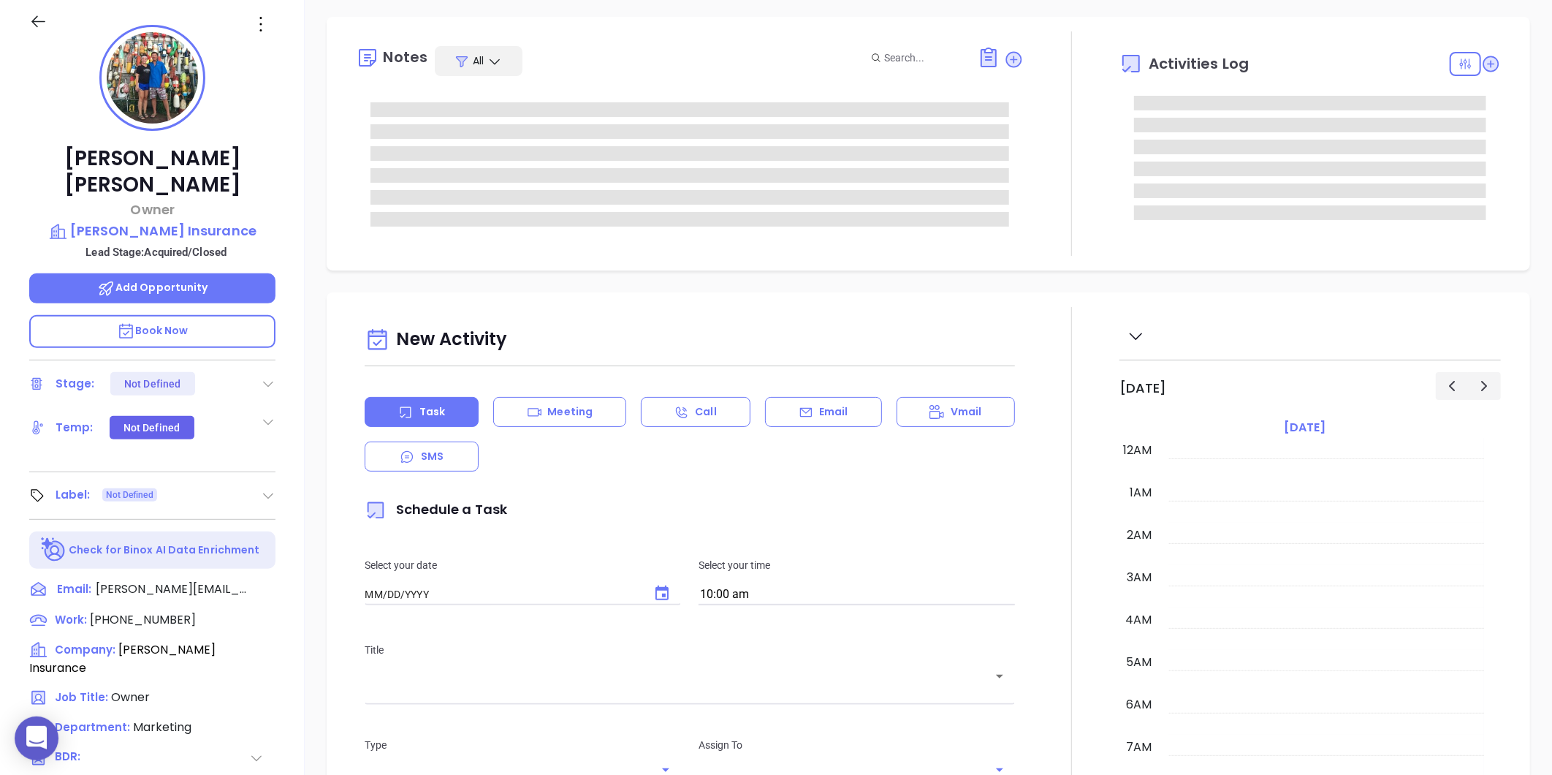
type input "[DATE]"
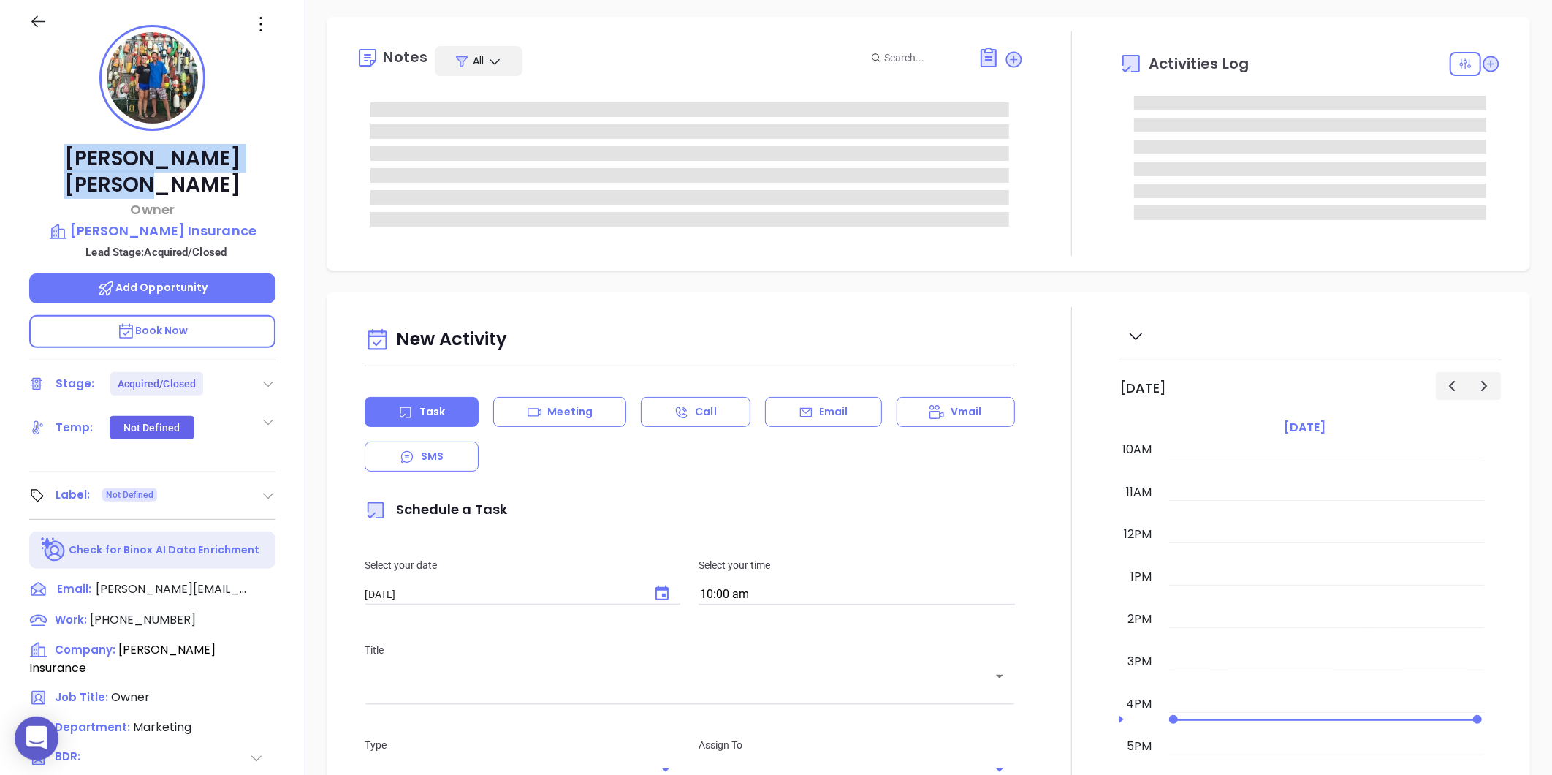
drag, startPoint x: 69, startPoint y: 164, endPoint x: 232, endPoint y: 151, distance: 163.5
click at [232, 151] on p "Gregg Swanson" at bounding box center [152, 171] width 246 height 53
copy p "Gregg Swanson"
type input "[PERSON_NAME]"
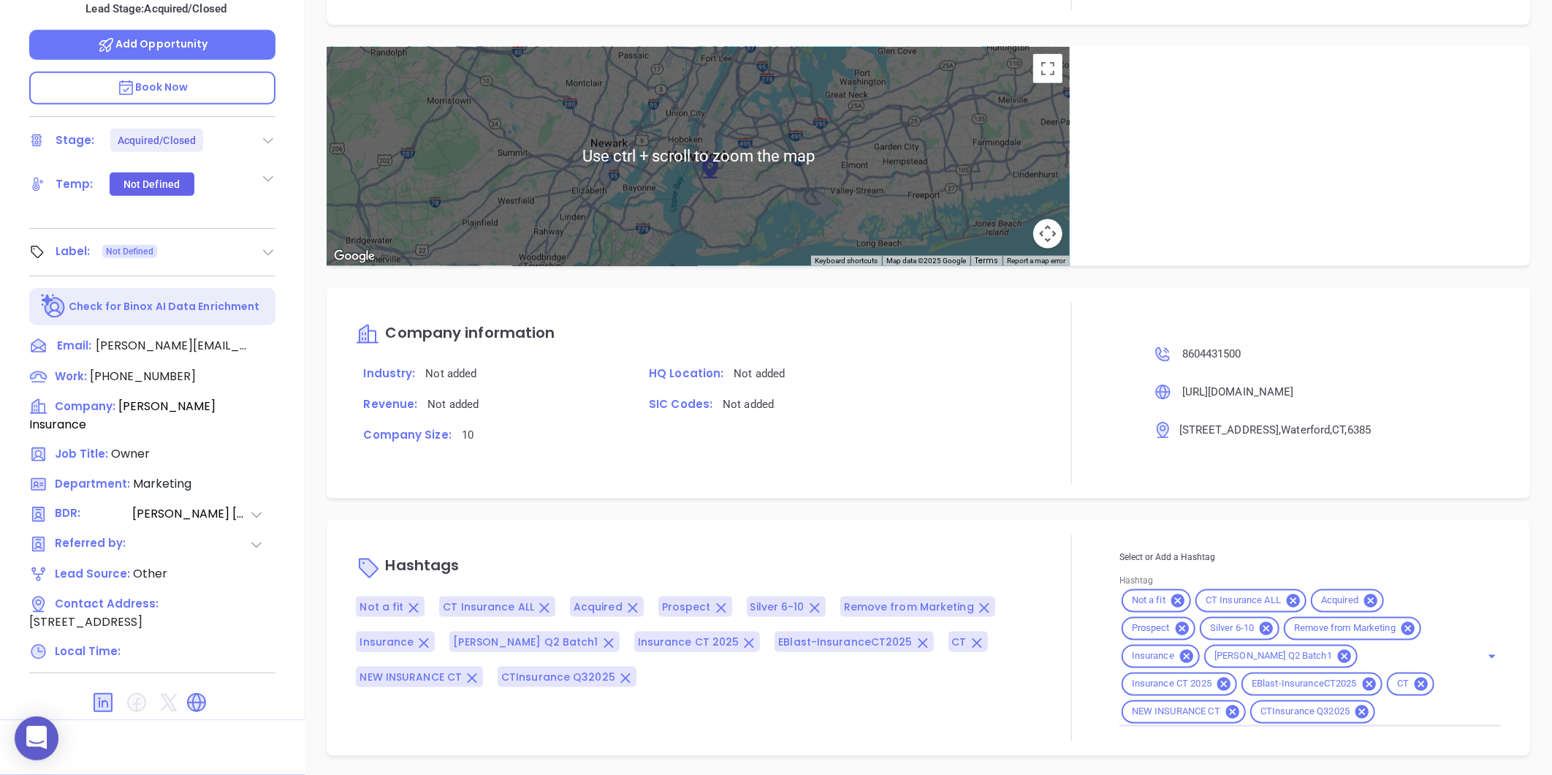
scroll to position [983, 0]
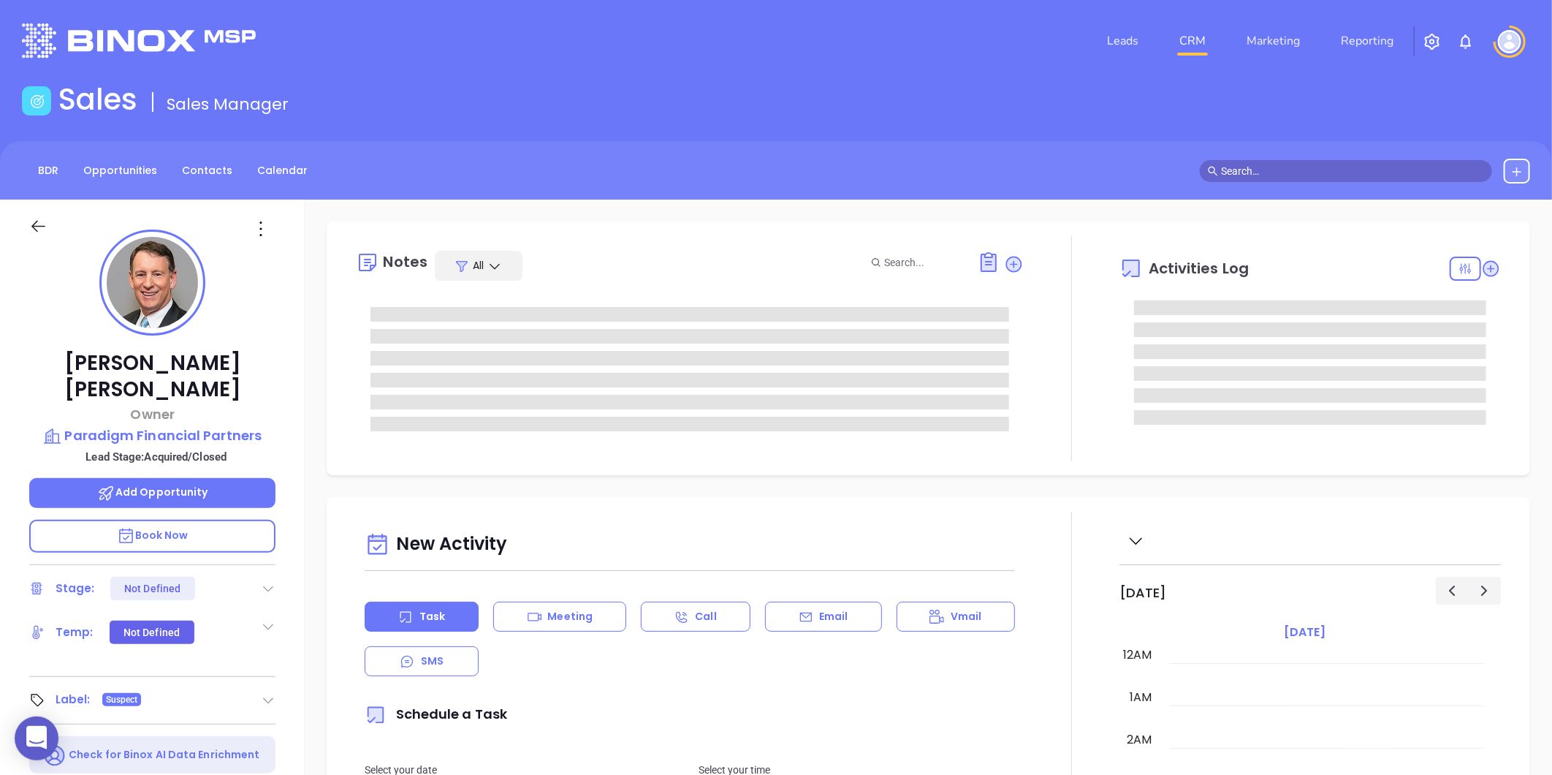
type input "[DATE]"
type input "[PERSON_NAME]"
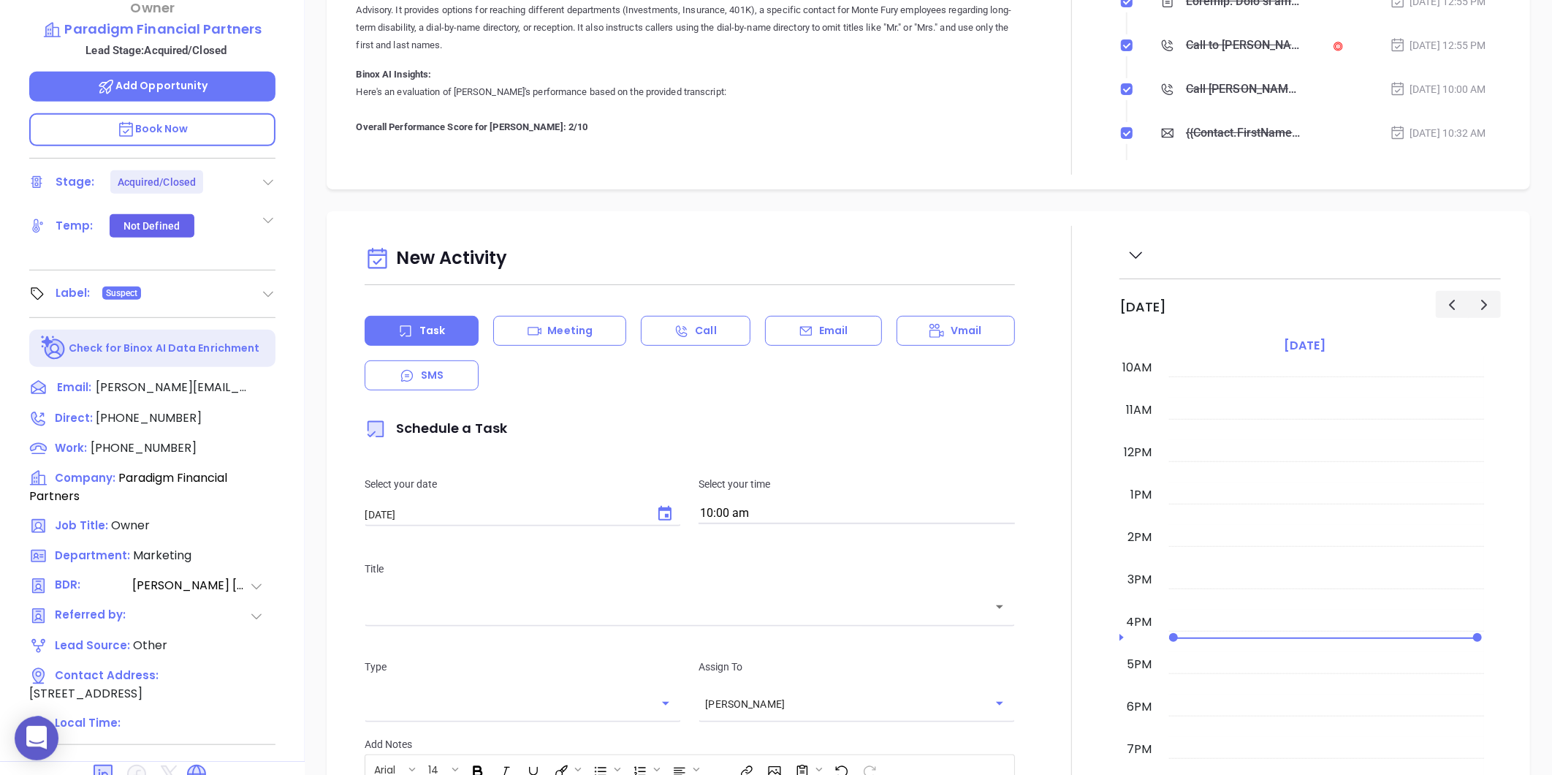
scroll to position [448, 0]
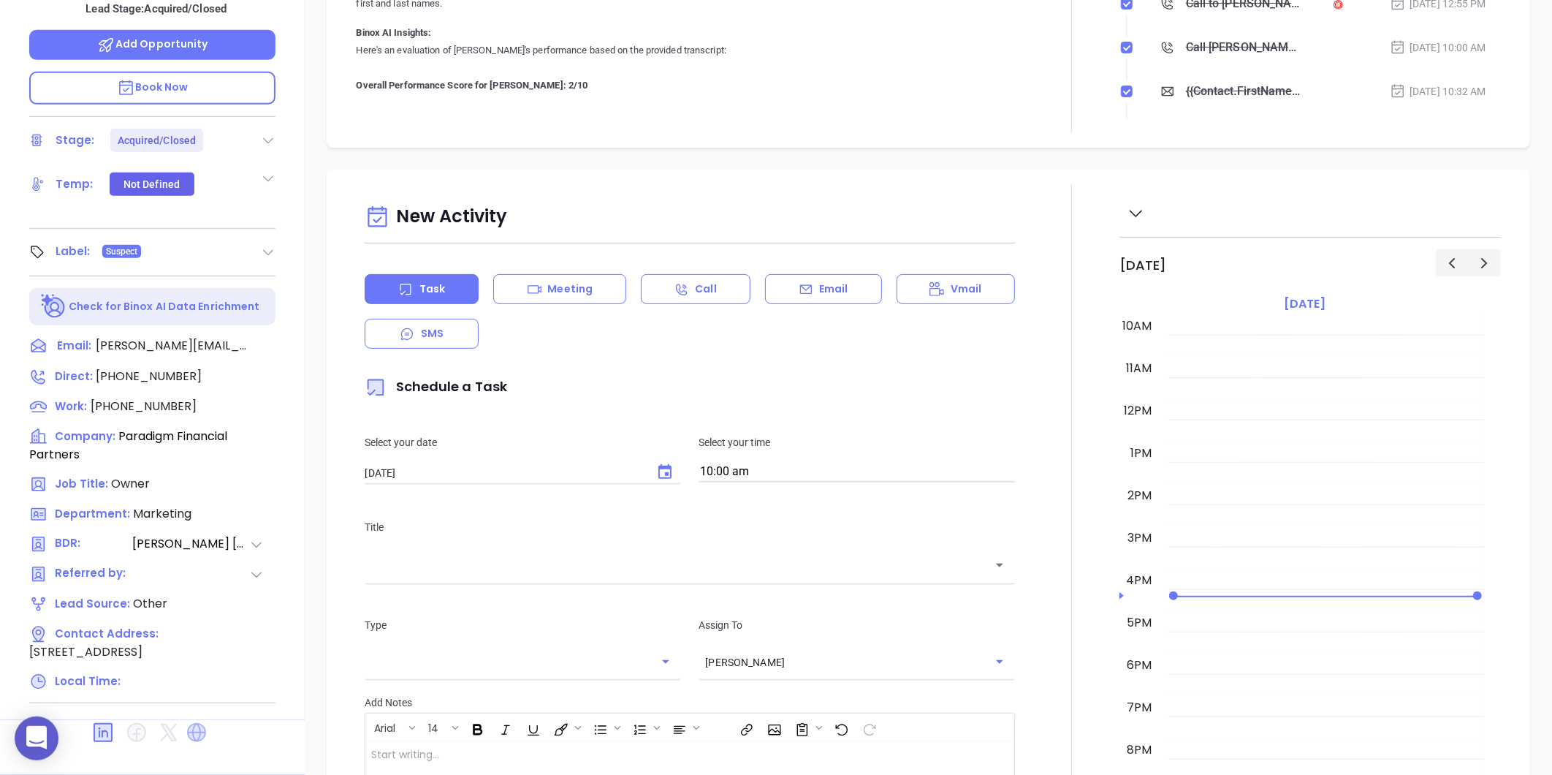
click at [200, 723] on icon at bounding box center [196, 732] width 19 height 19
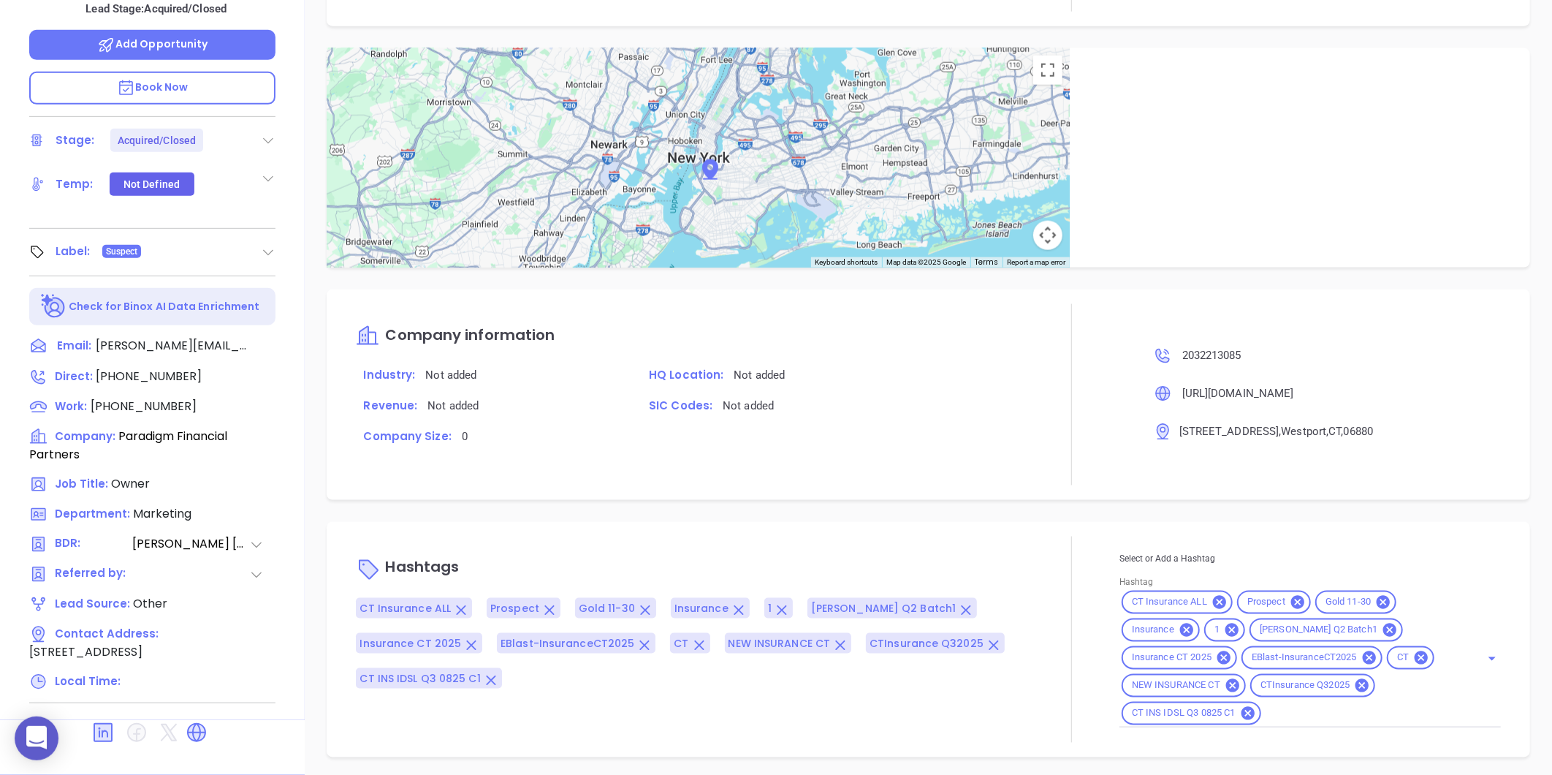
scroll to position [989, 0]
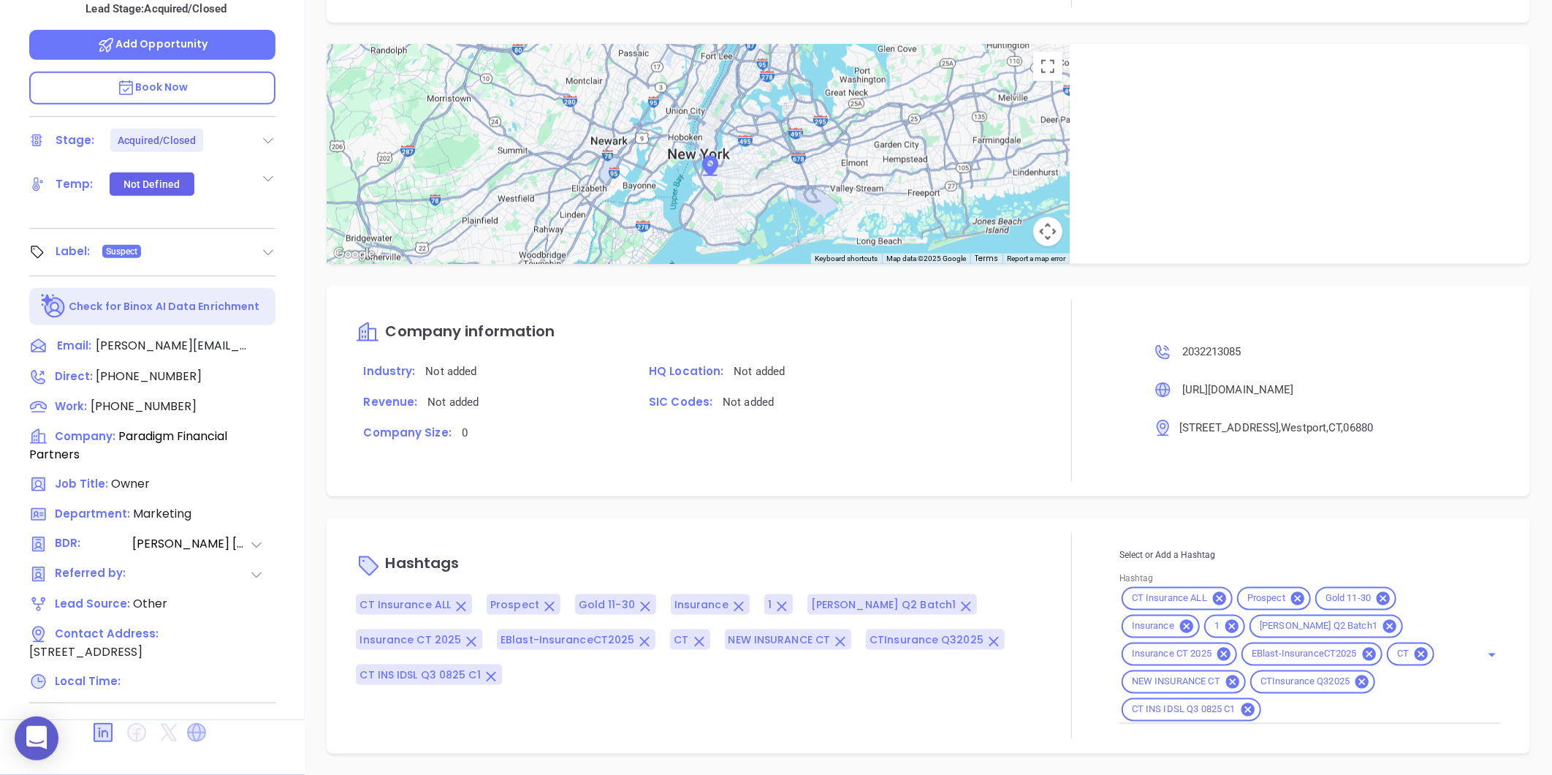
click at [194, 723] on icon at bounding box center [196, 732] width 19 height 19
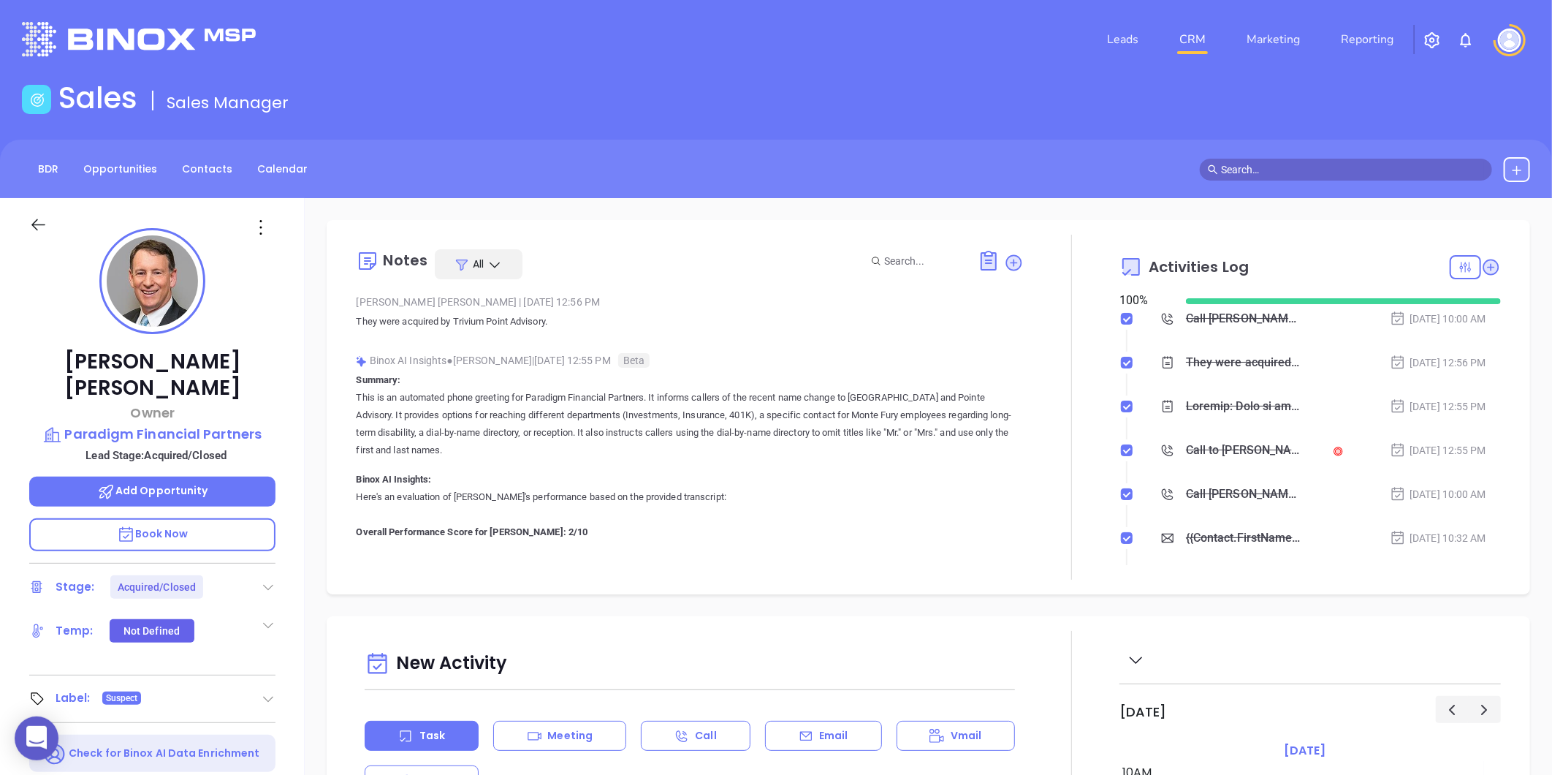
scroll to position [0, 0]
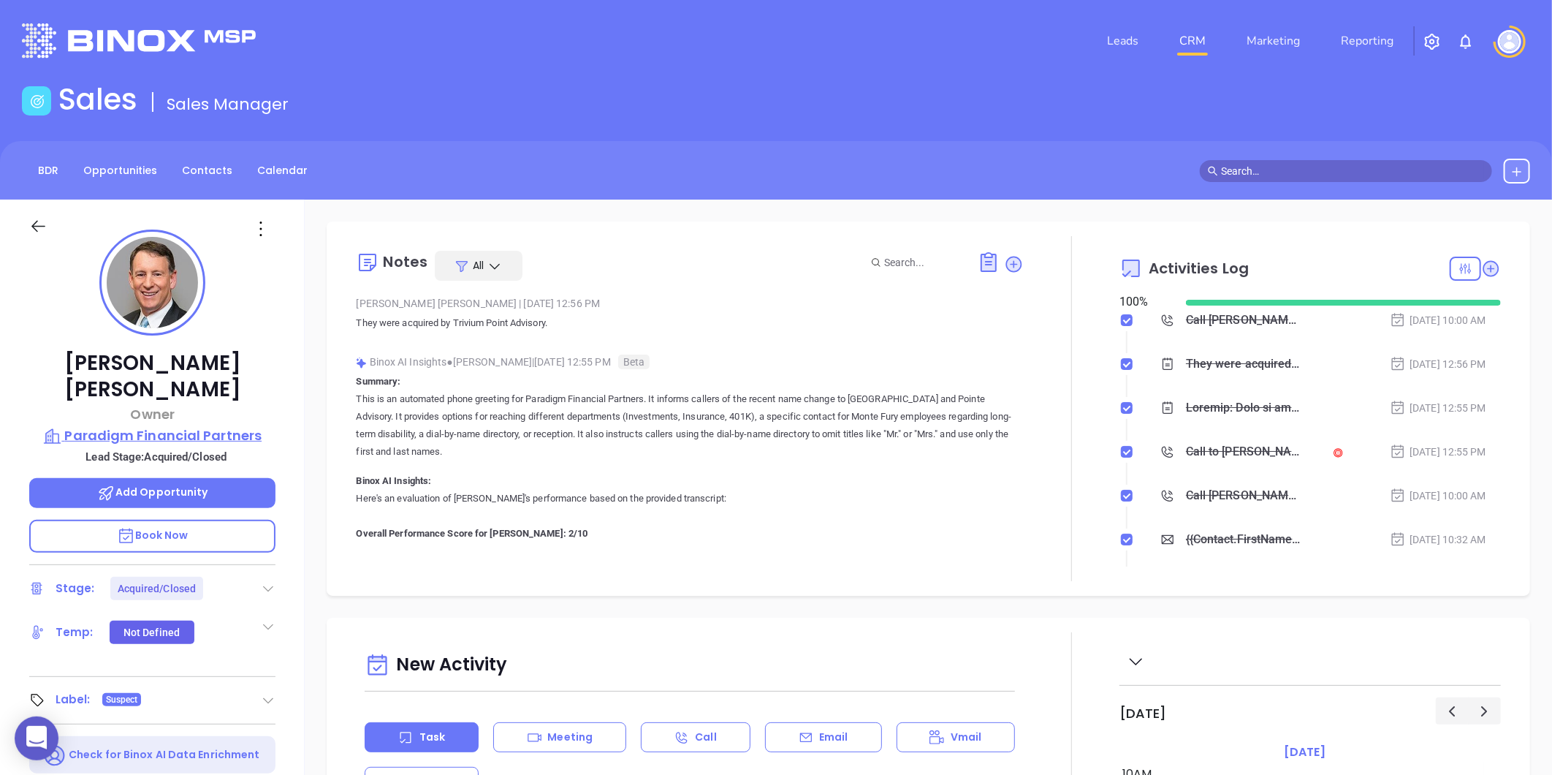
click at [114, 425] on p "Paradigm Financial Partners" at bounding box center [152, 435] width 246 height 20
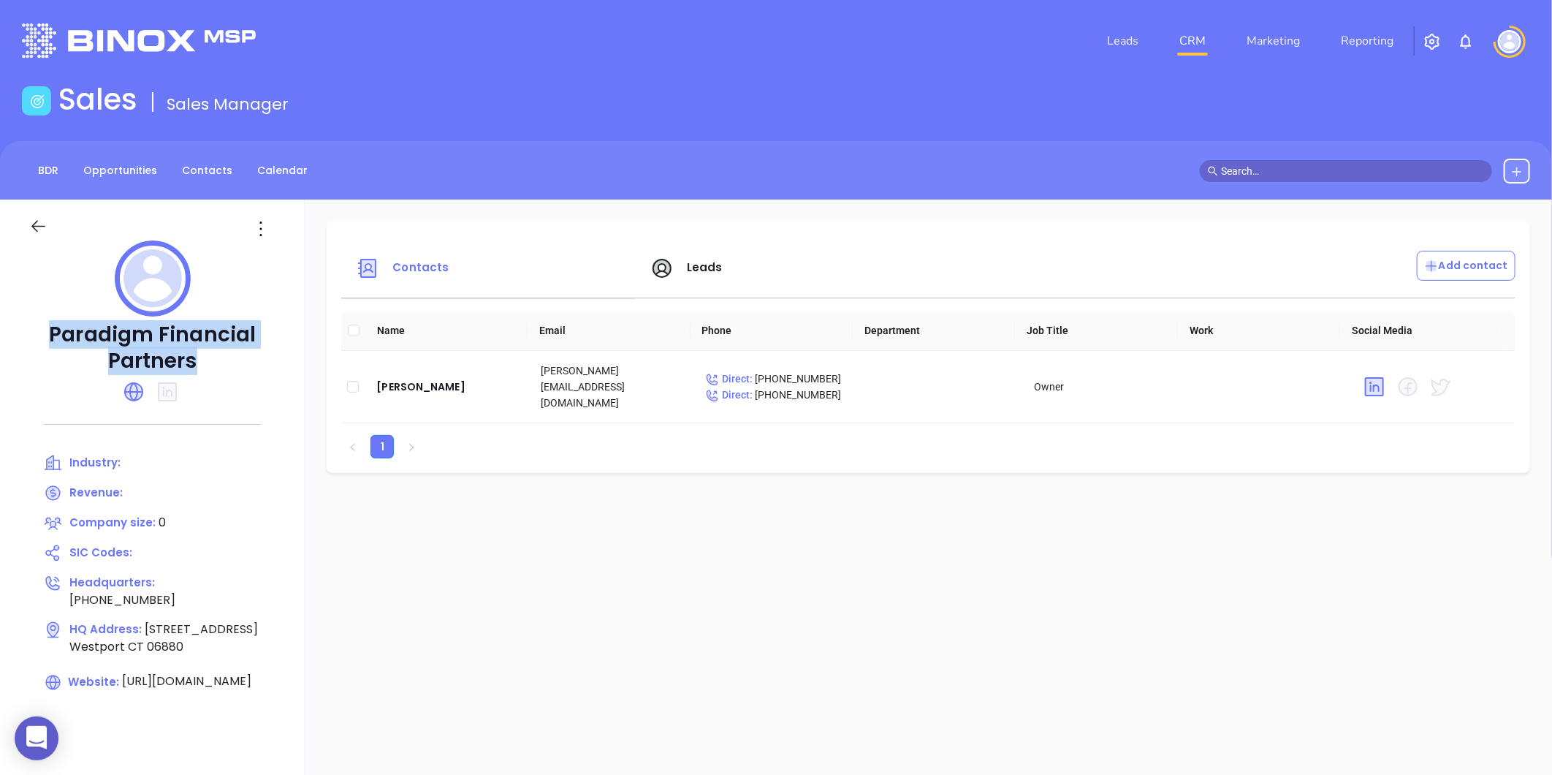
drag, startPoint x: 51, startPoint y: 324, endPoint x: 224, endPoint y: 352, distance: 175.5
click at [224, 352] on p "Paradigm Financial Partners" at bounding box center [152, 348] width 246 height 53
click at [415, 378] on div "David Halper" at bounding box center [446, 387] width 141 height 18
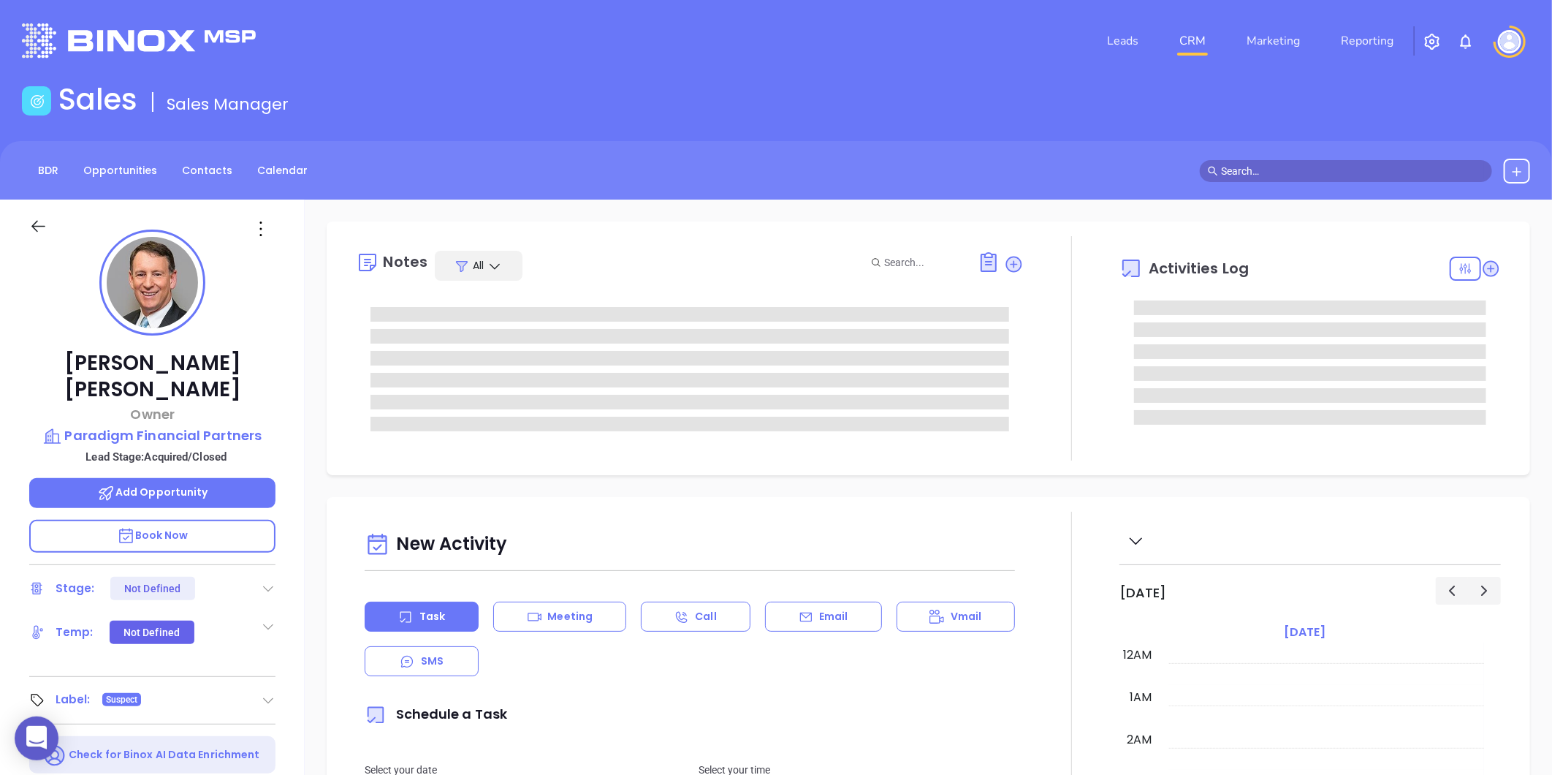
type input "[DATE]"
type input "[PERSON_NAME]"
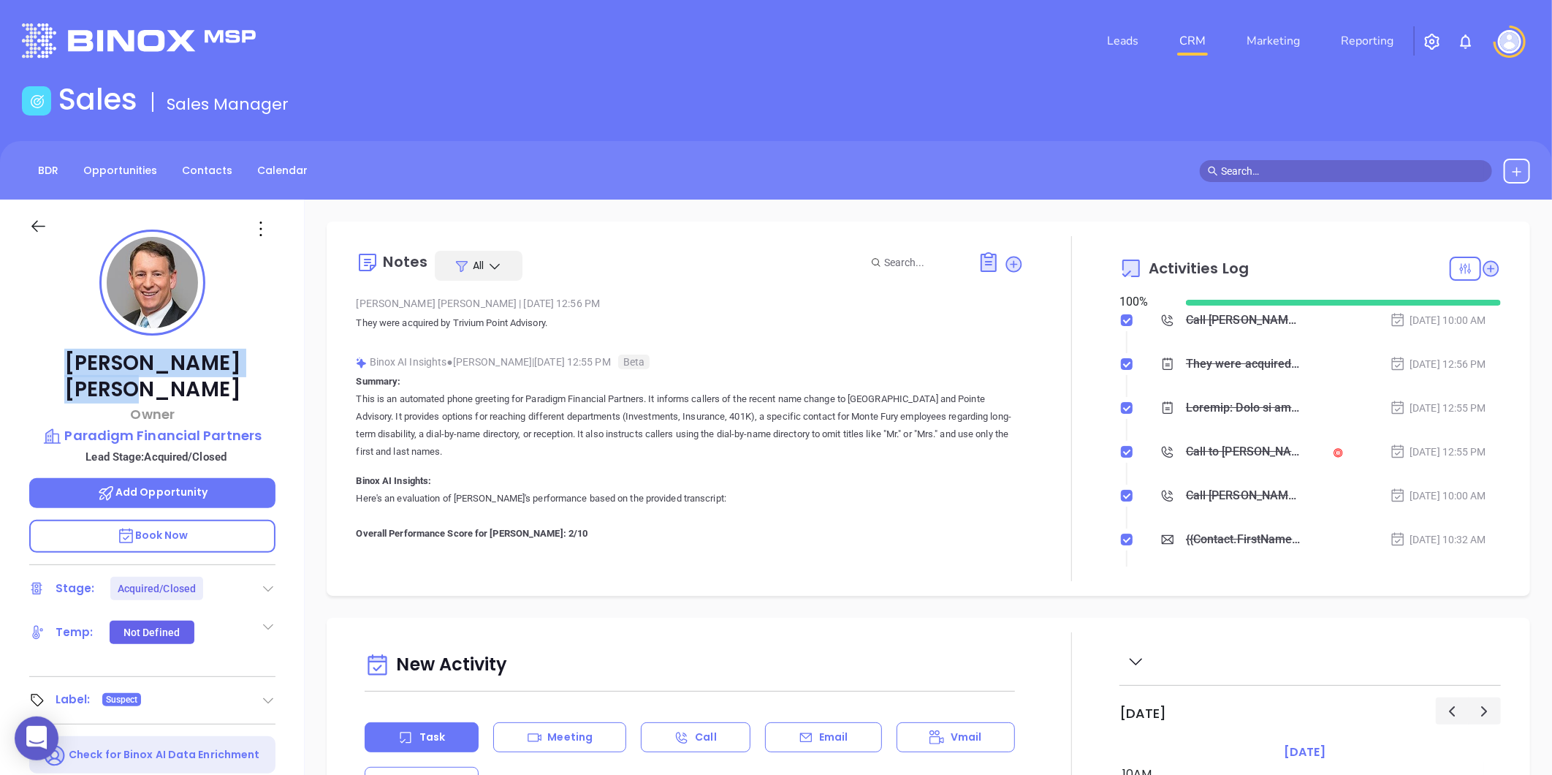
drag, startPoint x: 86, startPoint y: 366, endPoint x: 236, endPoint y: 354, distance: 151.0
click at [236, 354] on p "David Halper" at bounding box center [152, 376] width 246 height 53
copy p "David Halper"
click at [78, 425] on p "Paradigm Financial Partners" at bounding box center [152, 435] width 246 height 20
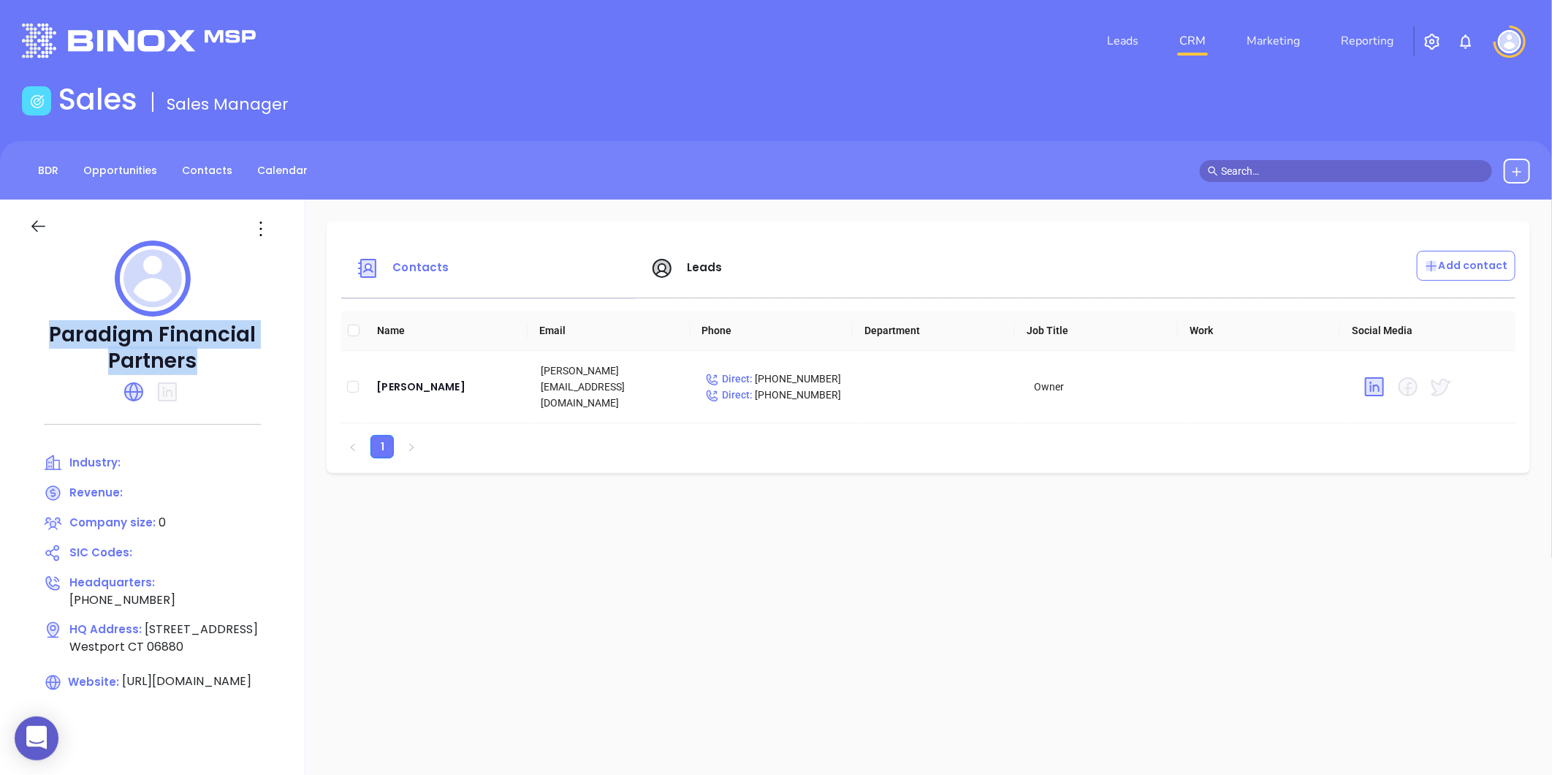
drag, startPoint x: 69, startPoint y: 325, endPoint x: 216, endPoint y: 360, distance: 151.0
click at [216, 360] on p "Paradigm Financial Partners" at bounding box center [152, 348] width 246 height 53
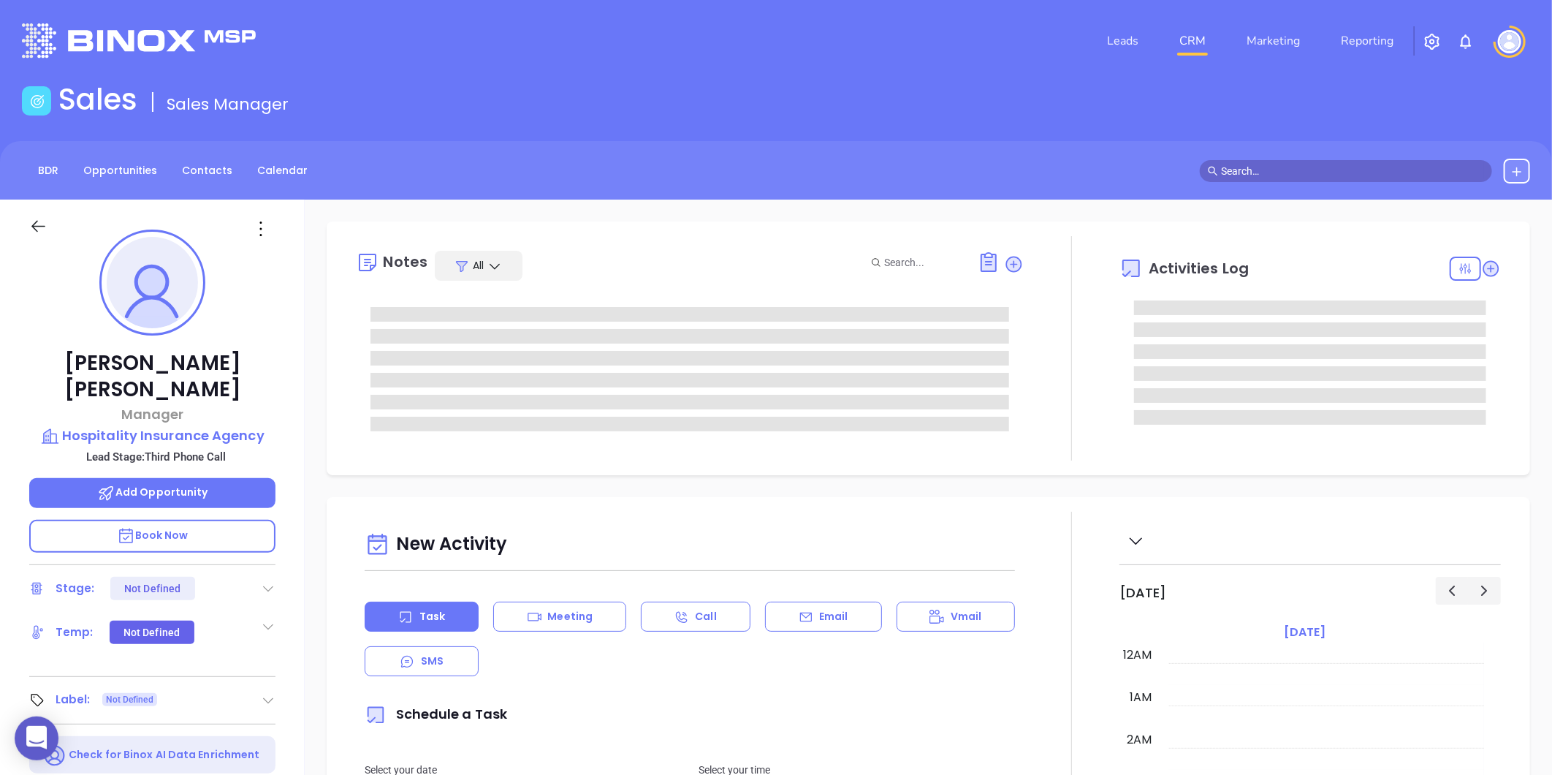
type input "[DATE]"
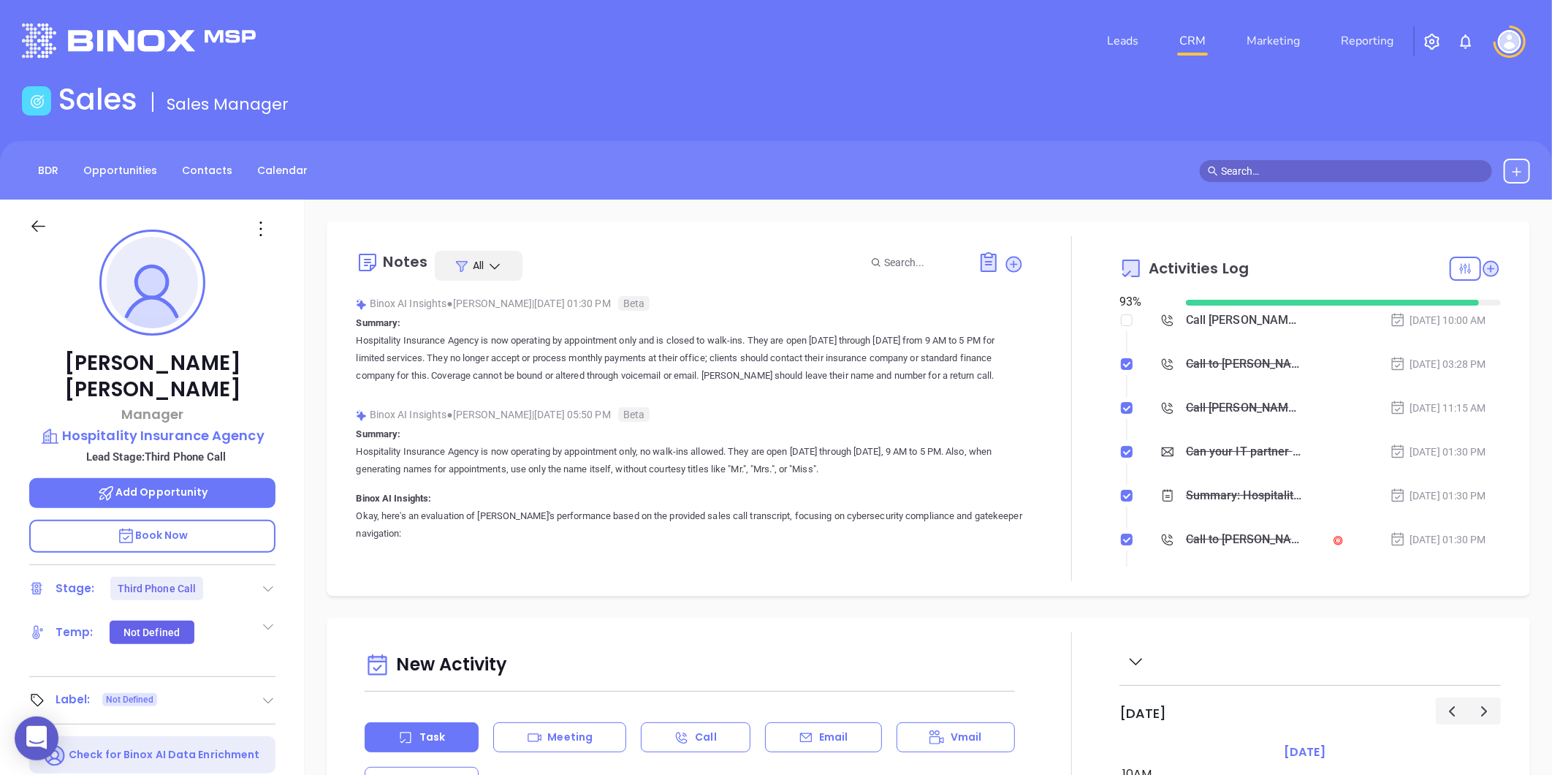
type input "[PERSON_NAME]"
click at [149, 425] on p "Hospitality Insurance Agency" at bounding box center [152, 435] width 246 height 20
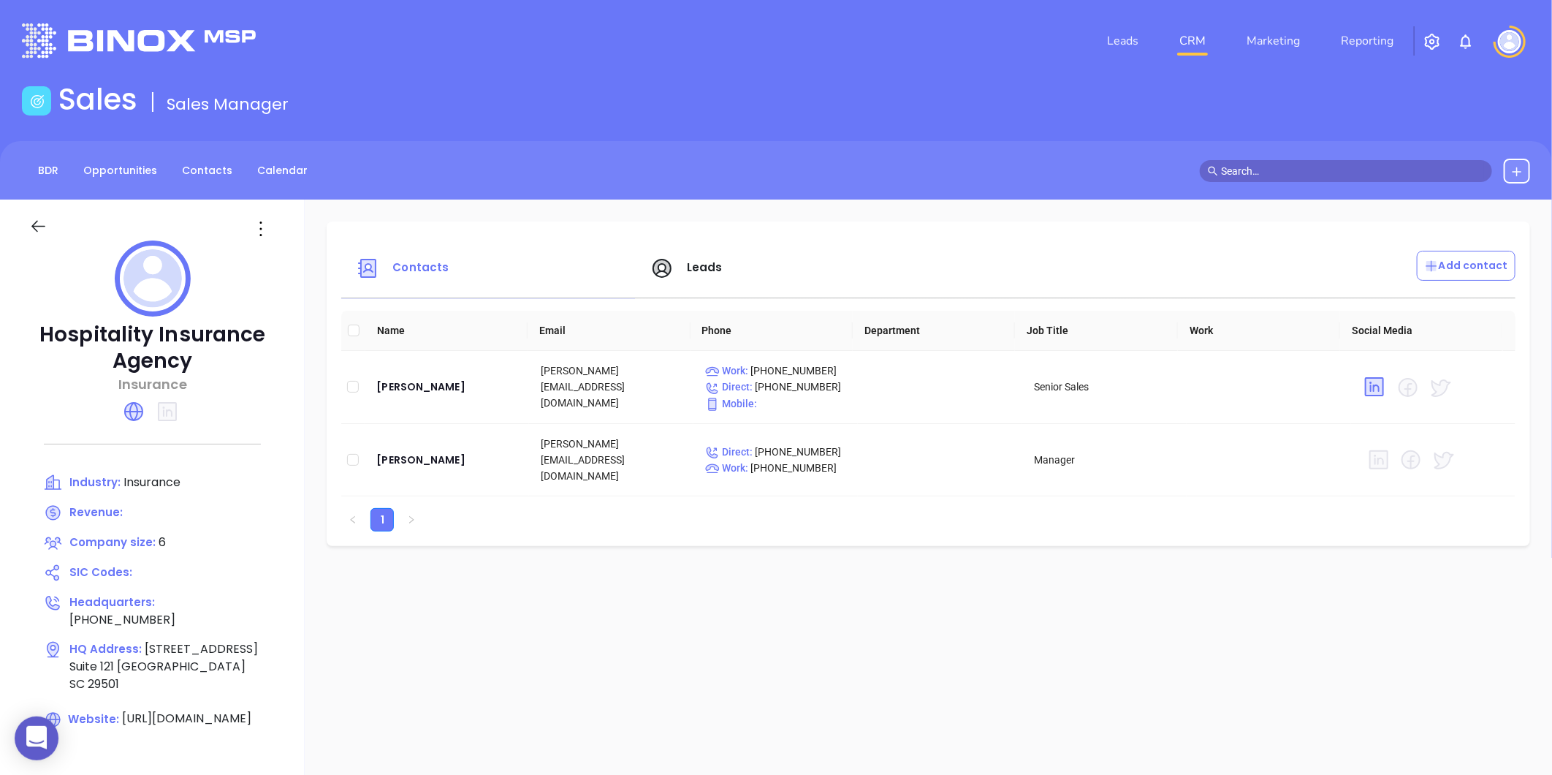
click at [38, 224] on icon at bounding box center [38, 226] width 18 height 18
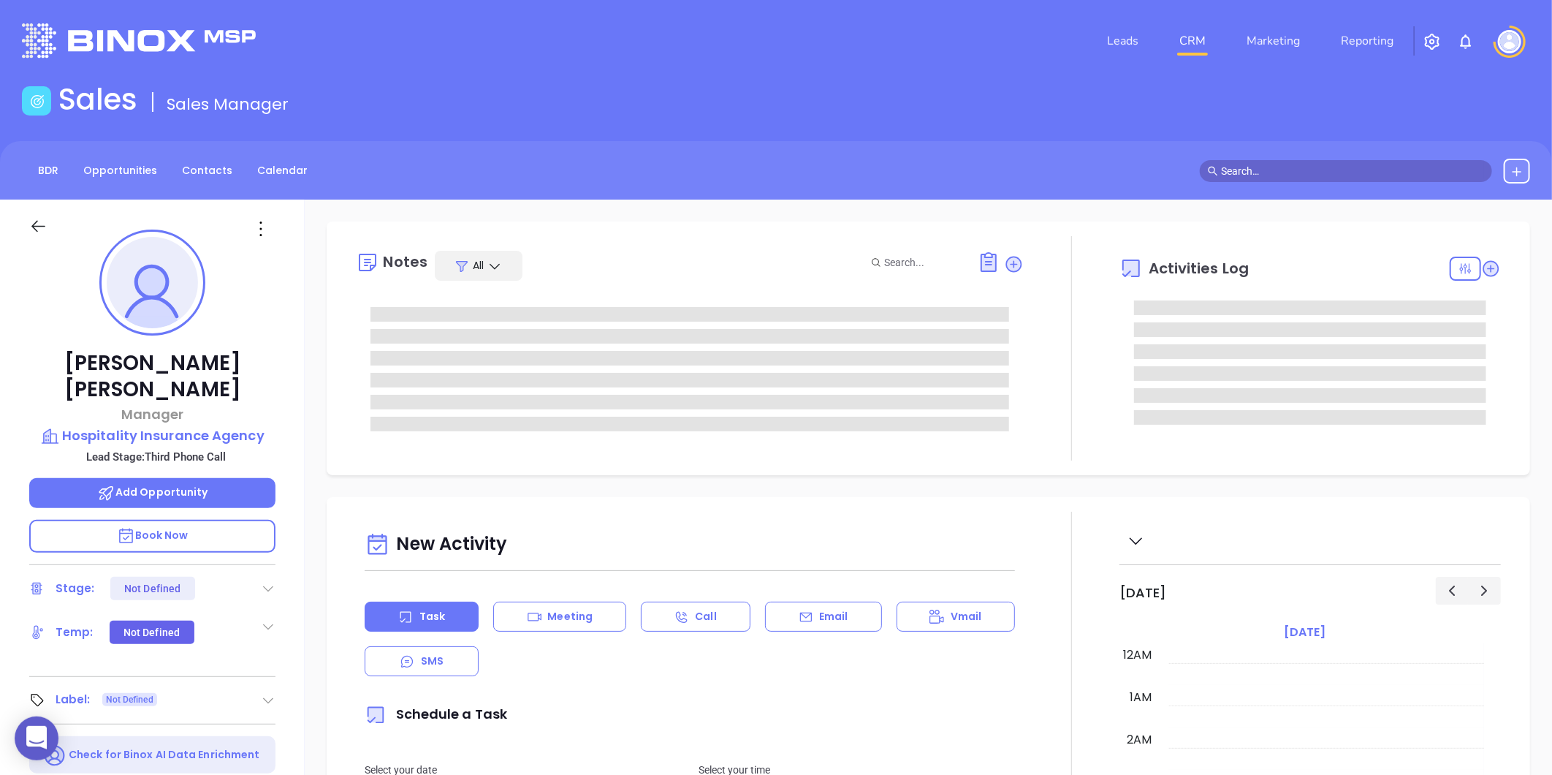
type input "[DATE]"
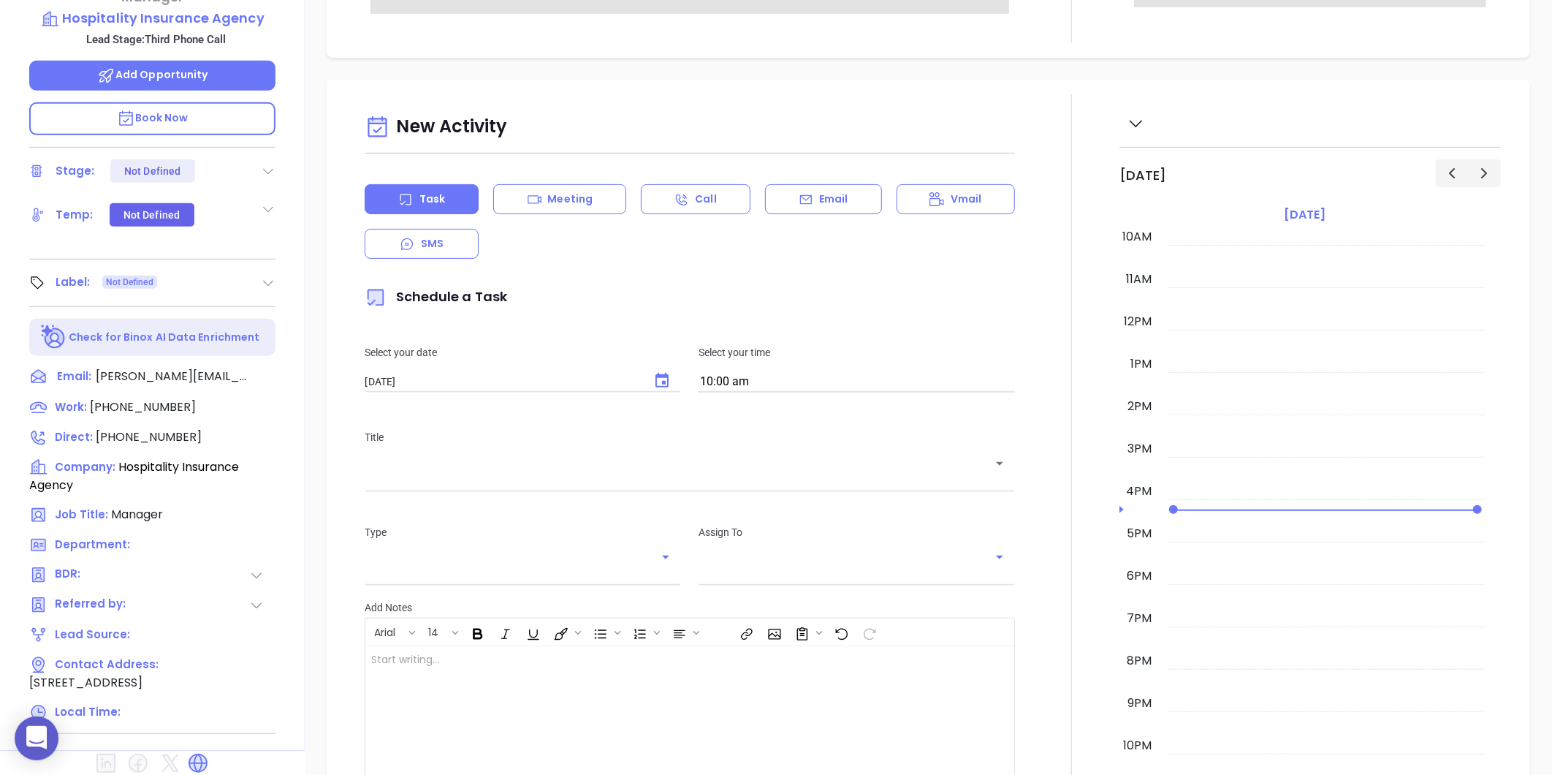
scroll to position [448, 0]
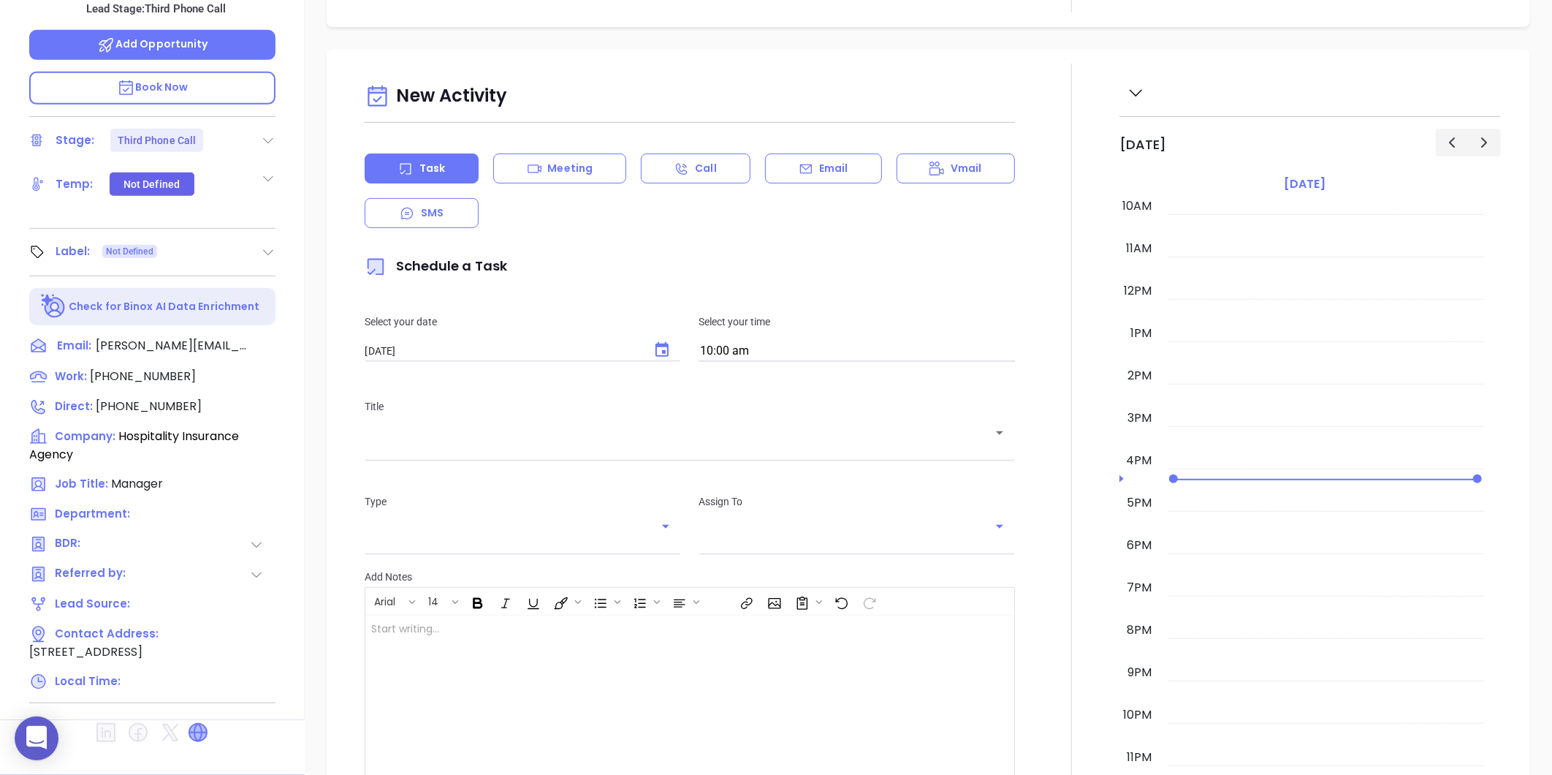
click at [199, 723] on icon at bounding box center [198, 732] width 18 height 18
type input "[PERSON_NAME]"
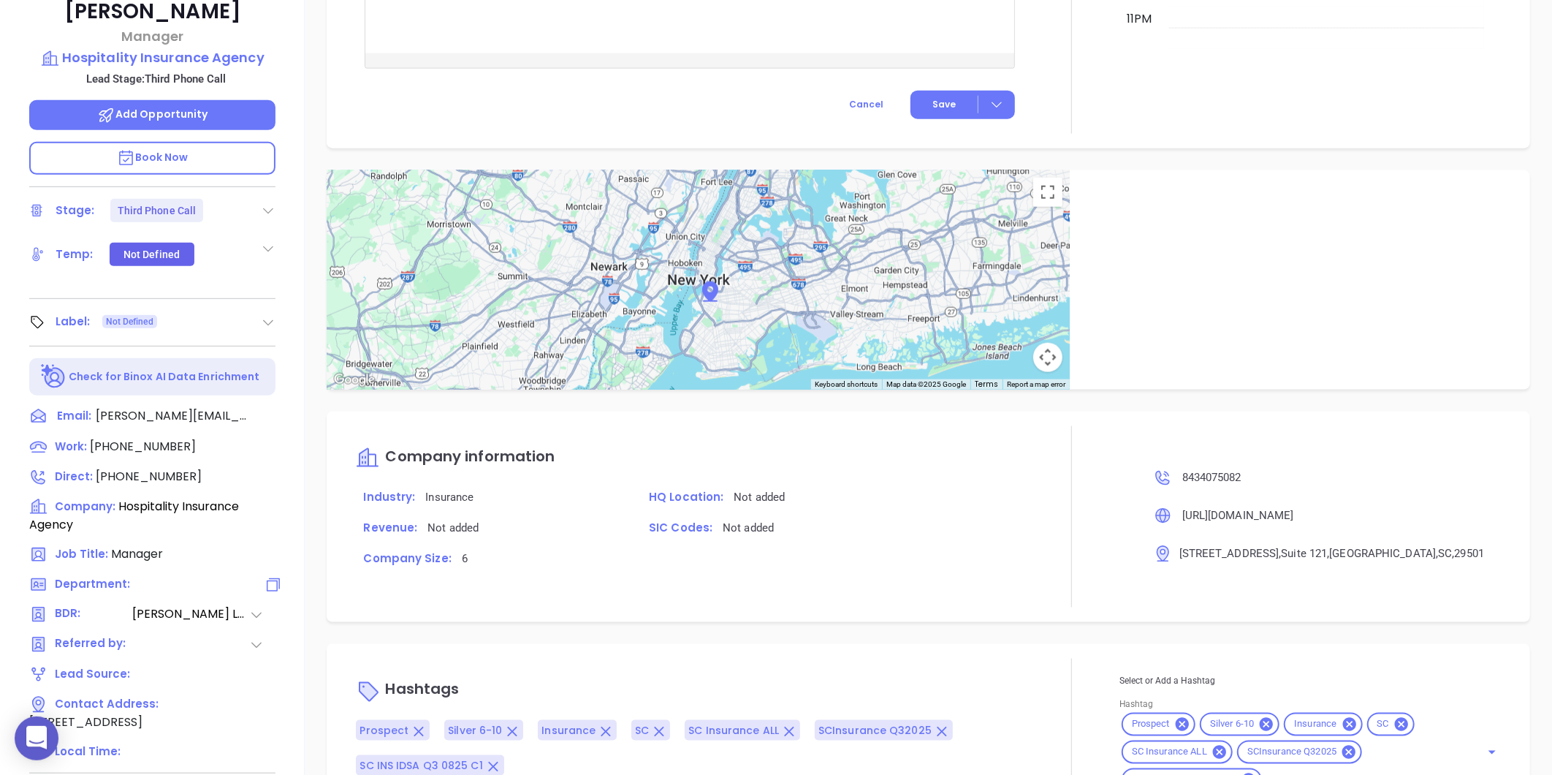
scroll to position [286, 0]
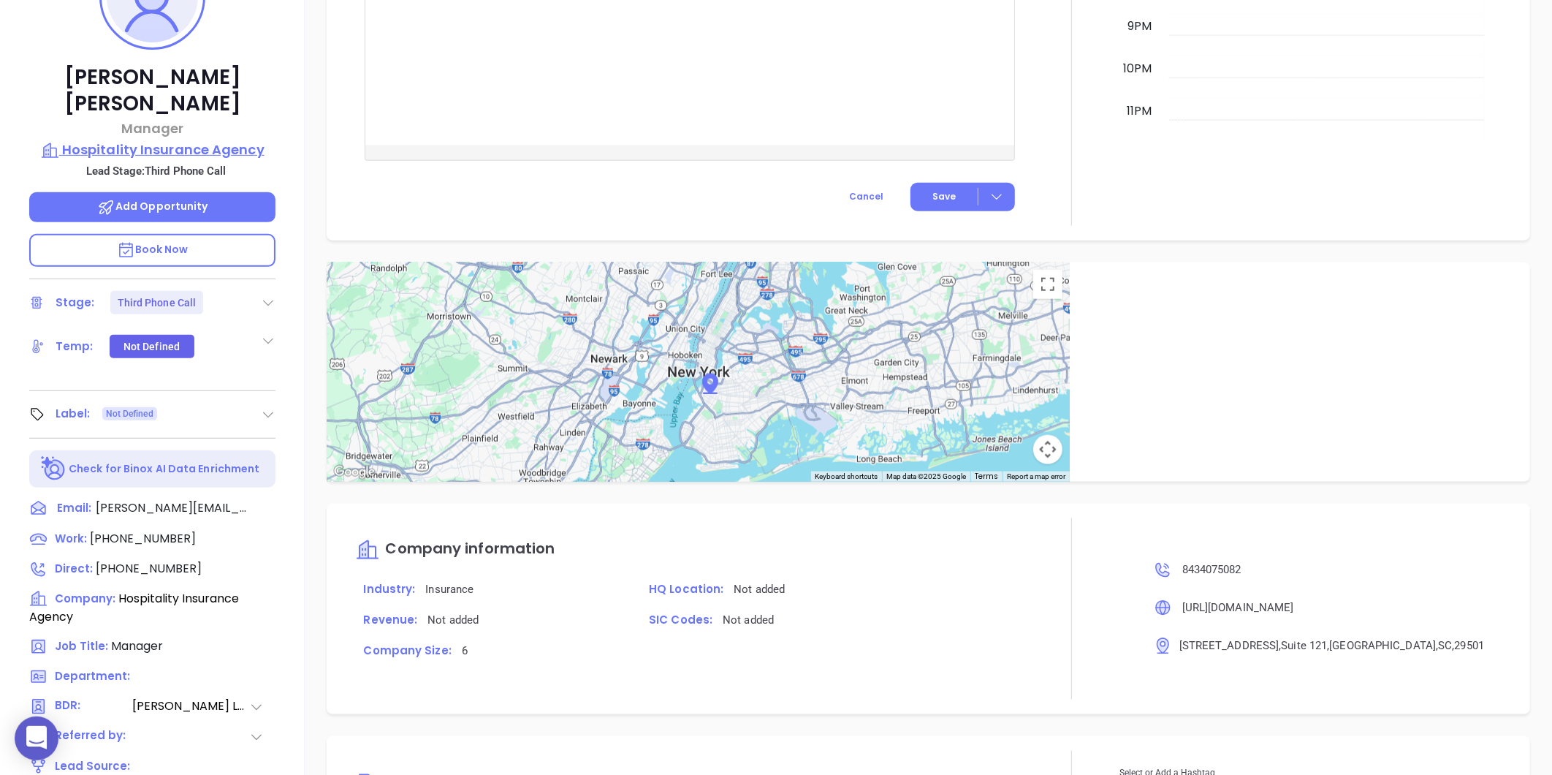
click at [129, 140] on p "Hospitality Insurance Agency" at bounding box center [152, 150] width 246 height 20
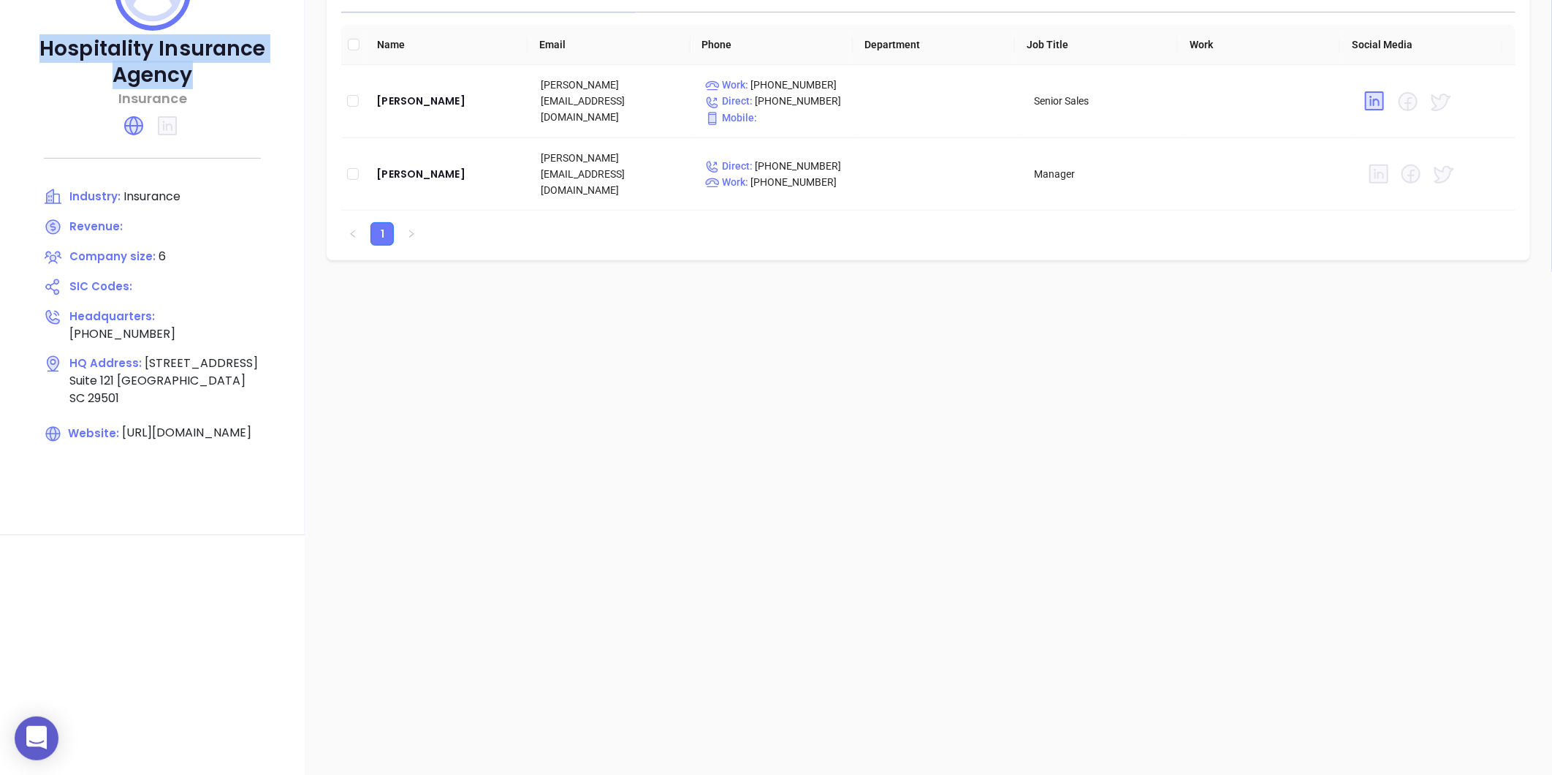
drag, startPoint x: 45, startPoint y: 49, endPoint x: 194, endPoint y: 78, distance: 151.2
click at [194, 78] on p "Hospitality Insurance Agency" at bounding box center [152, 62] width 246 height 53
copy p "Hospitality Insurance Agency"
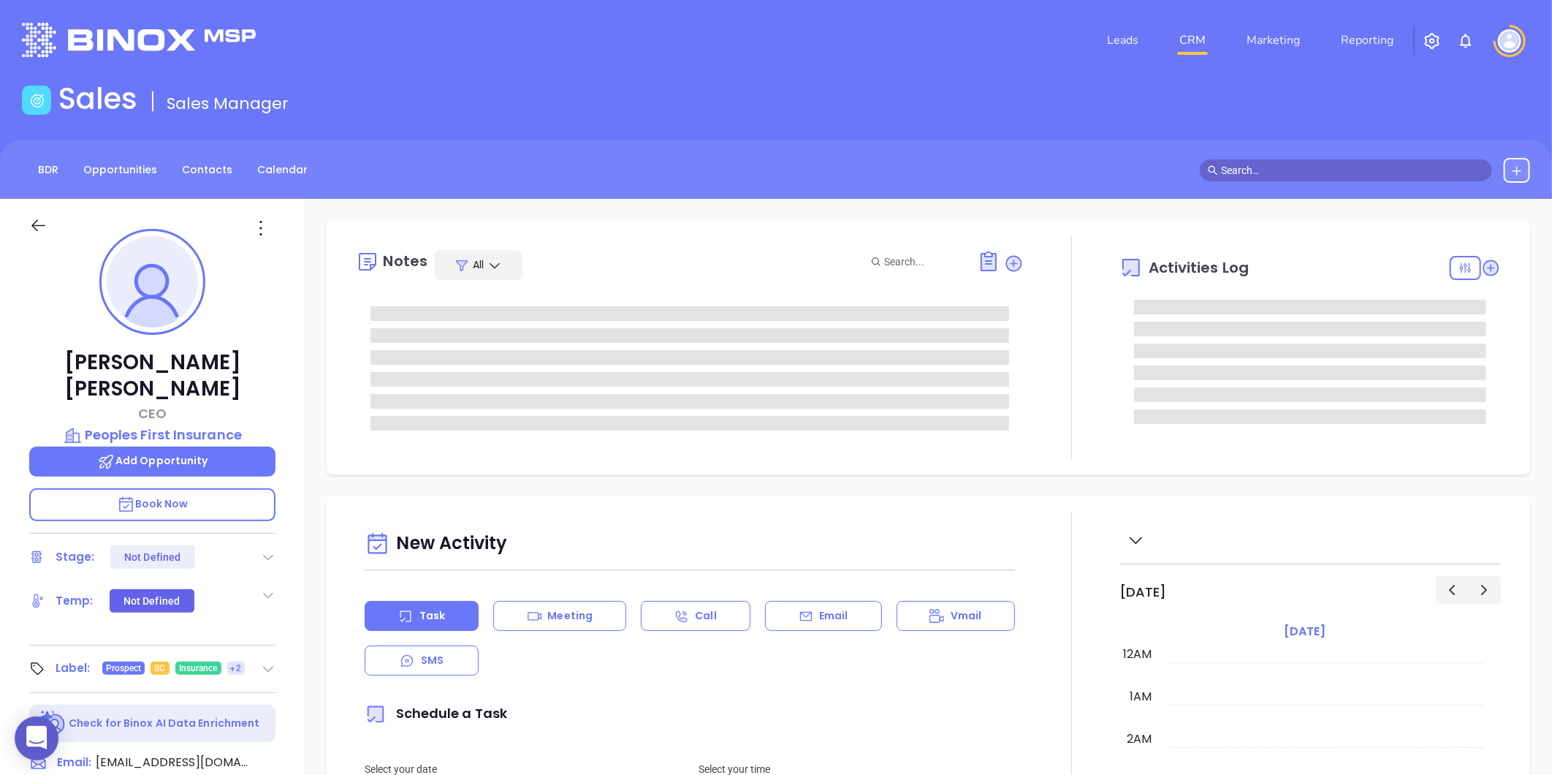
type input "[DATE]"
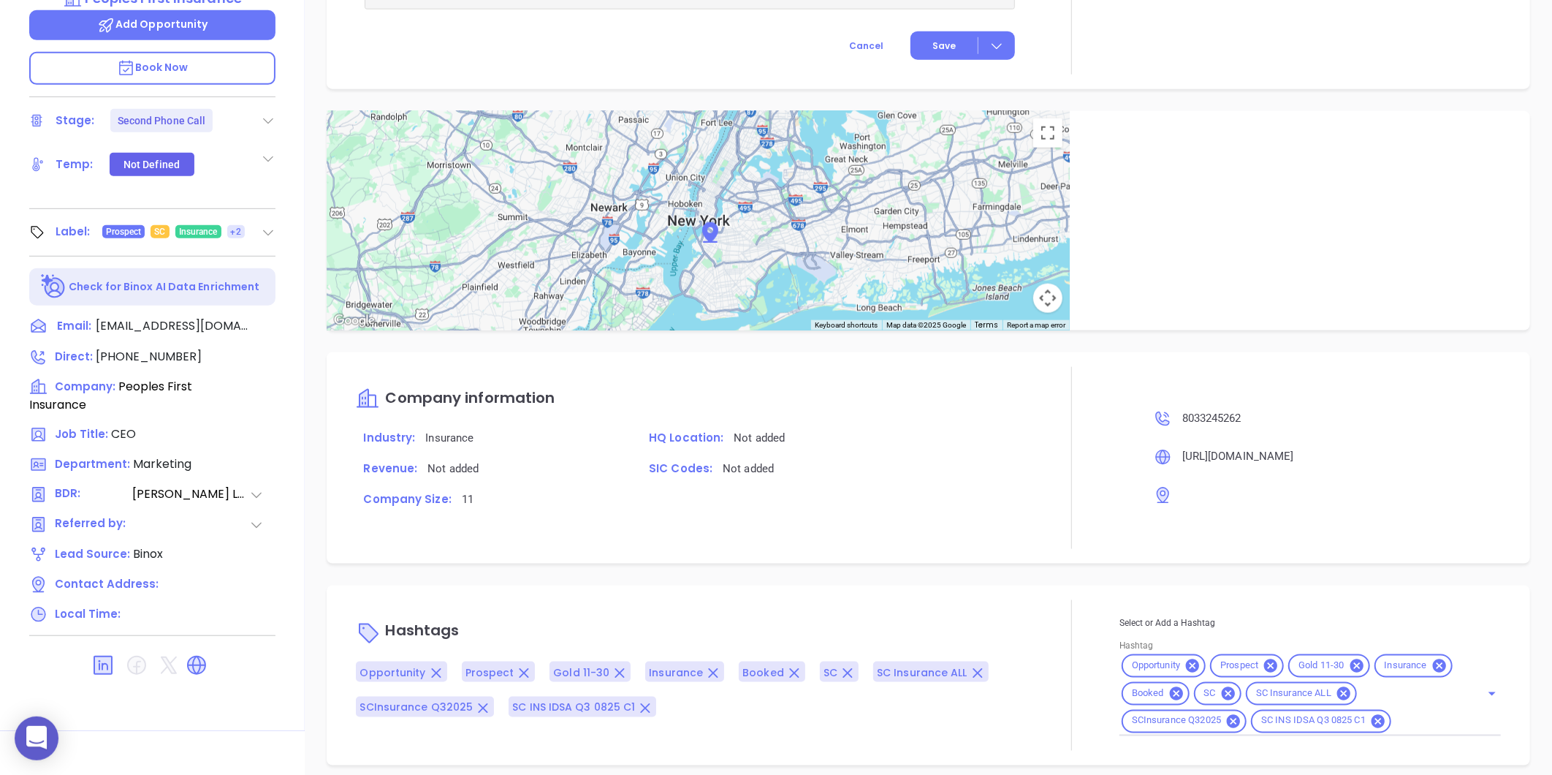
scroll to position [448, 0]
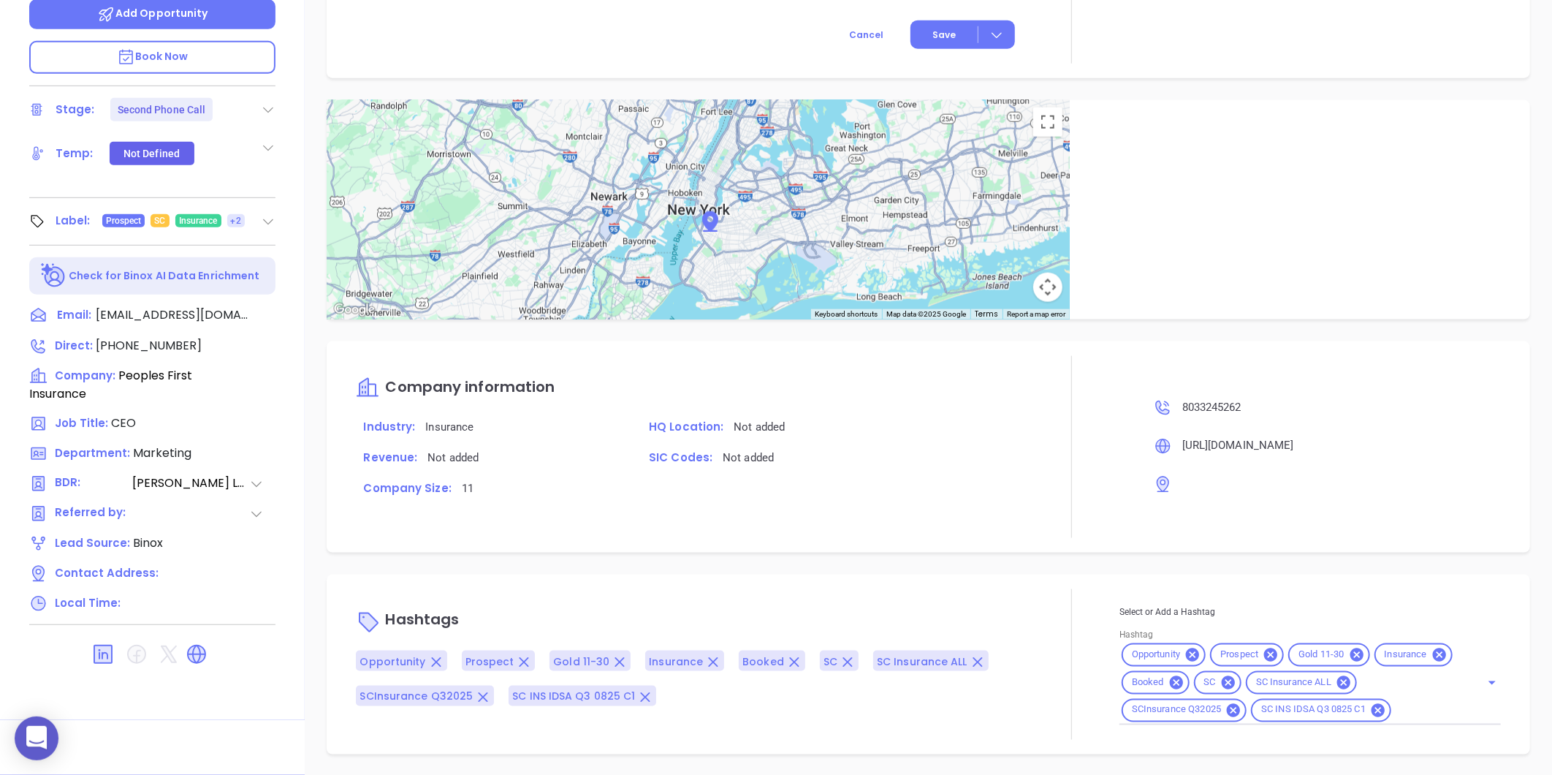
type input "[PERSON_NAME]"
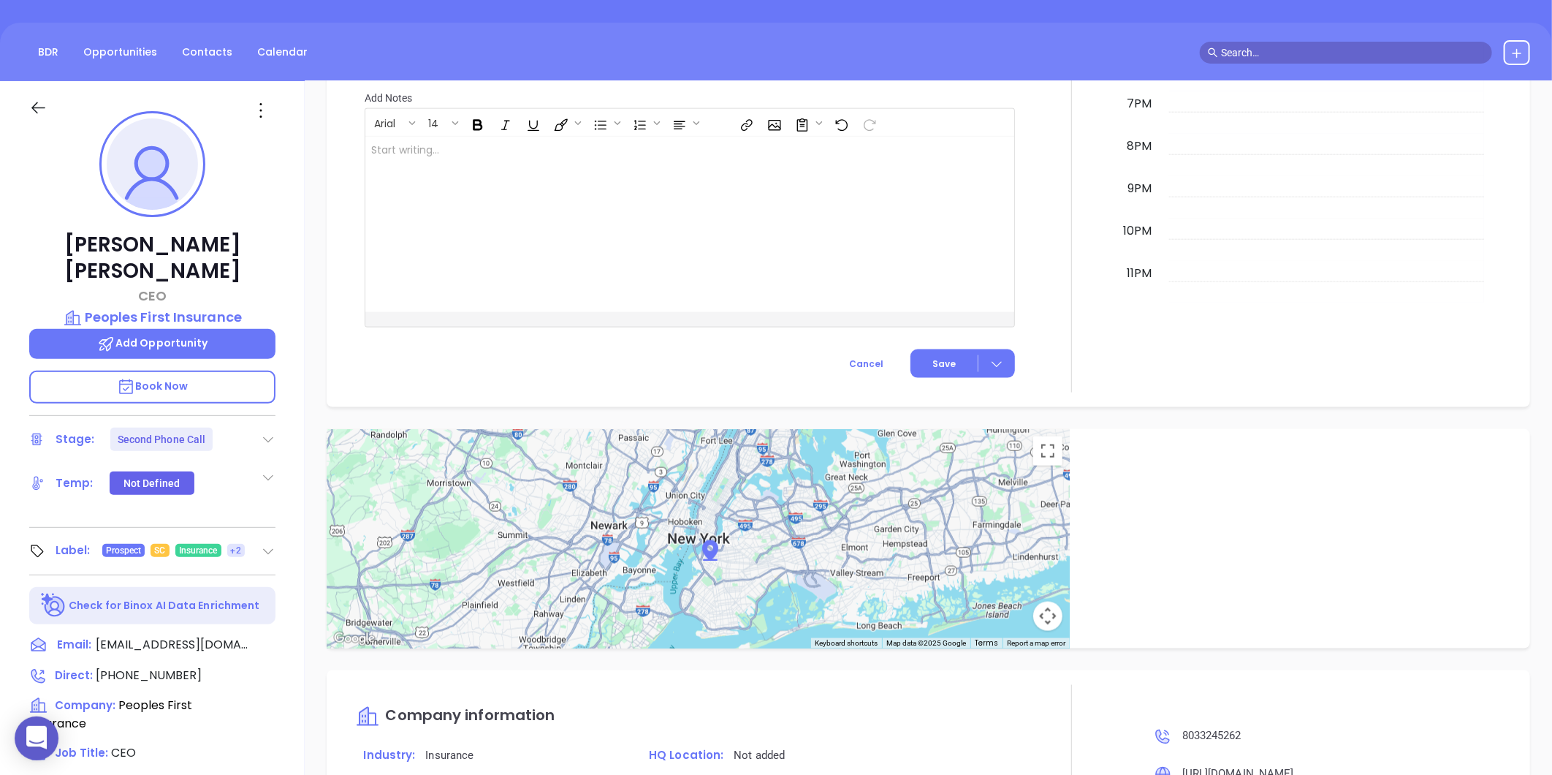
scroll to position [0, 0]
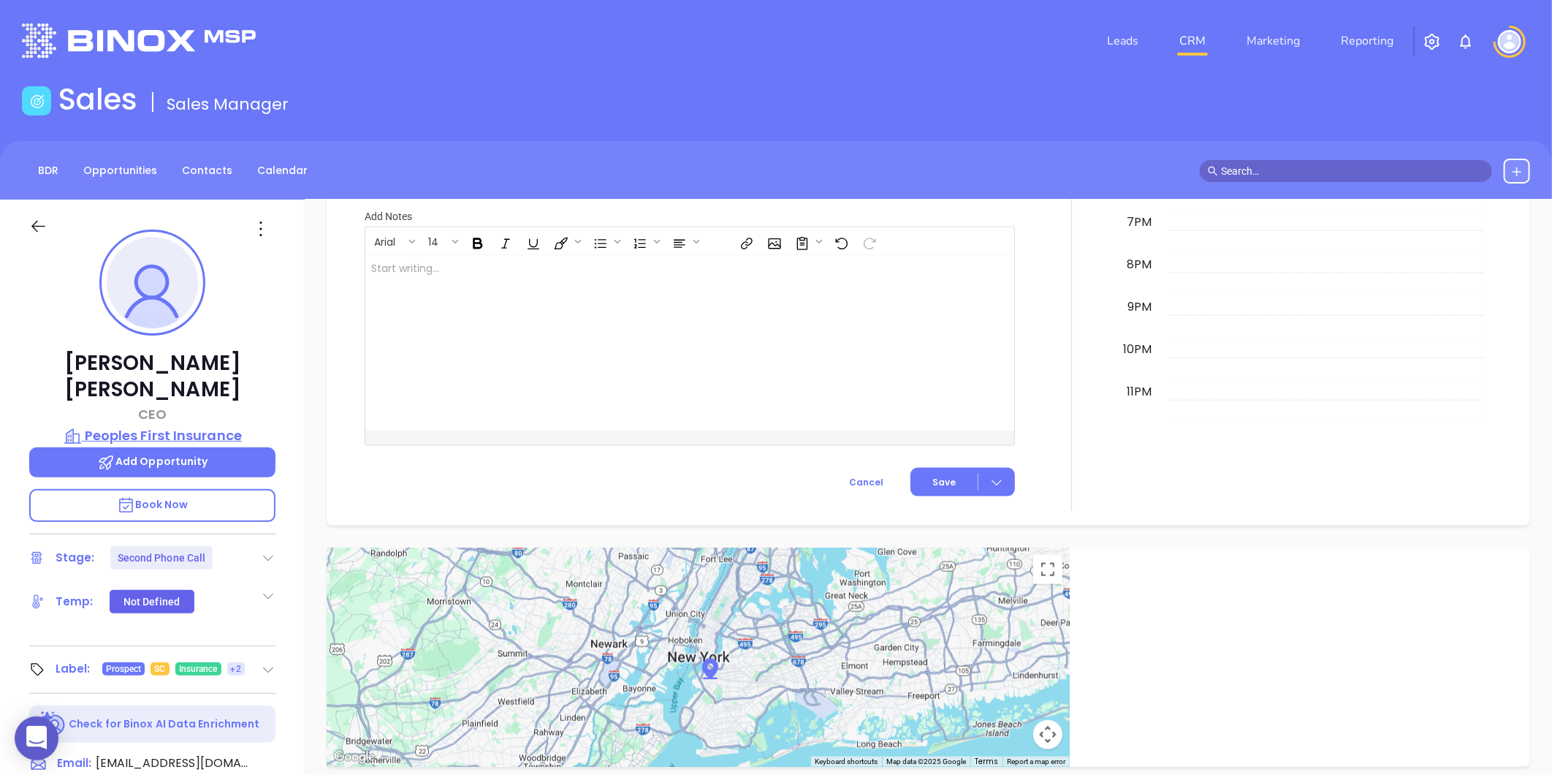
click at [136, 425] on p "Peoples First Insurance" at bounding box center [152, 435] width 246 height 20
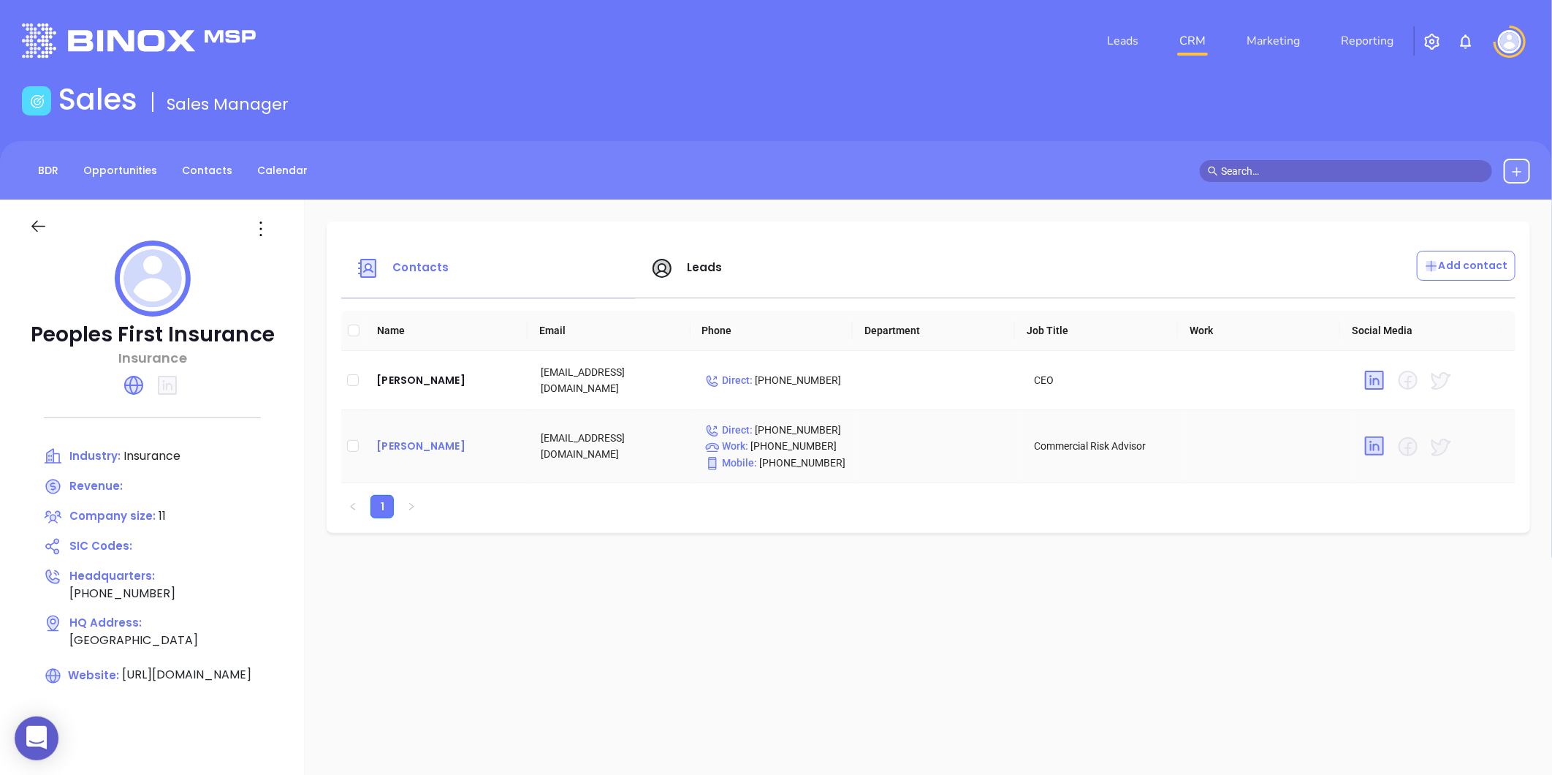
click at [420, 455] on div "[PERSON_NAME]" at bounding box center [446, 446] width 141 height 18
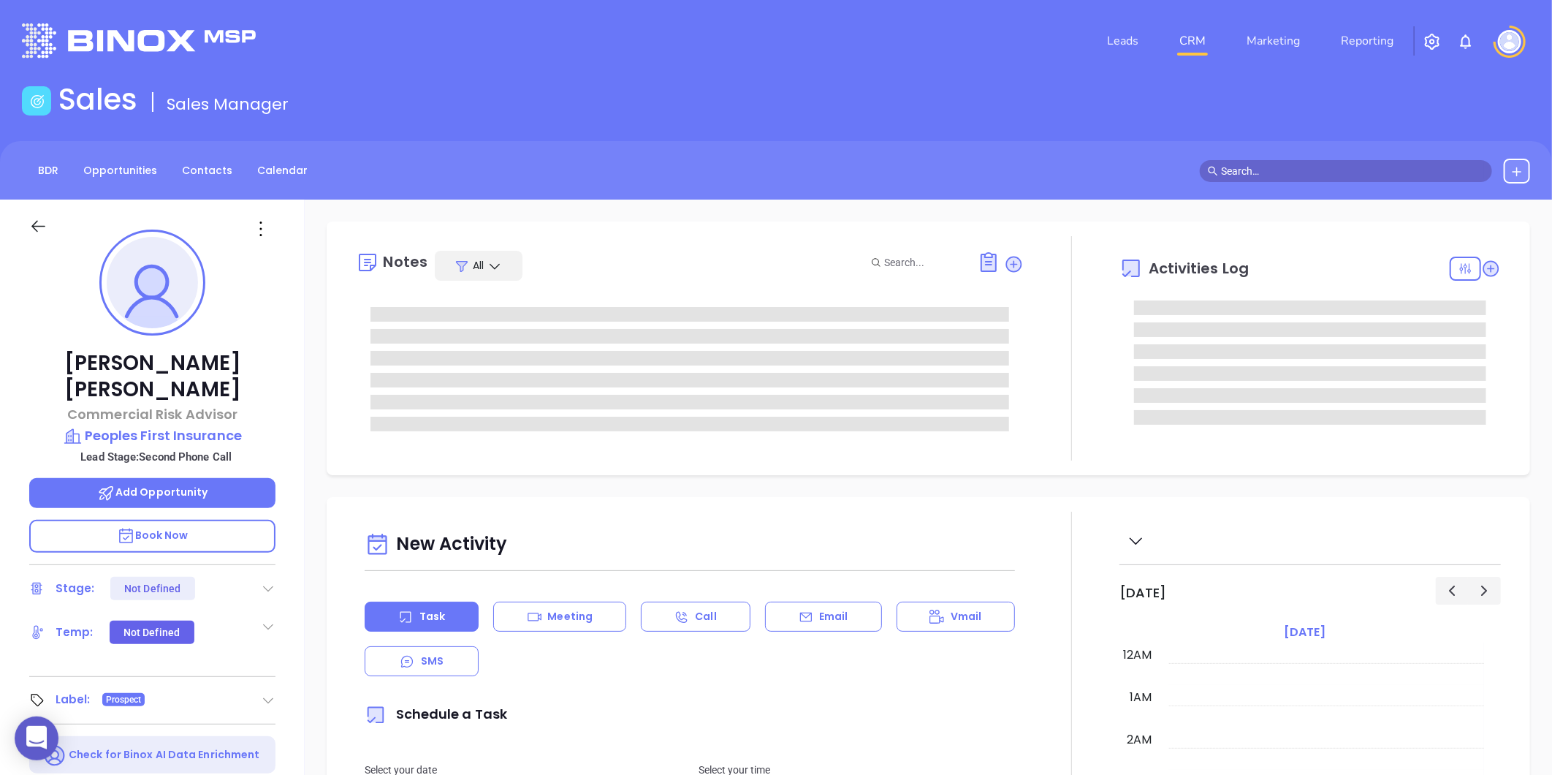
scroll to position [425, 0]
type input "[PERSON_NAME]"
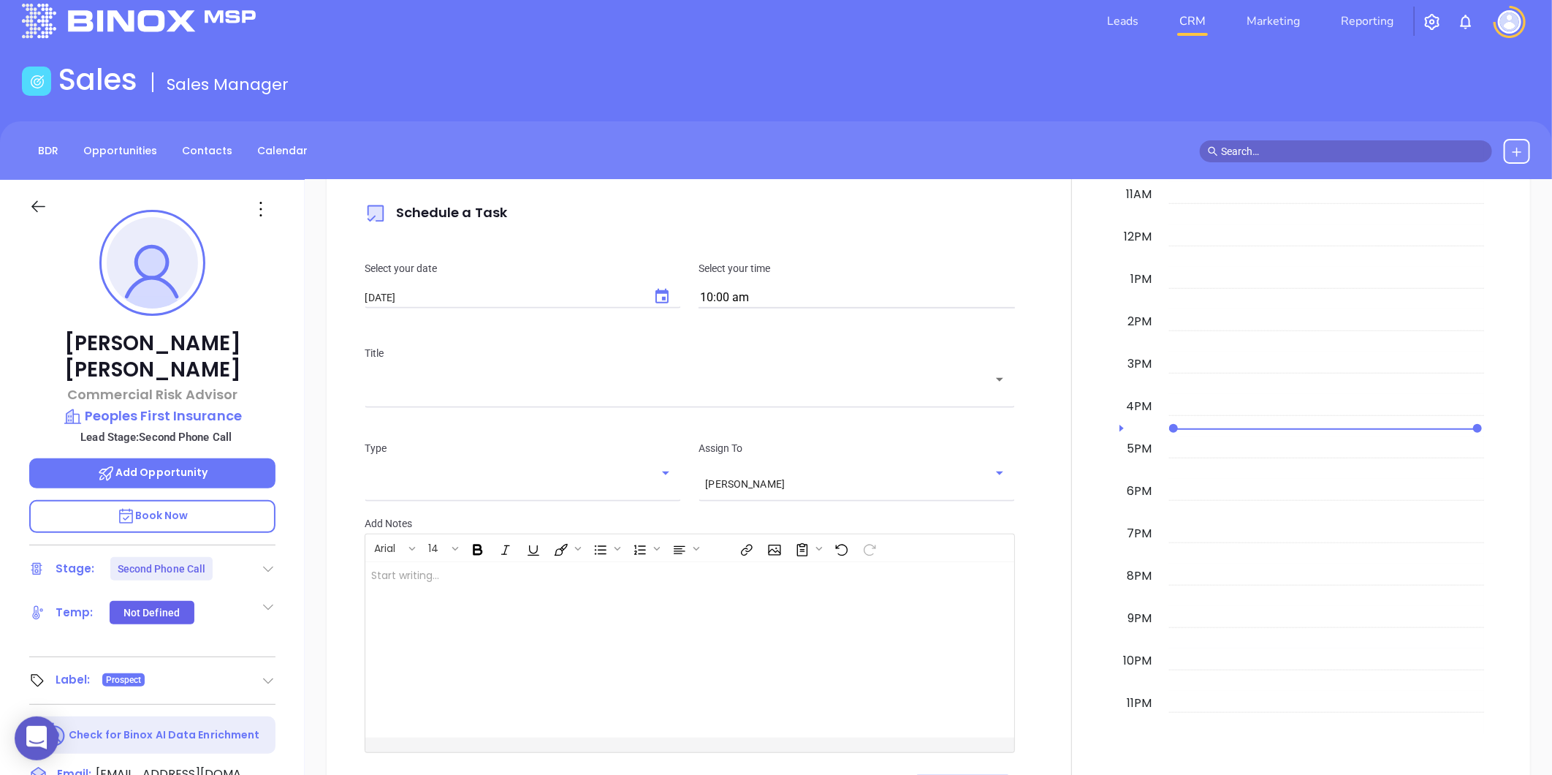
scroll to position [0, 0]
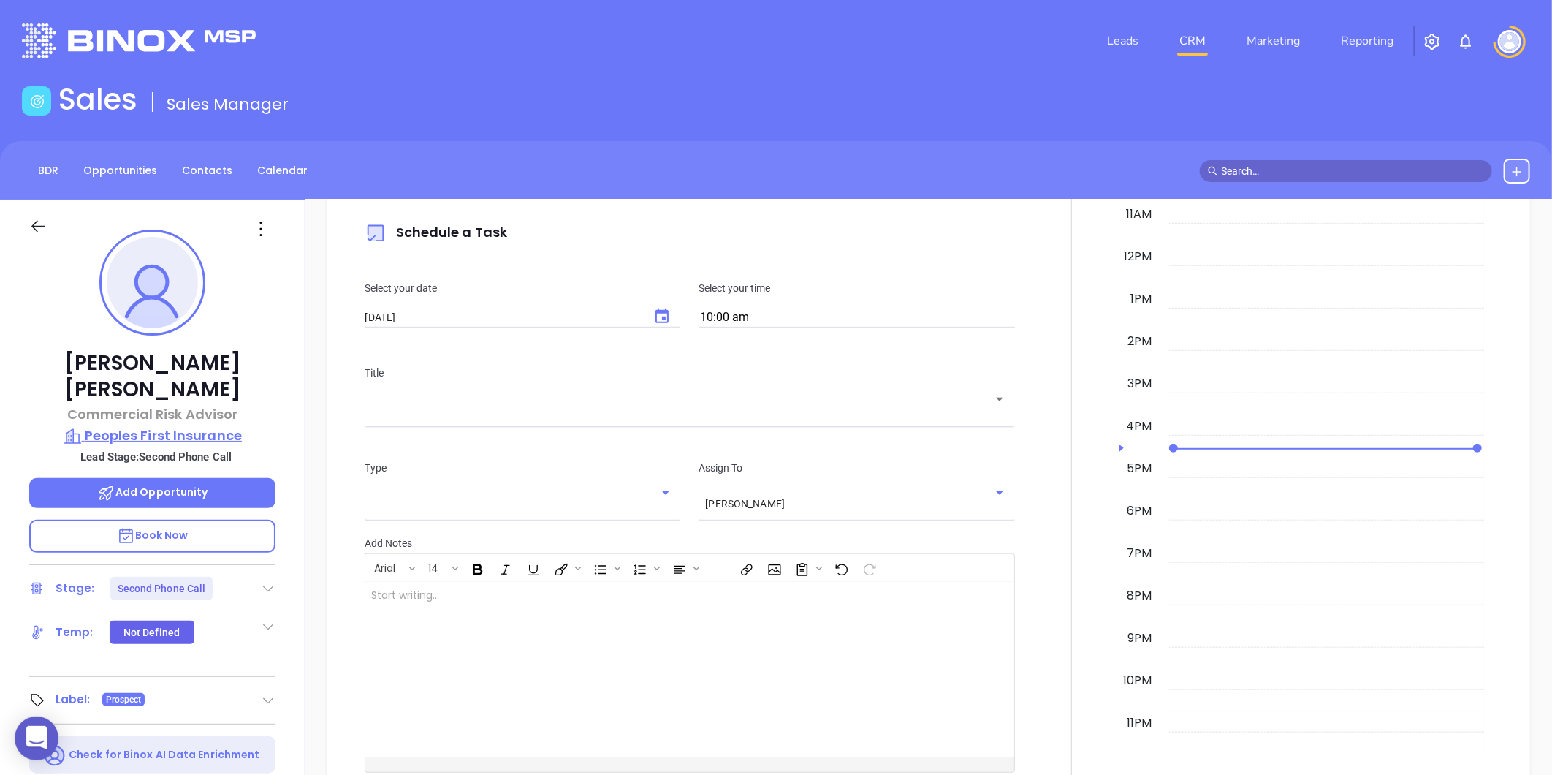
click at [149, 425] on p "Peoples First Insurance" at bounding box center [152, 435] width 246 height 20
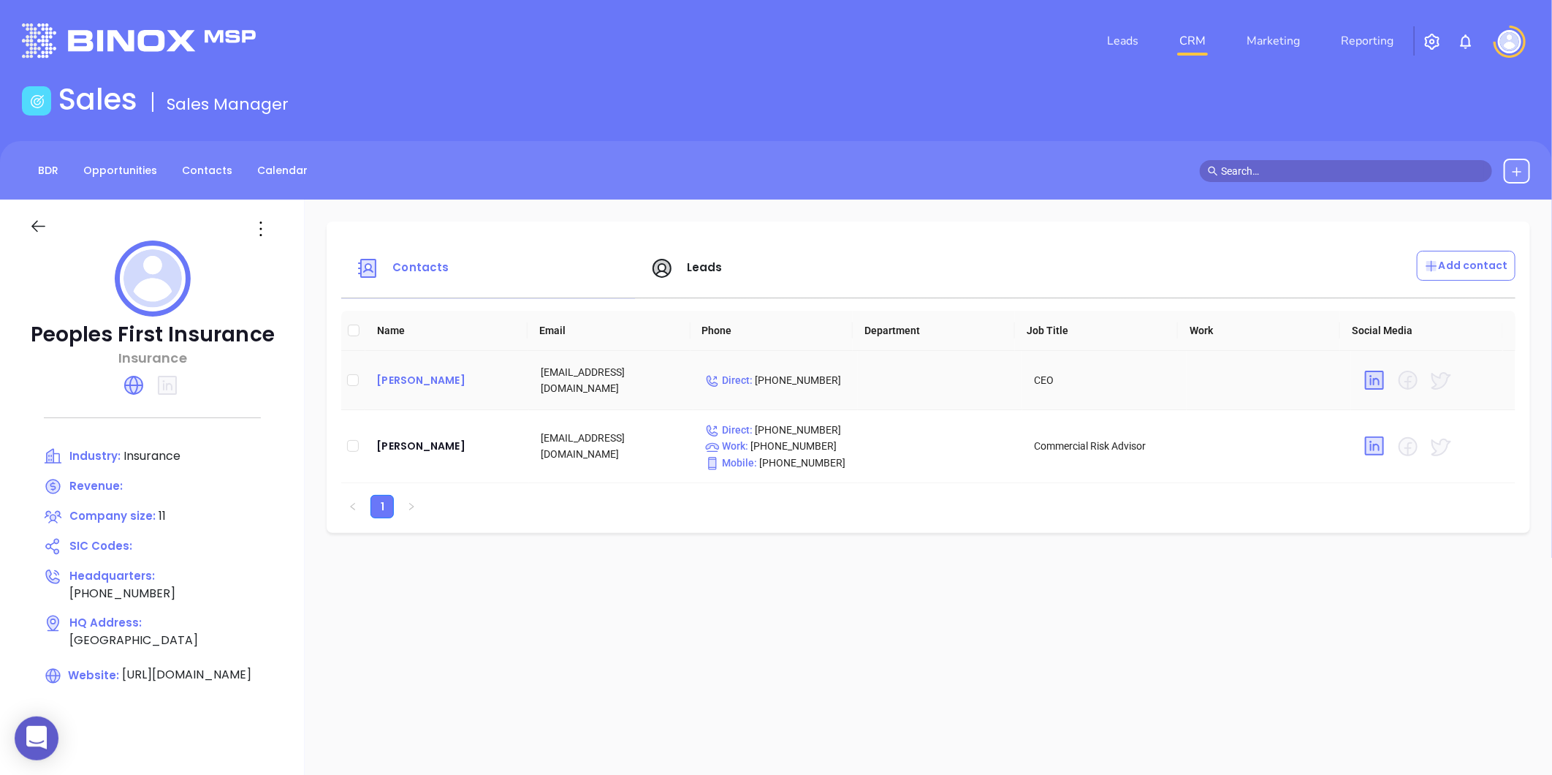
click at [436, 386] on div "[PERSON_NAME]" at bounding box center [446, 380] width 141 height 18
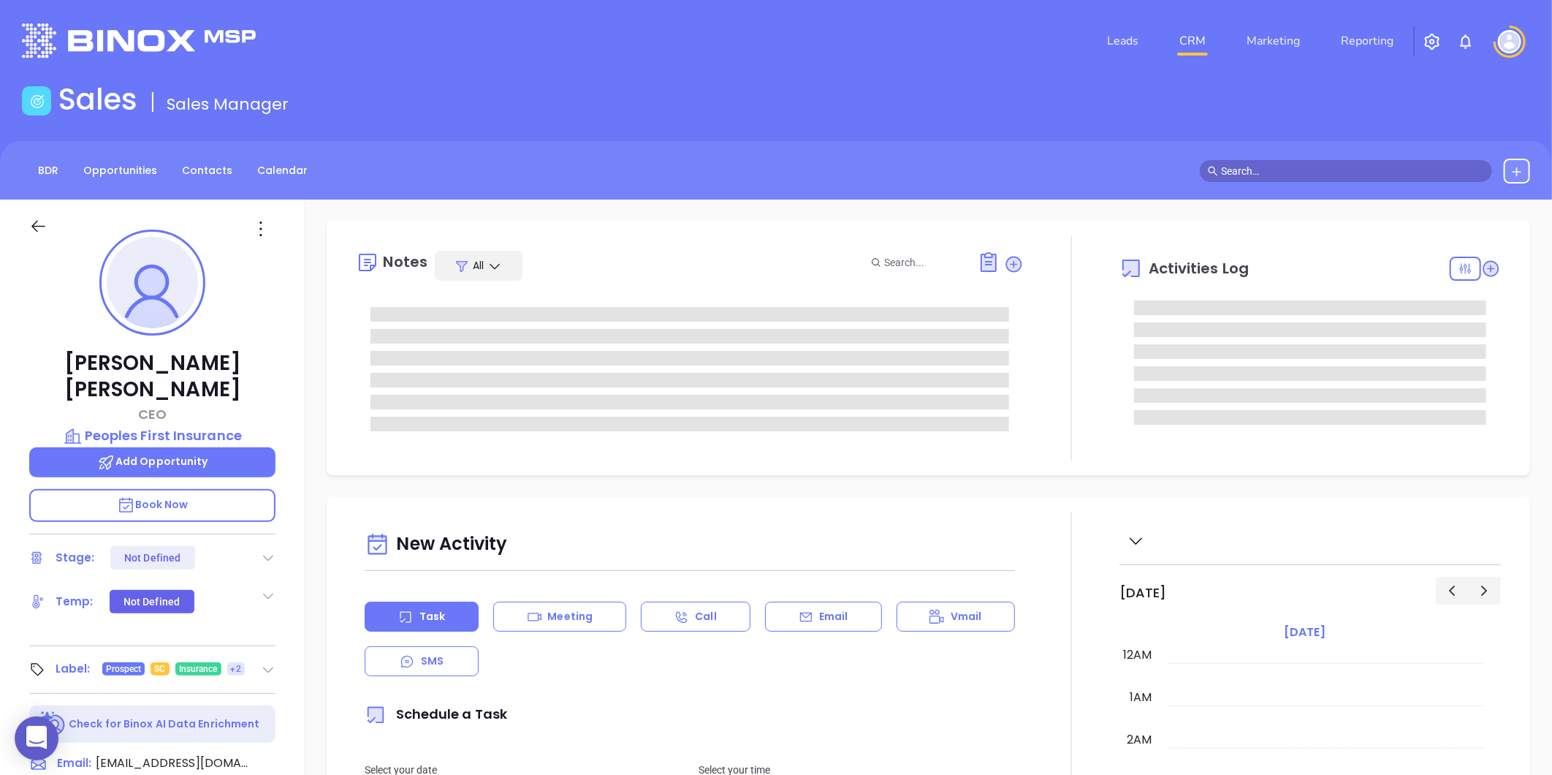
type input "[DATE]"
type input "[PERSON_NAME]"
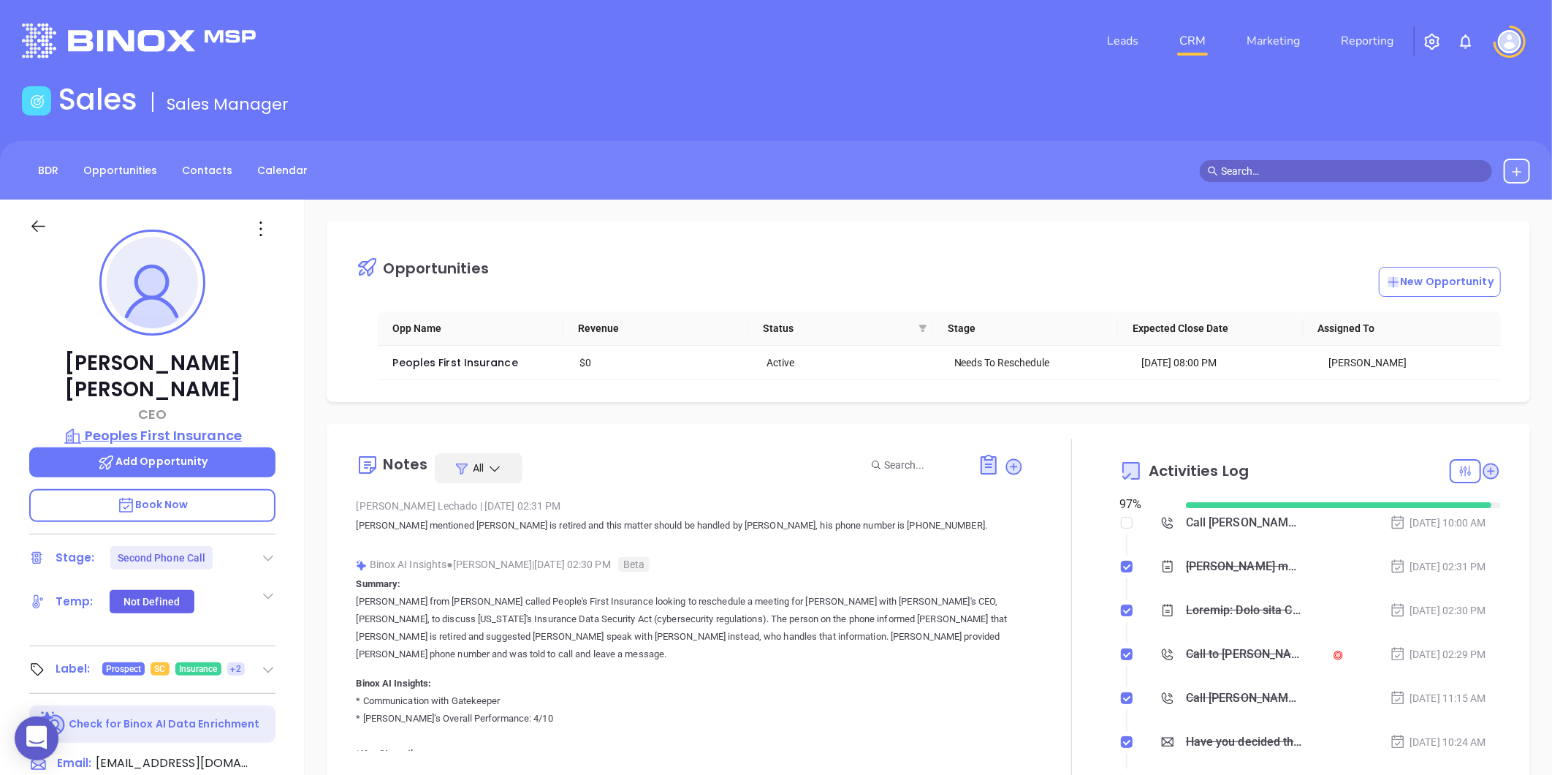
click at [208, 425] on p "Peoples First Insurance" at bounding box center [152, 435] width 246 height 20
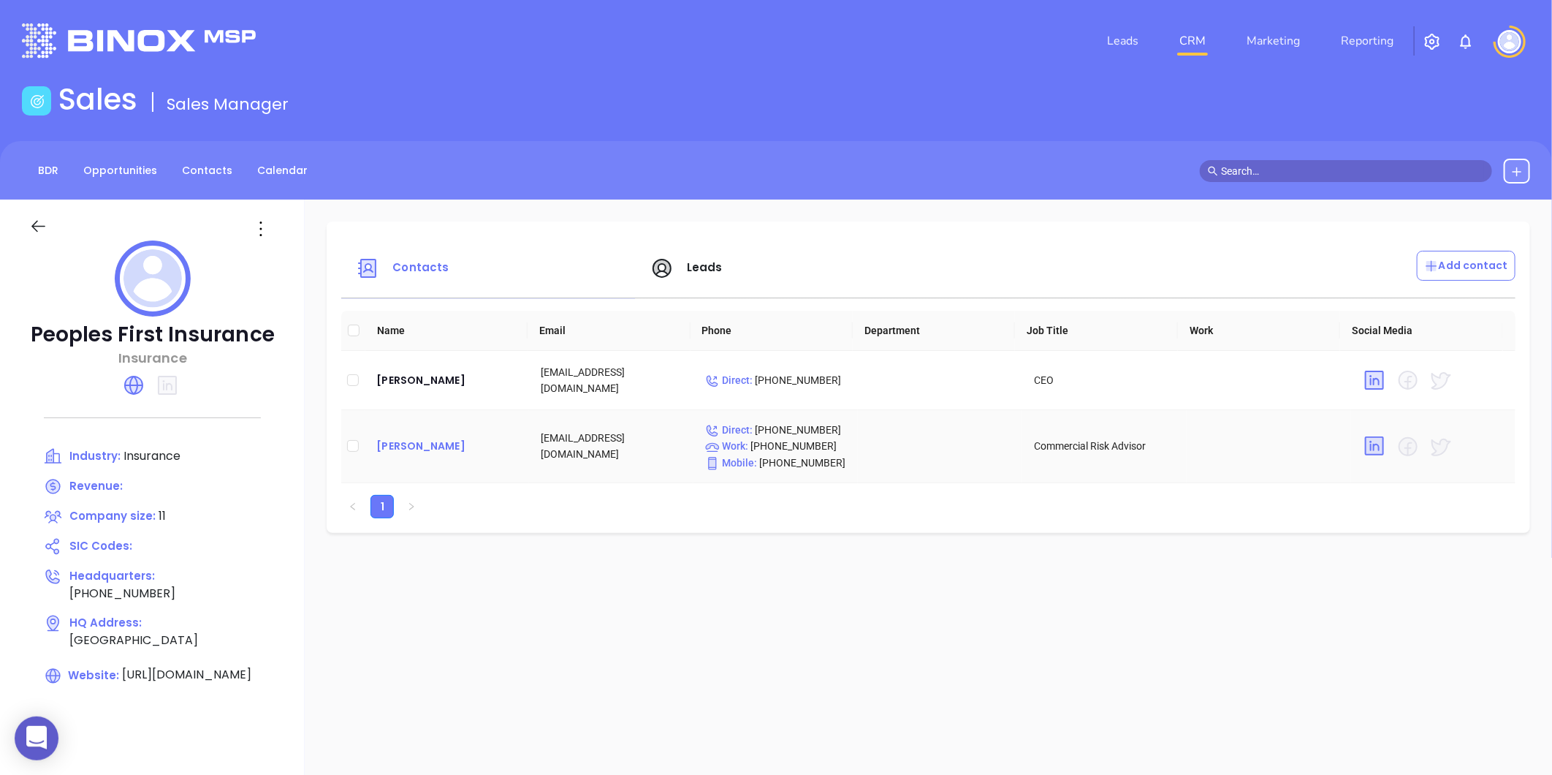
click at [403, 444] on div "[PERSON_NAME]" at bounding box center [446, 446] width 141 height 18
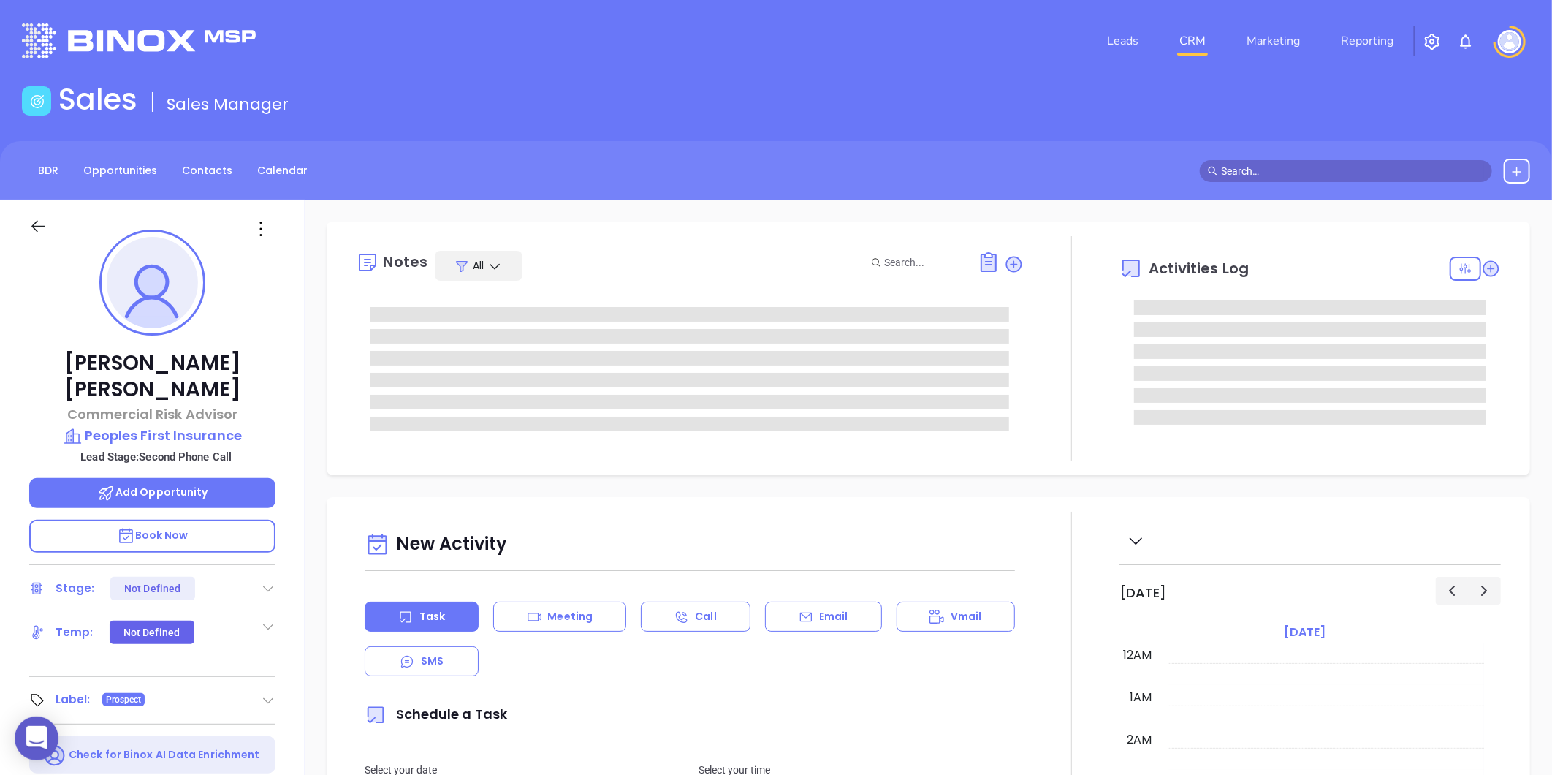
type input "[DATE]"
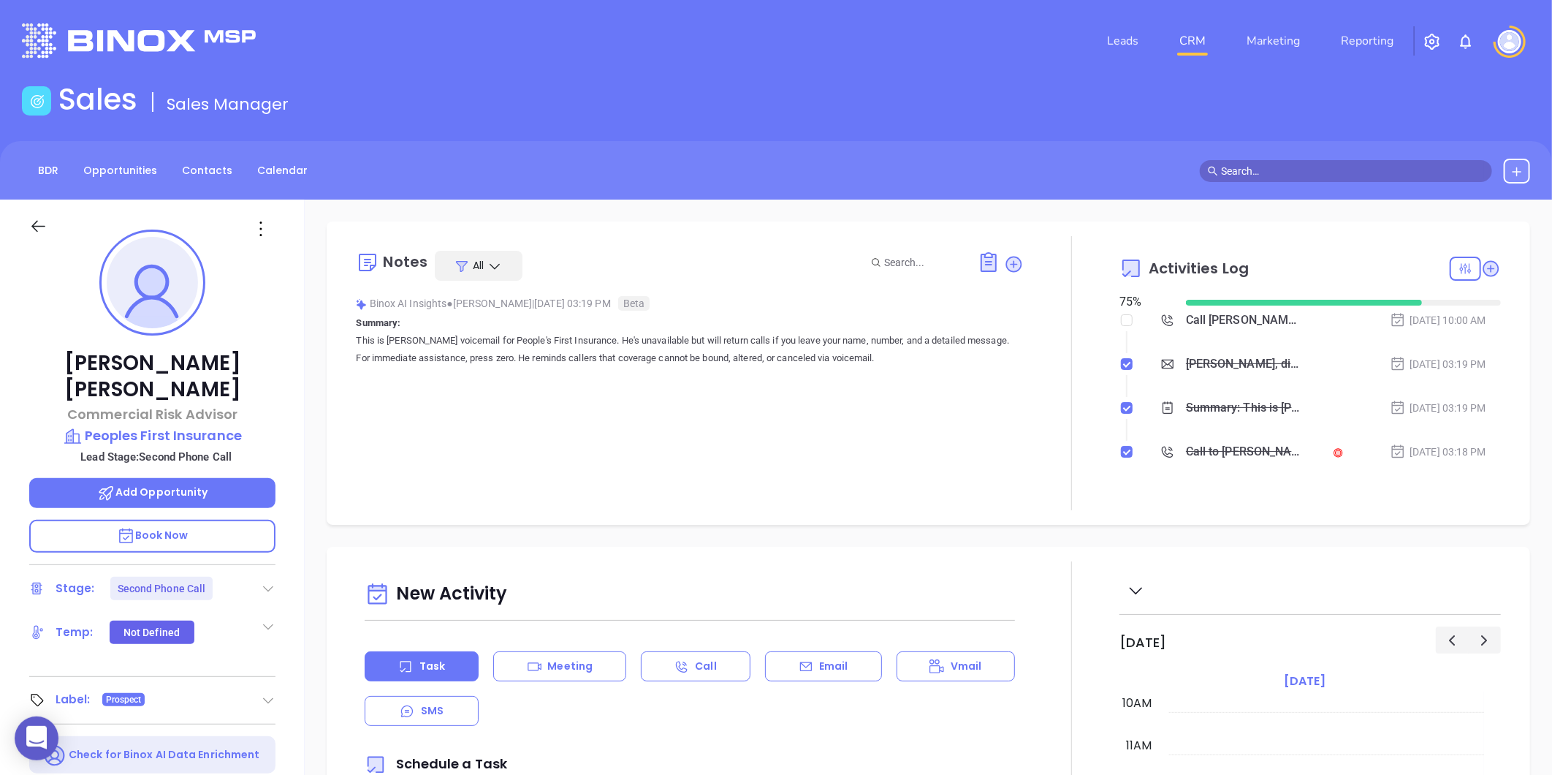
type input "[PERSON_NAME]"
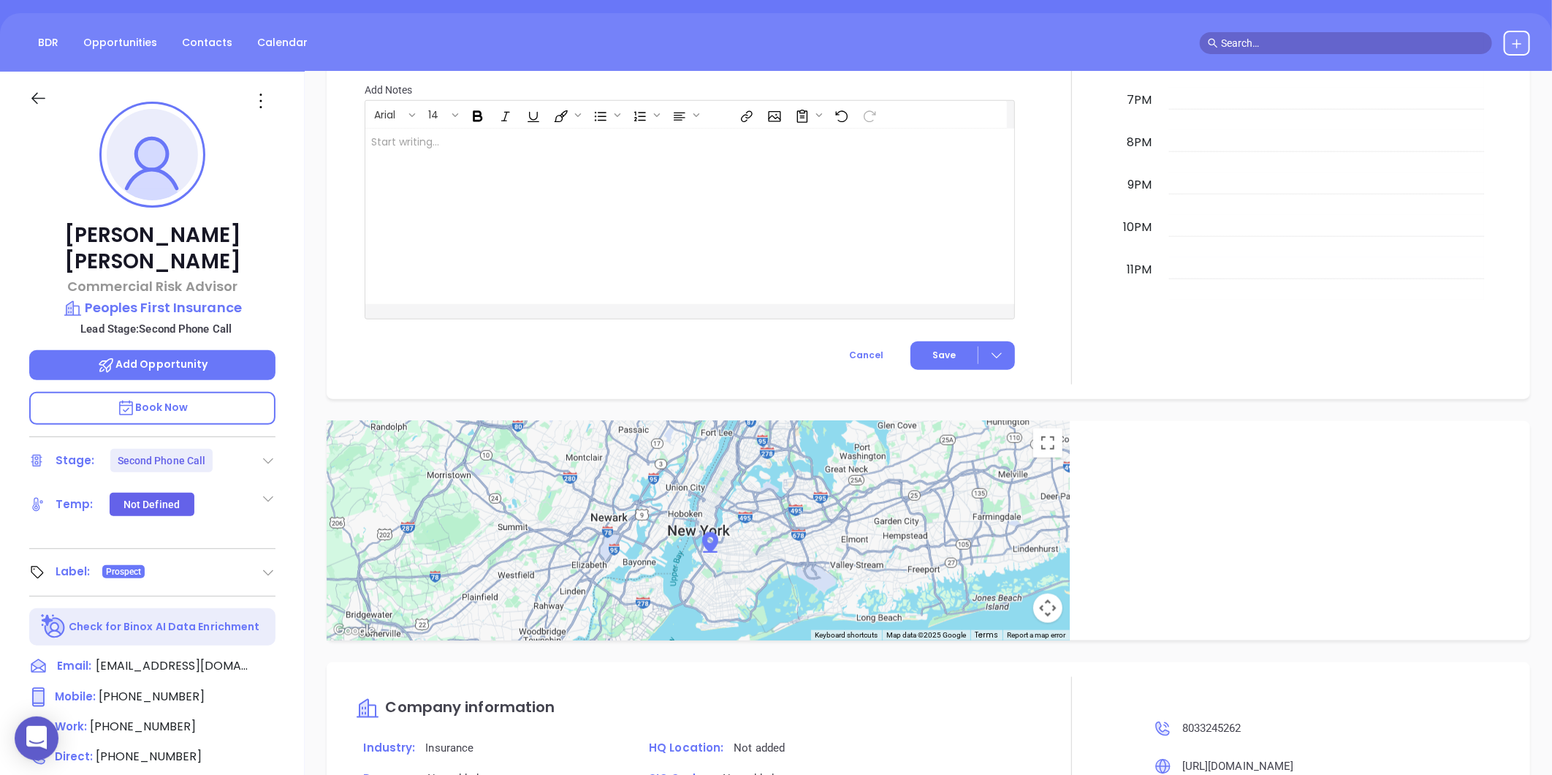
scroll to position [123, 0]
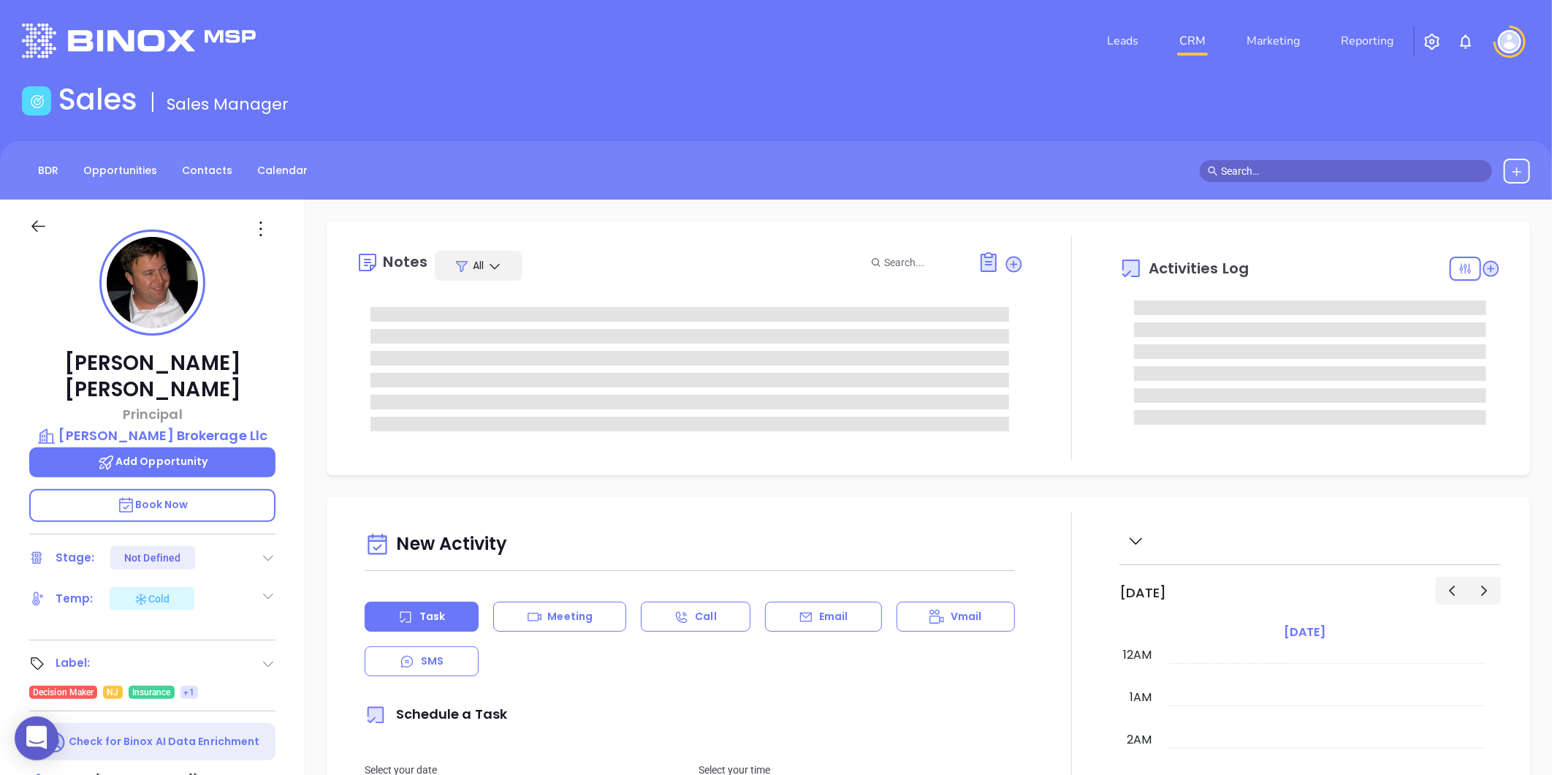
type input "[DATE]"
type input "[PERSON_NAME]"
